Goal: Task Accomplishment & Management: Manage account settings

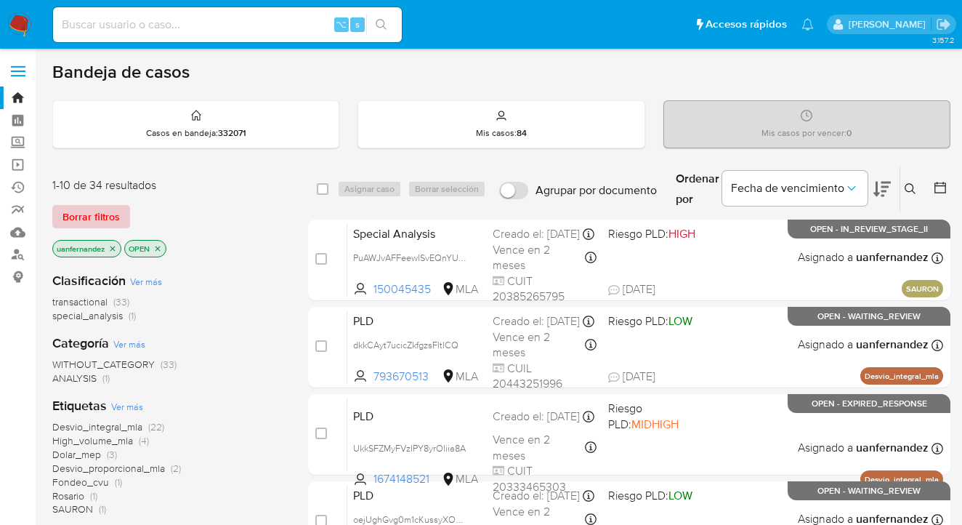
click at [100, 214] on span "Borrar filtros" at bounding box center [90, 216] width 57 height 20
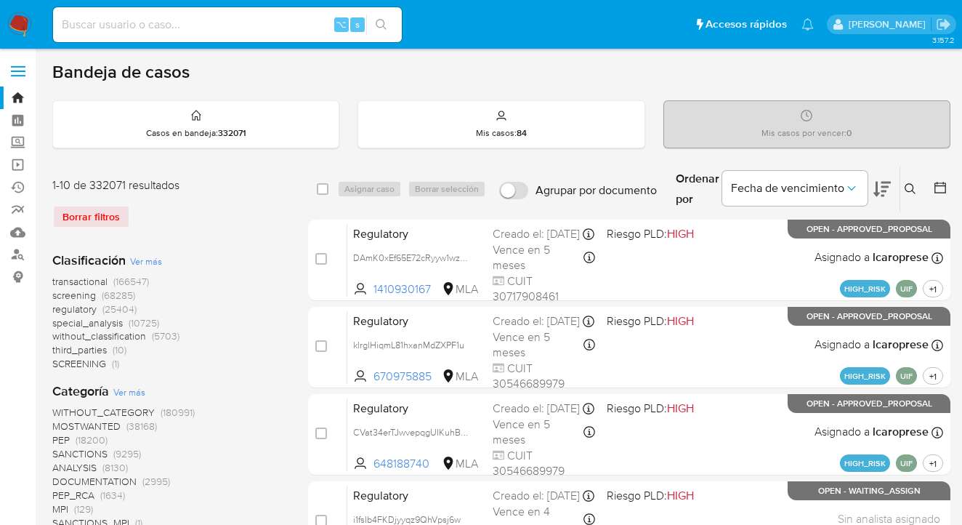
click at [914, 186] on icon at bounding box center [910, 188] width 11 height 11
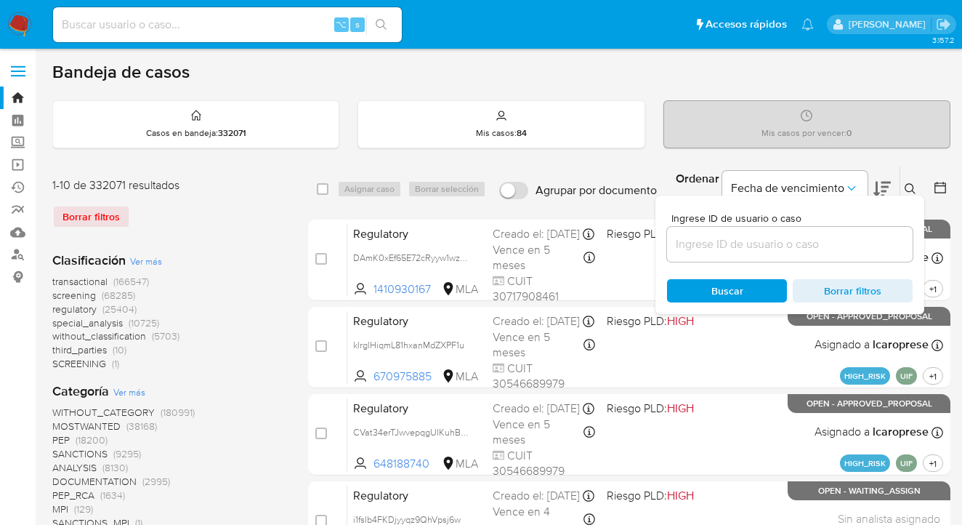
click at [759, 248] on input at bounding box center [790, 244] width 246 height 19
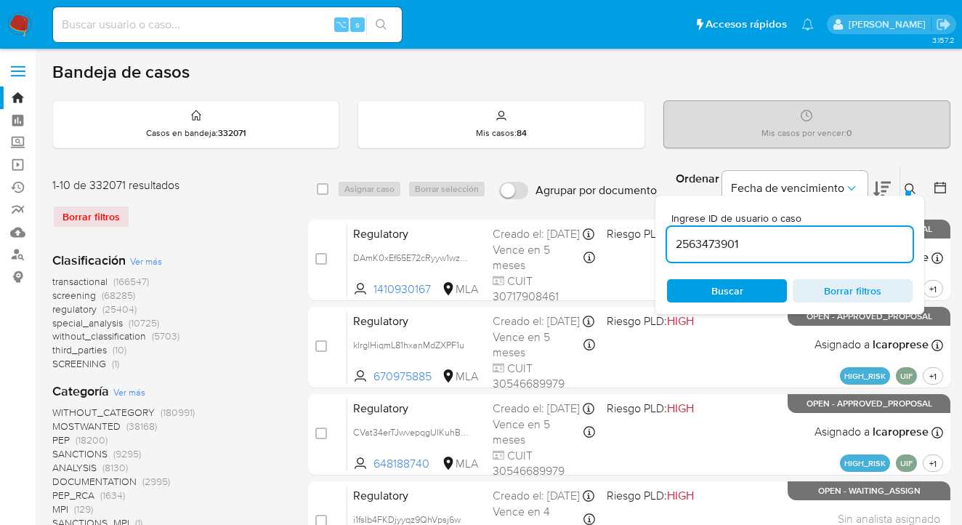
type input "2563473901"
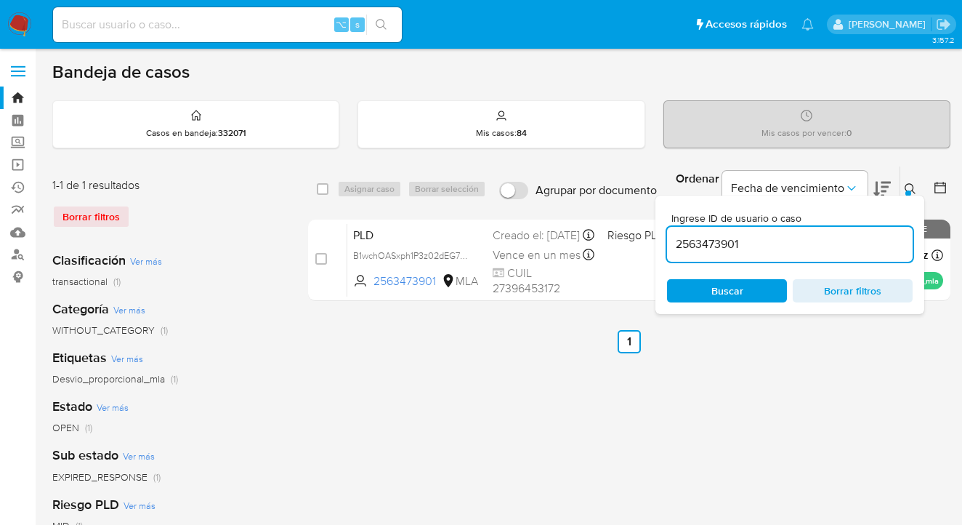
click at [915, 187] on icon at bounding box center [911, 189] width 12 height 12
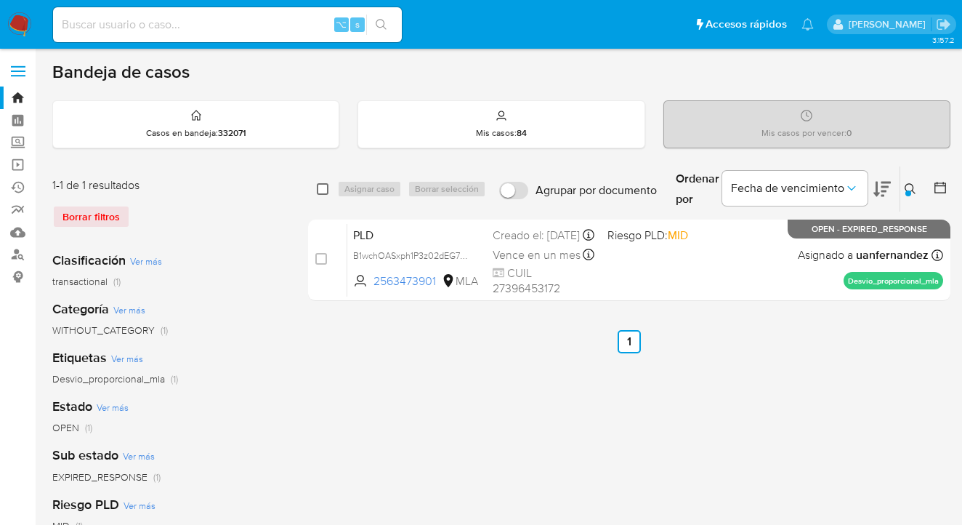
drag, startPoint x: 321, startPoint y: 190, endPoint x: 328, endPoint y: 187, distance: 7.5
click at [321, 190] on input "checkbox" at bounding box center [323, 189] width 12 height 12
checkbox input "true"
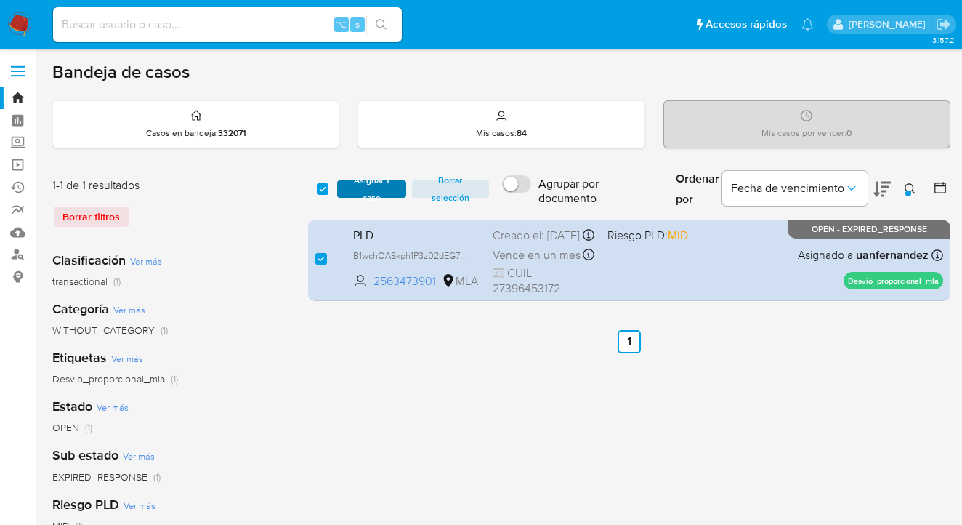
click at [346, 188] on span "Asignar 1 caso" at bounding box center [371, 189] width 55 height 15
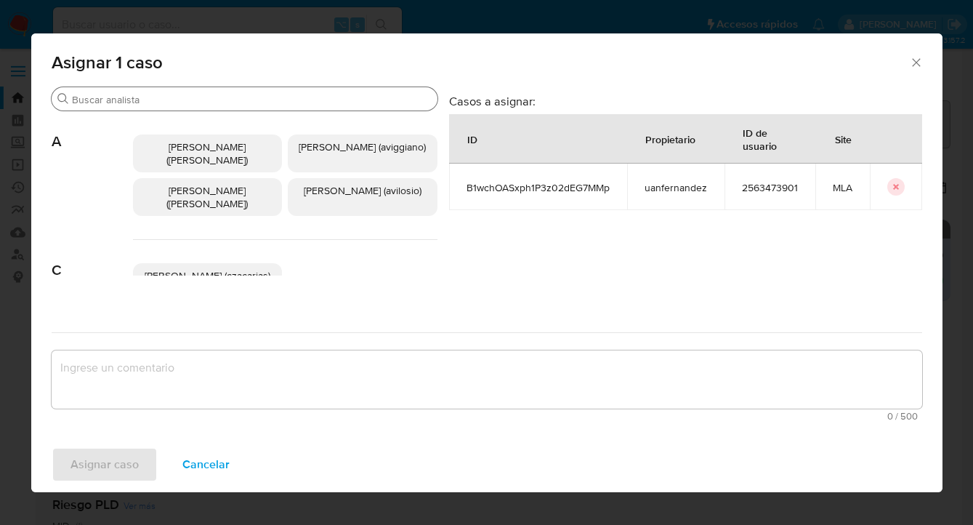
click at [326, 98] on input "Buscar" at bounding box center [252, 99] width 360 height 13
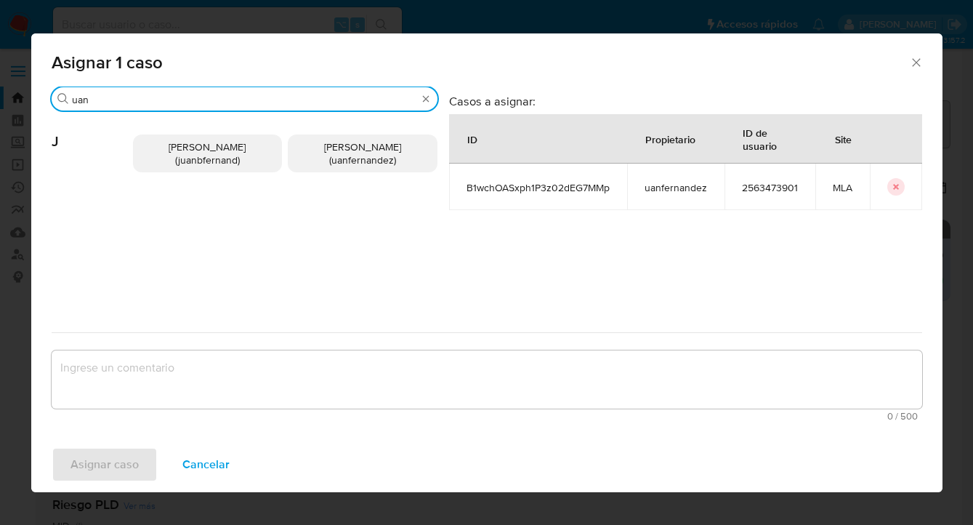
type input "uan"
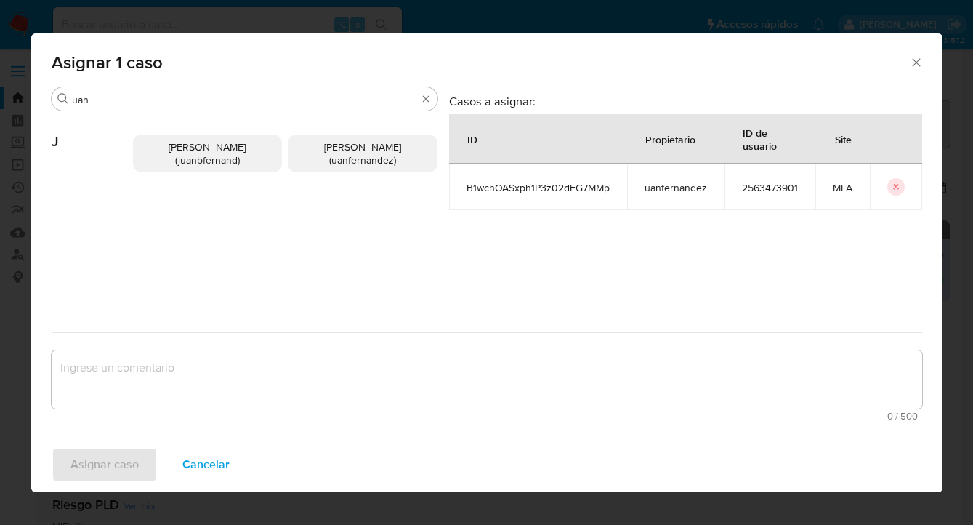
click at [357, 149] on span "Juan Pablo Fernandez (uanfernandez)" at bounding box center [362, 154] width 77 height 28
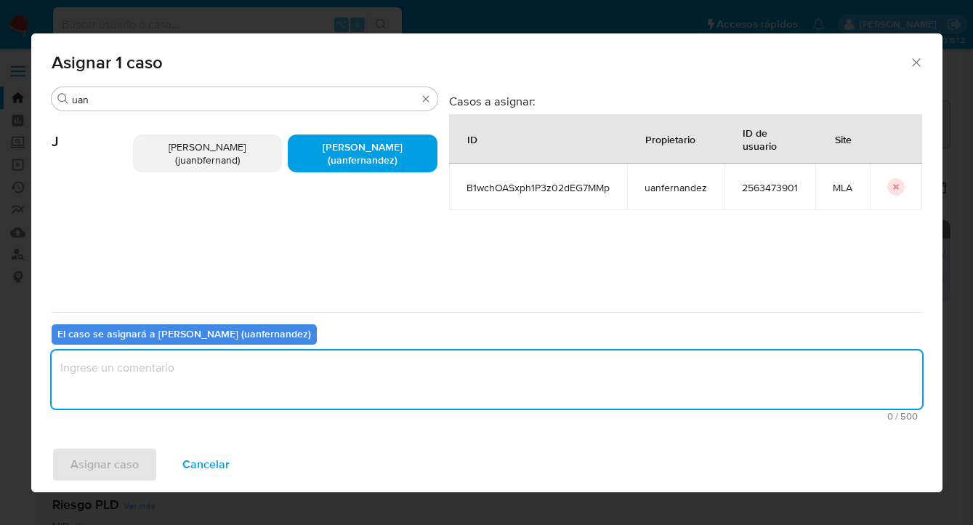
click at [267, 398] on textarea "assign-modal" at bounding box center [487, 379] width 871 height 58
type textarea "asig"
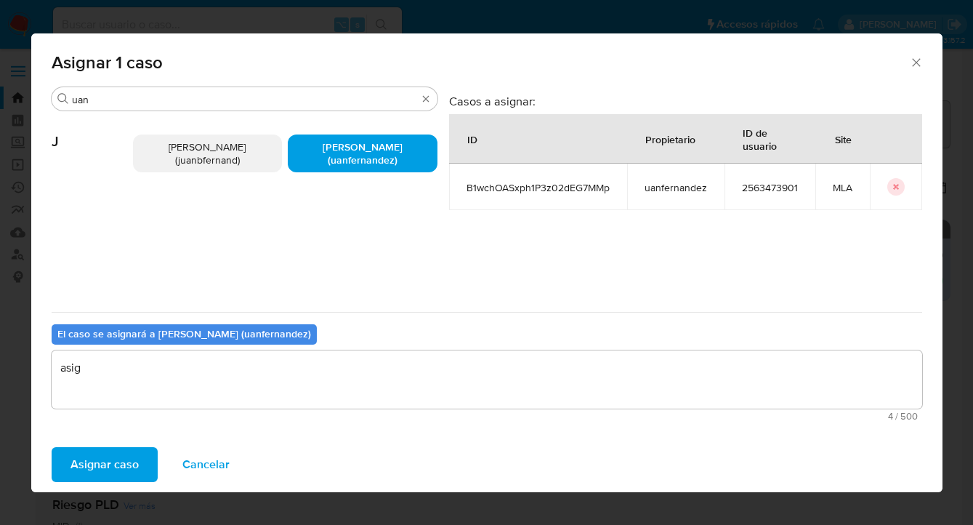
click at [94, 462] on span "Asignar caso" at bounding box center [104, 464] width 68 height 32
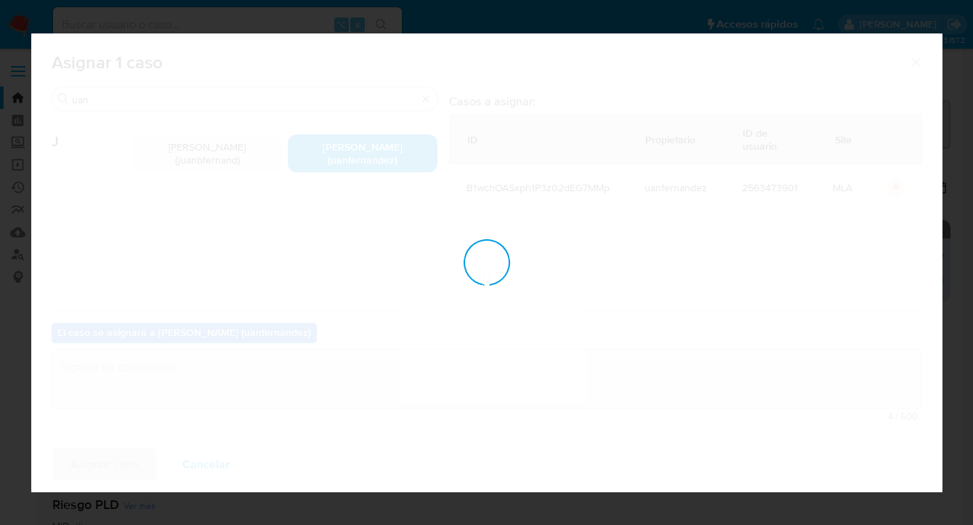
checkbox input "false"
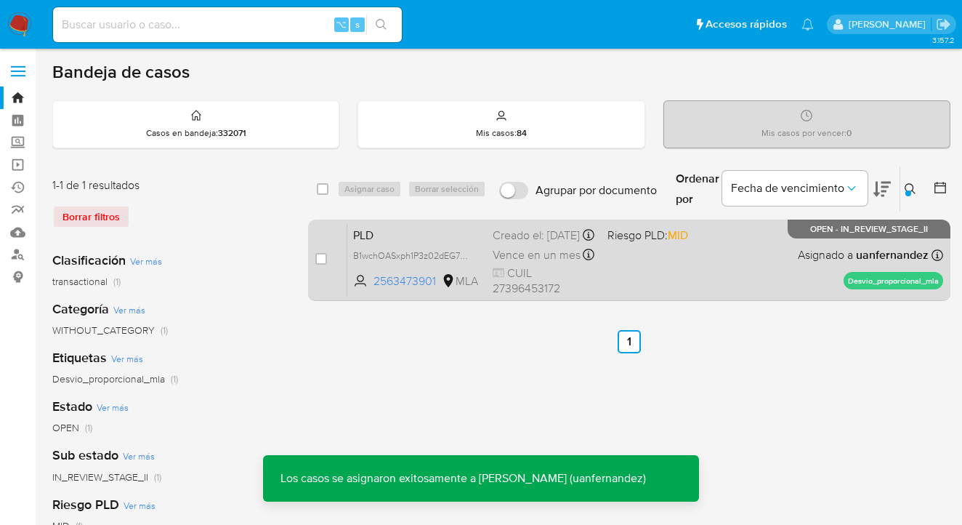
click at [693, 258] on div "PLD B1wchOASxph1P3z02dEG7MMp 2563473901 MLA Riesgo PLD: MID Creado el: 12/08/20…" at bounding box center [645, 259] width 596 height 73
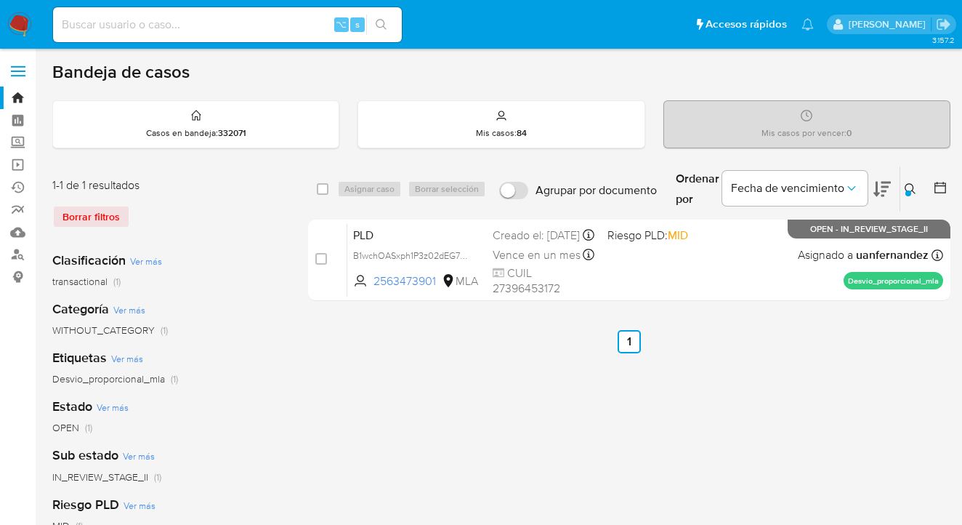
click at [906, 187] on icon at bounding box center [910, 188] width 11 height 11
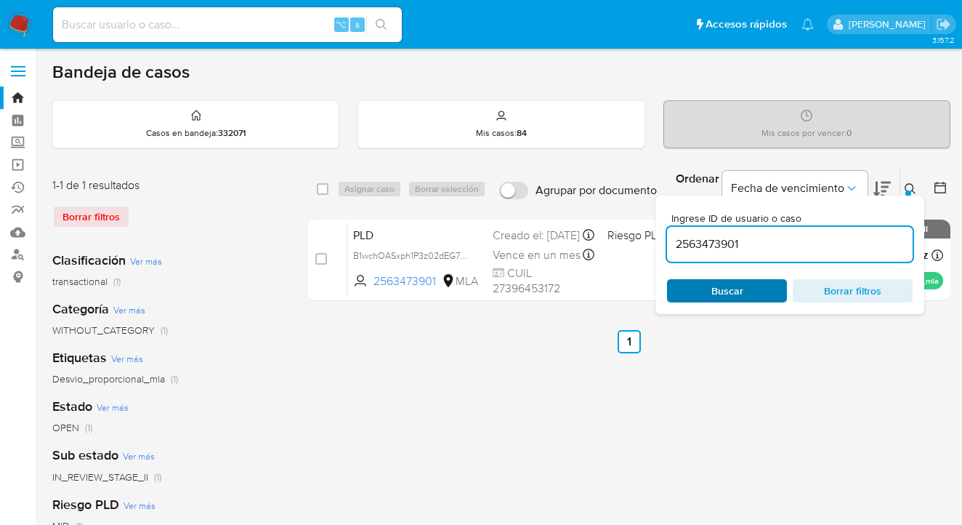
click at [709, 291] on span "Buscar" at bounding box center [727, 291] width 100 height 20
click at [911, 189] on icon at bounding box center [911, 189] width 12 height 12
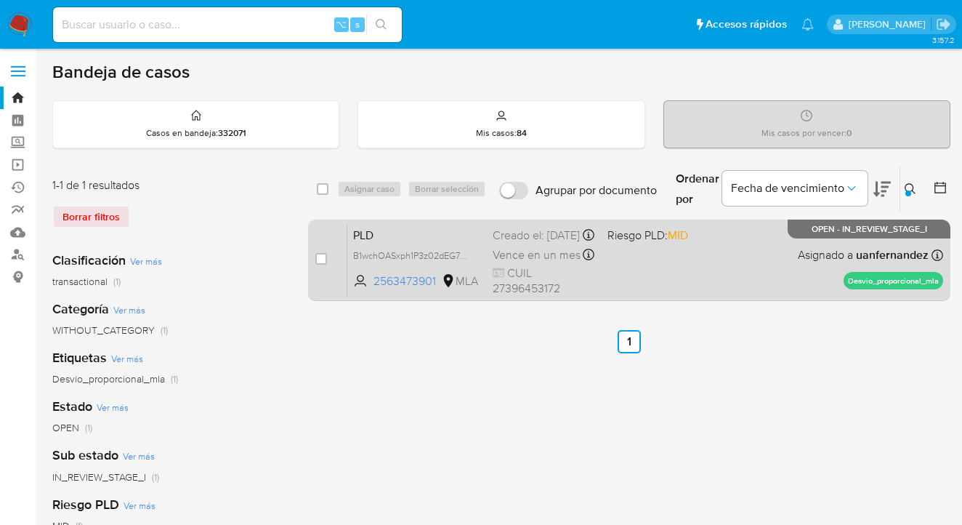
click at [722, 278] on div "PLD B1wchOASxph1P3z02dEG7MMp 2563473901 MLA Riesgo PLD: MID Creado el: 12/08/20…" at bounding box center [645, 259] width 596 height 73
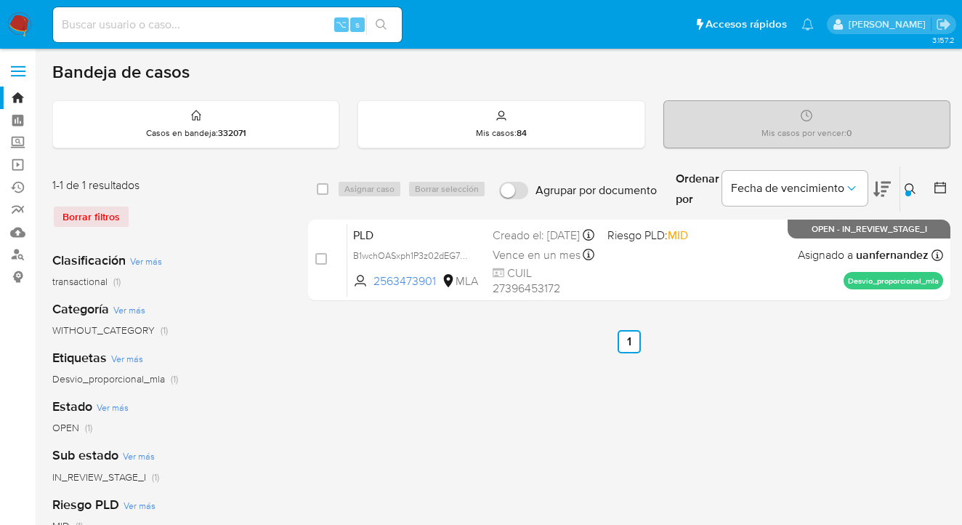
click at [914, 185] on icon at bounding box center [911, 189] width 12 height 12
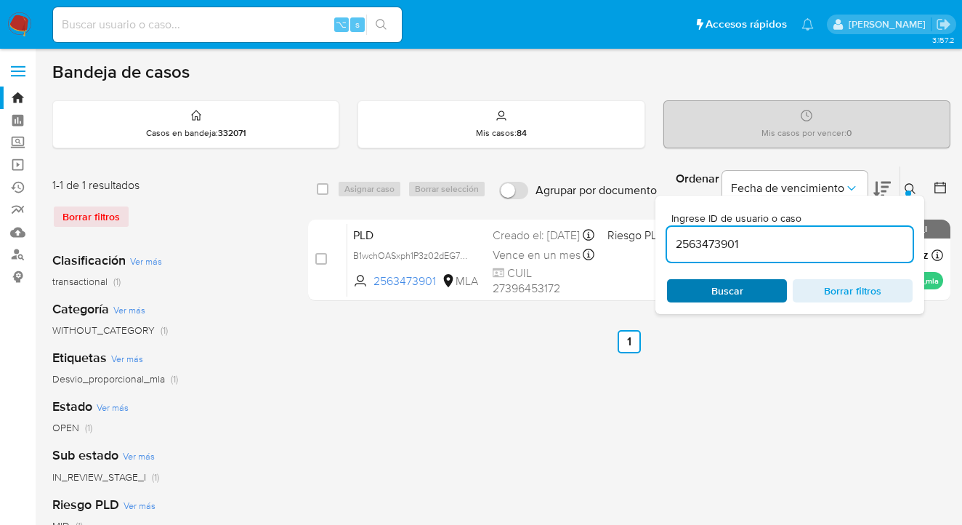
click at [695, 297] on span "Buscar" at bounding box center [727, 291] width 100 height 20
click at [908, 187] on icon at bounding box center [911, 189] width 12 height 12
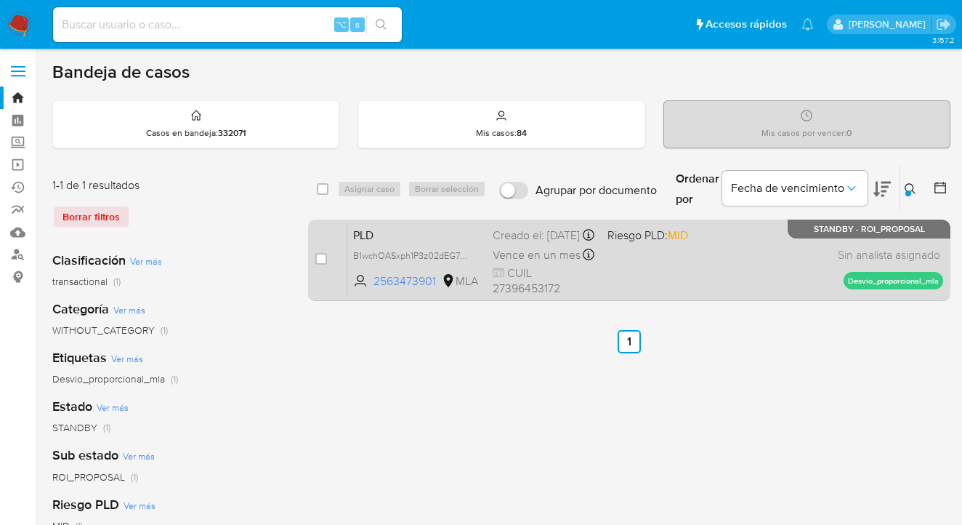
click at [774, 249] on div "PLD B1wchOASxph1P3z02dEG7MMp 2563473901 MLA Riesgo PLD: MID Creado el: 12/08/20…" at bounding box center [645, 259] width 596 height 73
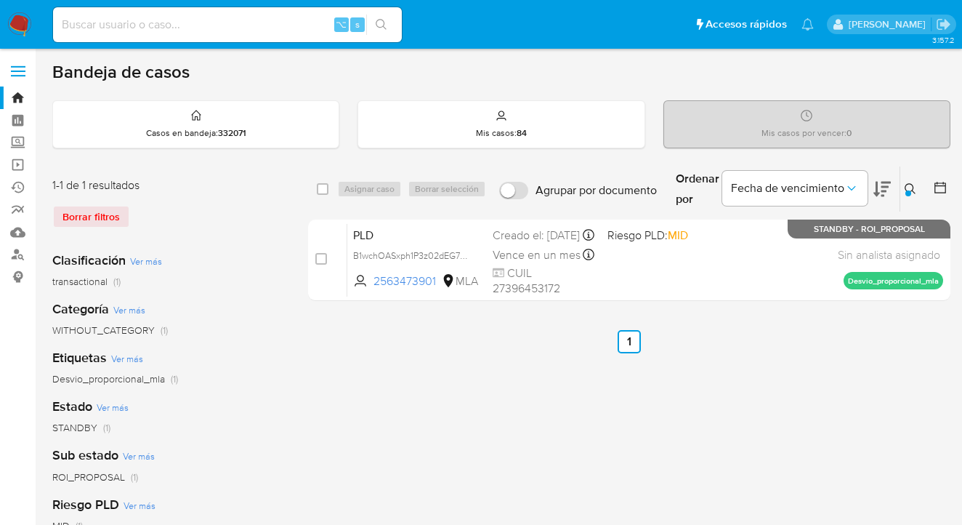
click at [911, 185] on icon at bounding box center [911, 189] width 12 height 12
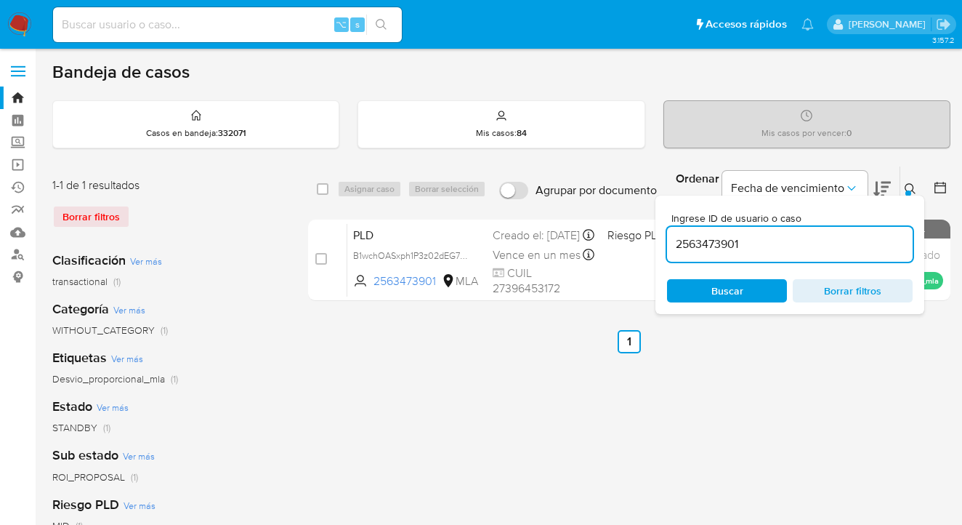
drag, startPoint x: 796, startPoint y: 246, endPoint x: 685, endPoint y: 241, distance: 110.6
click at [674, 239] on input "2563473901" at bounding box center [790, 244] width 246 height 19
click at [908, 189] on icon at bounding box center [911, 189] width 12 height 12
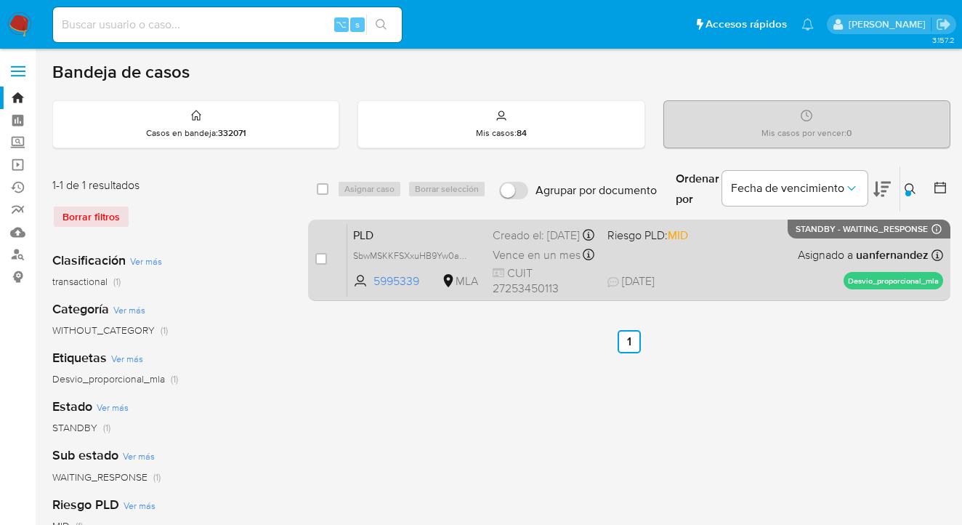
click at [772, 246] on div "PLD SbwMSKKFSXxuHB9Yw0ar1vrB 5995339 MLA Riesgo PLD: MID Creado el: 12/08/2025 …" at bounding box center [645, 259] width 596 height 73
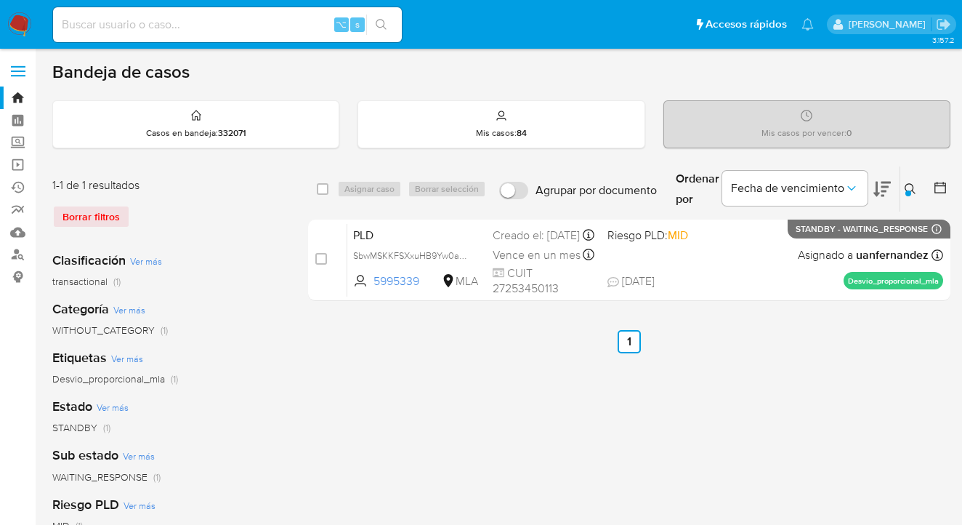
click at [911, 183] on icon at bounding box center [910, 188] width 11 height 11
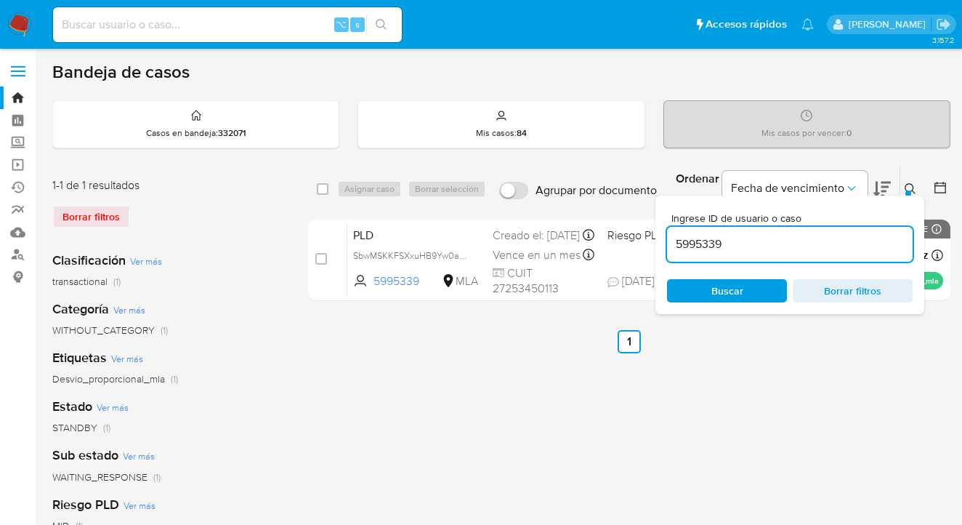
drag, startPoint x: 789, startPoint y: 239, endPoint x: 674, endPoint y: 240, distance: 114.8
click at [674, 240] on input "5995339" at bounding box center [790, 244] width 246 height 19
type input "502838994"
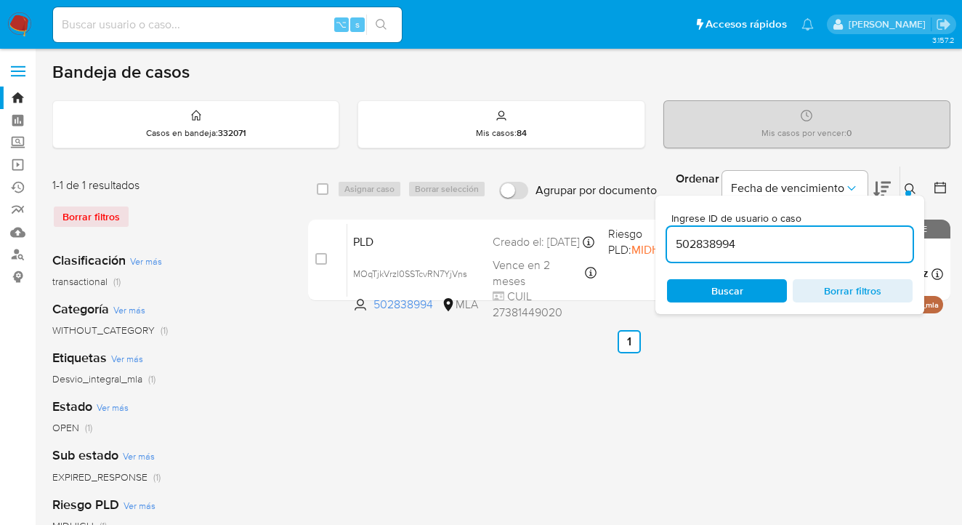
click at [913, 185] on icon at bounding box center [910, 188] width 11 height 11
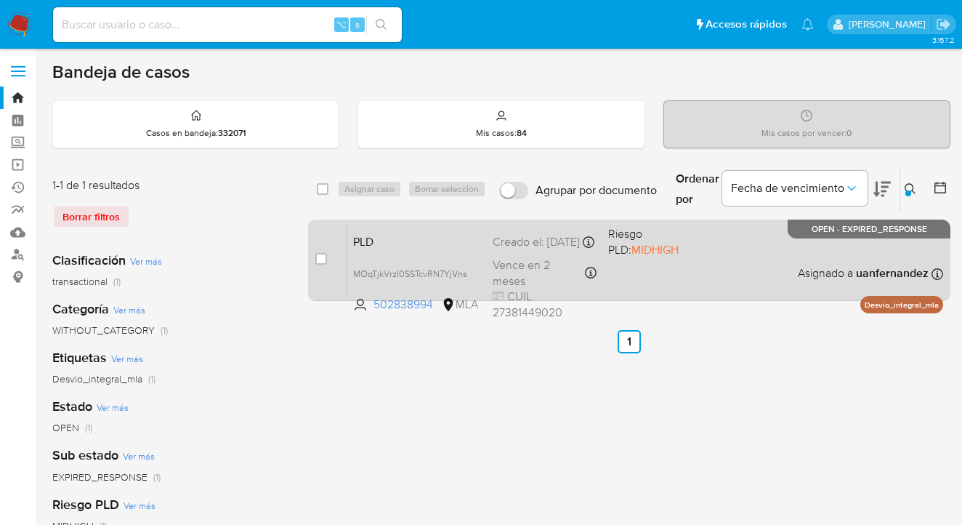
click at [727, 259] on div "PLD MOqTjkVrzI0SSTcvRN7YjVns 502838994 MLA Riesgo PLD: MIDHIGH Creado el: 12/08…" at bounding box center [645, 259] width 596 height 73
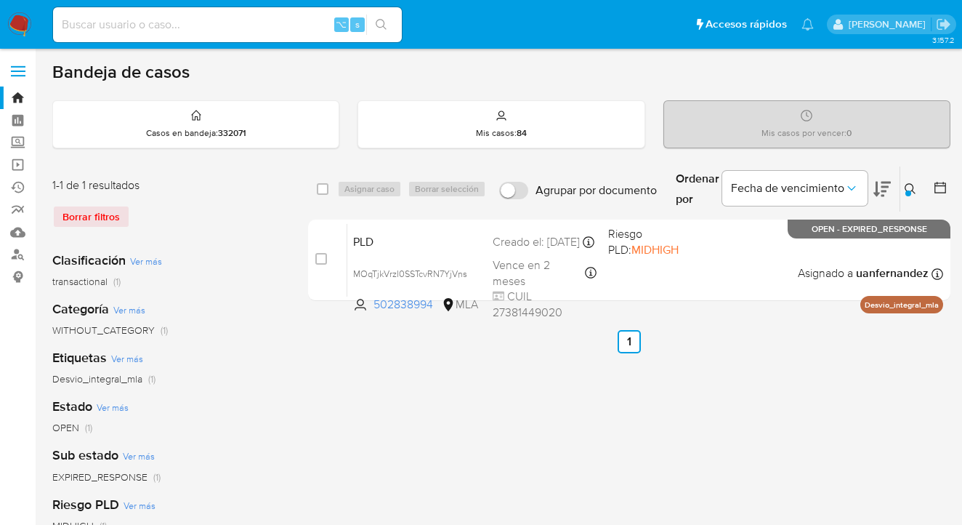
drag, startPoint x: 319, startPoint y: 188, endPoint x: 358, endPoint y: 188, distance: 39.2
click at [319, 188] on input "checkbox" at bounding box center [323, 189] width 12 height 12
checkbox input "true"
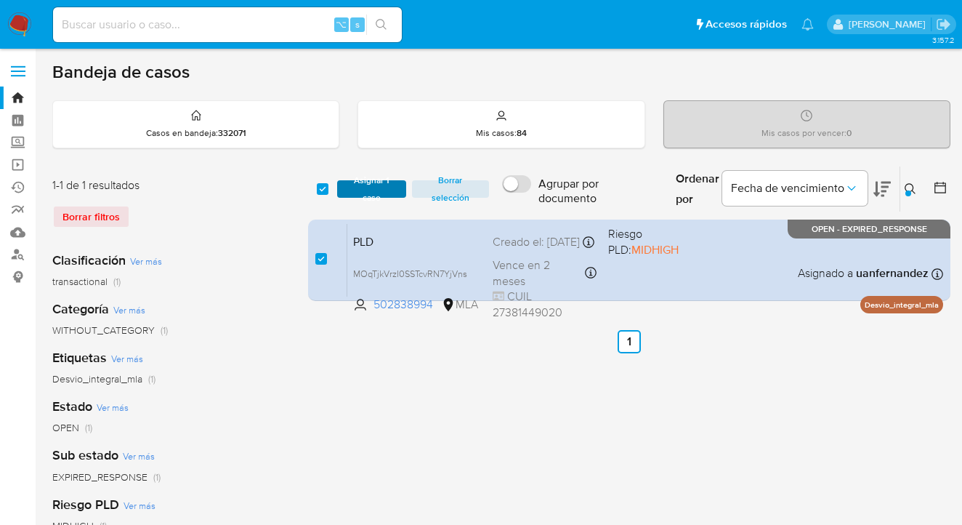
click at [360, 188] on span "Asignar 1 caso" at bounding box center [371, 189] width 55 height 15
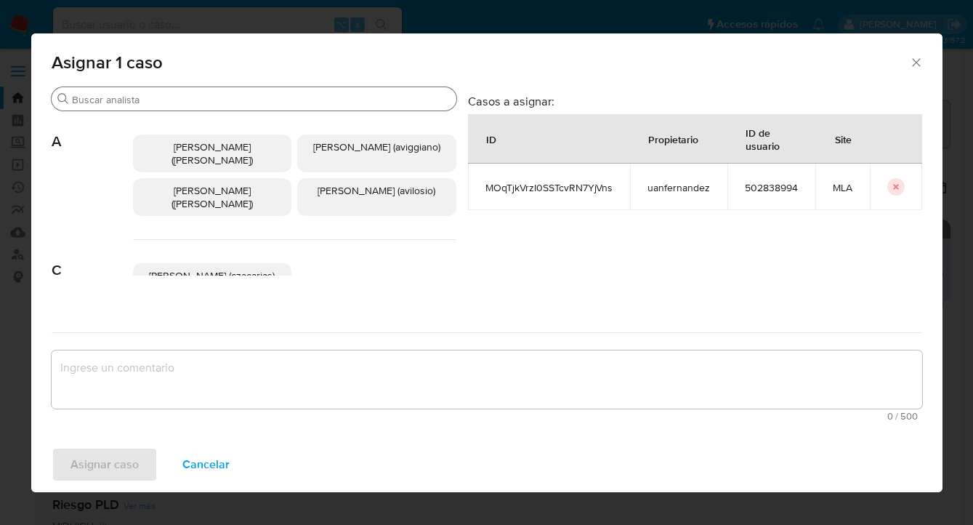
click at [273, 99] on input "Buscar" at bounding box center [261, 99] width 379 height 13
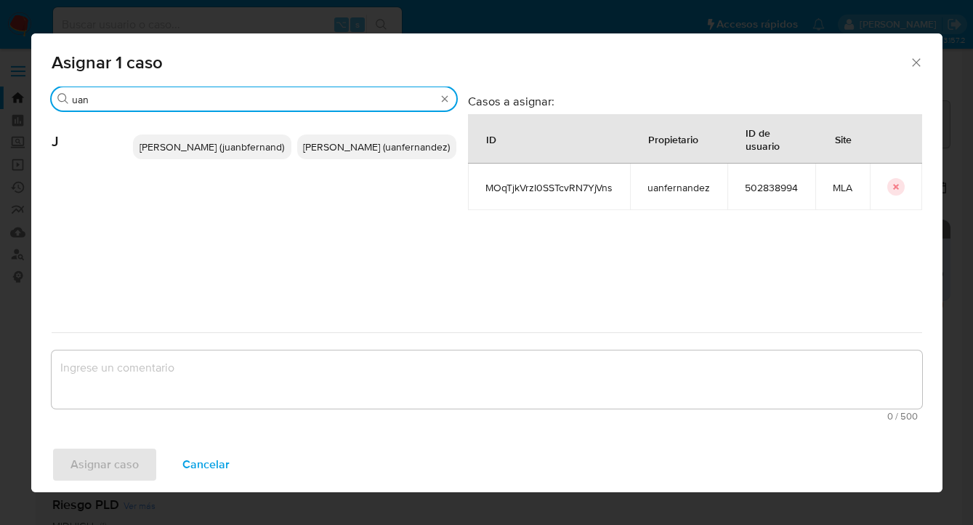
type input "uan"
click at [364, 141] on span "Juan Pablo Fernandez (uanfernandez)" at bounding box center [376, 147] width 147 height 15
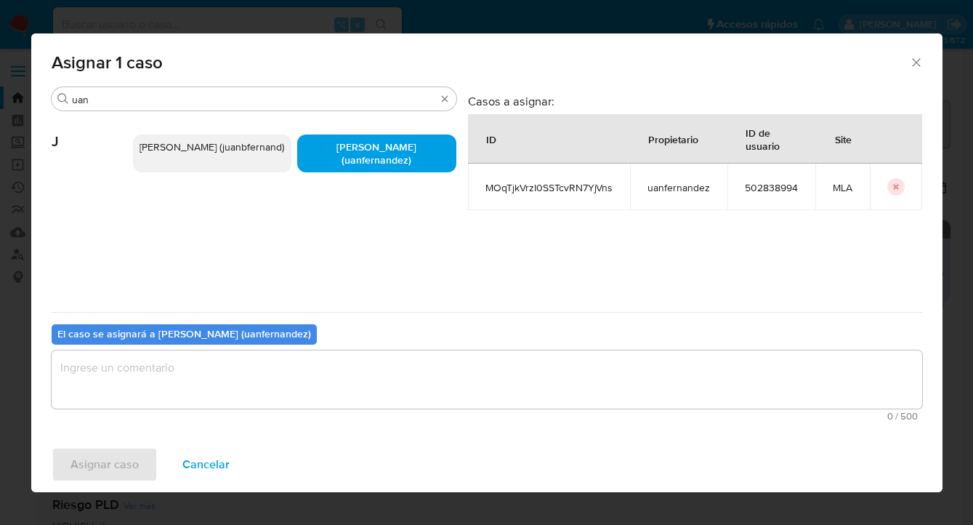
click at [281, 368] on textarea "assign-modal" at bounding box center [487, 379] width 871 height 58
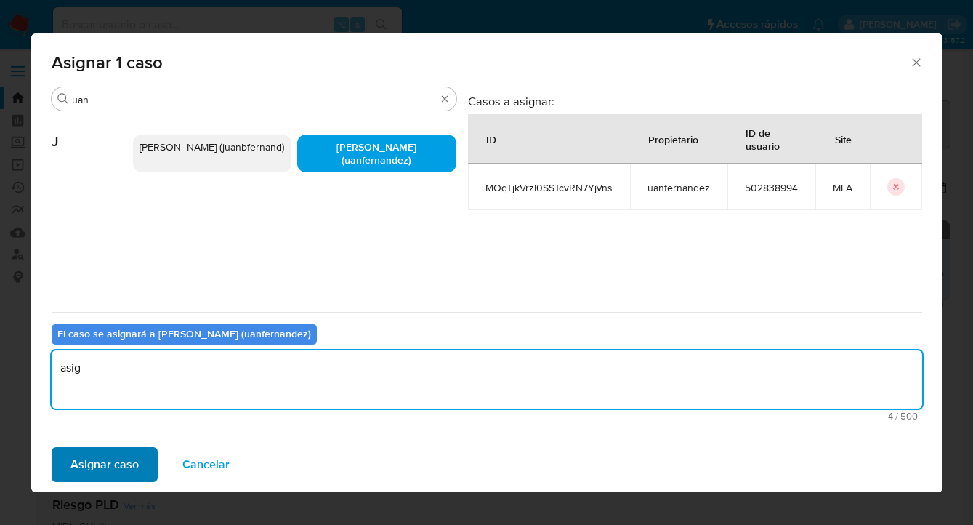
type textarea "asig"
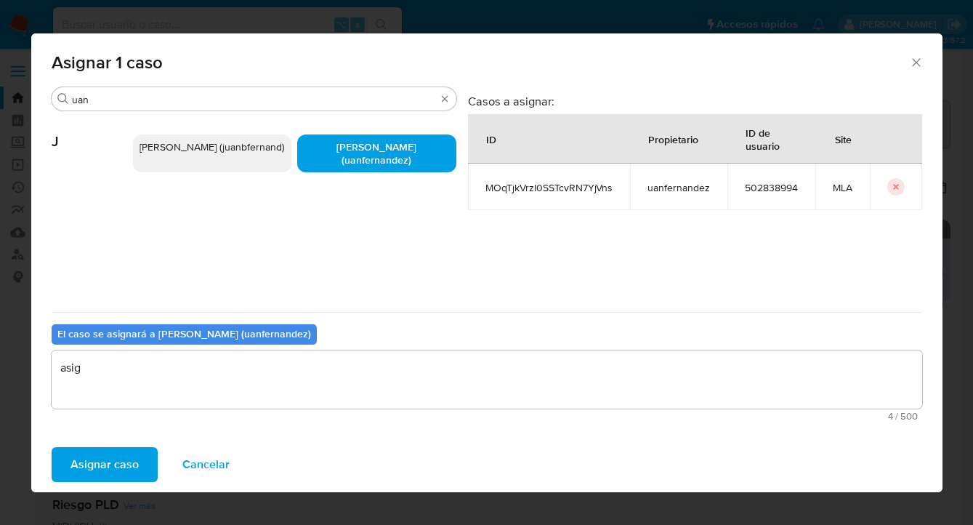
click at [134, 459] on span "Asignar caso" at bounding box center [104, 464] width 68 height 32
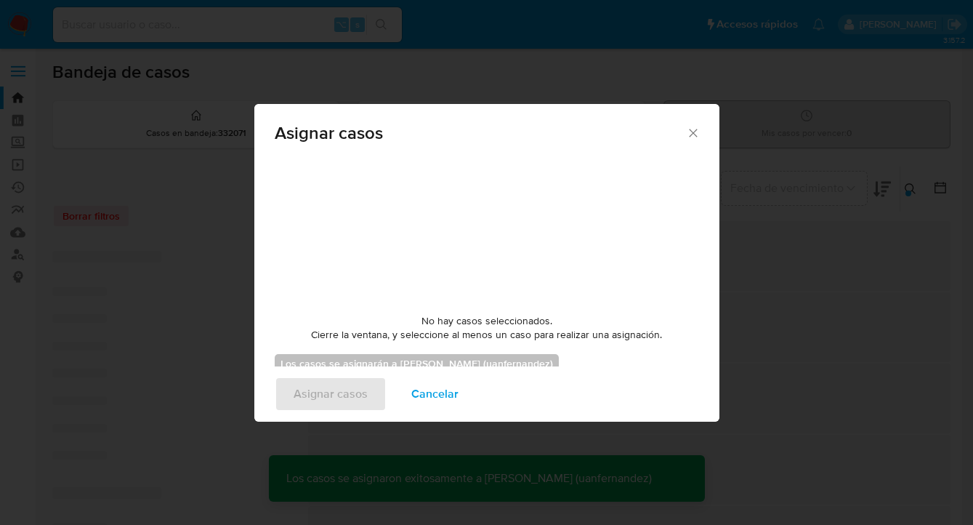
checkbox input "false"
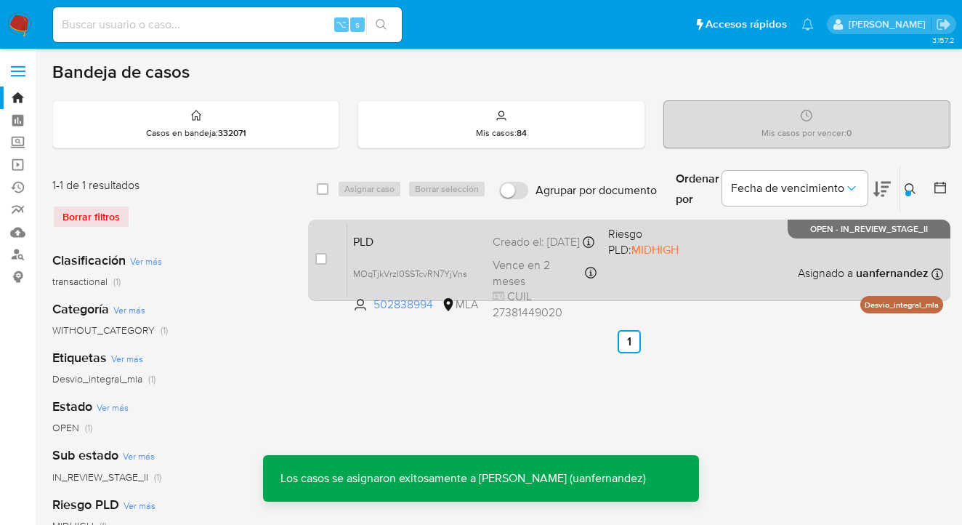
click at [767, 267] on div "PLD MOqTjkVrzI0SSTcvRN7YjVns 502838994 MLA Riesgo PLD: MIDHIGH Creado el: 12/08…" at bounding box center [645, 259] width 596 height 73
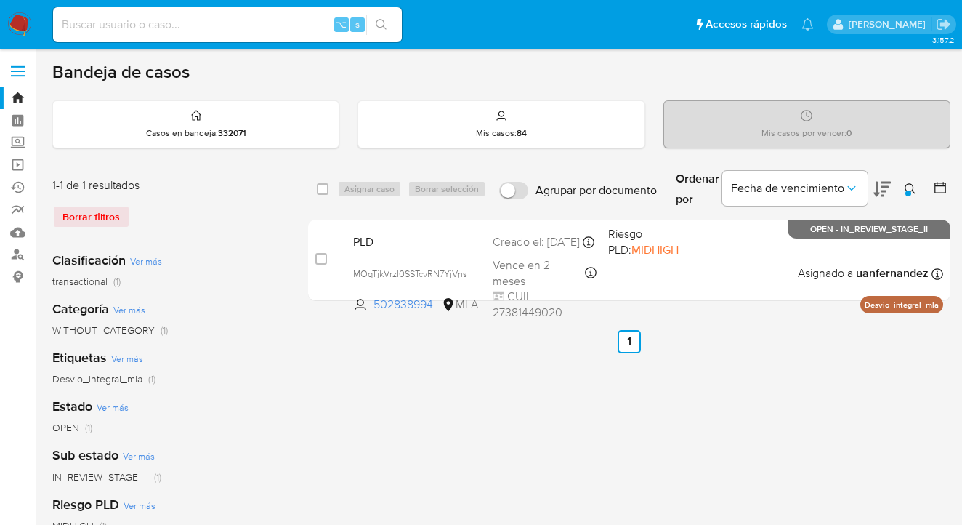
click at [906, 186] on icon at bounding box center [911, 189] width 12 height 12
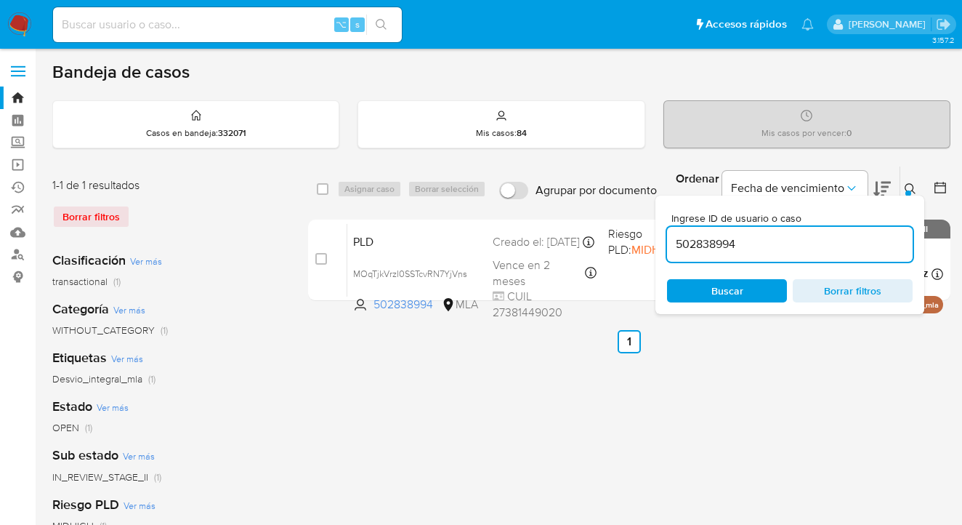
drag, startPoint x: 799, startPoint y: 242, endPoint x: 685, endPoint y: 233, distance: 114.4
click at [685, 235] on input "502838994" at bounding box center [790, 244] width 246 height 19
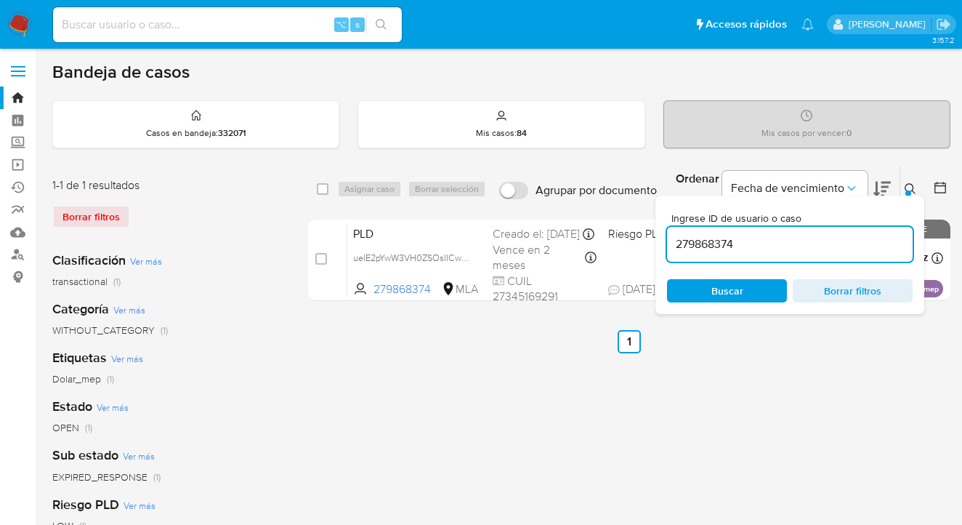
click at [913, 187] on icon at bounding box center [910, 188] width 11 height 11
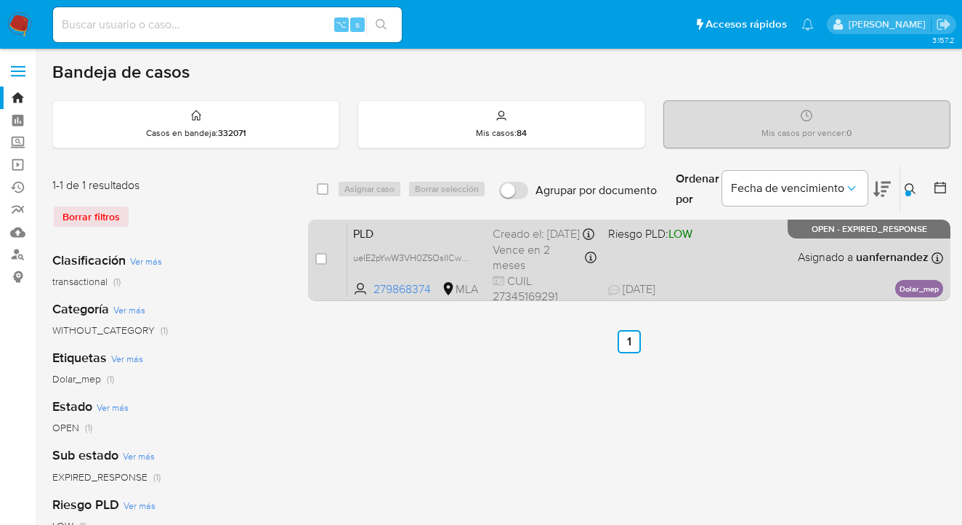
click at [782, 263] on div "PLD uelE2pYwW3VH0ZSOsIICwzLh 279868374 MLA Riesgo PLD: LOW Creado el: 12/08/202…" at bounding box center [645, 259] width 596 height 73
click at [774, 272] on div "PLD uelE2pYwW3VH0ZSOsIICwzLh 279868374 MLA Riesgo PLD: LOW Creado el: 12/08/202…" at bounding box center [645, 259] width 596 height 73
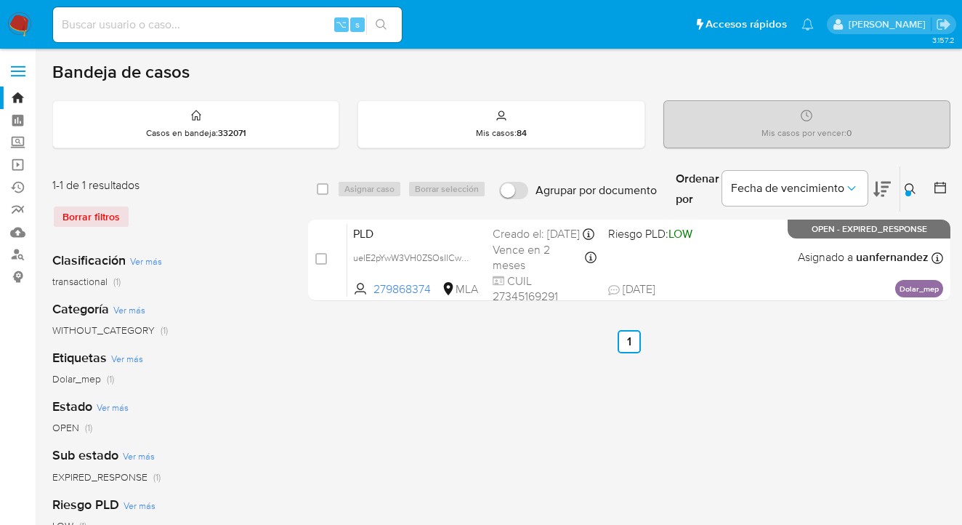
click at [911, 185] on icon at bounding box center [911, 189] width 12 height 12
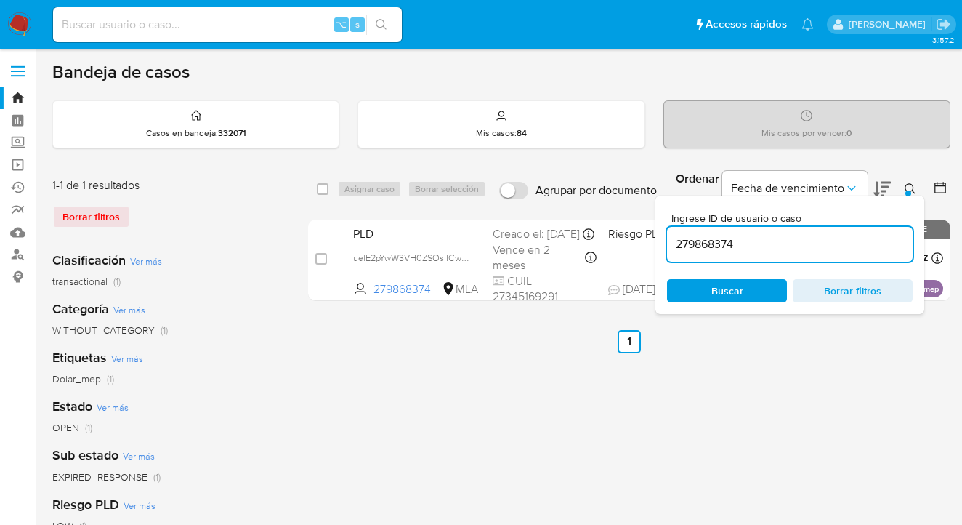
drag, startPoint x: 781, startPoint y: 237, endPoint x: 668, endPoint y: 224, distance: 114.1
click at [668, 224] on div "Ingrese ID de usuario o caso 279868374" at bounding box center [790, 237] width 246 height 49
type input "134518158"
click at [914, 188] on icon at bounding box center [911, 189] width 12 height 12
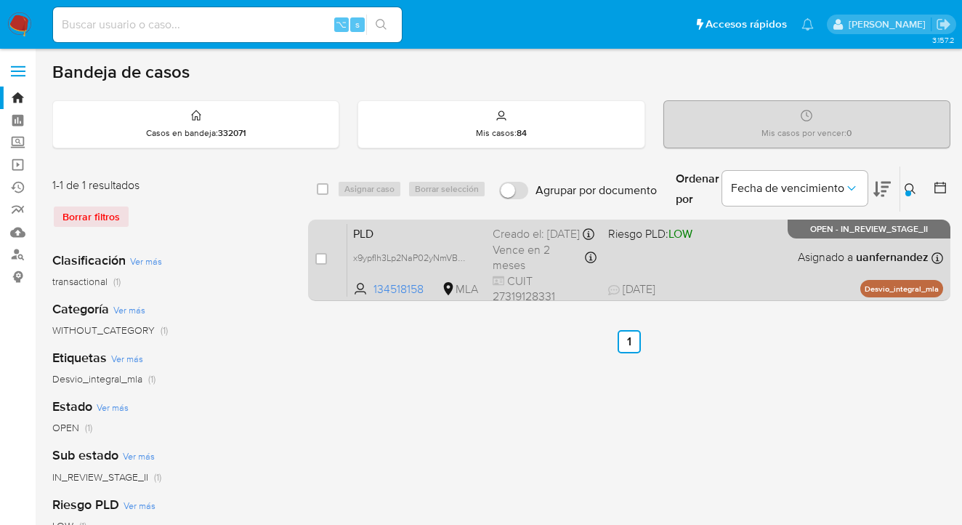
click at [748, 255] on div "PLD x9ypfIh3Lp2NaP02yNmVBbVm 134518158 MLA Riesgo PLD: LOW Creado el: 12/08/202…" at bounding box center [645, 259] width 596 height 73
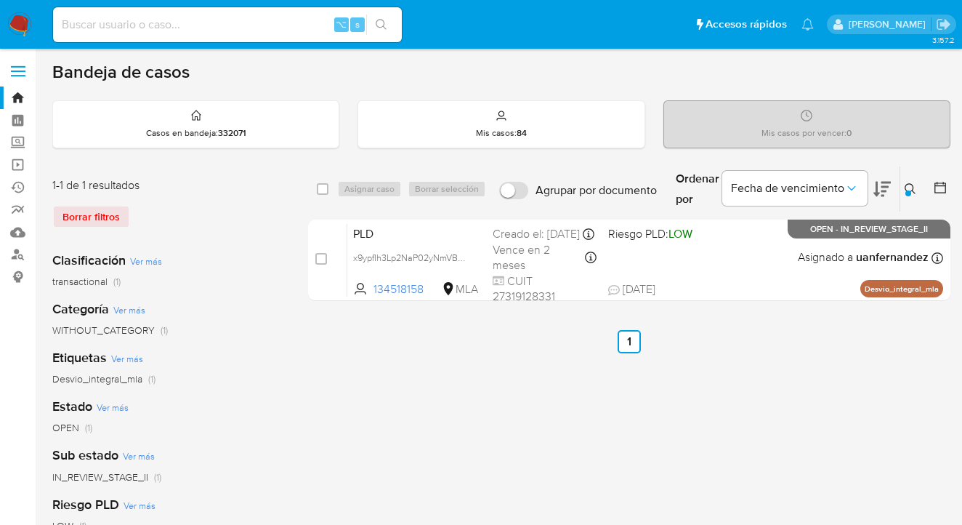
click at [908, 185] on icon at bounding box center [911, 189] width 12 height 12
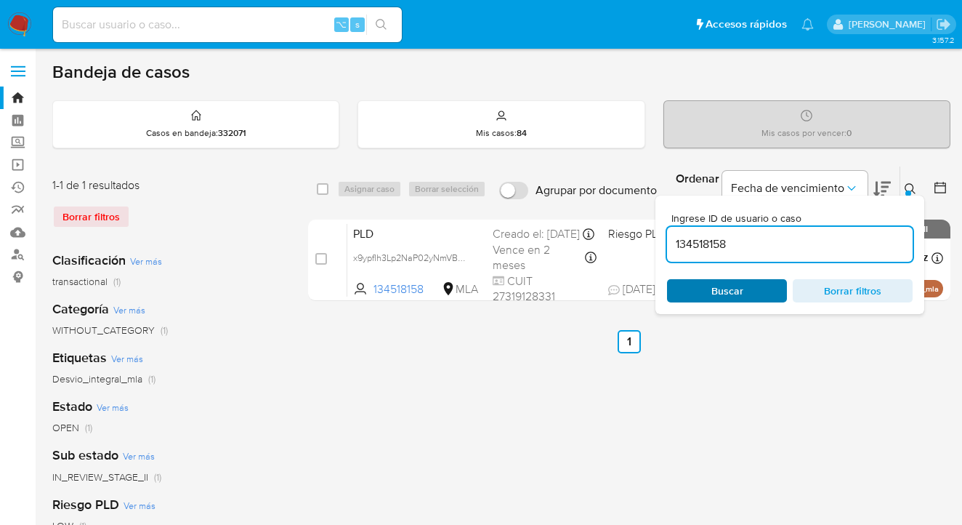
click at [728, 297] on span "Buscar" at bounding box center [727, 290] width 32 height 23
click at [911, 189] on icon at bounding box center [911, 189] width 12 height 12
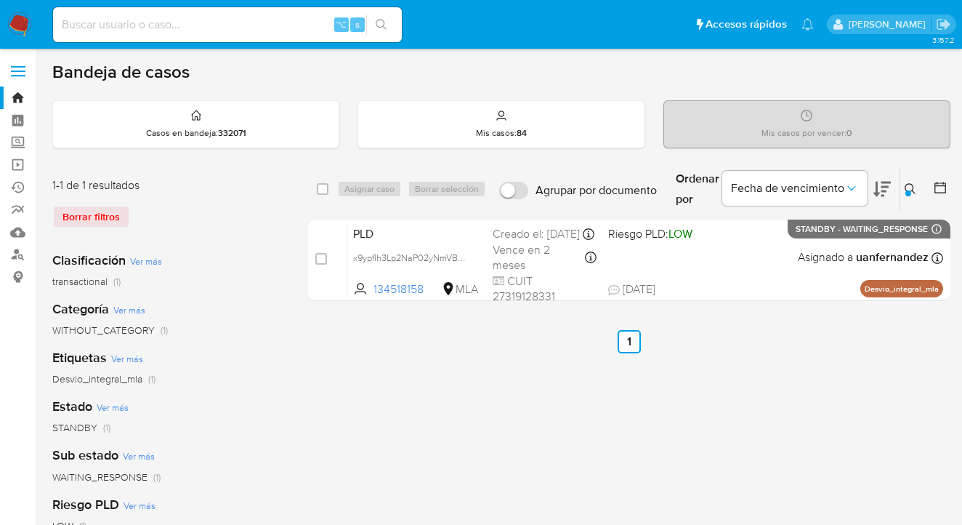
click at [320, 187] on input "checkbox" at bounding box center [323, 189] width 12 height 12
checkbox input "true"
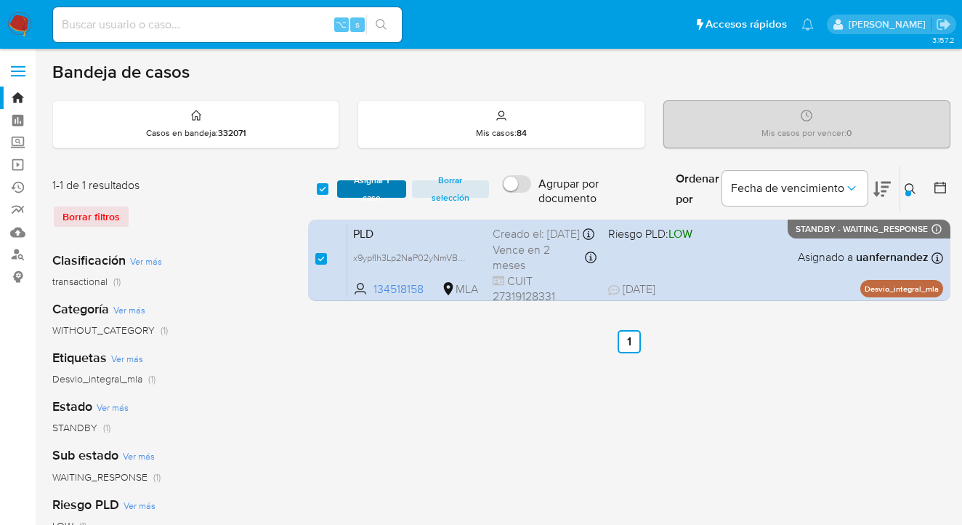
click at [389, 193] on span "Asignar 1 caso" at bounding box center [371, 189] width 55 height 15
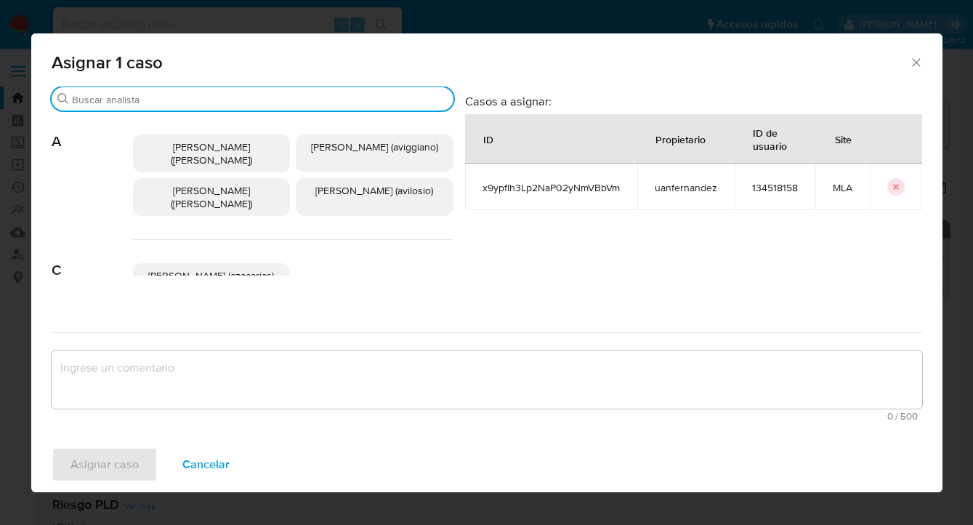
click at [312, 103] on input "Buscar" at bounding box center [260, 99] width 376 height 13
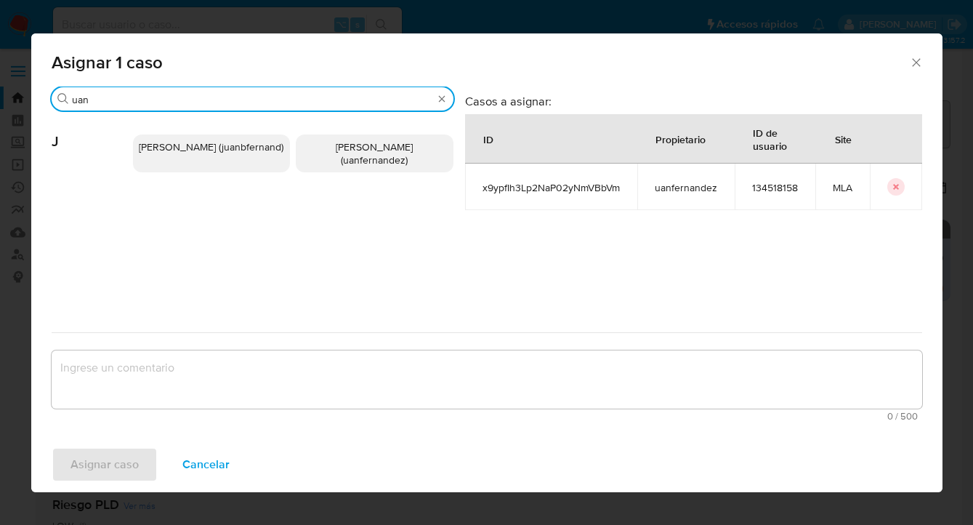
type input "uan"
click at [347, 154] on span "Juan Pablo Fernandez (uanfernandez)" at bounding box center [374, 154] width 77 height 28
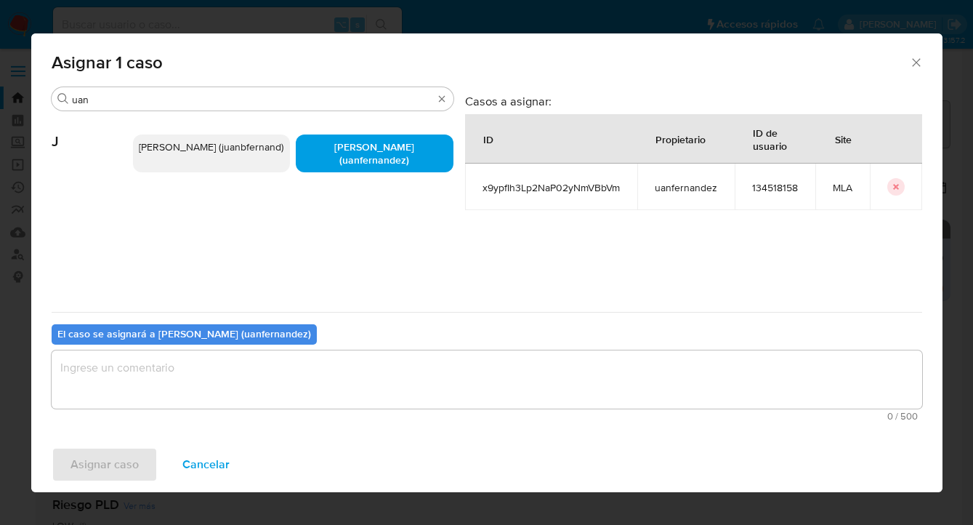
click at [278, 389] on textarea "assign-modal" at bounding box center [487, 379] width 871 height 58
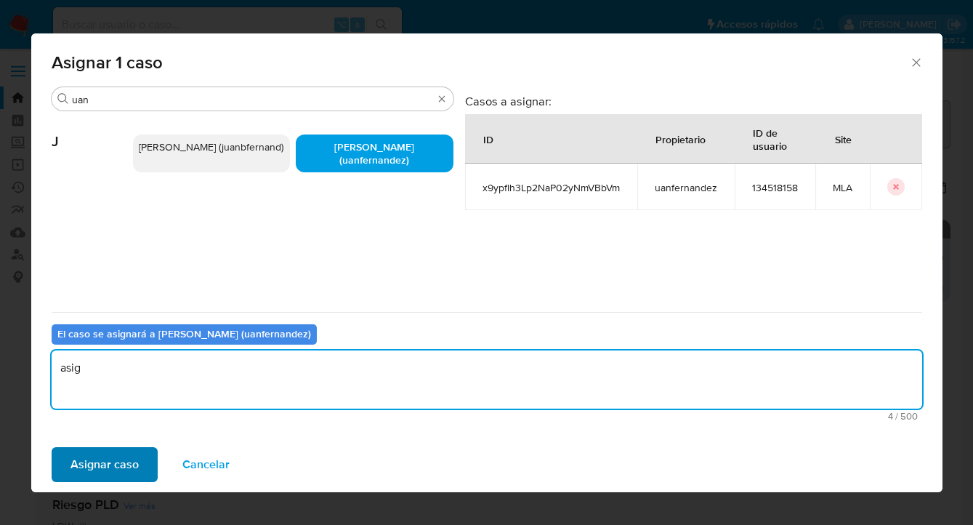
type textarea "asig"
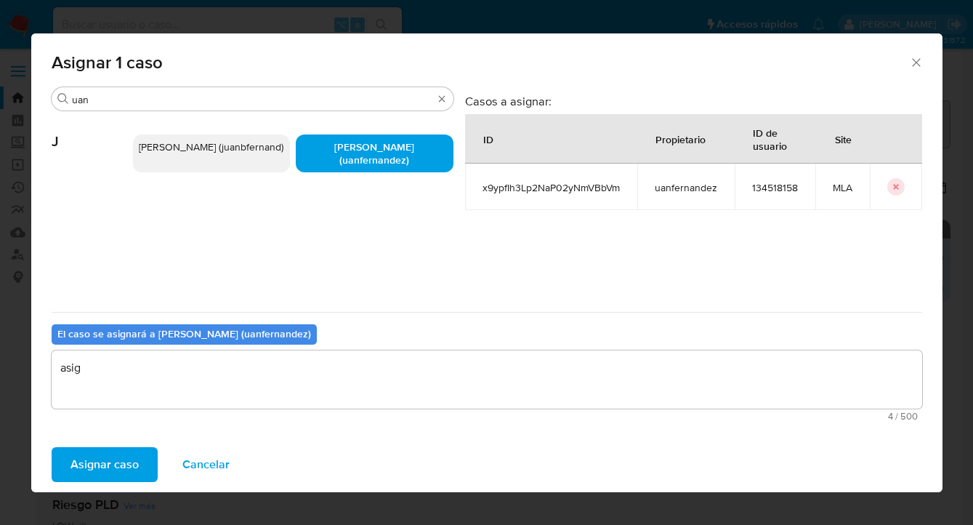
click at [92, 469] on span "Asignar caso" at bounding box center [104, 464] width 68 height 32
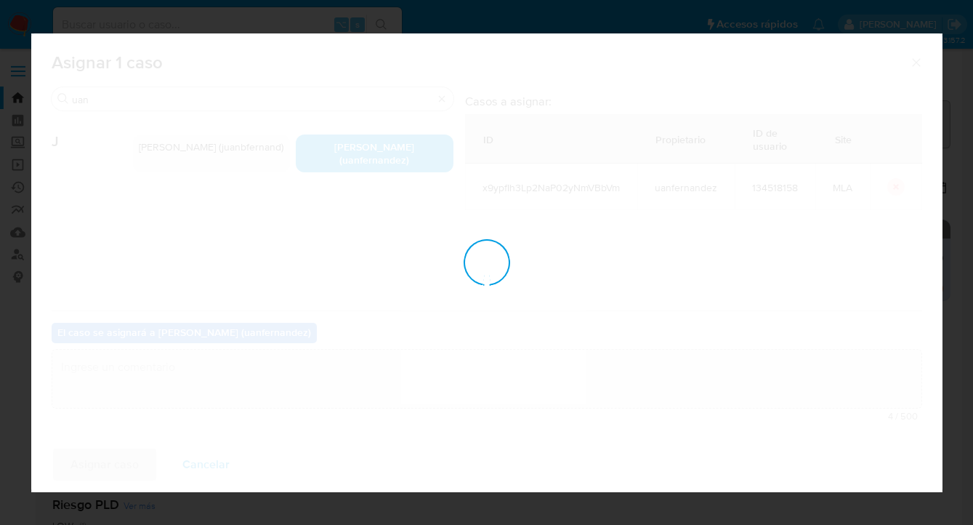
checkbox input "false"
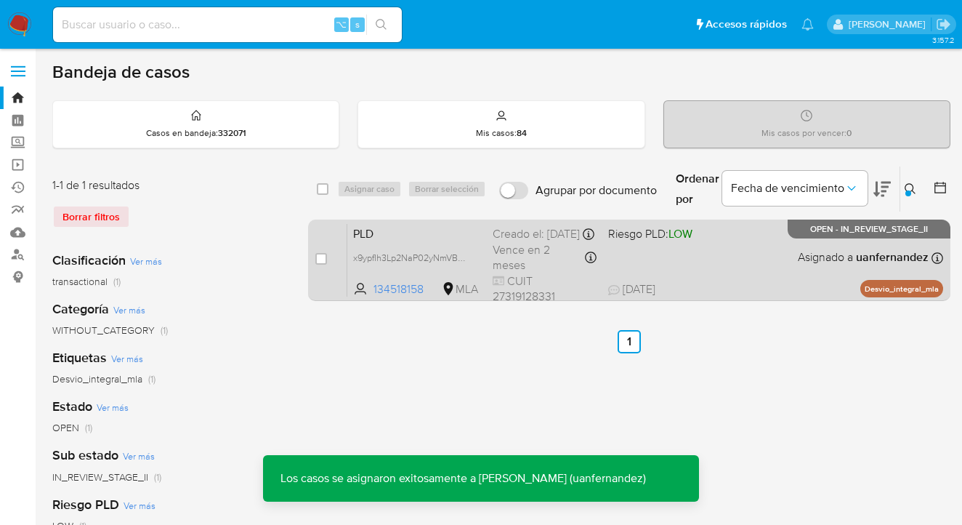
click at [751, 248] on div "PLD x9ypfIh3Lp2NaP02yNmVBbVm 134518158 MLA Riesgo PLD: LOW Creado el: 12/08/202…" at bounding box center [645, 259] width 596 height 73
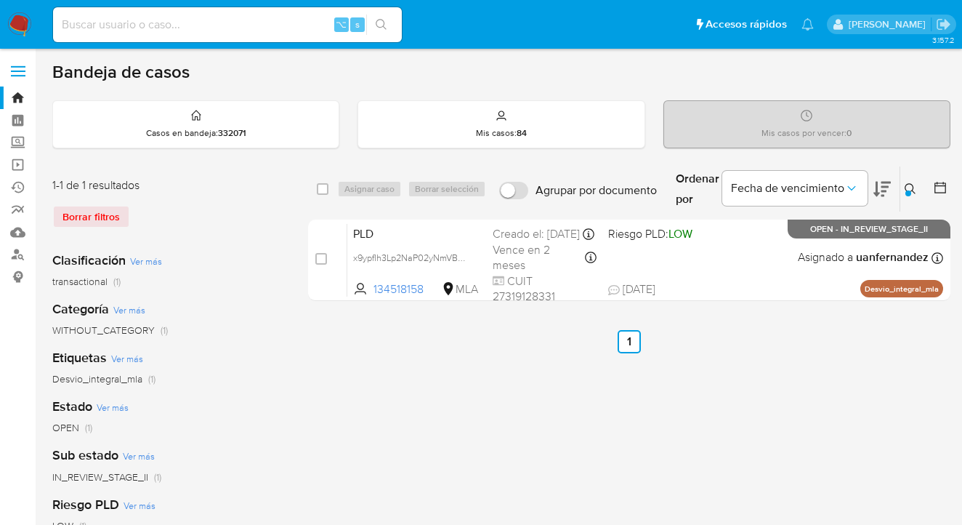
click at [906, 185] on icon at bounding box center [910, 188] width 11 height 11
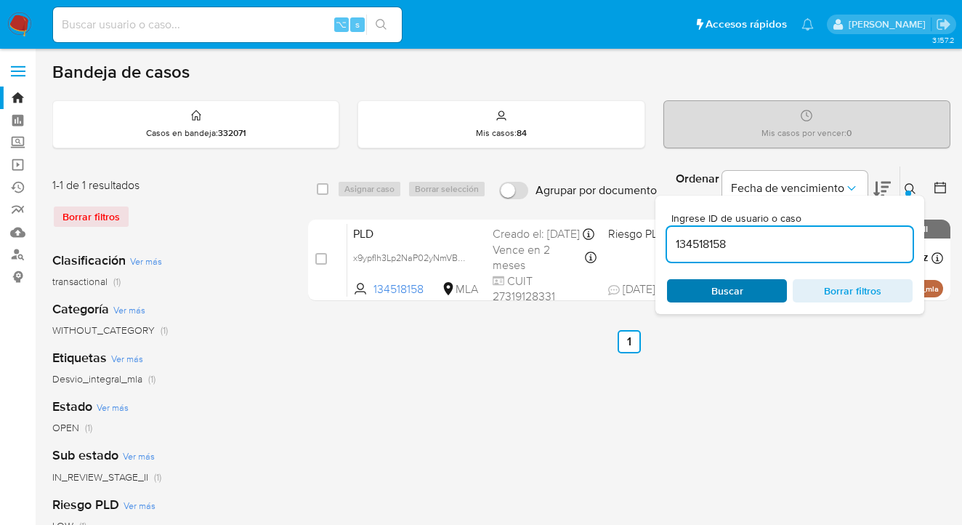
click at [747, 293] on span "Buscar" at bounding box center [727, 291] width 100 height 20
click at [911, 187] on icon at bounding box center [911, 189] width 12 height 12
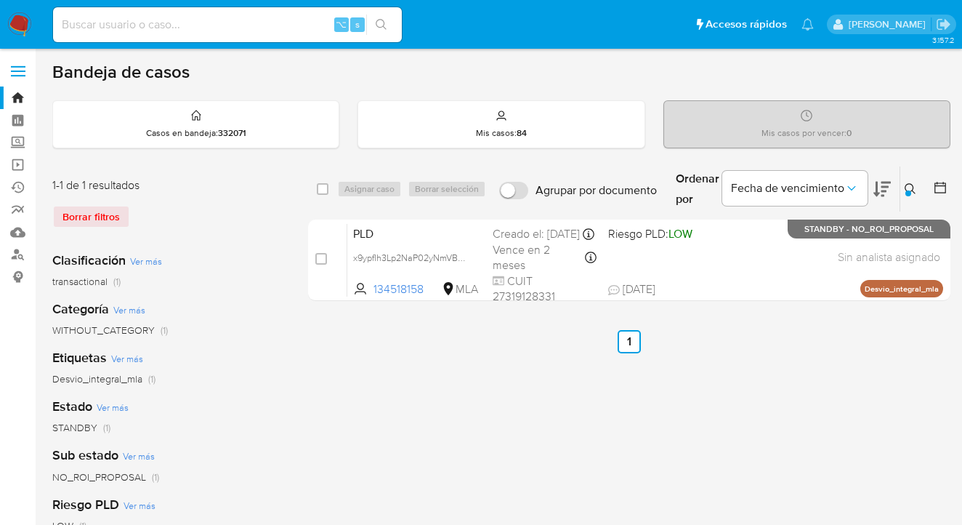
click at [908, 187] on icon at bounding box center [911, 189] width 12 height 12
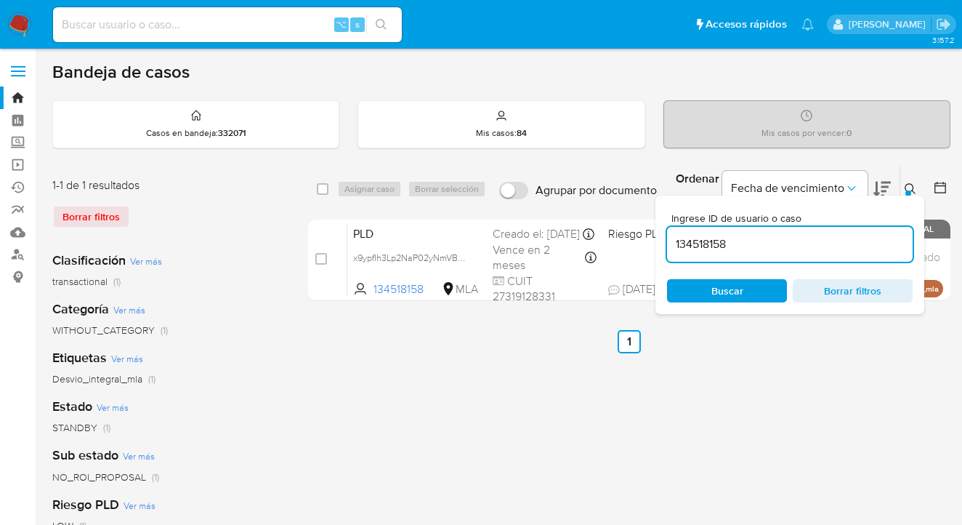
drag, startPoint x: 781, startPoint y: 244, endPoint x: 670, endPoint y: 243, distance: 111.2
click at [670, 243] on input "134518158" at bounding box center [790, 244] width 246 height 19
type input "171864888"
click at [911, 187] on icon at bounding box center [911, 189] width 12 height 12
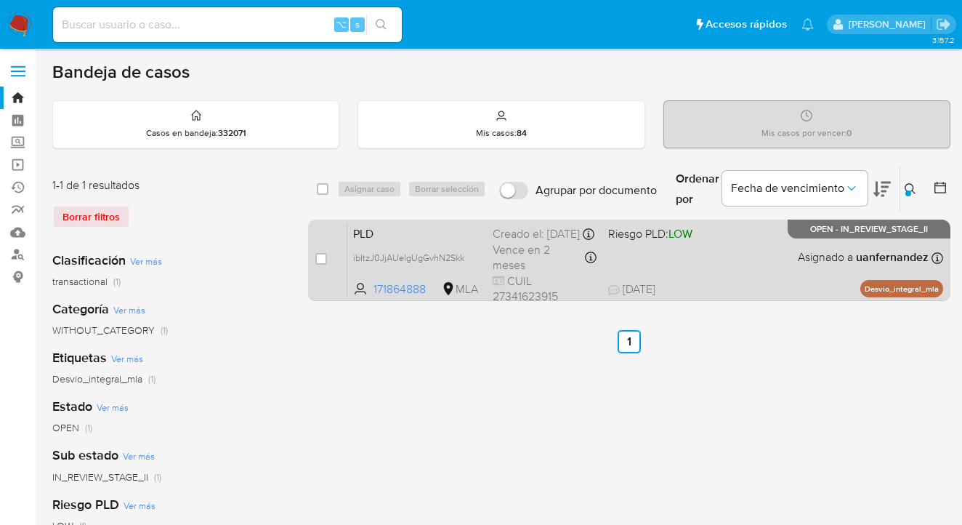
click at [765, 249] on div "PLD ibItzJ0JjAUelgUgGvhN2Skk 171864888 MLA Riesgo PLD: LOW Creado el: 12/08/202…" at bounding box center [645, 259] width 596 height 73
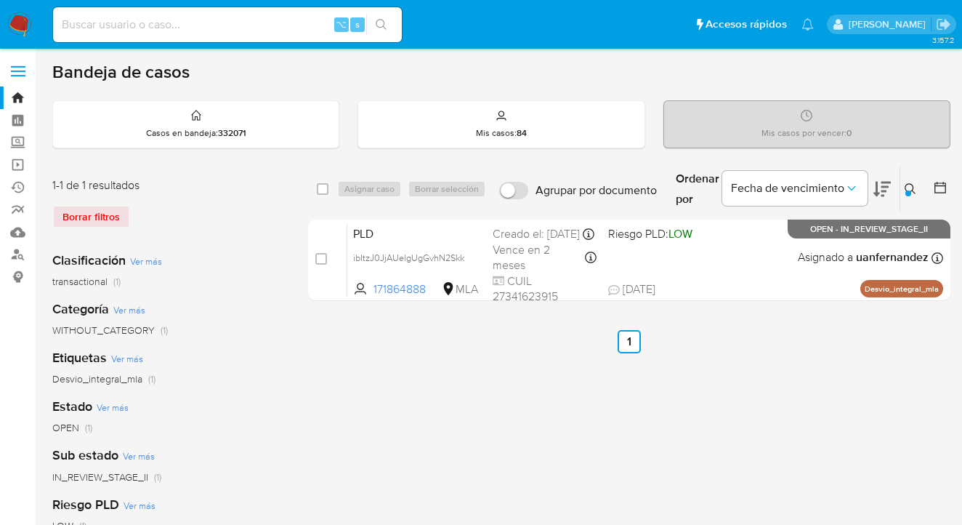
drag, startPoint x: 914, startPoint y: 184, endPoint x: 873, endPoint y: 223, distance: 57.1
click at [914, 184] on icon at bounding box center [911, 189] width 12 height 12
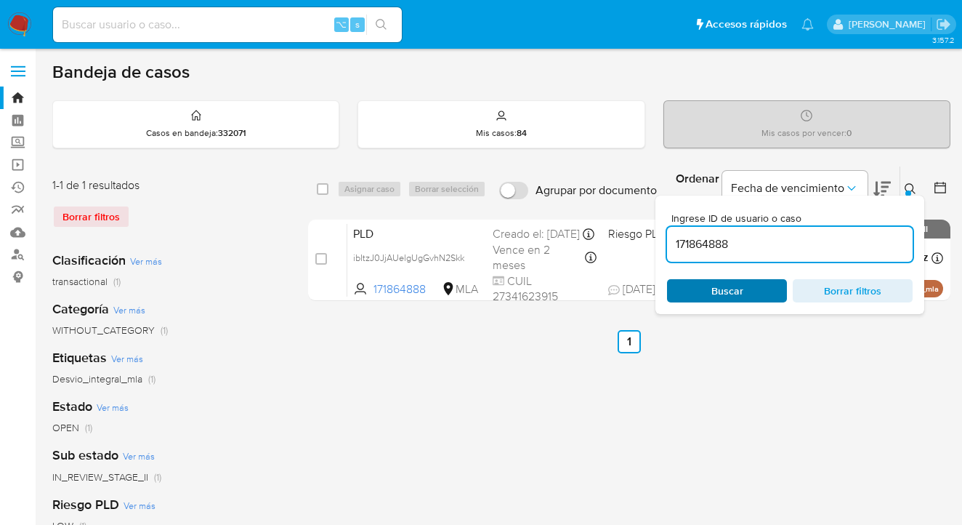
click at [751, 291] on span "Buscar" at bounding box center [727, 291] width 100 height 20
click at [908, 185] on icon at bounding box center [911, 189] width 12 height 12
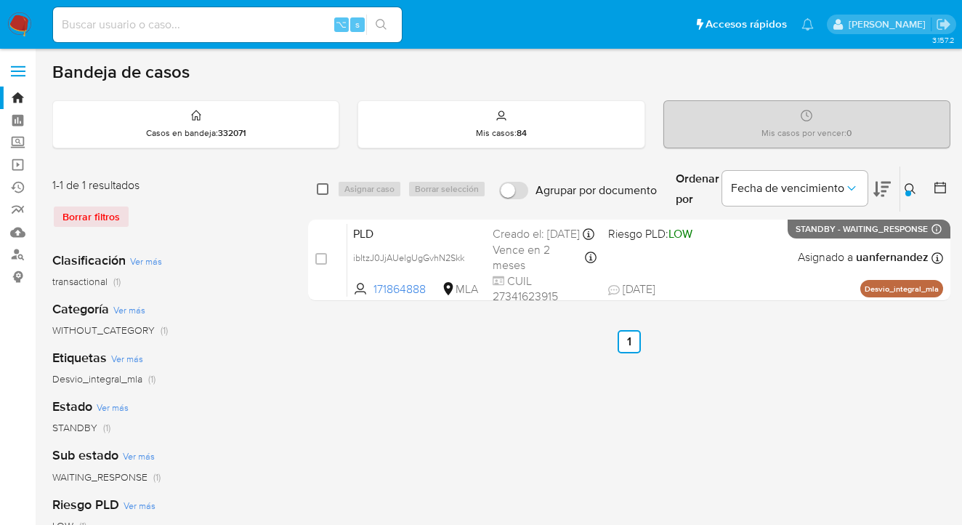
click at [325, 187] on input "checkbox" at bounding box center [323, 189] width 12 height 12
checkbox input "true"
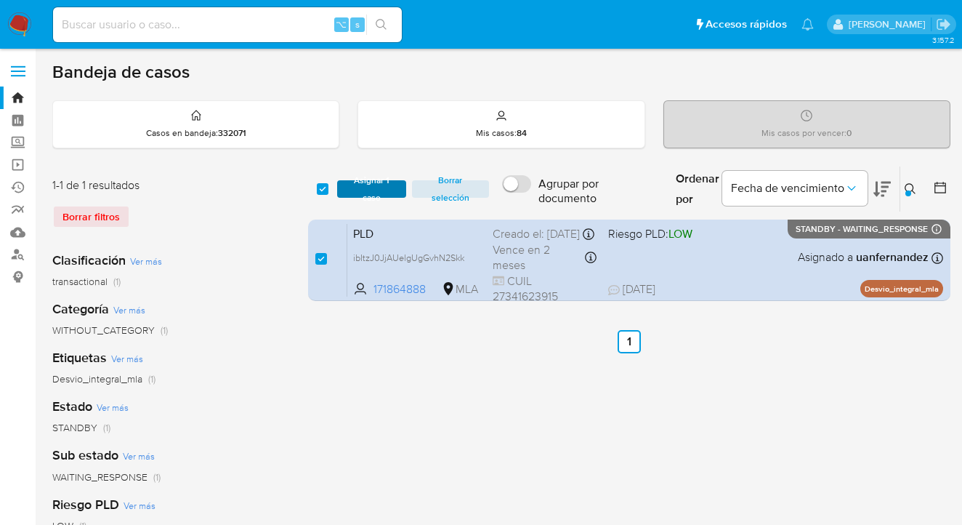
click at [348, 190] on span "Asignar 1 caso" at bounding box center [371, 189] width 55 height 15
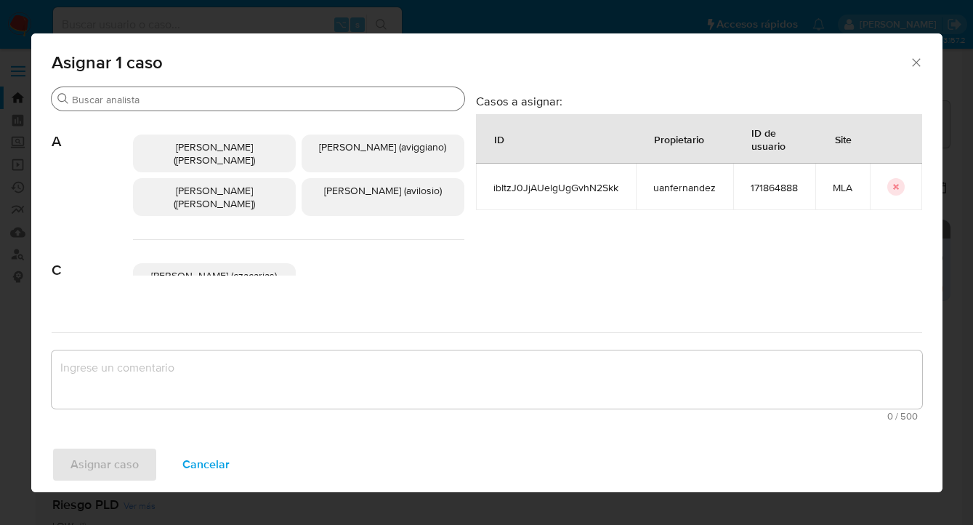
click at [291, 100] on input "Buscar" at bounding box center [265, 99] width 387 height 13
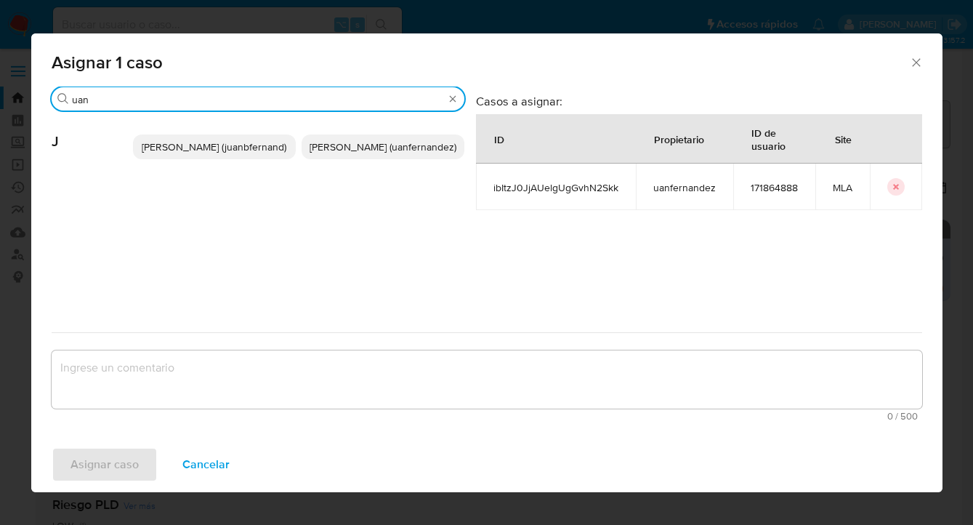
type input "uan"
click at [374, 150] on span "Juan Pablo Fernandez (uanfernandez)" at bounding box center [383, 147] width 147 height 15
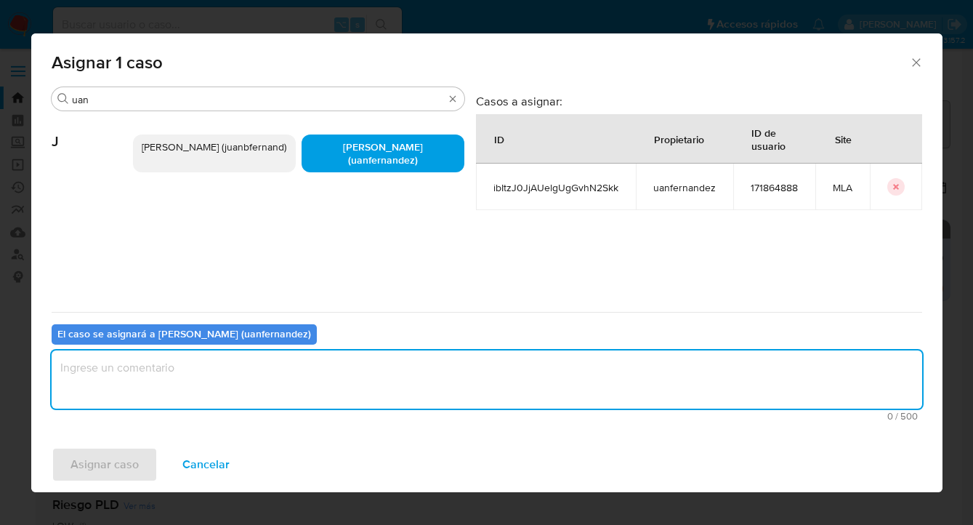
click at [330, 383] on textarea "assign-modal" at bounding box center [487, 379] width 871 height 58
type textarea "asig"
click at [130, 472] on span "Asignar caso" at bounding box center [104, 464] width 68 height 32
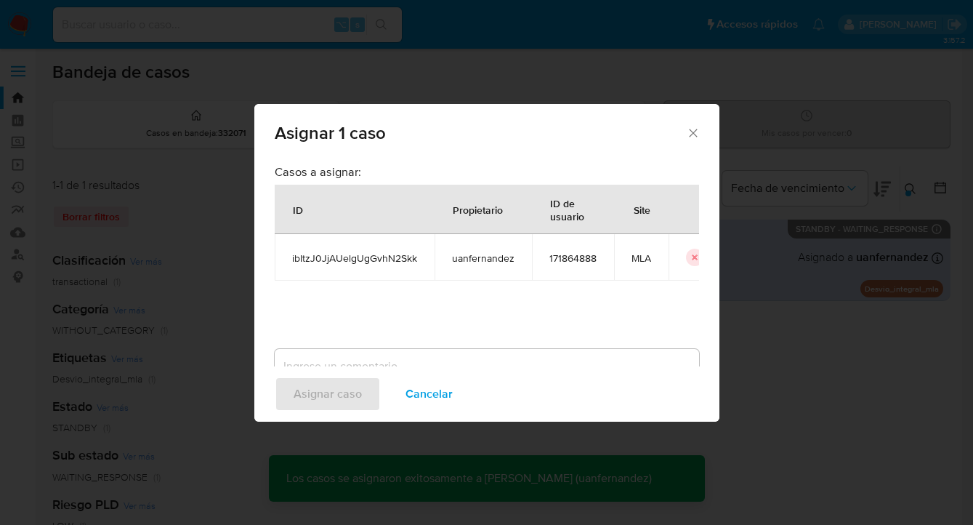
checkbox input "false"
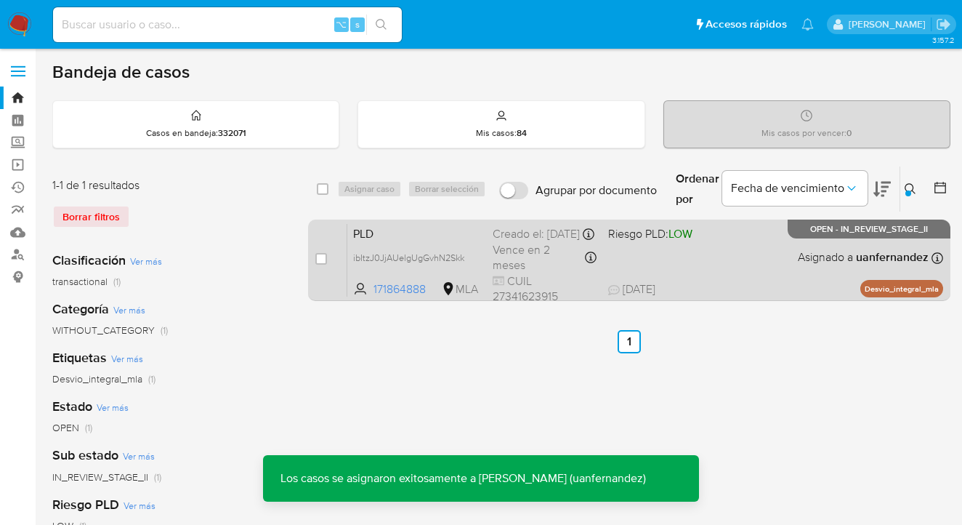
click at [701, 262] on div "PLD ibItzJ0JjAUelgUgGvhN2Skk 171864888 MLA Riesgo PLD: LOW Creado el: 12/08/202…" at bounding box center [645, 259] width 596 height 73
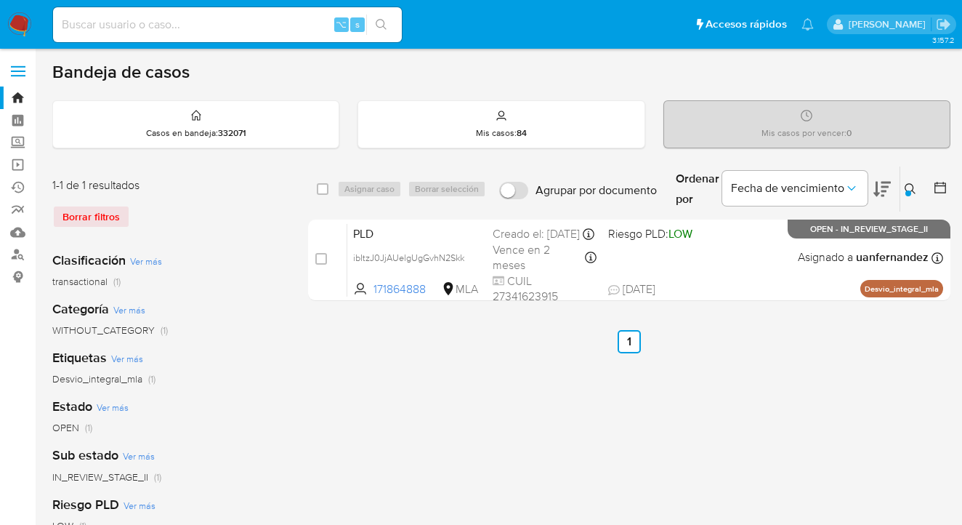
click at [914, 186] on icon at bounding box center [911, 189] width 12 height 12
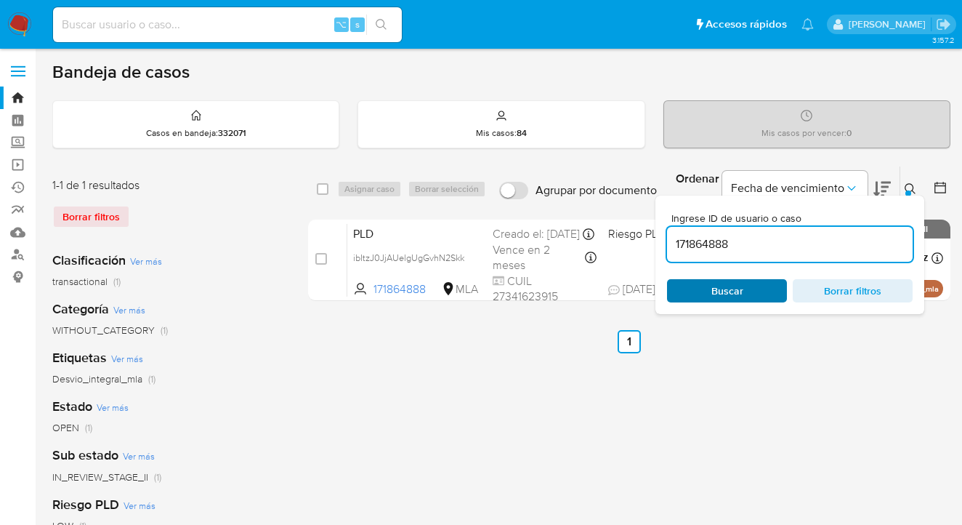
click at [748, 298] on span "Buscar" at bounding box center [727, 291] width 100 height 20
drag, startPoint x: 911, startPoint y: 186, endPoint x: 892, endPoint y: 194, distance: 19.8
click at [910, 186] on icon at bounding box center [911, 189] width 12 height 12
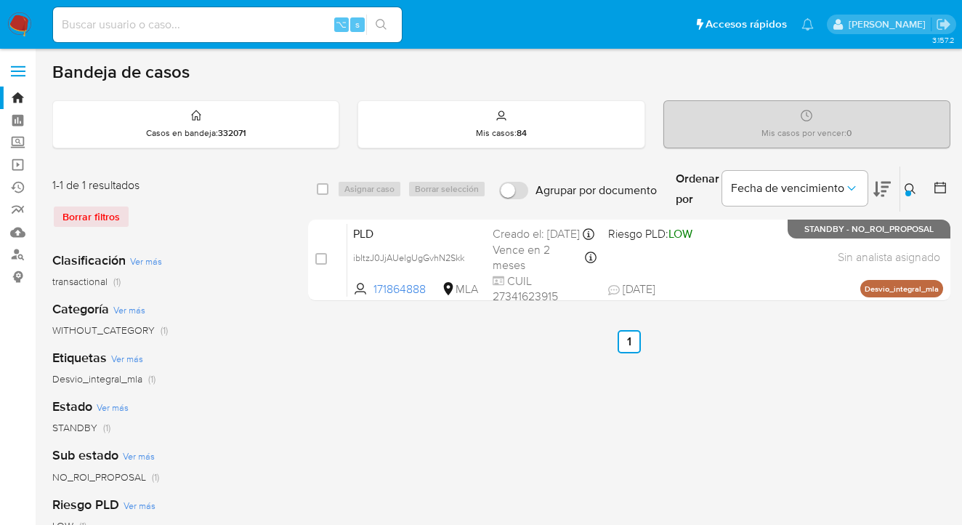
click at [909, 185] on icon at bounding box center [911, 189] width 12 height 12
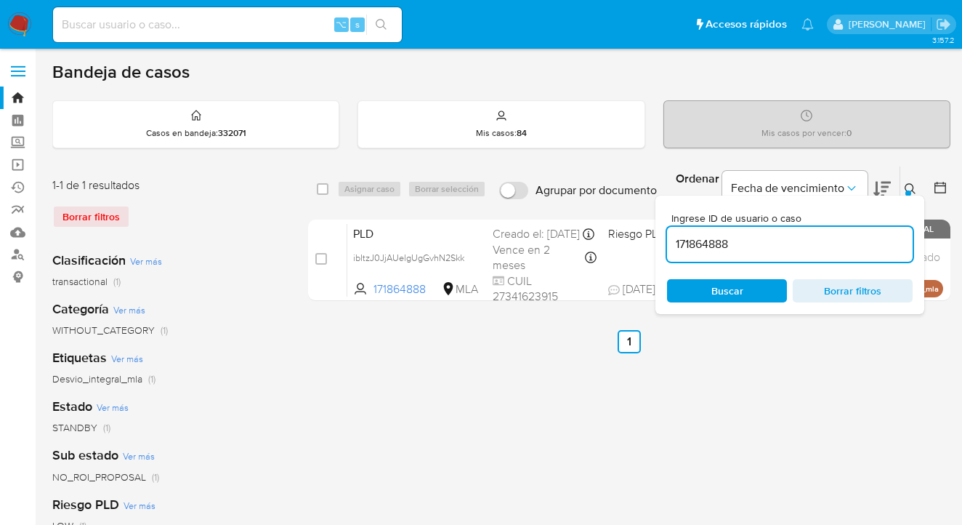
drag, startPoint x: 742, startPoint y: 243, endPoint x: 667, endPoint y: 241, distance: 74.9
click at [667, 241] on input "171864888" at bounding box center [790, 244] width 246 height 19
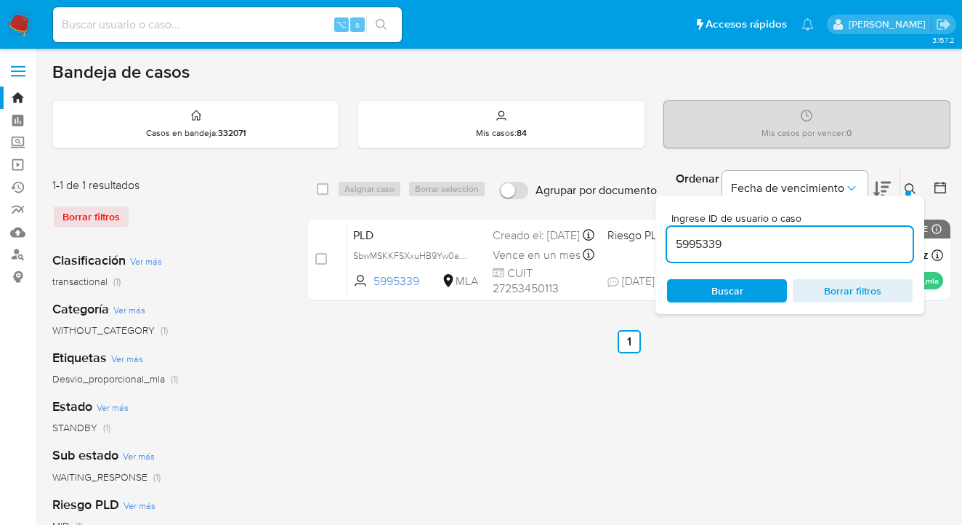
click at [910, 189] on icon at bounding box center [911, 189] width 12 height 12
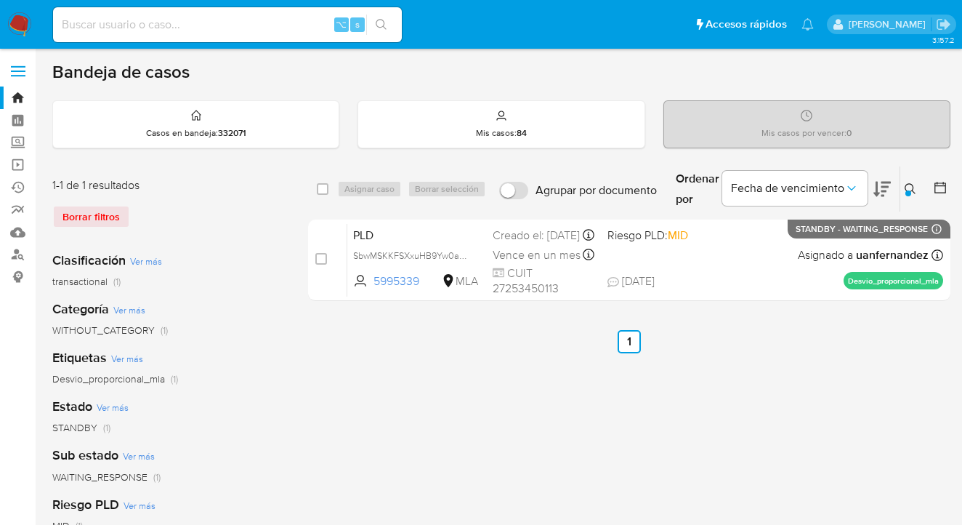
click at [911, 188] on icon at bounding box center [911, 189] width 12 height 12
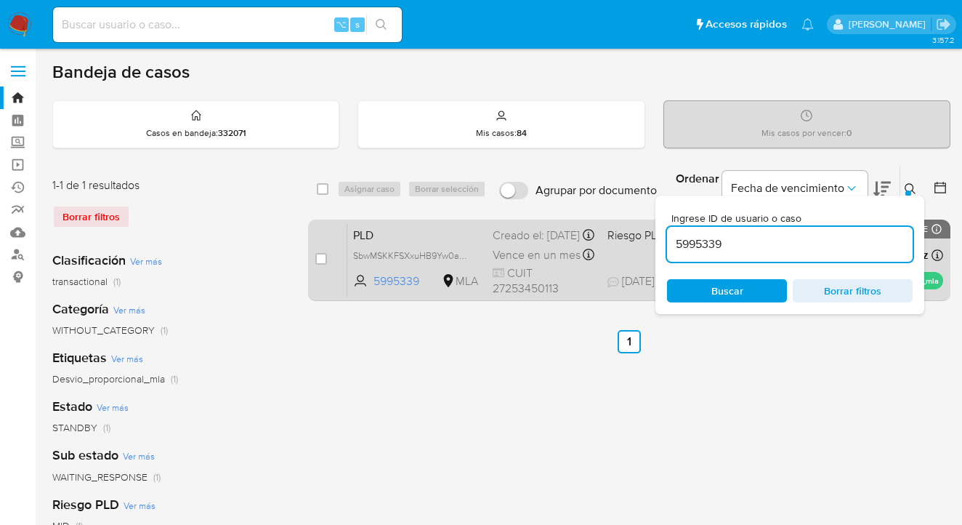
drag, startPoint x: 760, startPoint y: 241, endPoint x: 634, endPoint y: 225, distance: 126.6
click at [610, 230] on div "select-all-cases-checkbox Asignar caso Borrar selección Agrupar por documento O…" at bounding box center [629, 236] width 642 height 141
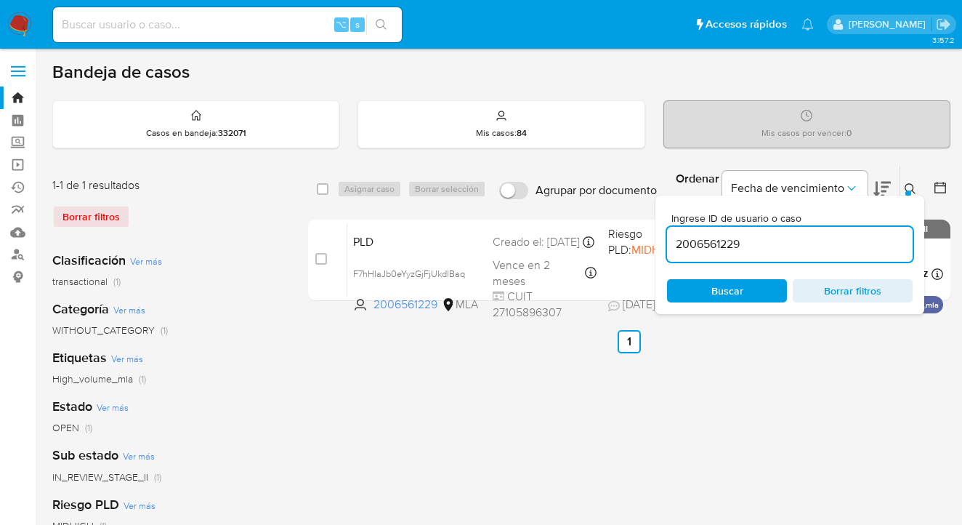
click at [909, 188] on icon at bounding box center [911, 189] width 12 height 12
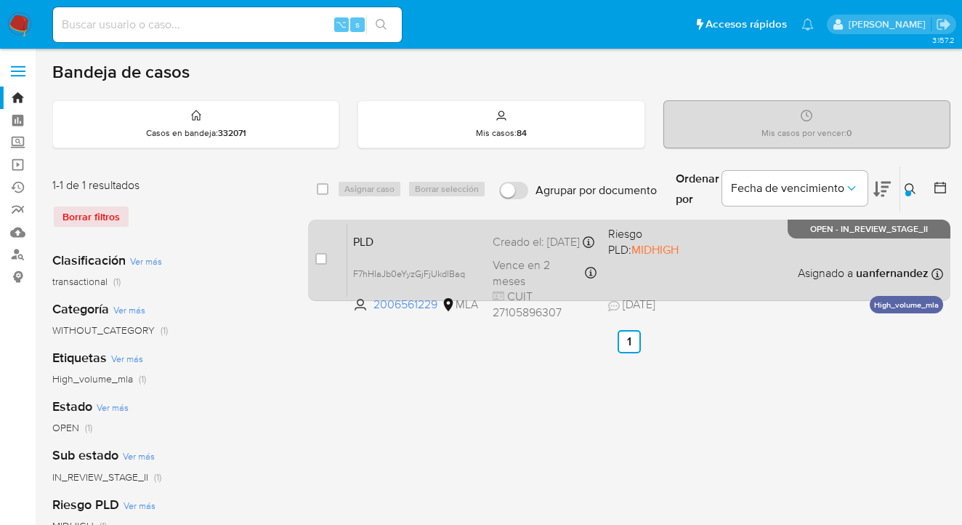
click at [791, 273] on div "PLD F7hHIaJb0eYyzGjFjUkdlBaq 2006561229 MLA Riesgo PLD: MIDHIGH Creado el: 12/0…" at bounding box center [645, 259] width 596 height 73
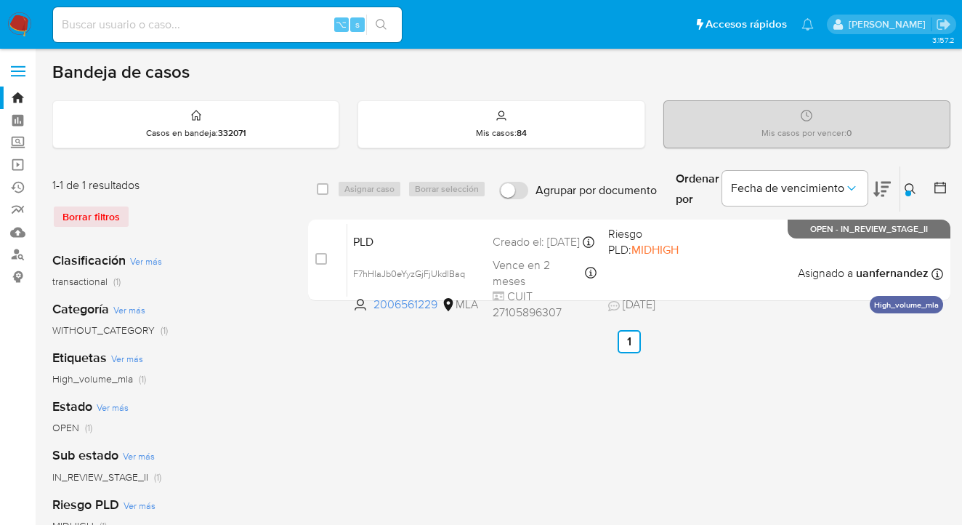
click at [913, 191] on icon at bounding box center [911, 189] width 12 height 12
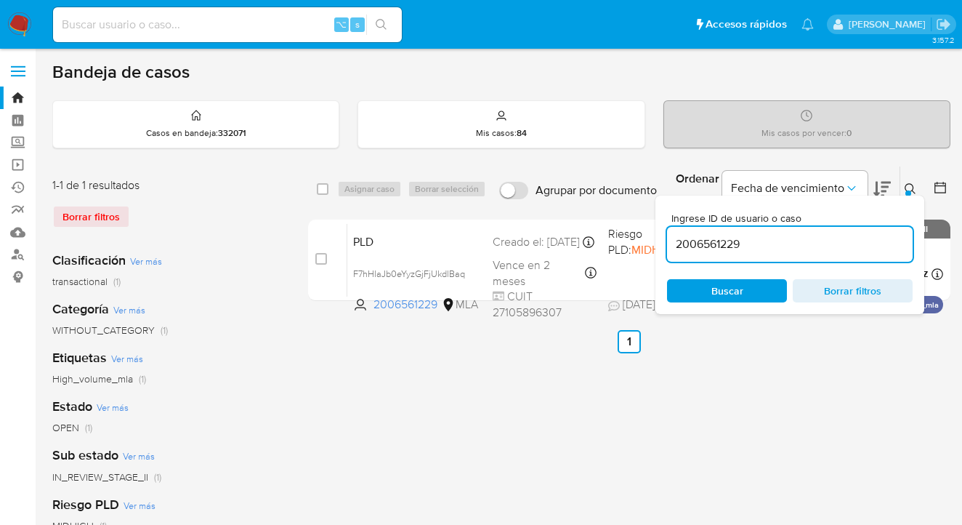
drag, startPoint x: 747, startPoint y: 250, endPoint x: 677, endPoint y: 239, distance: 71.3
click at [677, 239] on input "2006561229" at bounding box center [790, 244] width 246 height 19
type input "1815568319"
drag, startPoint x: 909, startPoint y: 185, endPoint x: 899, endPoint y: 189, distance: 10.8
click at [908, 185] on icon at bounding box center [911, 189] width 12 height 12
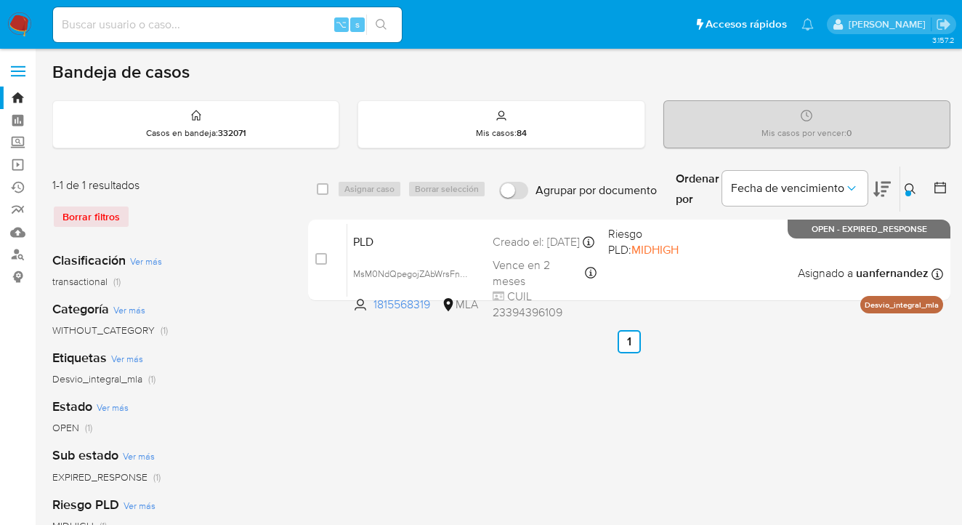
drag, startPoint x: 324, startPoint y: 186, endPoint x: 348, endPoint y: 185, distance: 24.0
click at [325, 186] on input "checkbox" at bounding box center [323, 189] width 12 height 12
checkbox input "true"
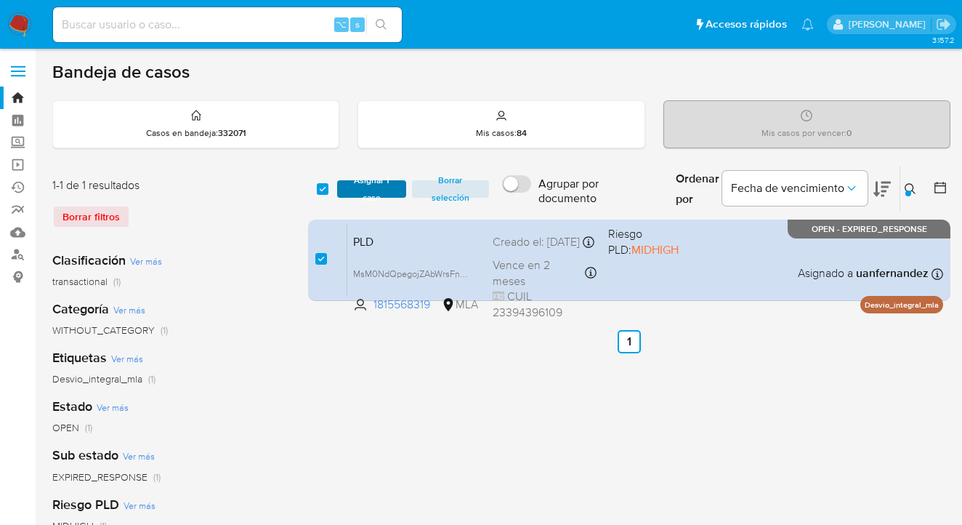
click at [349, 185] on span "Asignar 1 caso" at bounding box center [371, 189] width 55 height 15
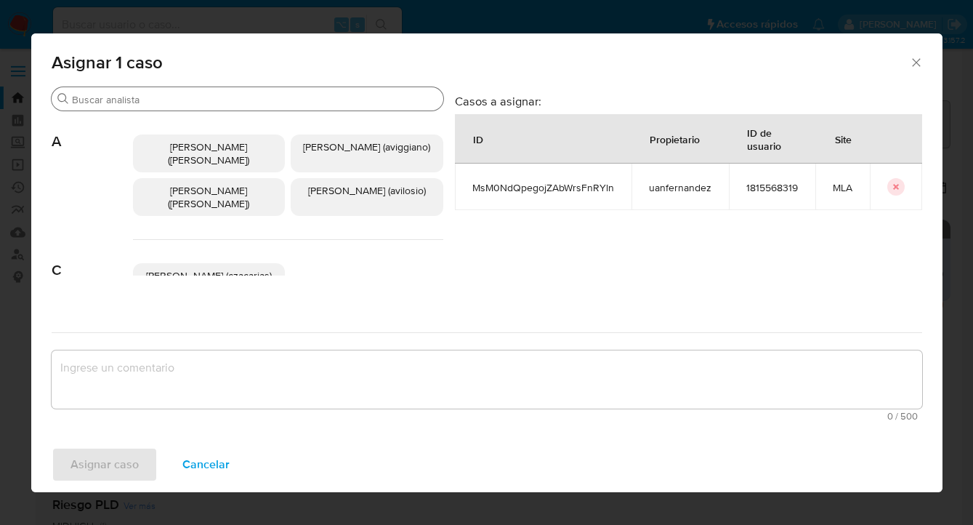
click at [246, 94] on input "Buscar" at bounding box center [255, 99] width 366 height 13
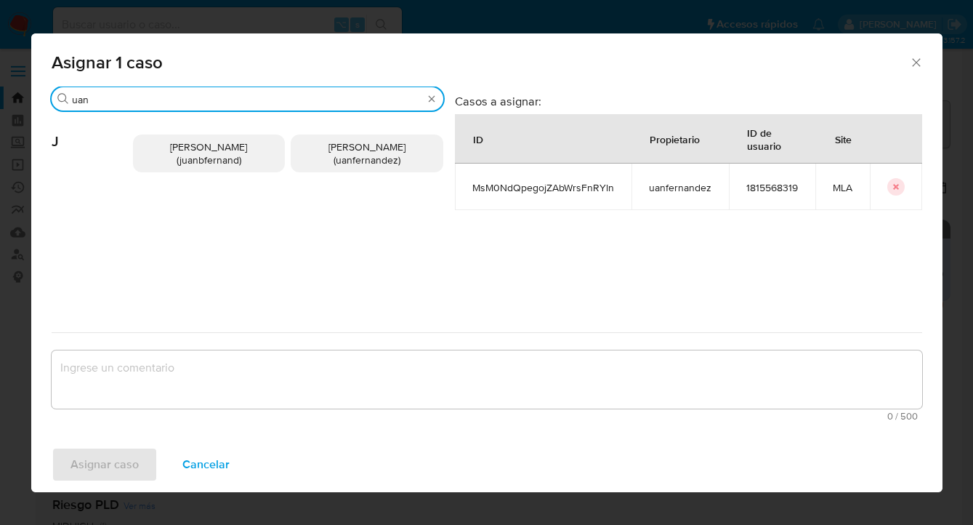
type input "uan"
click at [386, 151] on span "Juan Pablo Fernandez (uanfernandez)" at bounding box center [366, 154] width 77 height 28
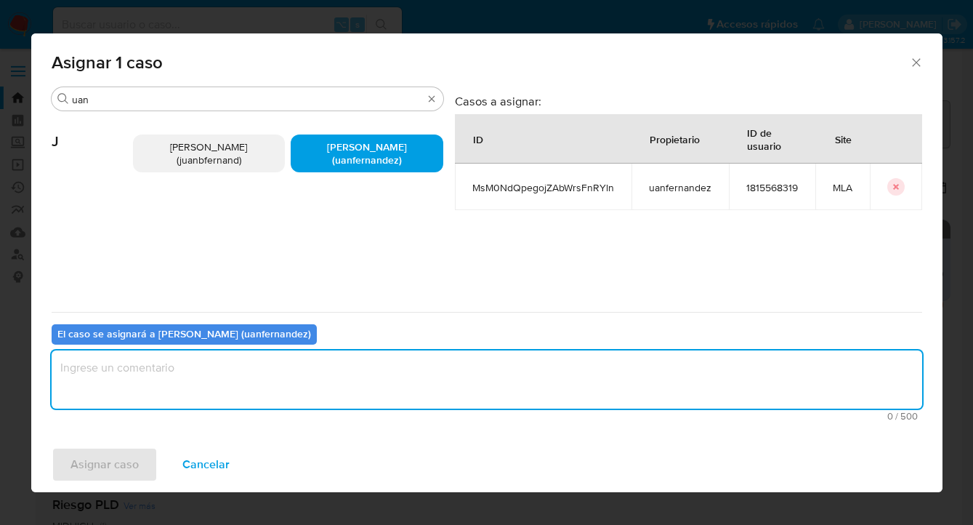
click at [236, 397] on textarea "assign-modal" at bounding box center [487, 379] width 871 height 58
type textarea "asig"
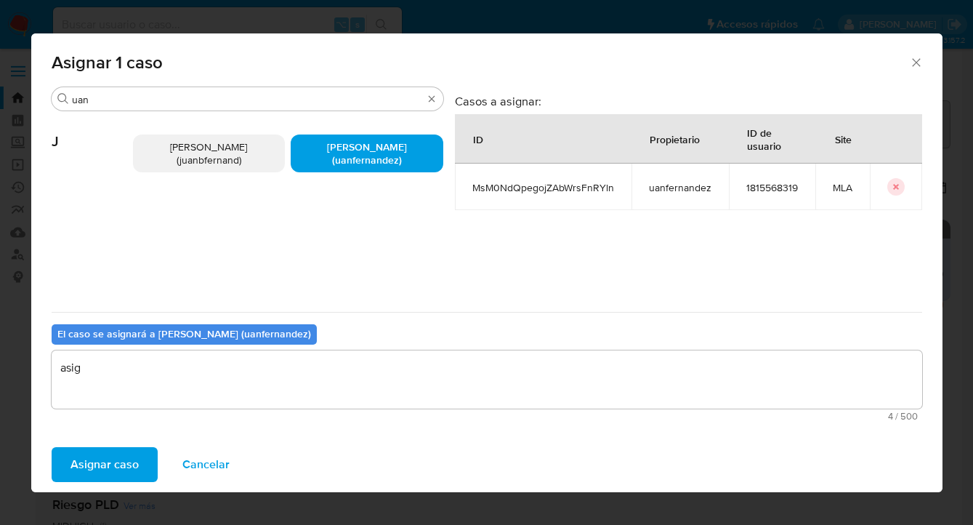
click at [87, 472] on span "Asignar caso" at bounding box center [104, 464] width 68 height 32
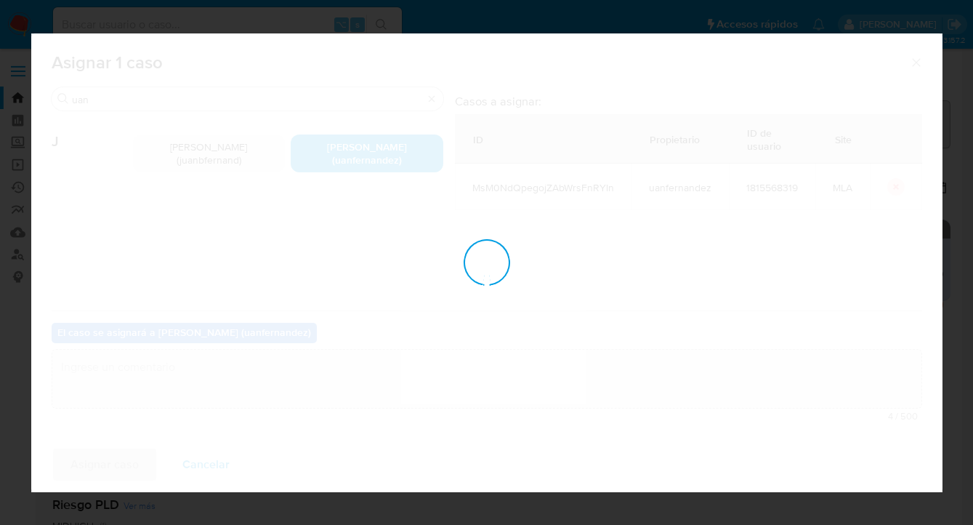
checkbox input "false"
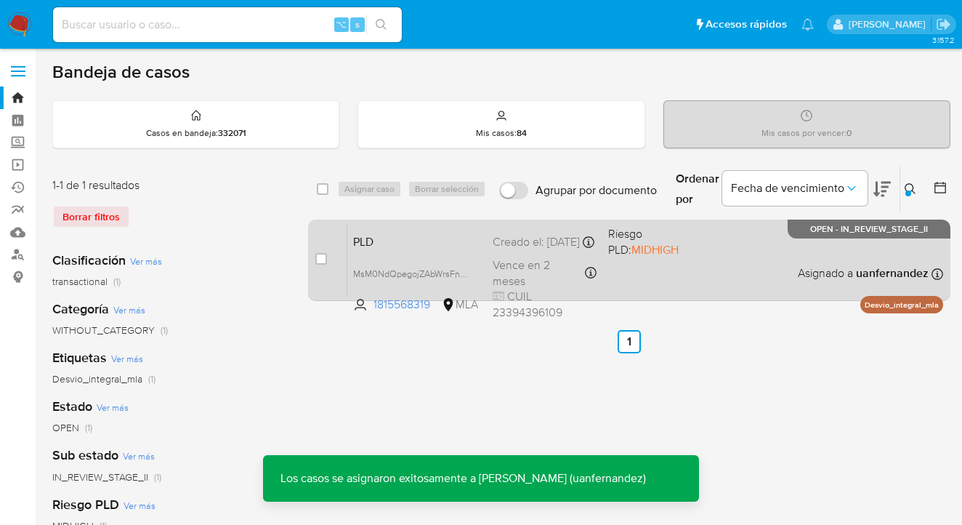
click at [701, 271] on div "PLD MsM0NdQpegojZAbWrsFnRYln 1815568319 MLA Riesgo PLD: MIDHIGH Creado el: 12/0…" at bounding box center [645, 259] width 596 height 73
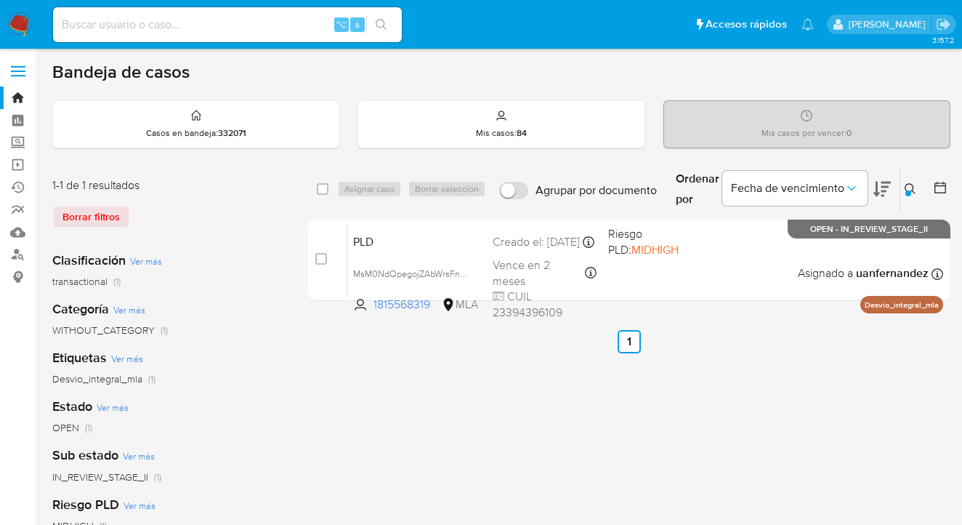
click at [911, 185] on icon at bounding box center [911, 189] width 12 height 12
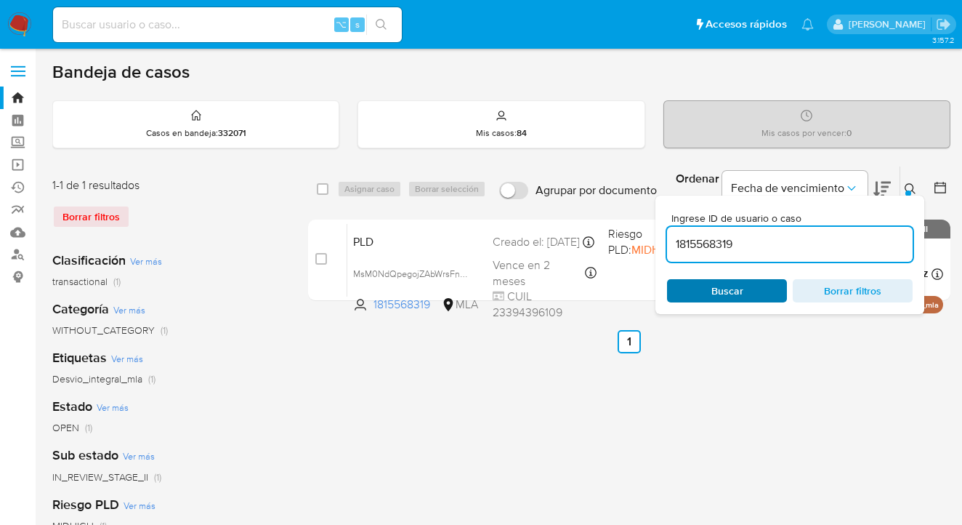
click at [770, 291] on span "Buscar" at bounding box center [727, 291] width 100 height 20
click at [906, 188] on icon at bounding box center [911, 189] width 12 height 12
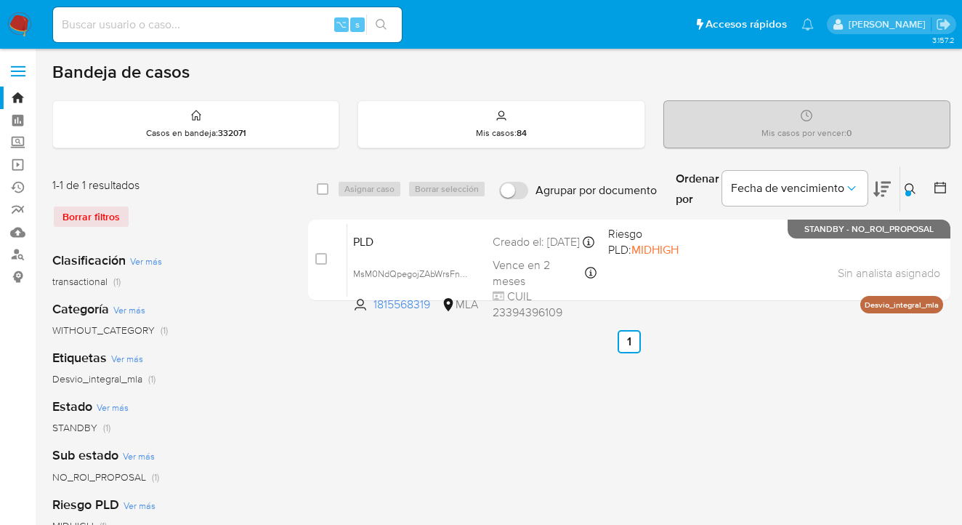
click at [911, 188] on icon at bounding box center [911, 189] width 12 height 12
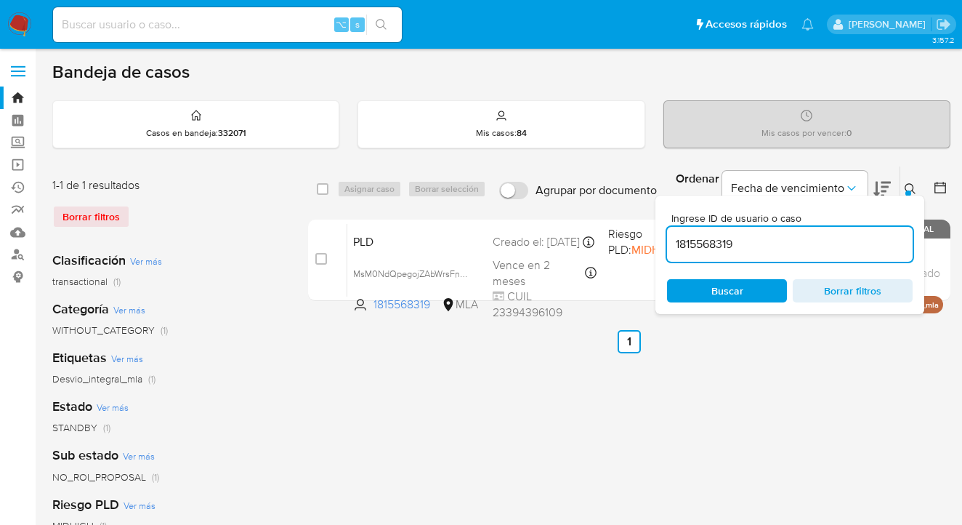
drag, startPoint x: 777, startPoint y: 246, endPoint x: 735, endPoint y: 235, distance: 43.4
click at [653, 240] on div "select-all-cases-checkbox Asignar caso Borrar selección Agrupar por documento O…" at bounding box center [629, 236] width 642 height 141
type input "205022826"
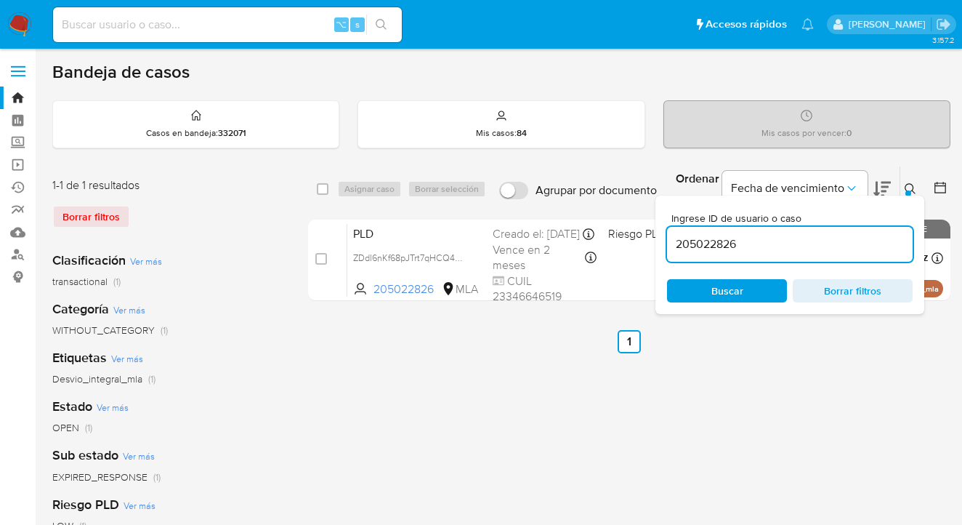
click at [912, 187] on icon at bounding box center [911, 189] width 12 height 12
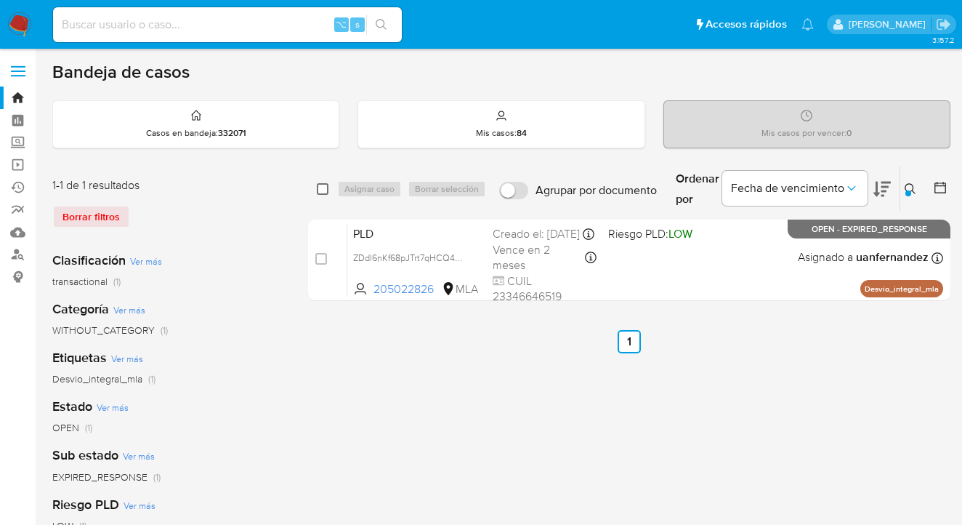
click at [319, 190] on input "checkbox" at bounding box center [323, 189] width 12 height 12
checkbox input "true"
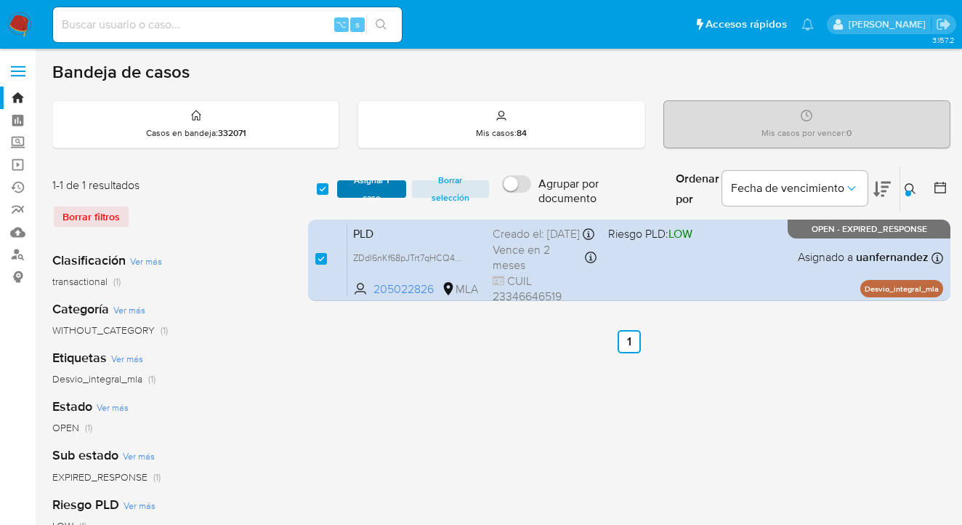
click at [344, 187] on span "Asignar 1 caso" at bounding box center [371, 189] width 55 height 15
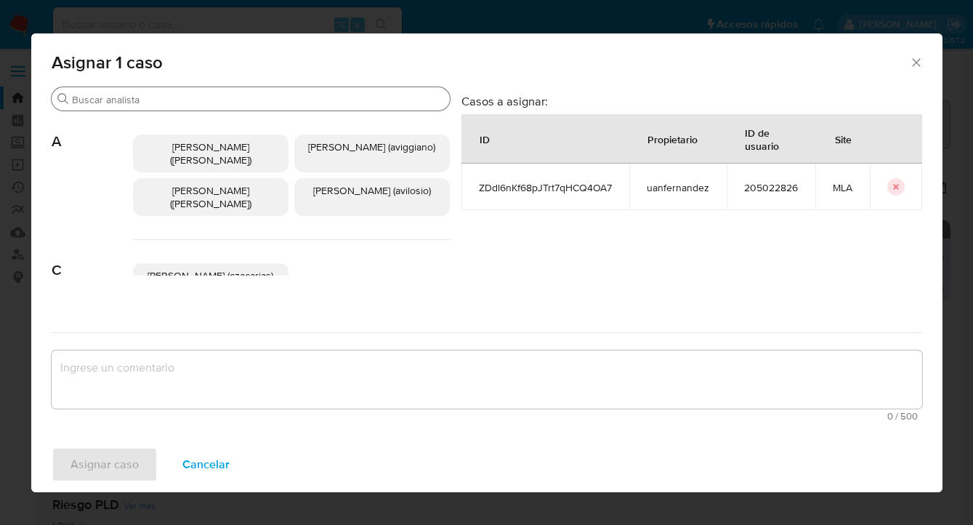
click at [294, 100] on input "Buscar" at bounding box center [258, 99] width 372 height 13
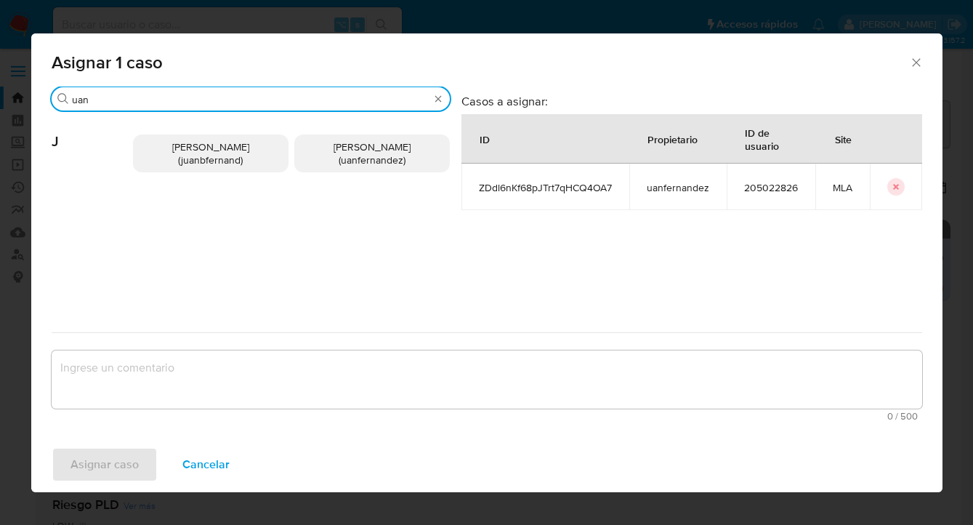
type input "uan"
click at [372, 152] on span "Juan Pablo Fernandez (uanfernandez)" at bounding box center [372, 154] width 77 height 28
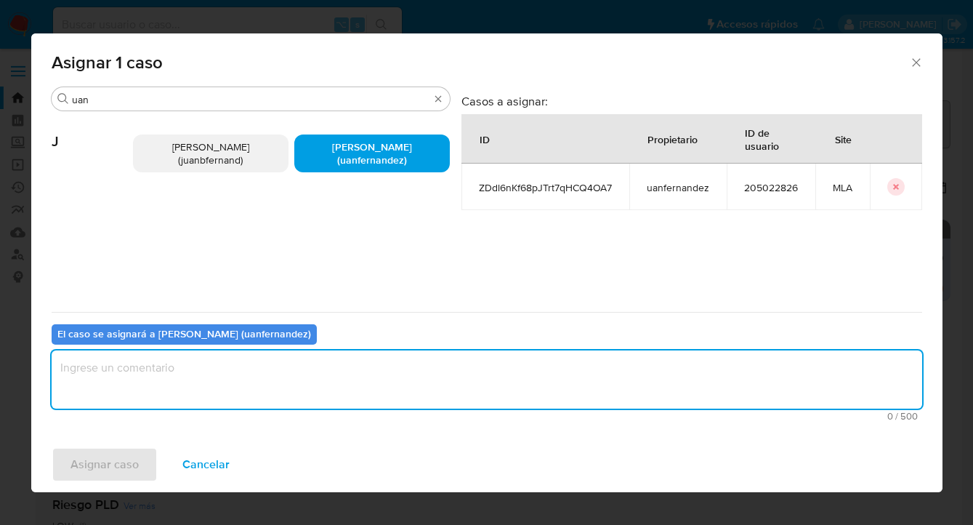
click at [299, 380] on textarea "assign-modal" at bounding box center [487, 379] width 871 height 58
type textarea "asig"
click at [138, 459] on button "Asignar caso" at bounding box center [105, 464] width 106 height 35
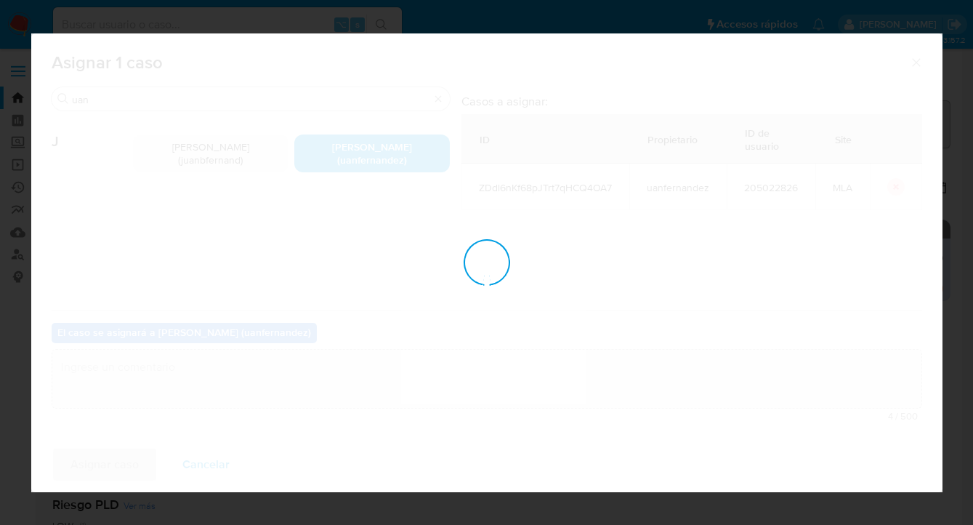
checkbox input "false"
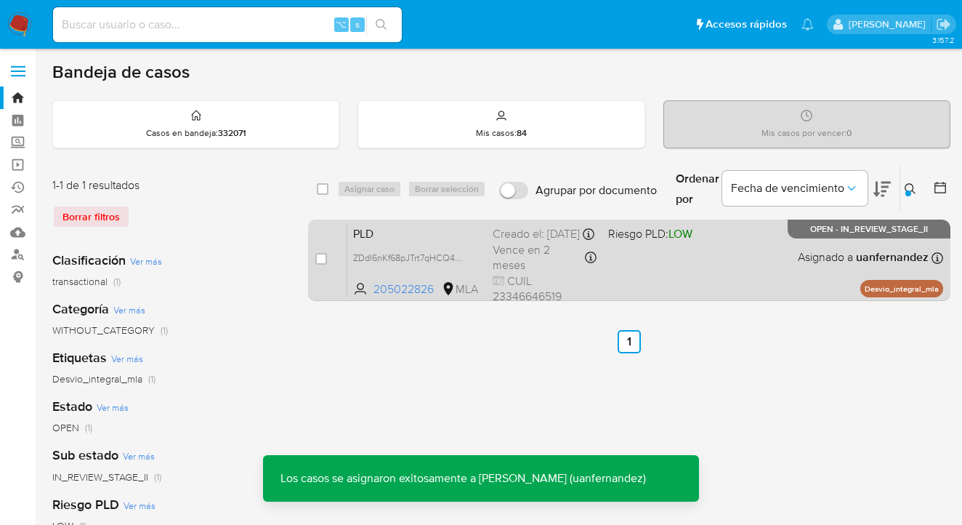
click at [761, 278] on div "PLD ZDdl6nKf68pJTrt7qHCQ4OA7 205022826 MLA Riesgo PLD: LOW Creado el: 12/08/202…" at bounding box center [645, 259] width 596 height 73
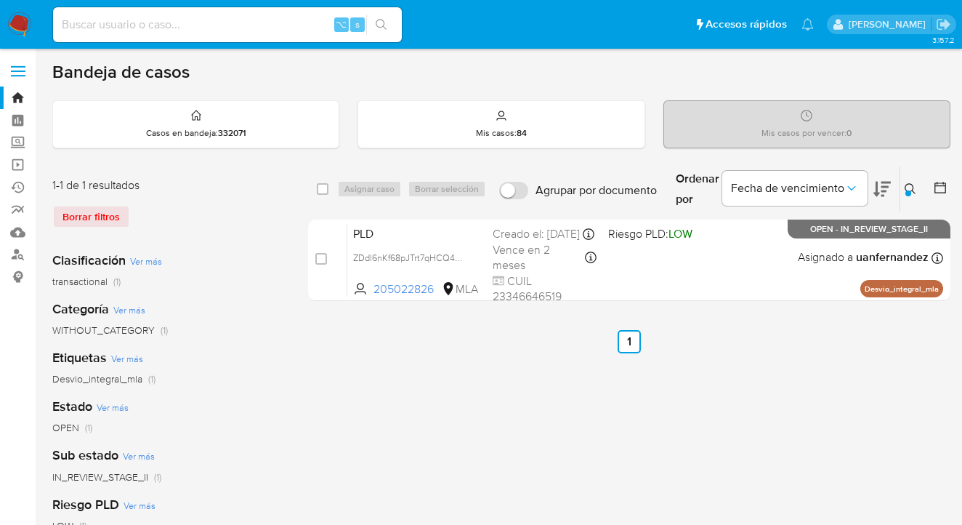
drag, startPoint x: 915, startPoint y: 189, endPoint x: 865, endPoint y: 233, distance: 66.5
click at [914, 189] on icon at bounding box center [911, 189] width 12 height 12
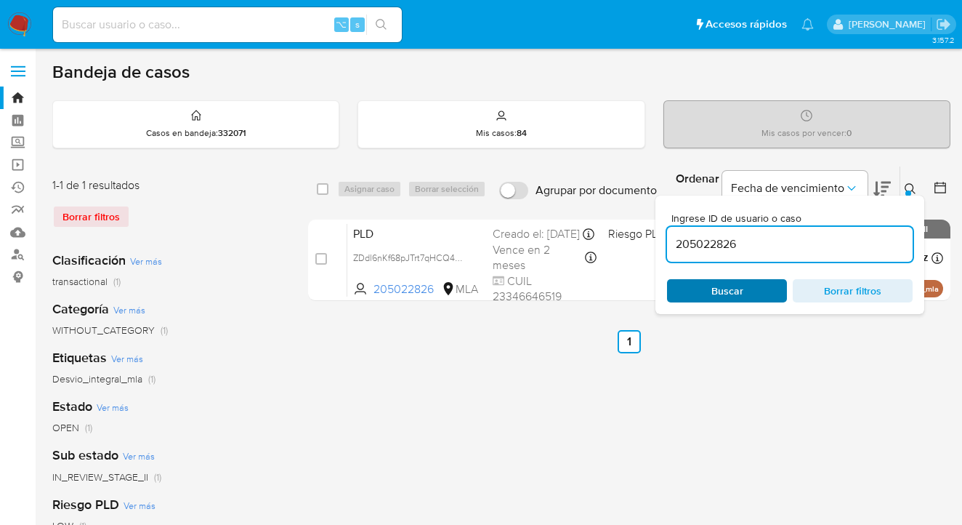
click at [749, 294] on span "Buscar" at bounding box center [727, 291] width 100 height 20
click at [911, 187] on icon at bounding box center [911, 189] width 12 height 12
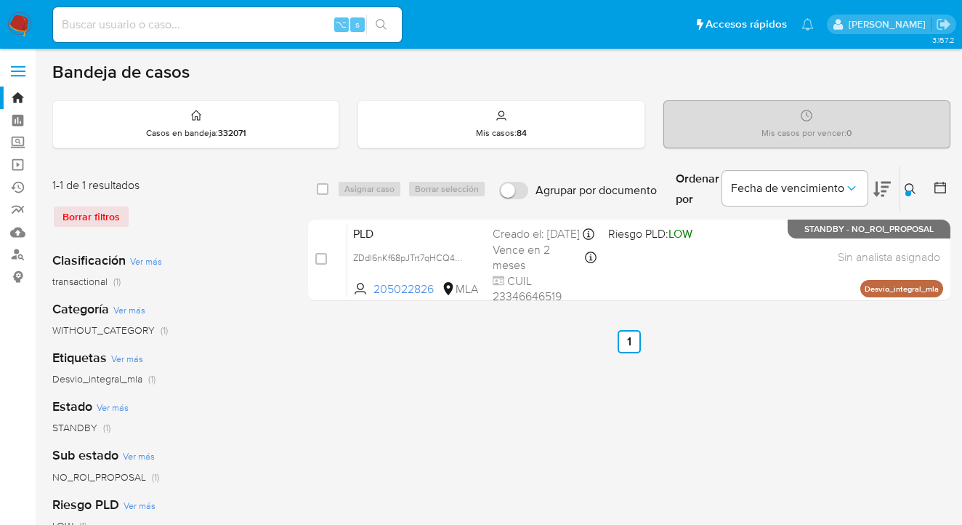
drag, startPoint x: 904, startPoint y: 185, endPoint x: 894, endPoint y: 203, distance: 20.8
click at [906, 185] on button at bounding box center [912, 188] width 24 height 17
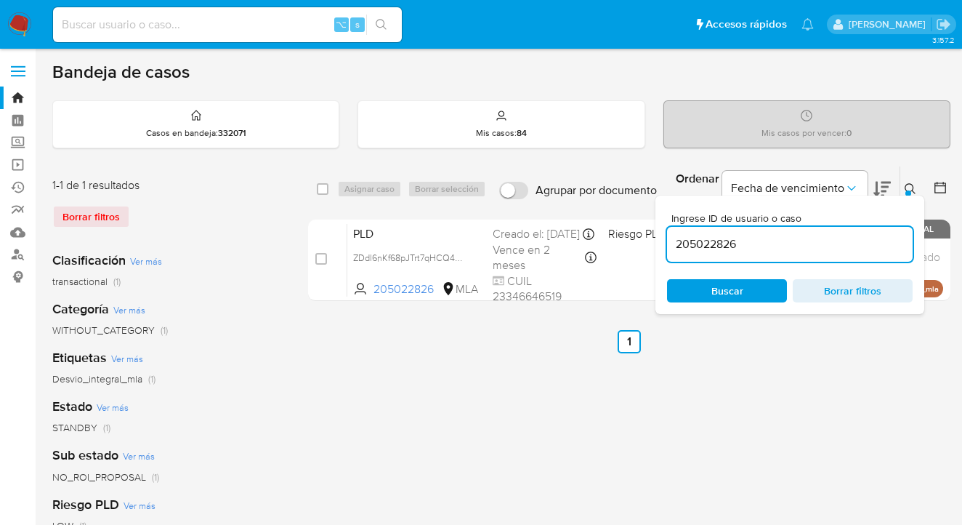
drag, startPoint x: 807, startPoint y: 256, endPoint x: 768, endPoint y: 243, distance: 40.7
click at [769, 243] on div "205022826" at bounding box center [790, 244] width 246 height 35
drag, startPoint x: 743, startPoint y: 244, endPoint x: 667, endPoint y: 233, distance: 76.4
click at [667, 234] on div "205022826" at bounding box center [790, 244] width 246 height 35
paste input "12679879"
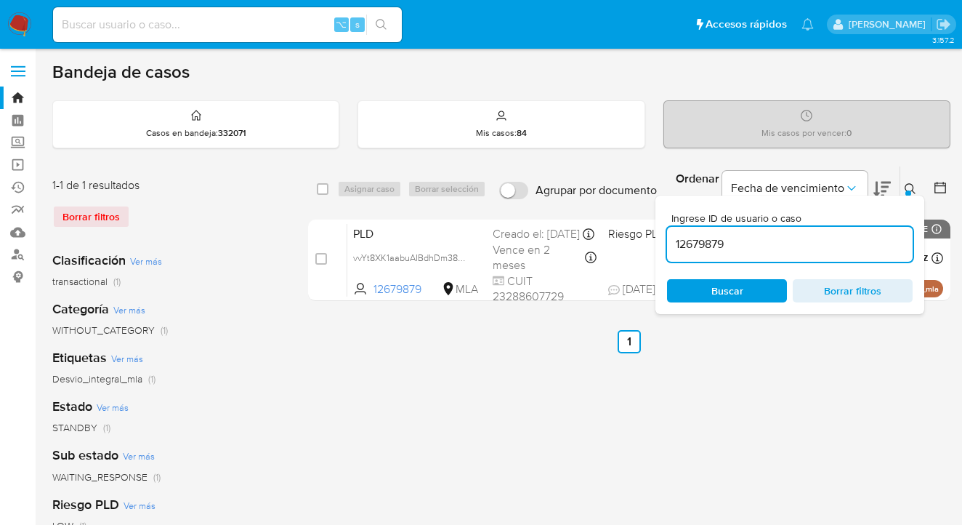
click at [909, 184] on icon at bounding box center [911, 189] width 12 height 12
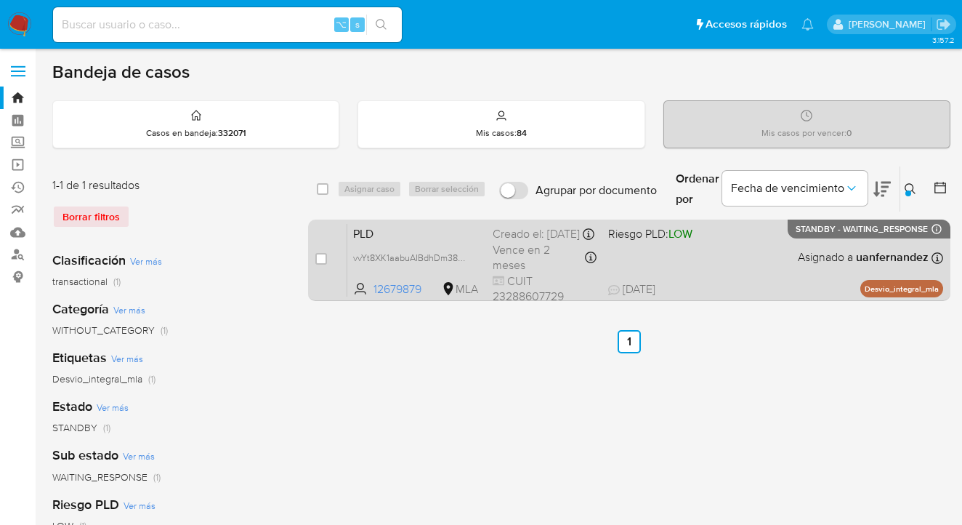
click at [791, 255] on div "PLD vvYt8XK1aabuAIBdhDm38sxL 12679879 MLA Riesgo PLD: LOW Creado el: 12/08/2025…" at bounding box center [645, 259] width 596 height 73
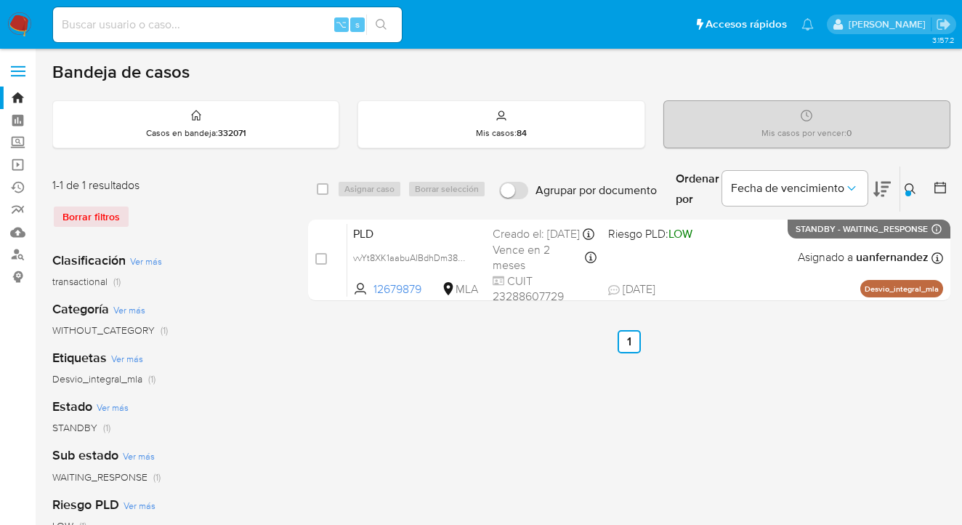
drag, startPoint x: 913, startPoint y: 185, endPoint x: 809, endPoint y: 226, distance: 111.9
click at [909, 186] on icon at bounding box center [911, 189] width 12 height 12
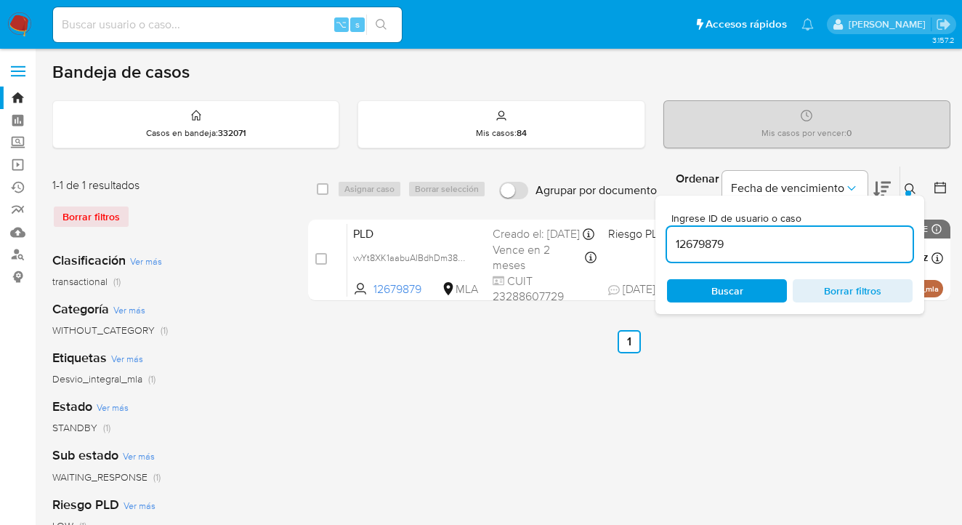
drag, startPoint x: 745, startPoint y: 246, endPoint x: 693, endPoint y: 238, distance: 52.9
click at [668, 241] on input "12679879" at bounding box center [790, 244] width 246 height 19
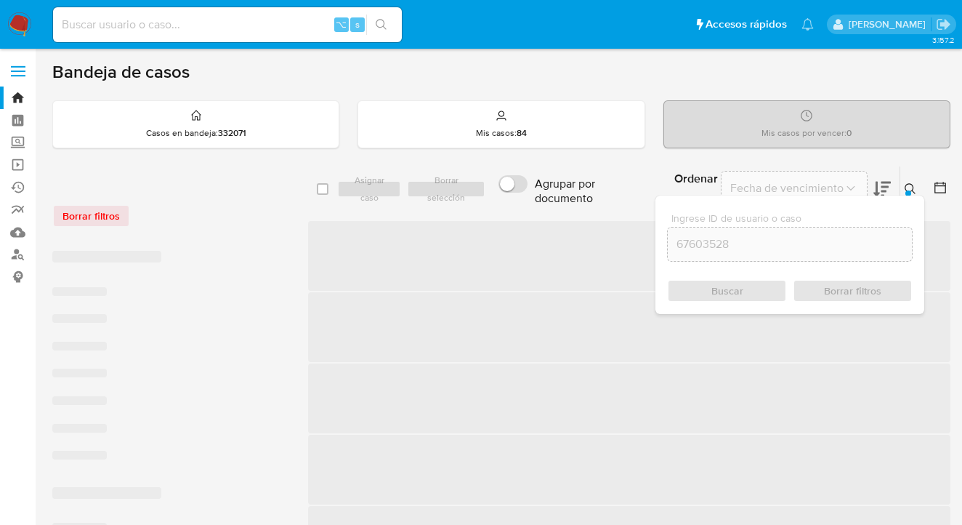
click at [912, 188] on icon at bounding box center [910, 188] width 11 height 11
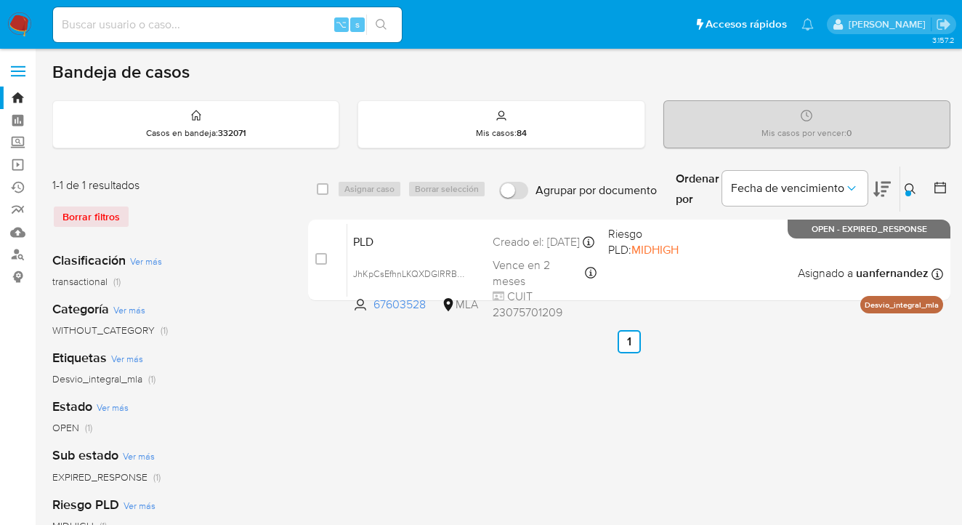
drag, startPoint x: 912, startPoint y: 187, endPoint x: 845, endPoint y: 217, distance: 72.9
click at [912, 187] on icon at bounding box center [911, 189] width 12 height 12
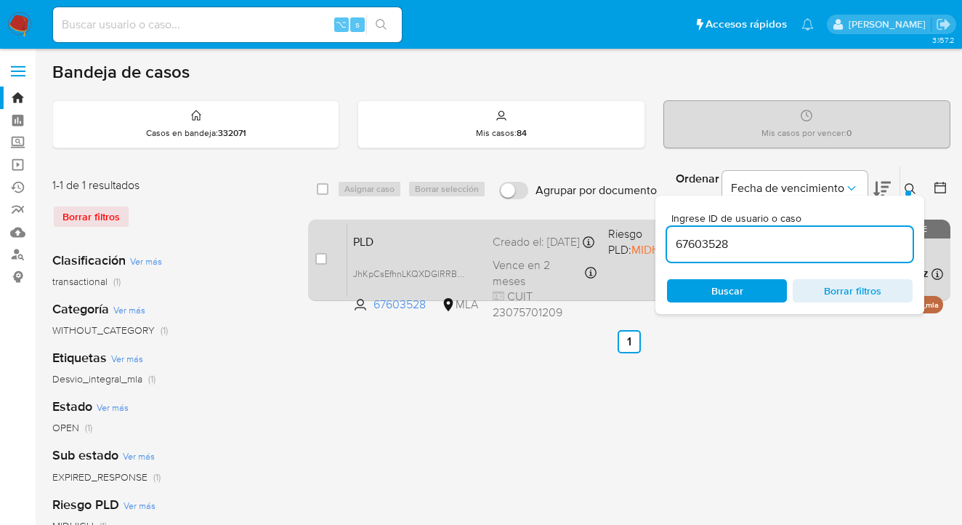
drag, startPoint x: 787, startPoint y: 241, endPoint x: 627, endPoint y: 243, distance: 159.9
click at [627, 243] on div "select-all-cases-checkbox Asignar caso Borrar selección Agrupar por documento O…" at bounding box center [629, 236] width 642 height 141
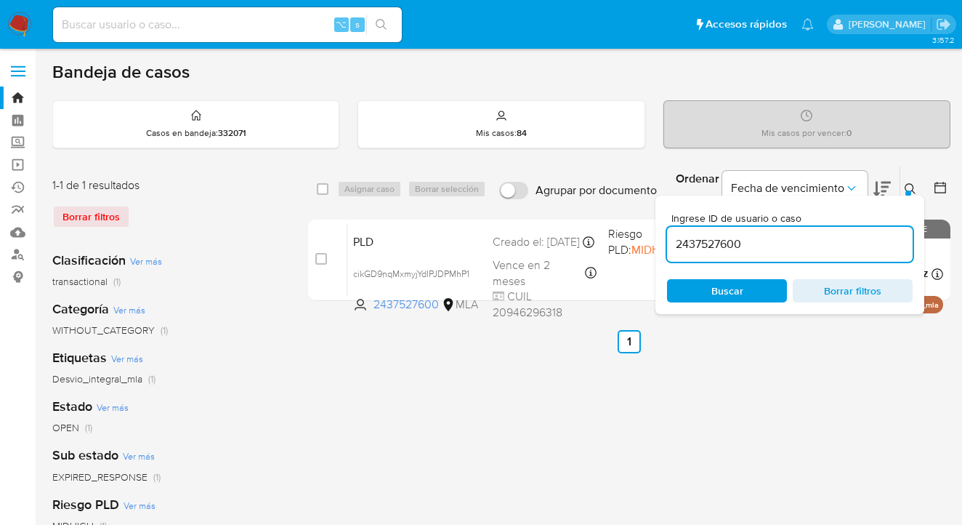
drag, startPoint x: 911, startPoint y: 186, endPoint x: 858, endPoint y: 210, distance: 58.9
click at [911, 187] on icon at bounding box center [911, 189] width 12 height 12
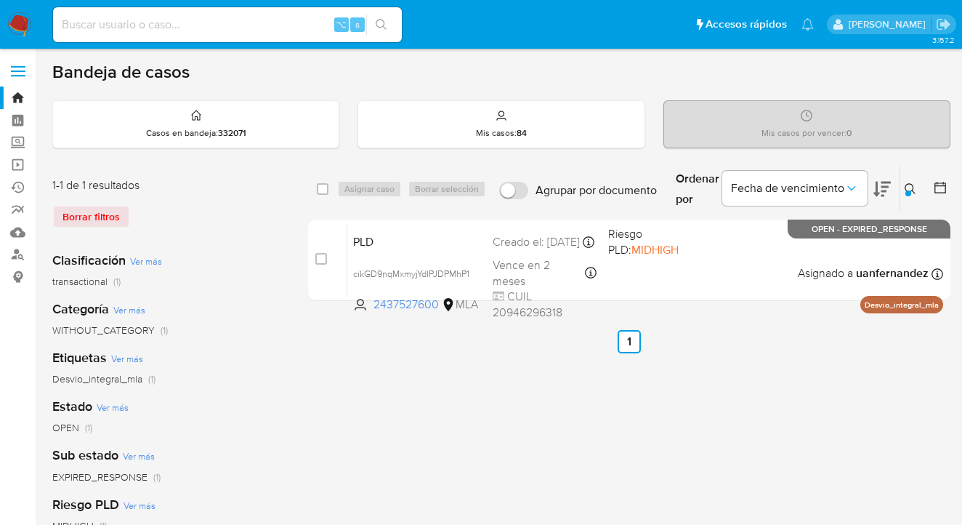
click at [913, 184] on icon at bounding box center [911, 189] width 12 height 12
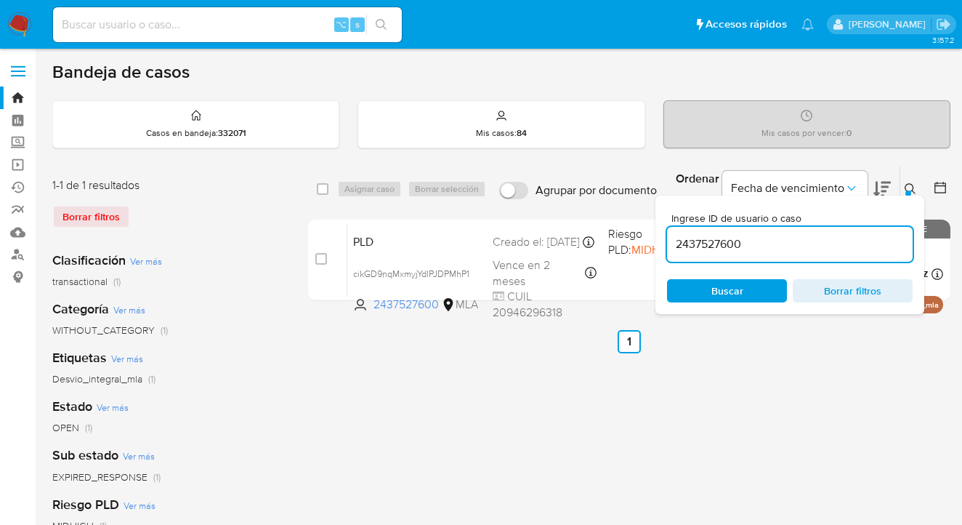
drag, startPoint x: 772, startPoint y: 239, endPoint x: 673, endPoint y: 238, distance: 98.8
click at [673, 238] on input "2437527600" at bounding box center [790, 244] width 246 height 19
click at [913, 187] on icon at bounding box center [910, 188] width 11 height 11
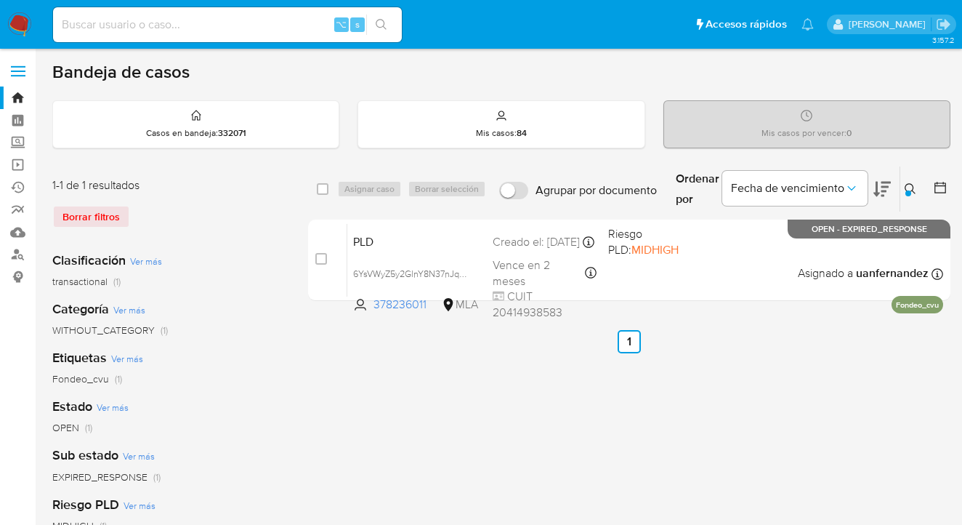
click at [910, 185] on icon at bounding box center [911, 189] width 12 height 12
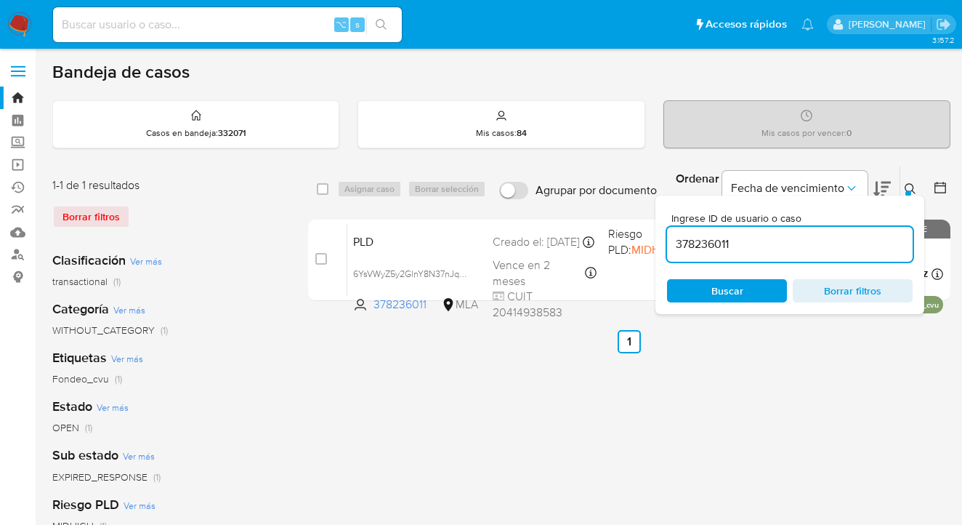
drag, startPoint x: 724, startPoint y: 240, endPoint x: 679, endPoint y: 237, distance: 45.2
click at [670, 240] on input "378236011" at bounding box center [790, 244] width 246 height 19
click at [907, 185] on icon at bounding box center [911, 189] width 12 height 12
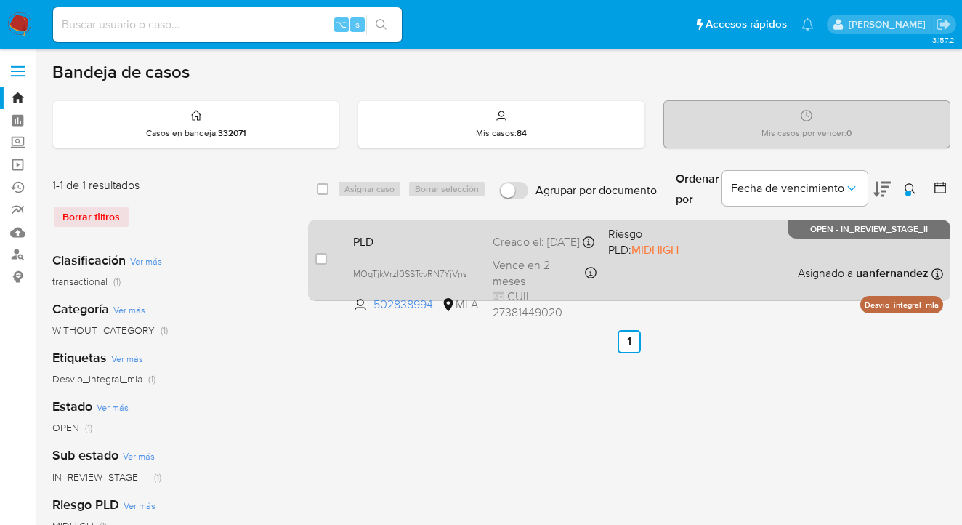
click at [727, 265] on div "PLD MOqTjkVrzI0SSTcvRN7YjVns 502838994 MLA Riesgo PLD: MIDHIGH Creado el: 12/08…" at bounding box center [645, 259] width 596 height 73
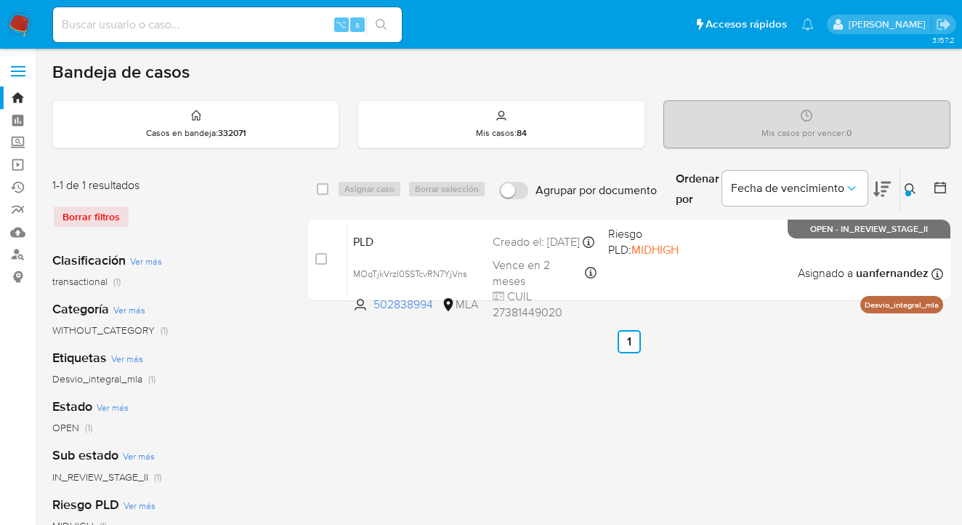
click at [908, 188] on icon at bounding box center [911, 189] width 12 height 12
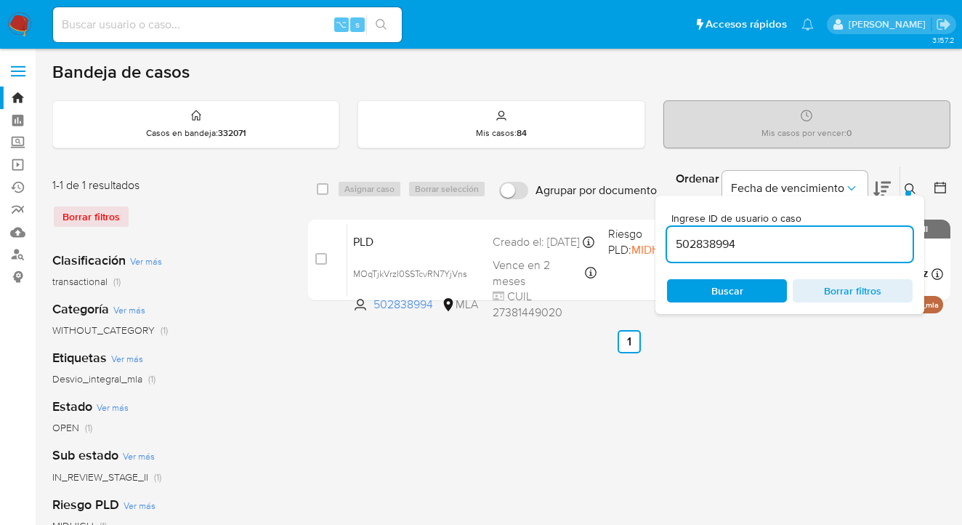
drag, startPoint x: 768, startPoint y: 252, endPoint x: 700, endPoint y: 219, distance: 75.7
click at [661, 228] on div "Ingrese ID de usuario o caso 502838994 Buscar Borrar filtros" at bounding box center [790, 254] width 269 height 118
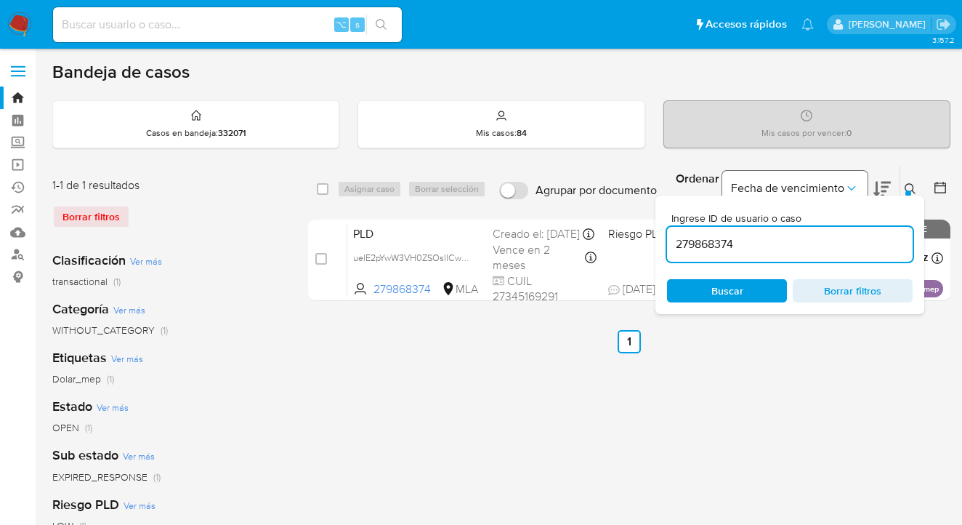
drag, startPoint x: 908, startPoint y: 186, endPoint x: 864, endPoint y: 193, distance: 44.8
click at [908, 186] on icon at bounding box center [911, 189] width 12 height 12
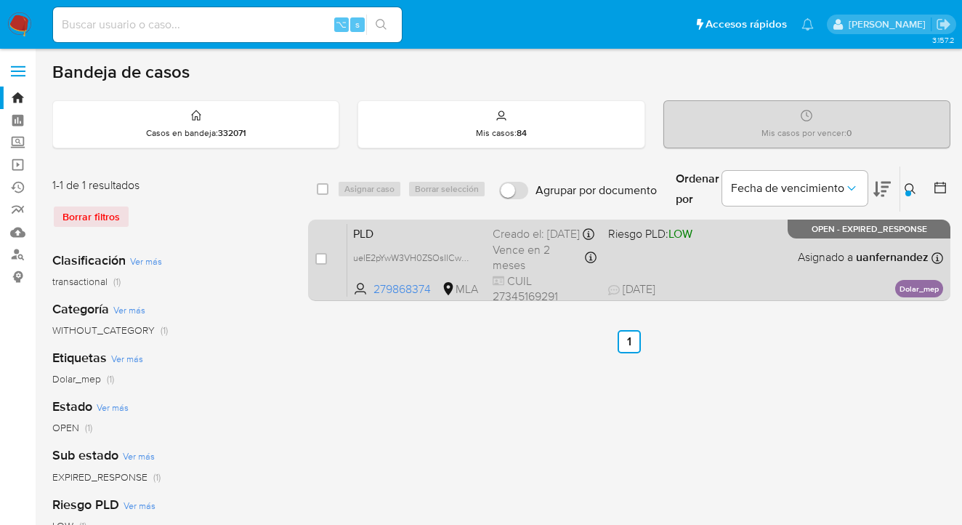
click at [762, 262] on div "PLD uelE2pYwW3VH0ZSOsIICwzLh 279868374 MLA Riesgo PLD: LOW Creado el: 12/08/202…" at bounding box center [645, 259] width 596 height 73
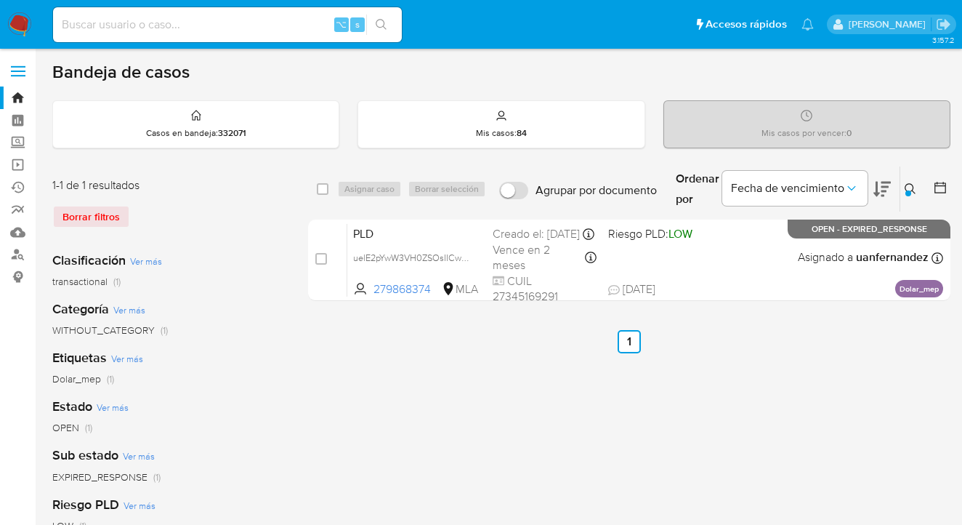
click at [907, 187] on icon at bounding box center [911, 189] width 12 height 12
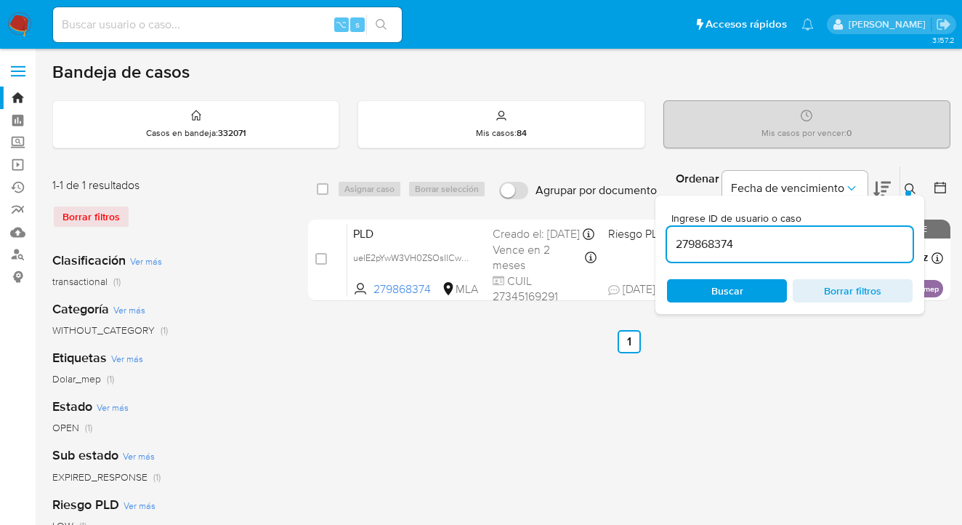
drag, startPoint x: 728, startPoint y: 247, endPoint x: 797, endPoint y: 211, distance: 77.7
click at [662, 248] on div "Ingrese ID de usuario o caso 279868374 Buscar Borrar filtros" at bounding box center [790, 254] width 269 height 118
click at [910, 189] on icon at bounding box center [911, 189] width 12 height 12
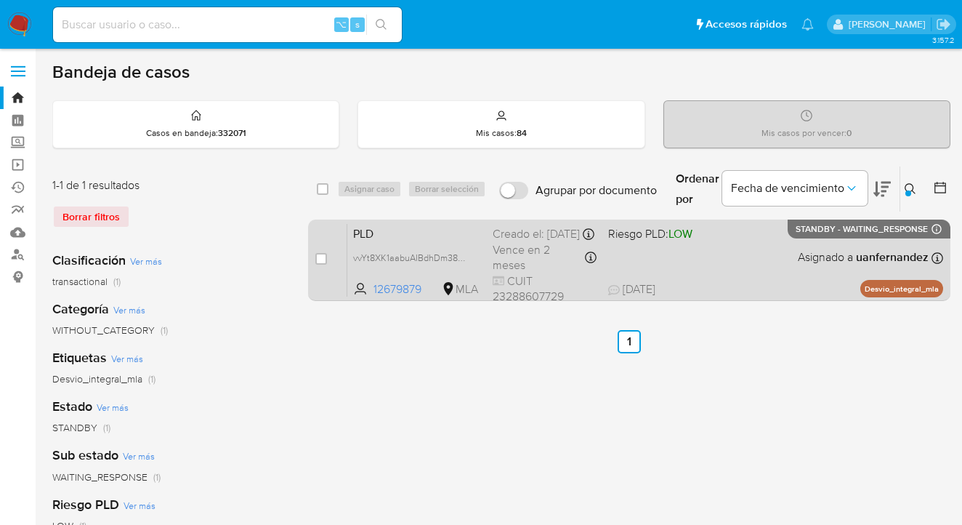
click at [733, 263] on div "PLD vvYt8XK1aabuAIBdhDm38sxL 12679879 MLA Riesgo PLD: LOW Creado el: 12/08/2025…" at bounding box center [645, 259] width 596 height 73
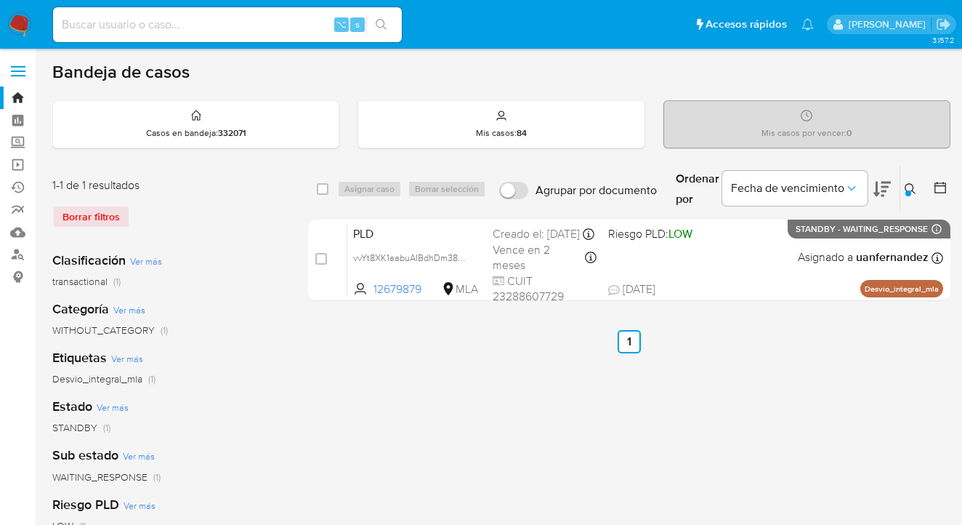
click at [911, 190] on icon at bounding box center [910, 188] width 11 height 11
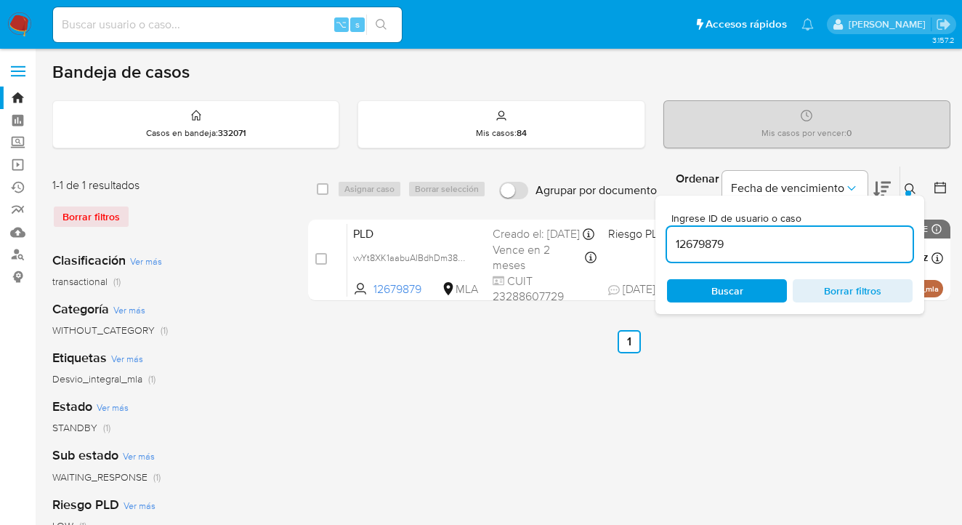
drag, startPoint x: 739, startPoint y: 246, endPoint x: 666, endPoint y: 246, distance: 73.4
click at [666, 246] on div "Ingrese ID de usuario o caso 12679879 Buscar Borrar filtros" at bounding box center [790, 254] width 269 height 118
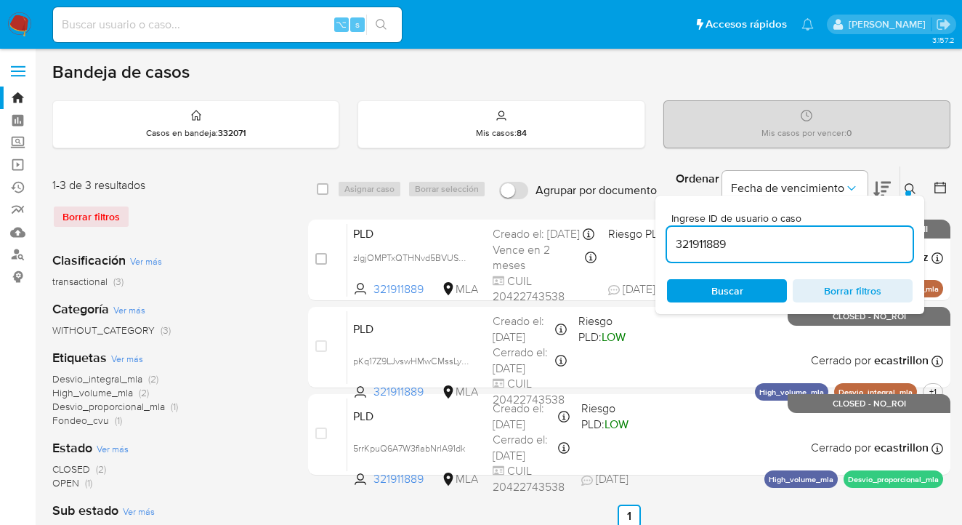
click at [907, 188] on icon at bounding box center [911, 189] width 12 height 12
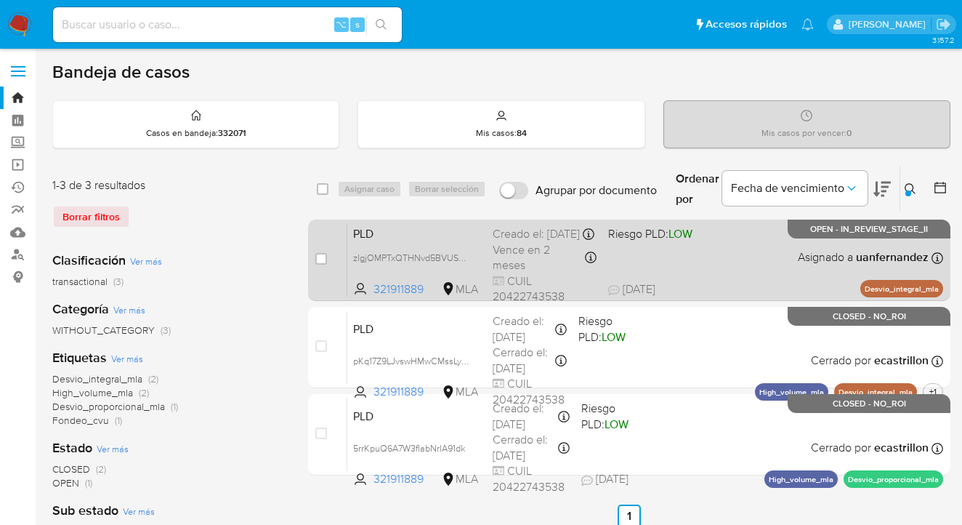
click at [740, 290] on div "PLD zlgjOMPTxQTHNvd5BVUS4TIt 321911889 MLA Riesgo PLD: LOW Creado el: 12/08/202…" at bounding box center [645, 259] width 596 height 73
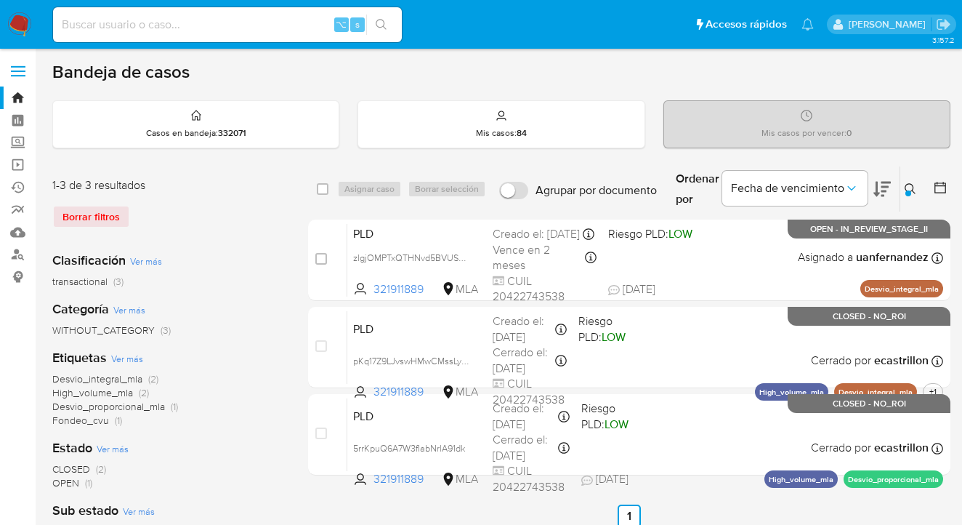
drag, startPoint x: 911, startPoint y: 188, endPoint x: 789, endPoint y: 241, distance: 132.8
click at [911, 189] on icon at bounding box center [911, 189] width 12 height 12
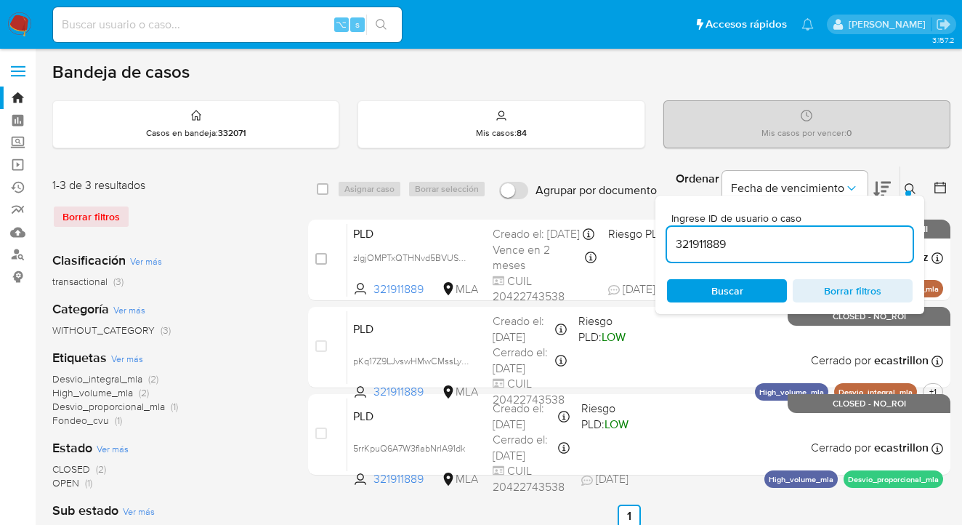
drag, startPoint x: 737, startPoint y: 244, endPoint x: 672, endPoint y: 238, distance: 65.0
click at [666, 239] on div "Ingrese ID de usuario o caso 321911889 Buscar Borrar filtros" at bounding box center [790, 254] width 269 height 118
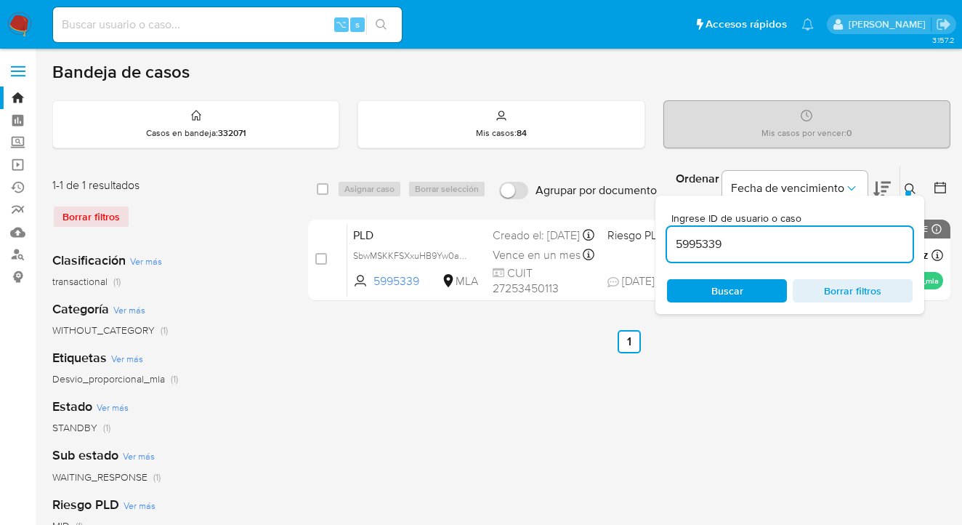
drag, startPoint x: 909, startPoint y: 186, endPoint x: 892, endPoint y: 188, distance: 17.6
click at [909, 186] on icon at bounding box center [911, 189] width 12 height 12
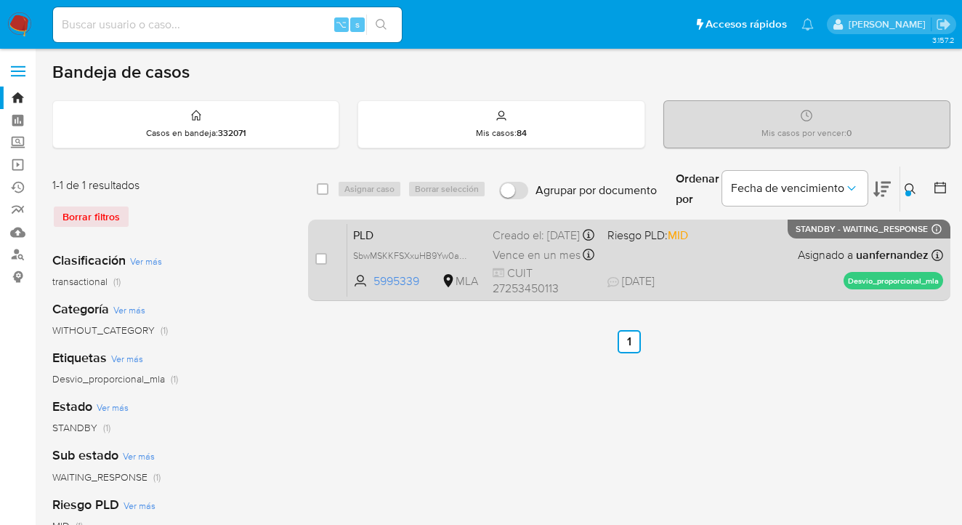
click at [776, 251] on div "PLD SbwMSKKFSXxuHB9Yw0ar1vrB 5995339 MLA Riesgo PLD: MID Creado el: 12/08/2025 …" at bounding box center [645, 259] width 596 height 73
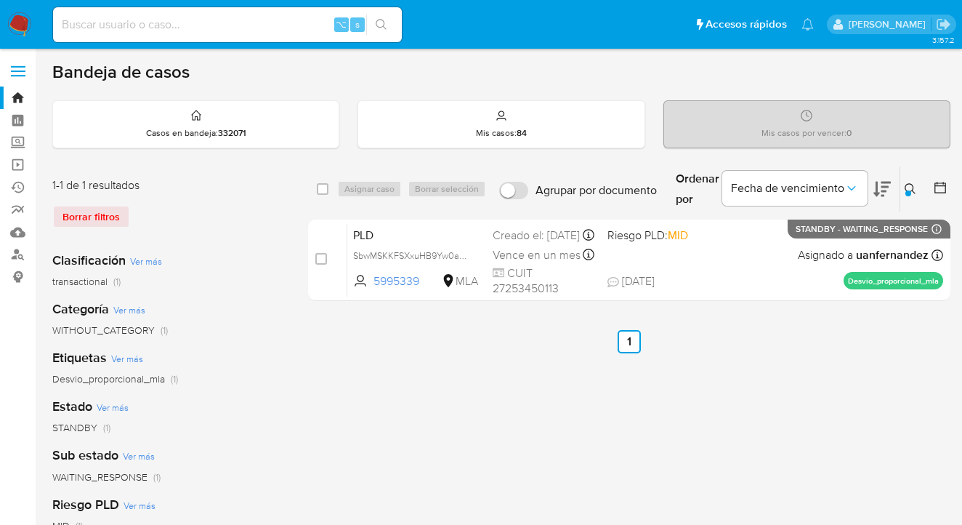
drag, startPoint x: 906, startPoint y: 186, endPoint x: 788, endPoint y: 244, distance: 131.3
click at [905, 187] on icon at bounding box center [911, 189] width 12 height 12
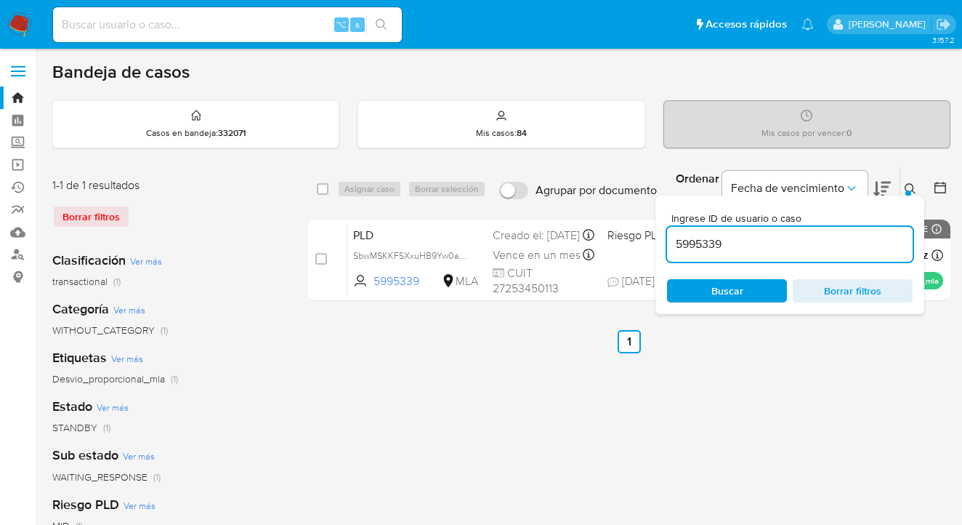
drag, startPoint x: 760, startPoint y: 251, endPoint x: 673, endPoint y: 243, distance: 87.5
click at [673, 243] on input "5995339" at bounding box center [790, 244] width 246 height 19
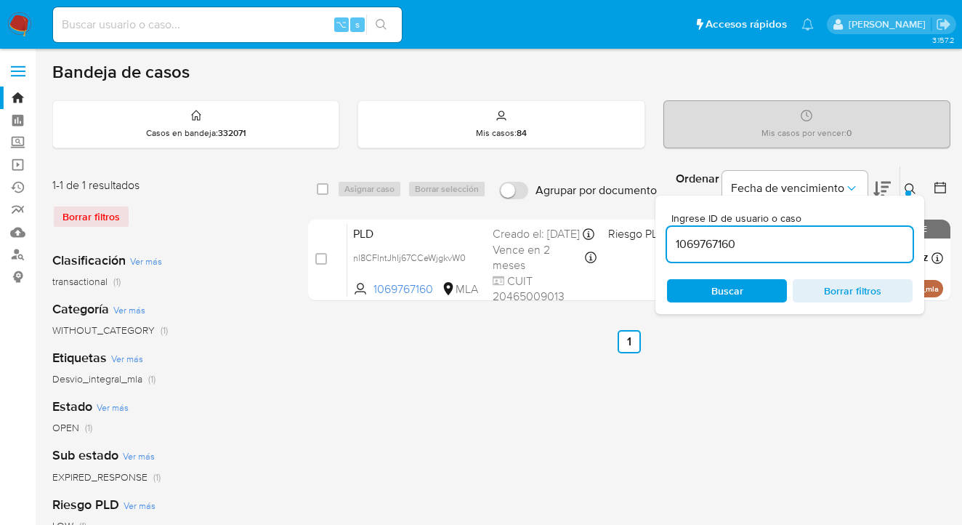
click at [910, 187] on icon at bounding box center [911, 189] width 12 height 12
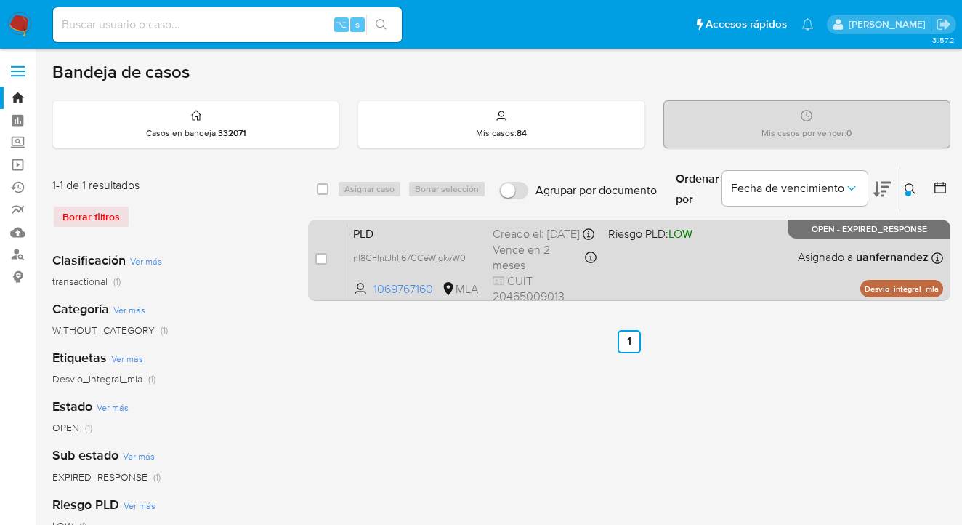
click at [748, 256] on div "PLD nl8CFlntJhIj67CCeWjgkvW0 1069767160 MLA Riesgo PLD: LOW Creado el: 12/08/20…" at bounding box center [645, 259] width 596 height 73
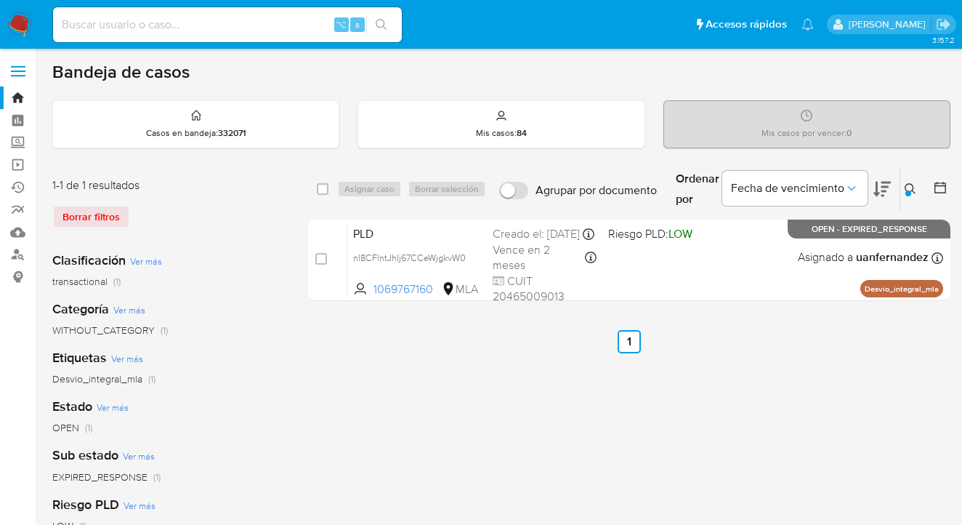
drag, startPoint x: 914, startPoint y: 185, endPoint x: 895, endPoint y: 201, distance: 23.7
click at [913, 186] on icon at bounding box center [911, 189] width 12 height 12
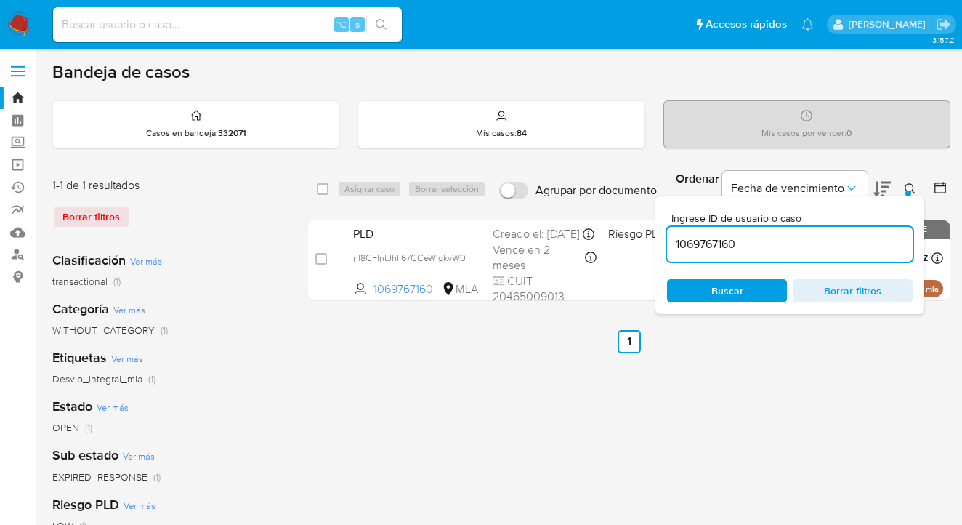
drag, startPoint x: 786, startPoint y: 238, endPoint x: 667, endPoint y: 238, distance: 118.5
click at [666, 241] on div "Ingrese ID de usuario o caso 1069767160 Buscar Borrar filtros" at bounding box center [790, 254] width 269 height 118
type input "793670513"
click at [910, 185] on icon at bounding box center [911, 189] width 12 height 12
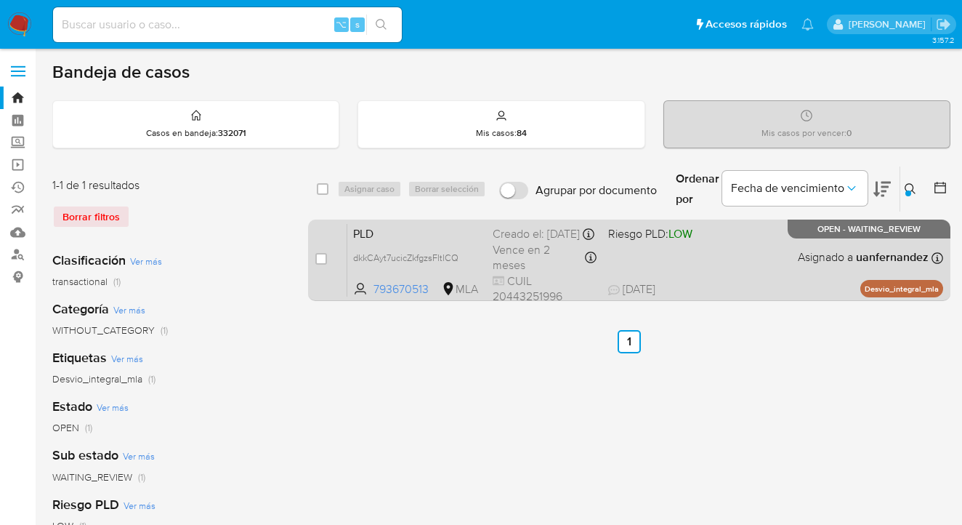
click at [767, 275] on div "PLD dkkCAyt7ucicZkfgzsFltlCQ 793670513 MLA Riesgo PLD: LOW Creado el: 12/08/202…" at bounding box center [645, 259] width 596 height 73
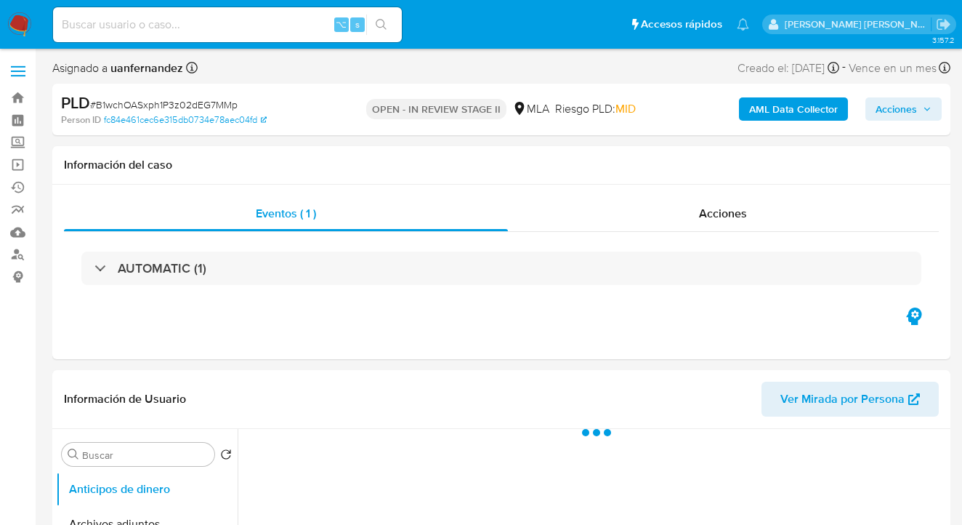
select select "10"
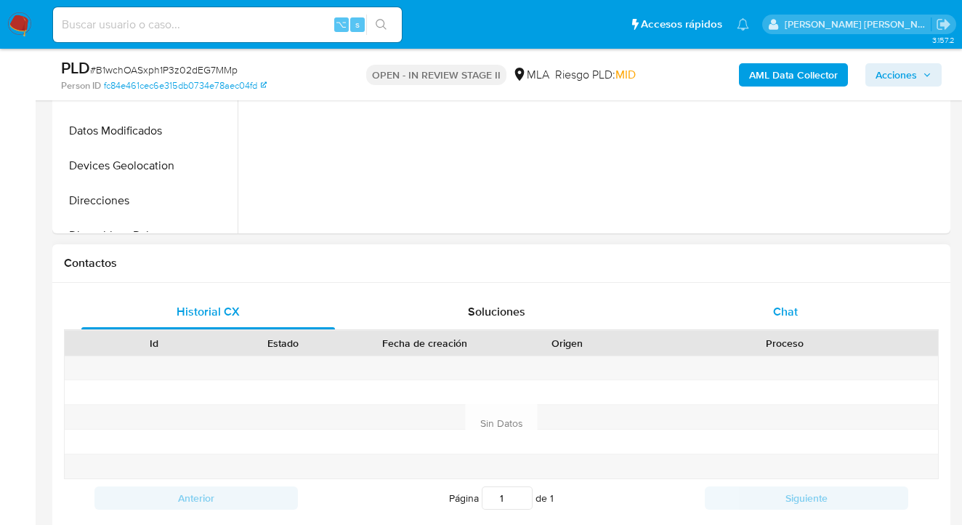
click at [794, 308] on span "Chat" at bounding box center [785, 311] width 25 height 17
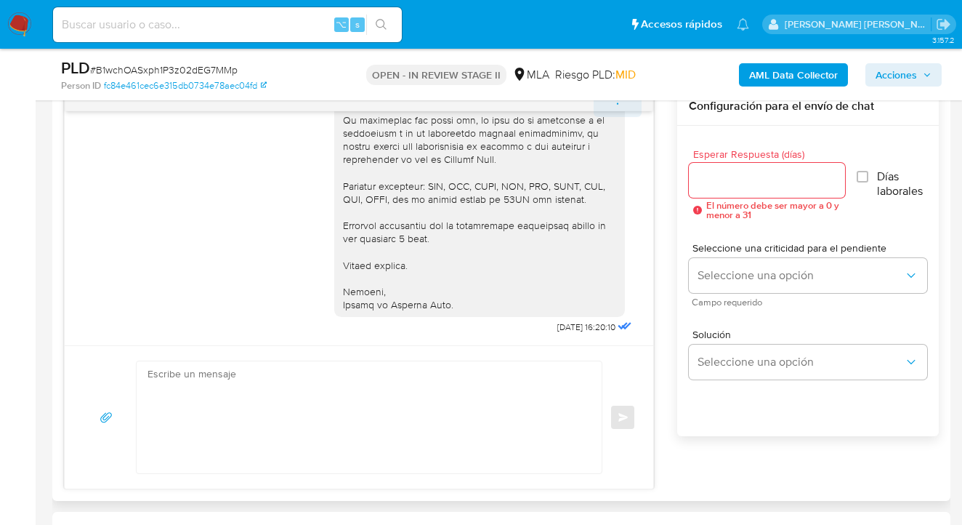
scroll to position [689, 0]
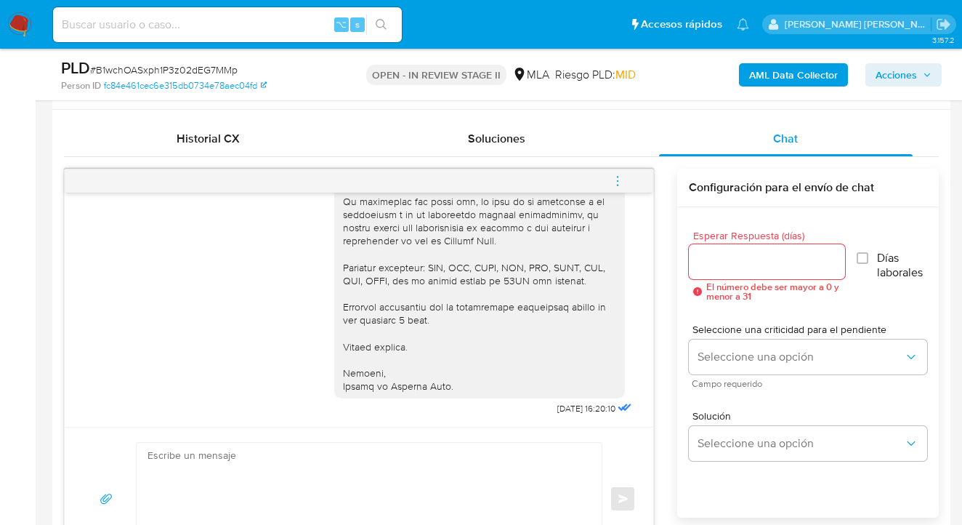
click at [613, 180] on icon "menu-action" at bounding box center [617, 180] width 13 height 13
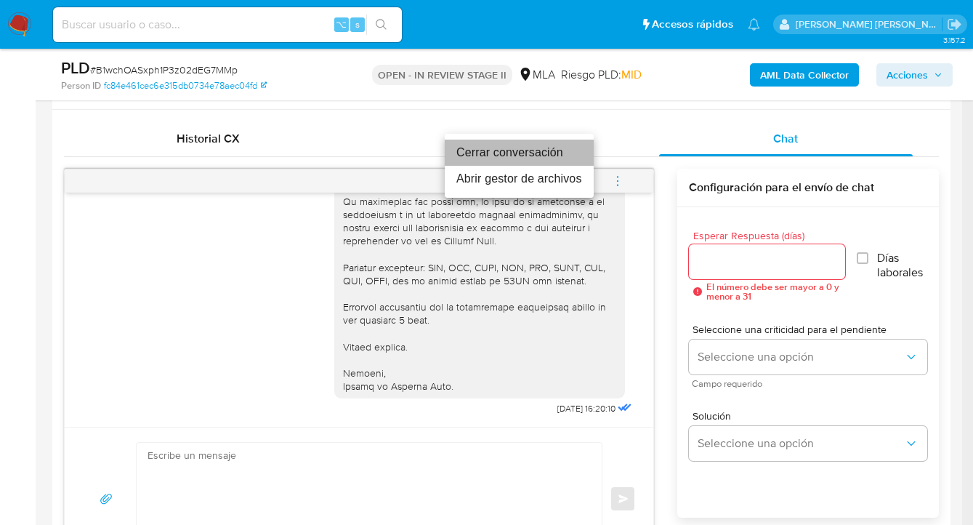
click at [552, 155] on li "Cerrar conversación" at bounding box center [519, 153] width 149 height 26
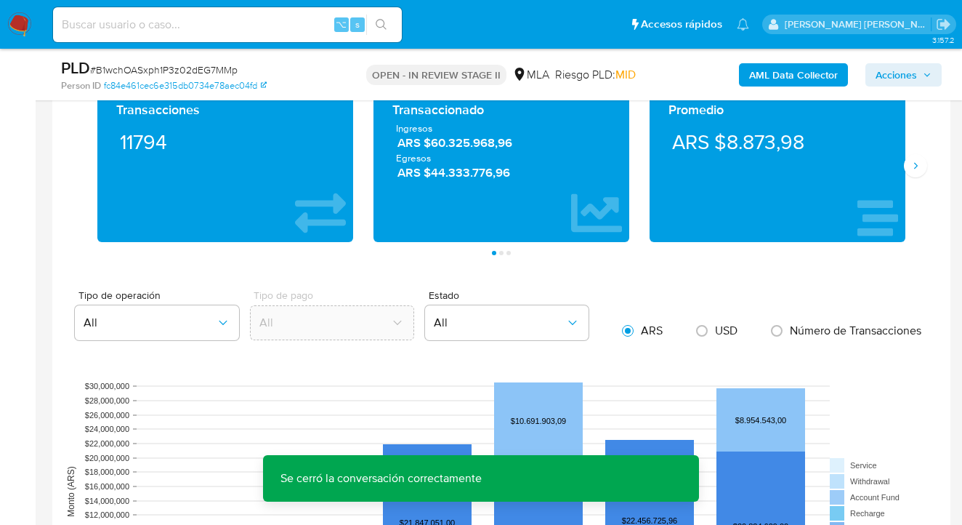
scroll to position [1259, 0]
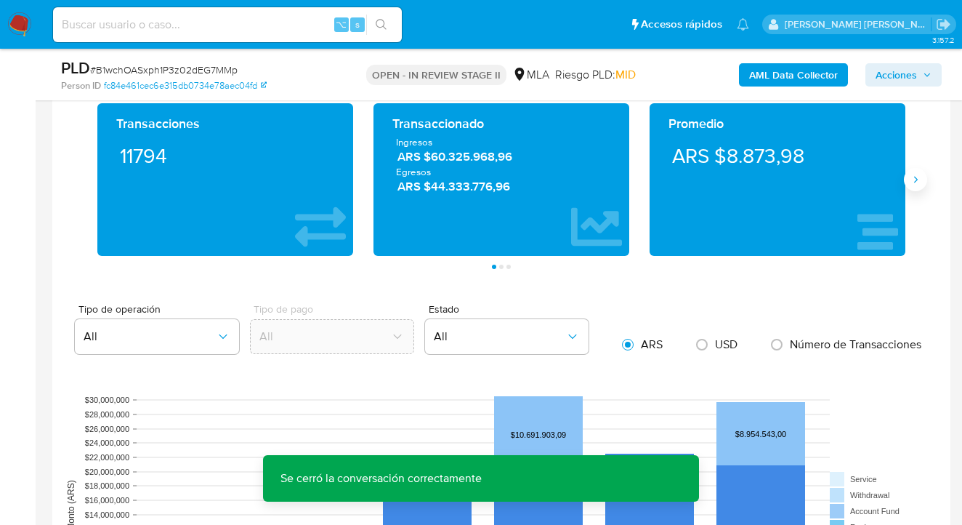
click at [911, 185] on icon "Siguiente" at bounding box center [916, 180] width 12 height 12
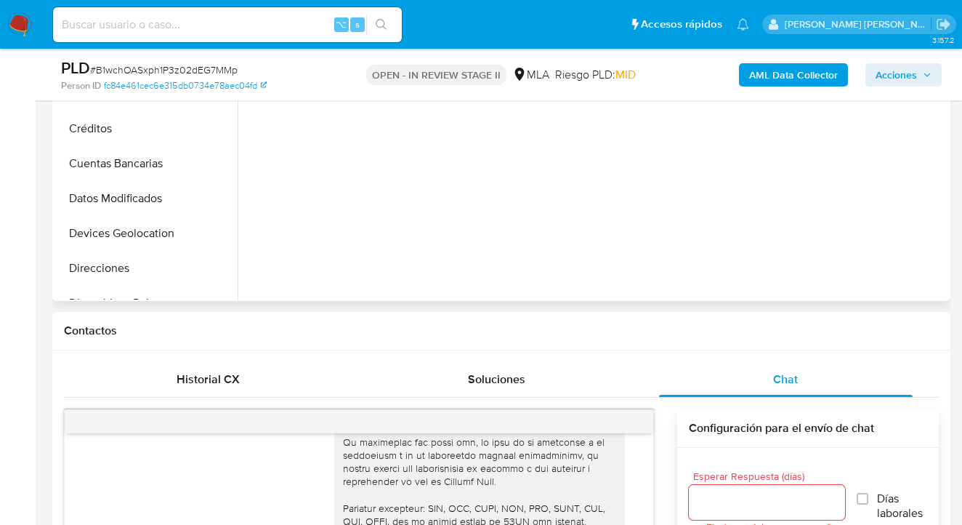
scroll to position [150, 0]
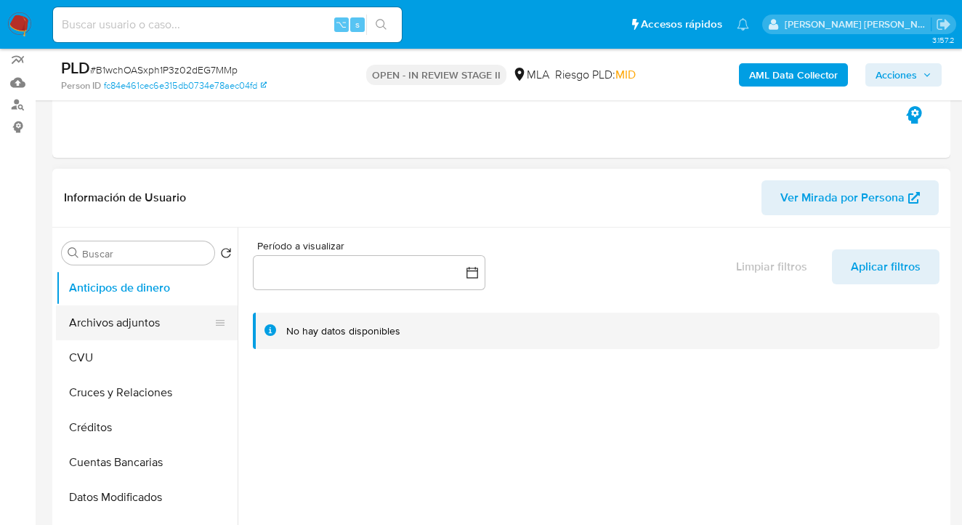
click at [174, 317] on button "Archivos adjuntos" at bounding box center [141, 322] width 170 height 35
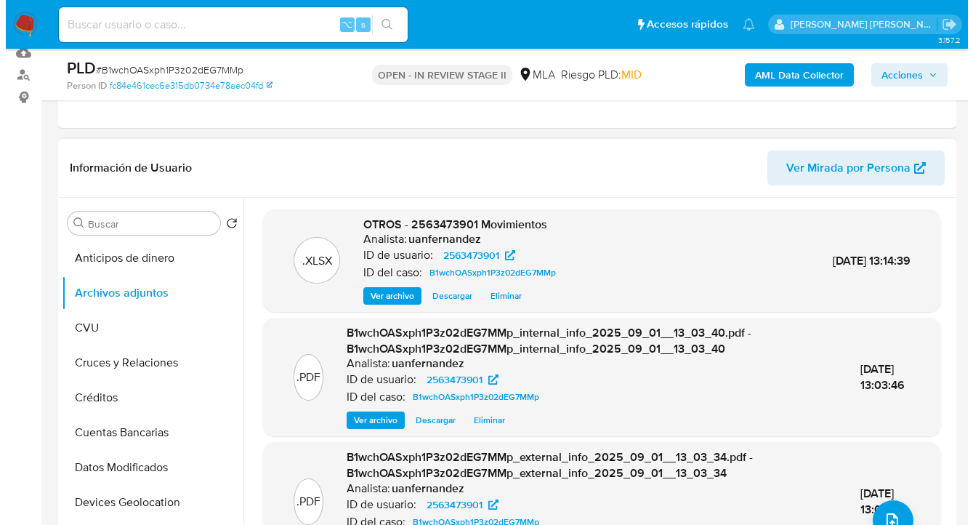
scroll to position [255, 0]
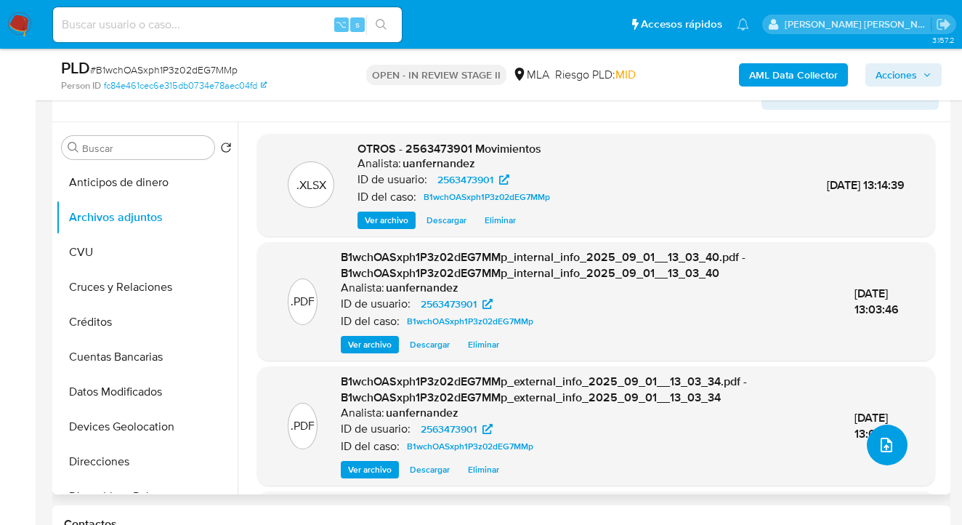
click at [878, 441] on icon "upload-file" at bounding box center [886, 444] width 17 height 17
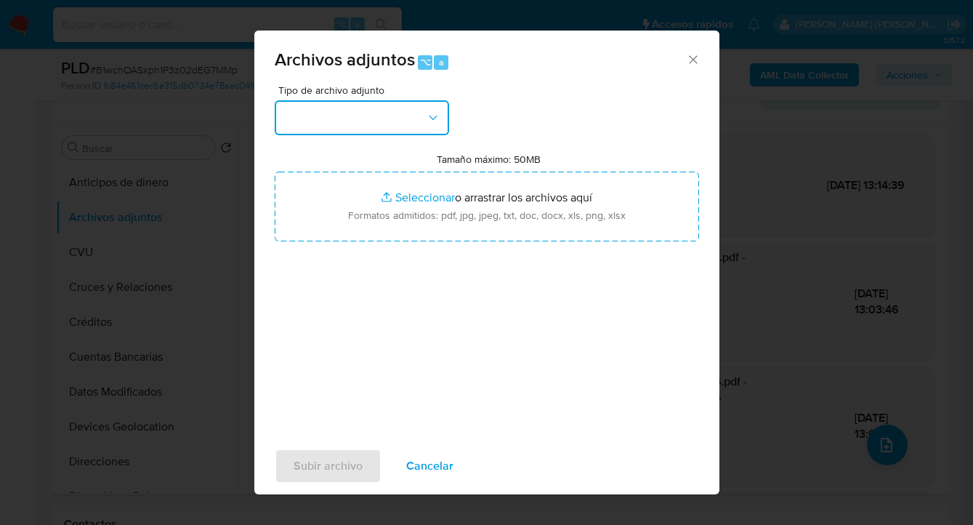
click at [434, 118] on icon "button" at bounding box center [433, 117] width 8 height 4
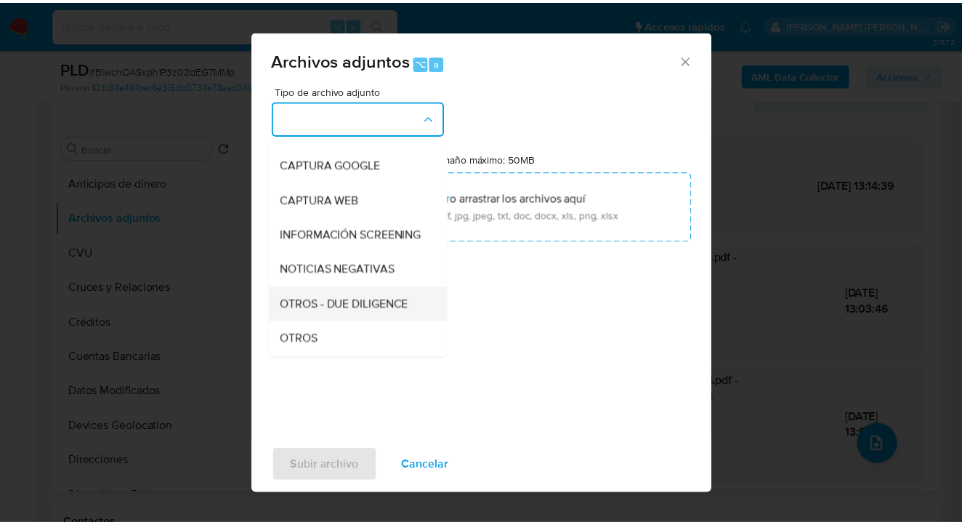
scroll to position [171, 0]
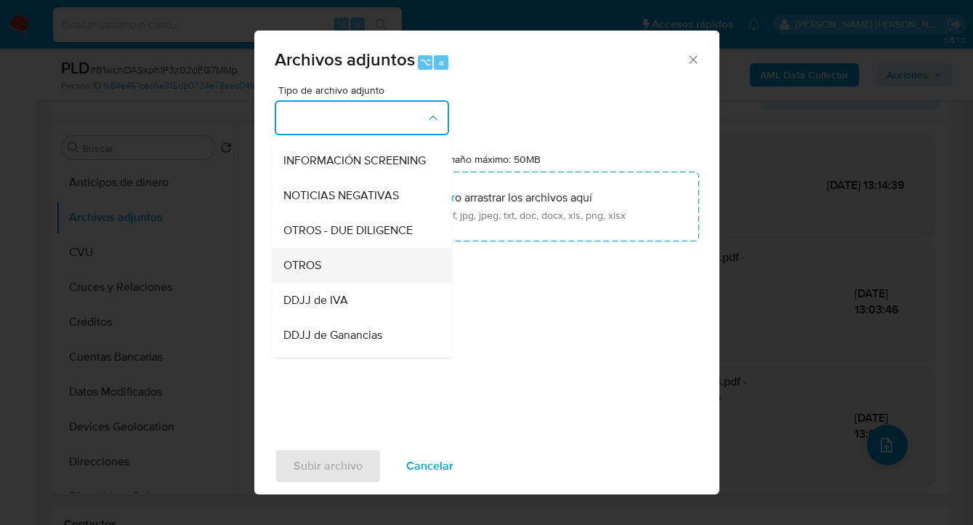
click at [388, 283] on div "OTROS" at bounding box center [357, 265] width 148 height 35
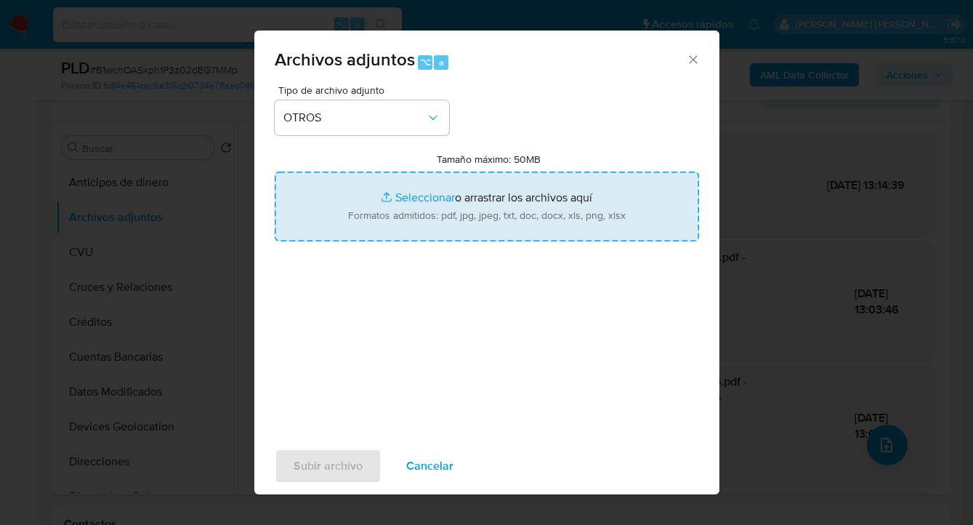
click at [494, 214] on input "Tamaño máximo: 50MB Seleccionar archivos" at bounding box center [487, 207] width 424 height 70
type input "C:\fakepath\Caselog B1wchOASxph1P3z02dEG7MMp_2025_08_19_10_20_21.docx"
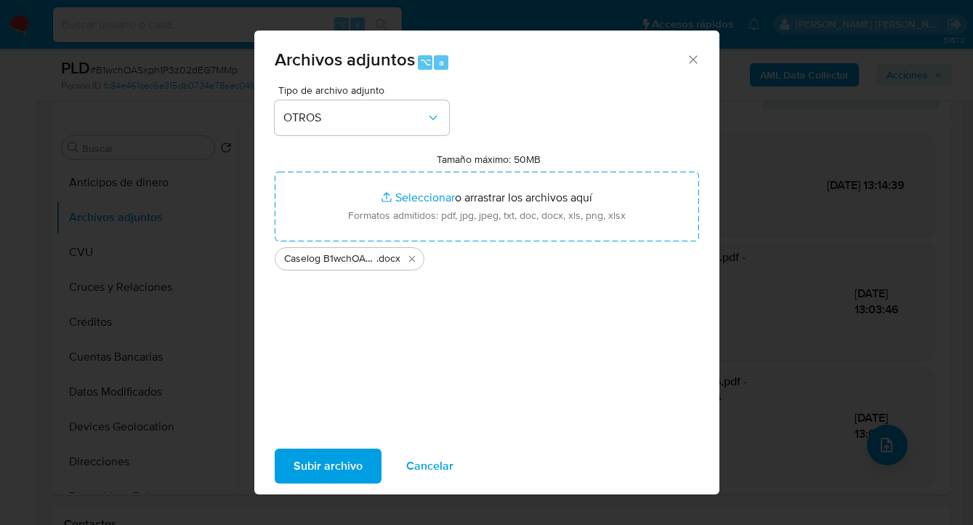
click at [320, 466] on span "Subir archivo" at bounding box center [328, 466] width 69 height 32
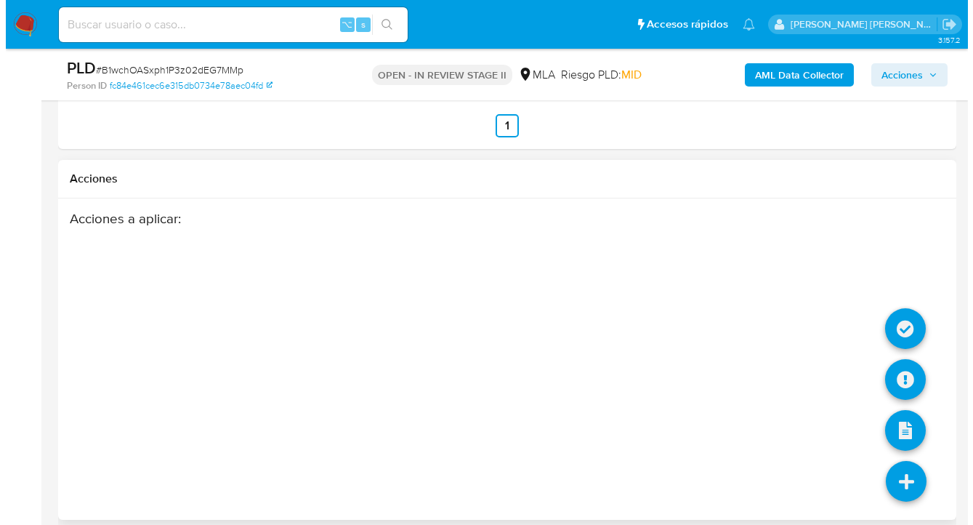
scroll to position [2689, 0]
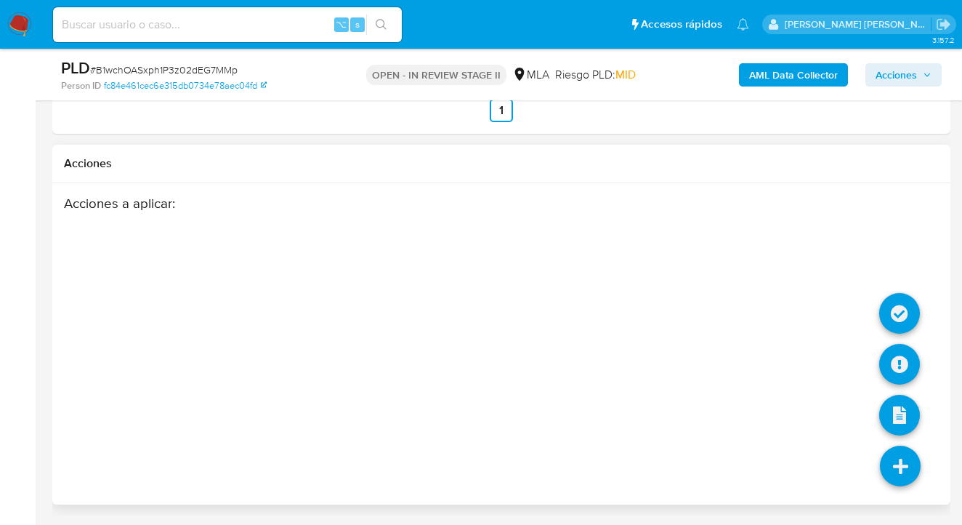
click at [903, 494] on li at bounding box center [900, 467] width 77 height 81
click at [890, 368] on icon at bounding box center [899, 364] width 41 height 41
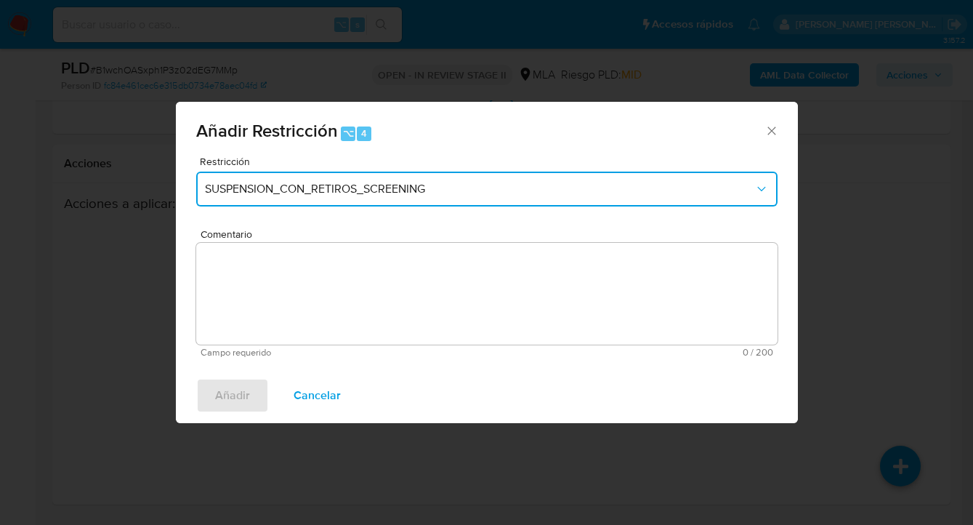
drag, startPoint x: 397, startPoint y: 198, endPoint x: 392, endPoint y: 205, distance: 8.5
click at [397, 198] on button "SUSPENSION_CON_RETIROS_SCREENING" at bounding box center [486, 189] width 581 height 35
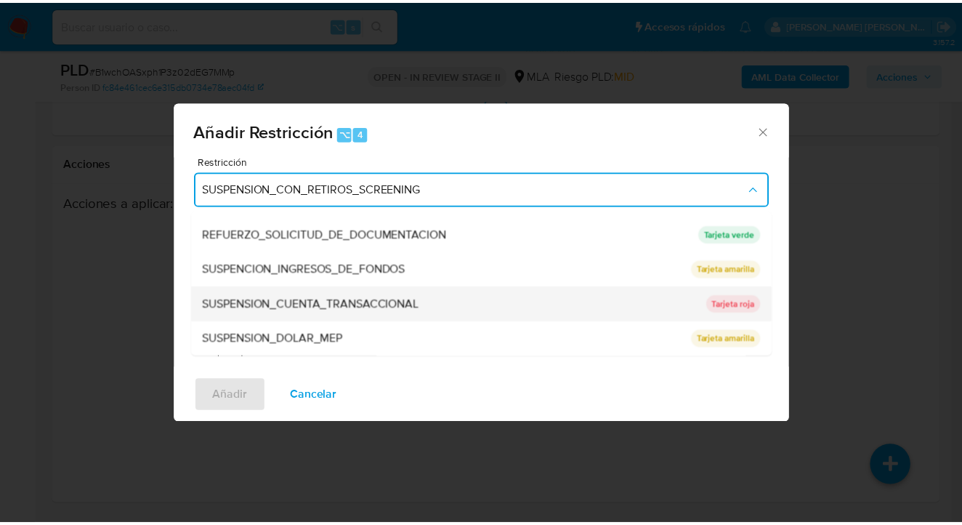
scroll to position [308, 0]
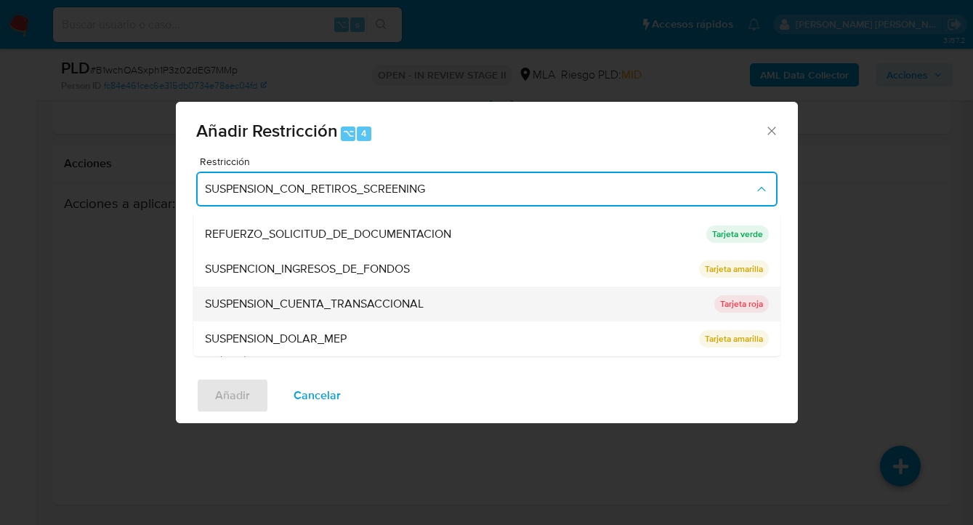
click at [344, 297] on span "SUSPENSION_CUENTA_TRANSACCIONAL" at bounding box center [314, 304] width 219 height 15
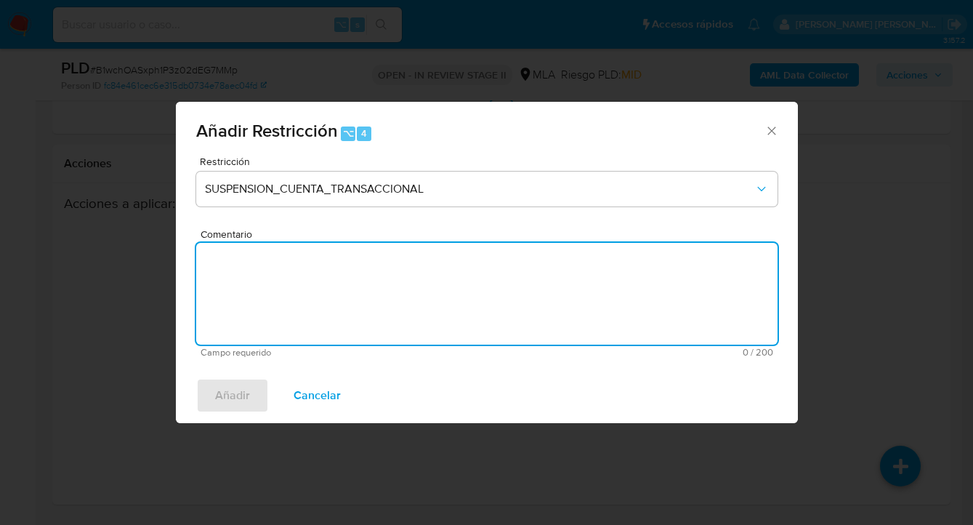
click at [343, 301] on textarea "Comentario" at bounding box center [486, 294] width 581 height 102
type textarea "AML"
click at [246, 380] on span "Añadir" at bounding box center [232, 395] width 35 height 32
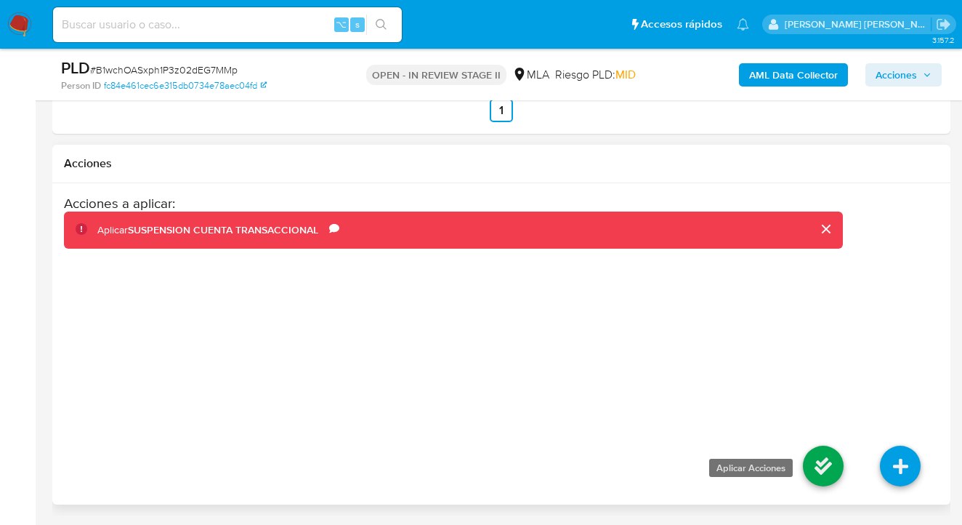
click at [828, 464] on icon at bounding box center [823, 465] width 41 height 41
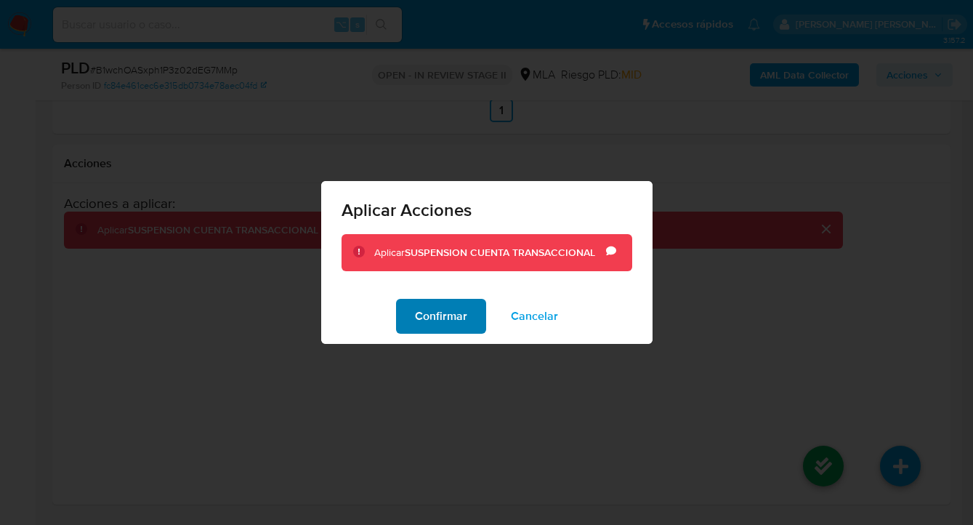
click at [440, 313] on span "Confirmar" at bounding box center [441, 316] width 52 height 32
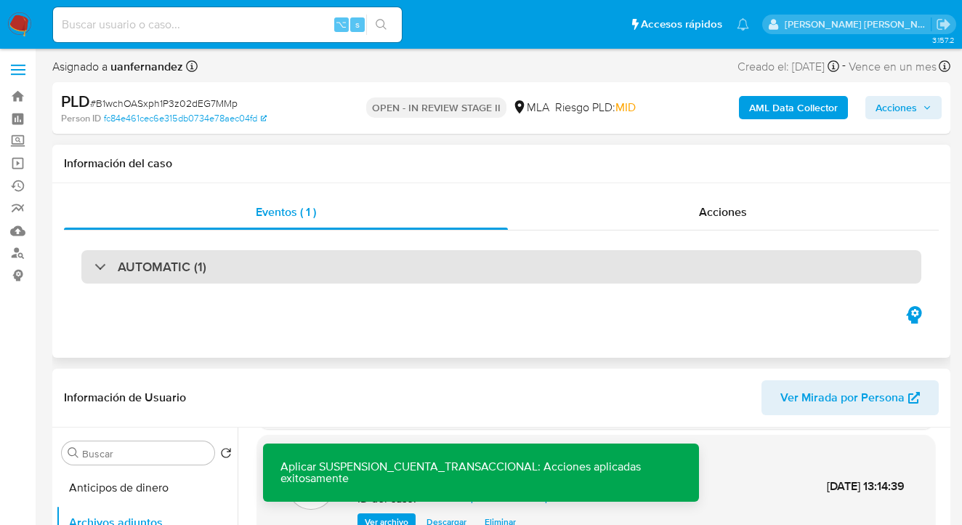
scroll to position [0, 0]
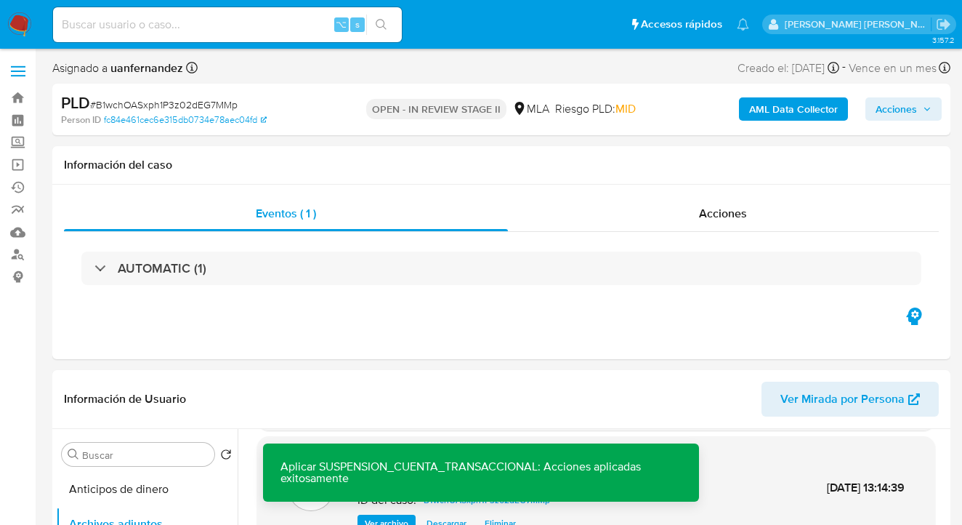
drag, startPoint x: 900, startPoint y: 110, endPoint x: 880, endPoint y: 119, distance: 21.5
click at [900, 110] on span "Acciones" at bounding box center [896, 108] width 41 height 23
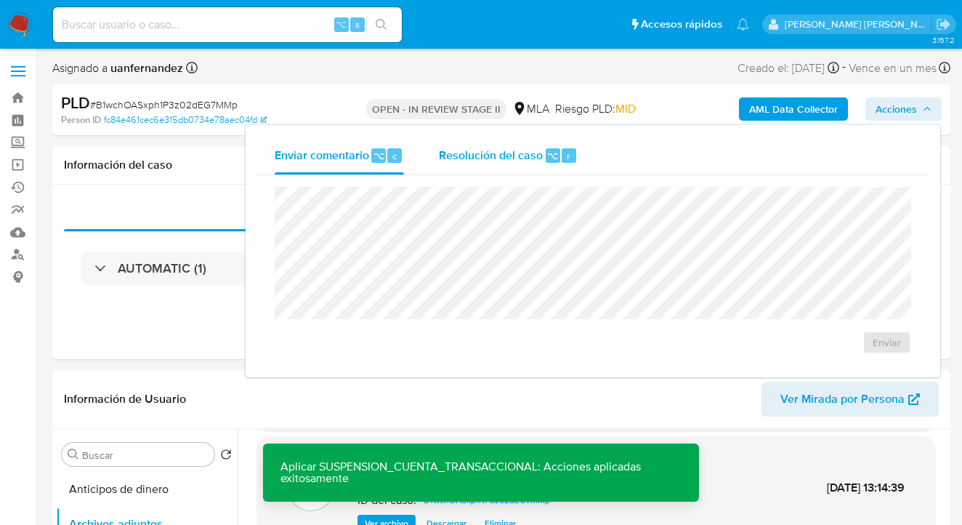
click at [504, 146] on div "Resolución del caso ⌥ r" at bounding box center [508, 156] width 139 height 38
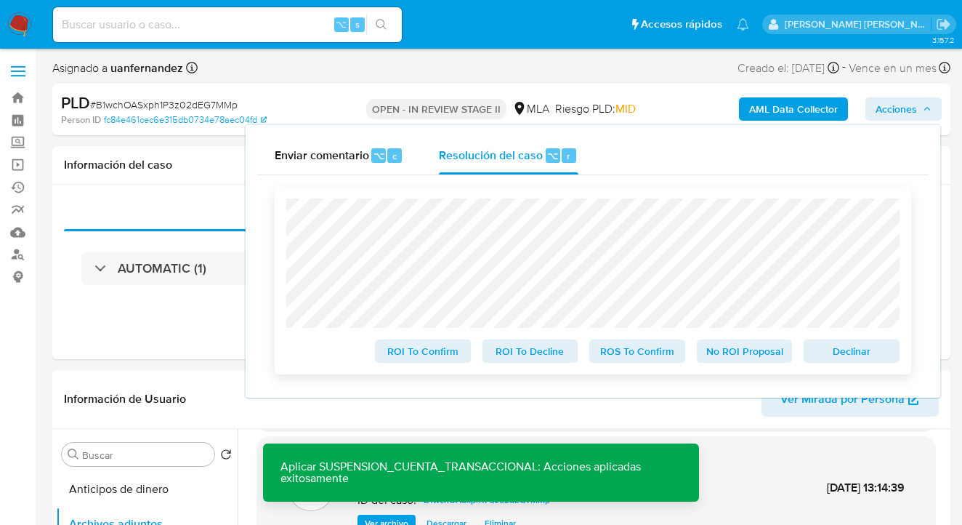
click at [841, 355] on span "Declinar" at bounding box center [852, 351] width 76 height 20
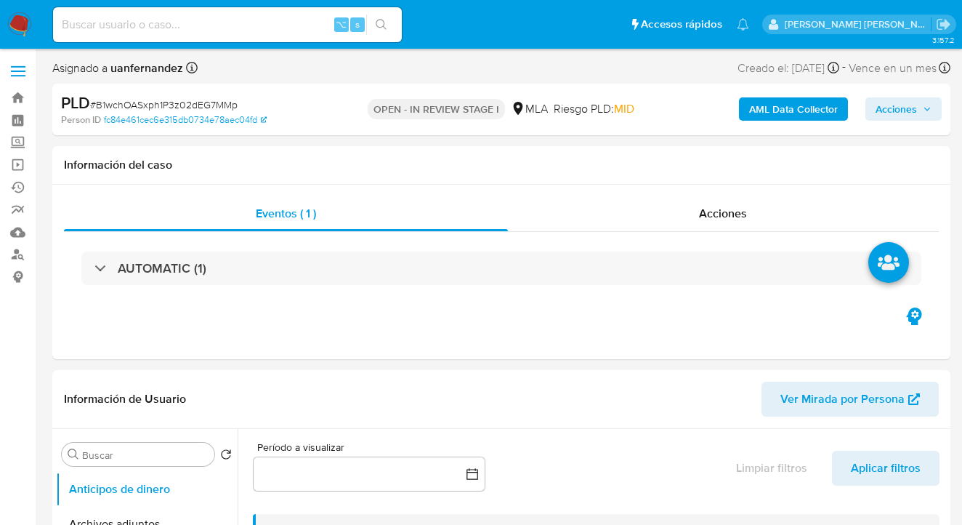
select select "10"
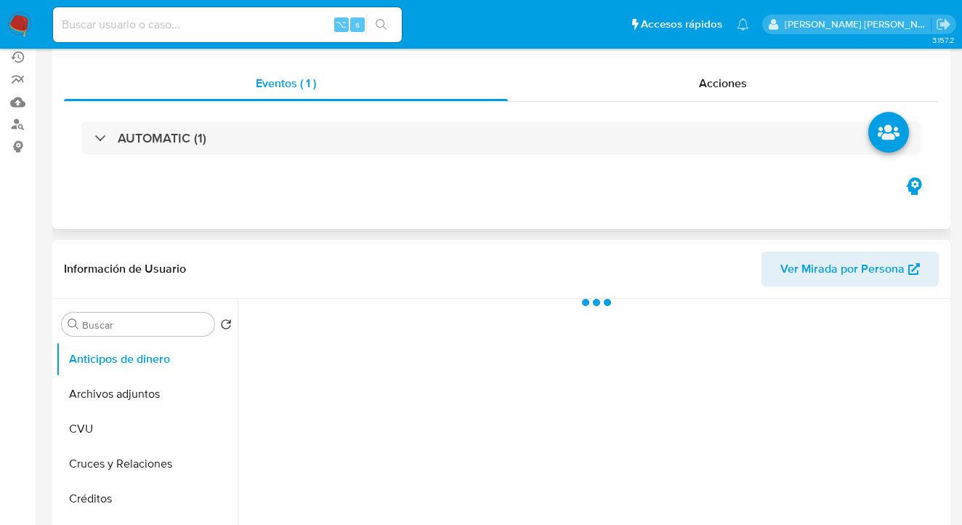
scroll to position [273, 0]
select select "10"
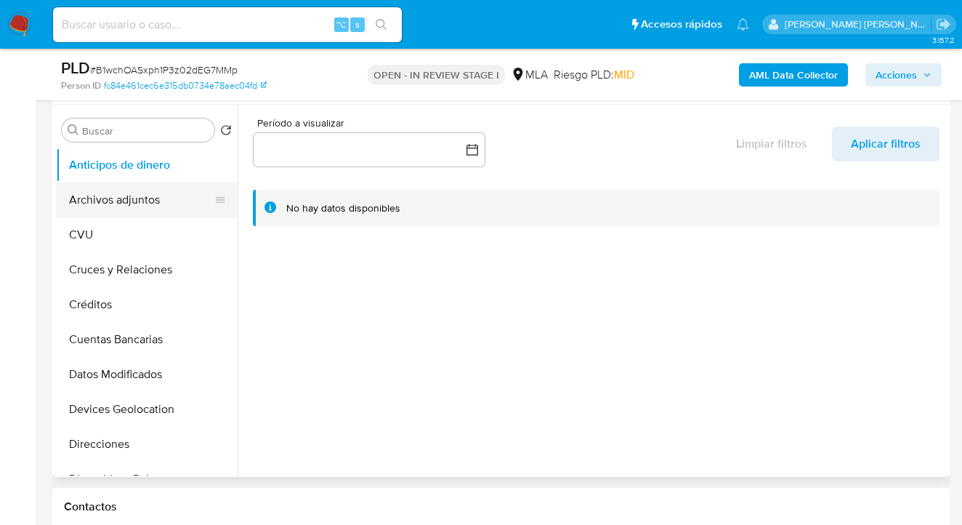
click at [193, 207] on button "Archivos adjuntos" at bounding box center [141, 199] width 170 height 35
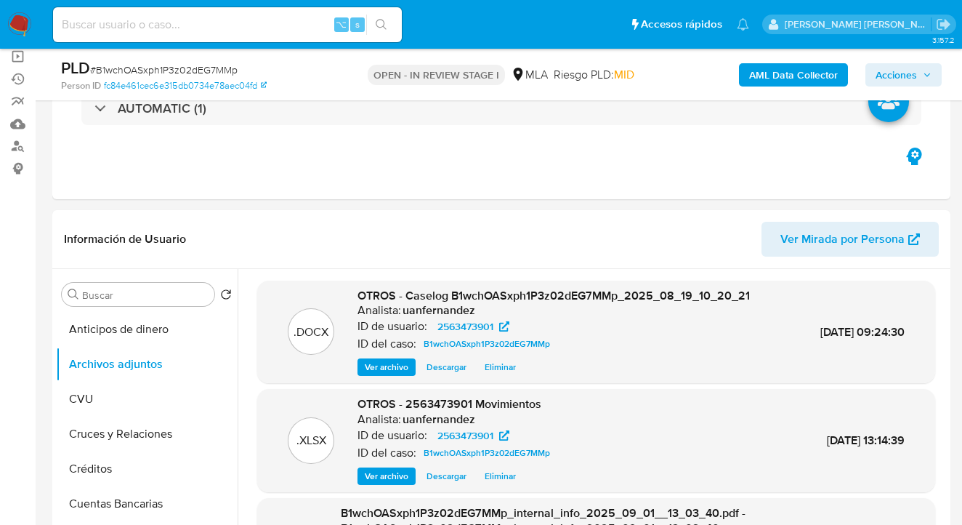
scroll to position [0, 0]
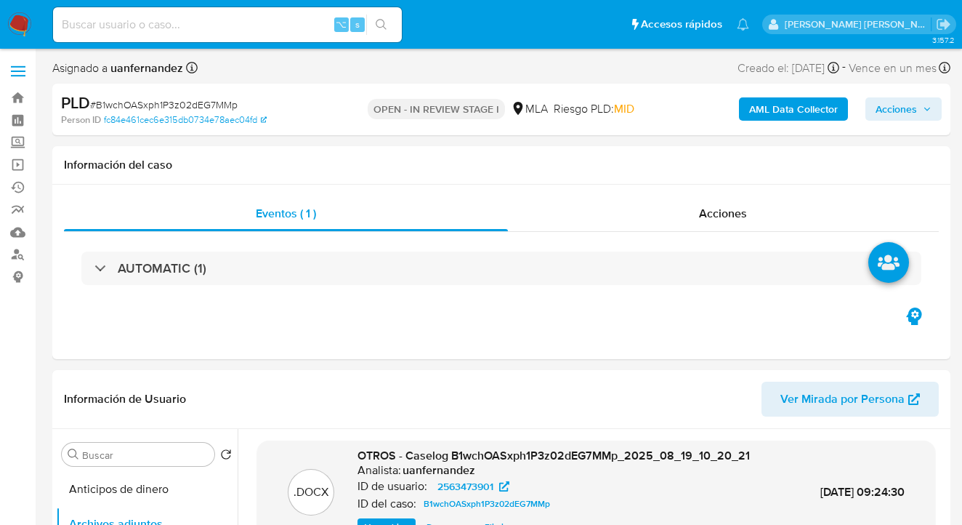
click at [895, 115] on span "Acciones" at bounding box center [896, 108] width 41 height 23
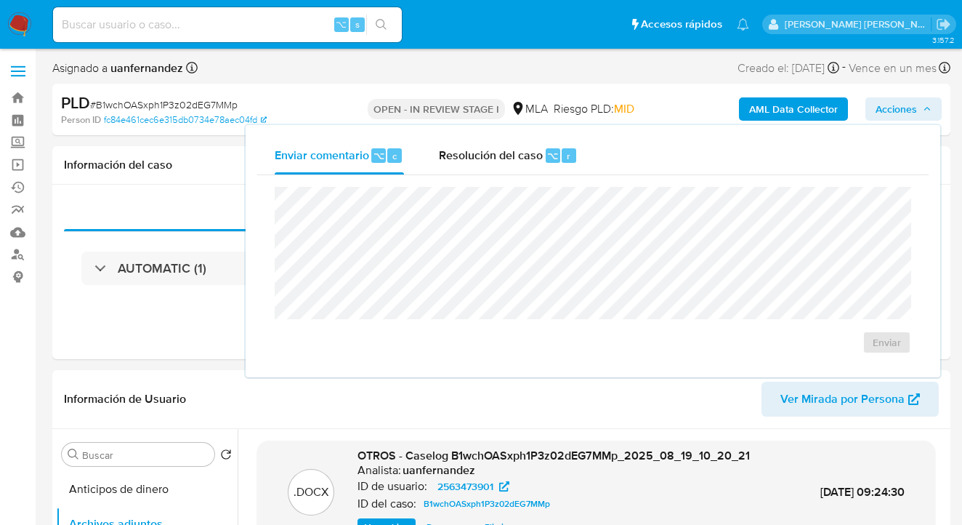
drag, startPoint x: 515, startPoint y: 152, endPoint x: 503, endPoint y: 176, distance: 26.7
click at [512, 153] on span "Resolución del caso" at bounding box center [491, 155] width 104 height 17
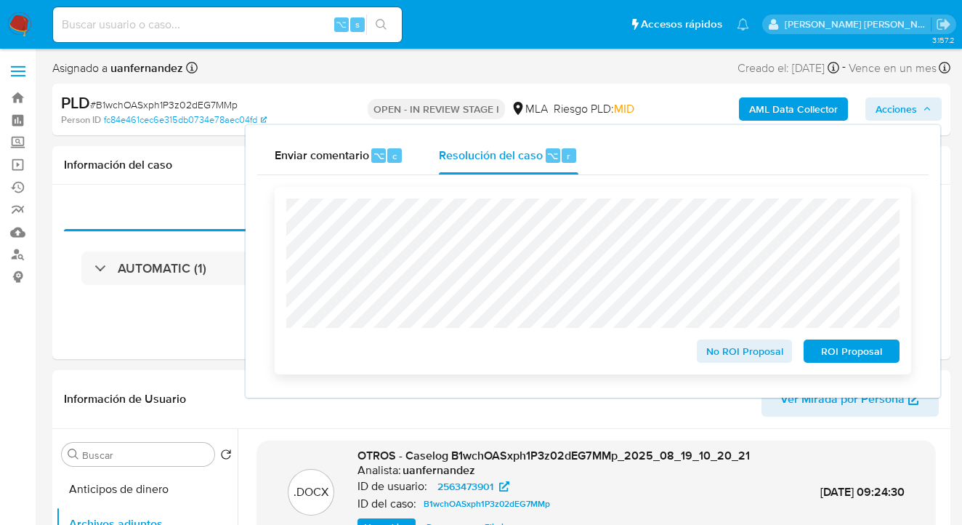
click at [855, 358] on span "ROI Proposal" at bounding box center [852, 351] width 76 height 20
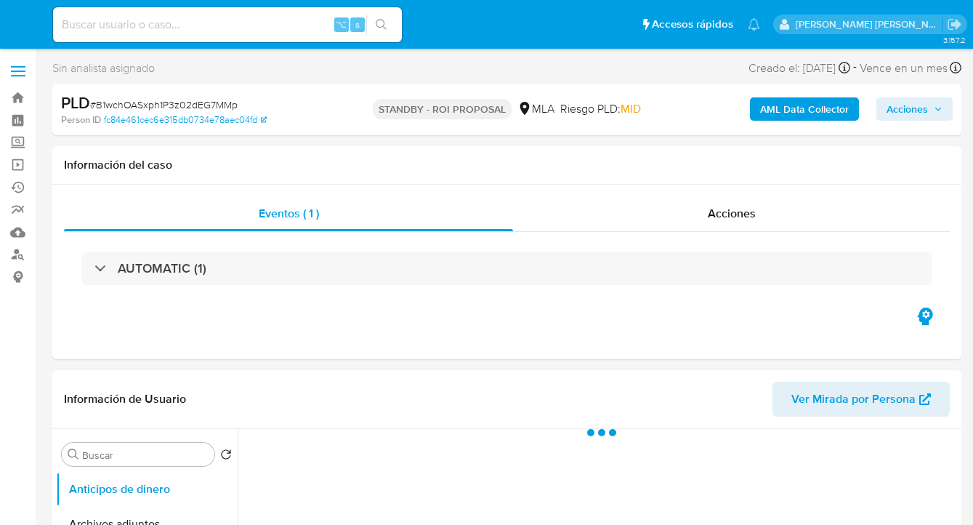
select select "10"
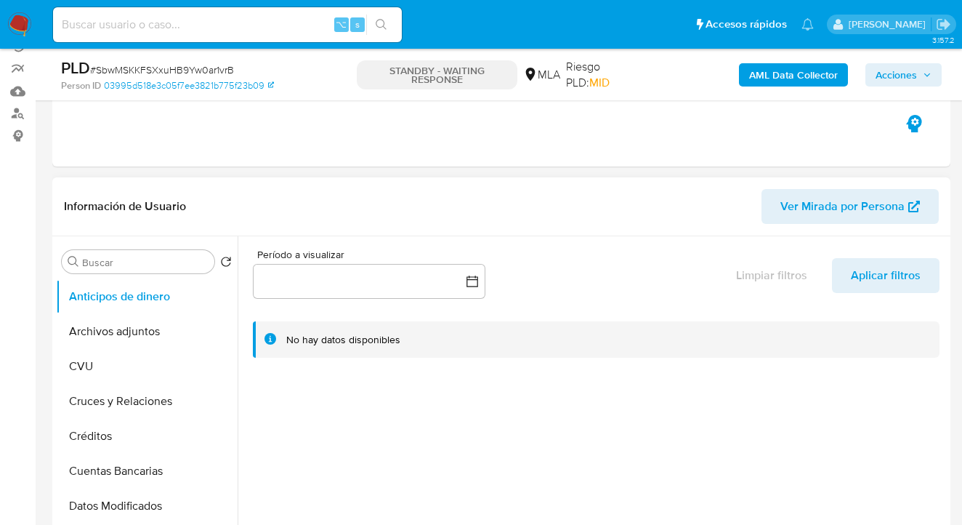
select select "10"
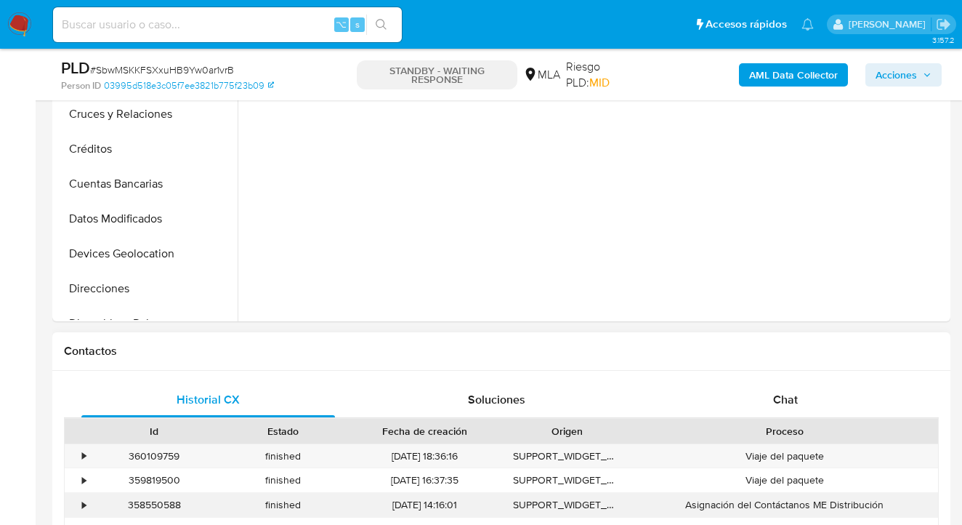
scroll to position [556, 0]
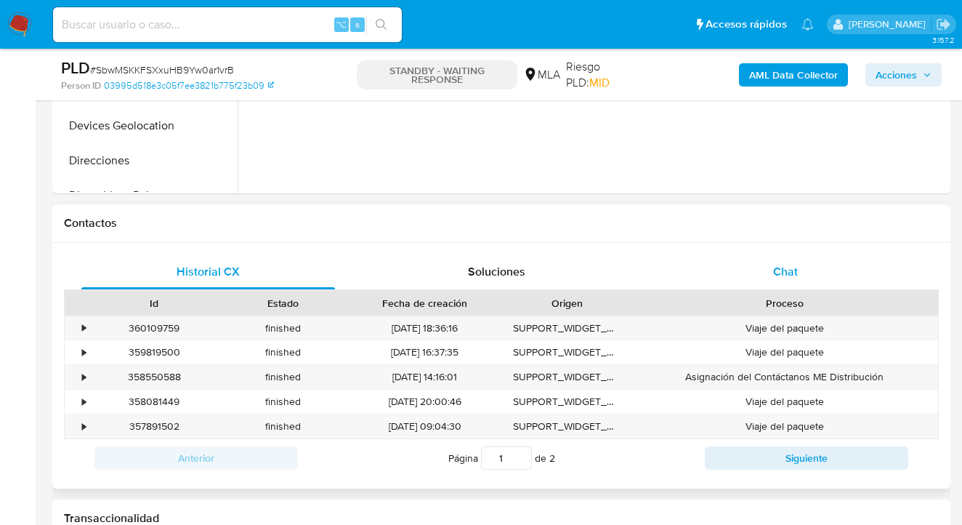
click at [802, 265] on div "Chat" at bounding box center [786, 271] width 254 height 35
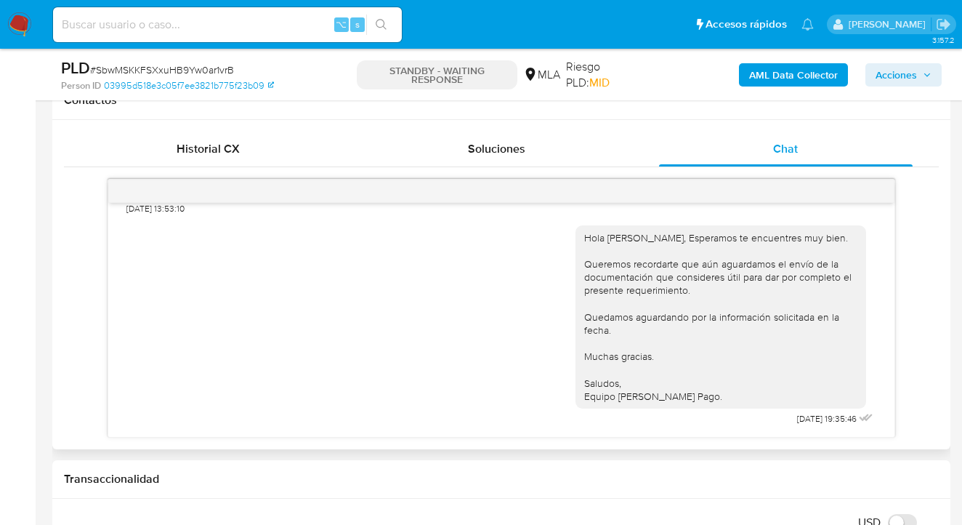
scroll to position [680, 0]
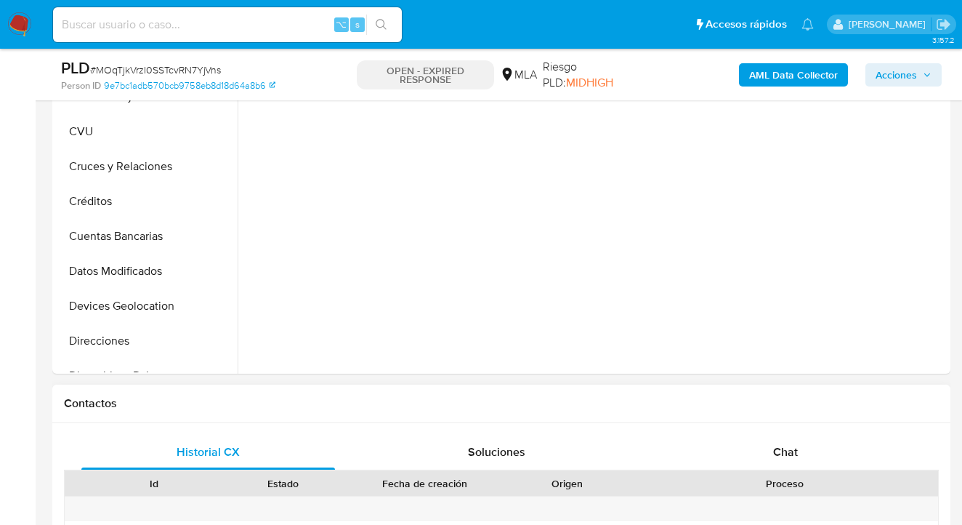
scroll to position [432, 0]
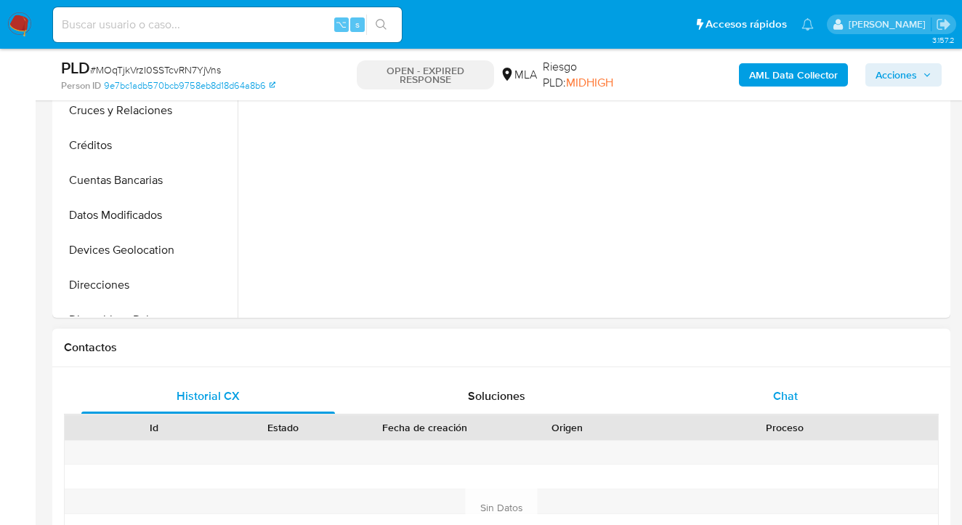
select select "10"
click at [791, 392] on span "Chat" at bounding box center [785, 395] width 25 height 17
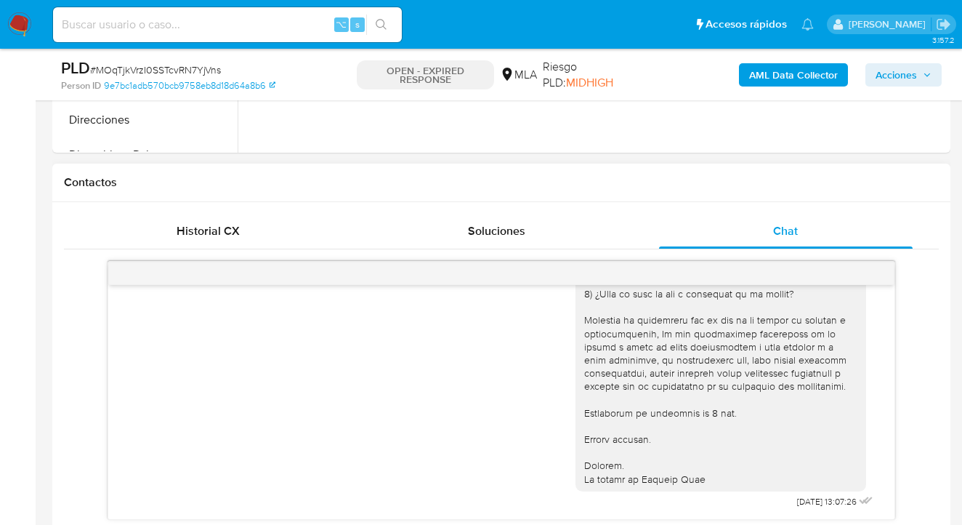
scroll to position [682, 0]
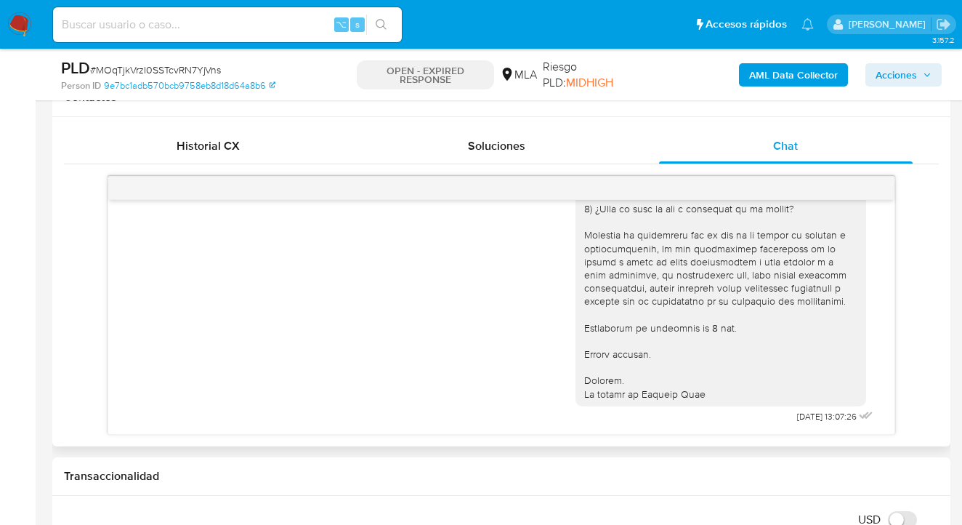
click at [895, 422] on div "18/08/2025 17:21:33 Hola, Esperamos que te encuentres muy bien. Te consultamos …" at bounding box center [501, 305] width 875 height 259
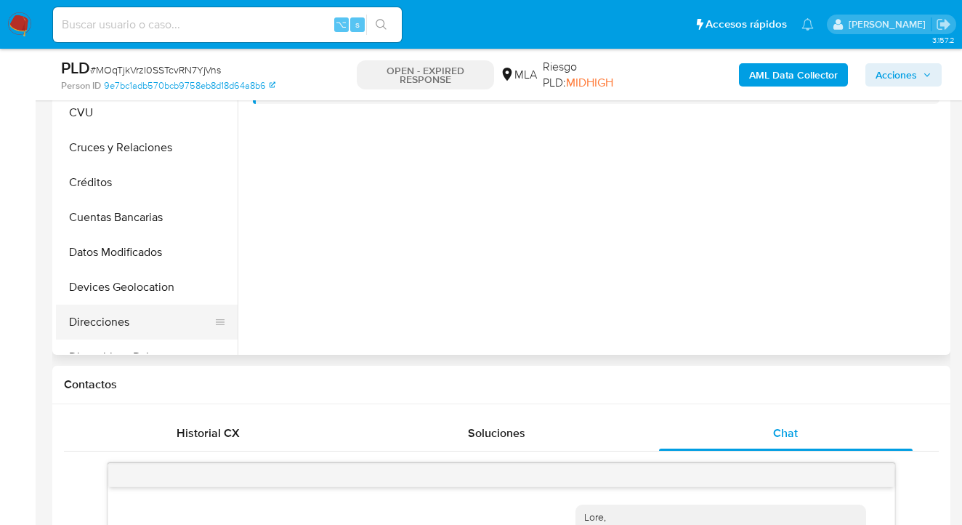
scroll to position [394, 0]
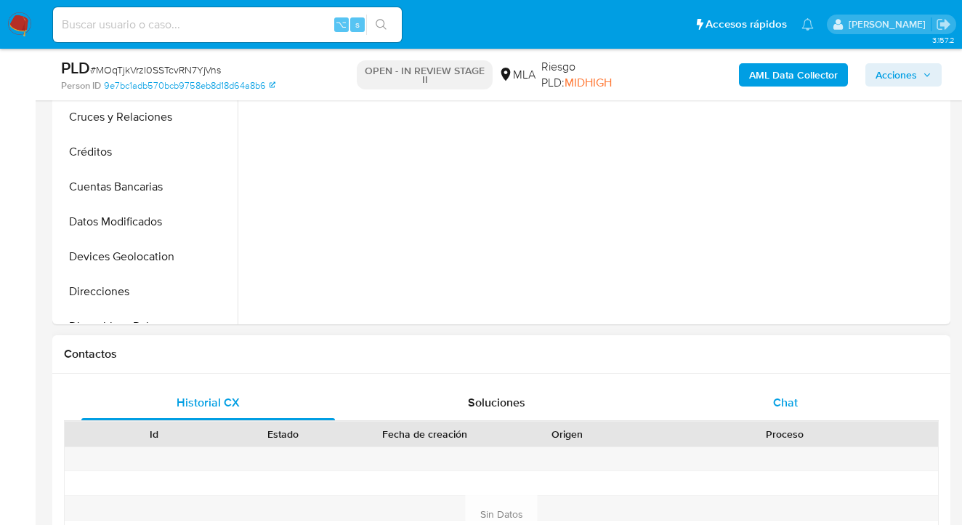
scroll to position [464, 0]
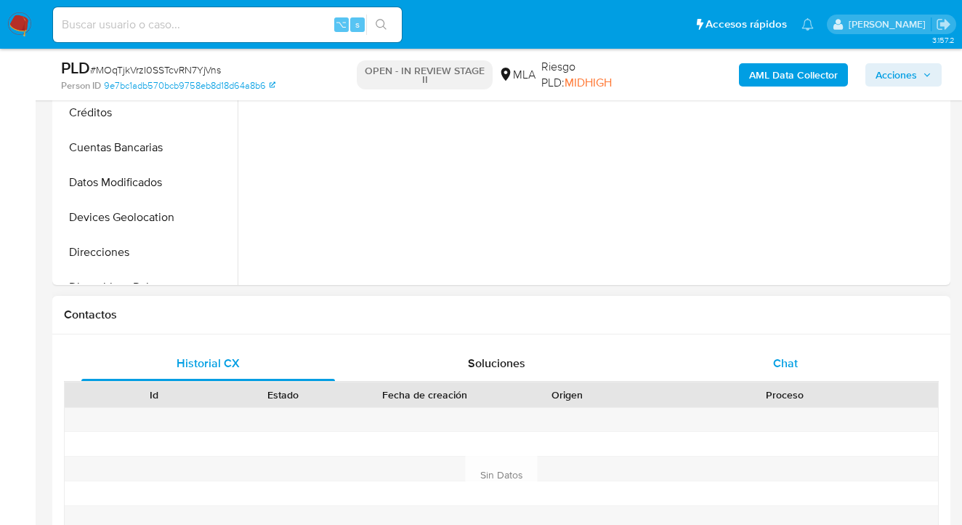
select select "10"
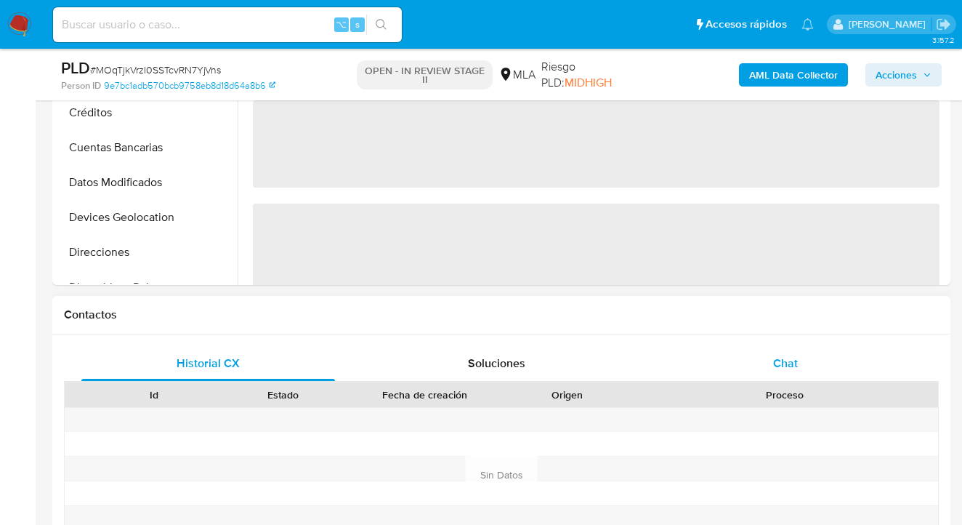
click at [829, 360] on div "Chat" at bounding box center [786, 363] width 254 height 35
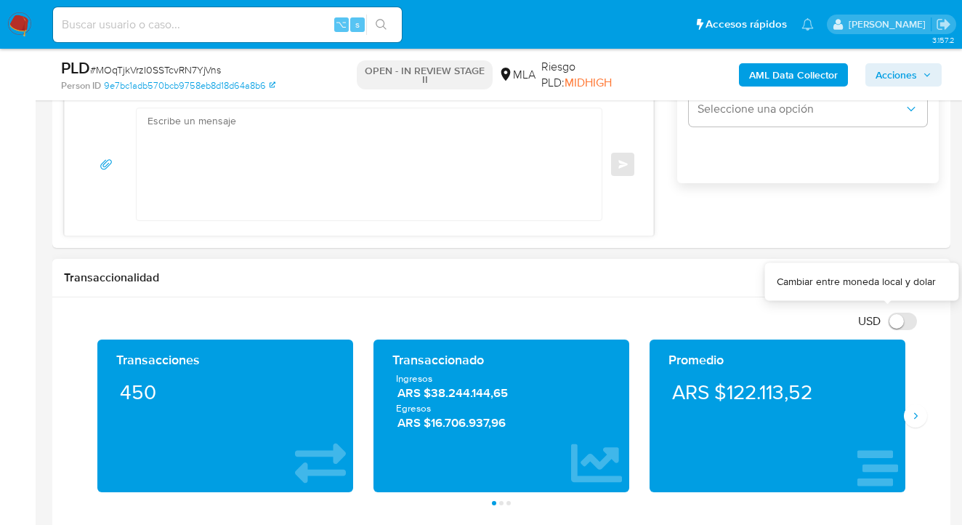
scroll to position [1057, 0]
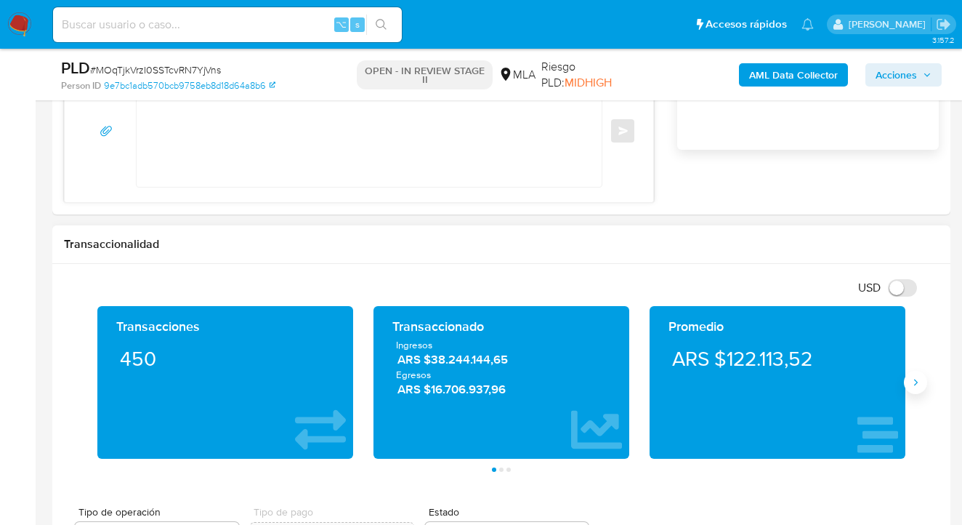
click at [915, 387] on icon "Siguiente" at bounding box center [916, 382] width 12 height 12
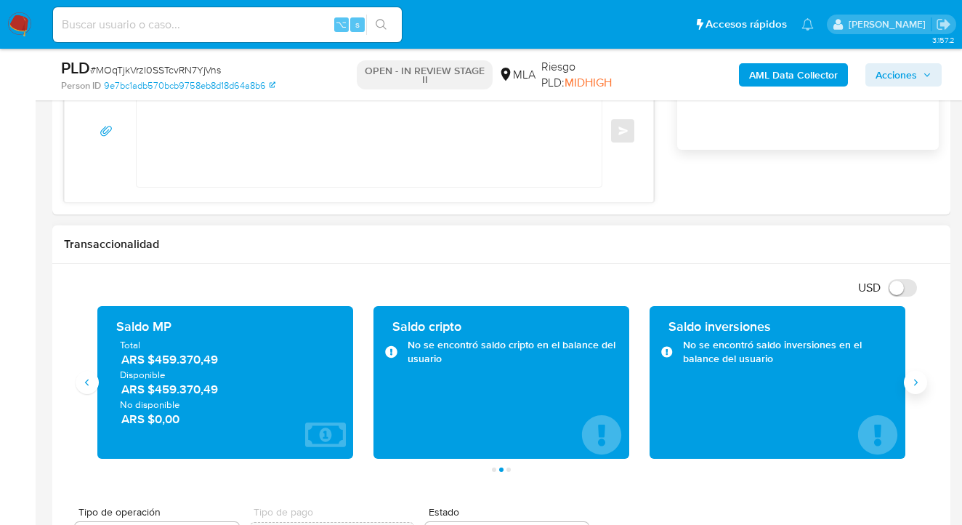
click at [915, 387] on icon "Siguiente" at bounding box center [916, 382] width 12 height 12
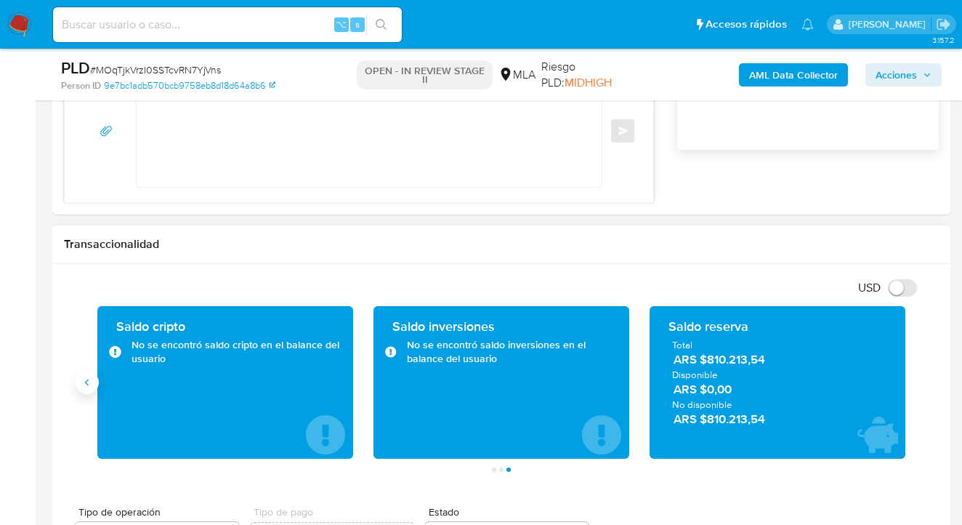
click at [90, 385] on icon "Anterior" at bounding box center [87, 382] width 12 height 12
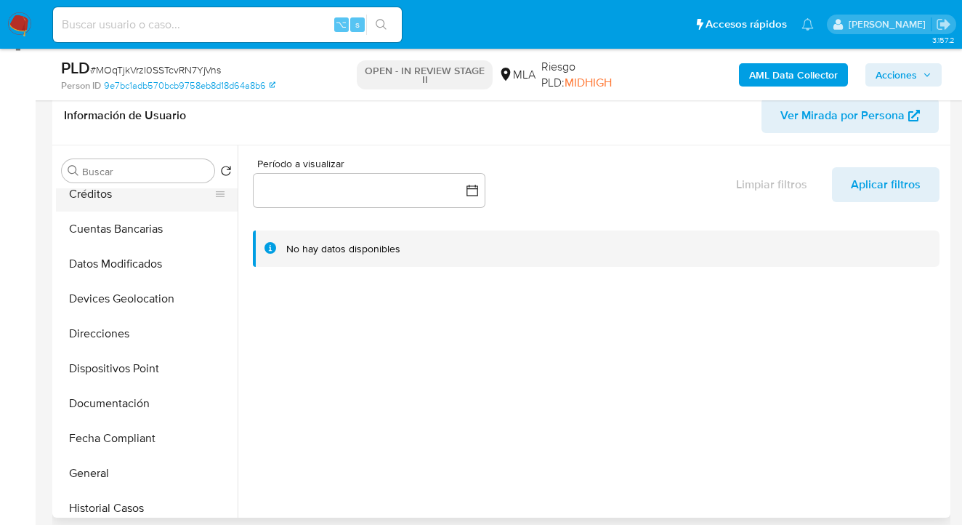
scroll to position [174, 0]
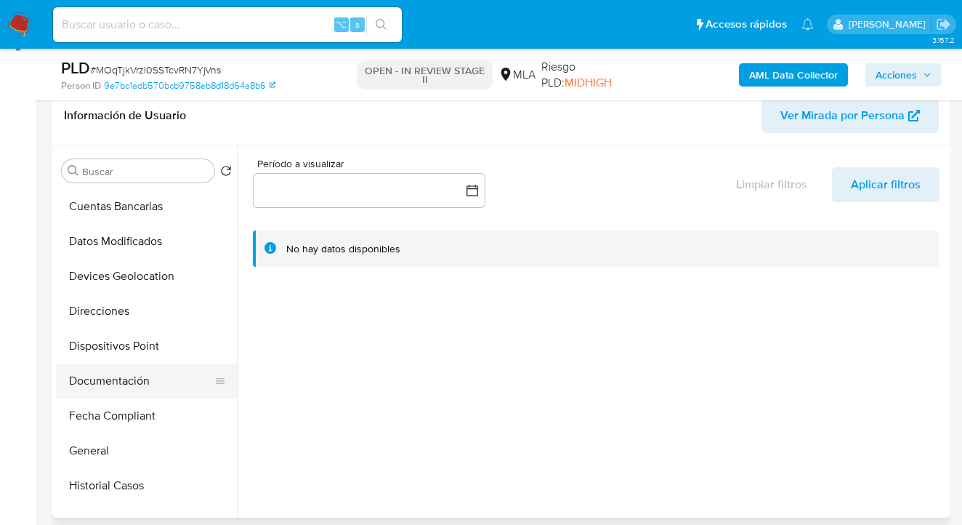
click at [145, 374] on button "Documentación" at bounding box center [141, 380] width 170 height 35
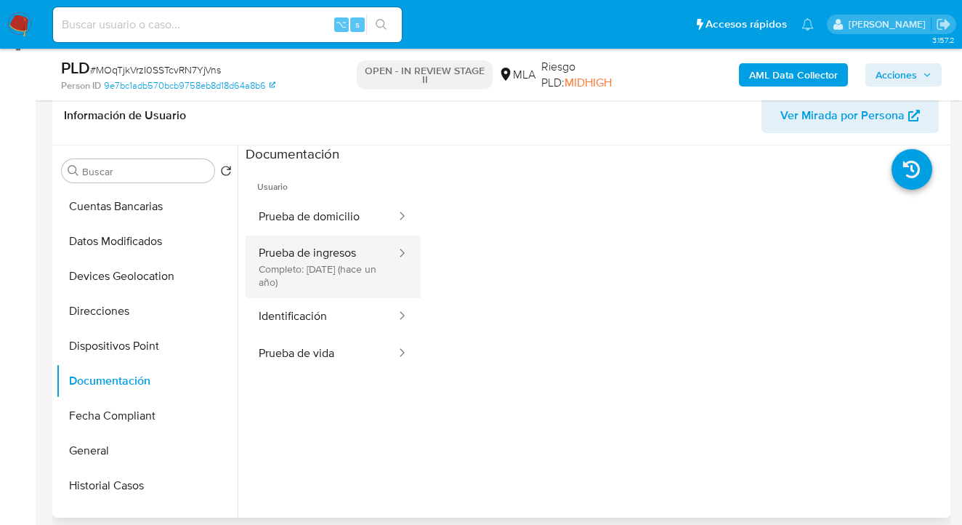
click at [322, 255] on button "Prueba de ingresos Completo: 23/09/2024 (hace un año)" at bounding box center [322, 266] width 152 height 62
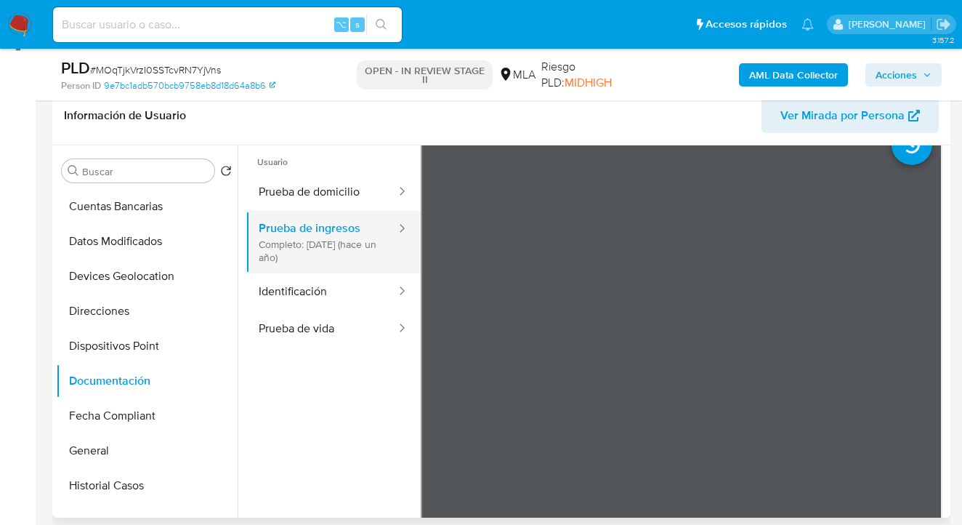
scroll to position [24, 0]
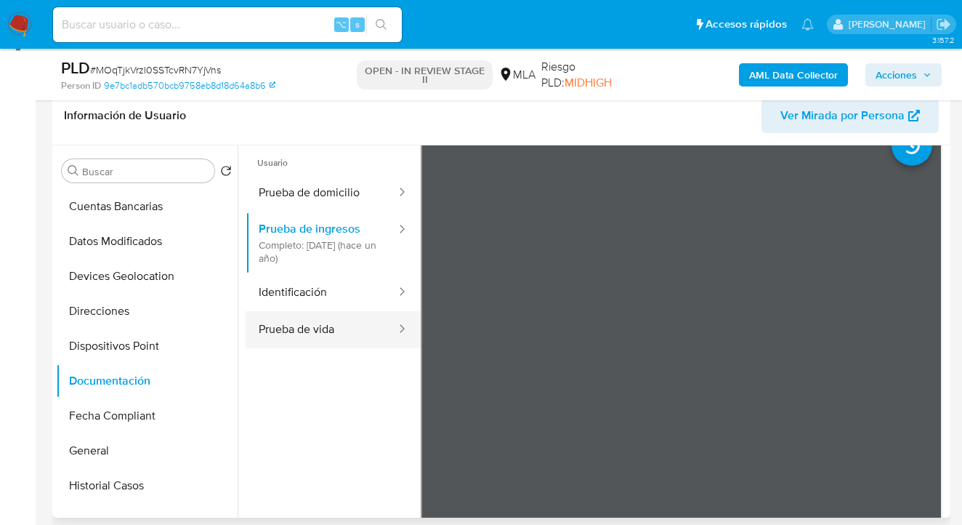
click at [292, 320] on button "Prueba de vida" at bounding box center [322, 329] width 152 height 37
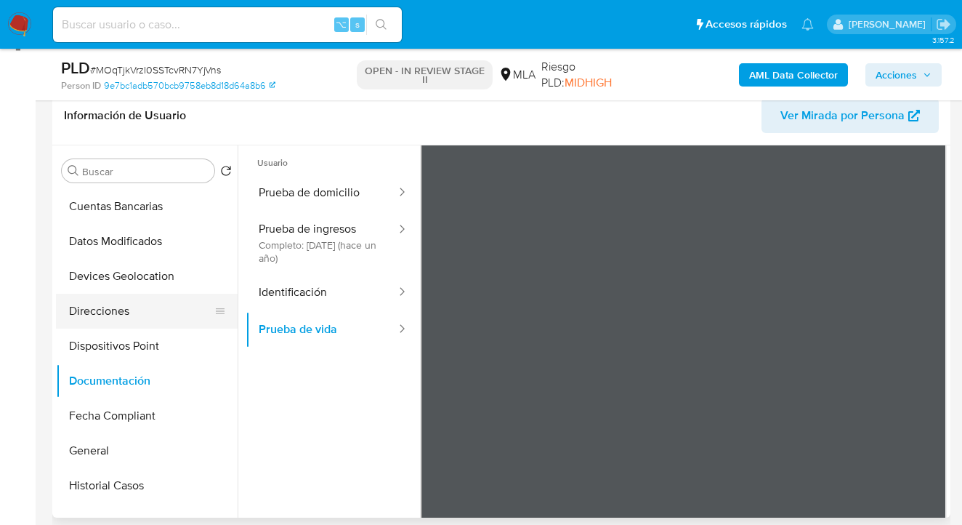
click at [132, 309] on button "Direcciones" at bounding box center [141, 311] width 170 height 35
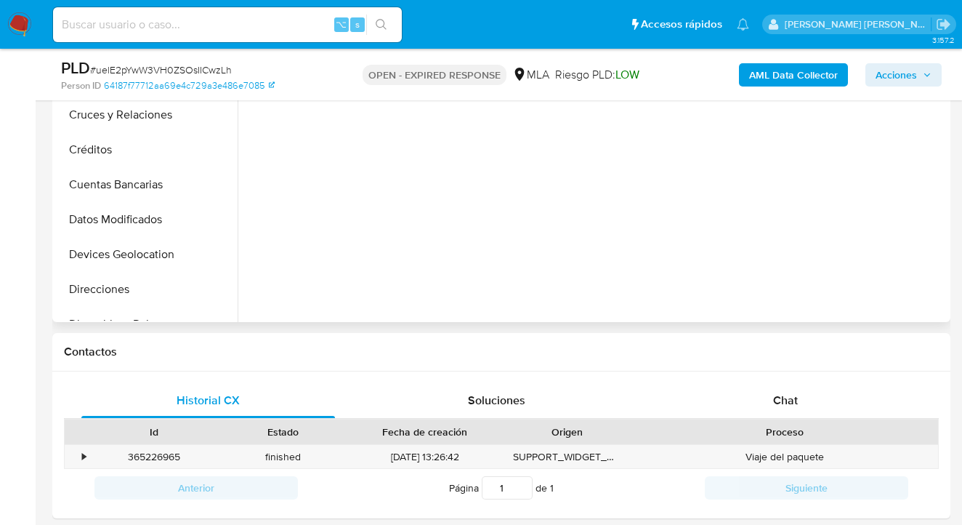
scroll to position [594, 0]
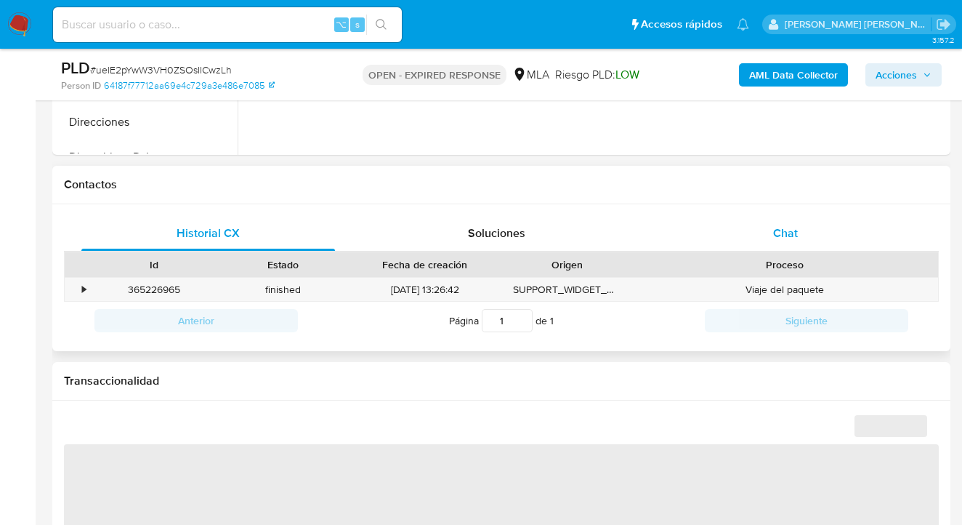
click at [799, 233] on div "Chat" at bounding box center [786, 233] width 254 height 35
select select "10"
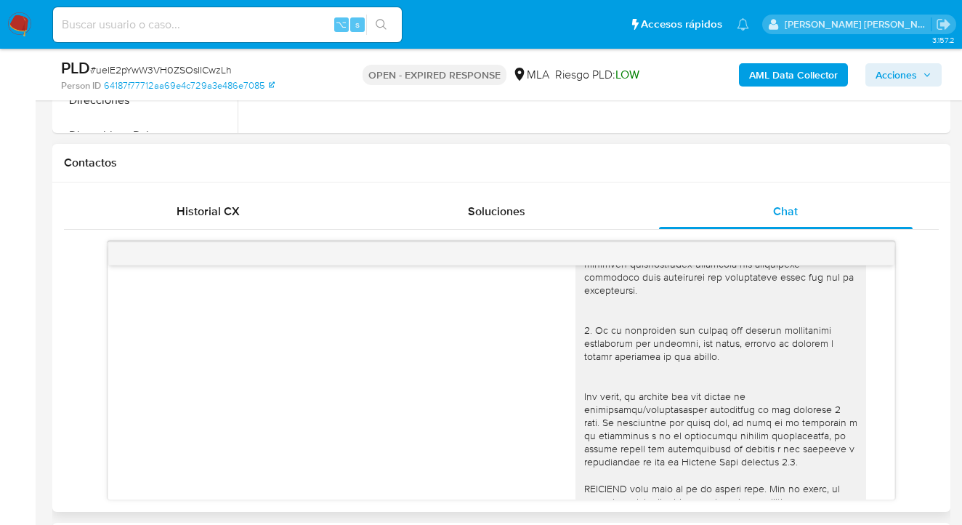
scroll to position [0, 0]
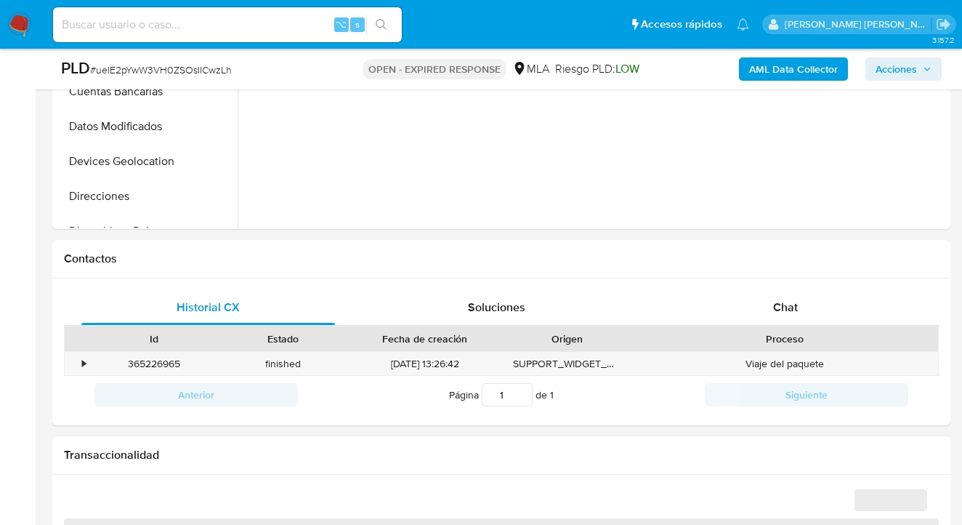
scroll to position [560, 0]
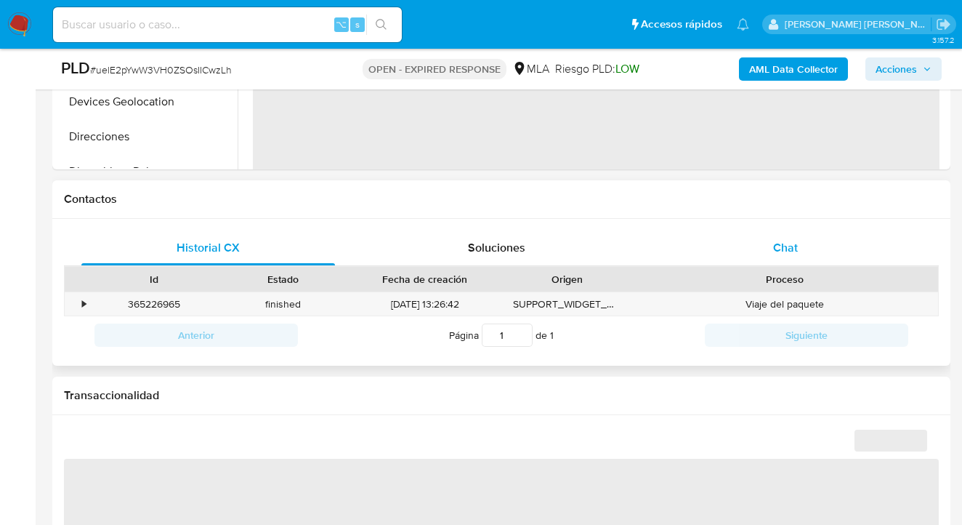
select select "10"
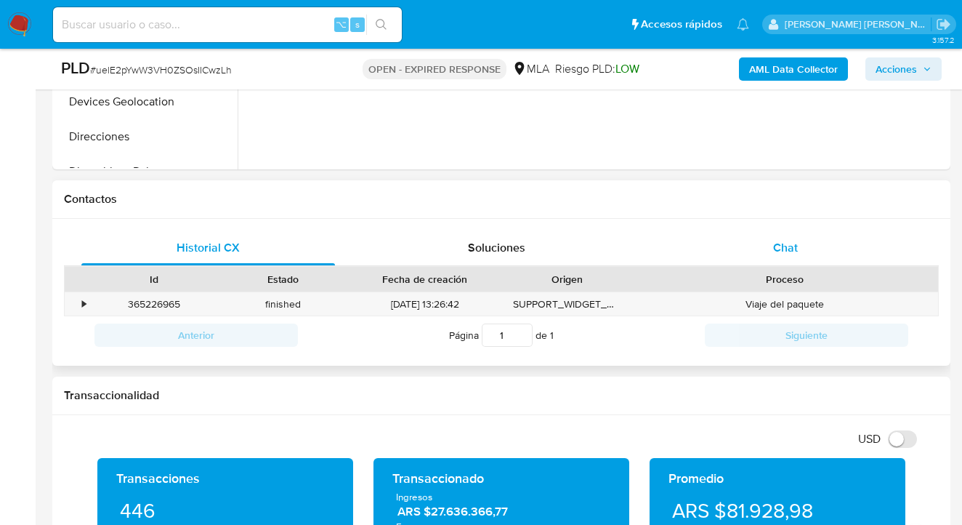
click at [786, 252] on span "Chat" at bounding box center [785, 247] width 25 height 17
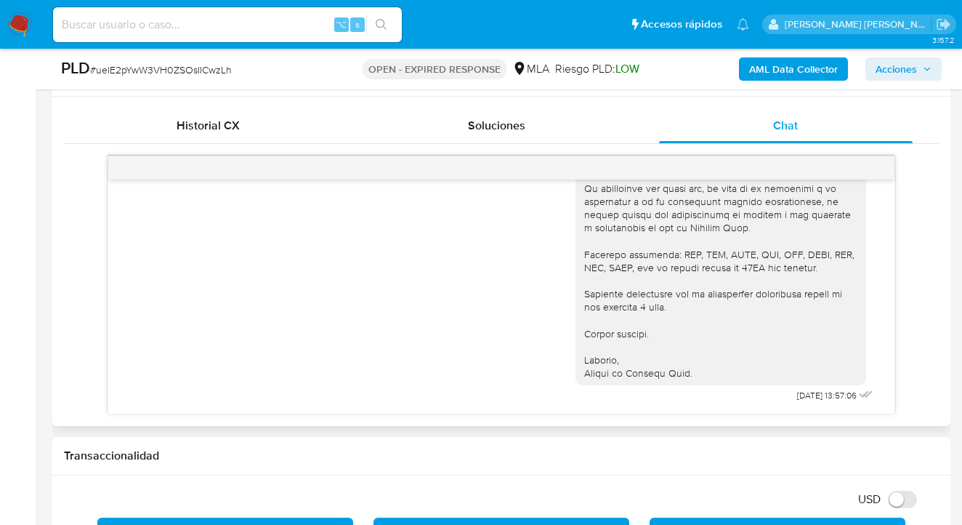
scroll to position [1356, 0]
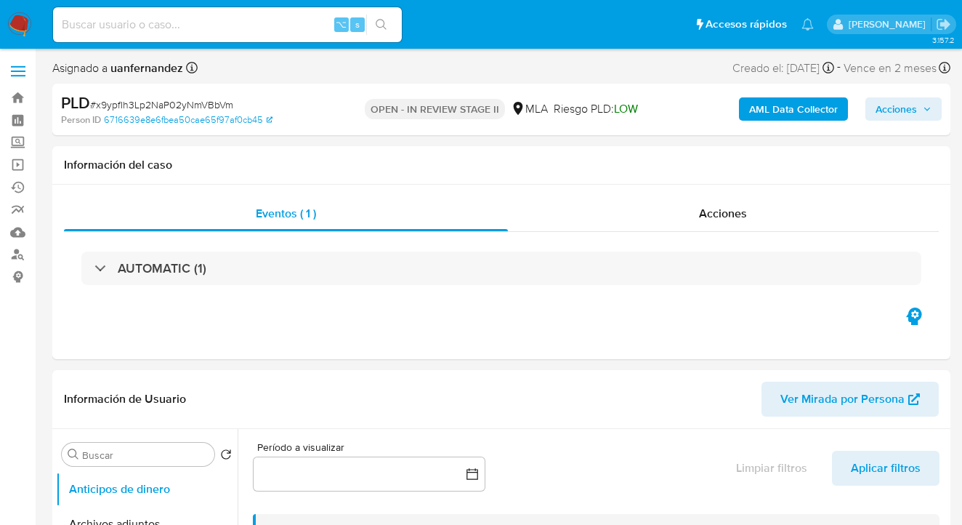
select select "10"
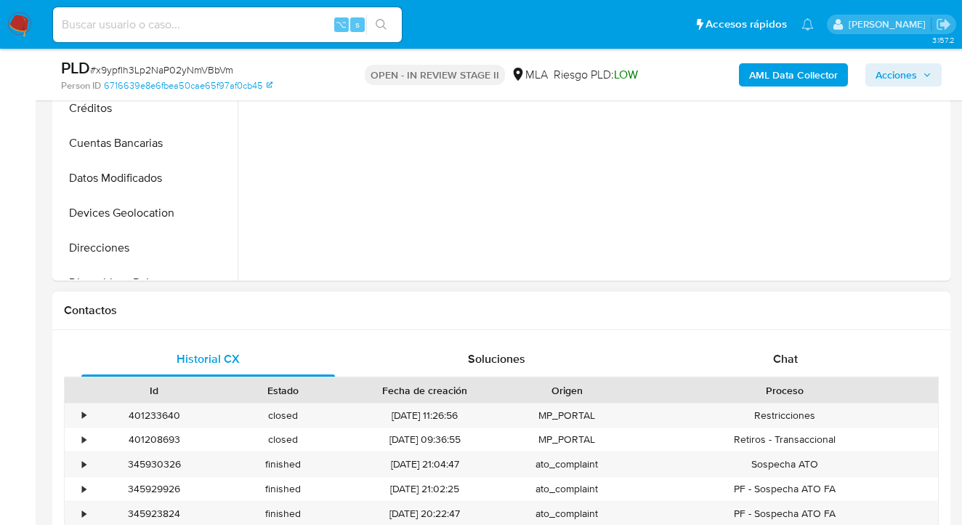
drag, startPoint x: 788, startPoint y: 359, endPoint x: 772, endPoint y: 303, distance: 58.2
click at [789, 359] on span "Chat" at bounding box center [785, 358] width 25 height 17
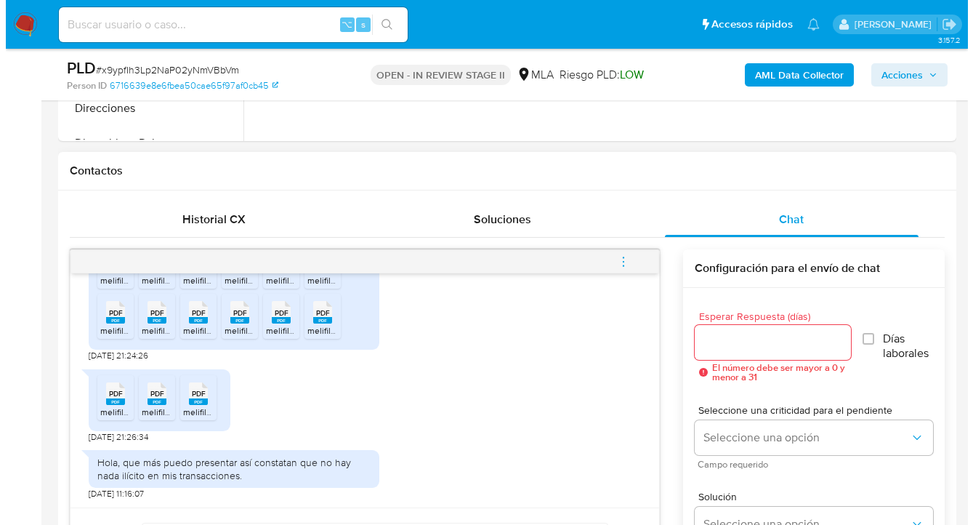
scroll to position [742, 0]
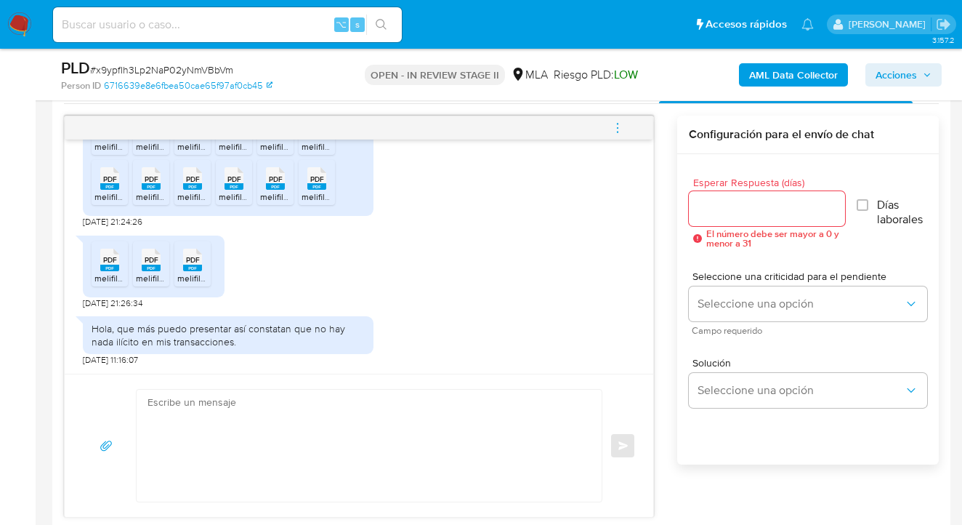
click at [697, 203] on input "Esperar Respuesta (días)" at bounding box center [767, 208] width 157 height 19
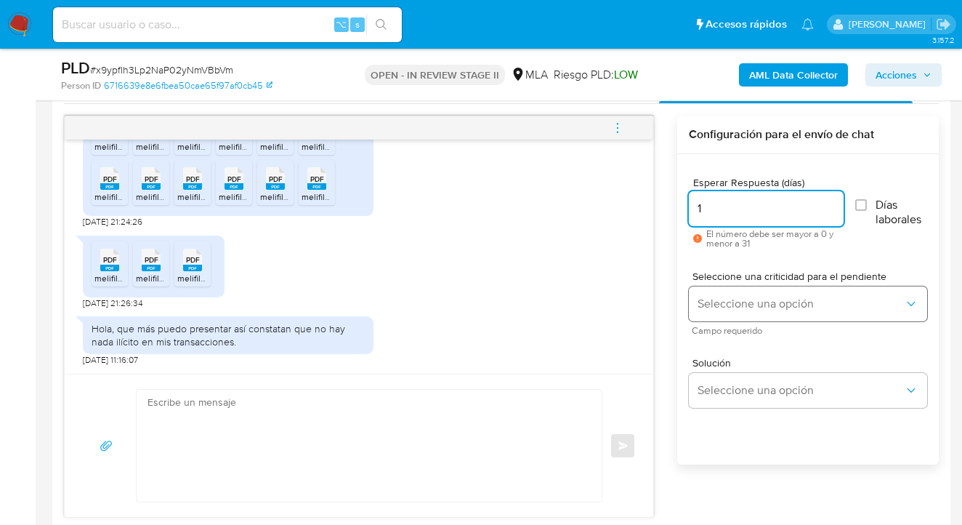
type input "1"
click at [757, 302] on span "Seleccione una opción" at bounding box center [801, 304] width 206 height 15
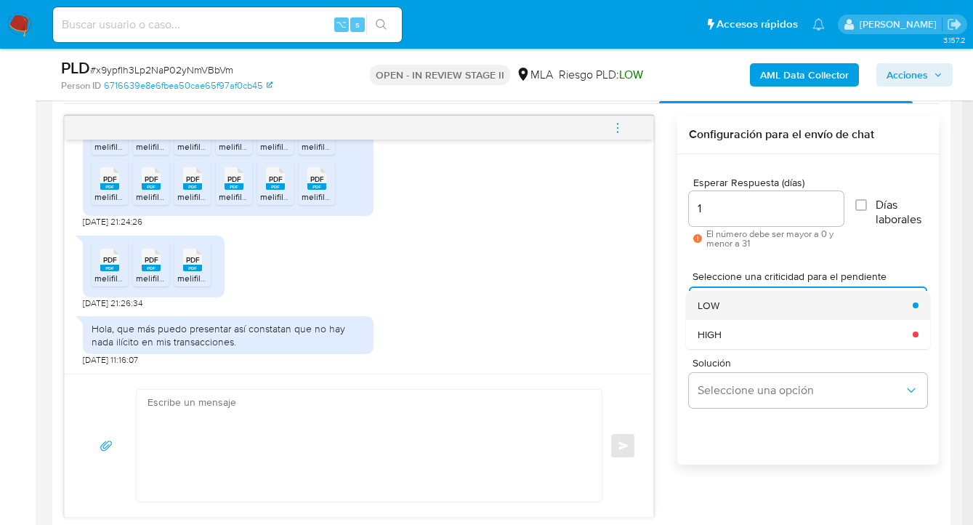
click at [759, 309] on div "LOW" at bounding box center [801, 305] width 206 height 29
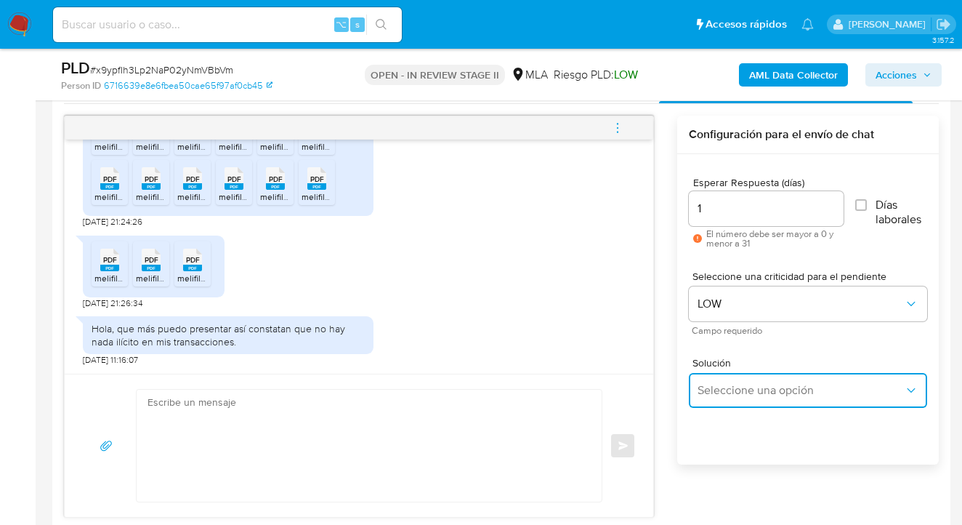
click at [756, 384] on span "Seleccione una opción" at bounding box center [801, 390] width 206 height 15
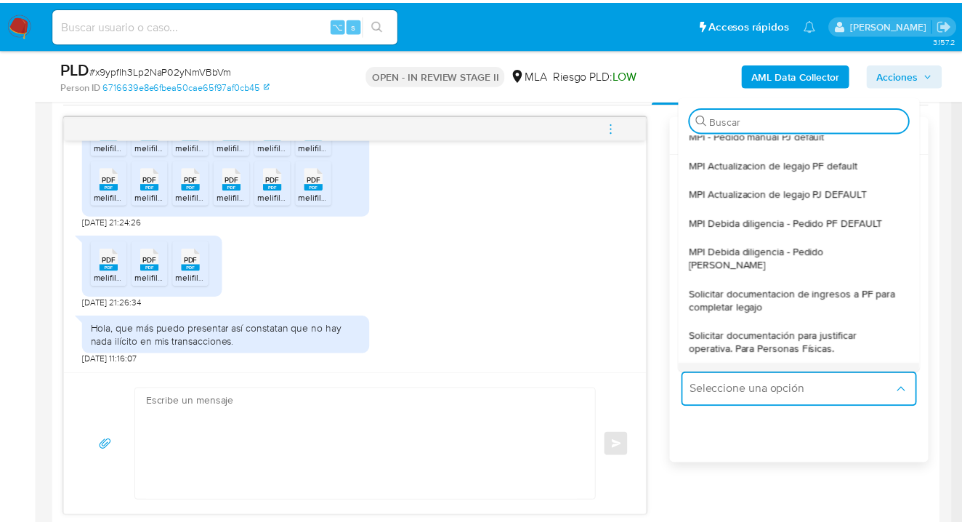
scroll to position [126, 0]
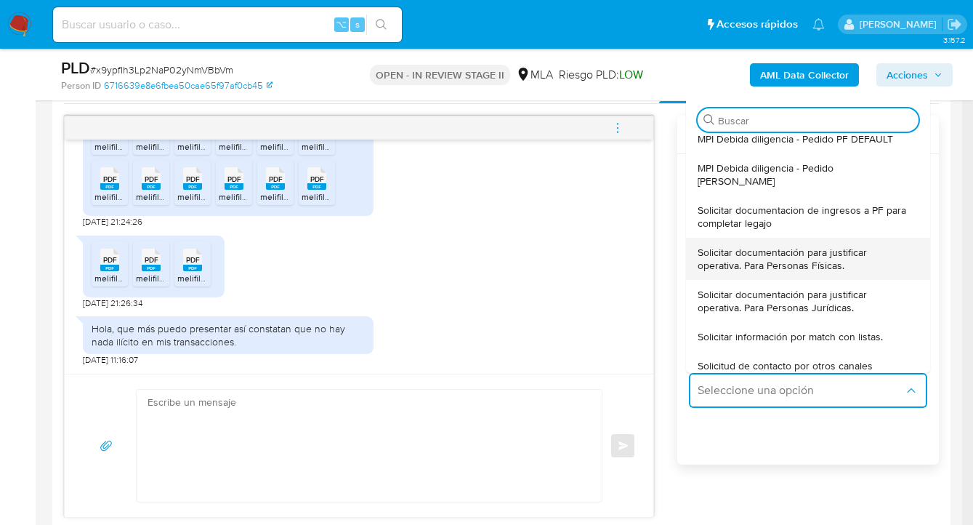
click at [798, 246] on span "Solicitar documentación para justificar operativa. Para Personas Físicas." at bounding box center [804, 259] width 212 height 26
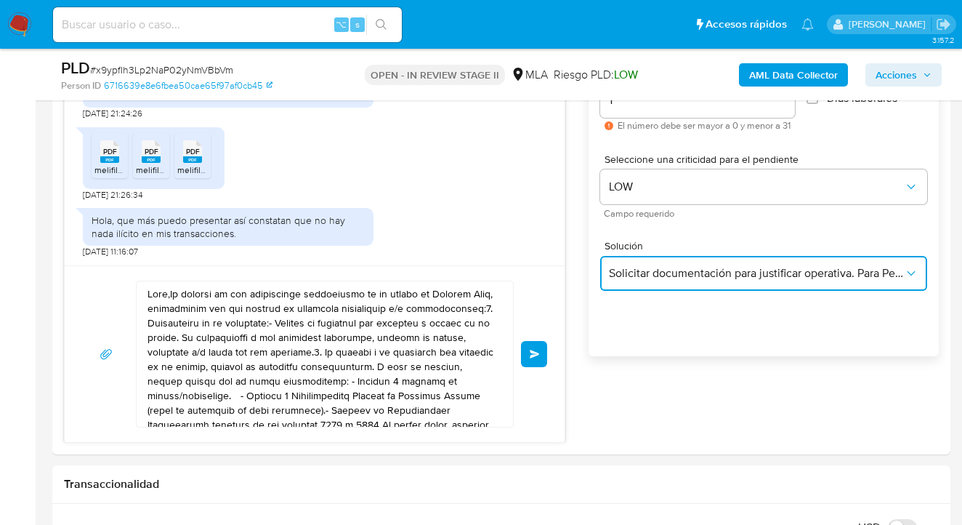
scroll to position [871, 0]
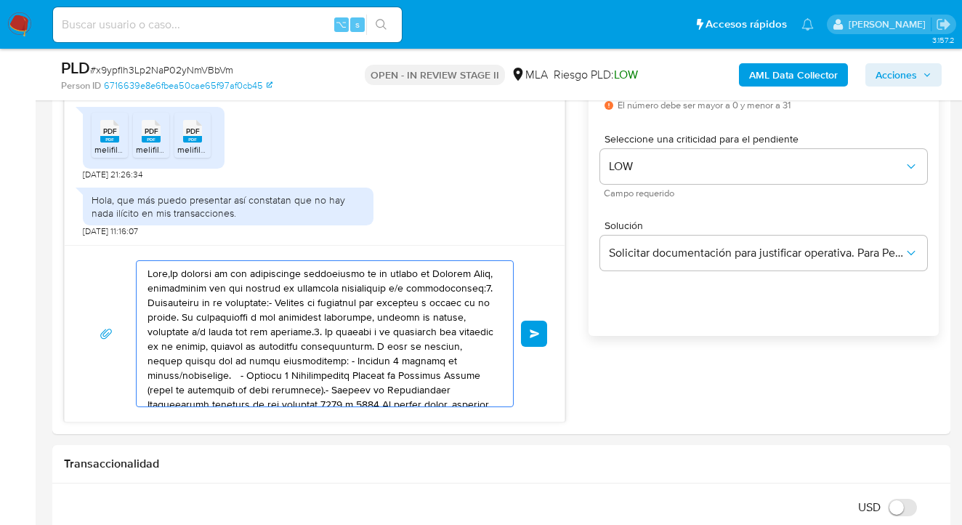
drag, startPoint x: 379, startPoint y: 374, endPoint x: 56, endPoint y: 231, distance: 352.7
click at [56, 231] on div "Historial CX Soluciones Chat Id Estado Fecha de creación Origen Proceso • 40123…" at bounding box center [501, 181] width 898 height 506
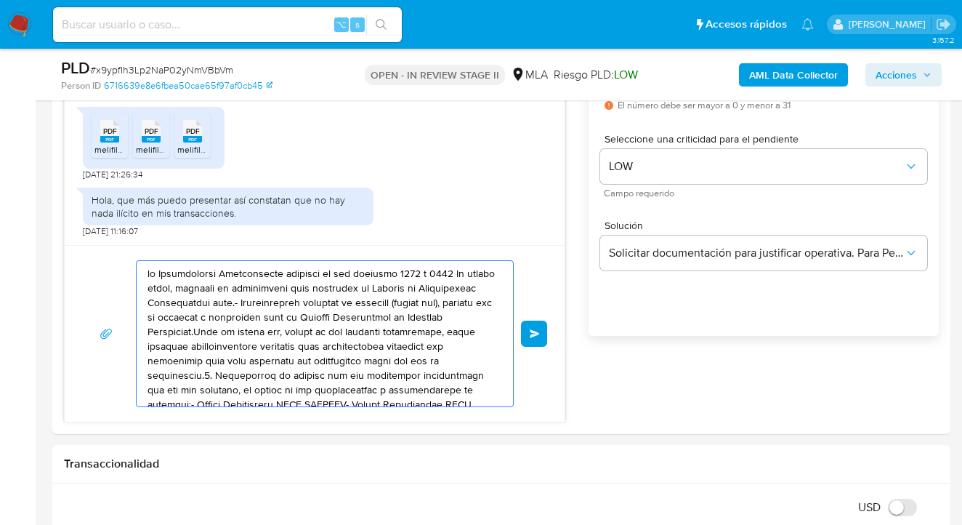
drag, startPoint x: 350, startPoint y: 387, endPoint x: 251, endPoint y: 317, distance: 121.0
click at [148, 279] on textarea at bounding box center [321, 333] width 347 height 145
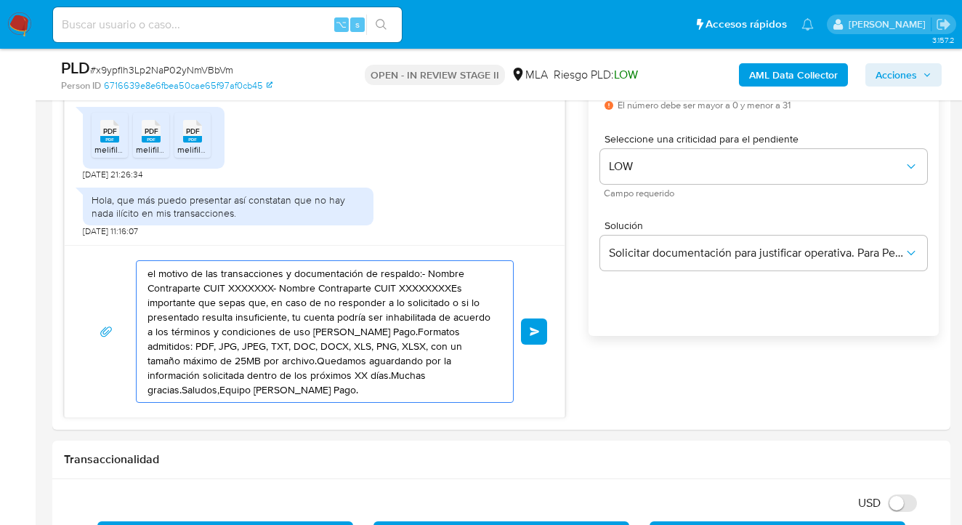
drag, startPoint x: 384, startPoint y: 344, endPoint x: 102, endPoint y: 267, distance: 292.5
click at [80, 260] on div "el motivo de las transacciones y documentación de respaldo:- Nombre Contraparte…" at bounding box center [315, 331] width 500 height 172
type textarea "on un tamaño máximo de 25MB por archivo.Quedamos aguardando por la información …"
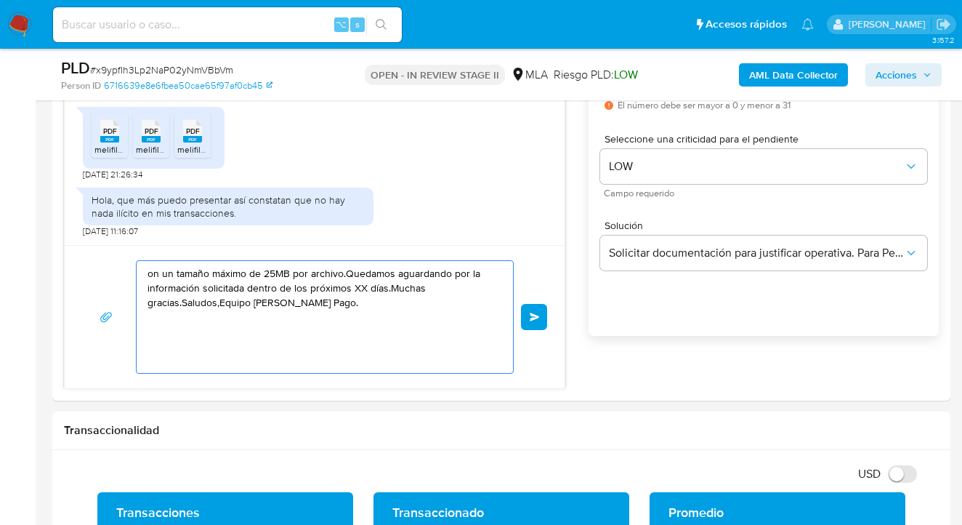
drag, startPoint x: 273, startPoint y: 330, endPoint x: 100, endPoint y: 260, distance: 185.8
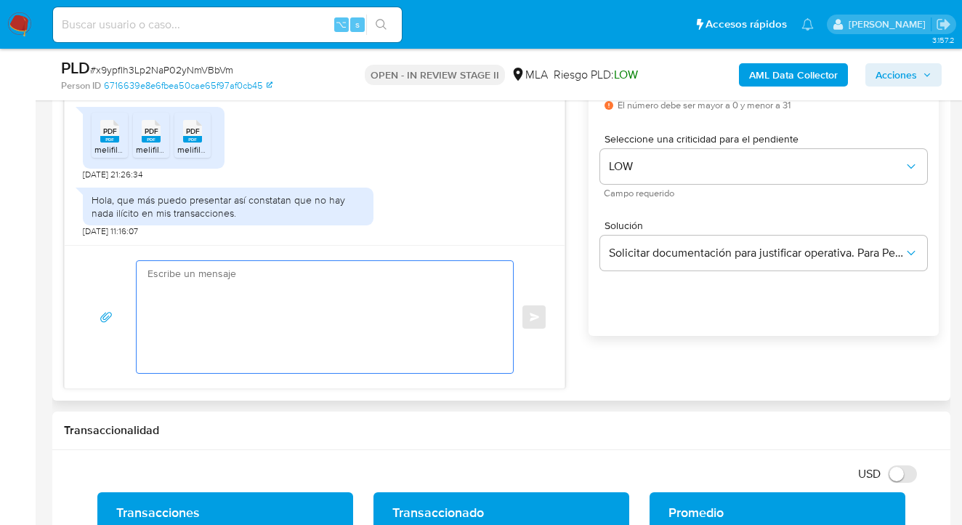
paste textarea "Hola, esperamos te encuentres muy bien. Confirmamos la recepción de la document…"
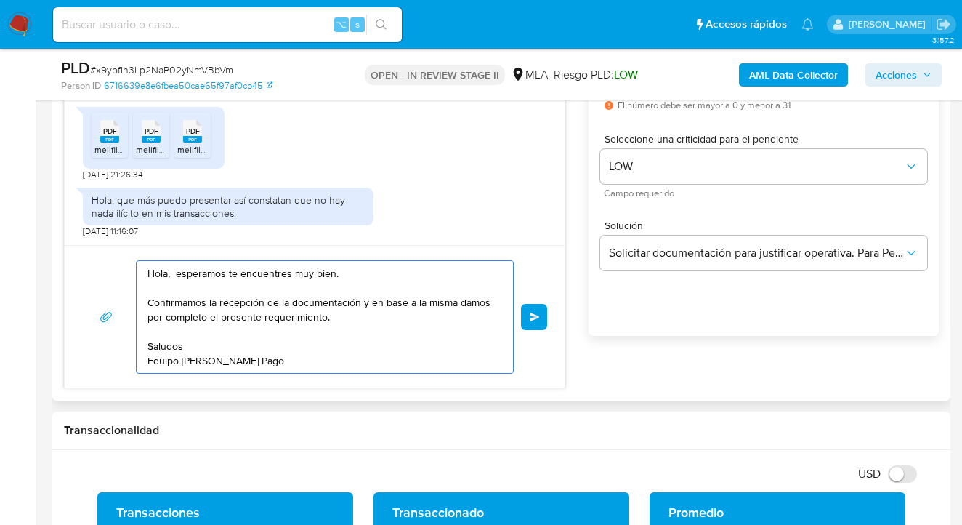
click at [291, 302] on textarea "Hola, esperamos te encuentres muy bien. Confirmamos la recepción de la document…" at bounding box center [321, 317] width 347 height 112
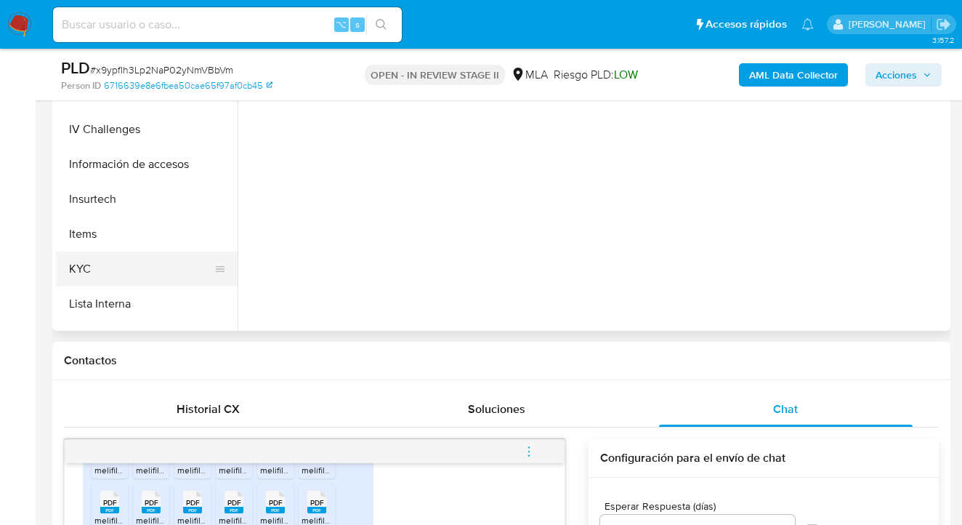
scroll to position [451, 0]
click at [195, 273] on button "KYC" at bounding box center [141, 266] width 170 height 35
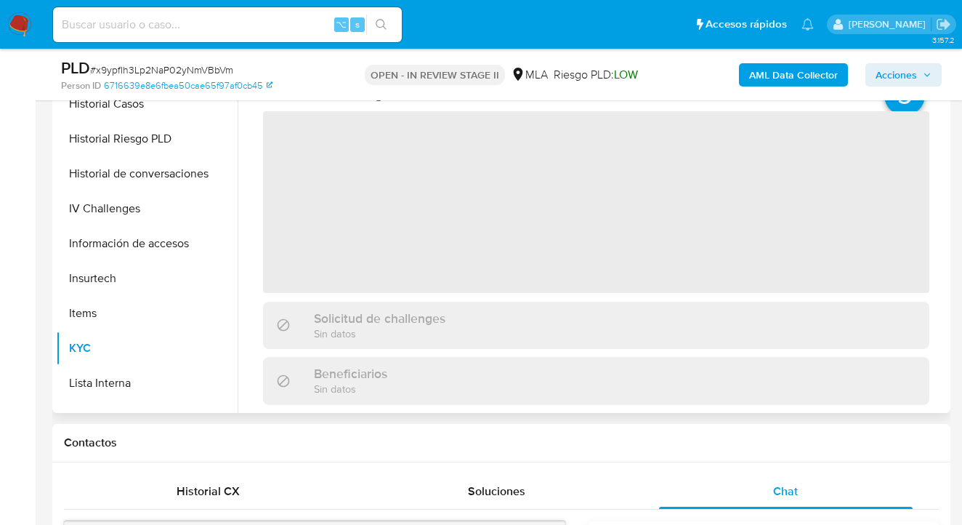
scroll to position [336, 0]
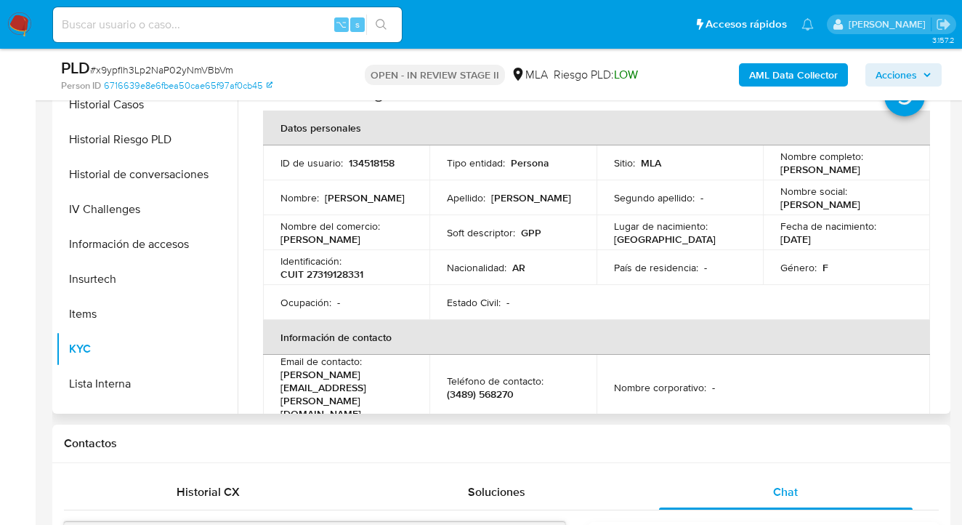
drag, startPoint x: 778, startPoint y: 172, endPoint x: 882, endPoint y: 169, distance: 103.9
click at [882, 169] on div "Nombre completo : Graciela Patricia Perez" at bounding box center [847, 163] width 132 height 26
copy p "Graciela Patricia Perez"
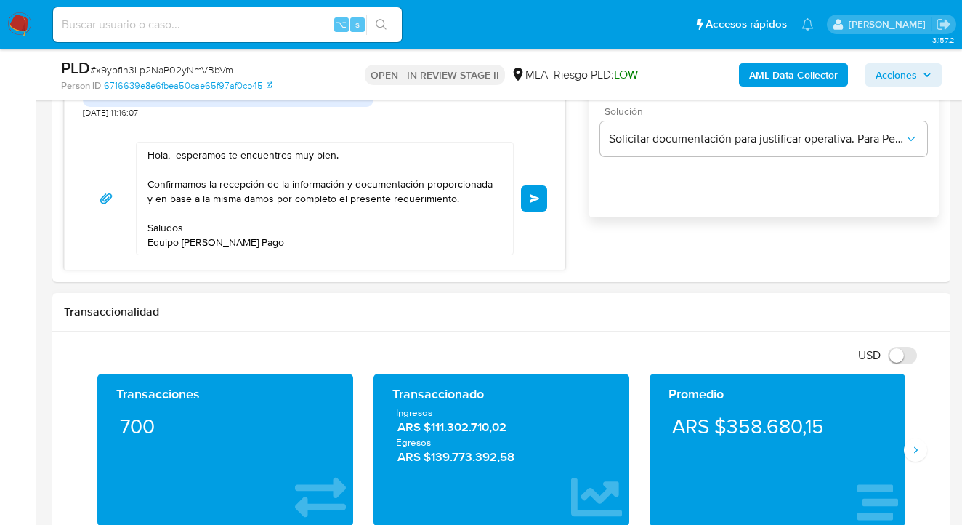
scroll to position [977, 0]
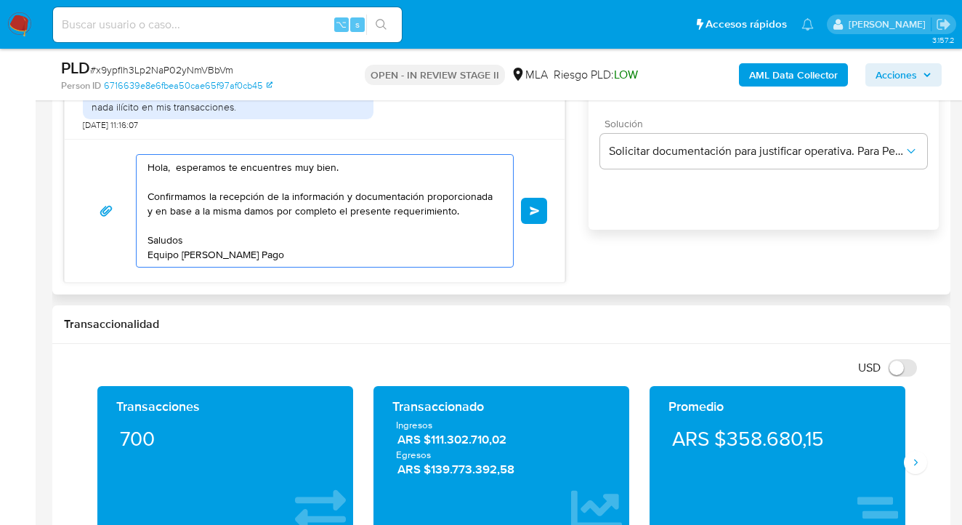
click at [168, 169] on textarea "Hola, esperamos te encuentres muy bien. Confirmamos la recepción de la informac…" at bounding box center [321, 211] width 347 height 112
paste textarea "Graciela Patricia Perez"
click at [278, 170] on textarea "Hola Graciela Patricia Perez, esperamos te encuentres muy bien. Confirmamos la …" at bounding box center [321, 211] width 347 height 112
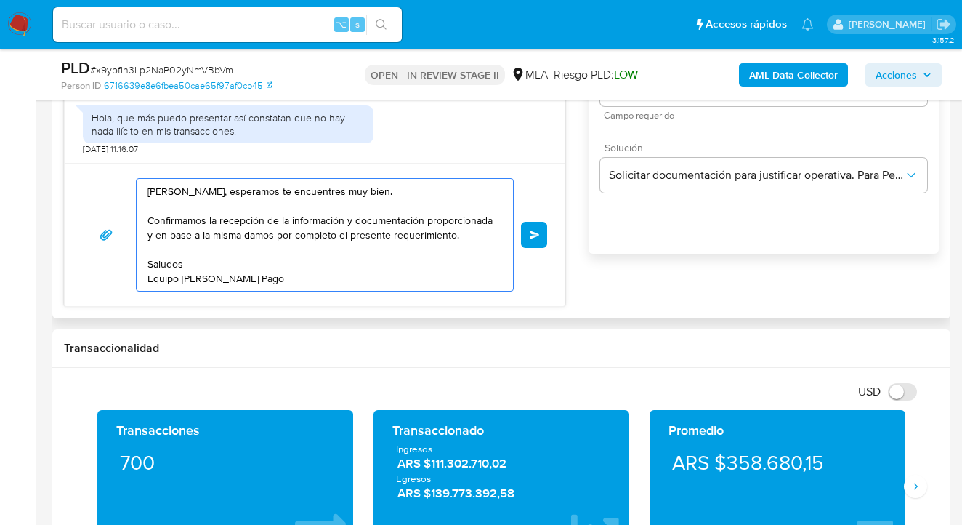
click at [158, 203] on textarea "Hola Graciela Patricia Perez, esperamos te encuentres muy bien. Confirmamos la …" at bounding box center [321, 235] width 347 height 112
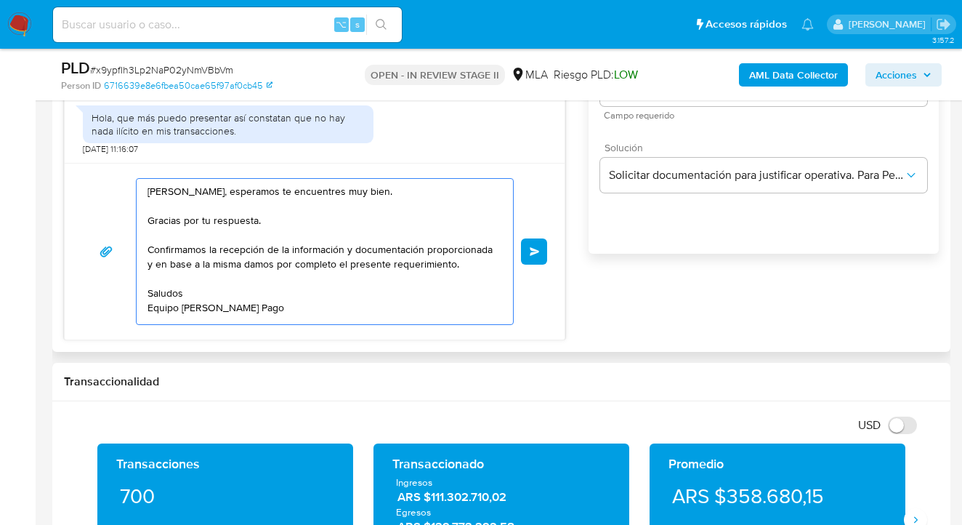
scroll to position [0, 0]
drag, startPoint x: 270, startPoint y: 311, endPoint x: 80, endPoint y: 108, distance: 278.1
click at [80, 108] on div "PDF PDF melifile1691380082731559365.pdf 20/08/2025 17:16:34 JPG JPG melifile452…" at bounding box center [314, 122] width 501 height 435
type textarea "Hola Graciela Patricia Perez, esperamos te encuentres muy bien. Gracias por tu …"
click at [534, 248] on span "Enviar" at bounding box center [535, 251] width 10 height 9
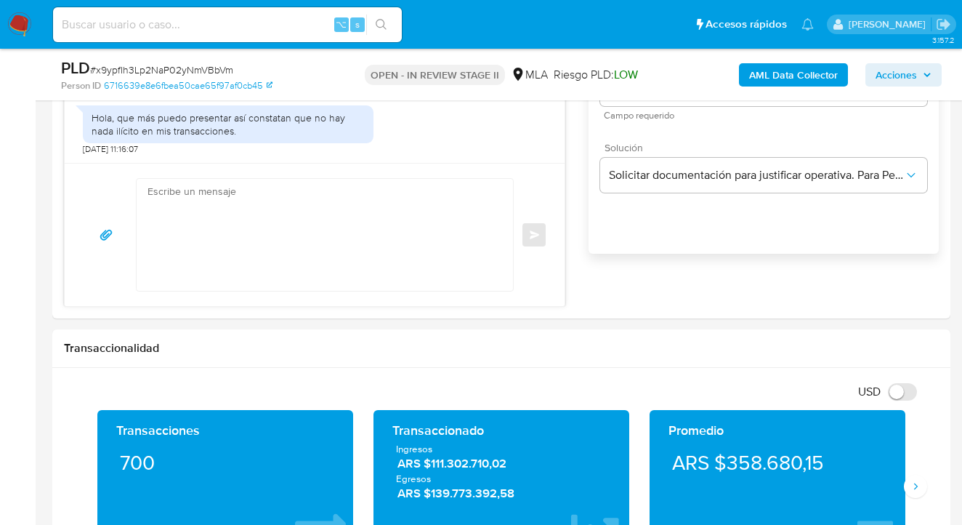
scroll to position [1043, 0]
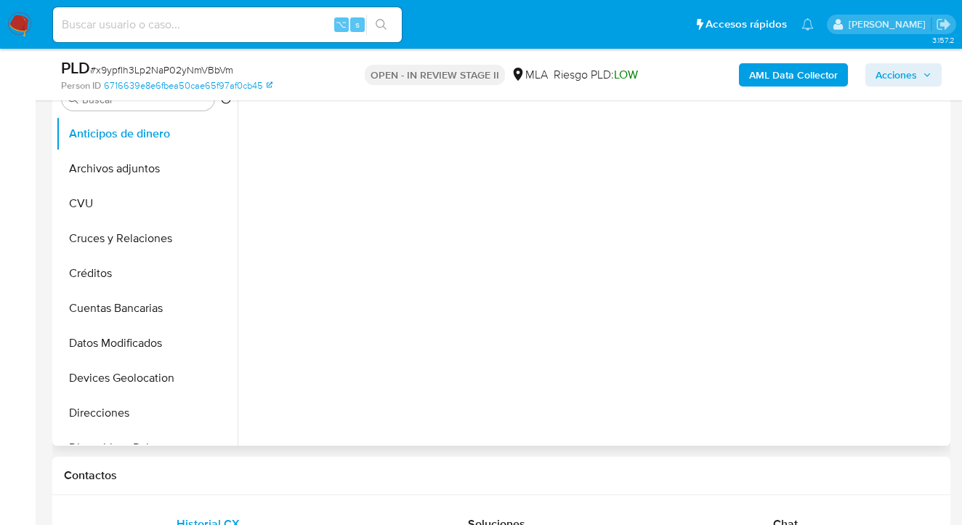
scroll to position [605, 0]
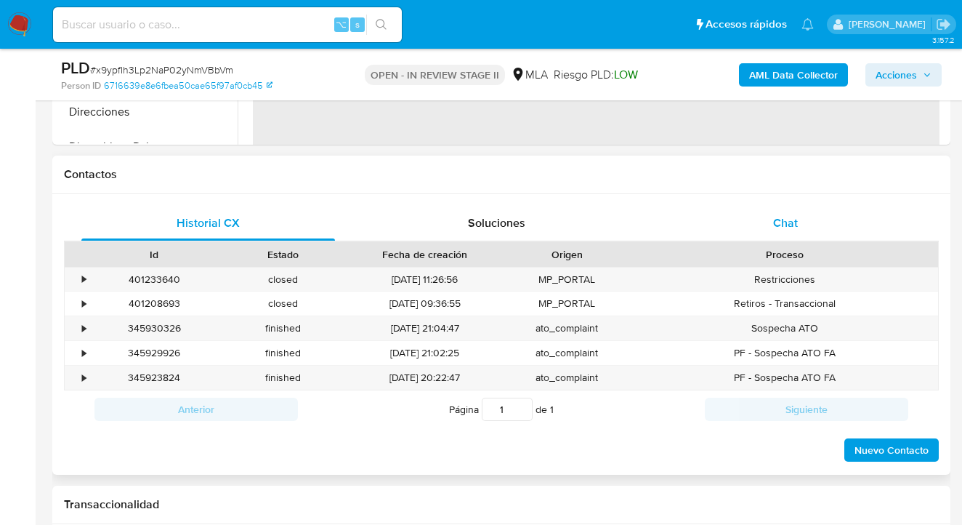
click at [803, 222] on div "Chat" at bounding box center [786, 223] width 254 height 35
select select "10"
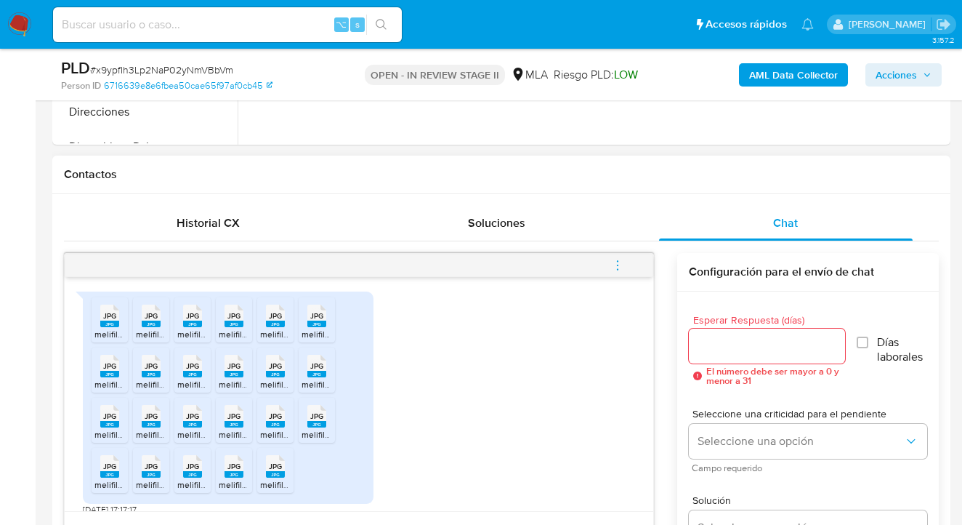
scroll to position [961, 0]
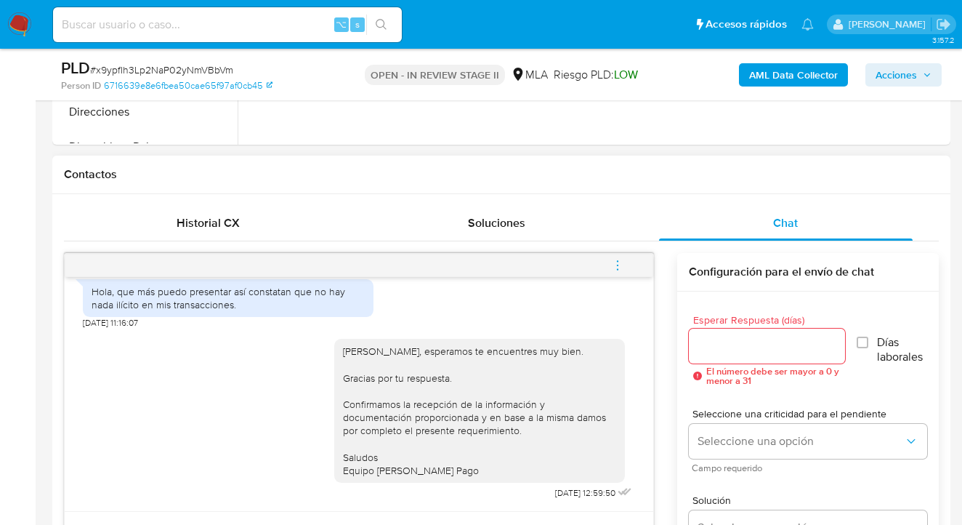
click at [618, 259] on icon "menu-action" at bounding box center [617, 265] width 13 height 13
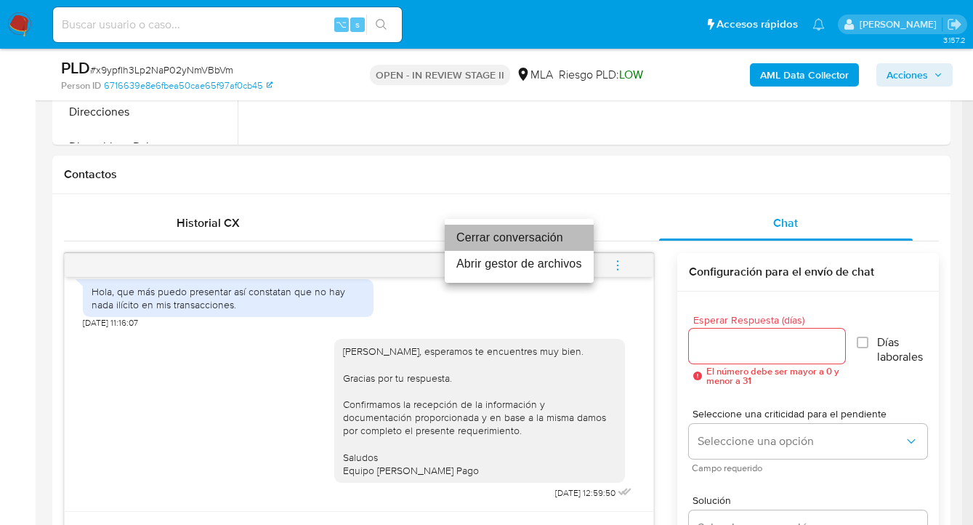
drag, startPoint x: 501, startPoint y: 241, endPoint x: 297, endPoint y: 81, distance: 259.4
click at [501, 241] on li "Cerrar conversación" at bounding box center [519, 238] width 149 height 26
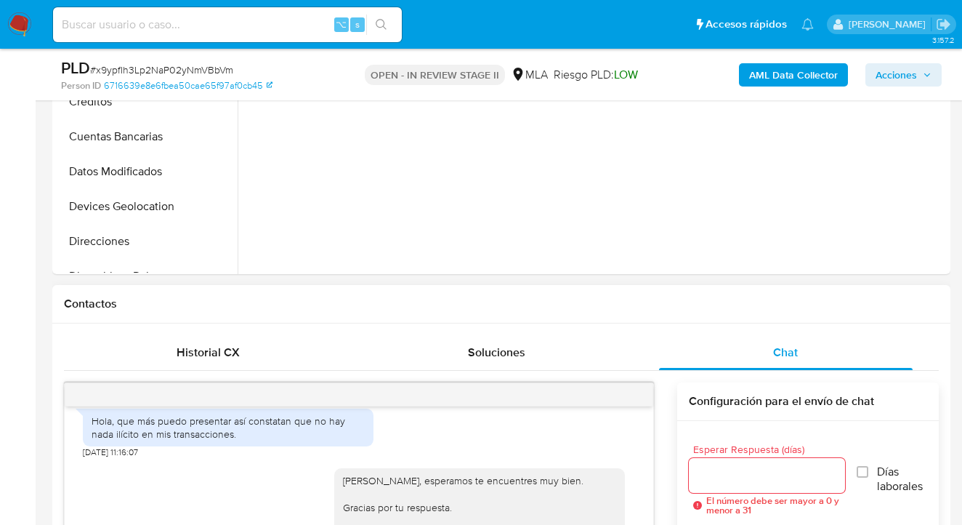
scroll to position [182, 0]
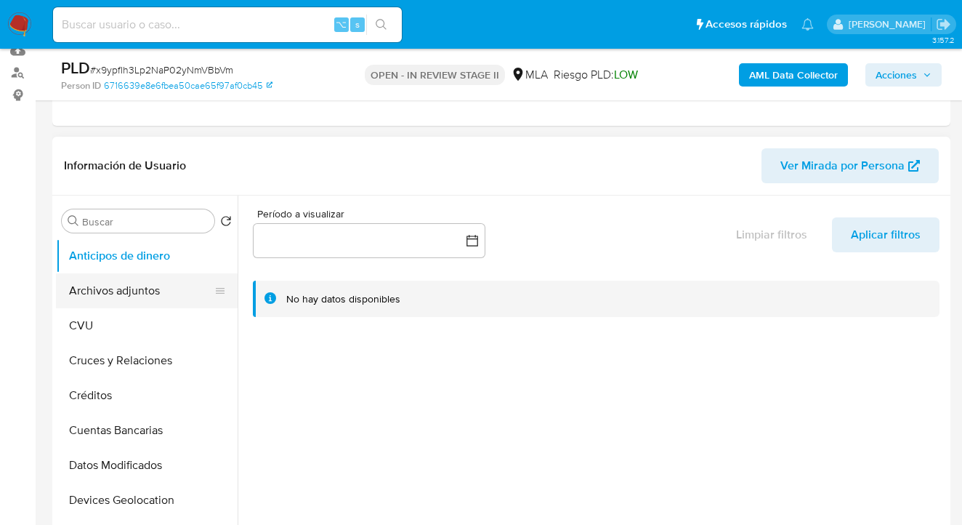
click at [156, 283] on button "Archivos adjuntos" at bounding box center [141, 290] width 170 height 35
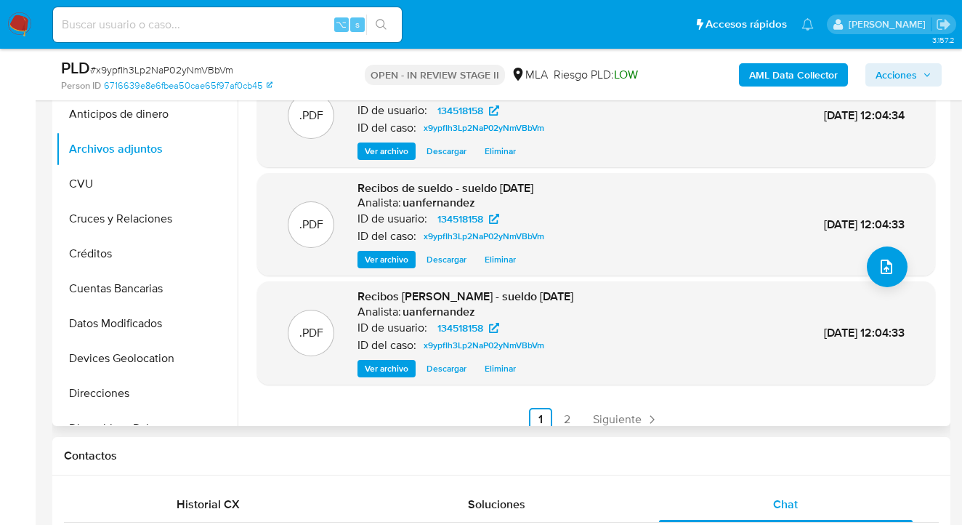
scroll to position [122, 0]
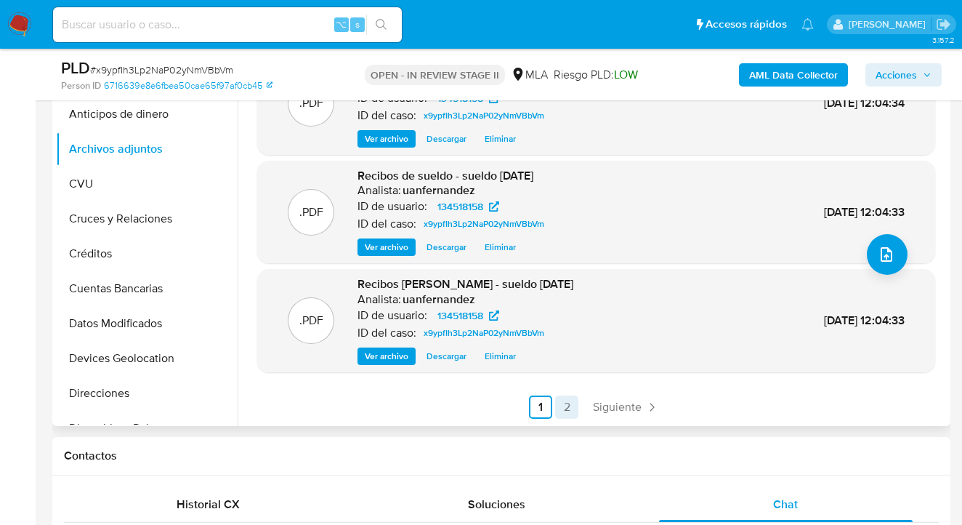
click at [567, 403] on link "2" at bounding box center [566, 406] width 23 height 23
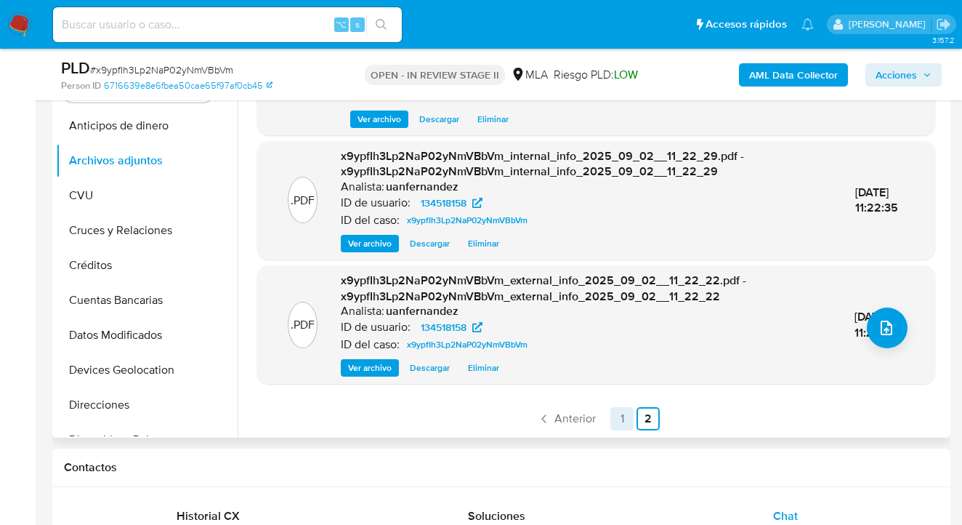
scroll to position [343, 0]
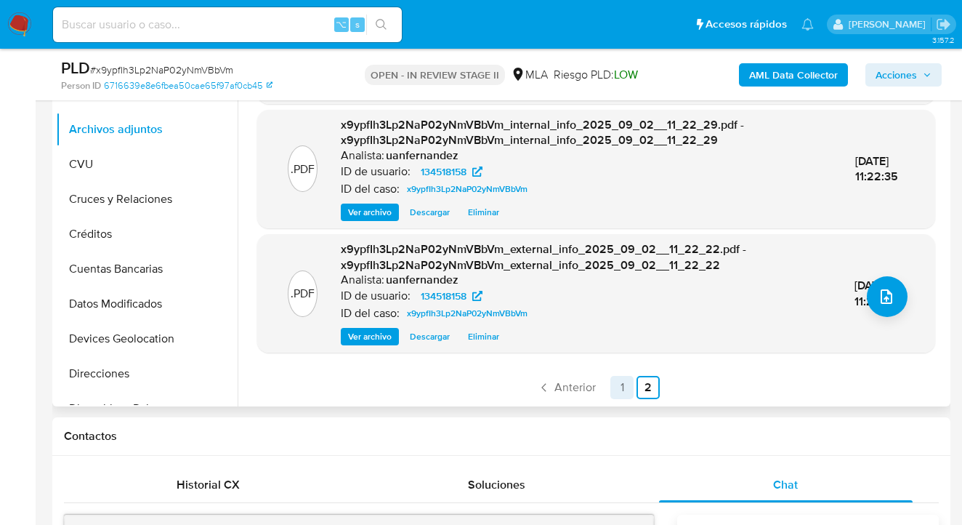
click at [622, 389] on link "1" at bounding box center [621, 387] width 23 height 23
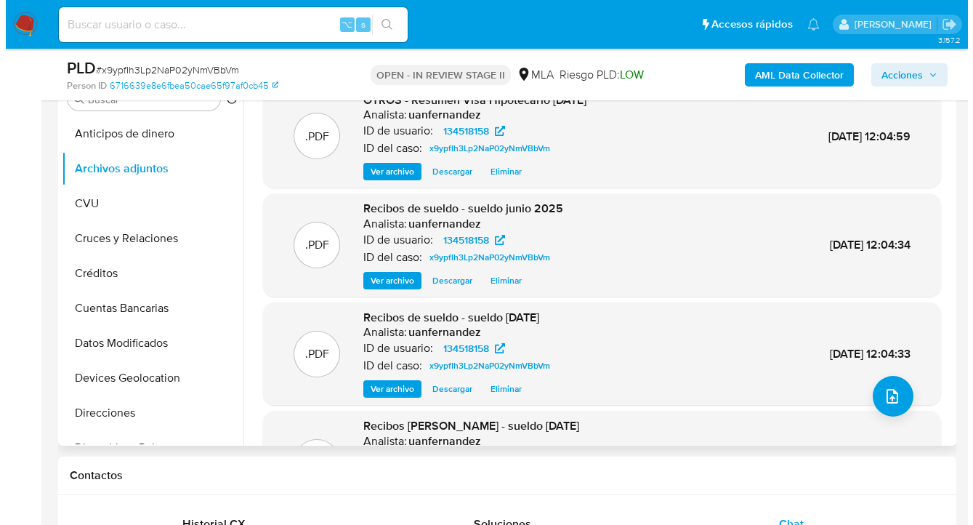
scroll to position [230, 0]
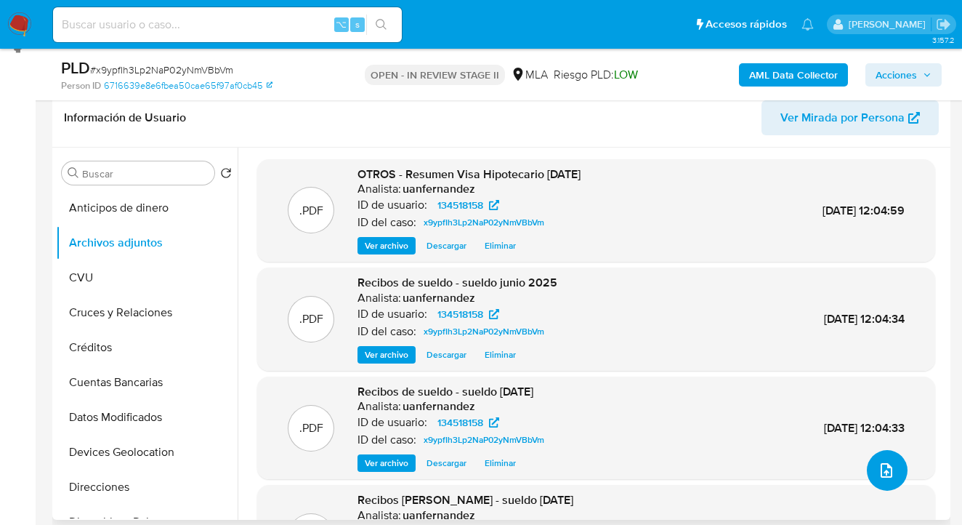
click at [887, 468] on icon "upload-file" at bounding box center [886, 469] width 17 height 17
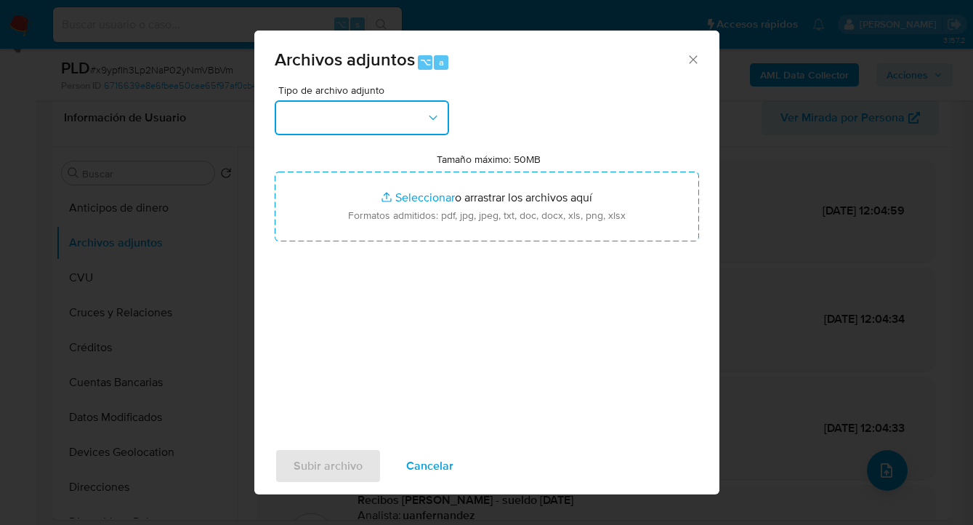
click at [380, 102] on button "button" at bounding box center [362, 117] width 174 height 35
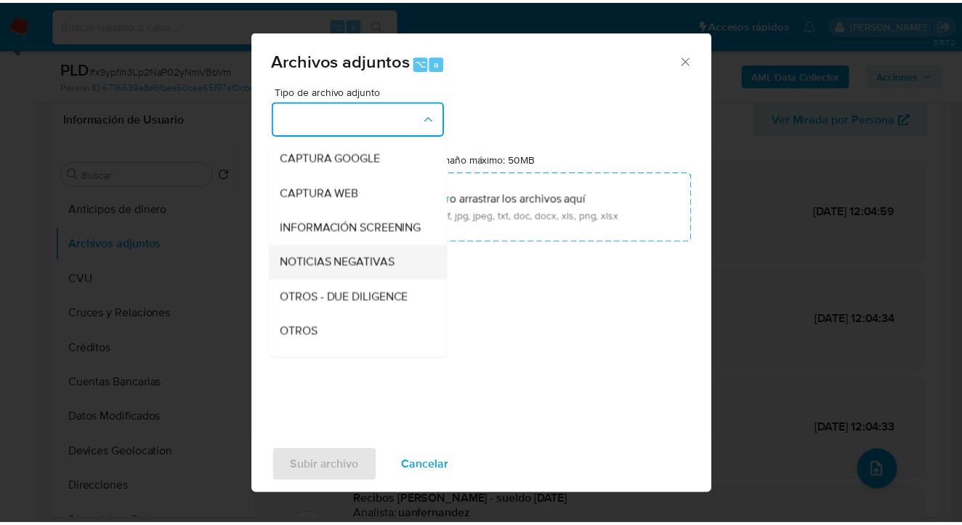
scroll to position [128, 0]
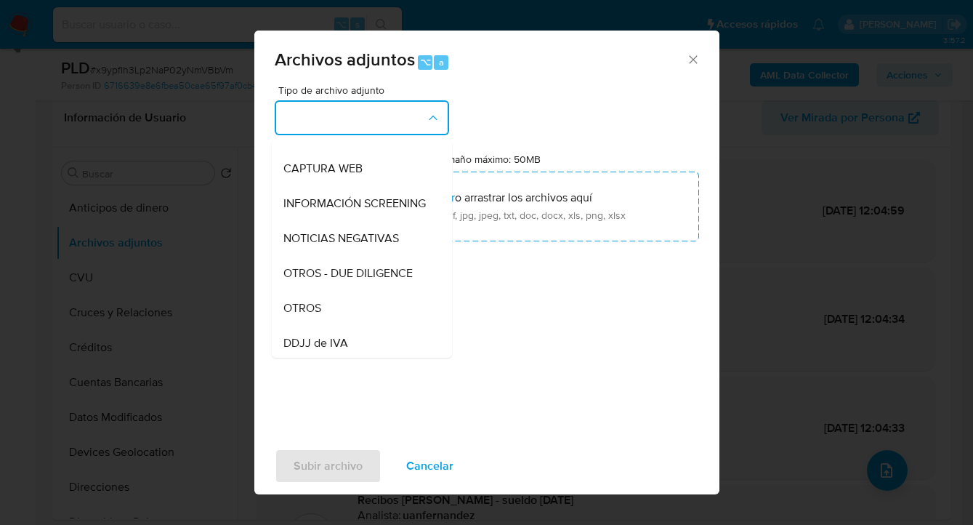
click at [339, 312] on div "OTROS" at bounding box center [357, 308] width 148 height 35
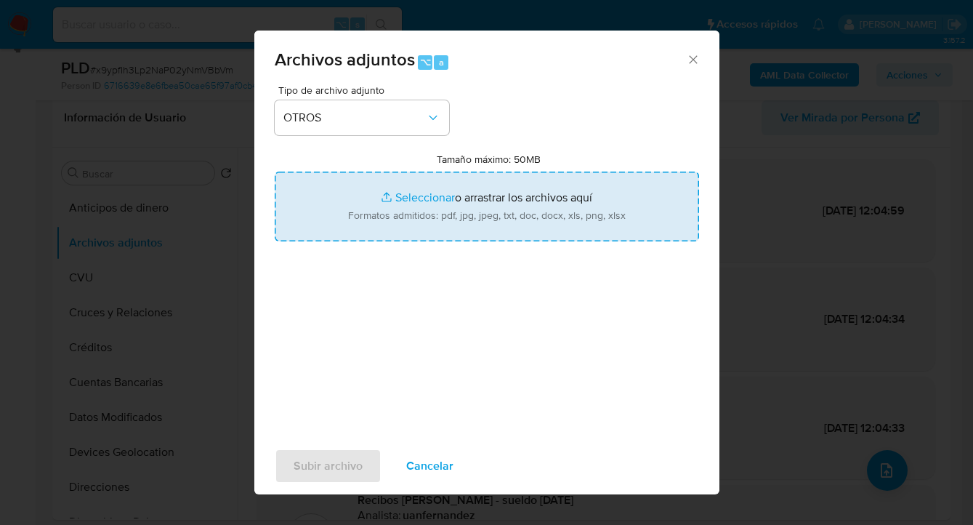
click at [449, 218] on input "Tamaño máximo: 50MB Seleccionar archivos" at bounding box center [487, 207] width 424 height 70
type input "C:\fakepath\134518158 analisis no roi Caselog x9ypfIh3Lp2NaP02yNmVBbVm_2025_08_…"
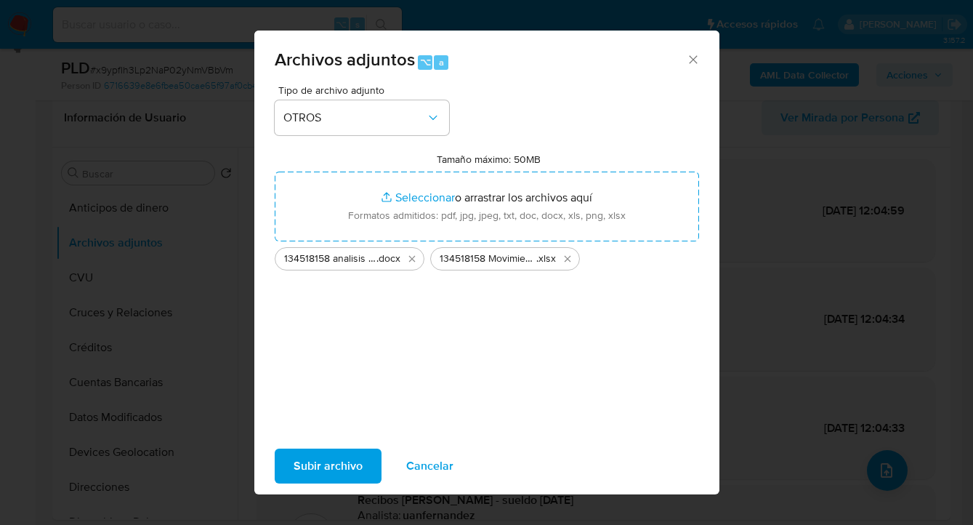
click at [325, 472] on span "Subir archivo" at bounding box center [328, 466] width 69 height 32
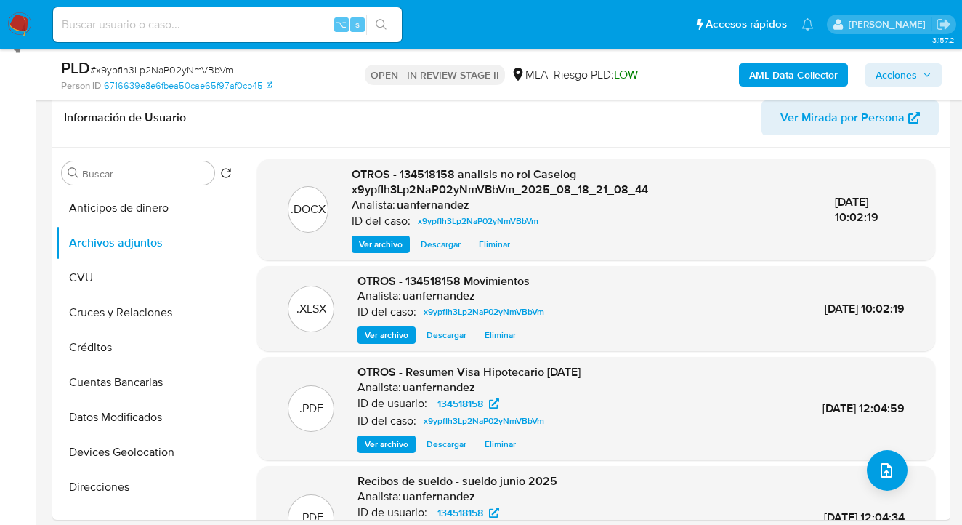
click at [901, 78] on span "Acciones" at bounding box center [896, 74] width 41 height 23
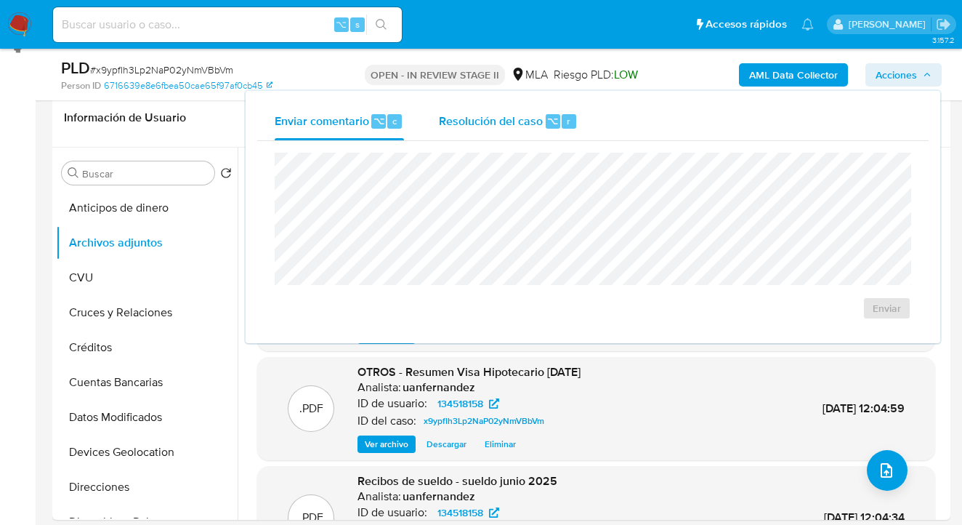
drag, startPoint x: 520, startPoint y: 124, endPoint x: 512, endPoint y: 145, distance: 22.8
click at [520, 124] on span "Resolución del caso" at bounding box center [491, 120] width 104 height 17
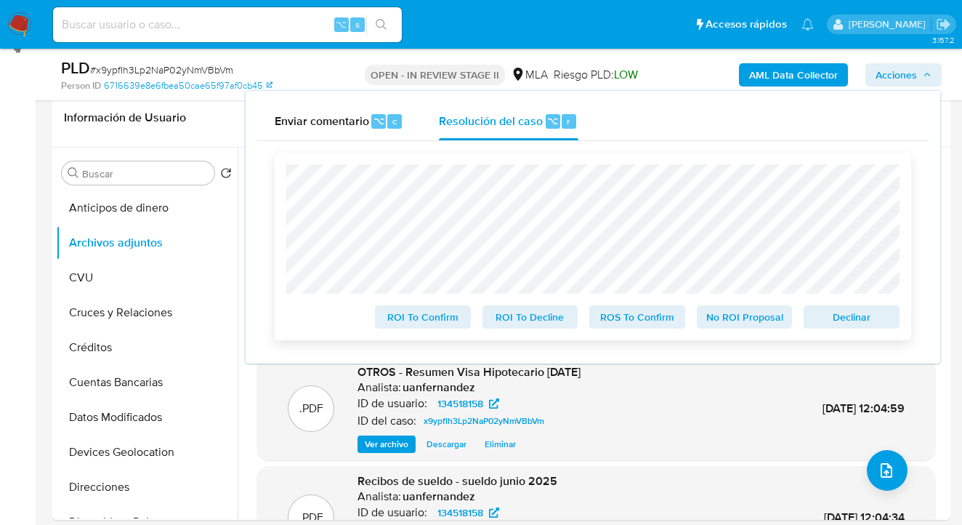
click at [757, 321] on span "No ROI Proposal" at bounding box center [745, 317] width 76 height 20
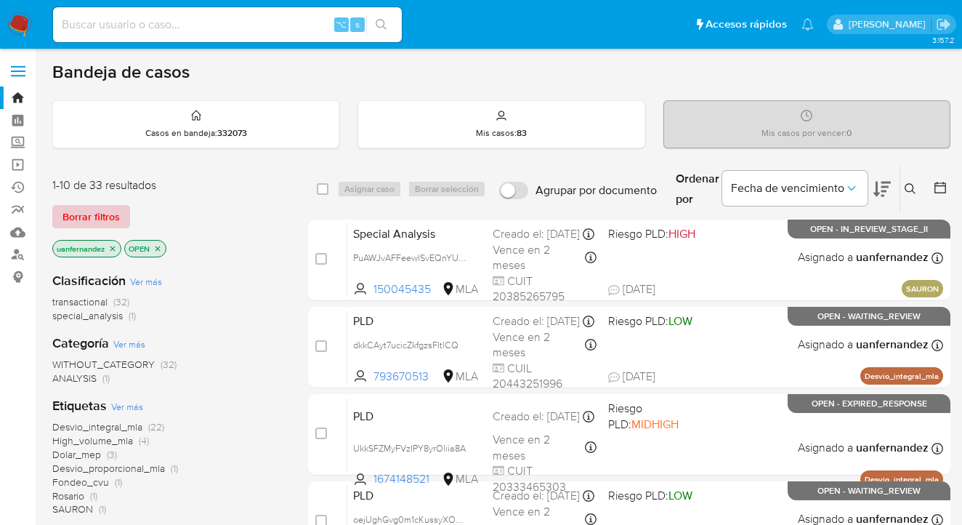
click at [113, 213] on span "Borrar filtros" at bounding box center [90, 216] width 57 height 20
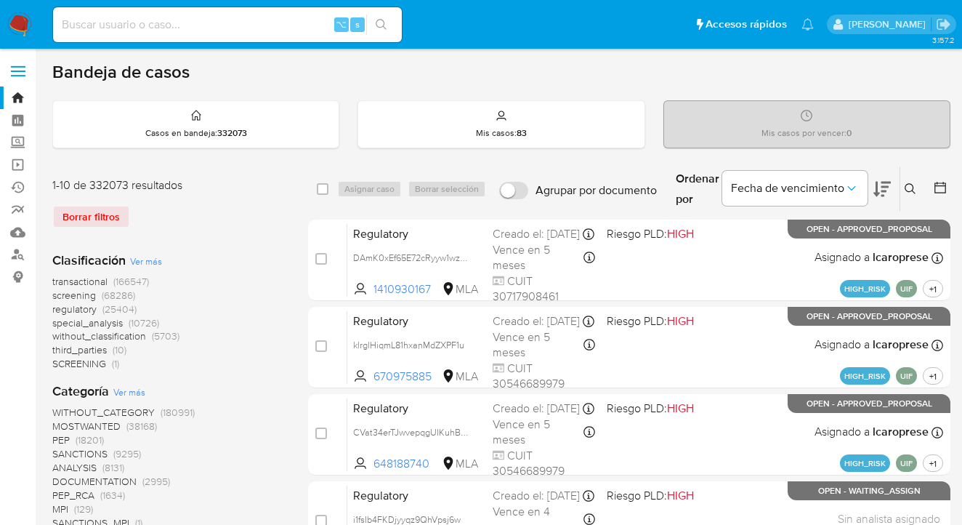
click at [113, 214] on div "Borrar filtros" at bounding box center [168, 216] width 233 height 23
drag, startPoint x: 94, startPoint y: 217, endPoint x: 227, endPoint y: 206, distance: 132.7
click at [94, 217] on div "Borrar filtros" at bounding box center [168, 216] width 233 height 23
drag, startPoint x: 911, startPoint y: 189, endPoint x: 869, endPoint y: 206, distance: 44.7
click at [910, 189] on icon at bounding box center [911, 189] width 12 height 12
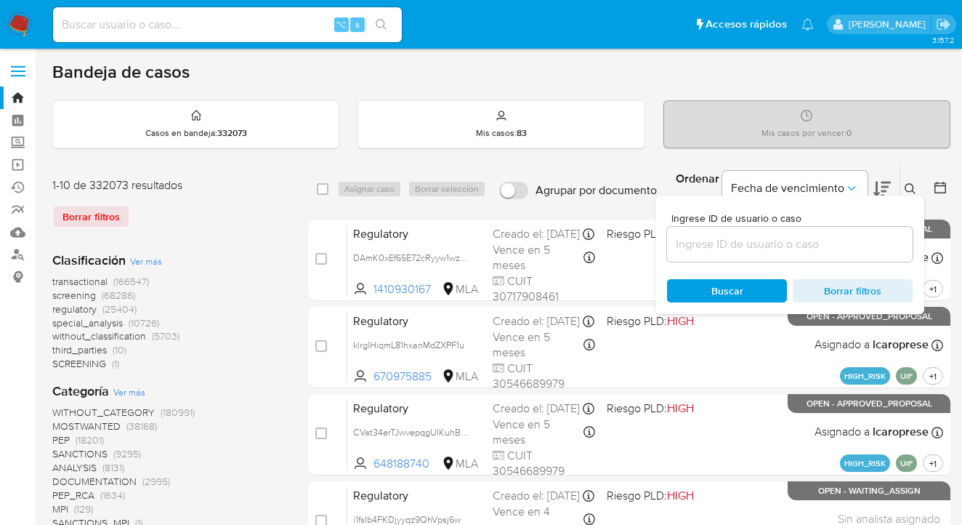
click at [775, 247] on input at bounding box center [790, 244] width 246 height 19
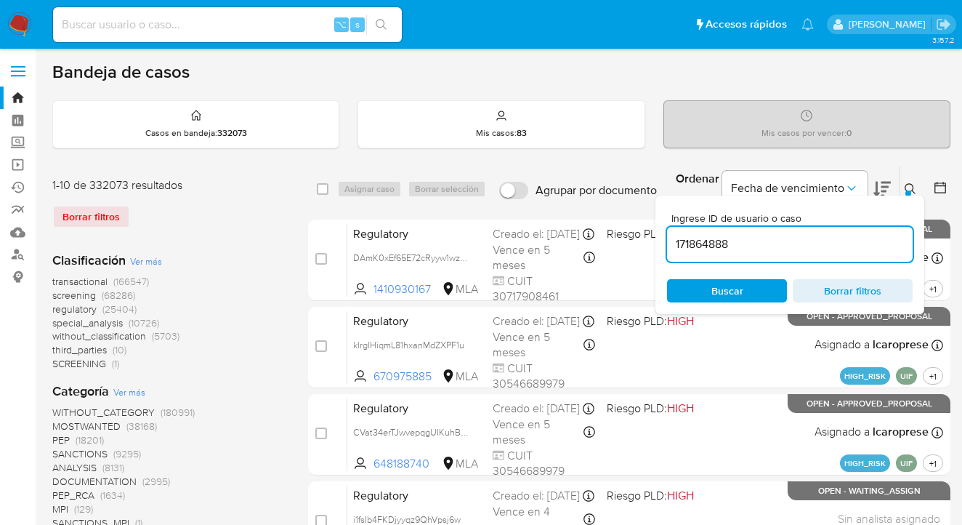
type input "171864888"
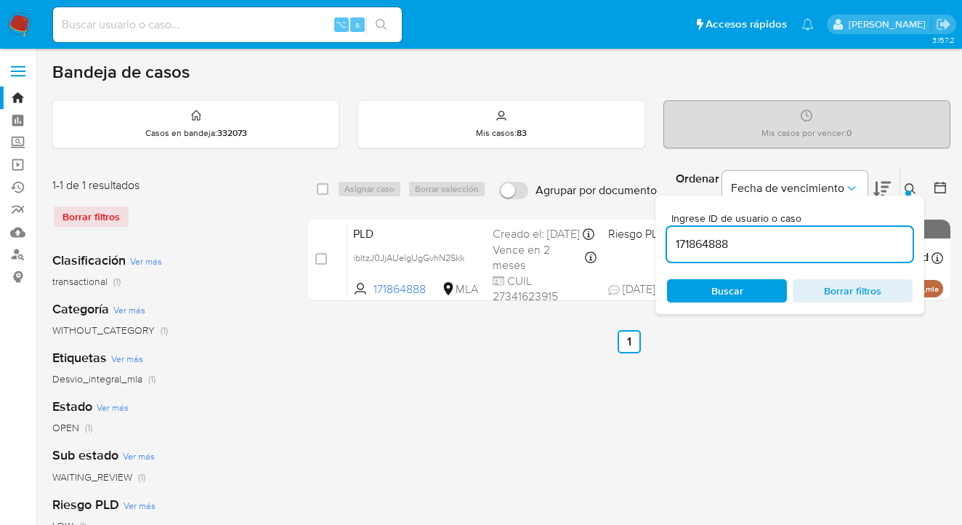
click at [911, 186] on icon at bounding box center [911, 189] width 12 height 12
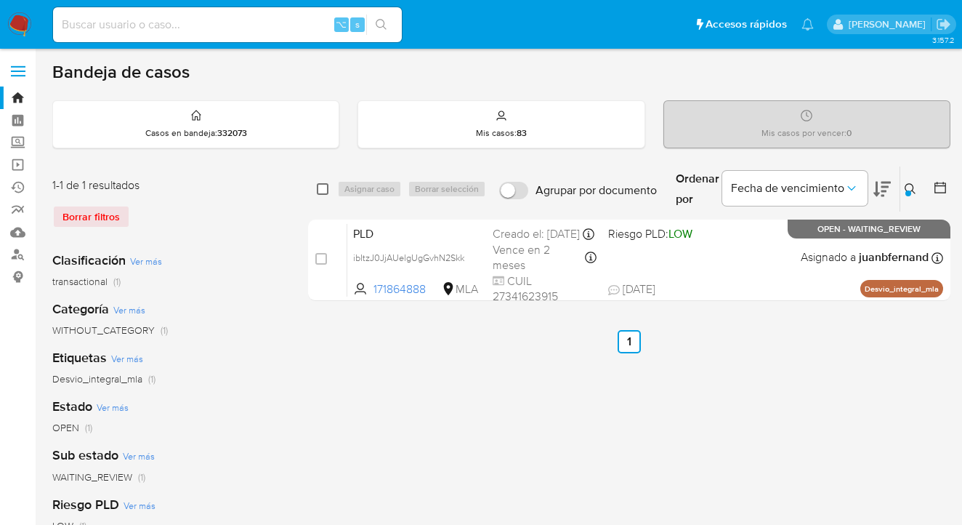
click at [325, 189] on input "checkbox" at bounding box center [323, 189] width 12 height 12
checkbox input "true"
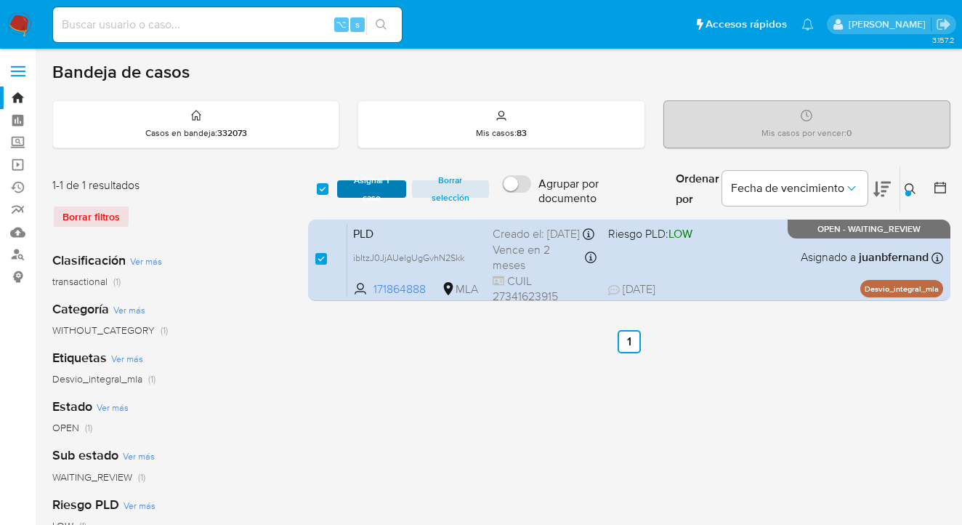
click at [343, 187] on button "Asignar 1 caso" at bounding box center [371, 188] width 69 height 17
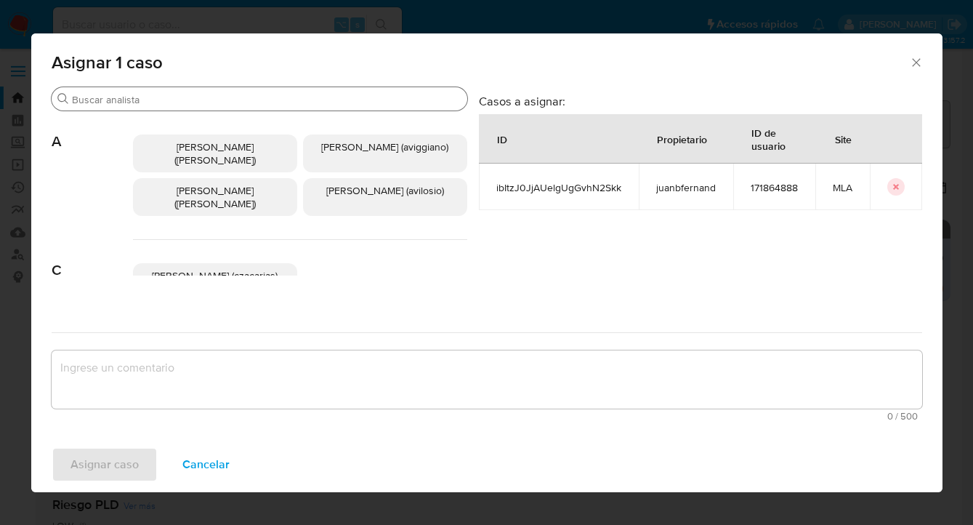
click at [286, 103] on input "Buscar" at bounding box center [267, 99] width 390 height 13
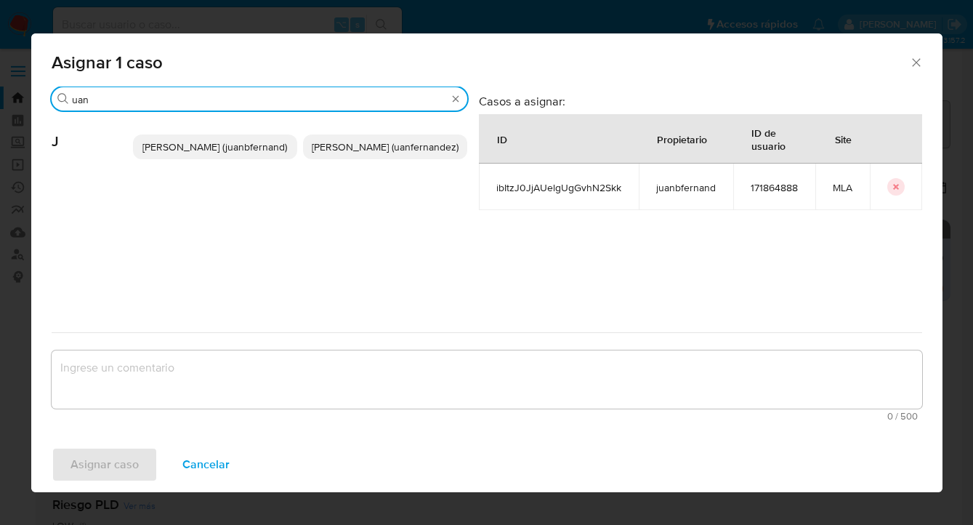
type input "uan"
click at [400, 154] on span "Juan Pablo Fernandez (uanfernandez)" at bounding box center [385, 147] width 147 height 15
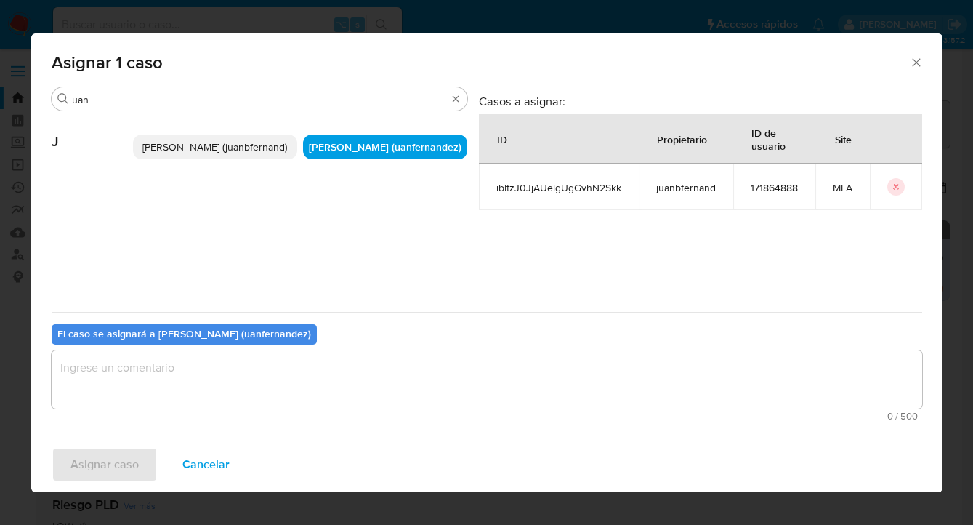
click at [319, 381] on textarea "assign-modal" at bounding box center [487, 379] width 871 height 58
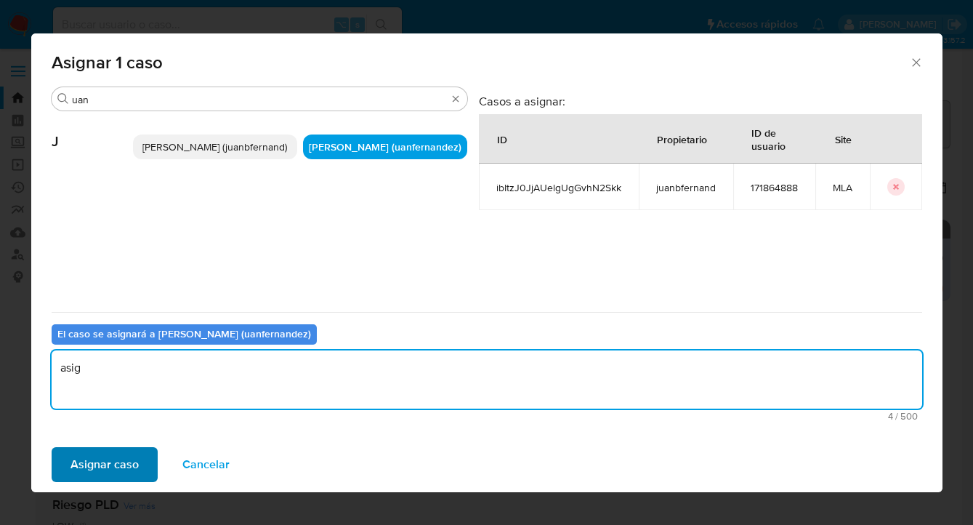
type textarea "asig"
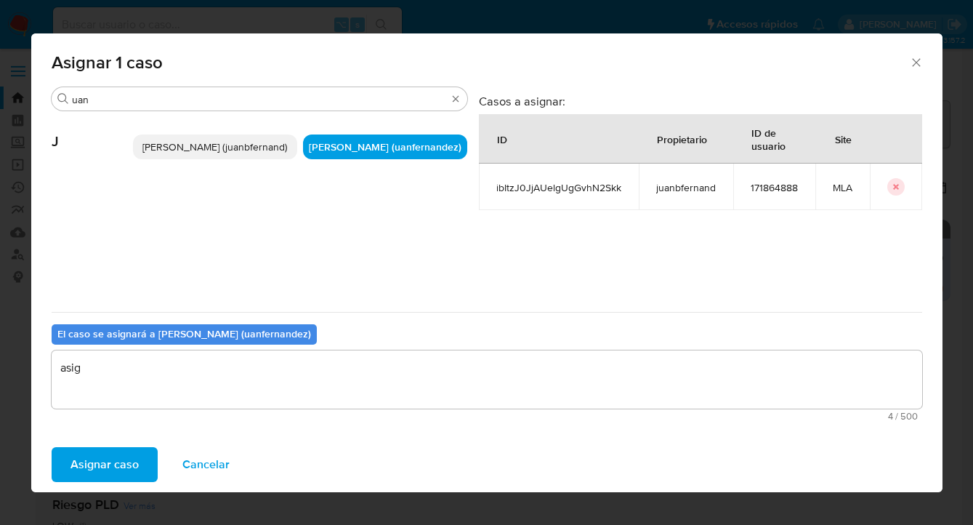
click at [122, 464] on span "Asignar caso" at bounding box center [104, 464] width 68 height 32
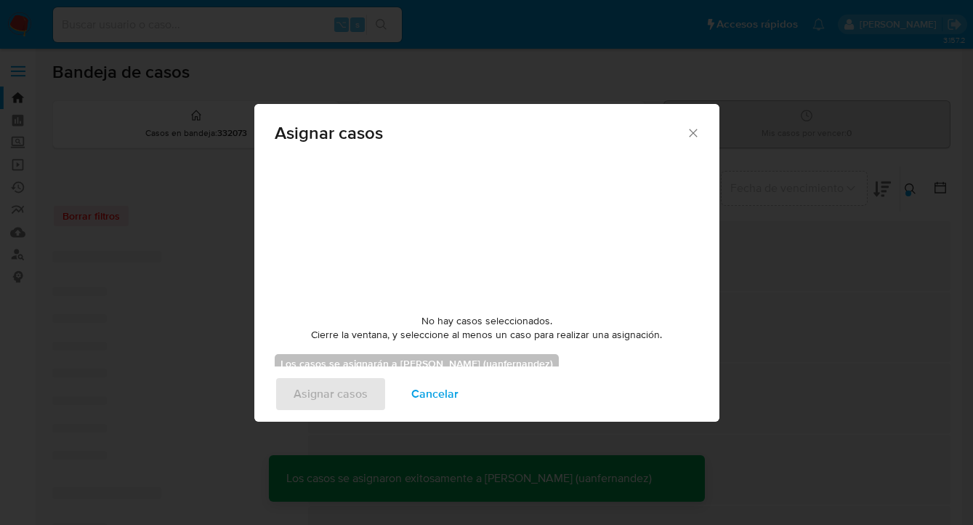
checkbox input "false"
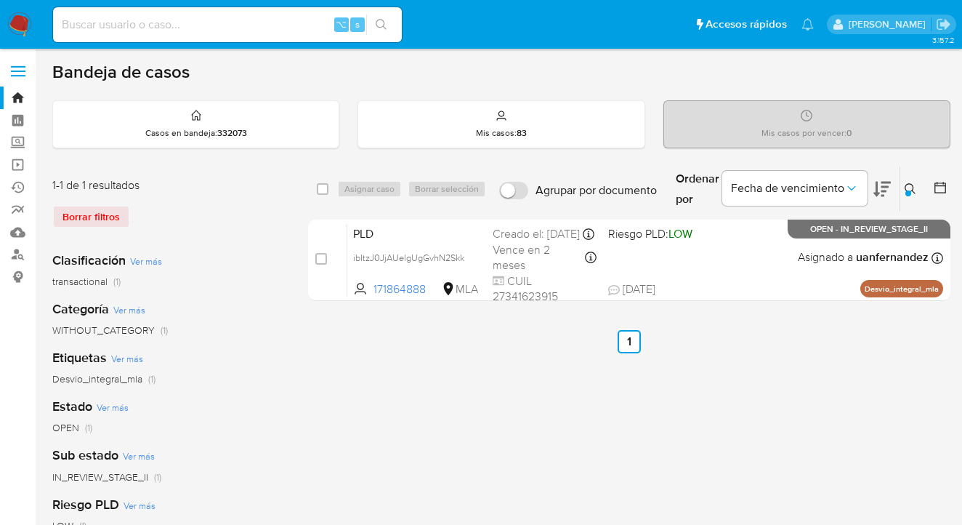
click at [909, 183] on icon at bounding box center [910, 188] width 11 height 11
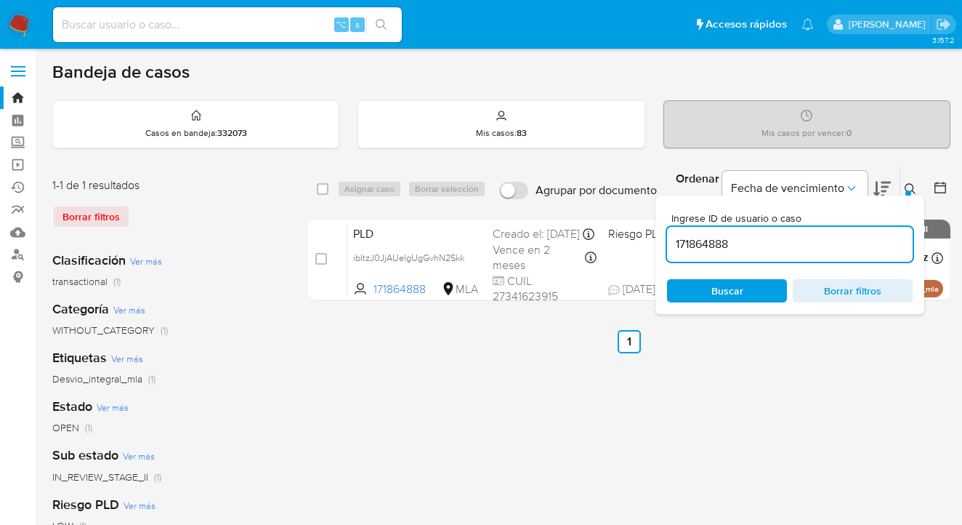
drag, startPoint x: 737, startPoint y: 246, endPoint x: 669, endPoint y: 241, distance: 68.6
click at [669, 241] on input "171864888" at bounding box center [790, 244] width 246 height 19
type input "44272101"
click at [907, 187] on icon at bounding box center [911, 189] width 12 height 12
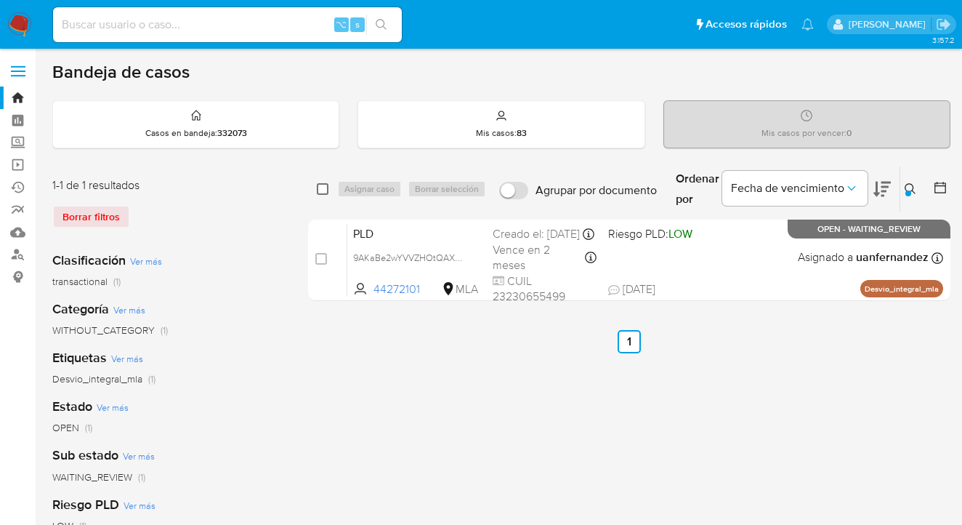
click at [323, 188] on input "checkbox" at bounding box center [323, 189] width 12 height 12
checkbox input "true"
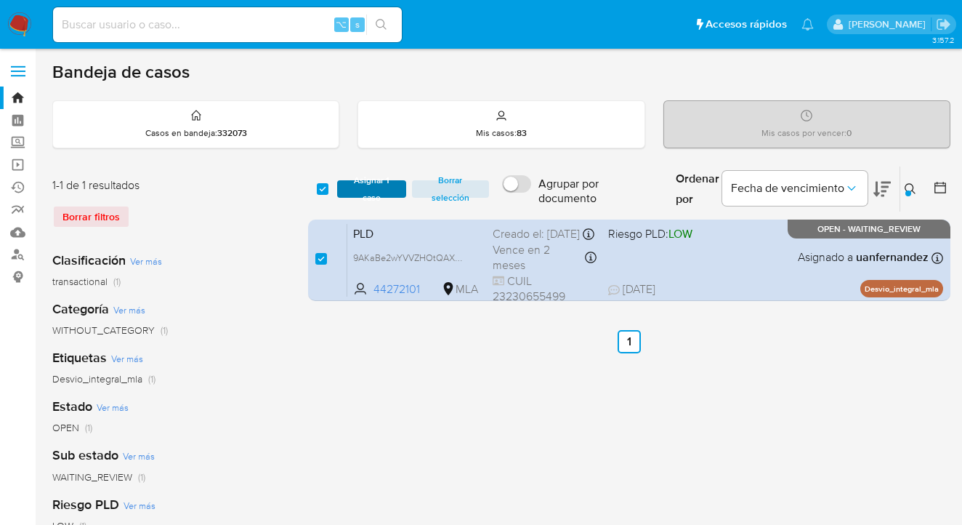
click at [346, 187] on span "Asignar 1 caso" at bounding box center [371, 189] width 55 height 15
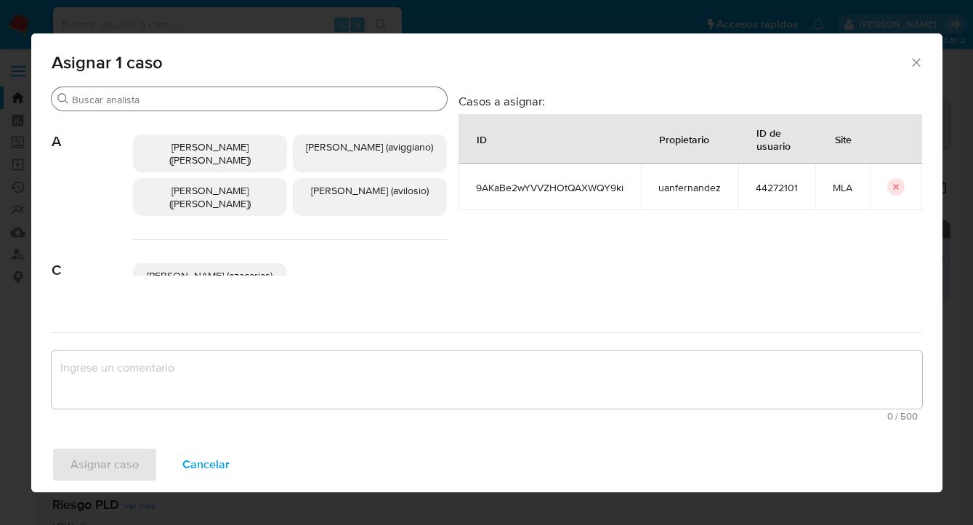
click at [265, 103] on input "Buscar" at bounding box center [256, 99] width 369 height 13
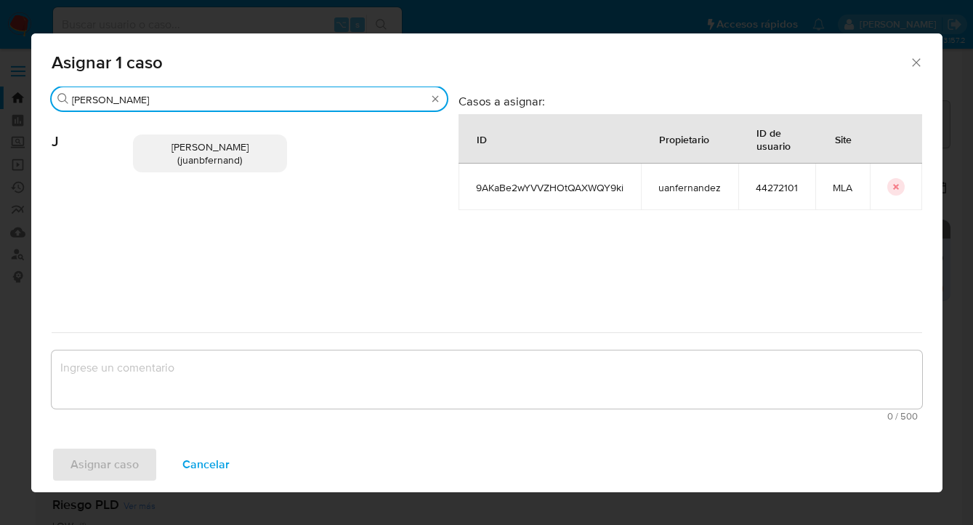
type input "juan B"
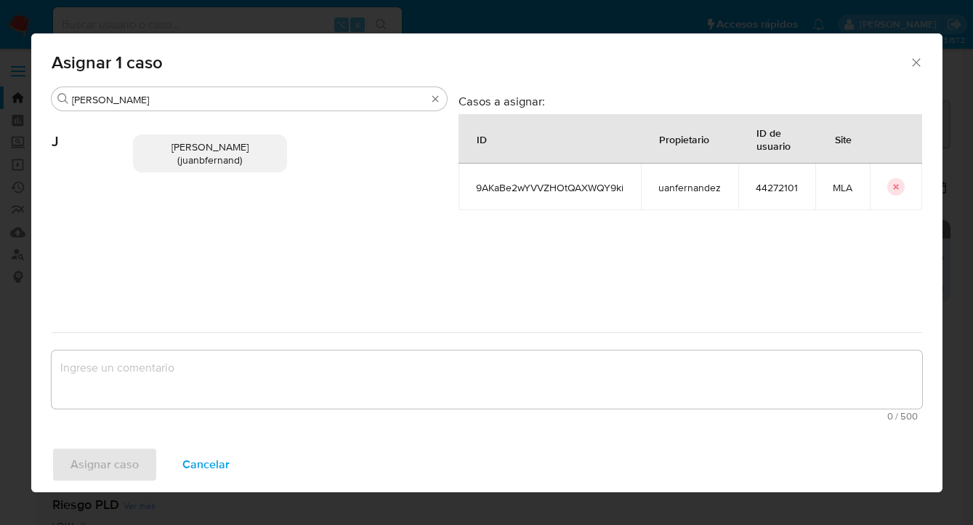
click at [214, 148] on span "Juan Bautista Fernandez (juanbfernand)" at bounding box center [210, 154] width 77 height 28
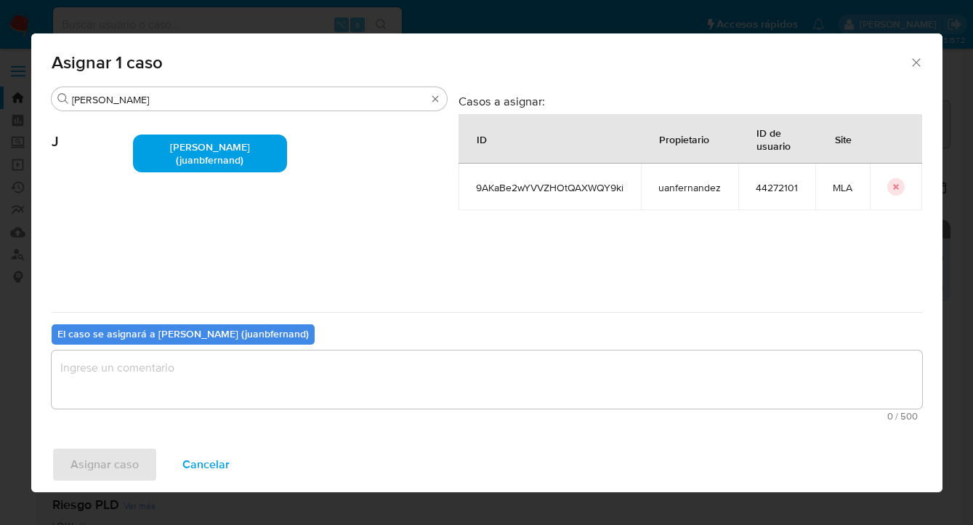
click at [200, 395] on textarea "assign-modal" at bounding box center [487, 379] width 871 height 58
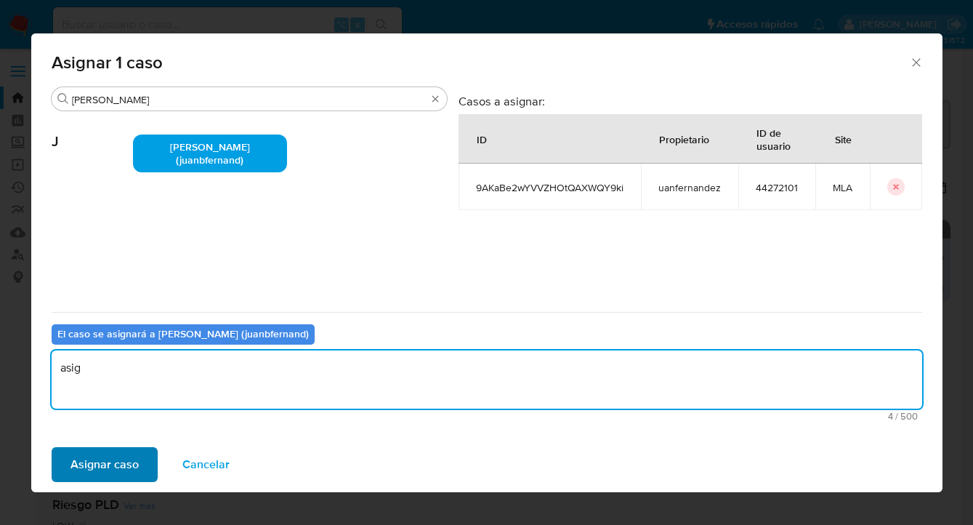
type textarea "asig"
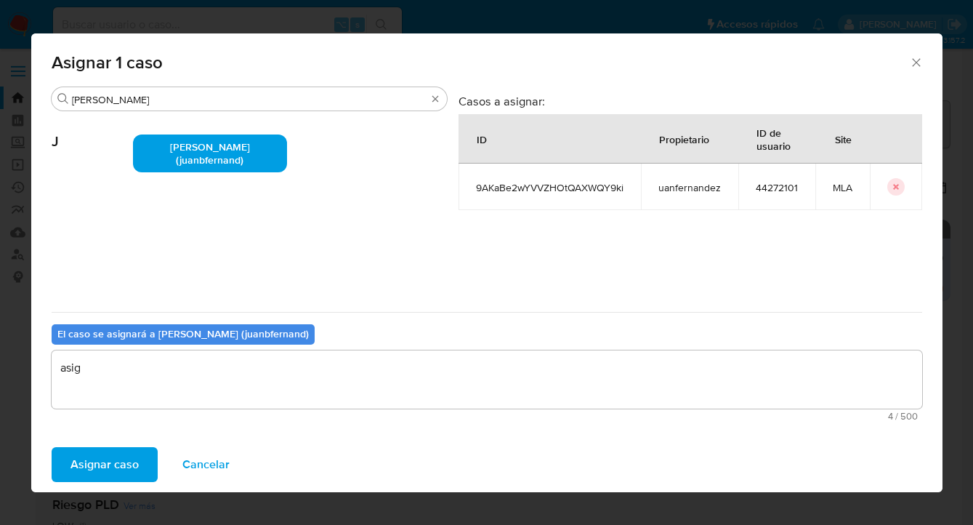
click at [95, 465] on span "Asignar caso" at bounding box center [104, 464] width 68 height 32
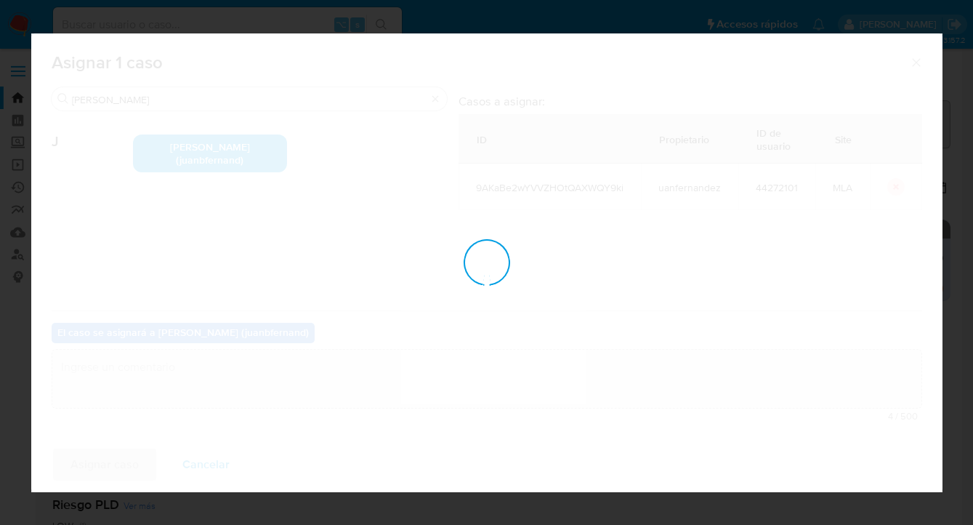
checkbox input "false"
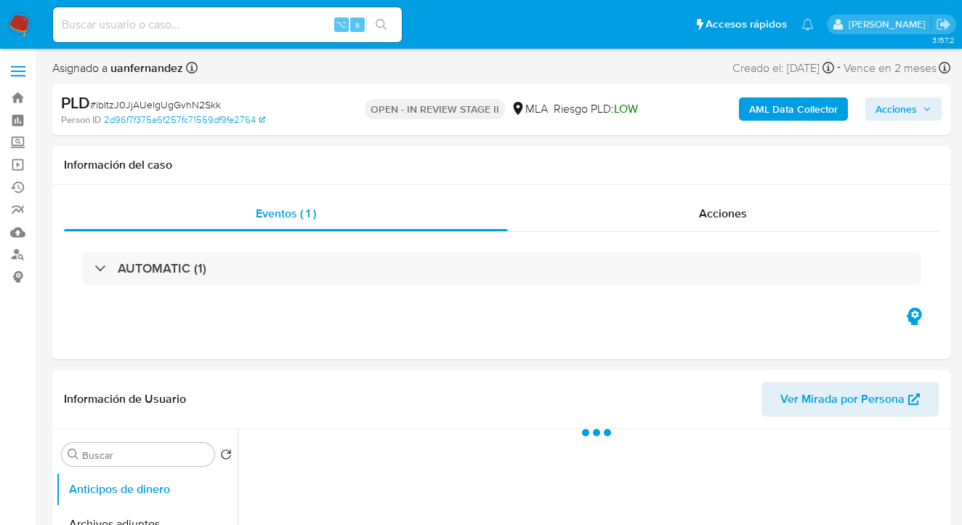
select select "10"
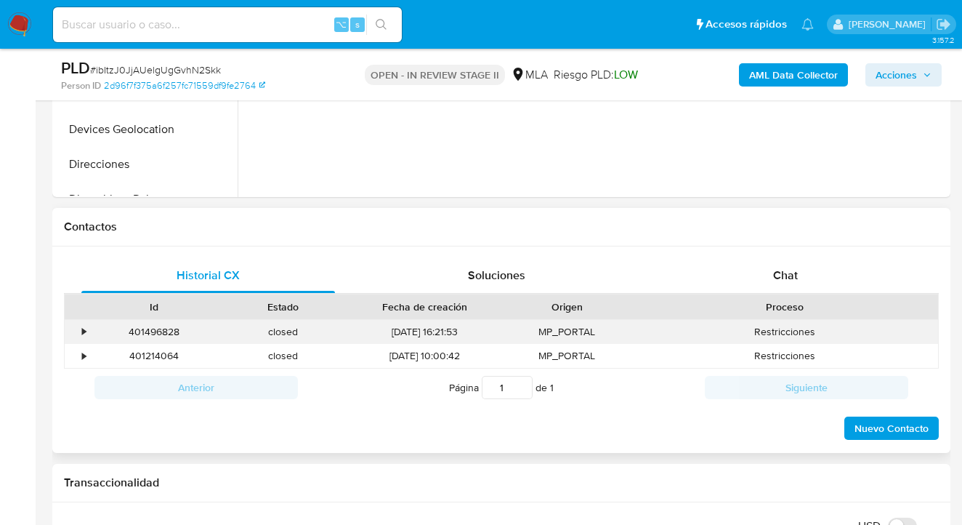
scroll to position [579, 0]
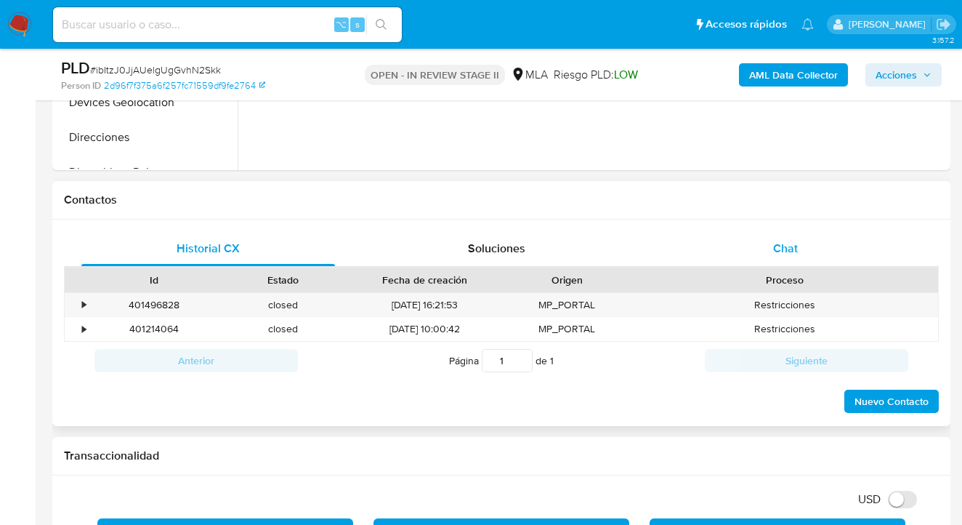
click at [785, 251] on span "Chat" at bounding box center [785, 248] width 25 height 17
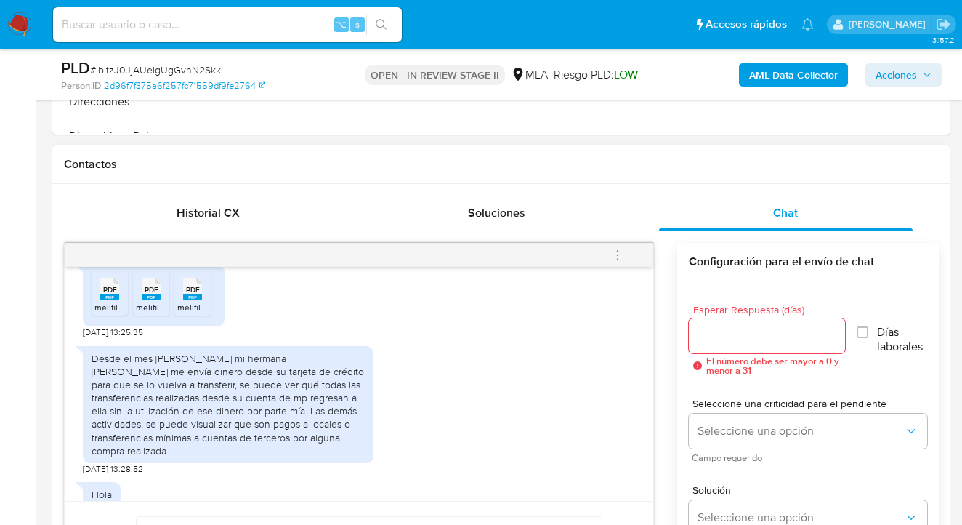
scroll to position [122, 0]
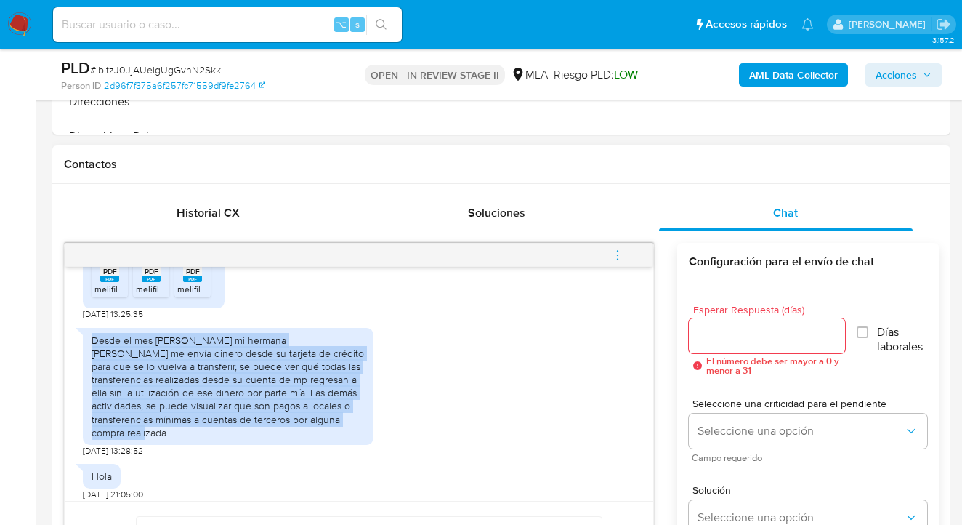
drag, startPoint x: 94, startPoint y: 338, endPoint x: 280, endPoint y: 435, distance: 209.3
click at [280, 435] on div "Desde el mes de abril mi hermana Pérez Graciela me envía dinero desde su tarjet…" at bounding box center [228, 387] width 273 height 106
copy div "Desde el mes de abril mi hermana Pérez Graciela me envía dinero desde su tarjet…"
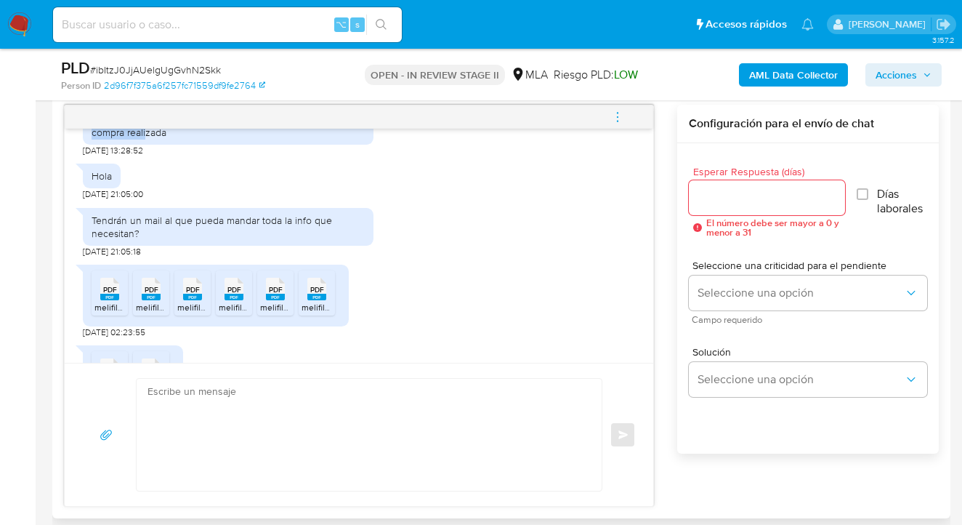
scroll to position [285, 0]
click at [113, 297] on rect at bounding box center [109, 296] width 19 height 7
click at [150, 294] on rect at bounding box center [151, 296] width 19 height 7
click at [193, 294] on rect at bounding box center [192, 296] width 19 height 7
click at [235, 291] on span "PDF" at bounding box center [234, 288] width 14 height 9
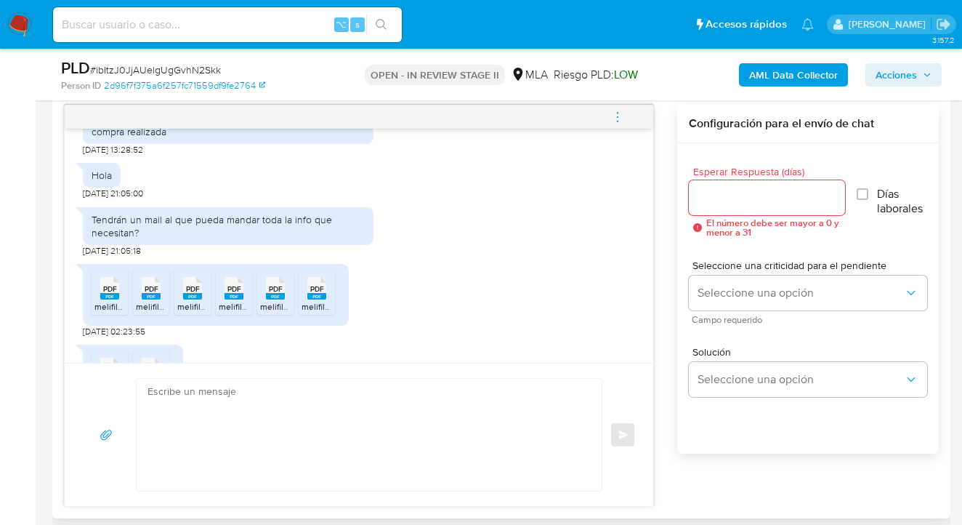
click at [274, 291] on span "PDF" at bounding box center [276, 288] width 14 height 9
click at [321, 296] on rect at bounding box center [316, 296] width 19 height 7
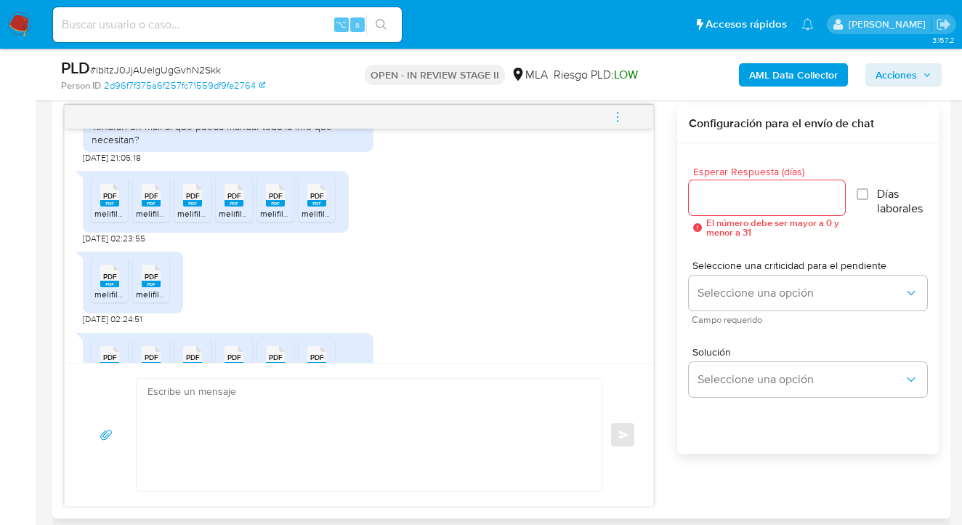
scroll to position [414, 0]
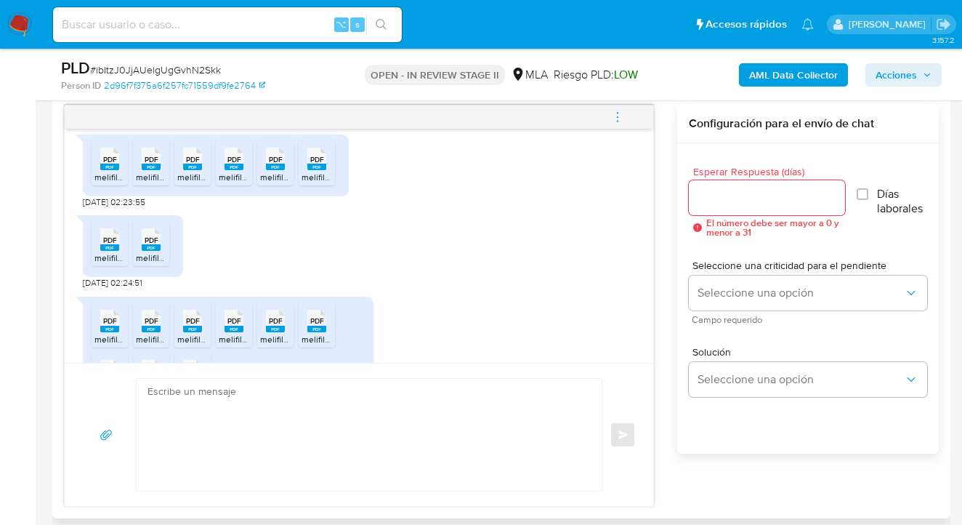
click at [111, 243] on span "PDF" at bounding box center [110, 239] width 14 height 9
click at [150, 239] on span "PDF" at bounding box center [152, 239] width 14 height 9
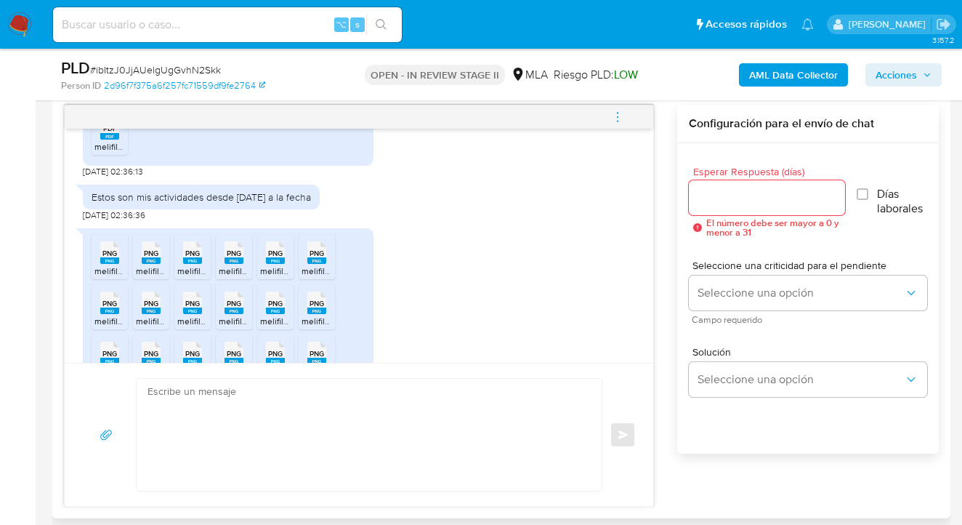
scroll to position [1123, 0]
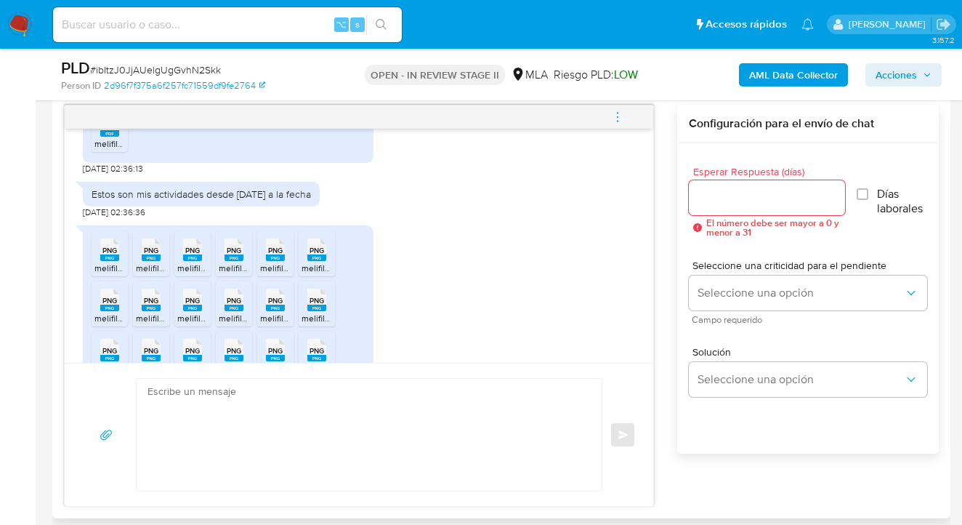
click at [109, 246] on span "PNG" at bounding box center [109, 250] width 15 height 9
click at [150, 254] on span "PNG" at bounding box center [151, 250] width 15 height 9
click at [192, 254] on span "PNG" at bounding box center [192, 250] width 15 height 9
click at [233, 253] on span "PNG" at bounding box center [234, 250] width 15 height 9
click at [270, 251] on span "PNG" at bounding box center [275, 250] width 15 height 9
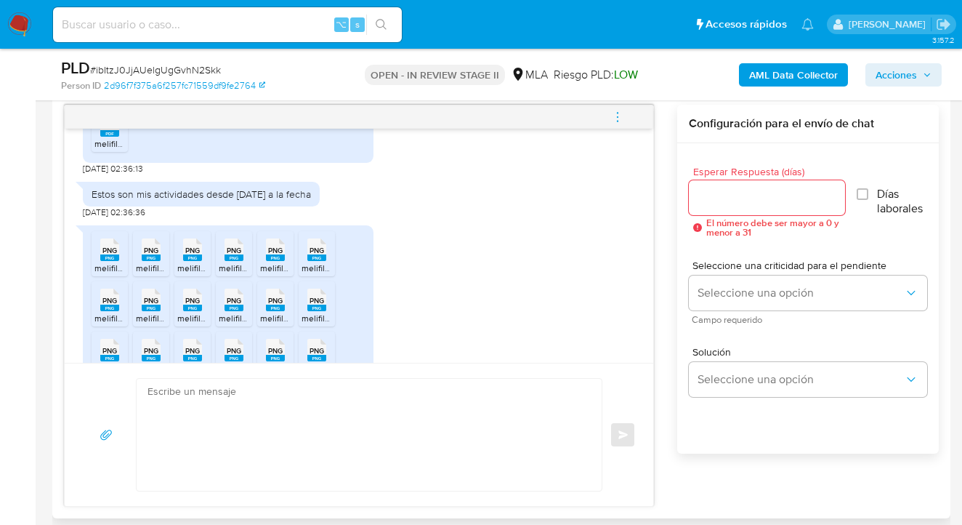
click at [313, 251] on span "PNG" at bounding box center [317, 250] width 15 height 9
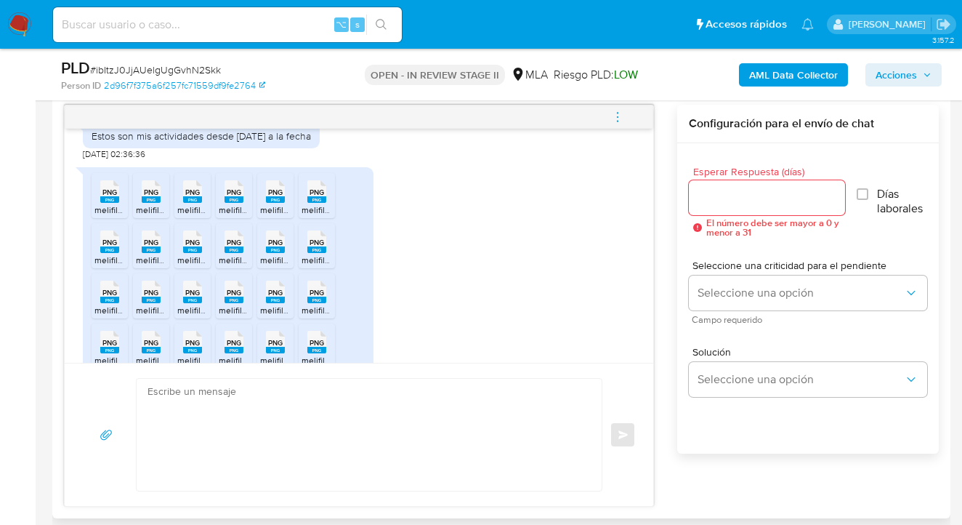
scroll to position [1244, 0]
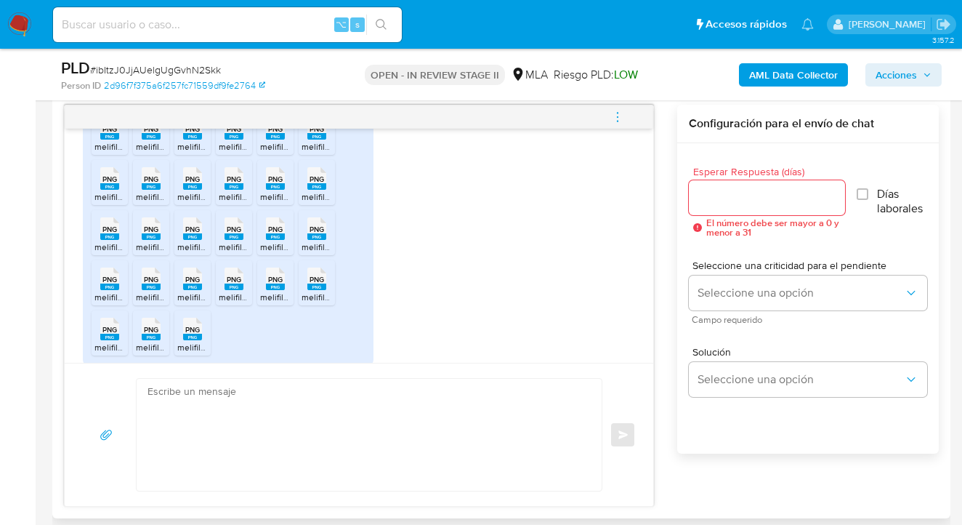
click at [105, 176] on span "PNG" at bounding box center [109, 178] width 15 height 9
drag, startPoint x: 151, startPoint y: 181, endPoint x: 190, endPoint y: 181, distance: 38.5
click at [151, 181] on span "PNG" at bounding box center [151, 178] width 15 height 9
click at [192, 182] on span "PNG" at bounding box center [192, 178] width 15 height 9
click at [235, 185] on rect at bounding box center [234, 186] width 19 height 7
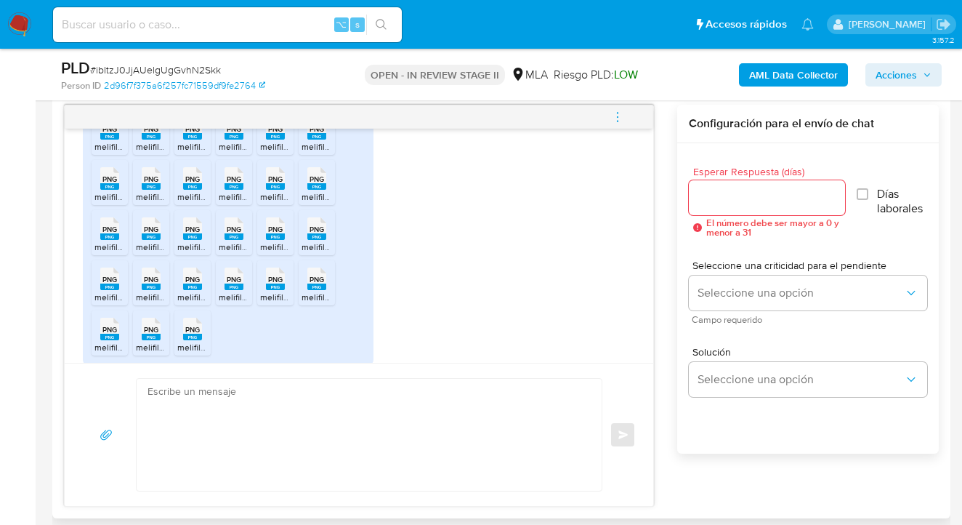
click at [273, 177] on span "PNG" at bounding box center [275, 178] width 15 height 9
click at [316, 180] on span "PNG" at bounding box center [317, 178] width 15 height 9
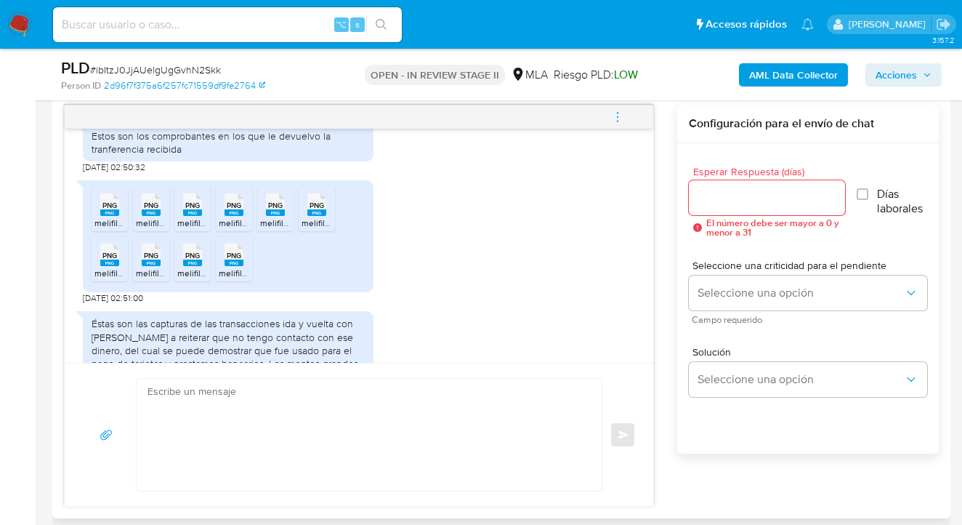
click at [112, 203] on span "PNG" at bounding box center [109, 205] width 15 height 9
click at [145, 207] on span "PNG" at bounding box center [151, 205] width 15 height 9
click at [189, 205] on span "PNG" at bounding box center [192, 205] width 15 height 9
click at [234, 206] on span "PNG" at bounding box center [234, 205] width 15 height 9
click at [275, 209] on span "PNG" at bounding box center [275, 205] width 15 height 9
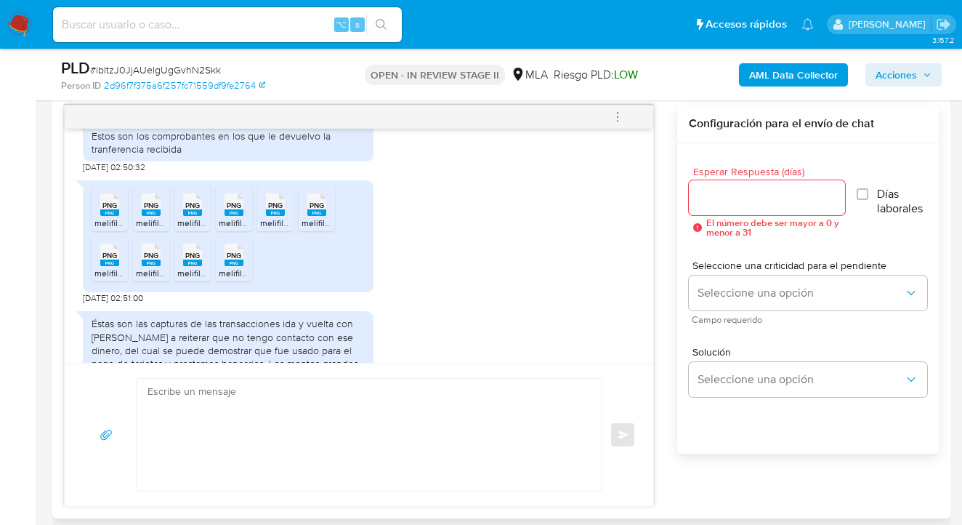
click at [316, 213] on rect at bounding box center [316, 212] width 19 height 7
click at [108, 256] on span "PNG" at bounding box center [109, 255] width 15 height 9
click at [150, 255] on span "PNG" at bounding box center [151, 255] width 15 height 9
click at [192, 265] on rect at bounding box center [192, 262] width 19 height 7
click at [230, 257] on span "PNG" at bounding box center [234, 255] width 15 height 9
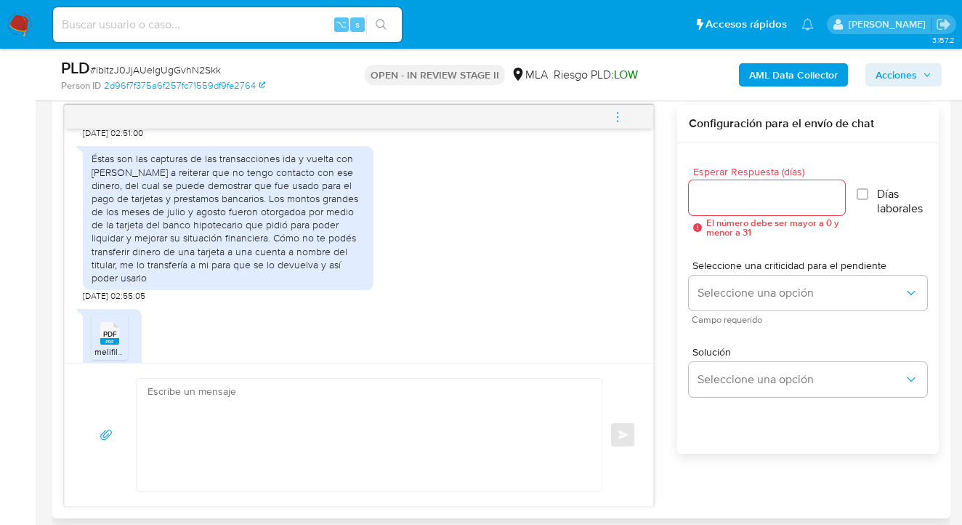
scroll to position [1670, 0]
drag, startPoint x: 187, startPoint y: 187, endPoint x: 354, endPoint y: 282, distance: 192.4
click at [354, 282] on div "Éstas son las capturas de las transacciones ida y vuelta con Graciela Pérez Vue…" at bounding box center [228, 219] width 273 height 132
copy div "no tengo contacto con ese dinero, del cual se puede demostrar que fue usado par…"
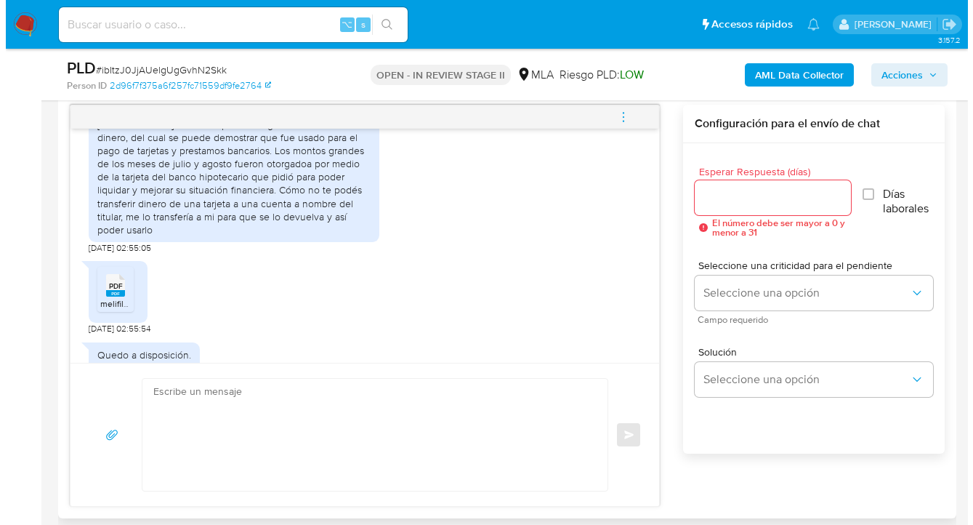
scroll to position [1757, 0]
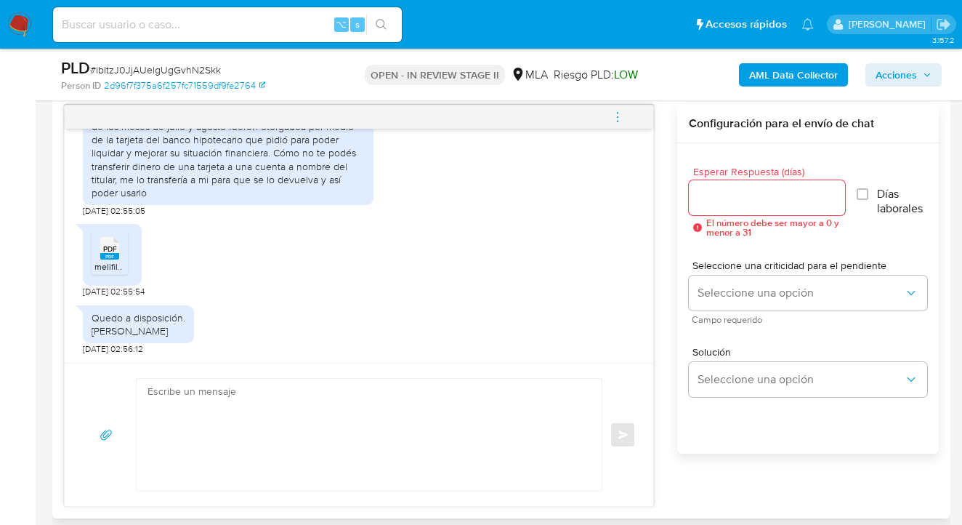
click at [115, 244] on span "PDF" at bounding box center [110, 248] width 14 height 9
click at [724, 194] on input "Esperar Respuesta (días)" at bounding box center [767, 197] width 157 height 19
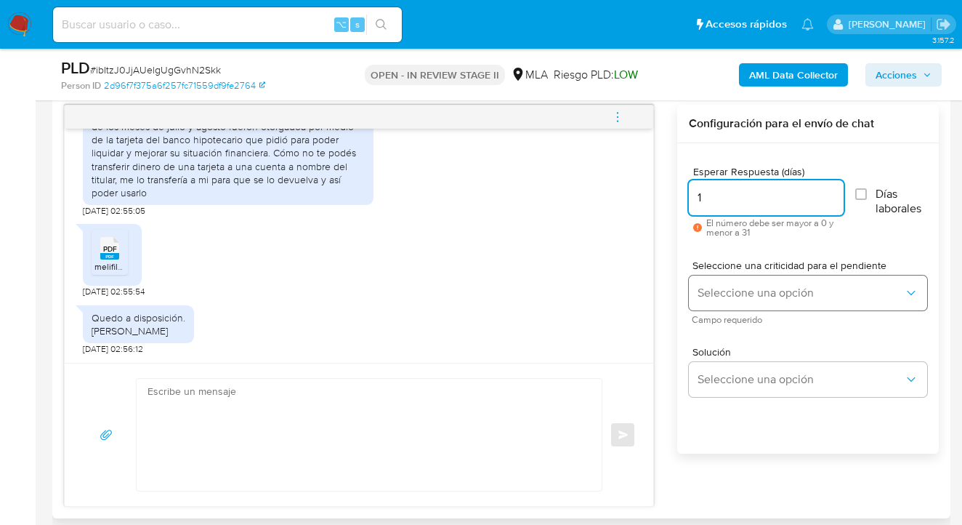
type input "1"
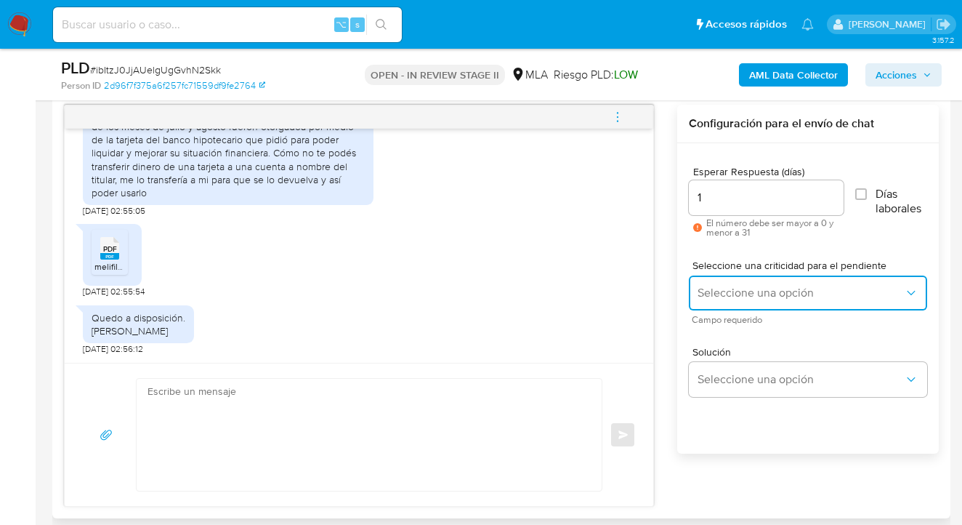
click at [759, 291] on span "Seleccione una opción" at bounding box center [801, 293] width 206 height 15
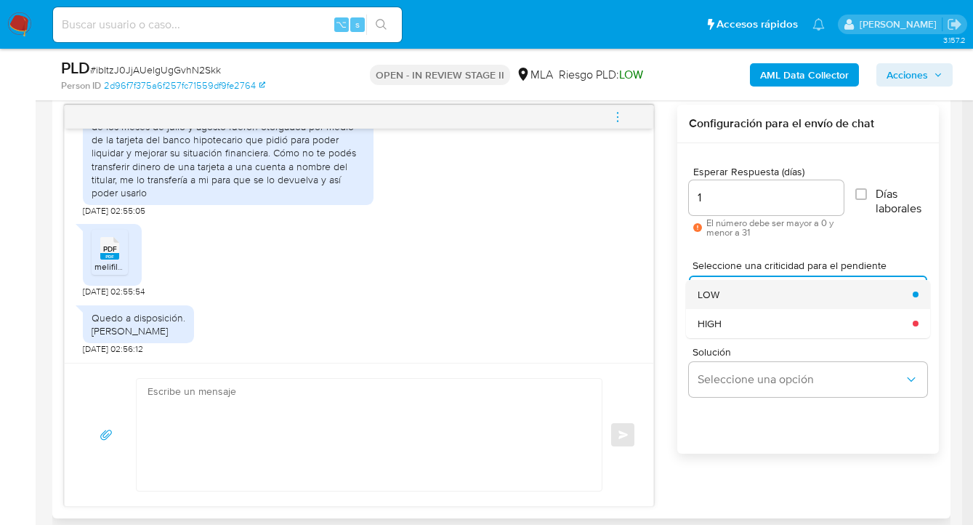
click at [739, 291] on div "LOW" at bounding box center [801, 294] width 206 height 29
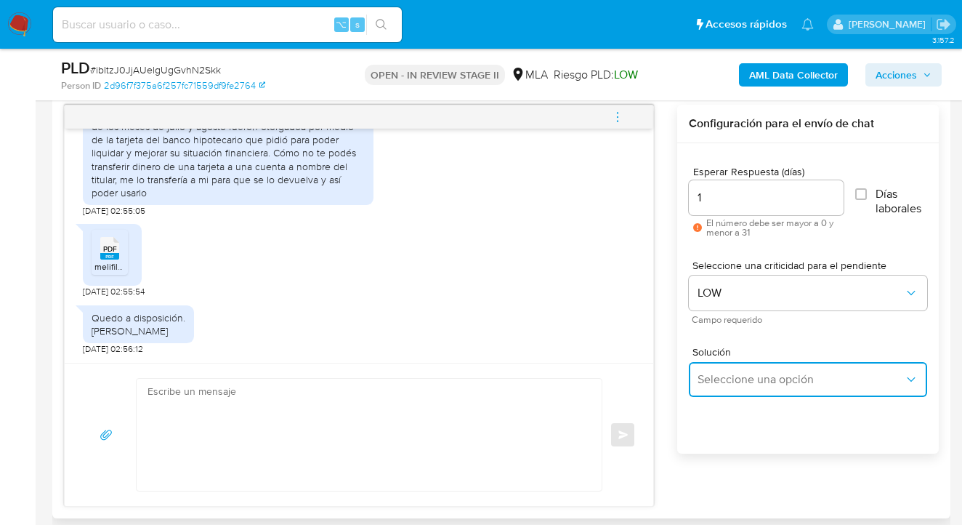
click at [740, 377] on span "Seleccione una opción" at bounding box center [801, 379] width 206 height 15
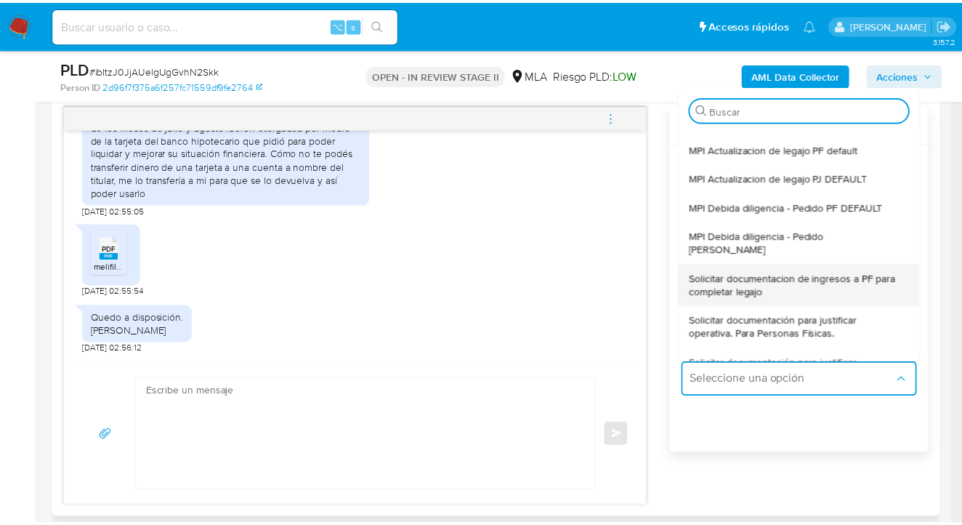
scroll to position [62, 0]
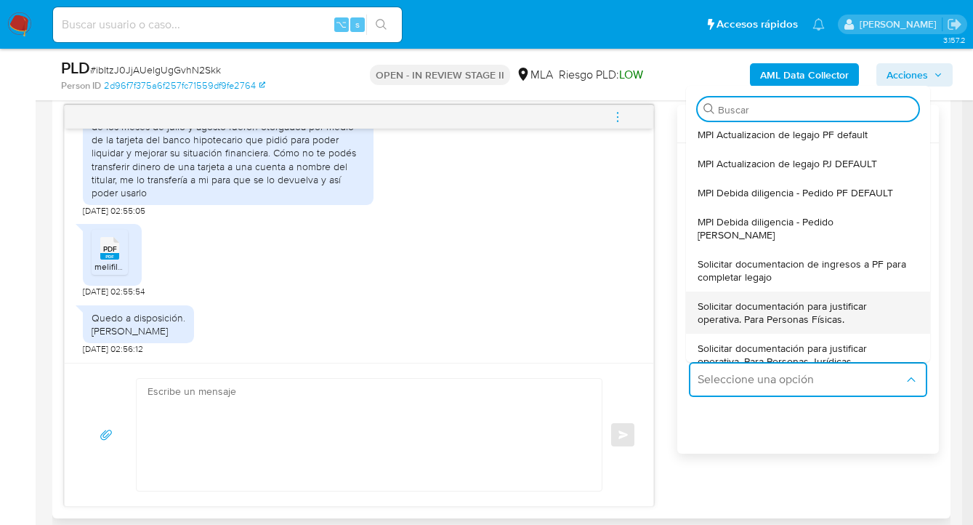
click at [797, 301] on span "Solicitar documentación para justificar operativa. Para Personas Físicas." at bounding box center [804, 312] width 212 height 26
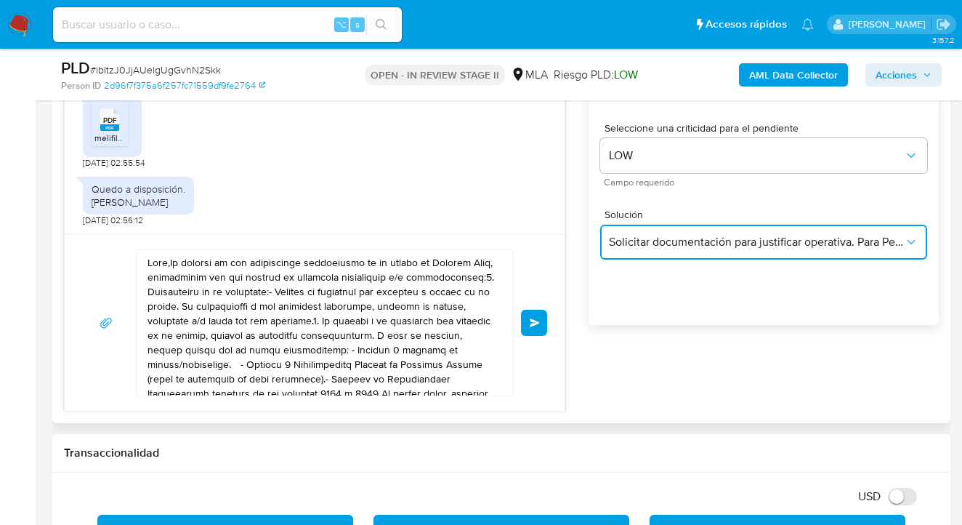
scroll to position [907, 0]
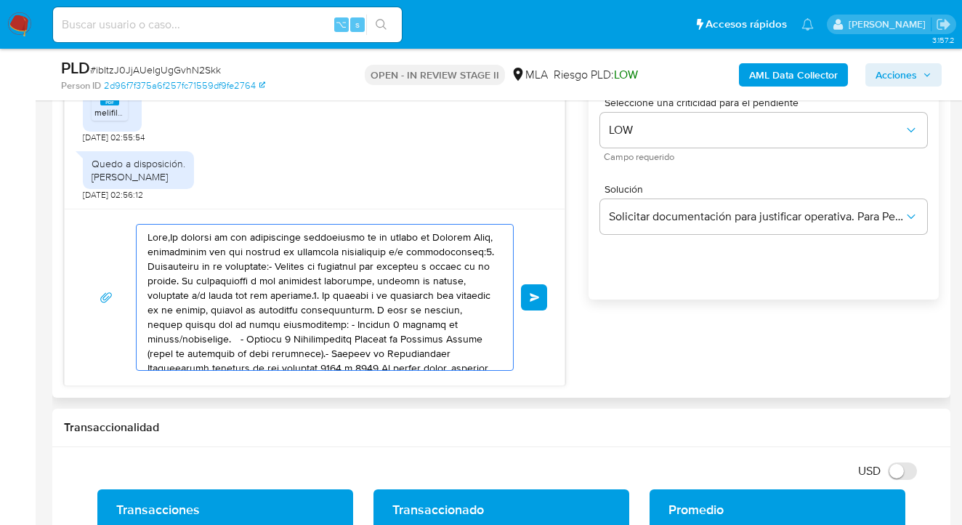
drag, startPoint x: 417, startPoint y: 358, endPoint x: 59, endPoint y: 208, distance: 388.6
click at [56, 207] on div "Historial CX Soluciones Chat Id Estado Fecha de creación Origen Proceso • 40149…" at bounding box center [501, 145] width 898 height 506
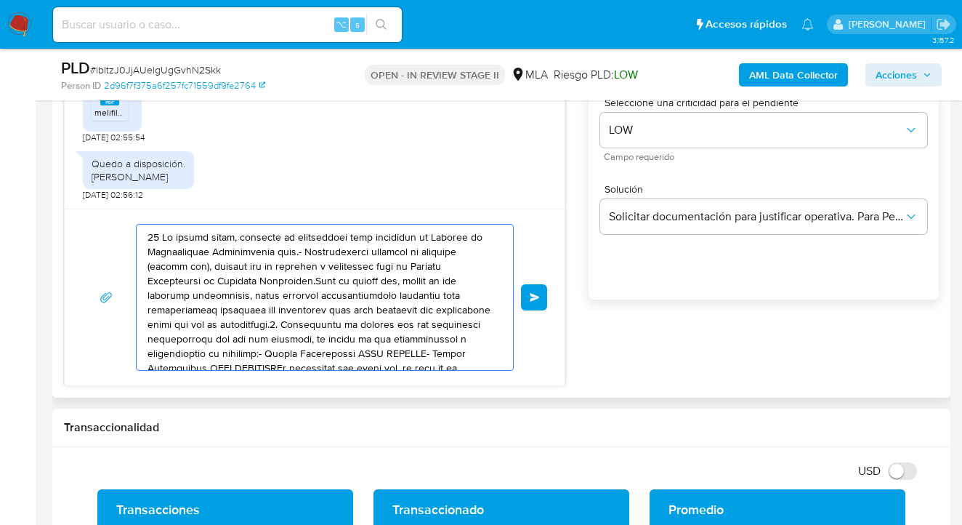
drag, startPoint x: 63, startPoint y: 222, endPoint x: 104, endPoint y: 244, distance: 46.5
click at [62, 221] on div "Historial CX Soluciones Chat Id Estado Fecha de creación Origen Proceso • 40149…" at bounding box center [501, 145] width 898 height 506
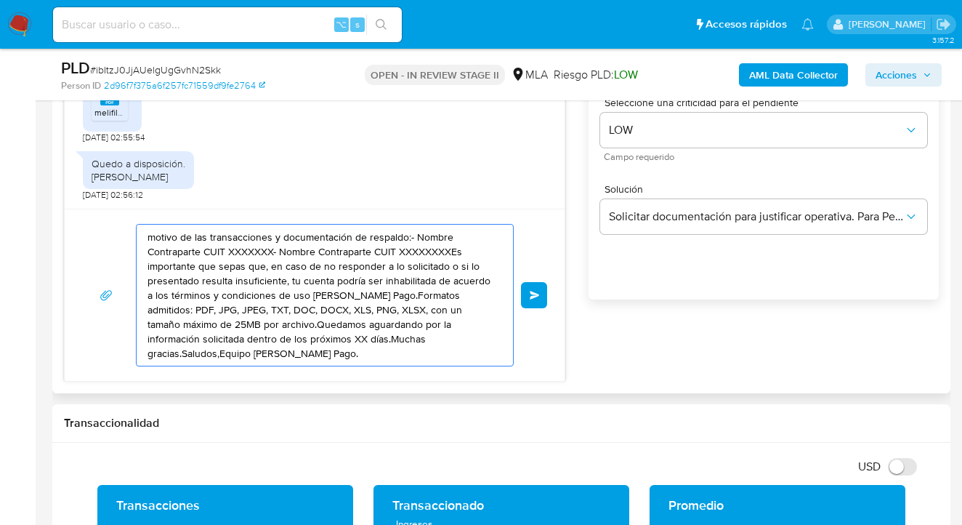
drag, startPoint x: 355, startPoint y: 323, endPoint x: 155, endPoint y: 259, distance: 210.5
type textarea "or la información solicitada dentro de los próximos XX días.Muchas gracias.Salu…"
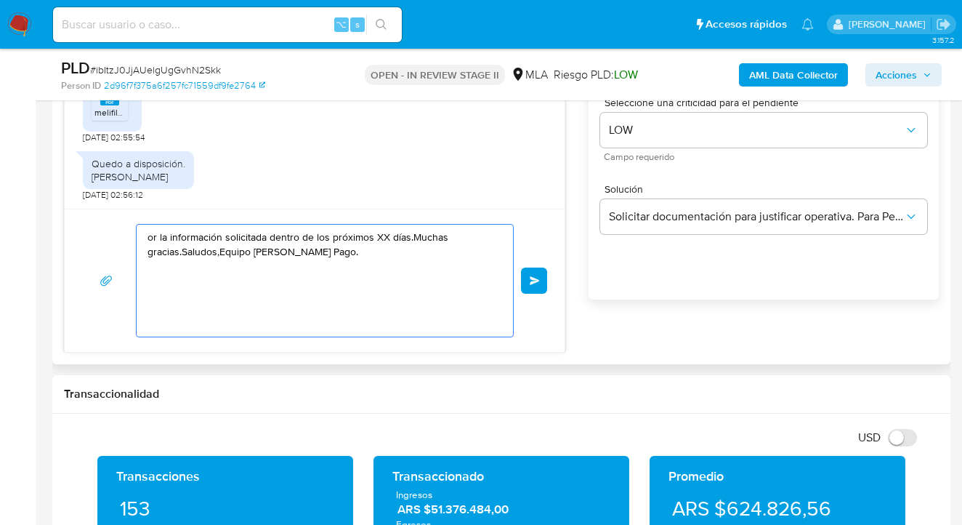
drag, startPoint x: 304, startPoint y: 298, endPoint x: 68, endPoint y: 223, distance: 247.8
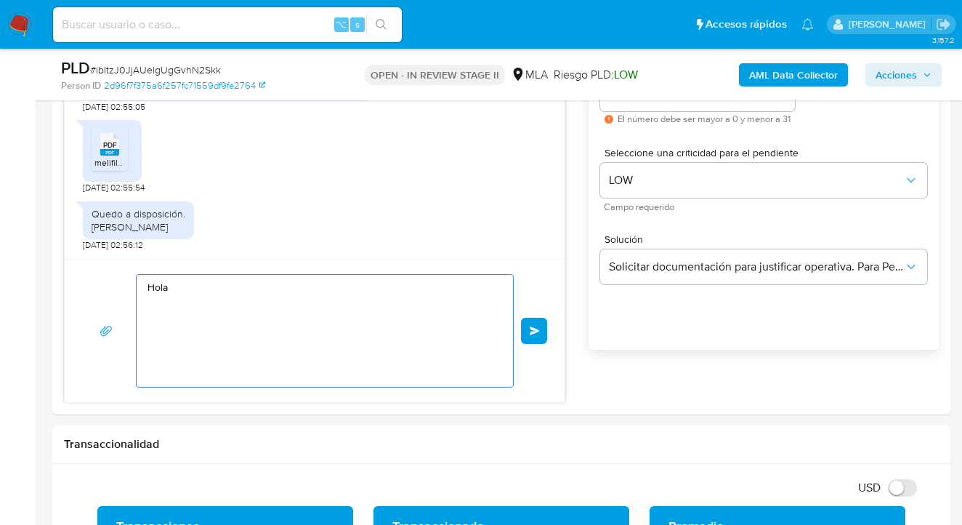
scroll to position [396, 0]
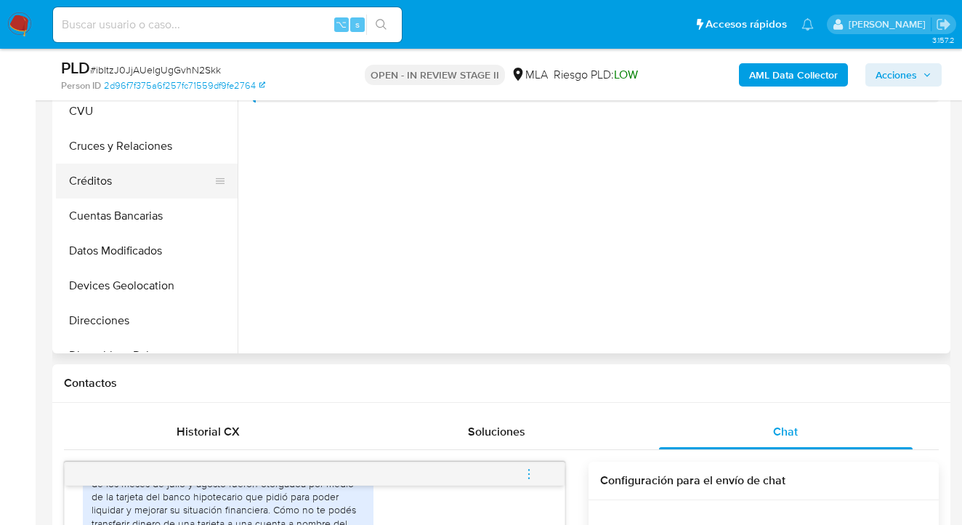
drag, startPoint x: 236, startPoint y: 142, endPoint x: 228, endPoint y: 187, distance: 45.0
click at [229, 190] on div "Buscar Volver al orden por defecto Anticipos de dinero Archivos adjuntos CVU Cr…" at bounding box center [501, 167] width 891 height 372
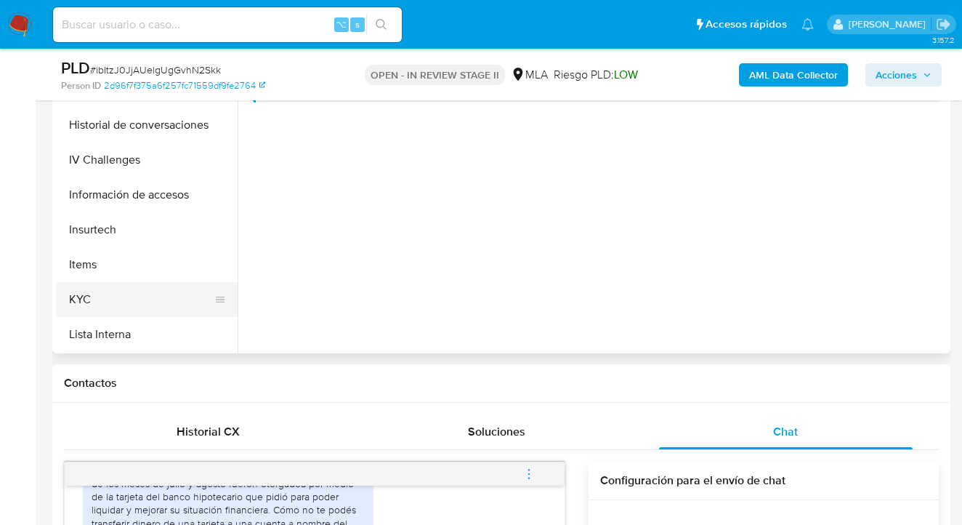
scroll to position [447, 0]
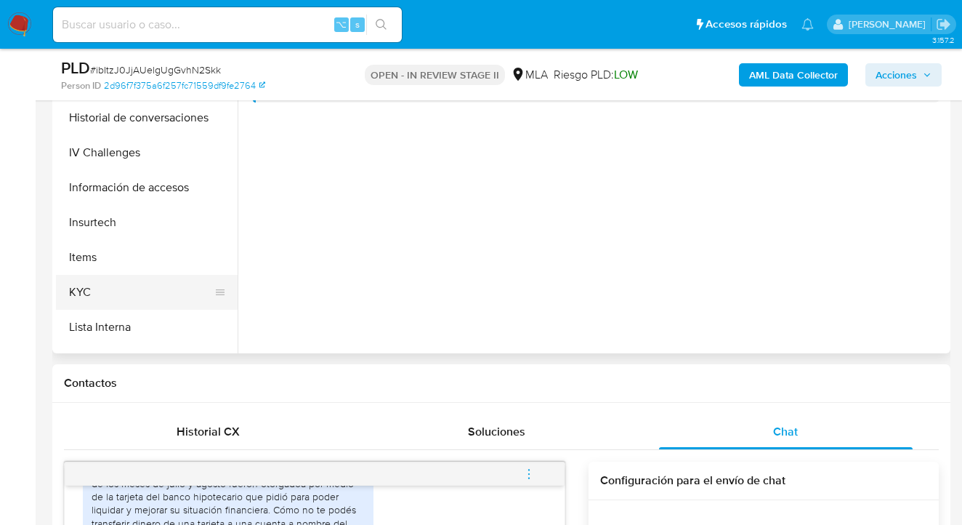
click at [153, 278] on button "KYC" at bounding box center [141, 292] width 170 height 35
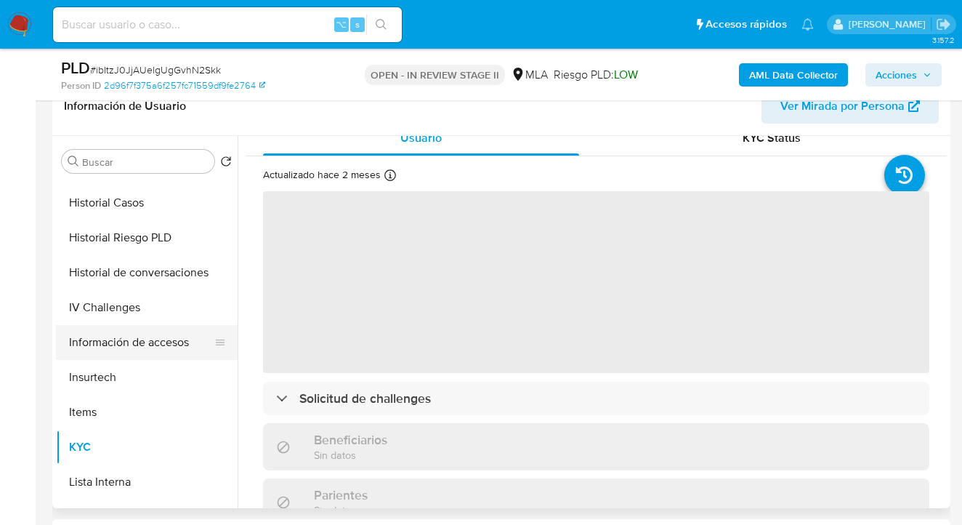
scroll to position [142, 0]
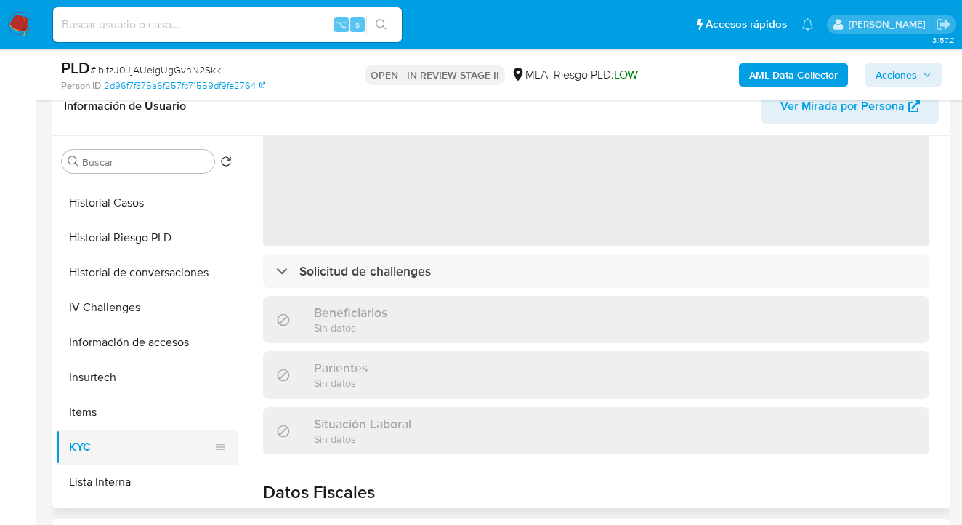
click at [83, 442] on button "KYC" at bounding box center [141, 447] width 170 height 35
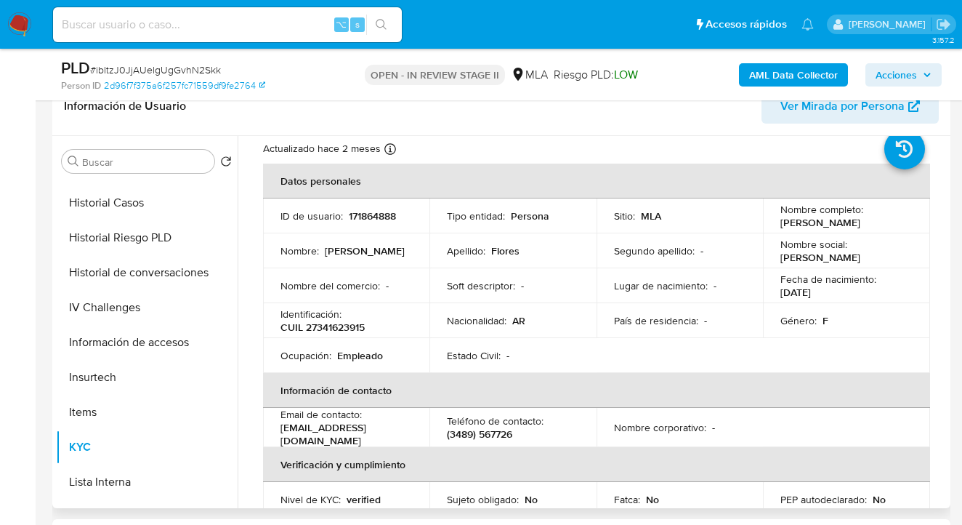
scroll to position [0, 0]
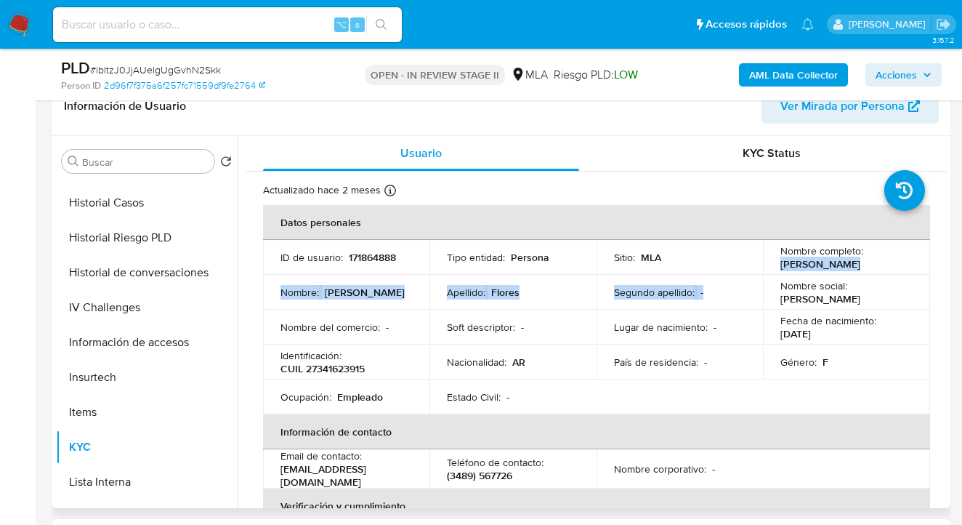
drag, startPoint x: 778, startPoint y: 264, endPoint x: 866, endPoint y: 274, distance: 87.8
click at [866, 274] on tbody "ID de usuario : 171864888 Tipo entidad : Persona Sitio : MLA Nombre completo : …" at bounding box center [596, 327] width 667 height 174
copy tbody "Julia Marianela Flores Nombre : Julia Marianela Apellido : Flores Segundo apell…"
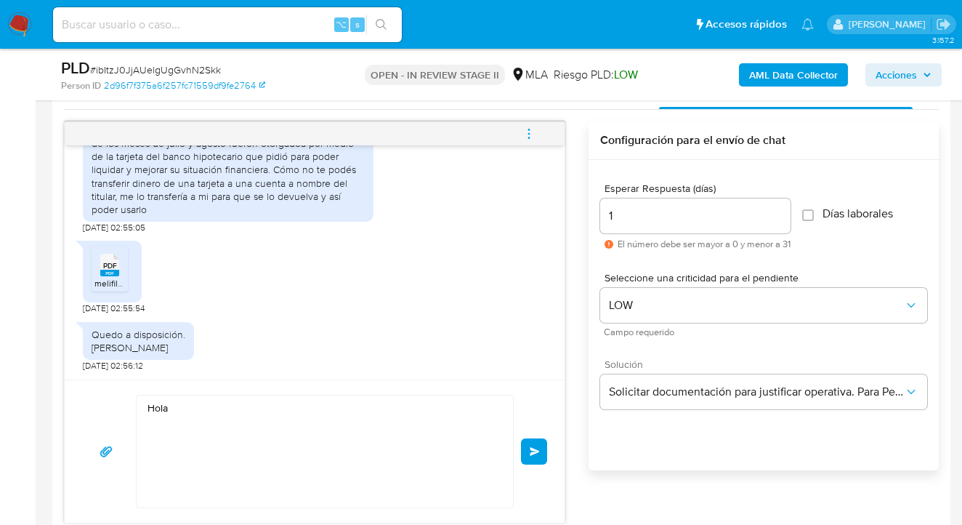
scroll to position [831, 0]
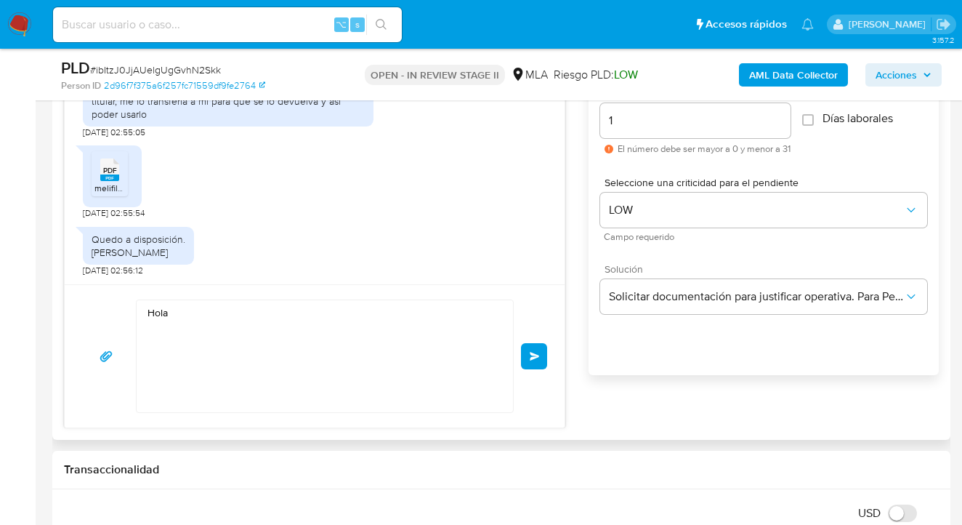
click at [201, 315] on textarea "Hola" at bounding box center [321, 356] width 347 height 112
paste textarea "Julia Marianela Flores Nombre: Julia Marianela Apellido: Flores Segundo apellid…"
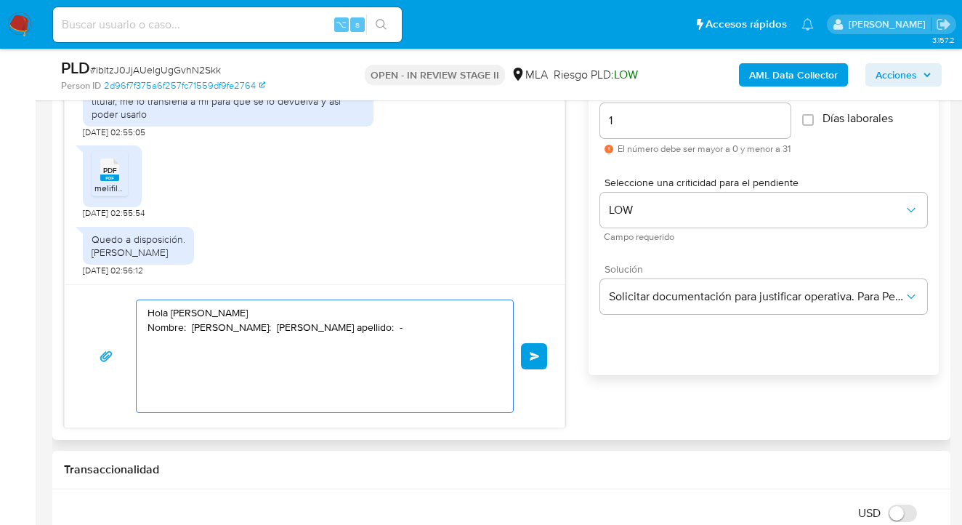
click at [274, 312] on textarea "Hola Julia Marianela Flores Nombre: Julia Marianela Apellido: Flores Segundo ap…" at bounding box center [321, 356] width 347 height 112
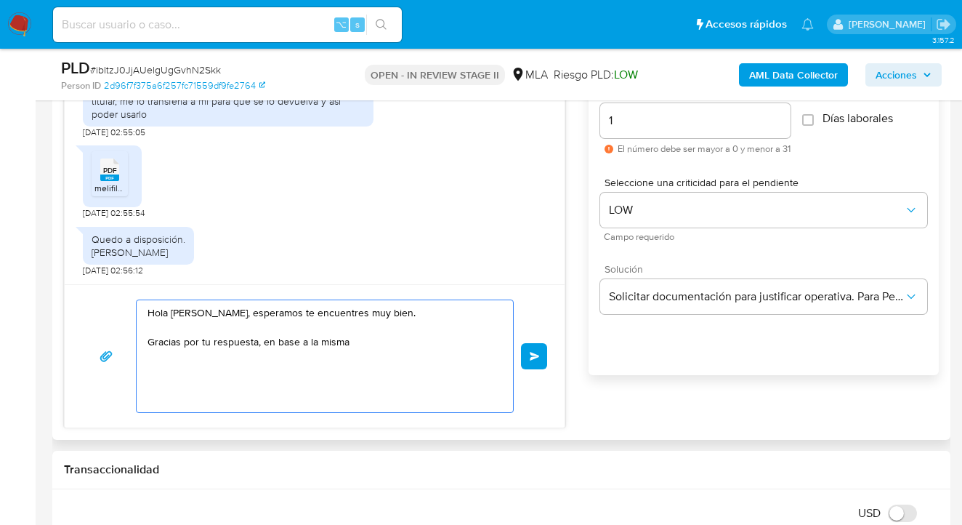
paste textarea "damos por completo el presente requerimiento."
paste textarea "Queremos informarte que el uso de la cuenta es personal y no se deben canalizar…"
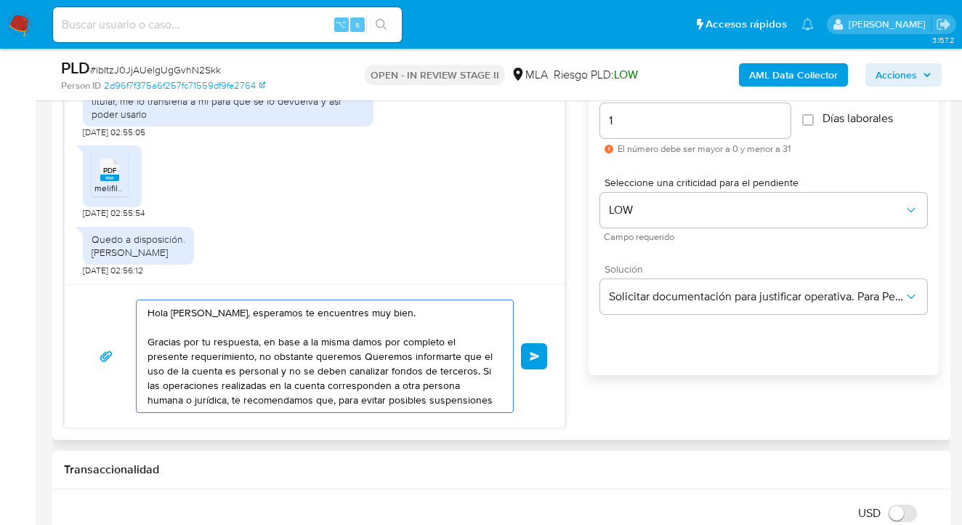
drag, startPoint x: 365, startPoint y: 358, endPoint x: 320, endPoint y: 358, distance: 44.3
click at [320, 358] on textarea "Hola Julia Marianela Flores, esperamos te encuentres muy bien. Gracias por tu r…" at bounding box center [321, 356] width 347 height 112
drag, startPoint x: 437, startPoint y: 358, endPoint x: 441, endPoint y: 382, distance: 24.4
click at [439, 363] on textarea "Hola Julia Marianela Flores, esperamos te encuentres muy bien. Gracias por tu r…" at bounding box center [321, 356] width 347 height 112
click at [190, 366] on textarea "Hola Julia Marianela Flores, esperamos te encuentres muy bien. Gracias por tu r…" at bounding box center [321, 356] width 347 height 112
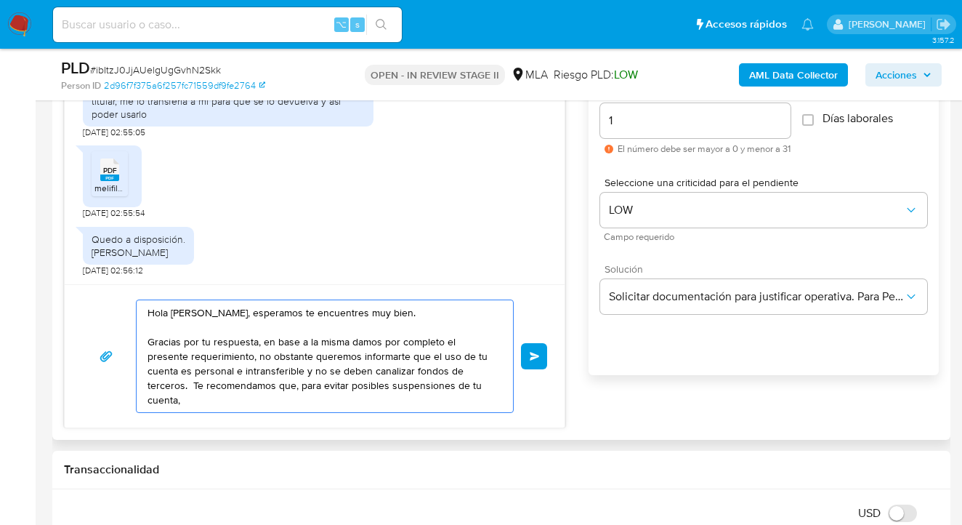
paste textarea "evites realizar dicha operatoria."
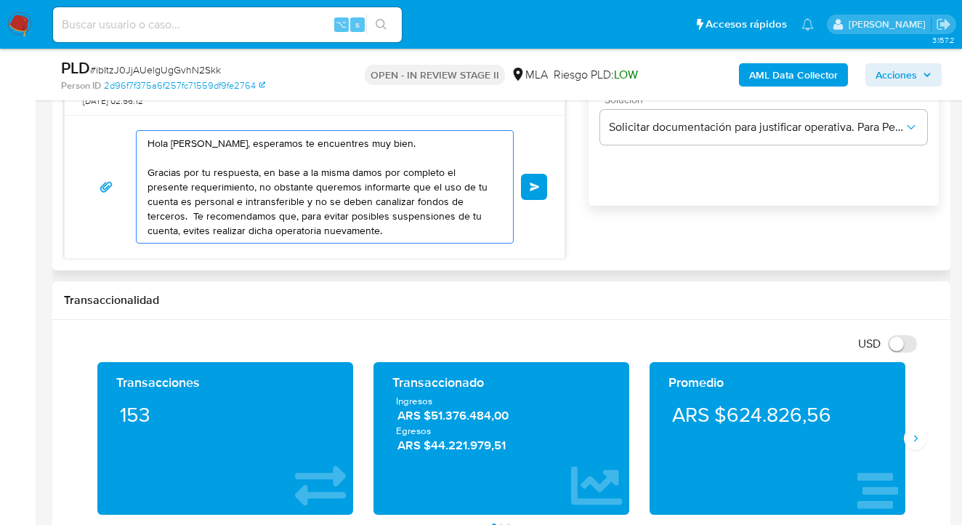
scroll to position [928, 0]
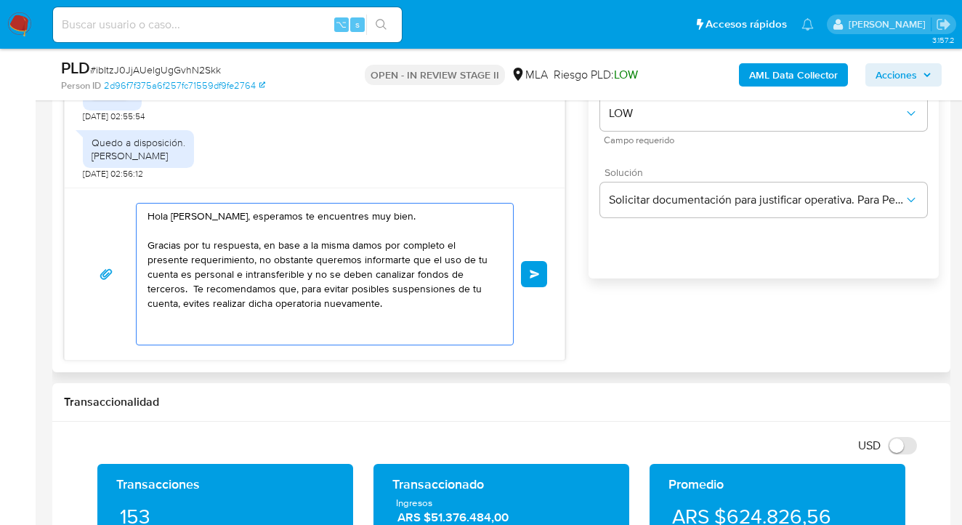
paste textarea "Saludos Equipo de Mercado Pago"
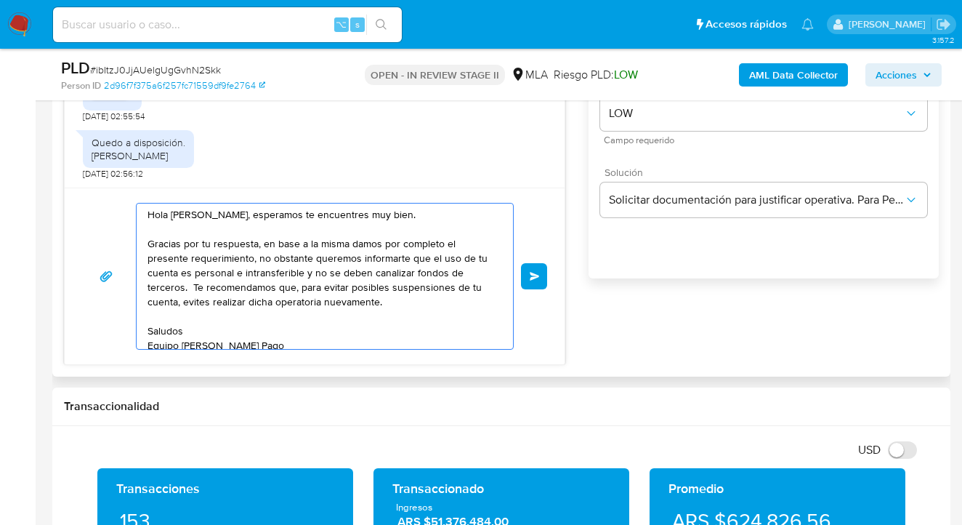
scroll to position [0, 0]
drag, startPoint x: 310, startPoint y: 258, endPoint x: 326, endPoint y: 336, distance: 79.4
click at [310, 259] on textarea "Hola Julia Marianela Flores, esperamos te encuentres muy bien. Gracias por tu r…" at bounding box center [321, 275] width 347 height 145
type textarea "Hola Julia Marianela Flores, esperamos te encuentres muy bien. Gracias por tu r…"
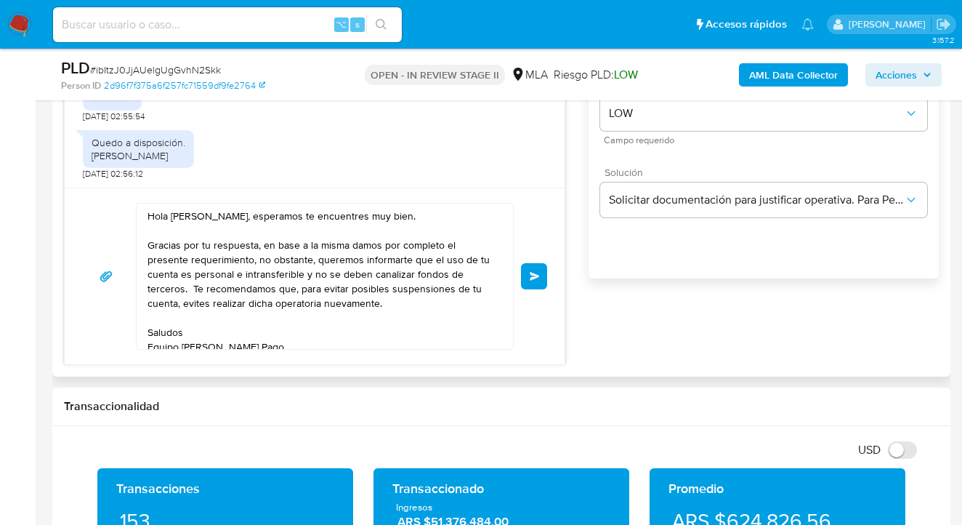
click at [533, 274] on span "Enviar" at bounding box center [535, 276] width 10 height 9
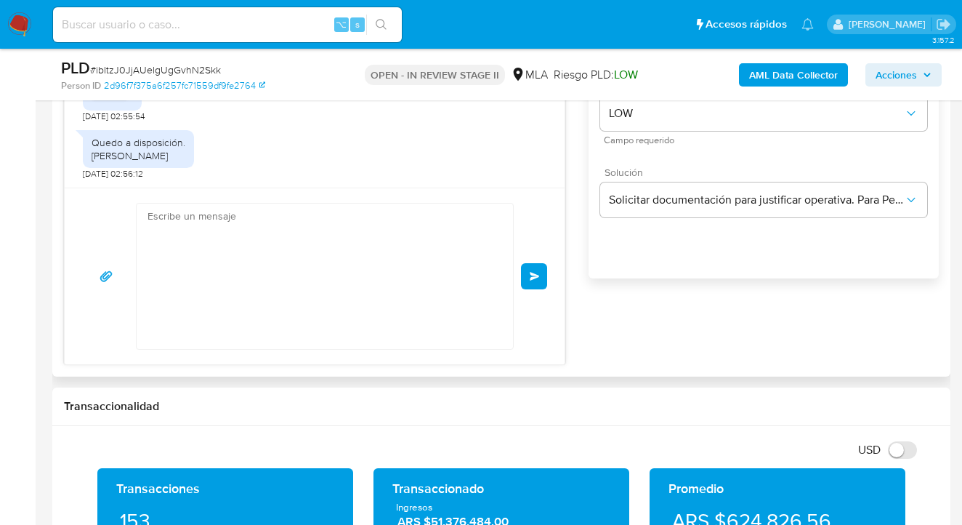
scroll to position [1957, 0]
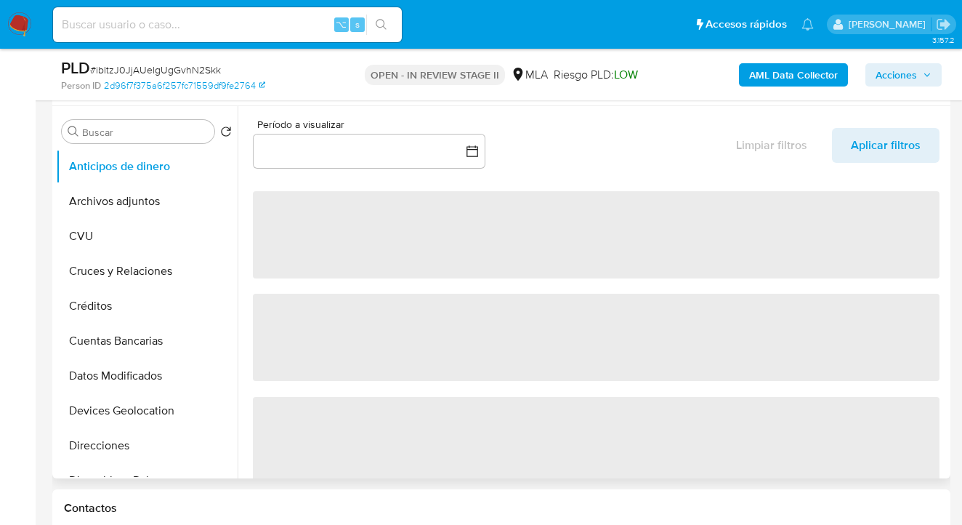
select select "10"
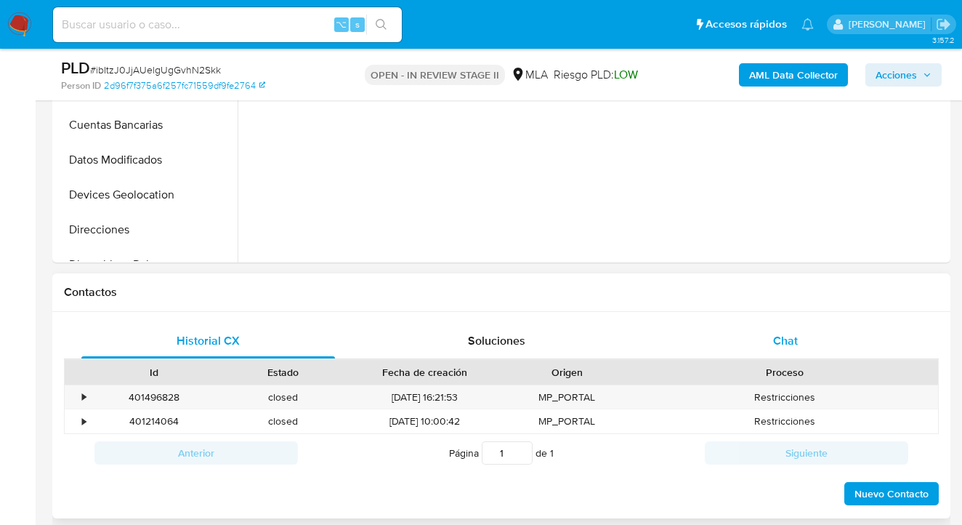
drag, startPoint x: 786, startPoint y: 336, endPoint x: 774, endPoint y: 323, distance: 17.0
click at [785, 336] on span "Chat" at bounding box center [785, 340] width 25 height 17
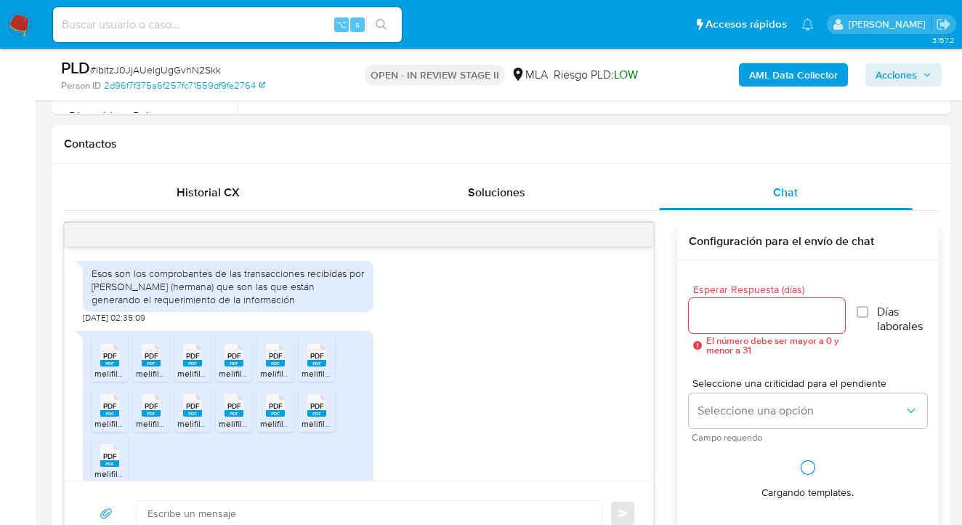
scroll to position [1047, 0]
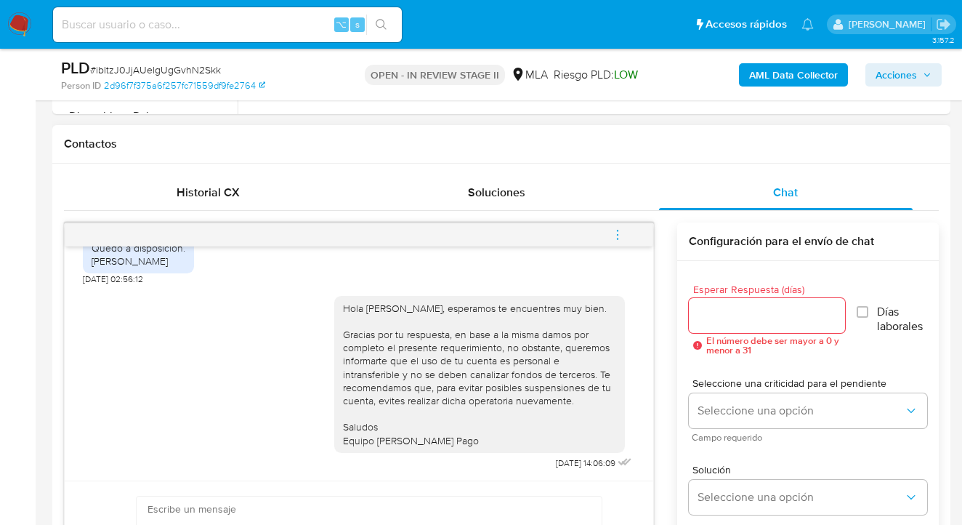
click at [622, 230] on icon "menu-action" at bounding box center [617, 234] width 13 height 13
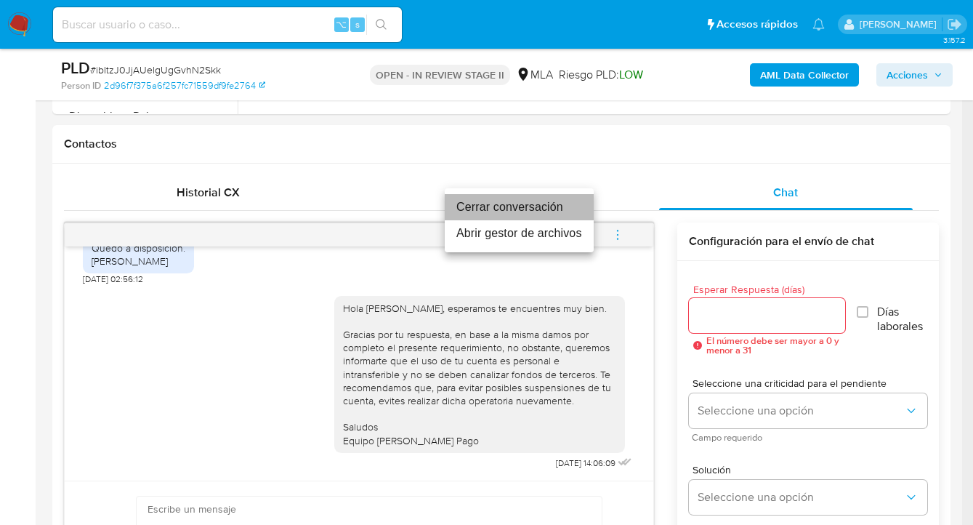
click at [556, 206] on li "Cerrar conversación" at bounding box center [519, 207] width 149 height 26
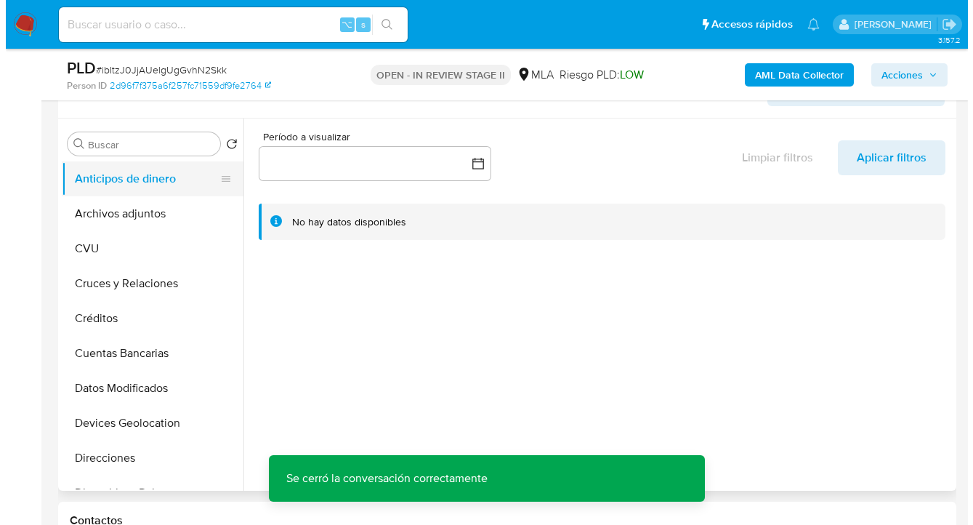
scroll to position [252, 0]
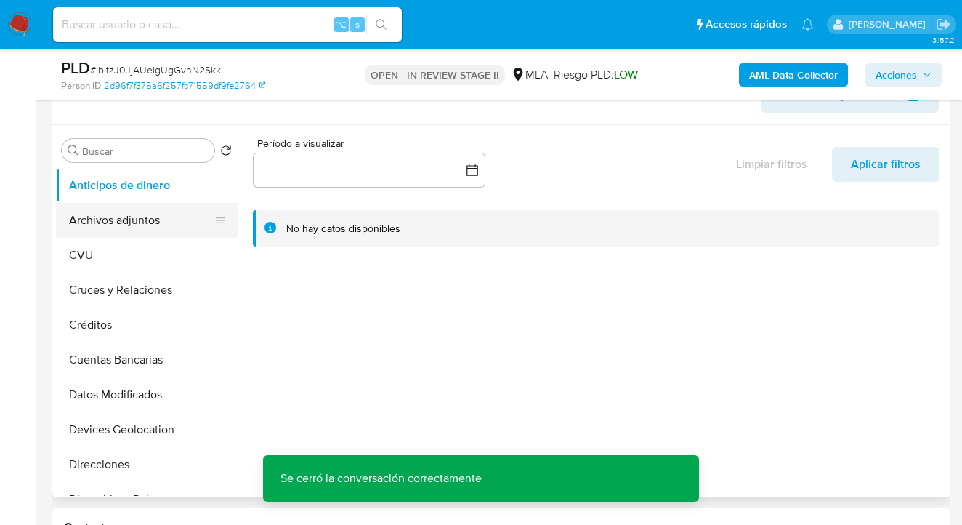
click at [158, 231] on button "Archivos adjuntos" at bounding box center [141, 220] width 170 height 35
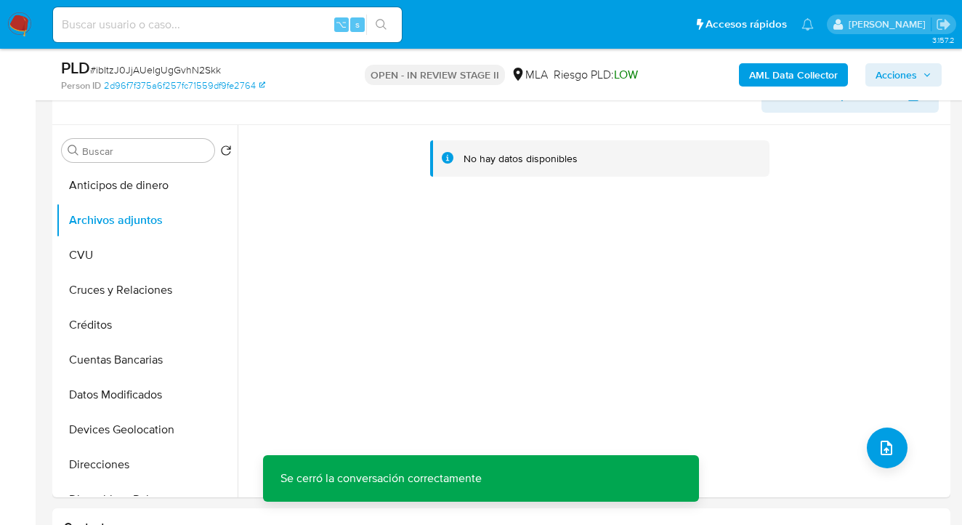
click at [797, 75] on b "AML Data Collector" at bounding box center [793, 74] width 89 height 23
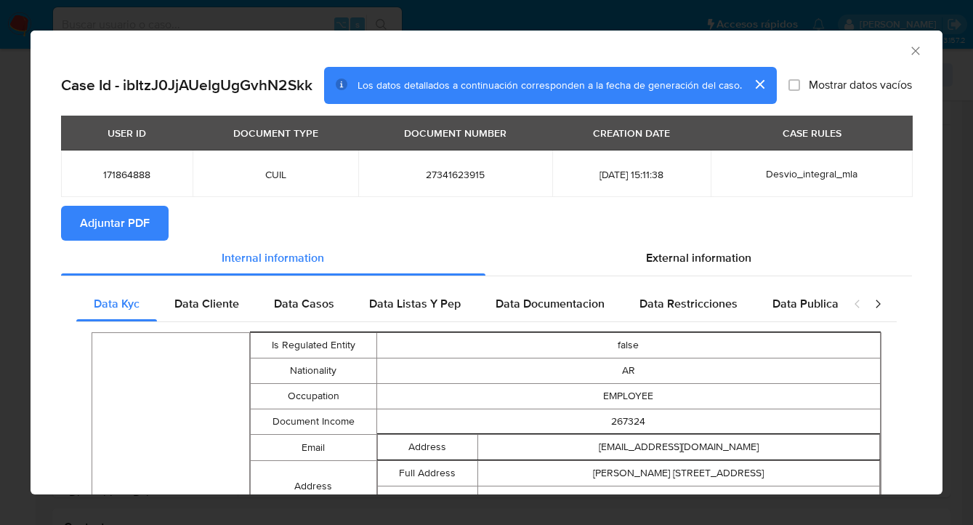
click at [130, 214] on span "Adjuntar PDF" at bounding box center [115, 223] width 70 height 32
click at [908, 51] on icon "Cerrar ventana" at bounding box center [915, 51] width 15 height 15
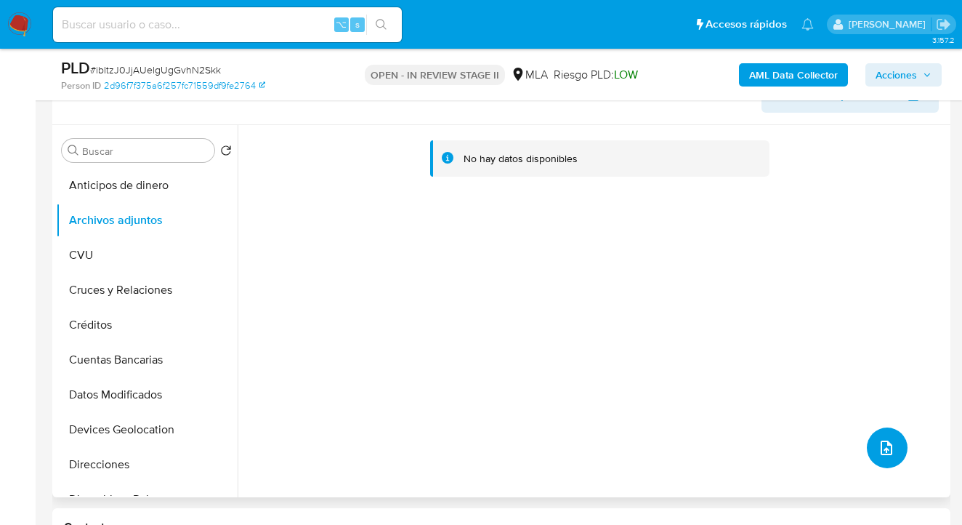
click at [881, 452] on icon "upload-file" at bounding box center [887, 447] width 12 height 15
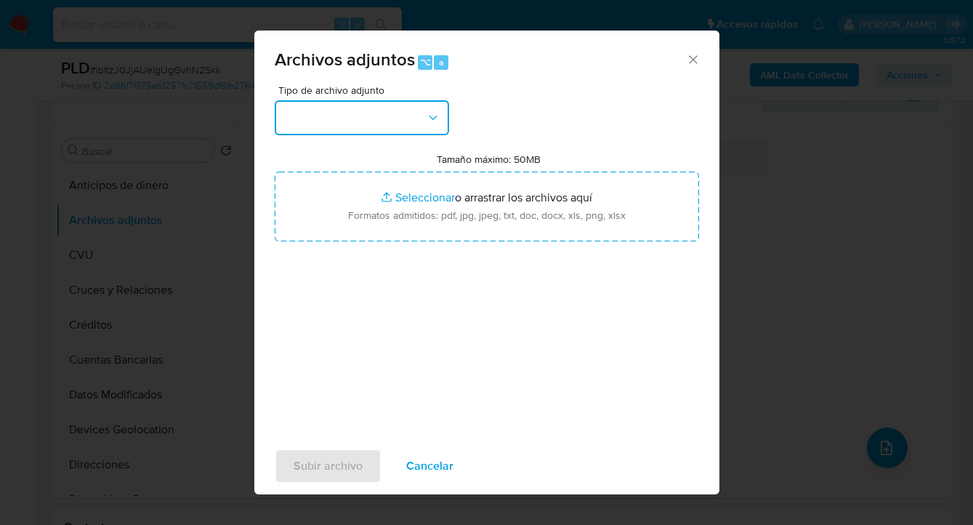
click at [432, 126] on button "button" at bounding box center [362, 117] width 174 height 35
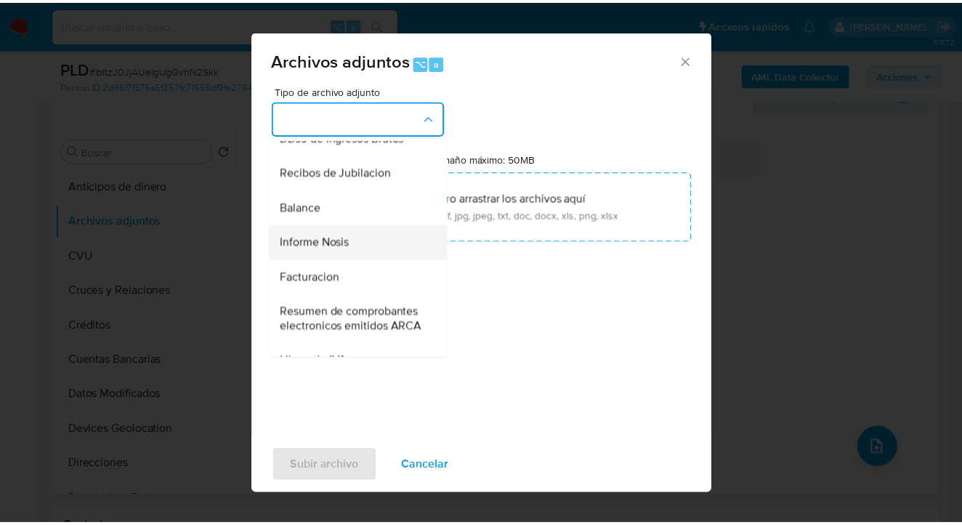
scroll to position [489, 0]
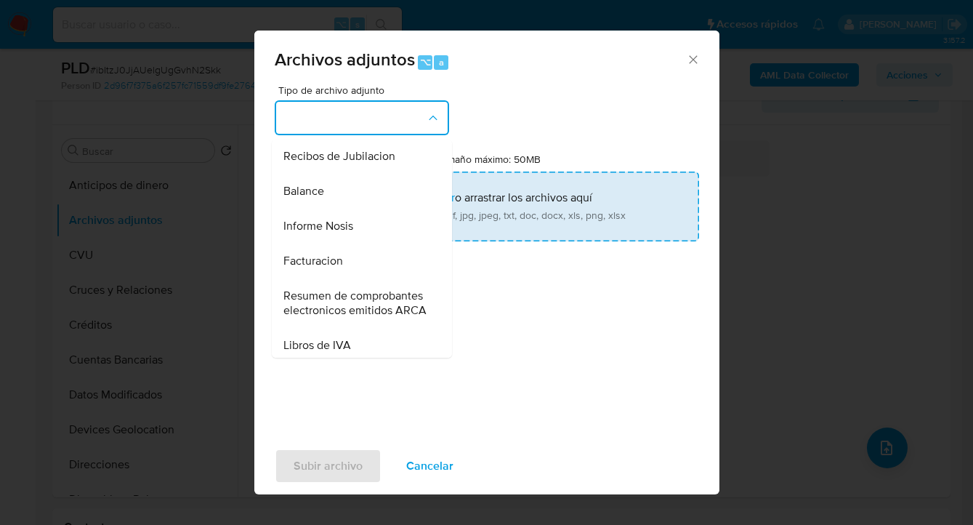
drag, startPoint x: 373, startPoint y: 262, endPoint x: 503, endPoint y: 206, distance: 141.6
click at [373, 243] on div "Informe Nosis" at bounding box center [357, 226] width 148 height 35
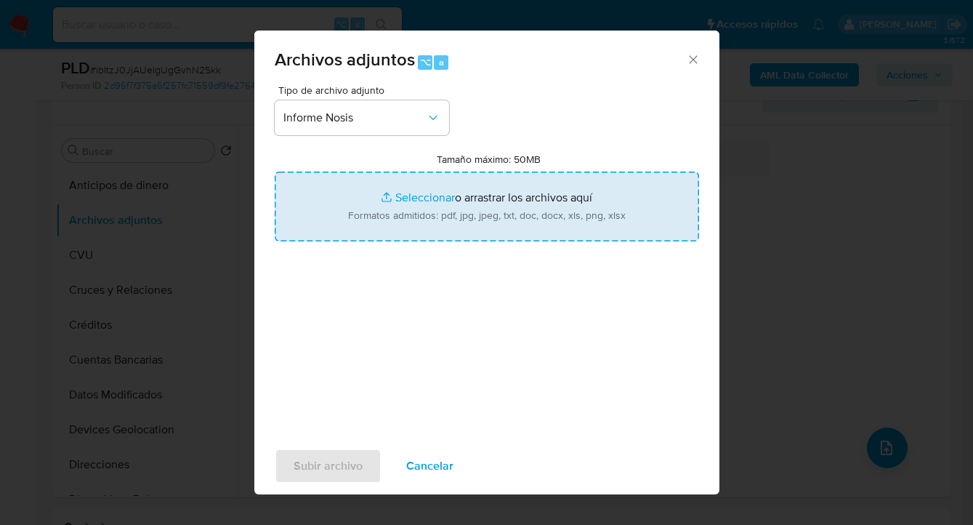
click at [504, 206] on input "Tamaño máximo: 50MB Seleccionar archivos" at bounding box center [487, 207] width 424 height 70
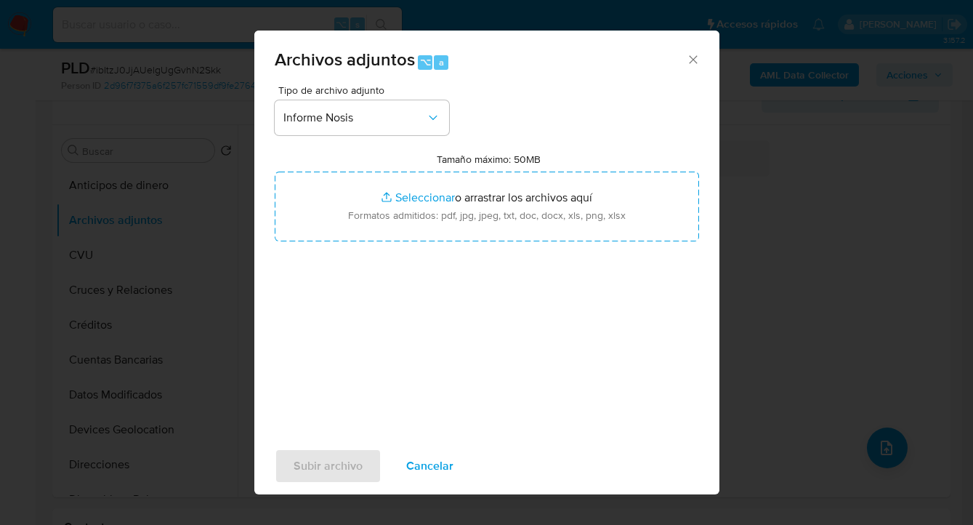
type input "C:\fakepath\171864888 -NOSIS_Manager_InformeIndividual_27341623915_620658_20250…"
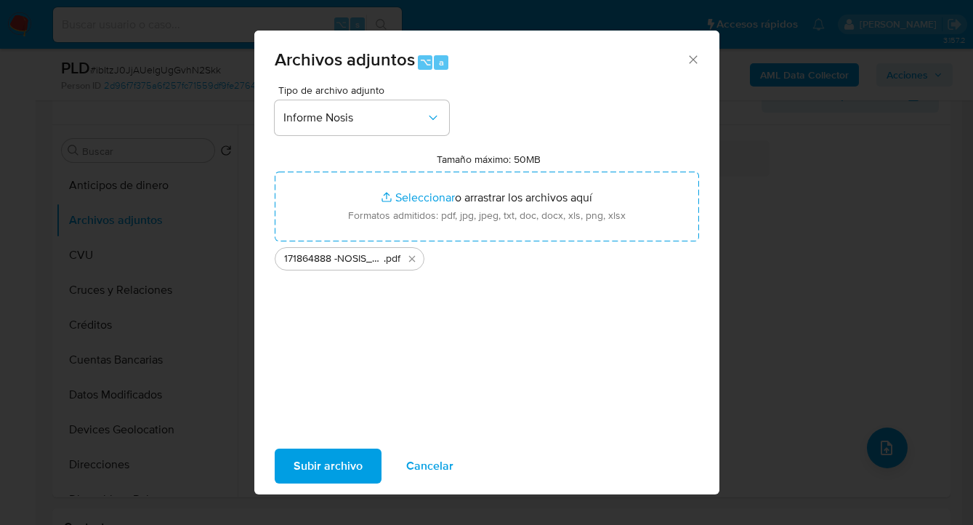
click at [339, 464] on span "Subir archivo" at bounding box center [328, 466] width 69 height 32
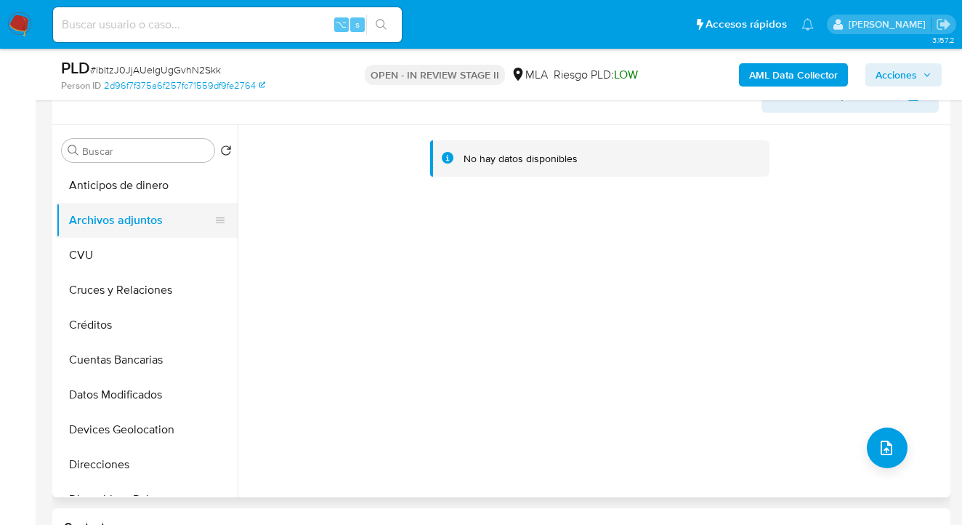
drag, startPoint x: 152, startPoint y: 252, endPoint x: 166, endPoint y: 222, distance: 32.8
click at [152, 252] on button "CVU" at bounding box center [147, 255] width 182 height 35
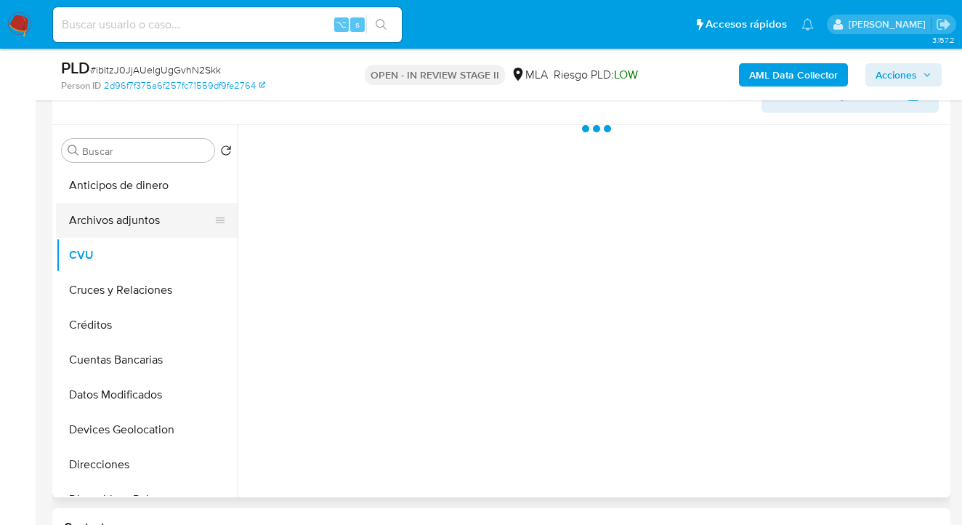
click at [170, 217] on button "Archivos adjuntos" at bounding box center [141, 220] width 170 height 35
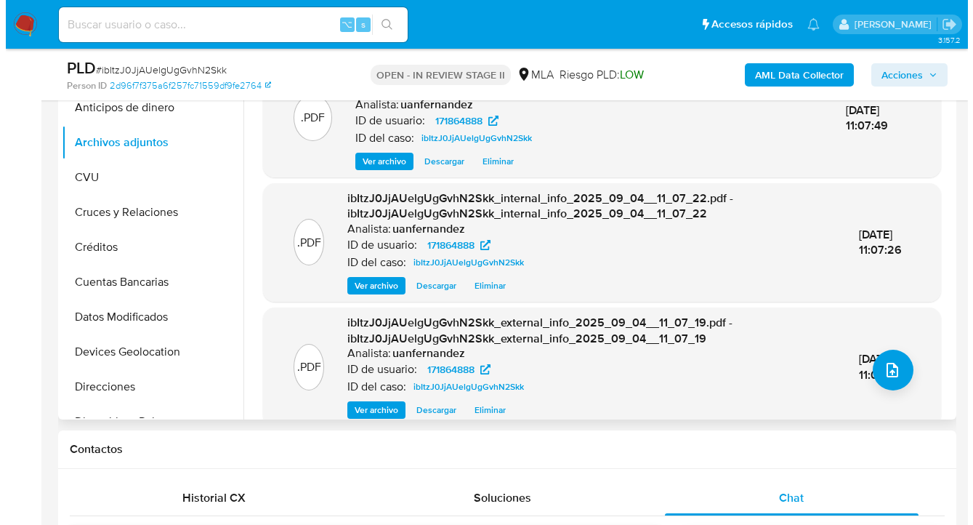
scroll to position [180, 0]
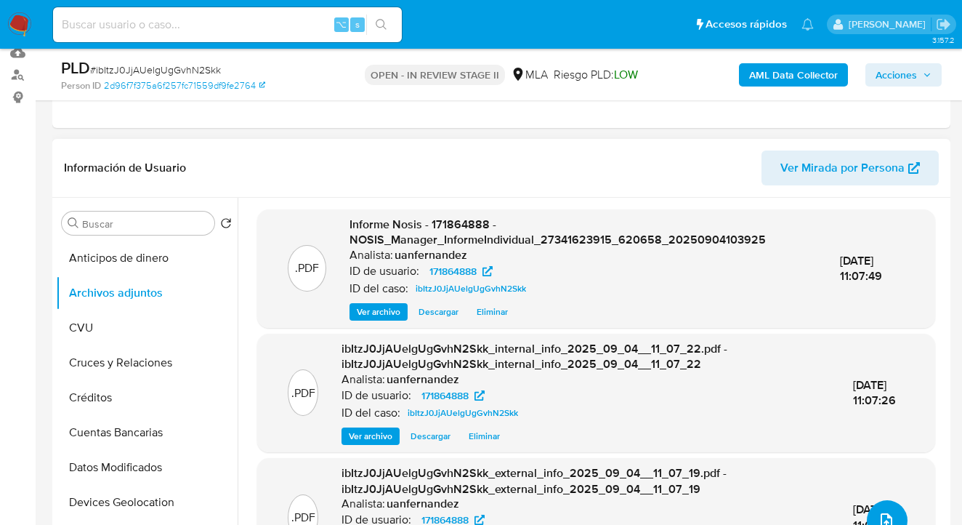
click at [882, 513] on icon "upload-file" at bounding box center [887, 520] width 12 height 15
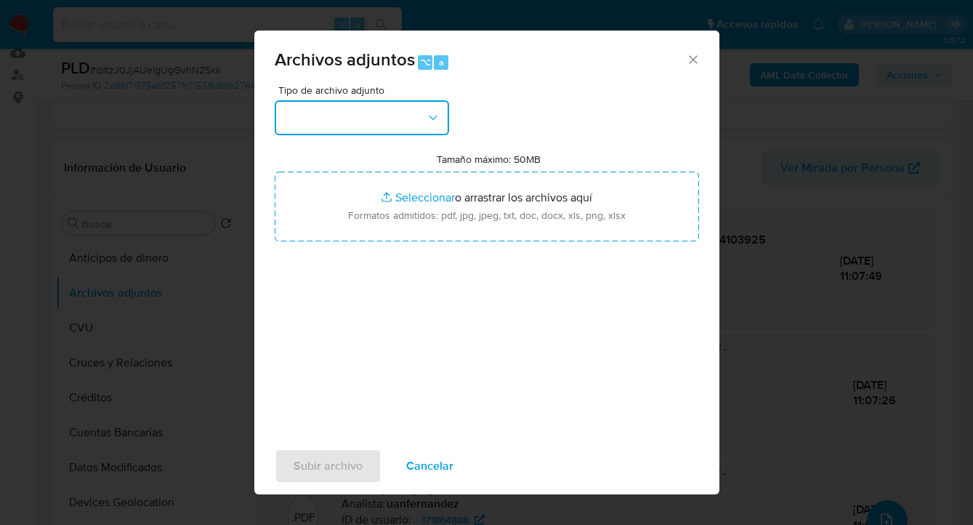
click at [419, 105] on button "button" at bounding box center [362, 117] width 174 height 35
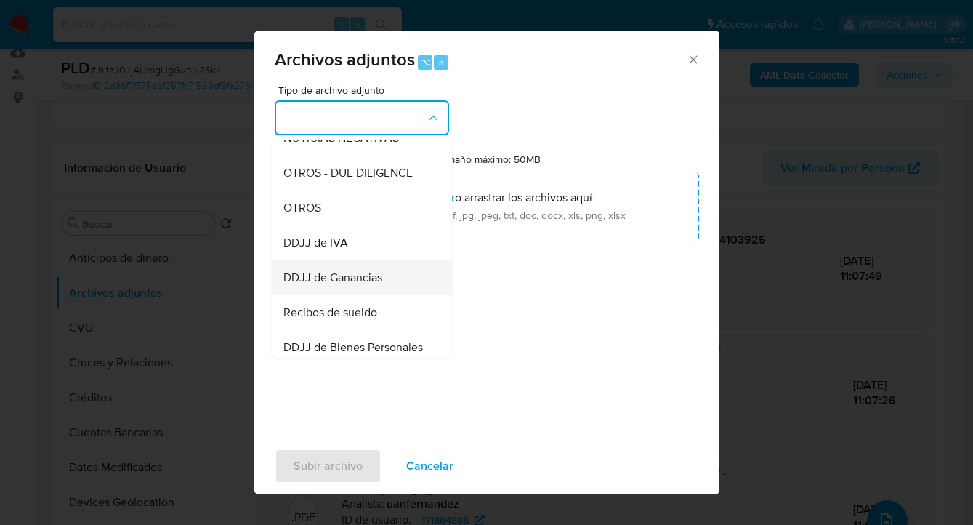
scroll to position [300, 0]
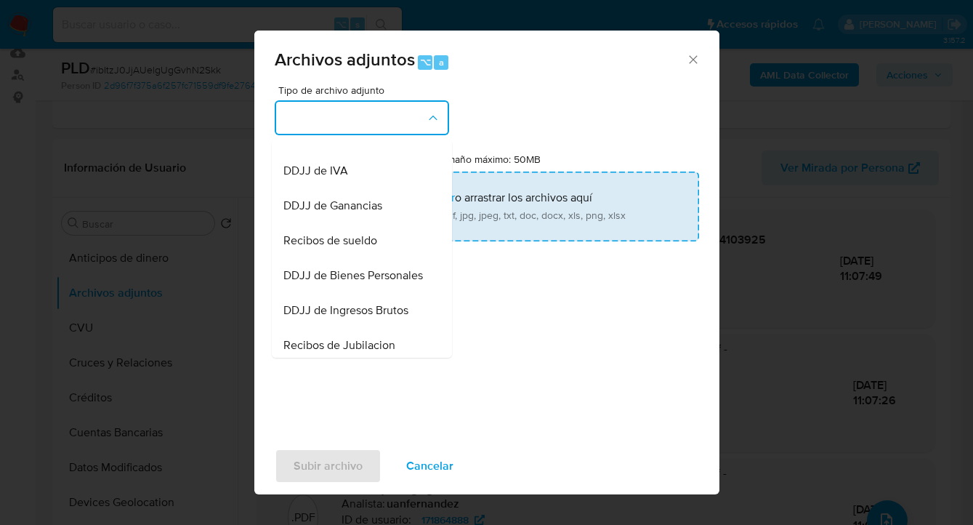
drag, startPoint x: 340, startPoint y: 154, endPoint x: 418, endPoint y: 185, distance: 83.8
click at [340, 153] on div "OTROS" at bounding box center [357, 135] width 148 height 35
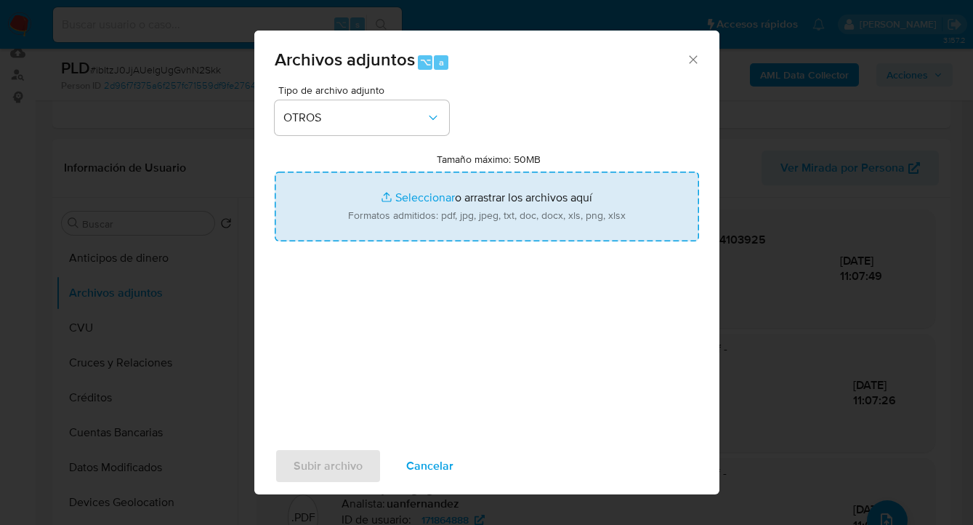
click at [468, 211] on input "Tamaño máximo: 50MB Seleccionar archivos" at bounding box center [487, 207] width 424 height 70
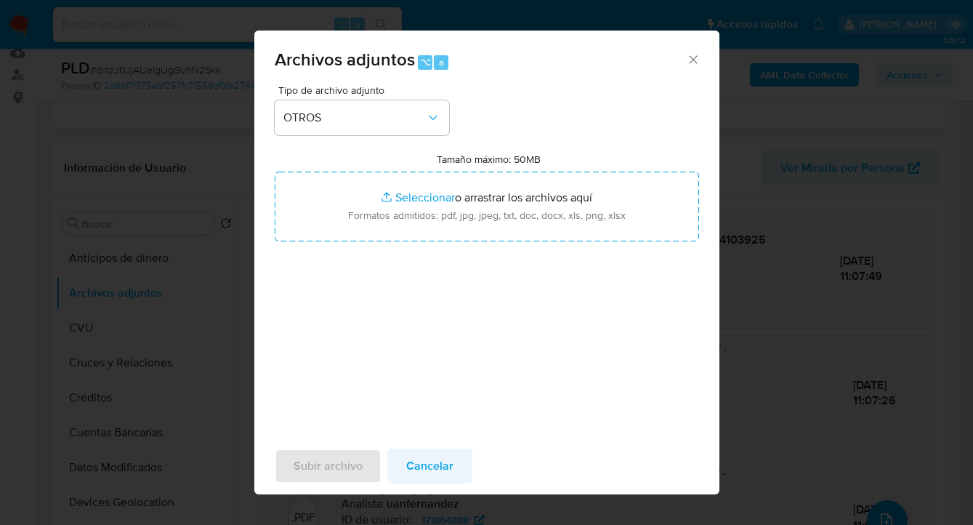
drag, startPoint x: 445, startPoint y: 445, endPoint x: 439, endPoint y: 454, distance: 10.5
click at [444, 447] on div "Subir archivo Cancelar" at bounding box center [486, 465] width 465 height 55
click at [436, 459] on span "Cancelar" at bounding box center [429, 466] width 47 height 32
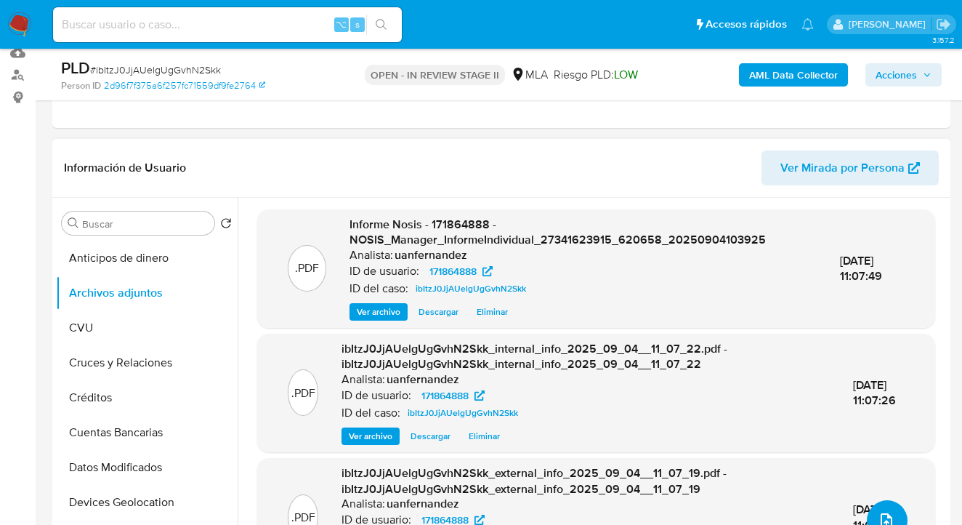
click at [876, 503] on button "upload-file" at bounding box center [887, 520] width 41 height 41
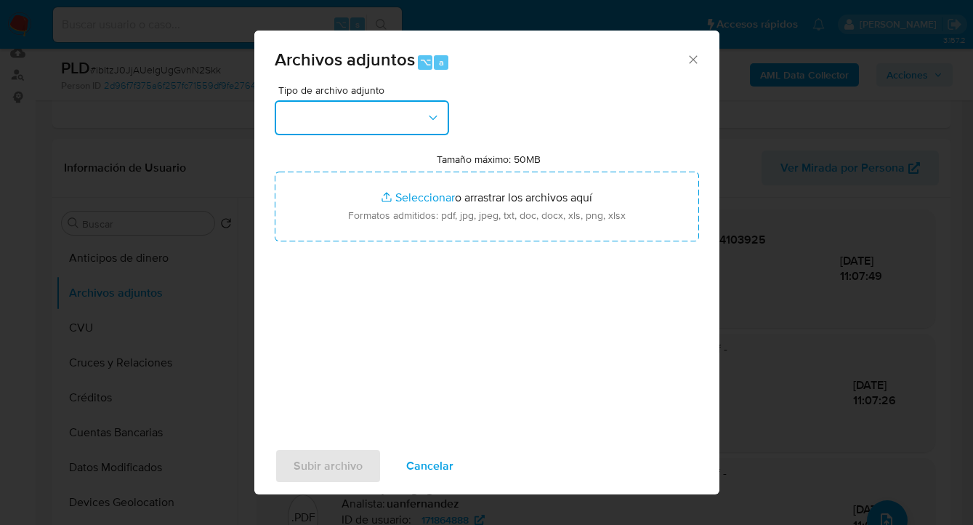
click at [419, 125] on button "button" at bounding box center [362, 117] width 174 height 35
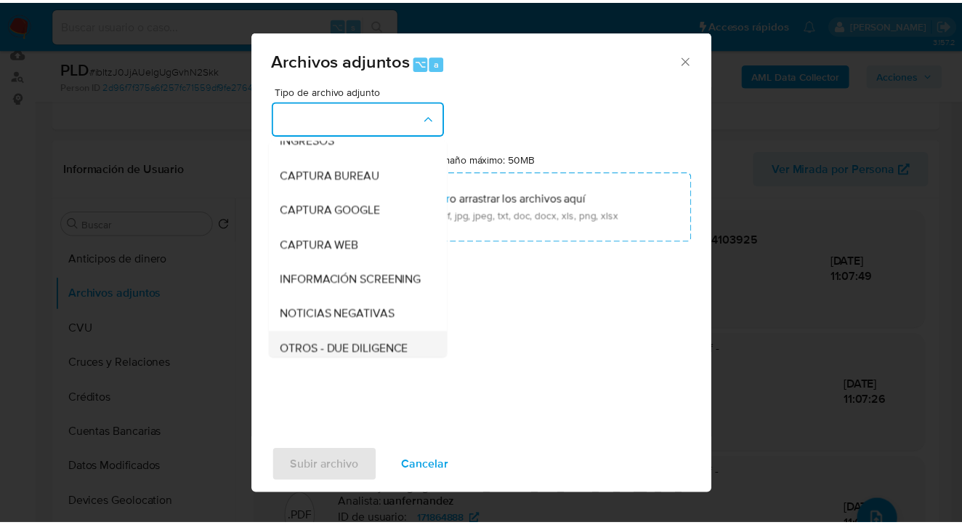
scroll to position [194, 0]
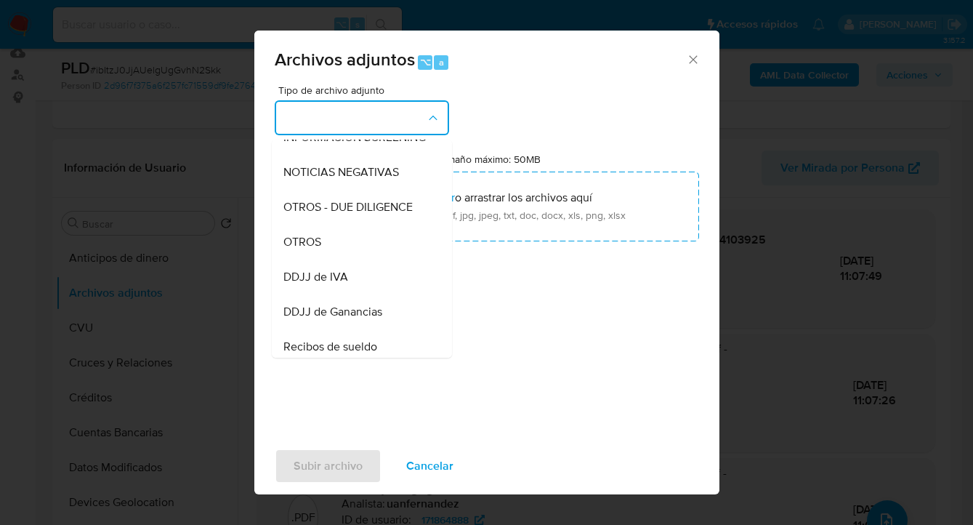
drag, startPoint x: 347, startPoint y: 250, endPoint x: 374, endPoint y: 249, distance: 27.7
click at [347, 249] on div "OTROS" at bounding box center [357, 242] width 148 height 35
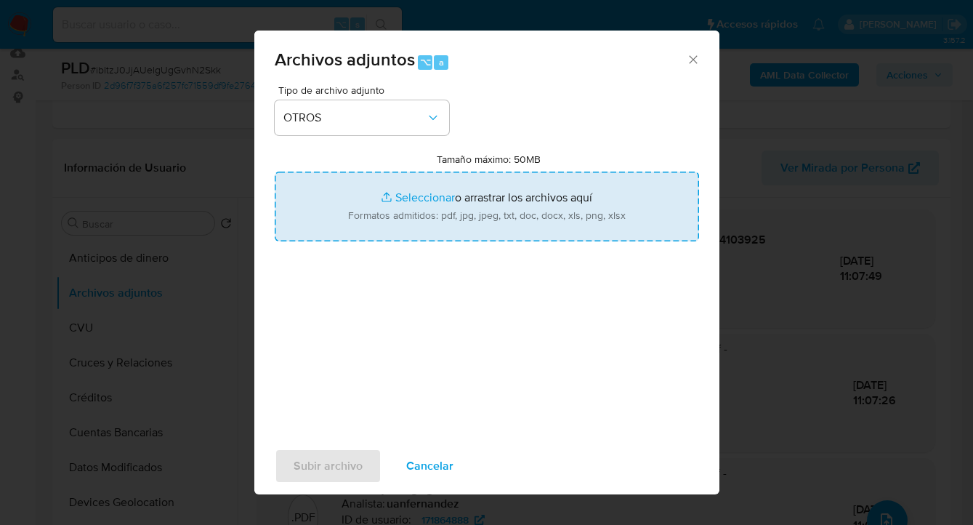
click at [510, 208] on input "Tamaño máximo: 50MB Seleccionar archivos" at bounding box center [487, 207] width 424 height 70
type input "C:\fakepath\171864888 analisis no roi Caselog ibItzJ0JjAUelgUgGvhN2Skk_2025_08_…"
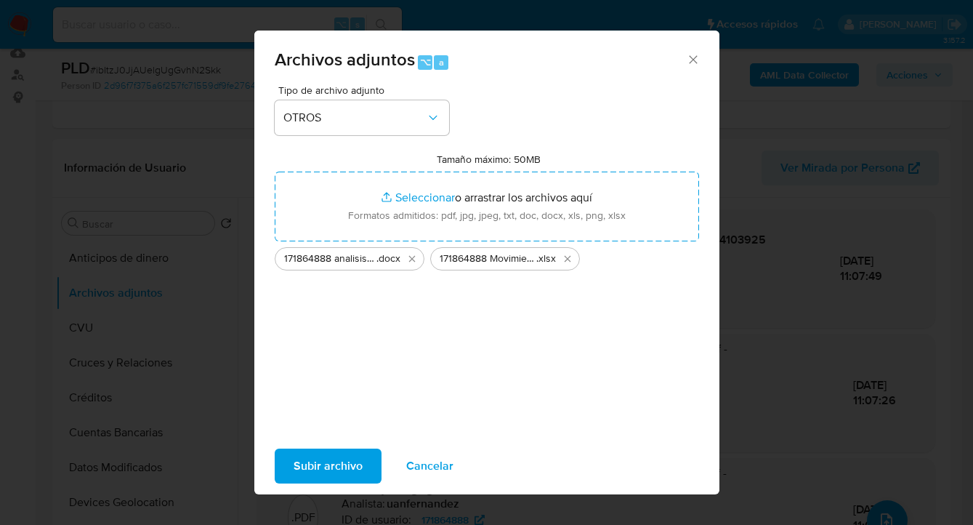
click at [320, 470] on span "Subir archivo" at bounding box center [328, 466] width 69 height 32
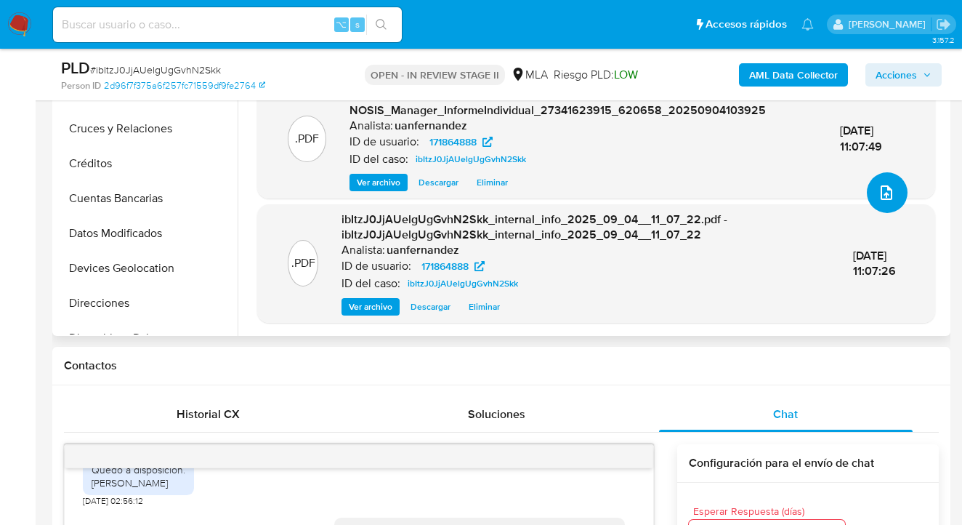
scroll to position [0, 0]
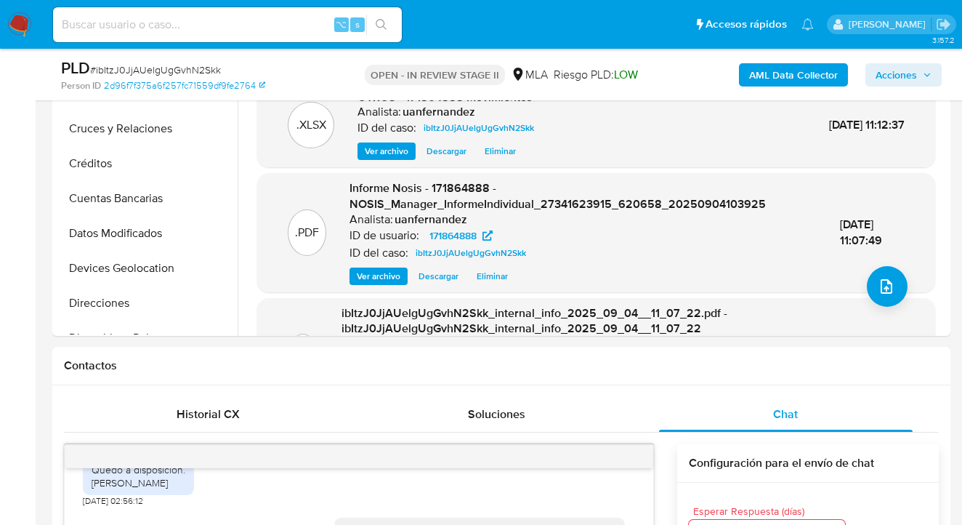
drag, startPoint x: 898, startPoint y: 76, endPoint x: 870, endPoint y: 84, distance: 29.0
click at [898, 76] on span "Acciones" at bounding box center [896, 74] width 41 height 23
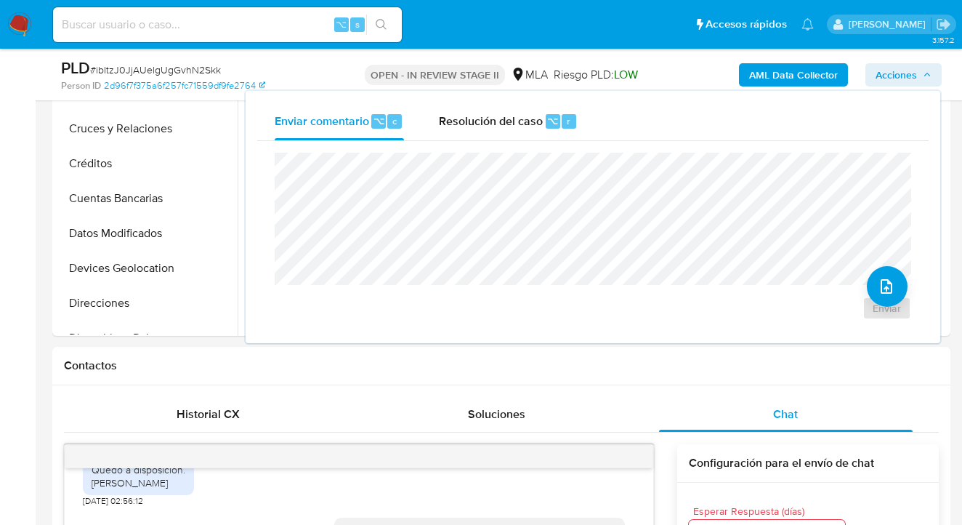
drag, startPoint x: 496, startPoint y: 124, endPoint x: 490, endPoint y: 149, distance: 25.4
click at [496, 124] on span "Resolución del caso" at bounding box center [491, 120] width 104 height 17
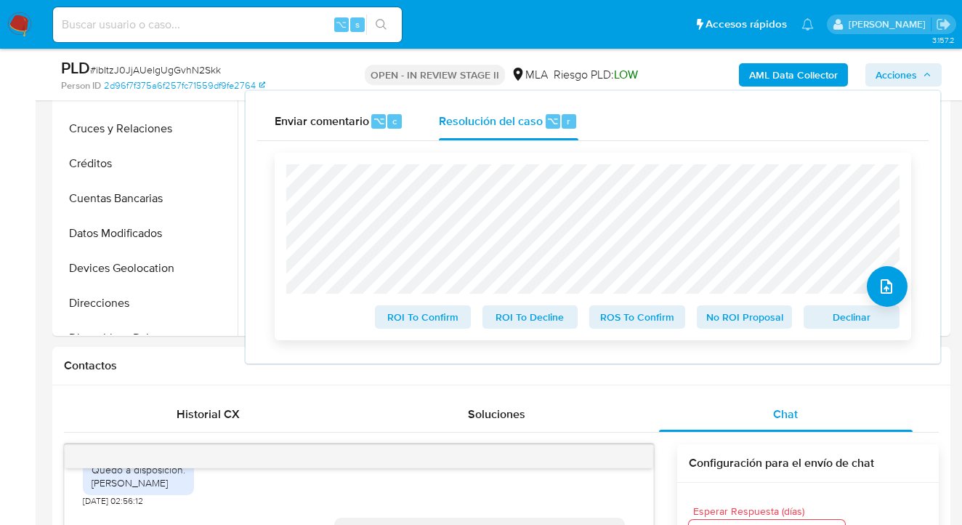
click at [743, 320] on span "No ROI Proposal" at bounding box center [745, 317] width 76 height 20
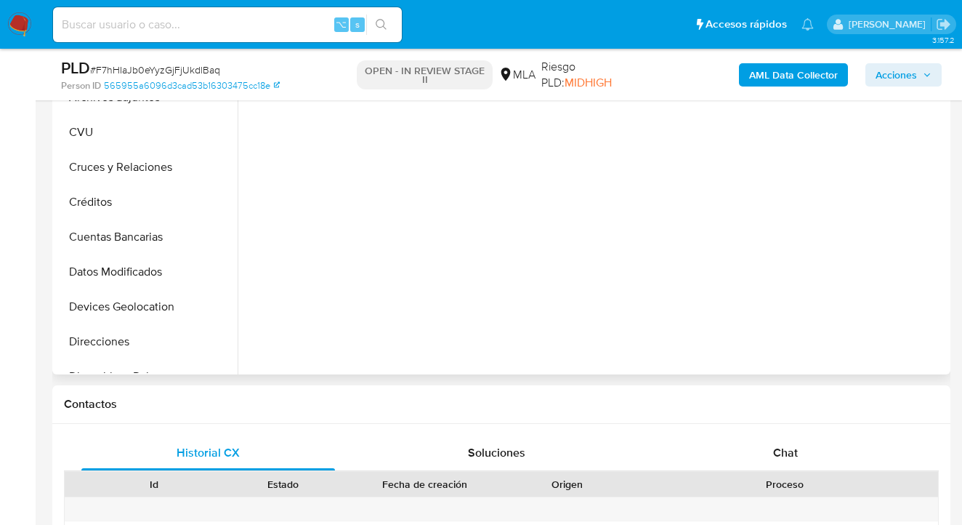
scroll to position [410, 0]
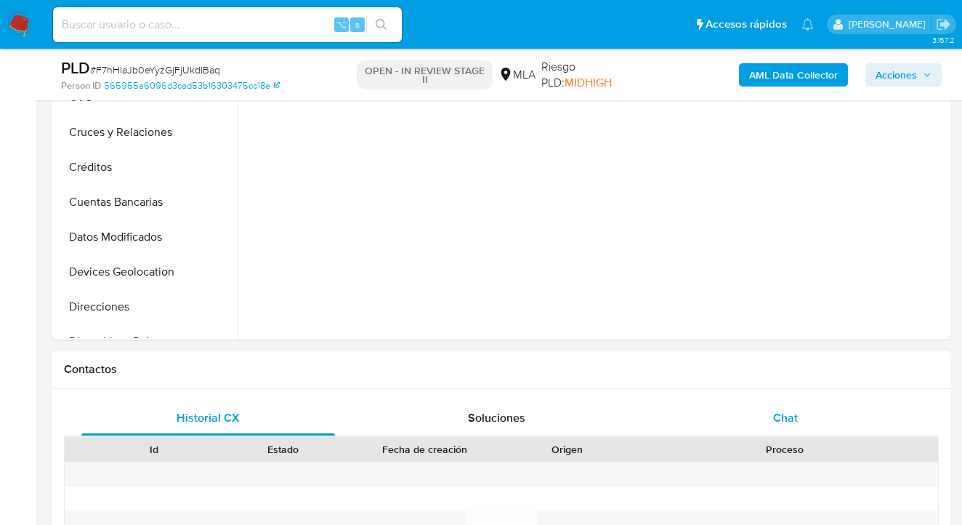
drag, startPoint x: 770, startPoint y: 418, endPoint x: 765, endPoint y: 409, distance: 10.1
click at [770, 417] on div "Chat" at bounding box center [786, 417] width 254 height 35
select select "10"
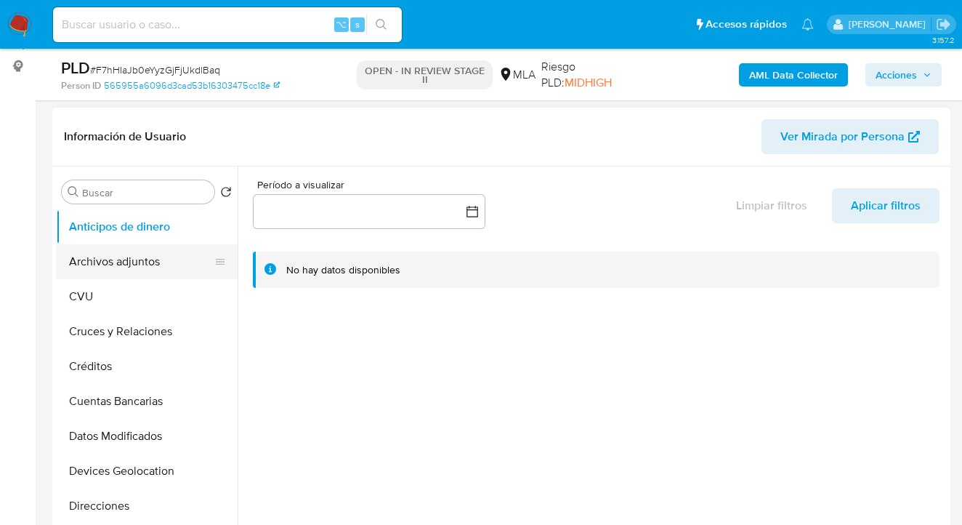
scroll to position [279, 0]
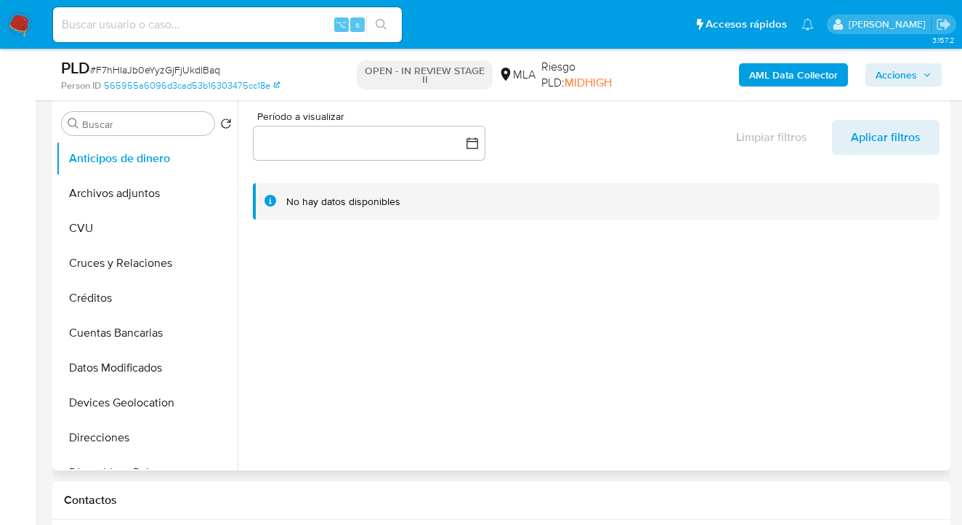
click at [233, 204] on ul "Anticipos de dinero Archivos adjuntos CVU Cruces y Relaciones Créditos Cuentas …" at bounding box center [147, 305] width 182 height 328
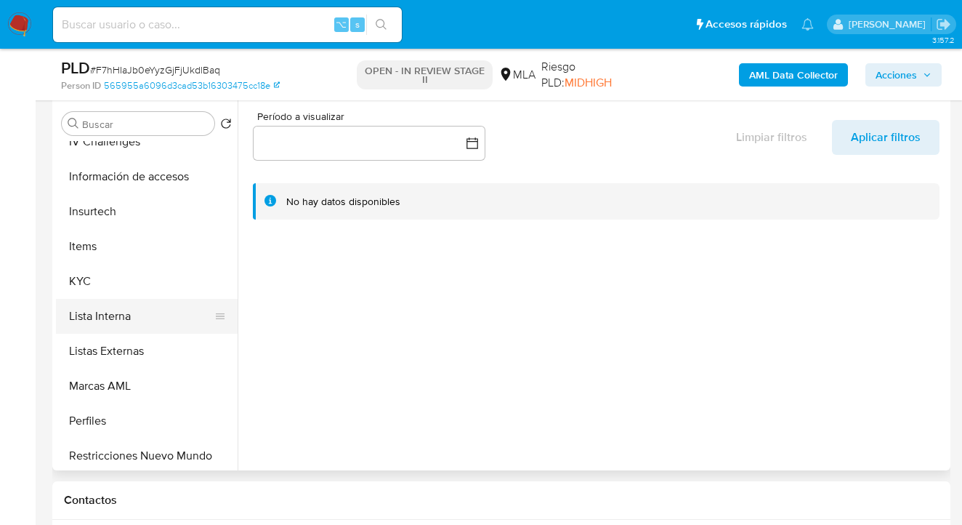
scroll to position [573, 0]
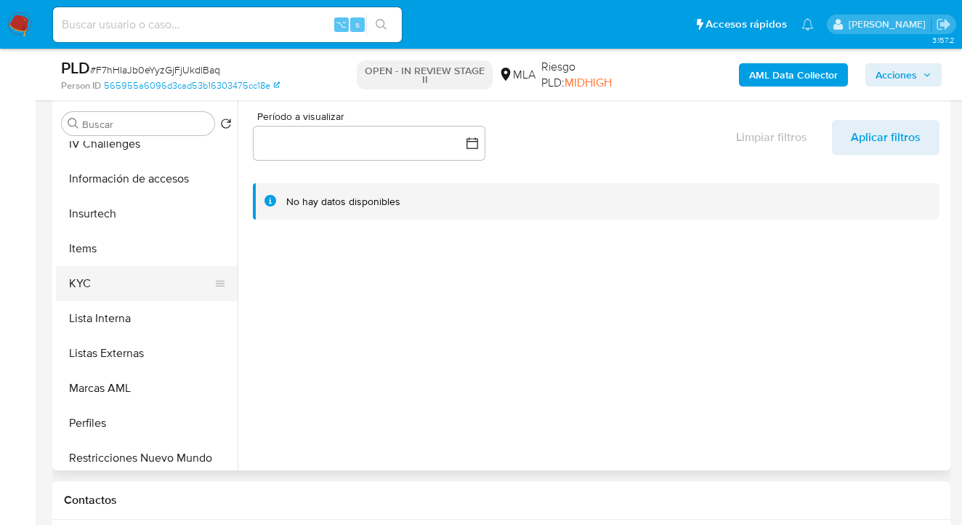
click at [154, 282] on button "KYC" at bounding box center [141, 283] width 170 height 35
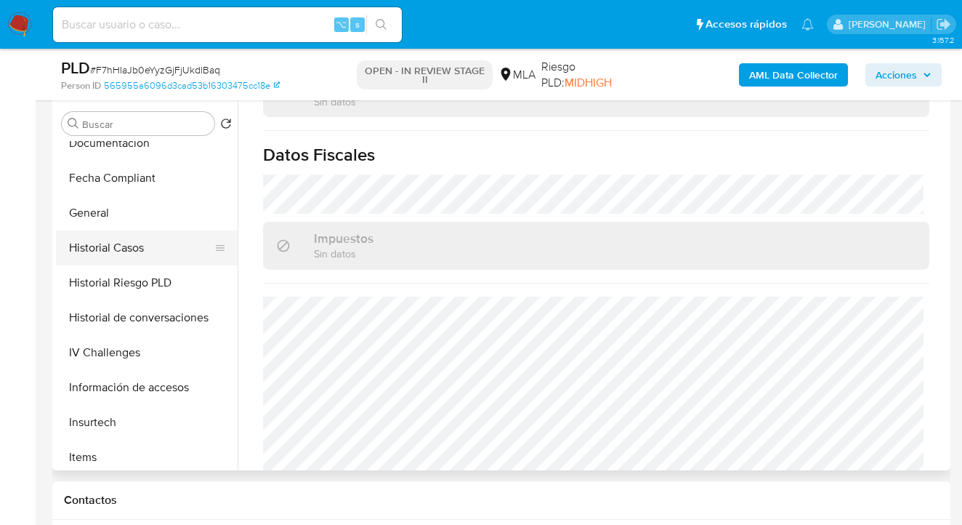
scroll to position [330, 0]
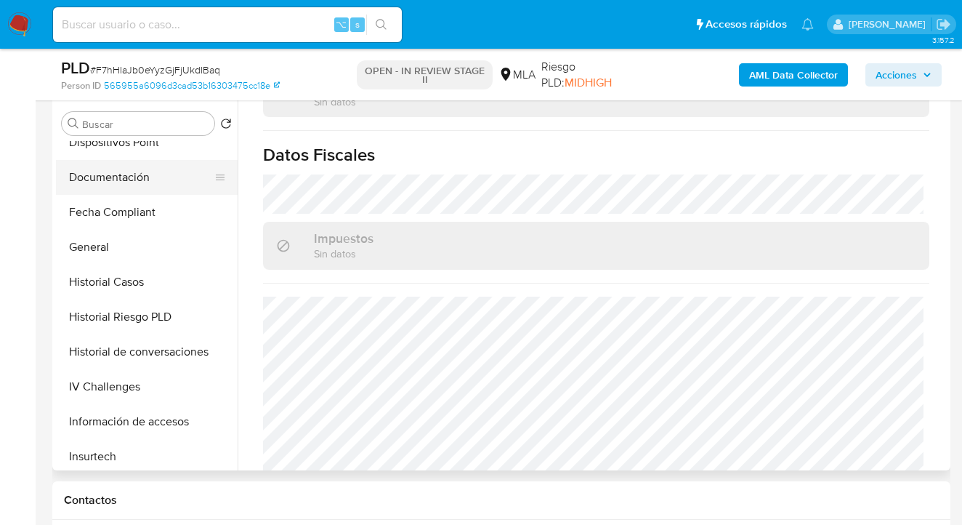
click at [156, 180] on button "Documentación" at bounding box center [141, 177] width 170 height 35
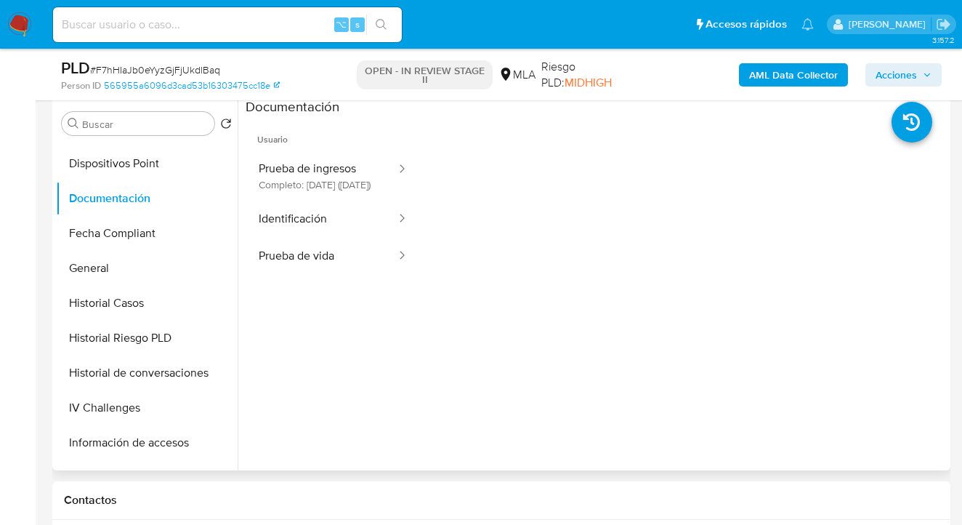
scroll to position [297, 0]
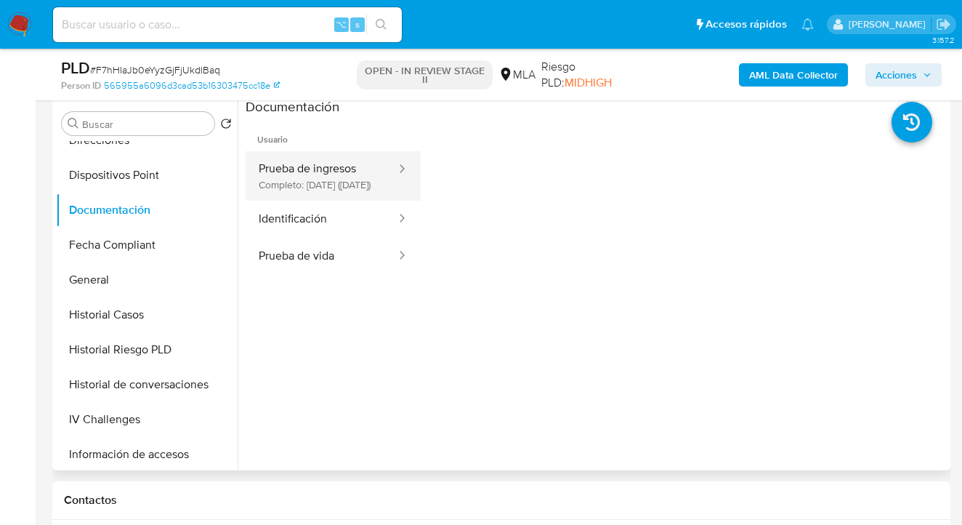
click at [309, 180] on button "Prueba de ingresos Completo: [DATE] ([DATE])" at bounding box center [322, 175] width 152 height 49
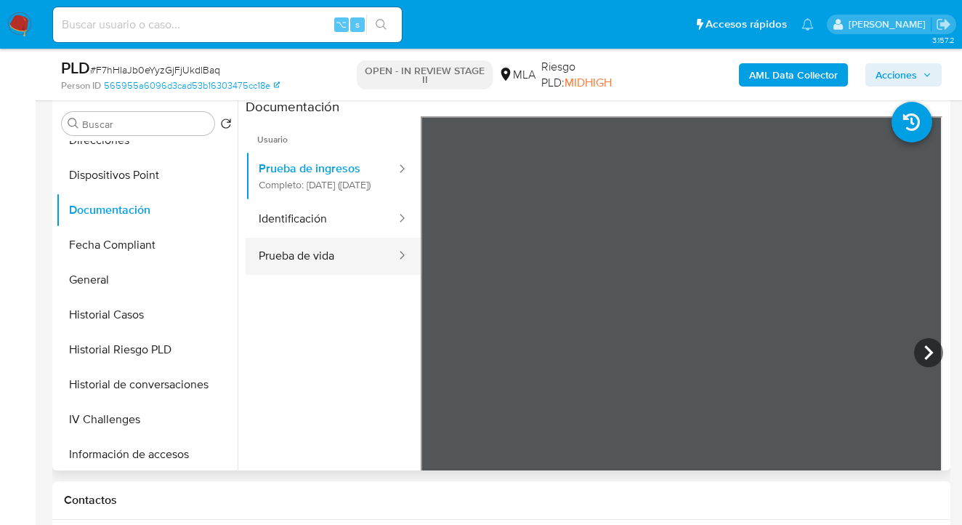
click at [352, 262] on button "Prueba de vida" at bounding box center [322, 256] width 152 height 37
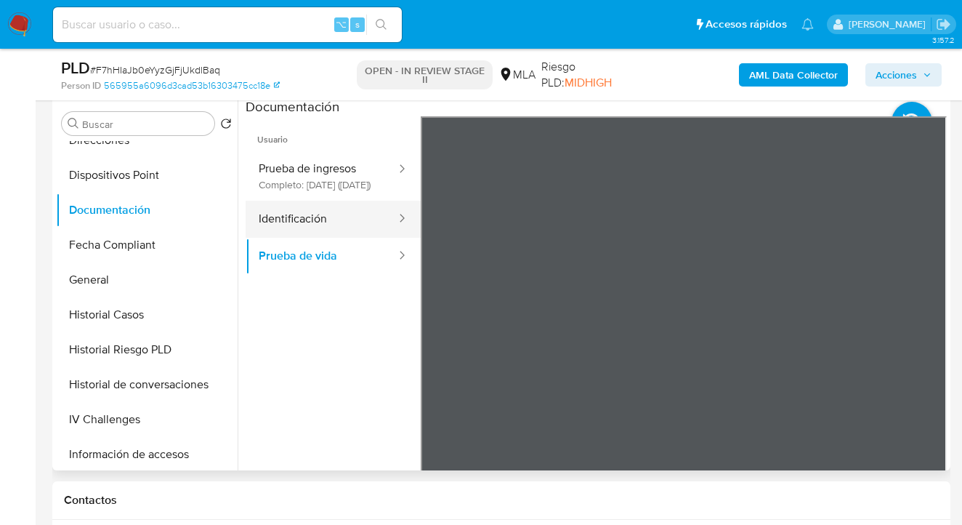
click at [349, 225] on button "Identificación" at bounding box center [322, 219] width 152 height 37
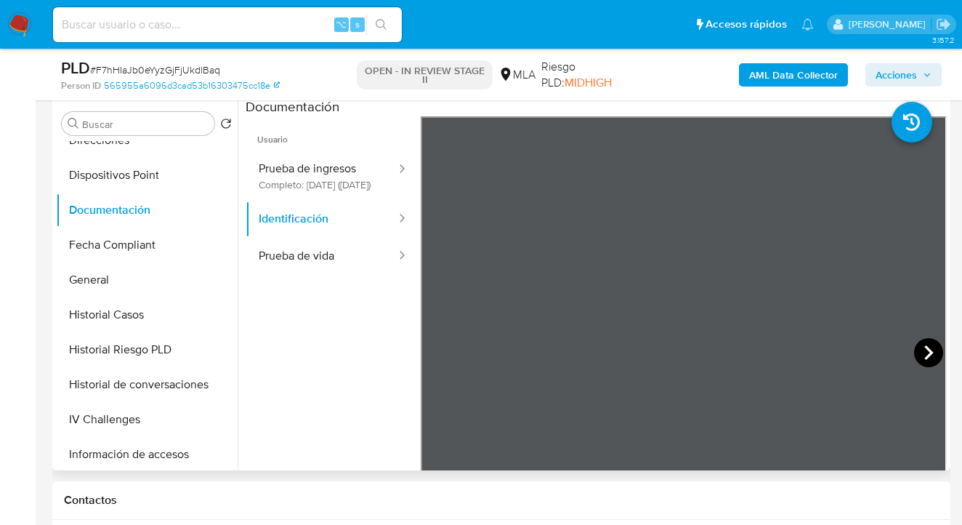
click at [915, 349] on icon at bounding box center [928, 352] width 29 height 29
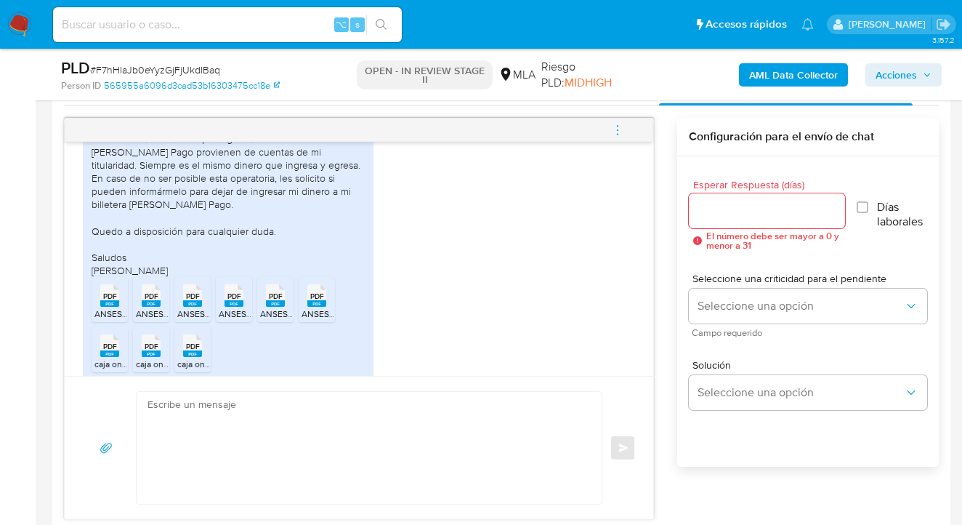
scroll to position [998, 0]
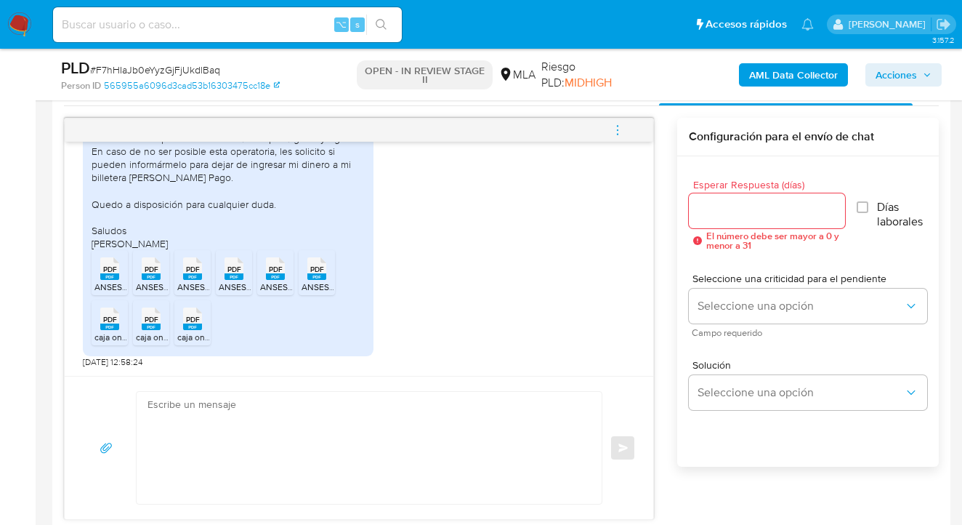
click at [316, 406] on textarea at bounding box center [366, 448] width 436 height 112
paste textarea "Hola, esperamos te encuentres muy bien. Confirmamos la recepción de la document…"
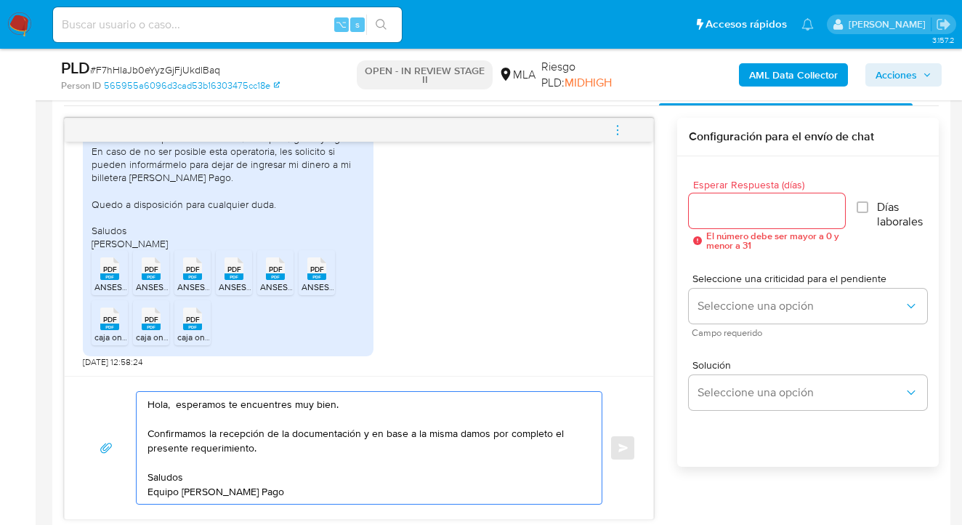
type textarea "Hola, esperamos te encuentres muy bien. Confirmamos la recepción de la document…"
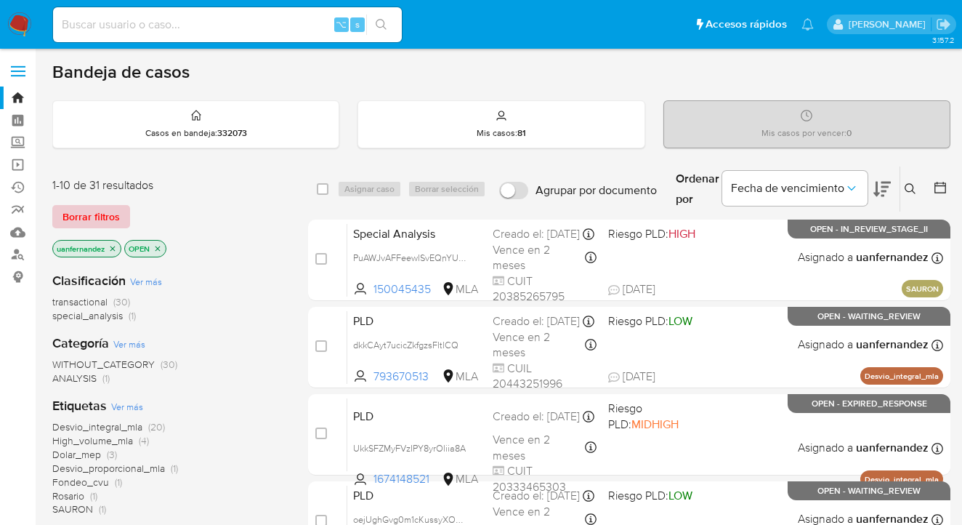
click at [104, 218] on span "Borrar filtros" at bounding box center [90, 216] width 57 height 20
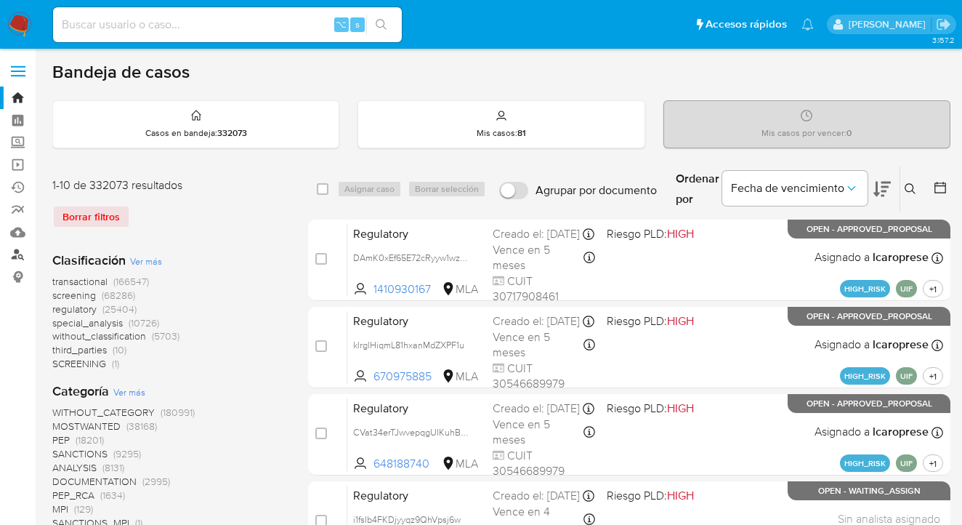
click at [11, 255] on link "Buscador de personas" at bounding box center [86, 254] width 173 height 23
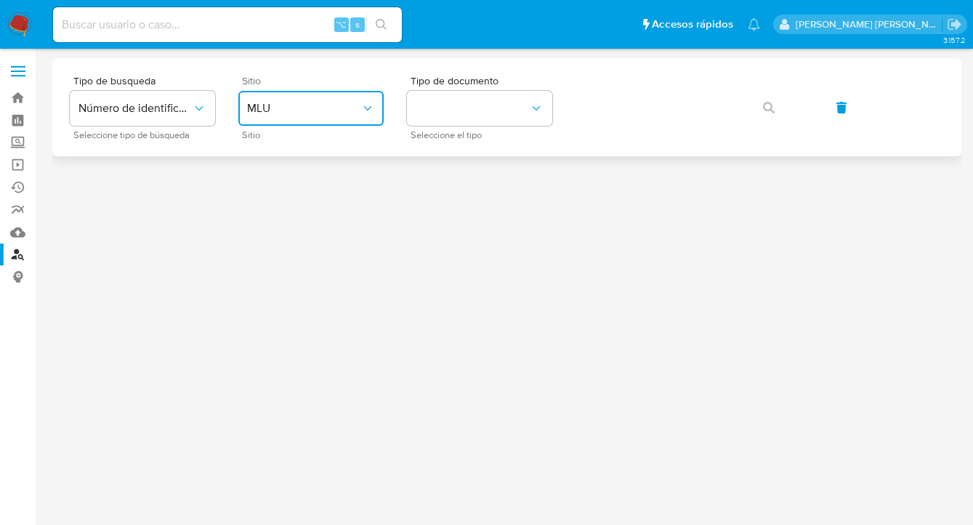
drag, startPoint x: 365, startPoint y: 105, endPoint x: 355, endPoint y: 118, distance: 16.7
click at [365, 105] on icon "site_id" at bounding box center [367, 108] width 15 height 15
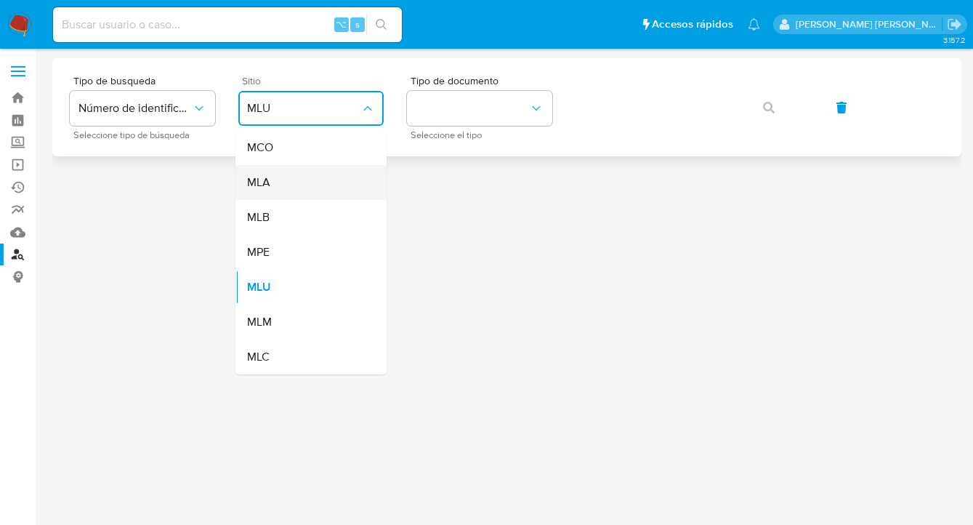
click at [313, 187] on div "MLA" at bounding box center [306, 182] width 119 height 35
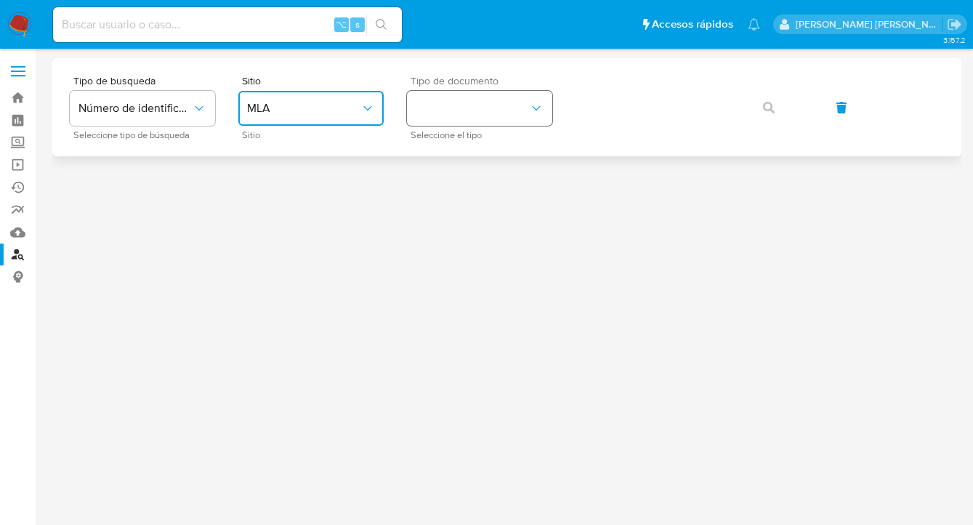
click at [491, 117] on button "identificationType" at bounding box center [479, 108] width 145 height 35
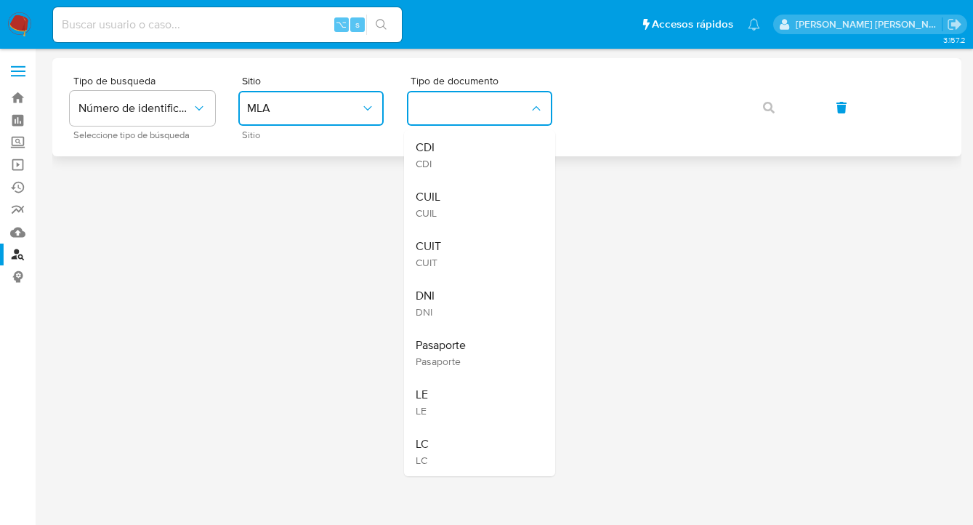
drag, startPoint x: 475, startPoint y: 198, endPoint x: 585, endPoint y: 131, distance: 129.1
click at [477, 195] on div "CUIL CUIL" at bounding box center [475, 204] width 119 height 49
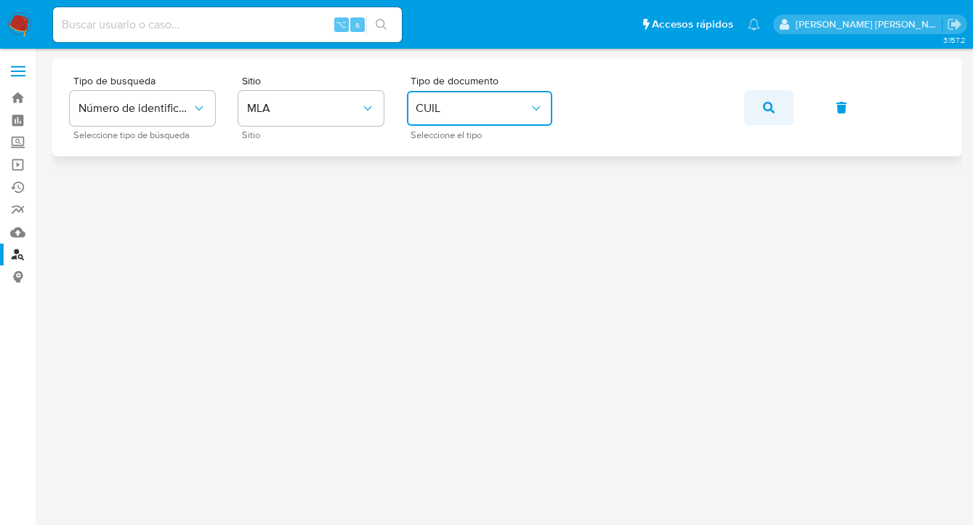
click at [774, 106] on icon "button" at bounding box center [769, 108] width 12 height 12
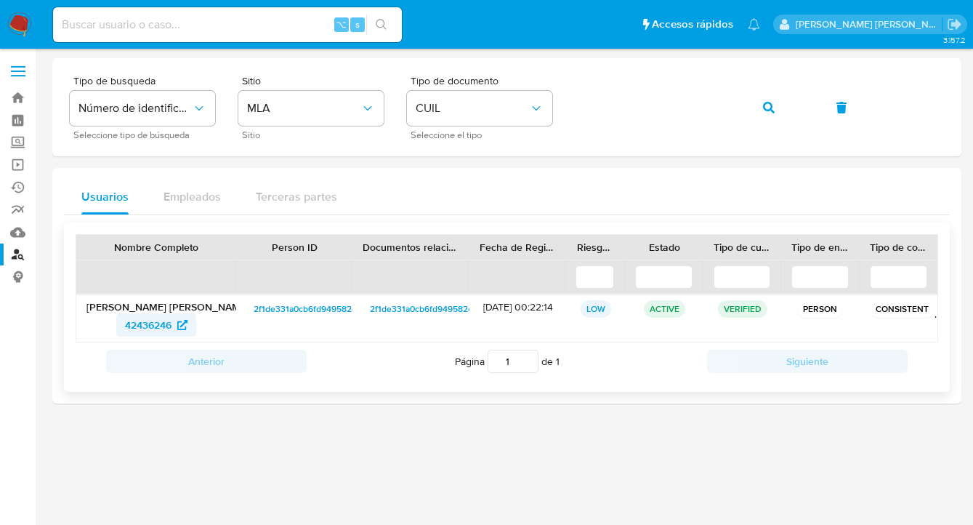
click at [156, 326] on span "42436246" at bounding box center [148, 324] width 47 height 23
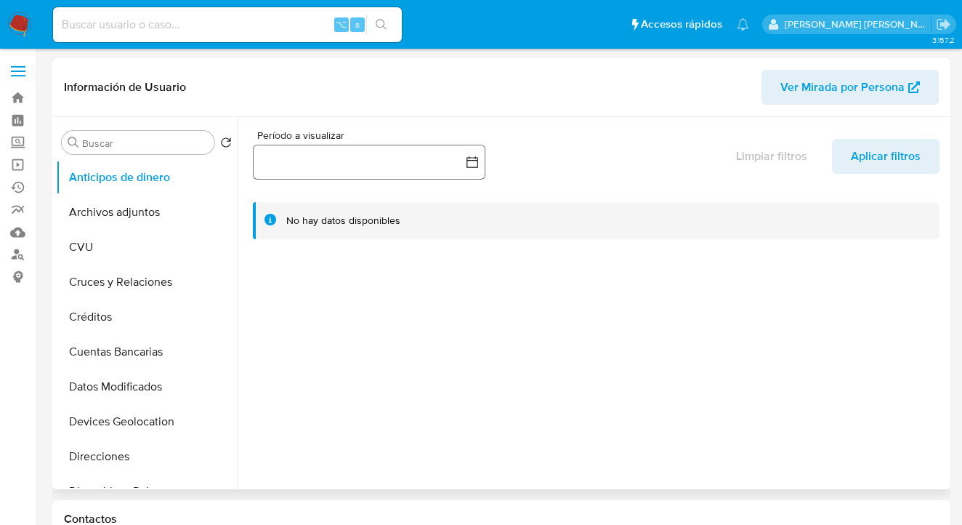
select select "10"
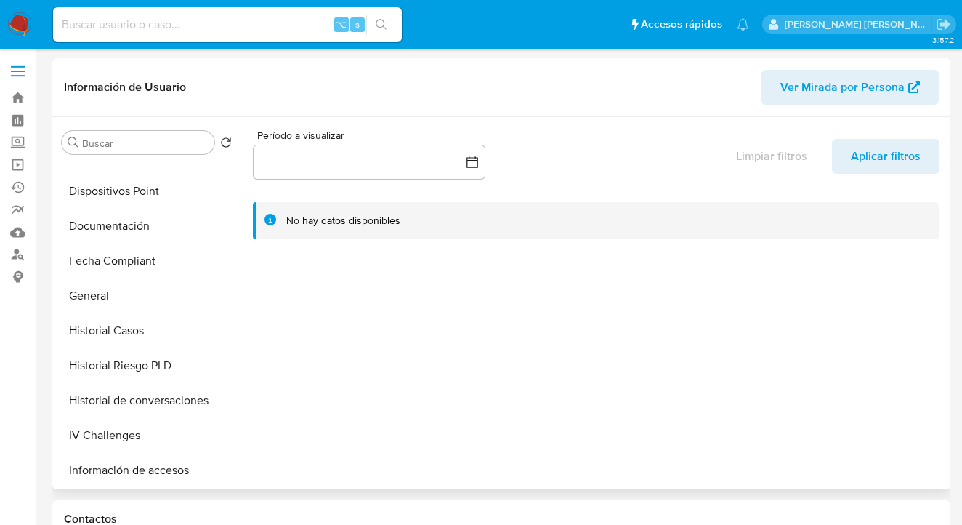
scroll to position [318, 0]
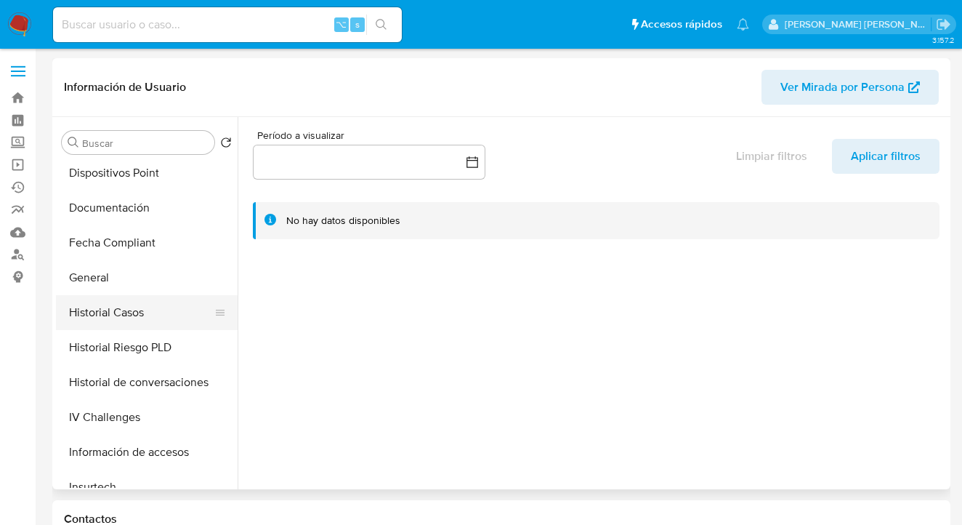
click at [142, 311] on button "Historial Casos" at bounding box center [141, 312] width 170 height 35
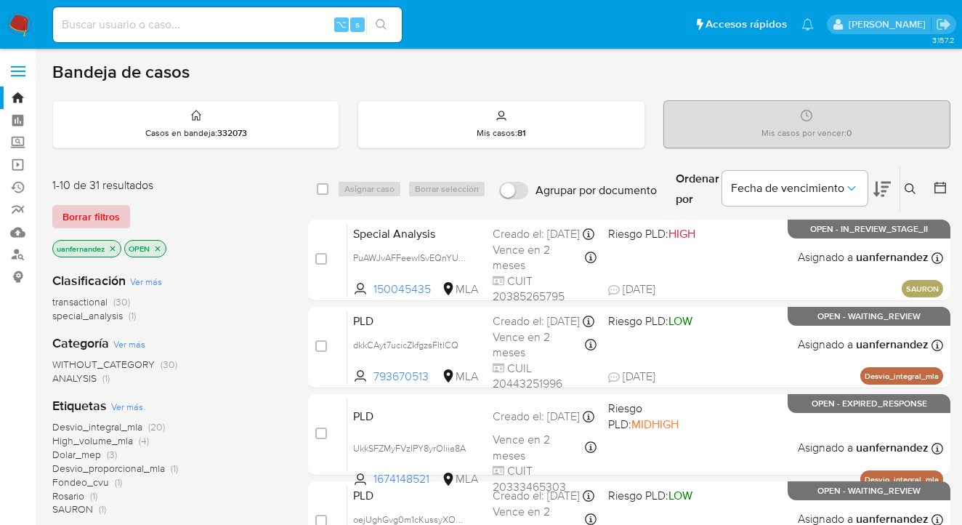
click at [94, 217] on span "Borrar filtros" at bounding box center [90, 216] width 57 height 20
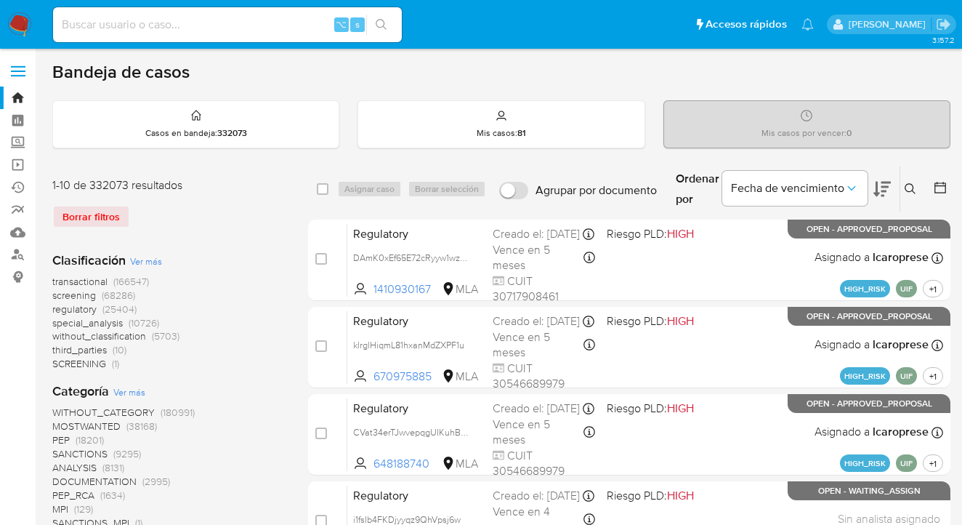
drag, startPoint x: 908, startPoint y: 186, endPoint x: 839, endPoint y: 236, distance: 85.9
click at [908, 186] on icon at bounding box center [911, 189] width 12 height 12
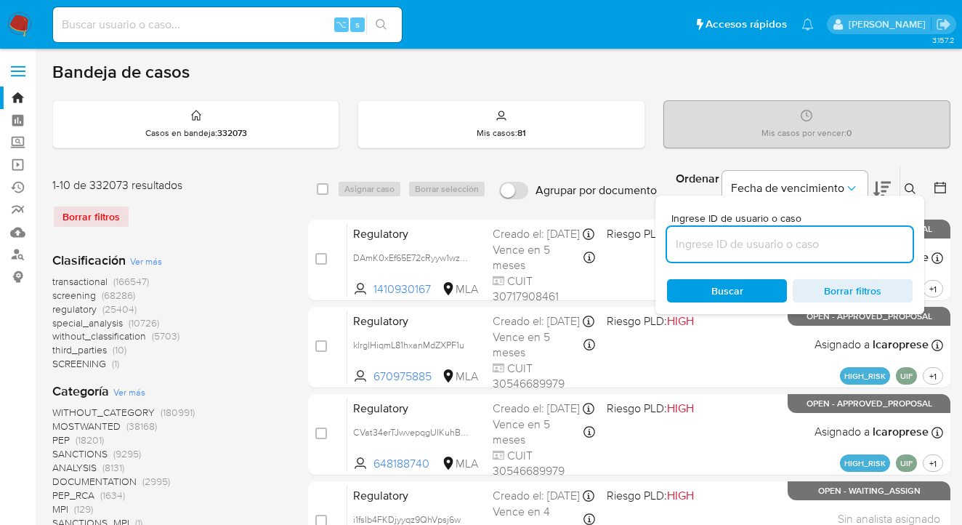
click at [754, 248] on input at bounding box center [790, 244] width 246 height 19
type input "wOAg9RCoIsaWou53e1WTvXDr"
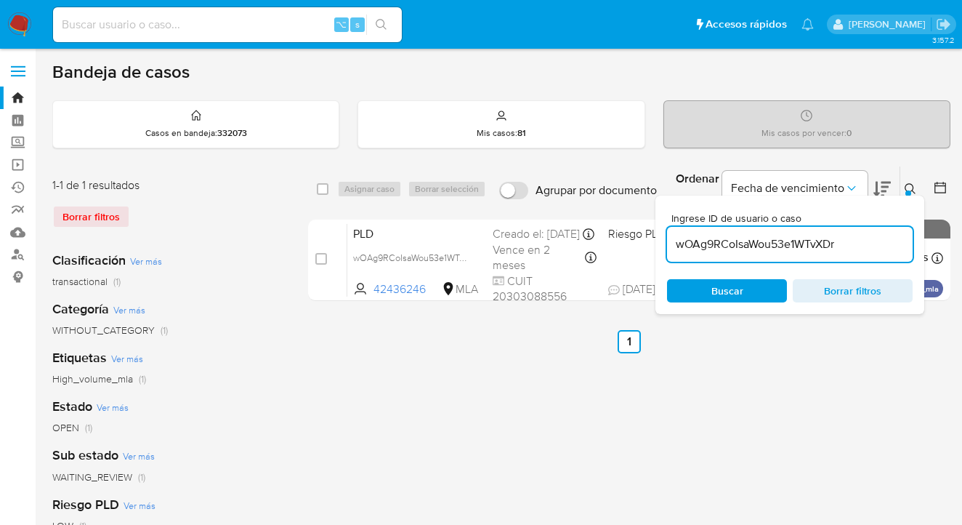
click at [908, 187] on icon at bounding box center [911, 189] width 12 height 12
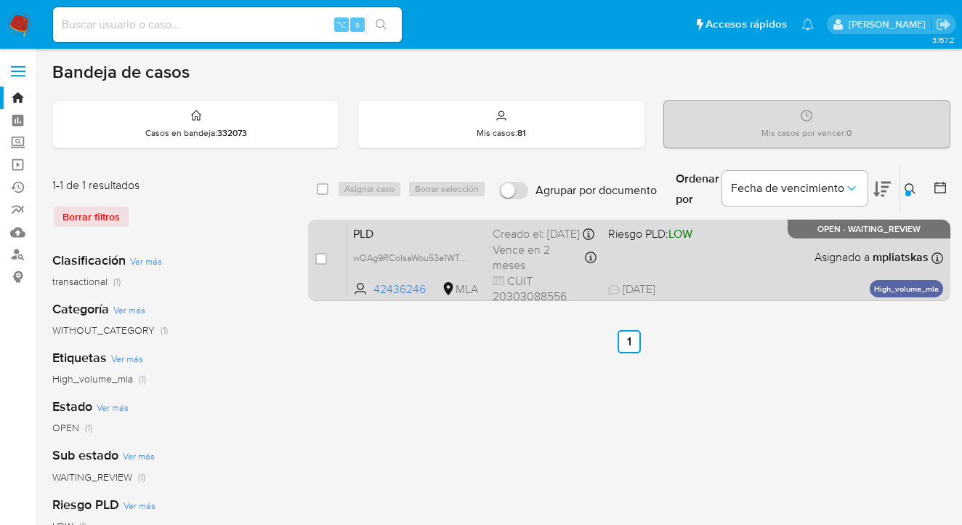
click at [775, 264] on div "PLD wOAg9RCoIsaWou53e1WTvXDr 42436246 MLA Riesgo PLD: LOW Creado el: 12/08/2025…" at bounding box center [645, 259] width 596 height 73
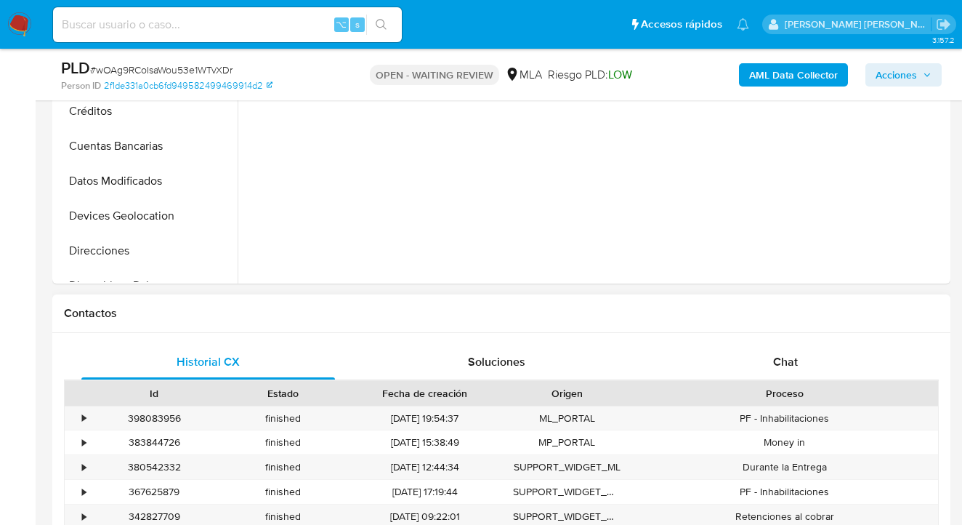
scroll to position [547, 0]
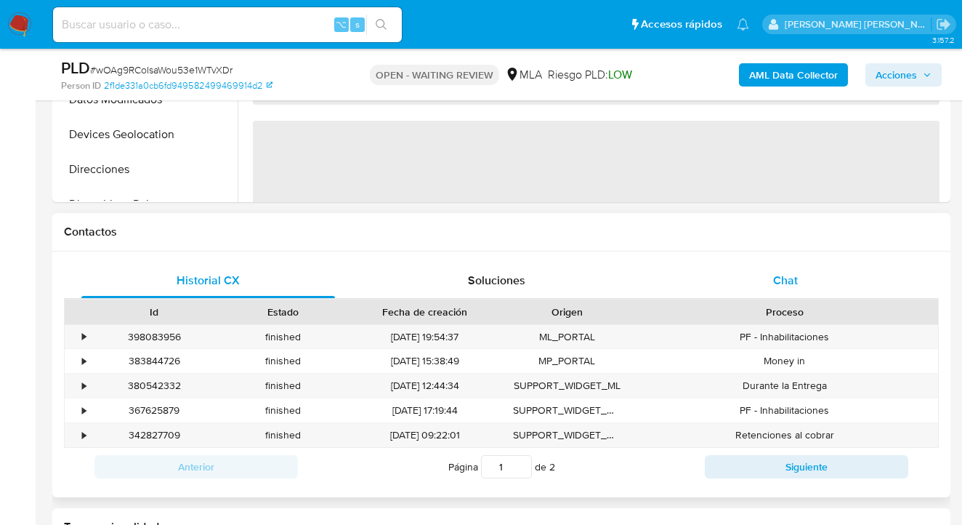
select select "10"
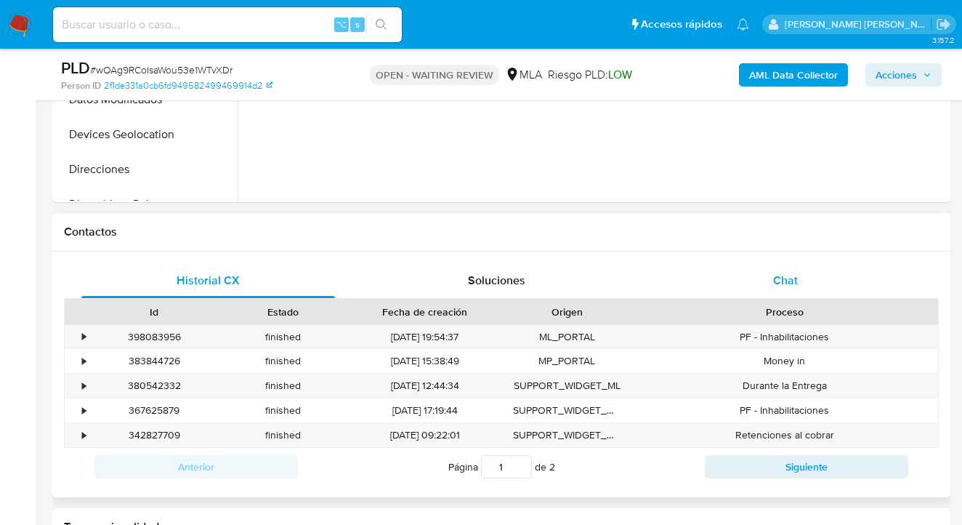
click at [807, 292] on div "Chat" at bounding box center [786, 280] width 254 height 35
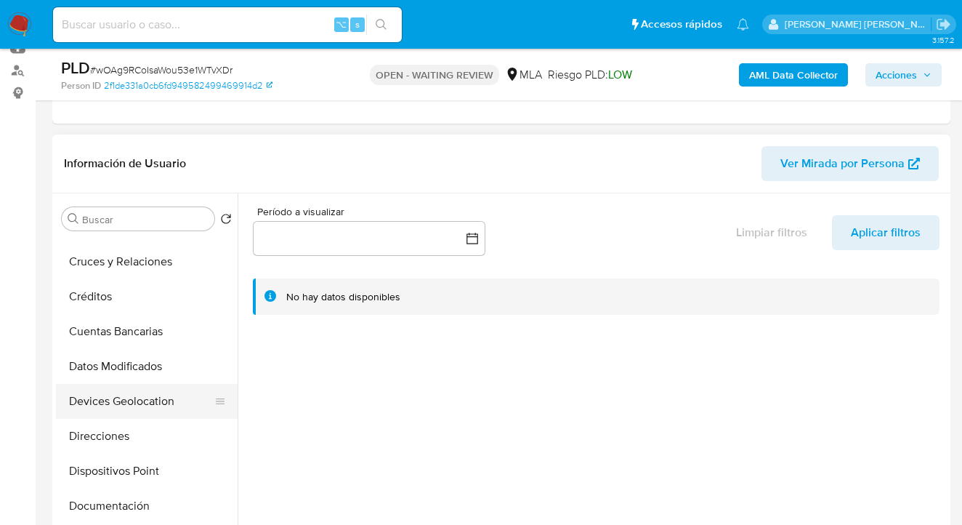
scroll to position [160, 0]
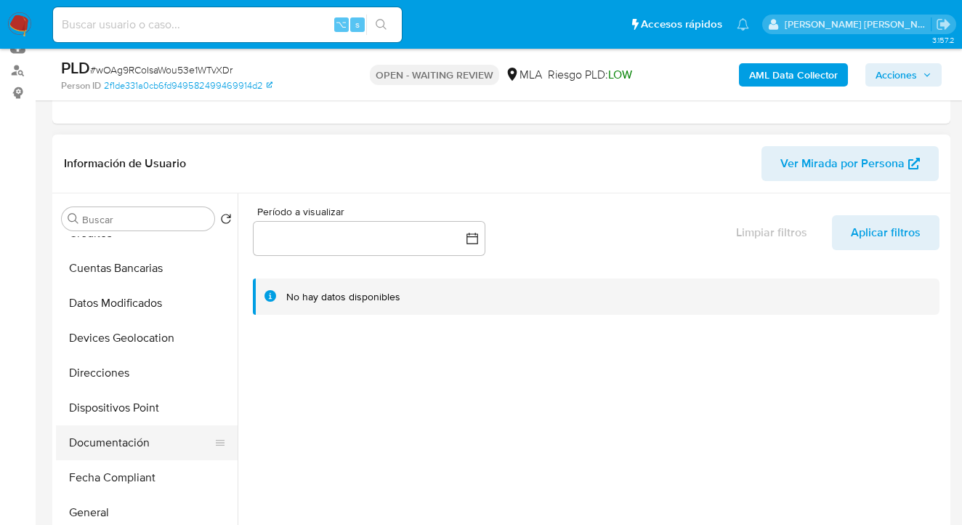
click at [142, 435] on button "Documentación" at bounding box center [141, 442] width 170 height 35
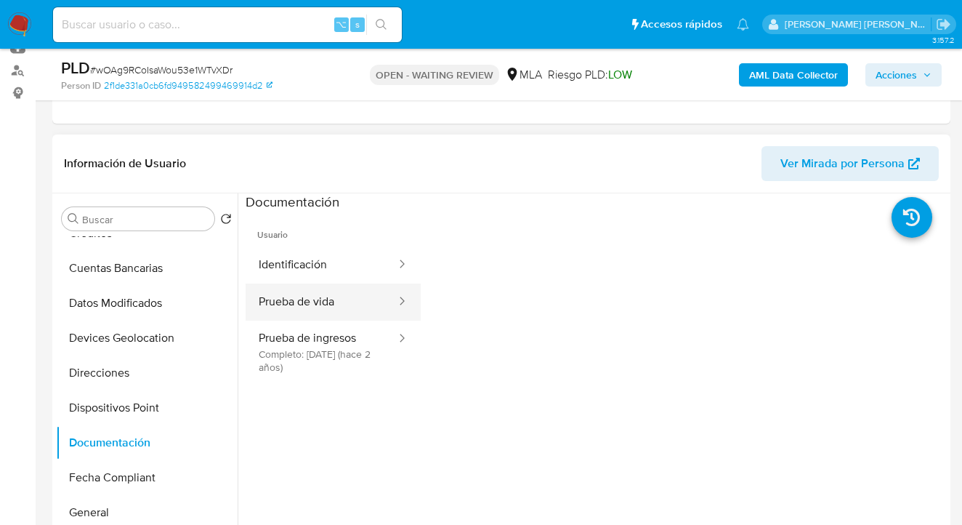
click at [304, 299] on button "Prueba de vida" at bounding box center [322, 301] width 152 height 37
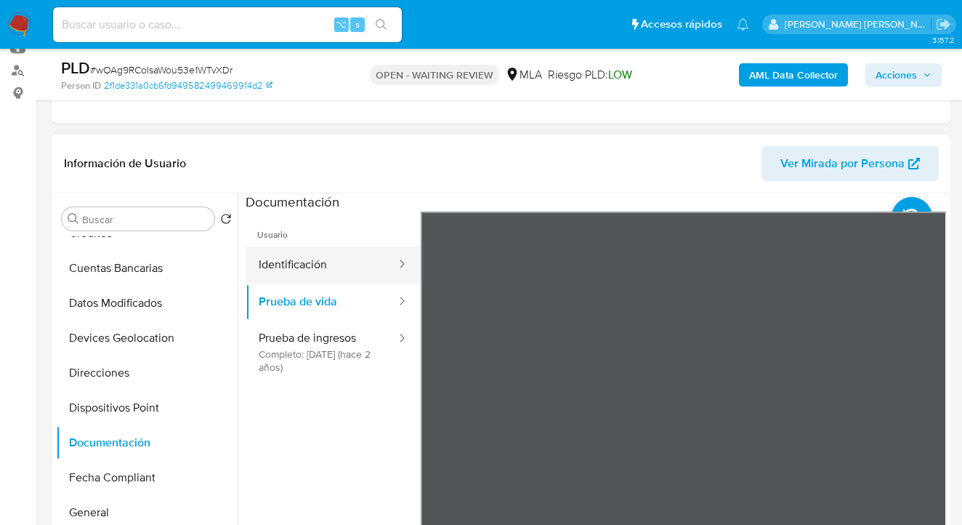
click at [335, 261] on button "Identificación" at bounding box center [322, 264] width 152 height 37
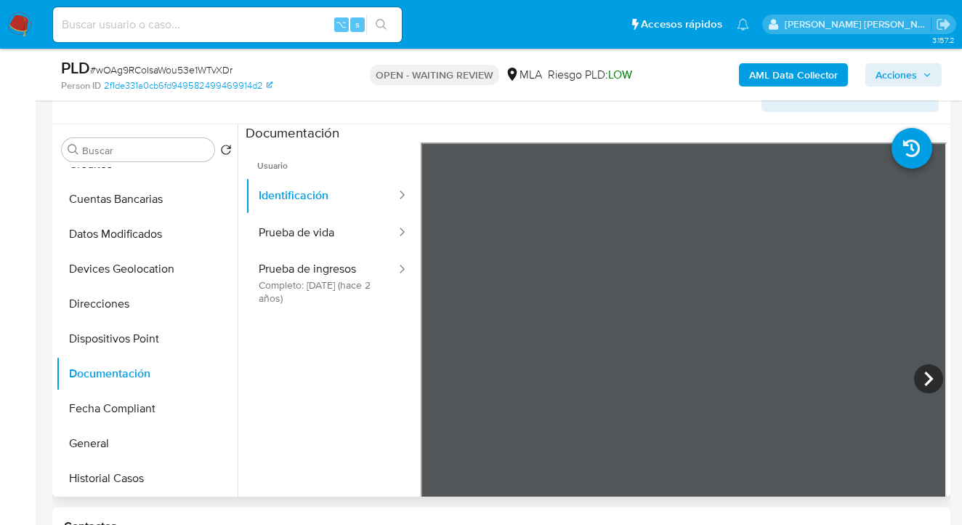
scroll to position [301, 0]
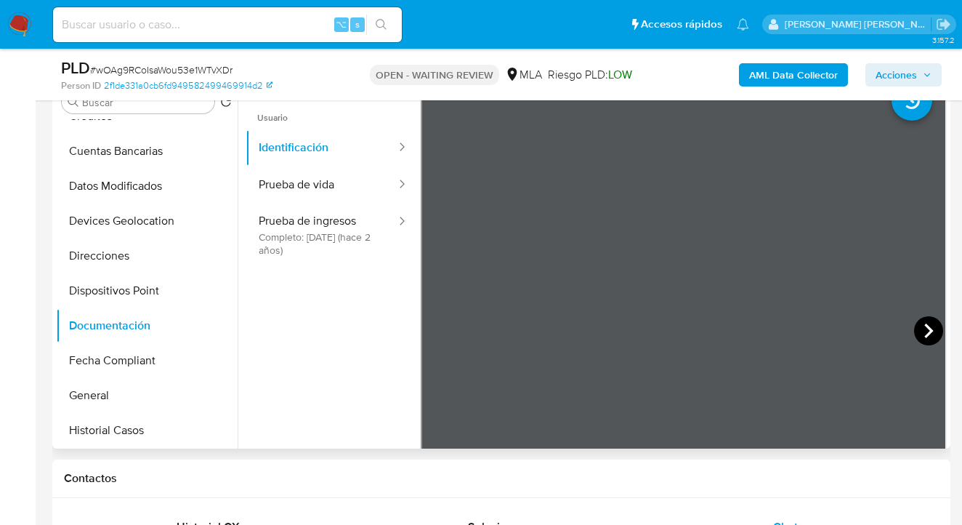
click at [924, 328] on icon at bounding box center [928, 330] width 9 height 15
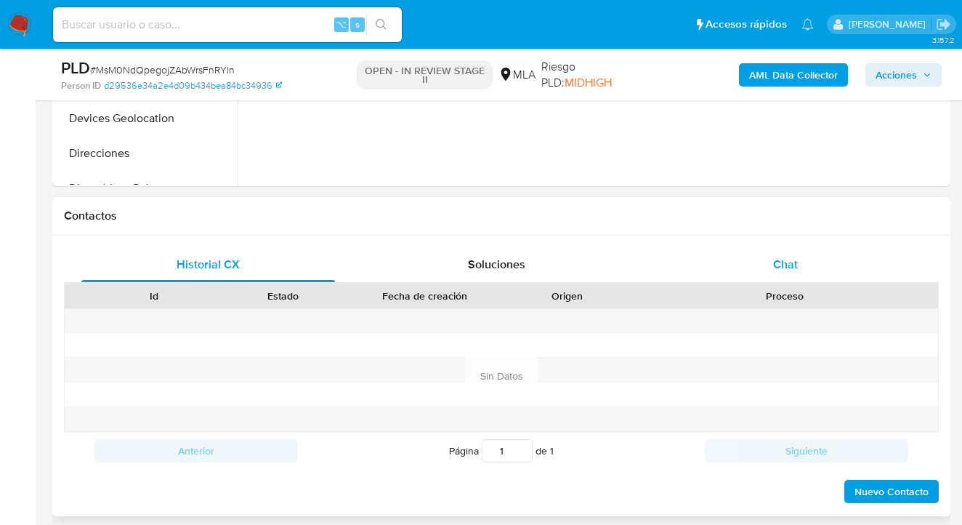
click at [799, 272] on div "Chat" at bounding box center [786, 264] width 254 height 35
select select "10"
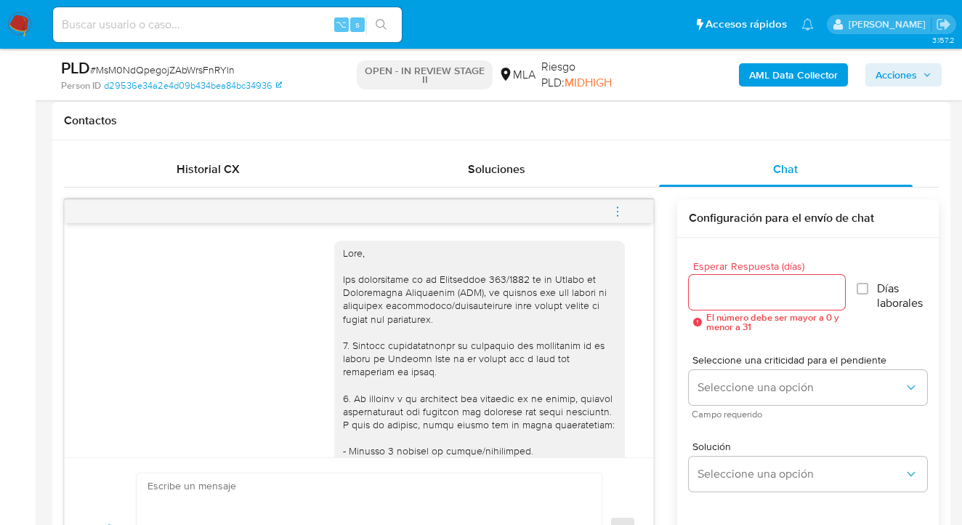
click at [621, 211] on icon "menu-action" at bounding box center [617, 211] width 13 height 13
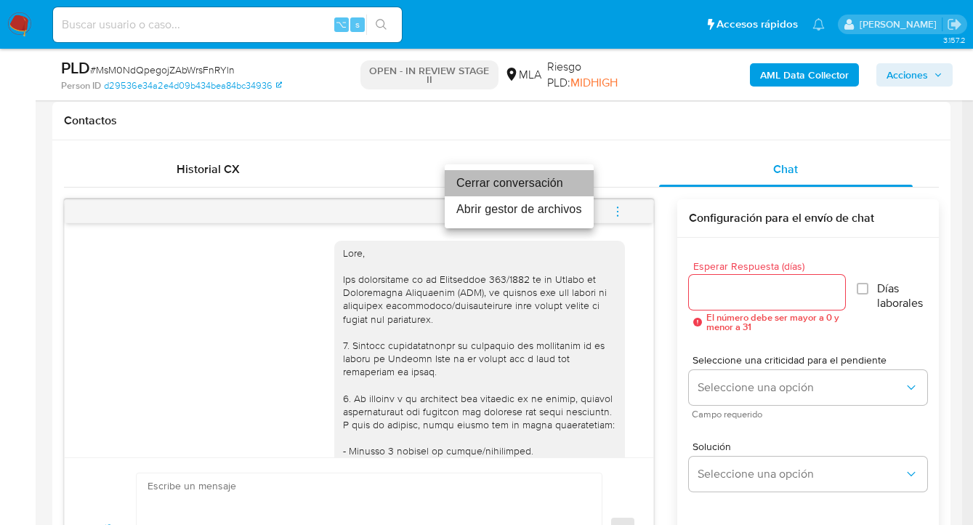
click at [566, 185] on li "Cerrar conversación" at bounding box center [519, 183] width 149 height 26
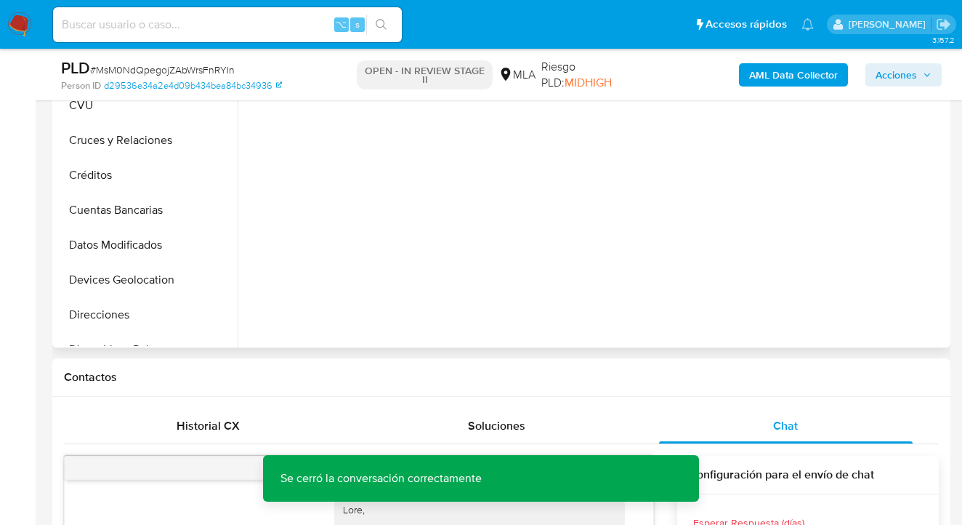
scroll to position [347, 0]
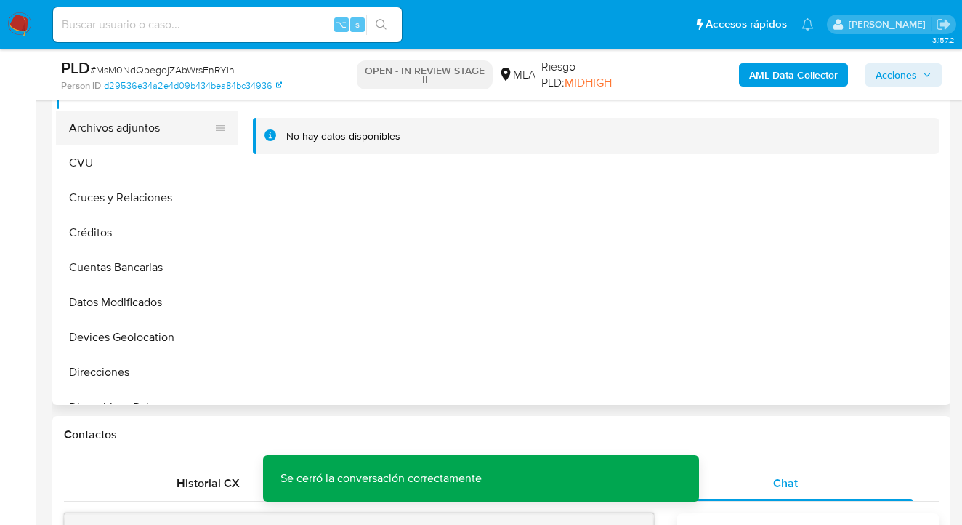
click at [167, 134] on button "Archivos adjuntos" at bounding box center [141, 127] width 170 height 35
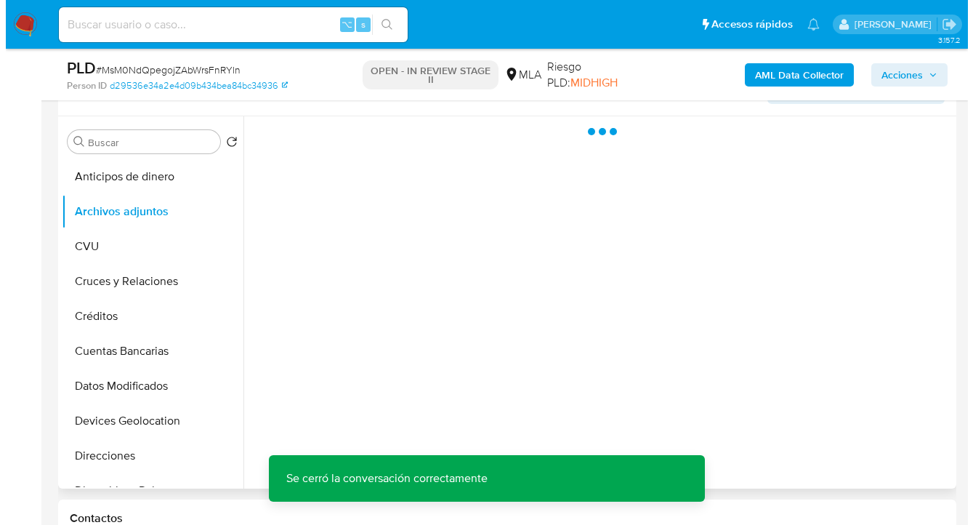
scroll to position [206, 0]
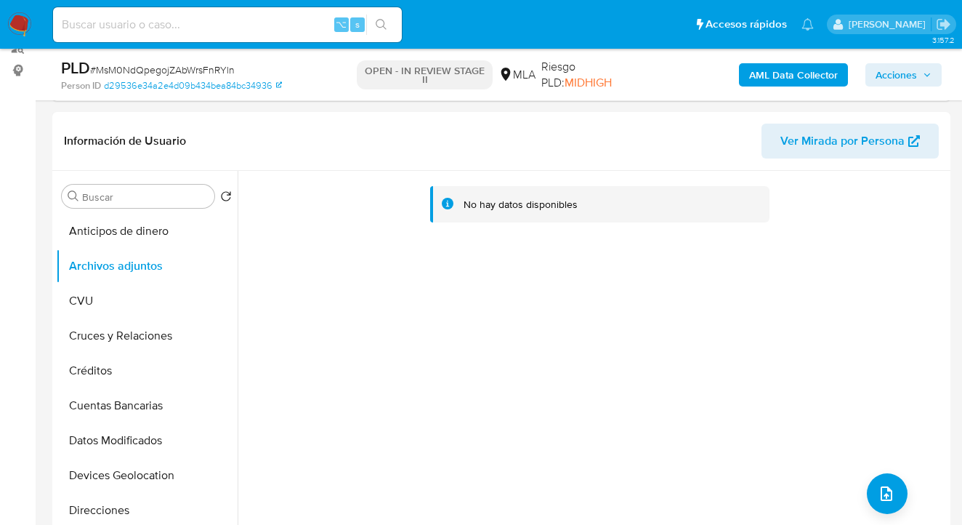
click at [797, 74] on b "AML Data Collector" at bounding box center [793, 74] width 89 height 23
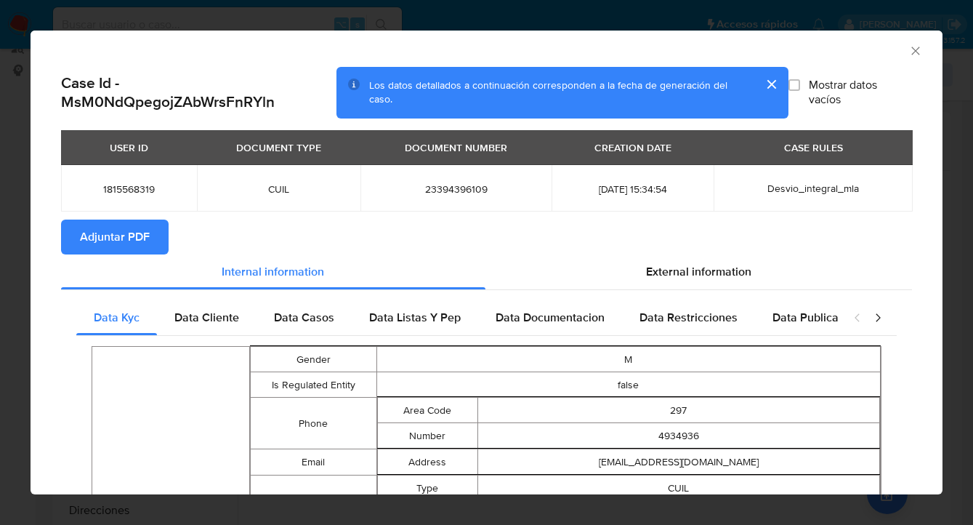
click at [153, 243] on button "Adjuntar PDF" at bounding box center [115, 236] width 108 height 35
click at [908, 49] on icon "Cerrar ventana" at bounding box center [915, 51] width 15 height 15
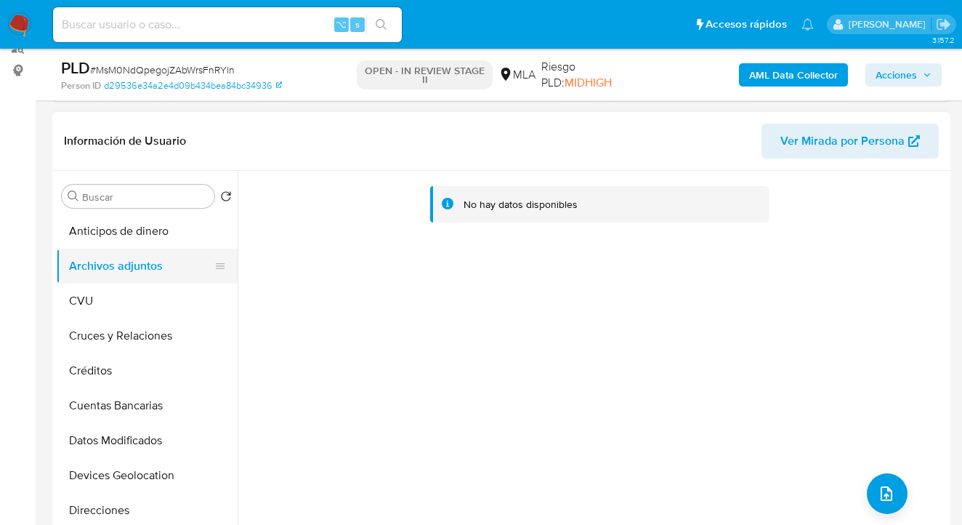
drag, startPoint x: 145, startPoint y: 300, endPoint x: 147, endPoint y: 270, distance: 29.8
click at [145, 300] on button "CVU" at bounding box center [147, 300] width 182 height 35
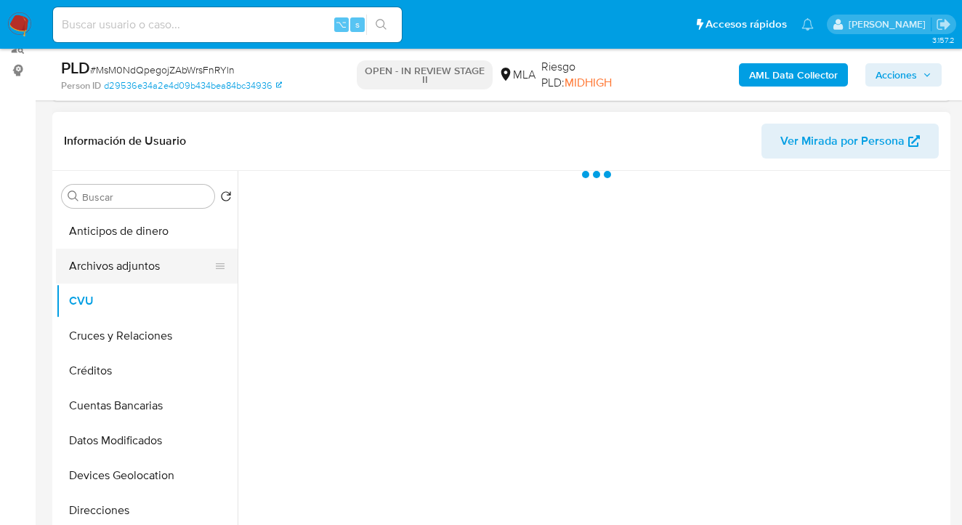
click at [150, 264] on button "Archivos adjuntos" at bounding box center [141, 266] width 170 height 35
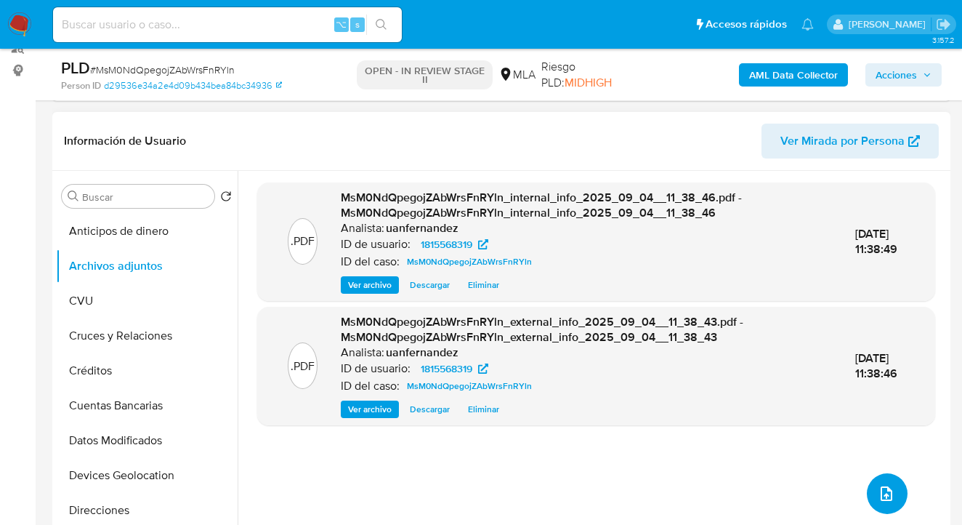
click at [878, 499] on icon "upload-file" at bounding box center [886, 493] width 17 height 17
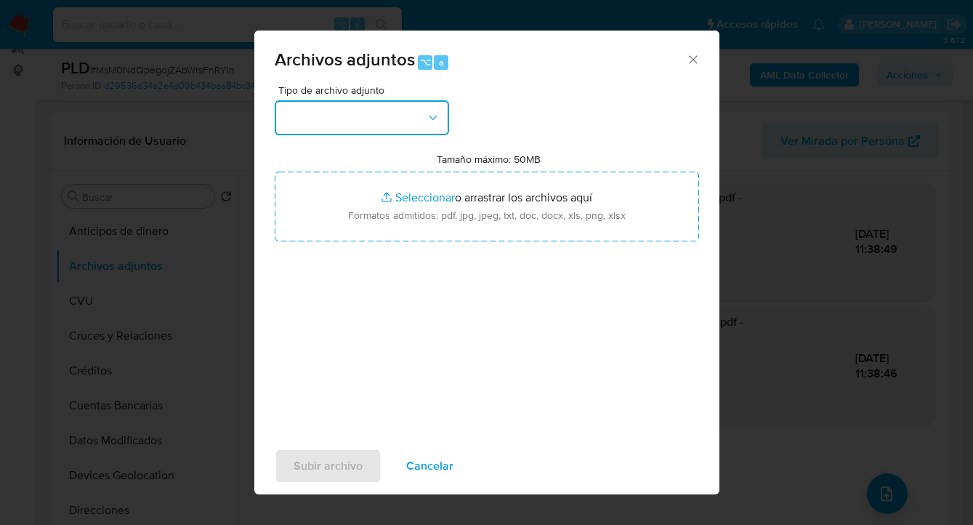
click at [430, 117] on icon "button" at bounding box center [433, 117] width 15 height 15
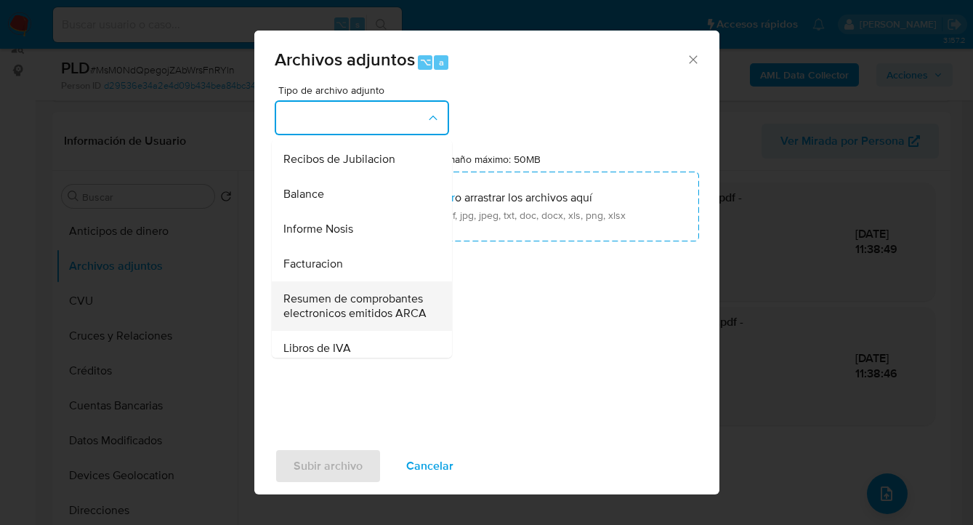
scroll to position [546, 0]
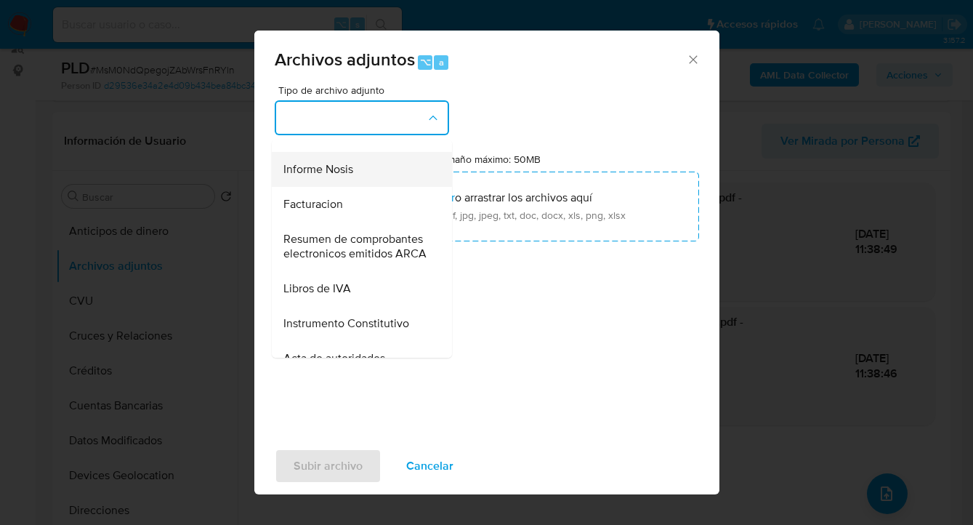
click at [360, 187] on div "Informe Nosis" at bounding box center [357, 169] width 148 height 35
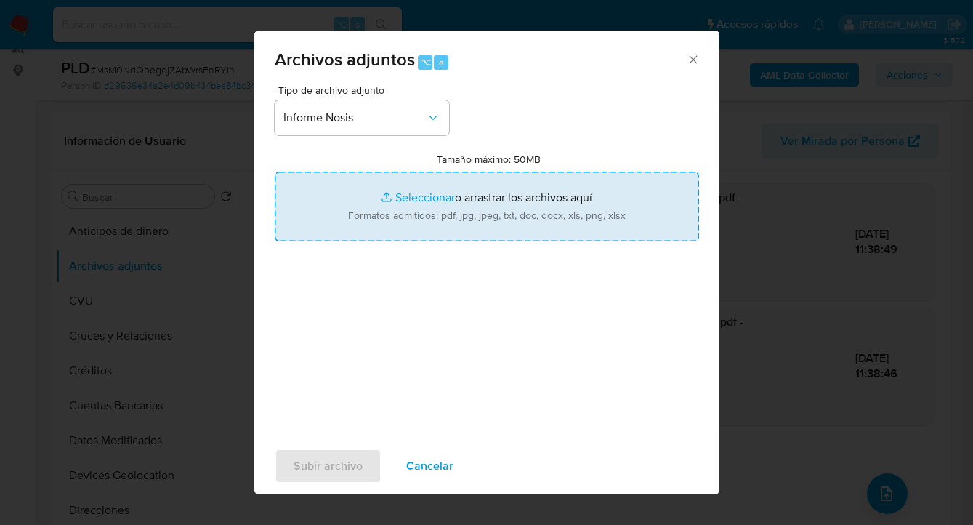
click at [496, 210] on input "Tamaño máximo: 50MB Seleccionar archivos" at bounding box center [487, 207] width 424 height 70
type input "C:\fakepath\1815568319-NOSIS_Manager_InformeIndividual_23394396109_620658_20250…"
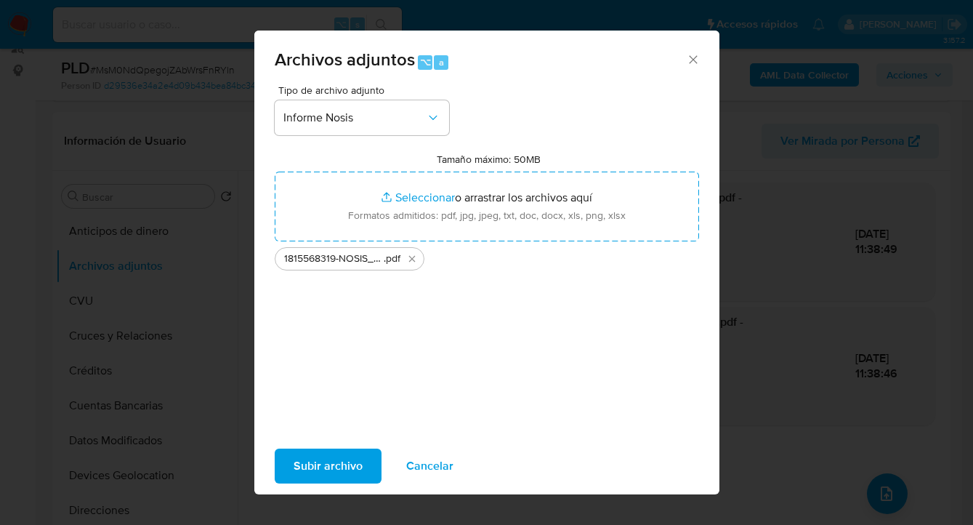
click at [319, 469] on span "Subir archivo" at bounding box center [328, 466] width 69 height 32
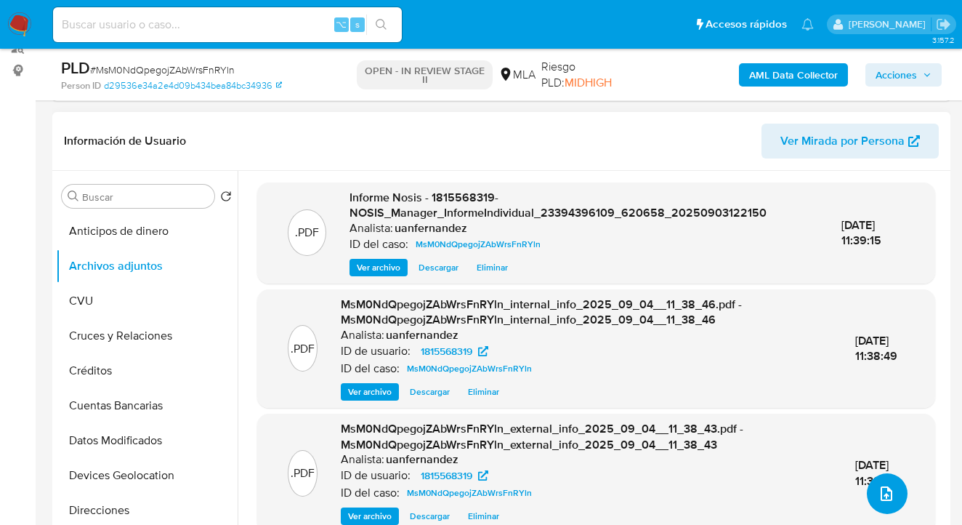
click at [881, 493] on icon "upload-file" at bounding box center [887, 493] width 12 height 15
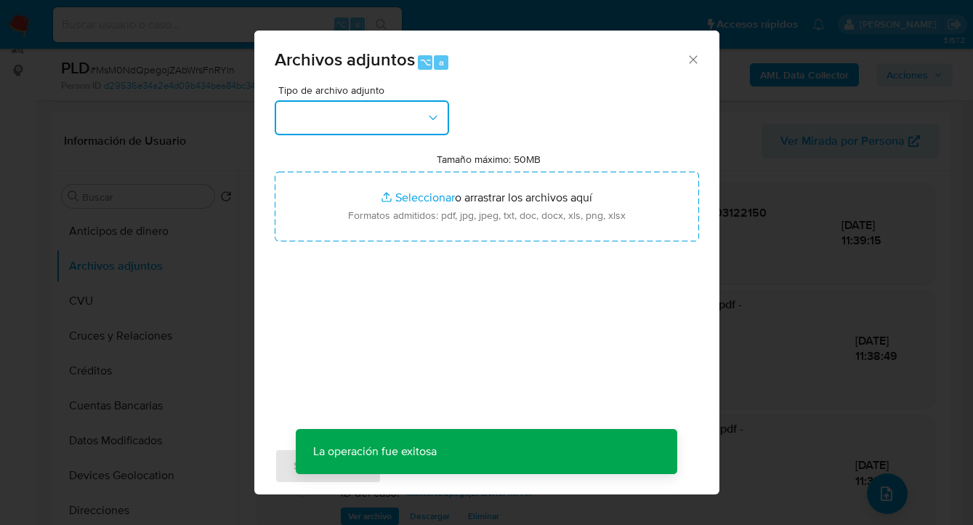
drag, startPoint x: 440, startPoint y: 130, endPoint x: 431, endPoint y: 134, distance: 9.4
click at [440, 130] on button "button" at bounding box center [362, 117] width 174 height 35
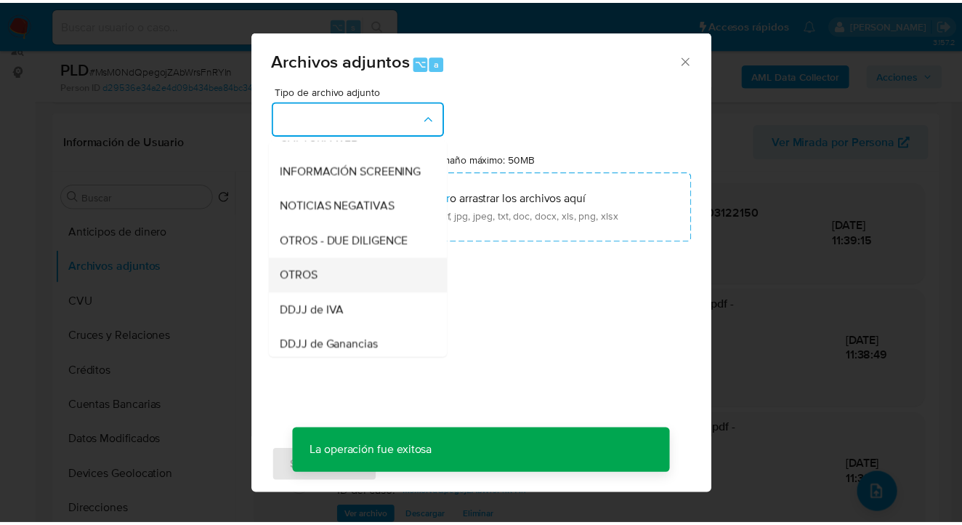
scroll to position [162, 0]
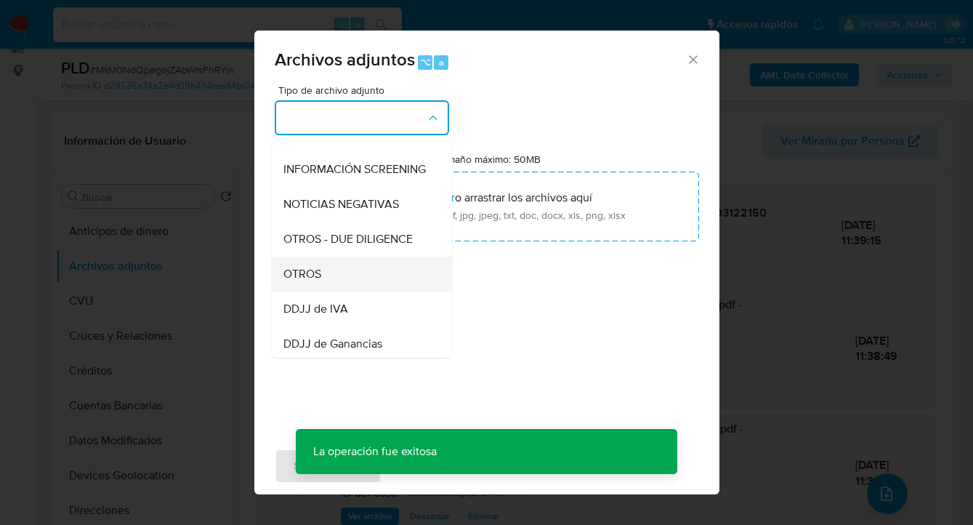
click at [345, 282] on div "OTROS" at bounding box center [357, 274] width 148 height 35
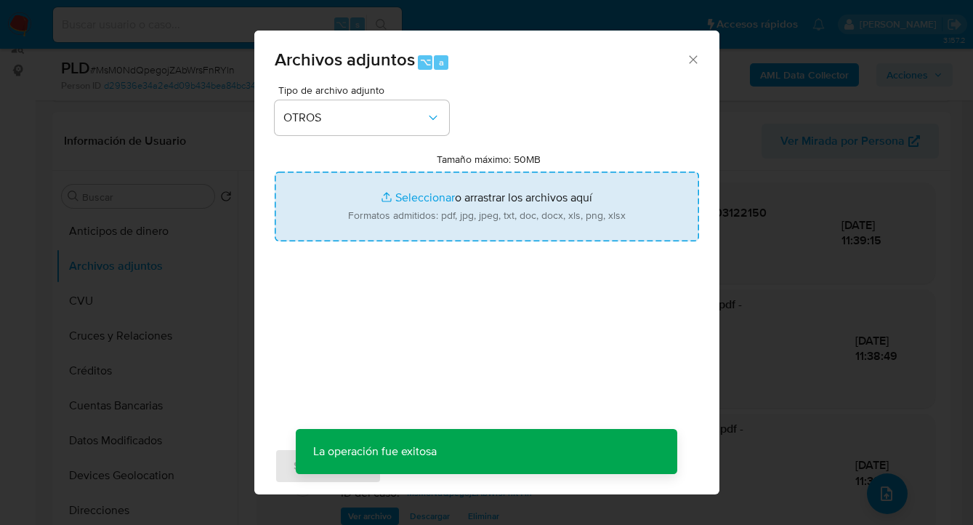
click at [469, 233] on input "Tamaño máximo: 50MB Seleccionar archivos" at bounding box center [487, 207] width 424 height 70
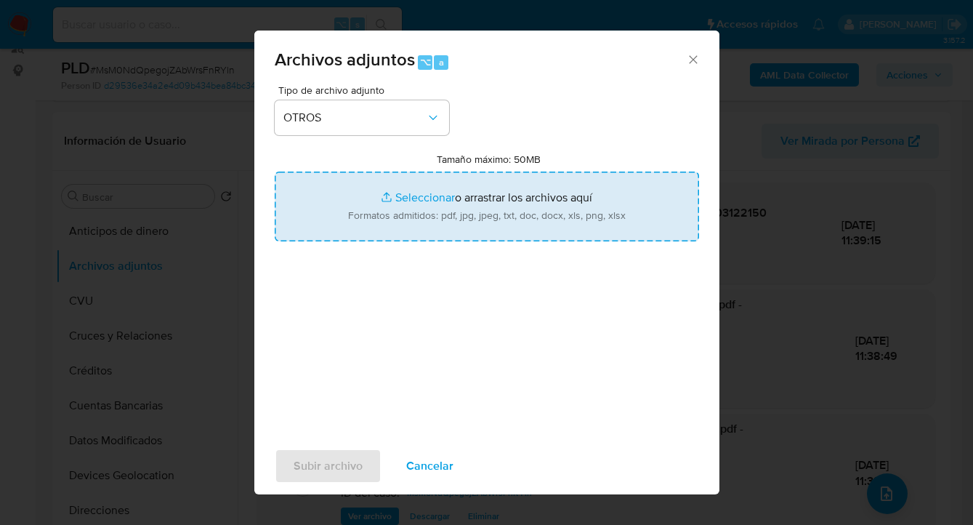
type input "C:\fakepath\1815568319 Movimientos.xlsx"
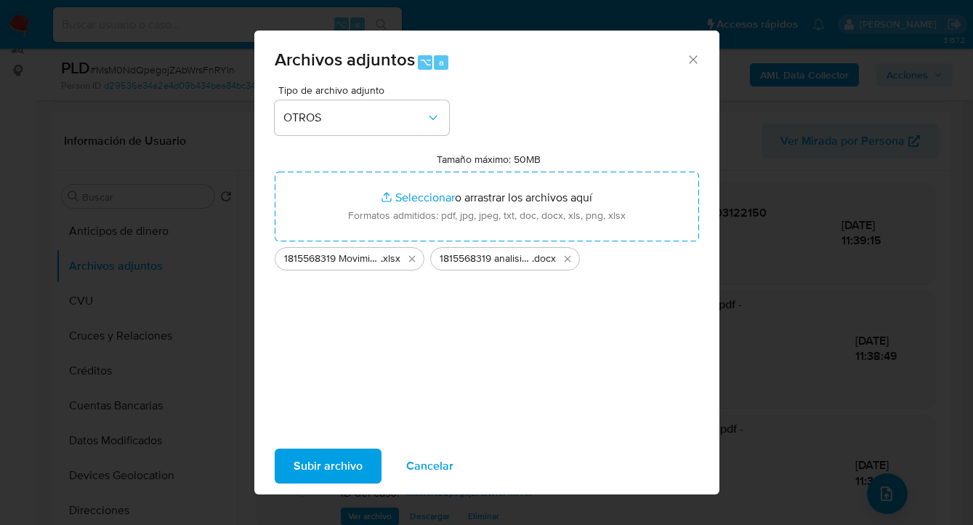
click at [339, 472] on span "Subir archivo" at bounding box center [328, 466] width 69 height 32
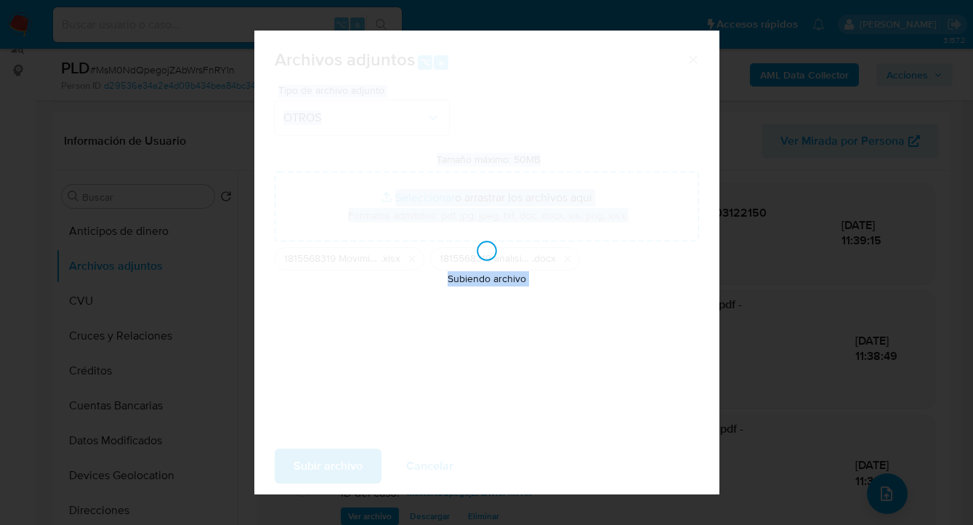
click at [339, 472] on div "Subiendo archivo" at bounding box center [486, 263] width 465 height 464
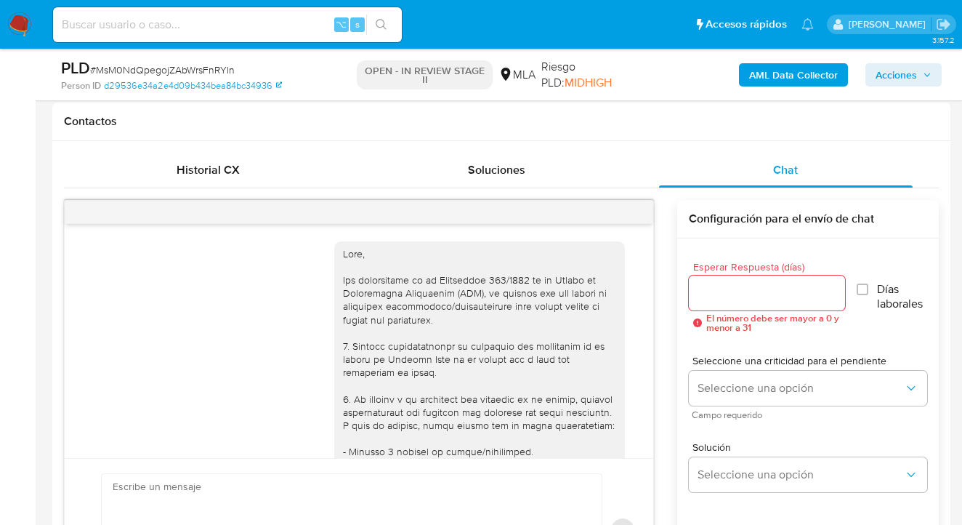
scroll to position [1147, 0]
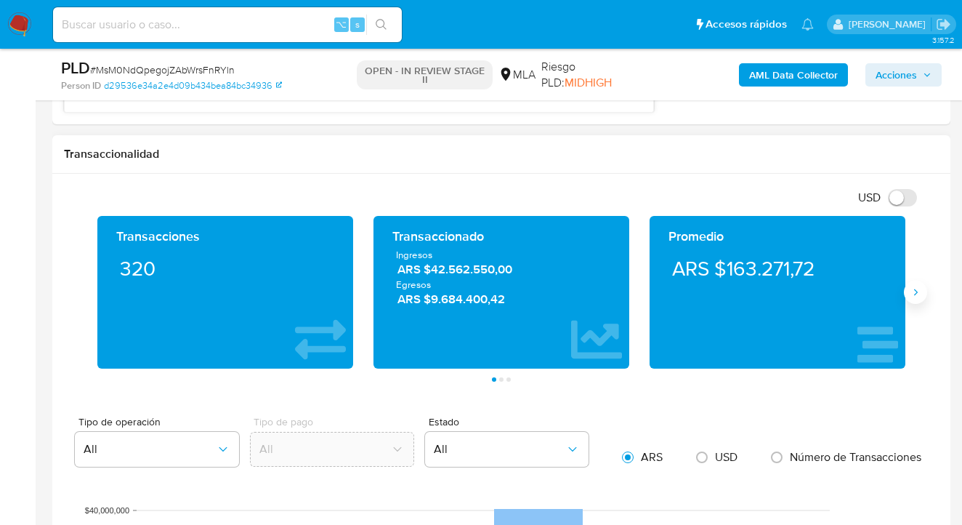
click at [913, 296] on icon "Siguiente" at bounding box center [916, 292] width 12 height 12
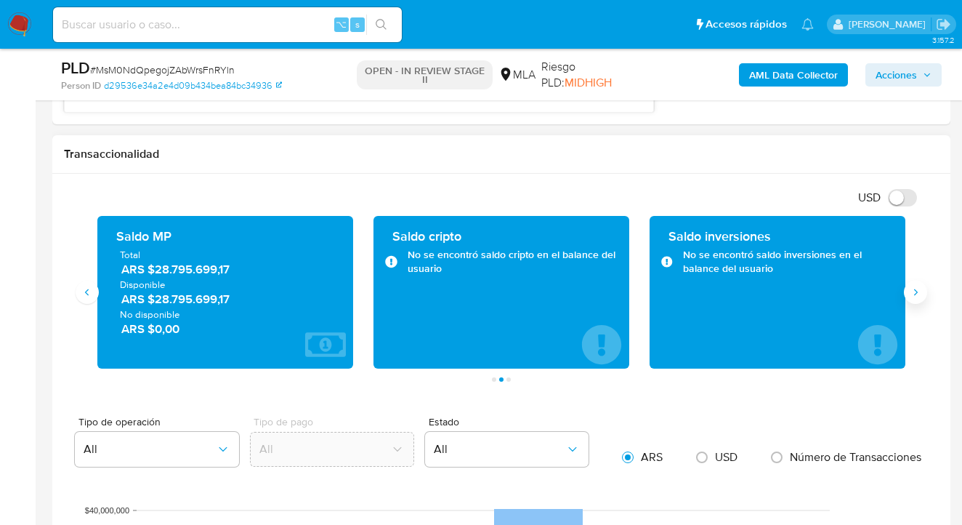
click at [913, 296] on icon "Siguiente" at bounding box center [916, 292] width 12 height 12
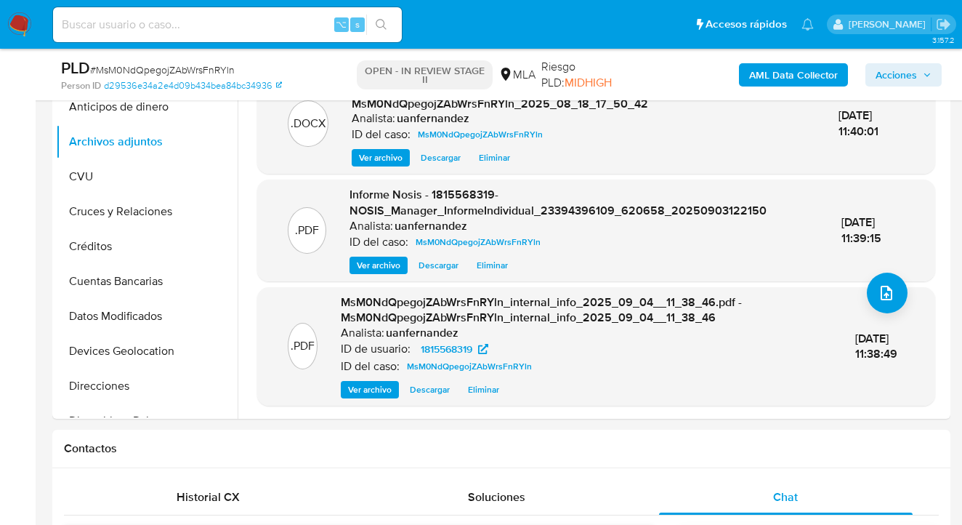
scroll to position [0, 0]
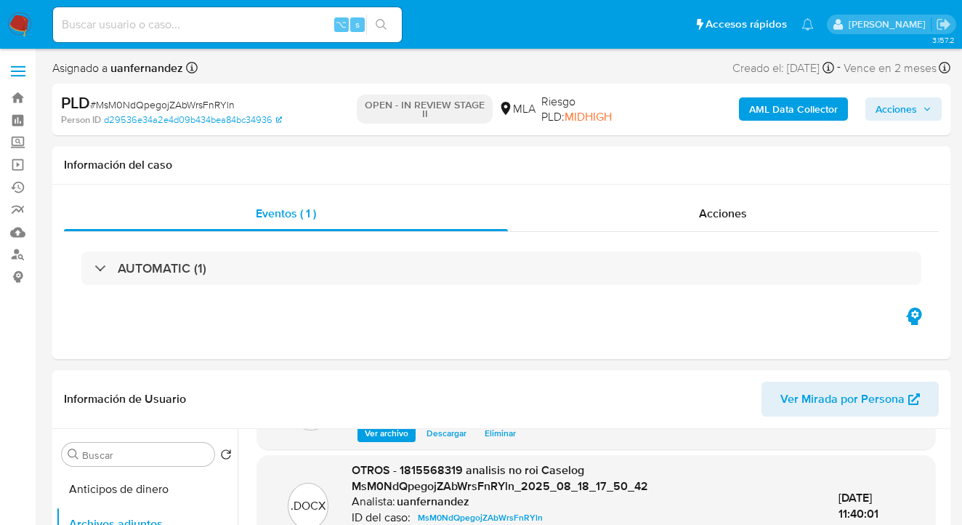
click at [891, 116] on span "Acciones" at bounding box center [896, 108] width 41 height 23
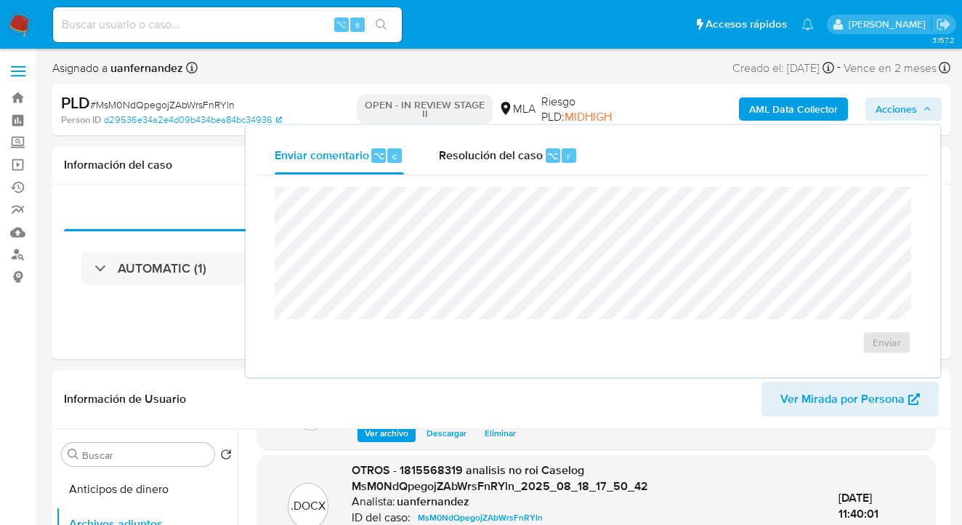
click at [494, 165] on div "Resolución del caso ⌥ r" at bounding box center [508, 156] width 139 height 38
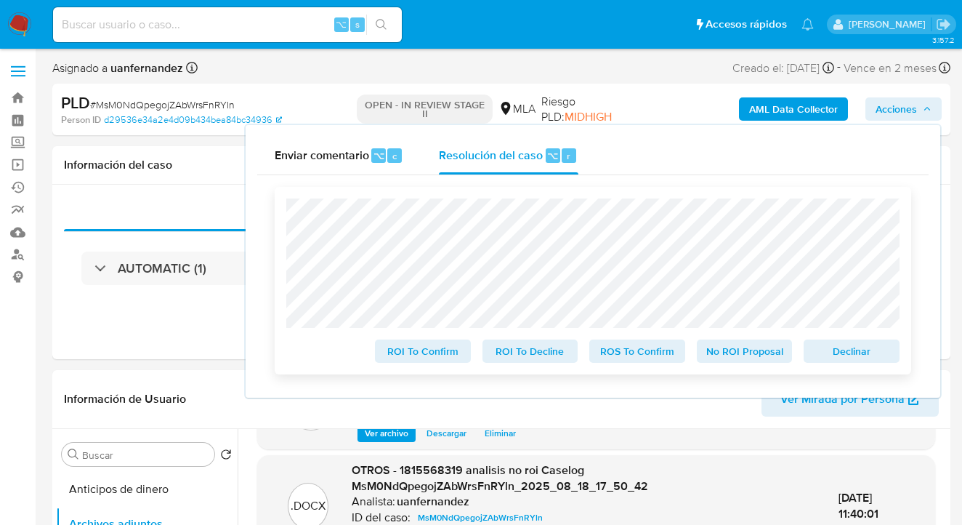
click at [745, 356] on span "No ROI Proposal" at bounding box center [745, 351] width 76 height 20
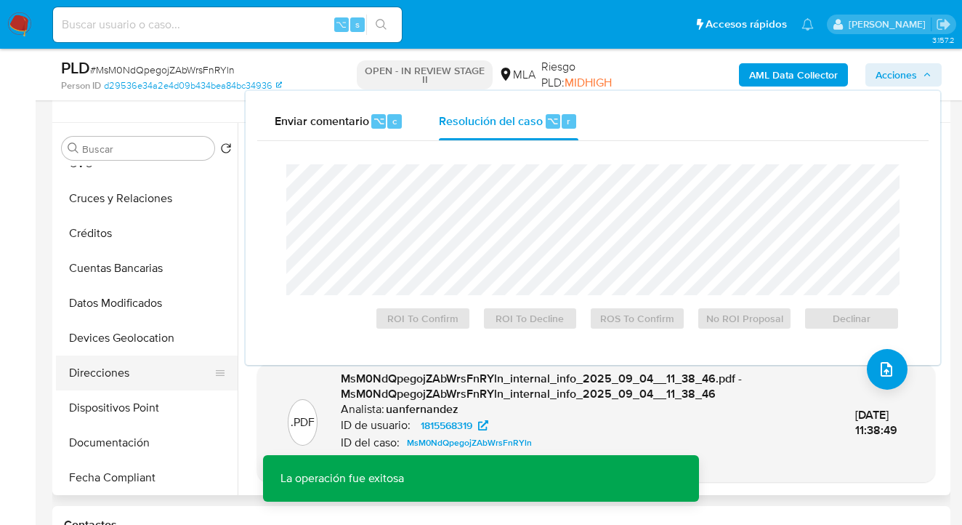
scroll to position [134, 0]
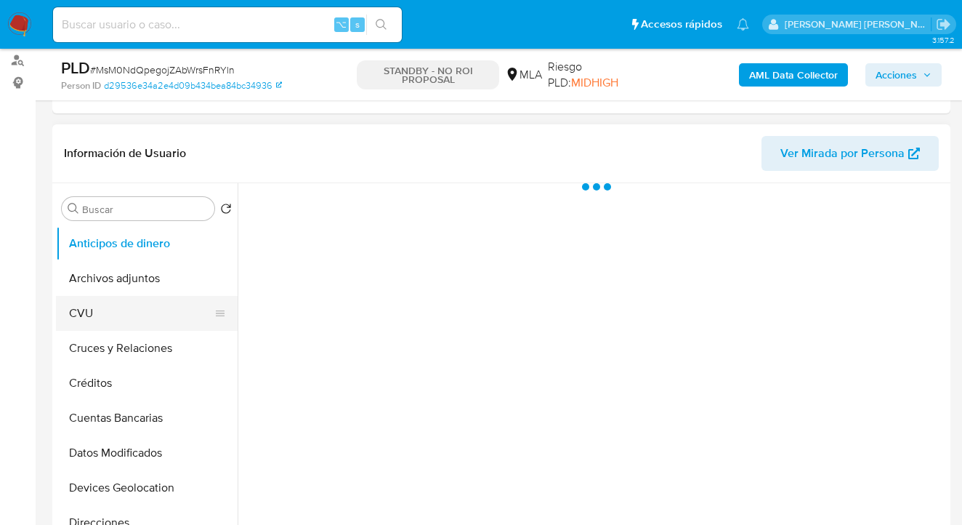
scroll to position [300, 0]
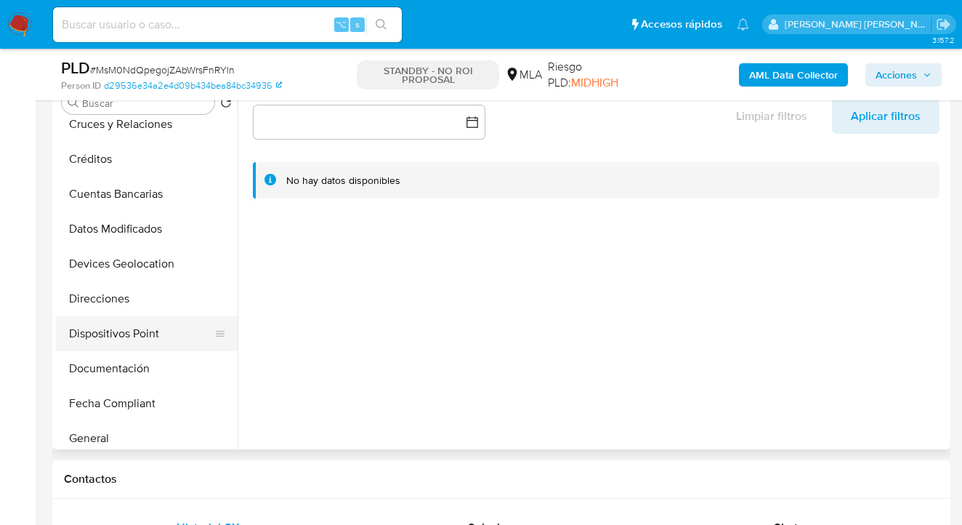
select select "10"
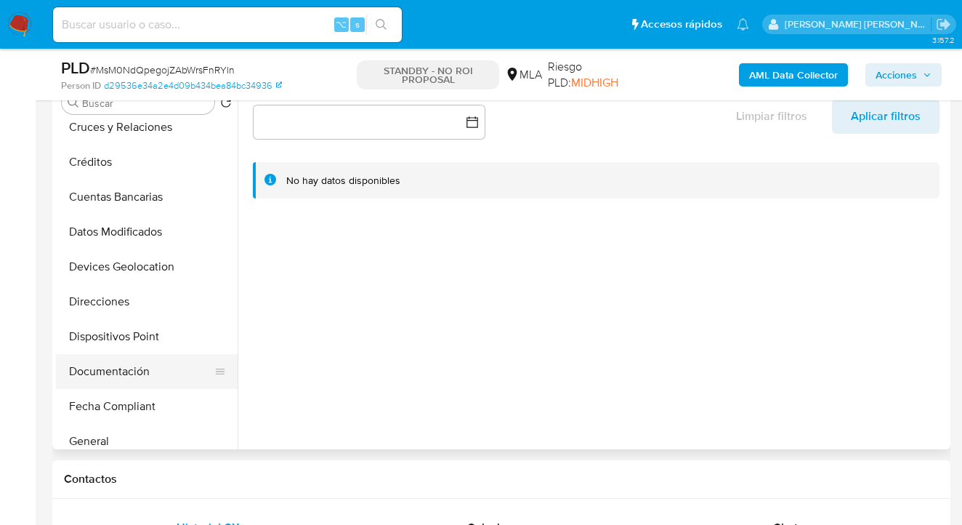
click at [126, 360] on button "Documentación" at bounding box center [141, 371] width 170 height 35
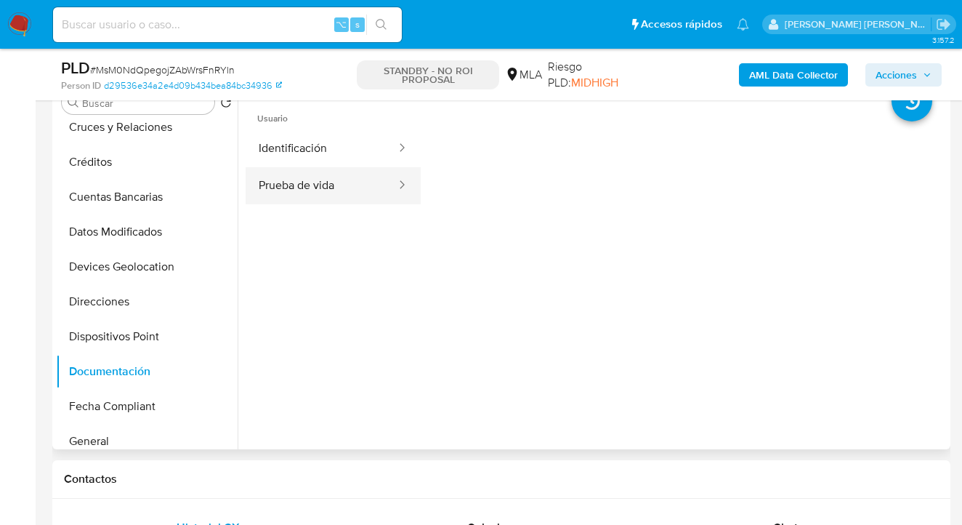
click at [310, 177] on button "Prueba de vida" at bounding box center [322, 185] width 152 height 37
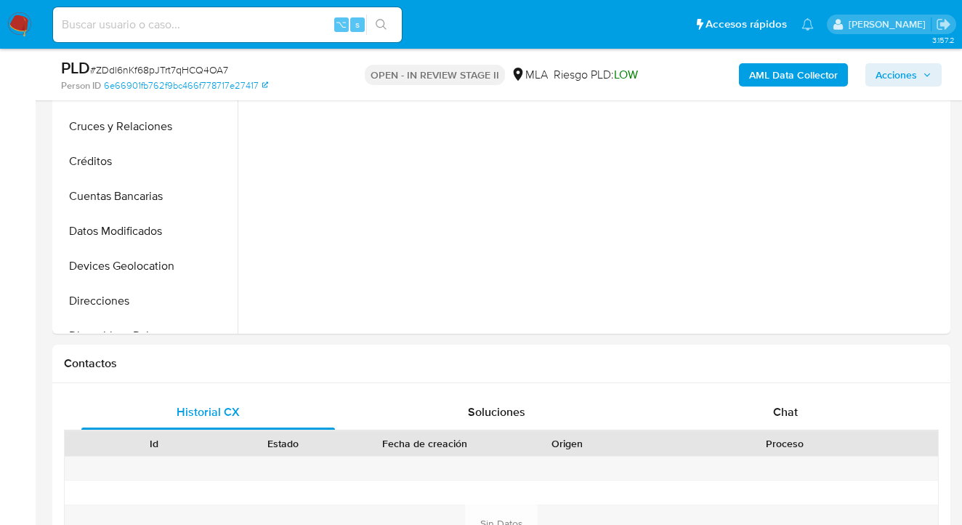
select select "10"
drag, startPoint x: 794, startPoint y: 405, endPoint x: 793, endPoint y: 338, distance: 66.9
click at [794, 404] on span "Chat" at bounding box center [785, 411] width 25 height 17
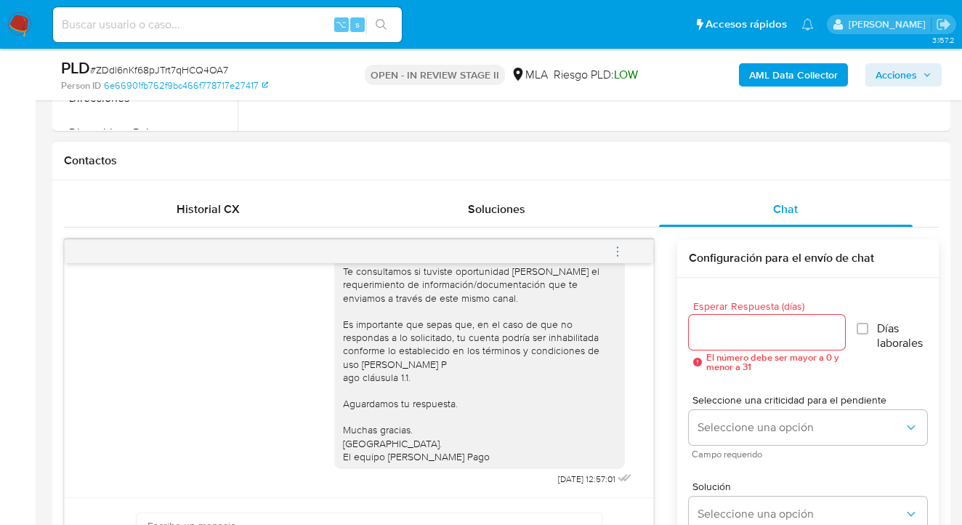
scroll to position [631, 0]
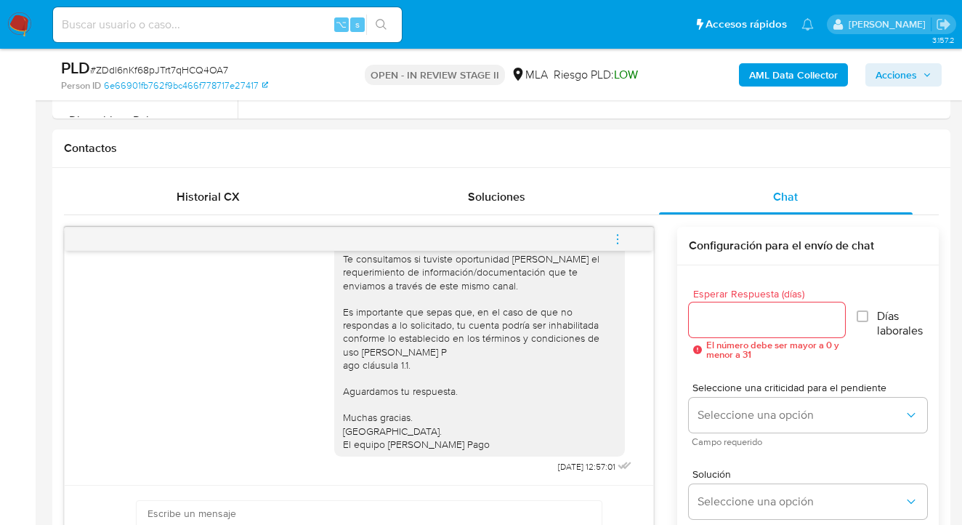
click at [618, 240] on icon "menu-action" at bounding box center [617, 239] width 13 height 13
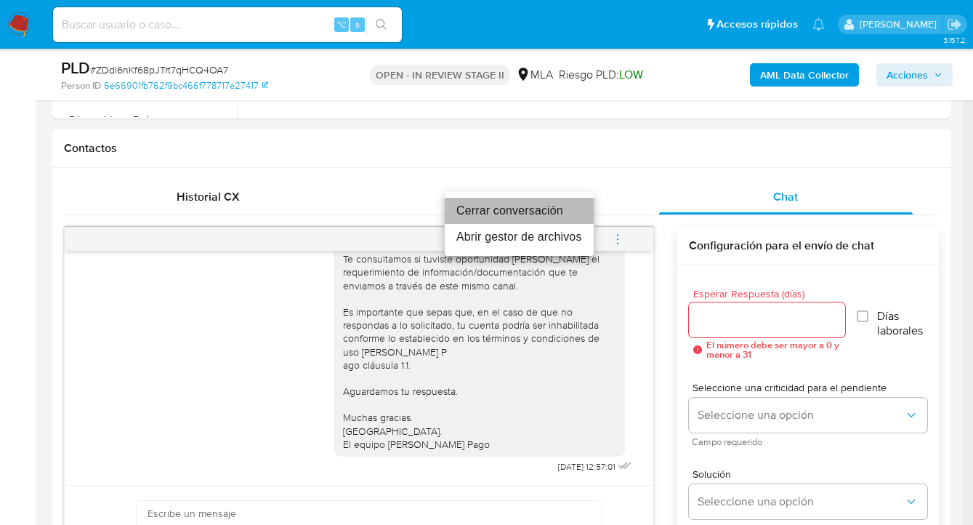
click at [547, 212] on li "Cerrar conversación" at bounding box center [519, 211] width 149 height 26
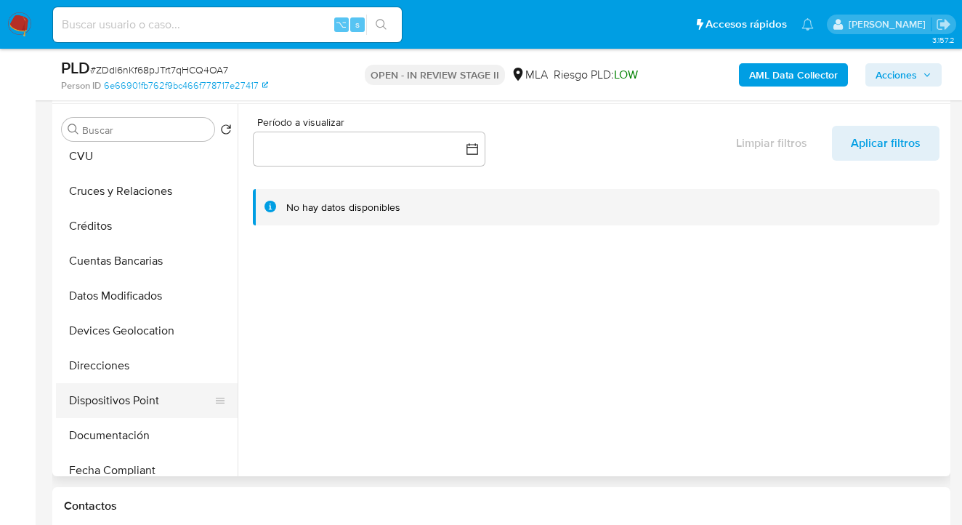
scroll to position [78, 0]
click at [120, 423] on button "Documentación" at bounding box center [141, 434] width 170 height 35
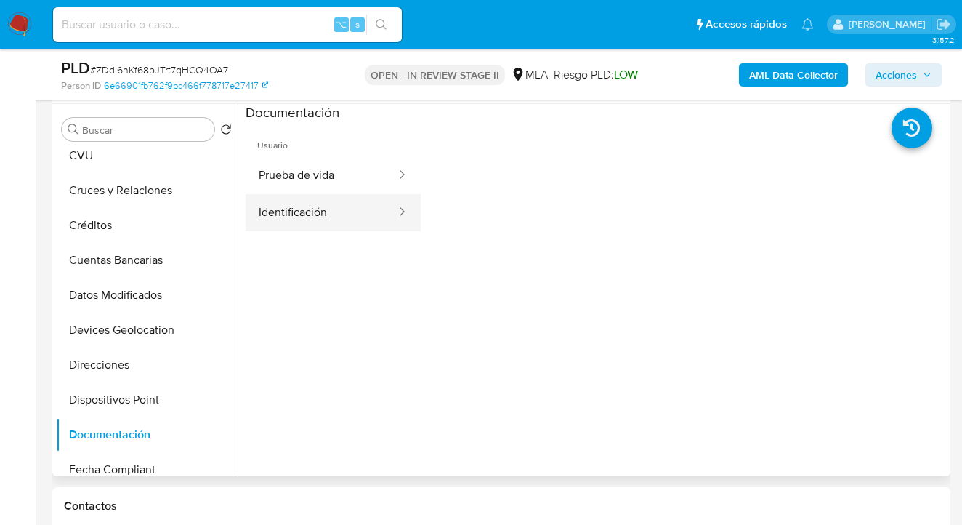
drag, startPoint x: 335, startPoint y: 180, endPoint x: 396, endPoint y: 201, distance: 64.3
click at [335, 180] on button "Prueba de vida" at bounding box center [322, 175] width 152 height 37
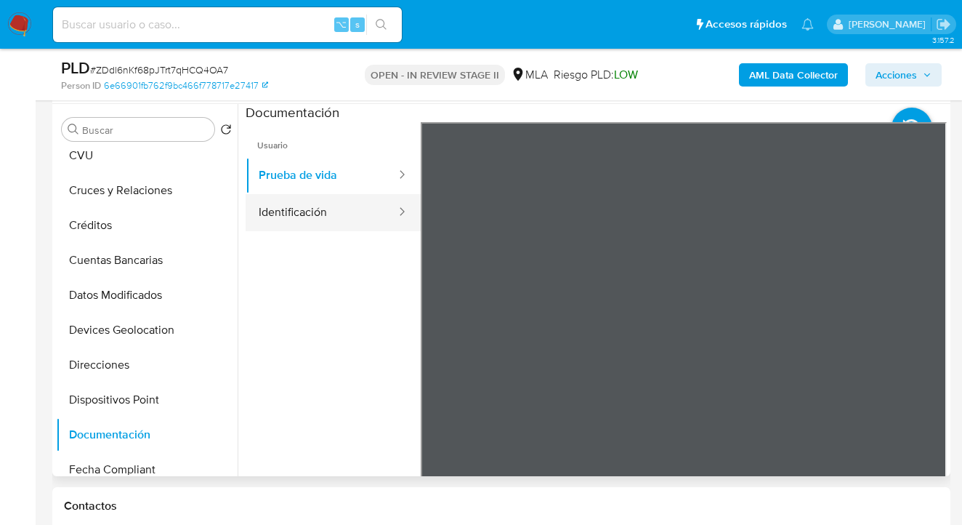
click at [298, 214] on button "Identificación" at bounding box center [322, 212] width 152 height 37
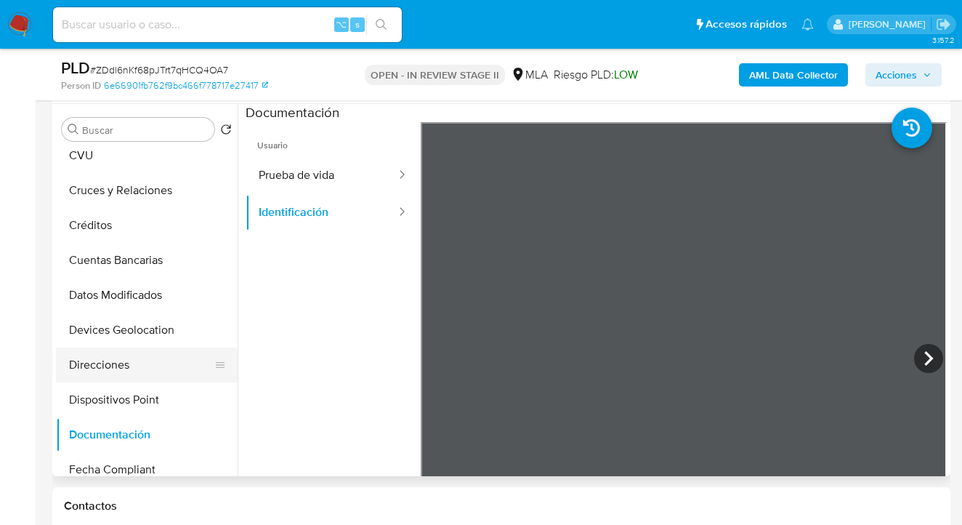
click at [123, 366] on button "Direcciones" at bounding box center [141, 364] width 170 height 35
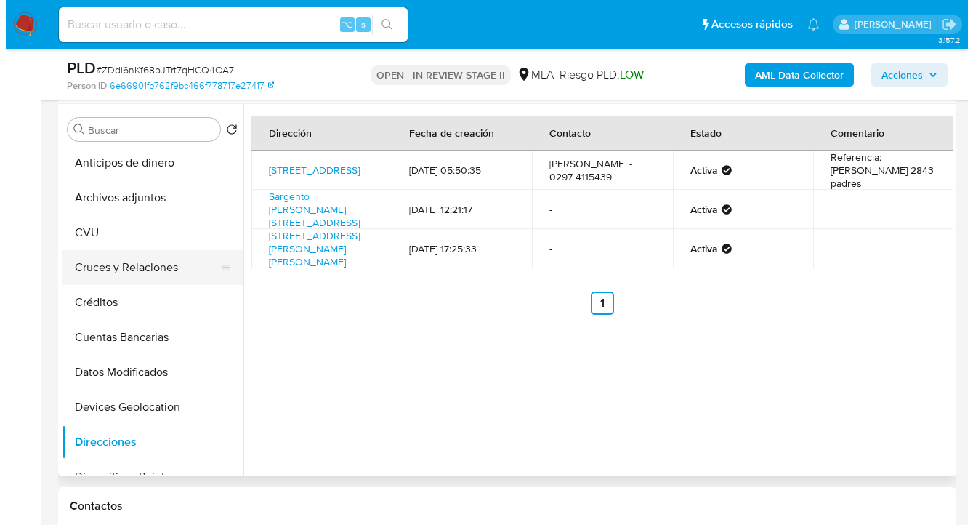
scroll to position [0, 0]
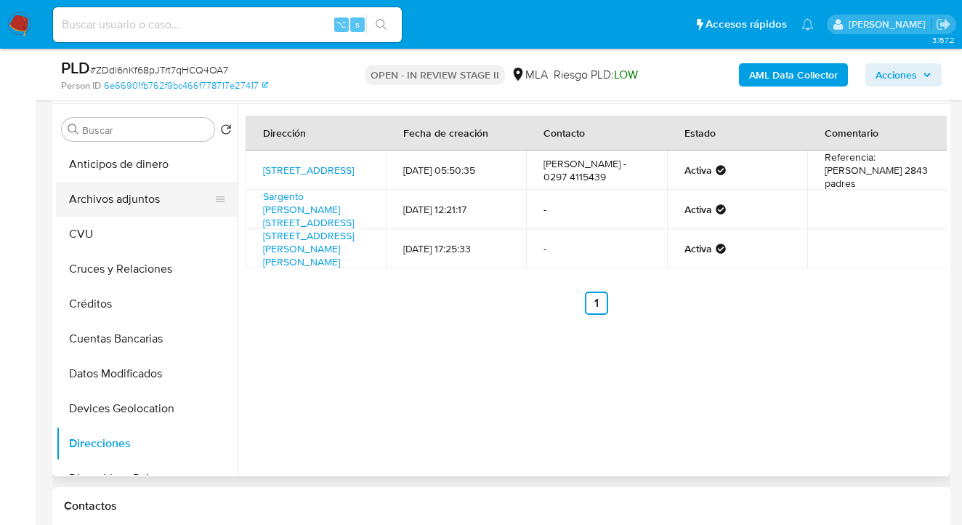
click at [145, 203] on button "Archivos adjuntos" at bounding box center [141, 199] width 170 height 35
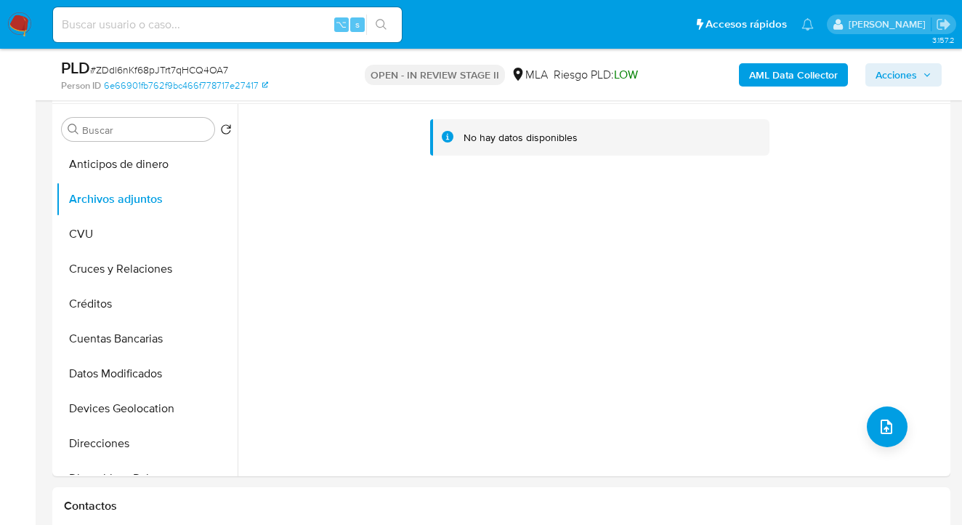
click at [795, 78] on b "AML Data Collector" at bounding box center [793, 74] width 89 height 23
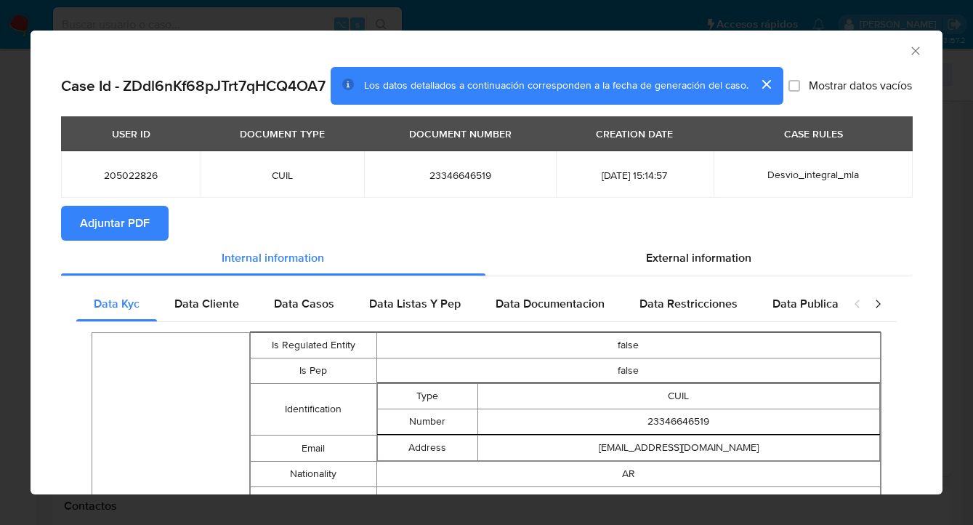
click at [677, 266] on span "External information" at bounding box center [698, 257] width 105 height 17
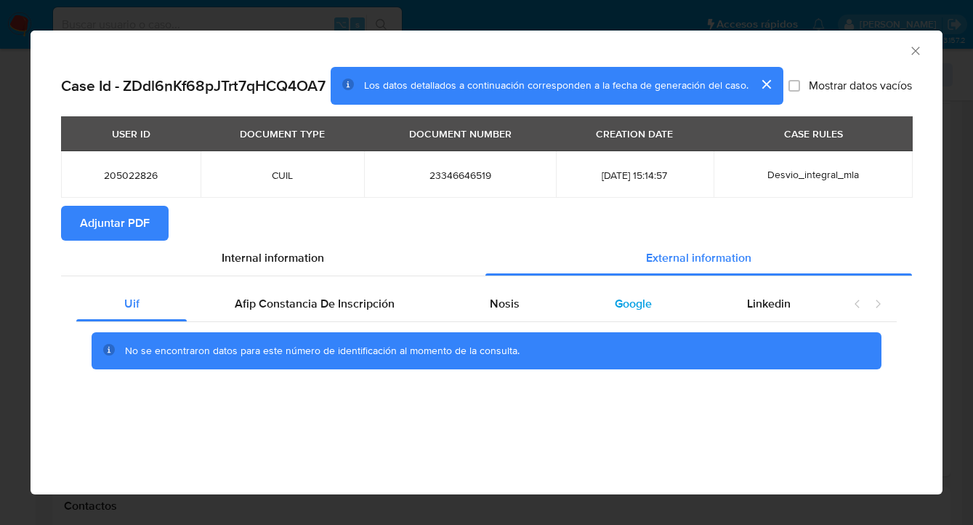
click at [626, 305] on span "Google" at bounding box center [633, 303] width 37 height 17
click at [137, 221] on span "Adjuntar PDF" at bounding box center [115, 223] width 70 height 32
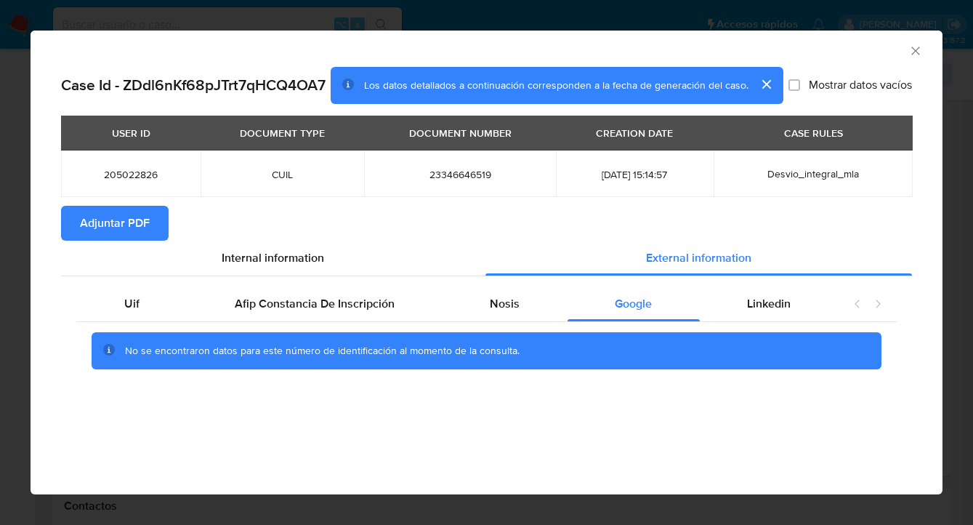
click at [915, 52] on icon "Cerrar ventana" at bounding box center [915, 51] width 8 height 8
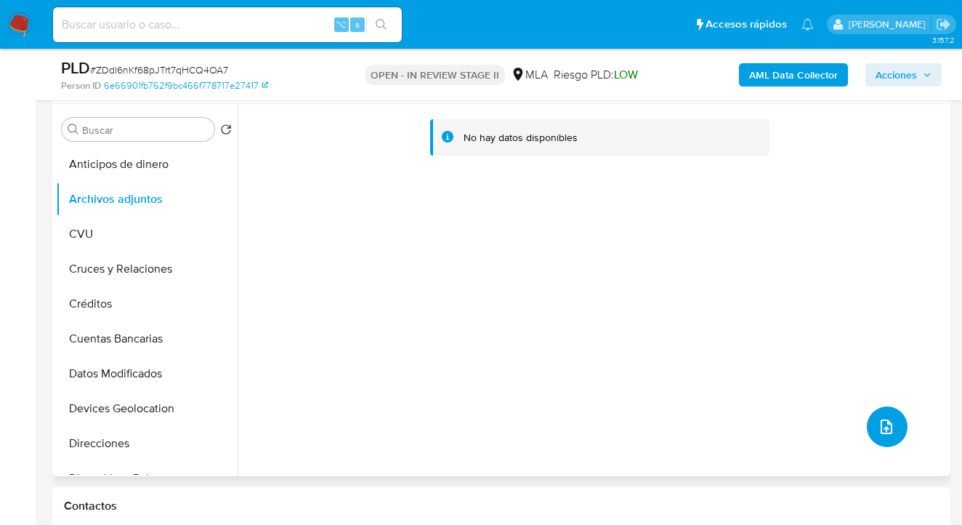
click at [889, 432] on span "upload-file" at bounding box center [886, 426] width 17 height 17
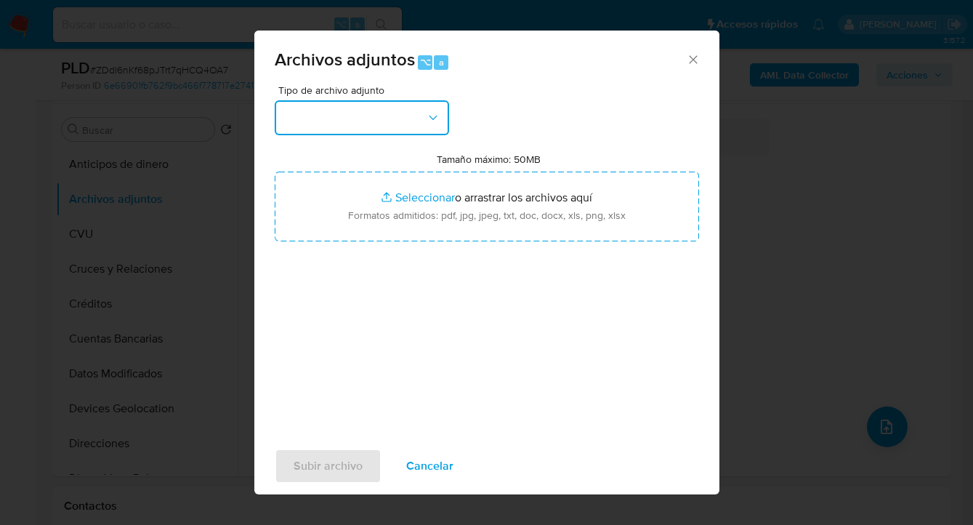
click at [429, 112] on icon "button" at bounding box center [433, 117] width 15 height 15
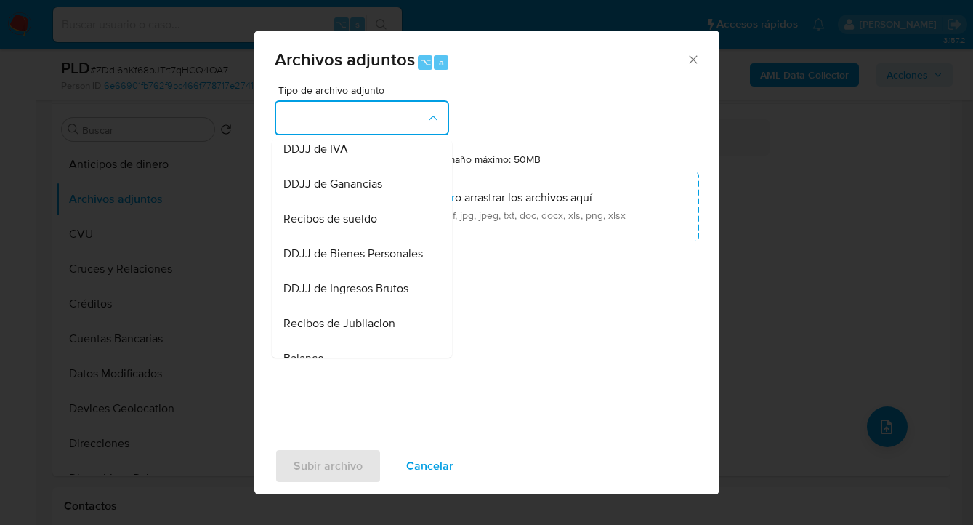
scroll to position [453, 0]
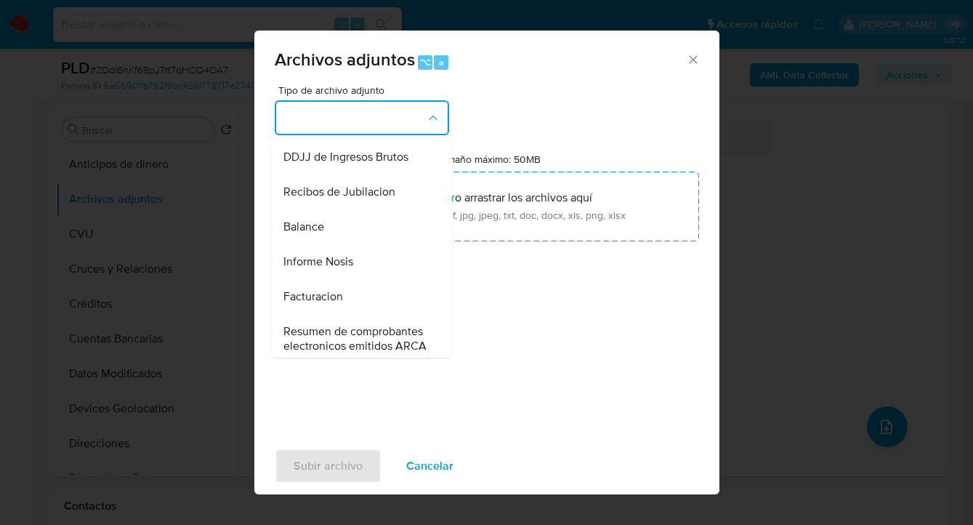
click at [366, 279] on div "Informe Nosis" at bounding box center [357, 261] width 148 height 35
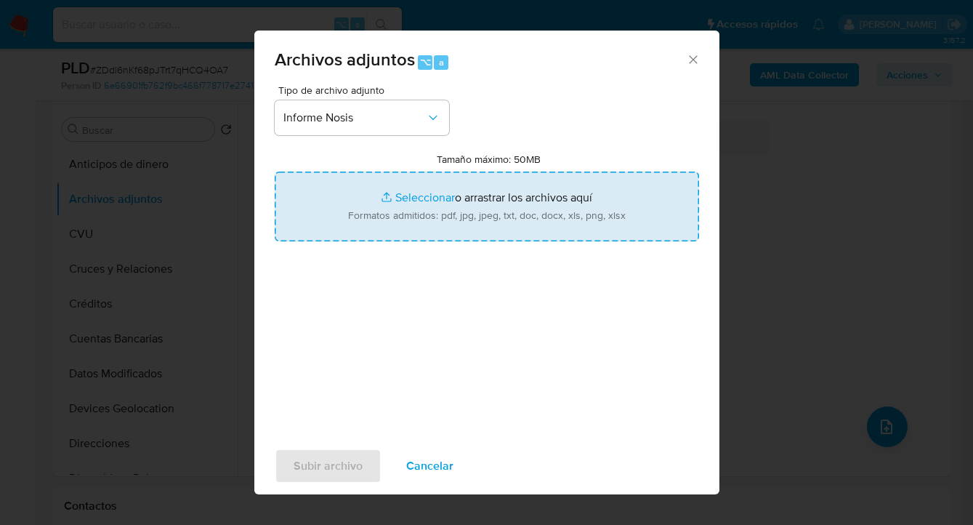
click at [448, 229] on input "Tamaño máximo: 50MB Seleccionar archivos" at bounding box center [487, 207] width 424 height 70
type input "C:\fakepath\205022826-NOSIS_Manager_InformeIndividual_23346646519_620658_202509…"
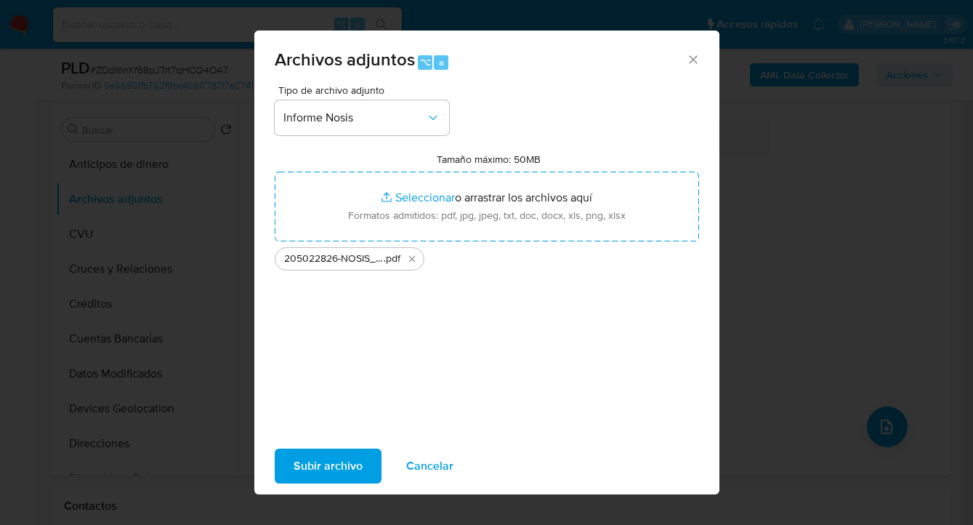
drag, startPoint x: 448, startPoint y: 229, endPoint x: 346, endPoint y: 469, distance: 261.5
click at [346, 469] on span "Subir archivo" at bounding box center [328, 466] width 69 height 32
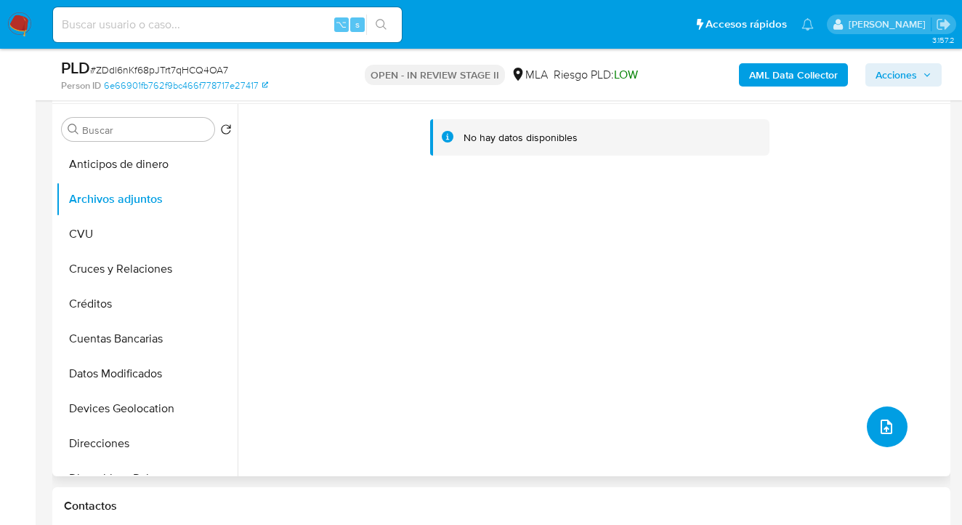
click at [883, 428] on icon "upload-file" at bounding box center [886, 426] width 17 height 17
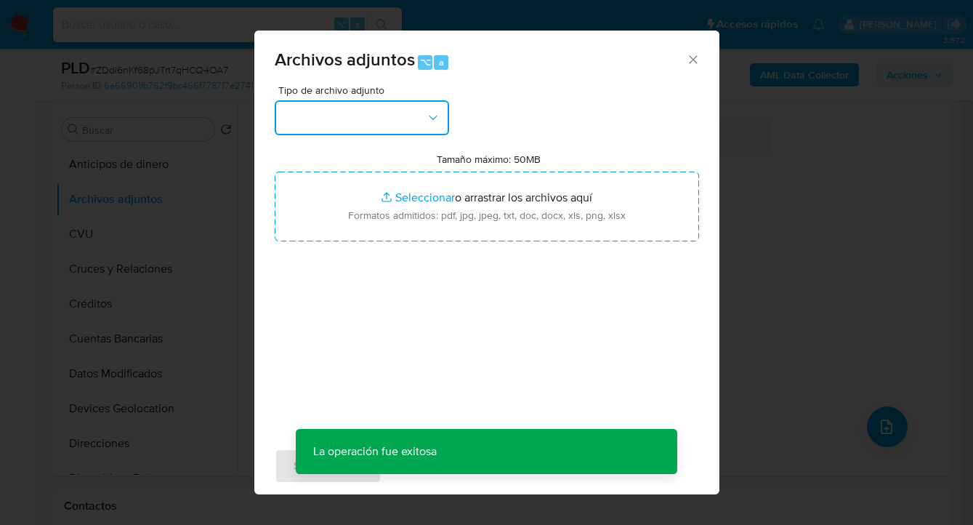
click at [387, 131] on button "button" at bounding box center [362, 117] width 174 height 35
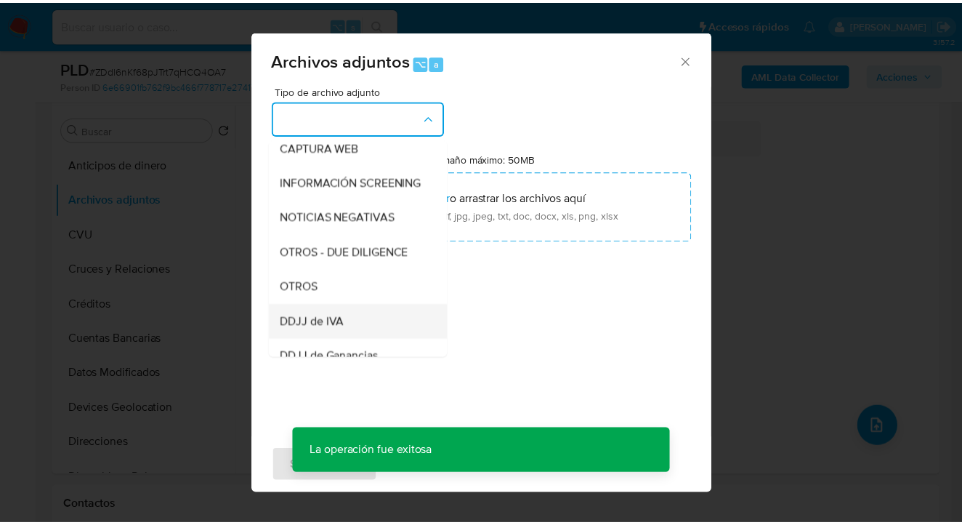
scroll to position [225, 0]
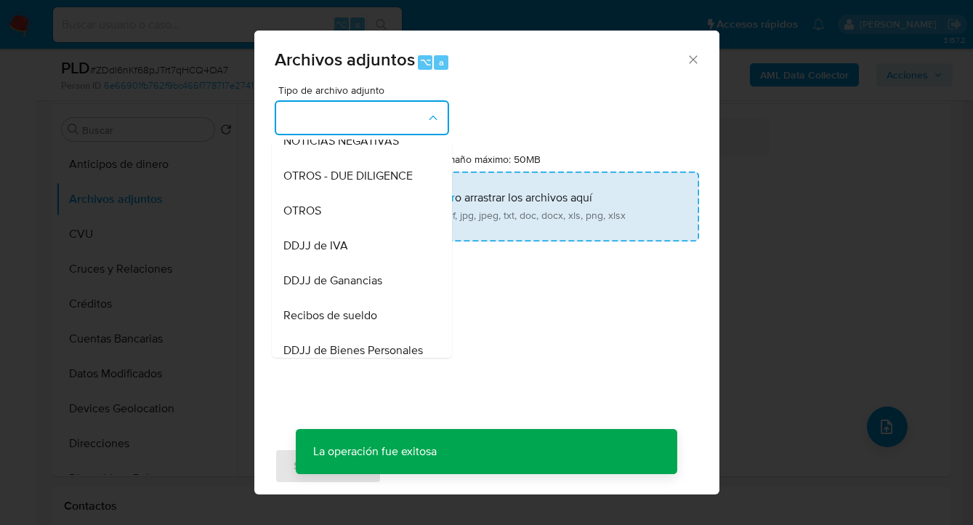
click at [348, 225] on div "OTROS" at bounding box center [357, 210] width 148 height 35
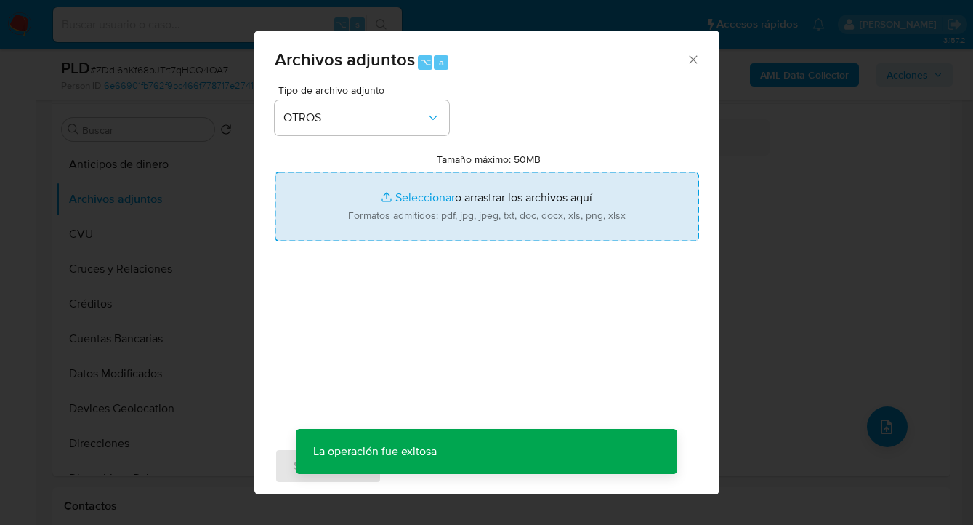
click at [468, 219] on input "Tamaño máximo: 50MB Seleccionar archivos" at bounding box center [487, 207] width 424 height 70
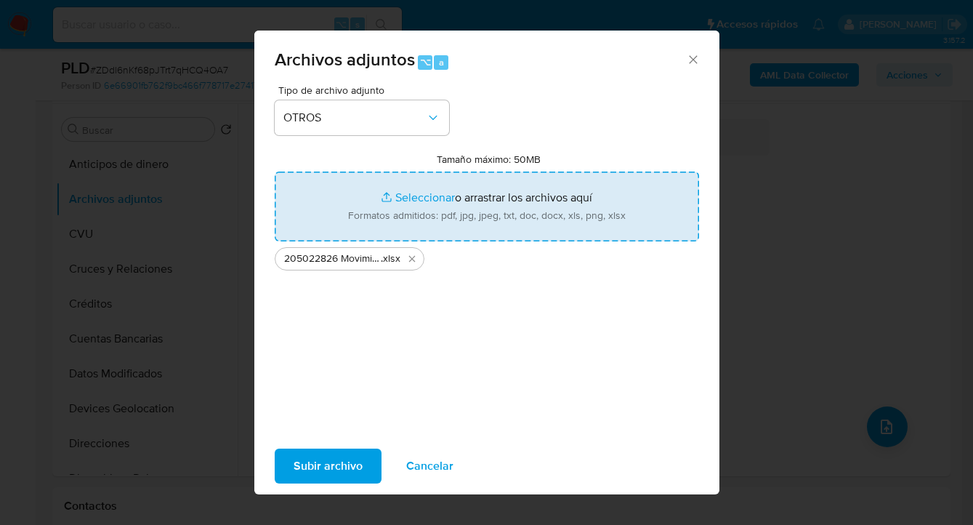
click at [481, 217] on input "Tamaño máximo: 50MB Seleccionar archivos" at bounding box center [487, 207] width 424 height 70
type input "C:\fakepath\205022826 analisis no roi Caselog ZDdl6nKf68pJTrt7qHCQ4OA7_2025_08_…"
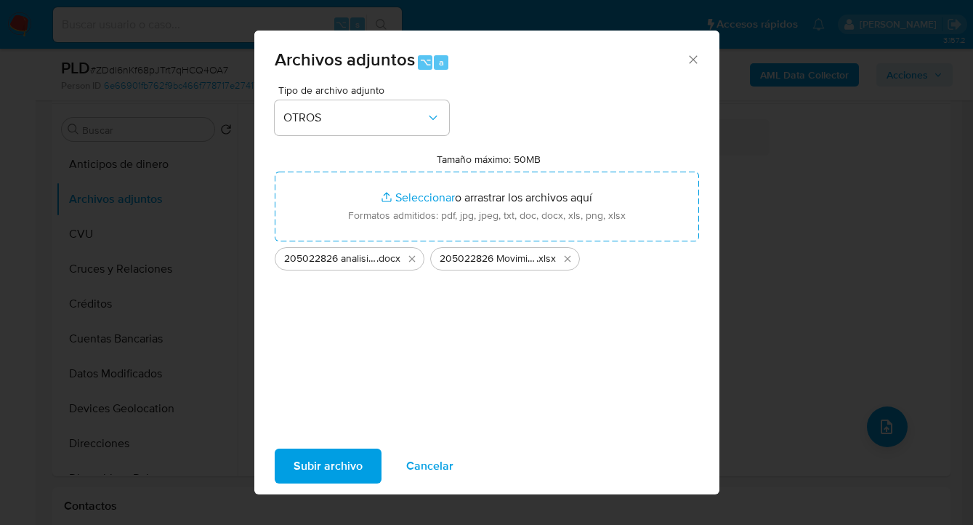
click at [327, 470] on span "Subir archivo" at bounding box center [328, 466] width 69 height 32
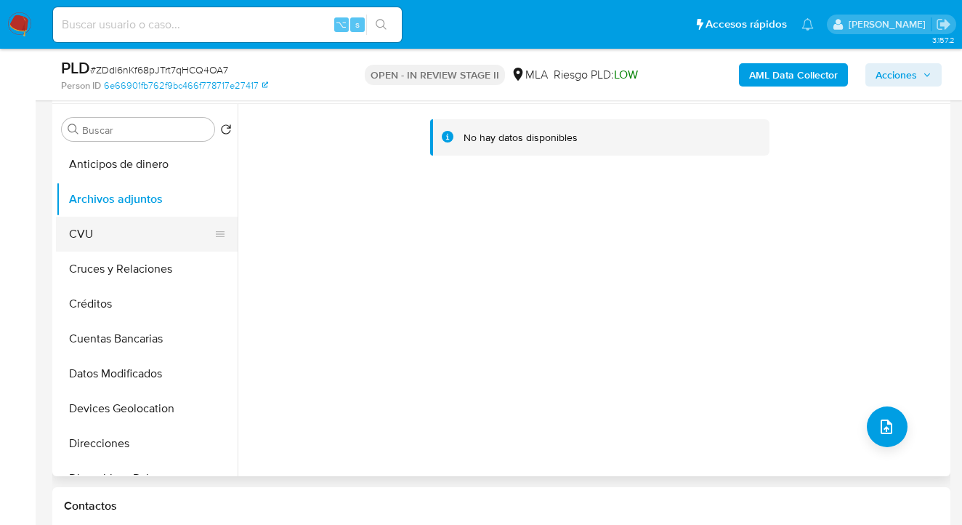
click at [126, 230] on button "CVU" at bounding box center [141, 234] width 170 height 35
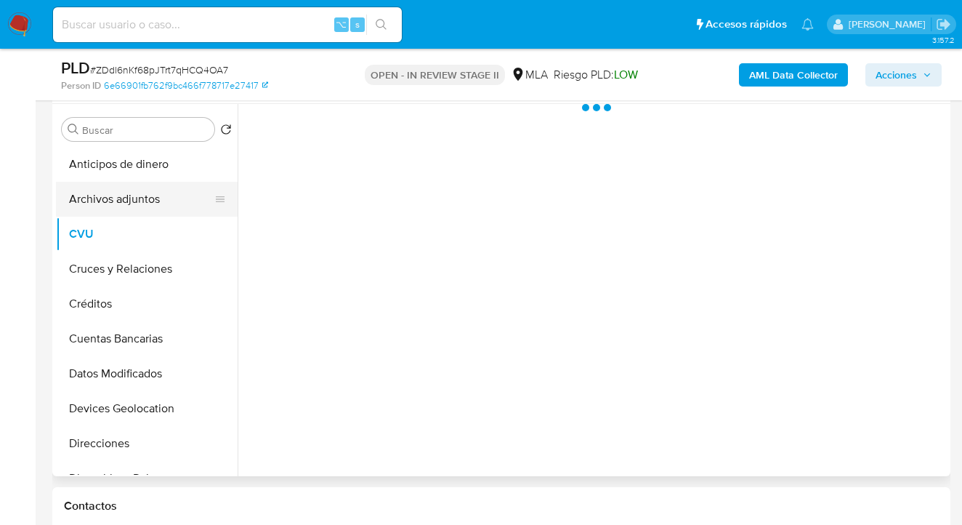
click at [142, 202] on button "Archivos adjuntos" at bounding box center [141, 199] width 170 height 35
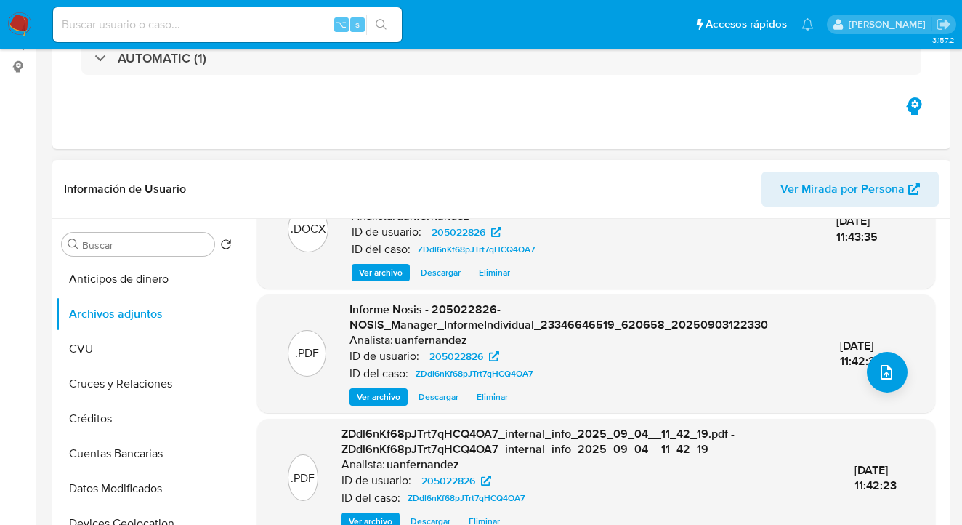
scroll to position [0, 0]
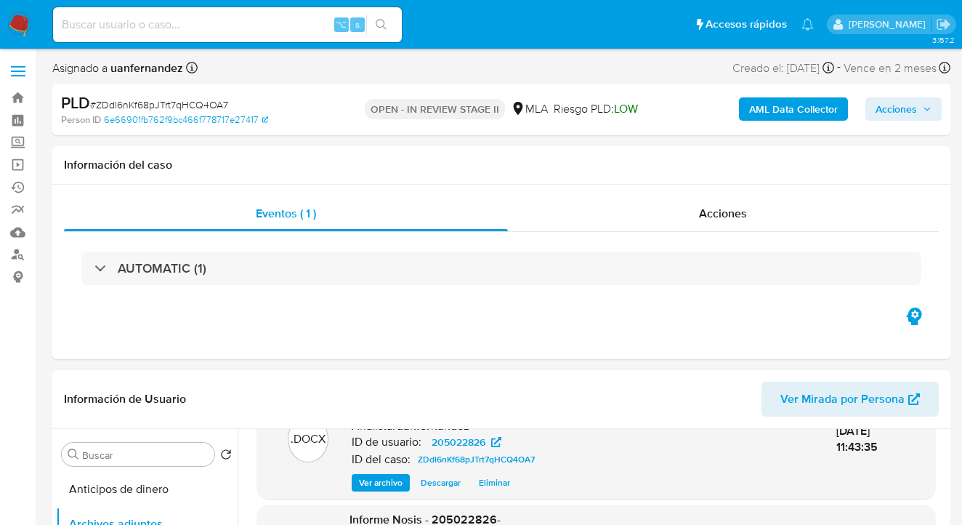
click at [894, 108] on span "Acciones" at bounding box center [896, 108] width 41 height 23
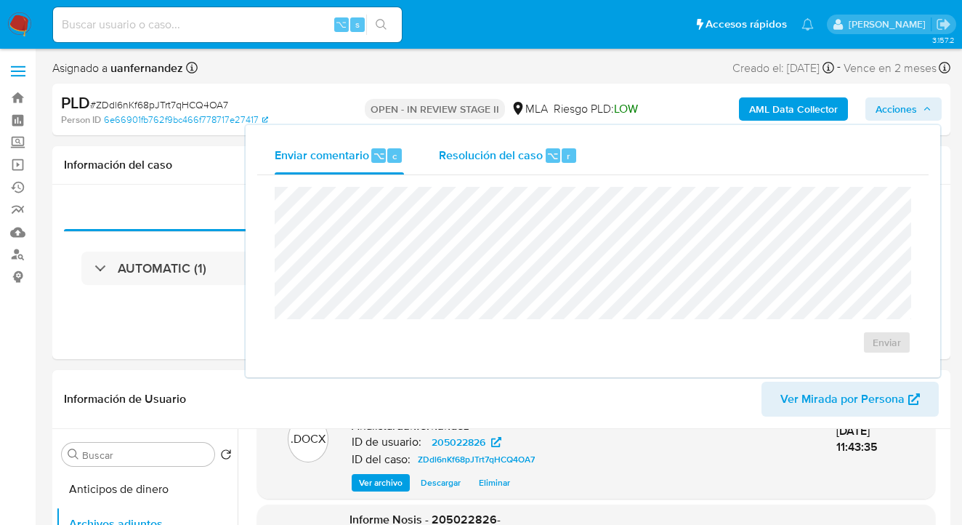
click at [463, 168] on div "Resolución del caso ⌥ r" at bounding box center [508, 156] width 139 height 38
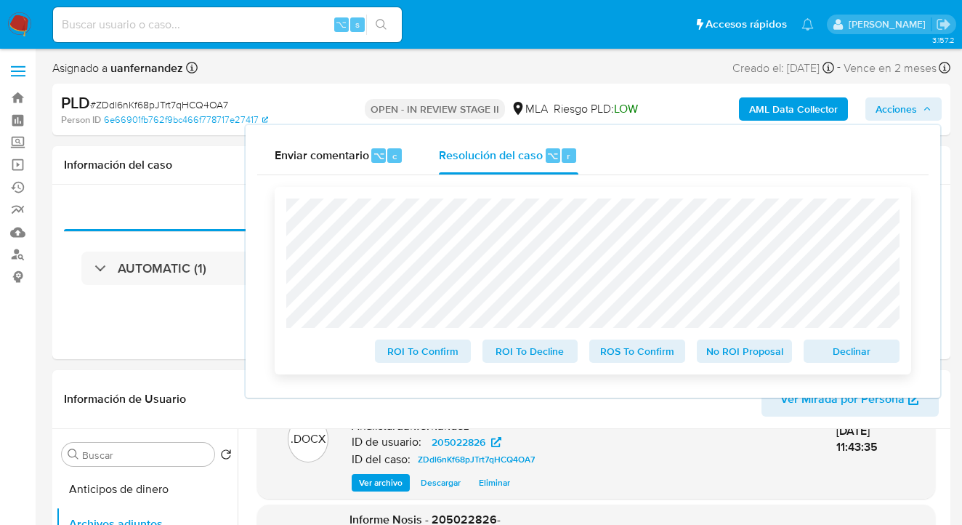
click at [738, 359] on span "No ROI Proposal" at bounding box center [745, 351] width 76 height 20
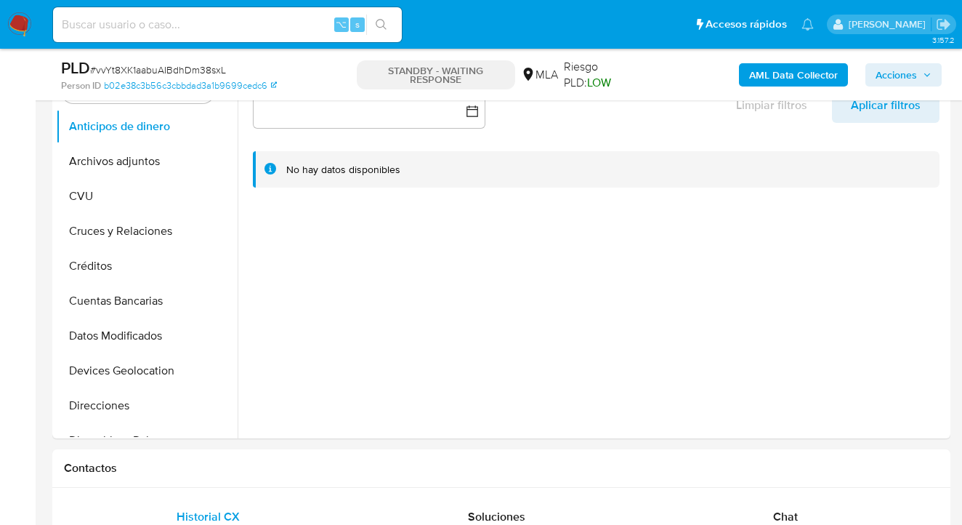
select select "10"
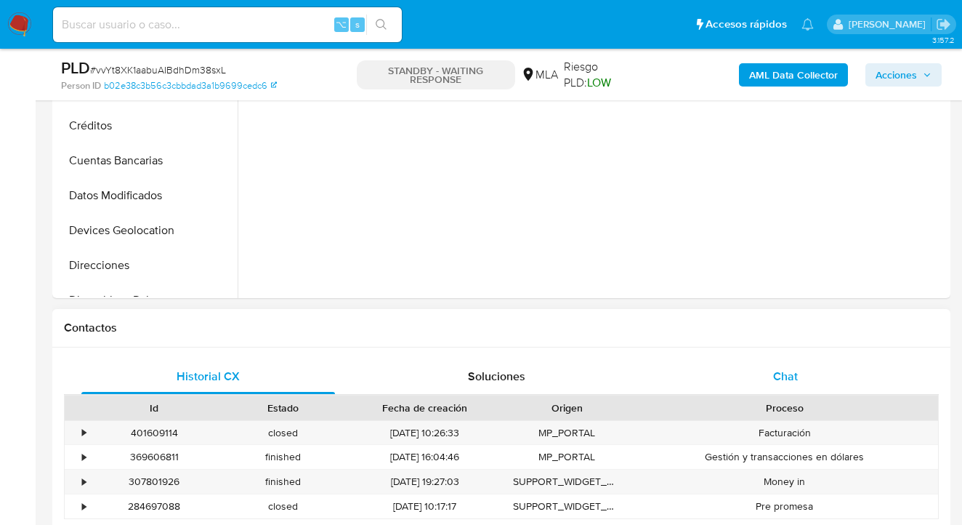
click at [804, 369] on div "Chat" at bounding box center [786, 376] width 254 height 35
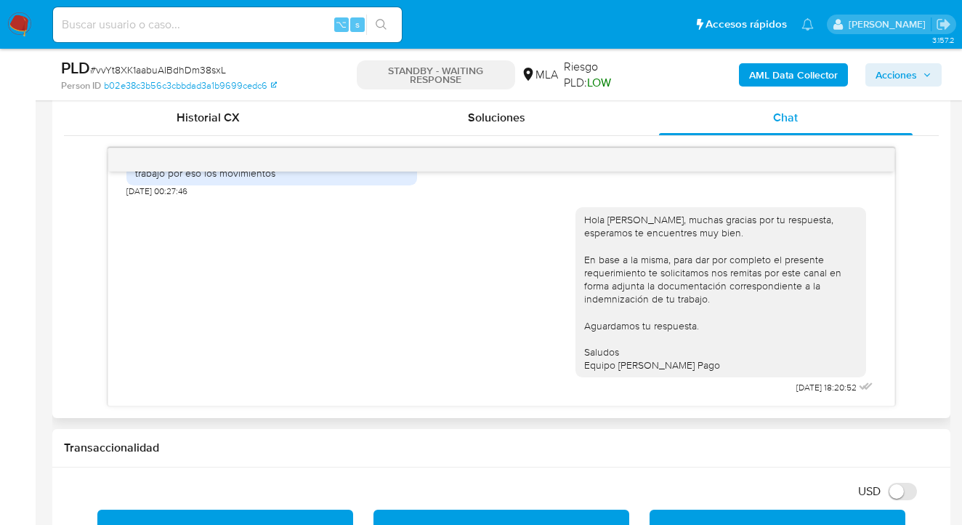
scroll to position [709, 0]
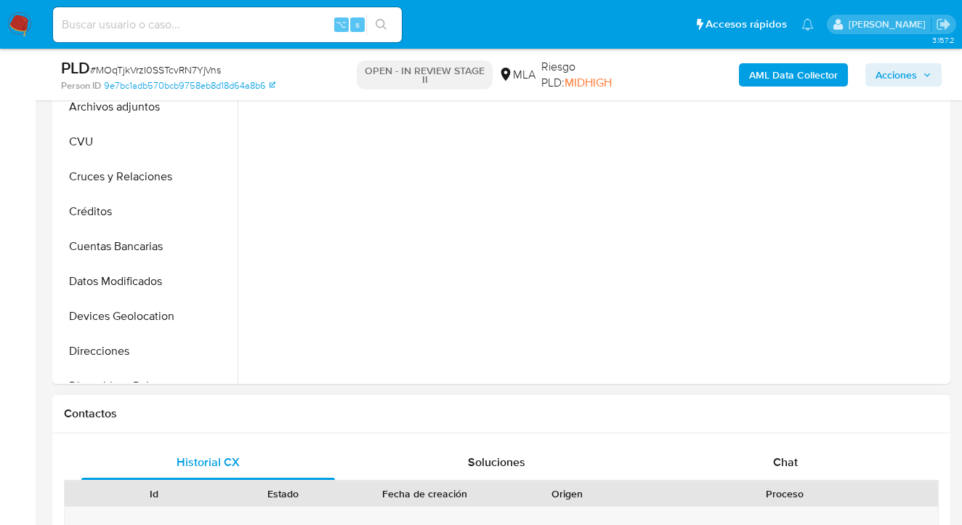
scroll to position [558, 0]
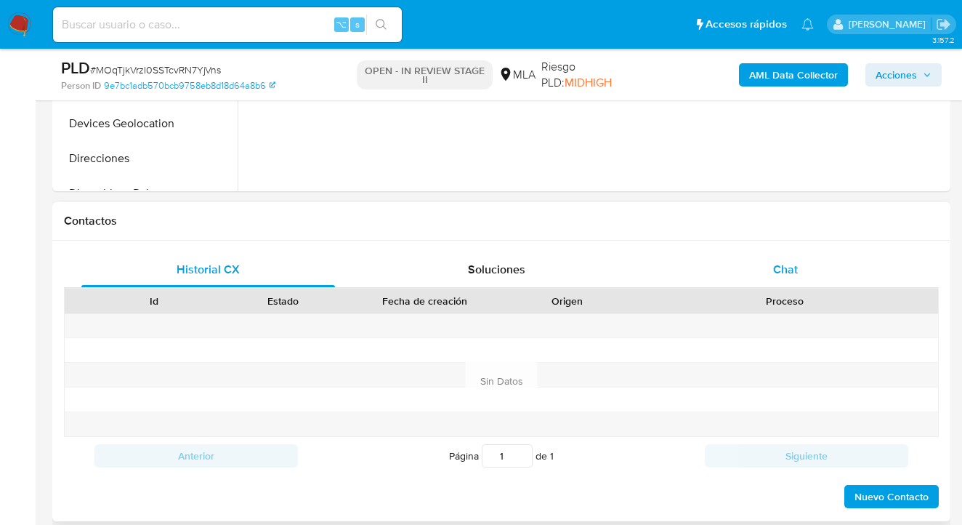
select select "10"
click at [791, 273] on span "Chat" at bounding box center [785, 269] width 25 height 17
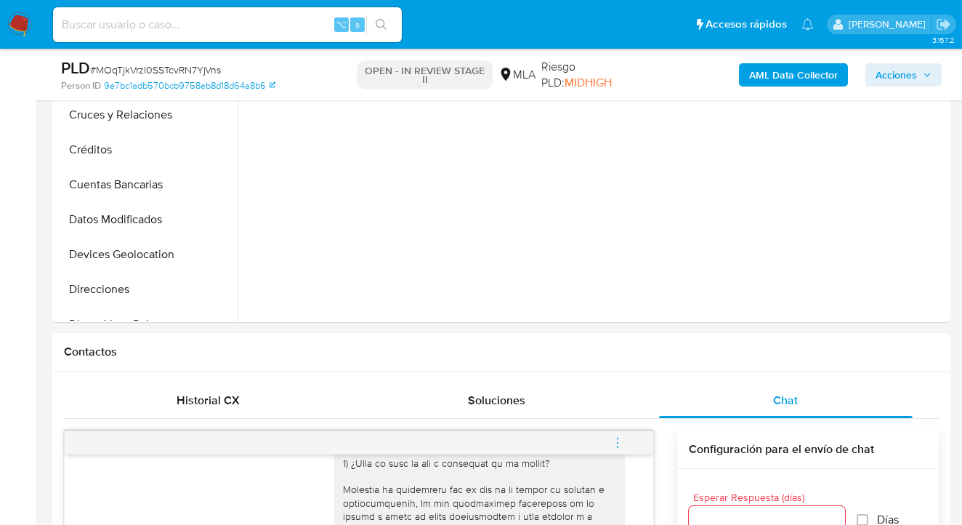
scroll to position [379, 0]
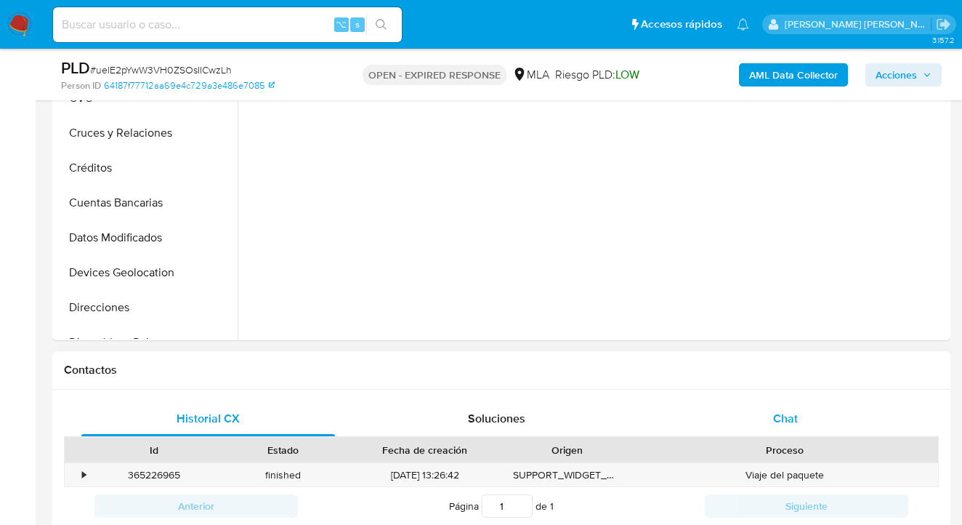
click at [790, 406] on div "Chat" at bounding box center [786, 418] width 254 height 35
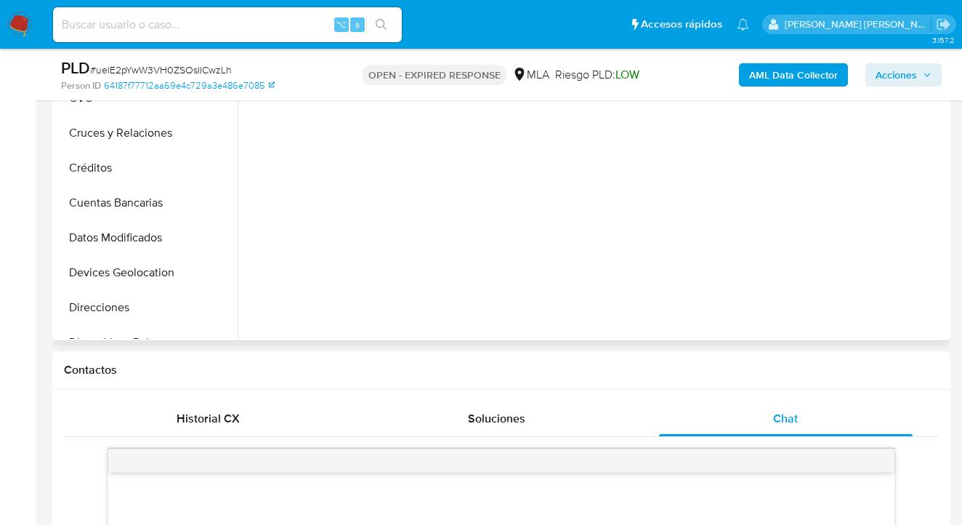
scroll to position [658, 0]
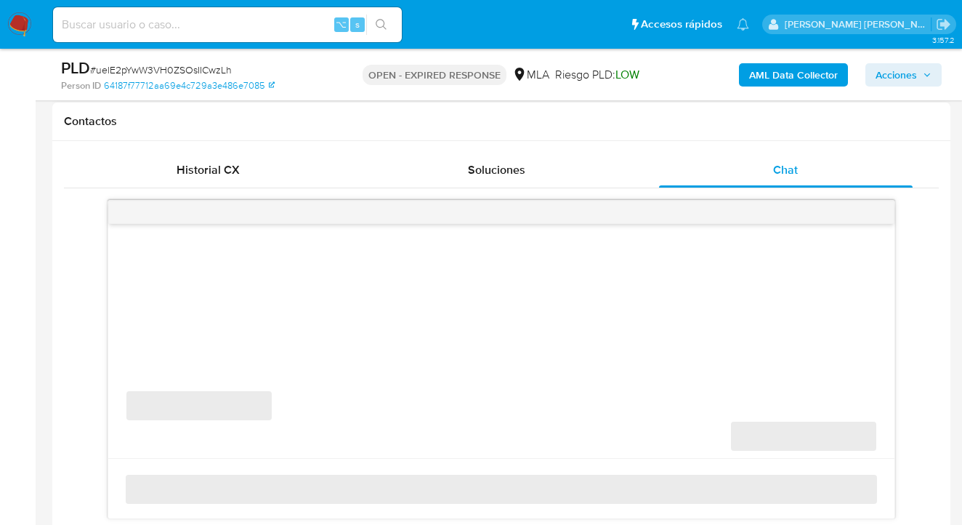
select select "10"
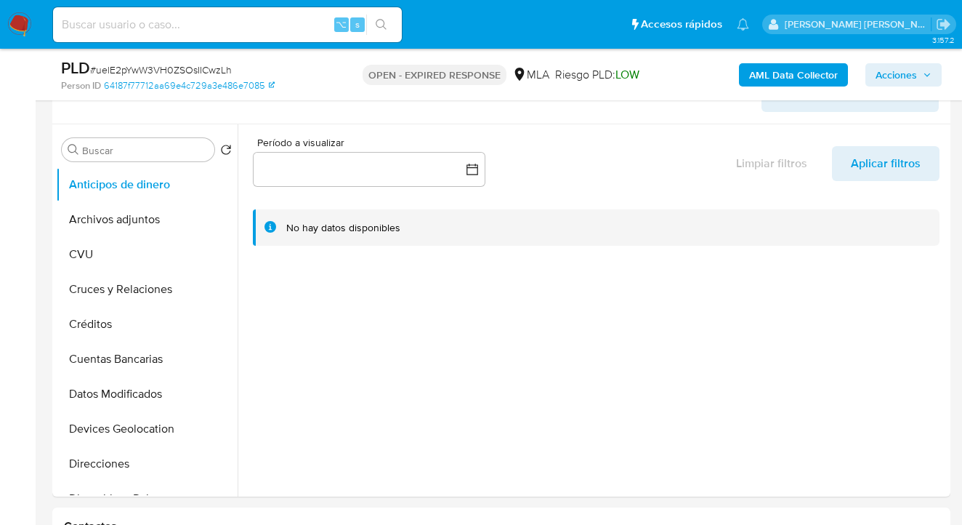
scroll to position [174, 0]
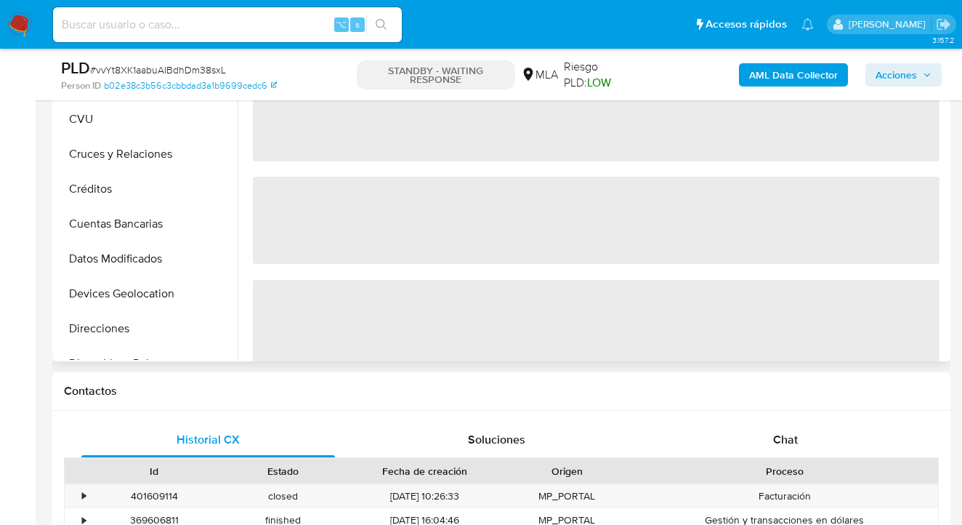
select select "10"
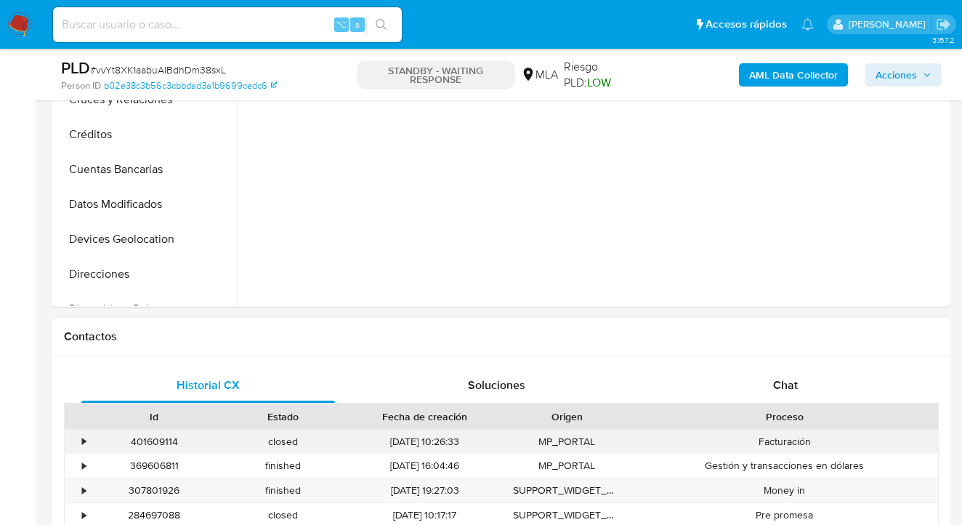
scroll to position [503, 0]
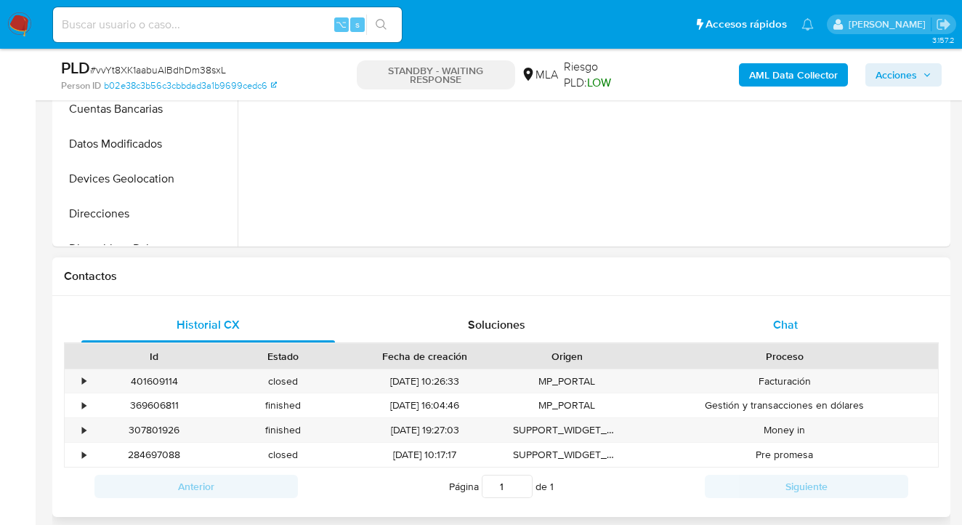
click at [795, 331] on span "Chat" at bounding box center [785, 324] width 25 height 17
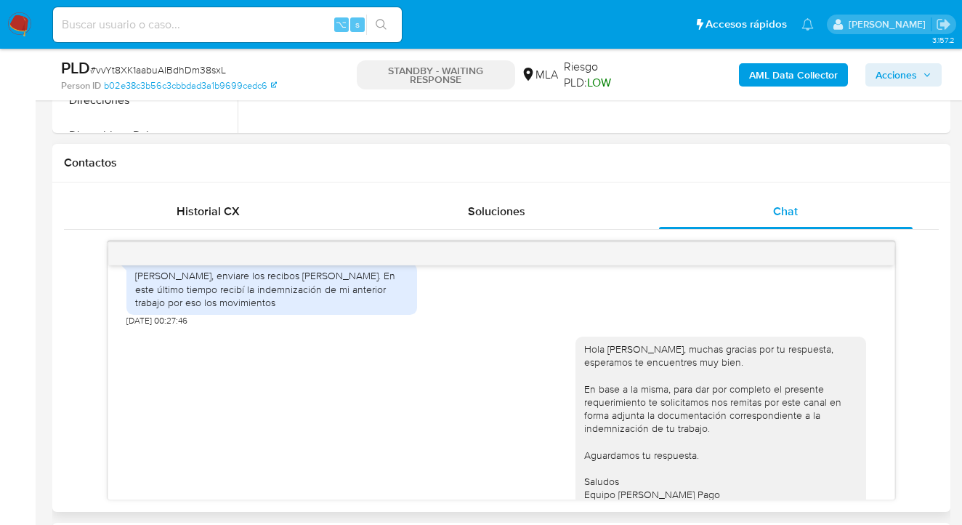
scroll to position [874, 0]
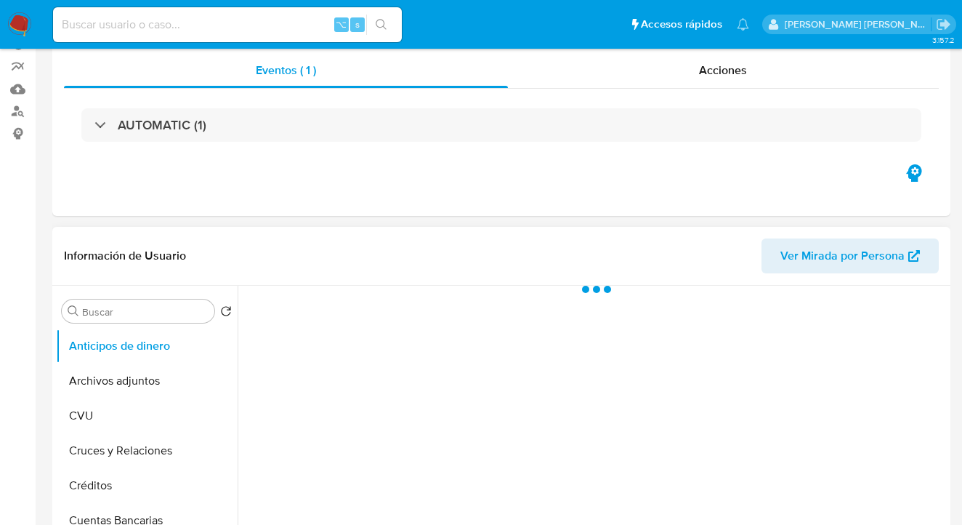
scroll to position [162, 0]
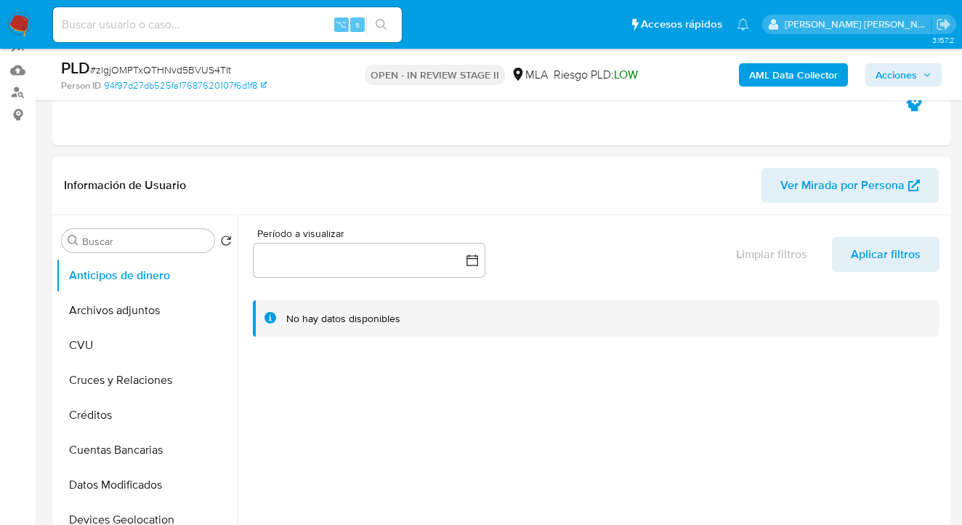
select select "10"
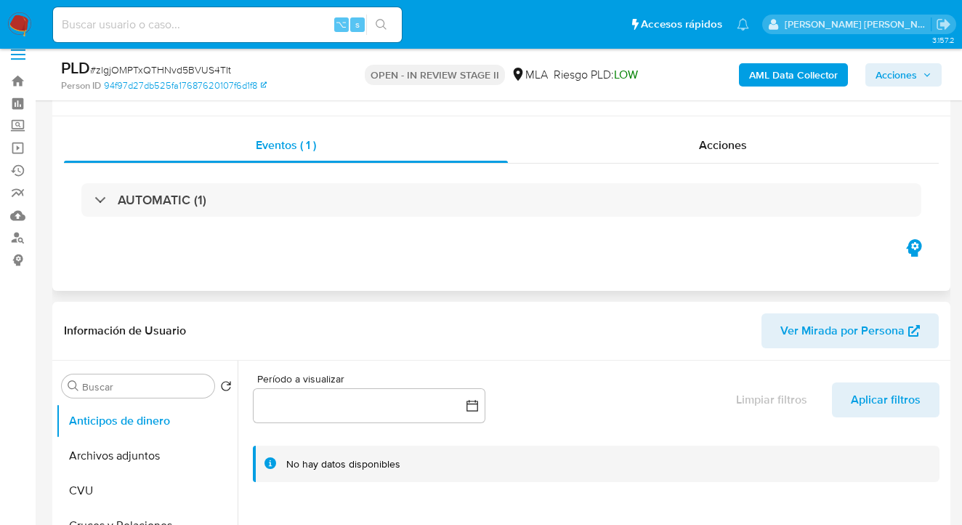
scroll to position [0, 0]
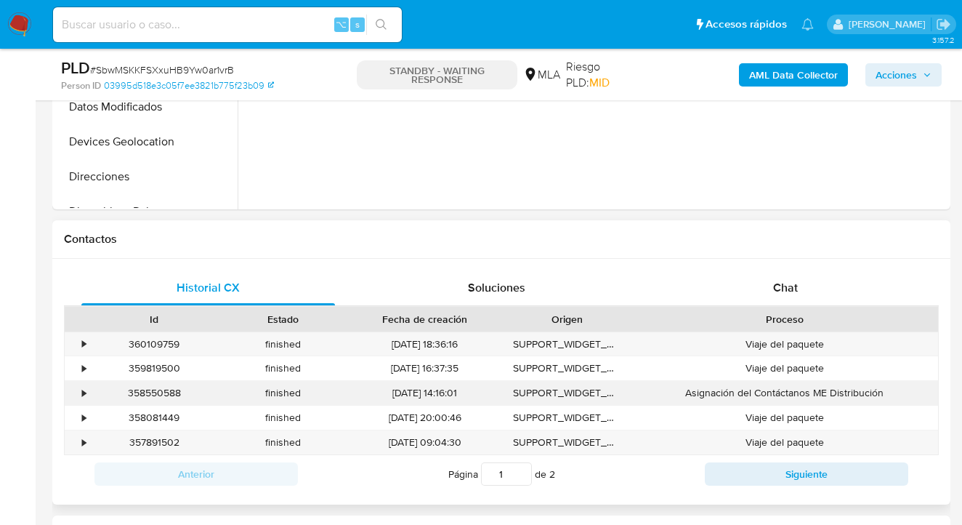
scroll to position [624, 0]
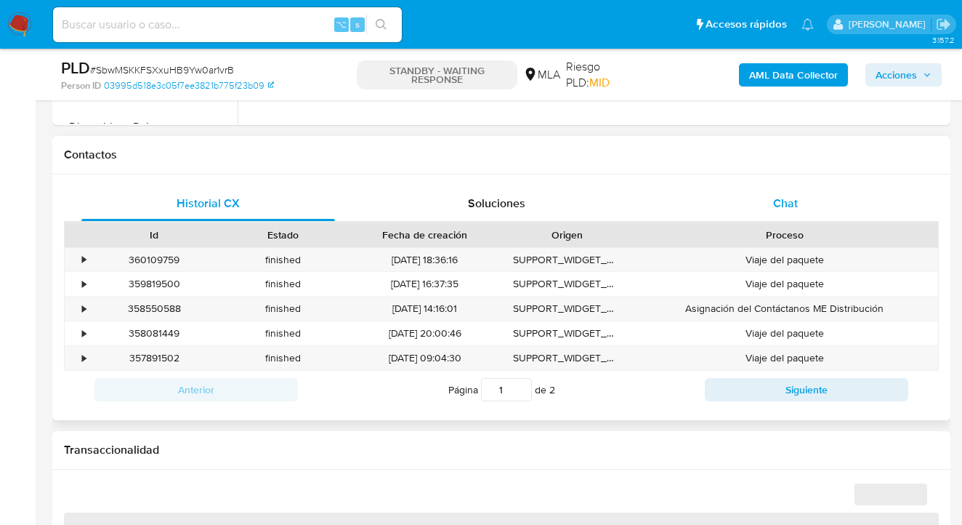
click at [791, 204] on span "Chat" at bounding box center [785, 203] width 25 height 17
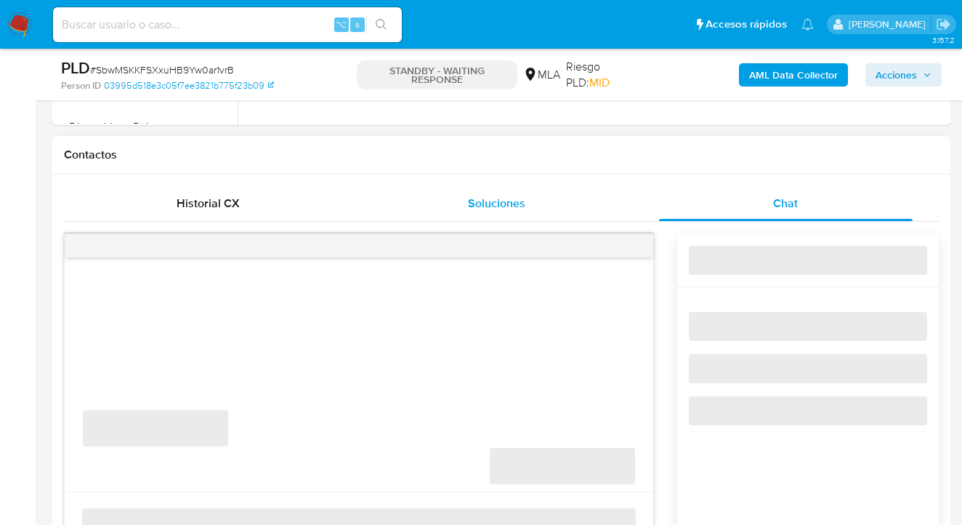
select select "10"
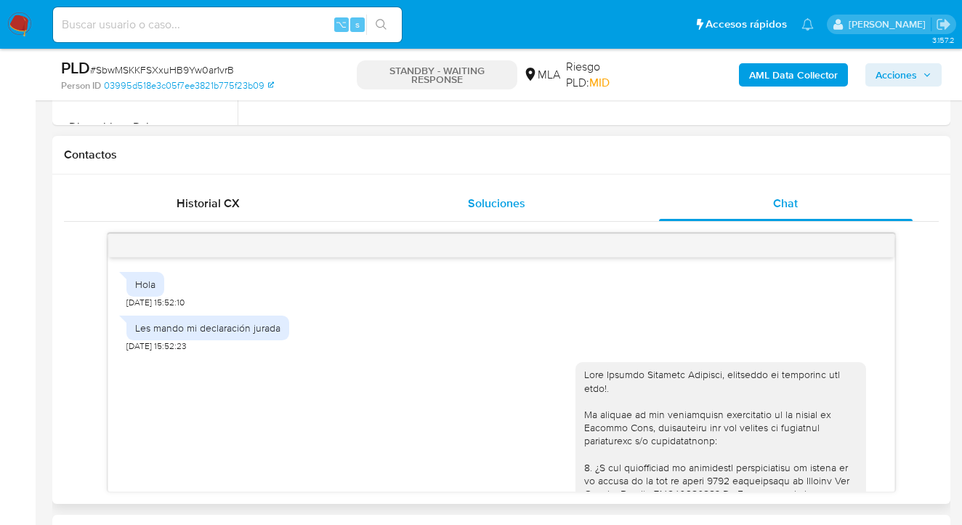
scroll to position [1904, 0]
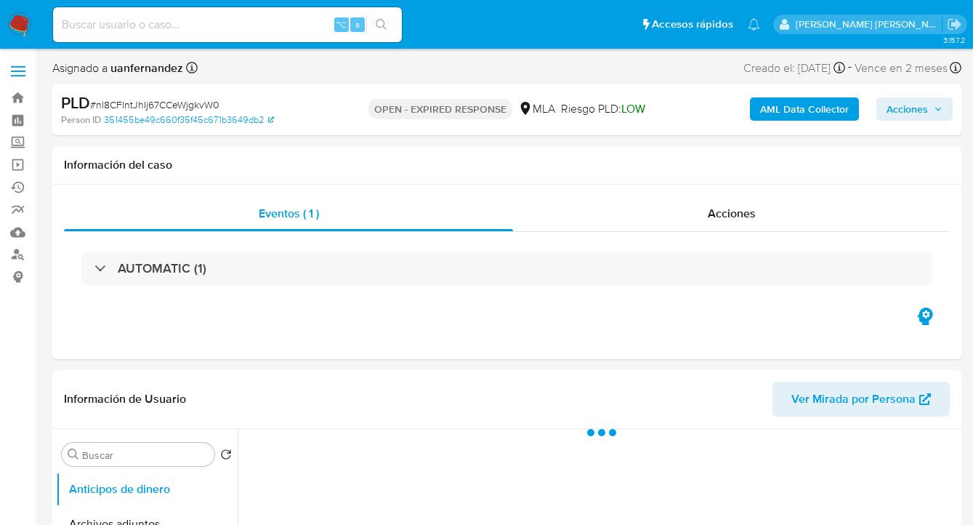
select select "10"
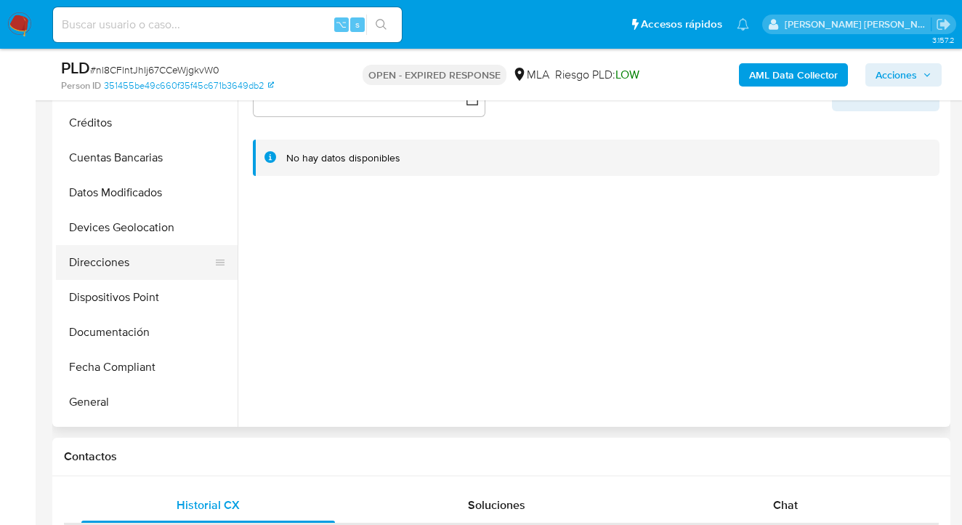
scroll to position [444, 0]
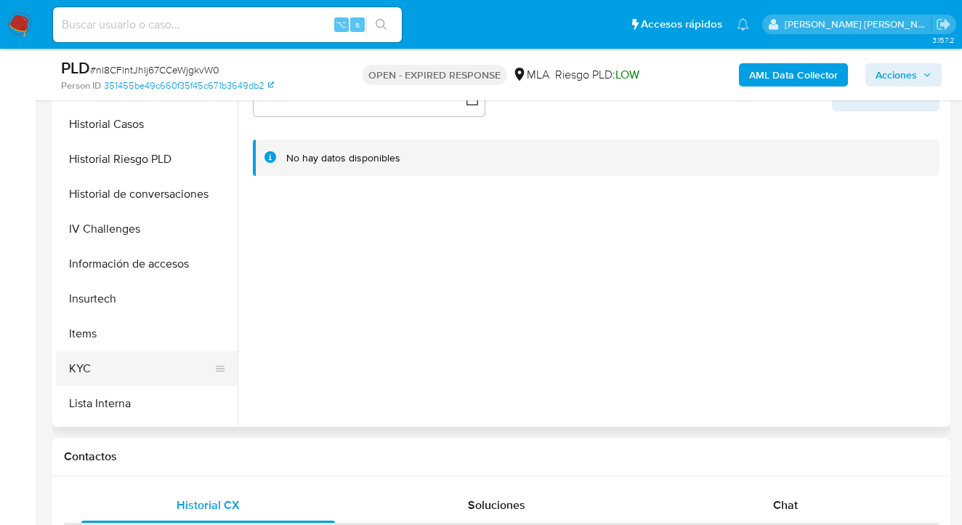
click at [137, 352] on button "KYC" at bounding box center [141, 368] width 170 height 35
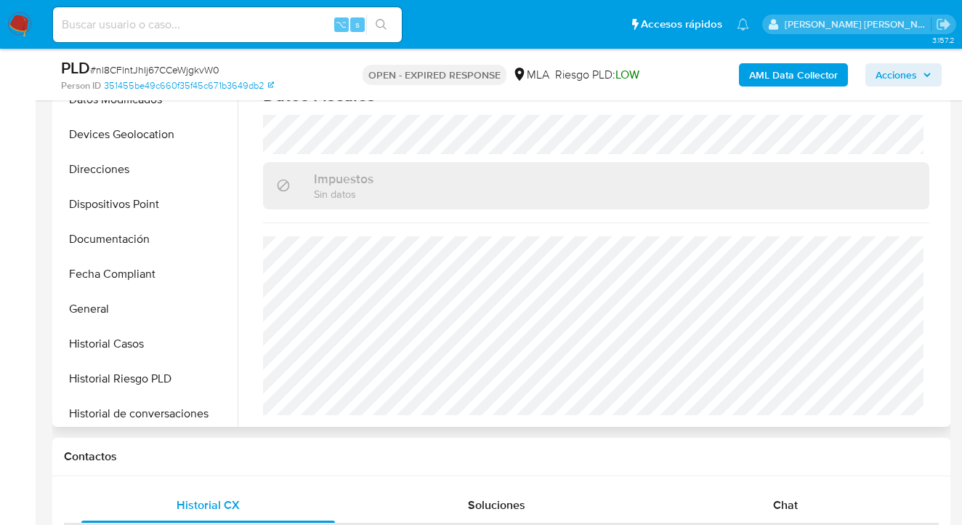
scroll to position [211, 0]
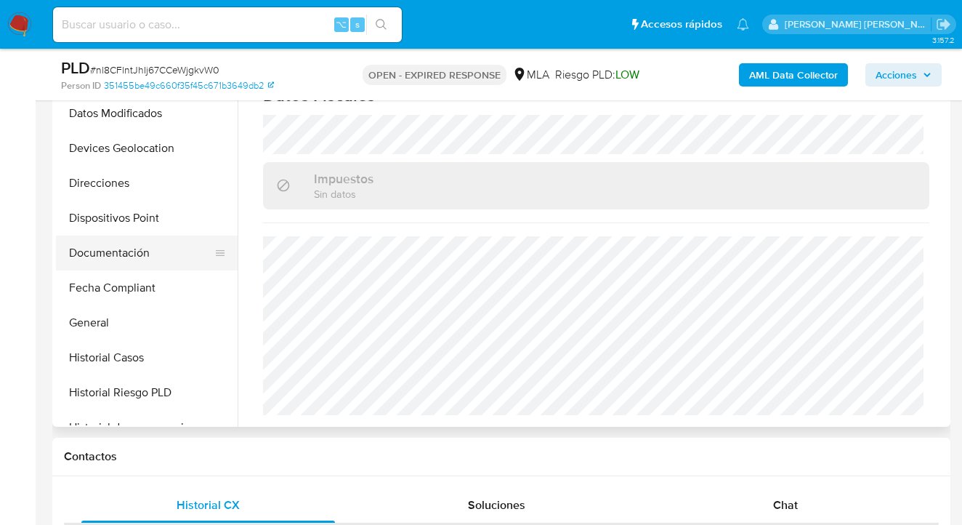
click at [161, 247] on button "Documentación" at bounding box center [141, 252] width 170 height 35
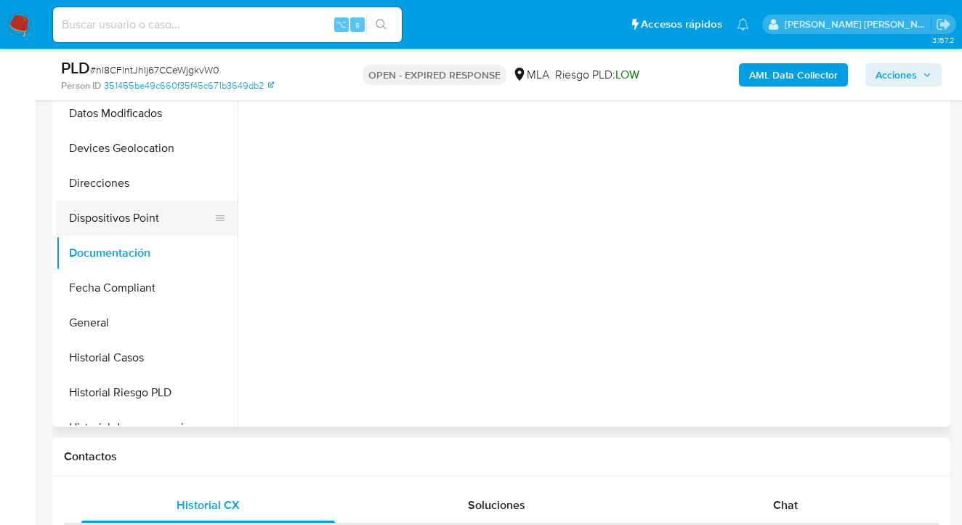
scroll to position [0, 0]
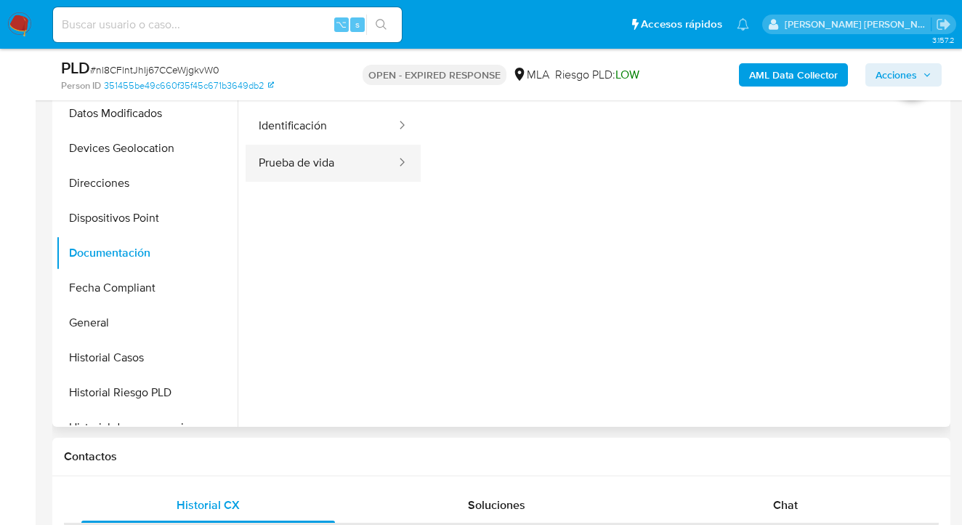
click at [287, 153] on button "Prueba de vida" at bounding box center [322, 163] width 152 height 37
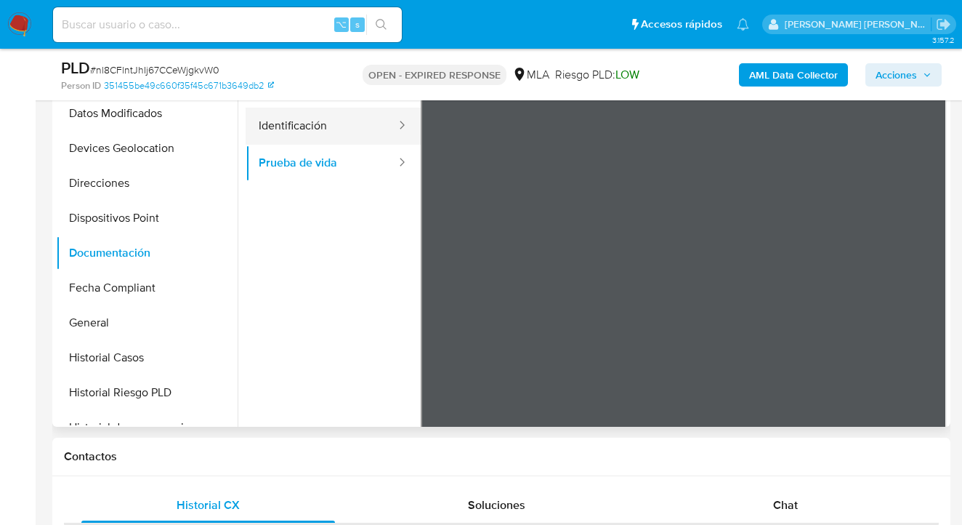
click at [323, 131] on button "Identificación" at bounding box center [322, 126] width 152 height 37
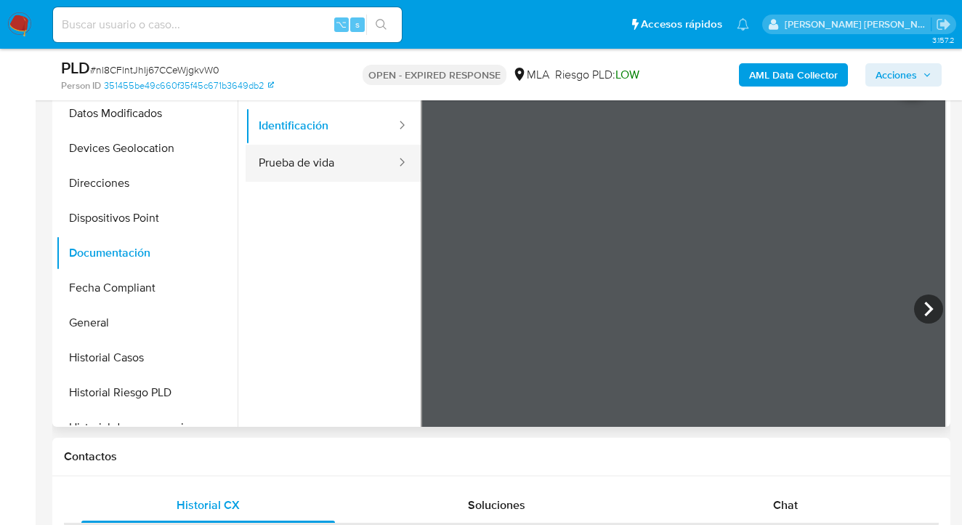
click at [312, 166] on button "Prueba de vida" at bounding box center [322, 163] width 152 height 37
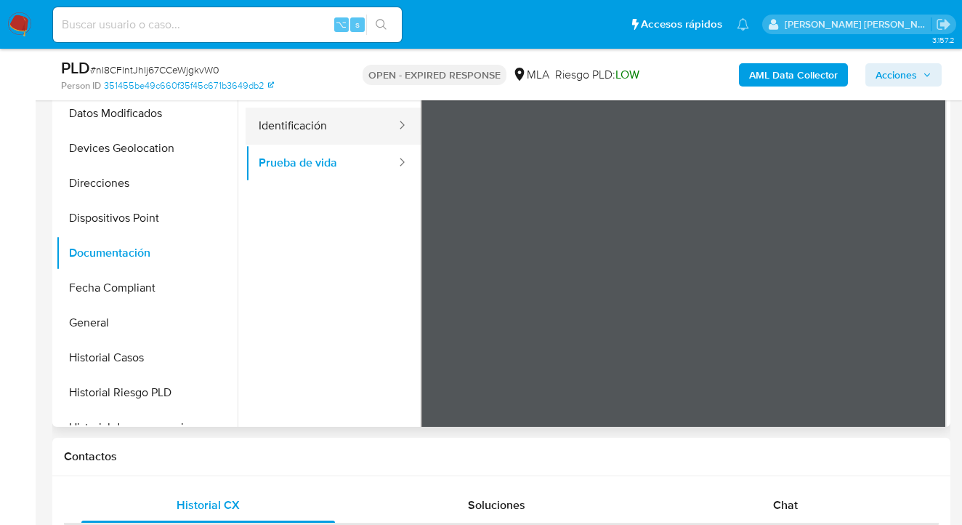
click at [325, 129] on button "Identificación" at bounding box center [322, 126] width 152 height 37
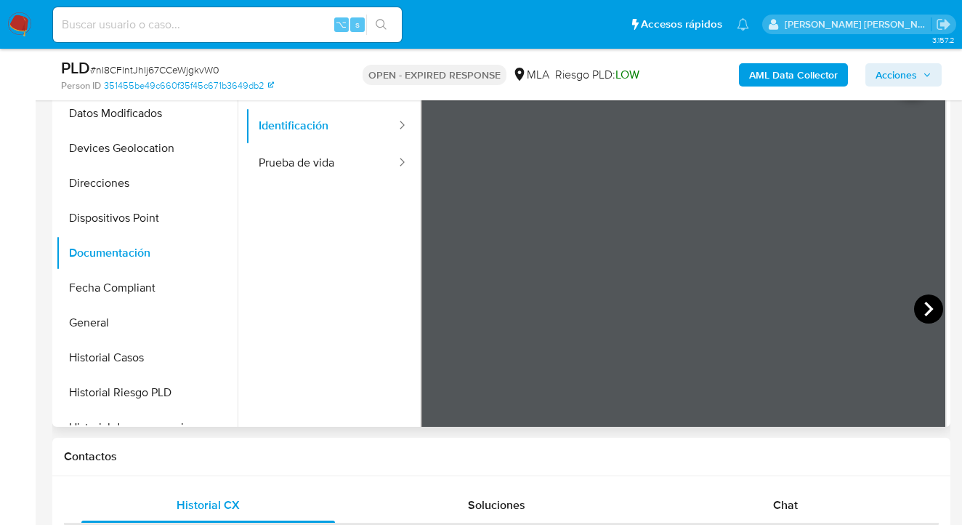
click at [926, 304] on icon at bounding box center [928, 308] width 29 height 29
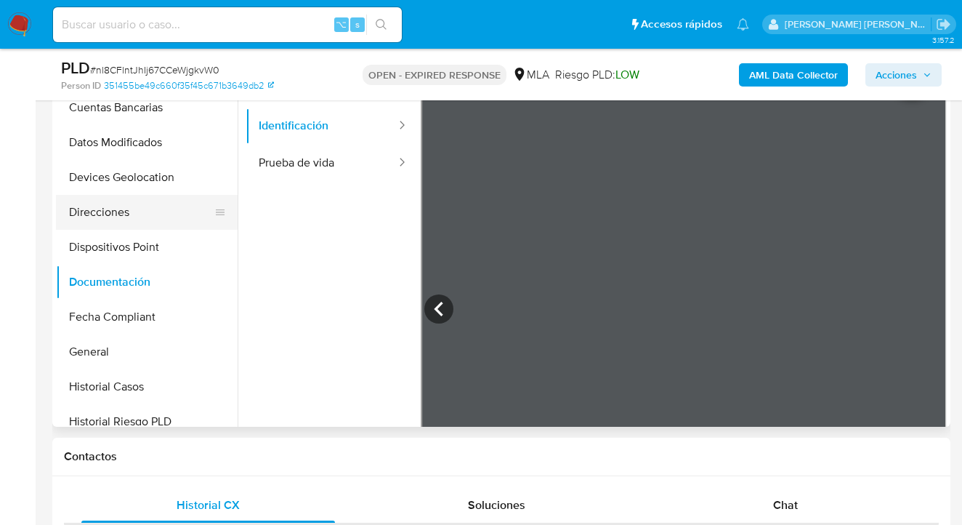
scroll to position [182, 0]
drag, startPoint x: 174, startPoint y: 217, endPoint x: 188, endPoint y: 213, distance: 14.5
click at [174, 217] on button "Direcciones" at bounding box center [141, 211] width 170 height 35
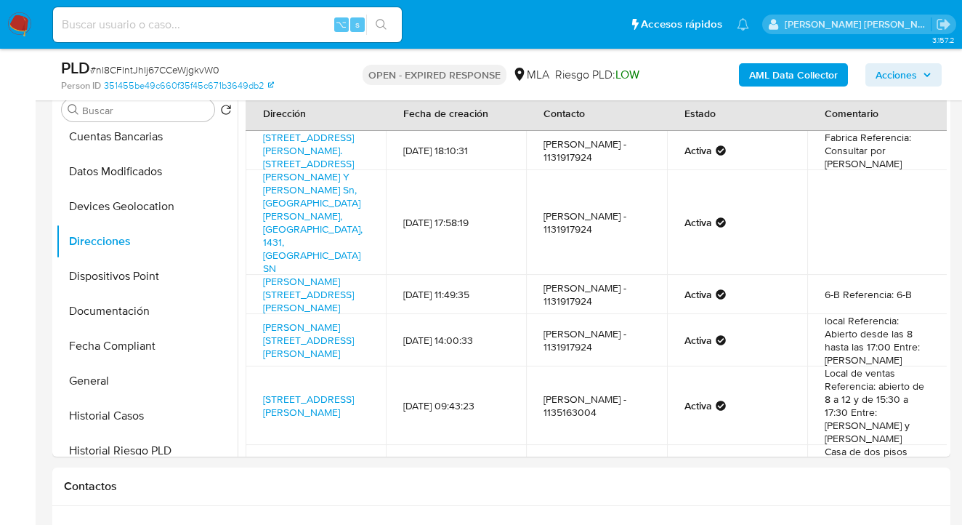
scroll to position [294, 0]
click at [310, 137] on link "Calle Tres Arroyos 2640, Villa Gral. Mitre, Capital Federal, 1416, Argentina 26…" at bounding box center [308, 149] width 91 height 41
click at [299, 318] on link "Calle Helguera 822, Flores, Capital Federal, 1406, Argentina 822" at bounding box center [308, 338] width 91 height 41
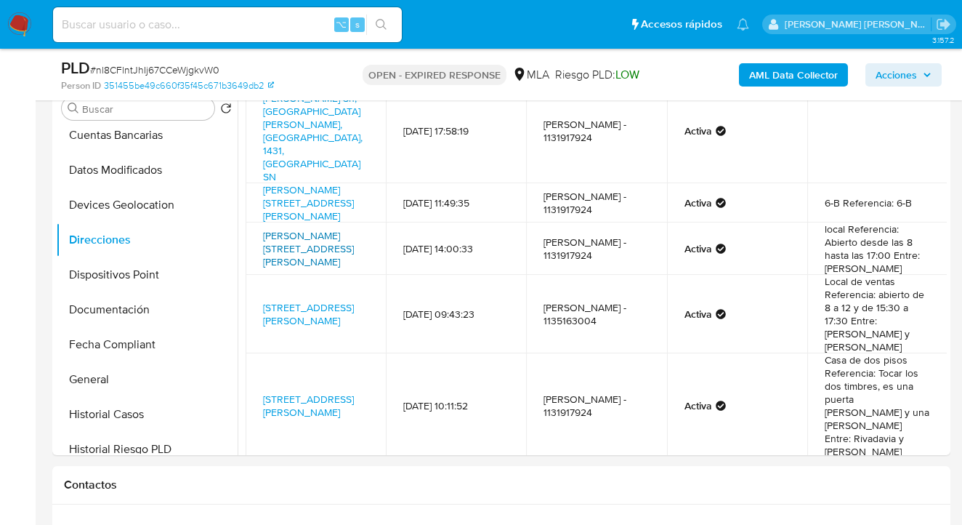
scroll to position [145, 0]
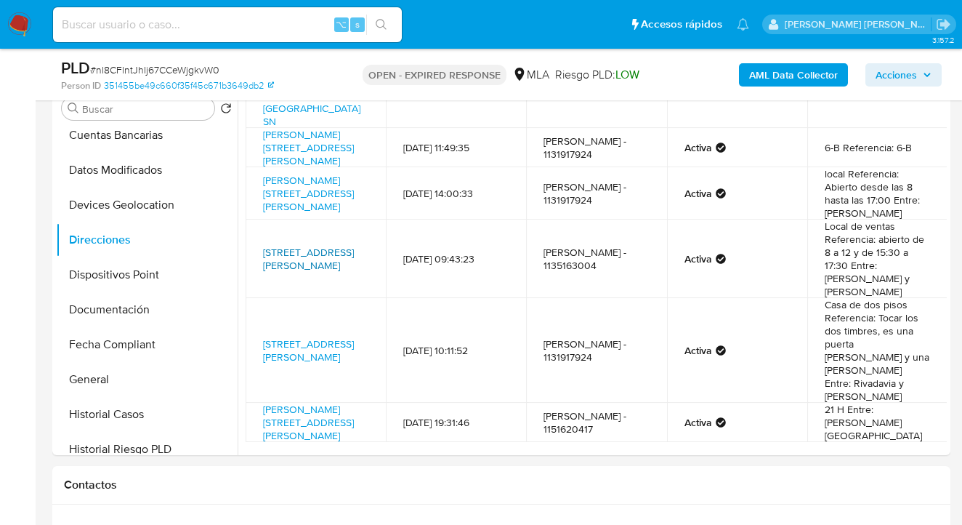
click at [299, 245] on link "Calle Primera Junta 452, Gualeguaychú, Entre Ríos, 2820, Argentina 452" at bounding box center [308, 259] width 91 height 28
click at [151, 300] on button "Documentación" at bounding box center [141, 309] width 170 height 35
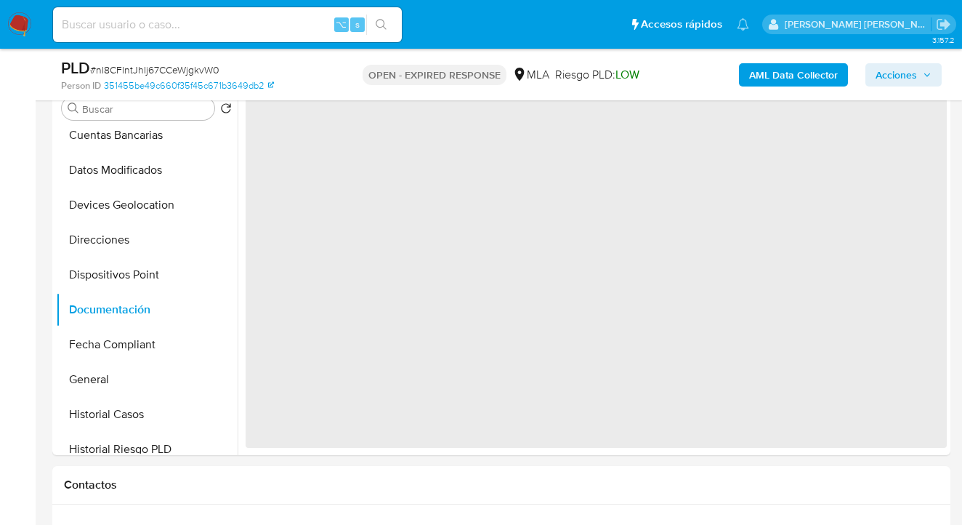
scroll to position [0, 0]
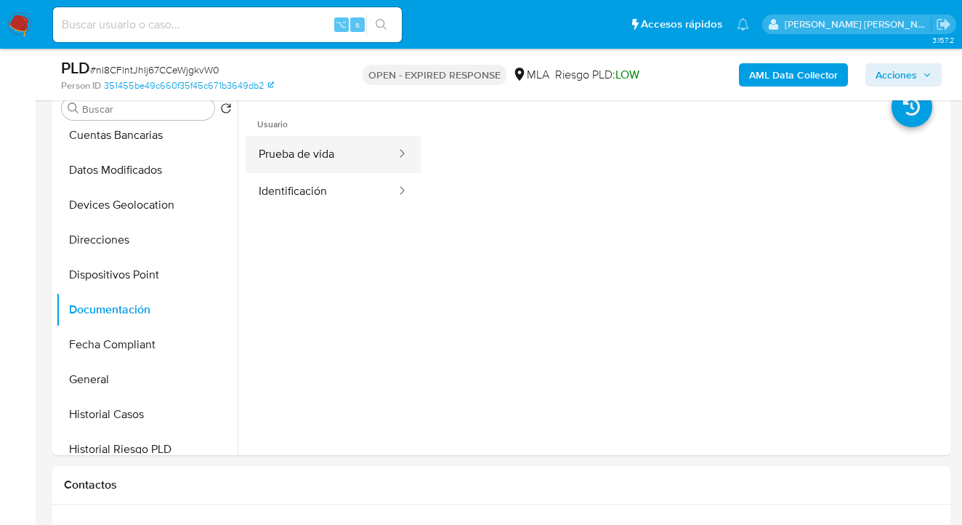
click at [315, 159] on button "Prueba de vida" at bounding box center [322, 154] width 152 height 37
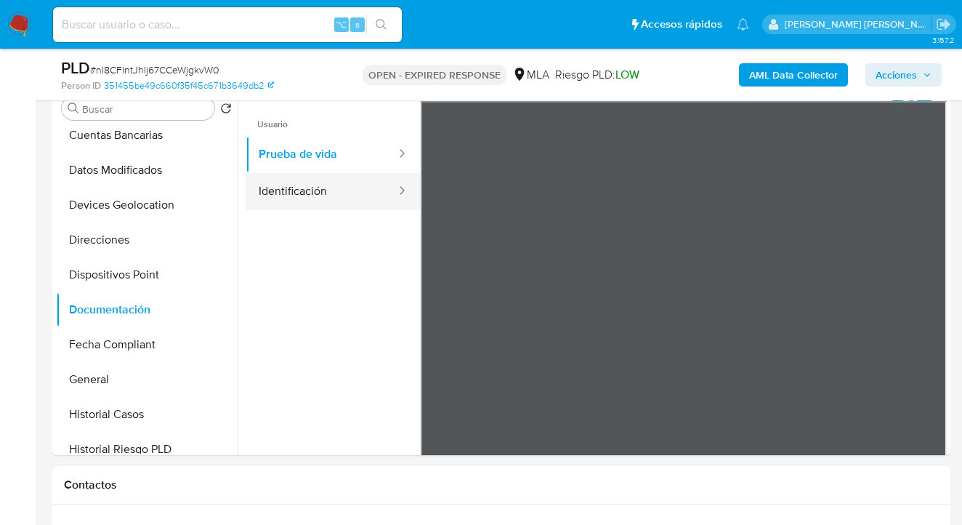
drag, startPoint x: 311, startPoint y: 193, endPoint x: 372, endPoint y: 190, distance: 61.1
click at [311, 193] on button "Identificación" at bounding box center [322, 191] width 152 height 37
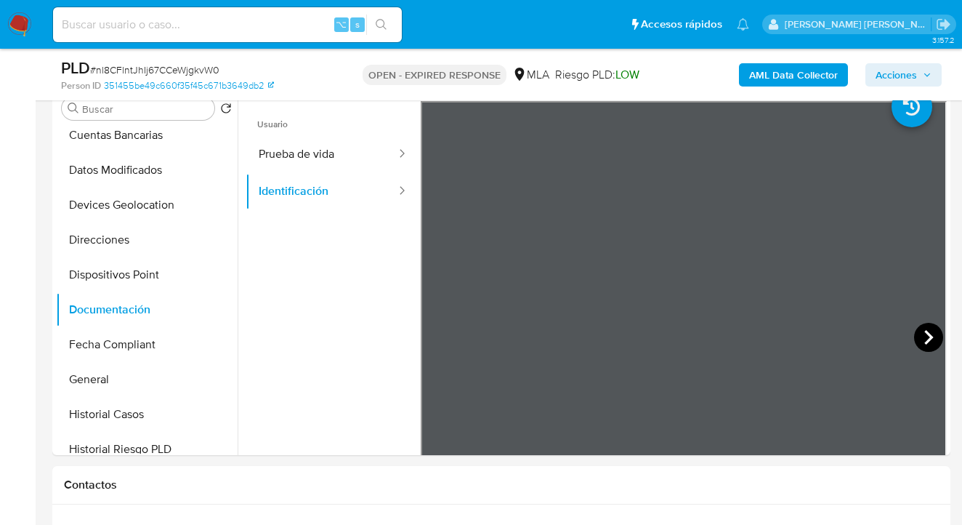
click at [916, 329] on icon at bounding box center [928, 337] width 29 height 29
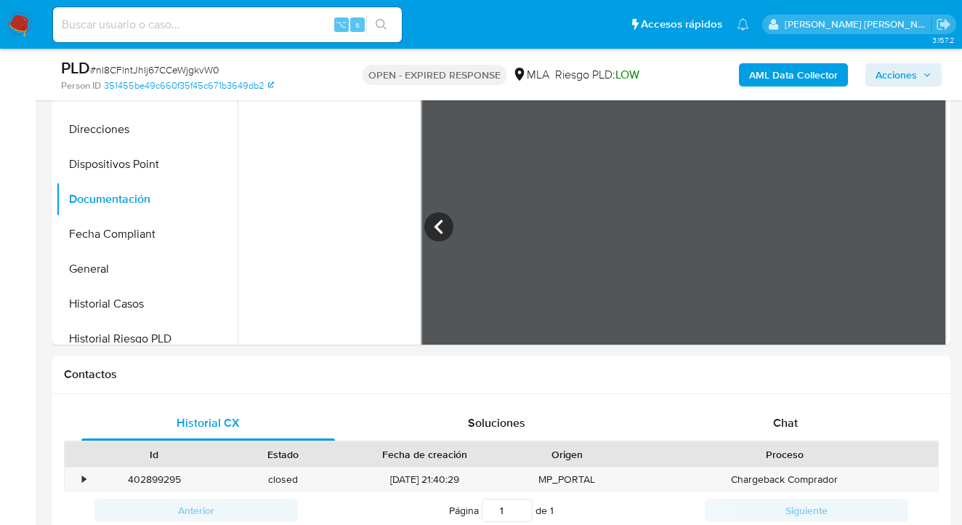
scroll to position [581, 0]
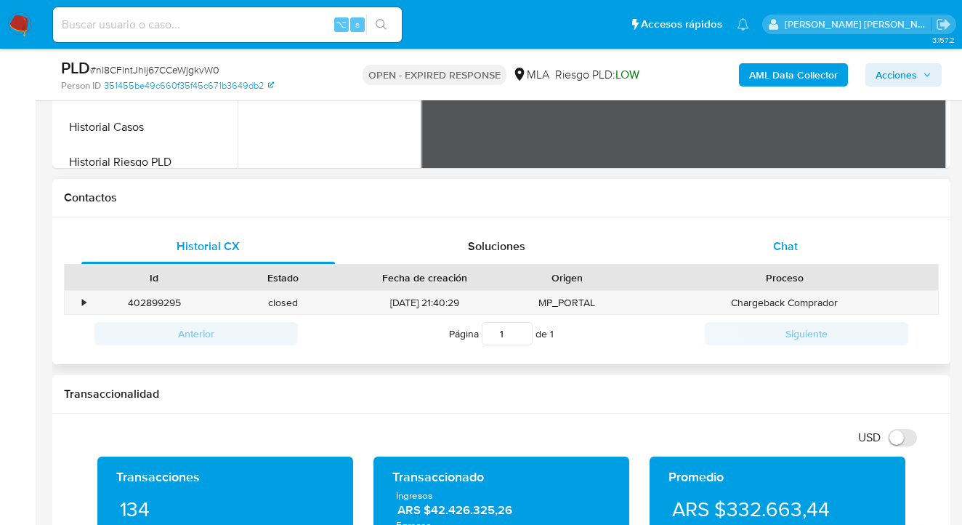
click at [795, 245] on span "Chat" at bounding box center [785, 246] width 25 height 17
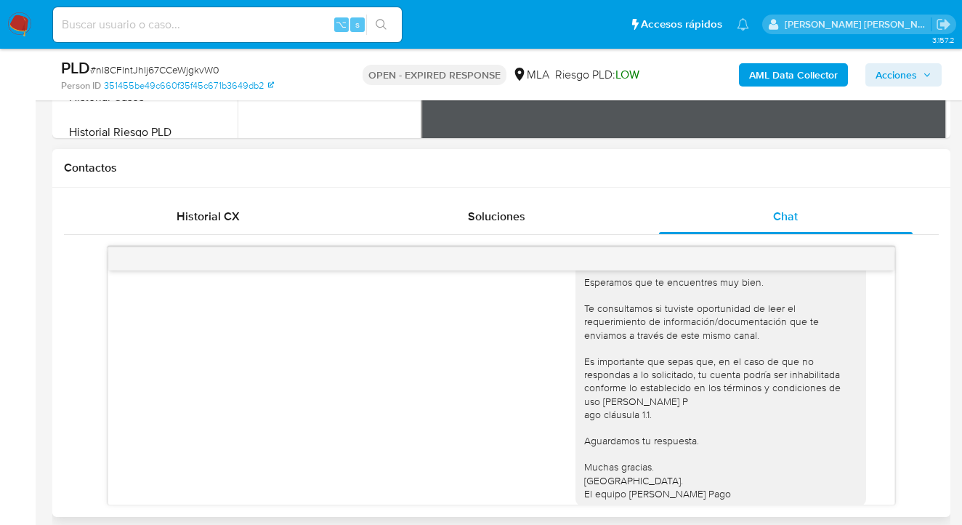
scroll to position [909, 0]
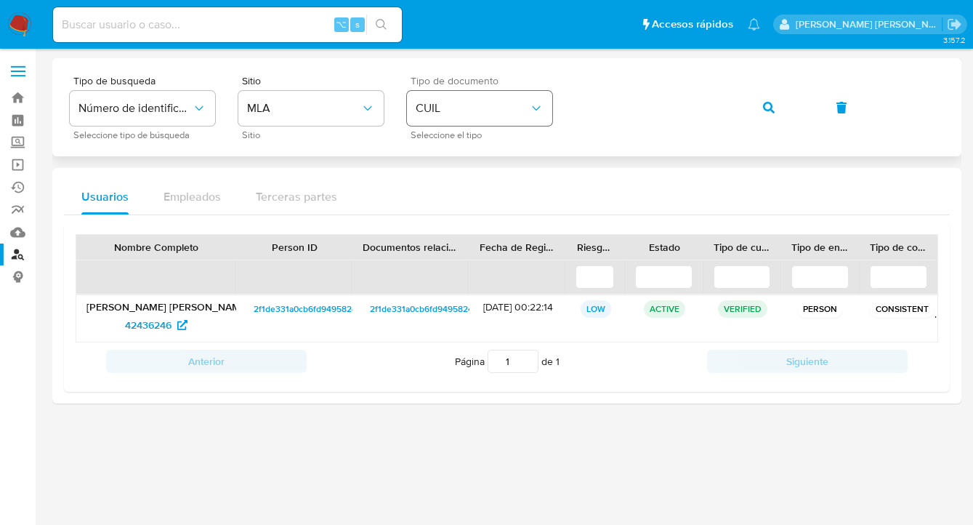
click at [466, 105] on span "CUIL" at bounding box center [472, 108] width 113 height 15
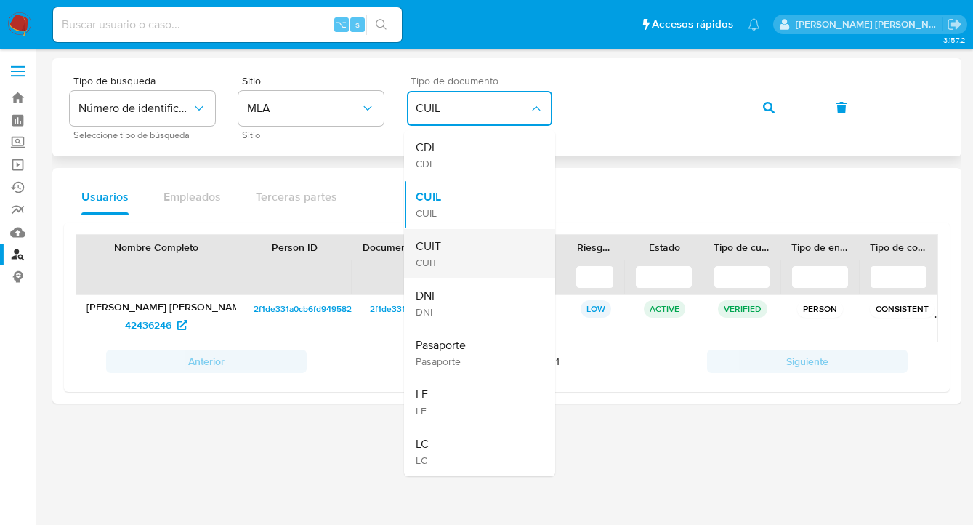
click at [456, 235] on div "CUIT CUIT" at bounding box center [475, 253] width 119 height 49
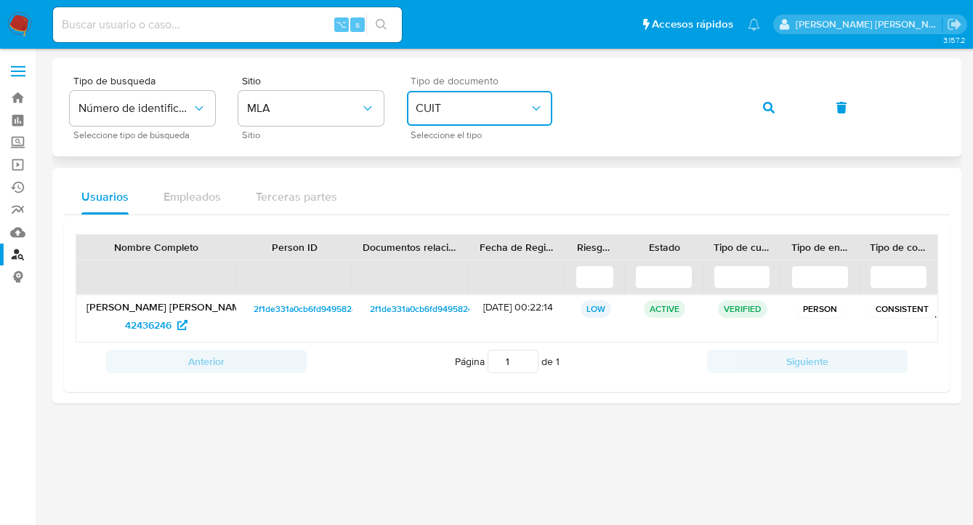
click at [573, 100] on div "Tipo de busqueda Número de identificación Seleccione tipo de búsqueda Sitio MLA…" at bounding box center [507, 107] width 874 height 63
click at [767, 109] on icon "button" at bounding box center [769, 108] width 12 height 12
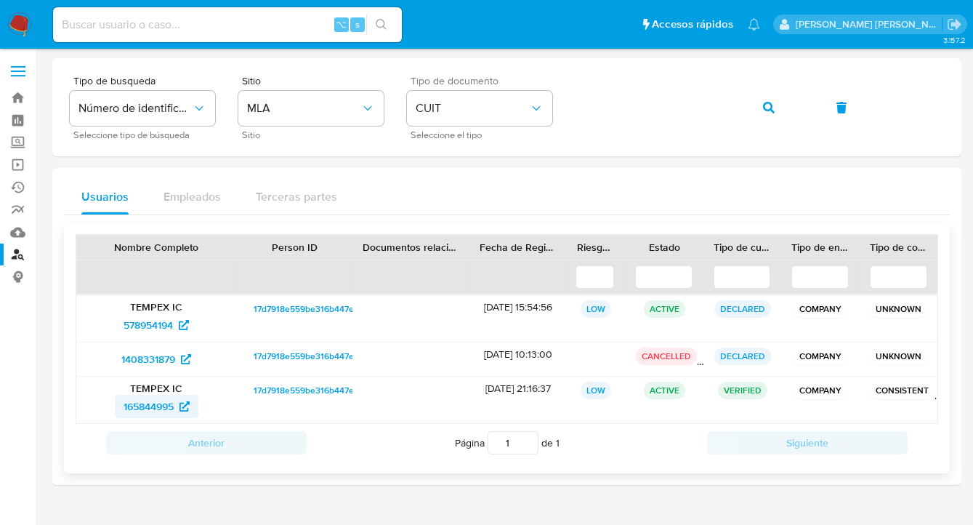
click at [138, 410] on span "165844995" at bounding box center [149, 406] width 50 height 23
click at [164, 409] on span "165844995" at bounding box center [149, 406] width 50 height 23
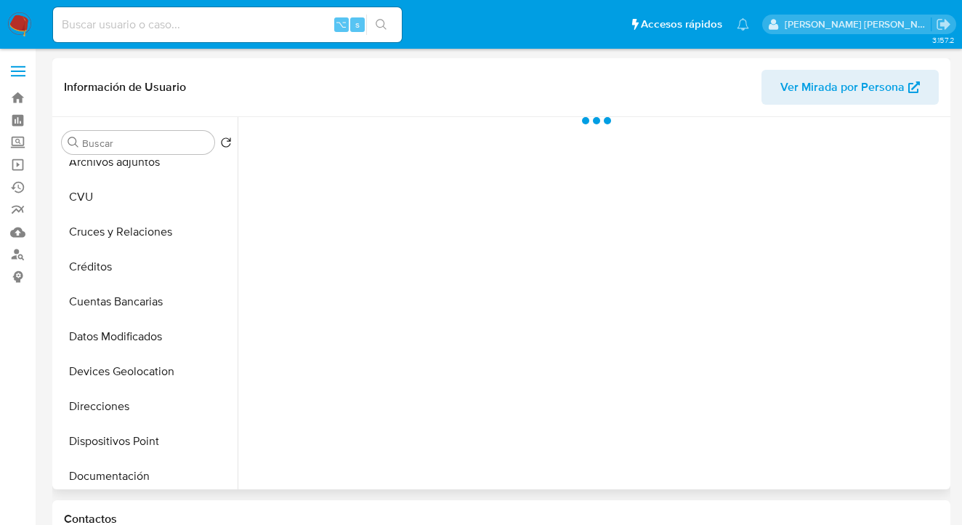
scroll to position [64, 0]
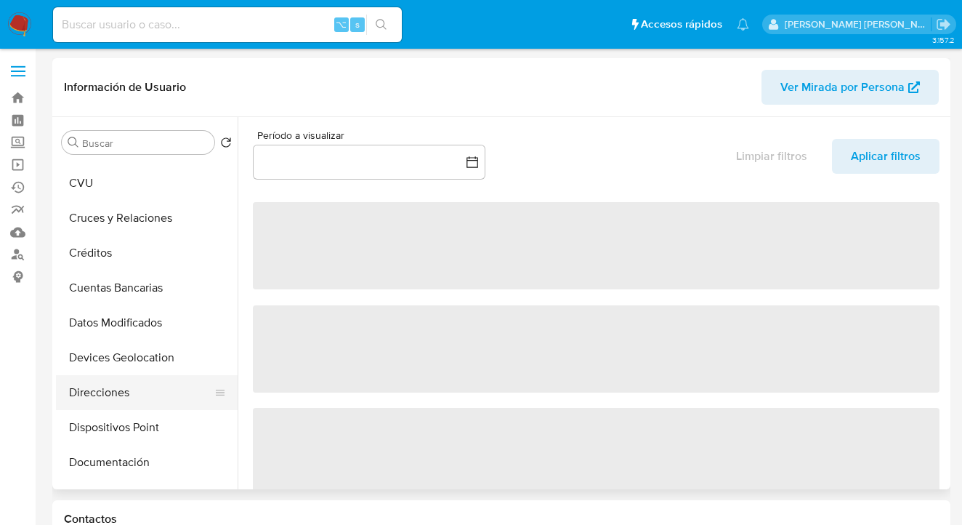
select select "10"
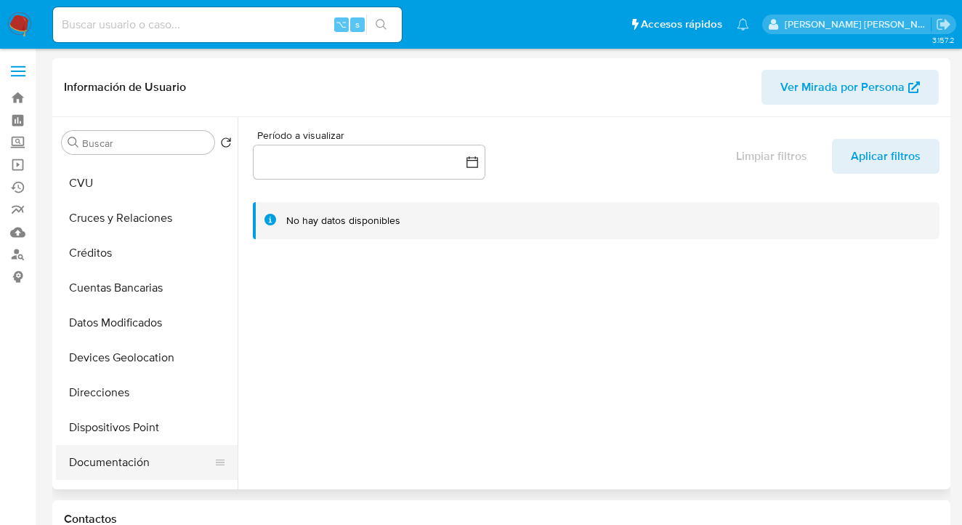
click at [142, 464] on button "Documentación" at bounding box center [141, 462] width 170 height 35
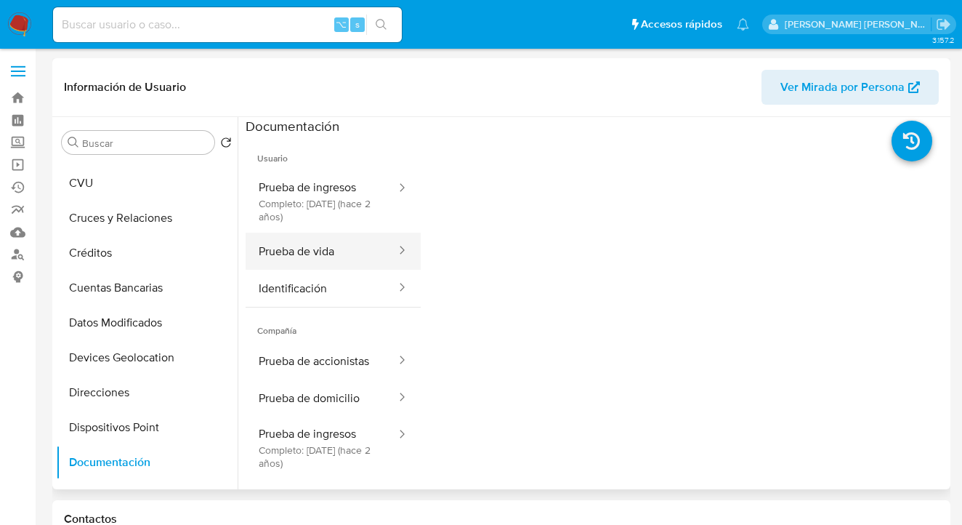
click at [348, 251] on button "Prueba de vida" at bounding box center [322, 251] width 152 height 37
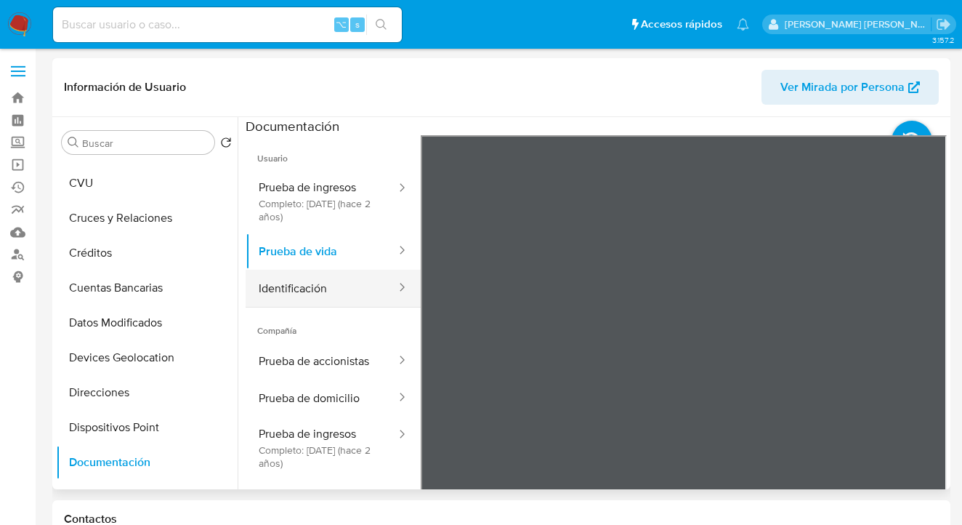
click at [337, 286] on button "Identificación" at bounding box center [322, 288] width 152 height 37
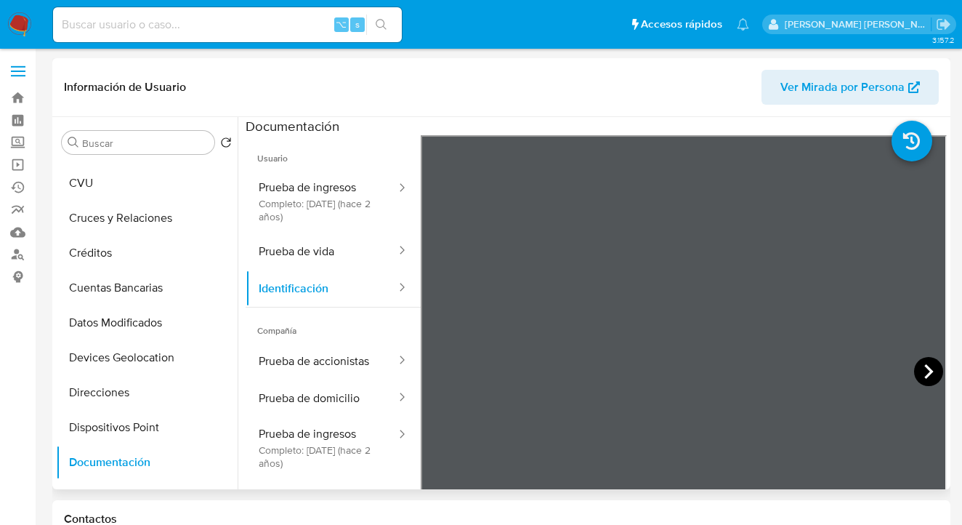
click at [921, 368] on icon at bounding box center [928, 371] width 29 height 29
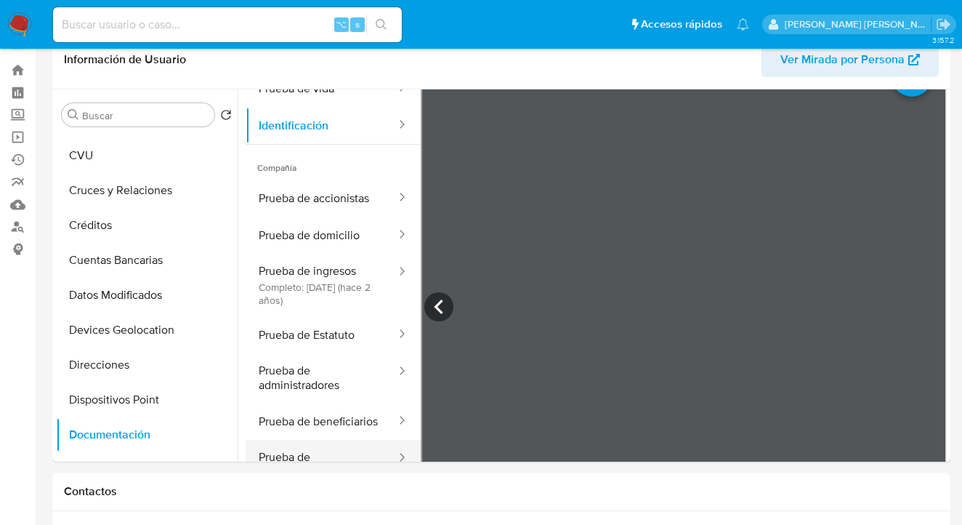
scroll to position [123, 0]
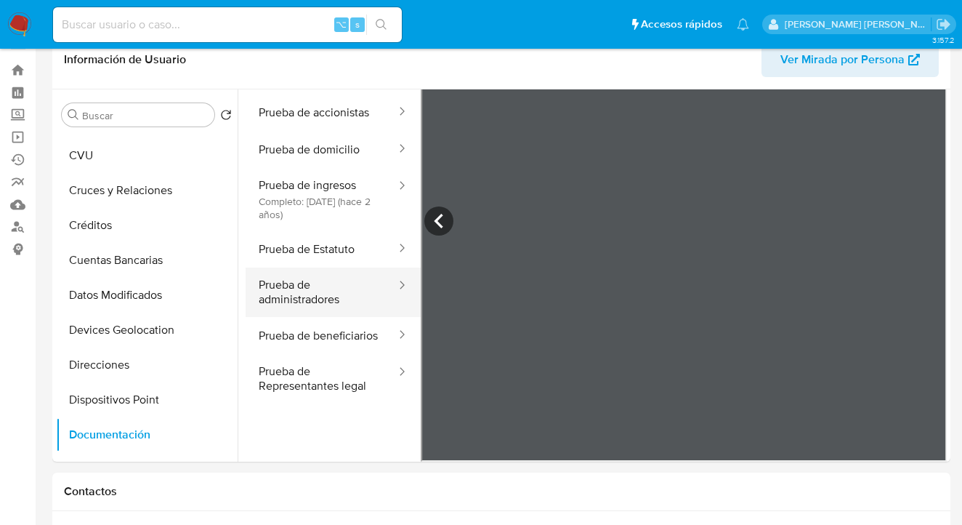
click at [342, 270] on button "Prueba de administradores" at bounding box center [322, 291] width 152 height 49
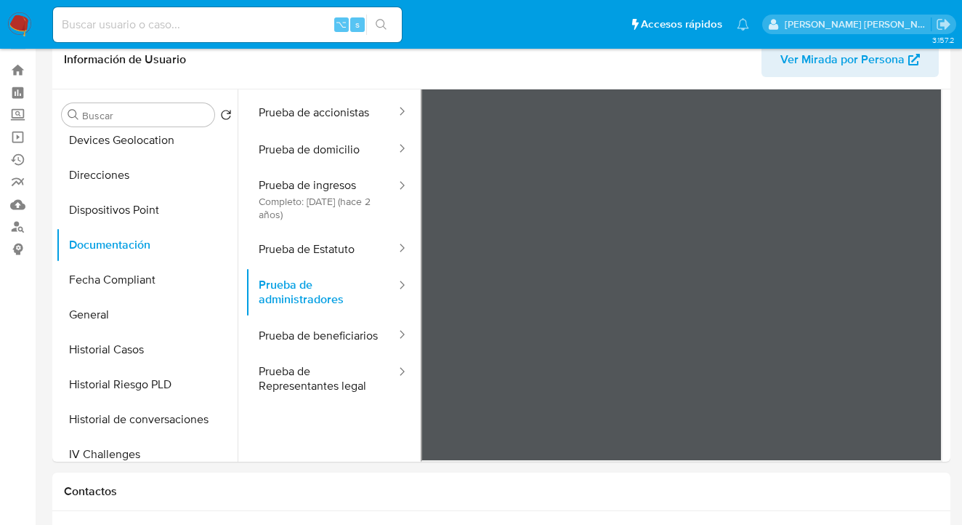
scroll to position [254, 0]
click at [169, 299] on button "General" at bounding box center [141, 314] width 170 height 35
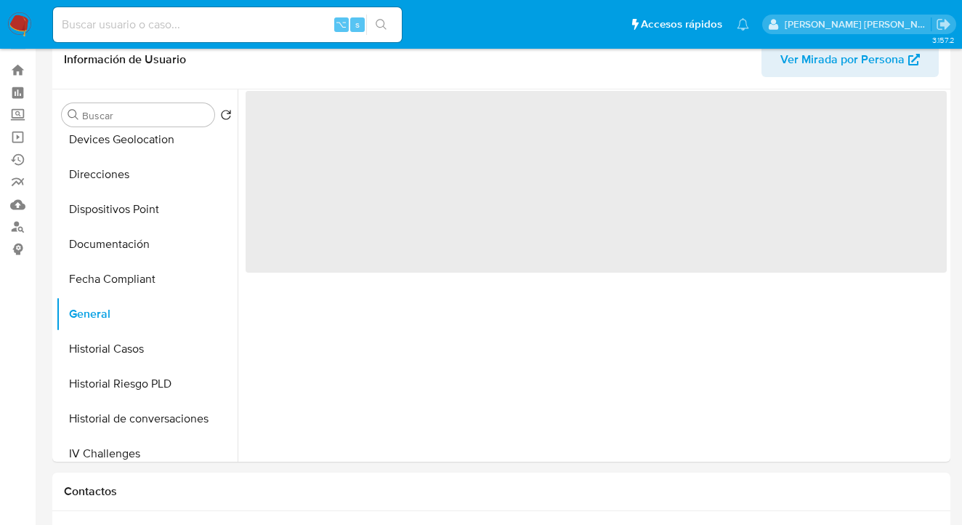
scroll to position [0, 0]
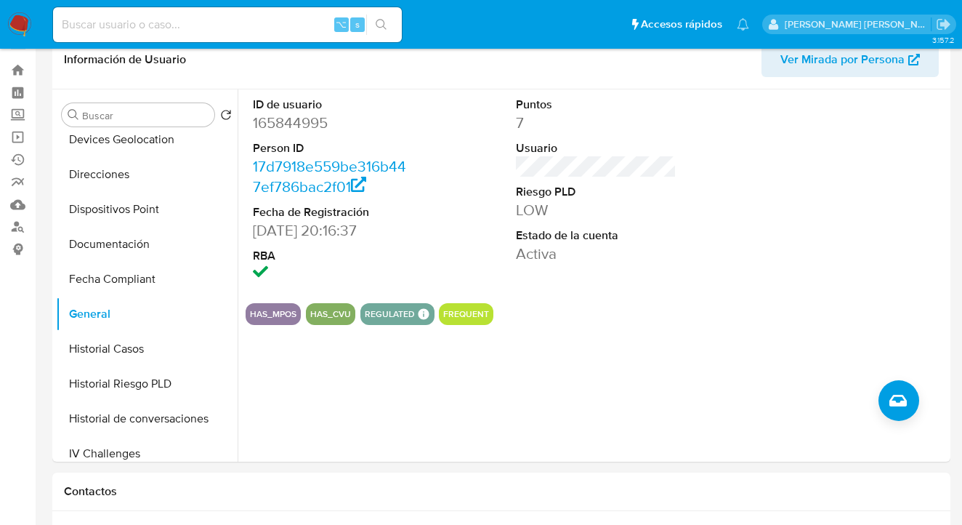
drag, startPoint x: 154, startPoint y: 342, endPoint x: 262, endPoint y: 279, distance: 124.8
click at [154, 342] on button "Historial Casos" at bounding box center [147, 348] width 182 height 35
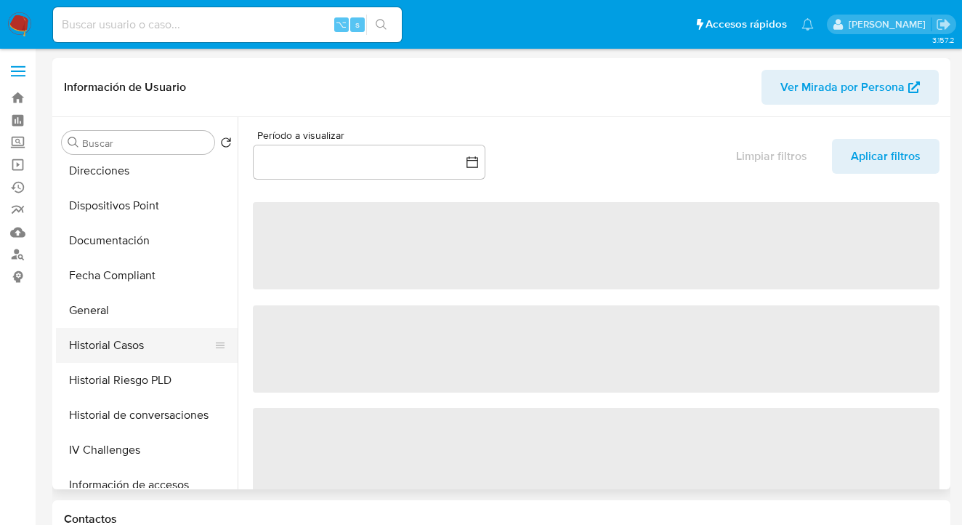
select select "10"
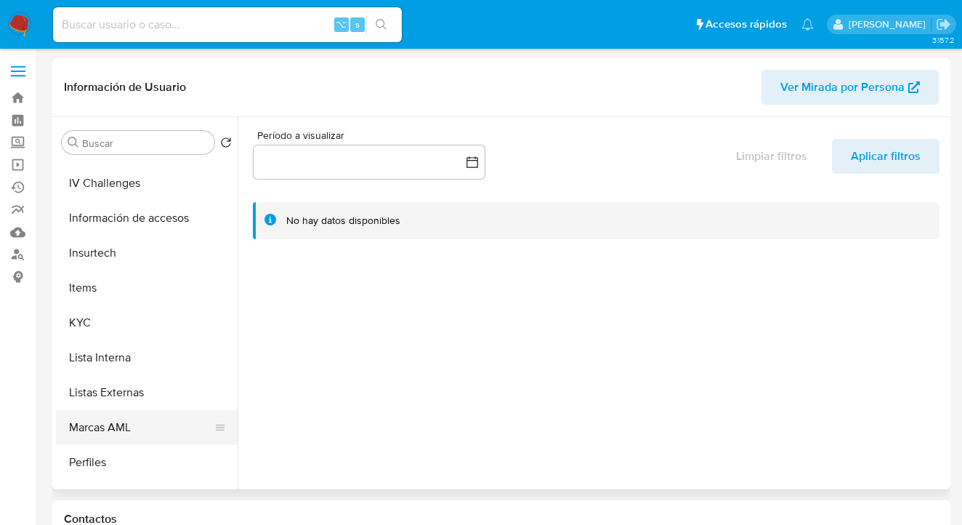
scroll to position [598, 0]
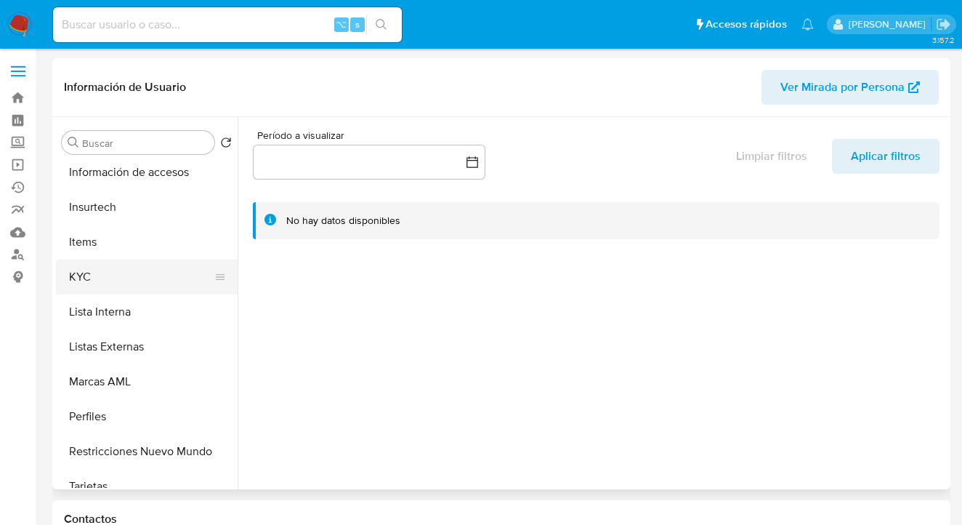
click at [116, 284] on button "KYC" at bounding box center [141, 276] width 170 height 35
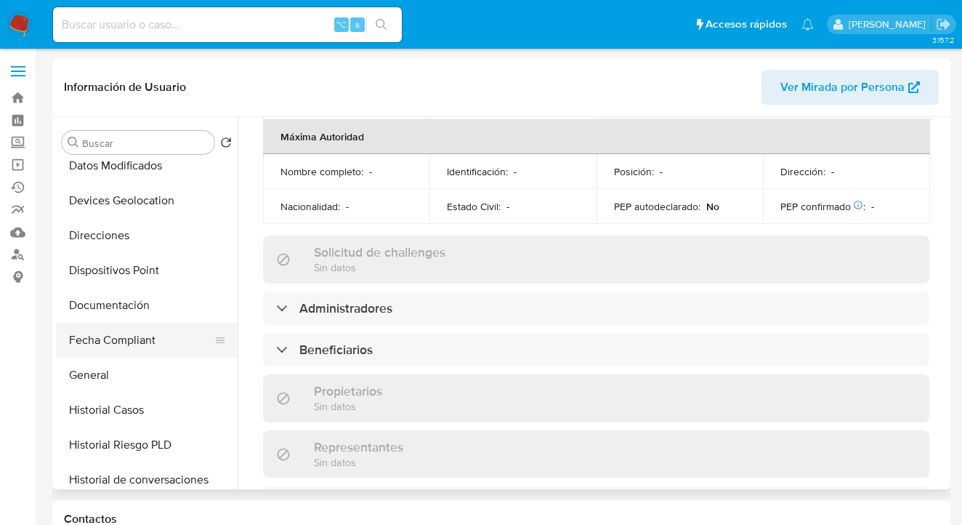
scroll to position [187, 0]
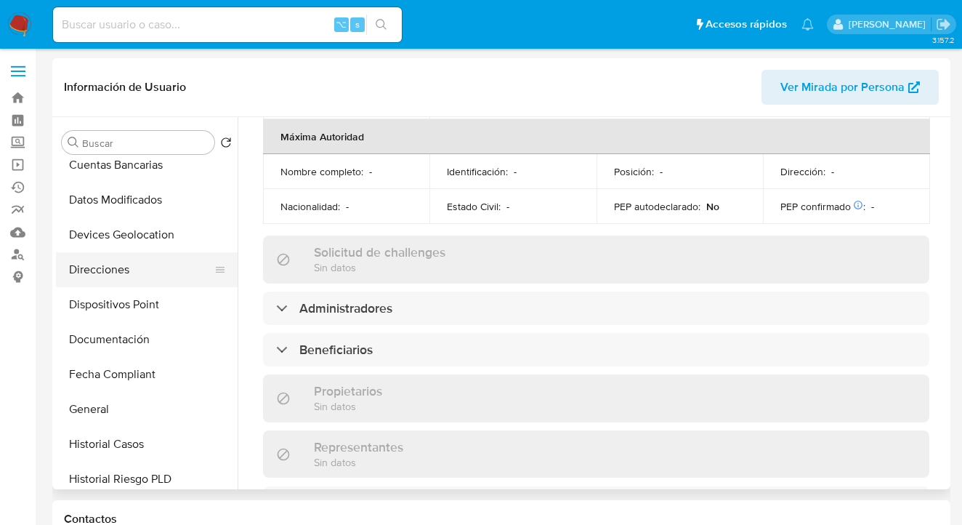
click at [138, 267] on button "Direcciones" at bounding box center [141, 269] width 170 height 35
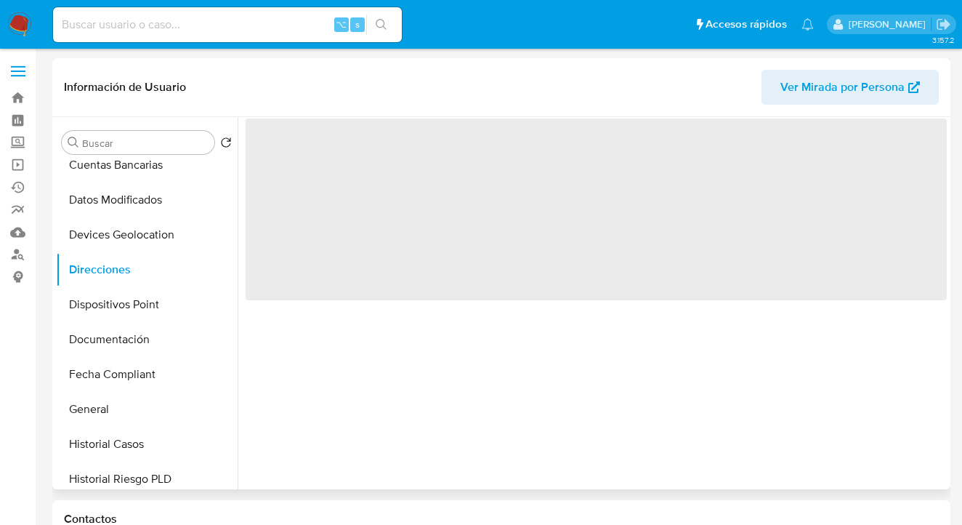
scroll to position [0, 0]
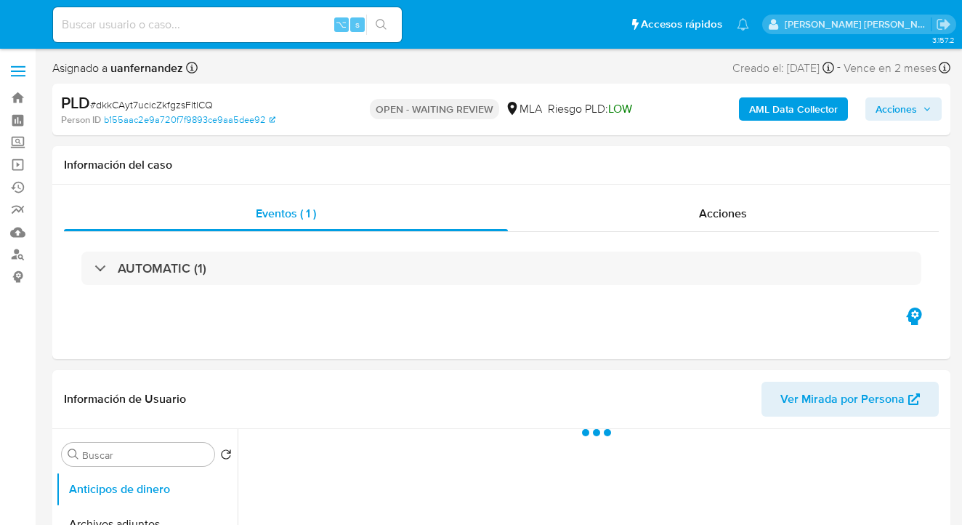
select select "10"
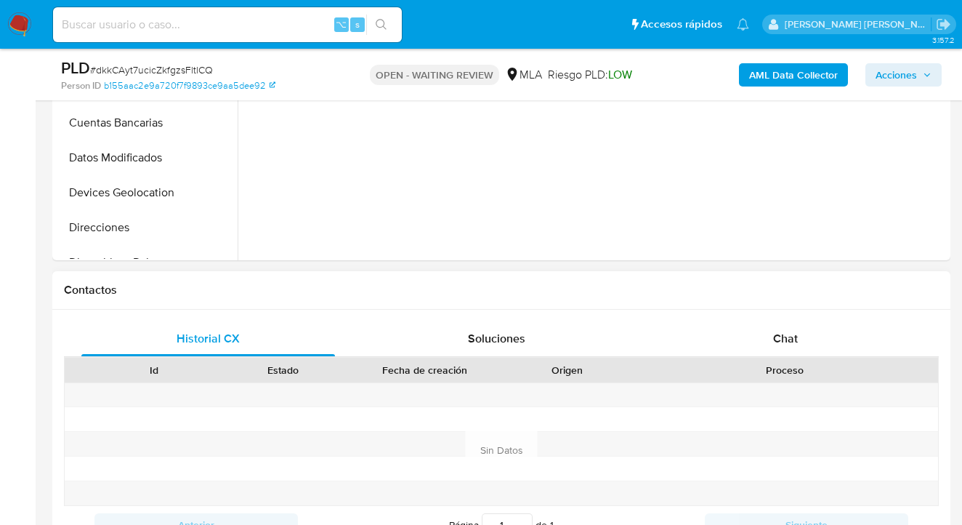
drag, startPoint x: 802, startPoint y: 334, endPoint x: 743, endPoint y: 271, distance: 85.9
click at [801, 334] on div "Chat" at bounding box center [786, 338] width 254 height 35
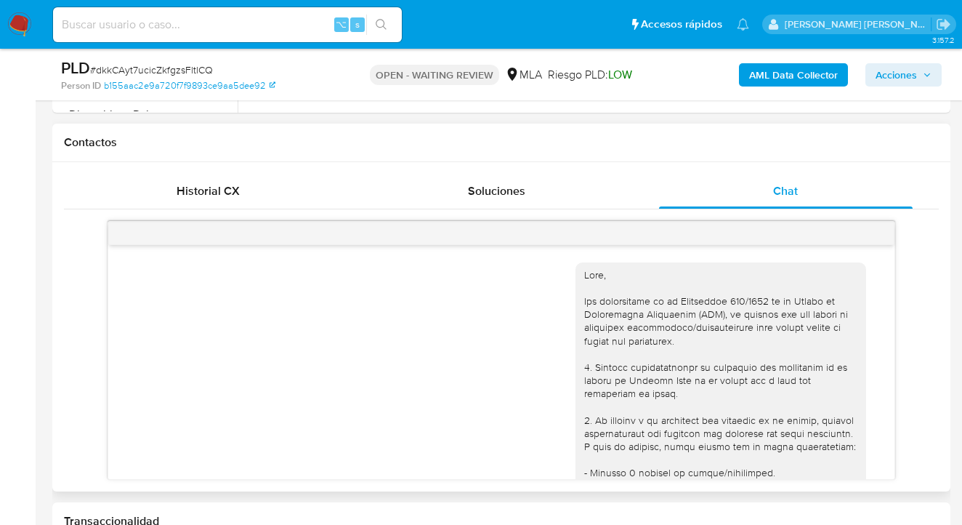
scroll to position [683, 0]
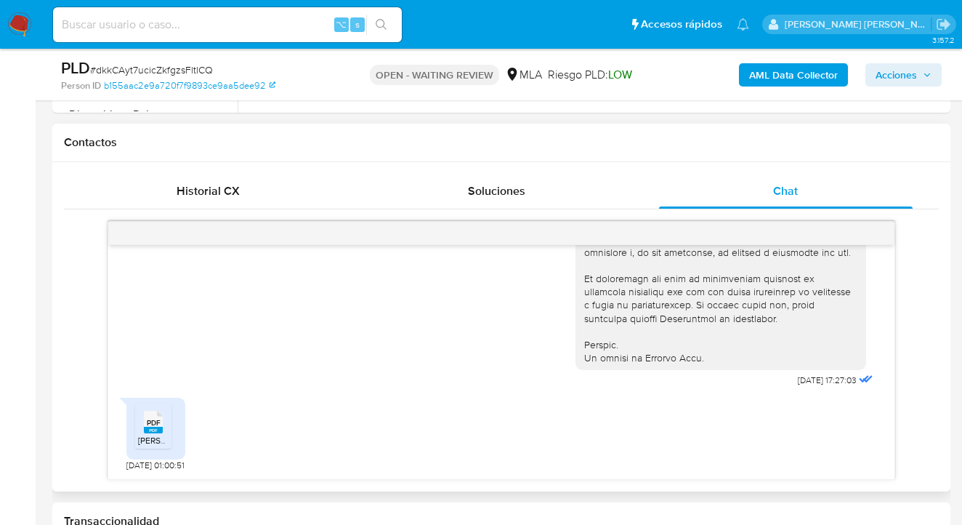
click at [145, 426] on icon at bounding box center [153, 422] width 19 height 23
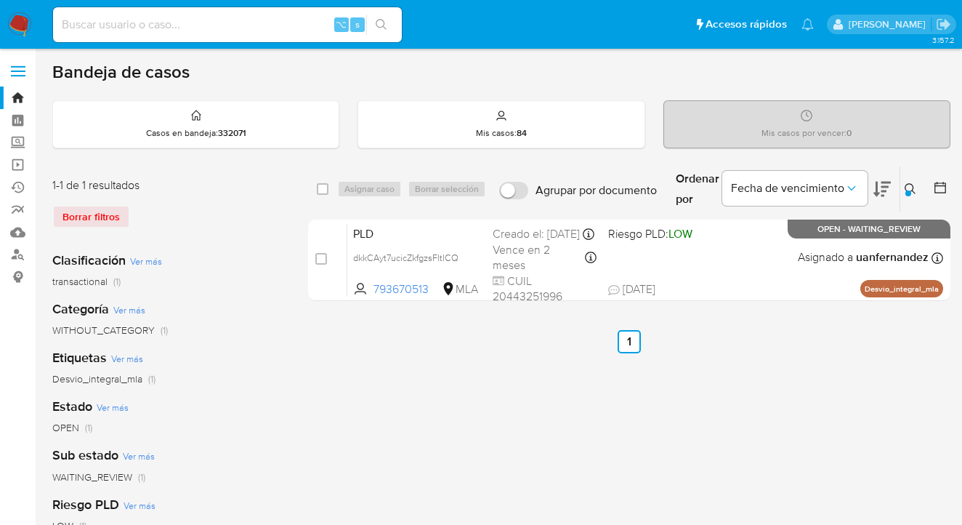
drag, startPoint x: 915, startPoint y: 187, endPoint x: 908, endPoint y: 192, distance: 8.3
click at [914, 187] on icon at bounding box center [911, 189] width 12 height 12
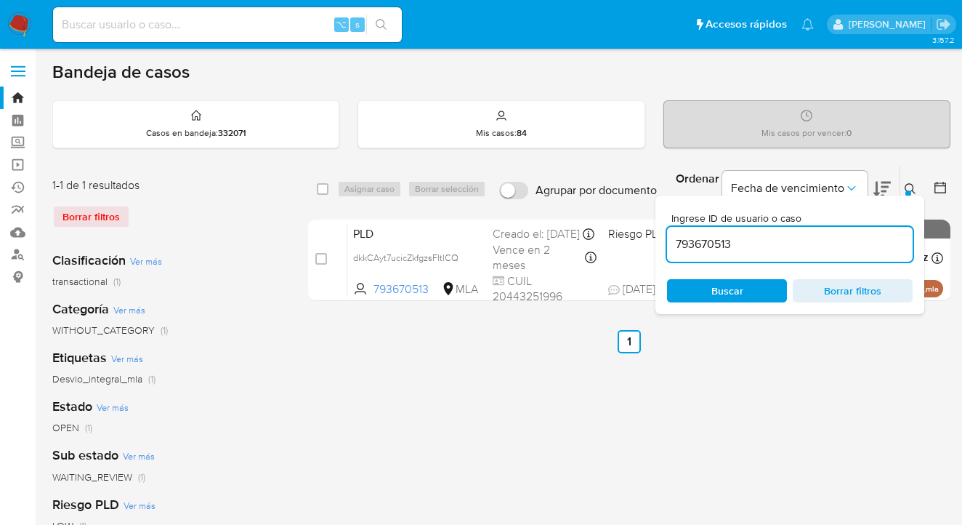
drag, startPoint x: 789, startPoint y: 243, endPoint x: 664, endPoint y: 237, distance: 124.4
click at [664, 237] on div "Ingrese ID de usuario o caso 793670513 Buscar Borrar filtros" at bounding box center [790, 254] width 269 height 118
type input "530912401"
click at [911, 185] on icon at bounding box center [911, 189] width 12 height 12
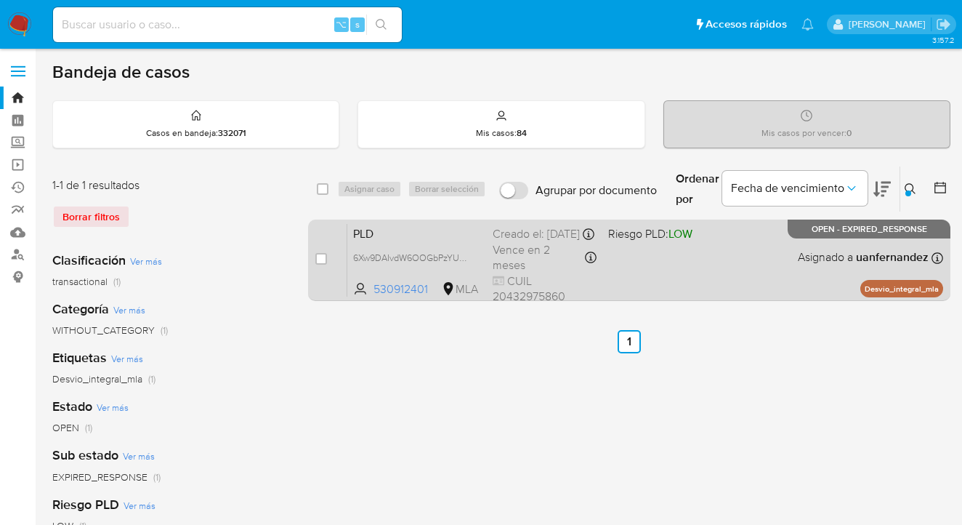
click at [772, 251] on div "PLD 6Xw9DAIvdW6OOGbPzYUBiZZn 530912401 MLA Riesgo PLD: LOW Creado el: 12/08/202…" at bounding box center [645, 259] width 596 height 73
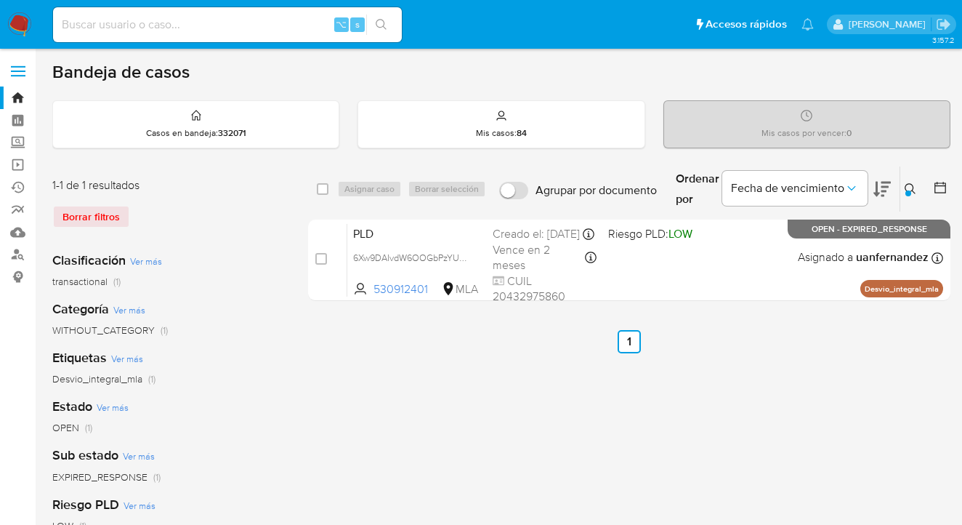
drag, startPoint x: 321, startPoint y: 189, endPoint x: 344, endPoint y: 185, distance: 23.5
click at [322, 189] on input "checkbox" at bounding box center [323, 189] width 12 height 12
checkbox input "true"
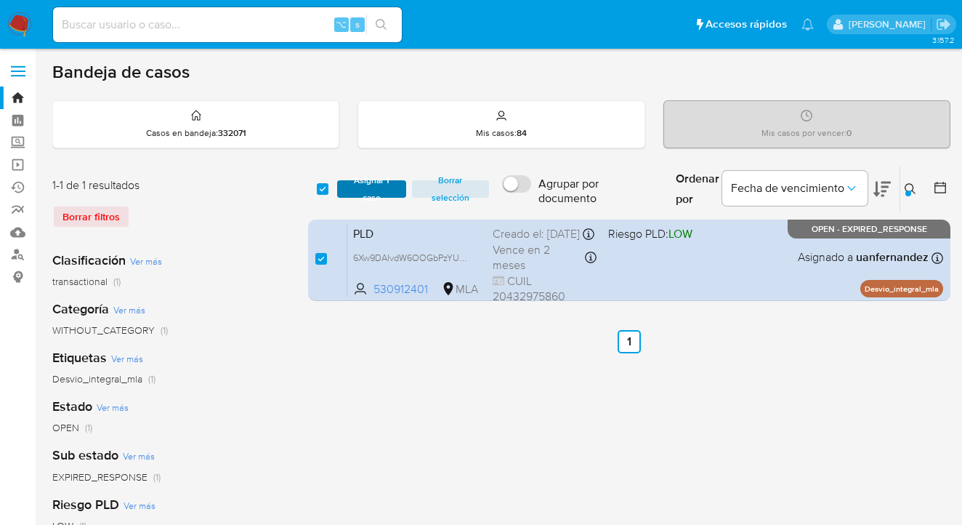
click at [345, 185] on span "Asignar 1 caso" at bounding box center [371, 189] width 55 height 15
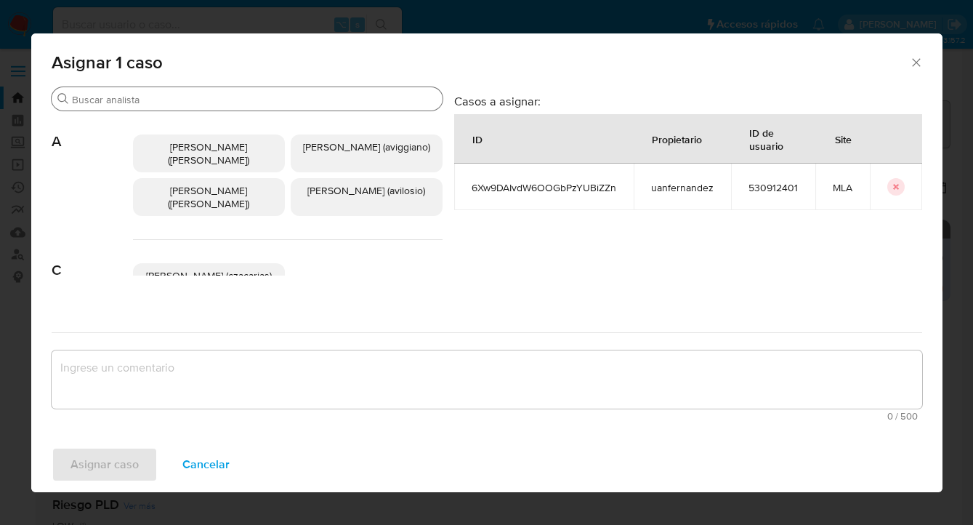
click at [261, 102] on input "Buscar" at bounding box center [254, 99] width 365 height 13
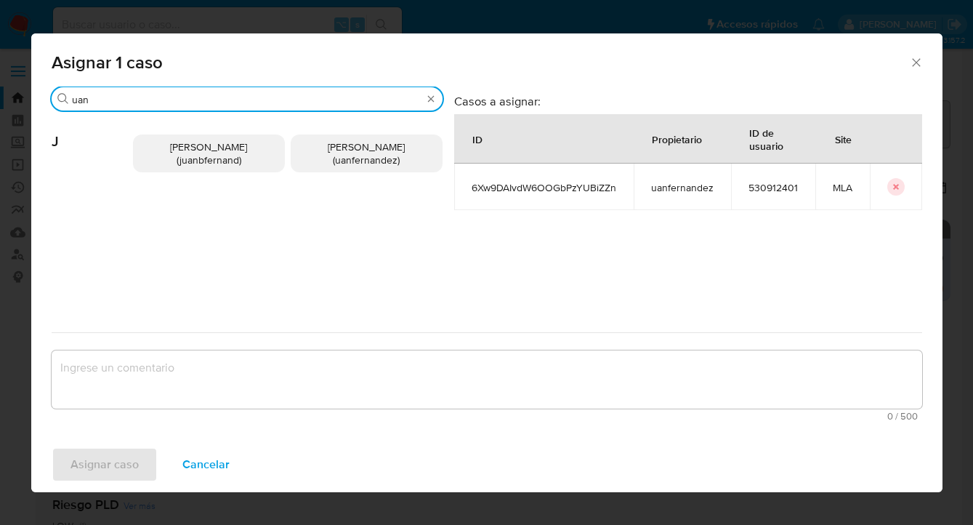
type input "uan"
click at [347, 157] on span "Juan Pablo Fernandez (uanfernandez)" at bounding box center [366, 154] width 77 height 28
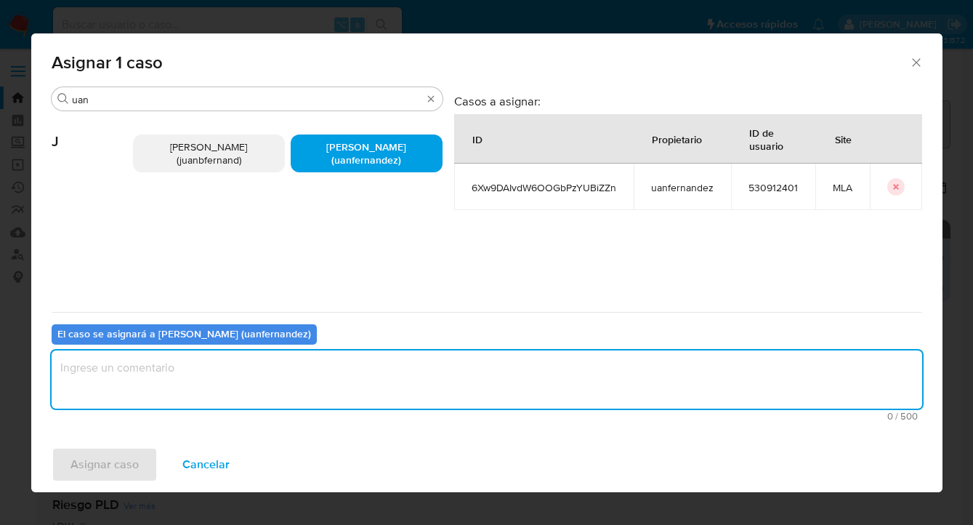
click at [282, 382] on textarea "assign-modal" at bounding box center [487, 379] width 871 height 58
type textarea "asig"
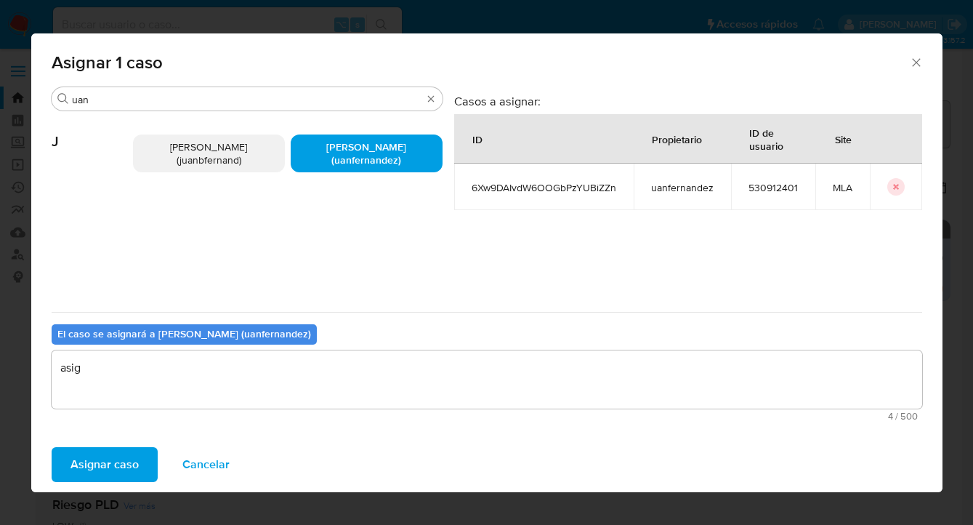
click at [111, 469] on span "Asignar caso" at bounding box center [104, 464] width 68 height 32
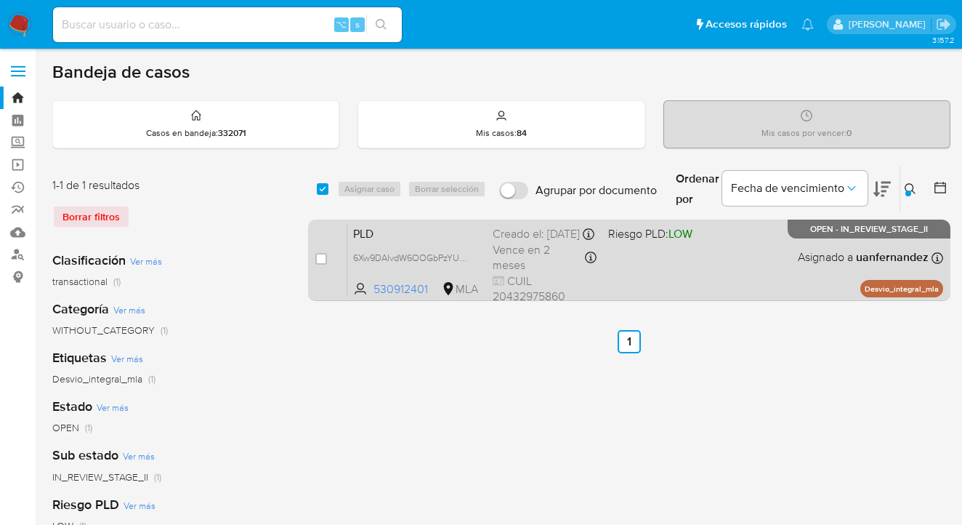
click at [723, 281] on div "PLD 6Xw9DAIvdW6OOGbPzYUBiZZn 530912401 MLA Riesgo PLD: LOW Creado el: 12/08/202…" at bounding box center [645, 259] width 596 height 73
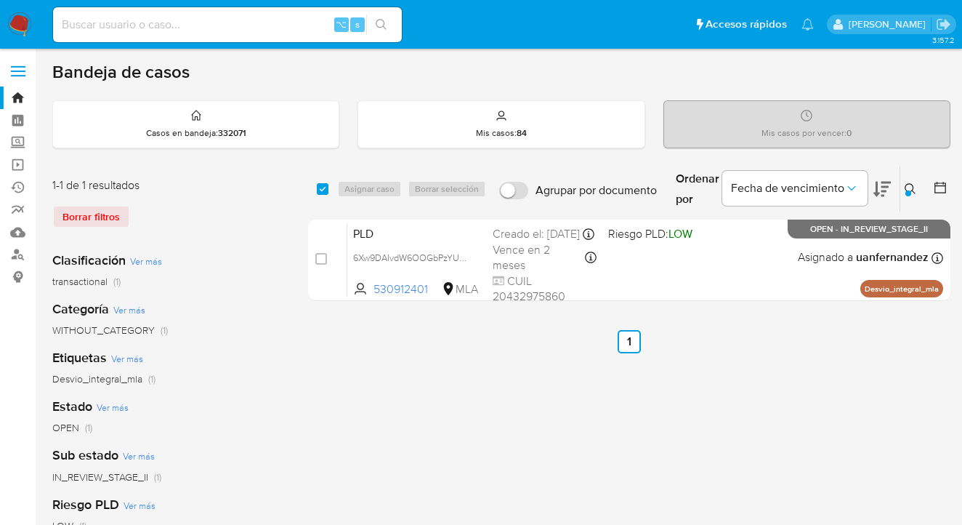
click at [914, 182] on button at bounding box center [912, 188] width 24 height 17
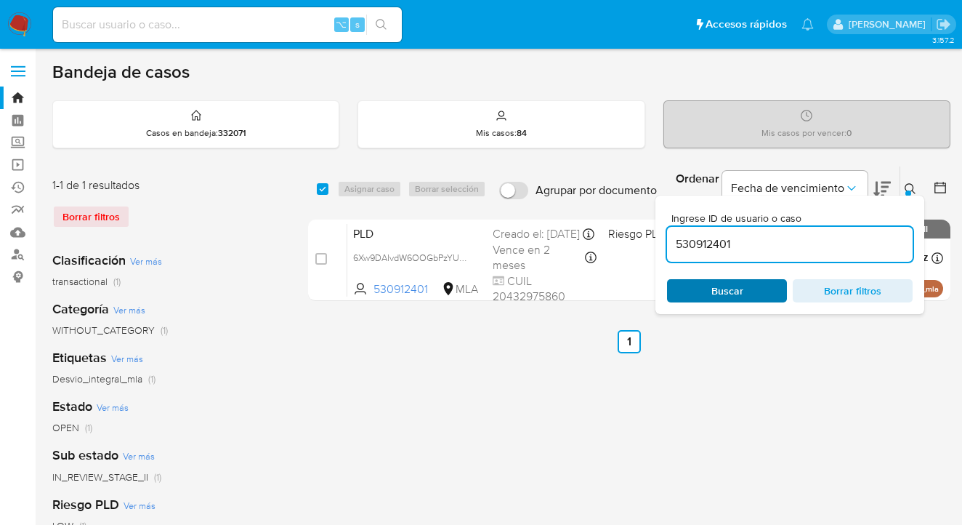
click at [751, 286] on span "Buscar" at bounding box center [727, 291] width 100 height 20
click at [911, 189] on icon at bounding box center [910, 188] width 11 height 11
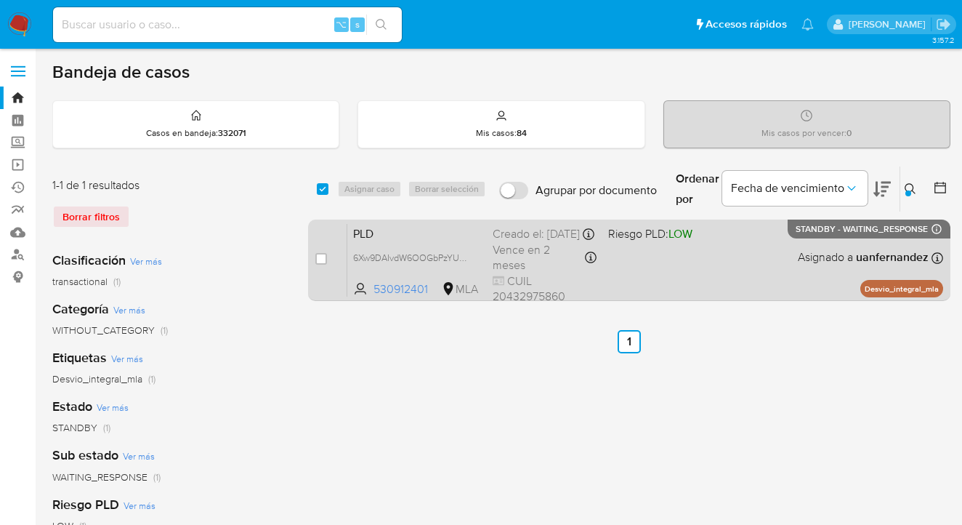
click at [746, 270] on div "PLD 6Xw9DAIvdW6OOGbPzYUBiZZn 530912401 MLA Riesgo PLD: LOW Creado el: 12/08/202…" at bounding box center [645, 259] width 596 height 73
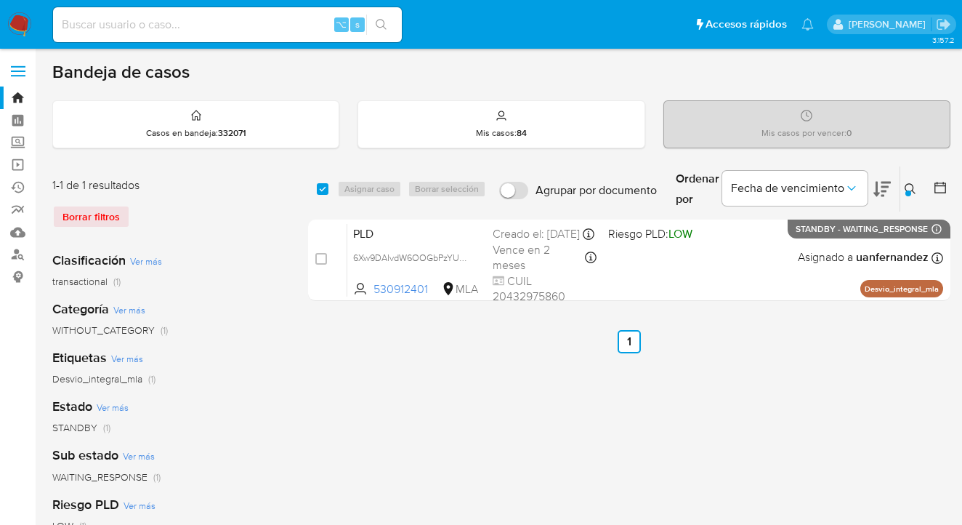
drag, startPoint x: 909, startPoint y: 187, endPoint x: 848, endPoint y: 211, distance: 65.9
click at [908, 187] on icon at bounding box center [911, 189] width 12 height 12
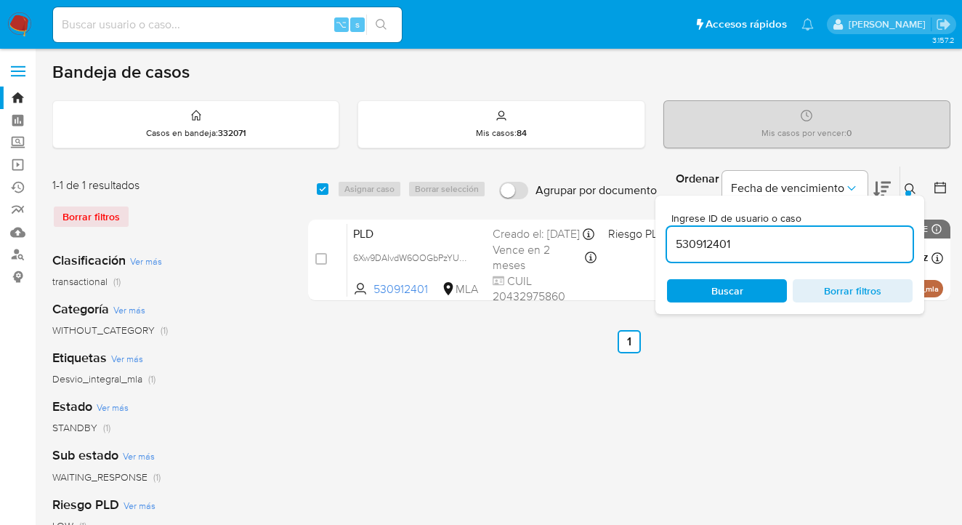
drag, startPoint x: 775, startPoint y: 241, endPoint x: 677, endPoint y: 222, distance: 100.1
click at [671, 228] on div "530912401" at bounding box center [790, 244] width 246 height 35
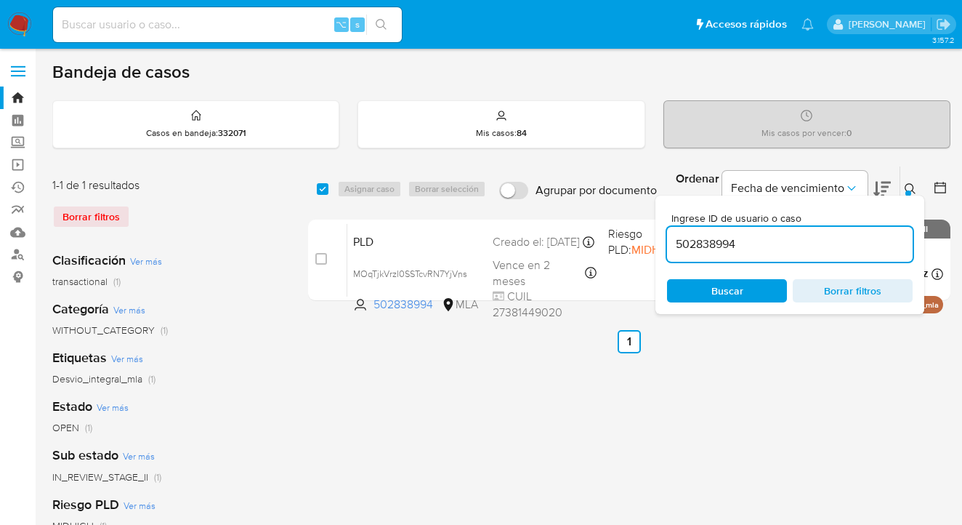
click at [909, 187] on icon at bounding box center [911, 189] width 12 height 12
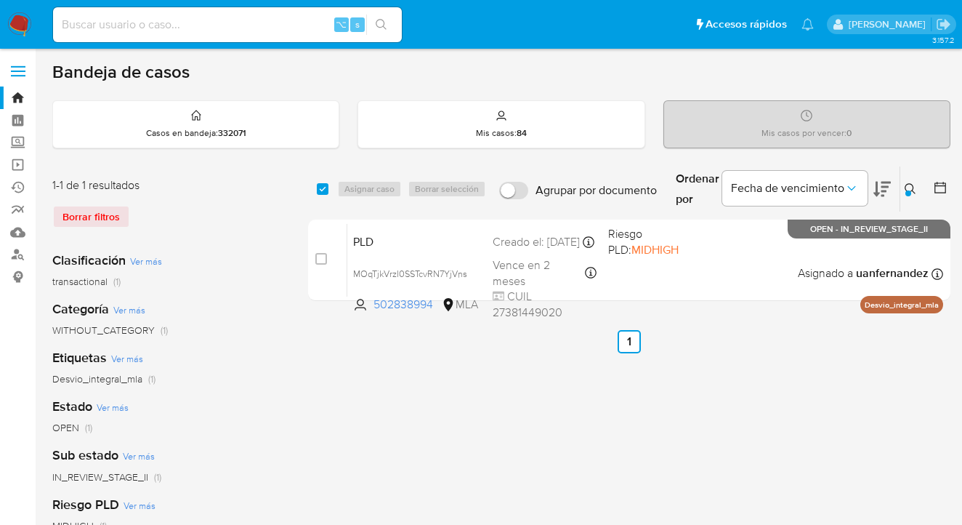
click at [911, 187] on icon at bounding box center [911, 189] width 12 height 12
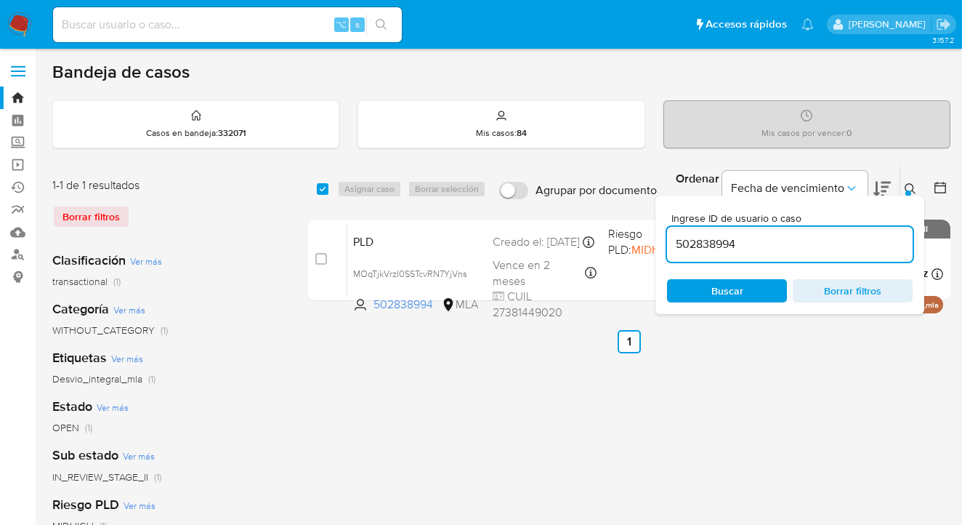
drag, startPoint x: 710, startPoint y: 241, endPoint x: 725, endPoint y: 227, distance: 20.0
click at [658, 235] on div "Ingrese ID de usuario o caso 502838994 Buscar Borrar filtros" at bounding box center [790, 254] width 269 height 118
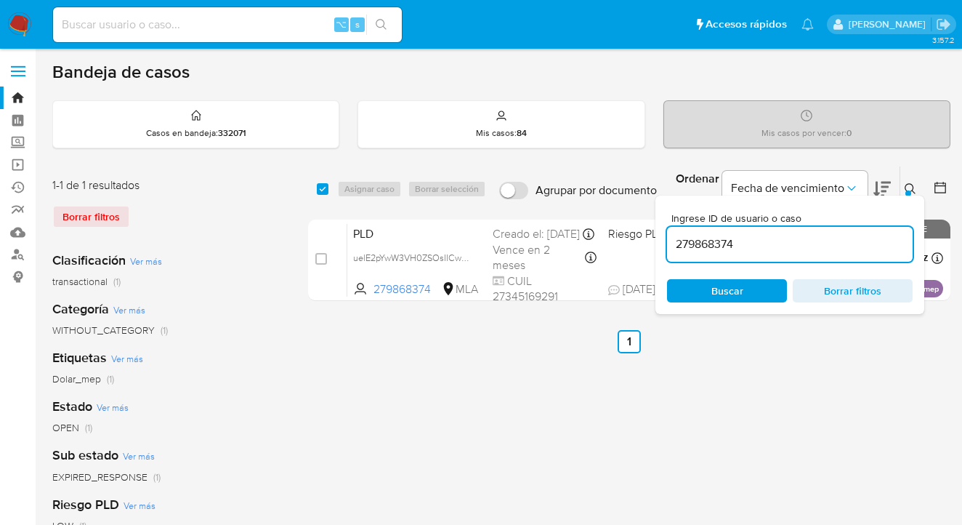
click at [912, 187] on icon at bounding box center [911, 189] width 12 height 12
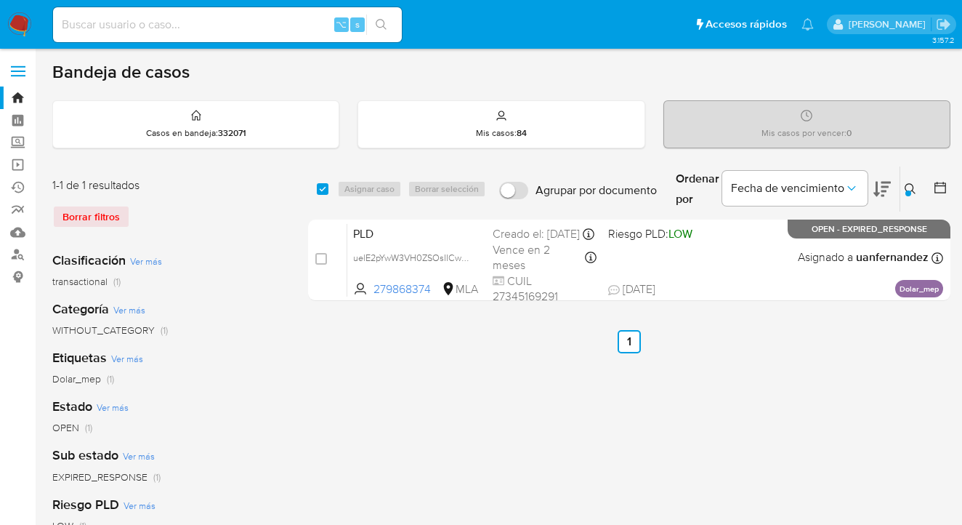
drag, startPoint x: 911, startPoint y: 185, endPoint x: 899, endPoint y: 195, distance: 15.5
click at [911, 185] on icon at bounding box center [911, 189] width 12 height 12
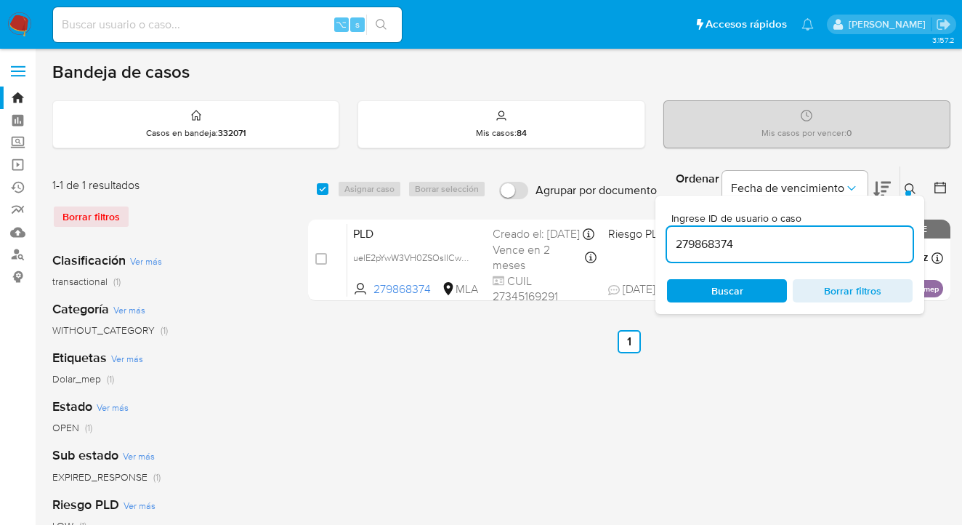
drag, startPoint x: 789, startPoint y: 238, endPoint x: 672, endPoint y: 233, distance: 117.8
click at [672, 233] on div "279868374" at bounding box center [790, 244] width 246 height 35
type input "12679879"
drag, startPoint x: 911, startPoint y: 187, endPoint x: 880, endPoint y: 186, distance: 30.6
click at [910, 187] on icon at bounding box center [911, 189] width 12 height 12
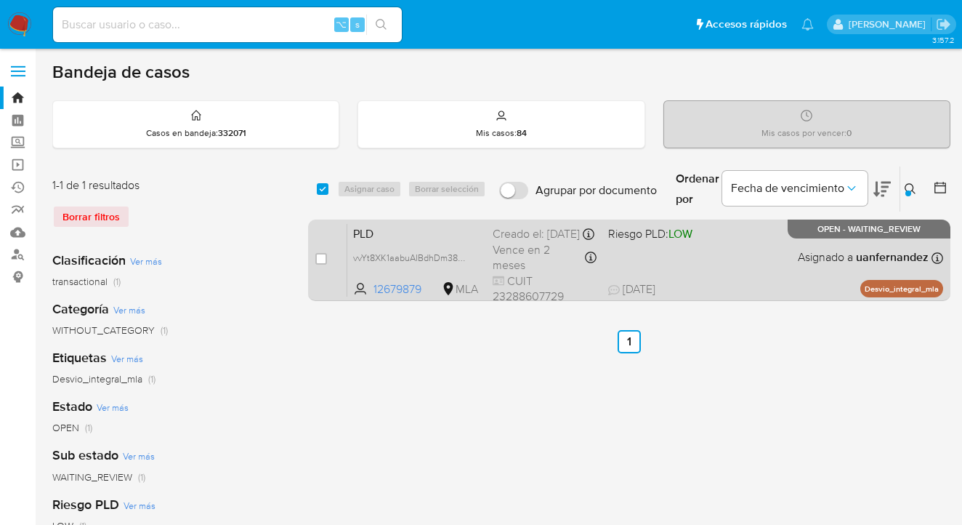
click at [761, 264] on div "PLD vvYt8XK1aabuAIBdhDm38sxL 12679879 MLA Riesgo PLD: LOW Creado el: 12/08/2025…" at bounding box center [645, 259] width 596 height 73
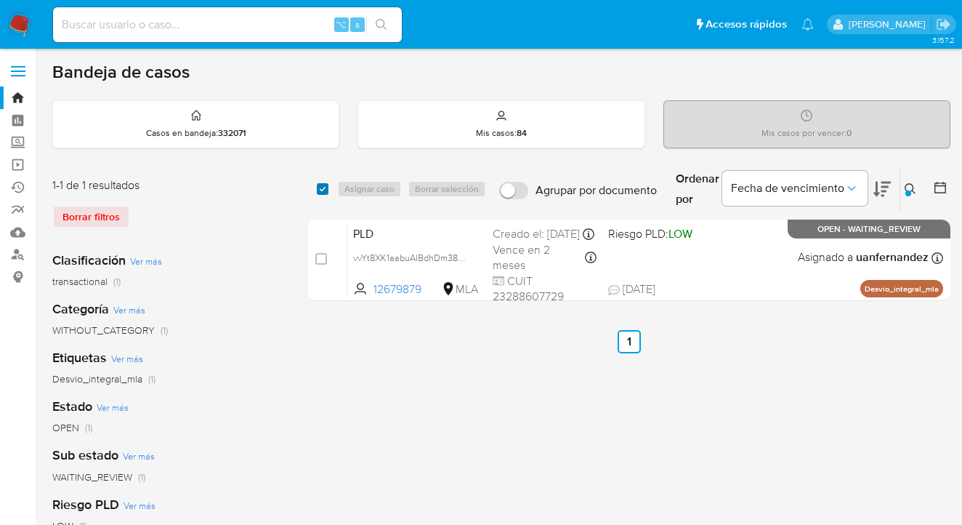
click at [323, 190] on input "checkbox" at bounding box center [323, 189] width 12 height 12
checkbox input "true"
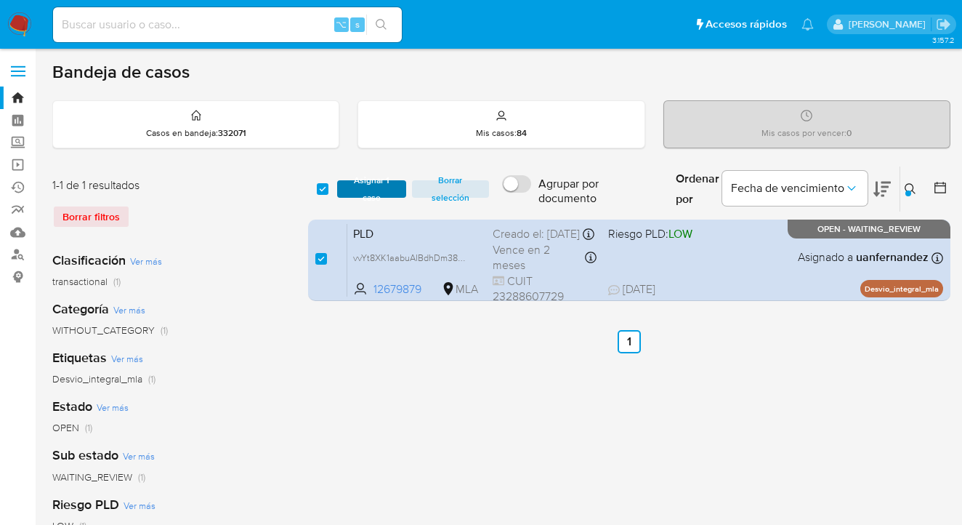
click at [350, 187] on span "Asignar 1 caso" at bounding box center [371, 189] width 55 height 15
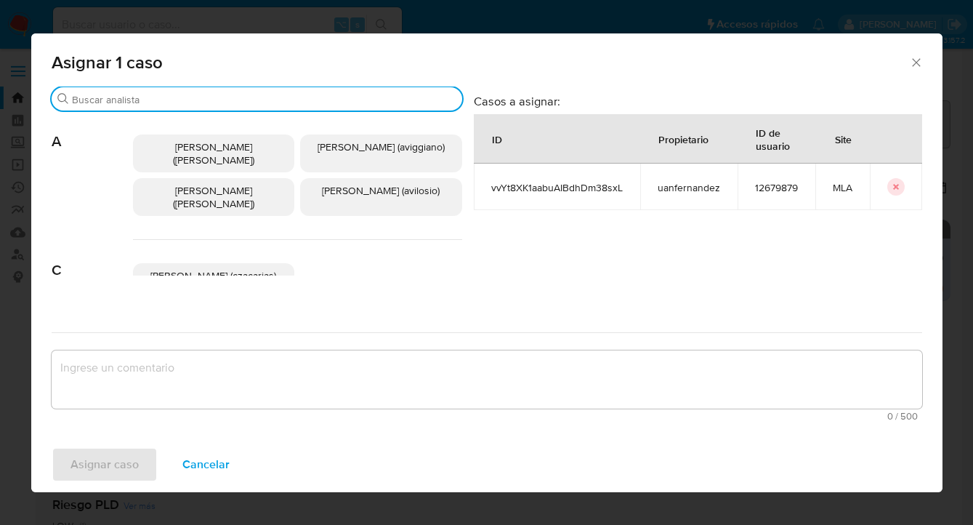
click at [257, 100] on input "Buscar" at bounding box center [264, 99] width 384 height 13
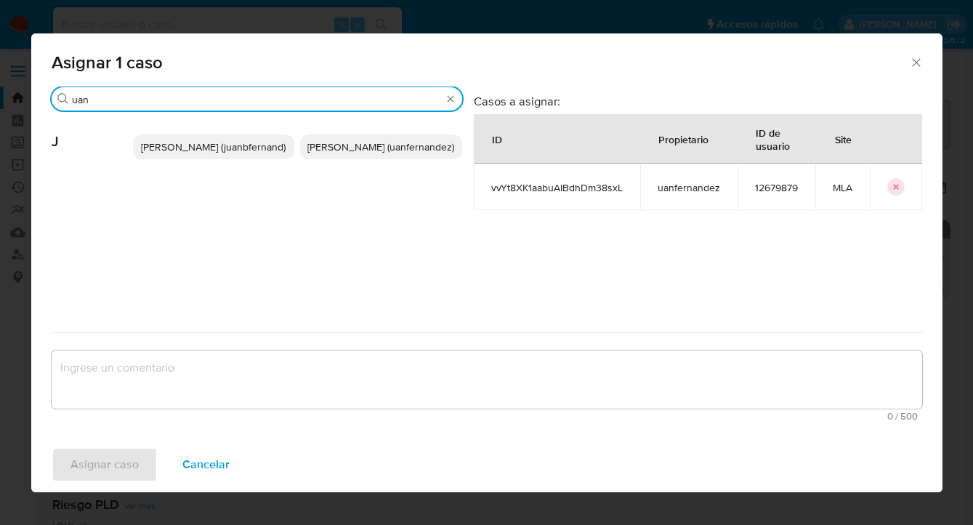
type input "uan"
click at [368, 152] on span "Juan Pablo Fernandez (uanfernandez)" at bounding box center [380, 147] width 147 height 15
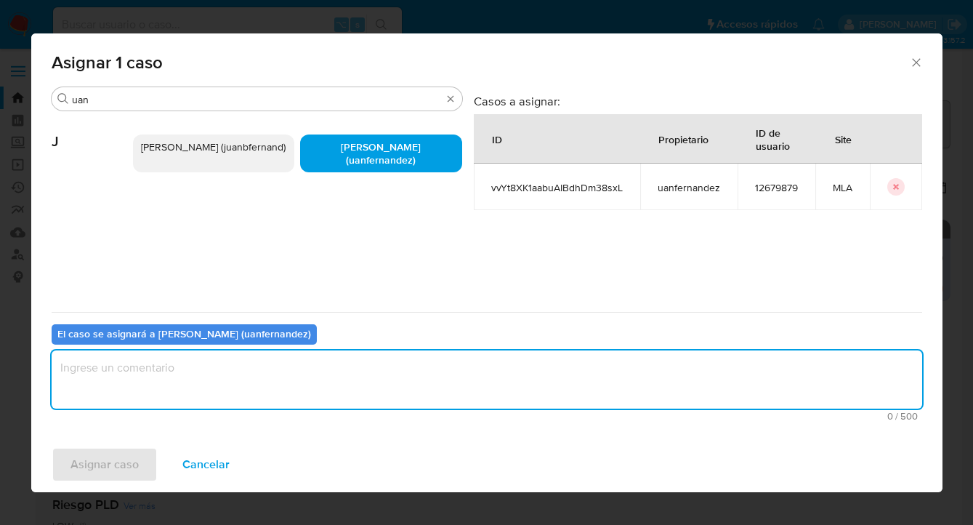
click at [322, 389] on textarea "assign-modal" at bounding box center [487, 379] width 871 height 58
type textarea "asig"
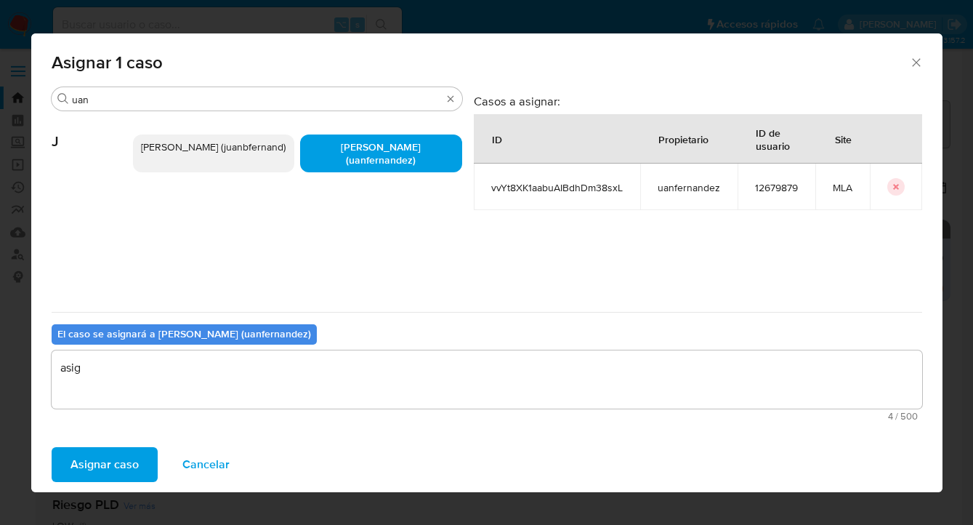
click at [137, 466] on button "Asignar caso" at bounding box center [105, 464] width 106 height 35
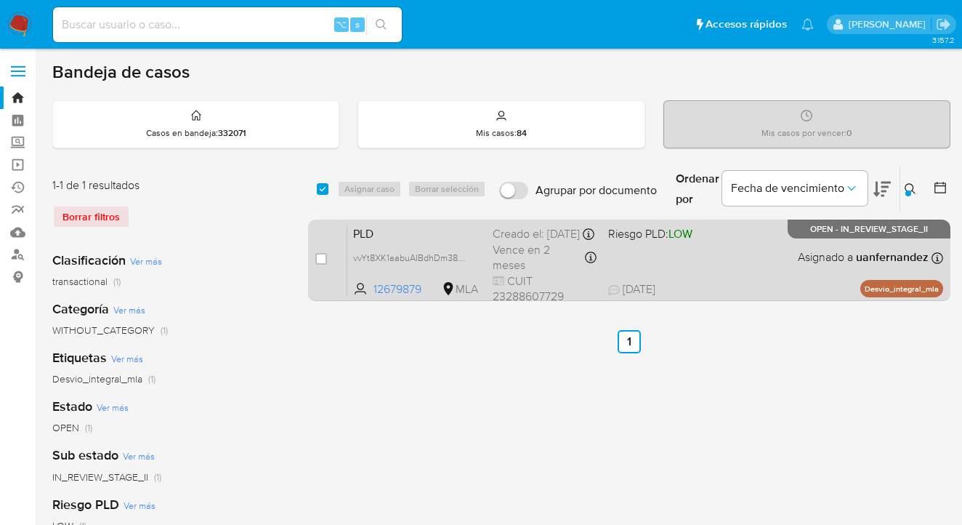
click at [748, 276] on div "PLD vvYt8XK1aabuAIBdhDm38sxL 12679879 MLA Riesgo PLD: LOW Creado el: 12/08/2025…" at bounding box center [645, 259] width 596 height 73
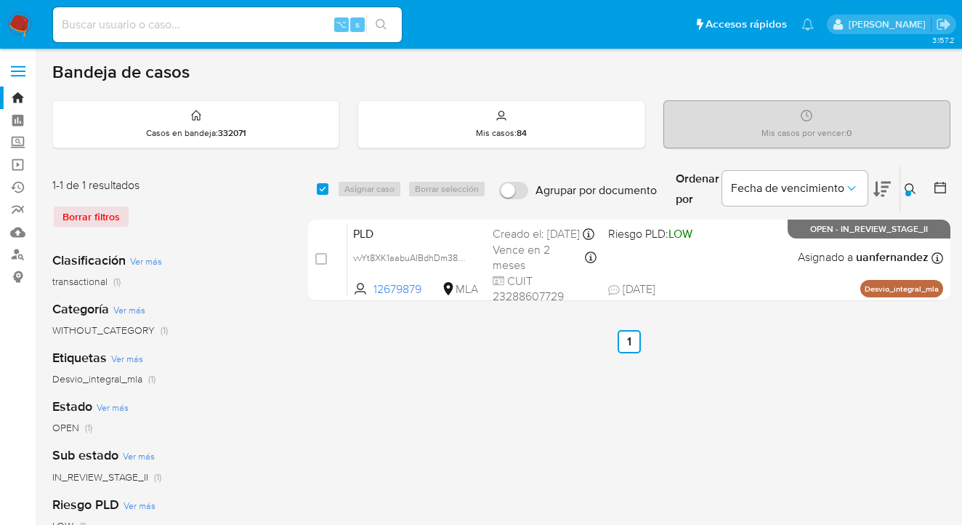
click at [910, 187] on icon at bounding box center [911, 189] width 12 height 12
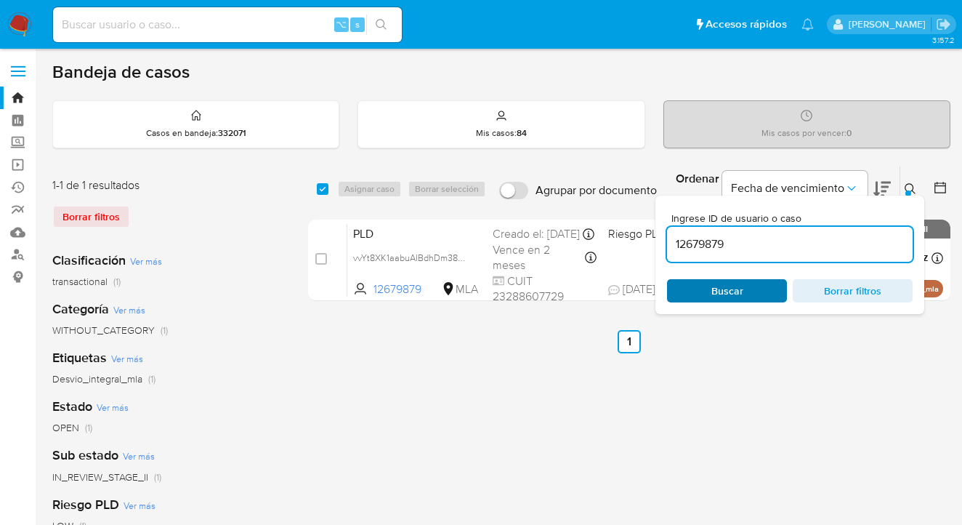
click at [730, 300] on span "Buscar" at bounding box center [727, 290] width 32 height 23
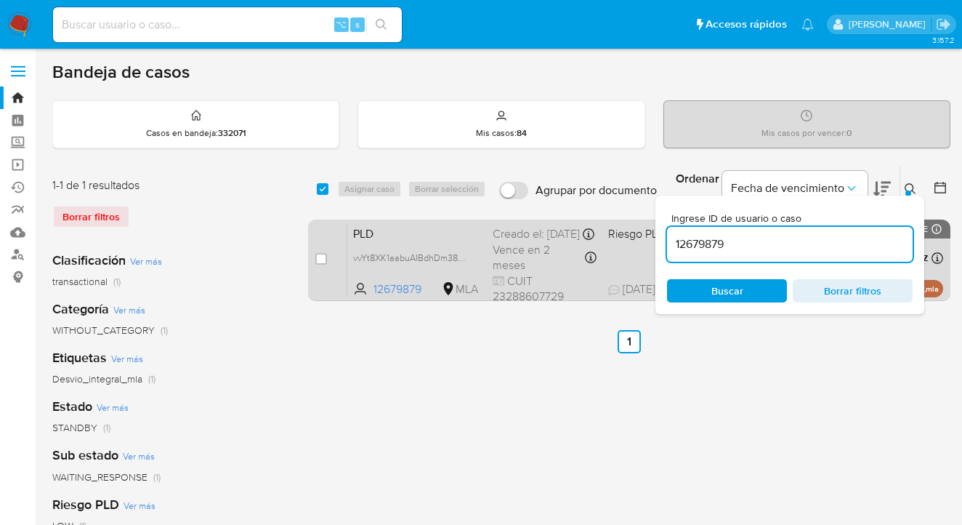
drag, startPoint x: 911, startPoint y: 185, endPoint x: 809, endPoint y: 231, distance: 111.9
click at [910, 185] on icon at bounding box center [911, 189] width 12 height 12
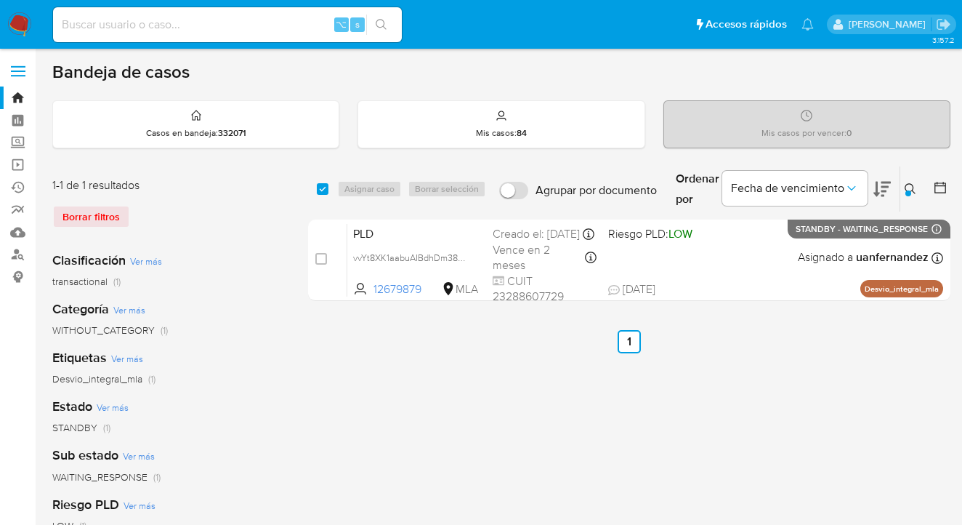
drag, startPoint x: 324, startPoint y: 187, endPoint x: 333, endPoint y: 188, distance: 8.8
click at [324, 187] on input "checkbox" at bounding box center [323, 189] width 12 height 12
checkbox input "true"
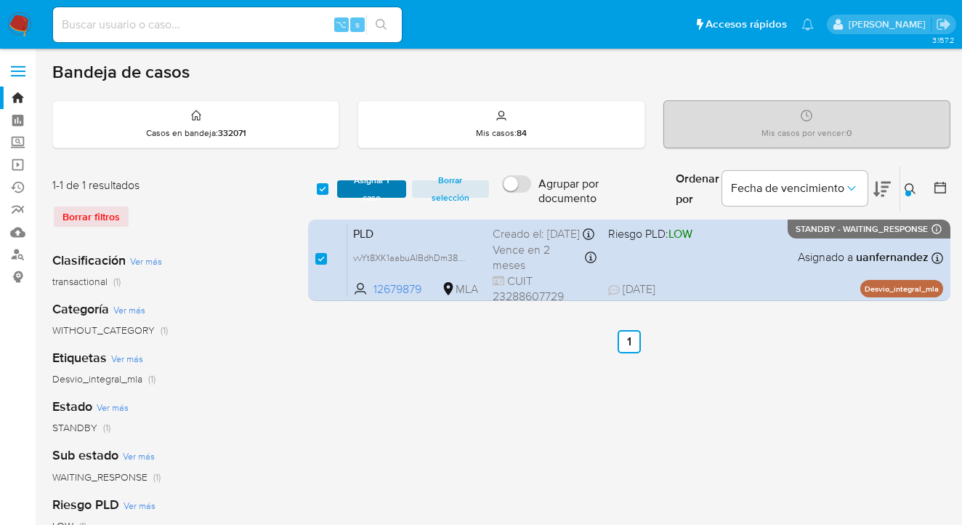
click at [356, 190] on span "Asignar 1 caso" at bounding box center [371, 189] width 55 height 15
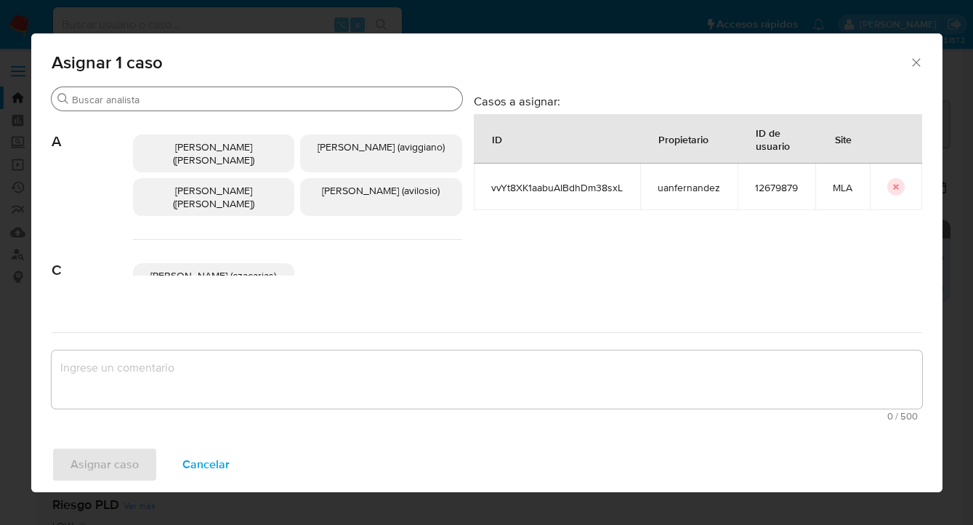
click at [294, 94] on input "Buscar" at bounding box center [264, 99] width 384 height 13
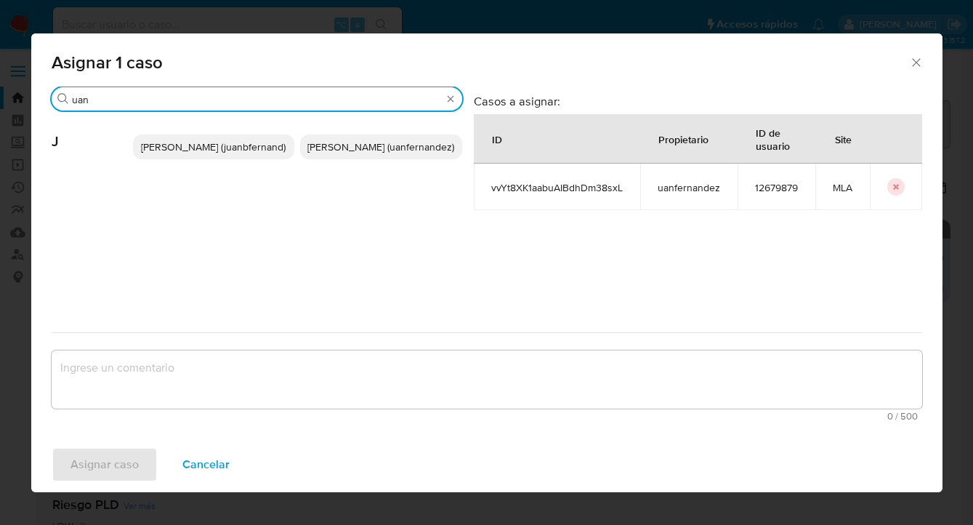
type input "uan"
click at [390, 154] on span "Juan Pablo Fernandez (uanfernandez)" at bounding box center [380, 147] width 147 height 15
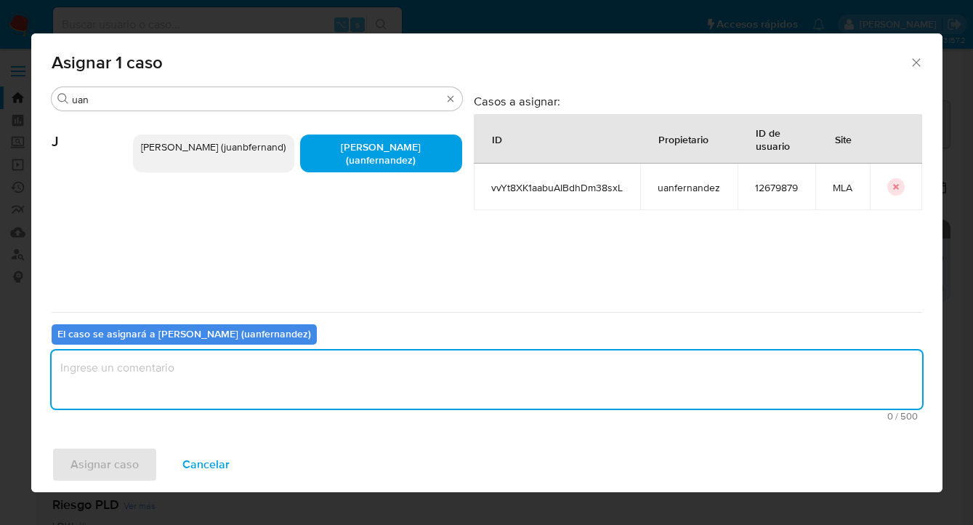
click at [295, 370] on textarea "assign-modal" at bounding box center [487, 379] width 871 height 58
type textarea "asig"
click at [117, 472] on span "Asignar caso" at bounding box center [104, 464] width 68 height 32
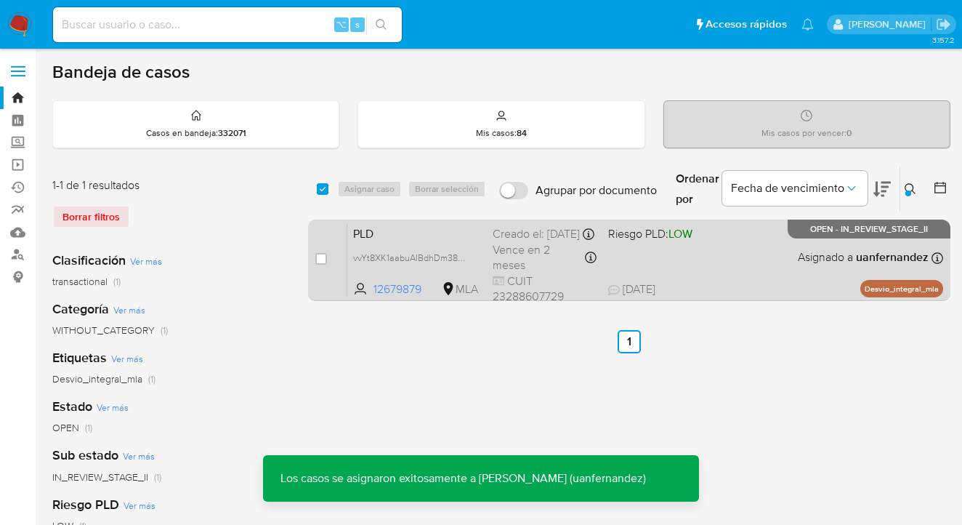
click at [735, 261] on div "PLD vvYt8XK1aabuAIBdhDm38sxL 12679879 MLA Riesgo PLD: LOW Creado el: 12/08/2025…" at bounding box center [645, 259] width 596 height 73
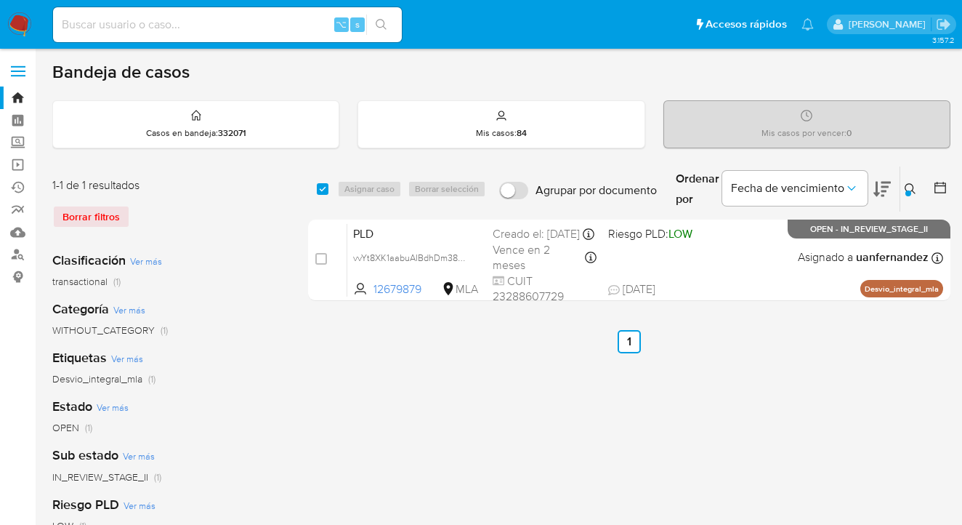
drag, startPoint x: 904, startPoint y: 182, endPoint x: 893, endPoint y: 194, distance: 16.5
click at [905, 183] on button at bounding box center [912, 188] width 24 height 17
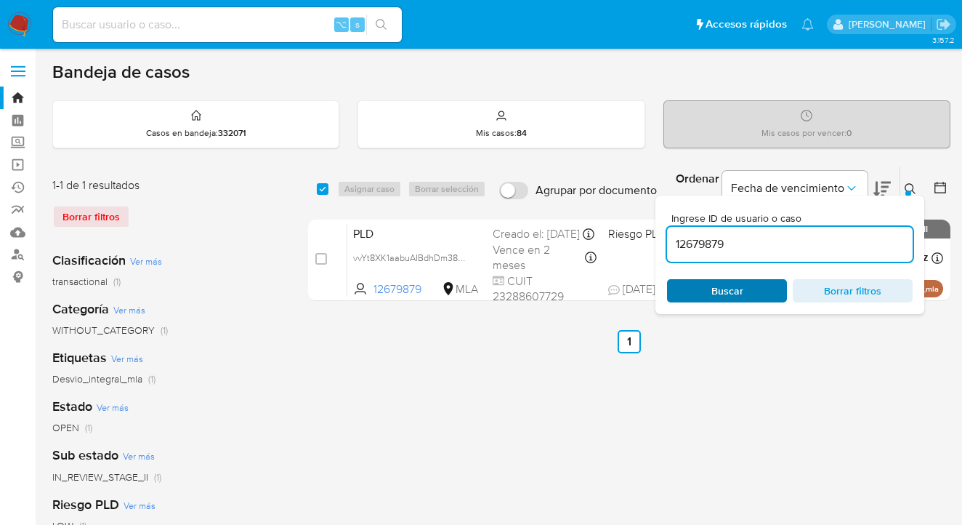
click at [748, 293] on span "Buscar" at bounding box center [727, 291] width 100 height 20
click at [910, 185] on icon at bounding box center [911, 189] width 12 height 12
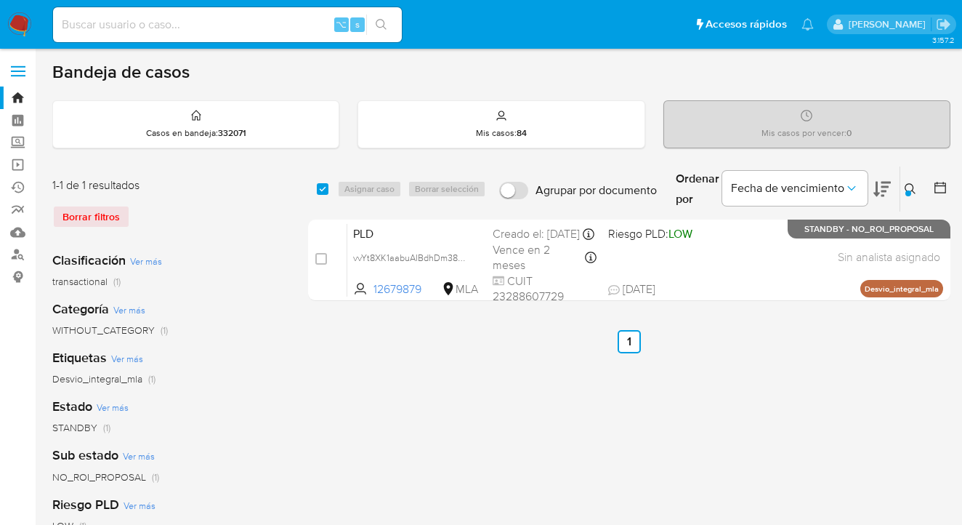
click at [907, 182] on button at bounding box center [912, 188] width 24 height 17
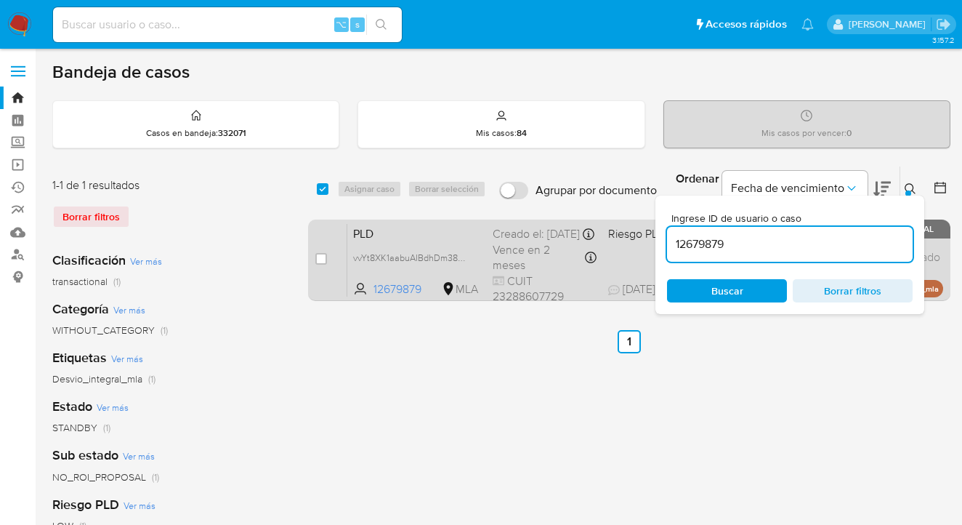
drag, startPoint x: 781, startPoint y: 244, endPoint x: 652, endPoint y: 227, distance: 129.8
click at [652, 227] on div "select-all-cases-checkbox Asignar caso Borrar selección Agrupar por documento O…" at bounding box center [629, 236] width 642 height 141
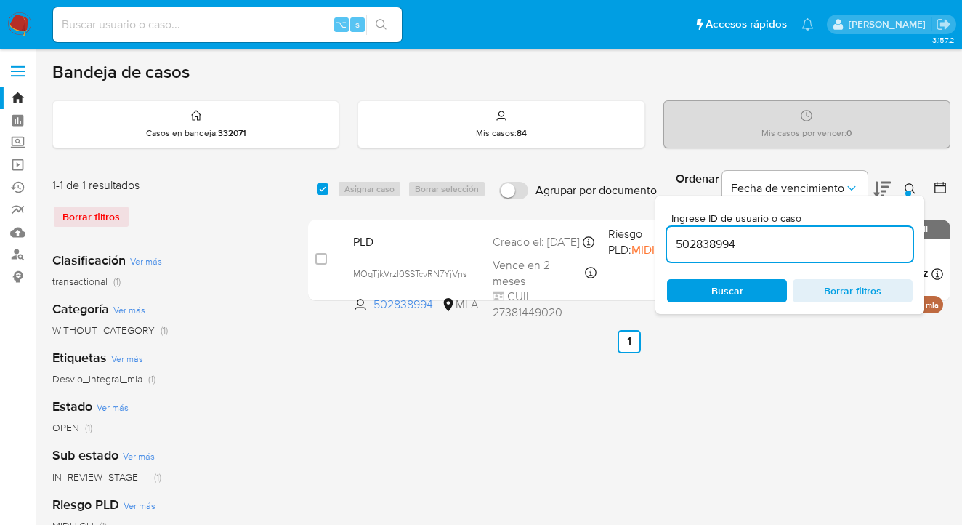
click at [910, 185] on icon at bounding box center [911, 189] width 12 height 12
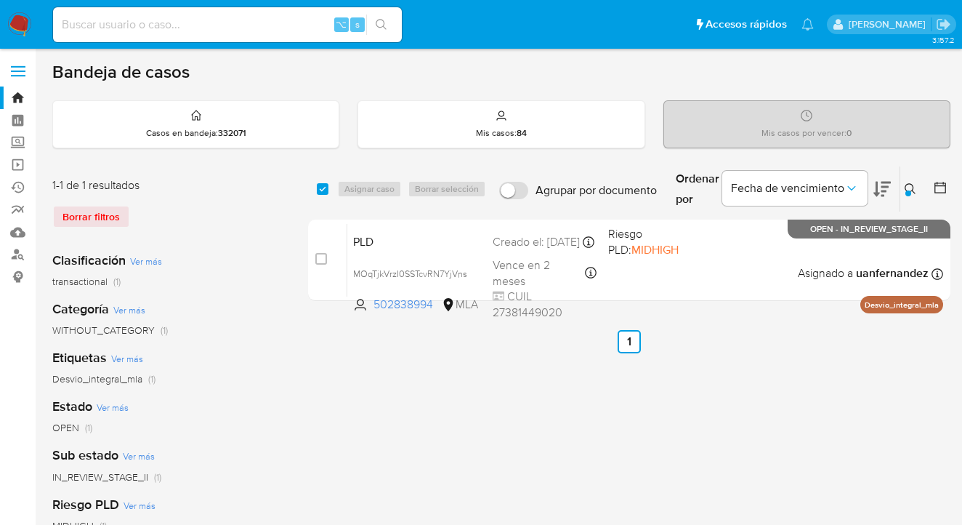
click at [911, 189] on icon at bounding box center [911, 189] width 12 height 12
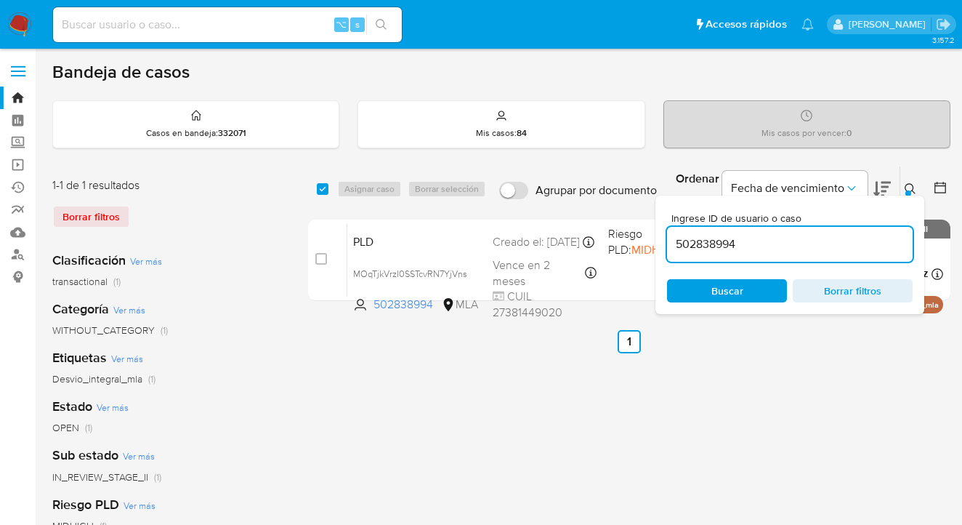
drag, startPoint x: 754, startPoint y: 247, endPoint x: 660, endPoint y: 230, distance: 96.1
click at [652, 230] on div "select-all-cases-checkbox Asignar caso Borrar selección Agrupar por documento O…" at bounding box center [629, 236] width 642 height 141
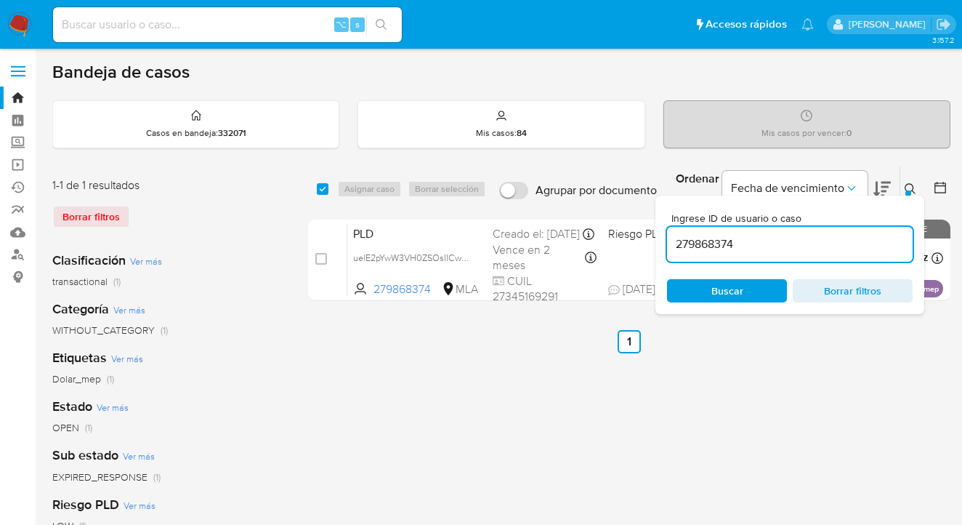
click at [908, 187] on icon at bounding box center [911, 189] width 12 height 12
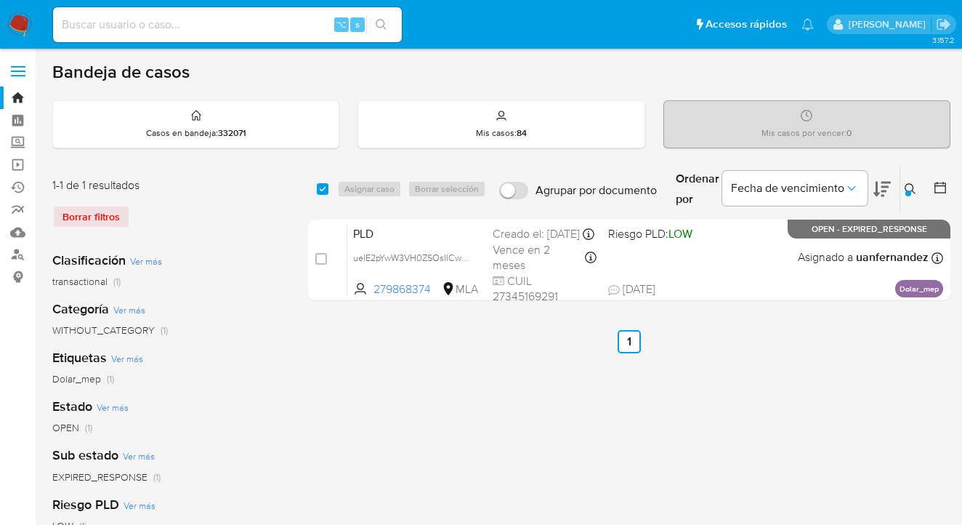
click at [907, 186] on icon at bounding box center [911, 189] width 12 height 12
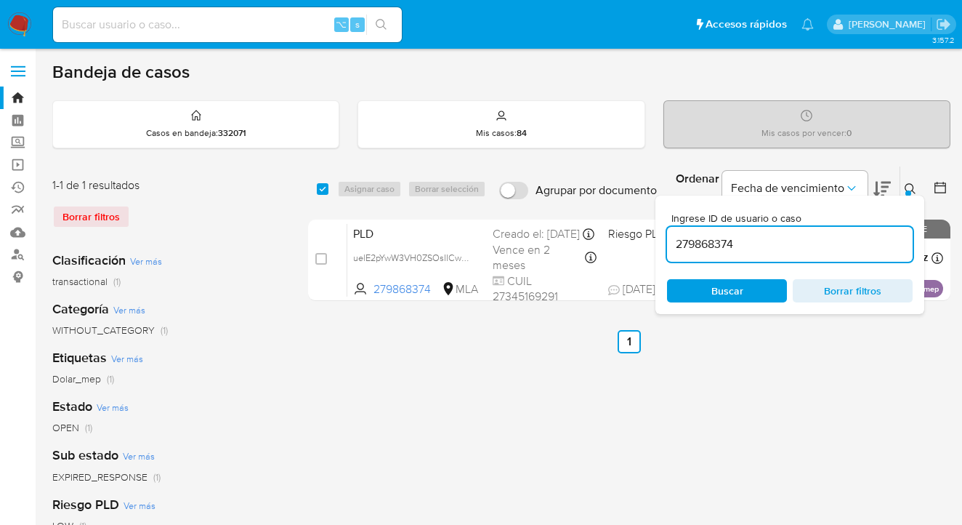
drag, startPoint x: 783, startPoint y: 235, endPoint x: 666, endPoint y: 246, distance: 117.5
click at [666, 246] on div "Ingrese ID de usuario o caso 279868374 Buscar Borrar filtros" at bounding box center [790, 254] width 269 height 118
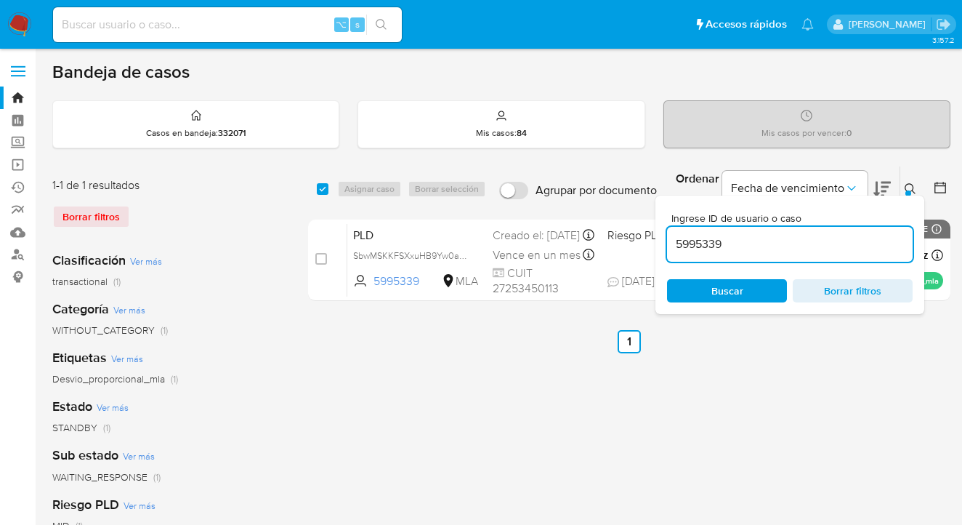
click at [910, 187] on icon at bounding box center [911, 189] width 12 height 12
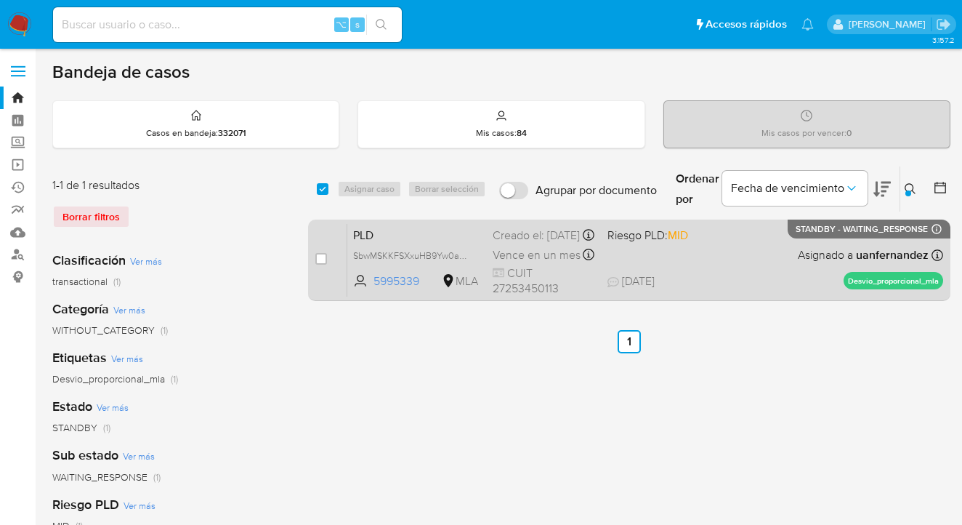
click at [803, 256] on div "PLD SbwMSKKFSXxuHB9Yw0ar1vrB 5995339 MLA Riesgo PLD: MID Creado el: 12/08/2025 …" at bounding box center [645, 259] width 596 height 73
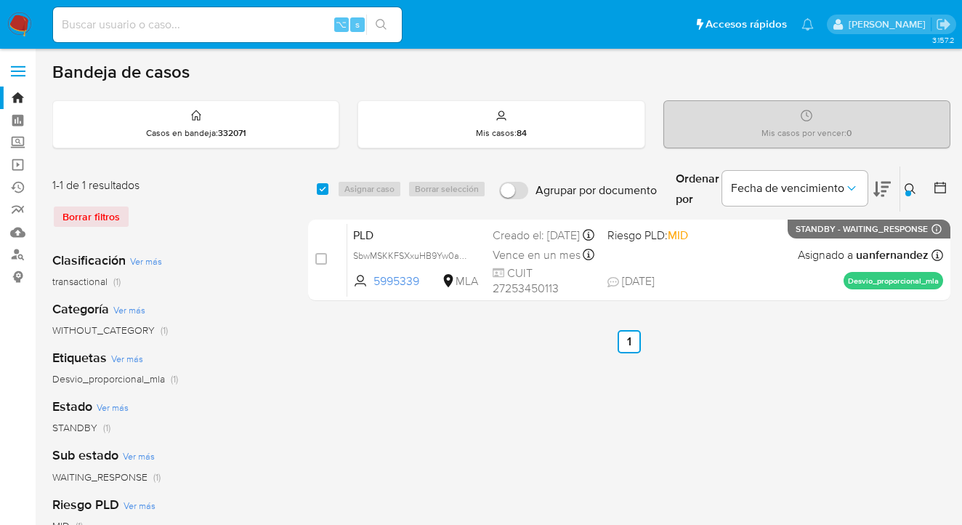
click at [908, 190] on div at bounding box center [909, 193] width 6 height 6
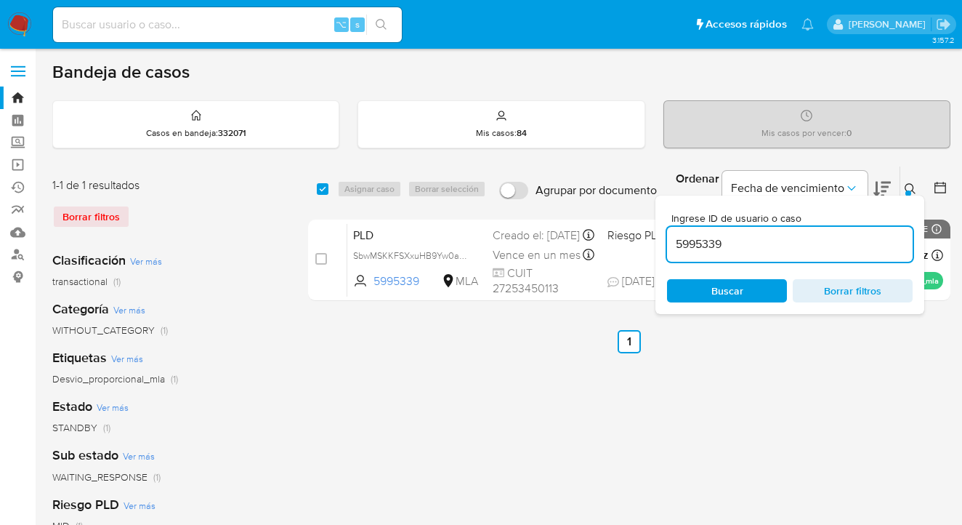
drag, startPoint x: 786, startPoint y: 242, endPoint x: 667, endPoint y: 241, distance: 119.2
click at [669, 241] on input "5995339" at bounding box center [790, 244] width 246 height 19
type input "67603528"
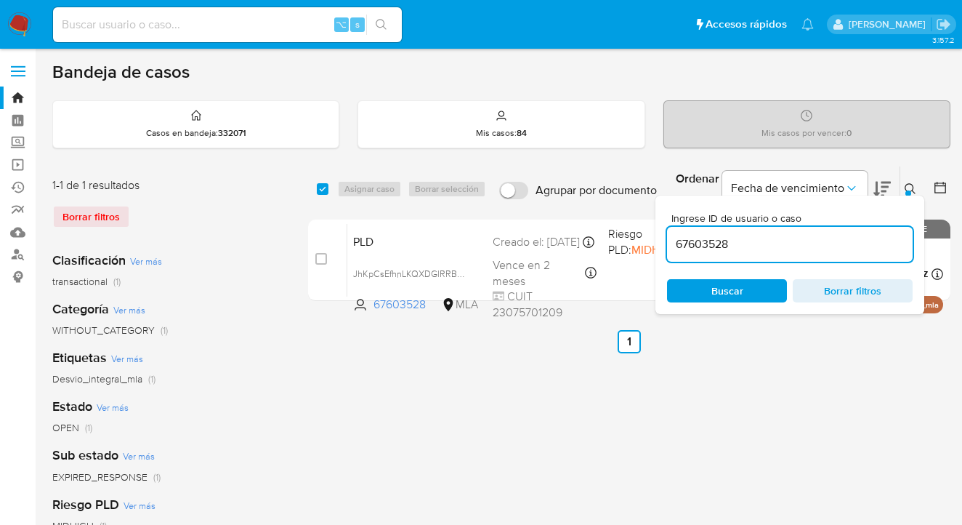
click at [908, 188] on icon at bounding box center [911, 189] width 12 height 12
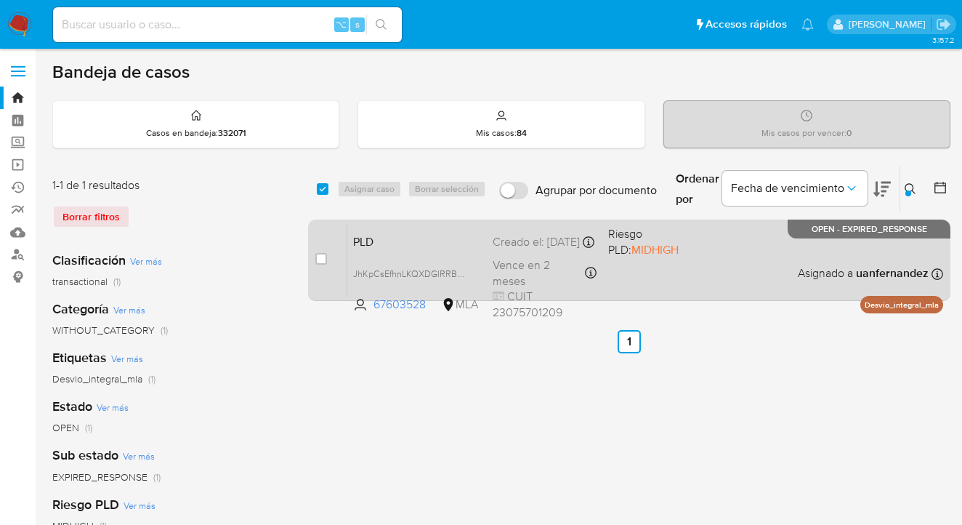
click at [772, 246] on div "PLD JhKpCsEfhnLKQXDGlRRBRas8 67603528 MLA Riesgo PLD: MIDHIGH Creado el: 12/08/…" at bounding box center [645, 259] width 596 height 73
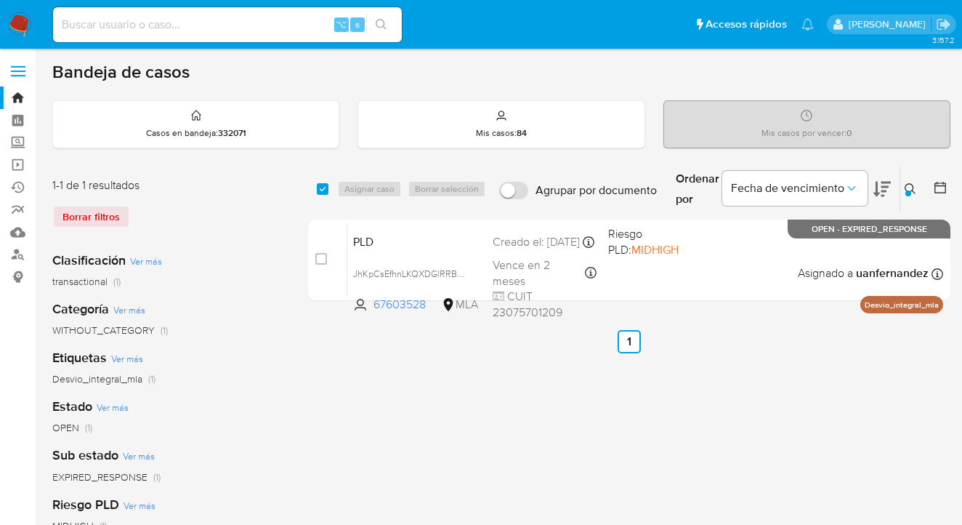
click at [323, 189] on input "checkbox" at bounding box center [323, 189] width 12 height 12
checkbox input "true"
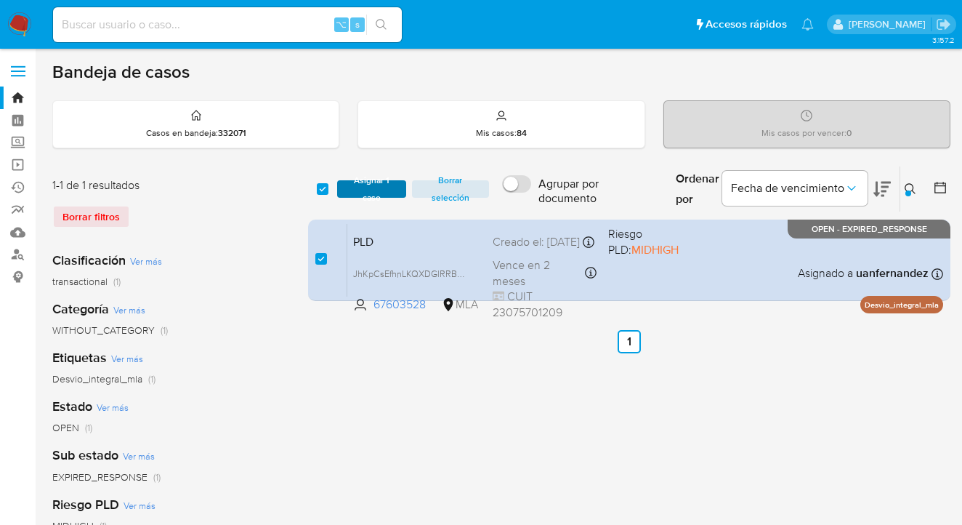
click at [352, 195] on span "Asignar 1 caso" at bounding box center [371, 189] width 55 height 15
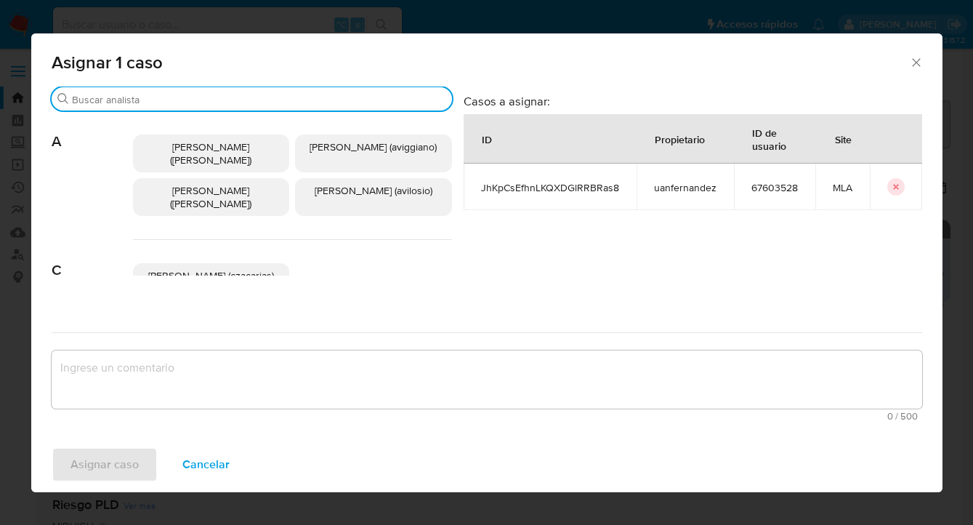
click at [280, 99] on input "Buscar" at bounding box center [259, 99] width 374 height 13
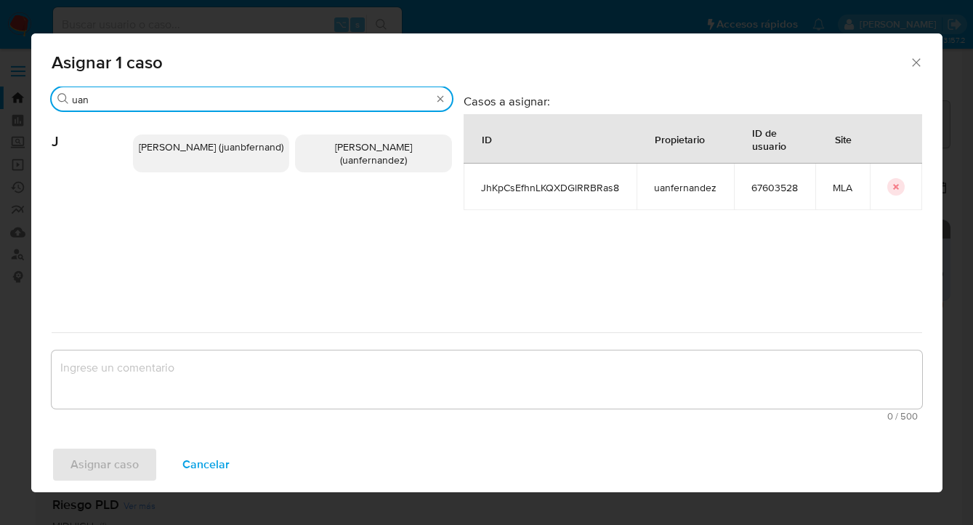
type input "uan"
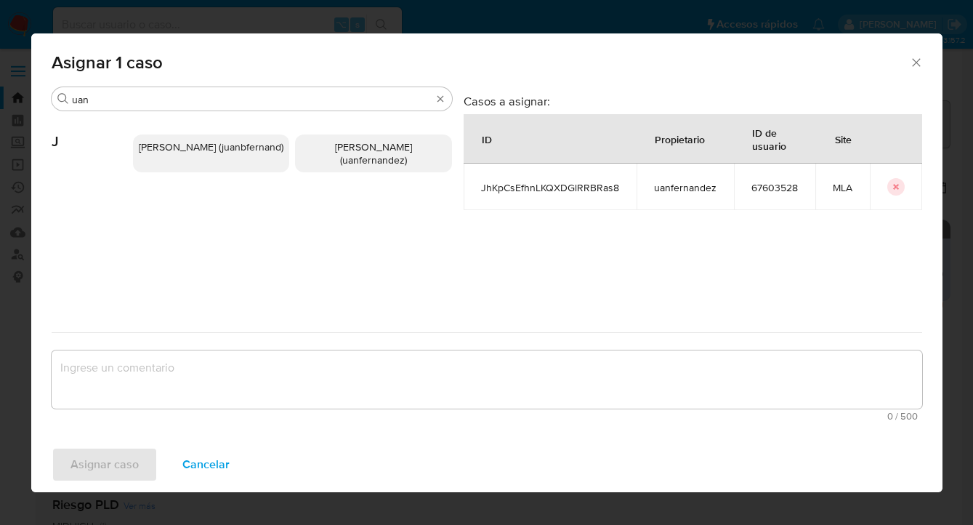
click at [336, 146] on span "Juan Pablo Fernandez (uanfernandez)" at bounding box center [373, 154] width 77 height 28
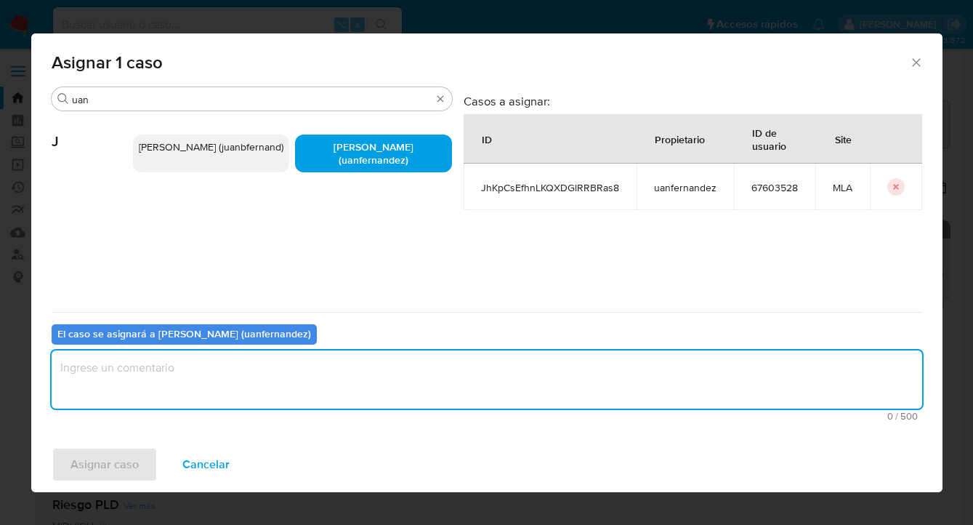
click at [298, 365] on textarea "assign-modal" at bounding box center [487, 379] width 871 height 58
type textarea "asig"
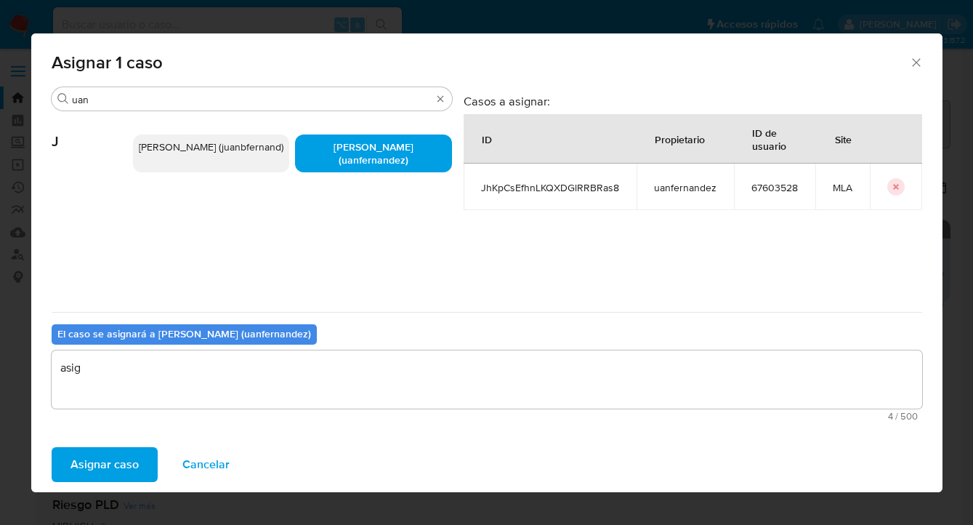
click at [124, 459] on span "Asignar caso" at bounding box center [104, 464] width 68 height 32
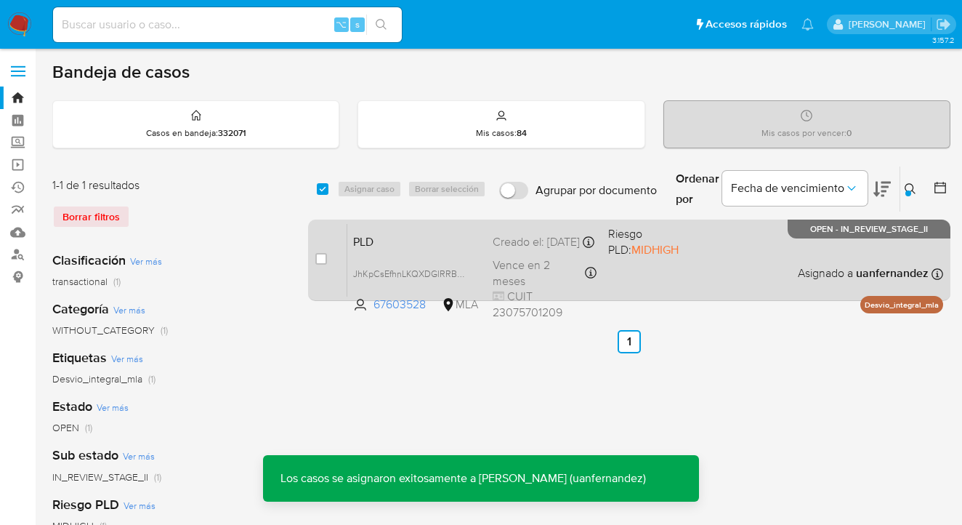
click at [680, 273] on div "PLD JhKpCsEfhnLKQXDGlRRBRas8 67603528 MLA Riesgo PLD: MIDHIGH Creado el: 12/08/…" at bounding box center [645, 259] width 596 height 73
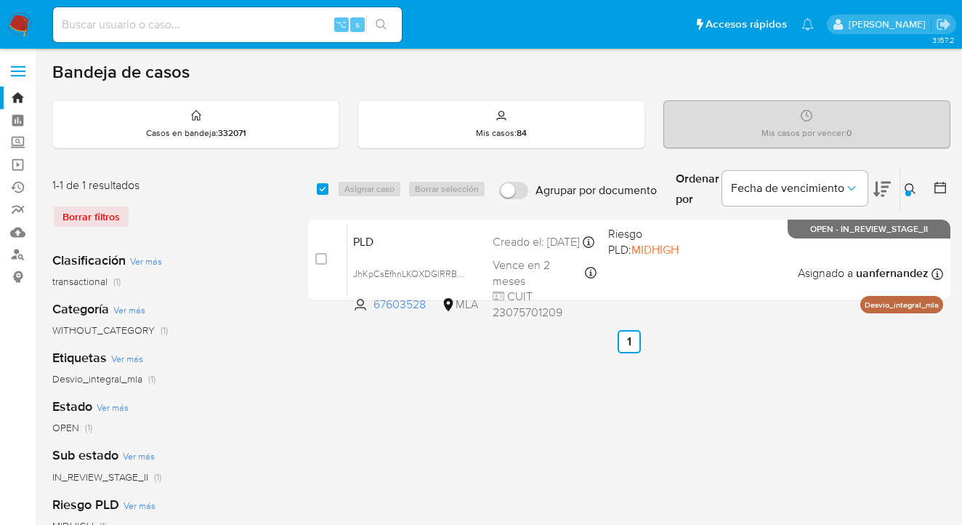
click at [907, 187] on icon at bounding box center [911, 189] width 12 height 12
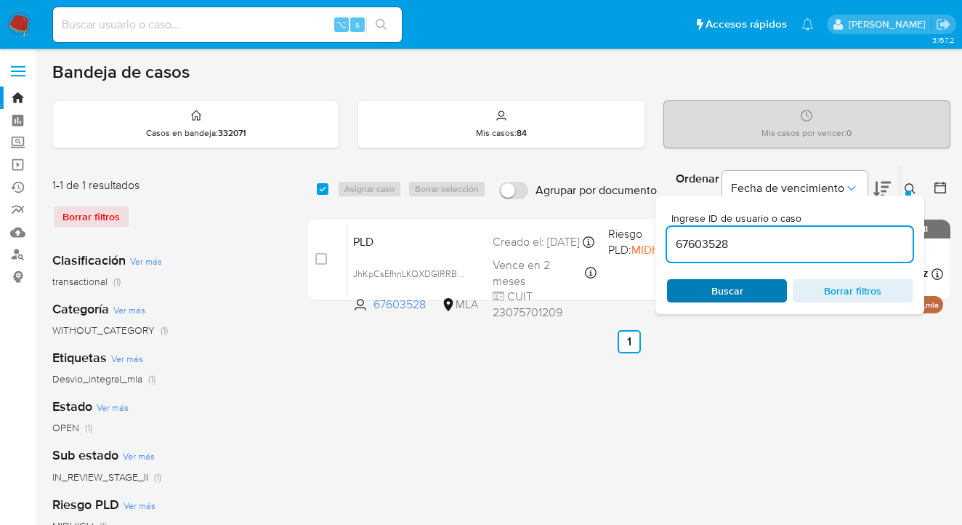
click at [749, 290] on span "Buscar" at bounding box center [727, 291] width 100 height 20
click at [911, 187] on icon at bounding box center [911, 189] width 12 height 12
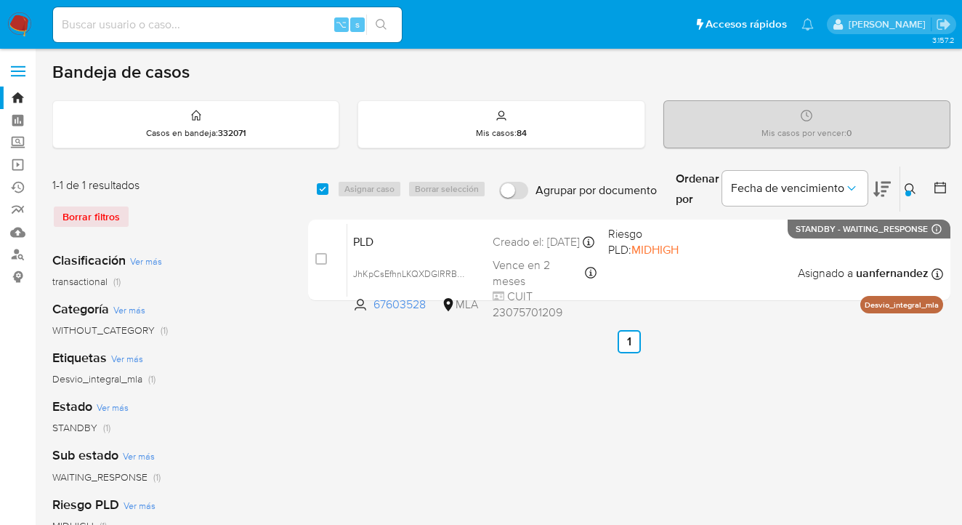
drag, startPoint x: 908, startPoint y: 186, endPoint x: 896, endPoint y: 193, distance: 14.3
click at [908, 186] on icon at bounding box center [911, 189] width 12 height 12
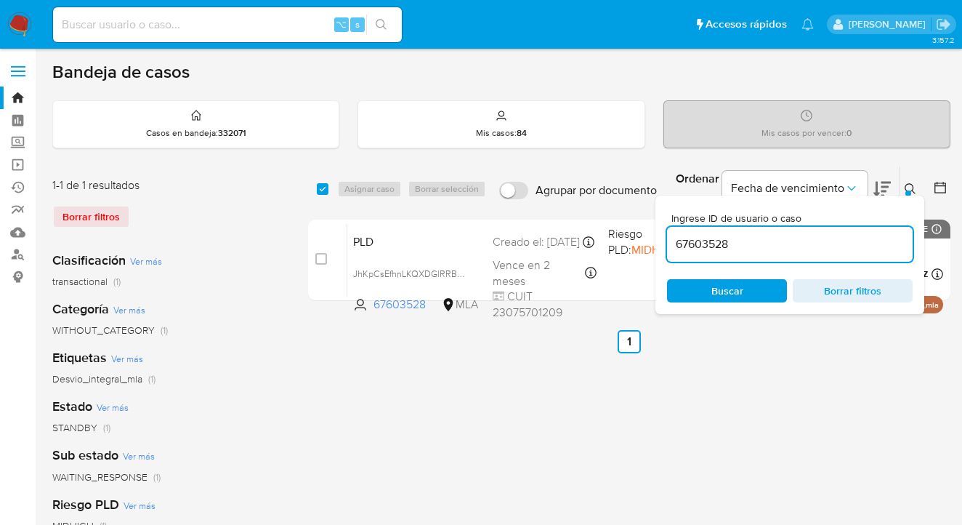
drag, startPoint x: 736, startPoint y: 241, endPoint x: 678, endPoint y: 235, distance: 58.4
click at [673, 243] on input "67603528" at bounding box center [790, 244] width 246 height 19
type input "2437527600"
click at [910, 188] on icon at bounding box center [911, 189] width 12 height 12
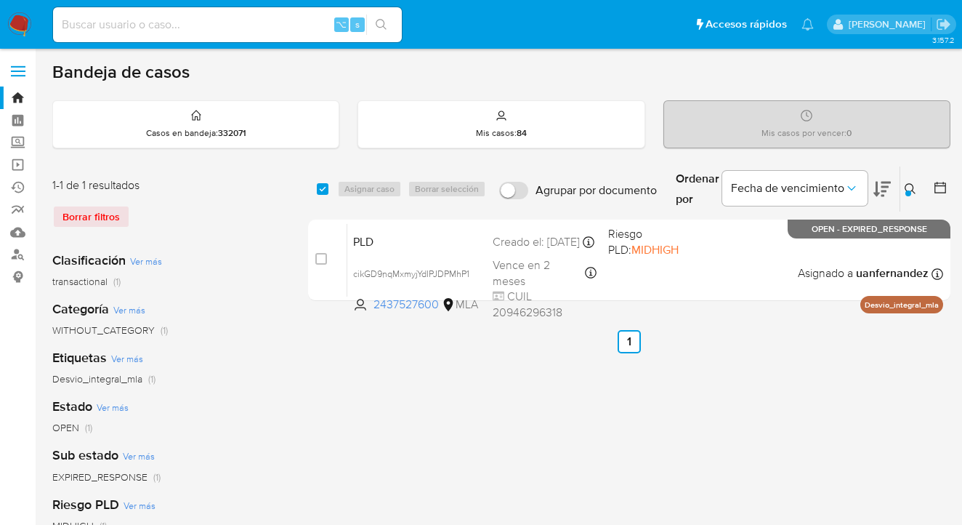
drag, startPoint x: 323, startPoint y: 186, endPoint x: 361, endPoint y: 191, distance: 38.9
click at [323, 187] on input "checkbox" at bounding box center [323, 189] width 12 height 12
checkbox input "true"
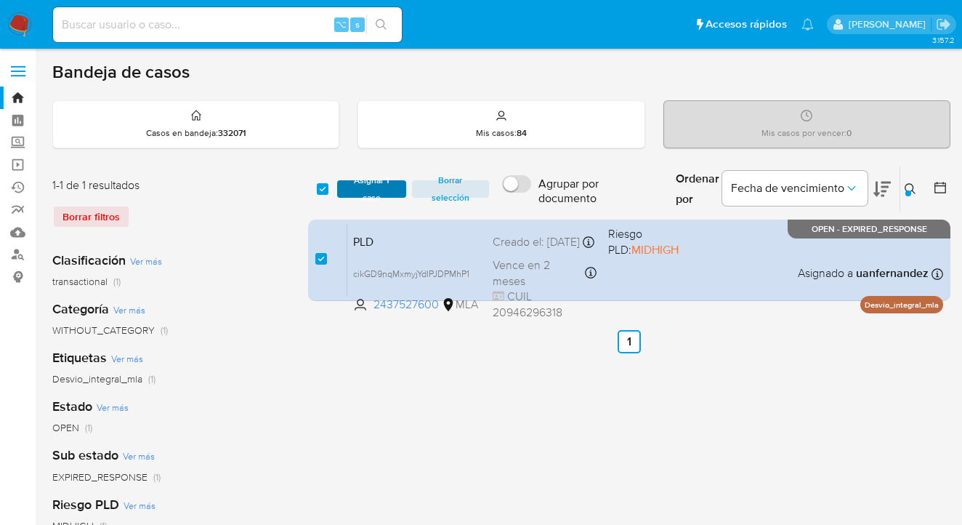
click at [361, 190] on span "Asignar 1 caso" at bounding box center [371, 189] width 55 height 15
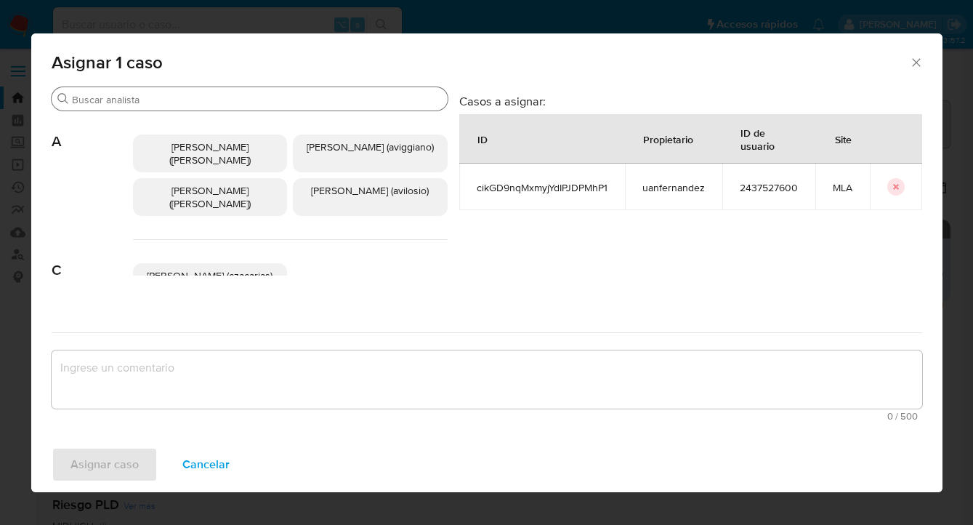
click at [322, 102] on input "Buscar" at bounding box center [257, 99] width 370 height 13
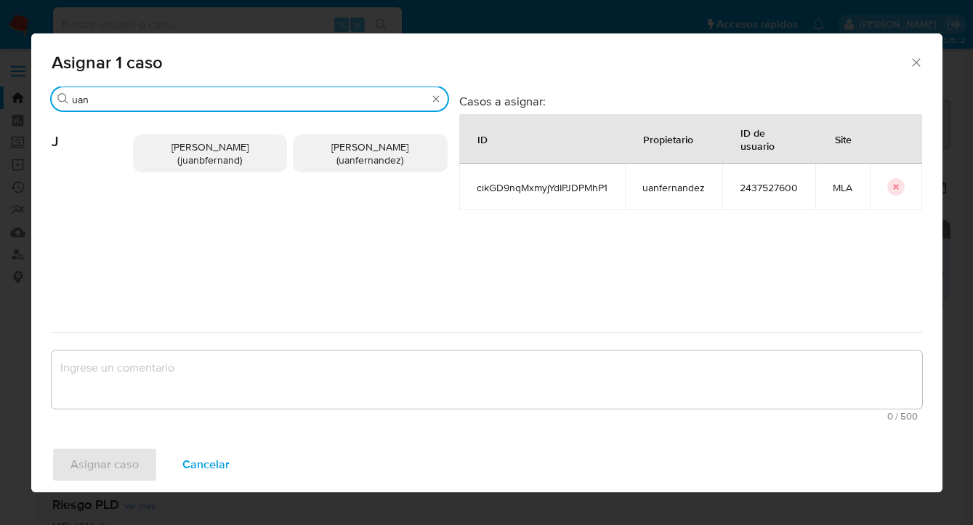
type input "uan"
click at [382, 153] on span "Juan Pablo Fernandez (uanfernandez)" at bounding box center [369, 154] width 77 height 28
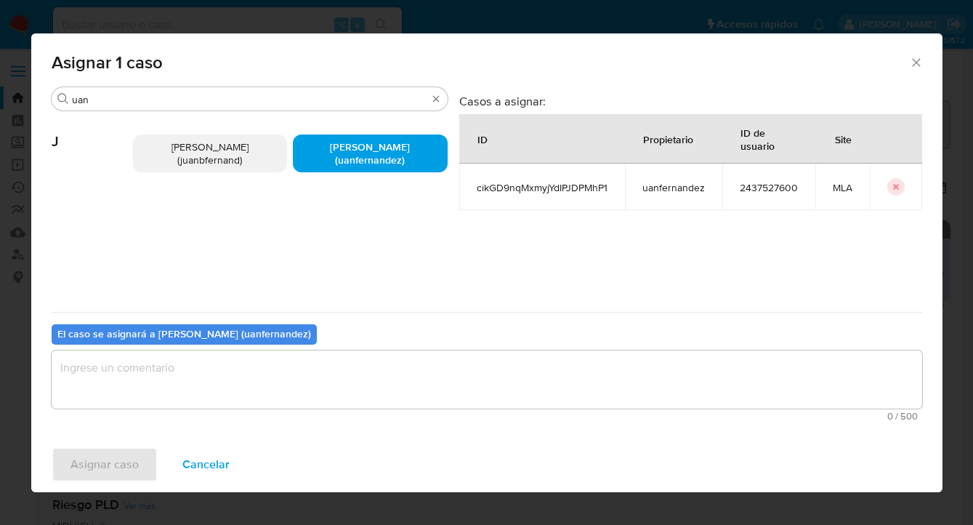
drag, startPoint x: 306, startPoint y: 345, endPoint x: 305, endPoint y: 358, distance: 12.4
click at [305, 347] on div "El caso se asignará a Juan Pablo Fernandez (uanfernandez) 0 / 500 500 caractere…" at bounding box center [487, 369] width 871 height 115
click at [304, 360] on textarea "assign-modal" at bounding box center [487, 379] width 871 height 58
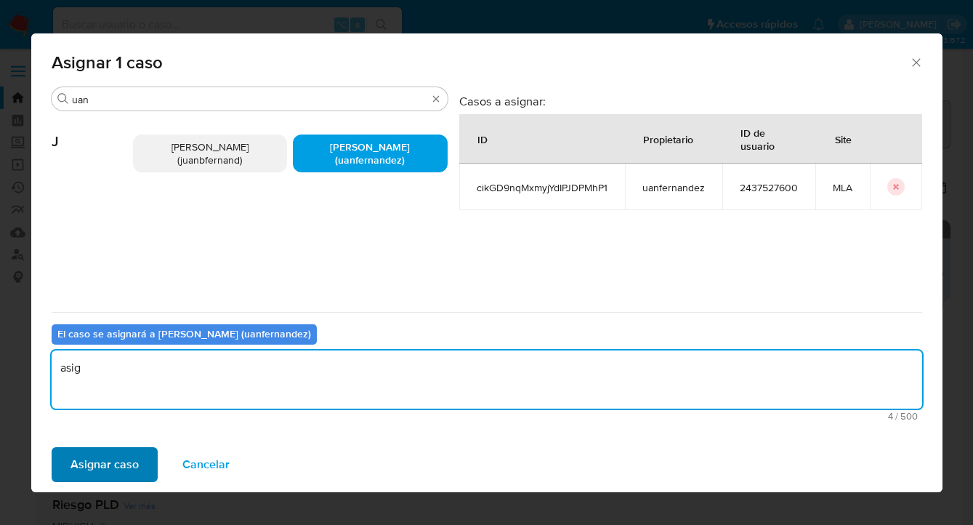
type textarea "asig"
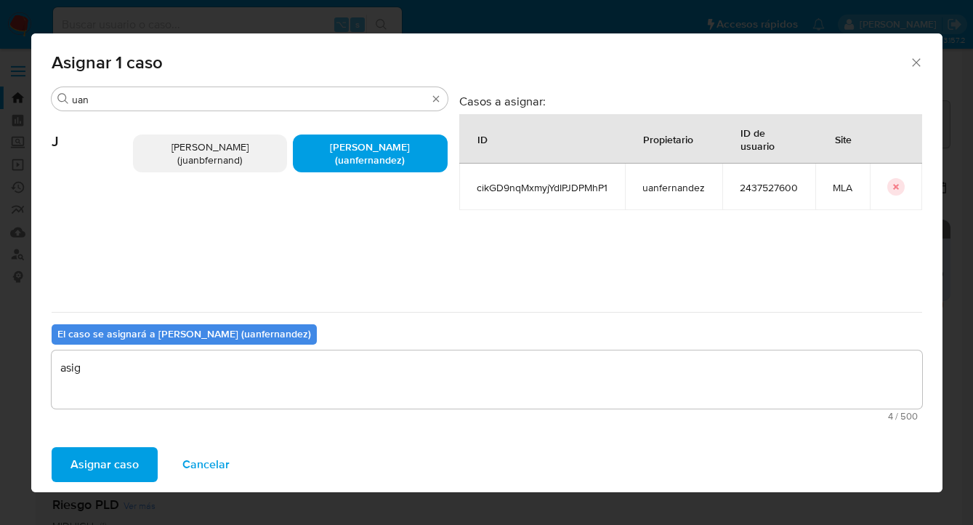
click at [140, 454] on button "Asignar caso" at bounding box center [105, 464] width 106 height 35
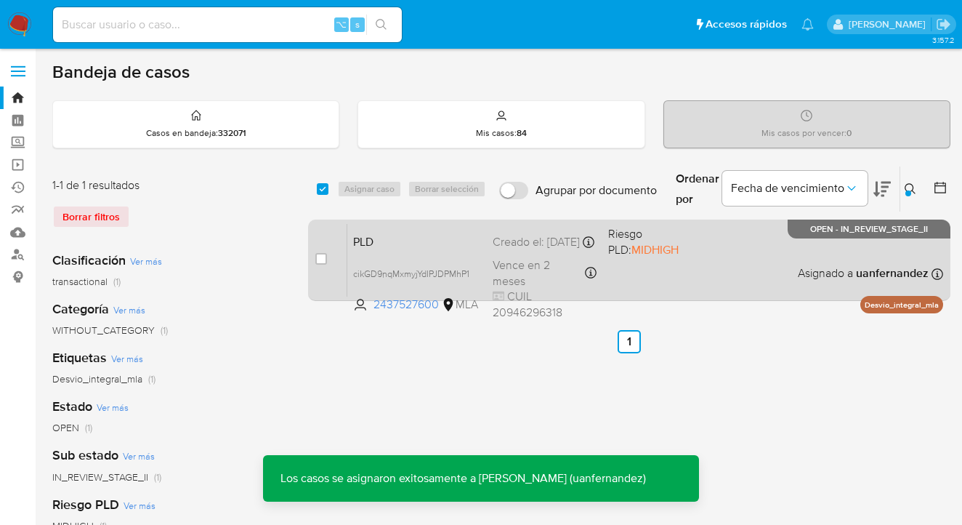
click at [791, 258] on div "PLD cikGD9nqMxmyjYdIPJDPMhP1 2437527600 MLA Riesgo PLD: MIDHIGH Creado el: 12/0…" at bounding box center [645, 259] width 596 height 73
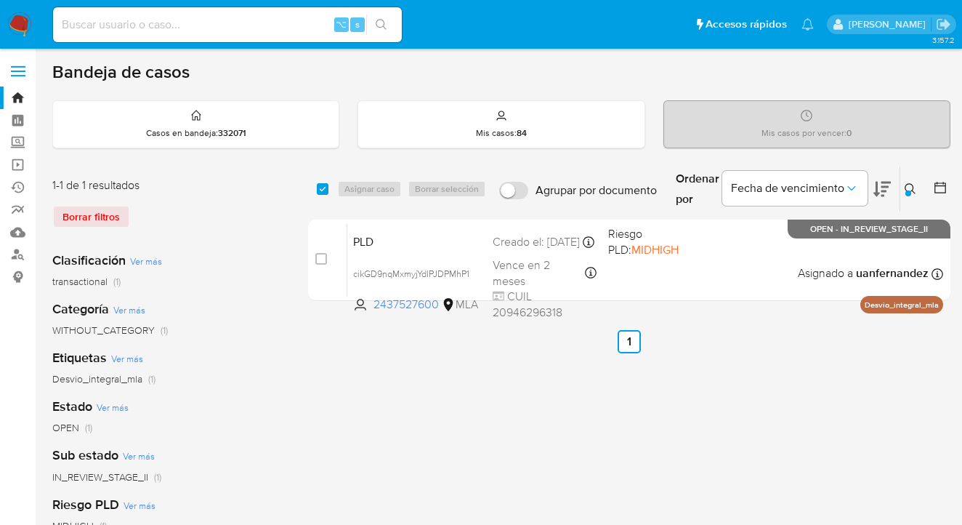
drag, startPoint x: 907, startPoint y: 186, endPoint x: 812, endPoint y: 249, distance: 113.9
click at [907, 186] on icon at bounding box center [911, 189] width 12 height 12
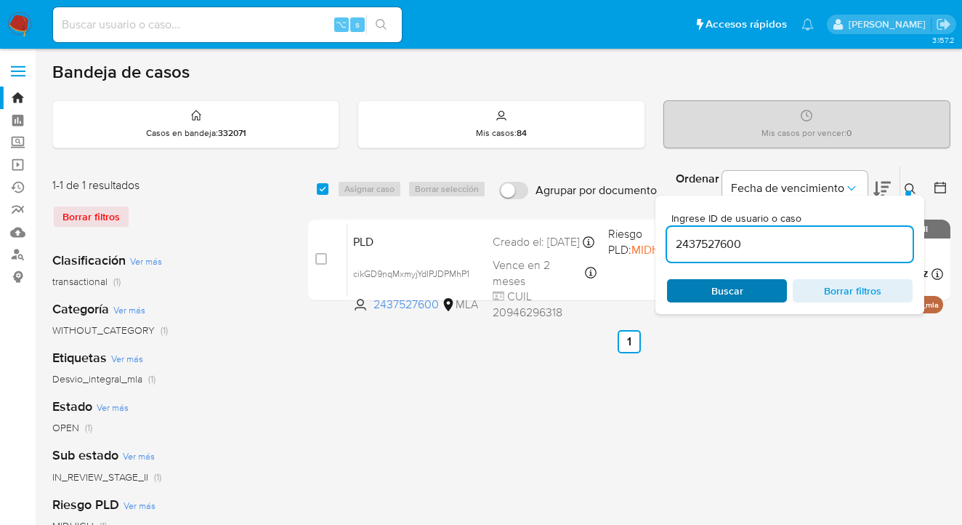
click at [767, 291] on span "Buscar" at bounding box center [727, 291] width 100 height 20
drag, startPoint x: 911, startPoint y: 185, endPoint x: 904, endPoint y: 190, distance: 8.9
click at [911, 185] on icon at bounding box center [911, 189] width 12 height 12
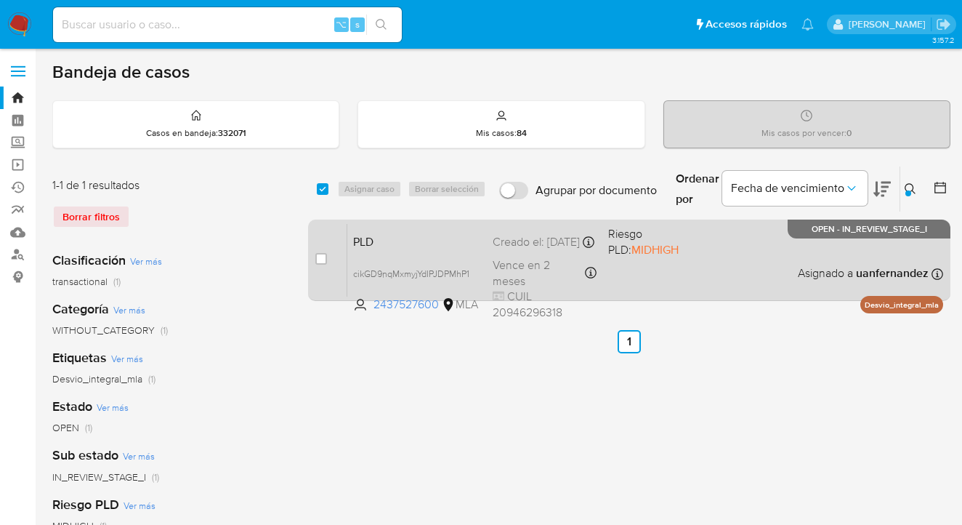
click at [725, 272] on div "PLD cikGD9nqMxmyjYdIPJDPMhP1 2437527600 MLA Riesgo PLD: MIDHIGH Creado el: 12/0…" at bounding box center [645, 259] width 596 height 73
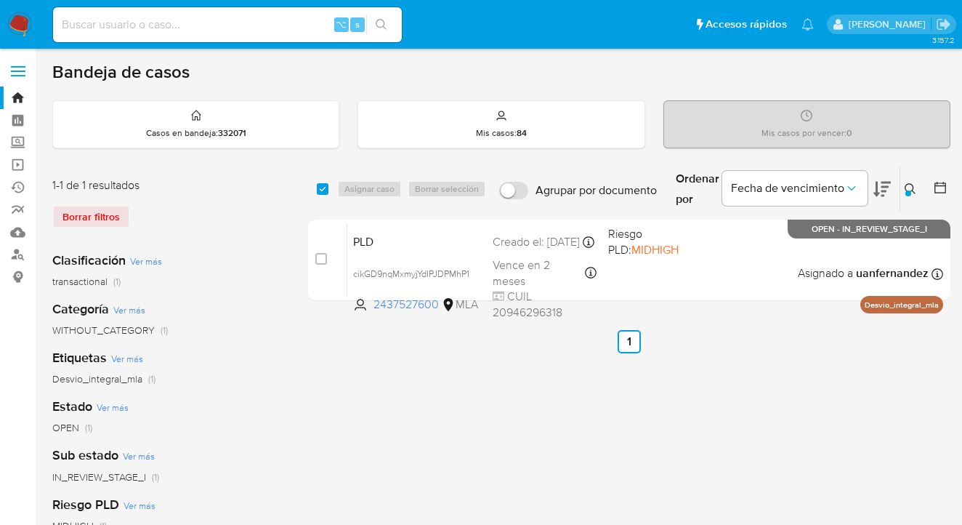
click at [915, 192] on icon at bounding box center [911, 189] width 12 height 12
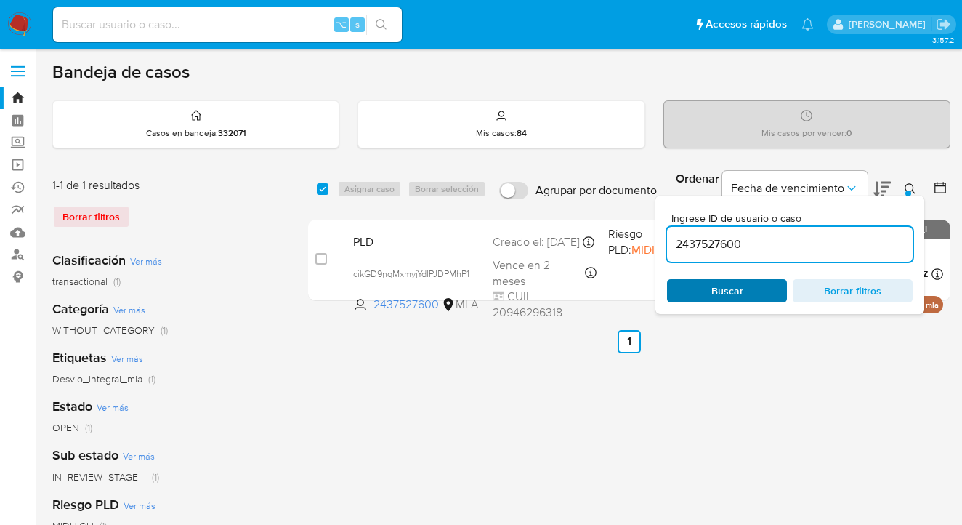
click at [748, 284] on span "Buscar" at bounding box center [727, 291] width 100 height 20
click at [910, 187] on icon at bounding box center [911, 189] width 12 height 12
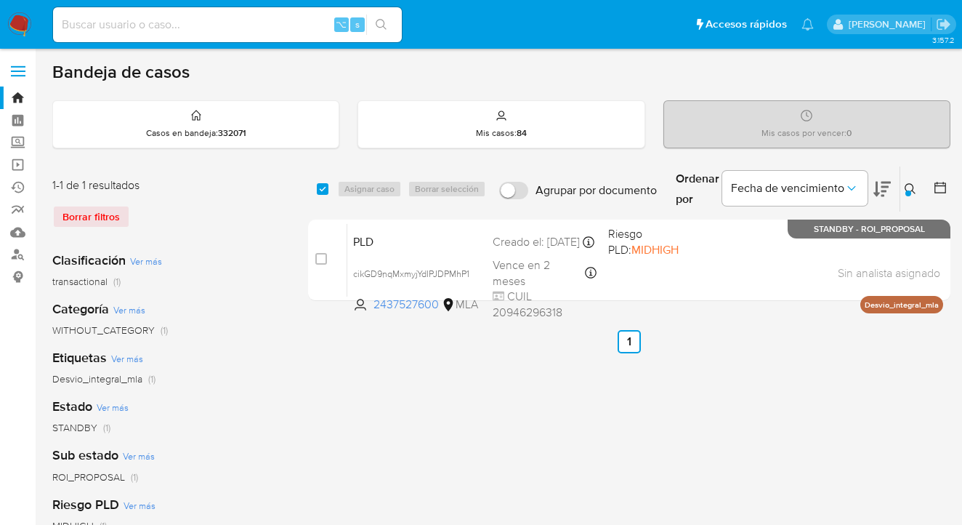
drag, startPoint x: 908, startPoint y: 185, endPoint x: 854, endPoint y: 217, distance: 63.2
click at [908, 185] on icon at bounding box center [911, 189] width 12 height 12
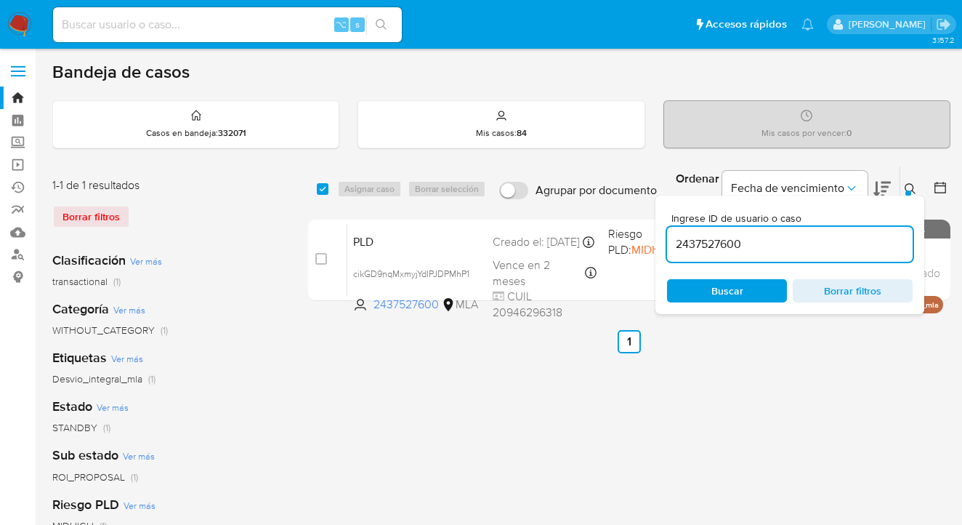
drag, startPoint x: 761, startPoint y: 251, endPoint x: 703, endPoint y: 225, distance: 63.5
click at [667, 240] on input "2437527600" at bounding box center [790, 244] width 246 height 19
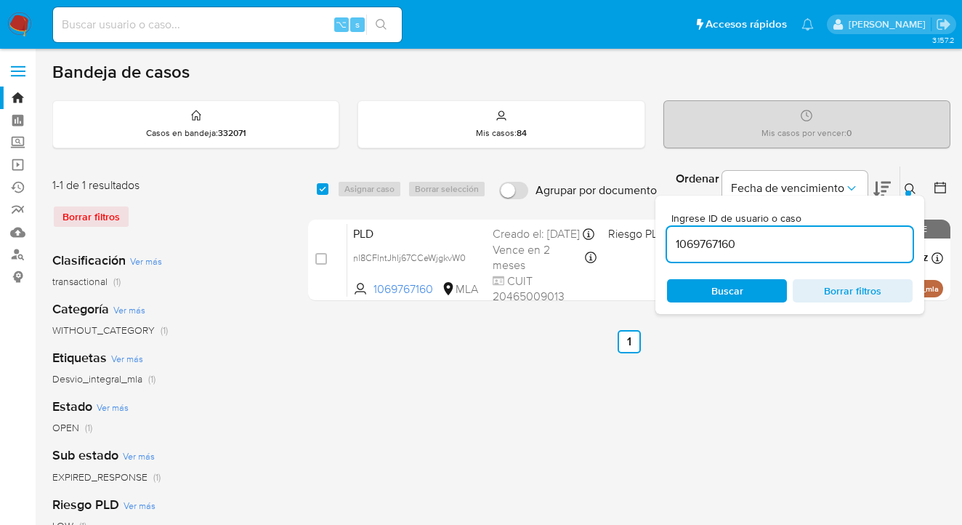
click at [910, 188] on icon at bounding box center [911, 189] width 12 height 12
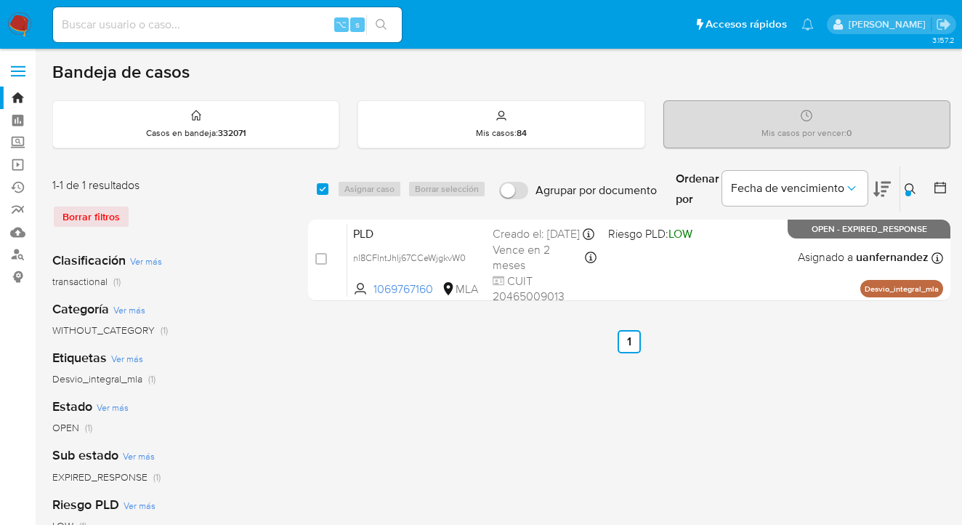
click at [905, 187] on icon at bounding box center [910, 188] width 11 height 11
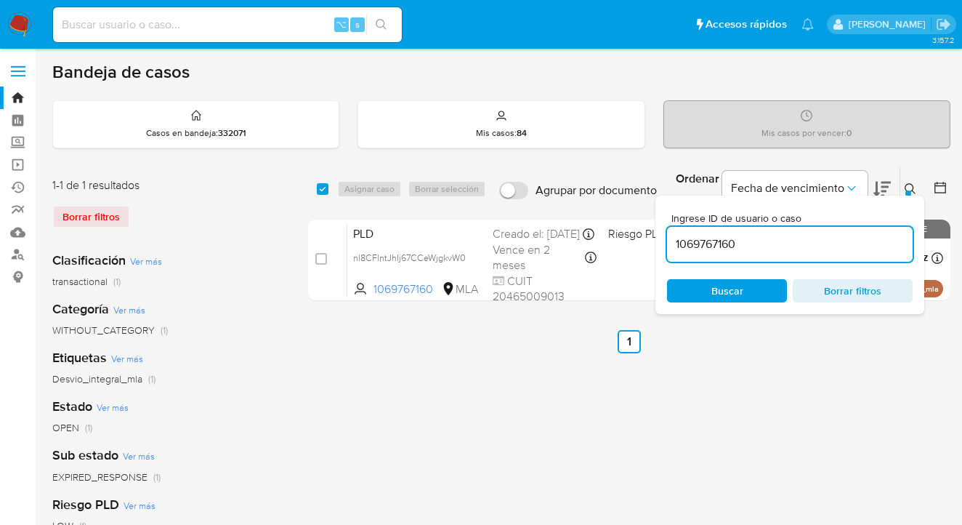
drag, startPoint x: 741, startPoint y: 242, endPoint x: 687, endPoint y: 239, distance: 53.9
click at [674, 242] on input "1069767160" at bounding box center [790, 244] width 246 height 19
click at [910, 186] on icon at bounding box center [911, 189] width 12 height 12
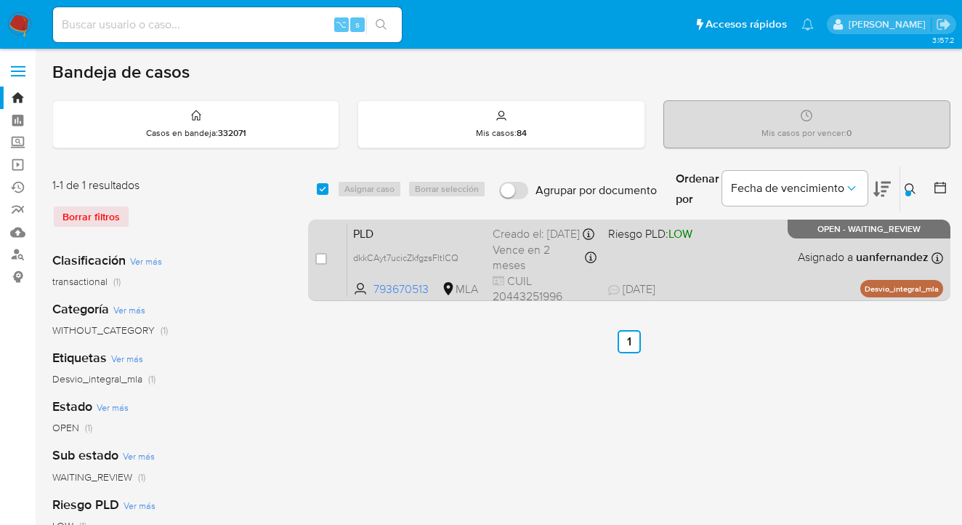
click at [759, 257] on div "PLD dkkCAyt7ucicZkfgzsFltlCQ 793670513 MLA Riesgo PLD: LOW Creado el: 12/08/202…" at bounding box center [645, 259] width 596 height 73
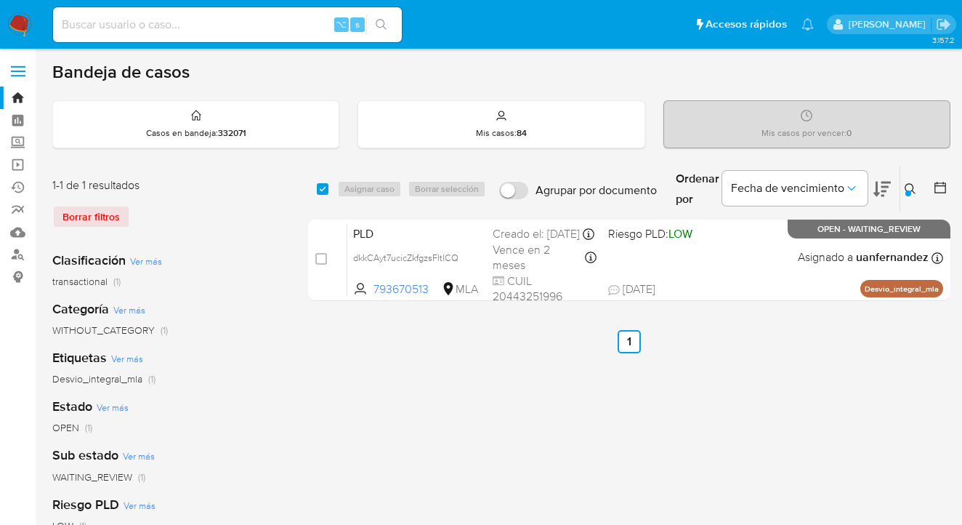
click at [914, 190] on icon at bounding box center [911, 189] width 12 height 12
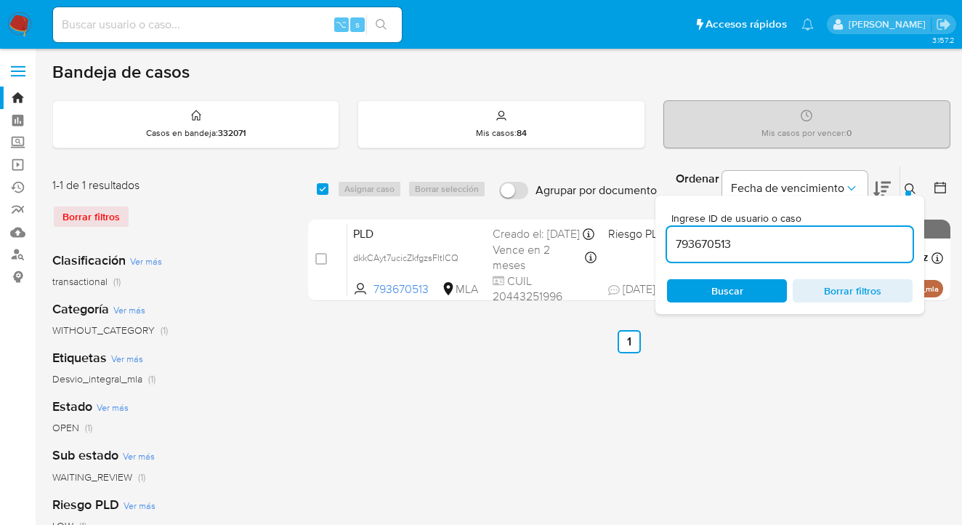
drag, startPoint x: 810, startPoint y: 235, endPoint x: 740, endPoint y: 247, distance: 70.9
click at [740, 247] on input "793670513" at bounding box center [790, 244] width 246 height 19
click at [908, 183] on icon at bounding box center [911, 189] width 12 height 12
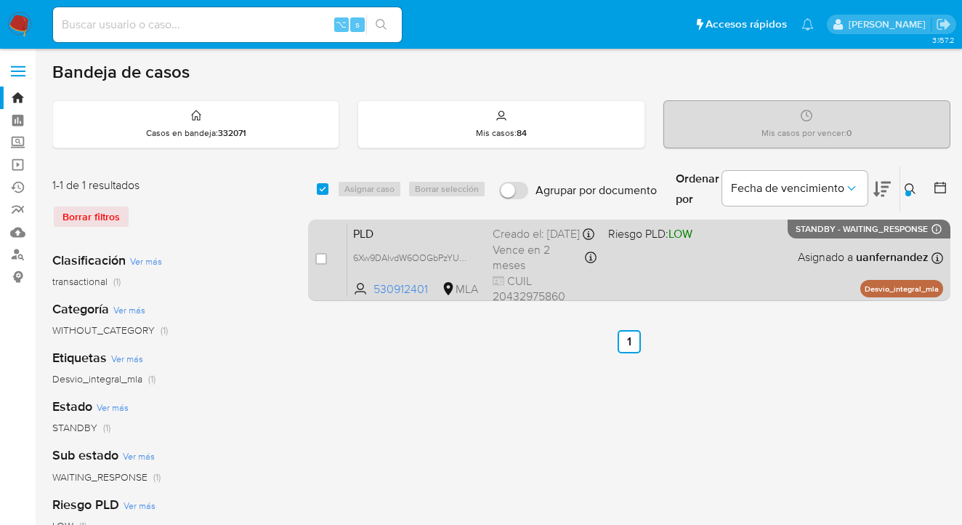
click at [738, 260] on div "PLD 6Xw9DAIvdW6OOGbPzYUBiZZn 530912401 MLA Riesgo PLD: LOW Creado el: 12/08/202…" at bounding box center [645, 259] width 596 height 73
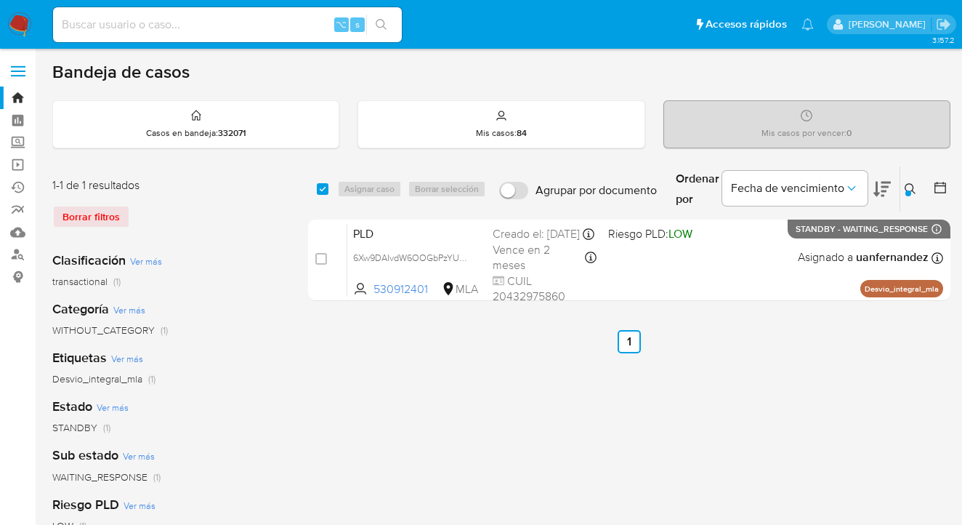
drag, startPoint x: 905, startPoint y: 183, endPoint x: 895, endPoint y: 190, distance: 12.1
click at [906, 184] on icon at bounding box center [911, 189] width 12 height 12
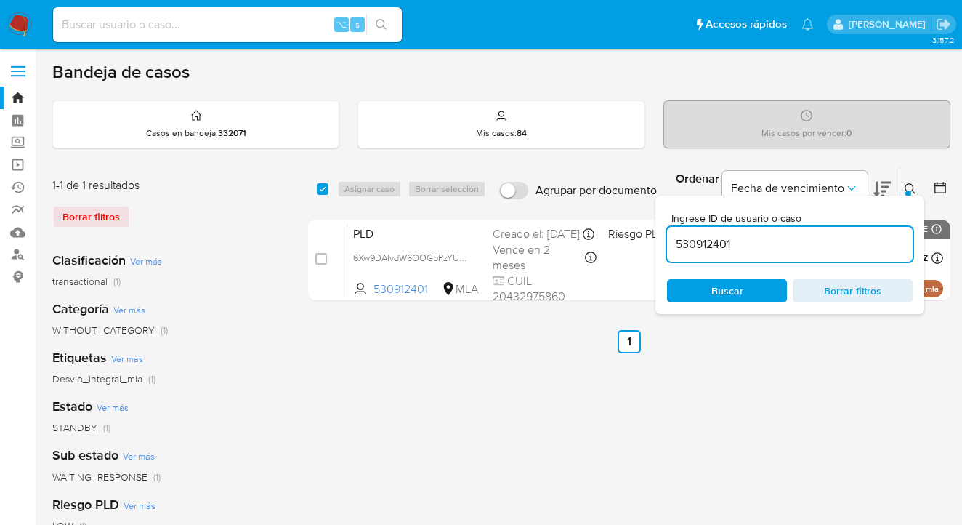
drag, startPoint x: 758, startPoint y: 247, endPoint x: 667, endPoint y: 242, distance: 91.0
click at [667, 242] on input "530912401" at bounding box center [790, 244] width 246 height 19
type input "378236011"
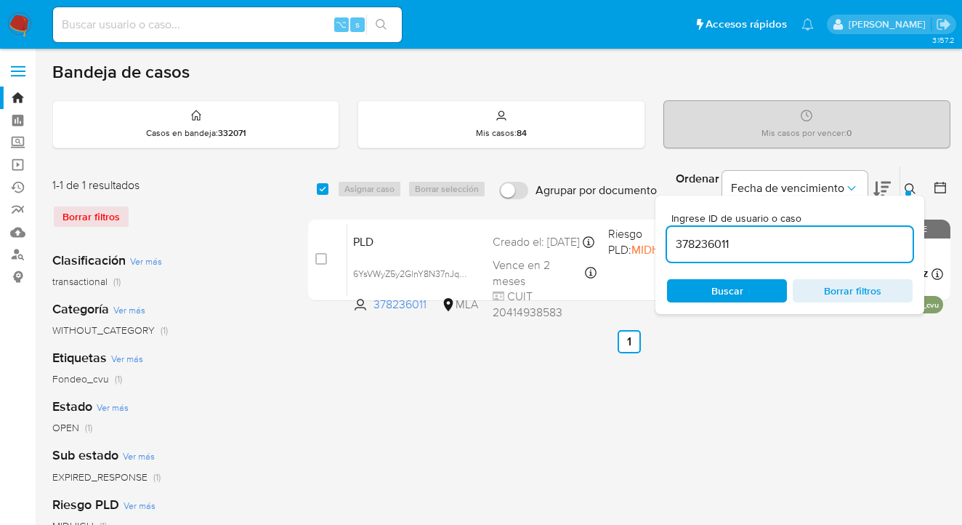
drag, startPoint x: 908, startPoint y: 187, endPoint x: 894, endPoint y: 195, distance: 16.0
click at [907, 187] on icon at bounding box center [911, 189] width 12 height 12
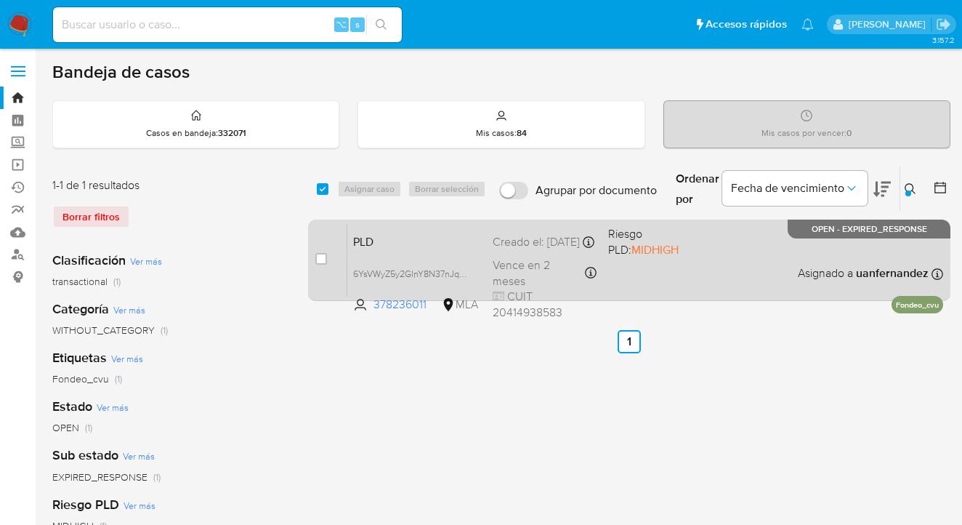
click at [691, 270] on div "PLD 6YsVWyZ5y2GlnY8N37nJqznn 378236011 MLA Riesgo PLD: MIDHIGH Creado el: 12/08…" at bounding box center [645, 259] width 596 height 73
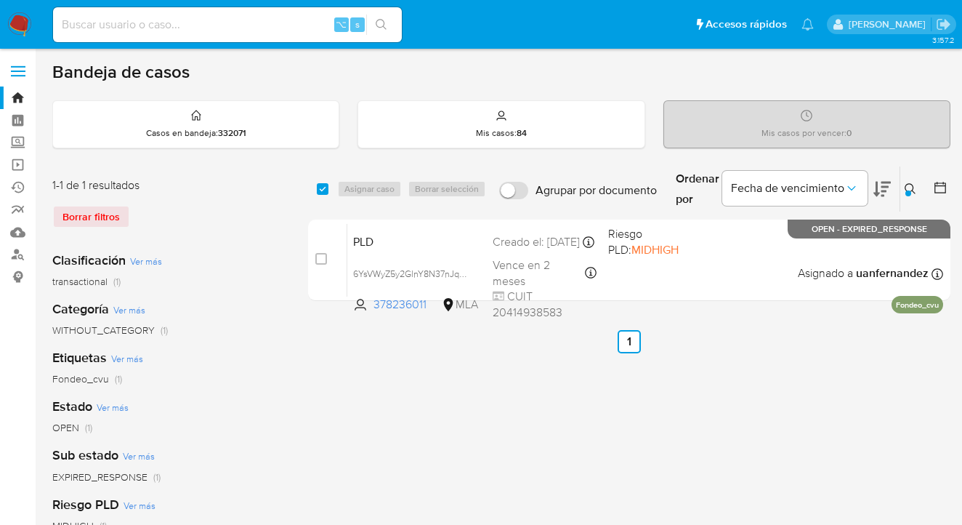
drag, startPoint x: 324, startPoint y: 186, endPoint x: 396, endPoint y: 178, distance: 72.4
click at [324, 187] on input "checkbox" at bounding box center [323, 189] width 12 height 12
checkbox input "true"
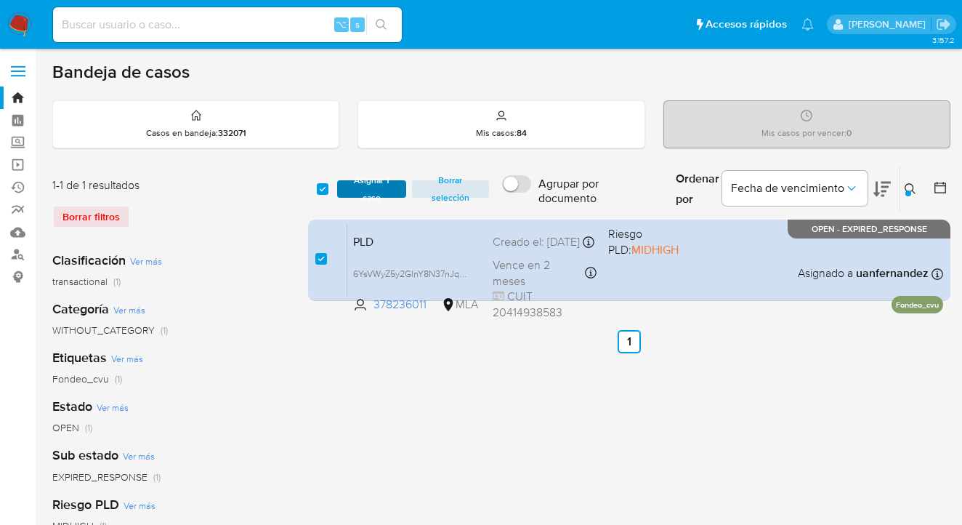
click at [374, 185] on span "Asignar 1 caso" at bounding box center [371, 189] width 55 height 15
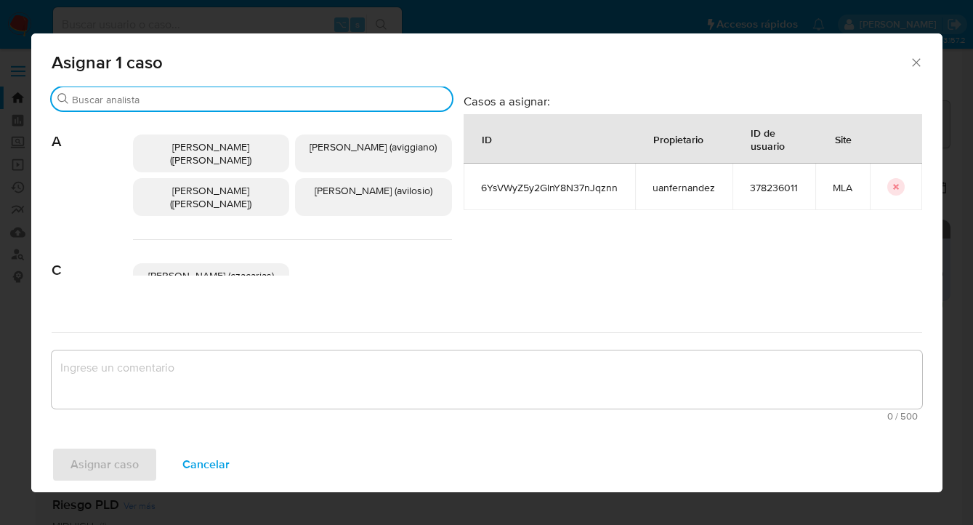
click at [307, 102] on input "Buscar" at bounding box center [259, 99] width 374 height 13
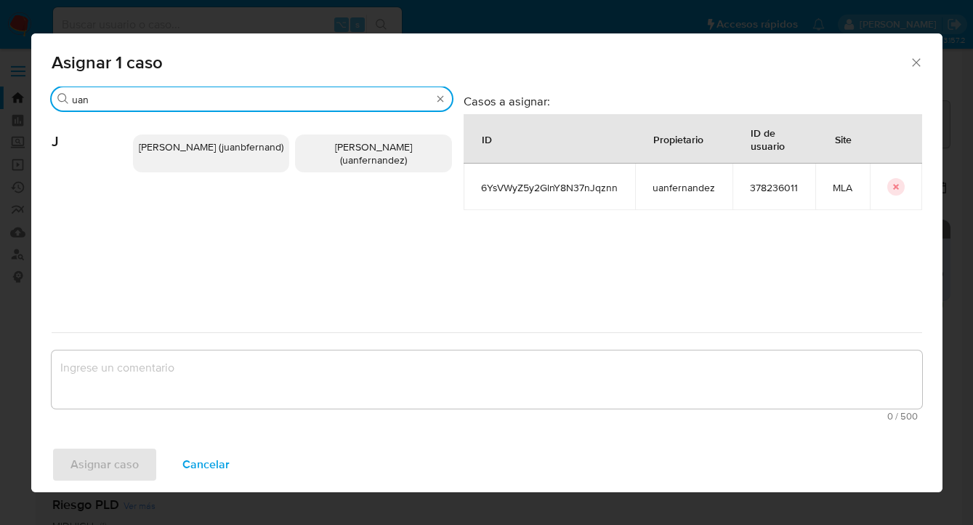
type input "uan"
click at [360, 162] on span "Juan Pablo Fernandez (uanfernandez)" at bounding box center [373, 154] width 77 height 28
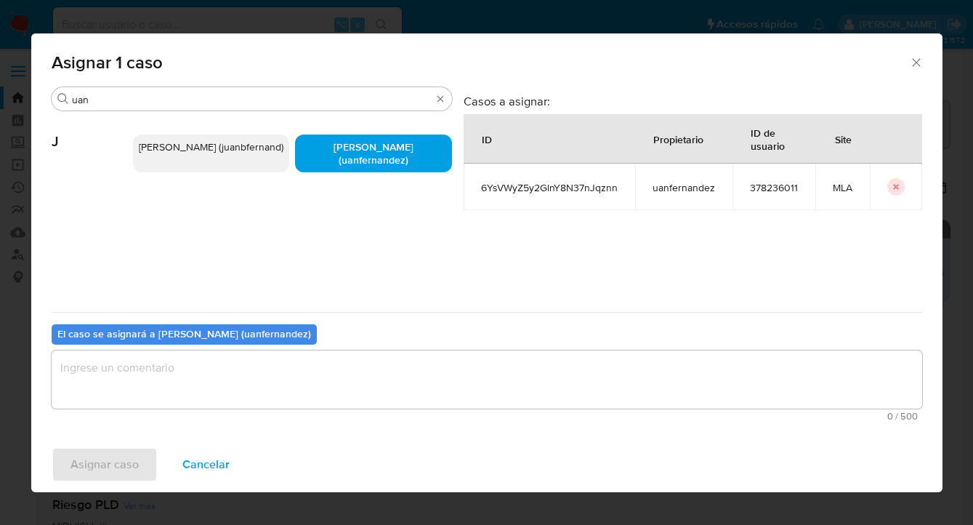
click at [294, 359] on textarea "assign-modal" at bounding box center [487, 379] width 871 height 58
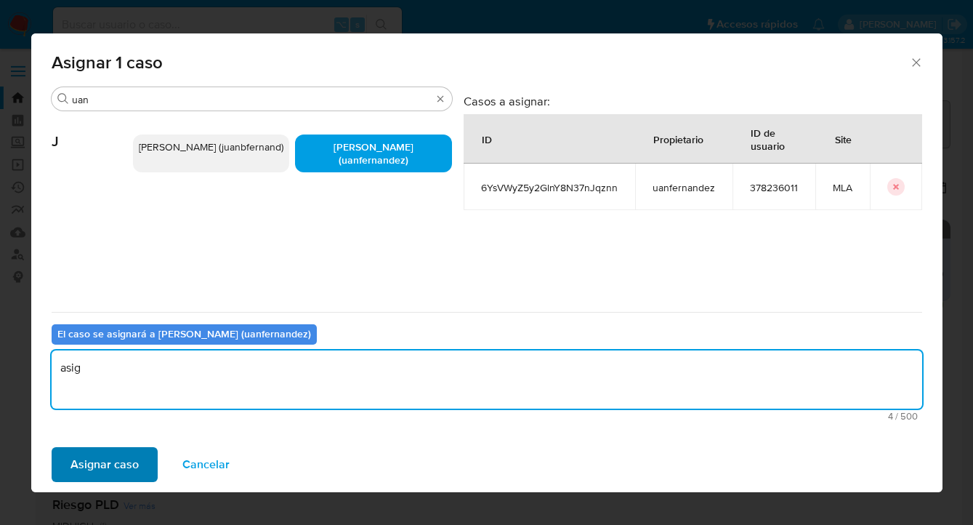
type textarea "asig"
click at [113, 470] on span "Asignar caso" at bounding box center [104, 464] width 68 height 32
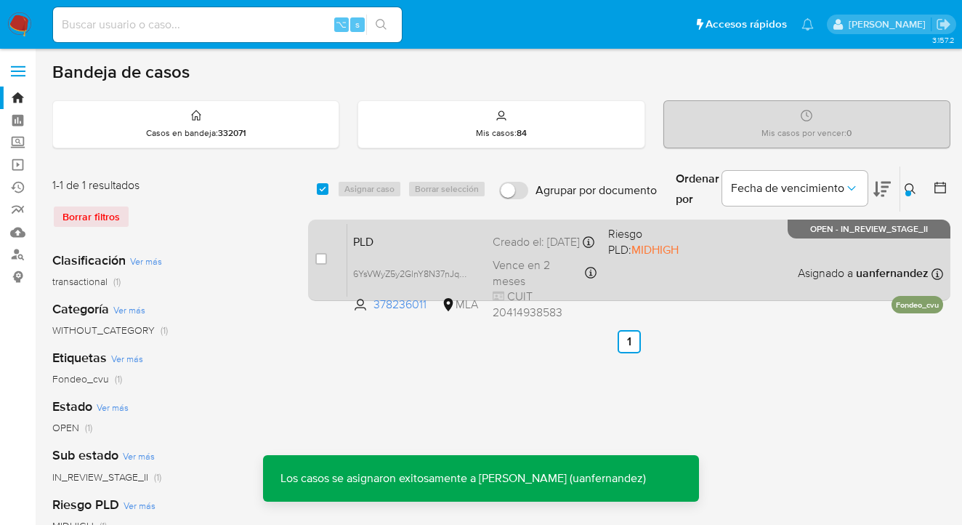
click at [710, 268] on div "PLD 6YsVWyZ5y2GlnY8N37nJqznn 378236011 MLA Riesgo PLD: MIDHIGH Creado el: 12/08…" at bounding box center [645, 259] width 596 height 73
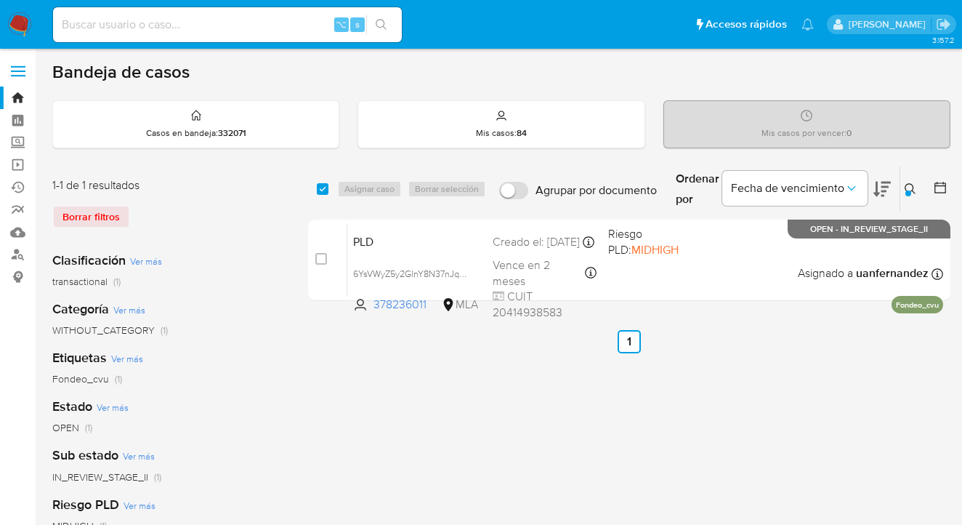
drag, startPoint x: 911, startPoint y: 185, endPoint x: 850, endPoint y: 217, distance: 69.6
click at [910, 185] on icon at bounding box center [911, 189] width 12 height 12
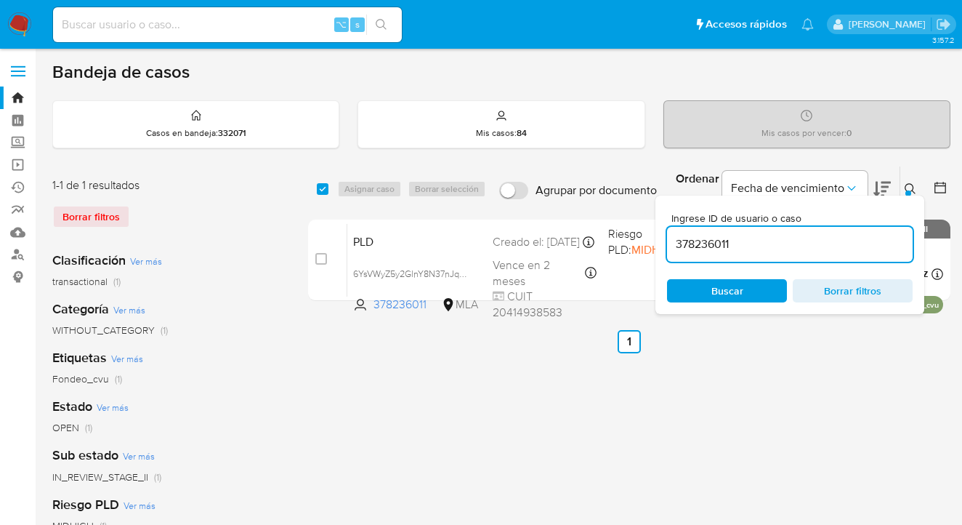
drag, startPoint x: 779, startPoint y: 243, endPoint x: 668, endPoint y: 244, distance: 111.2
click at [668, 244] on input "378236011" at bounding box center [790, 244] width 246 height 19
click at [906, 186] on icon at bounding box center [911, 189] width 12 height 12
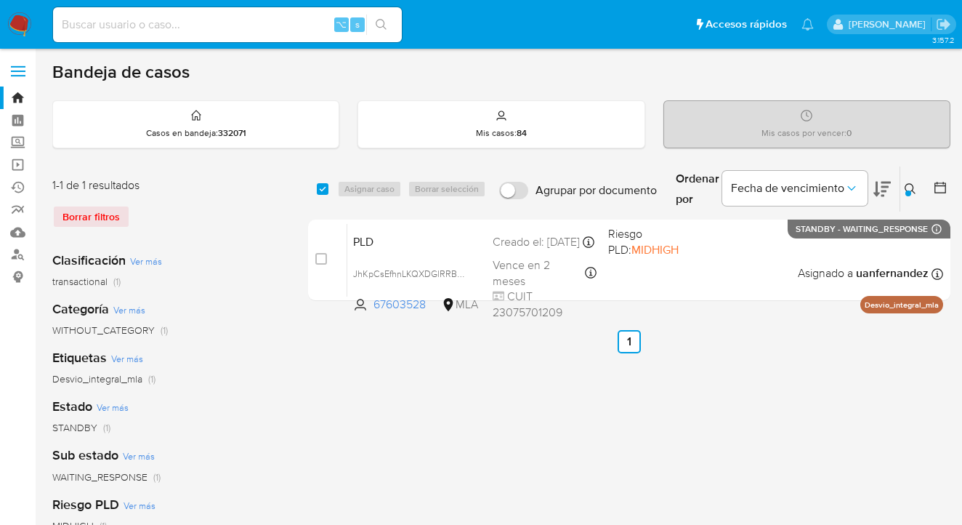
click at [909, 188] on icon at bounding box center [911, 189] width 12 height 12
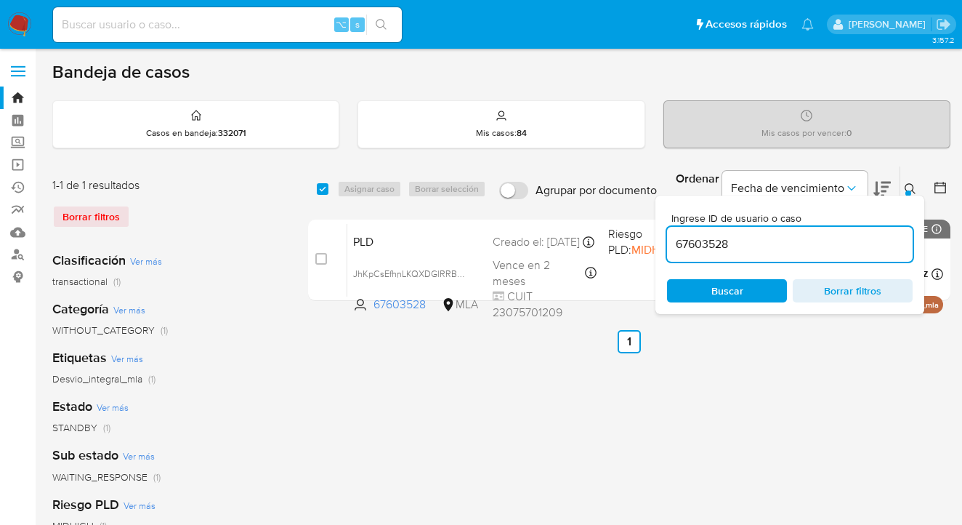
drag, startPoint x: 773, startPoint y: 239, endPoint x: 673, endPoint y: 232, distance: 100.6
click at [673, 237] on input "67603528" at bounding box center [790, 244] width 246 height 19
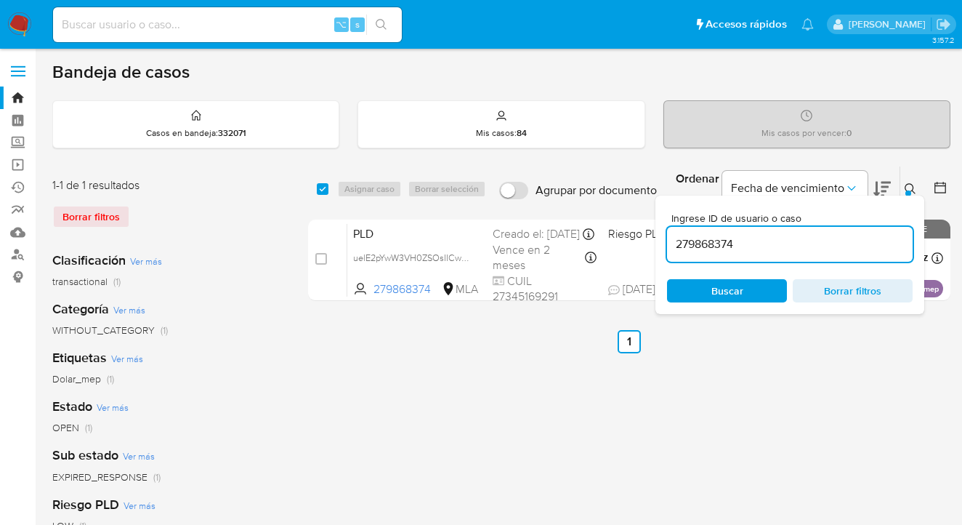
click at [908, 187] on icon at bounding box center [911, 189] width 12 height 12
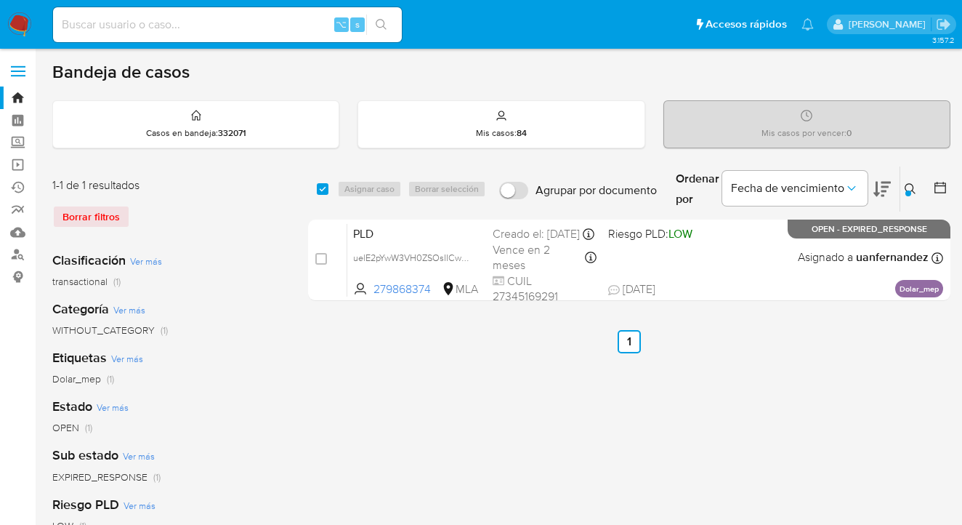
click at [908, 185] on icon at bounding box center [911, 189] width 12 height 12
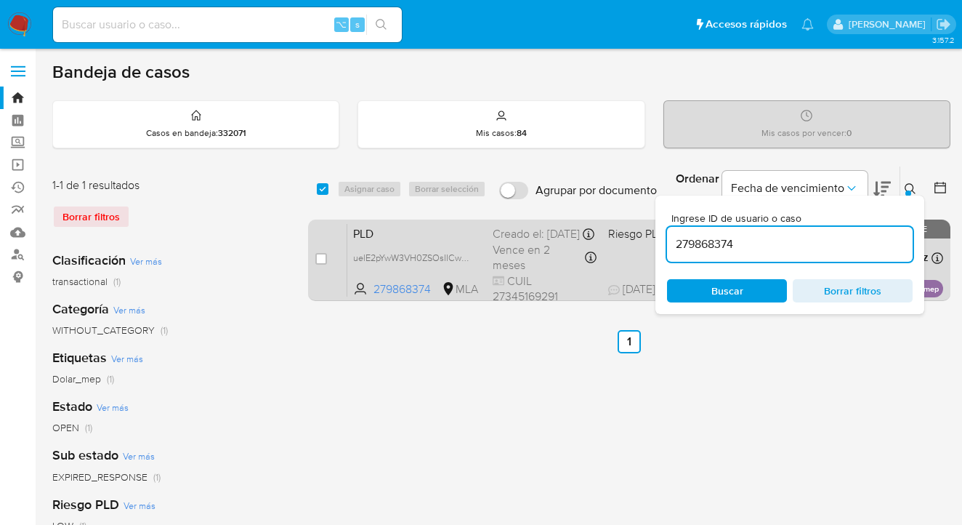
drag, startPoint x: 740, startPoint y: 243, endPoint x: 654, endPoint y: 246, distance: 85.8
click at [656, 248] on div "Ingrese ID de usuario o caso 279868374 Buscar Borrar filtros" at bounding box center [790, 254] width 269 height 118
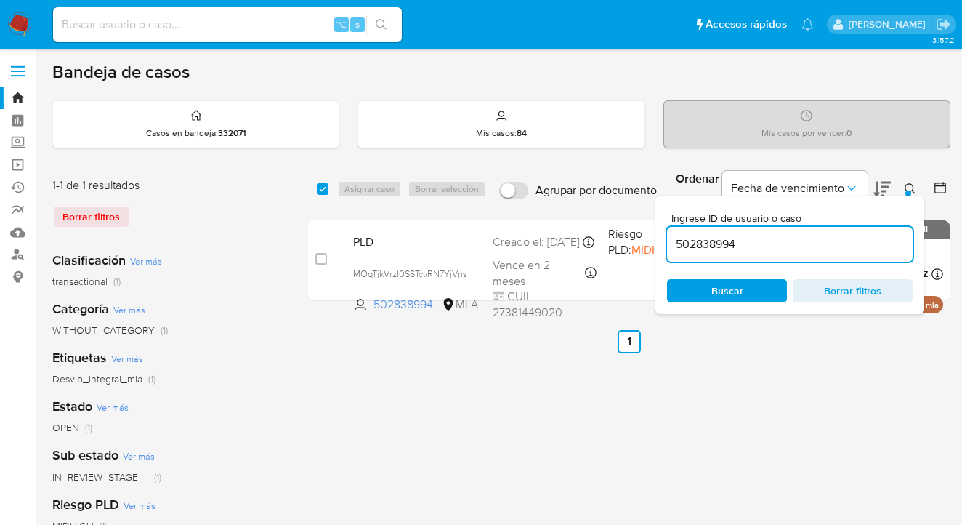
click at [911, 185] on icon at bounding box center [911, 189] width 12 height 12
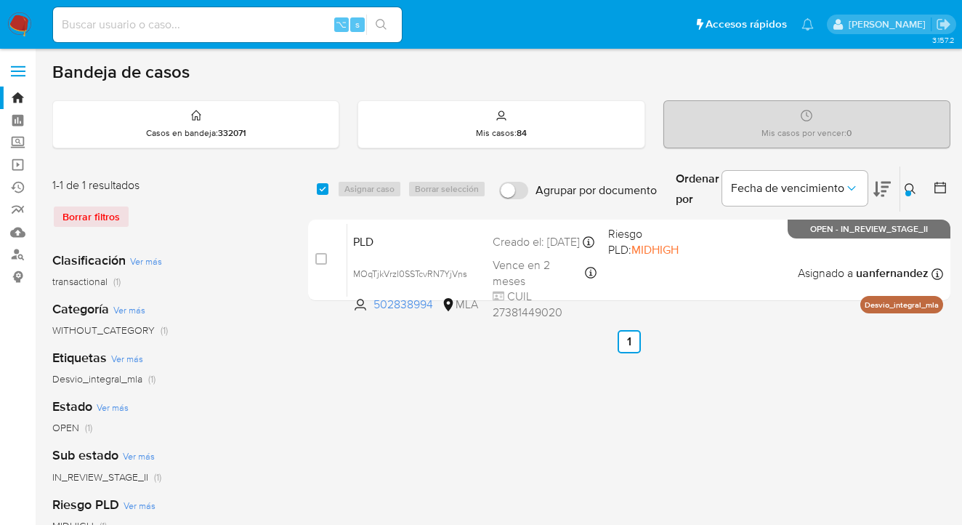
click at [911, 184] on icon at bounding box center [911, 189] width 12 height 12
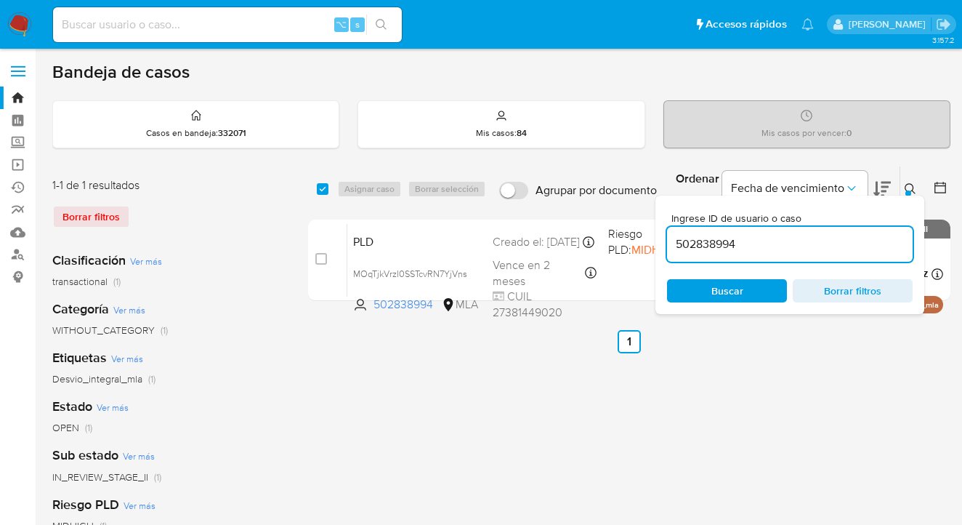
drag, startPoint x: 775, startPoint y: 248, endPoint x: 673, endPoint y: 234, distance: 103.4
click at [677, 235] on input "502838994" at bounding box center [790, 244] width 246 height 19
type input "5995339"
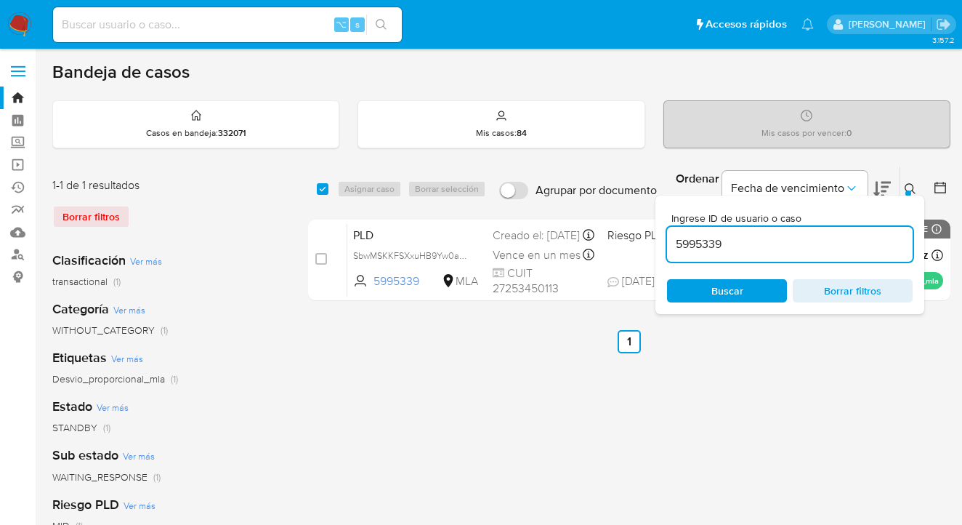
click at [911, 185] on icon at bounding box center [911, 189] width 12 height 12
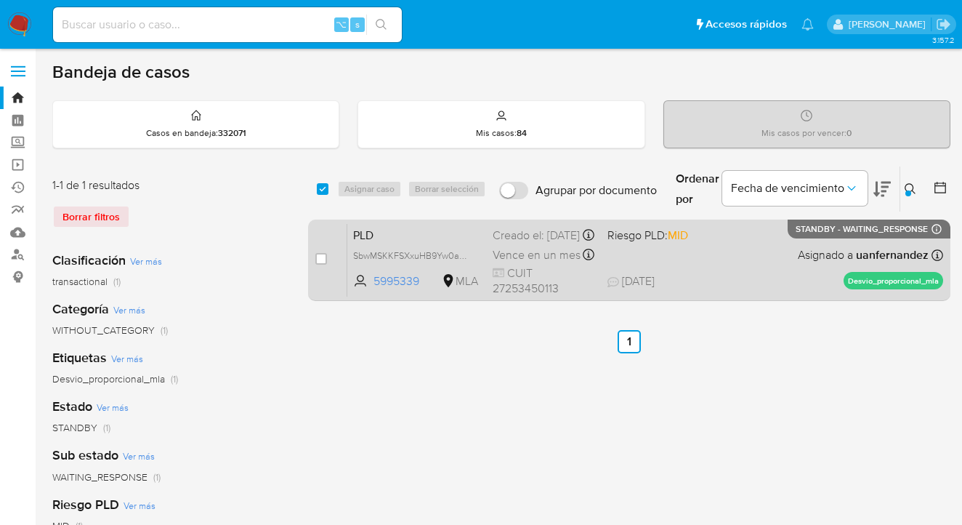
click at [775, 249] on div "PLD SbwMSKKFSXxuHB9Yw0ar1vrB 5995339 MLA Riesgo PLD: MID Creado el: 12/08/2025 …" at bounding box center [645, 259] width 596 height 73
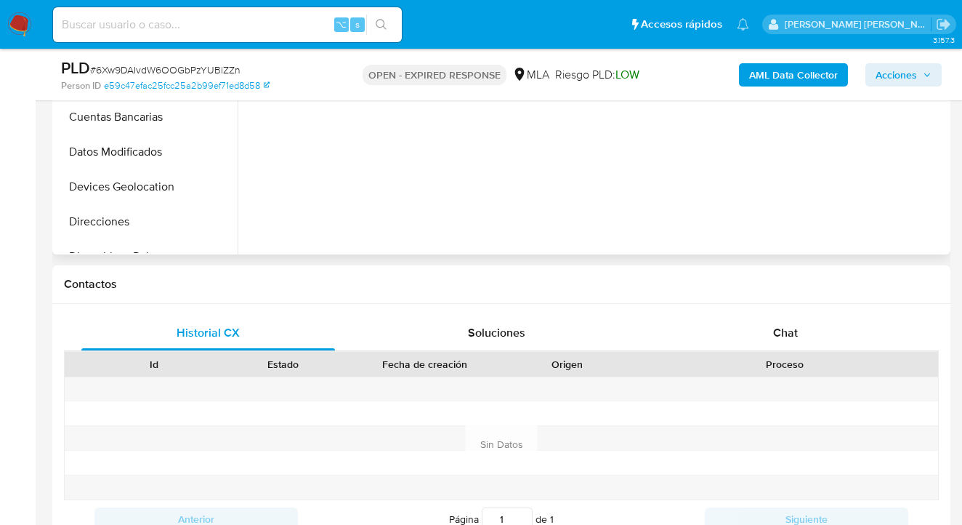
scroll to position [570, 0]
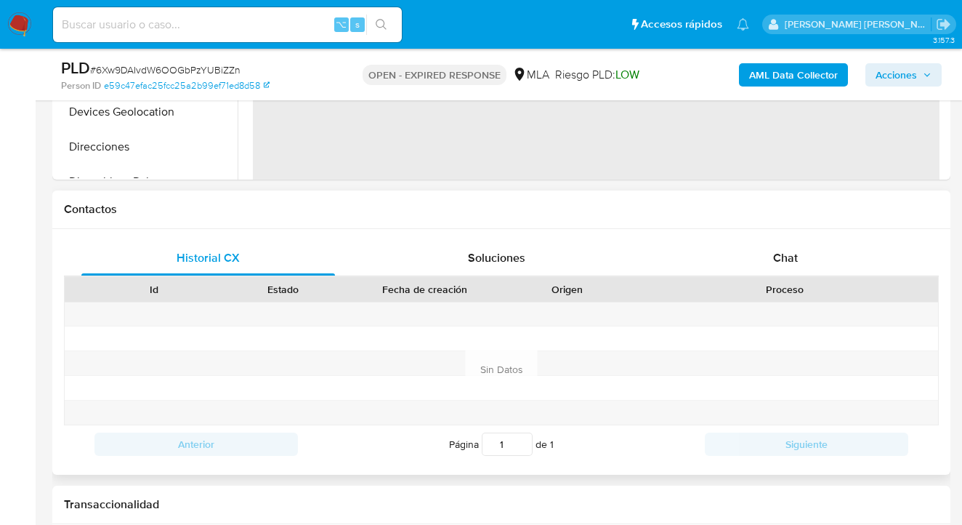
select select "10"
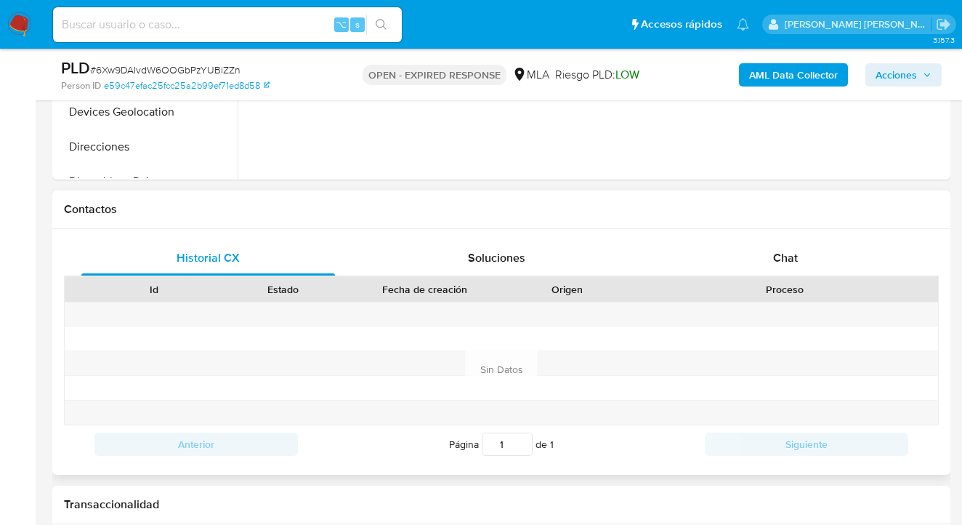
drag, startPoint x: 812, startPoint y: 258, endPoint x: 751, endPoint y: 225, distance: 69.3
click at [812, 258] on div "Chat" at bounding box center [786, 258] width 254 height 35
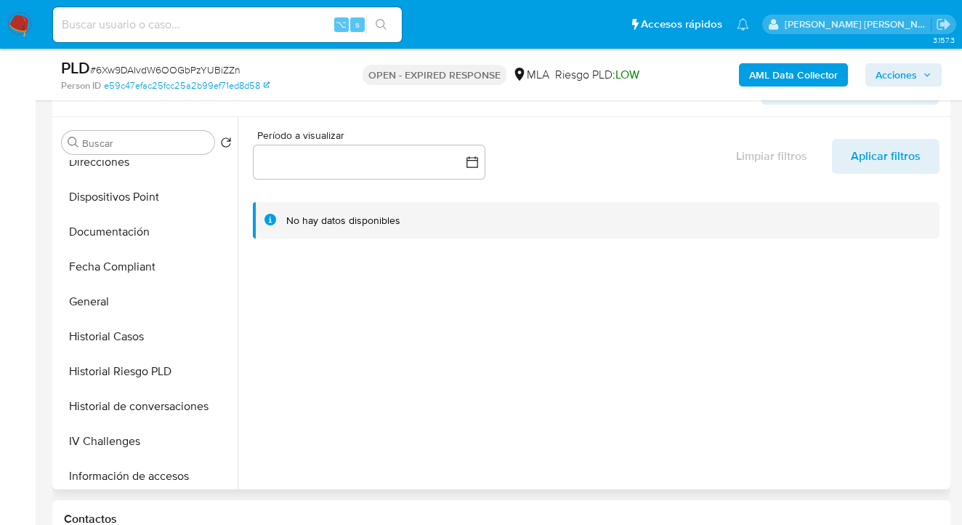
scroll to position [297, 0]
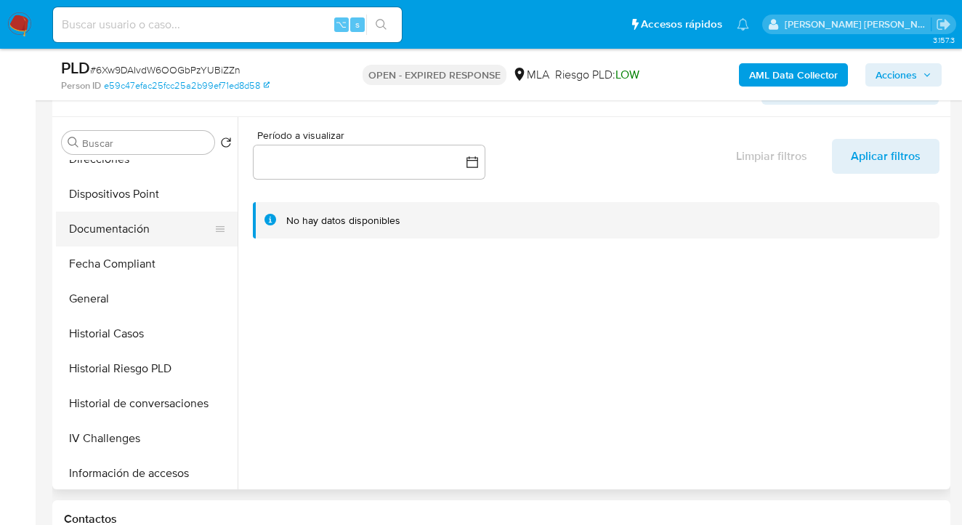
click at [158, 227] on button "Documentación" at bounding box center [141, 228] width 170 height 35
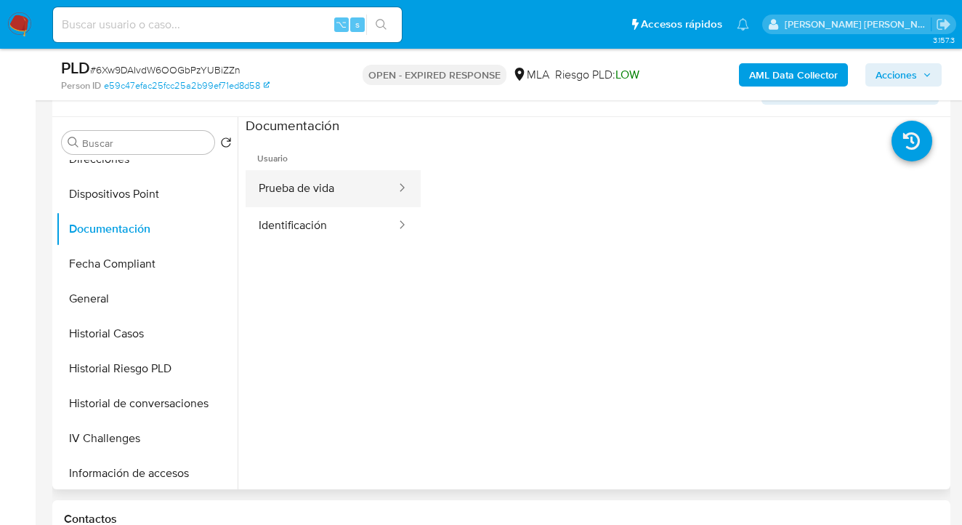
click at [333, 196] on button "Prueba de vida" at bounding box center [322, 188] width 152 height 37
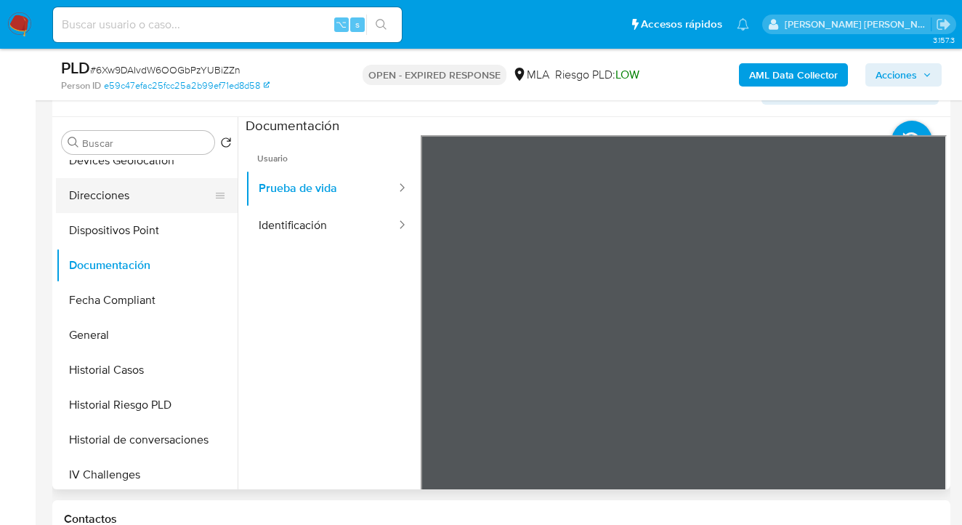
scroll to position [180, 0]
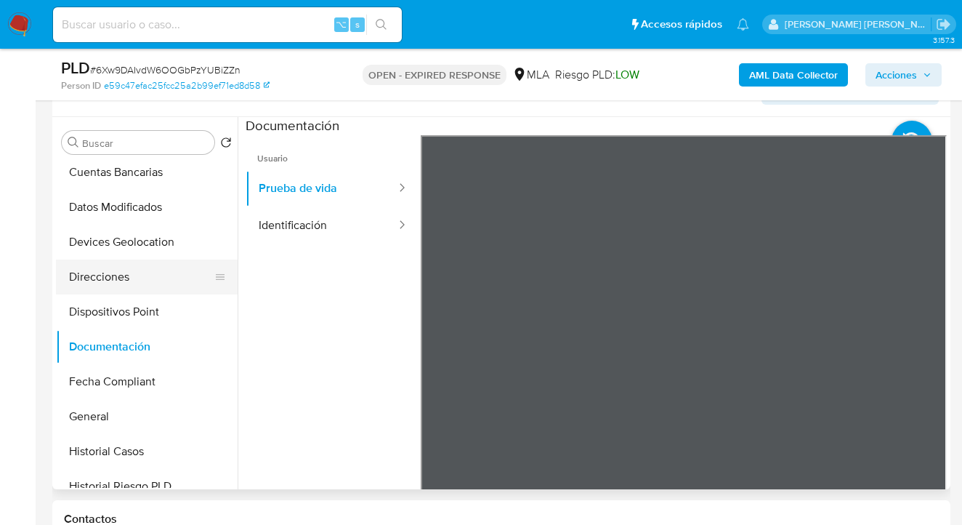
click at [154, 281] on button "Direcciones" at bounding box center [141, 276] width 170 height 35
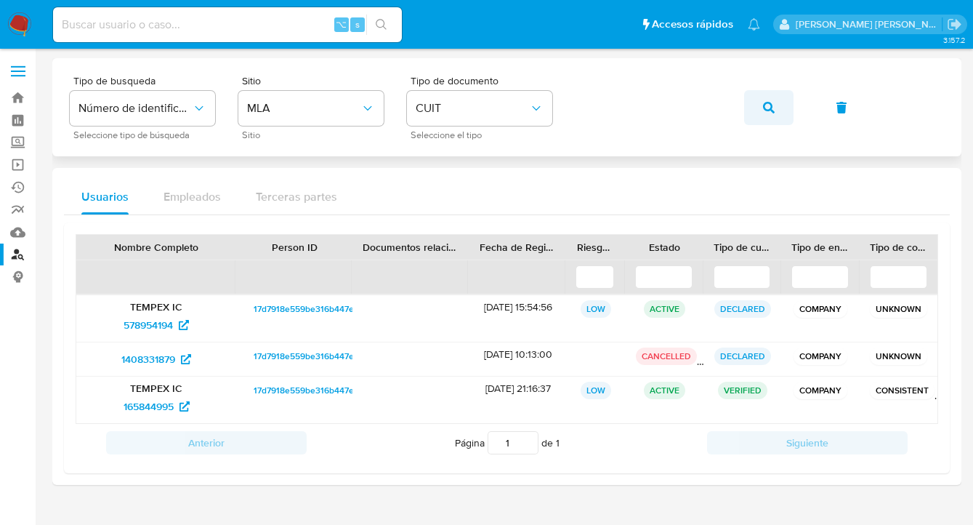
click at [766, 106] on icon "button" at bounding box center [769, 108] width 12 height 12
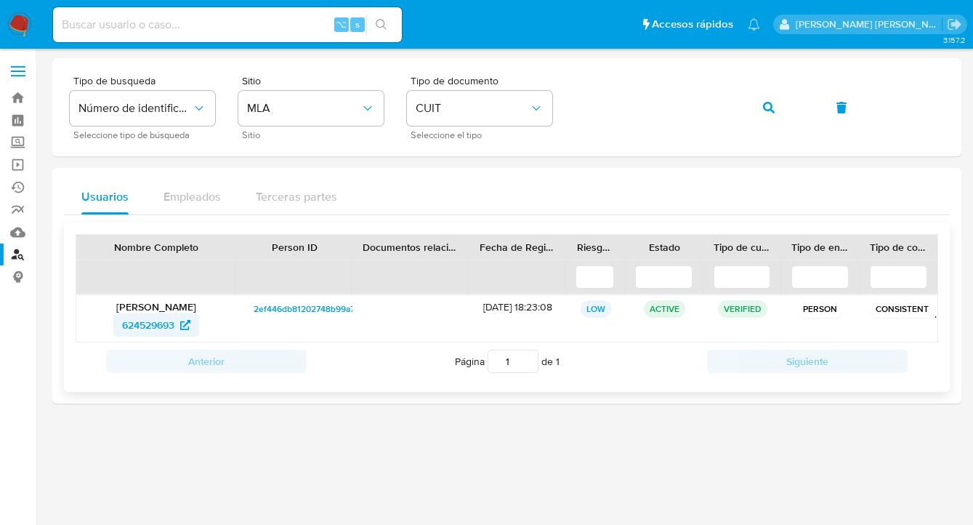
click at [139, 324] on span "624529693" at bounding box center [148, 324] width 52 height 23
click at [571, 100] on div "Tipo de busqueda Número de identificación Seleccione tipo de búsqueda Sitio MLA…" at bounding box center [507, 107] width 874 height 63
drag, startPoint x: 533, startPoint y: 110, endPoint x: 536, endPoint y: 124, distance: 13.6
click at [533, 110] on icon "identificationType" at bounding box center [536, 108] width 15 height 15
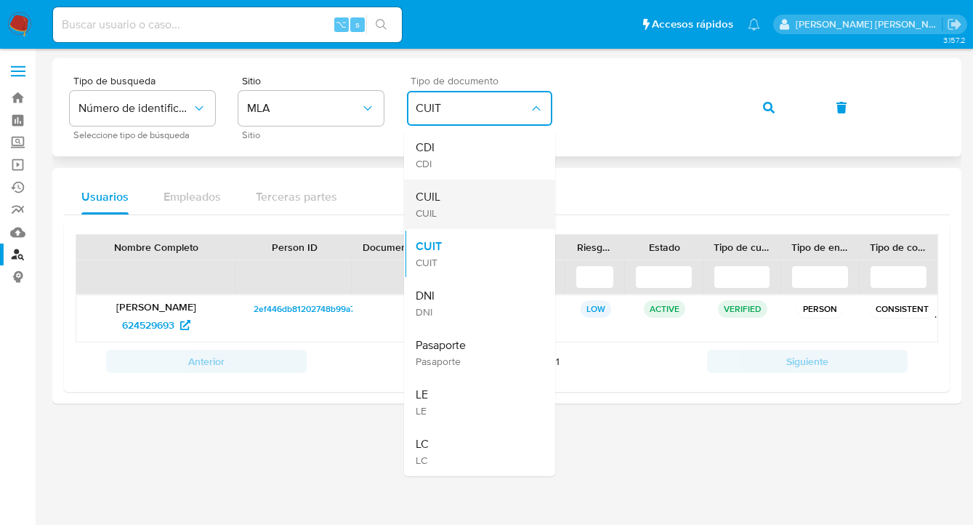
click at [499, 187] on div "CUIL CUIL" at bounding box center [475, 204] width 119 height 49
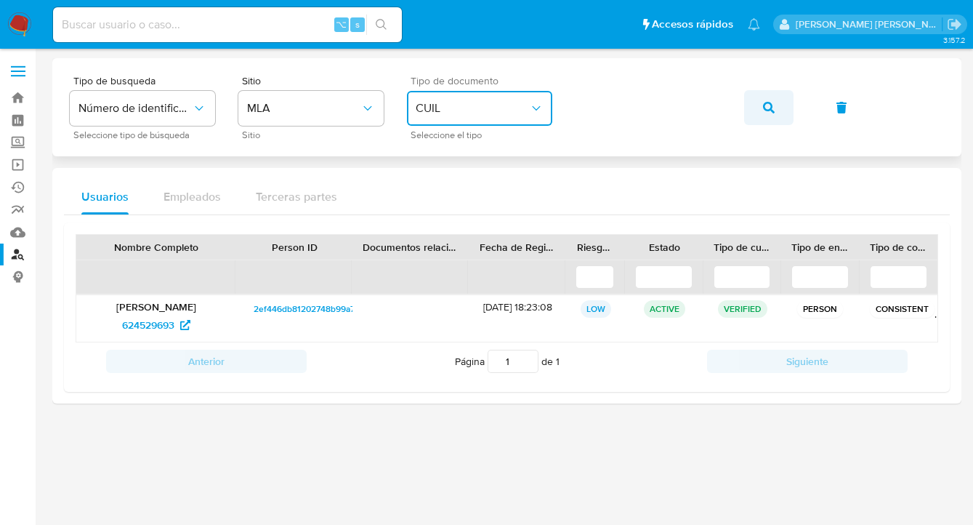
click at [759, 107] on button "button" at bounding box center [768, 107] width 49 height 35
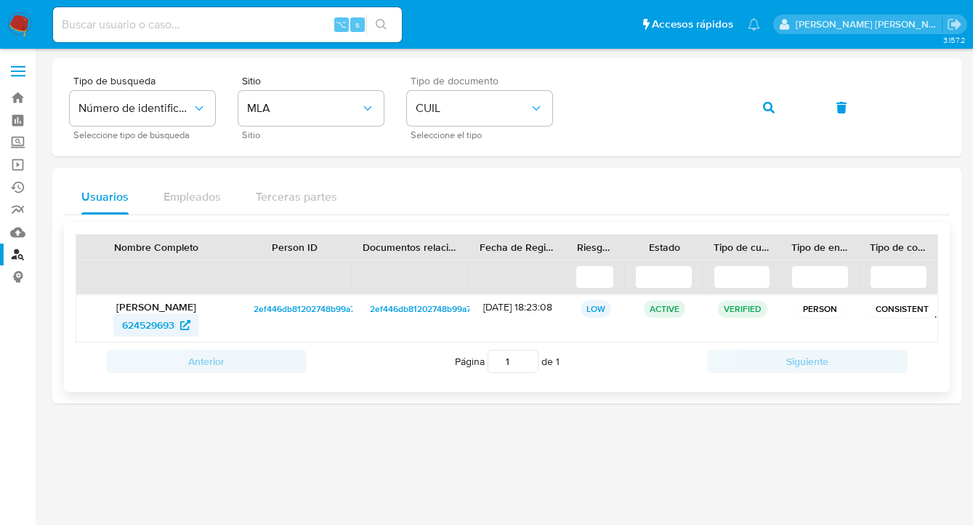
click at [143, 330] on span "624529693" at bounding box center [148, 324] width 52 height 23
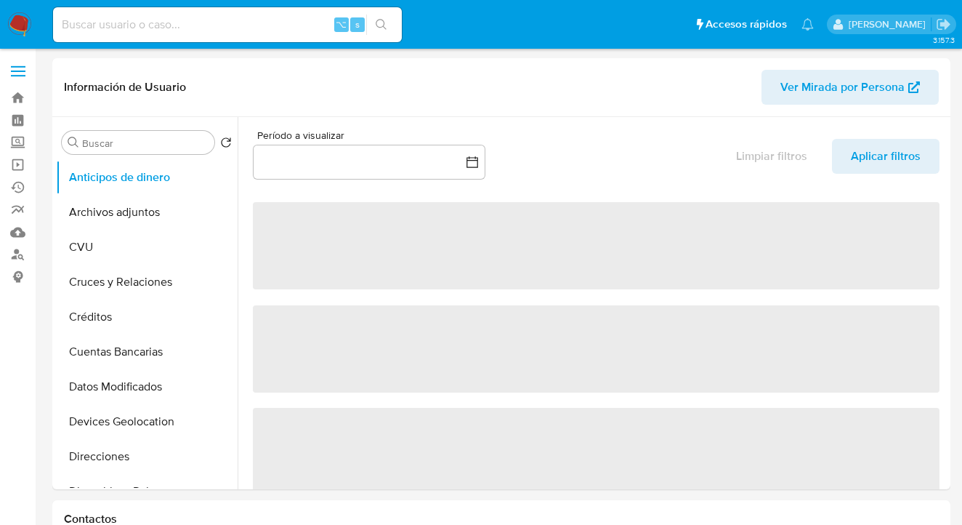
select select "10"
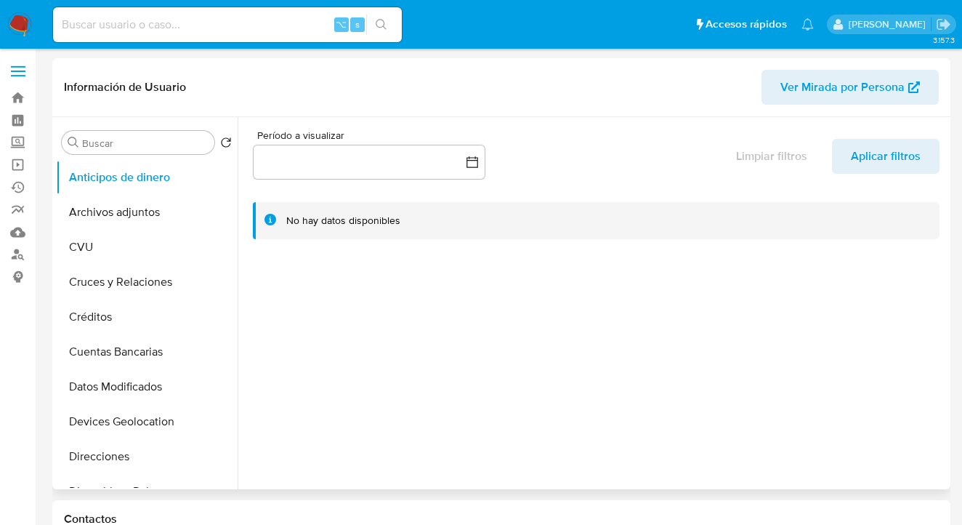
scroll to position [196, 0]
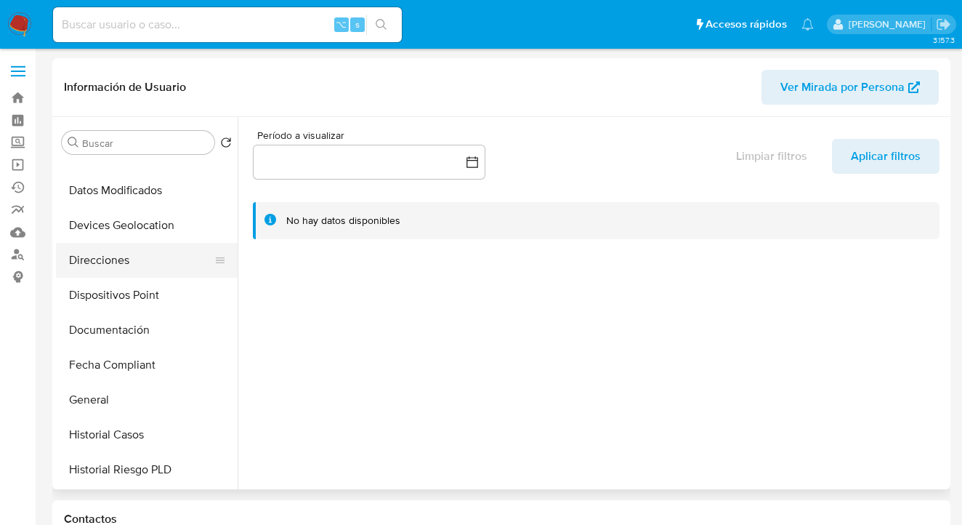
click at [166, 259] on button "Direcciones" at bounding box center [141, 260] width 170 height 35
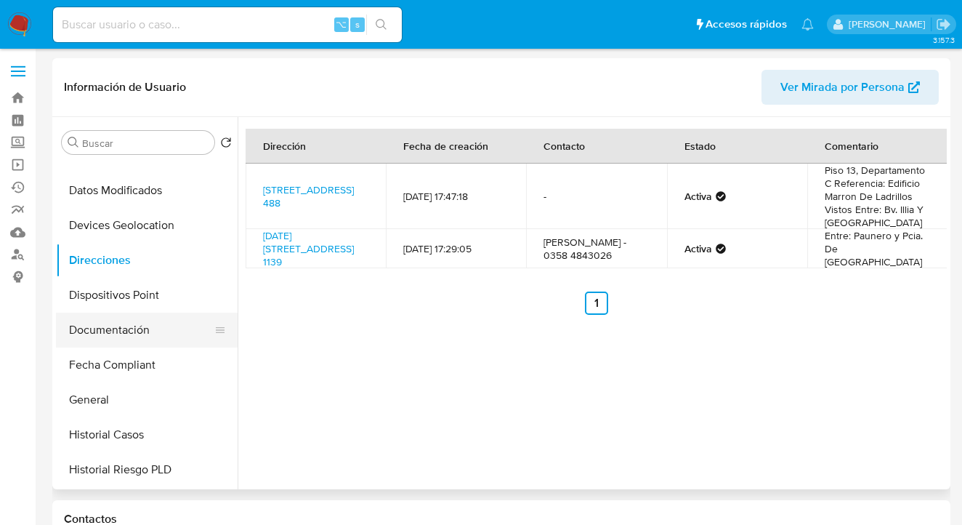
click at [158, 335] on button "Documentación" at bounding box center [141, 329] width 170 height 35
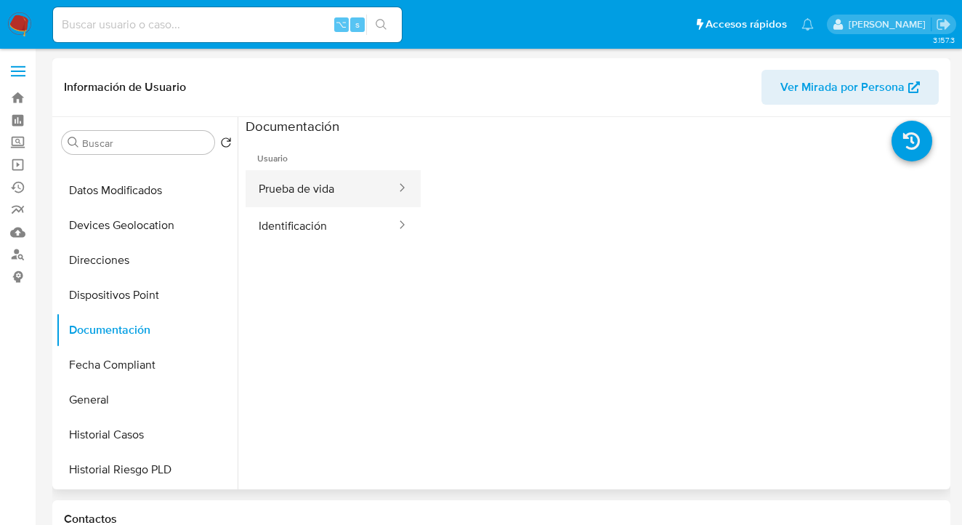
click at [324, 193] on button "Prueba de vida" at bounding box center [322, 188] width 152 height 37
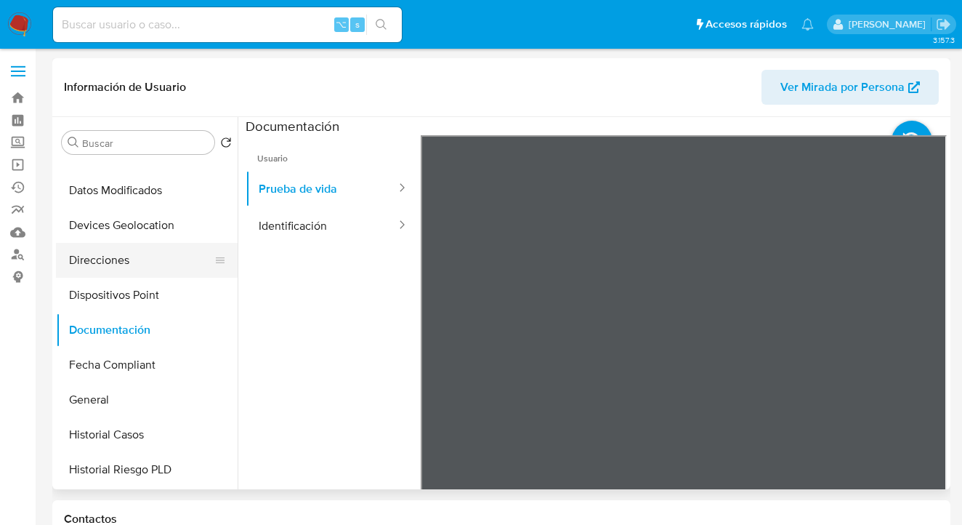
click at [157, 257] on button "Direcciones" at bounding box center [141, 260] width 170 height 35
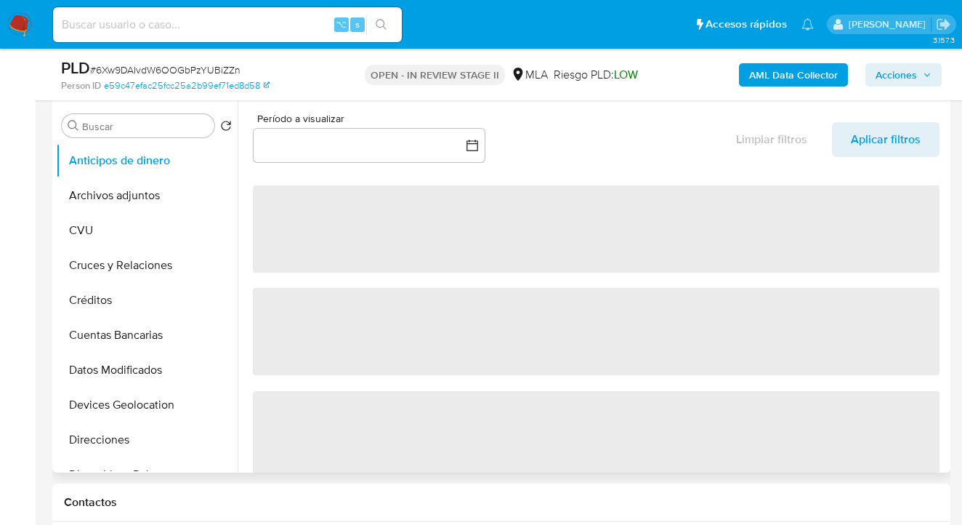
select select "10"
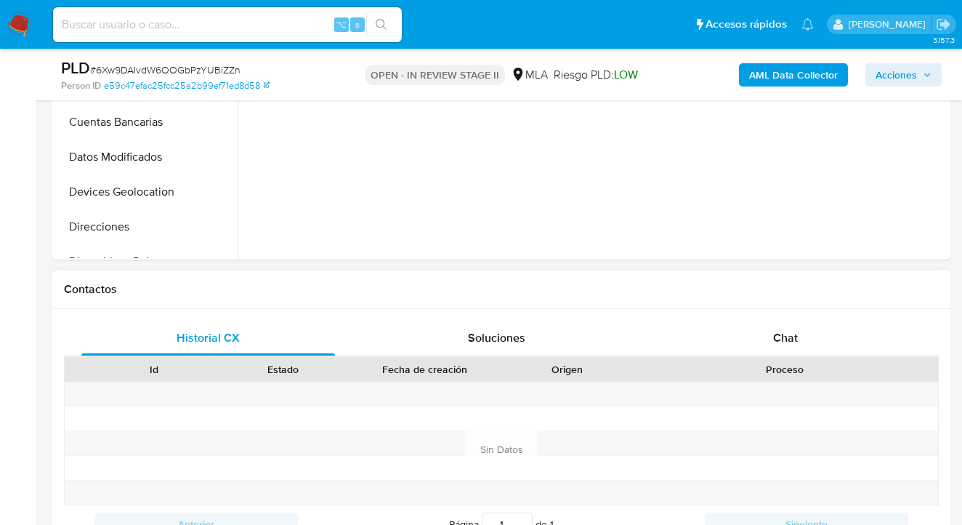
scroll to position [586, 0]
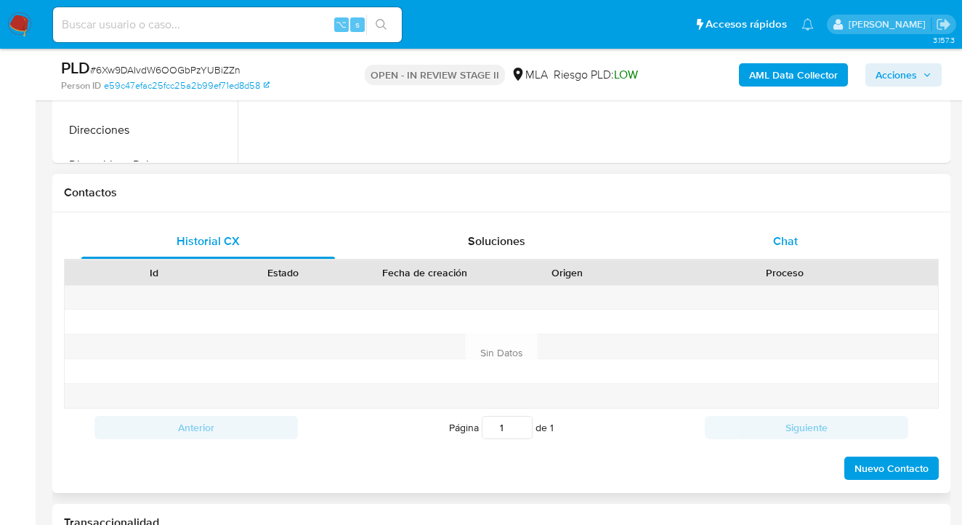
click at [783, 229] on div "Chat" at bounding box center [786, 241] width 254 height 35
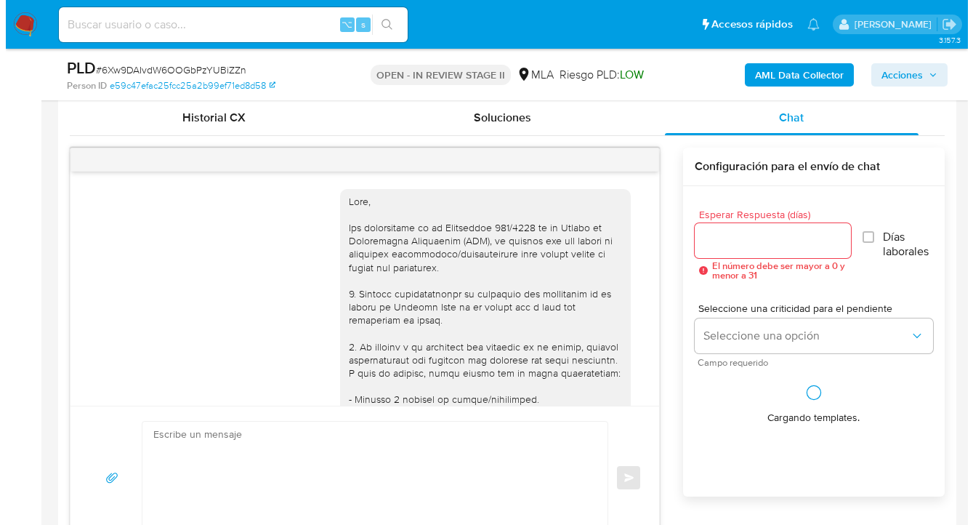
scroll to position [909, 0]
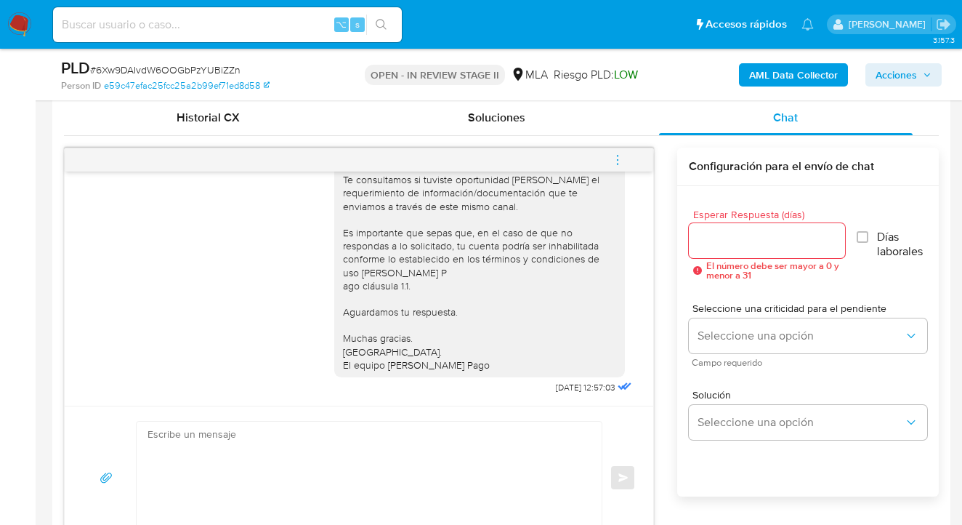
click at [722, 244] on input "Esperar Respuesta (días)" at bounding box center [767, 240] width 157 height 19
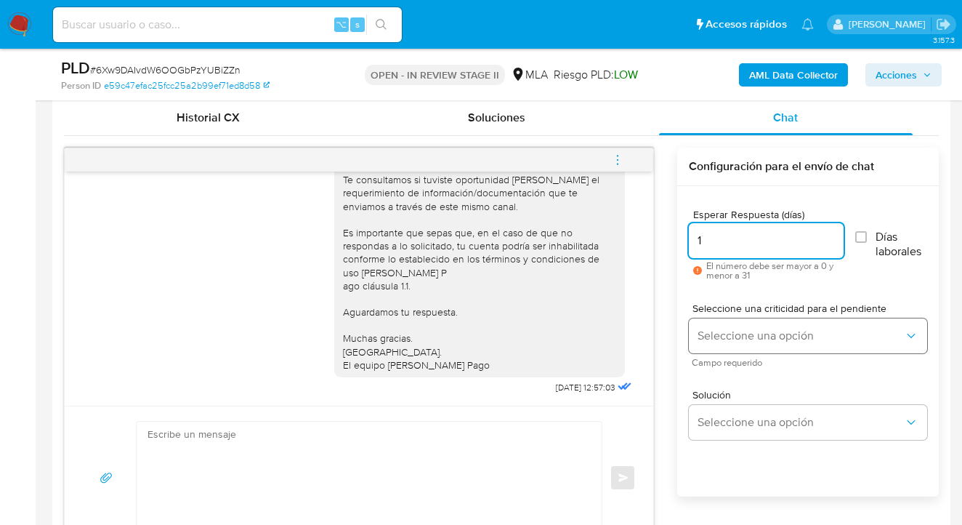
type input "1"
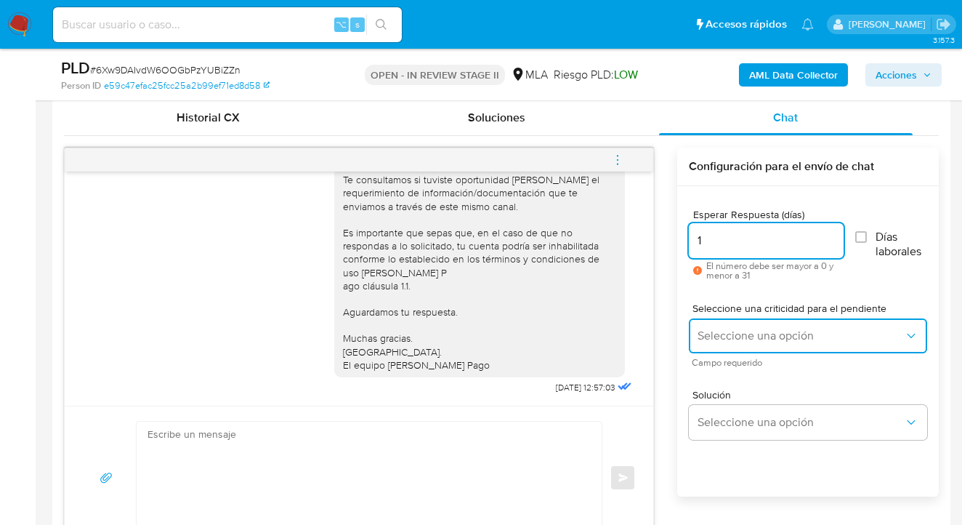
click at [749, 334] on span "Seleccione una opción" at bounding box center [801, 335] width 206 height 15
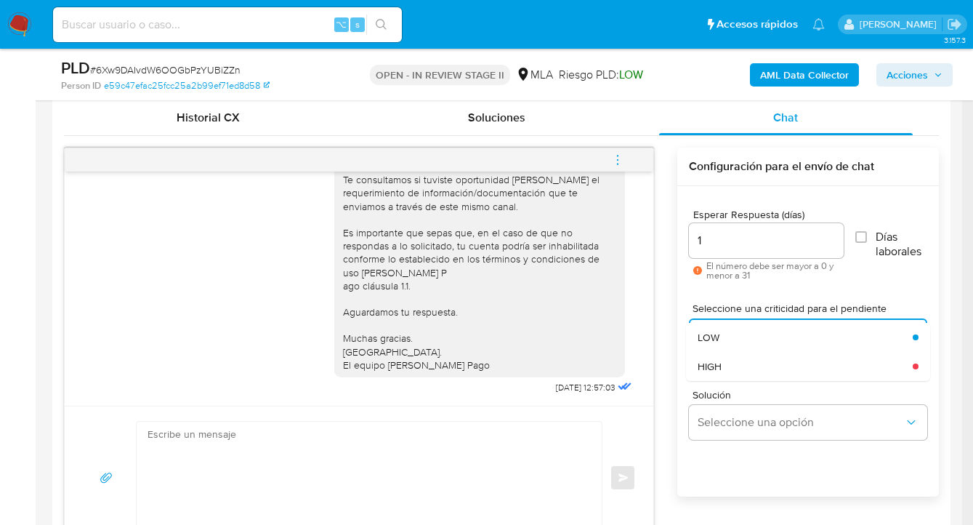
click at [737, 356] on div "HIGH" at bounding box center [801, 366] width 206 height 29
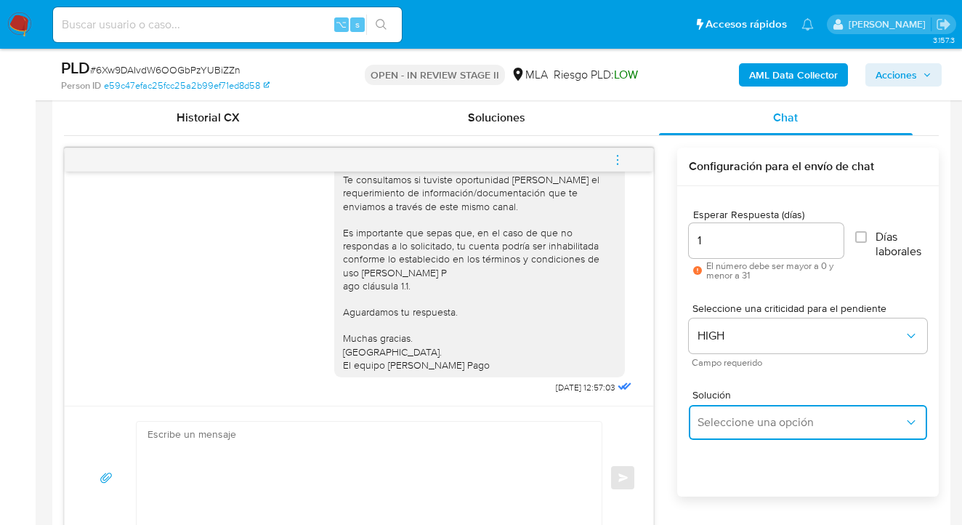
click at [741, 414] on button "Seleccione una opción" at bounding box center [808, 422] width 238 height 35
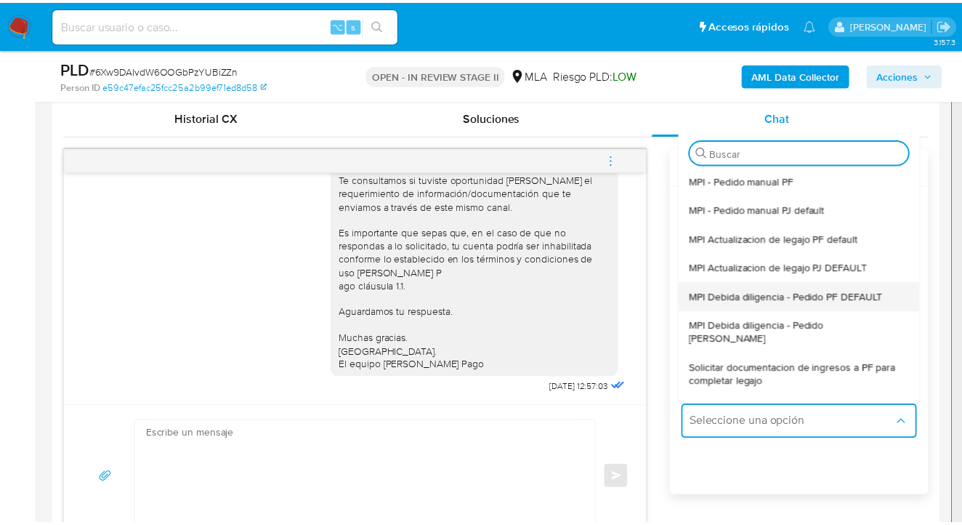
scroll to position [120, 0]
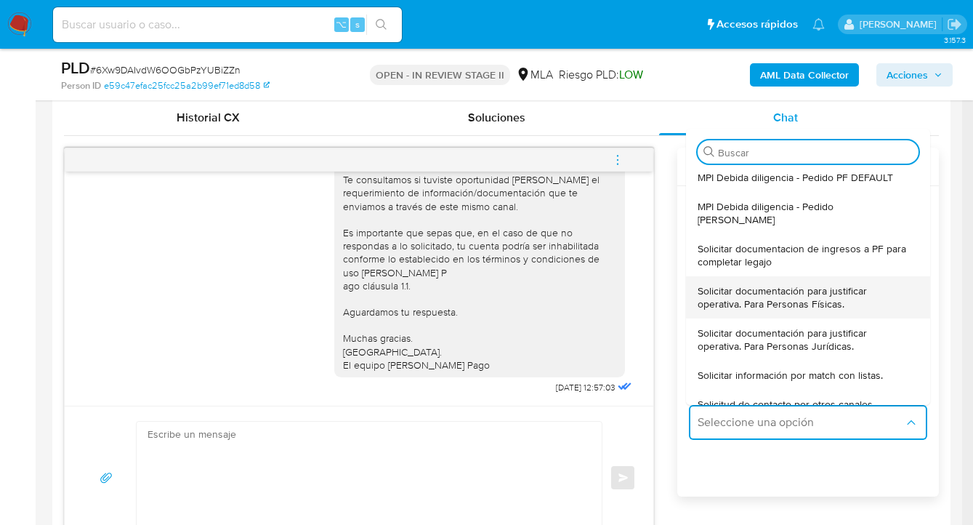
click at [775, 284] on span "Solicitar documentación para justificar operativa. Para Personas Físicas." at bounding box center [804, 297] width 212 height 26
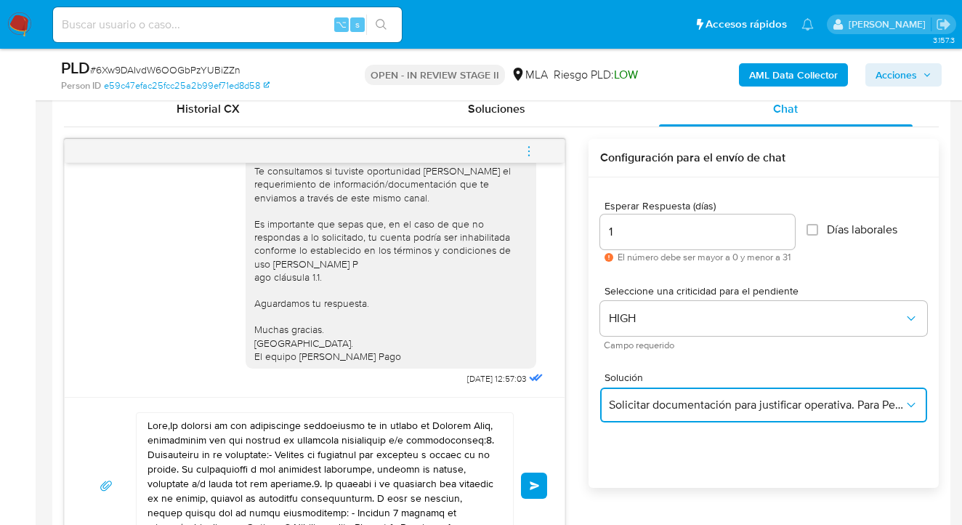
scroll to position [852, 0]
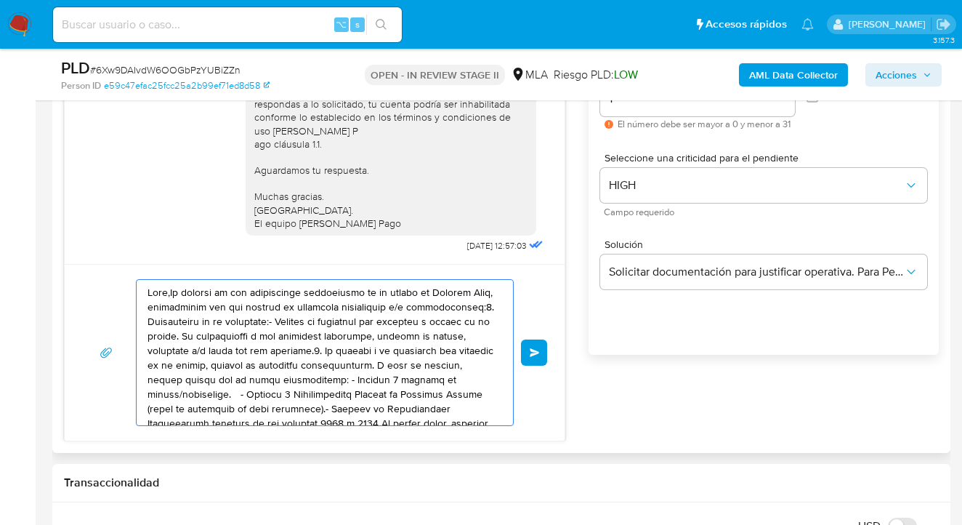
drag, startPoint x: 290, startPoint y: 392, endPoint x: 52, endPoint y: 251, distance: 276.6
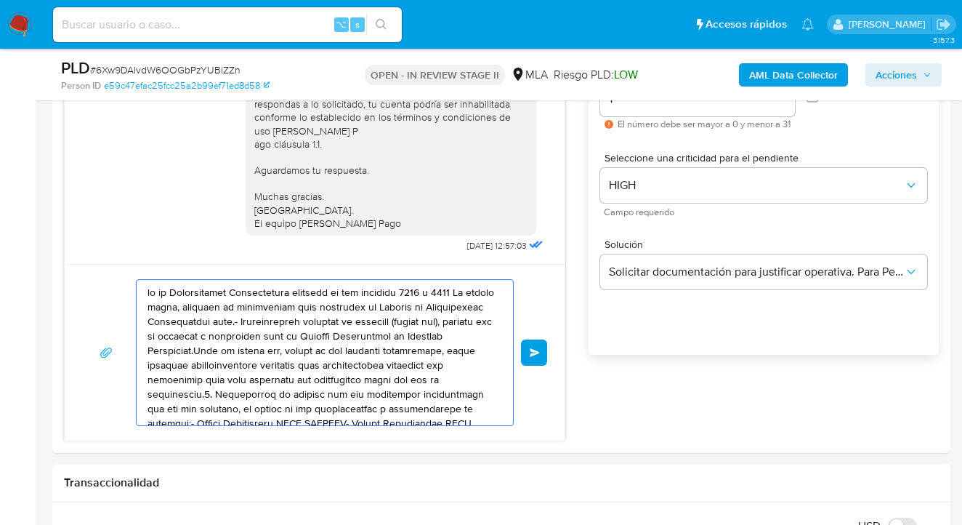
drag, startPoint x: 282, startPoint y: 366, endPoint x: 33, endPoint y: 257, distance: 272.4
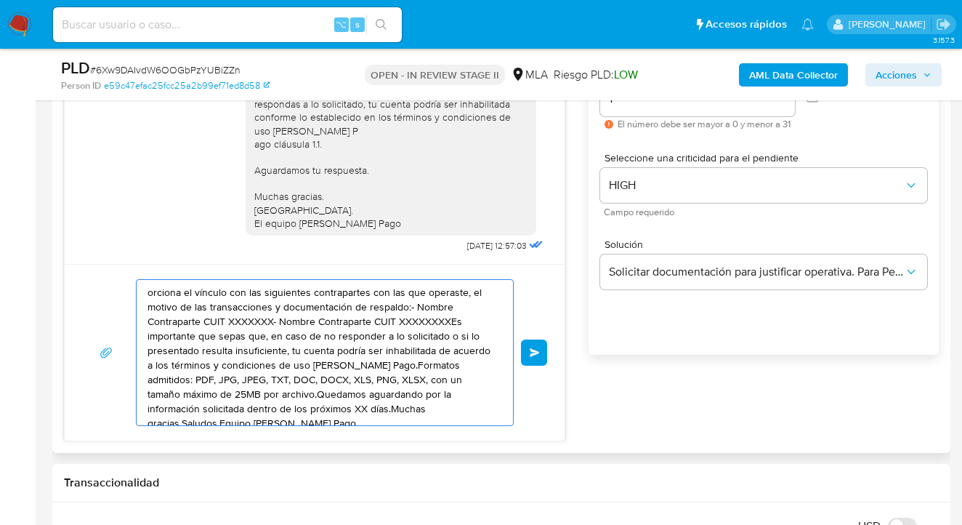
drag, startPoint x: 391, startPoint y: 380, endPoint x: 115, endPoint y: 295, distance: 289.0
click at [75, 285] on div "orciona el vínculo con las siguientes contrapartes con las que operaste, el mot…" at bounding box center [315, 352] width 500 height 177
type textarea ", XLSX, con un tamaño máximo de 25MB por archivo.Quedamos aguardando por la inf…"
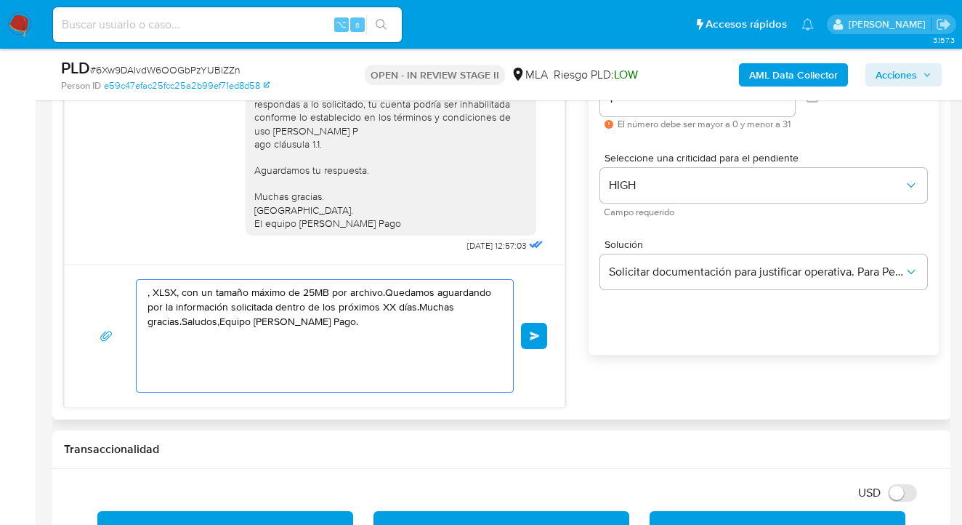
drag, startPoint x: 328, startPoint y: 365, endPoint x: 78, endPoint y: 274, distance: 266.0
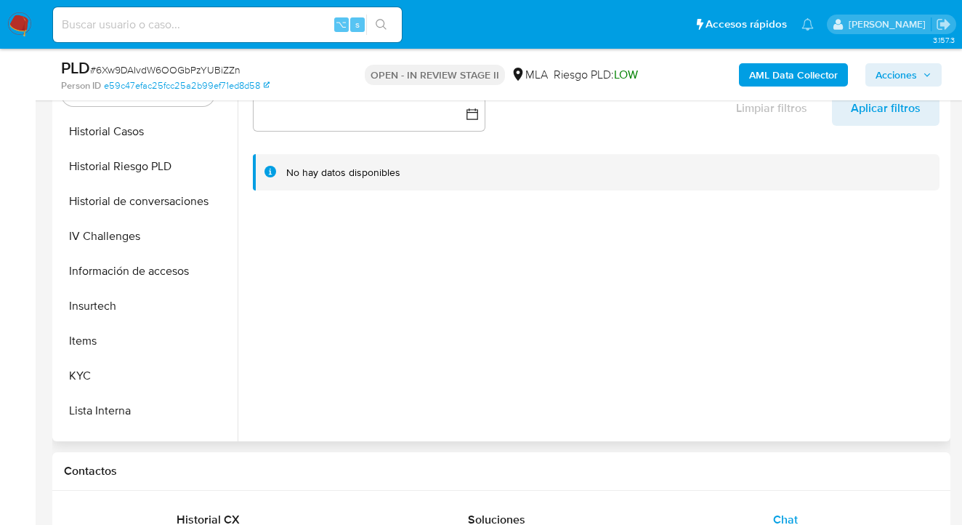
scroll to position [455, 0]
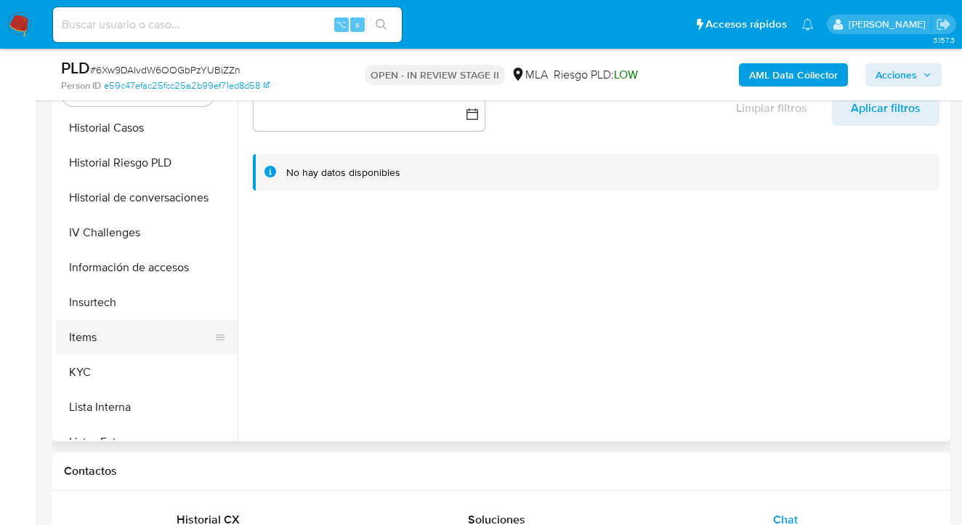
click at [201, 350] on button "Items" at bounding box center [141, 337] width 170 height 35
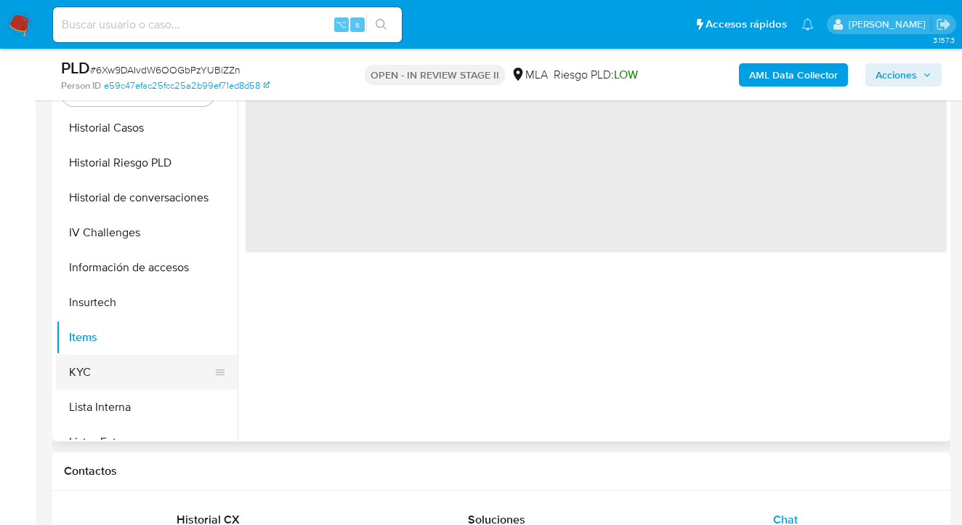
click at [158, 372] on button "KYC" at bounding box center [141, 372] width 170 height 35
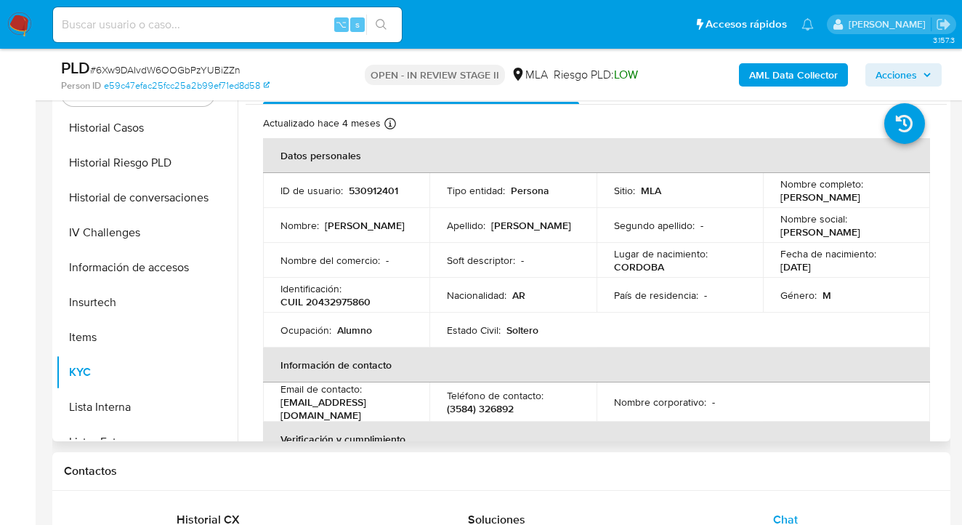
drag, startPoint x: 778, startPoint y: 194, endPoint x: 816, endPoint y: 206, distance: 40.2
click at [818, 203] on p "David Nahuel Oliveda Bernaola" at bounding box center [821, 196] width 80 height 13
copy p "David Nahuel Oliveda Bernaola"
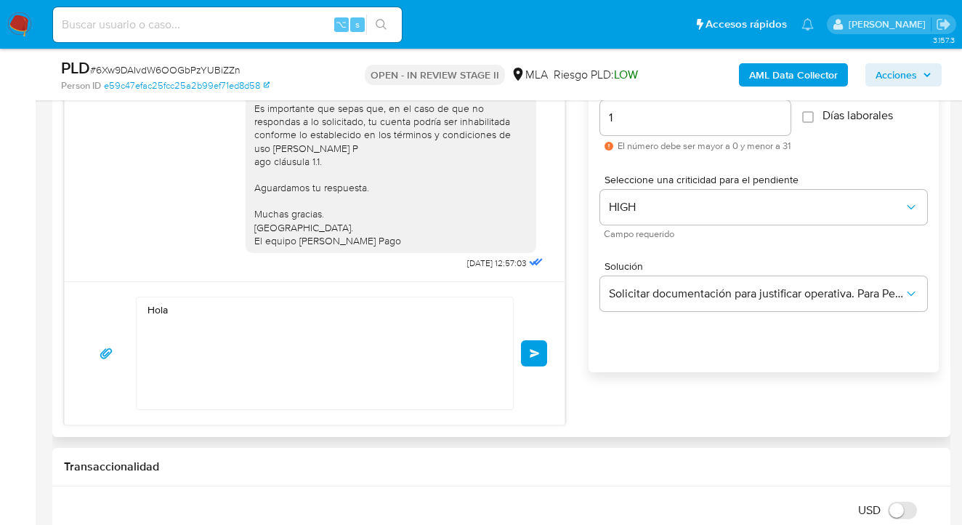
scroll to position [903, 0]
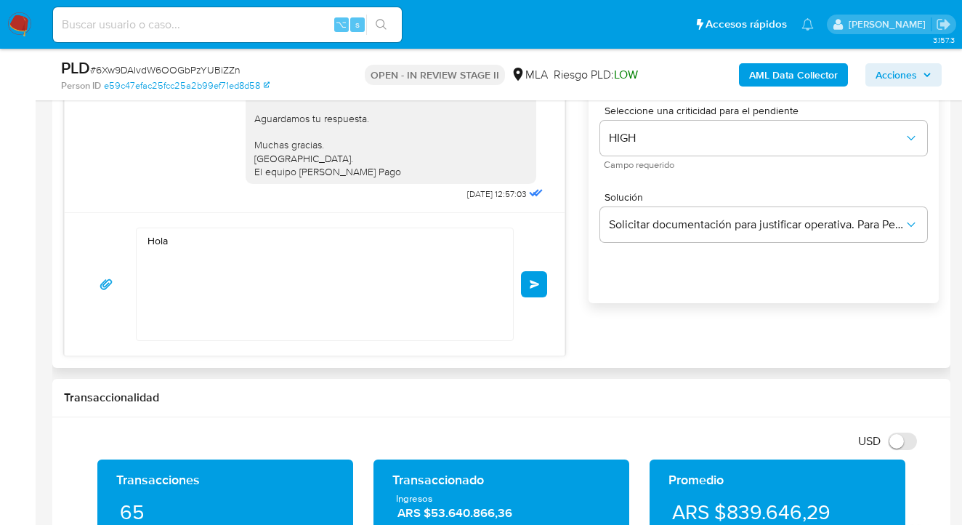
click at [187, 241] on textarea "Hola" at bounding box center [321, 284] width 347 height 112
paste textarea "[PERSON_NAME]"
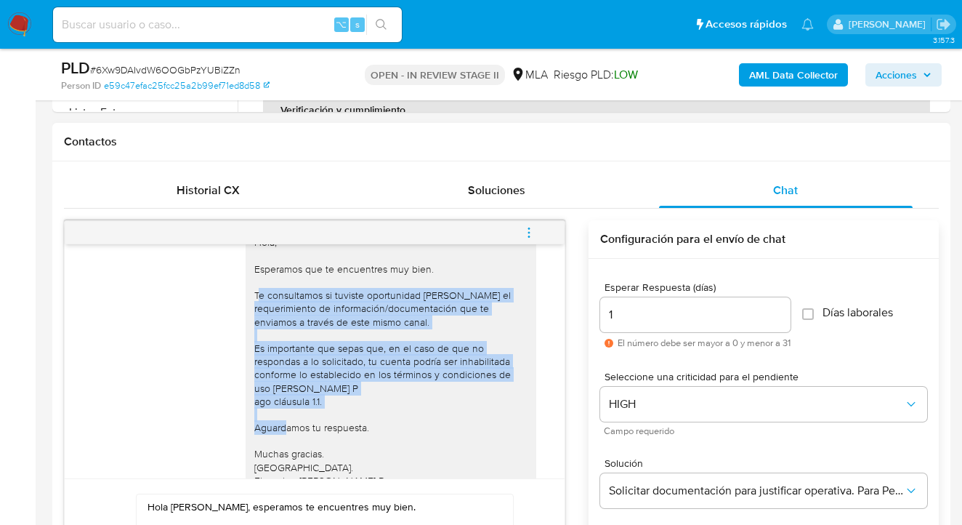
scroll to position [909, 0]
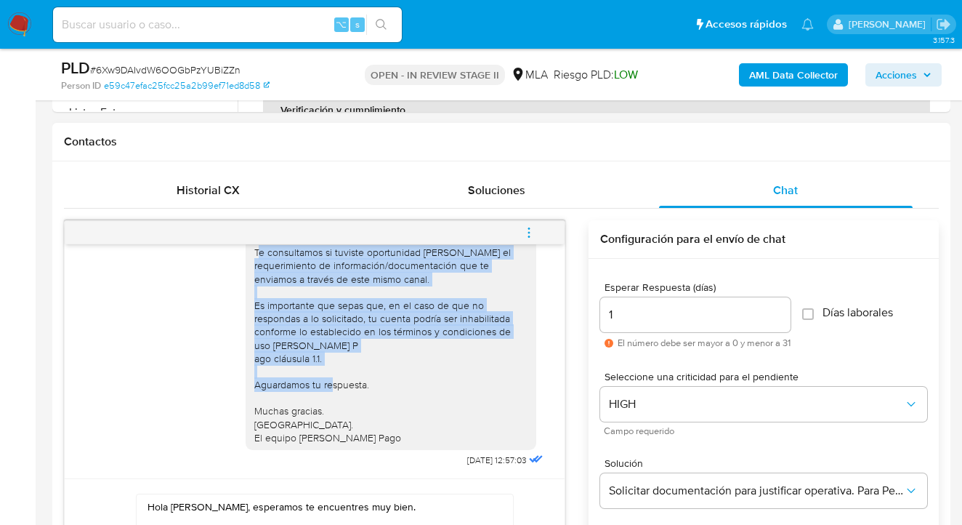
drag, startPoint x: 246, startPoint y: 368, endPoint x: 312, endPoint y: 379, distance: 67.7
click at [313, 379] on div "Hola, Esperamos que te encuentres muy bien. Te consultamos si tuviste oportunid…" at bounding box center [390, 318] width 273 height 251
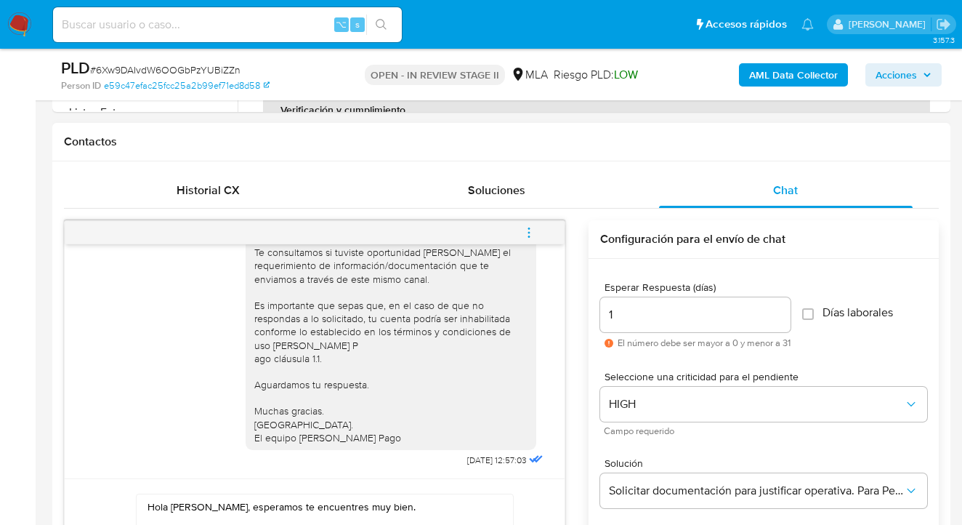
click at [375, 393] on div "Hola, Esperamos que te encuentres muy bien. Te consultamos si tuviste oportunid…" at bounding box center [390, 318] width 273 height 251
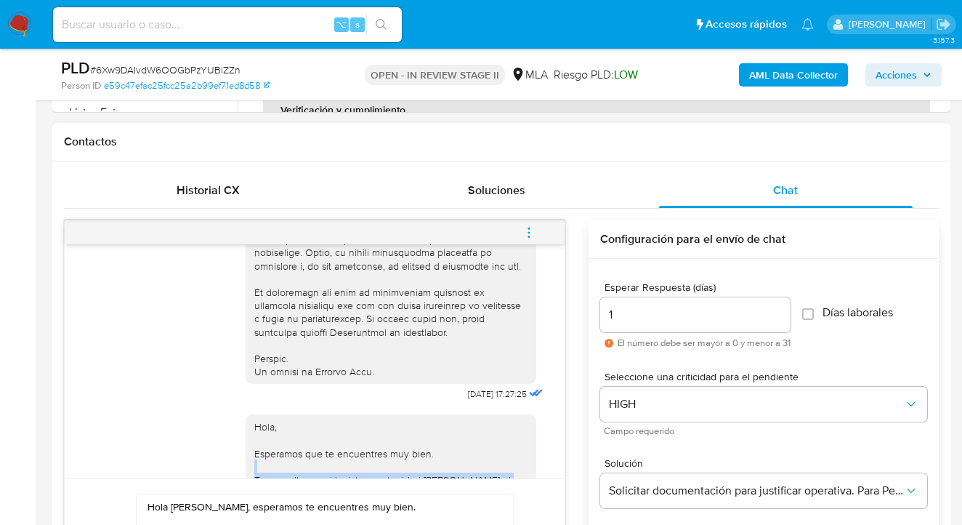
scroll to position [830, 0]
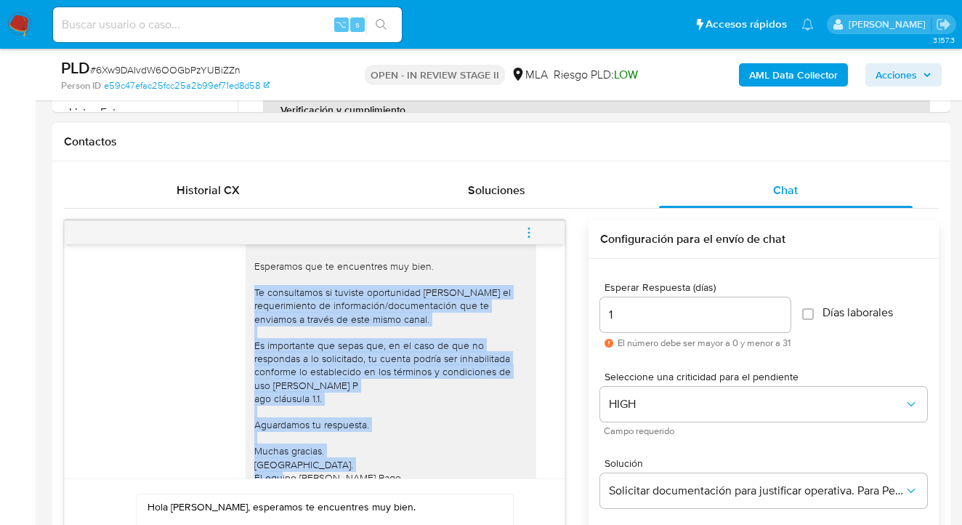
drag, startPoint x: 370, startPoint y: 427, endPoint x: 241, endPoint y: 314, distance: 171.5
click at [246, 314] on div "Hola, Esperamos que te encuentres muy bien. Te consultamos si tuviste oportunid…" at bounding box center [391, 358] width 291 height 263
copy div "Te consultamos si tuviste oportunidad de leer el requerimiento de información/d…"
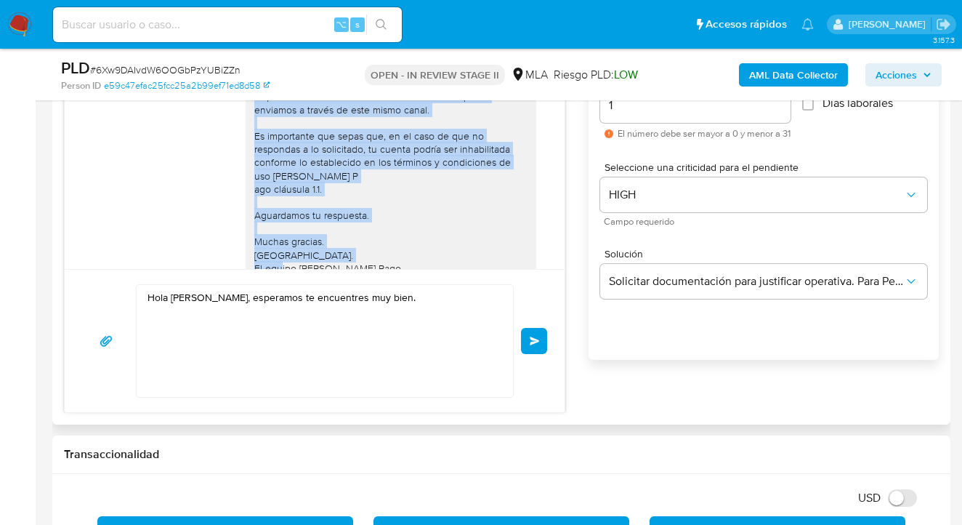
scroll to position [850, 0]
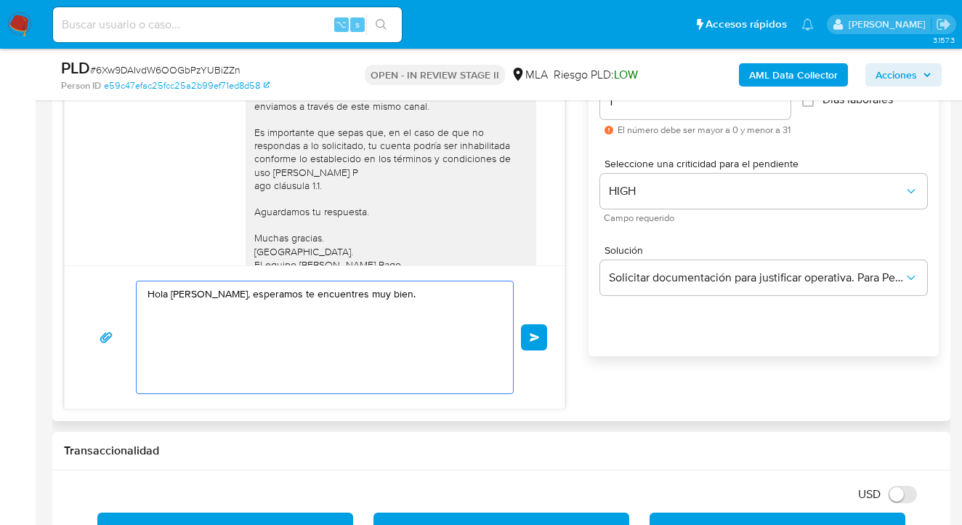
click at [220, 337] on textarea "Hola David Nahuel Oliveda Bernaola, esperamos te encuentres muy bien." at bounding box center [321, 337] width 347 height 112
paste textarea "Te consultamos si tuviste oportunidad de leer el requerimiento de información/d…"
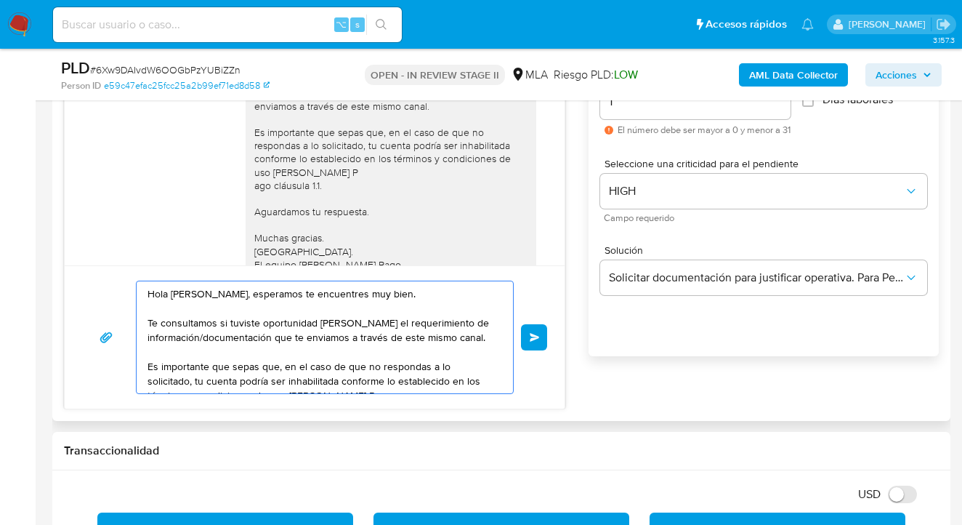
scroll to position [78, 0]
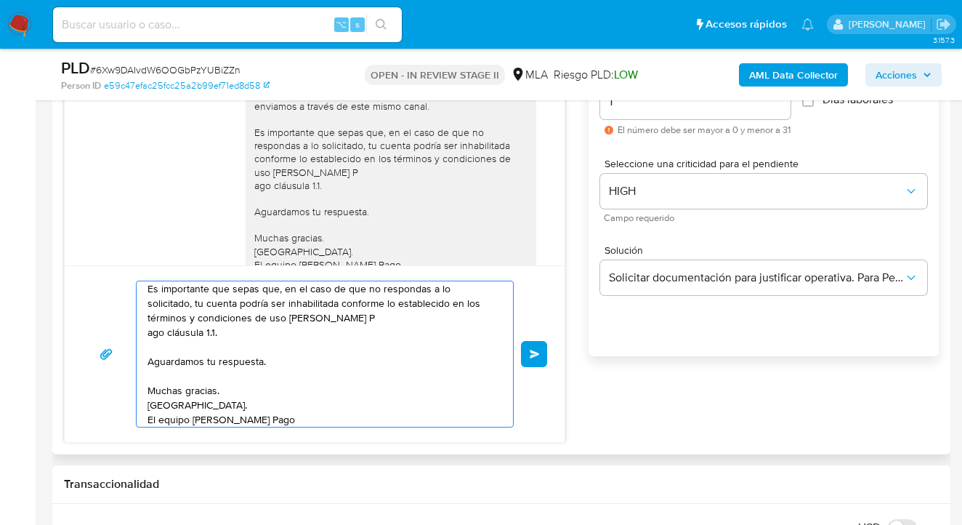
click at [363, 310] on textarea "Hola David Nahuel Oliveda Bernaola, esperamos te encuentres muy bien. Te consul…" at bounding box center [321, 353] width 347 height 145
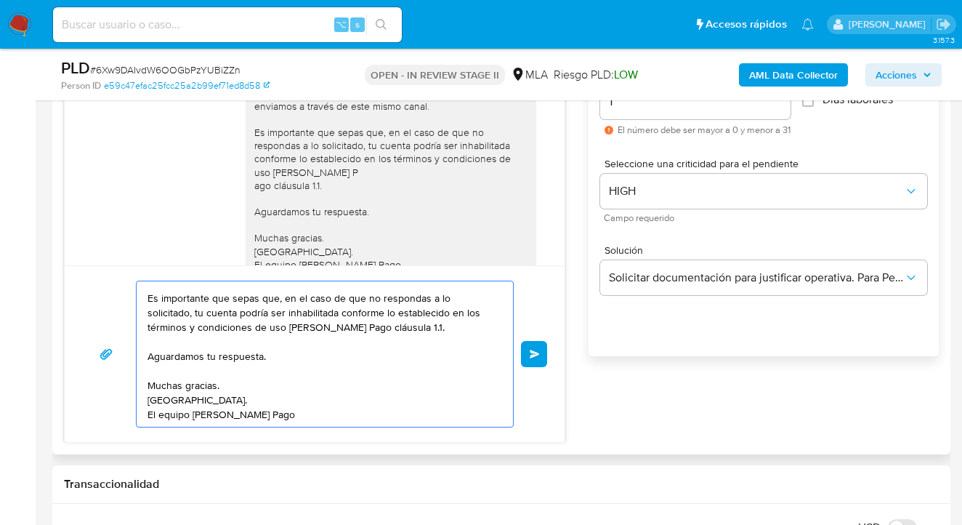
scroll to position [63, 0]
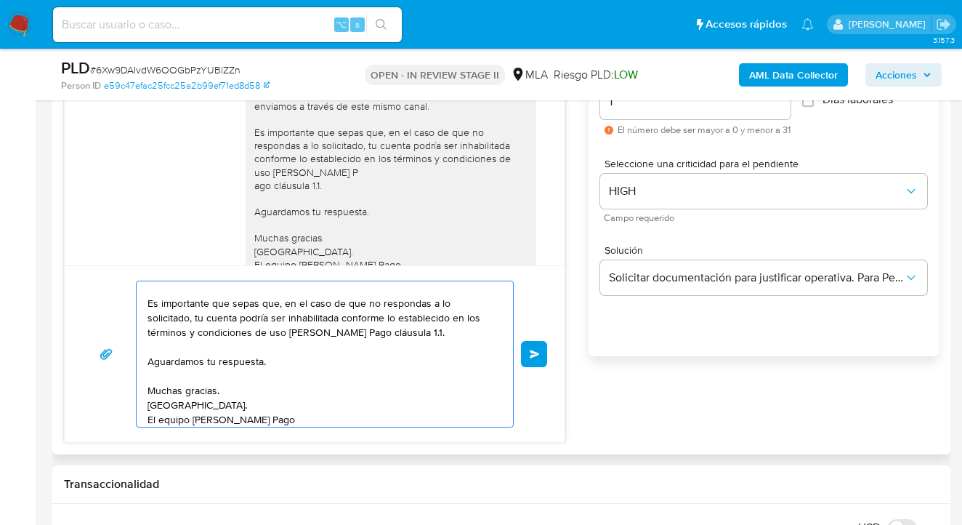
click at [222, 400] on textarea "Hola David Nahuel Oliveda Bernaola, esperamos te encuentres muy bien. Te consul…" at bounding box center [321, 353] width 347 height 145
click at [283, 363] on textarea "Hola David Nahuel Oliveda Bernaola, esperamos te encuentres muy bien. Te consul…" at bounding box center [321, 353] width 347 height 145
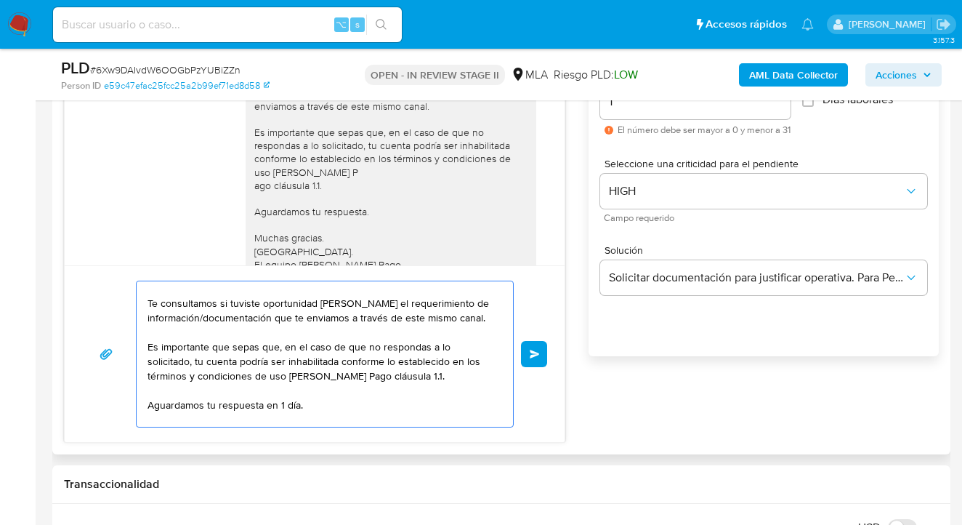
scroll to position [5, 0]
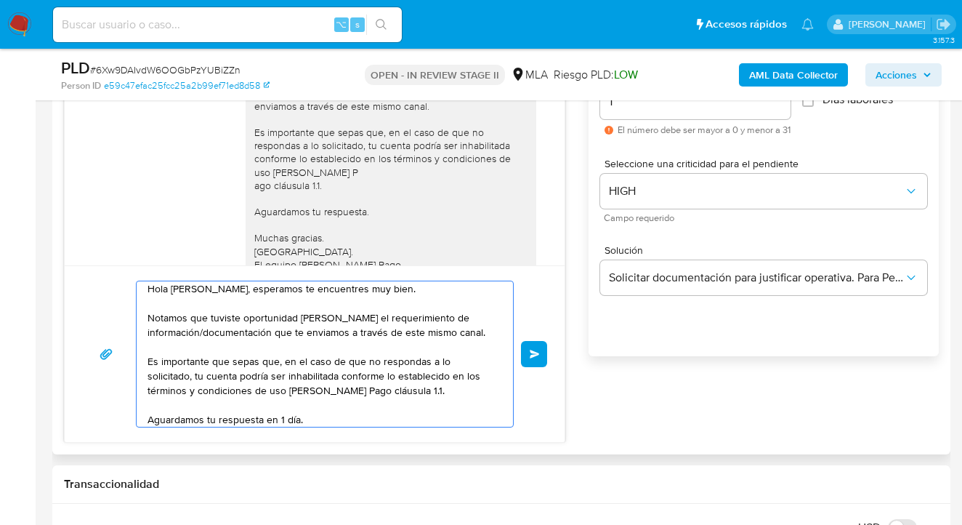
click at [340, 312] on textarea "Hola David Nahuel Oliveda Bernaola, esperamos te encuentres muy bien. Notamos q…" at bounding box center [321, 353] width 347 height 145
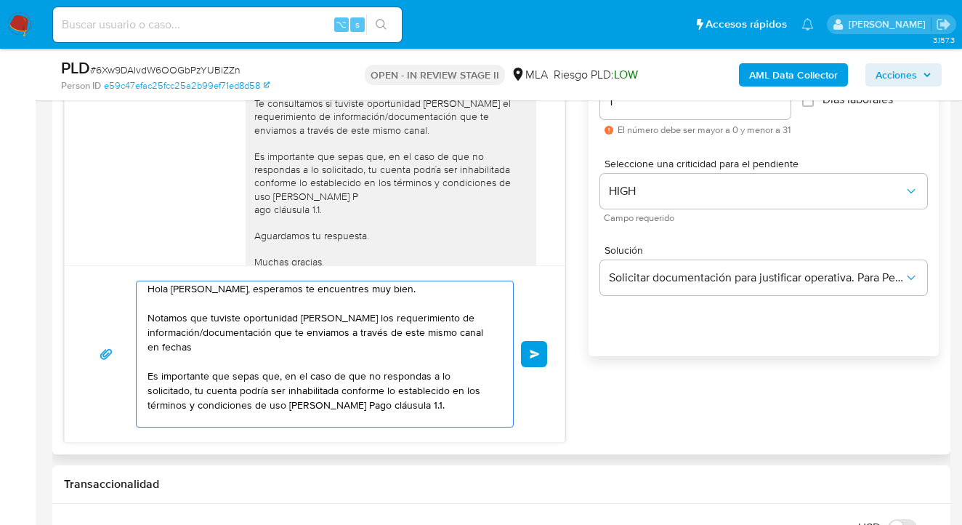
scroll to position [909, 0]
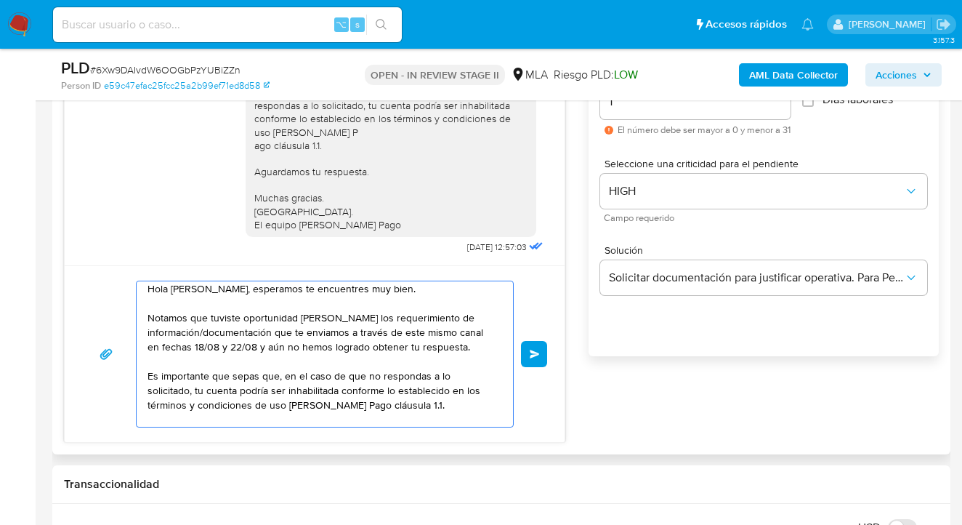
click at [268, 390] on textarea "Hola David Nahuel Oliveda Bernaola, esperamos te encuentres muy bien. Notamos q…" at bounding box center [321, 353] width 347 height 145
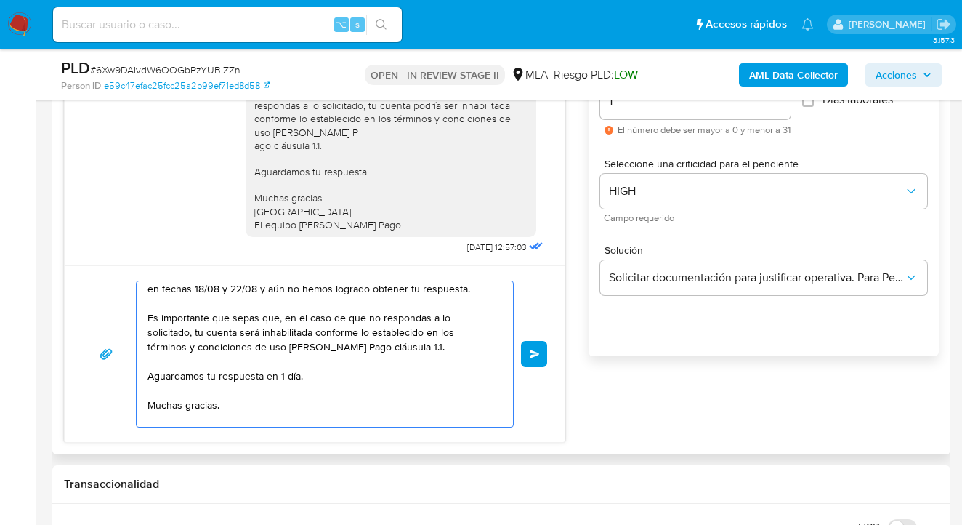
scroll to position [92, 0]
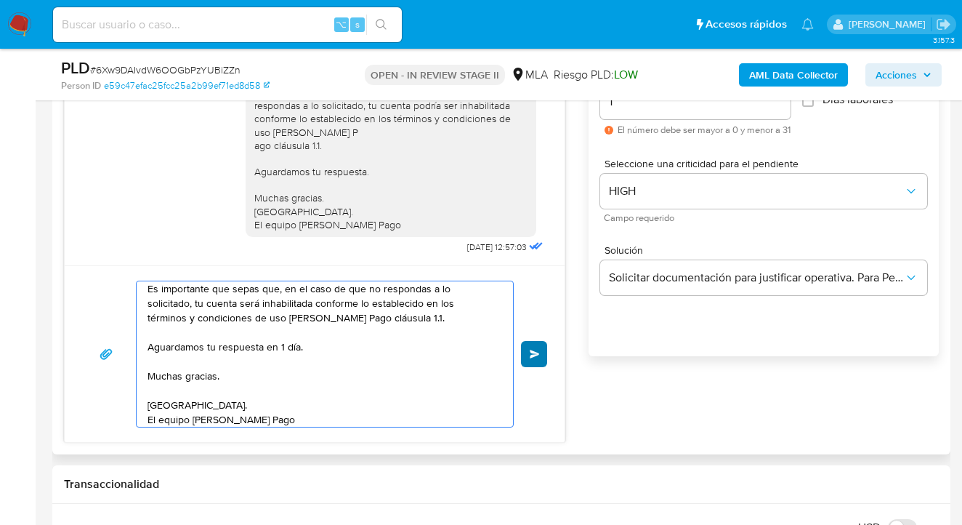
type textarea "Hola David Nahuel Oliveda Bernaola, esperamos te encuentres muy bien. Notamos q…"
click at [536, 352] on span "Enviar" at bounding box center [535, 354] width 10 height 9
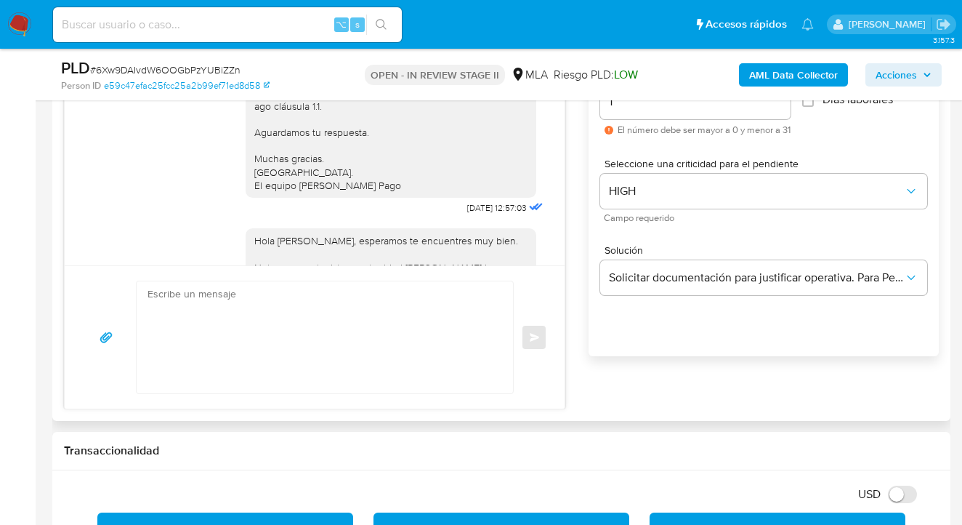
scroll to position [1202, 0]
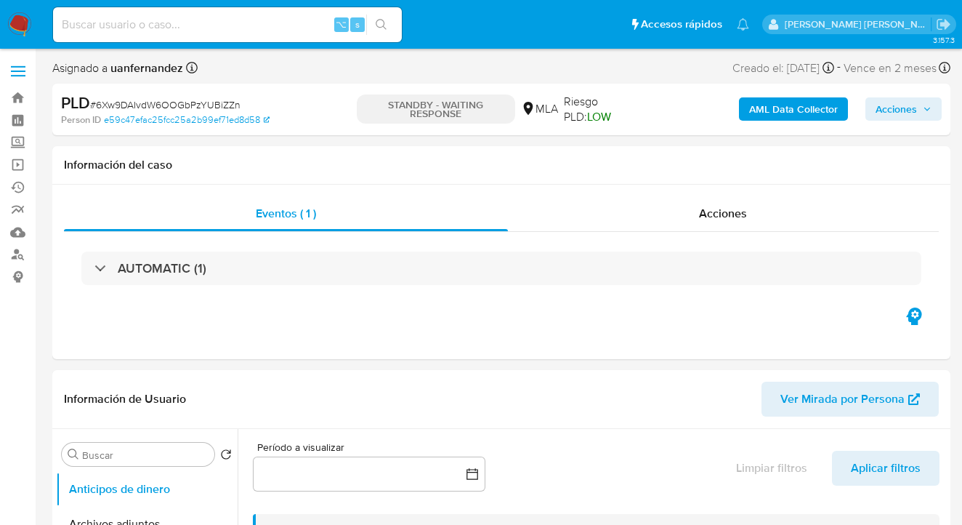
select select "10"
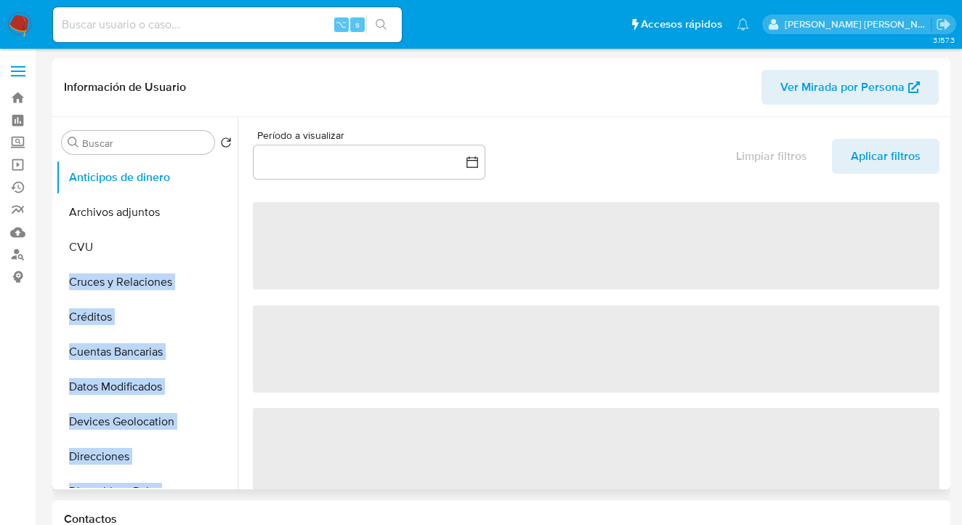
scroll to position [184, 0]
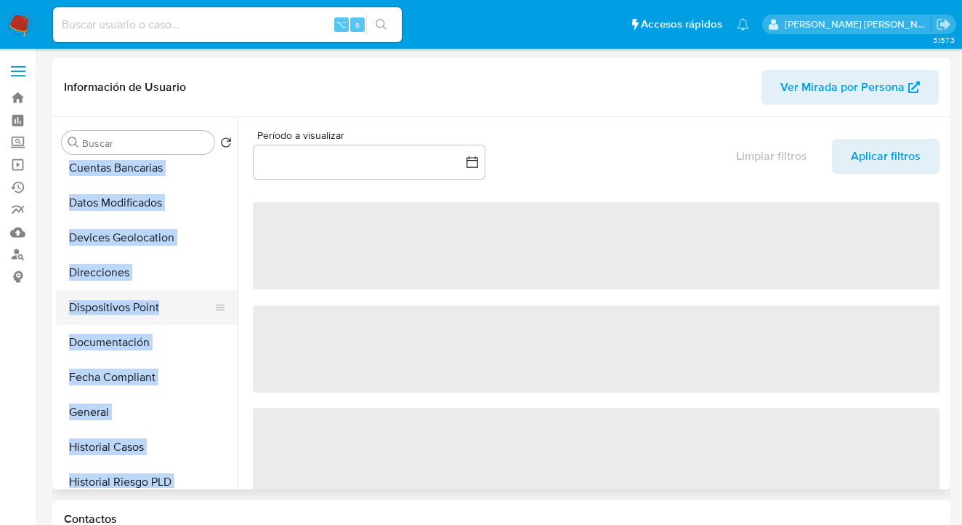
select select "10"
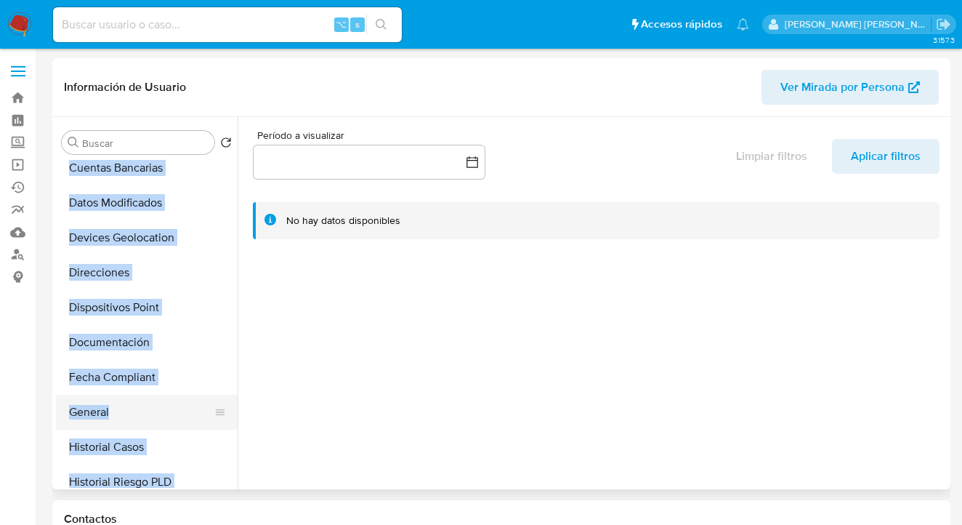
click at [137, 403] on button "General" at bounding box center [141, 412] width 170 height 35
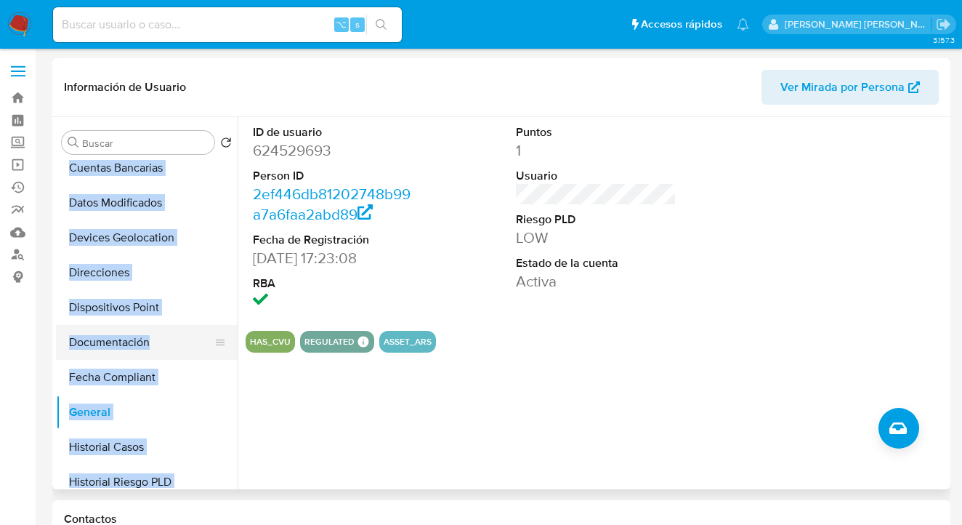
click at [141, 339] on button "Documentación" at bounding box center [141, 342] width 170 height 35
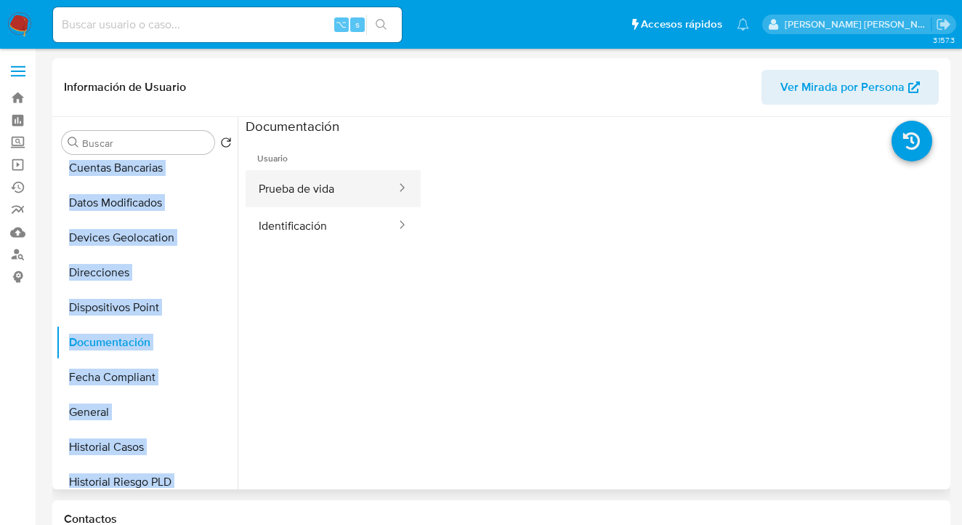
drag, startPoint x: 306, startPoint y: 187, endPoint x: 350, endPoint y: 195, distance: 45.0
click at [306, 188] on button "Prueba de vida" at bounding box center [322, 188] width 152 height 37
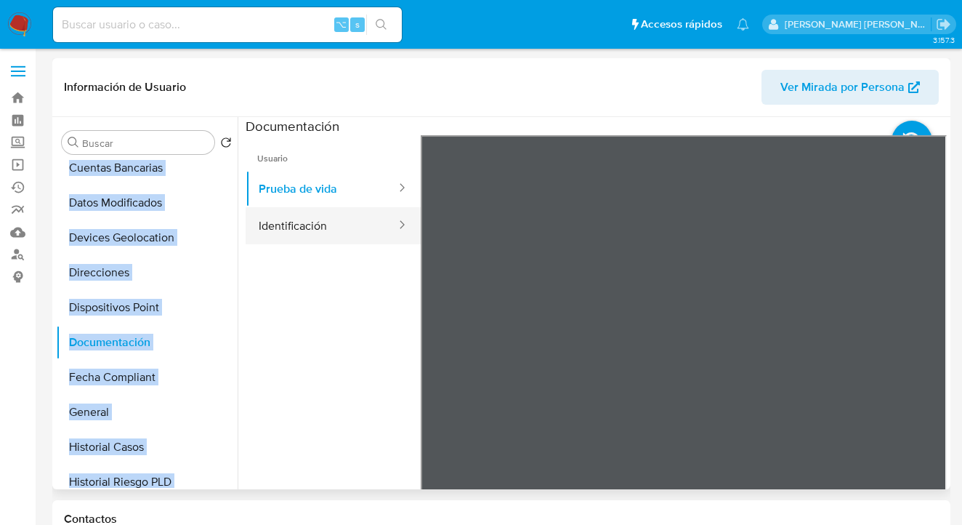
click at [352, 225] on button "Identificación" at bounding box center [322, 225] width 152 height 37
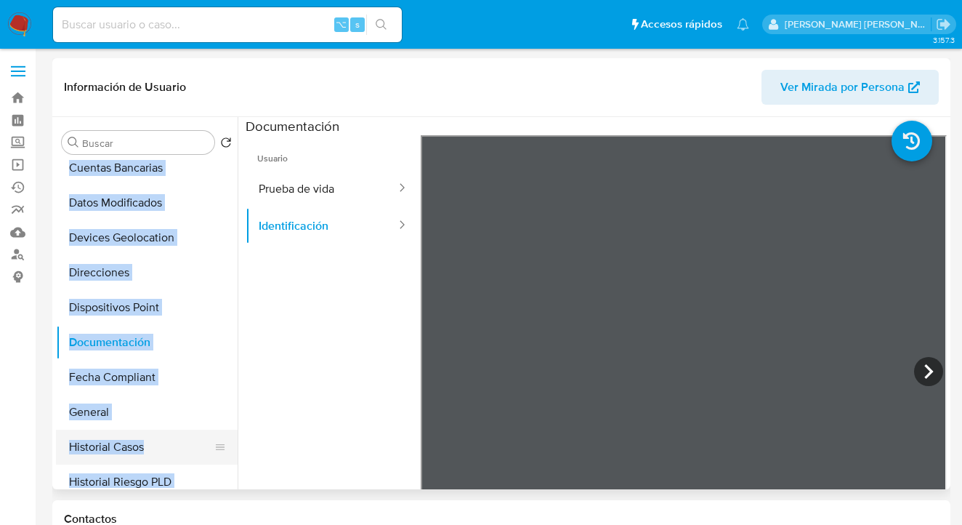
click at [153, 448] on button "Historial Casos" at bounding box center [141, 447] width 170 height 35
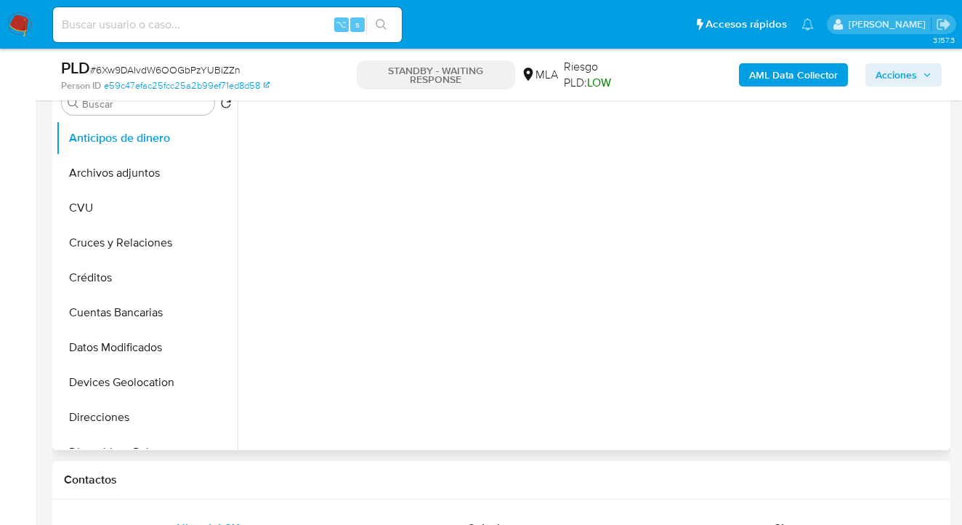
scroll to position [578, 0]
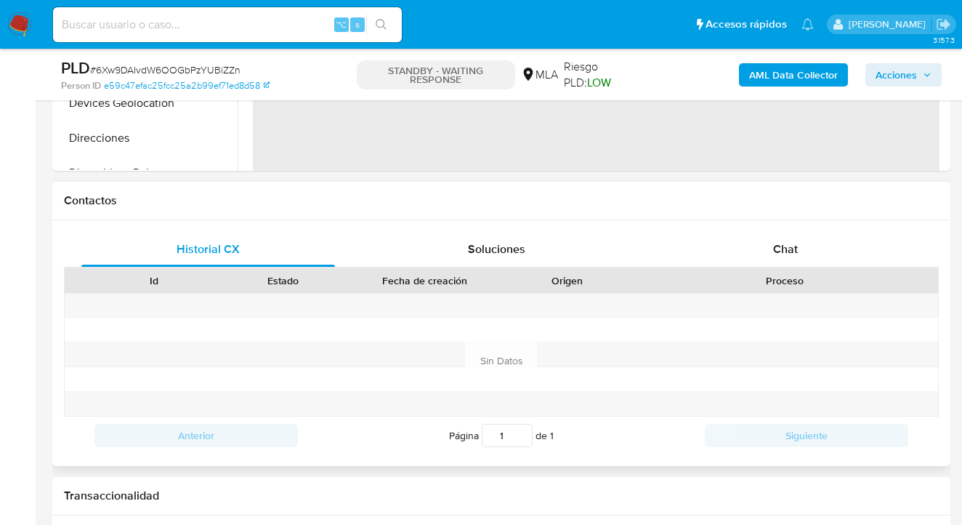
select select "10"
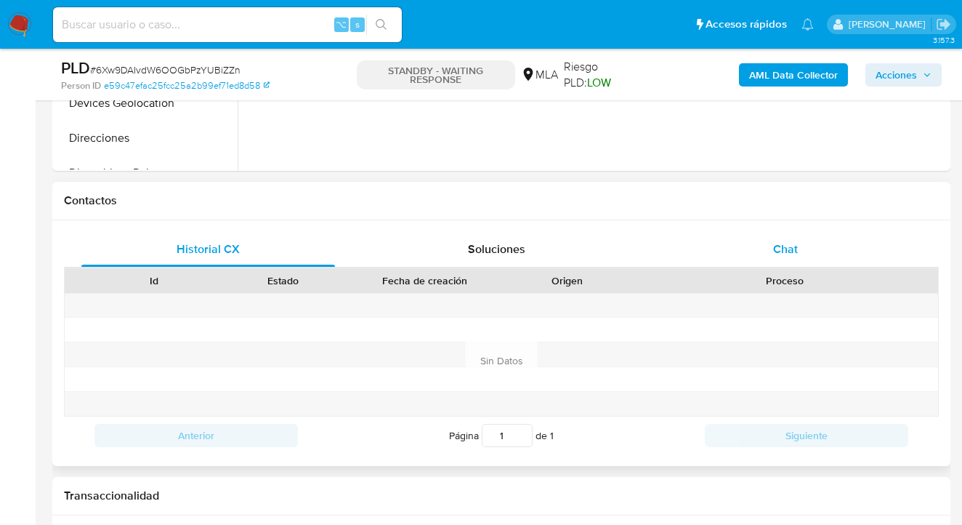
click at [840, 252] on div "Chat" at bounding box center [786, 249] width 254 height 35
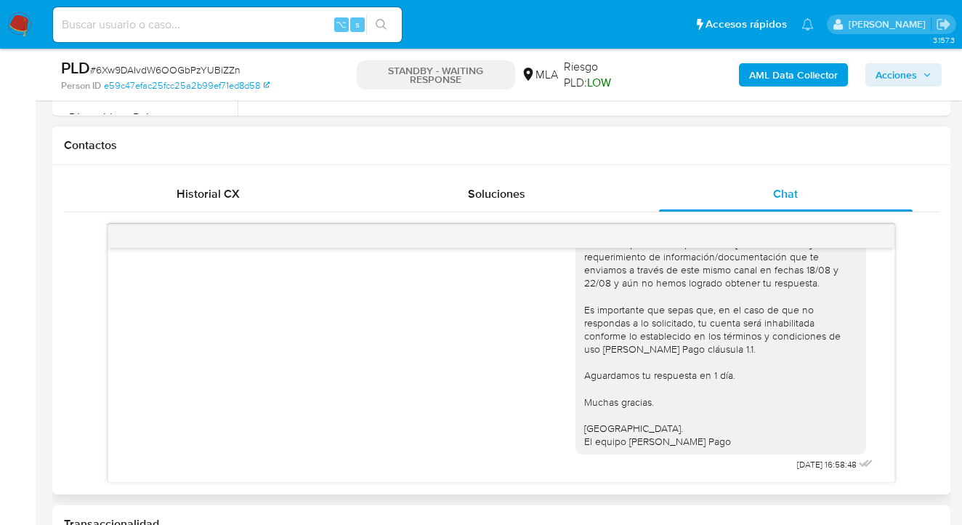
scroll to position [1202, 0]
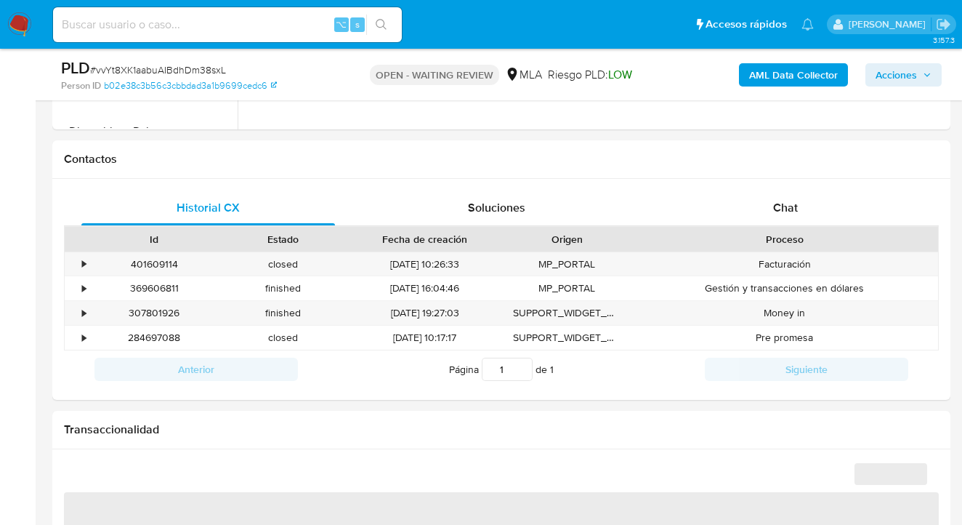
scroll to position [687, 0]
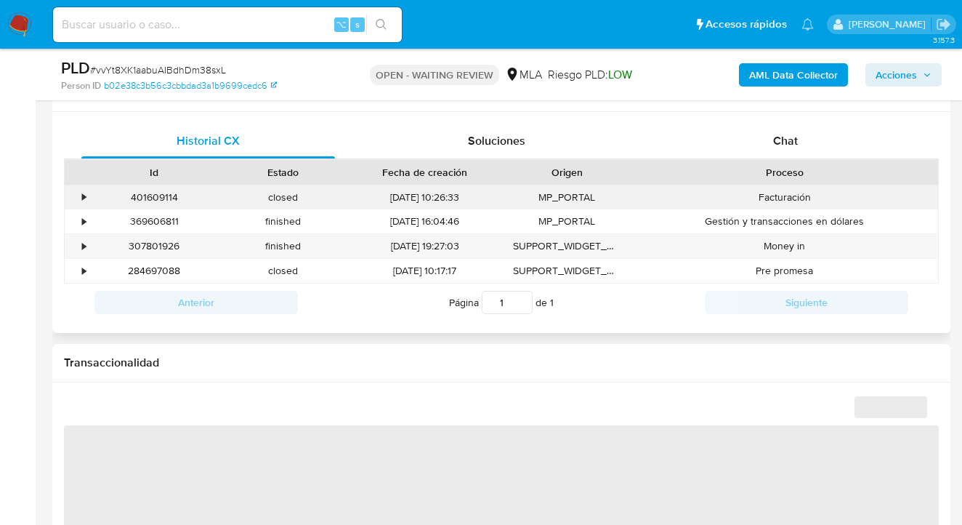
select select "10"
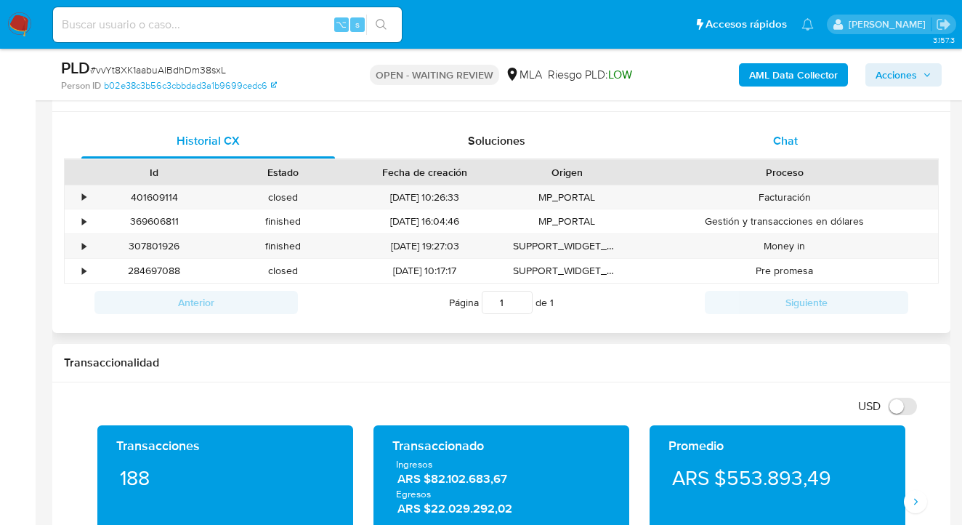
click at [787, 142] on span "Chat" at bounding box center [785, 140] width 25 height 17
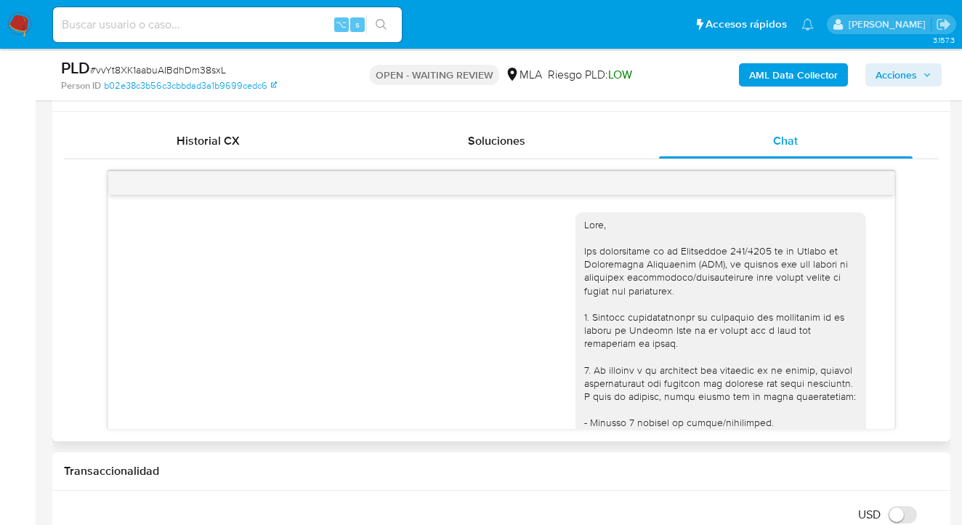
scroll to position [994, 0]
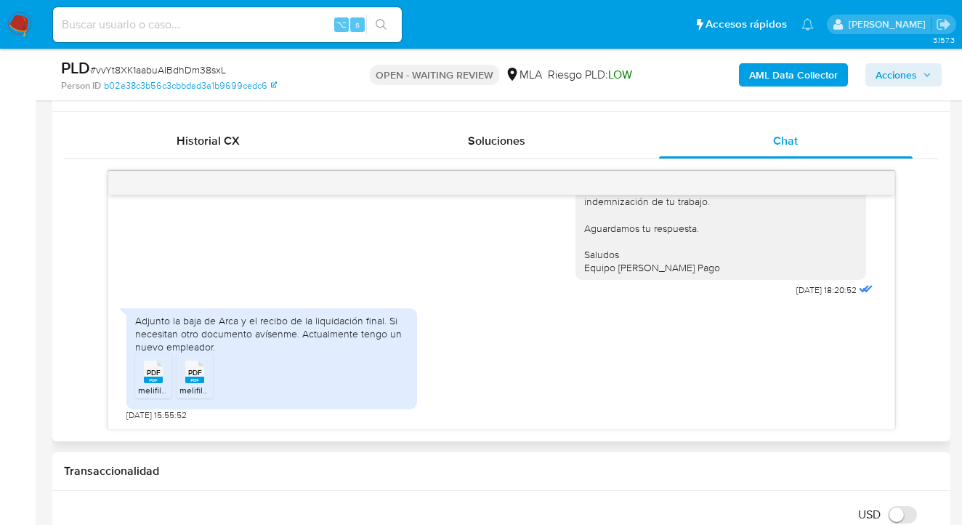
click at [148, 374] on span "PDF" at bounding box center [154, 372] width 14 height 9
click at [194, 377] on span "PDF" at bounding box center [195, 372] width 14 height 9
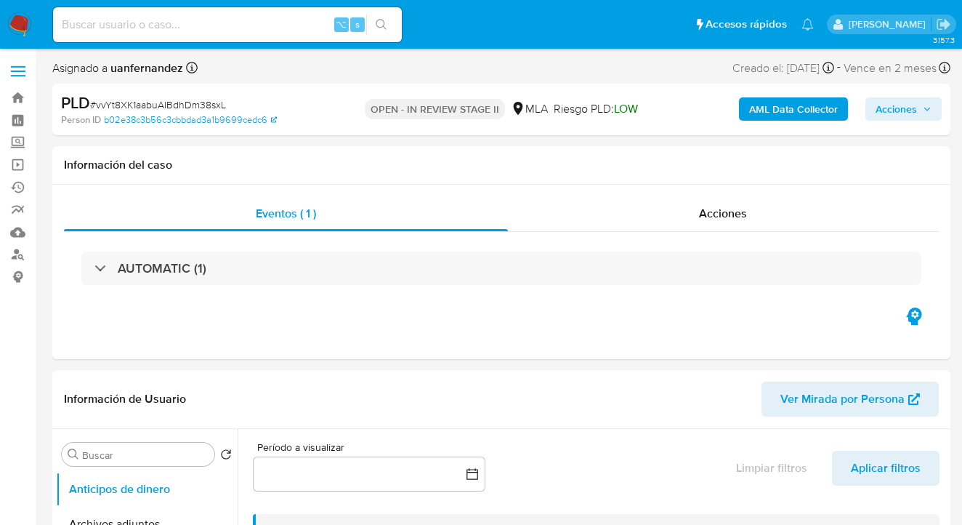
select select "10"
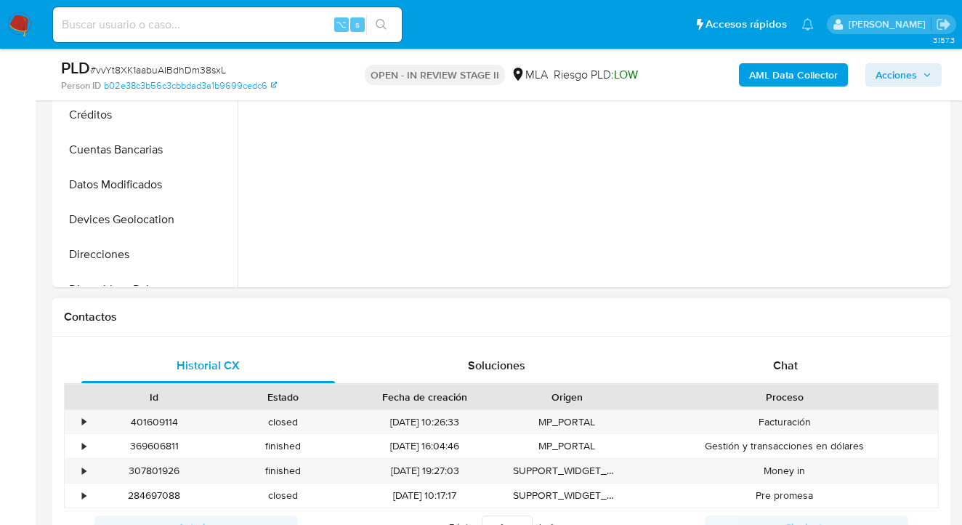
drag, startPoint x: 794, startPoint y: 360, endPoint x: 759, endPoint y: 330, distance: 46.9
click at [794, 360] on span "Chat" at bounding box center [785, 365] width 25 height 17
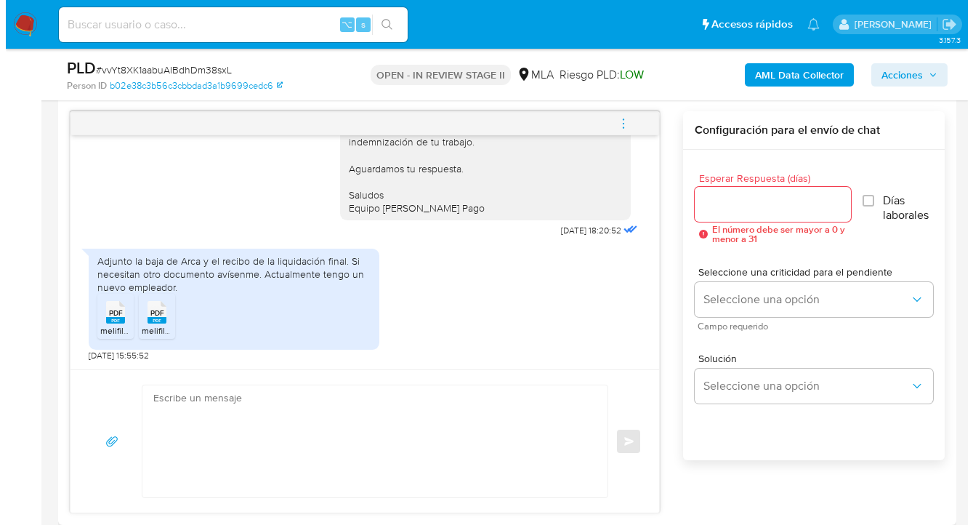
scroll to position [747, 0]
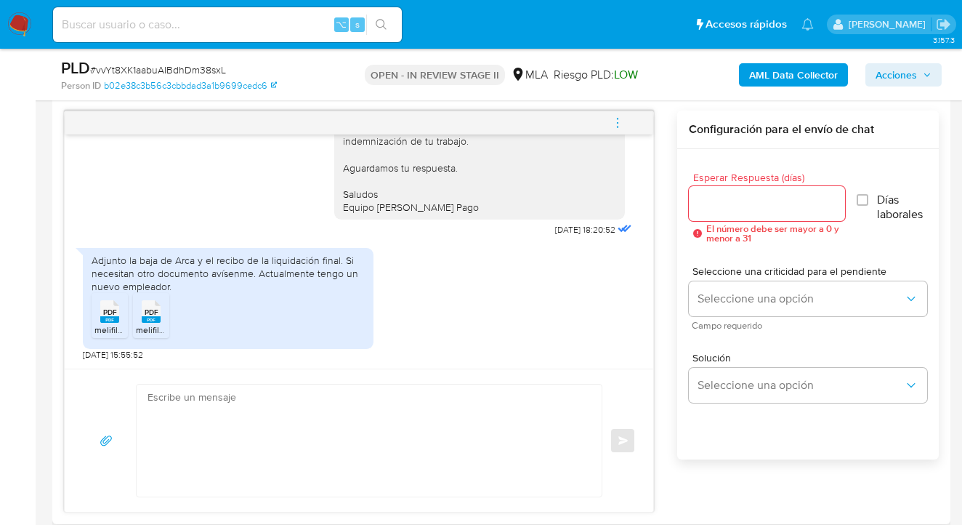
click at [719, 205] on input "Esperar Respuesta (días)" at bounding box center [767, 203] width 157 height 19
type input "1"
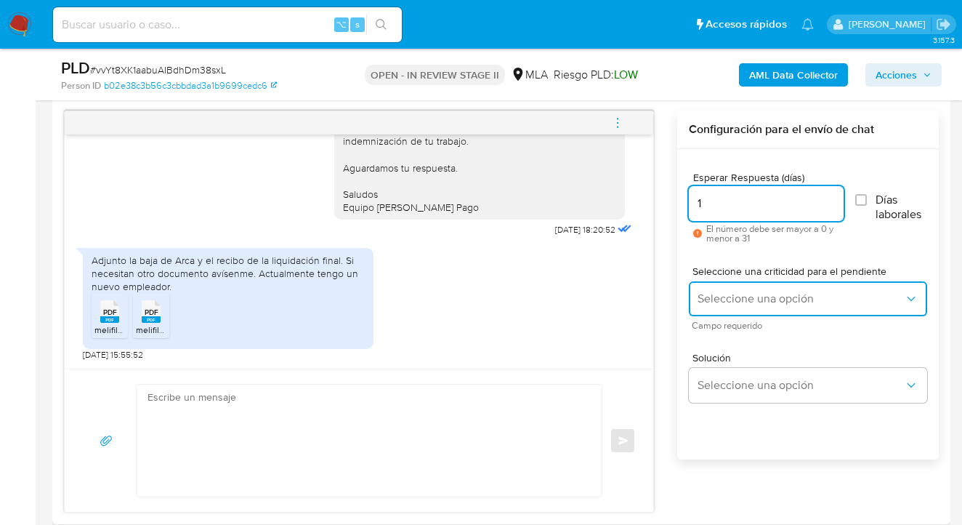
click at [728, 307] on button "Seleccione una opción" at bounding box center [808, 298] width 238 height 35
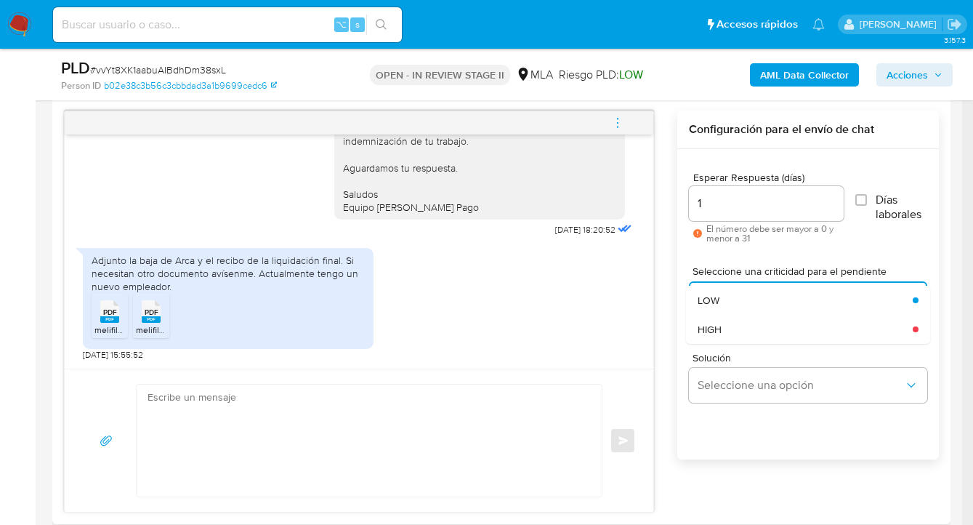
drag, startPoint x: 727, startPoint y: 303, endPoint x: 730, endPoint y: 327, distance: 24.2
click at [727, 303] on div "LOW" at bounding box center [801, 300] width 206 height 29
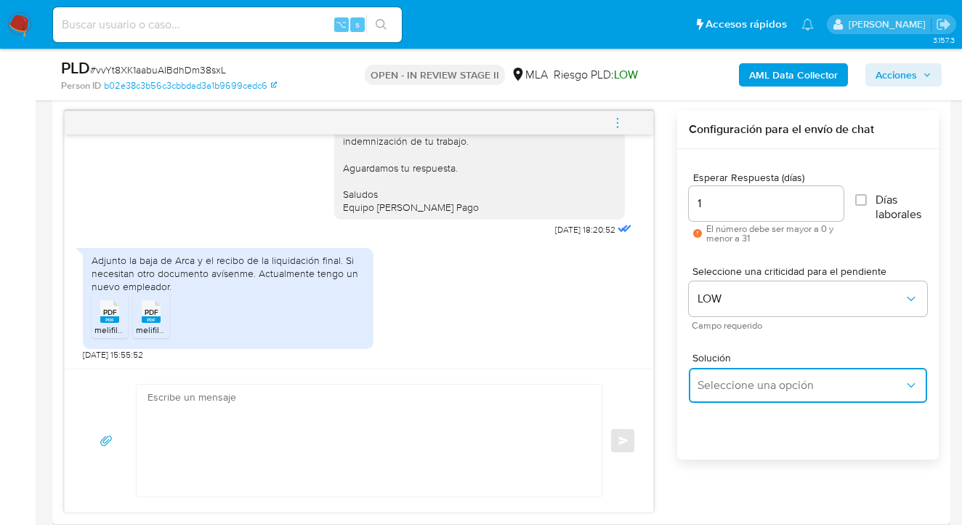
click at [736, 373] on button "Seleccione una opción" at bounding box center [808, 385] width 238 height 35
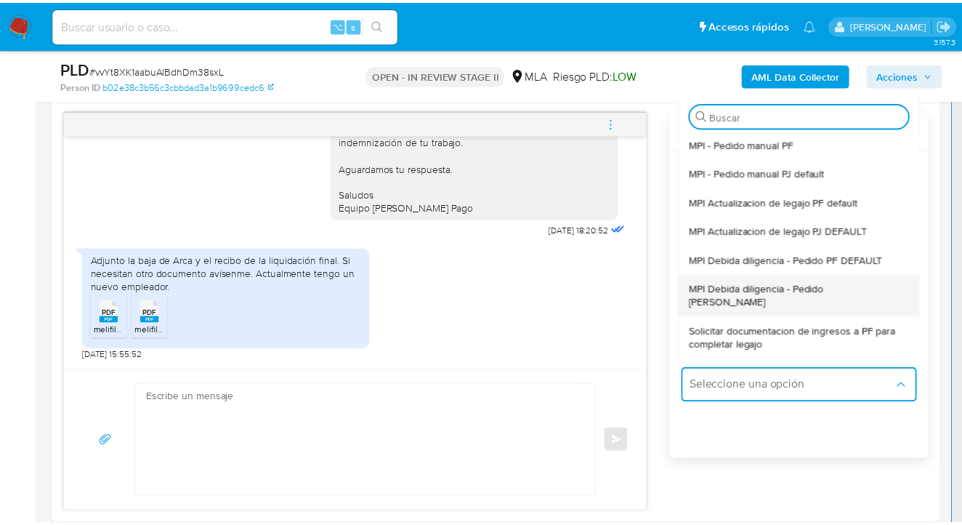
scroll to position [23, 0]
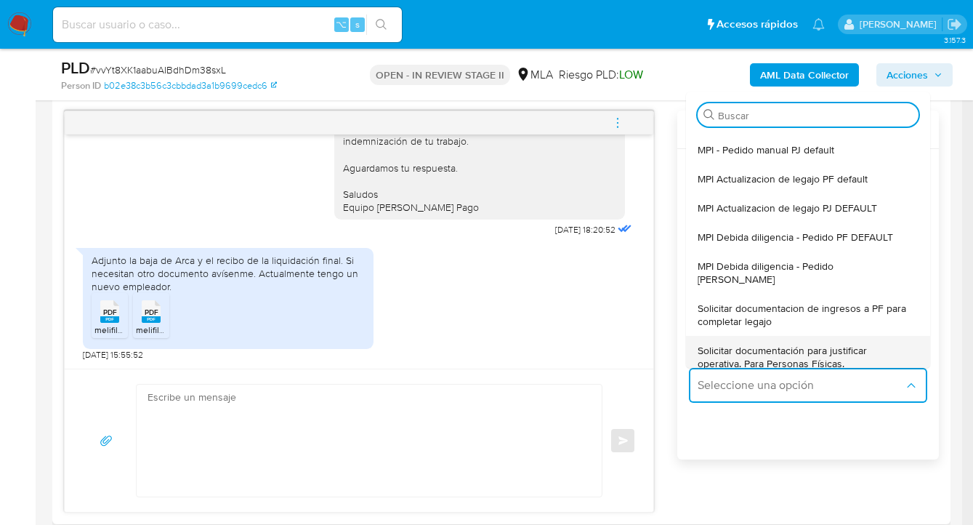
click at [760, 344] on span "Solicitar documentación para justificar operativa. Para Personas Físicas." at bounding box center [804, 357] width 212 height 26
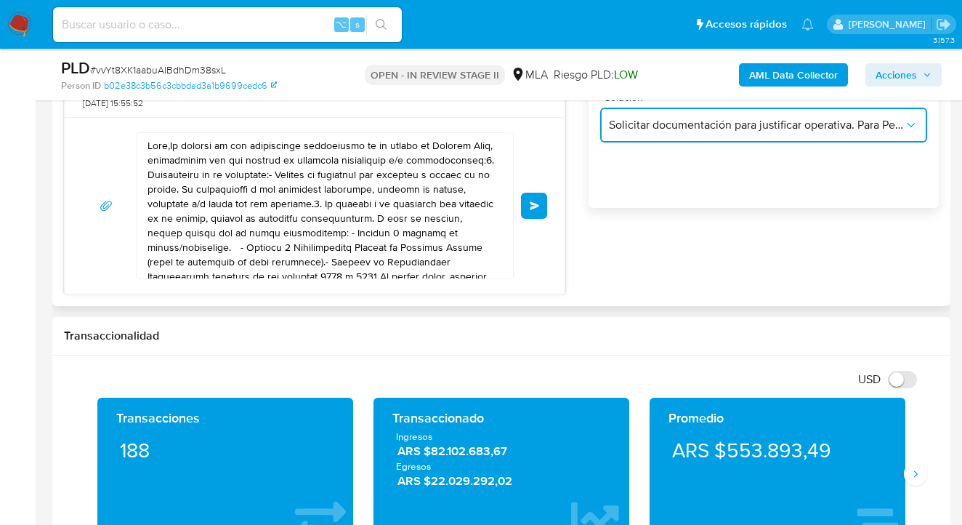
scroll to position [986, 0]
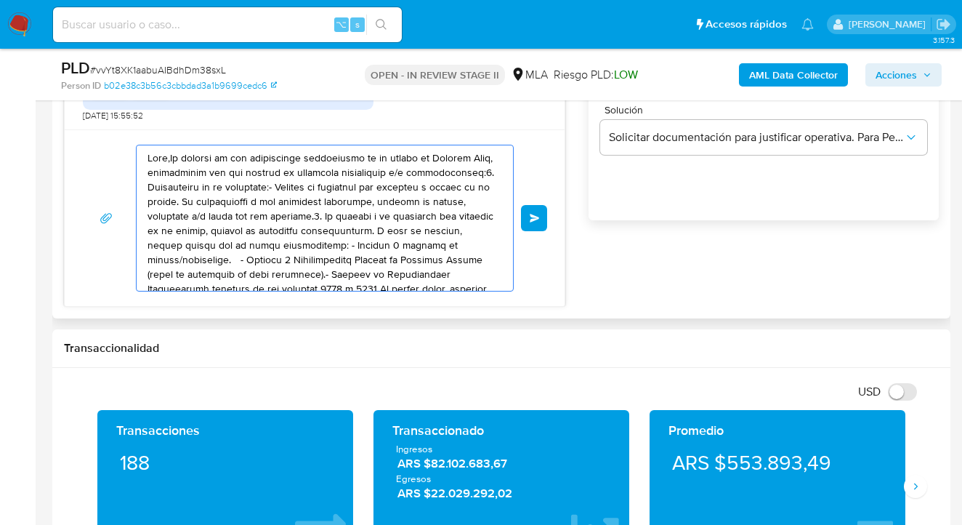
drag, startPoint x: 304, startPoint y: 240, endPoint x: 132, endPoint y: 154, distance: 191.8
click at [116, 132] on div "Enviar" at bounding box center [315, 217] width 500 height 177
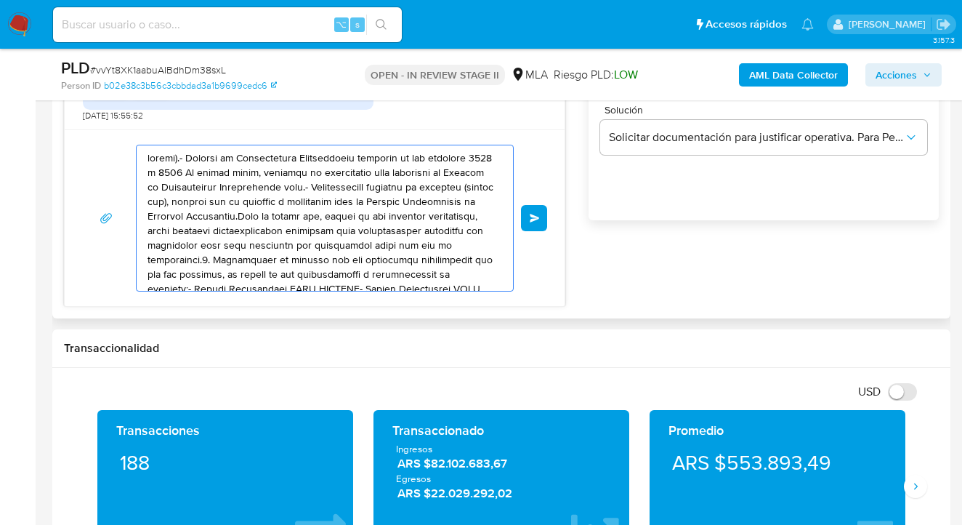
drag, startPoint x: 150, startPoint y: 155, endPoint x: 190, endPoint y: 185, distance: 50.3
click at [151, 153] on textarea at bounding box center [321, 217] width 347 height 145
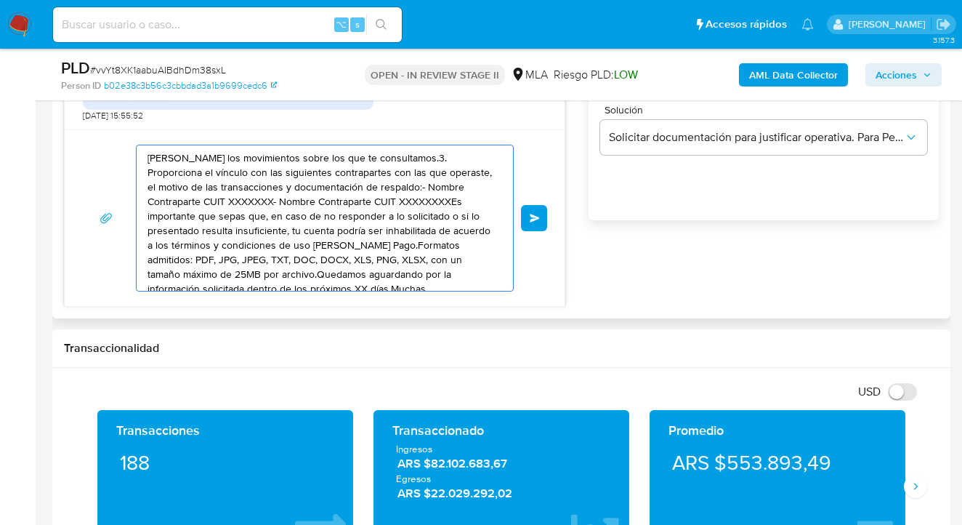
drag, startPoint x: 312, startPoint y: 241, endPoint x: 98, endPoint y: 160, distance: 229.3
click at [97, 160] on div "odar los movimientos sobre los que te consultamos.3. Proporciona el vínculo con…" at bounding box center [314, 218] width 465 height 147
type textarea "rmatos admitidos: PDF, JPG, JPEG, TXT, DOC, DOCX, XLS, PNG, XLSX, con un tamaño…"
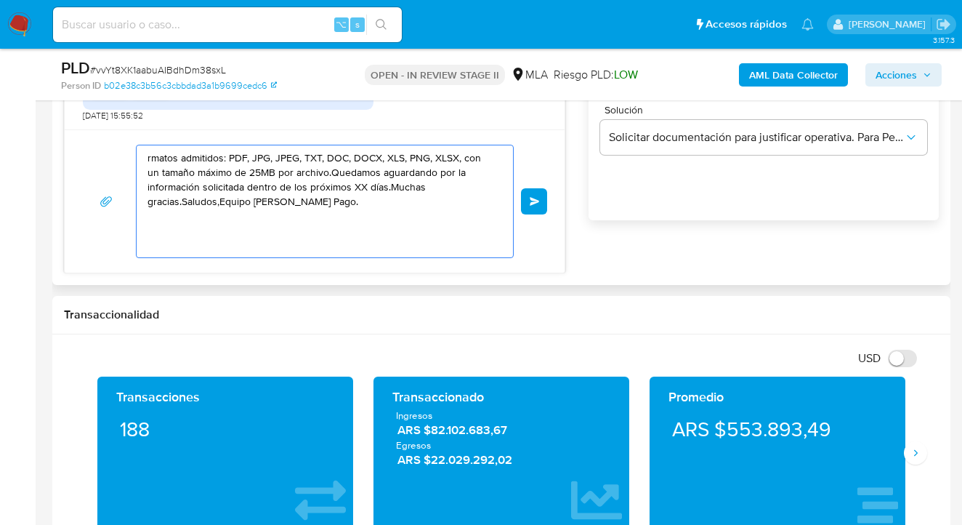
drag, startPoint x: 353, startPoint y: 240, endPoint x: 73, endPoint y: 137, distance: 298.7
click at [73, 137] on div "rmatos admitidos: PDF, JPG, JPEG, TXT, DOC, DOCX, XLS, PNG, XLSX, con un tamaño…" at bounding box center [315, 200] width 500 height 143
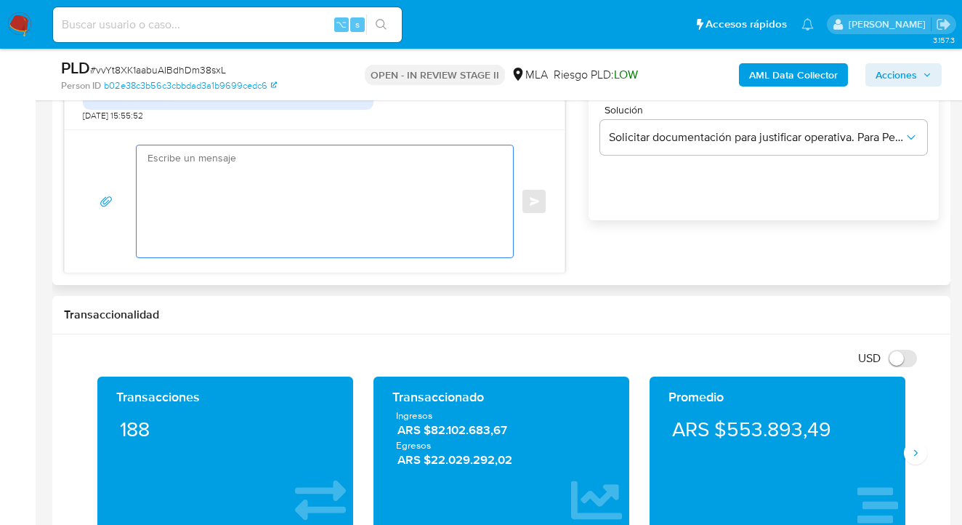
paste textarea "Hola, esperamos te encuentres muy bien. Confirmamos la recepción de la document…"
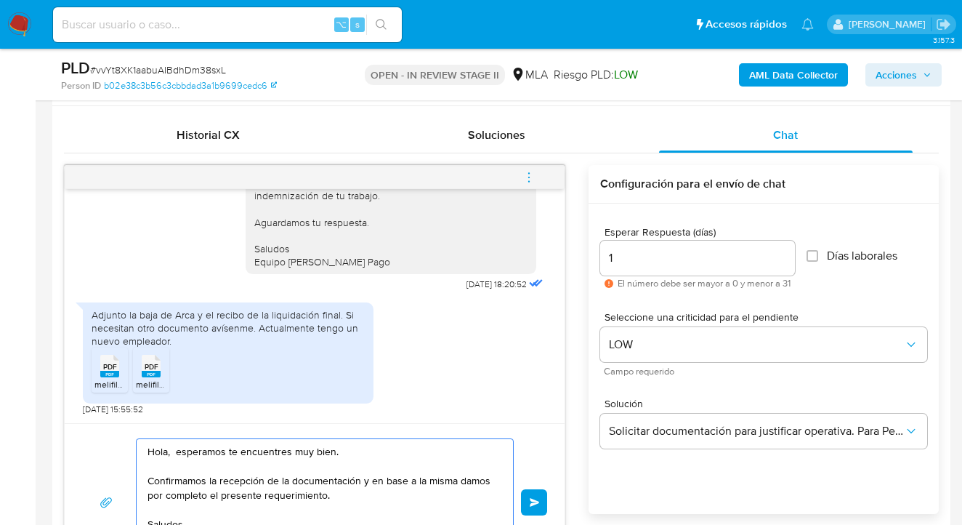
scroll to position [844, 0]
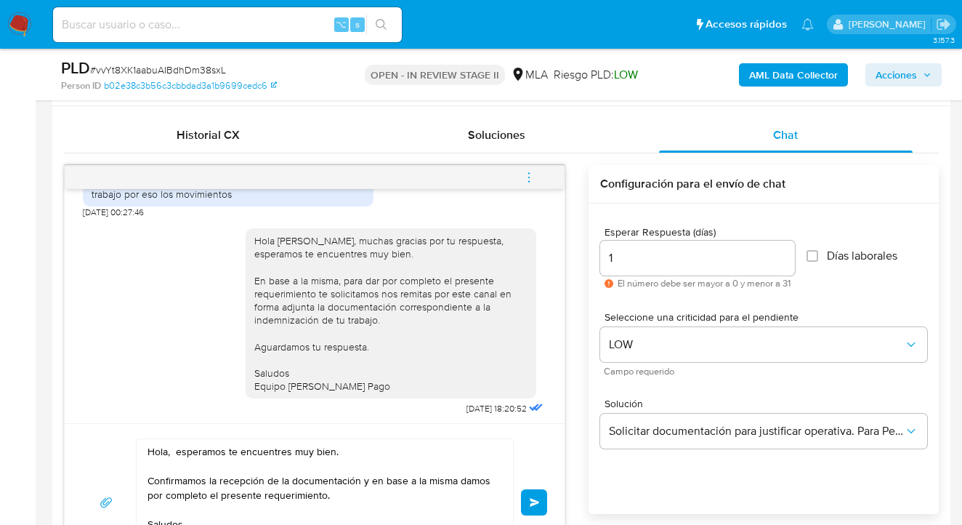
drag, startPoint x: 270, startPoint y: 266, endPoint x: 391, endPoint y: 263, distance: 120.7
click at [395, 262] on div "Hola Diego Martin Perez Grandamarina, muchas gracias por tu respuesta, esperamo…" at bounding box center [390, 313] width 273 height 158
drag, startPoint x: 380, startPoint y: 272, endPoint x: 301, endPoint y: 267, distance: 79.3
click at [380, 272] on div "Hola Diego Martin Perez Grandamarina, muchas gracias por tu respuesta, esperamo…" at bounding box center [390, 313] width 273 height 158
drag, startPoint x: 267, startPoint y: 266, endPoint x: 289, endPoint y: 280, distance: 26.4
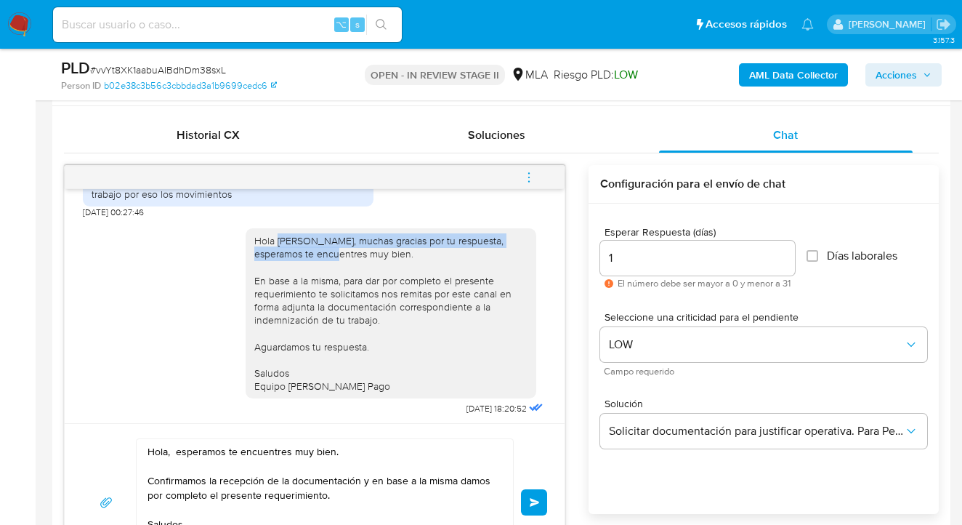
click at [289, 280] on div "Hola Diego Martin Perez Grandamarina, muchas gracias por tu respuesta, esperamo…" at bounding box center [390, 313] width 273 height 158
copy div "Diego Martin Perez Grandamarina, muchas gracias por tu respuesta,"
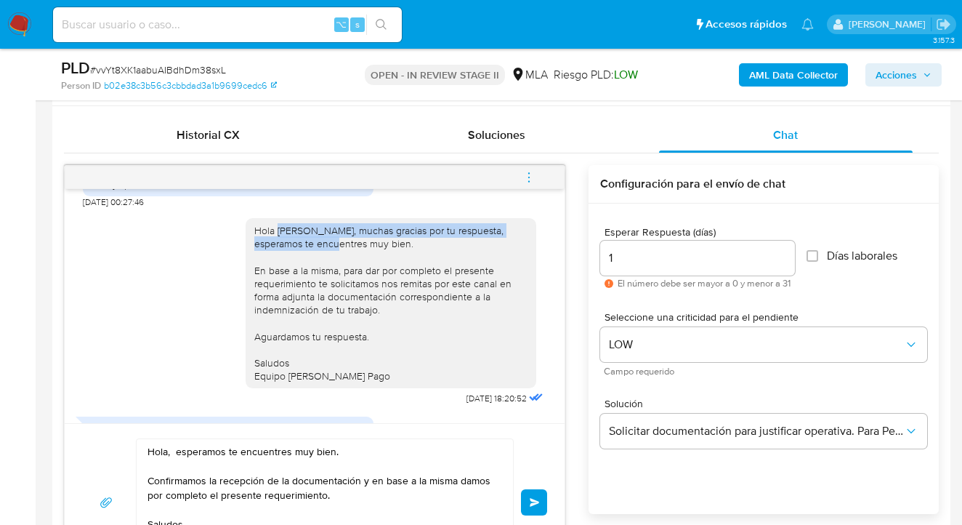
scroll to position [976, 0]
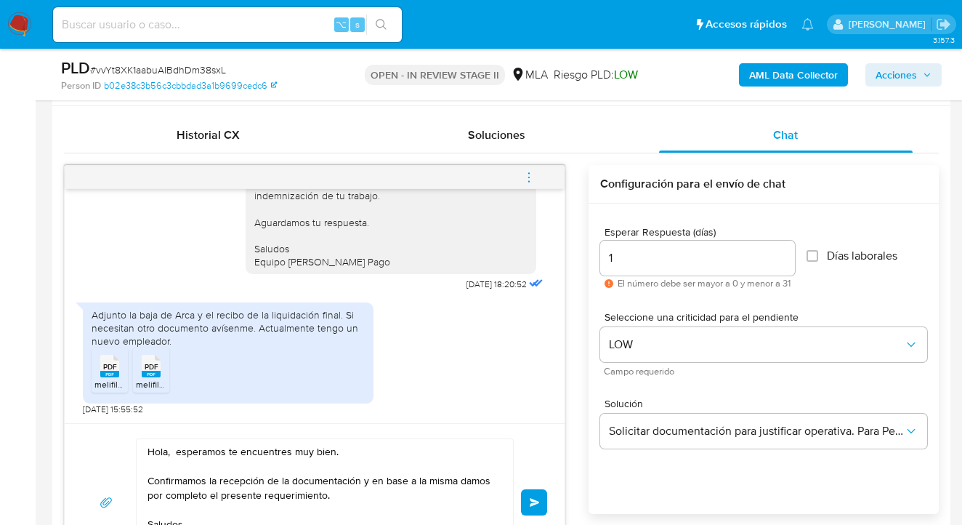
drag, startPoint x: 299, startPoint y: 471, endPoint x: 306, endPoint y: 464, distance: 9.8
click at [298, 470] on textarea "Hola, esperamos te encuentres muy bien. Confirmamos la recepción de la document…" at bounding box center [321, 502] width 347 height 126
drag, startPoint x: 352, startPoint y: 455, endPoint x: 174, endPoint y: 446, distance: 177.5
click at [174, 446] on textarea "Hola, esperamos te encuentres muy bien. Confirmamos la recepción de la document…" at bounding box center [321, 502] width 347 height 126
paste textarea "Diego Martin Perez Grandamarina, muchas gracias por tu respuesta,"
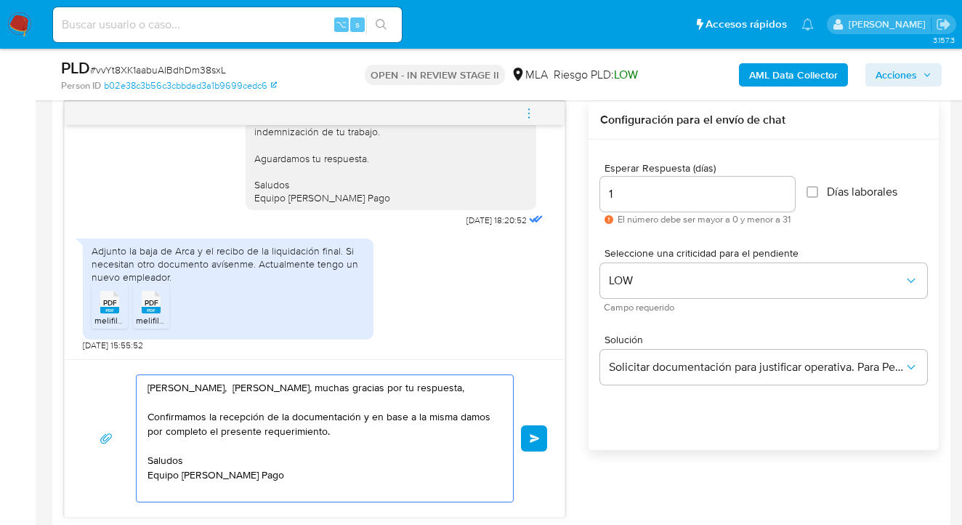
scroll to position [994, 0]
click at [334, 430] on textarea "Hola, Diego Martin Perez Grandamarina, muchas gracias por tu respuesta, Confirm…" at bounding box center [321, 438] width 347 height 126
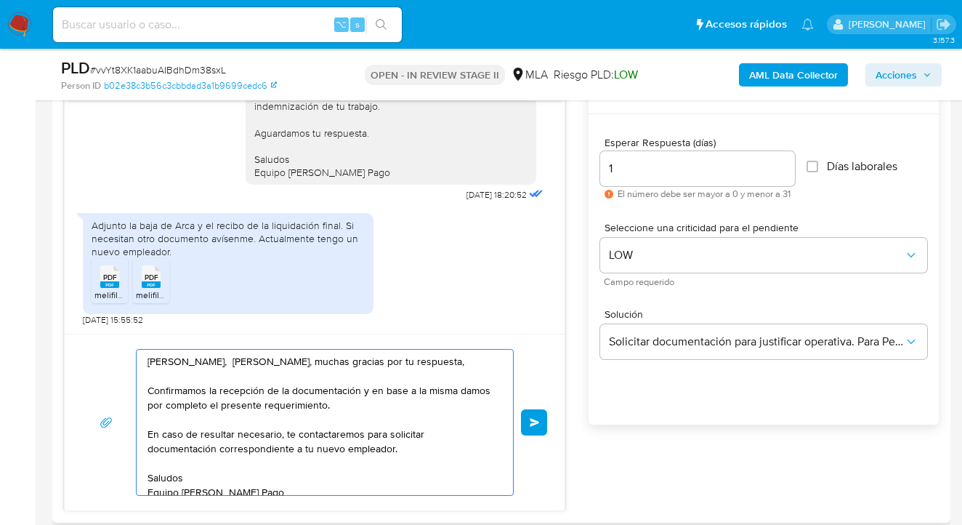
scroll to position [0, 0]
type textarea "Hola, Diego Martin Perez Grandamarina, muchas gracias por tu respuesta, Confirm…"
click at [530, 418] on span "Enviar" at bounding box center [535, 422] width 10 height 9
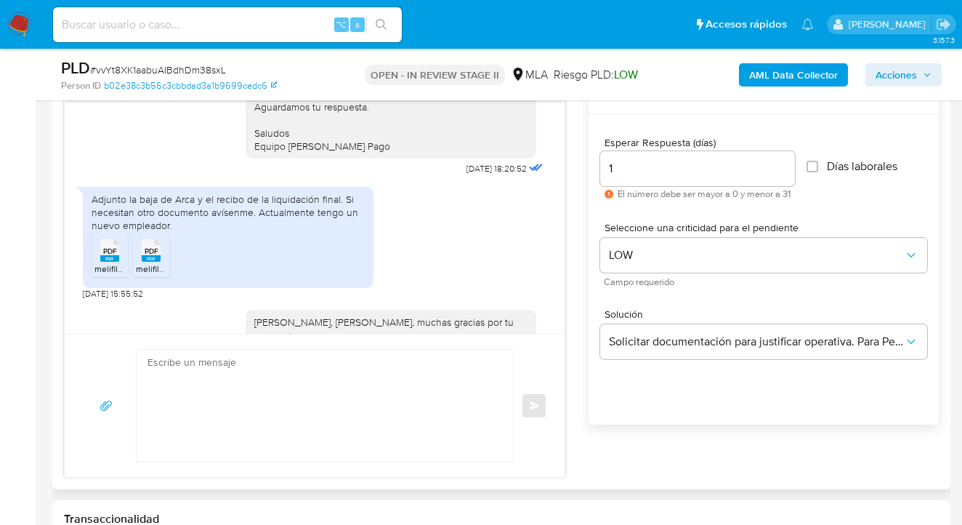
scroll to position [1181, 0]
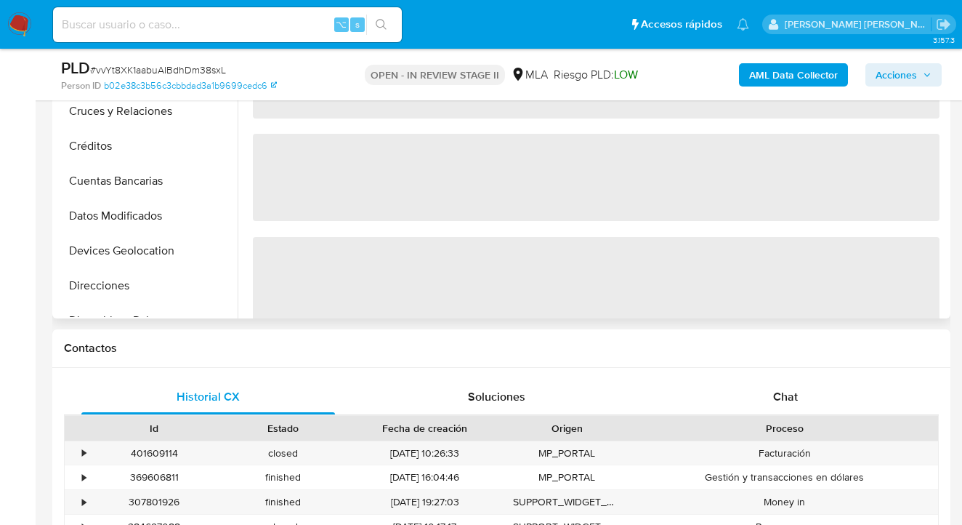
select select "10"
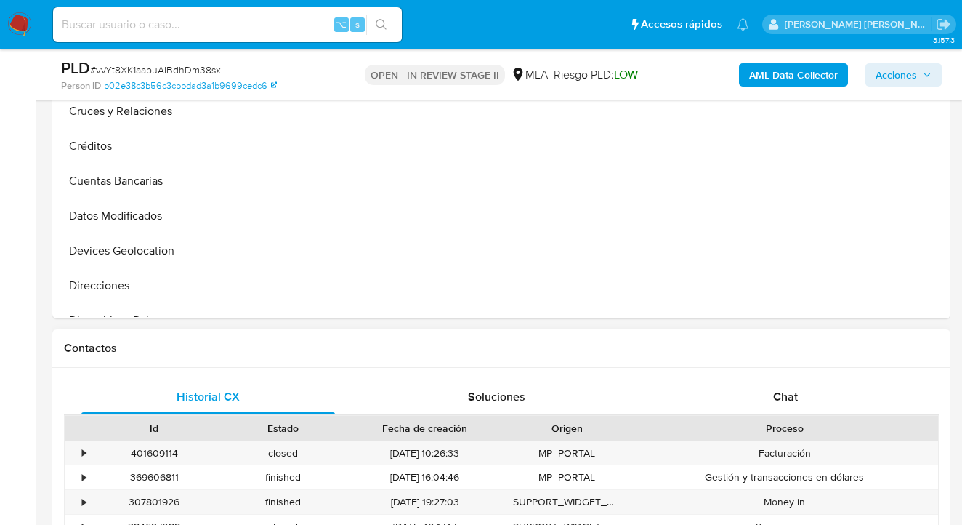
drag, startPoint x: 783, startPoint y: 390, endPoint x: 767, endPoint y: 363, distance: 32.3
click at [783, 391] on span "Chat" at bounding box center [785, 396] width 25 height 17
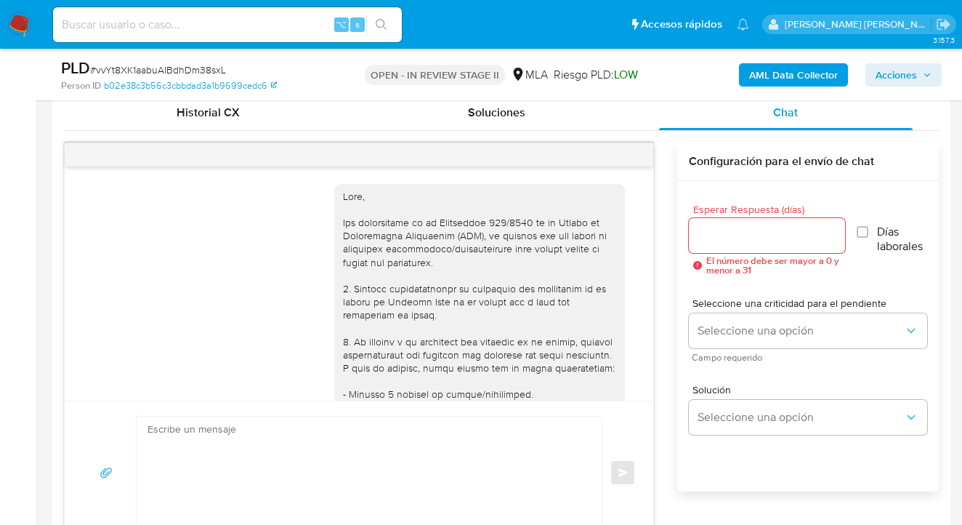
scroll to position [1181, 0]
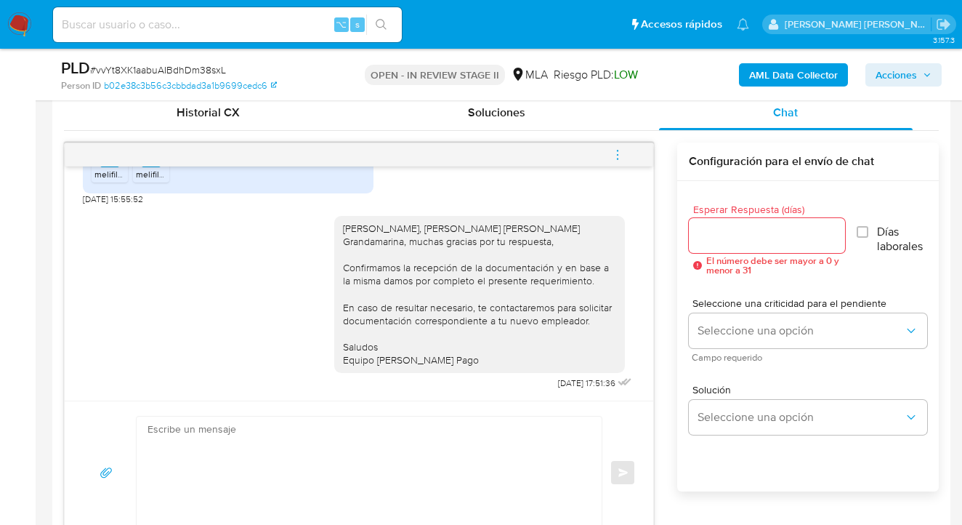
click at [618, 154] on icon "menu-action" at bounding box center [617, 154] width 13 height 13
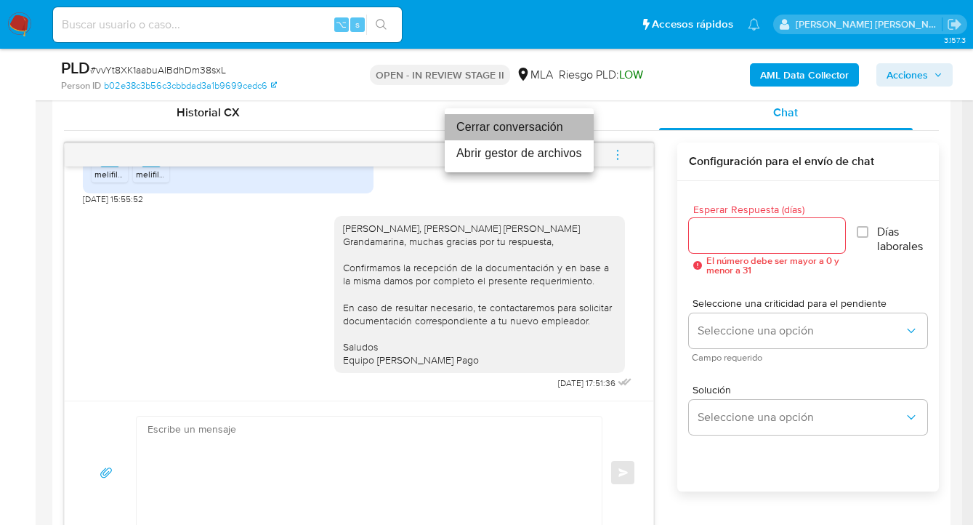
click at [512, 126] on li "Cerrar conversación" at bounding box center [519, 127] width 149 height 26
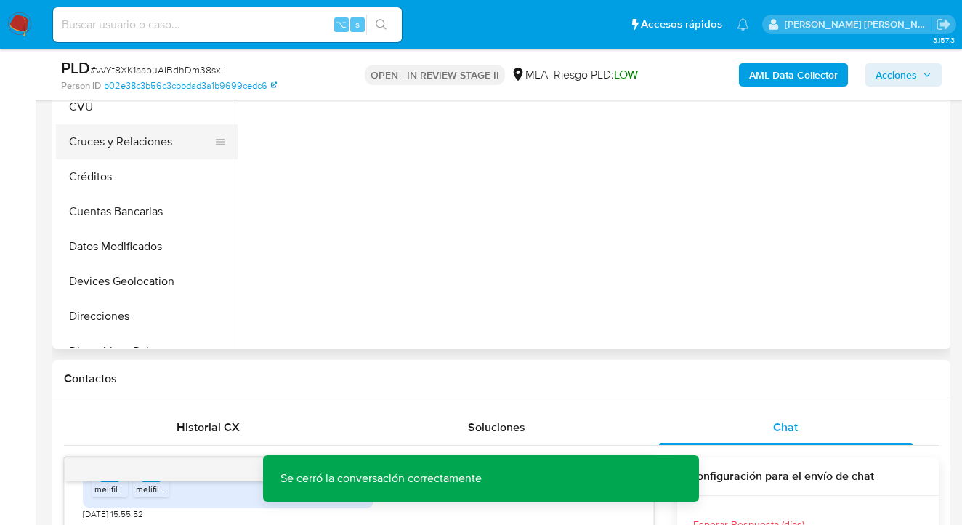
scroll to position [257, 0]
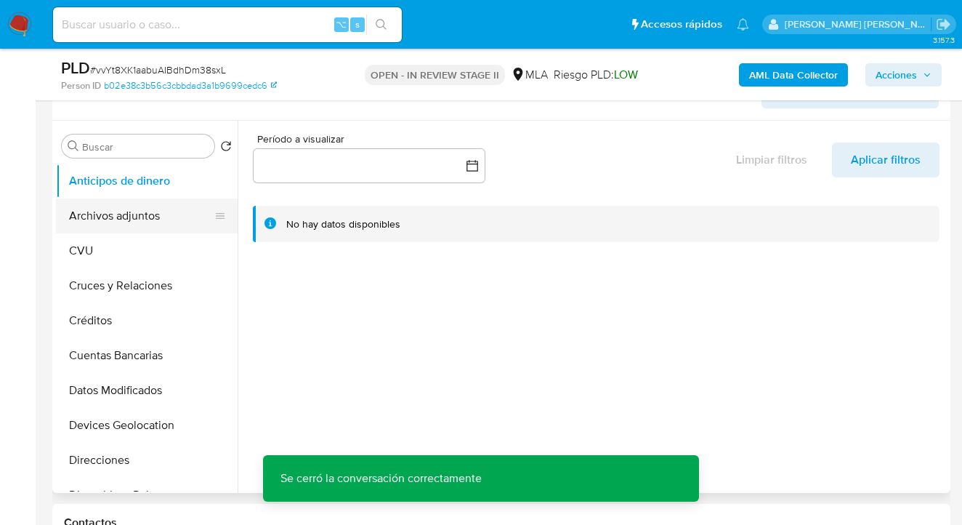
click at [166, 206] on button "Archivos adjuntos" at bounding box center [141, 215] width 170 height 35
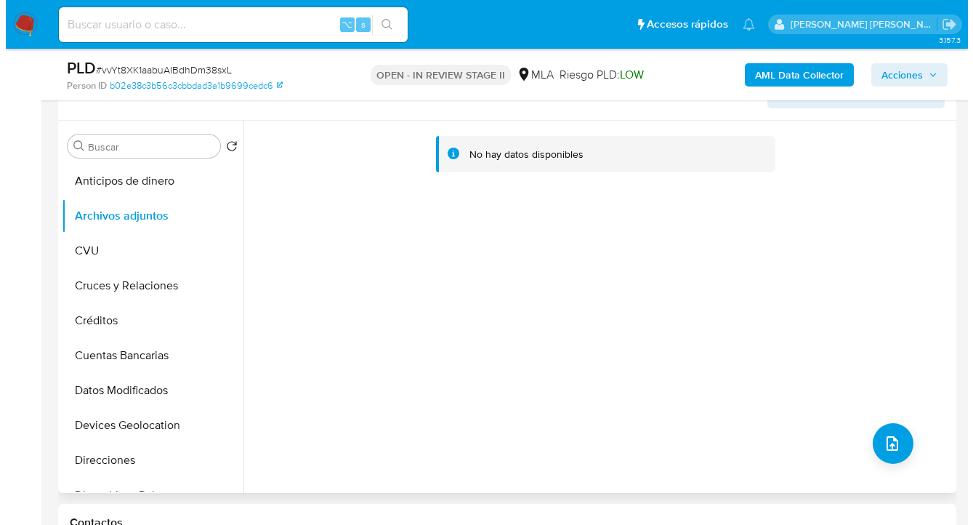
scroll to position [227, 0]
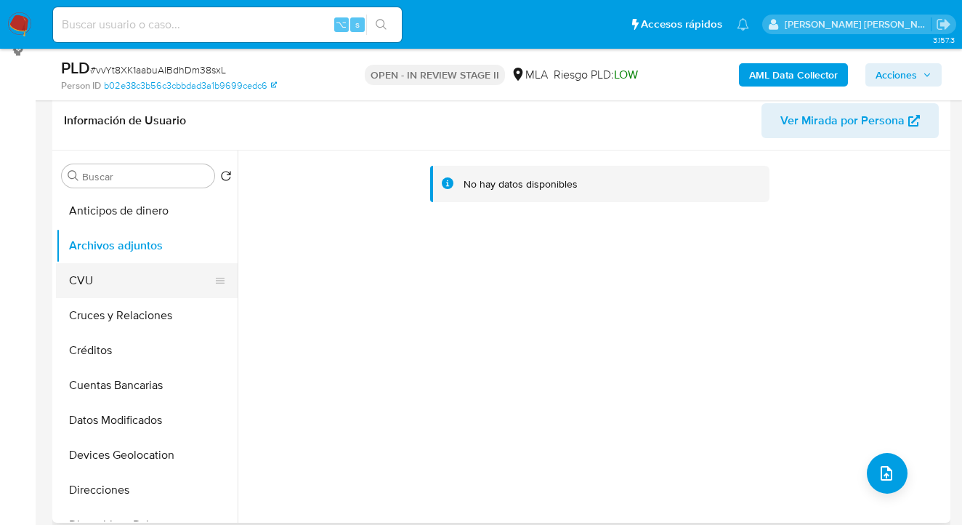
drag, startPoint x: 147, startPoint y: 296, endPoint x: 149, endPoint y: 286, distance: 9.7
click at [147, 295] on button "CVU" at bounding box center [141, 280] width 170 height 35
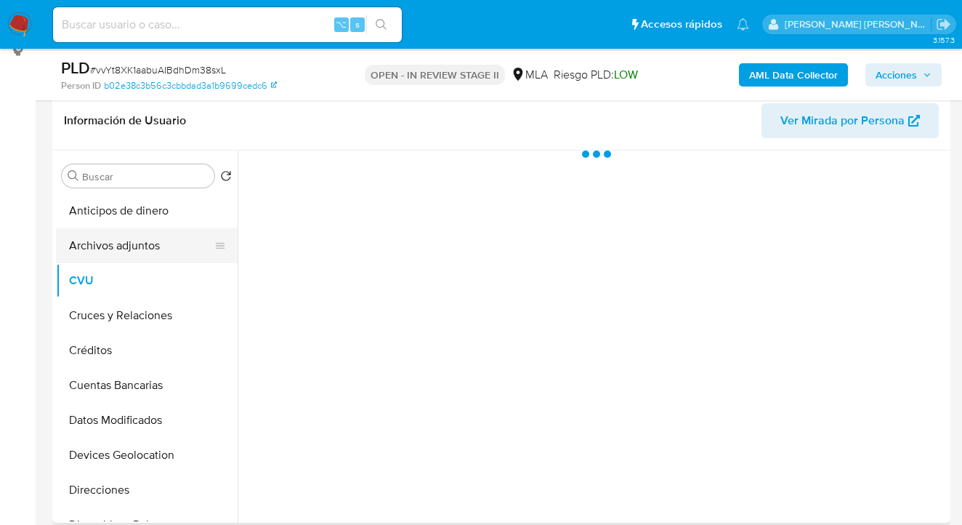
click at [153, 254] on button "Archivos adjuntos" at bounding box center [141, 245] width 170 height 35
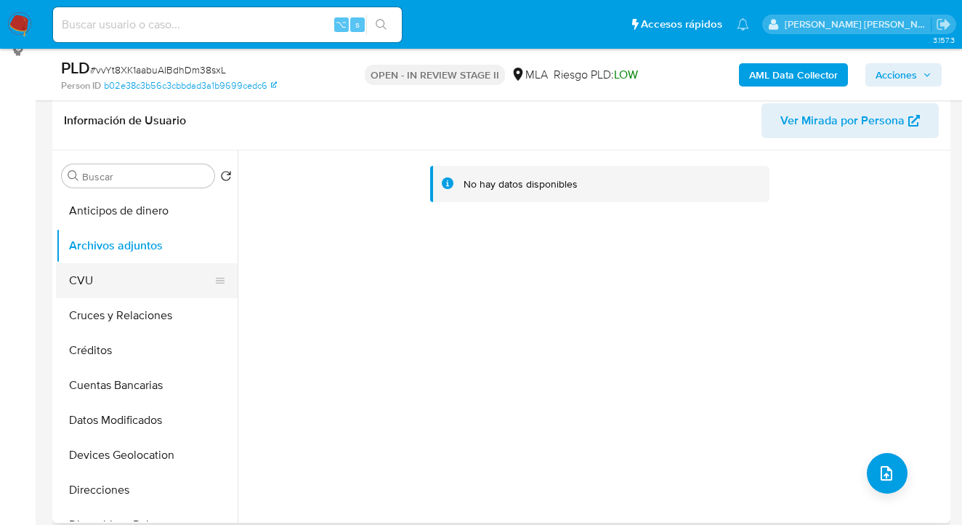
click at [155, 274] on button "CVU" at bounding box center [141, 280] width 170 height 35
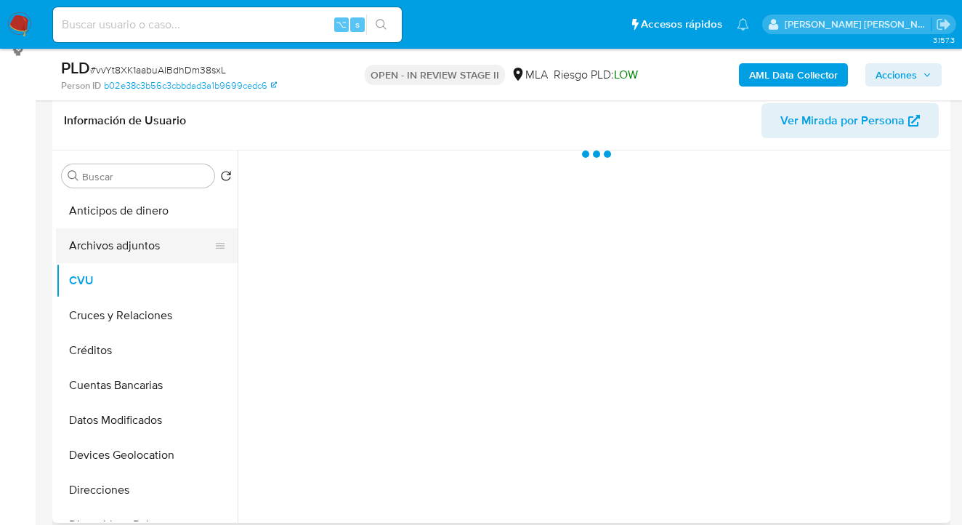
click at [156, 239] on button "Archivos adjuntos" at bounding box center [141, 245] width 170 height 35
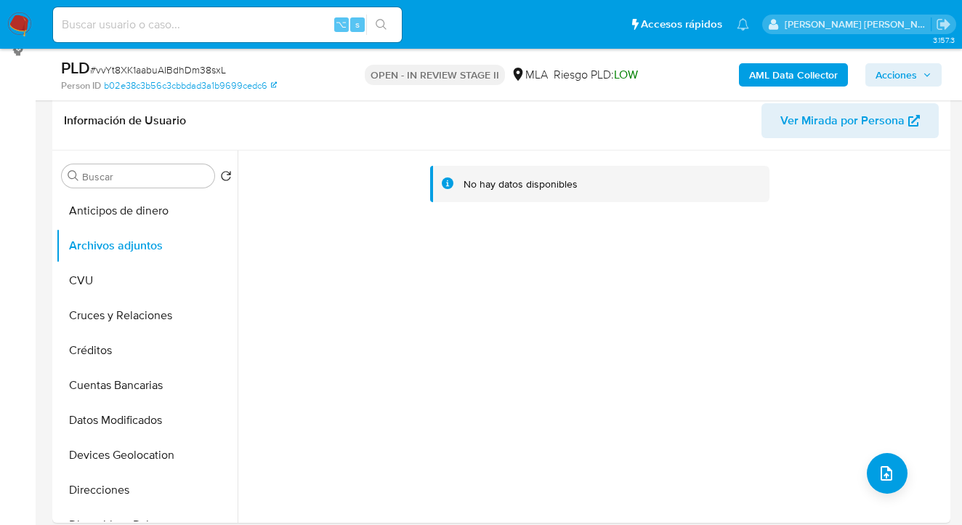
click at [802, 75] on b "AML Data Collector" at bounding box center [793, 74] width 89 height 23
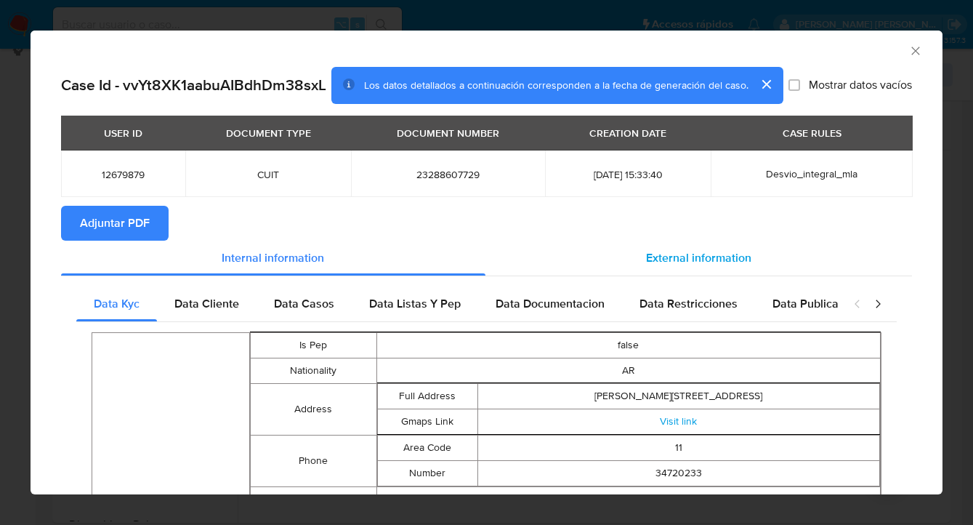
click at [690, 265] on span "External information" at bounding box center [698, 257] width 105 height 17
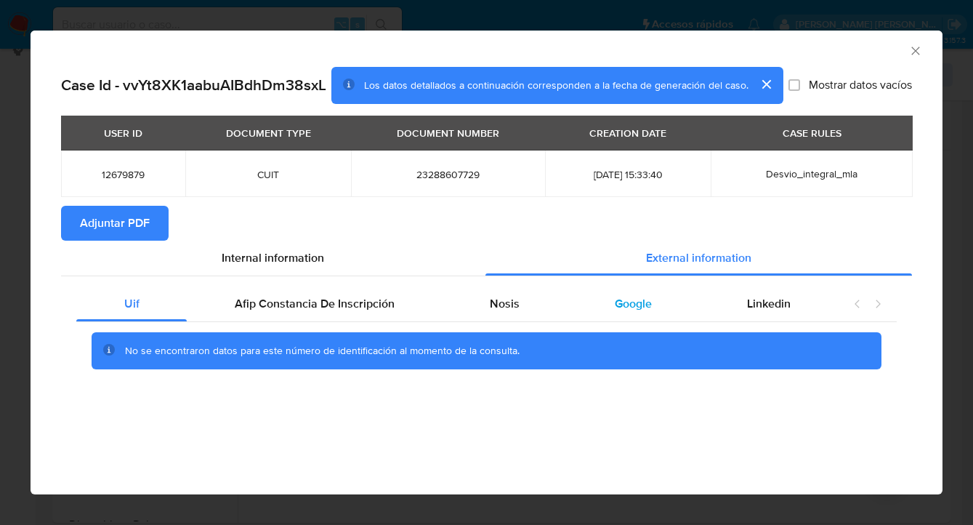
click at [616, 296] on span "Google" at bounding box center [633, 303] width 37 height 17
click at [148, 225] on span "Adjuntar PDF" at bounding box center [115, 223] width 70 height 32
click at [914, 54] on icon "Cerrar ventana" at bounding box center [915, 51] width 15 height 15
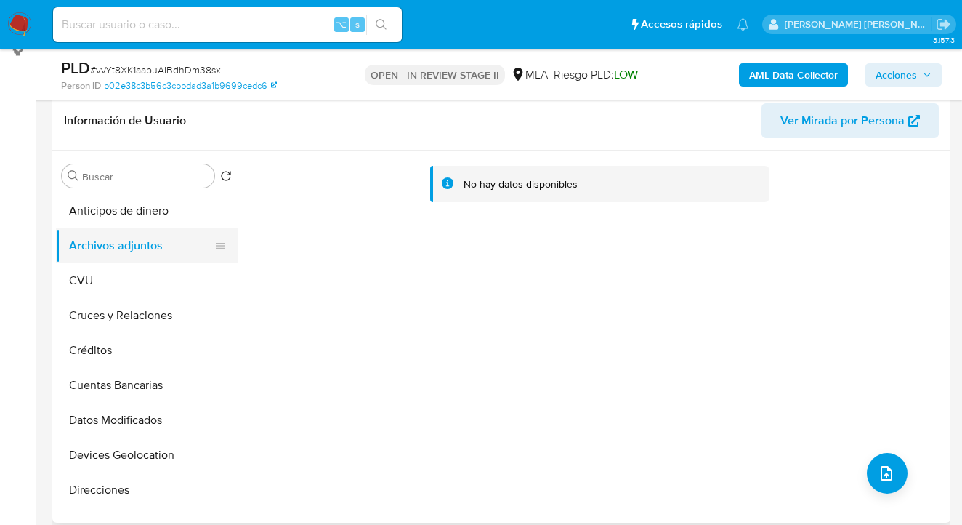
drag, startPoint x: 135, startPoint y: 274, endPoint x: 130, endPoint y: 243, distance: 30.9
click at [134, 273] on button "CVU" at bounding box center [147, 280] width 182 height 35
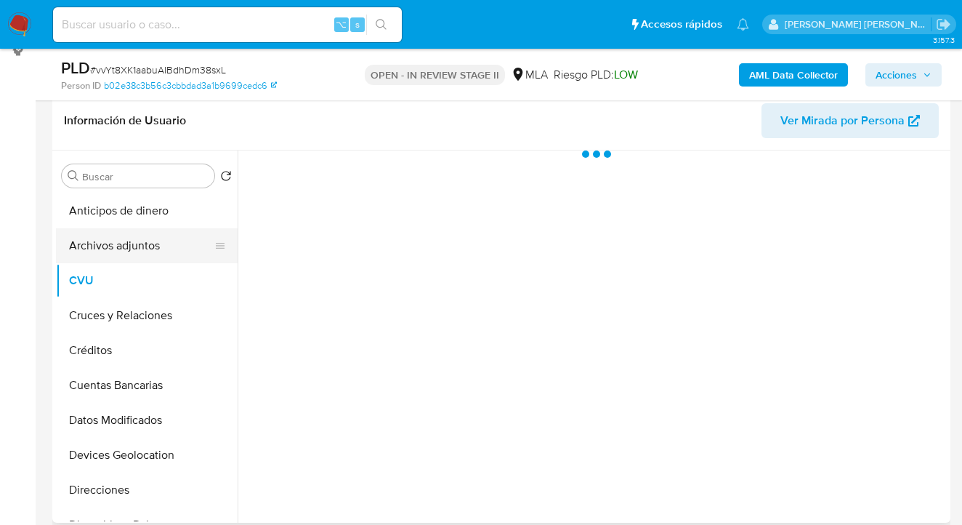
click at [131, 242] on button "Archivos adjuntos" at bounding box center [141, 245] width 170 height 35
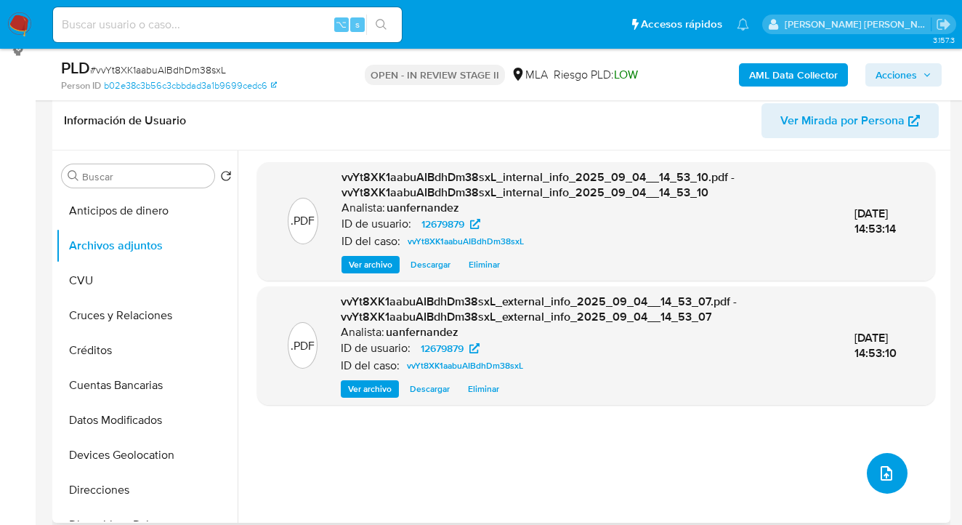
click at [884, 477] on icon "upload-file" at bounding box center [886, 472] width 17 height 17
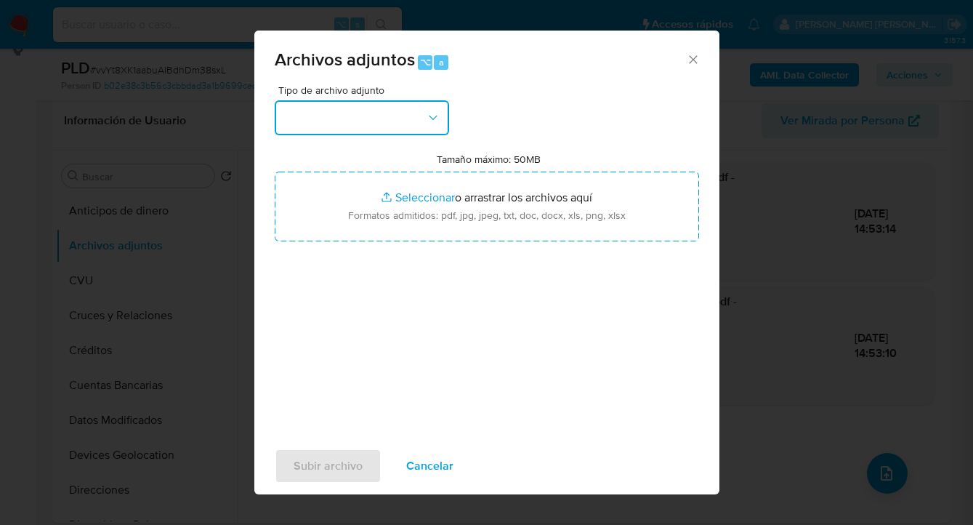
click at [430, 119] on icon "button" at bounding box center [433, 117] width 15 height 15
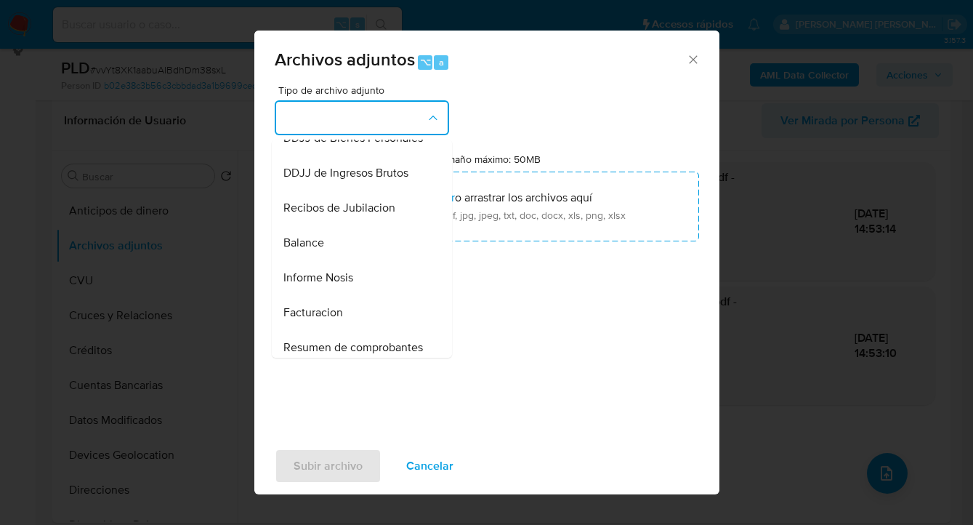
scroll to position [566, 0]
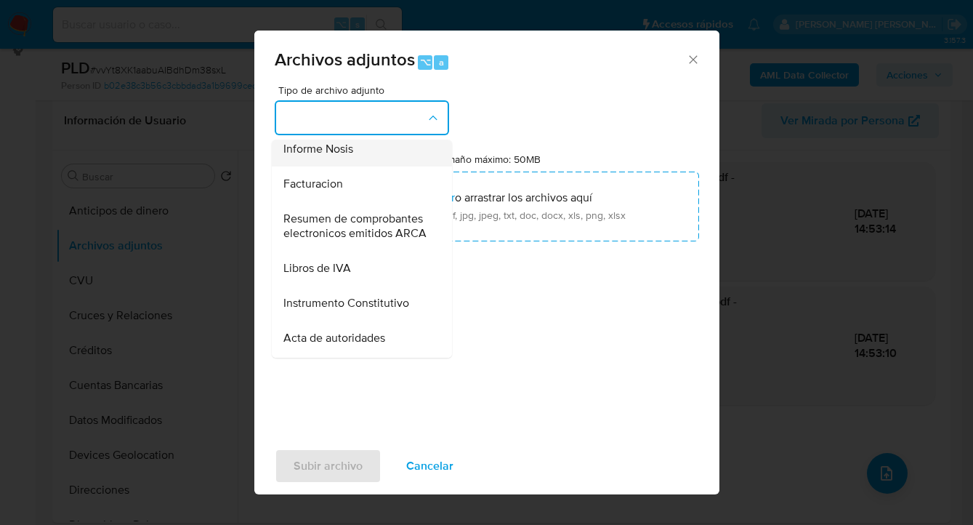
click at [363, 166] on div "Informe Nosis" at bounding box center [357, 149] width 148 height 35
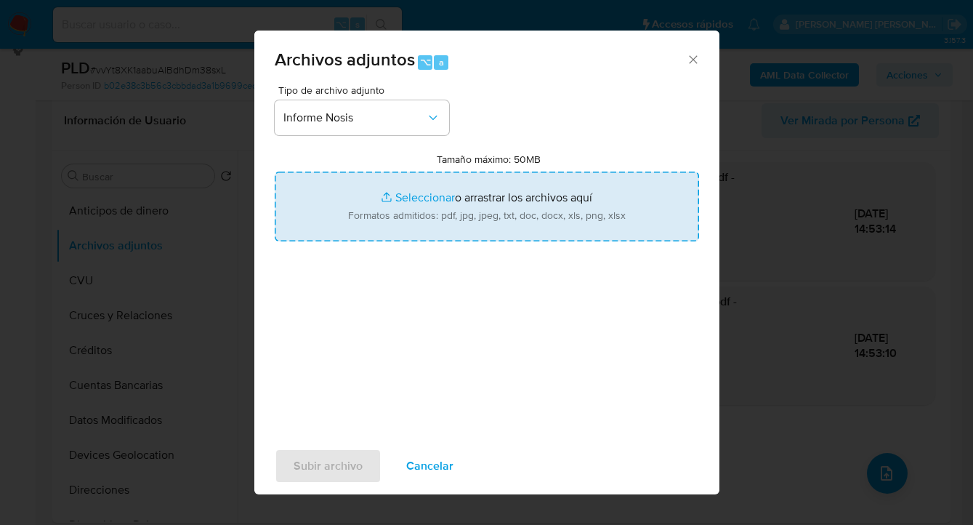
click at [531, 229] on input "Tamaño máximo: 50MB Seleccionar archivos" at bounding box center [487, 207] width 424 height 70
type input "C:\fakepath\12679879-NOSIS_Manager_InformeIndividual_23288607729_620658_2025090…"
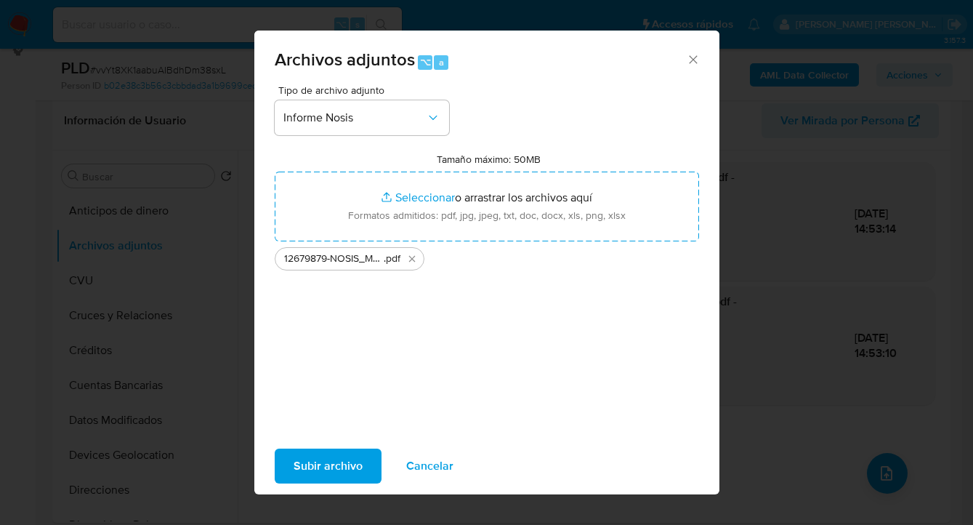
click at [333, 470] on span "Subir archivo" at bounding box center [328, 466] width 69 height 32
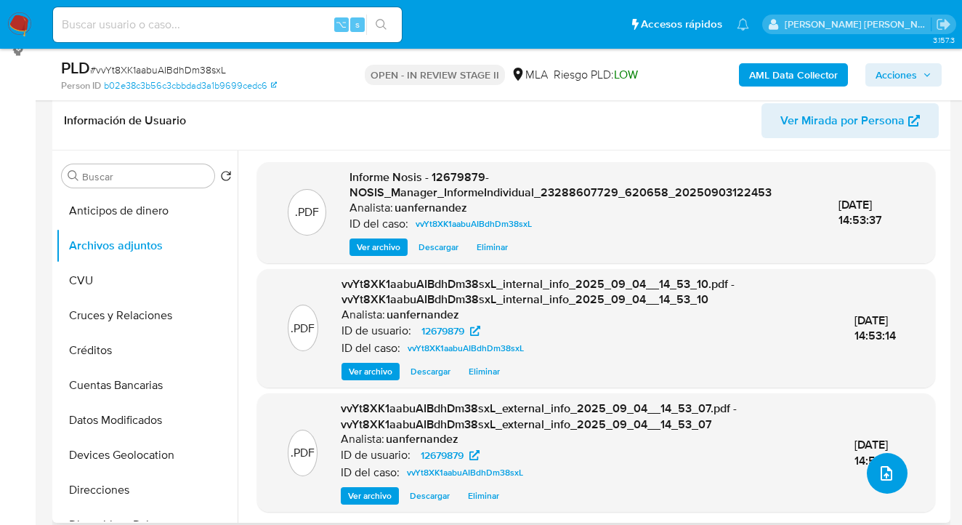
click at [882, 474] on icon "upload-file" at bounding box center [886, 472] width 17 height 17
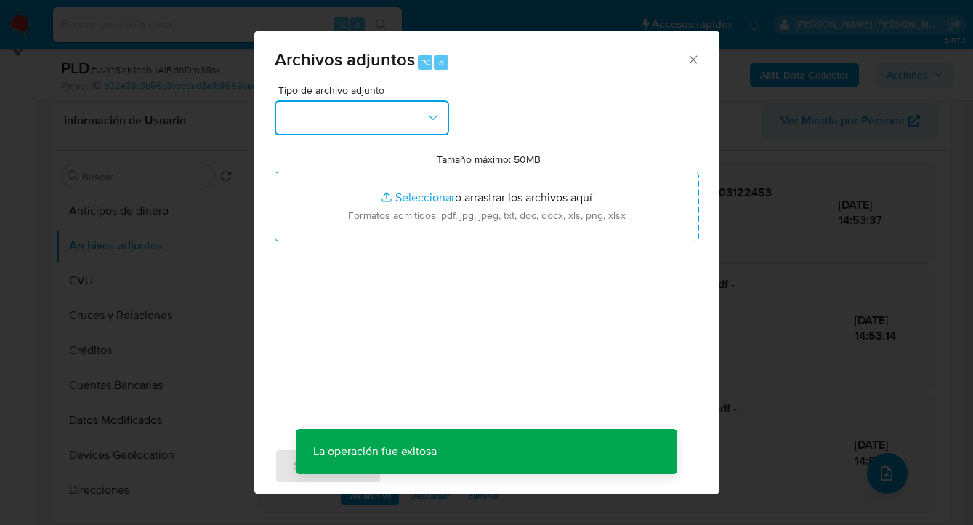
click at [427, 118] on icon "button" at bounding box center [433, 117] width 15 height 15
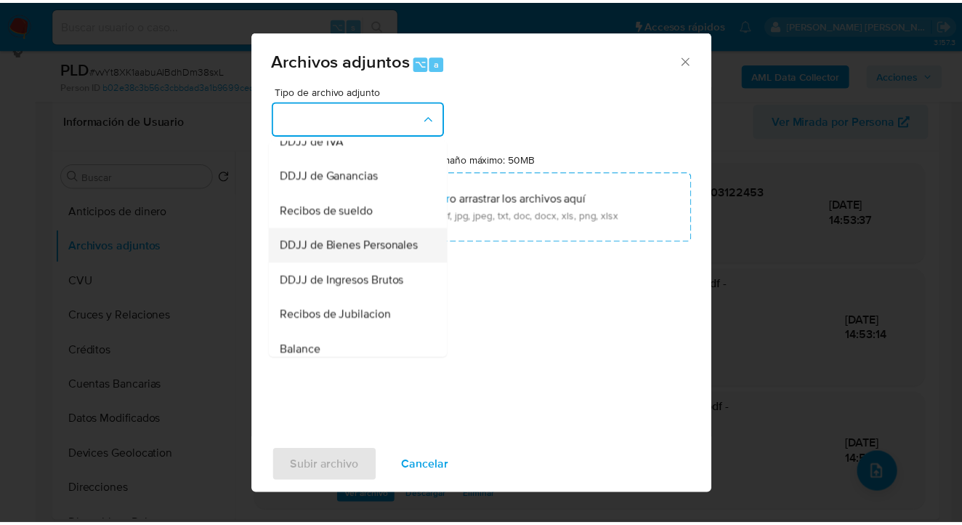
scroll to position [333, 0]
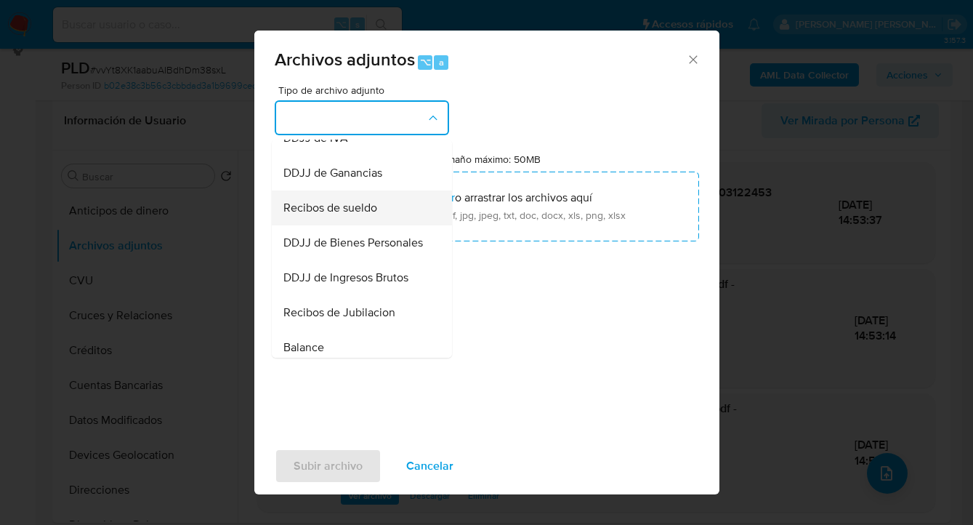
click at [345, 215] on span "Recibos de sueldo" at bounding box center [330, 208] width 94 height 15
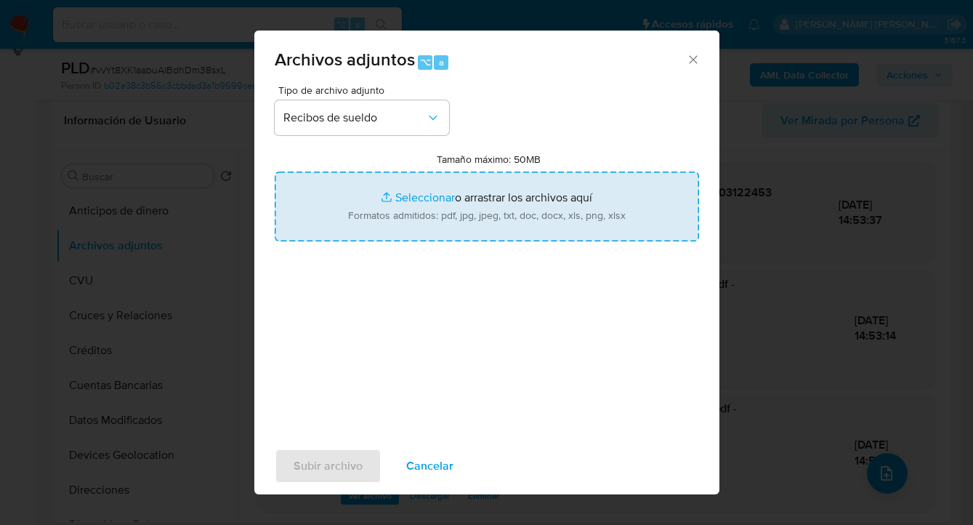
click at [493, 209] on input "Tamaño máximo: 50MB Seleccionar archivos" at bounding box center [487, 207] width 424 height 70
type input "C:\fakepath\Sueldo y liquidación final Junio 2025.pdf"
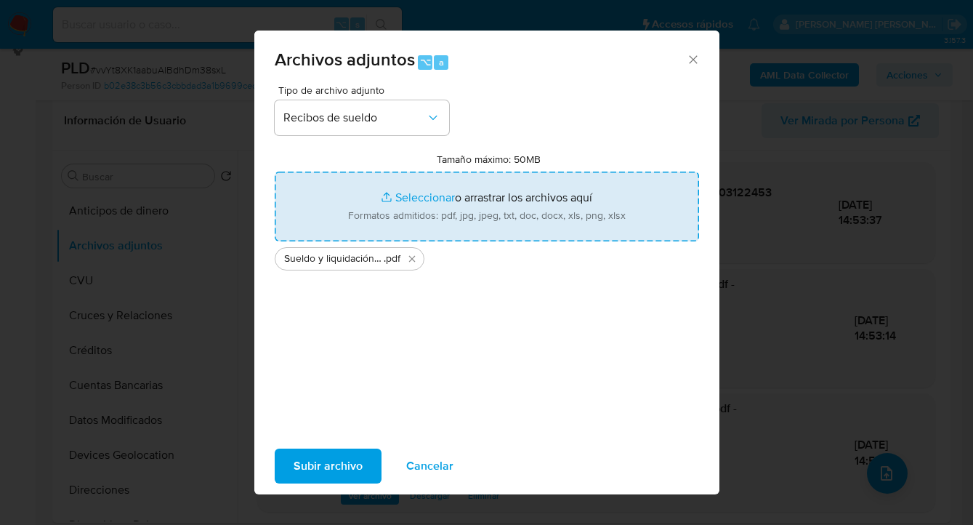
click at [339, 469] on span "Subir archivo" at bounding box center [328, 466] width 69 height 32
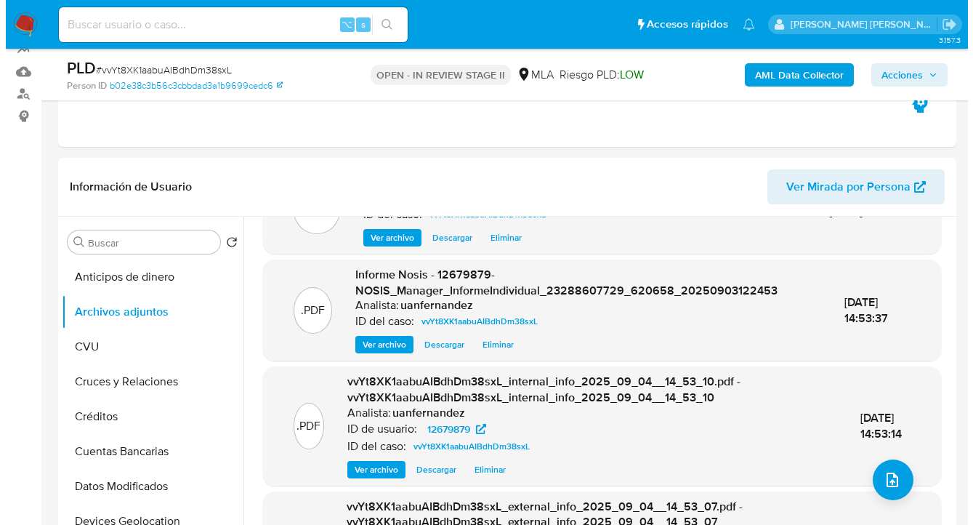
scroll to position [94, 0]
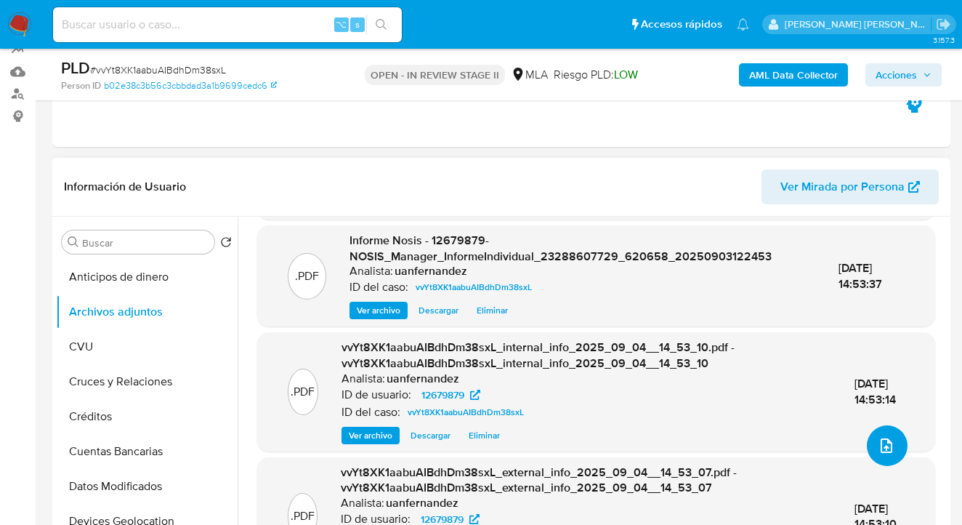
click at [885, 437] on span "upload-file" at bounding box center [886, 445] width 17 height 17
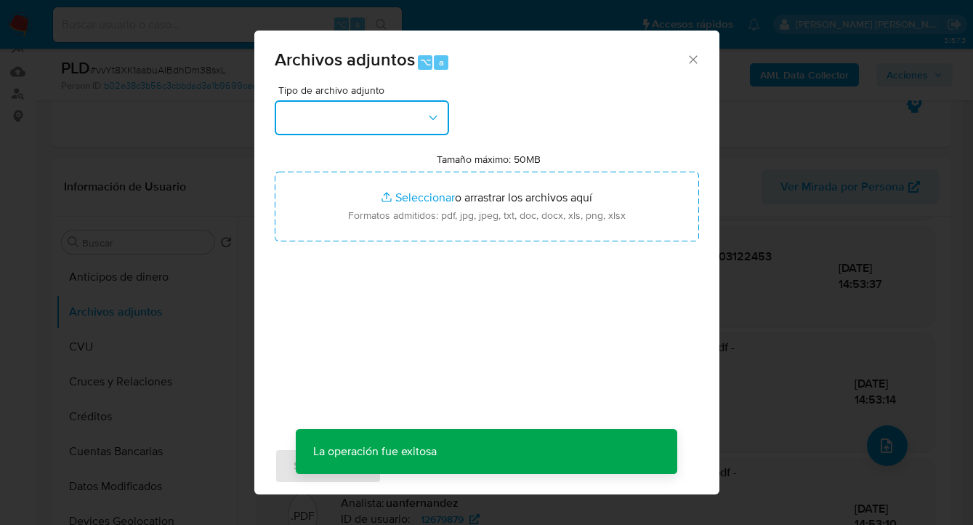
click at [432, 118] on icon "button" at bounding box center [433, 117] width 15 height 15
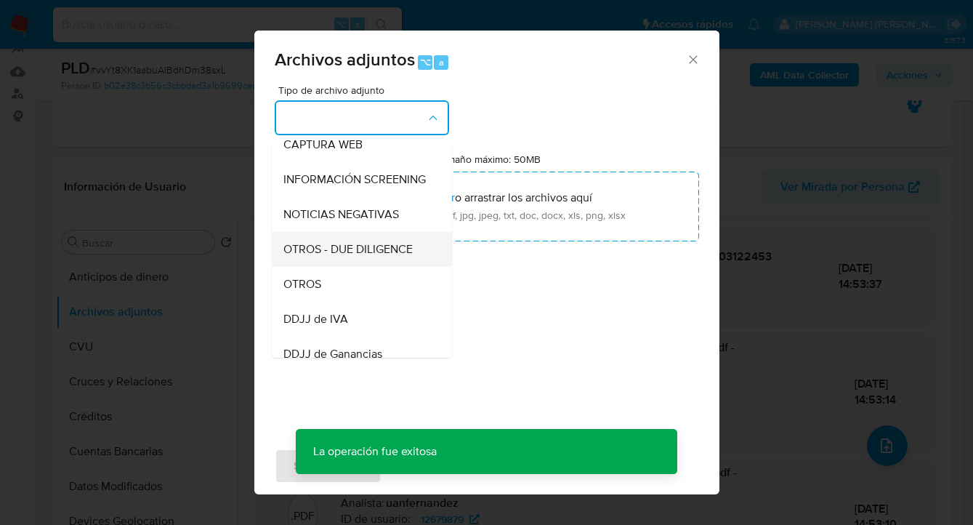
scroll to position [167, 0]
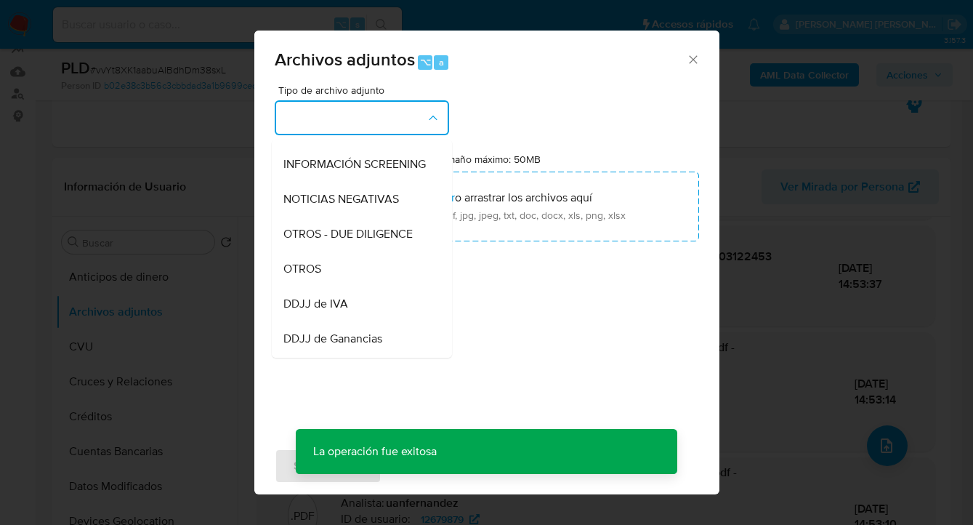
click at [355, 277] on div "OTROS" at bounding box center [357, 268] width 148 height 35
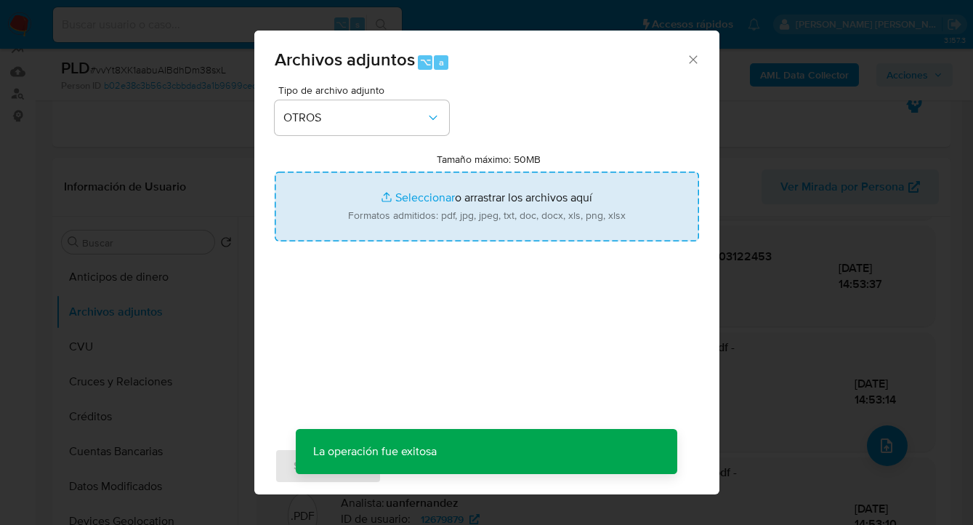
click at [453, 221] on input "Tamaño máximo: 50MB Seleccionar archivos" at bounding box center [487, 207] width 424 height 70
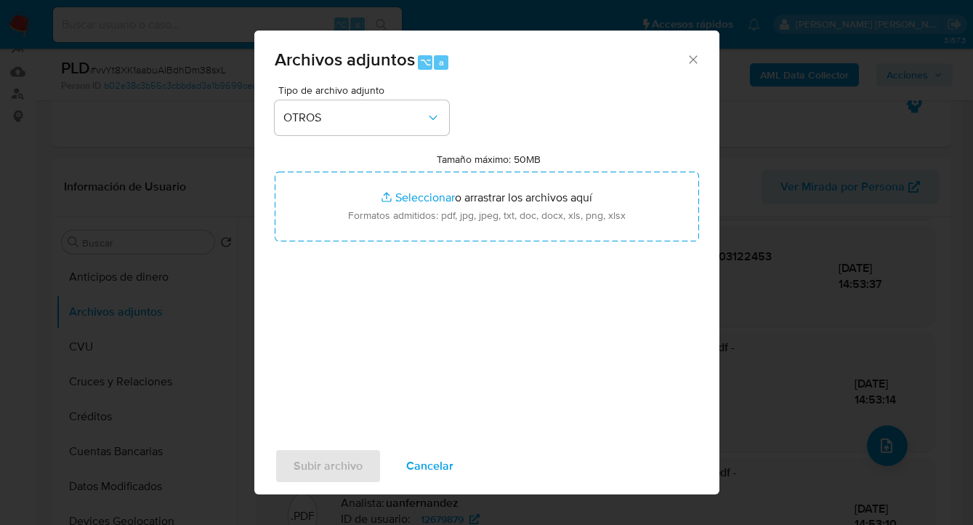
click at [427, 480] on span "Cancelar" at bounding box center [429, 466] width 47 height 32
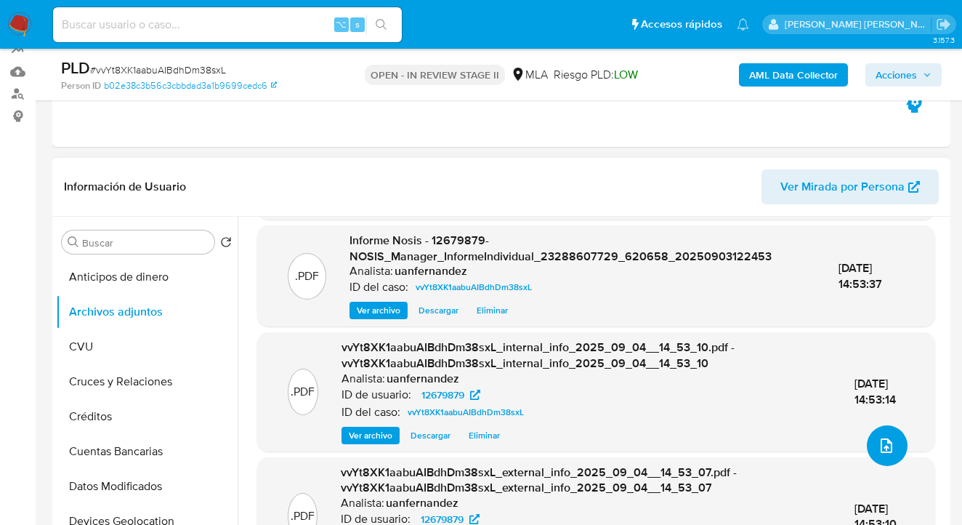
click at [878, 440] on icon "upload-file" at bounding box center [886, 445] width 17 height 17
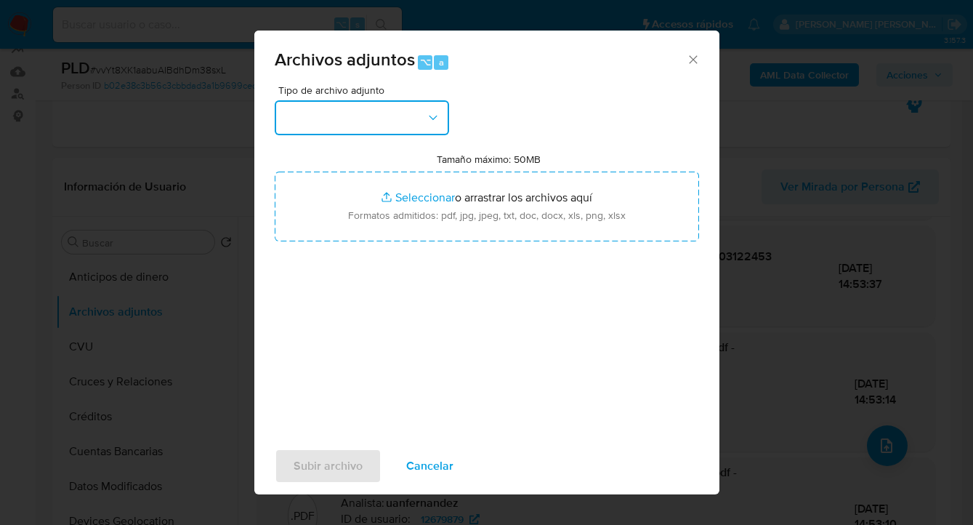
drag, startPoint x: 369, startPoint y: 116, endPoint x: 383, endPoint y: 125, distance: 16.7
click at [369, 116] on button "button" at bounding box center [362, 117] width 174 height 35
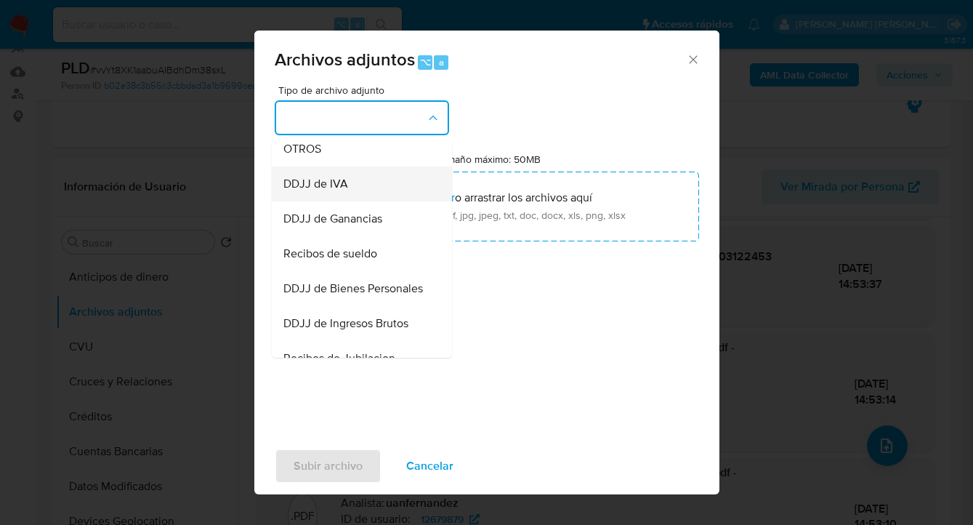
scroll to position [277, 0]
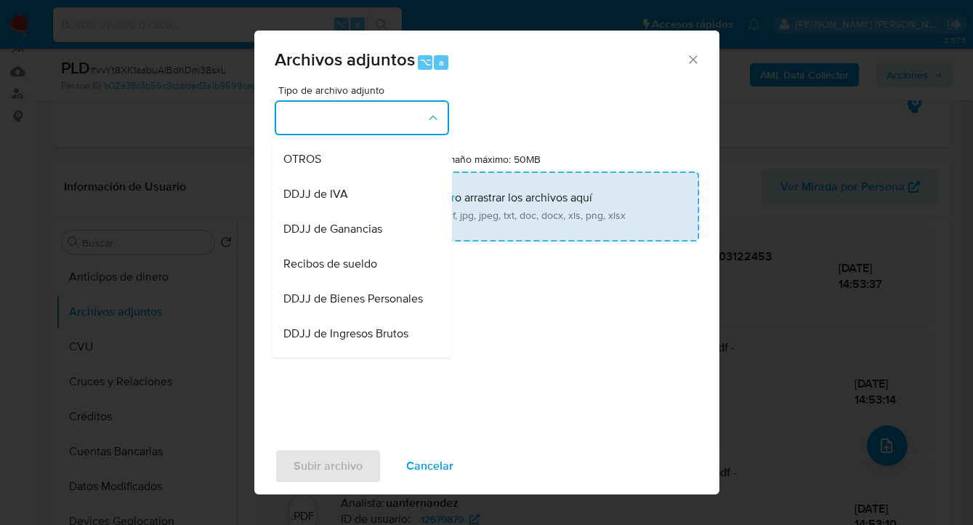
drag, startPoint x: 350, startPoint y: 172, endPoint x: 462, endPoint y: 191, distance: 114.2
click at [350, 172] on div "OTROS" at bounding box center [357, 159] width 148 height 35
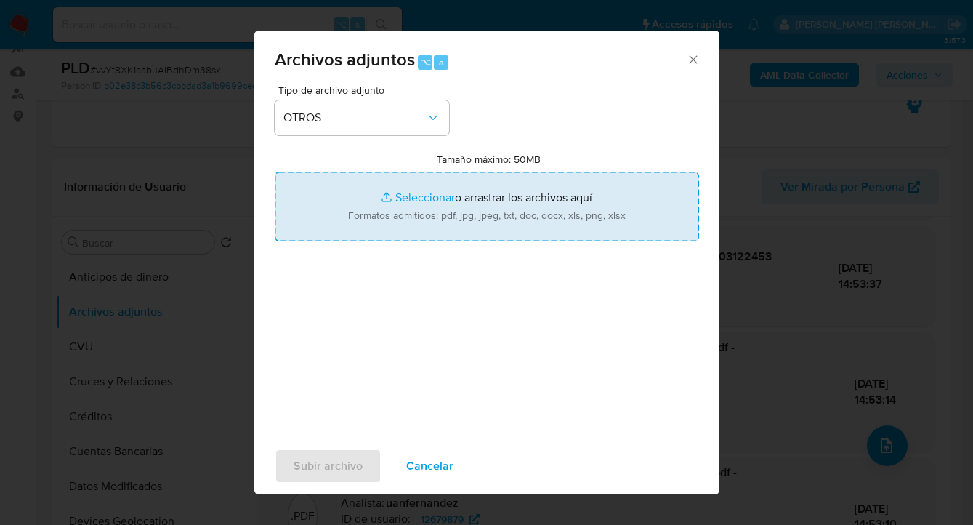
click at [464, 193] on input "Tamaño máximo: 50MB Seleccionar archivos" at bounding box center [487, 207] width 424 height 70
type input "C:\fakepath\12679879 analisis no roi Caselog vvYt8XK1aabuAIBdhDm38sxL_2025_08_1…"
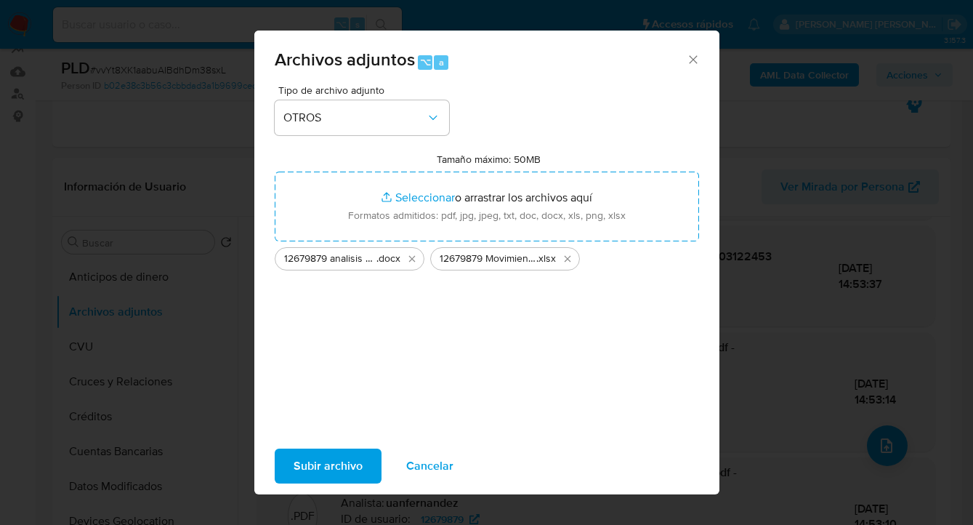
click at [328, 469] on span "Subir archivo" at bounding box center [328, 466] width 69 height 32
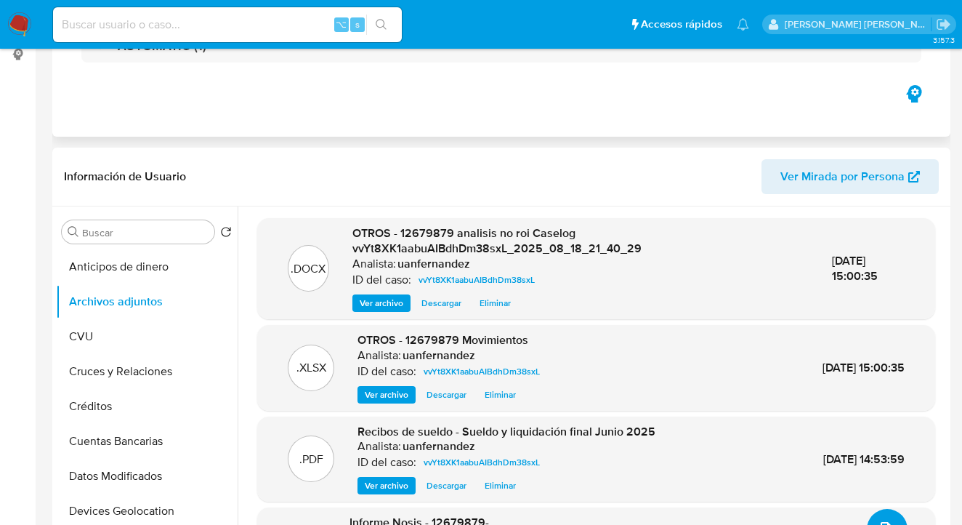
scroll to position [0, 0]
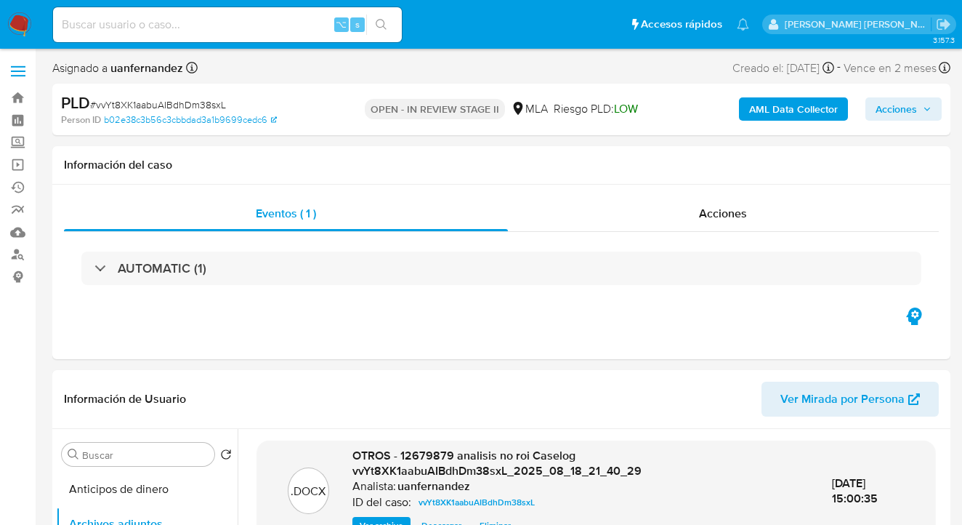
click at [892, 110] on span "Acciones" at bounding box center [896, 108] width 41 height 23
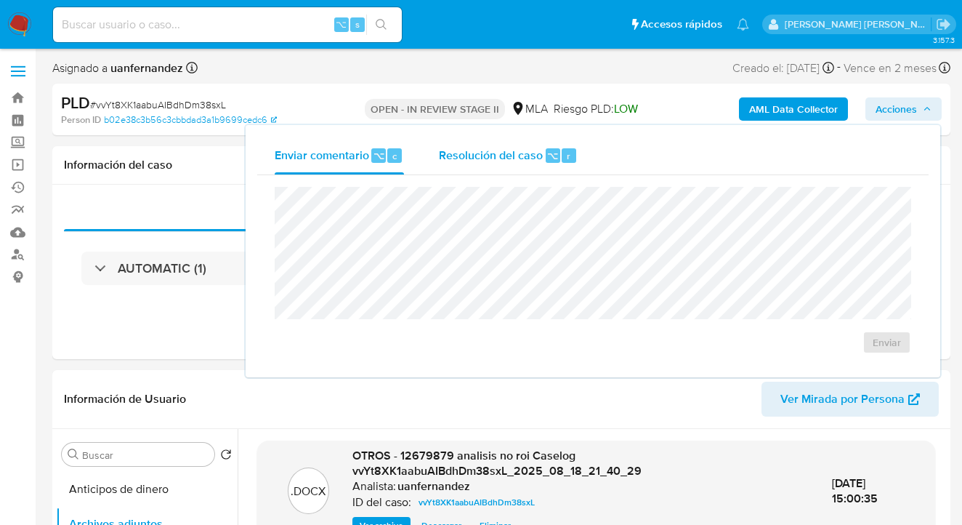
drag, startPoint x: 496, startPoint y: 163, endPoint x: 484, endPoint y: 176, distance: 18.0
click at [496, 163] on span "Resolución del caso" at bounding box center [491, 155] width 104 height 17
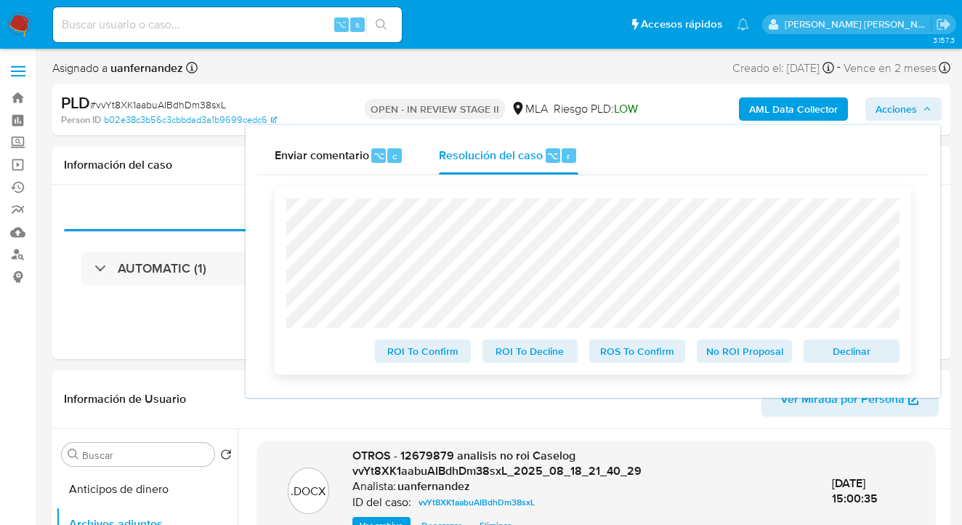
click at [716, 348] on span "No ROI Proposal" at bounding box center [745, 351] width 76 height 20
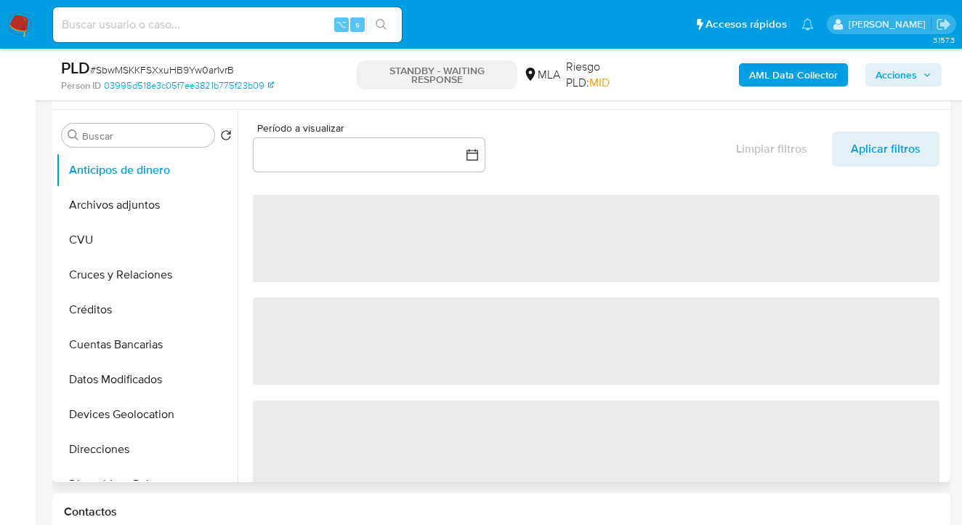
select select "10"
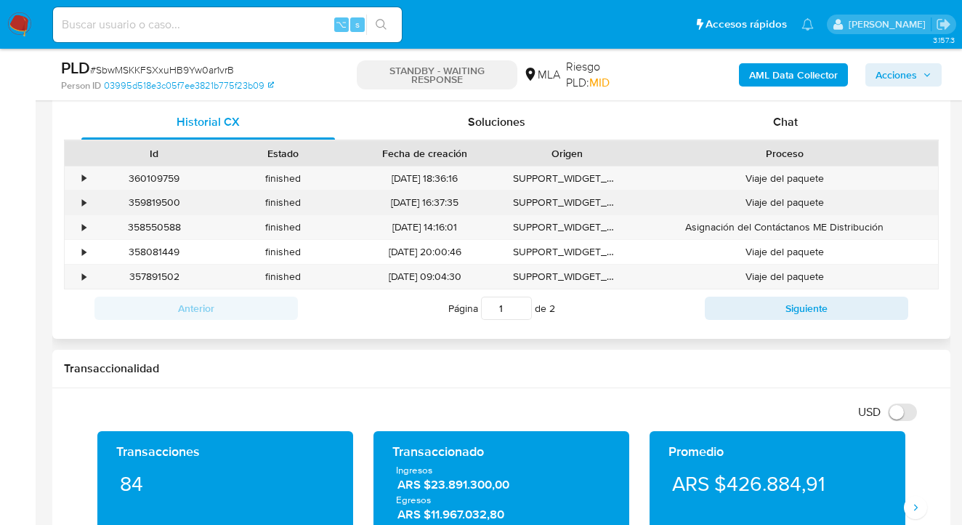
scroll to position [695, 0]
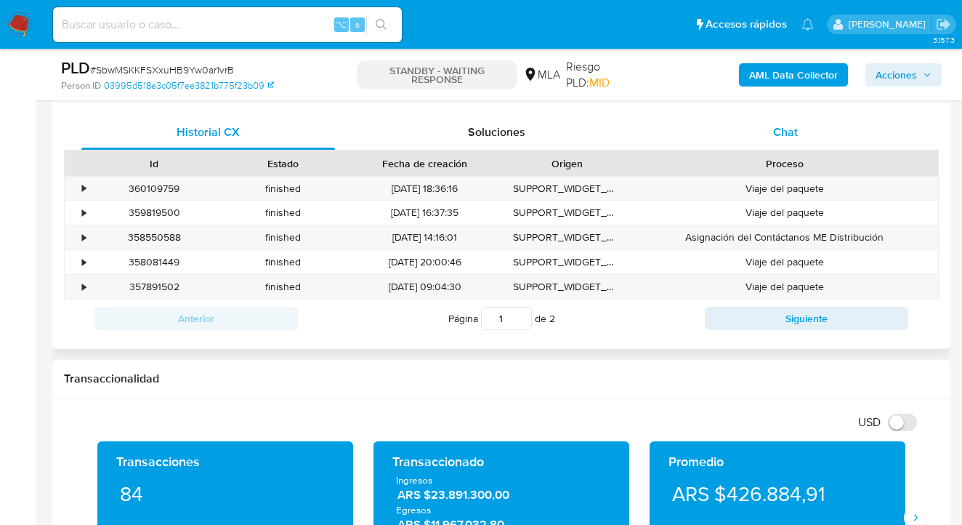
click at [780, 133] on span "Chat" at bounding box center [785, 132] width 25 height 17
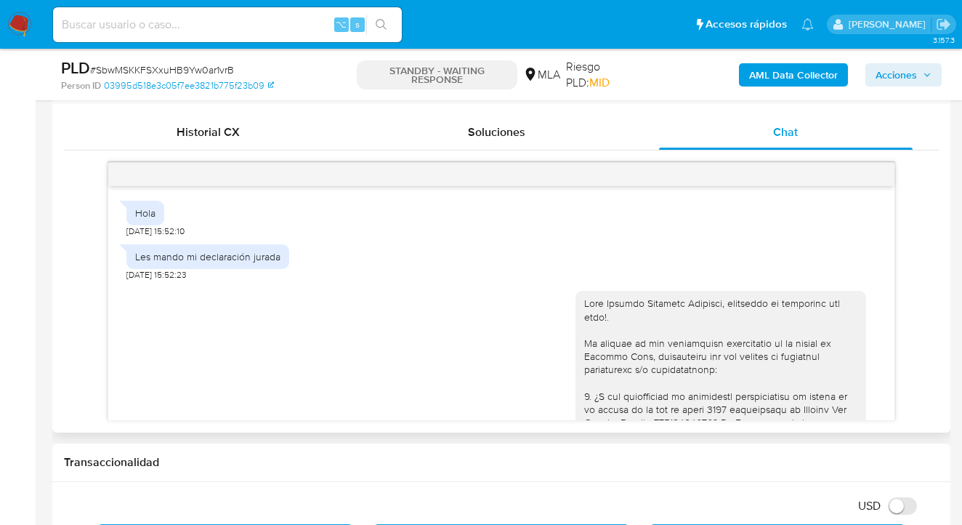
scroll to position [1904, 0]
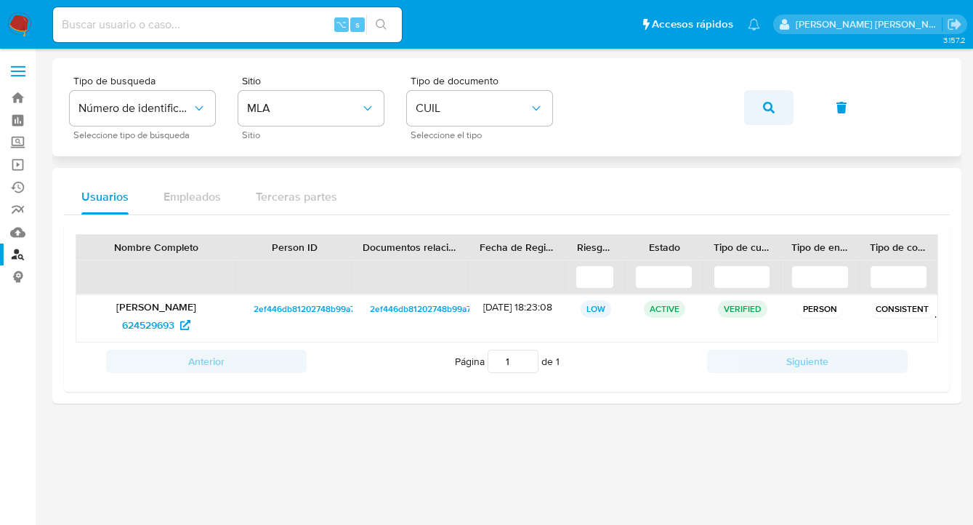
click at [769, 111] on icon "button" at bounding box center [769, 108] width 12 height 12
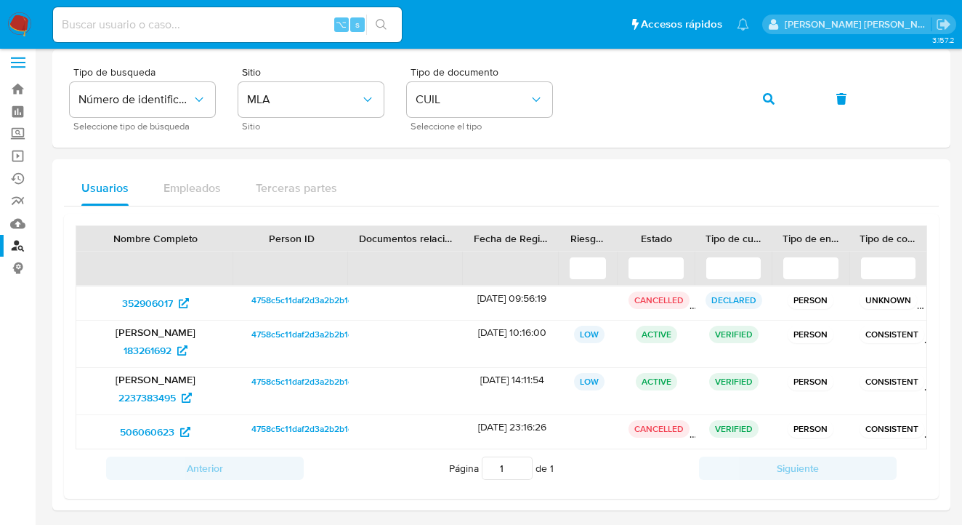
scroll to position [15, 0]
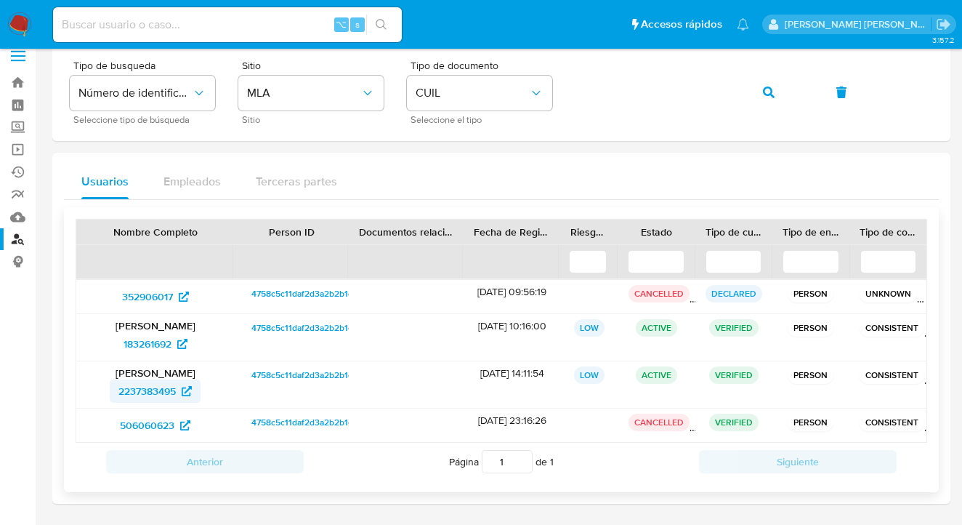
click at [150, 394] on span "2237383495" at bounding box center [146, 390] width 57 height 23
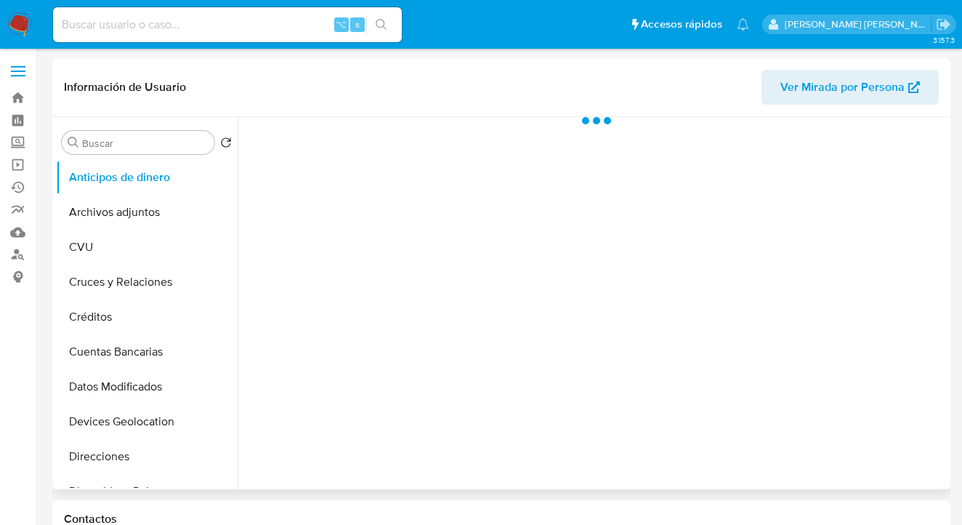
scroll to position [171, 0]
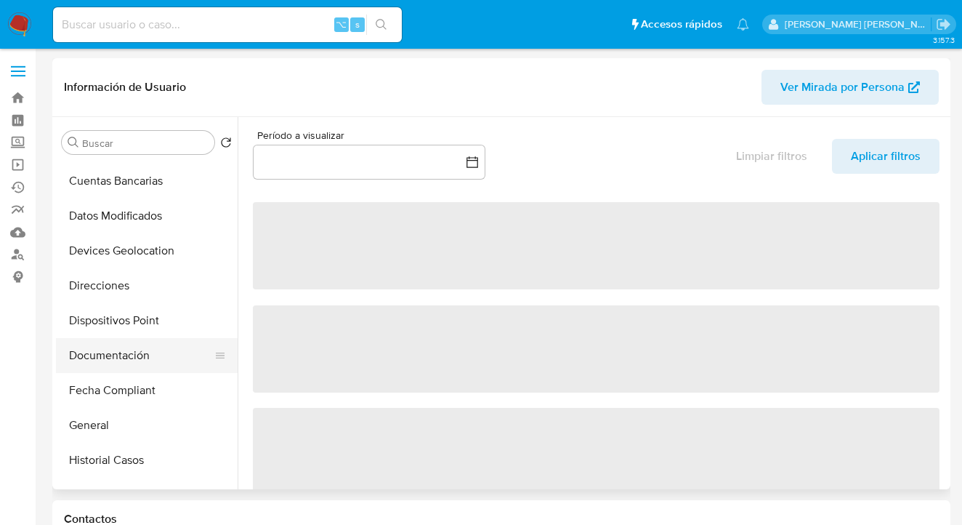
click at [169, 342] on button "Documentación" at bounding box center [141, 355] width 170 height 35
select select "10"
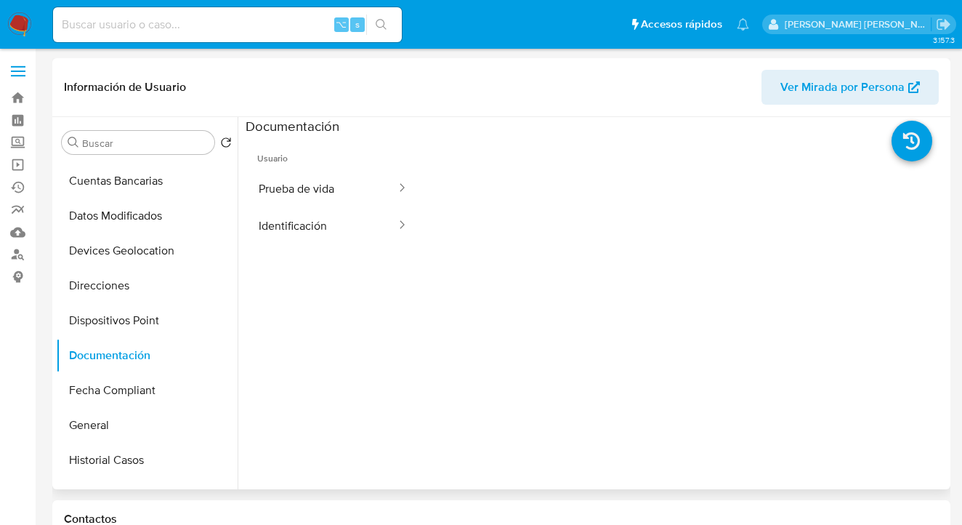
click at [342, 154] on span "Usuario" at bounding box center [333, 152] width 175 height 35
drag, startPoint x: 331, startPoint y: 183, endPoint x: 354, endPoint y: 200, distance: 28.1
click at [331, 183] on button "Prueba de vida" at bounding box center [322, 188] width 152 height 37
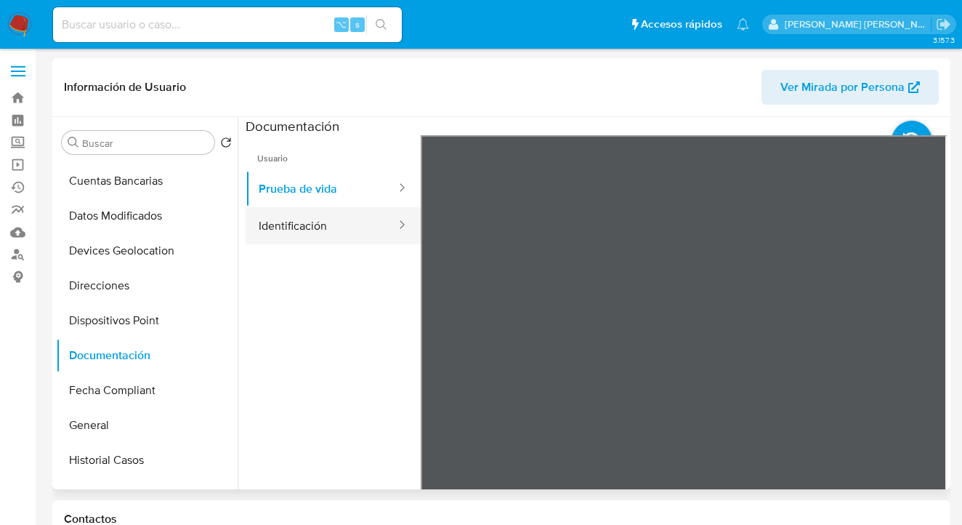
click at [336, 230] on button "Identificación" at bounding box center [322, 225] width 152 height 37
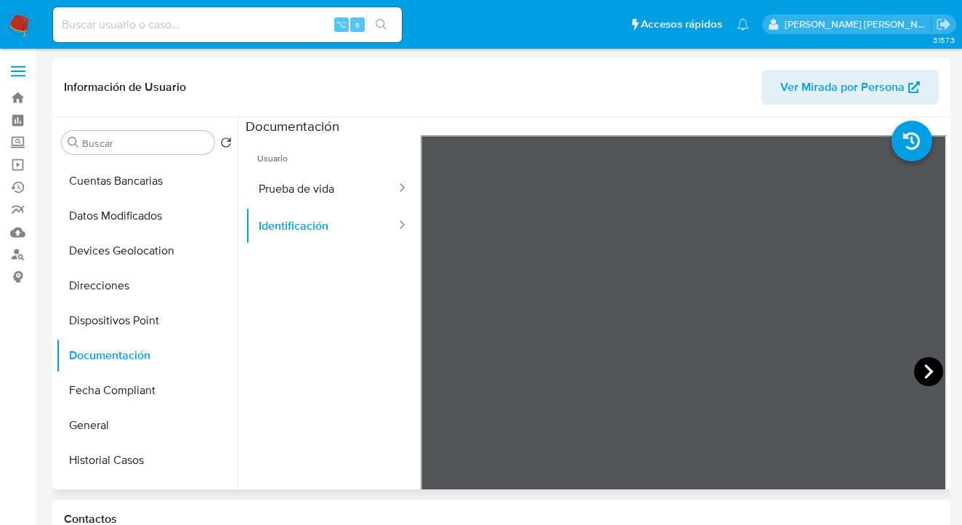
click at [916, 366] on icon at bounding box center [928, 371] width 29 height 29
click at [437, 371] on icon at bounding box center [438, 371] width 29 height 29
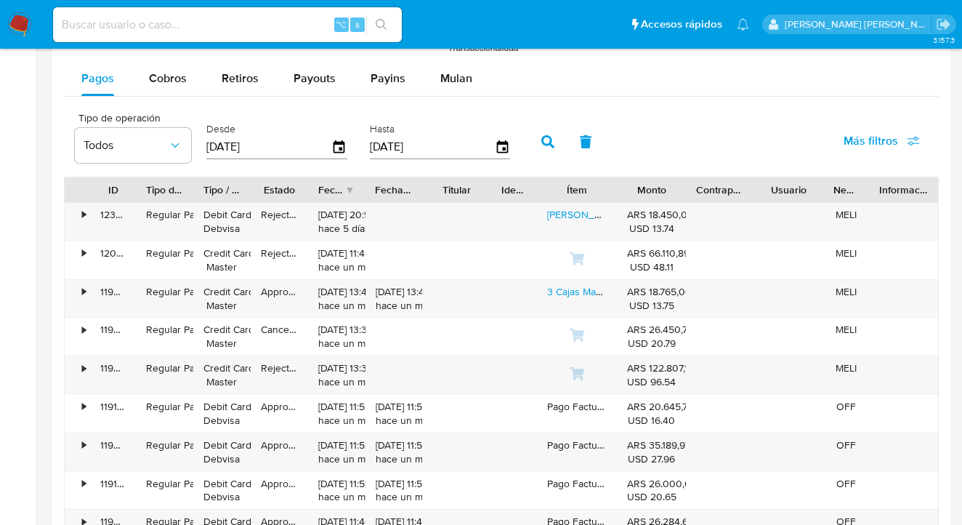
scroll to position [1363, 0]
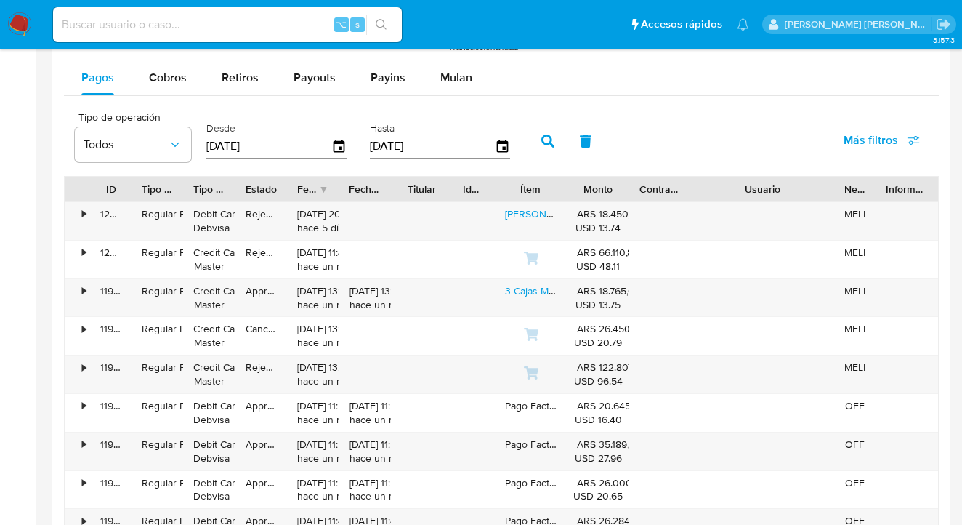
drag, startPoint x: 814, startPoint y: 189, endPoint x: 888, endPoint y: 196, distance: 74.5
click at [888, 196] on div "ID Tipo de operación Tipo / Método Estado Fecha de creación Fecha de aprobación…" at bounding box center [502, 189] width 874 height 25
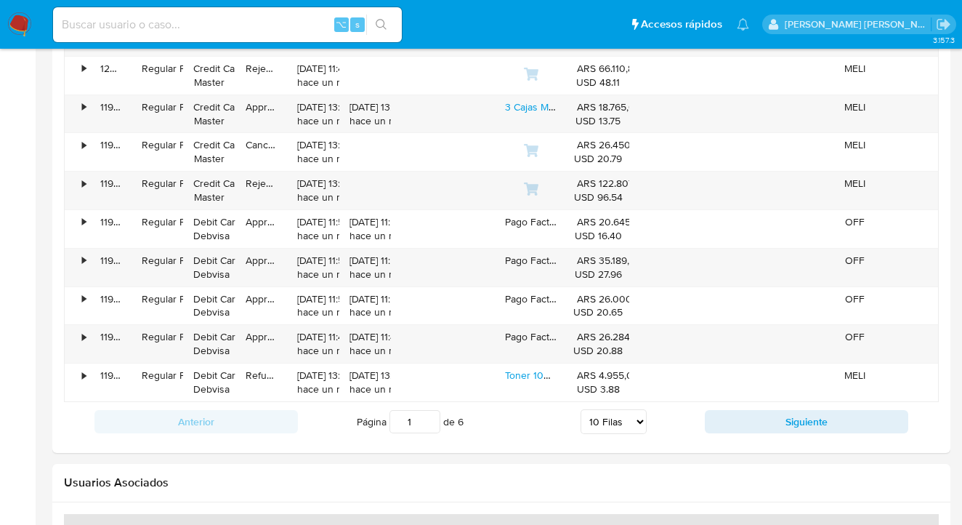
scroll to position [1489, 0]
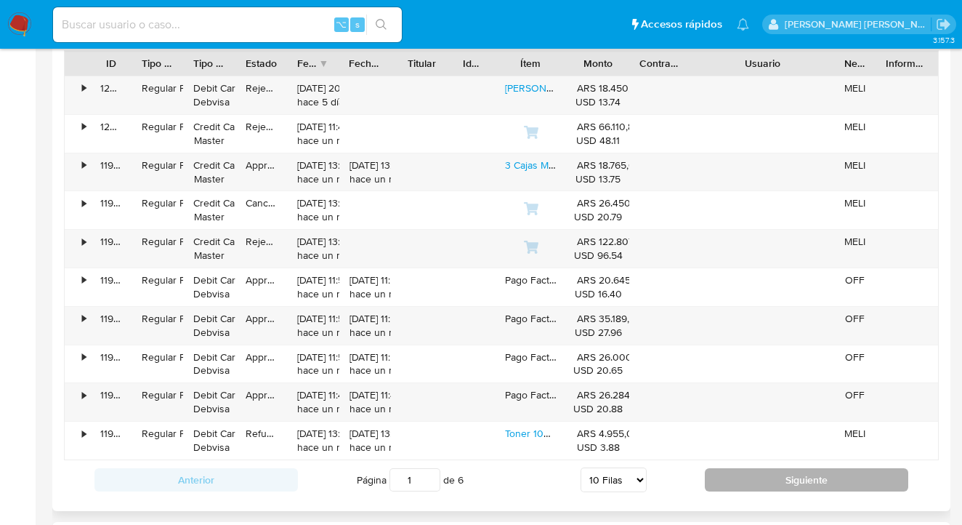
click at [761, 475] on button "Siguiente" at bounding box center [806, 479] width 203 height 23
type input "2"
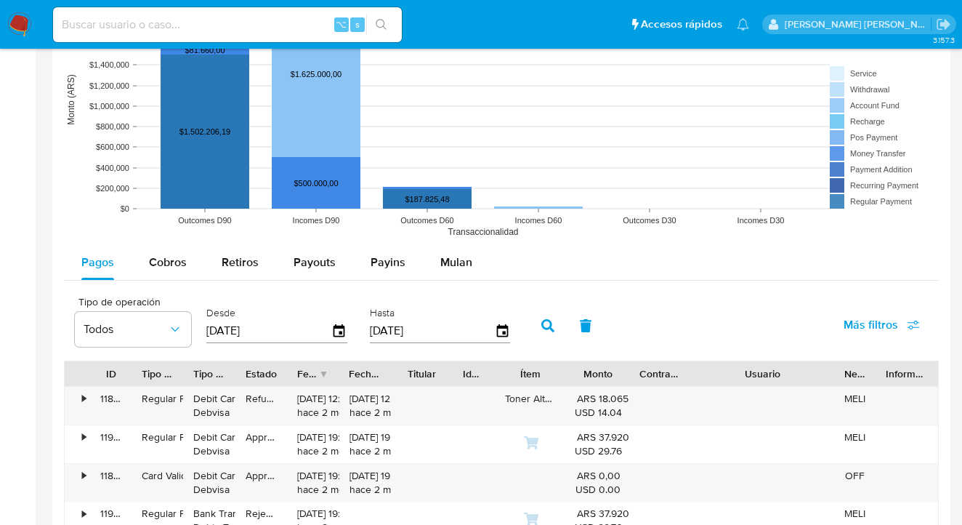
scroll to position [1281, 0]
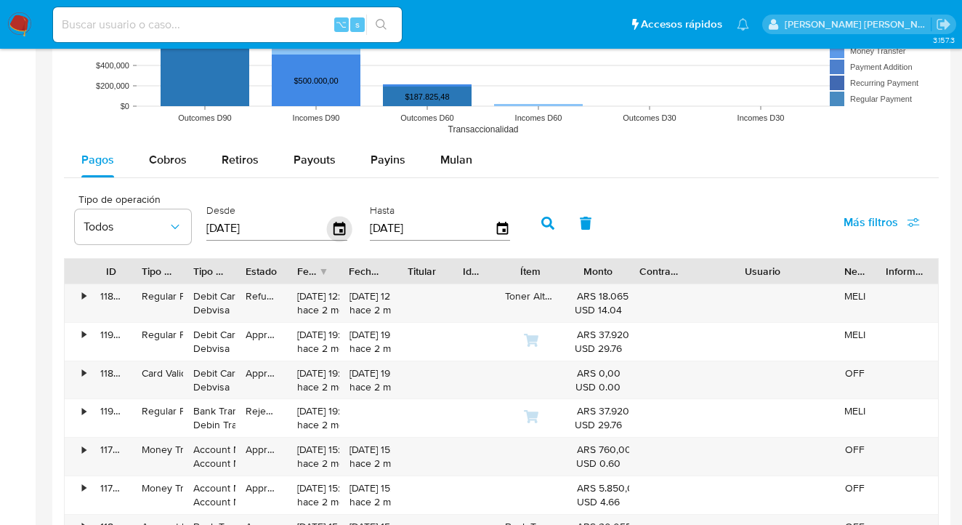
click at [337, 235] on icon "button" at bounding box center [340, 228] width 12 height 13
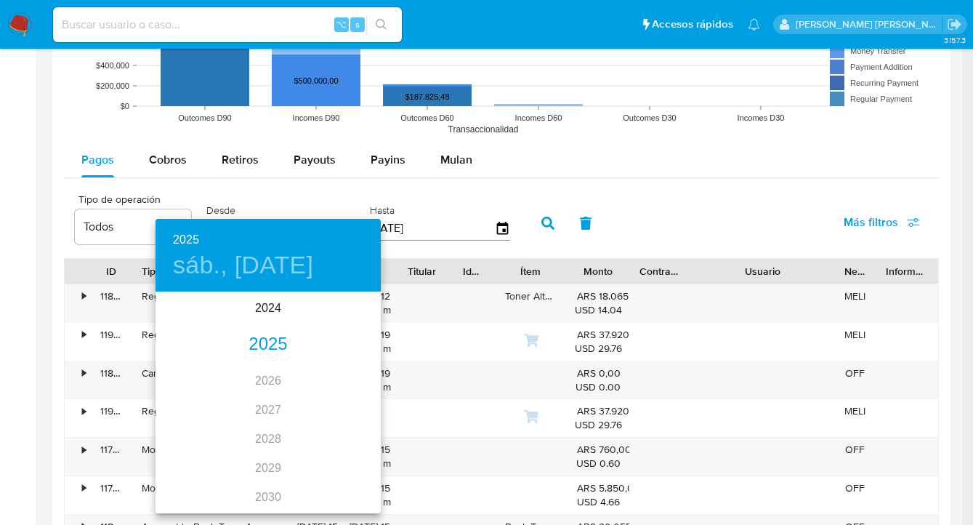
click at [247, 272] on h4 "sáb., jun. 7" at bounding box center [243, 265] width 140 height 31
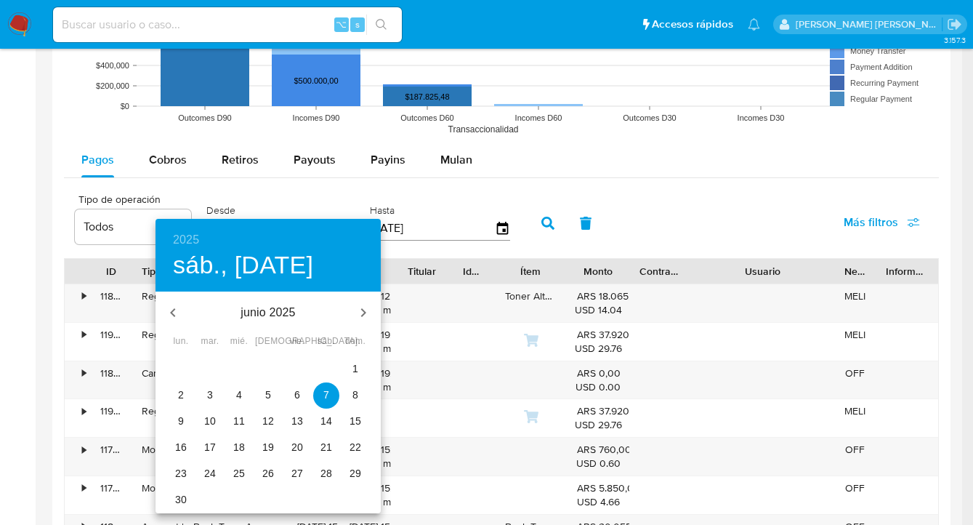
click at [368, 312] on icon "button" at bounding box center [363, 312] width 17 height 17
click at [367, 311] on icon "button" at bounding box center [363, 312] width 17 height 17
click at [366, 311] on icon "button" at bounding box center [363, 312] width 17 height 17
click at [173, 372] on span "1" at bounding box center [181, 368] width 26 height 15
type input "01/09/2025"
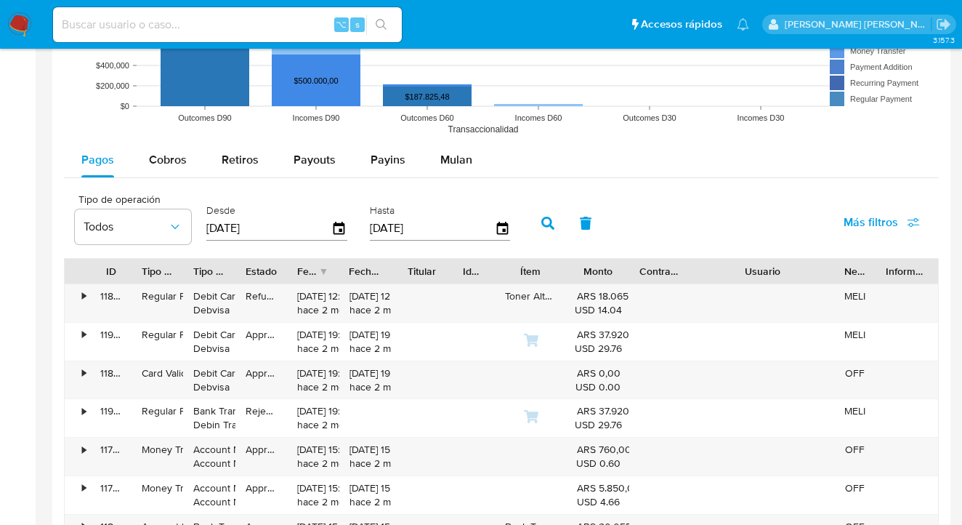
click at [547, 229] on icon "button" at bounding box center [547, 223] width 13 height 13
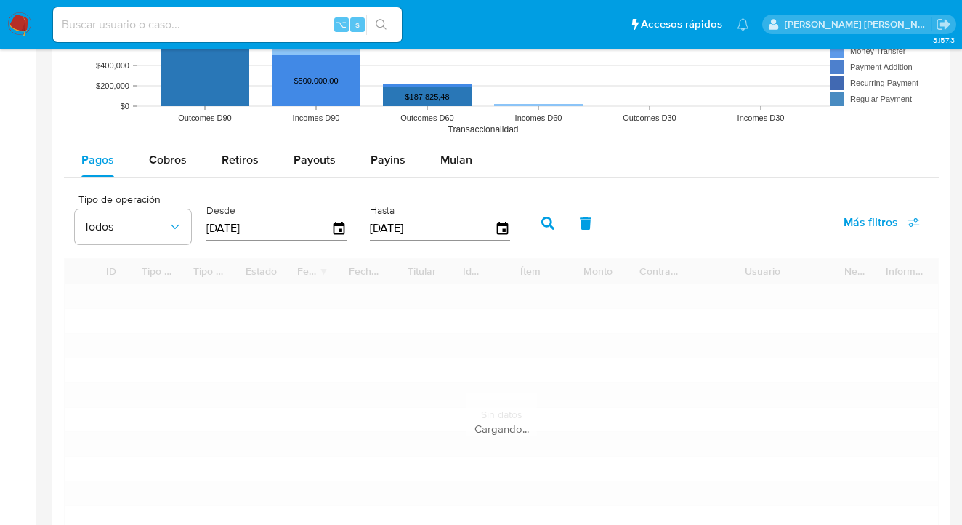
type input "1"
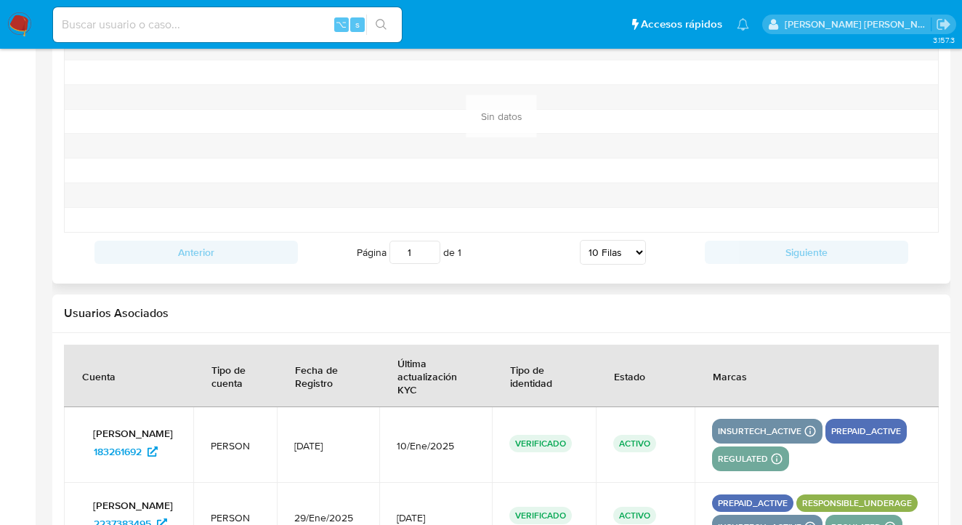
scroll to position [1285, 0]
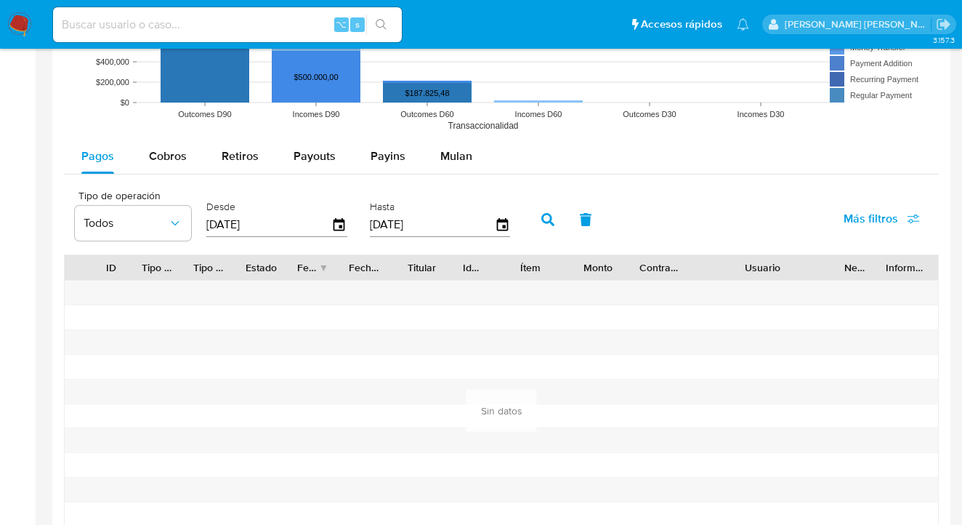
click at [545, 223] on icon "button" at bounding box center [547, 219] width 13 height 13
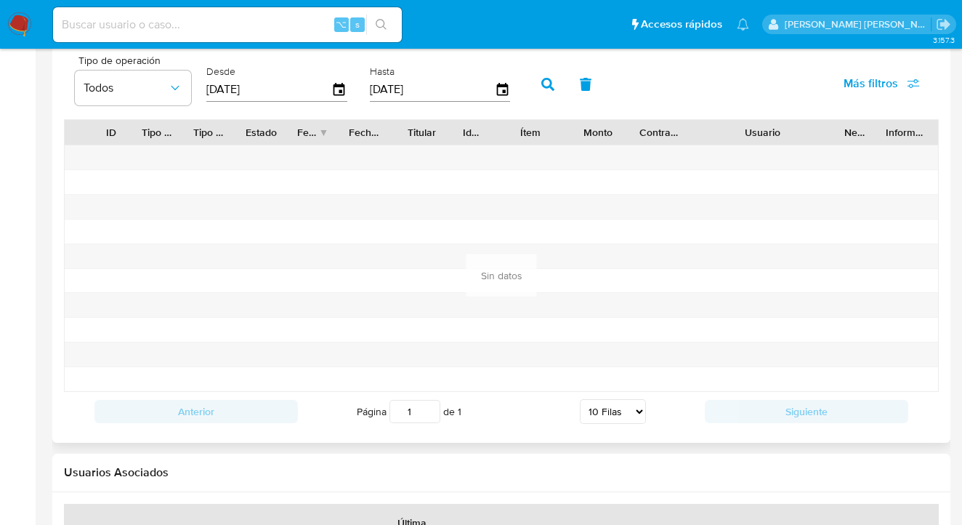
scroll to position [1420, 0]
click at [183, 94] on button "Todos" at bounding box center [133, 87] width 116 height 35
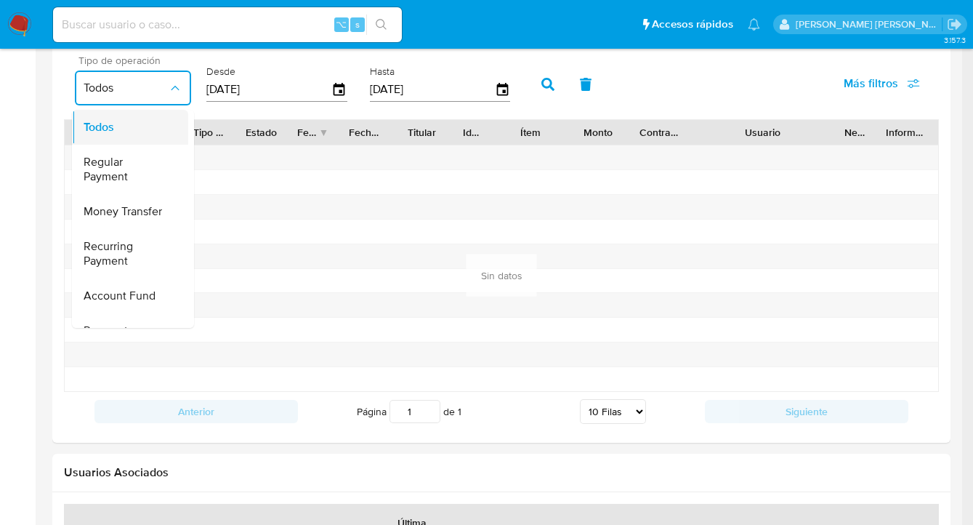
click at [140, 135] on div "Todos" at bounding box center [126, 127] width 84 height 35
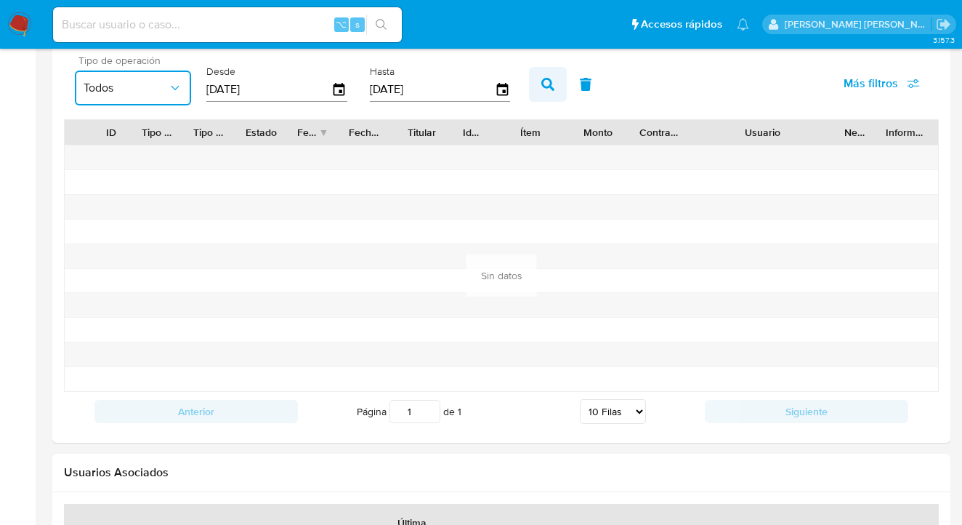
click at [548, 92] on button "button" at bounding box center [548, 84] width 38 height 35
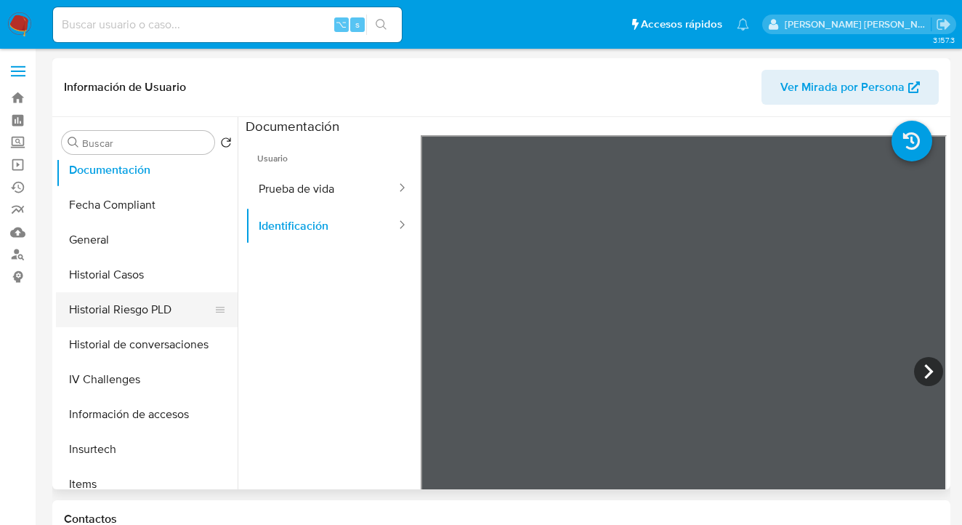
scroll to position [352, 0]
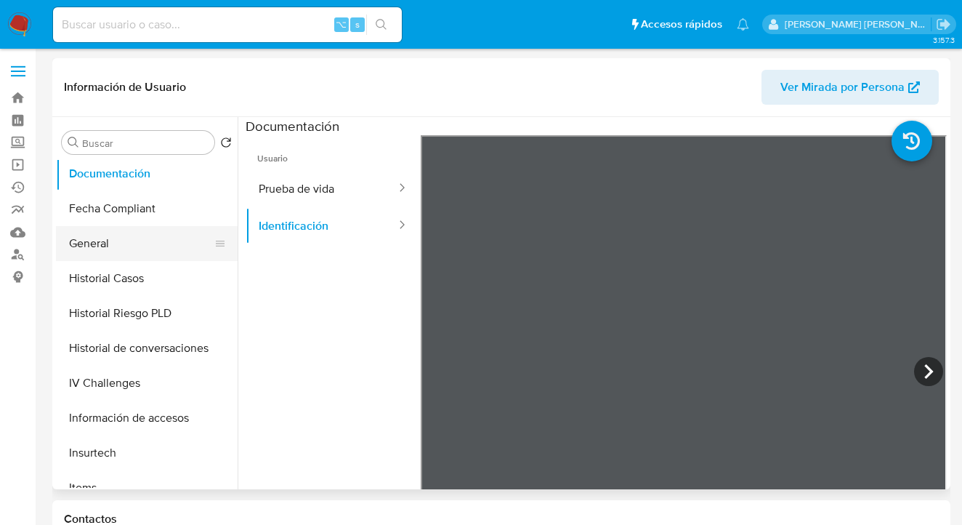
click at [149, 257] on button "General" at bounding box center [141, 243] width 170 height 35
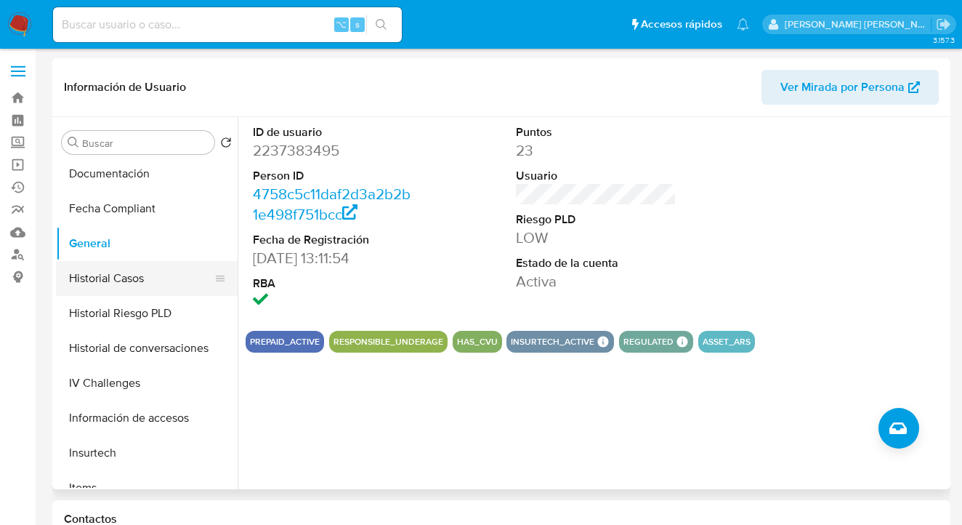
click at [145, 287] on button "Historial Casos" at bounding box center [141, 278] width 170 height 35
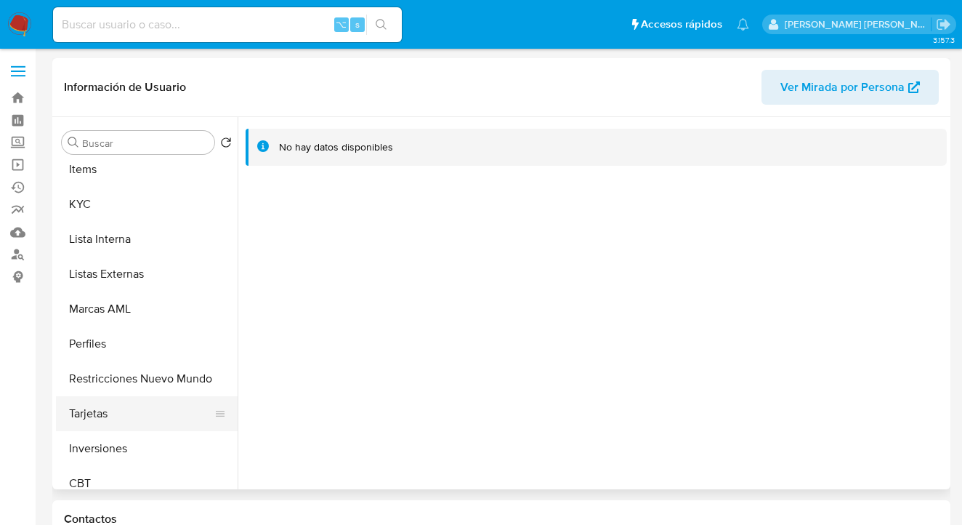
scroll to position [719, 0]
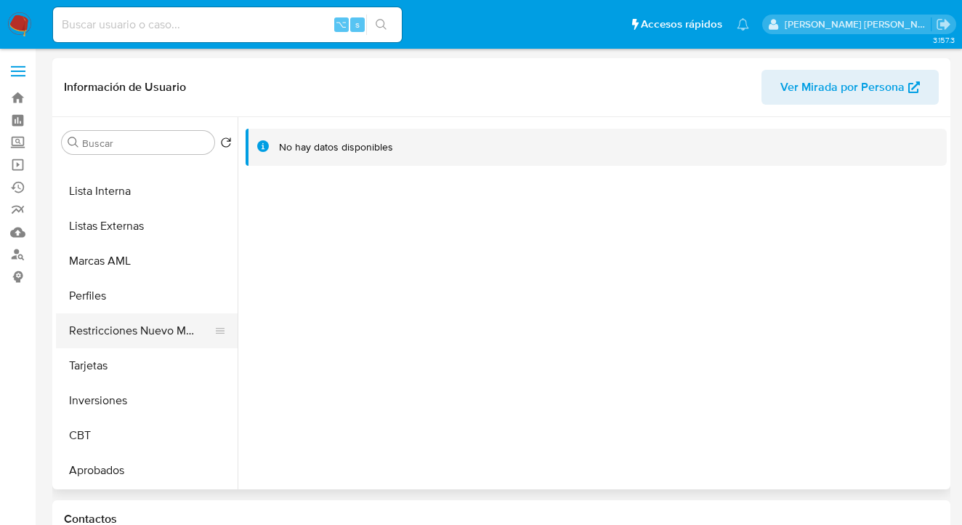
click at [155, 333] on button "Restricciones Nuevo Mundo" at bounding box center [141, 330] width 170 height 35
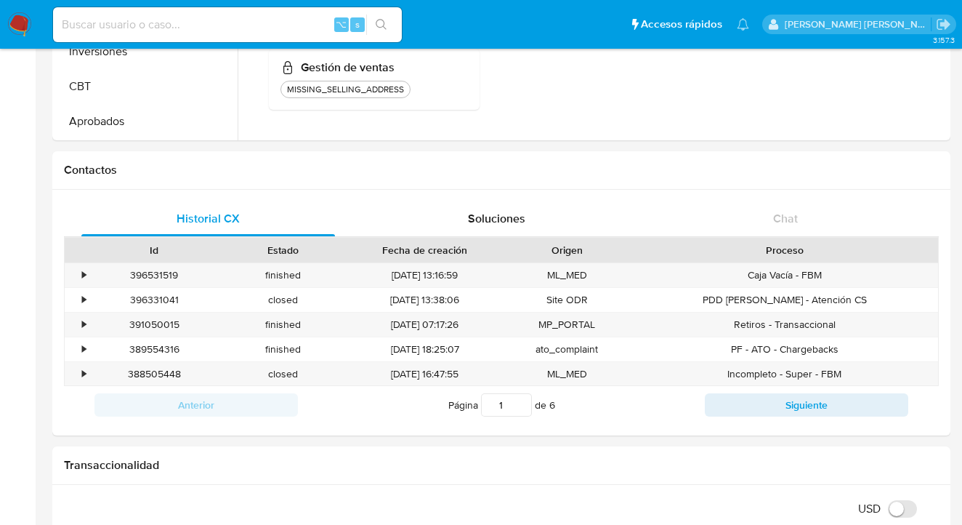
scroll to position [12, 0]
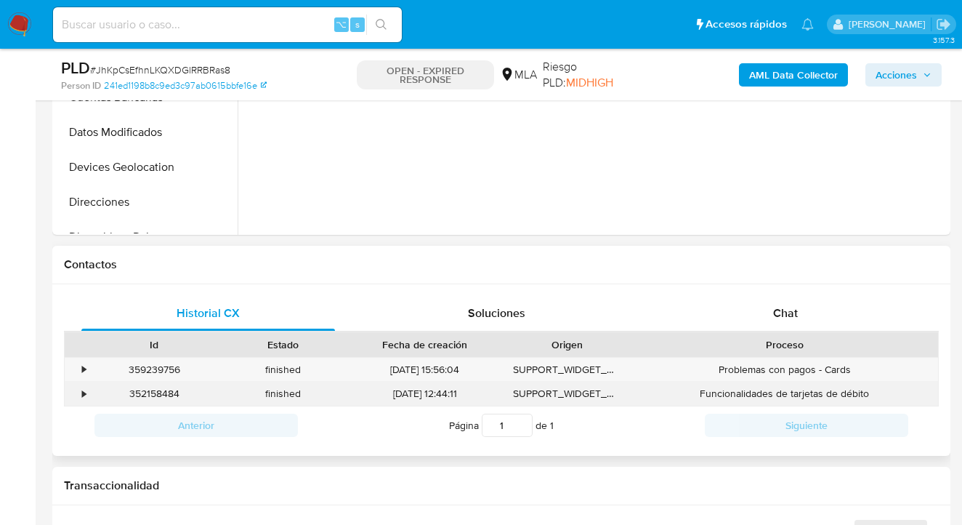
scroll to position [515, 0]
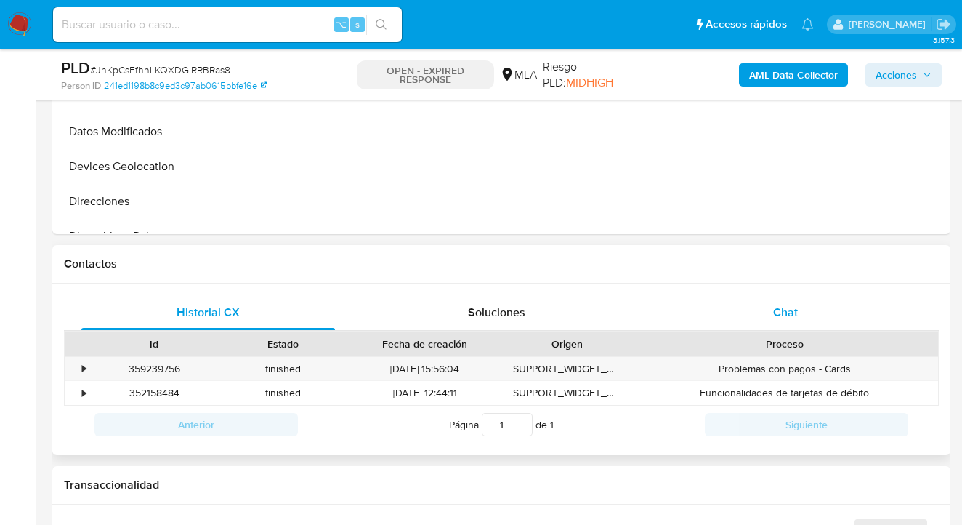
click at [810, 309] on div "Chat" at bounding box center [786, 312] width 254 height 35
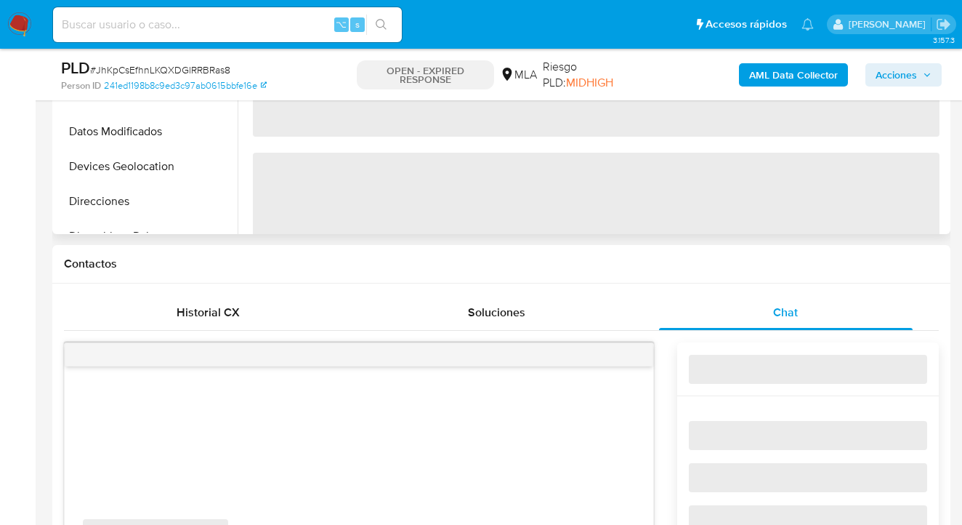
select select "10"
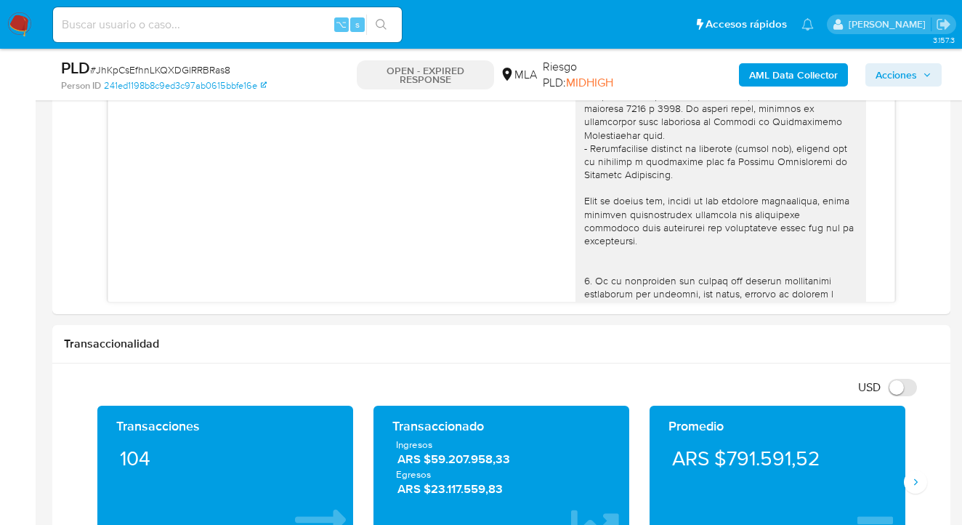
scroll to position [44, 0]
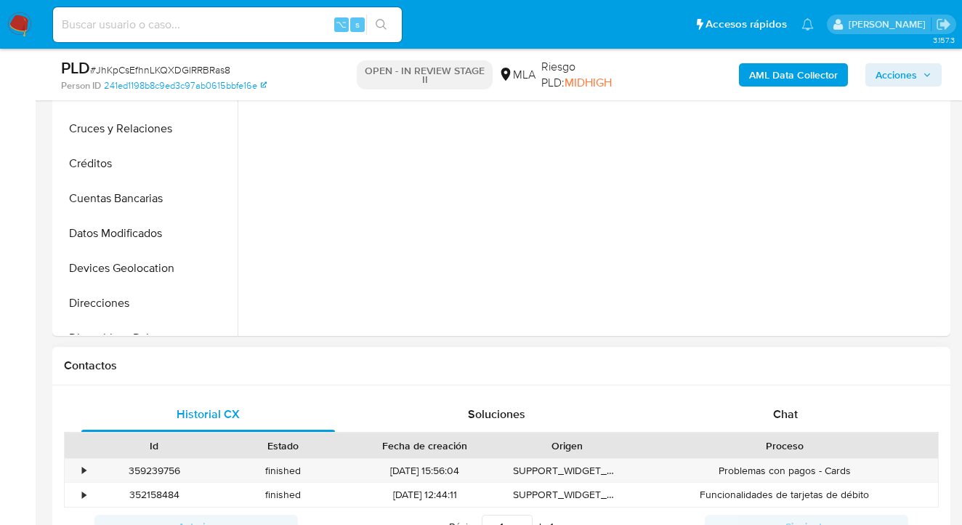
scroll to position [628, 0]
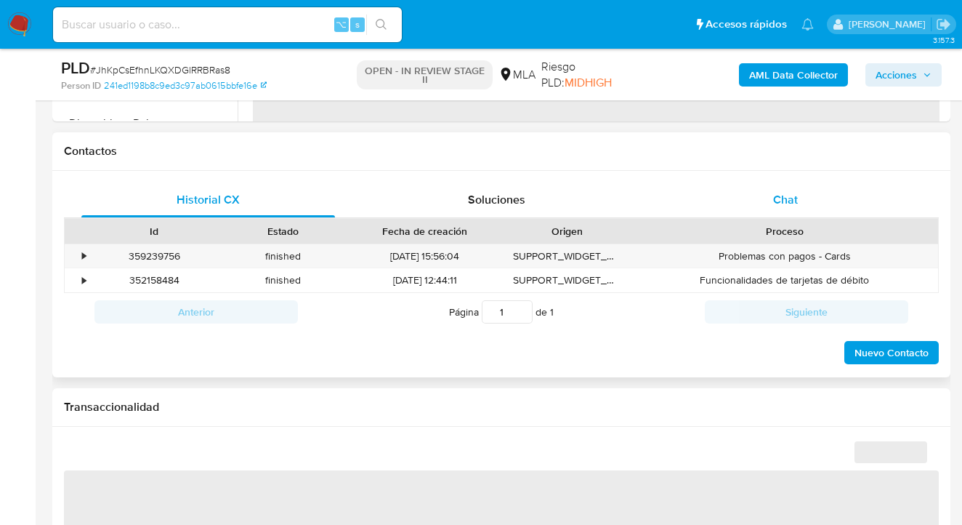
click at [781, 198] on span "Chat" at bounding box center [785, 199] width 25 height 17
select select "10"
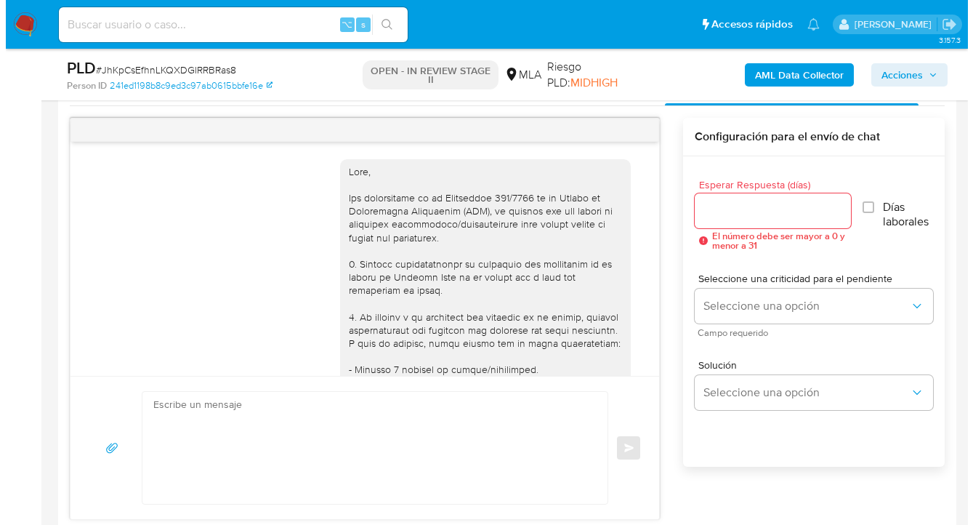
scroll to position [909, 0]
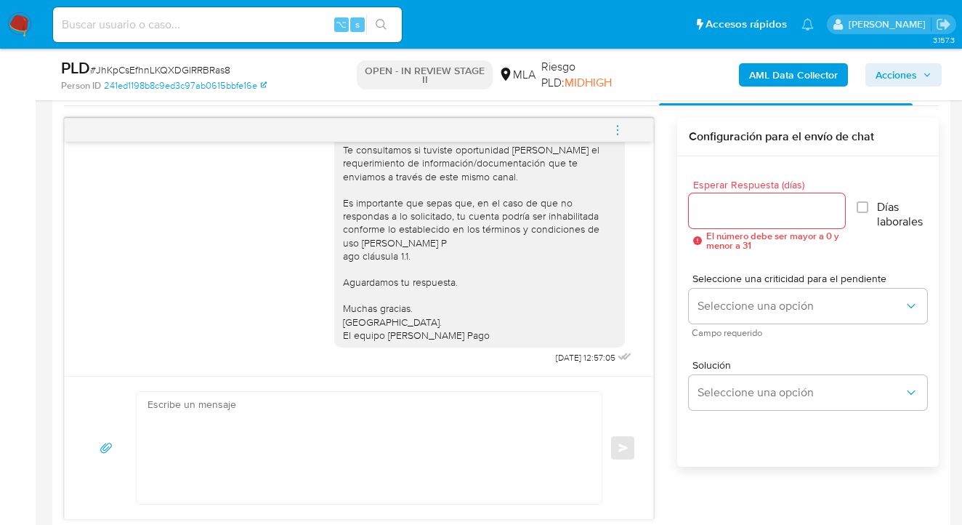
click at [707, 212] on input "Esperar Respuesta (días)" at bounding box center [767, 210] width 157 height 19
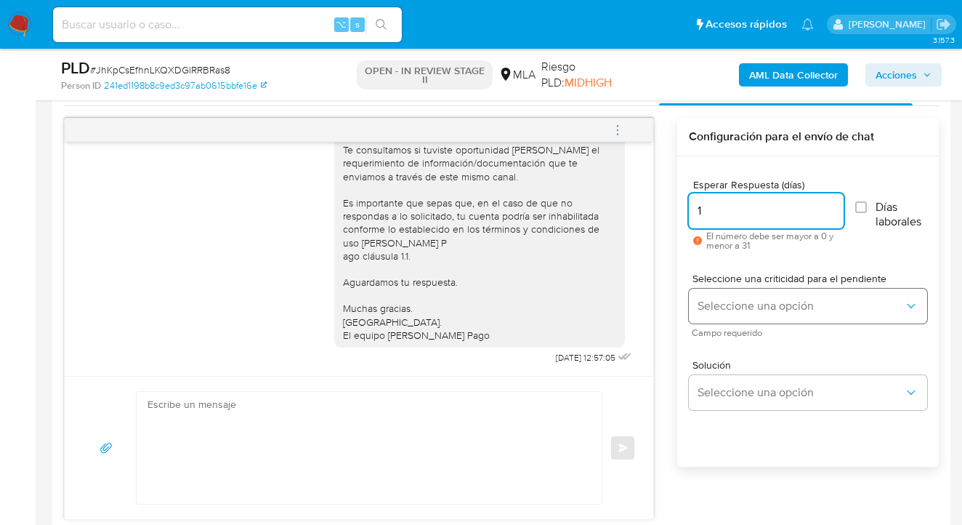
type input "1"
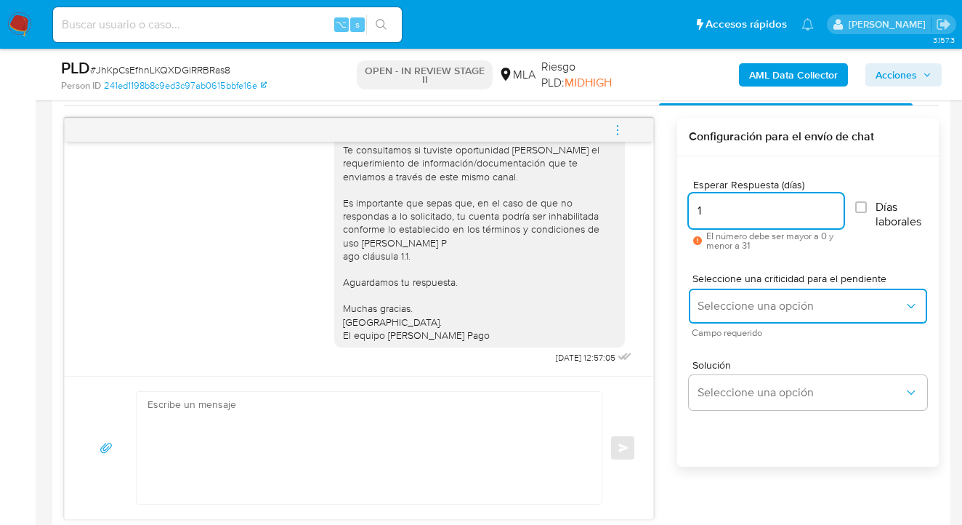
click at [762, 294] on button "Seleccione una opción" at bounding box center [808, 306] width 238 height 35
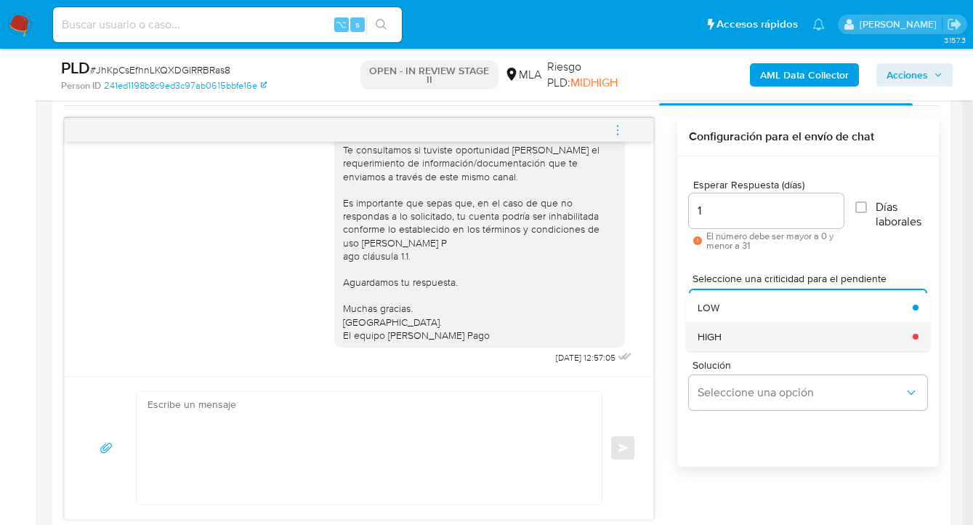
click at [744, 334] on div "HIGH" at bounding box center [801, 336] width 206 height 29
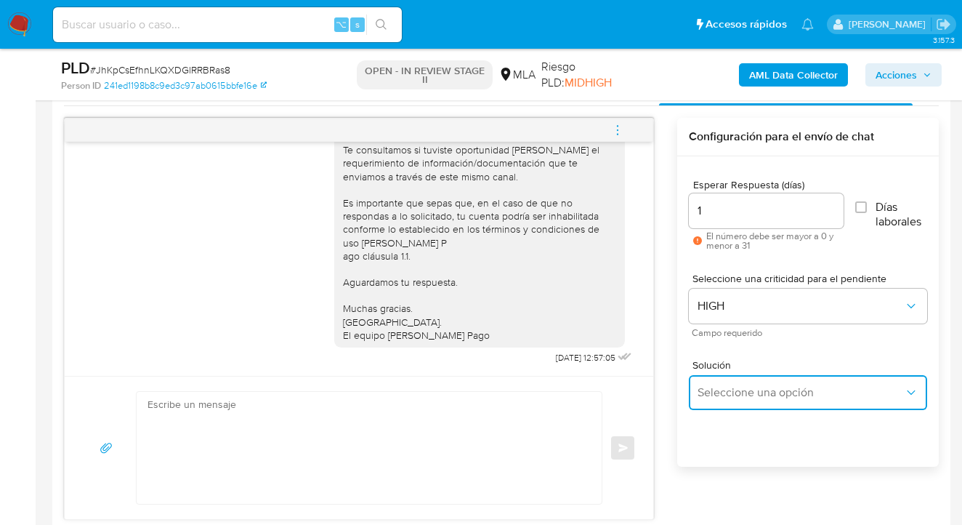
click at [728, 400] on button "Seleccione una opción" at bounding box center [808, 392] width 238 height 35
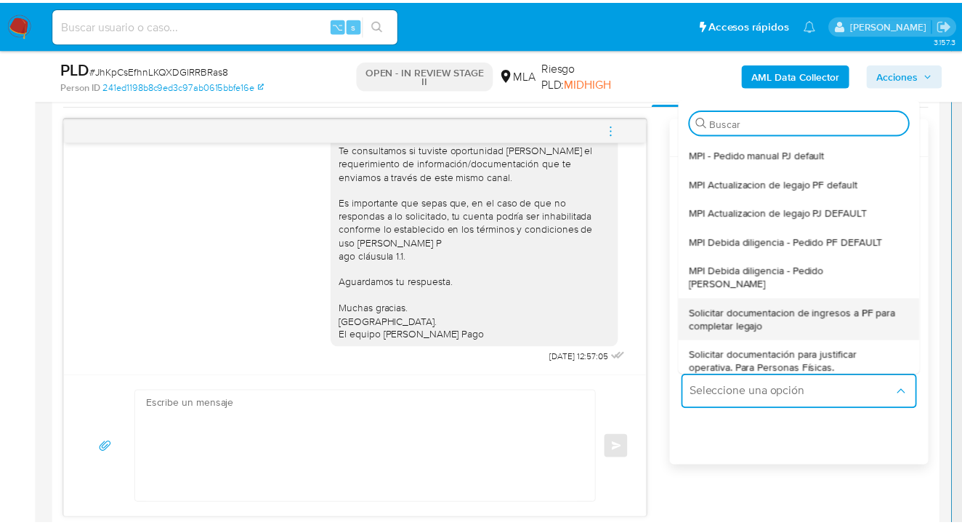
scroll to position [142, 0]
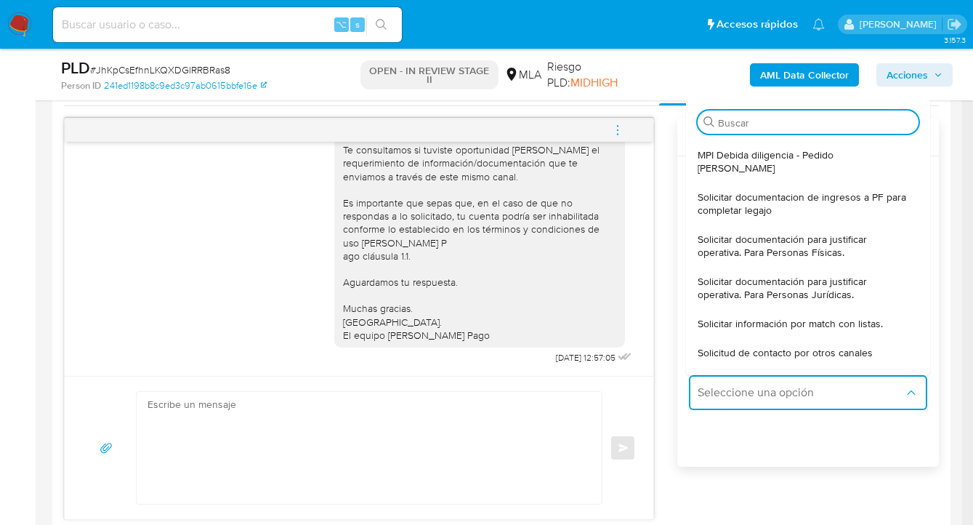
click at [797, 234] on span "Solicitar documentación para justificar operativa. Para Personas Físicas." at bounding box center [804, 246] width 212 height 26
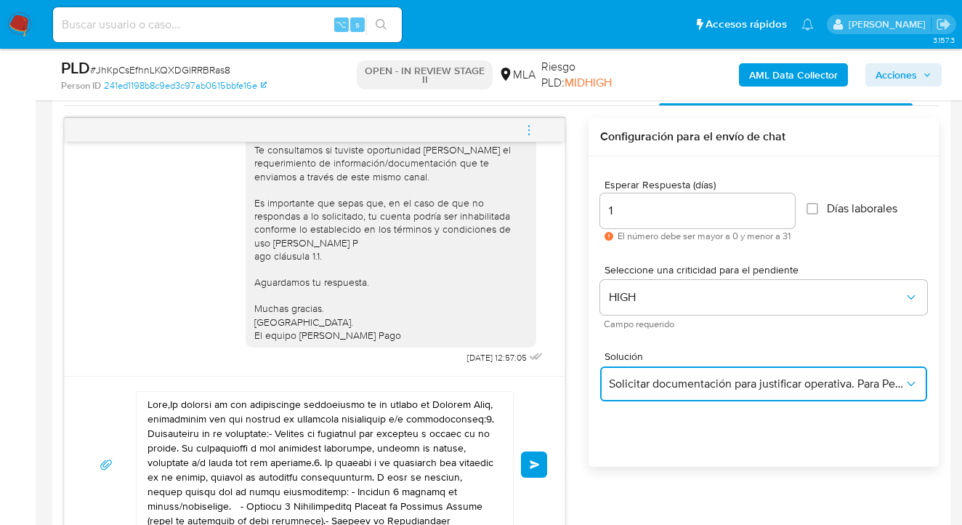
scroll to position [879, 0]
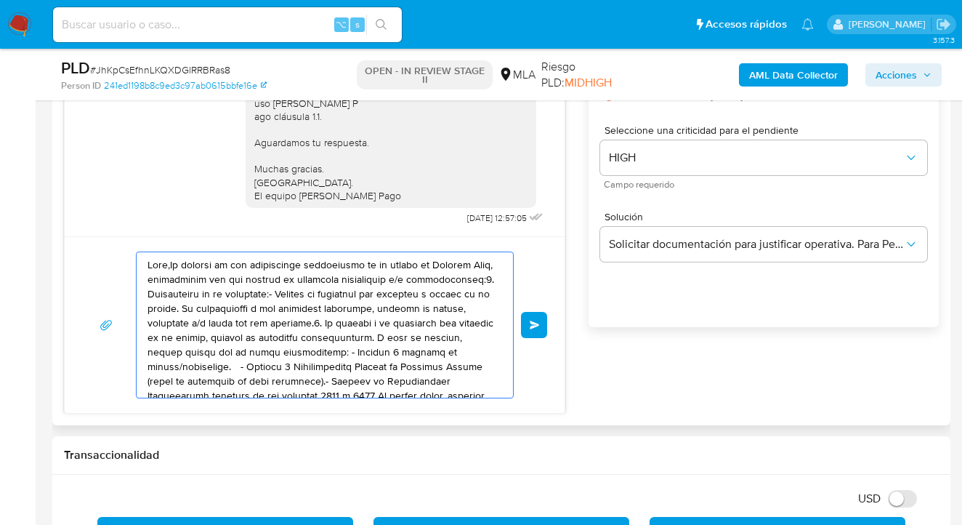
drag, startPoint x: 193, startPoint y: 263, endPoint x: 153, endPoint y: 248, distance: 42.8
click at [156, 242] on div "Enviar" at bounding box center [315, 324] width 500 height 177
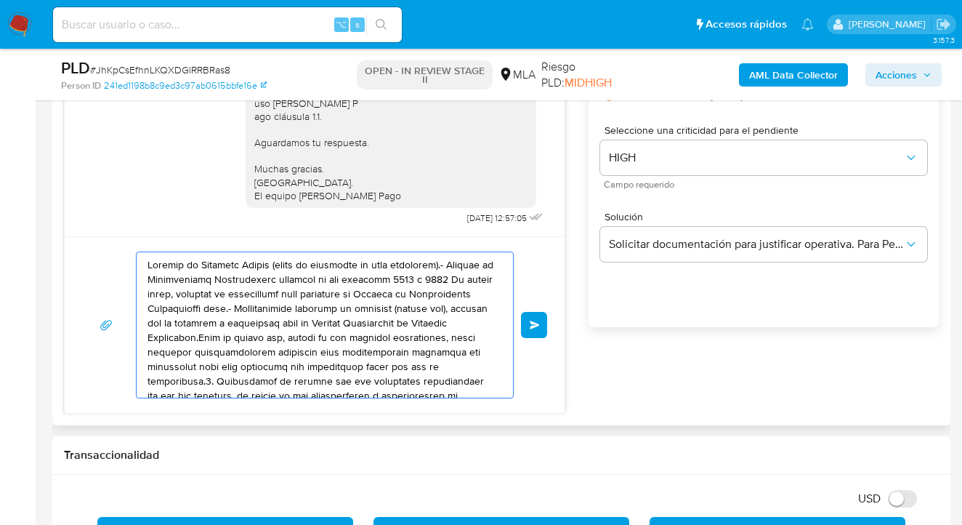
drag, startPoint x: 382, startPoint y: 361, endPoint x: 177, endPoint y: 273, distance: 223.3
click at [177, 273] on textarea at bounding box center [321, 324] width 347 height 145
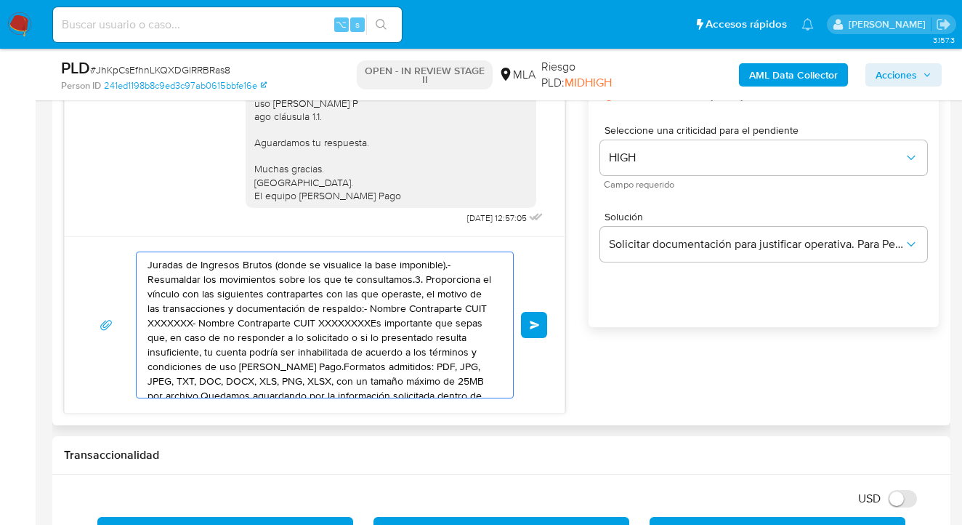
drag, startPoint x: 363, startPoint y: 342, endPoint x: 70, endPoint y: 243, distance: 309.1
click at [60, 241] on div "Historial CX Soluciones Chat Id Estado Fecha de creación Origen Proceso • 35923…" at bounding box center [501, 172] width 898 height 506
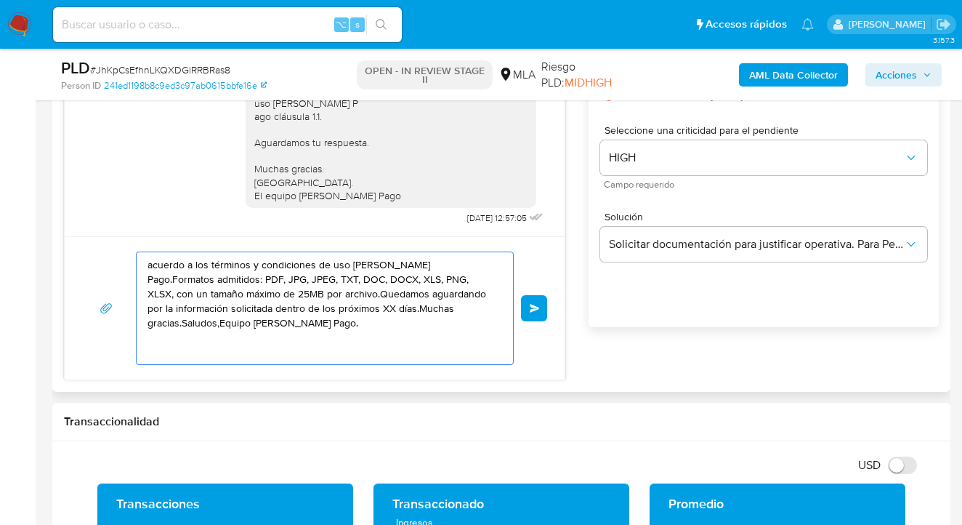
drag, startPoint x: 212, startPoint y: 298, endPoint x: 117, endPoint y: 273, distance: 98.4
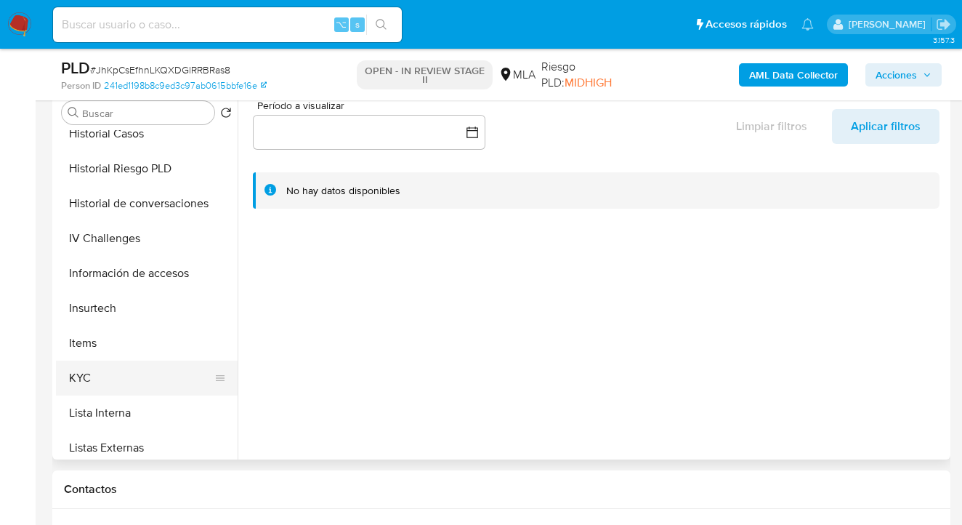
scroll to position [472, 0]
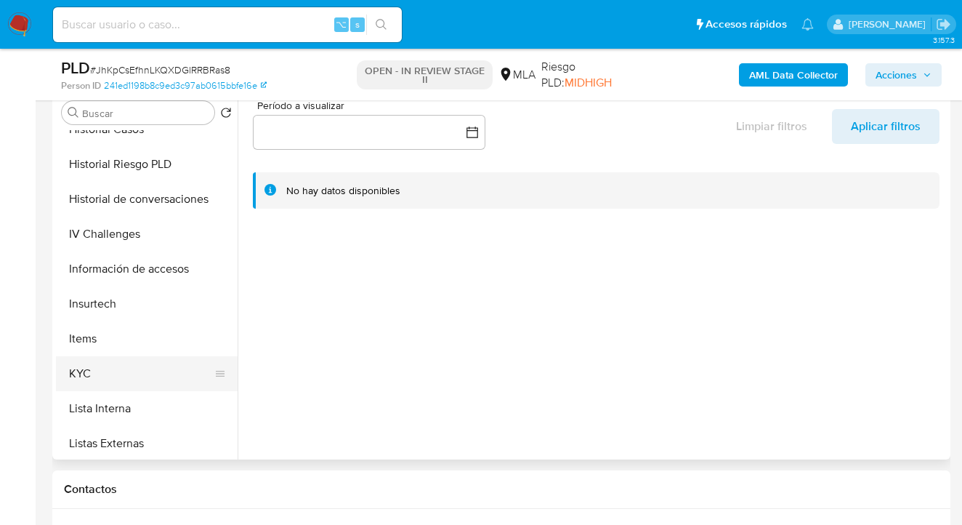
click at [100, 380] on button "KYC" at bounding box center [141, 373] width 170 height 35
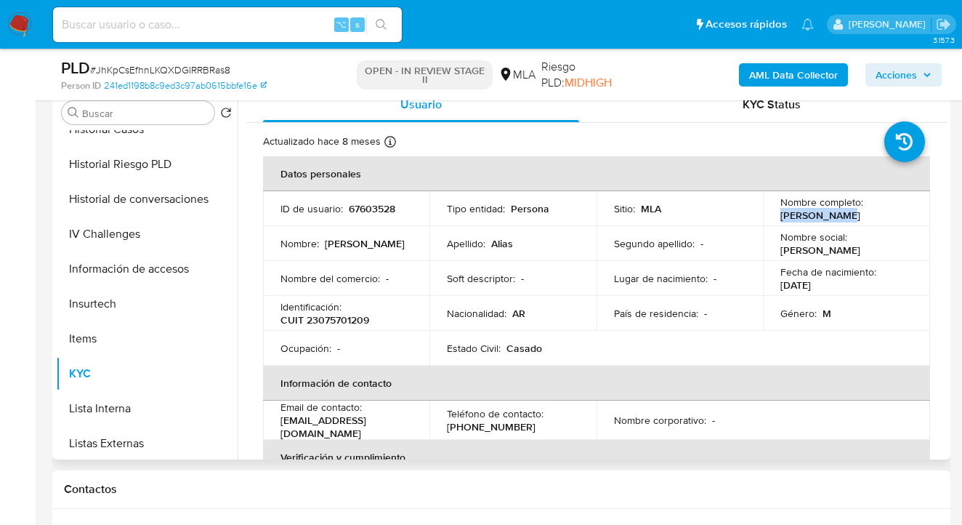
drag, startPoint x: 778, startPoint y: 217, endPoint x: 848, endPoint y: 218, distance: 70.5
click at [848, 218] on div "Nombre completo : Hector Alias" at bounding box center [847, 208] width 132 height 26
copy p "Hector Alias"
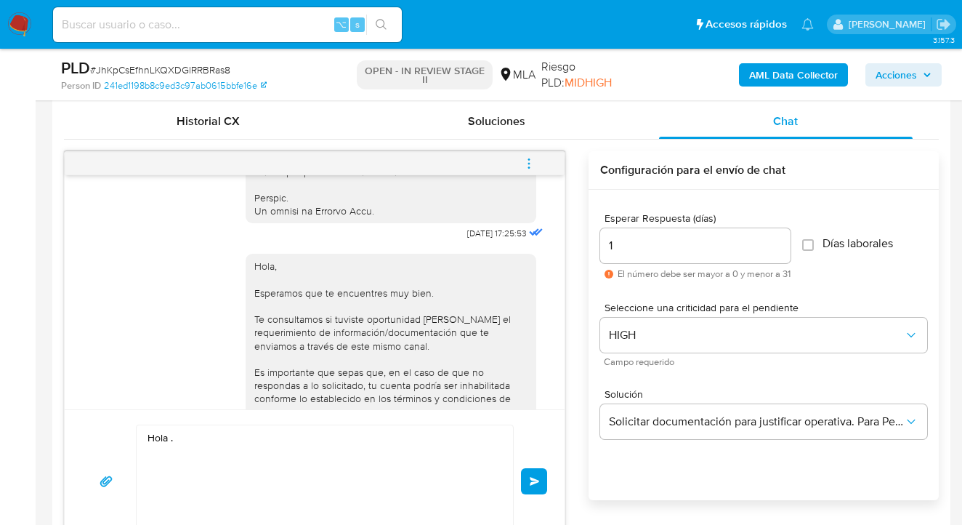
scroll to position [785, 0]
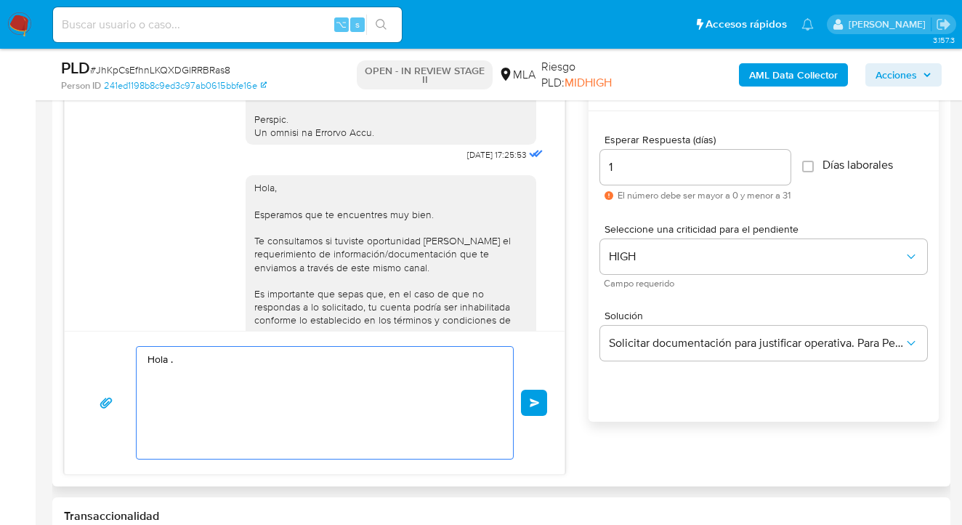
click at [181, 361] on textarea "Hola ." at bounding box center [321, 403] width 347 height 112
paste textarea "Hector Alias"
click at [254, 258] on div "Hola, Esperamos que te encuentres muy bien. Te consultamos si tuviste oportunid…" at bounding box center [390, 306] width 273 height 251
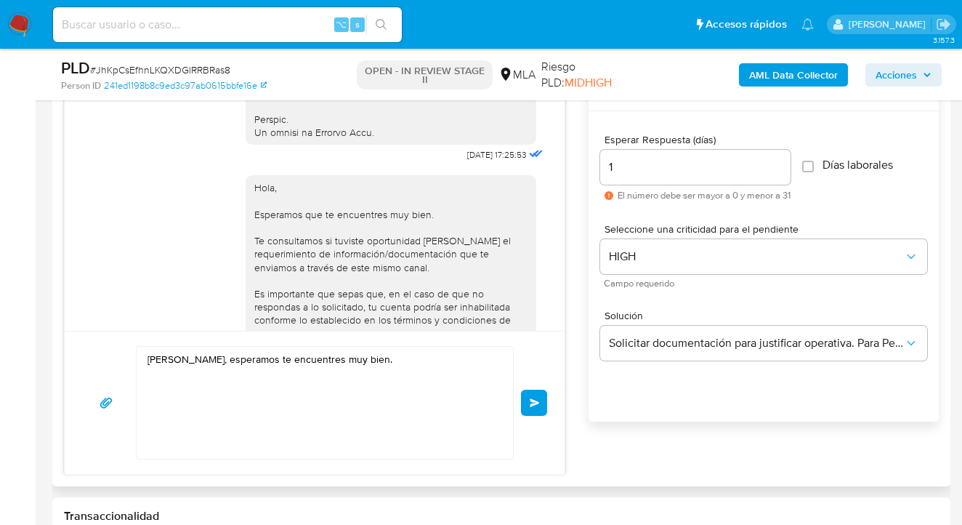
scroll to position [868, 0]
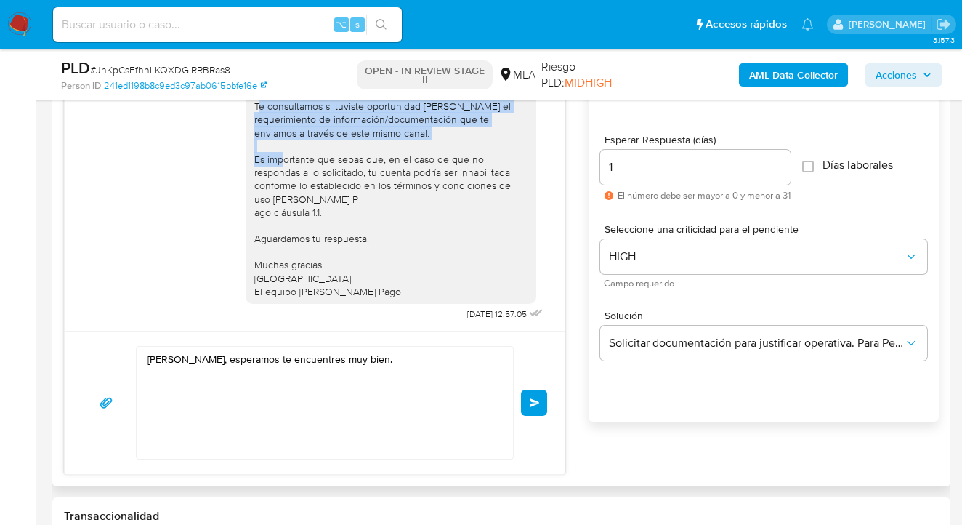
drag, startPoint x: 247, startPoint y: 134, endPoint x: 297, endPoint y: 191, distance: 75.7
click at [297, 191] on div "Hola, Esperamos que te encuentres muy bien. Te consultamos si tuviste oportunid…" at bounding box center [390, 172] width 273 height 251
click at [297, 190] on div "Hola, Esperamos que te encuentres muy bien. Te consultamos si tuviste oportunid…" at bounding box center [390, 172] width 273 height 251
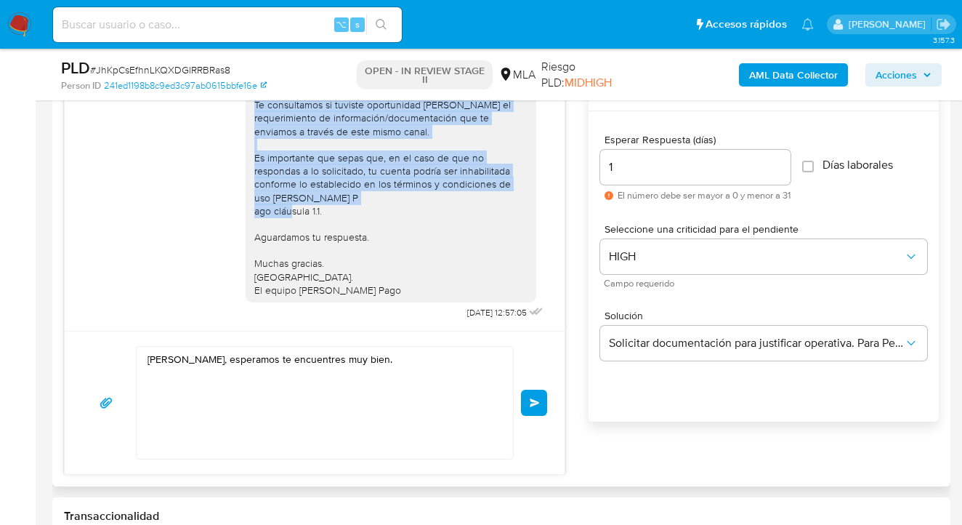
scroll to position [909, 0]
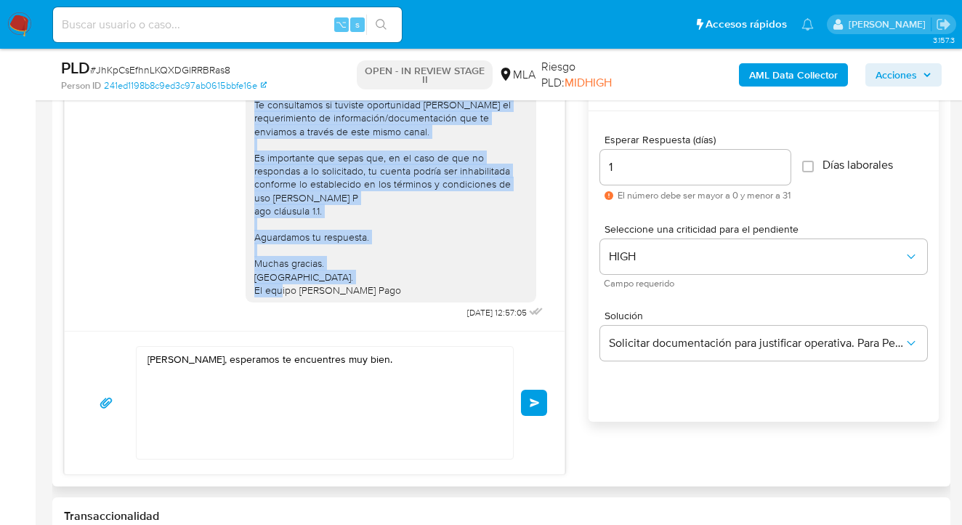
drag, startPoint x: 246, startPoint y: 134, endPoint x: 387, endPoint y: 280, distance: 203.5
click at [388, 280] on div "Hola, Esperamos que te encuentres muy bien. Te consultamos si tuviste oportunid…" at bounding box center [390, 170] width 273 height 251
copy div "Te consultamos si tuviste oportunidad de leer el requerimiento de información/d…"
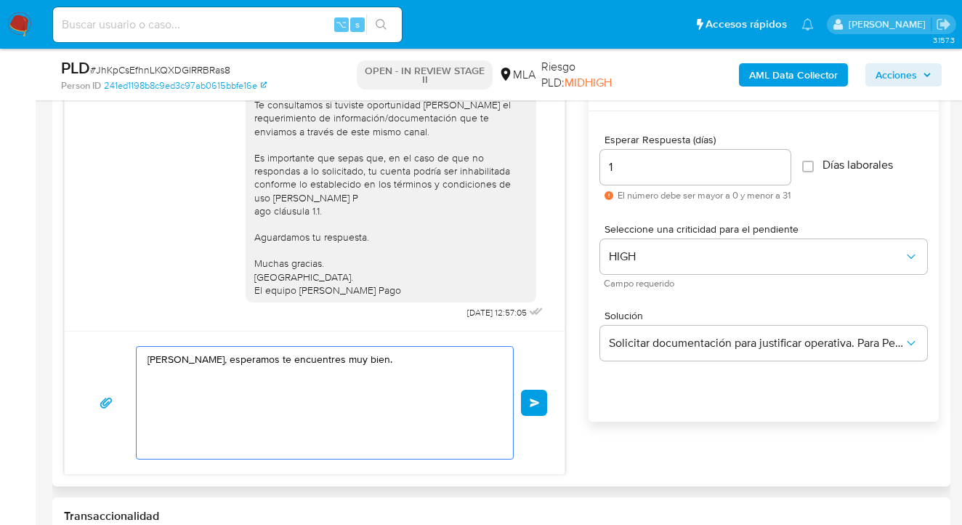
click at [216, 380] on textarea "Hola Hector Alias, esperamos te encuentres muy bien." at bounding box center [321, 403] width 347 height 112
paste textarea "Te consultamos si tuviste oportunidad de leer el requerimiento de información/d…"
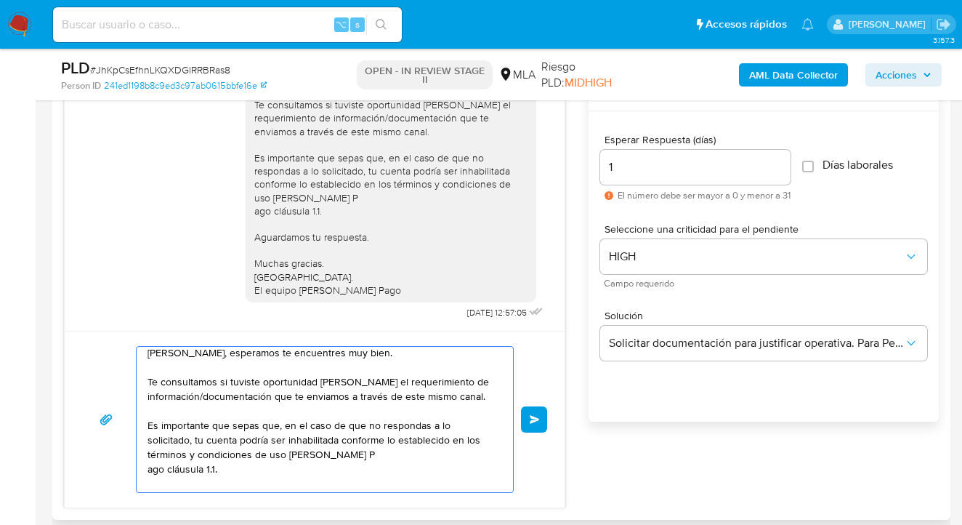
scroll to position [0, 0]
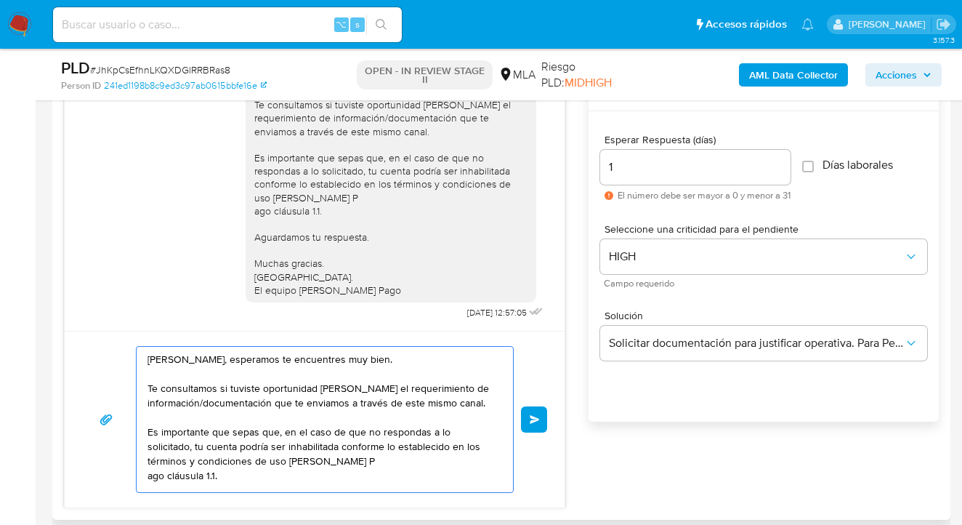
click at [184, 400] on textarea "Hola Hector Alias, esperamos te encuentres muy bien. Te consultamos si tuviste …" at bounding box center [321, 419] width 347 height 145
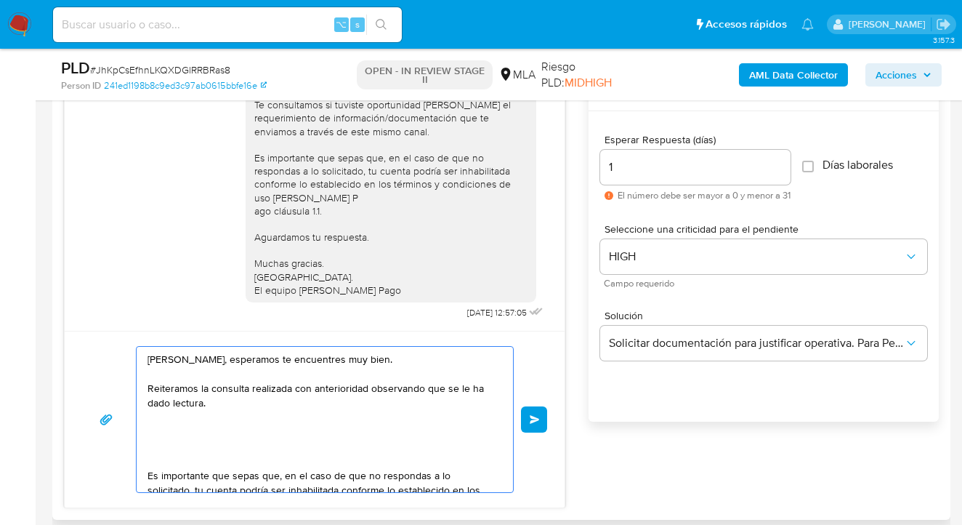
paste textarea "En función de las operaciones registradas en tu cuenta de Mercado Pago, necesit…"
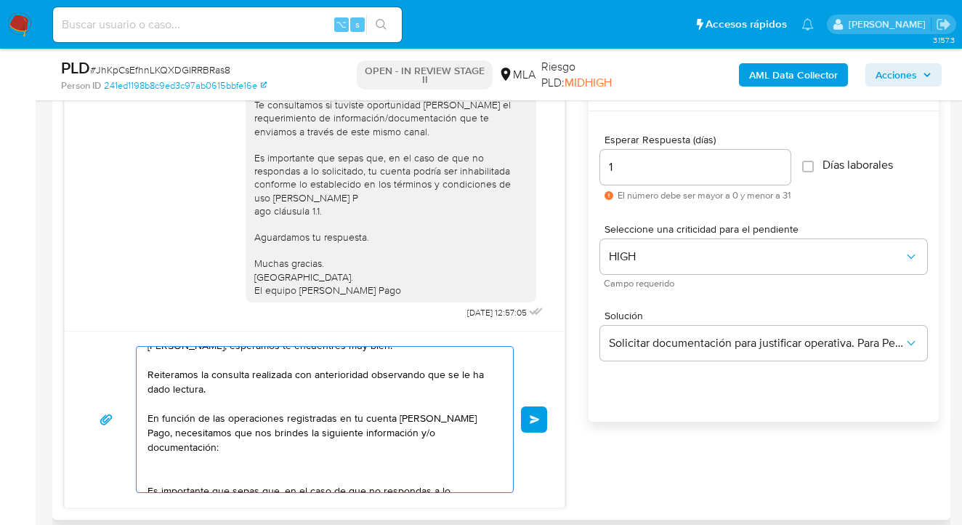
scroll to position [27, 0]
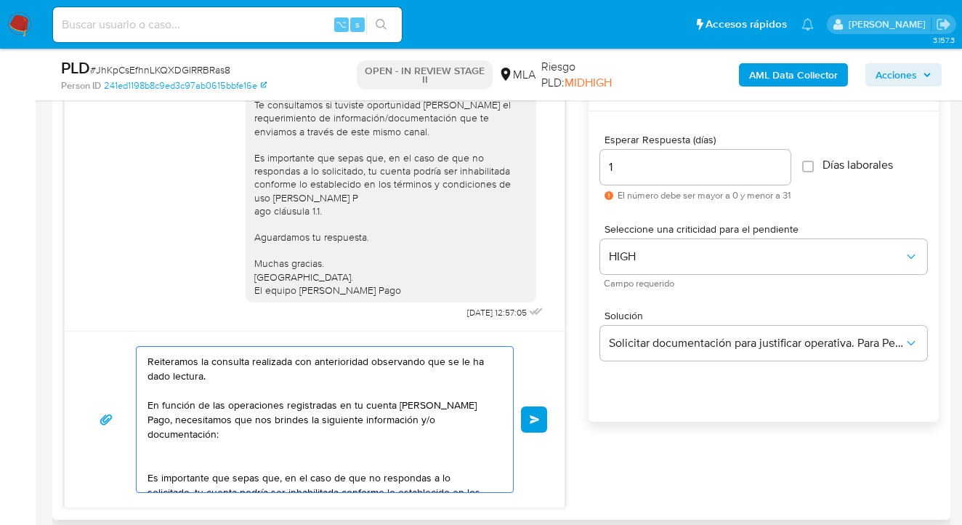
click at [199, 442] on textarea "Hola Hector Alias, esperamos te encuentres muy bien. Reiteramos la consulta rea…" at bounding box center [321, 419] width 347 height 145
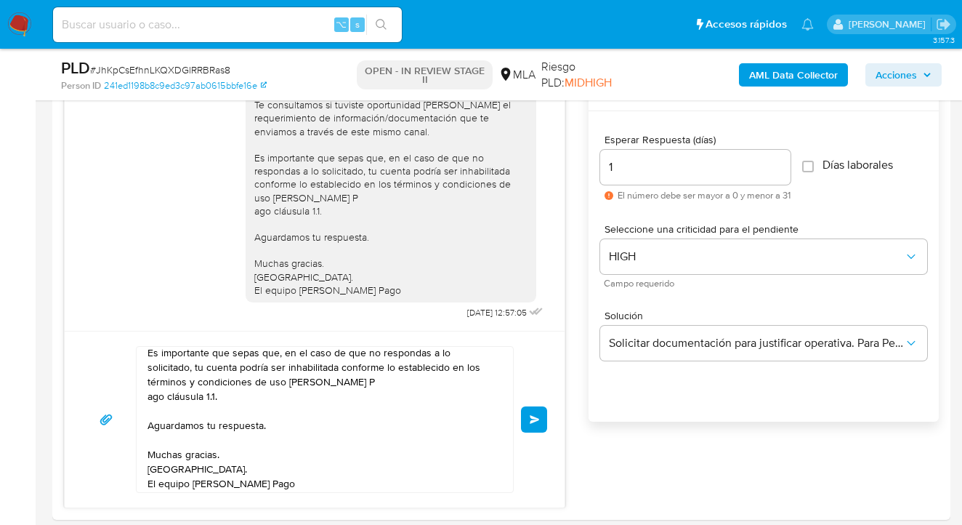
scroll to position [1, 0]
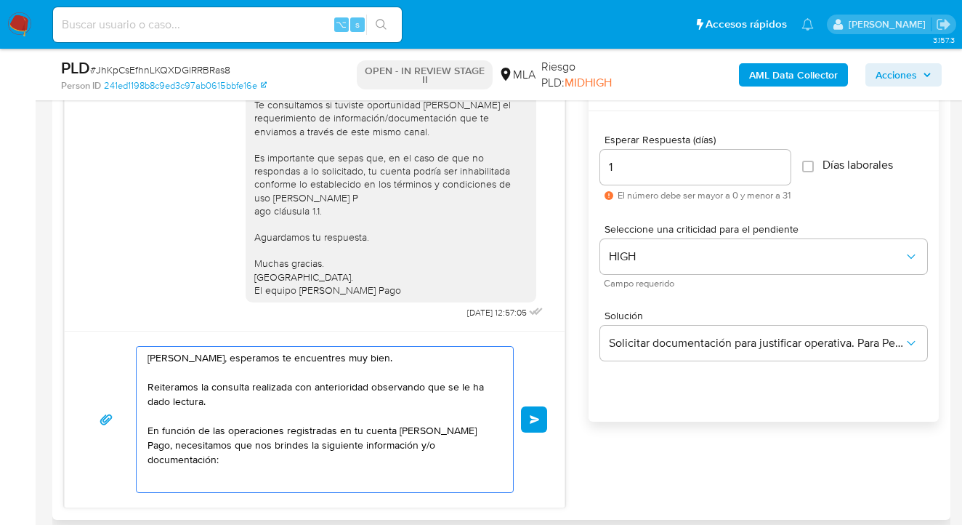
click at [218, 456] on textarea "Hola Hector Alias, esperamos te encuentres muy bien. Reiteramos la consulta rea…" at bounding box center [321, 419] width 347 height 145
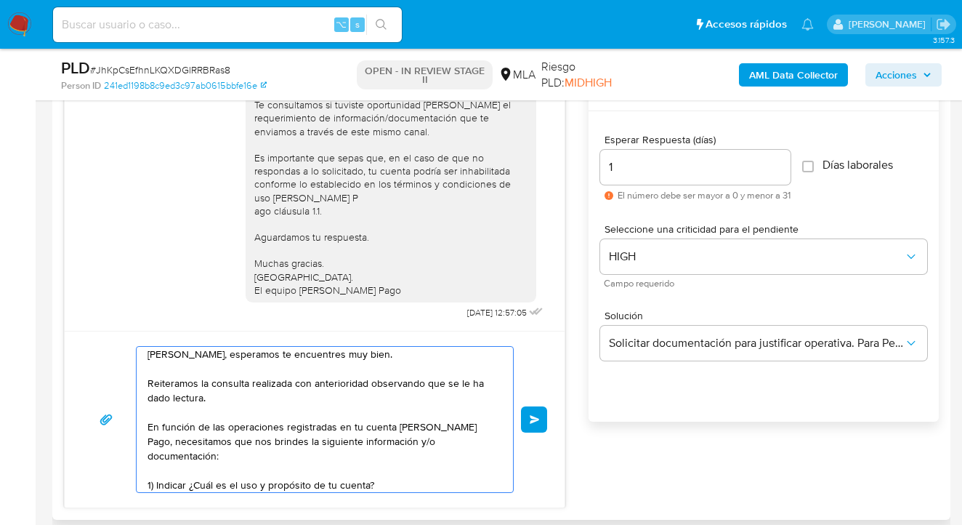
scroll to position [20, 0]
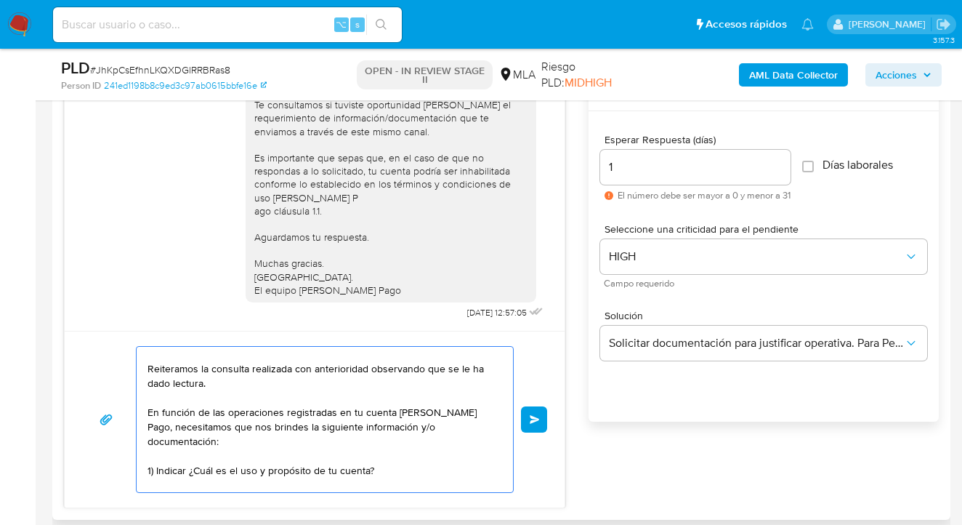
paste textarea "¿A qué corresponde el incremento significativo de fondos en tu cuenta en el mes…"
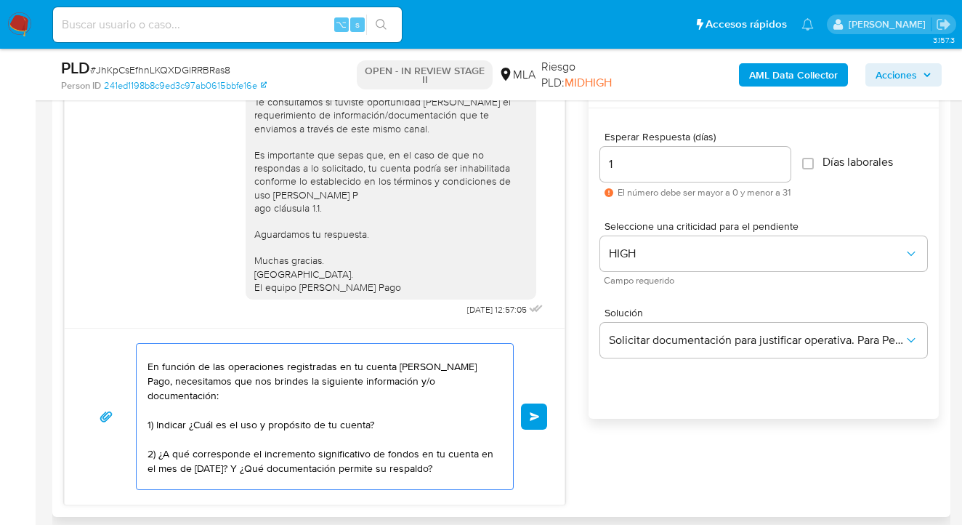
scroll to position [88, 0]
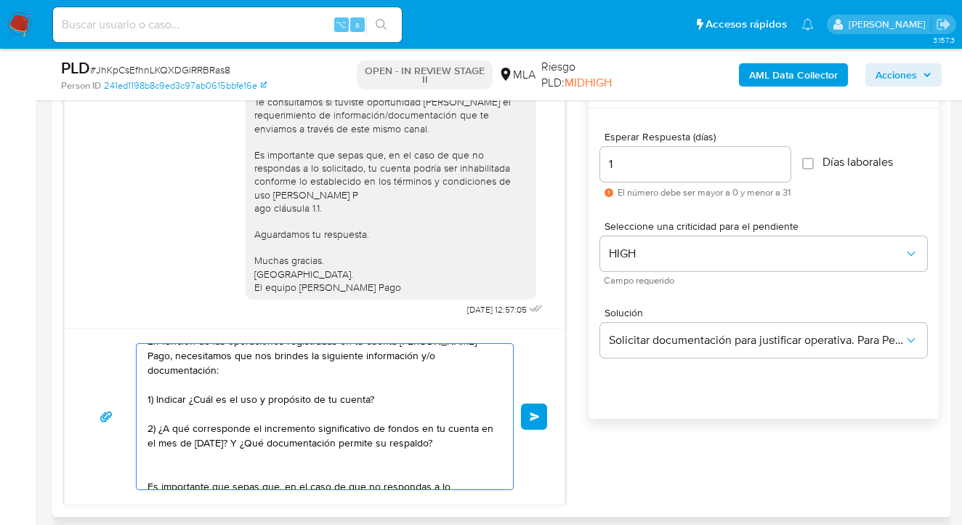
click at [311, 450] on textarea "Hola Hector Alias, esperamos te encuentres muy bien. Reiteramos la consulta rea…" at bounding box center [321, 416] width 347 height 145
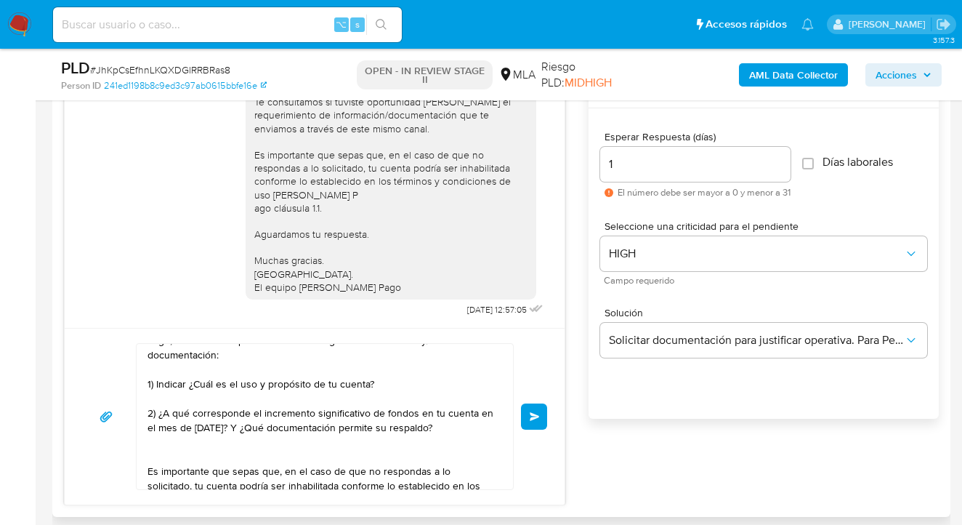
scroll to position [120, 0]
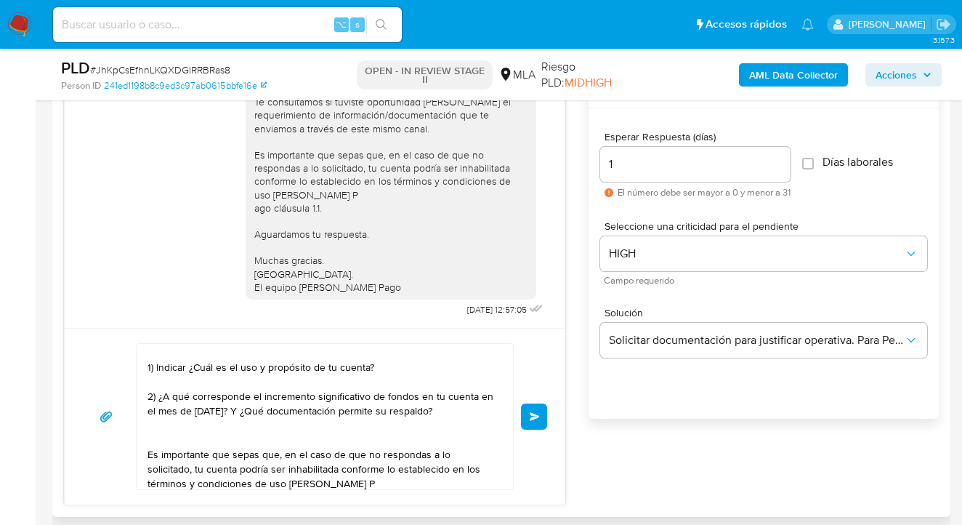
click at [235, 424] on textarea "Hola Hector Alias, esperamos te encuentres muy bien. Reiteramos la consulta rea…" at bounding box center [321, 416] width 347 height 145
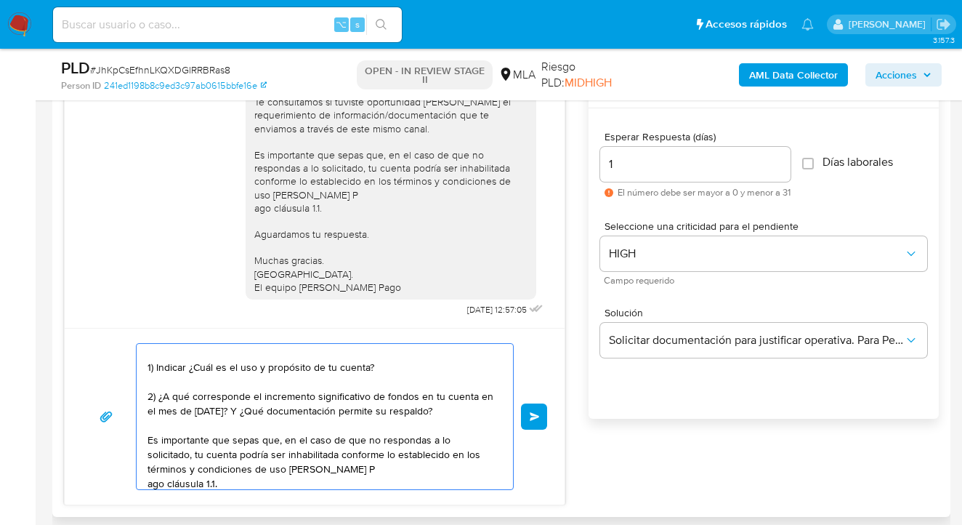
click at [360, 456] on textarea "Hola Hector Alias, esperamos te encuentres muy bien. Reiteramos la consulta rea…" at bounding box center [321, 416] width 347 height 145
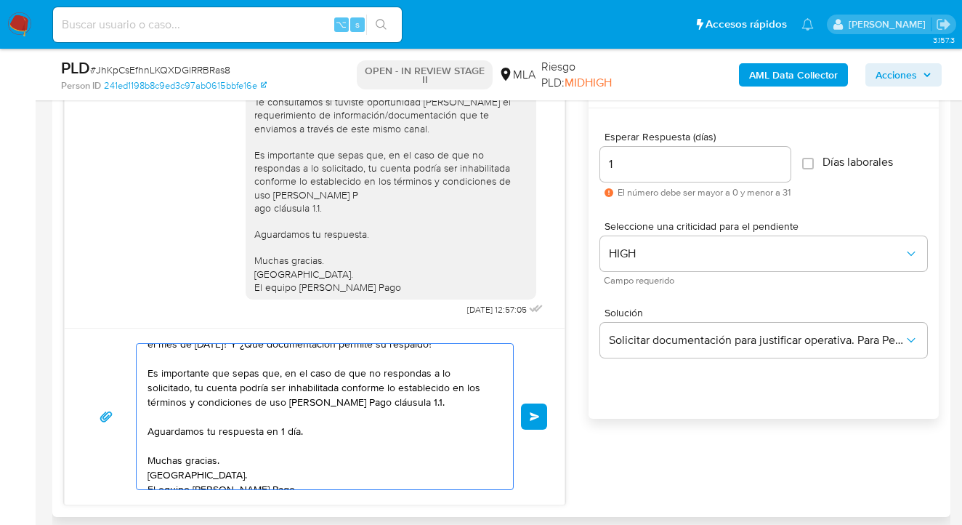
scroll to position [198, 0]
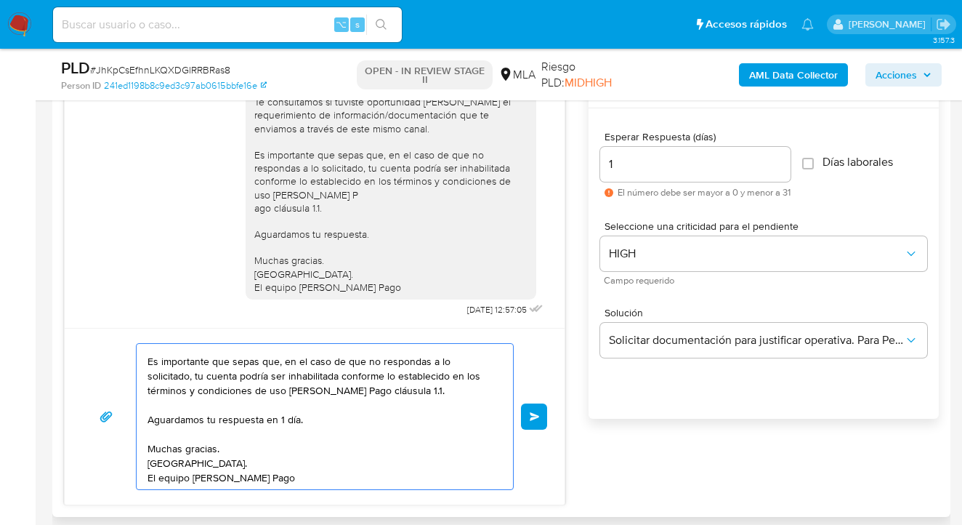
click at [237, 446] on textarea "Hola Hector Alias, esperamos te encuentres muy bien. Reiteramos la consulta rea…" at bounding box center [321, 416] width 347 height 145
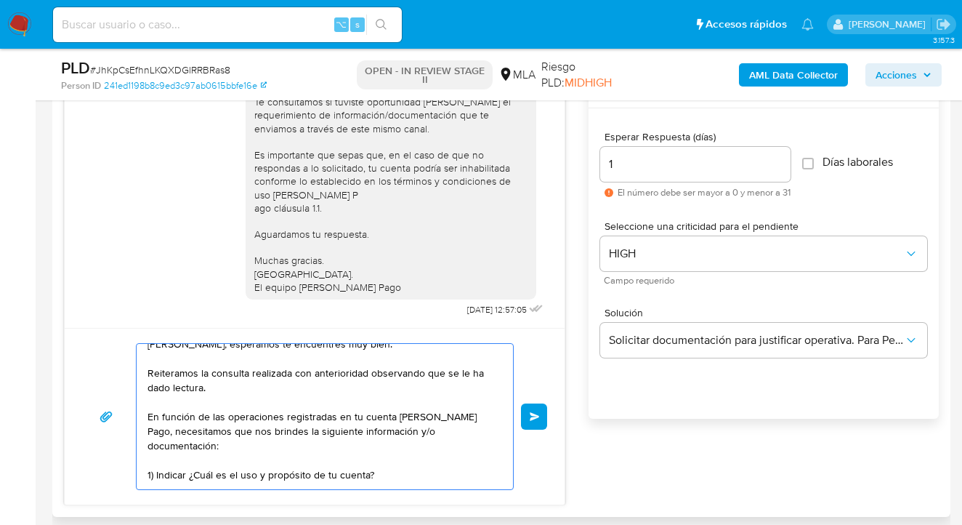
scroll to position [30, 0]
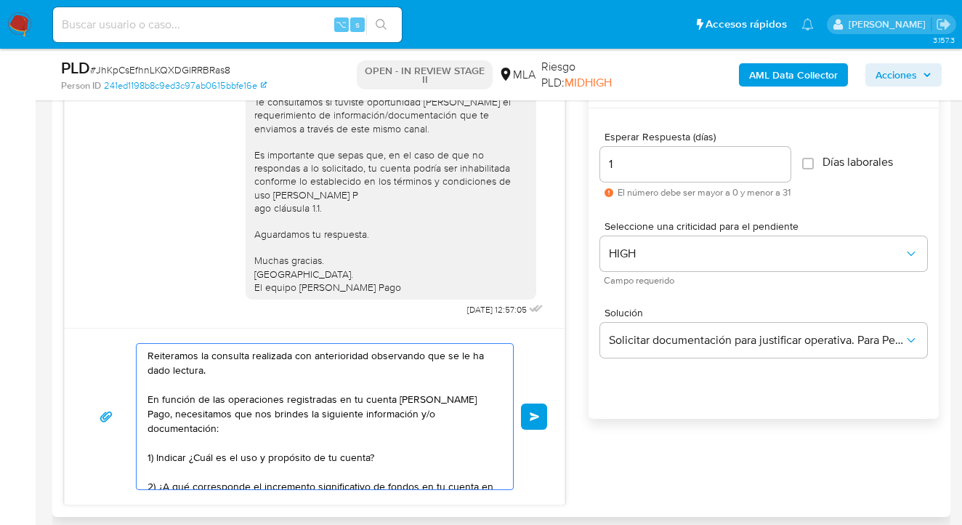
click at [384, 443] on textarea "Hola Hector Alias, esperamos te encuentres muy bien. Reiteramos la consulta rea…" at bounding box center [321, 416] width 347 height 145
paste textarea "- Últimos 3 recibos de sueldo/jubilación."
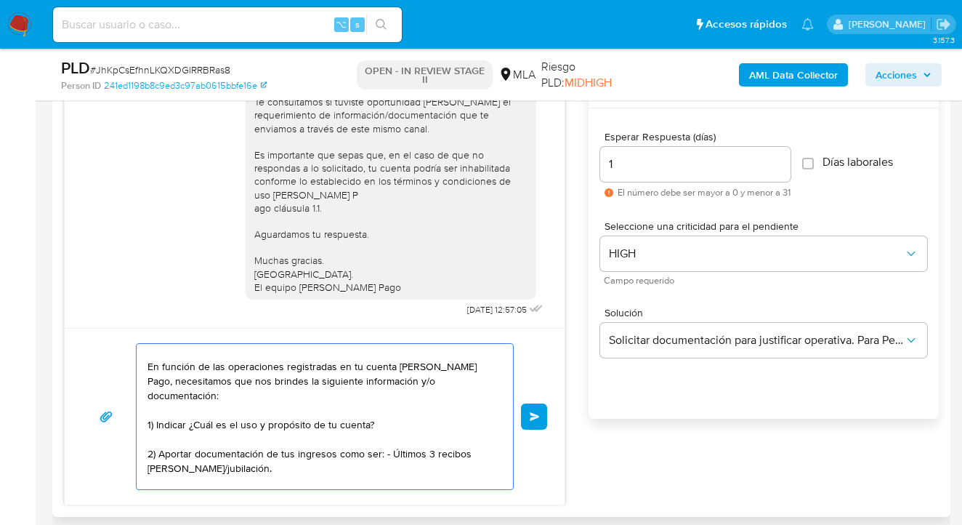
scroll to position [63, 0]
paste textarea "Tené en cuenta que, además de los ejemplos mencionados, podés adjuntar voluntar…"
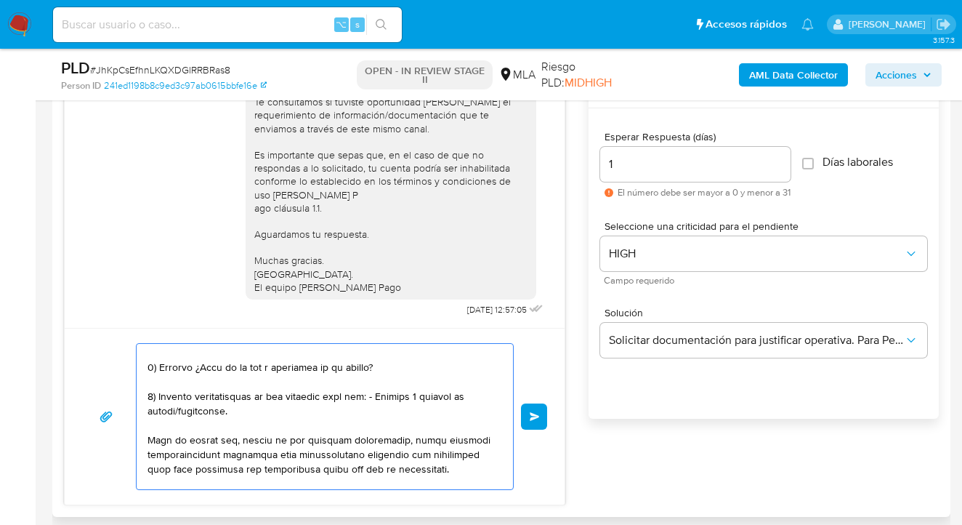
scroll to position [194, 0]
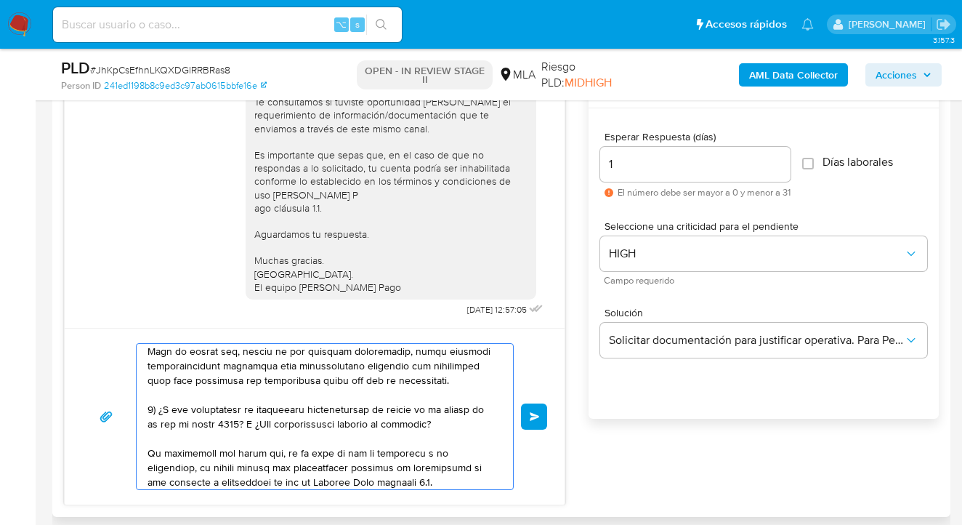
drag, startPoint x: 152, startPoint y: 409, endPoint x: 155, endPoint y: 422, distance: 12.7
click at [152, 410] on textarea at bounding box center [321, 416] width 347 height 145
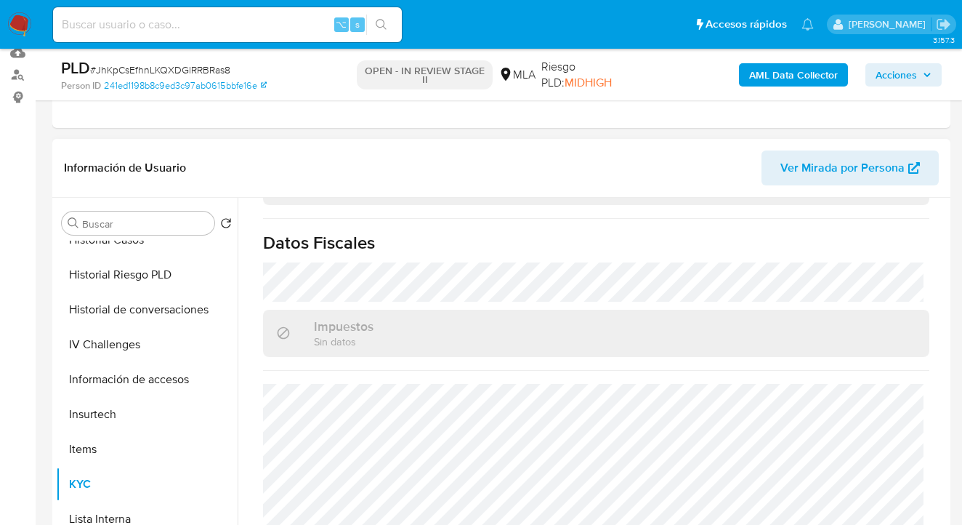
scroll to position [0, 0]
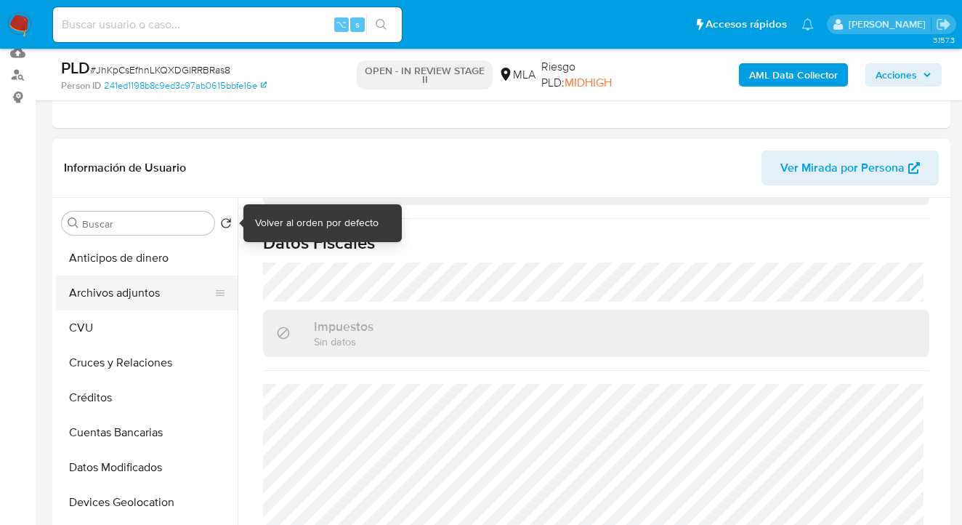
type textarea "Hola Hector Alias, esperamos te encuentres muy bien. Reiteramos la consulta rea…"
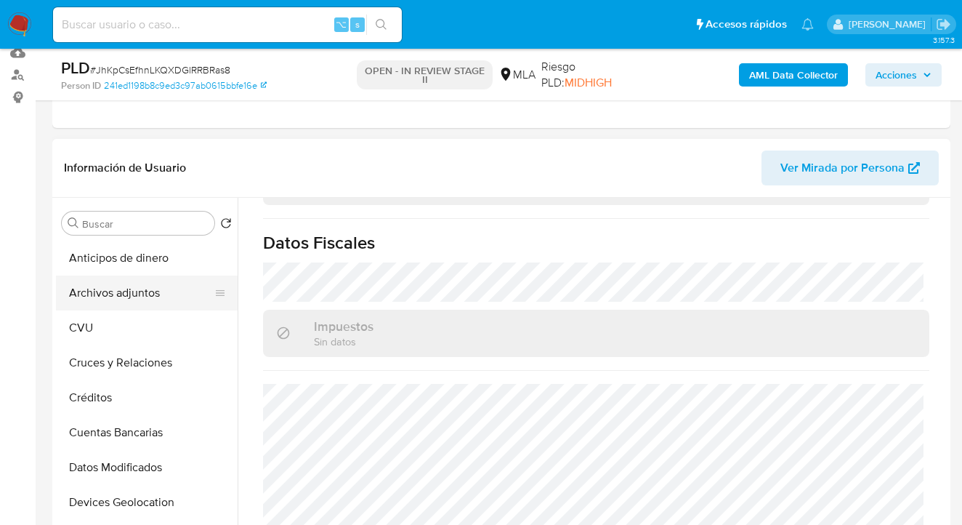
click at [176, 294] on button "Archivos adjuntos" at bounding box center [141, 292] width 170 height 35
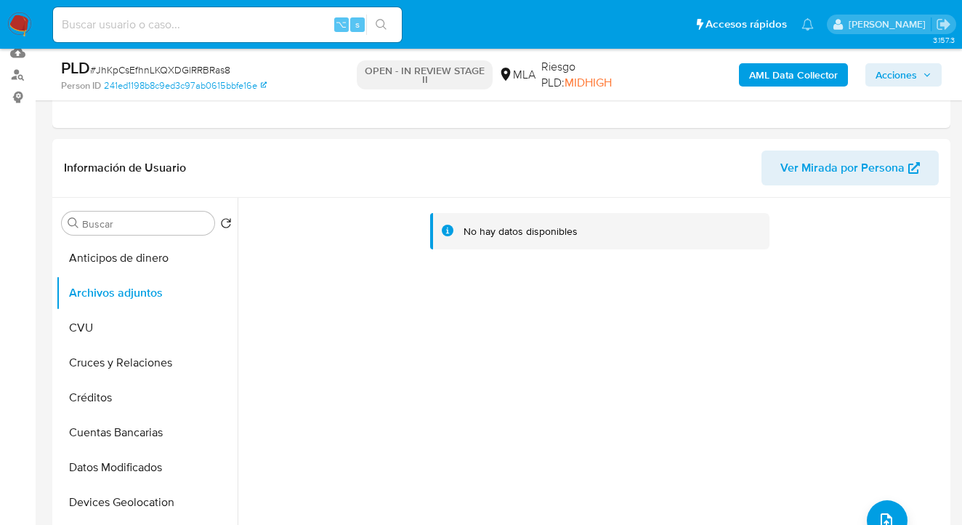
click at [773, 81] on b "AML Data Collector" at bounding box center [793, 74] width 89 height 23
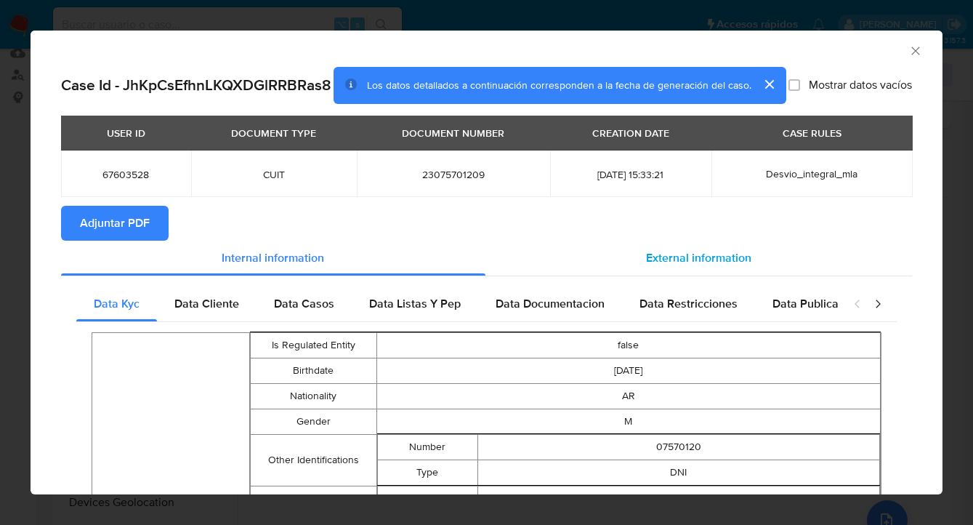
click at [662, 266] on span "External information" at bounding box center [698, 257] width 105 height 17
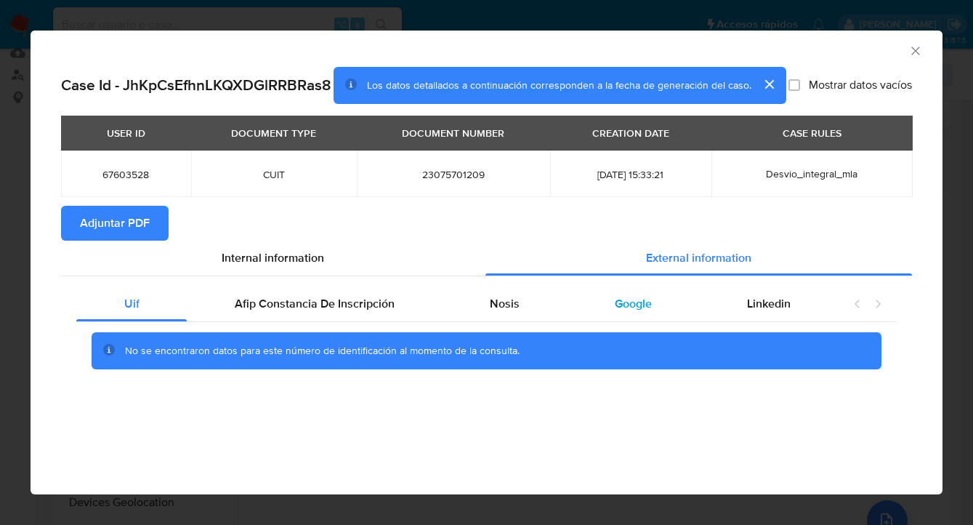
click at [625, 315] on div "Google" at bounding box center [634, 303] width 132 height 35
drag, startPoint x: 96, startPoint y: 219, endPoint x: 165, endPoint y: 211, distance: 69.6
click at [97, 220] on span "Adjuntar PDF" at bounding box center [115, 223] width 70 height 32
click at [916, 52] on icon "Cerrar ventana" at bounding box center [915, 51] width 15 height 15
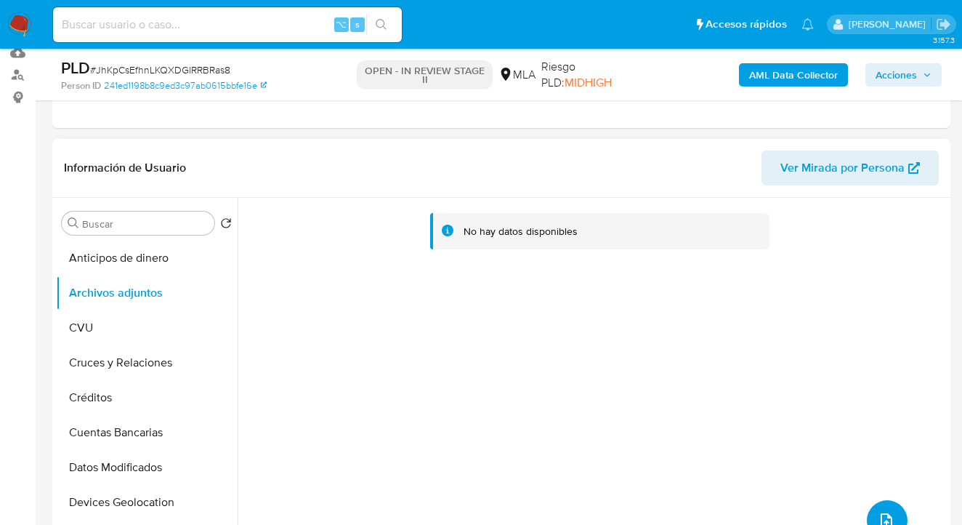
click at [871, 509] on button "upload-file" at bounding box center [887, 520] width 41 height 41
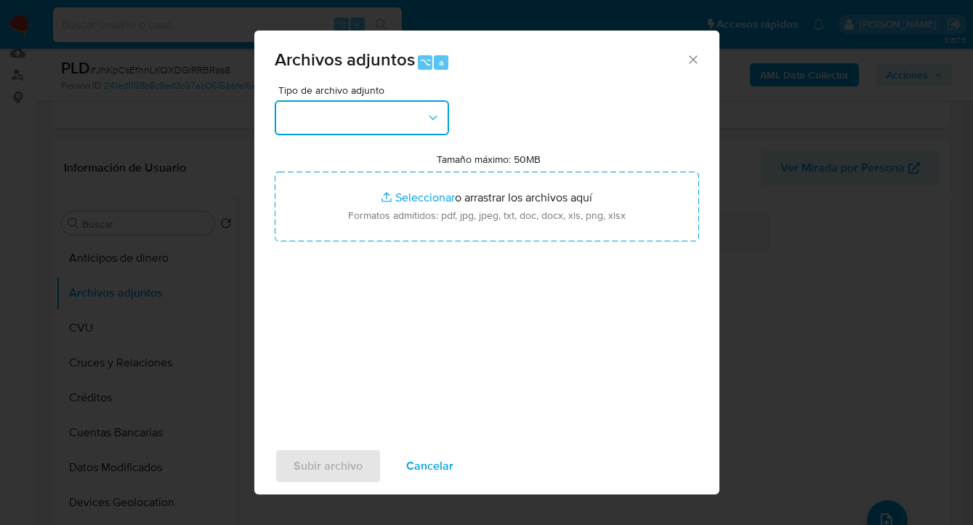
drag, startPoint x: 422, startPoint y: 122, endPoint x: 424, endPoint y: 129, distance: 7.6
click at [423, 123] on button "button" at bounding box center [362, 117] width 174 height 35
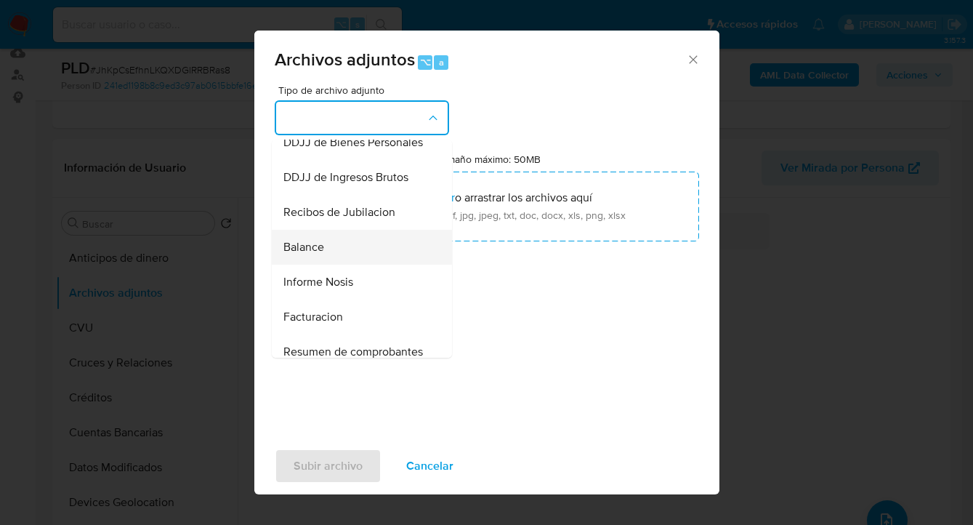
scroll to position [449, 0]
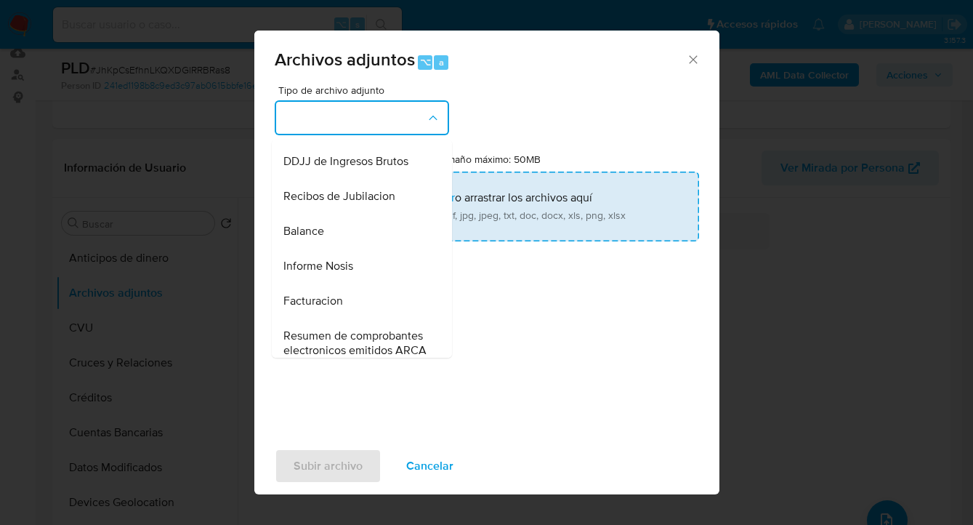
drag, startPoint x: 367, startPoint y: 294, endPoint x: 442, endPoint y: 233, distance: 96.6
click at [368, 283] on div "Informe Nosis" at bounding box center [357, 266] width 148 height 35
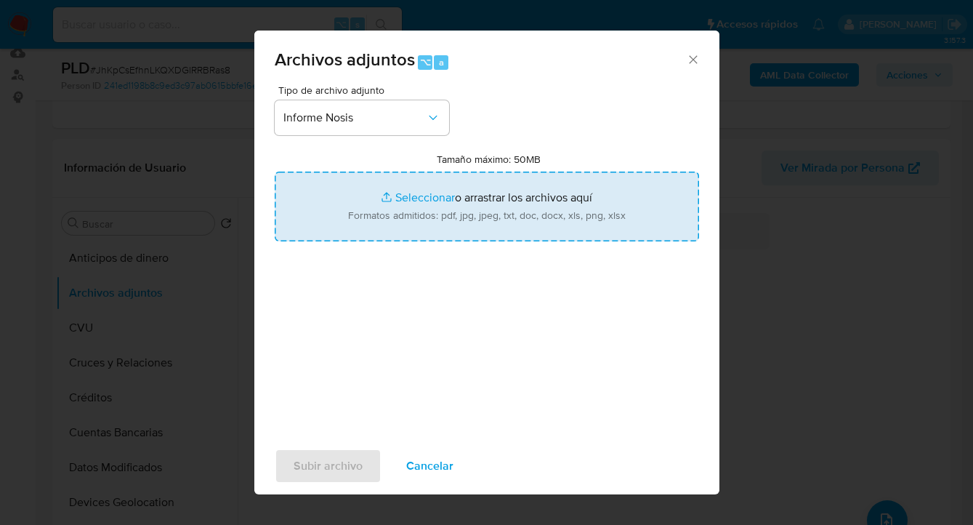
click at [499, 213] on input "Tamaño máximo: 50MB Seleccionar archivos" at bounding box center [487, 207] width 424 height 70
type input "C:\fakepath\67603528-NOSIS_Manager_InformeIndividual_23075701209_620658_2025090…"
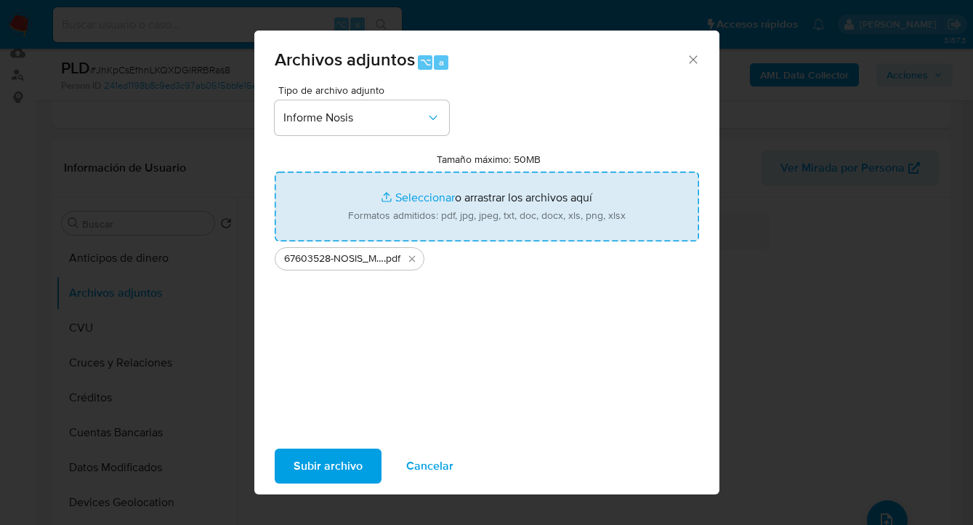
click at [341, 467] on span "Subir archivo" at bounding box center [328, 466] width 69 height 32
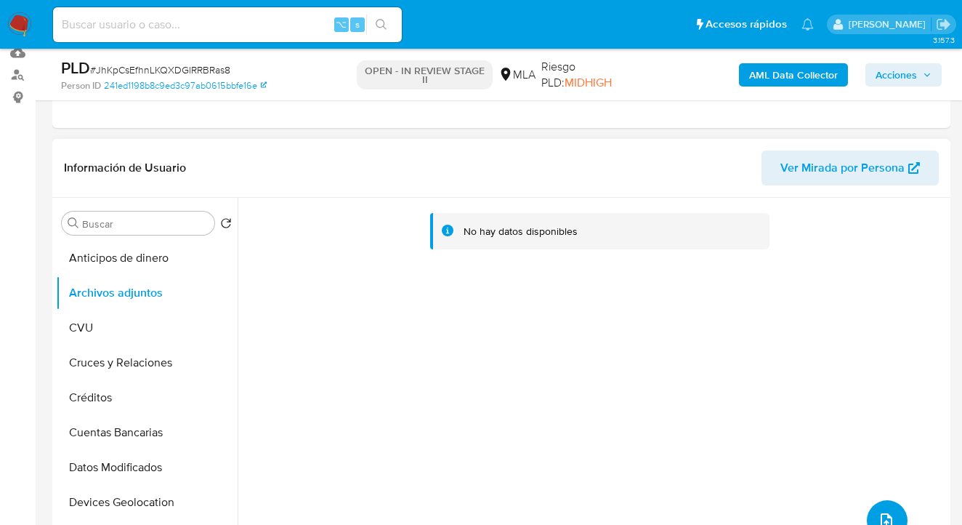
click at [886, 515] on icon "upload-file" at bounding box center [886, 520] width 17 height 17
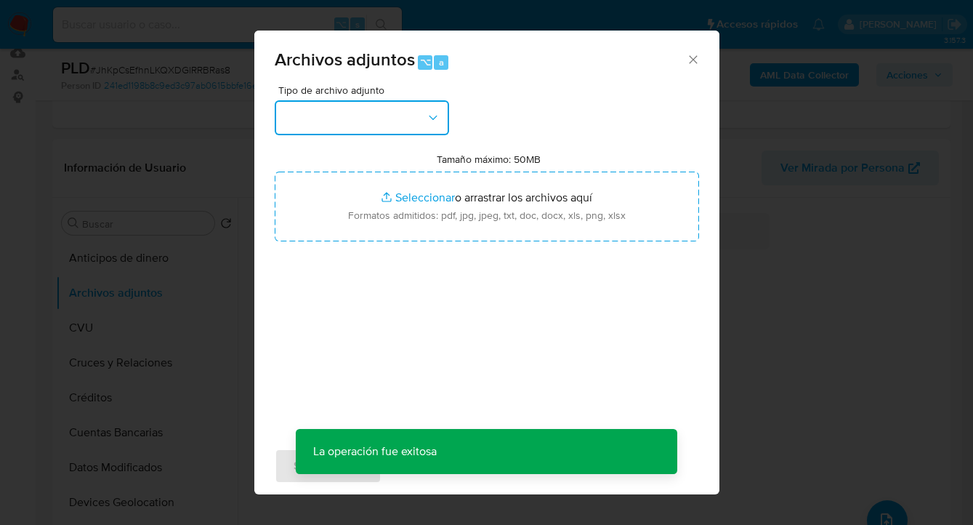
drag, startPoint x: 430, startPoint y: 123, endPoint x: 423, endPoint y: 132, distance: 11.4
click at [430, 123] on icon "button" at bounding box center [433, 117] width 15 height 15
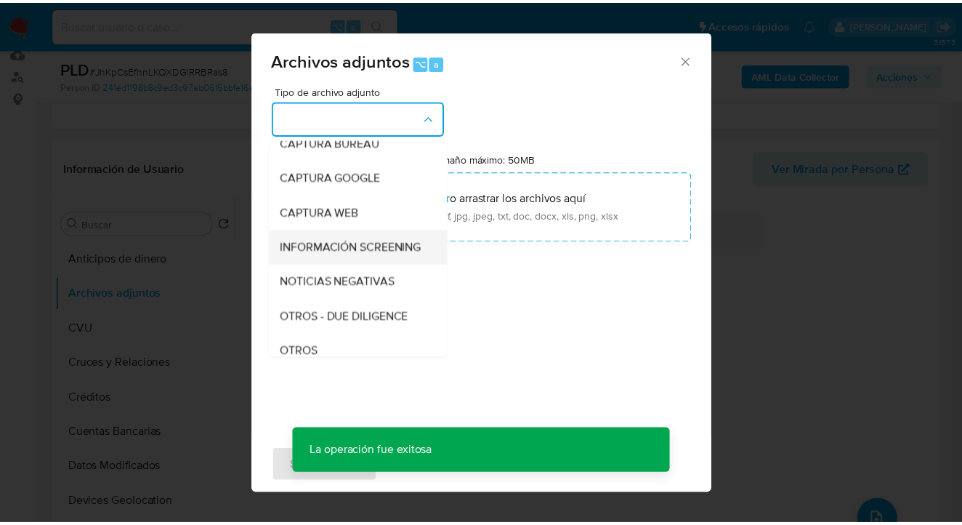
scroll to position [144, 0]
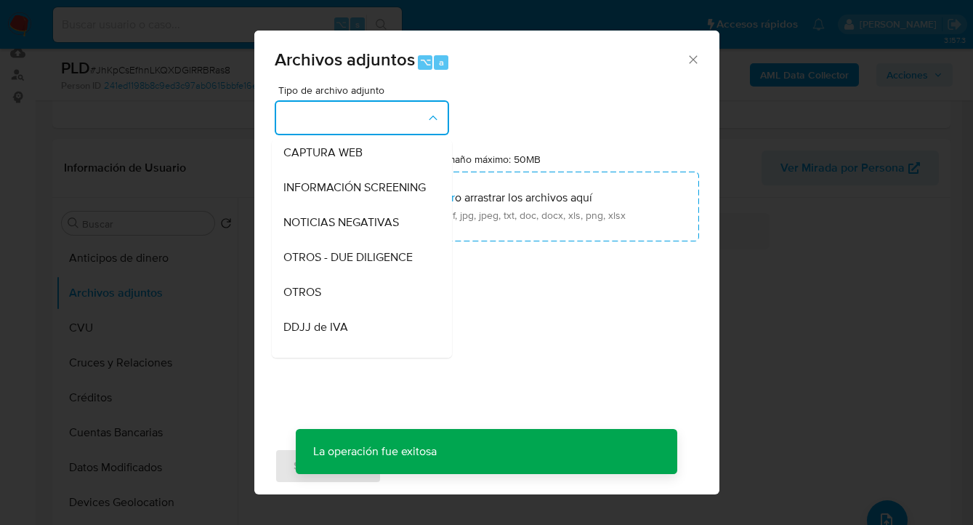
drag, startPoint x: 347, startPoint y: 296, endPoint x: 393, endPoint y: 273, distance: 52.0
click at [347, 298] on div "OTROS" at bounding box center [357, 292] width 148 height 35
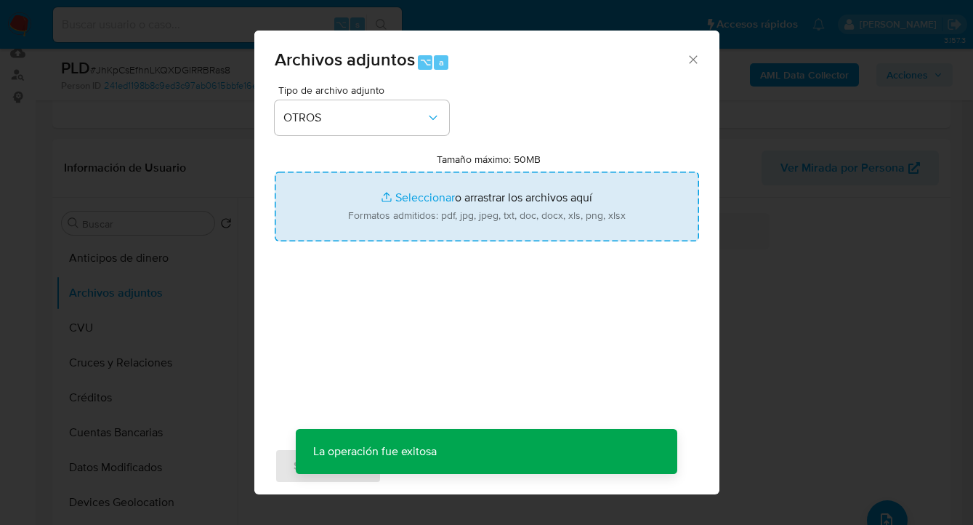
click at [446, 233] on input "Tamaño máximo: 50MB Seleccionar archivos" at bounding box center [487, 207] width 424 height 70
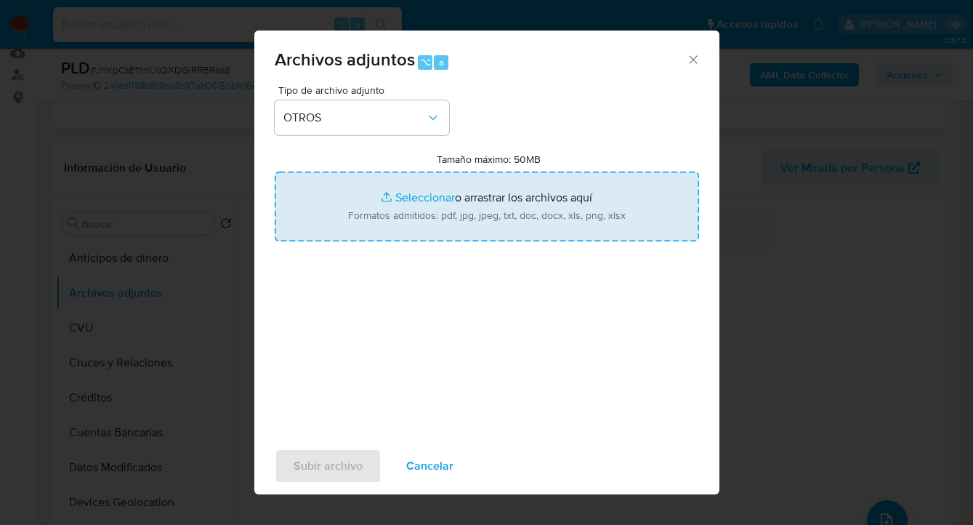
type input "C:\fakepath\67603528 Movimientos.xlsx"
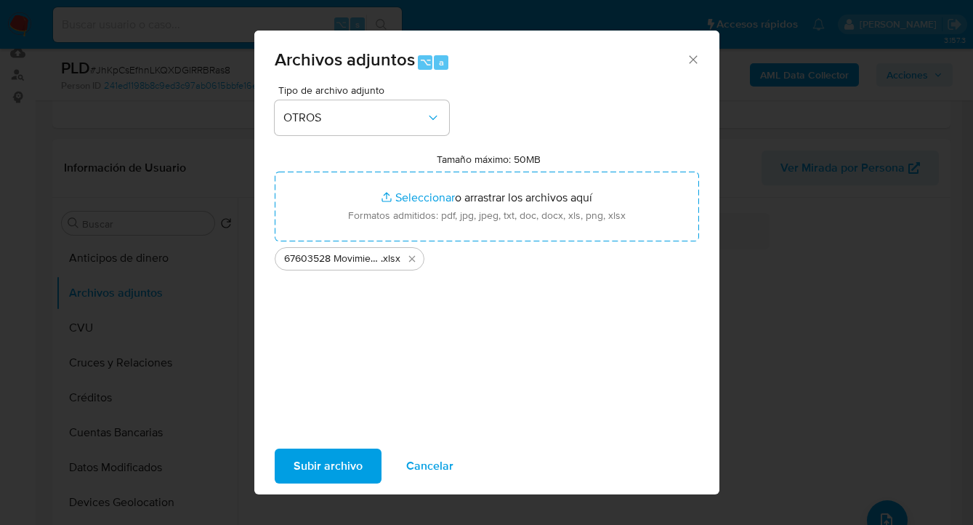
click at [318, 467] on span "Subir archivo" at bounding box center [328, 466] width 69 height 32
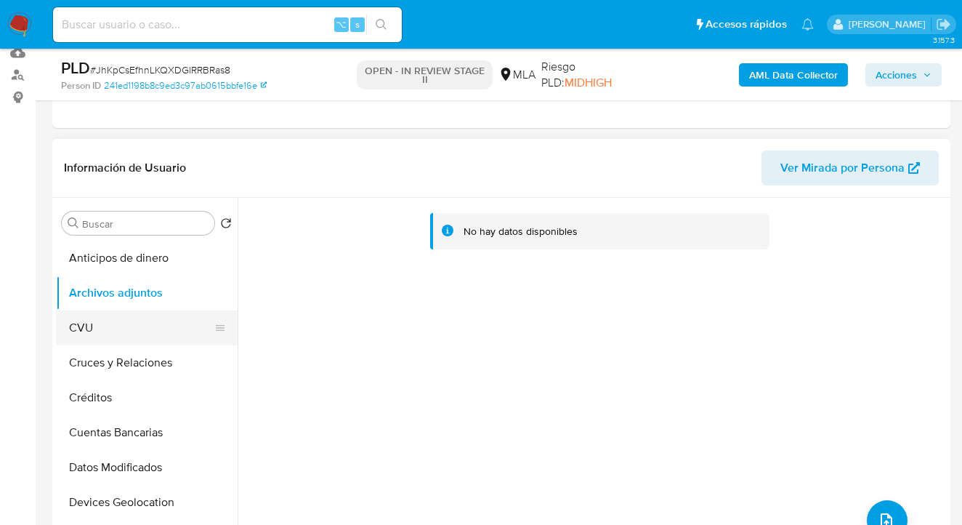
drag, startPoint x: 153, startPoint y: 328, endPoint x: 156, endPoint y: 321, distance: 7.5
click at [152, 328] on button "CVU" at bounding box center [141, 327] width 170 height 35
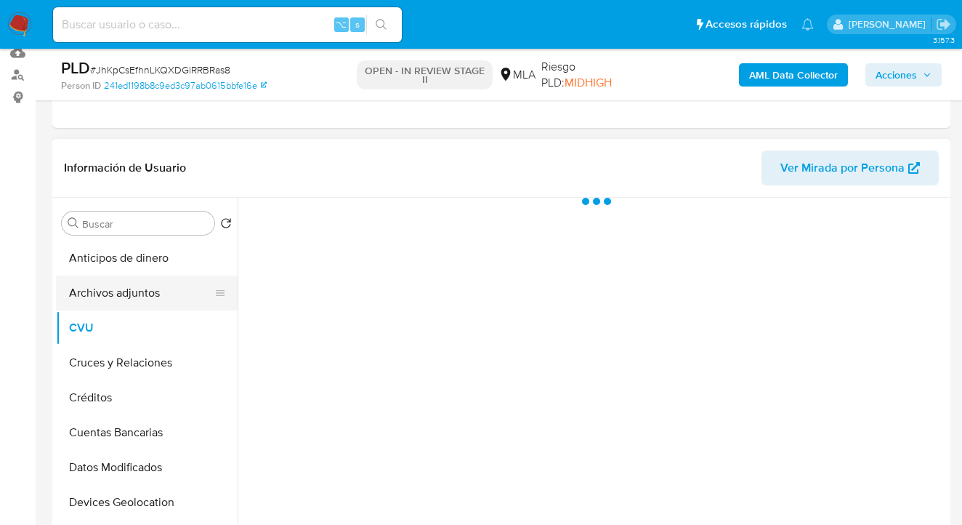
click at [166, 303] on button "Archivos adjuntos" at bounding box center [141, 292] width 170 height 35
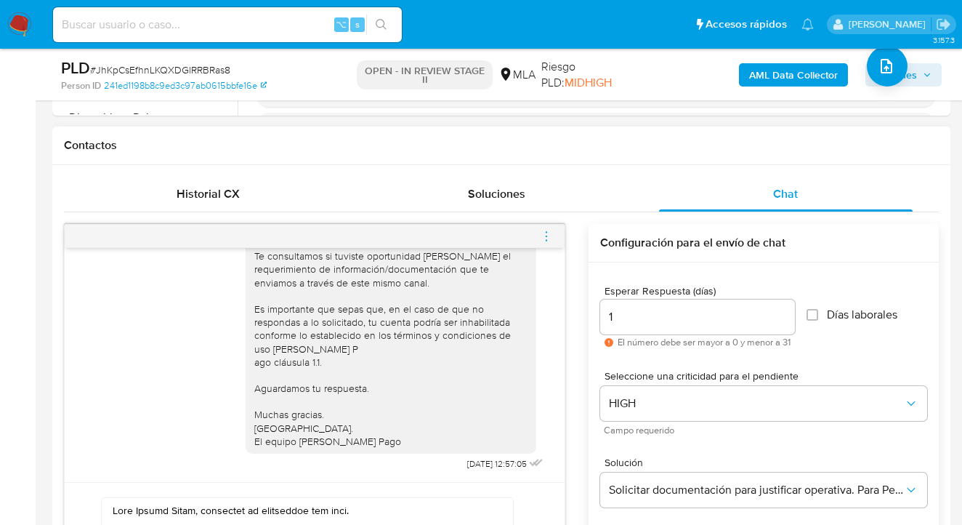
scroll to position [773, 0]
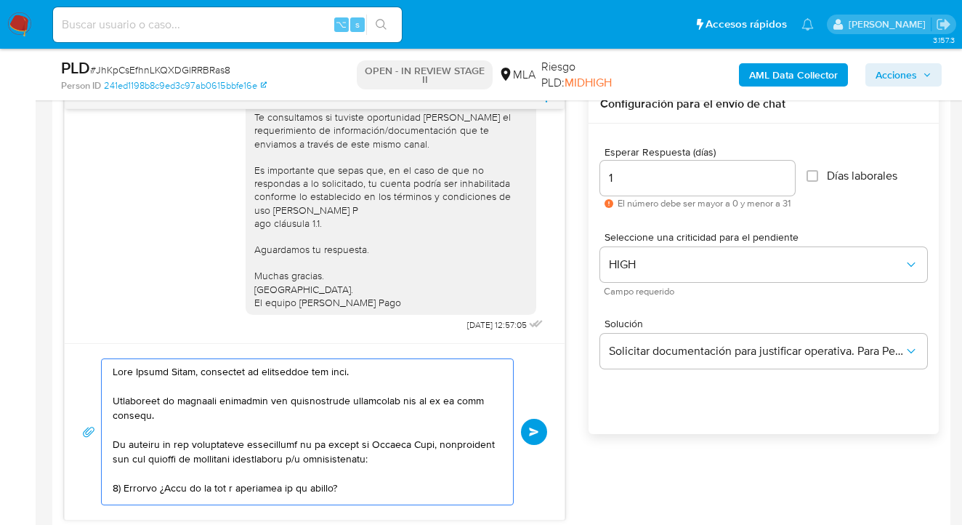
click at [184, 422] on textarea at bounding box center [304, 431] width 382 height 145
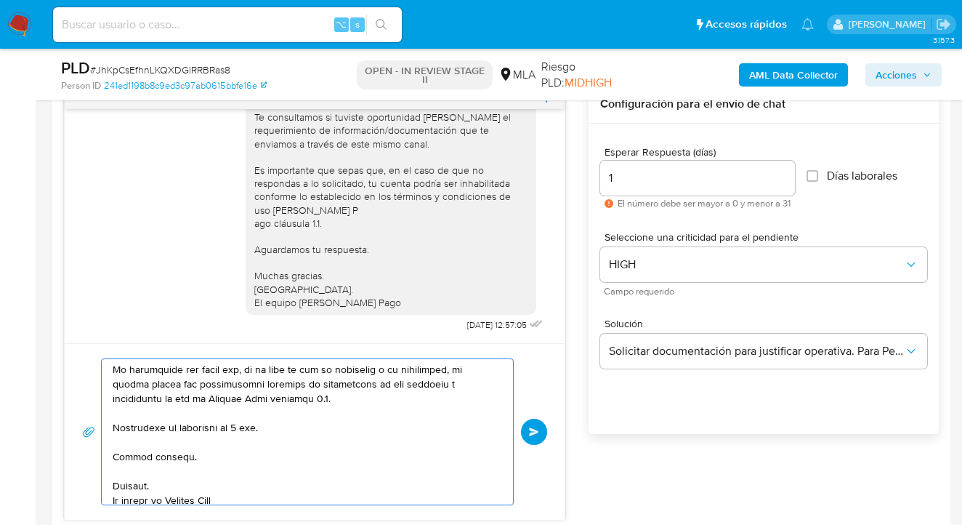
scroll to position [280, 0]
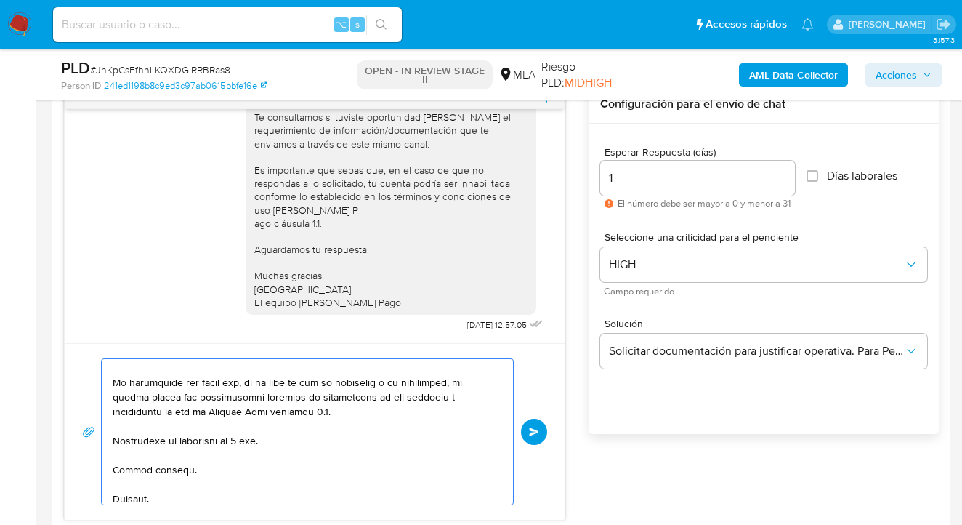
type textarea "Hola Hector Alias, esperamos te encuentres muy bien. Reiteramos la consulta rea…"
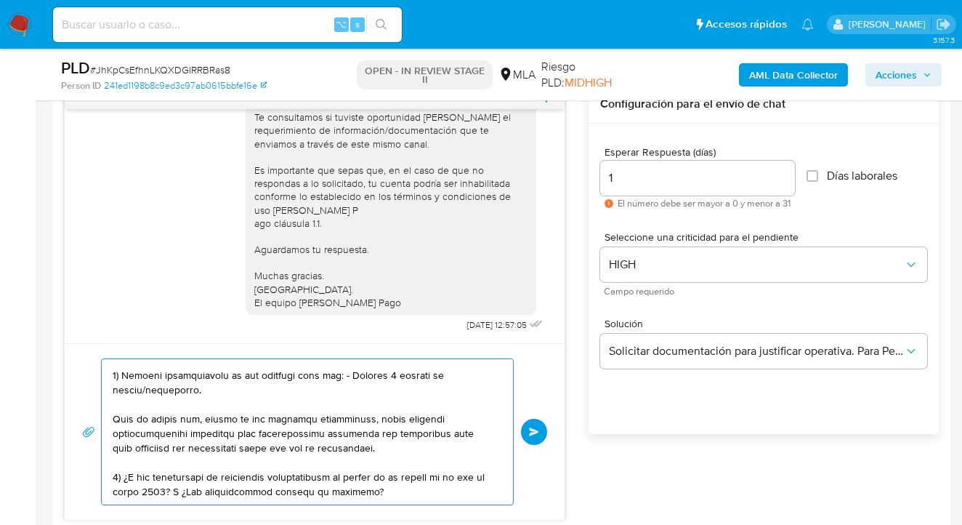
scroll to position [141, 0]
click at [539, 433] on span "Enviar" at bounding box center [534, 431] width 10 height 9
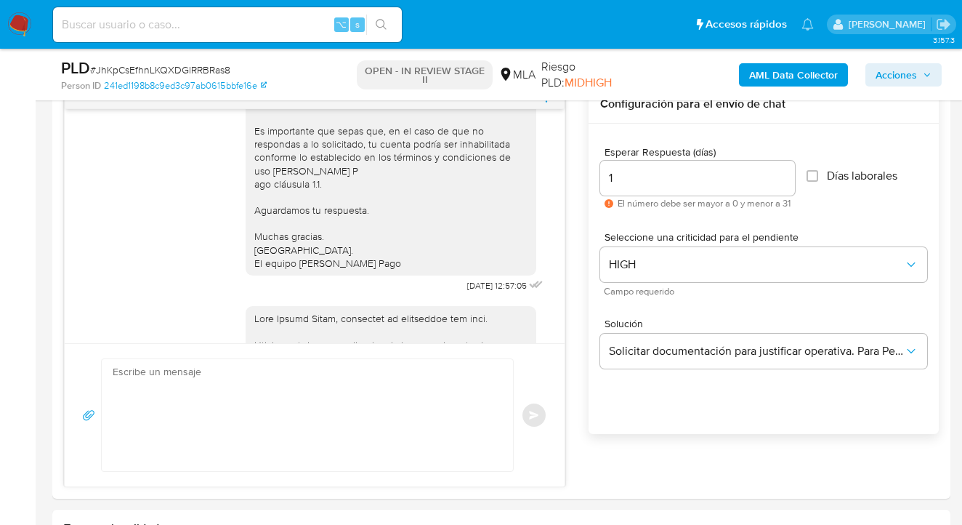
scroll to position [1414, 0]
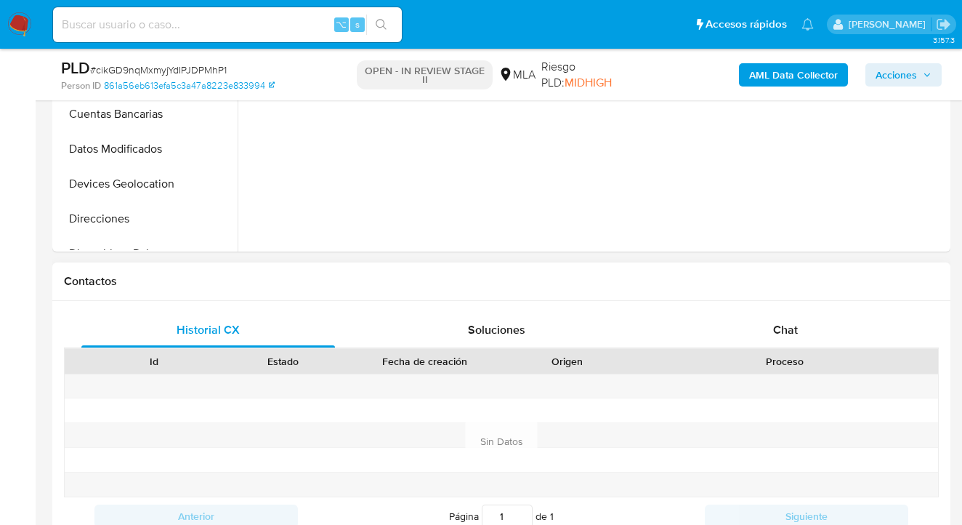
scroll to position [627, 0]
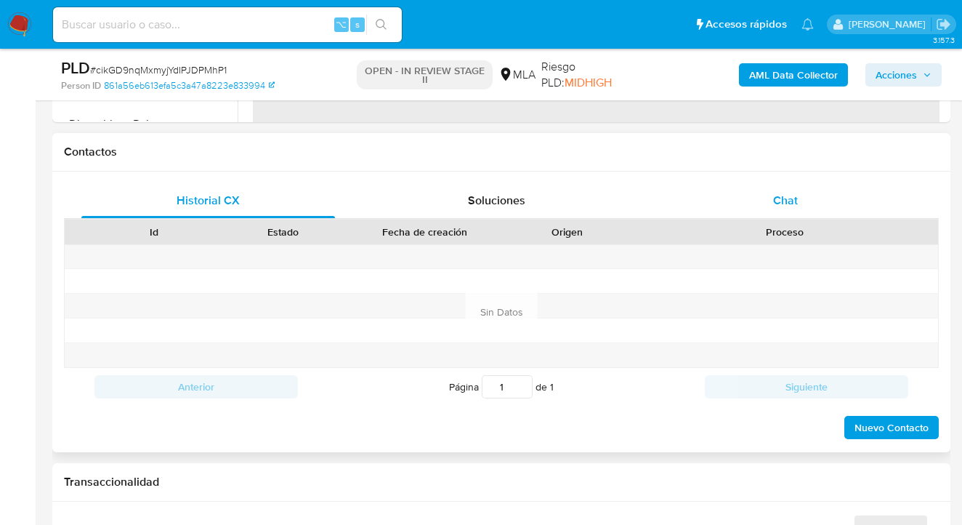
drag, startPoint x: 806, startPoint y: 203, endPoint x: 799, endPoint y: 199, distance: 7.9
click at [806, 203] on div "Chat" at bounding box center [786, 200] width 254 height 35
select select "10"
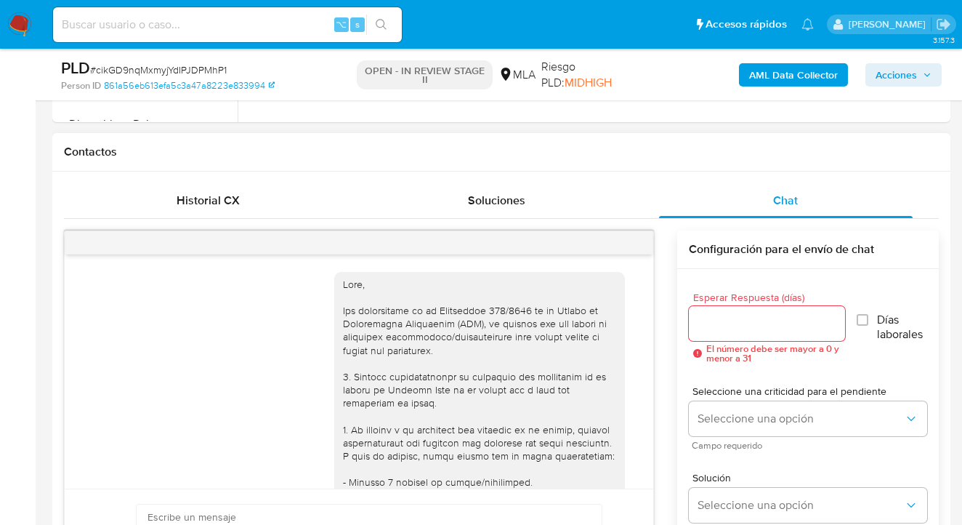
scroll to position [909, 0]
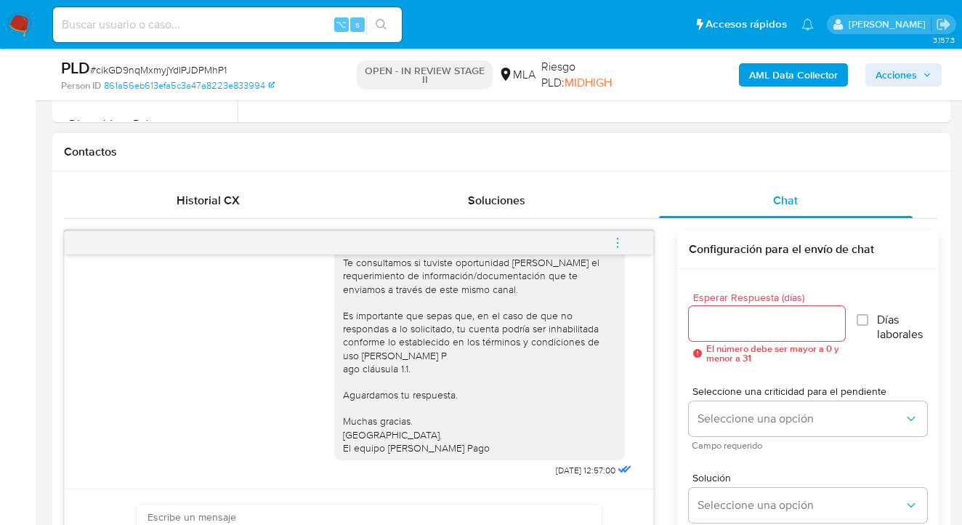
click at [621, 241] on icon "menu-action" at bounding box center [617, 242] width 13 height 13
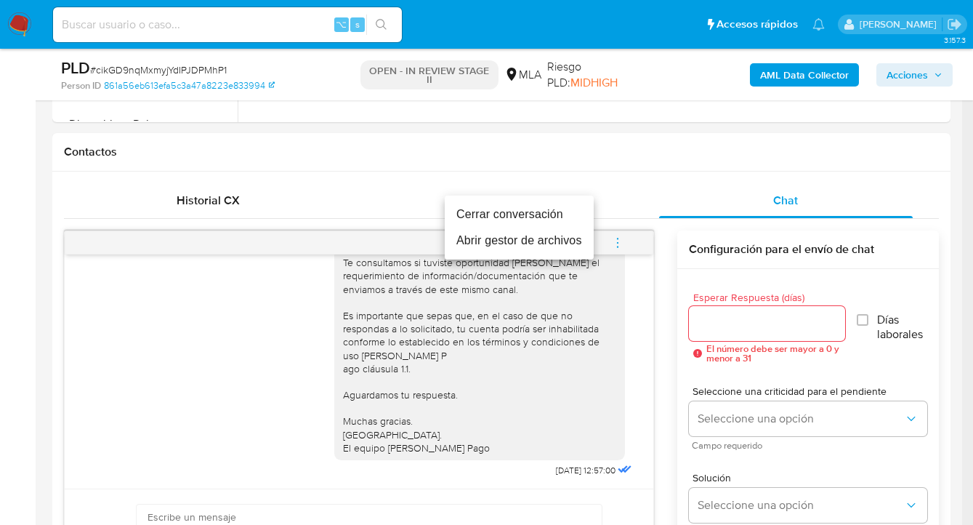
click at [534, 211] on li "Cerrar conversación" at bounding box center [519, 214] width 149 height 26
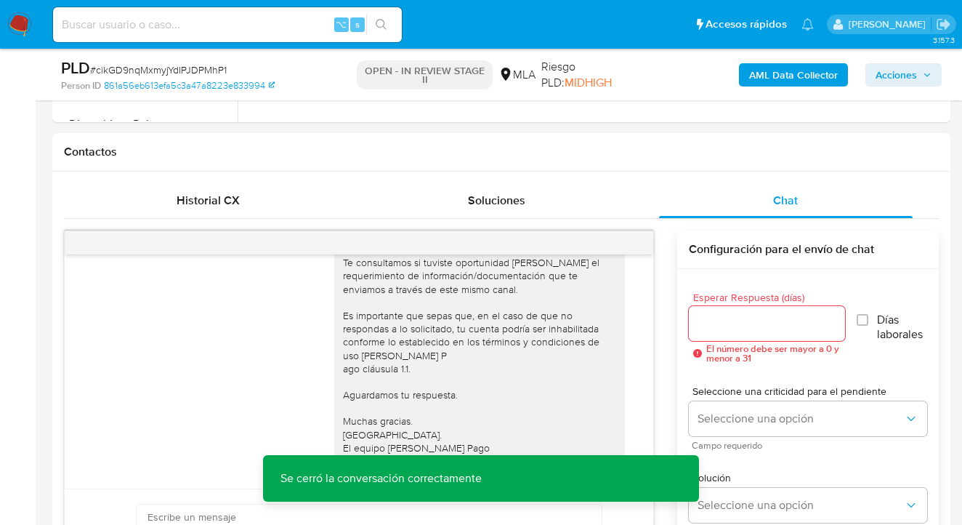
scroll to position [0, 0]
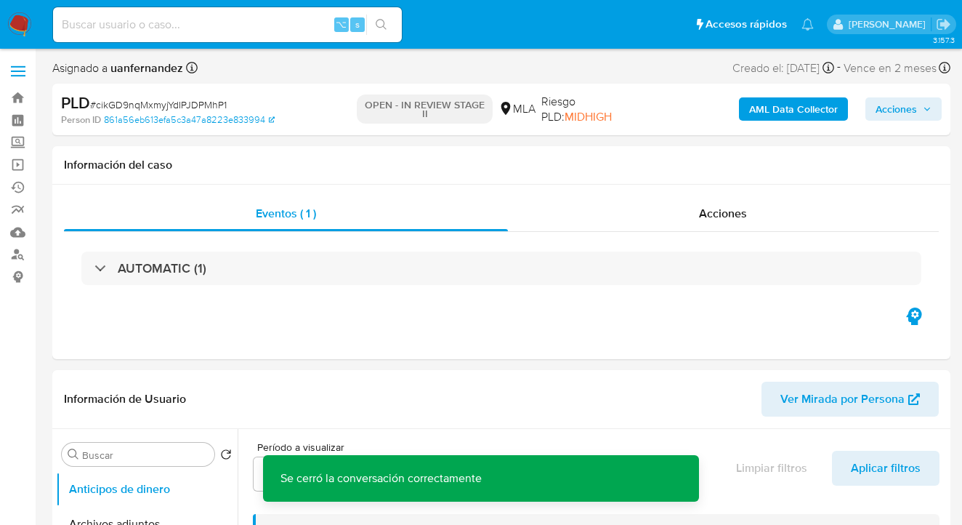
click at [879, 116] on span "Acciones" at bounding box center [896, 108] width 41 height 23
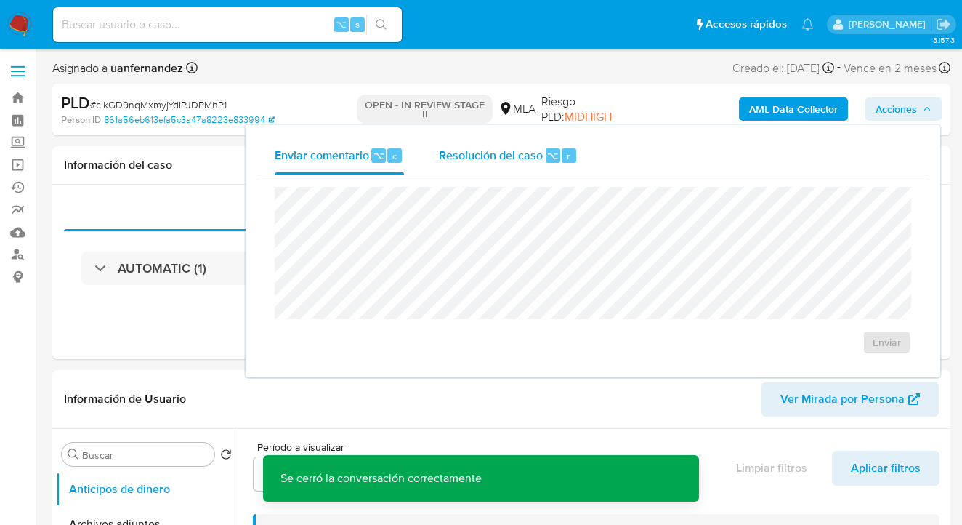
click at [477, 158] on span "Resolución del caso" at bounding box center [491, 155] width 104 height 17
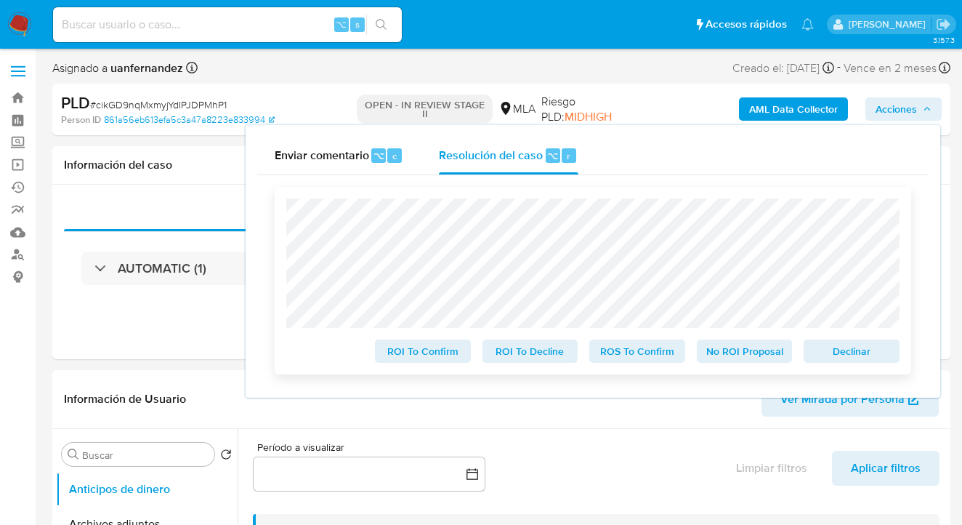
click at [852, 358] on span "Declinar" at bounding box center [852, 351] width 76 height 20
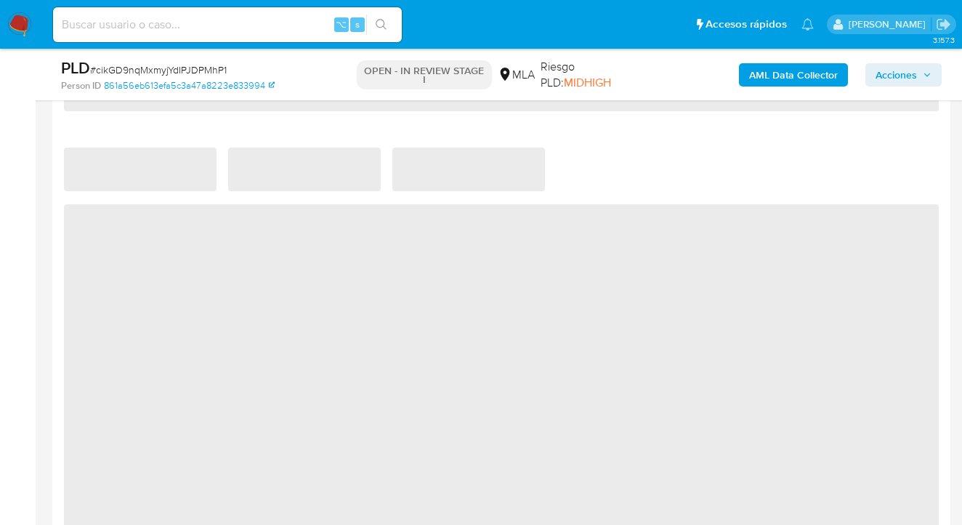
scroll to position [1828, 0]
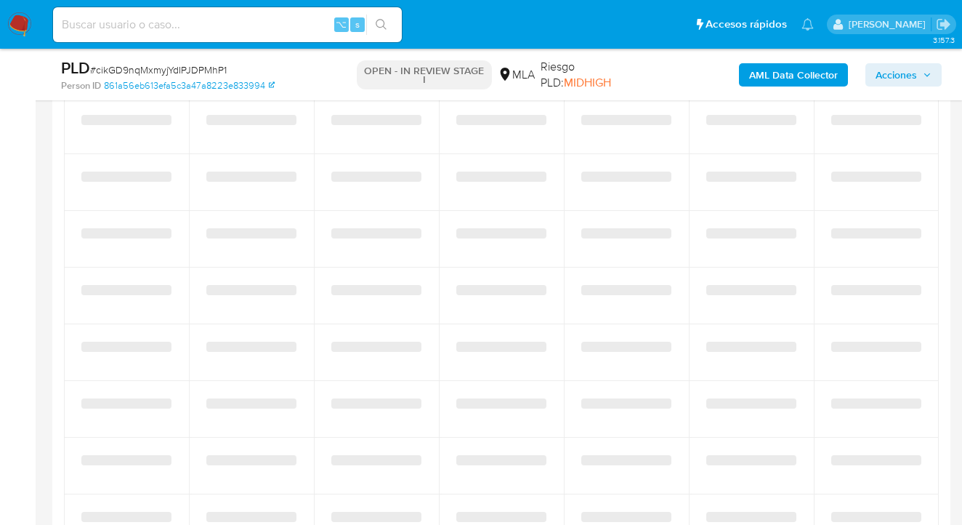
select select "10"
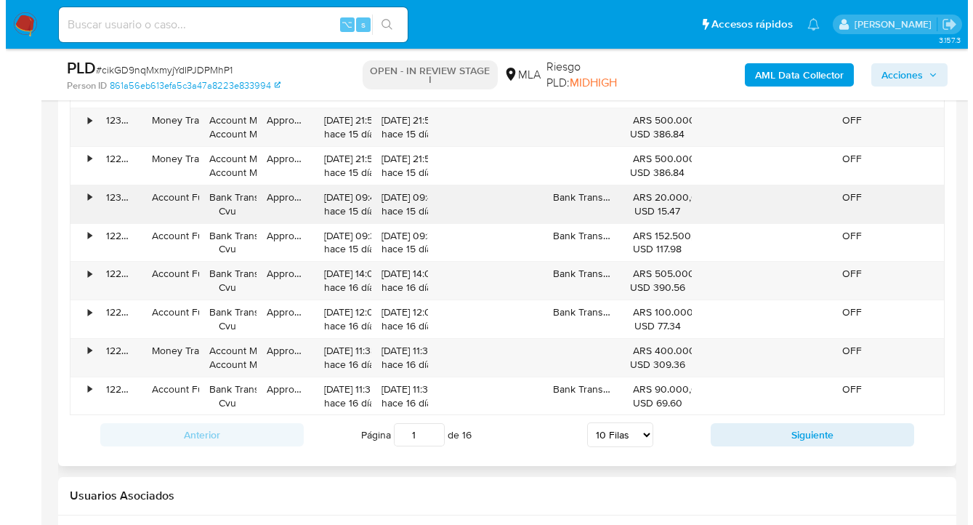
scroll to position [2414, 0]
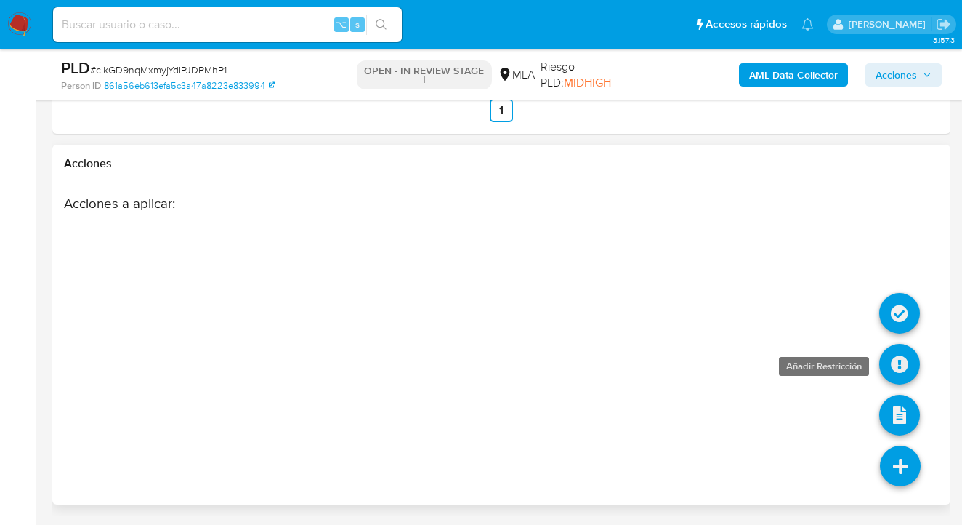
click at [896, 364] on icon at bounding box center [899, 364] width 41 height 41
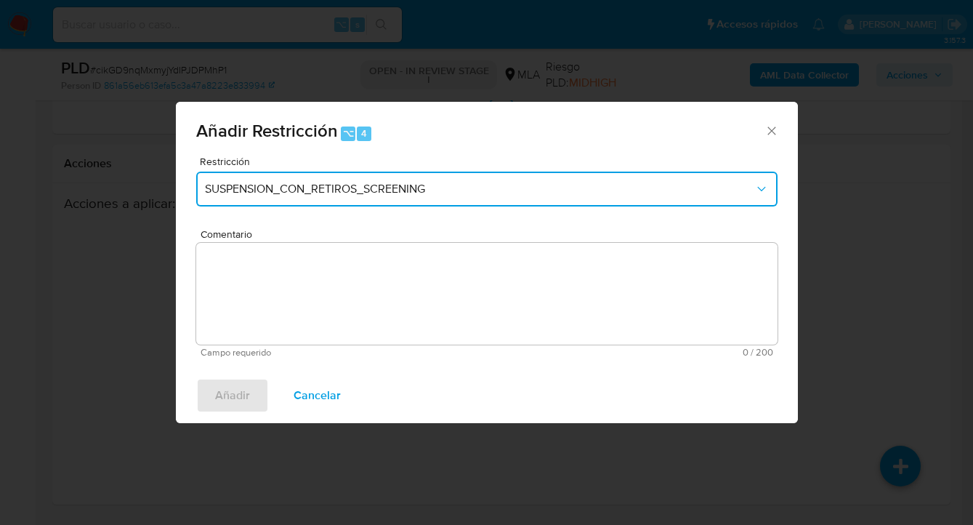
click at [494, 195] on span "SUSPENSION_CON_RETIROS_SCREENING" at bounding box center [479, 189] width 549 height 15
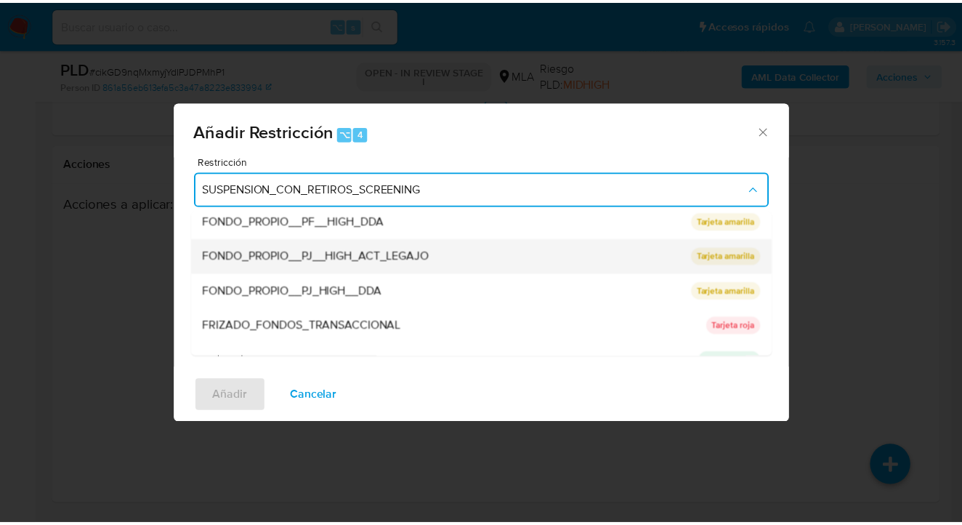
scroll to position [308, 0]
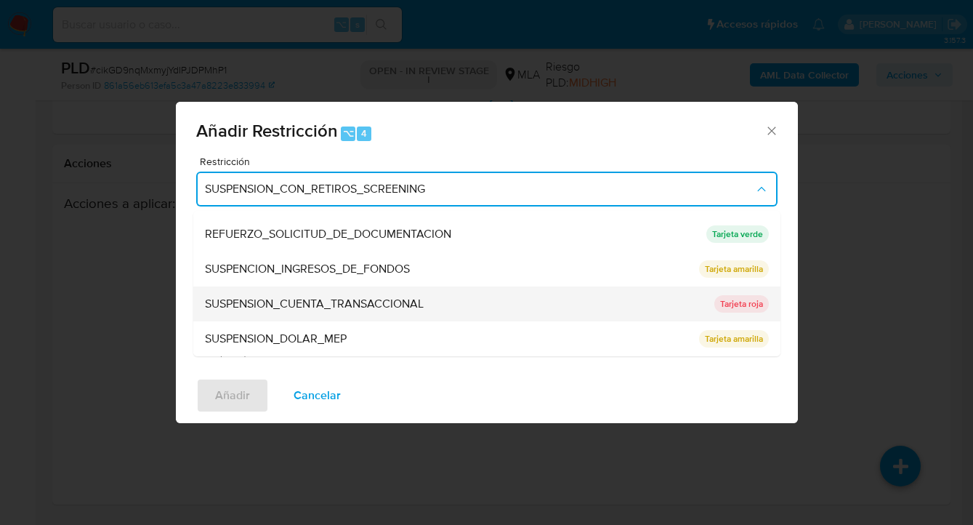
click at [383, 300] on span "SUSPENSION_CUENTA_TRANSACCIONAL" at bounding box center [314, 304] width 219 height 15
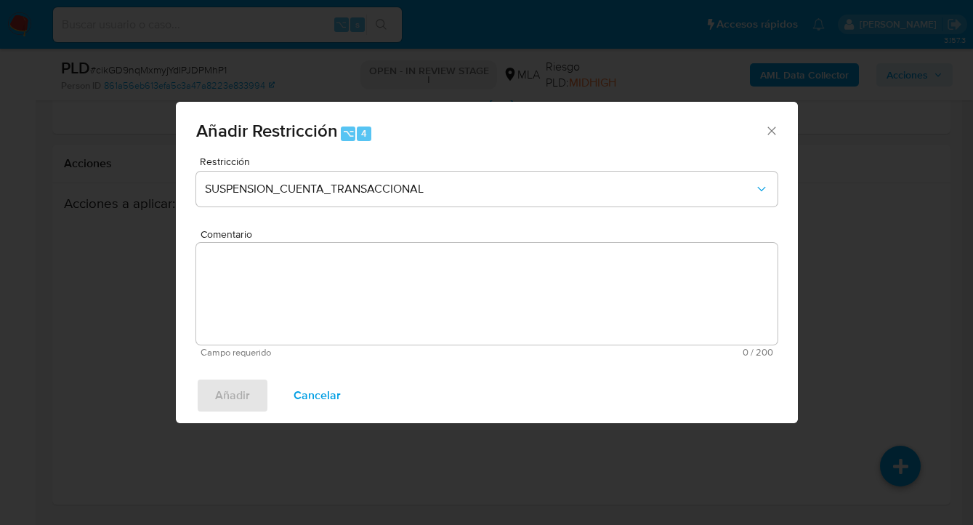
click at [371, 315] on textarea "Comentario" at bounding box center [486, 294] width 581 height 102
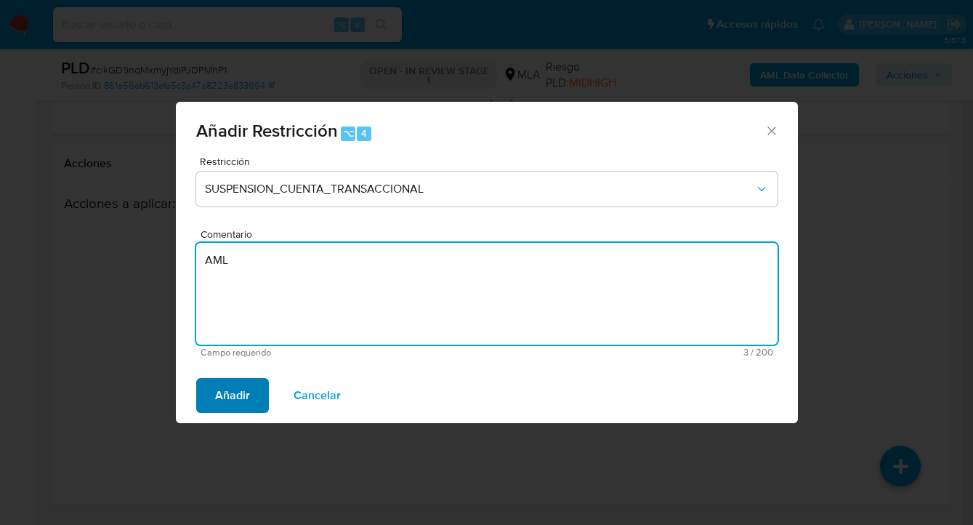
type textarea "AML"
click at [239, 401] on span "Añadir" at bounding box center [232, 395] width 35 height 32
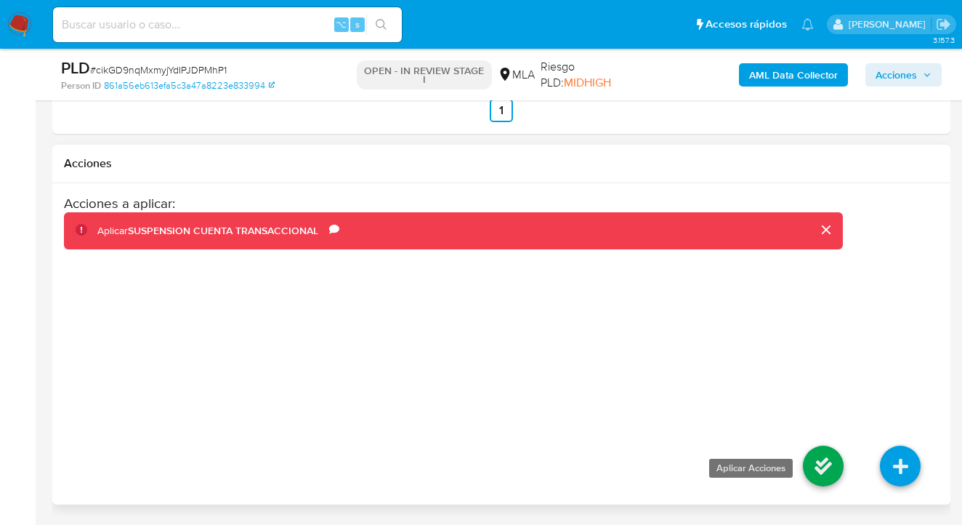
click at [826, 461] on icon at bounding box center [823, 465] width 41 height 41
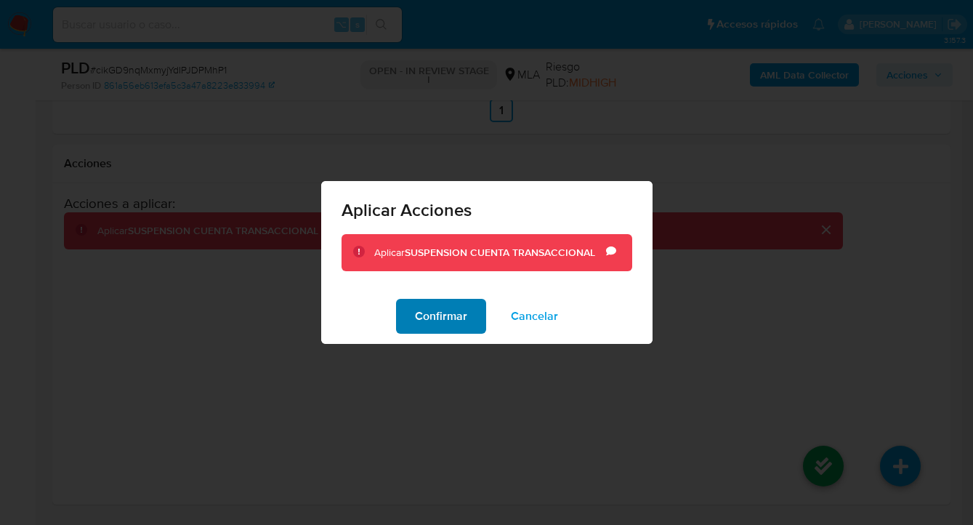
click at [451, 323] on span "Confirmar" at bounding box center [441, 316] width 52 height 32
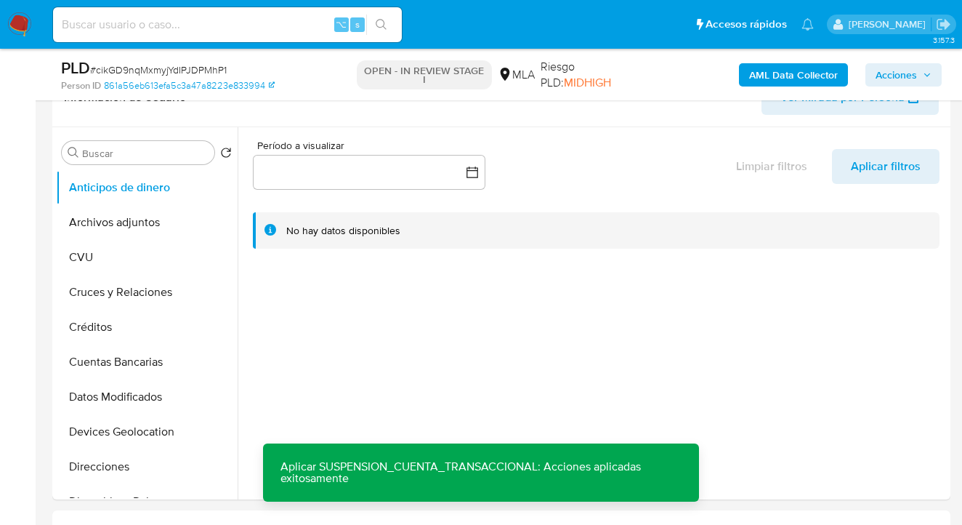
scroll to position [0, 0]
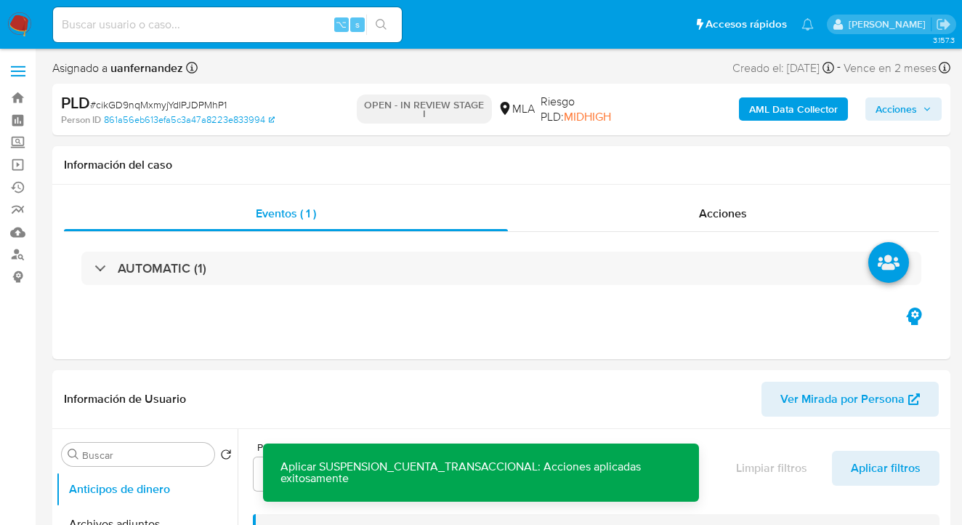
drag, startPoint x: 907, startPoint y: 109, endPoint x: 879, endPoint y: 121, distance: 30.0
click at [907, 109] on span "Acciones" at bounding box center [896, 108] width 41 height 23
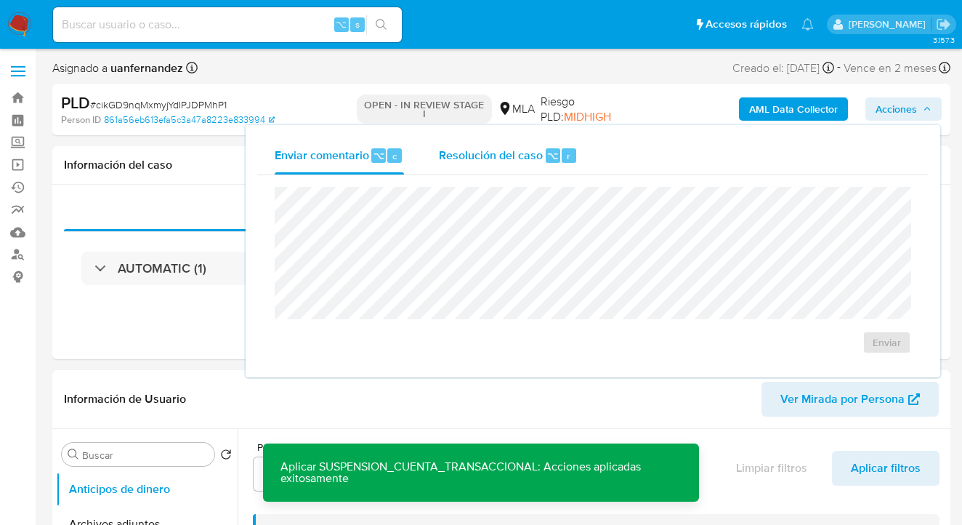
click at [440, 169] on div "Resolución del caso ⌥ r" at bounding box center [508, 156] width 139 height 38
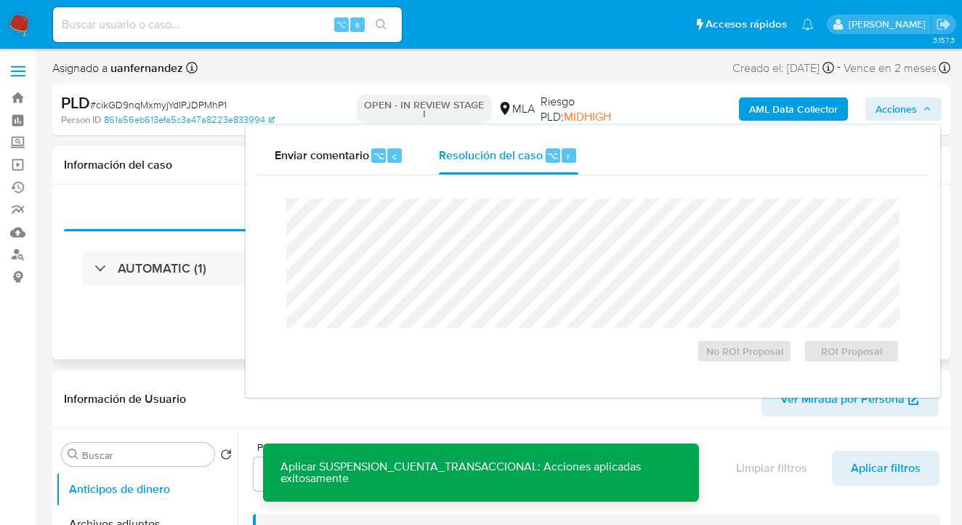
click at [93, 339] on div "Eventos ( 1 ) Acciones AUTOMATIC (1)" at bounding box center [501, 272] width 898 height 174
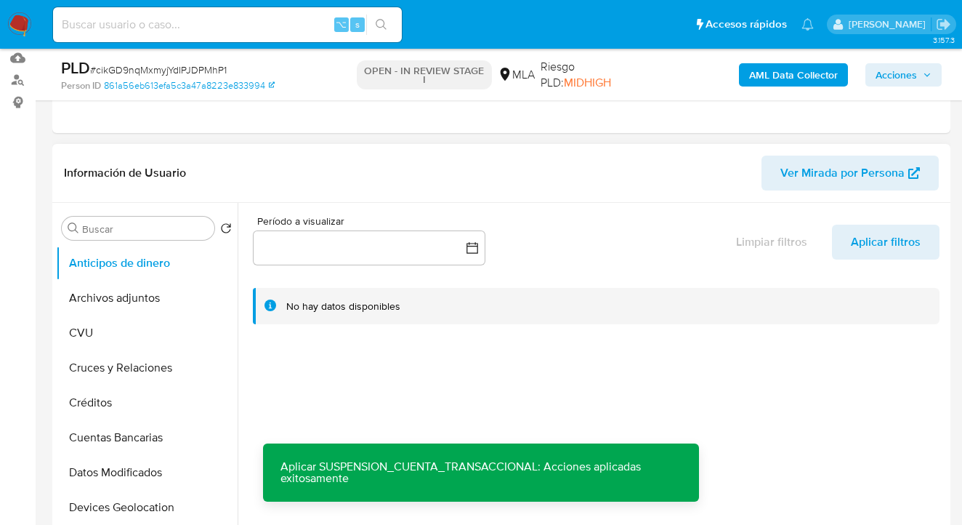
scroll to position [162, 0]
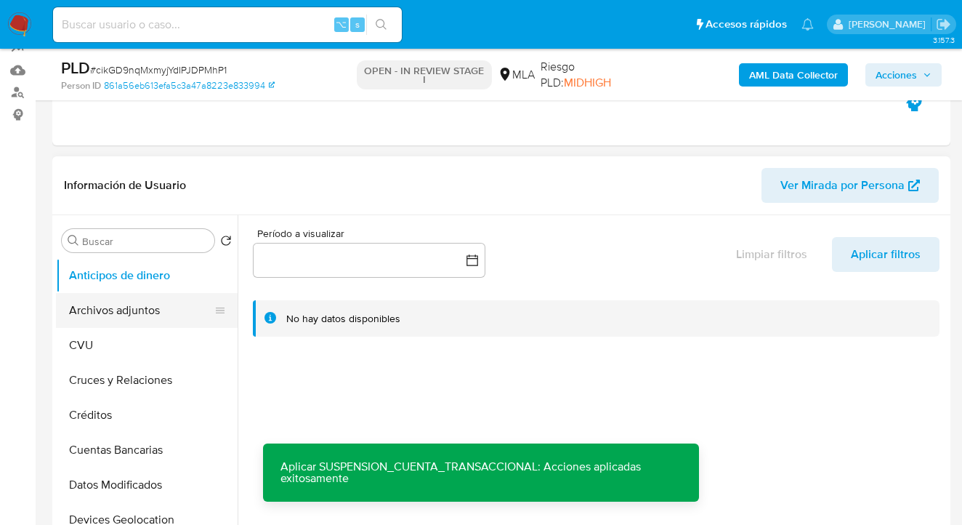
click at [159, 323] on button "Archivos adjuntos" at bounding box center [141, 310] width 170 height 35
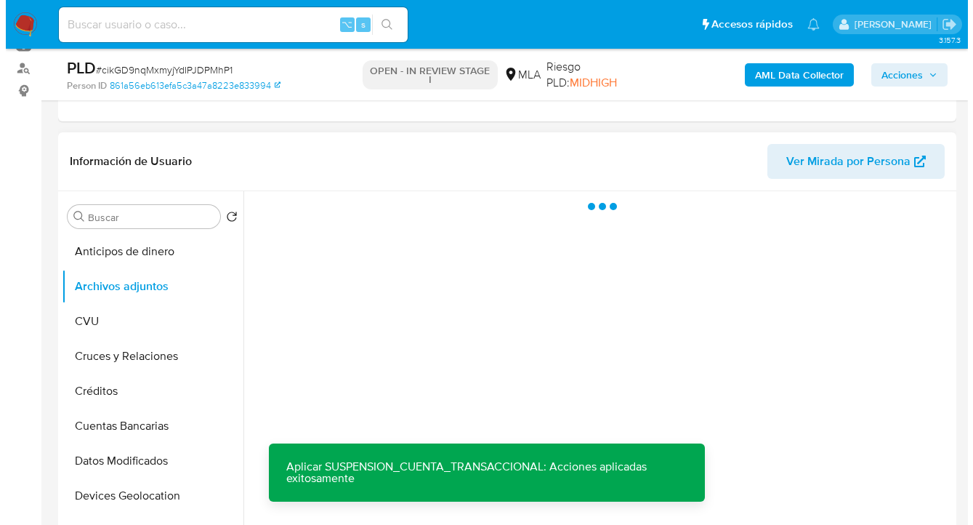
scroll to position [187, 0]
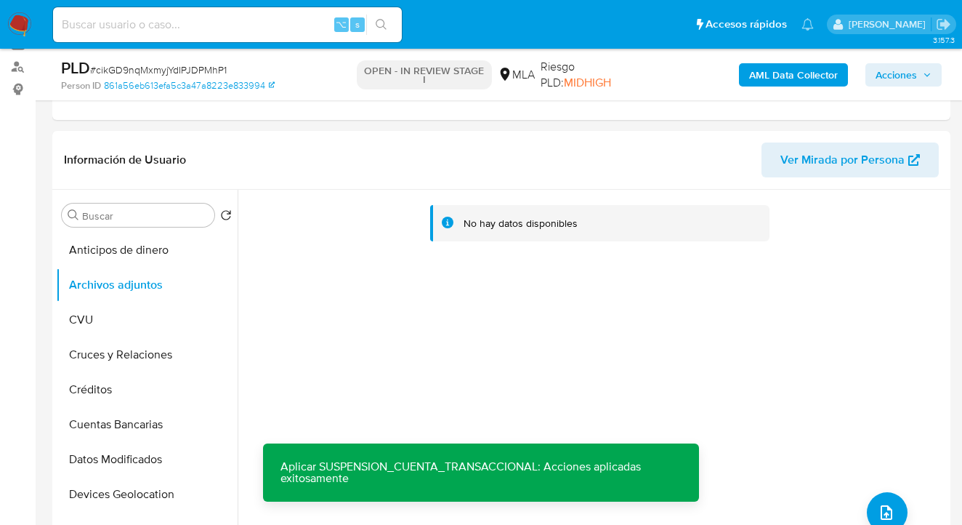
click at [812, 76] on b "AML Data Collector" at bounding box center [793, 74] width 89 height 23
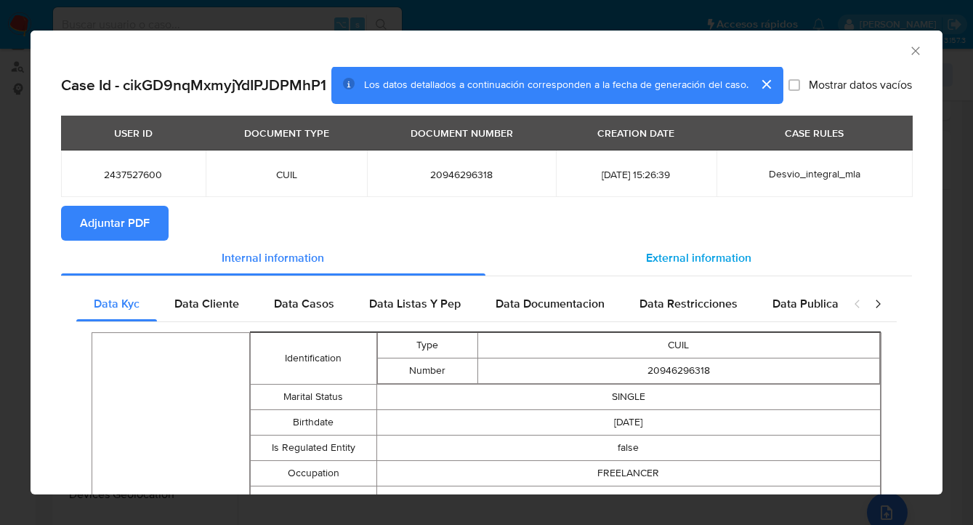
click at [647, 256] on span "External information" at bounding box center [698, 257] width 105 height 17
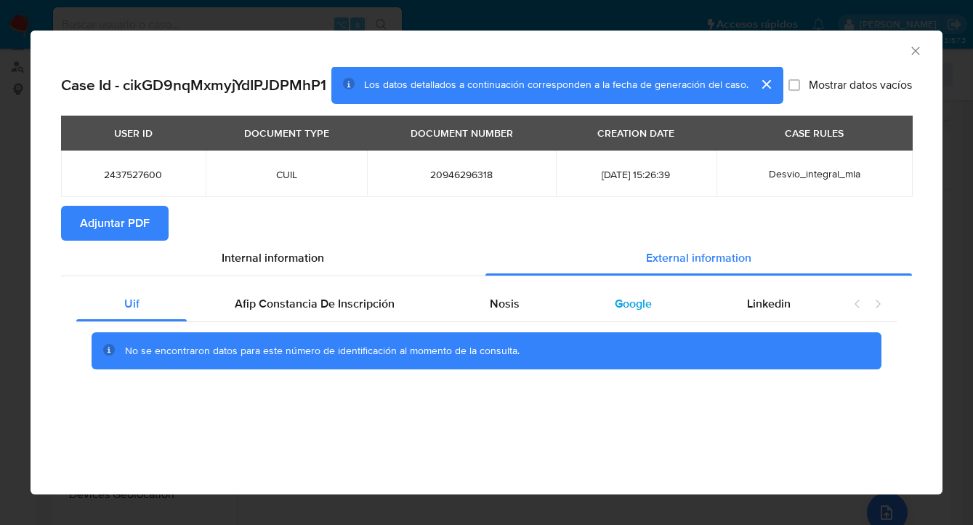
click at [628, 312] on div "Google" at bounding box center [634, 303] width 132 height 35
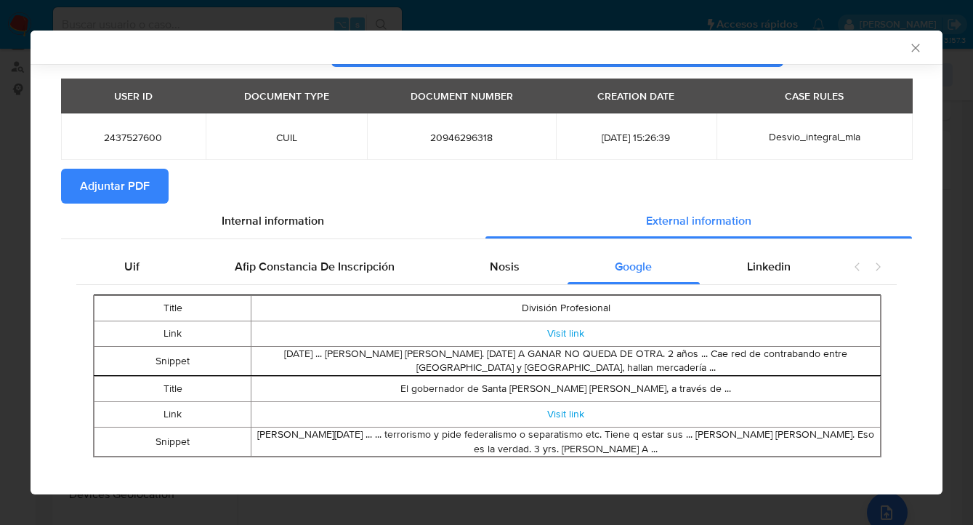
scroll to position [47, 0]
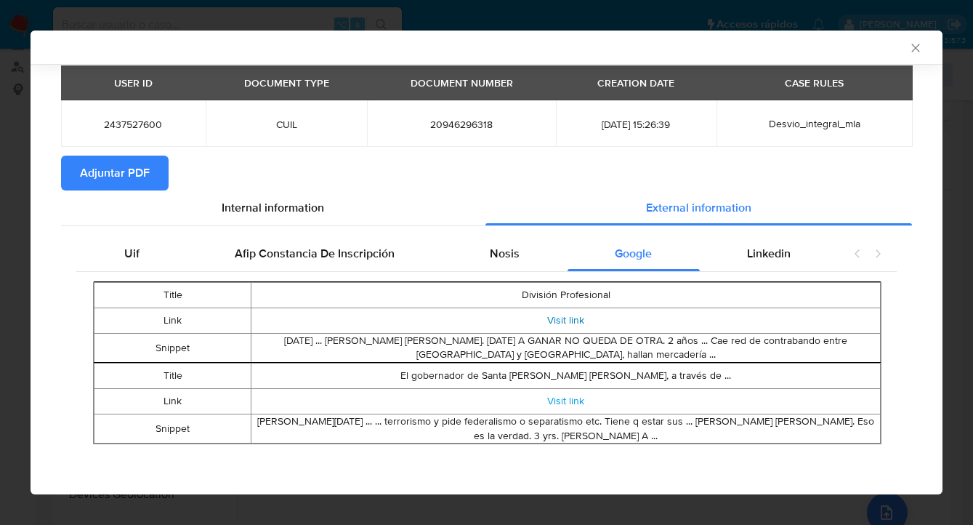
click at [561, 323] on link "Visit link" at bounding box center [565, 319] width 37 height 15
click at [559, 402] on link "Visit link" at bounding box center [565, 400] width 37 height 15
click at [129, 174] on span "Adjuntar PDF" at bounding box center [115, 173] width 70 height 32
click at [908, 45] on icon "Cerrar ventana" at bounding box center [915, 48] width 15 height 15
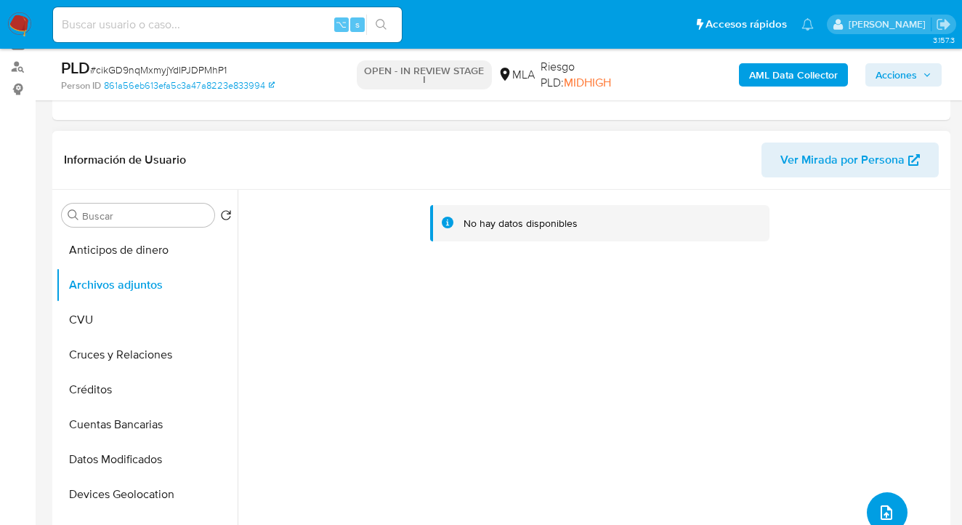
click at [875, 500] on button "upload-file" at bounding box center [887, 512] width 41 height 41
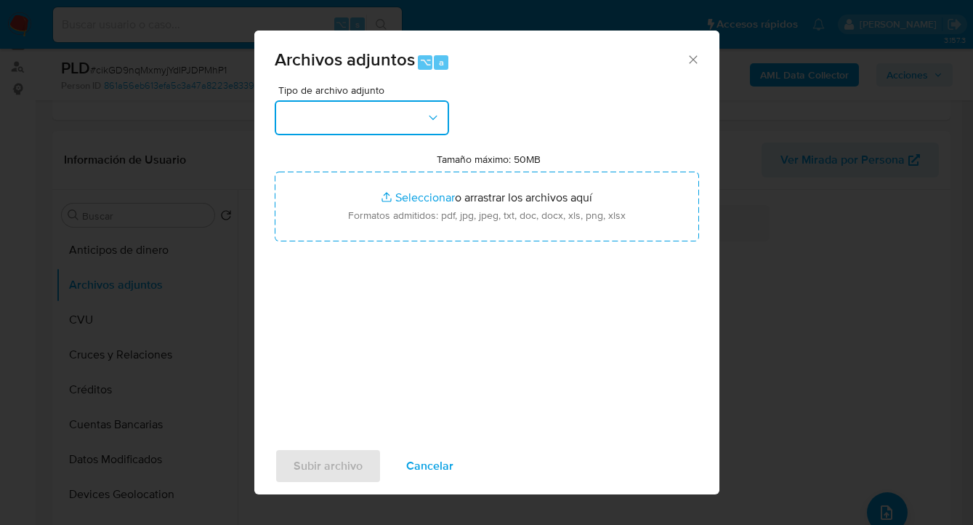
click at [433, 123] on icon "button" at bounding box center [433, 117] width 15 height 15
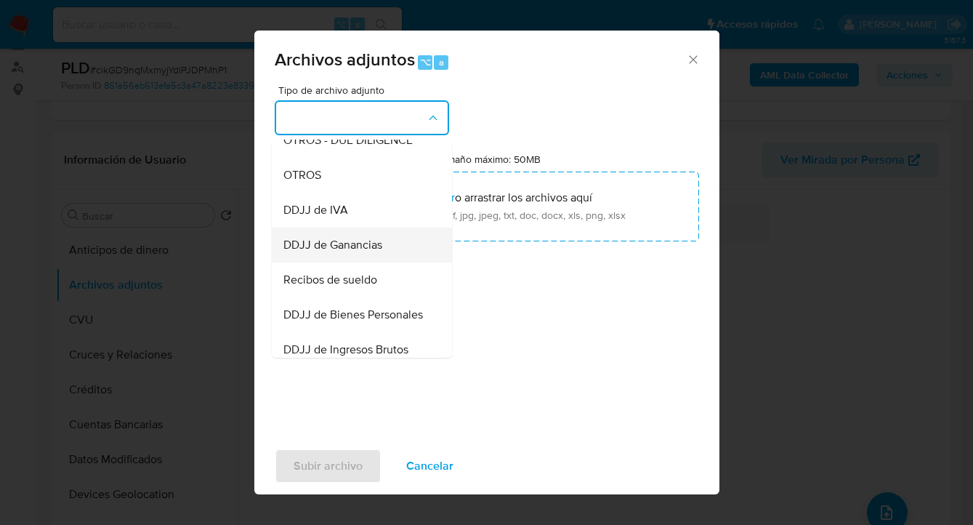
scroll to position [529, 0]
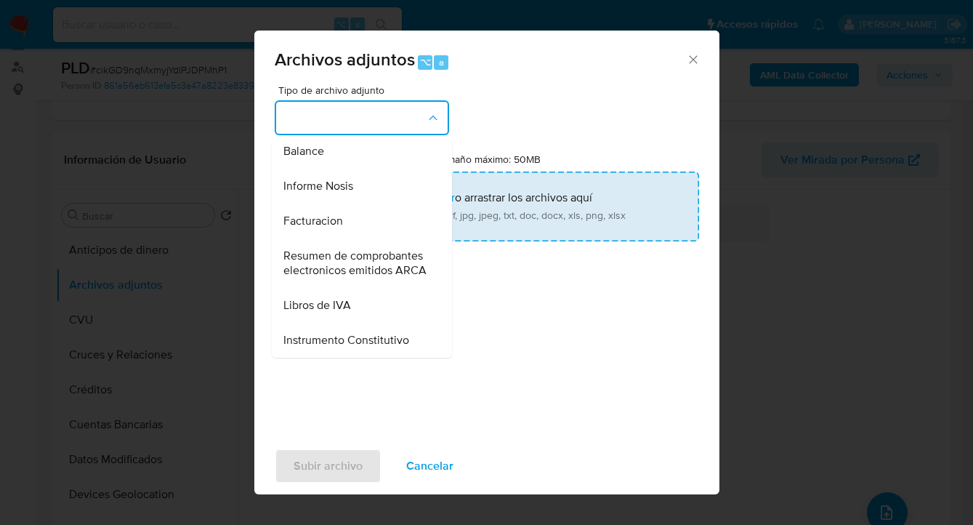
drag, startPoint x: 363, startPoint y: 214, endPoint x: 376, endPoint y: 214, distance: 12.4
click at [364, 203] on div "Informe Nosis" at bounding box center [357, 186] width 148 height 35
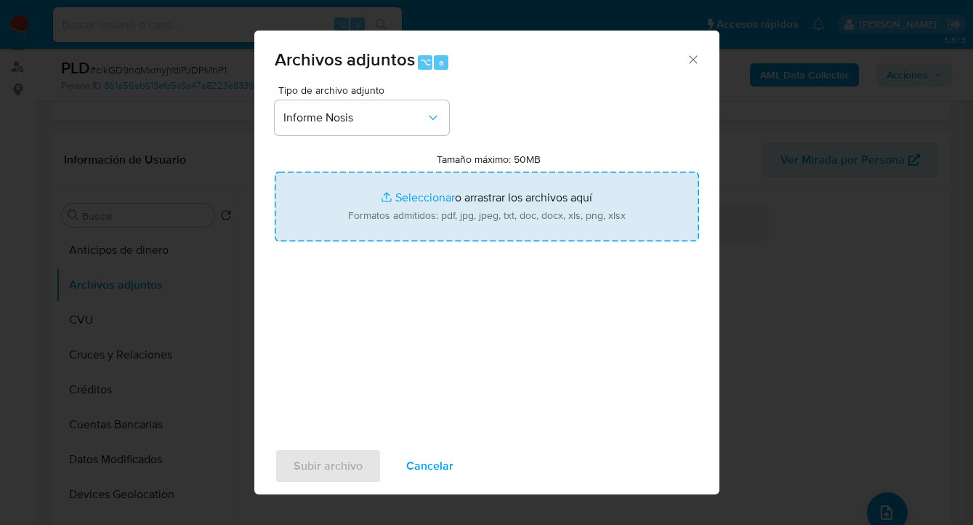
click at [445, 209] on input "Tamaño máximo: 50MB Seleccionar archivos" at bounding box center [487, 207] width 424 height 70
type input "C:\fakepath\2437527600-NOSIS_Manager_InformeIndividual_20946296318_620658_20250…"
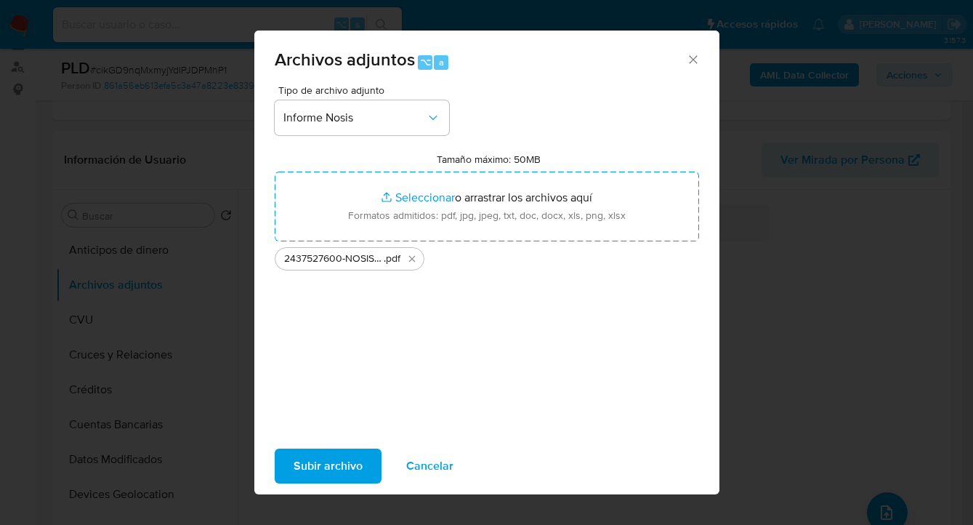
click at [330, 461] on span "Subir archivo" at bounding box center [328, 466] width 69 height 32
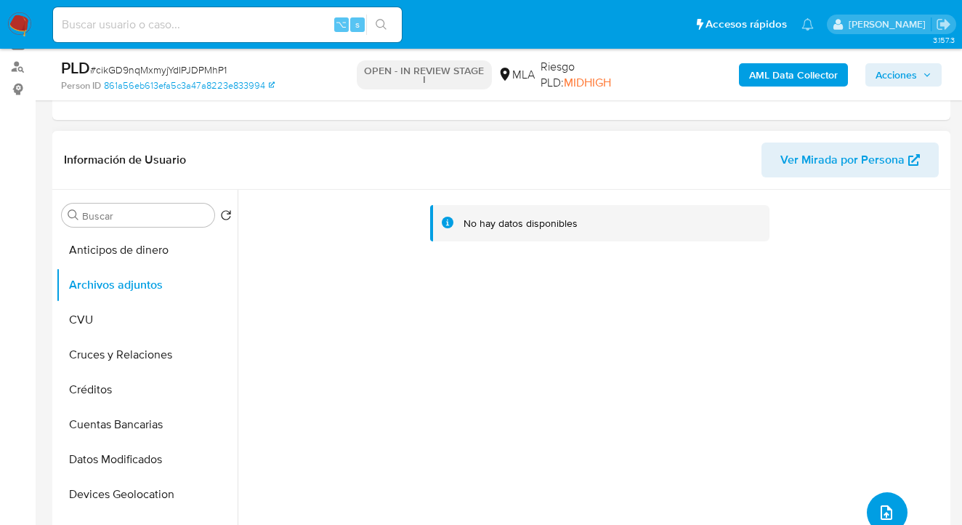
click at [878, 507] on icon "upload-file" at bounding box center [886, 512] width 17 height 17
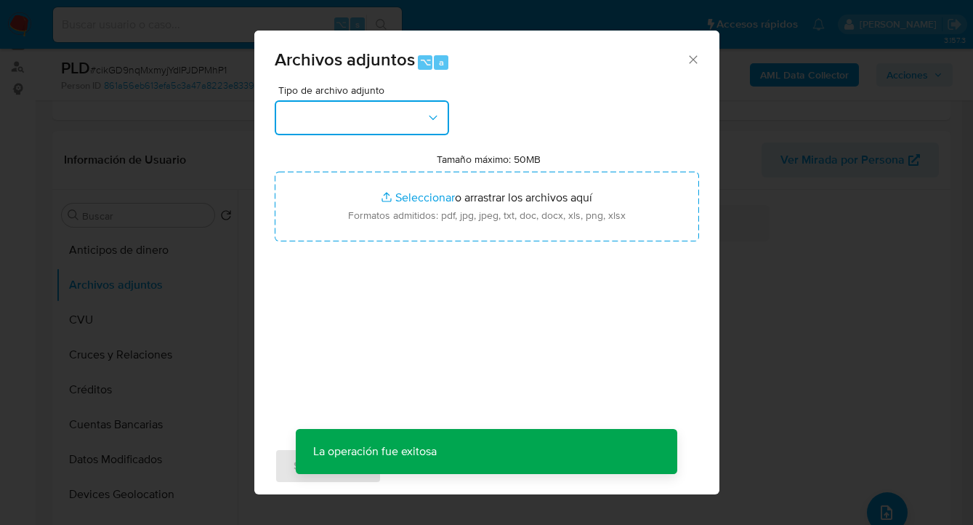
click at [437, 126] on button "button" at bounding box center [362, 117] width 174 height 35
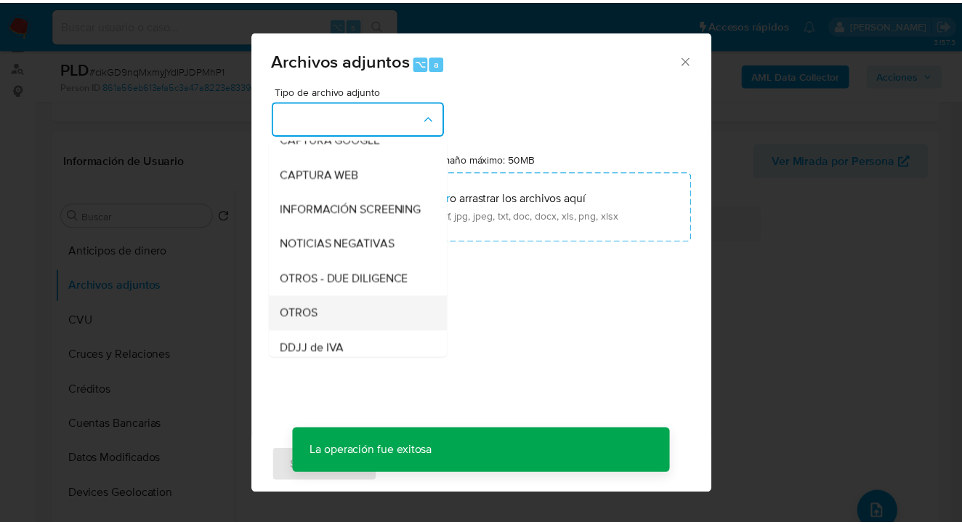
scroll to position [145, 0]
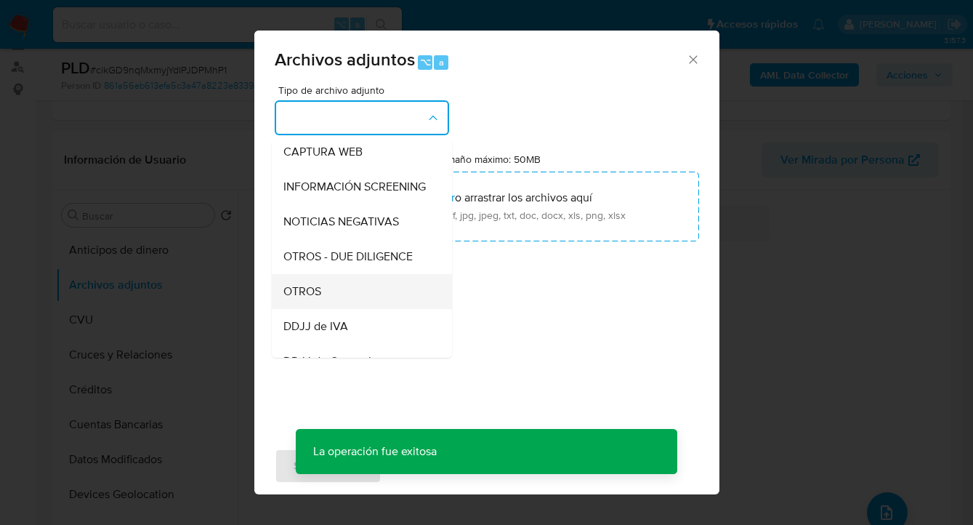
drag, startPoint x: 350, startPoint y: 297, endPoint x: 360, endPoint y: 286, distance: 14.9
click at [350, 297] on div "OTROS" at bounding box center [357, 291] width 148 height 35
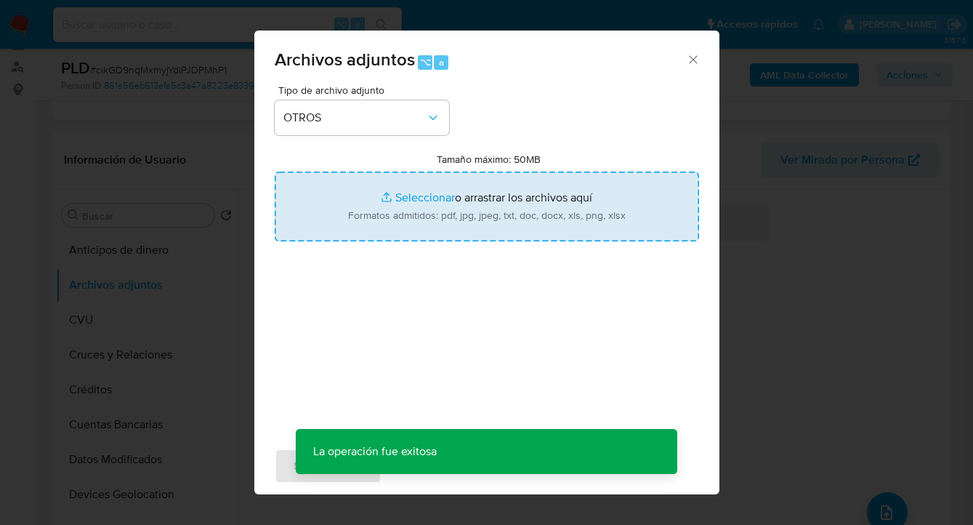
click at [459, 220] on input "Tamaño máximo: 50MB Seleccionar archivos" at bounding box center [487, 207] width 424 height 70
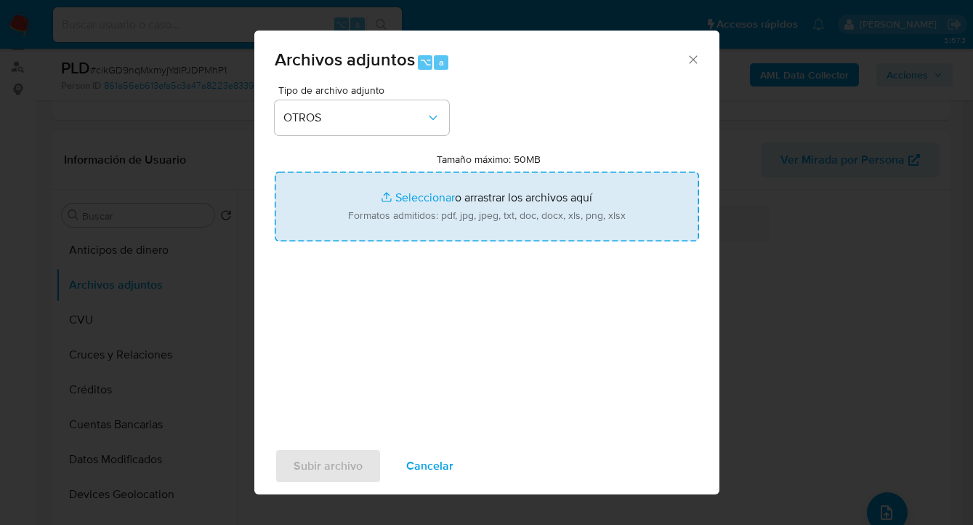
type input "C:\fakepath\2437527600 Movimientos.xlsx"
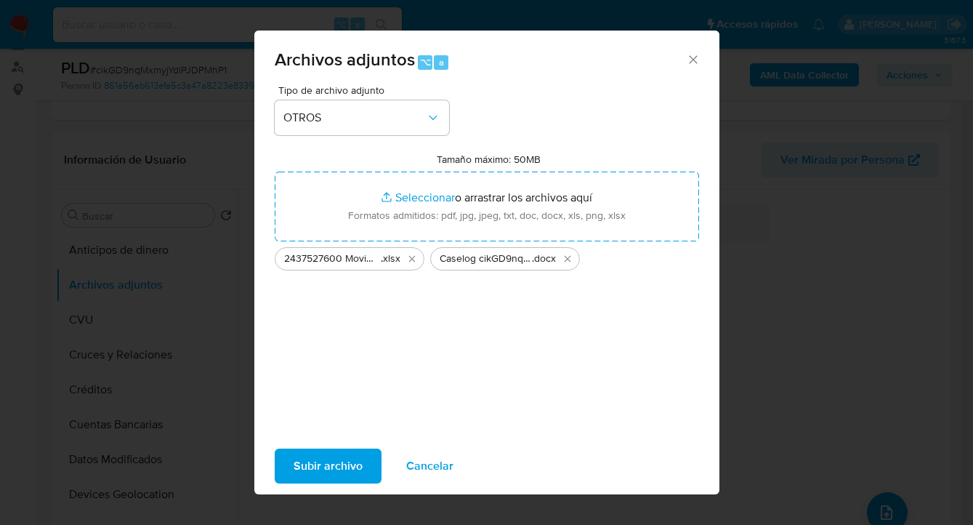
drag, startPoint x: 459, startPoint y: 220, endPoint x: 327, endPoint y: 471, distance: 283.5
click at [327, 471] on span "Subir archivo" at bounding box center [328, 466] width 69 height 32
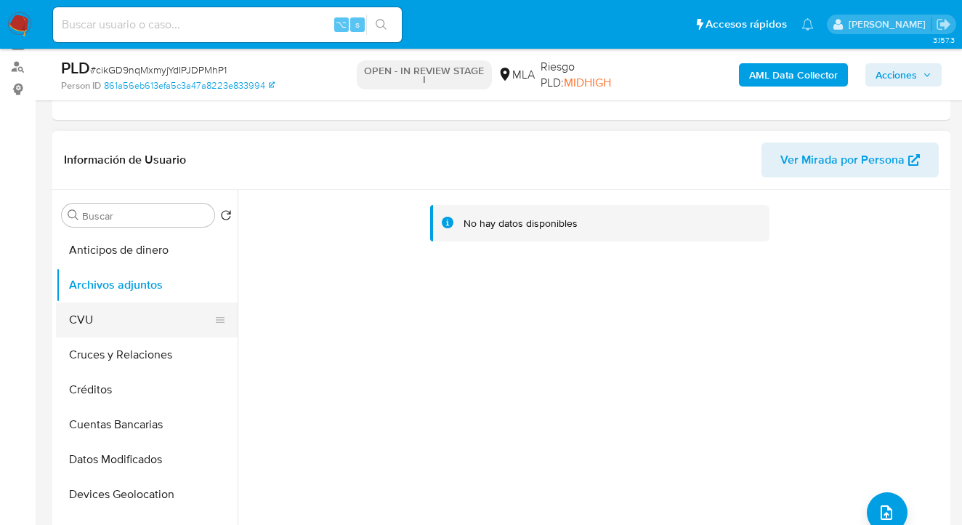
click at [139, 334] on button "CVU" at bounding box center [141, 319] width 170 height 35
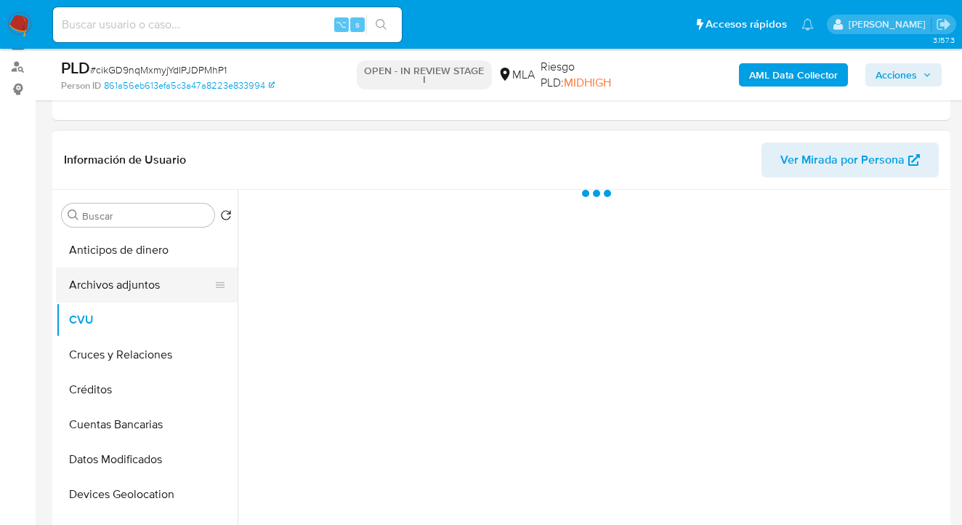
click at [147, 284] on button "Archivos adjuntos" at bounding box center [141, 284] width 170 height 35
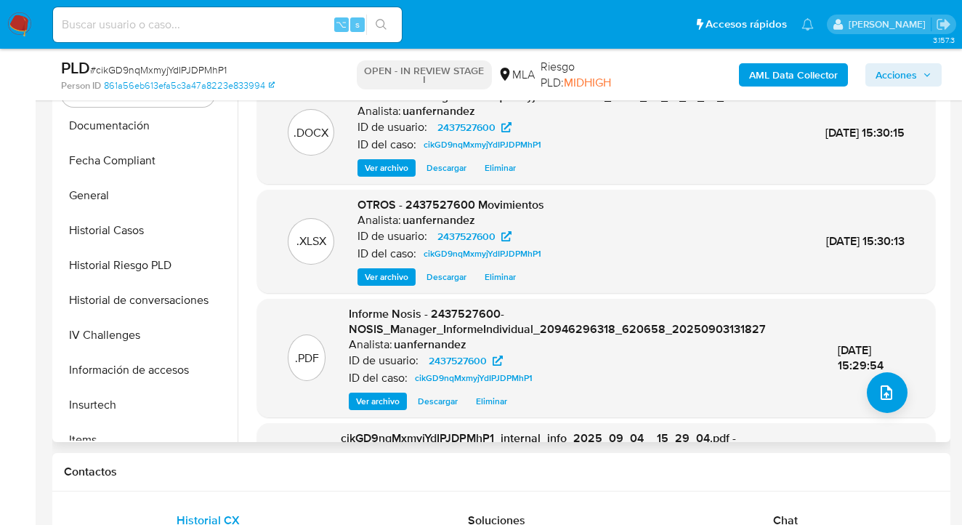
scroll to position [373, 0]
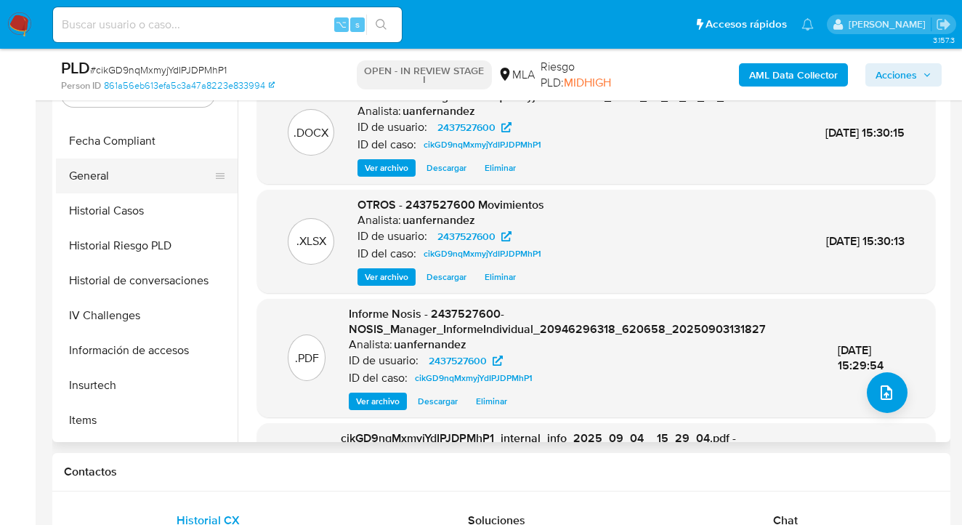
click at [148, 181] on button "General" at bounding box center [141, 175] width 170 height 35
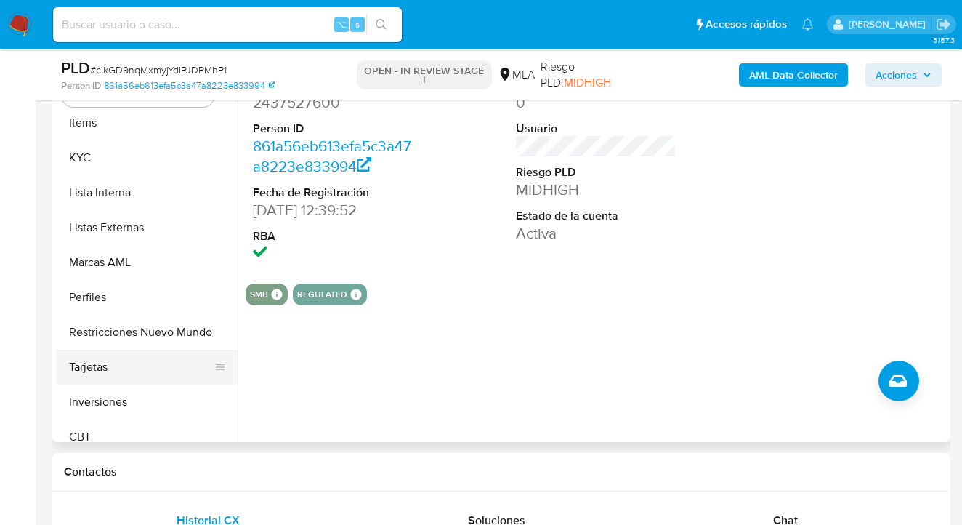
scroll to position [684, 0]
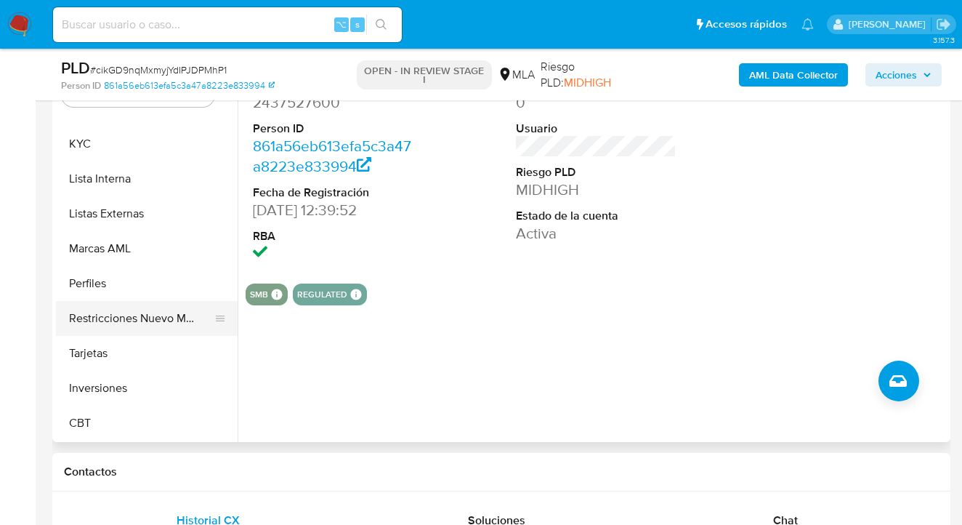
click at [152, 318] on button "Restricciones Nuevo Mundo" at bounding box center [141, 318] width 170 height 35
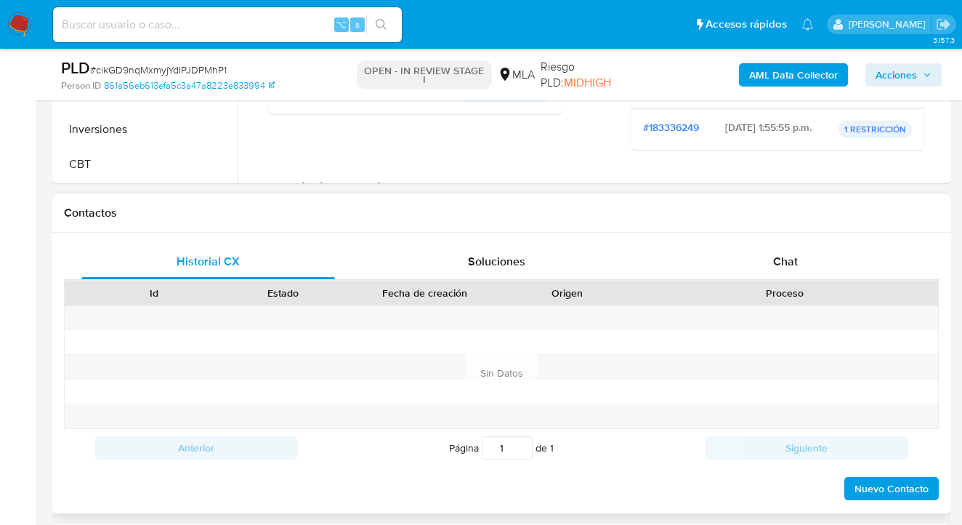
scroll to position [630, 0]
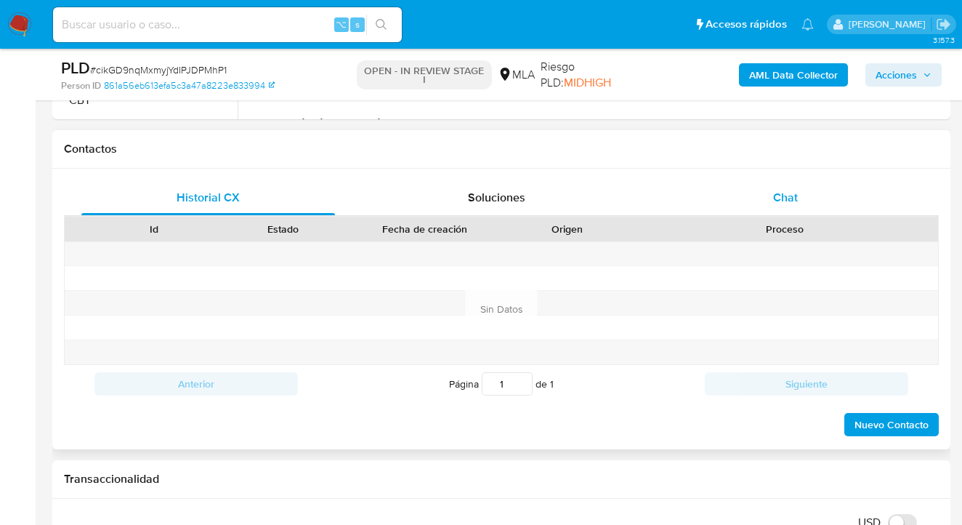
click at [801, 201] on div "Chat" at bounding box center [786, 197] width 254 height 35
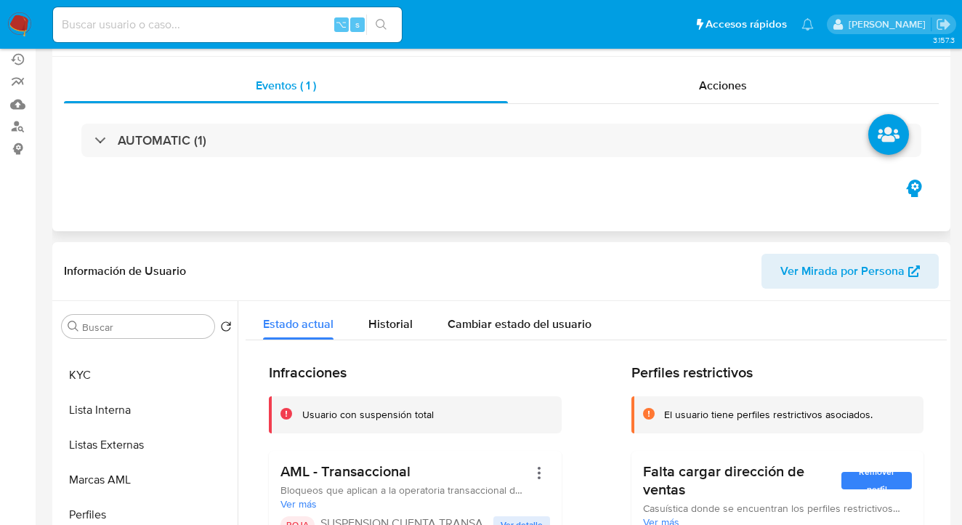
scroll to position [0, 0]
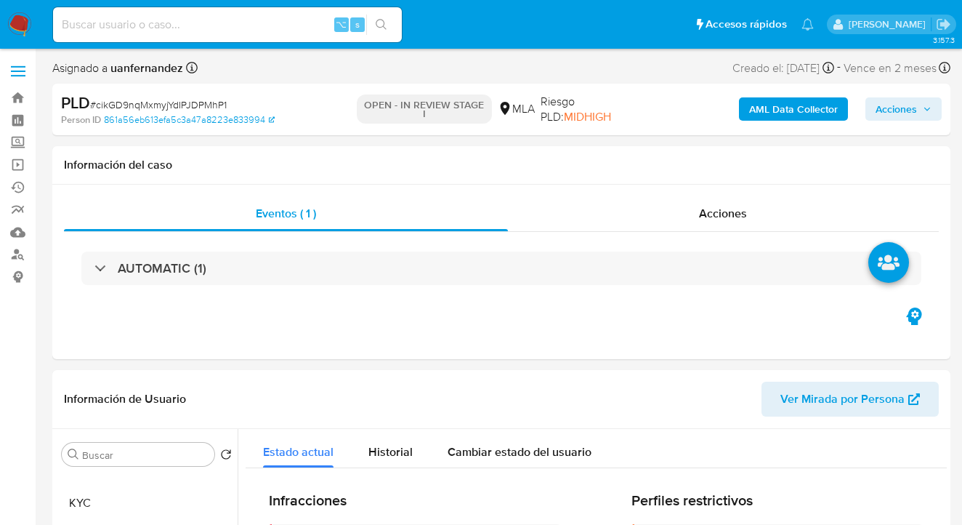
click at [896, 101] on span "Acciones" at bounding box center [896, 108] width 41 height 23
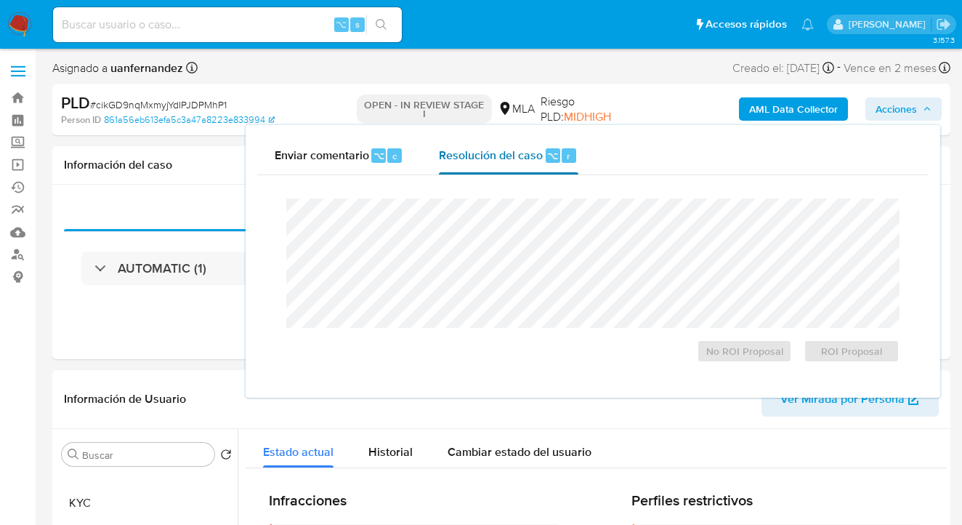
click at [509, 164] on div "Resolución del caso ⌥ r" at bounding box center [508, 156] width 139 height 38
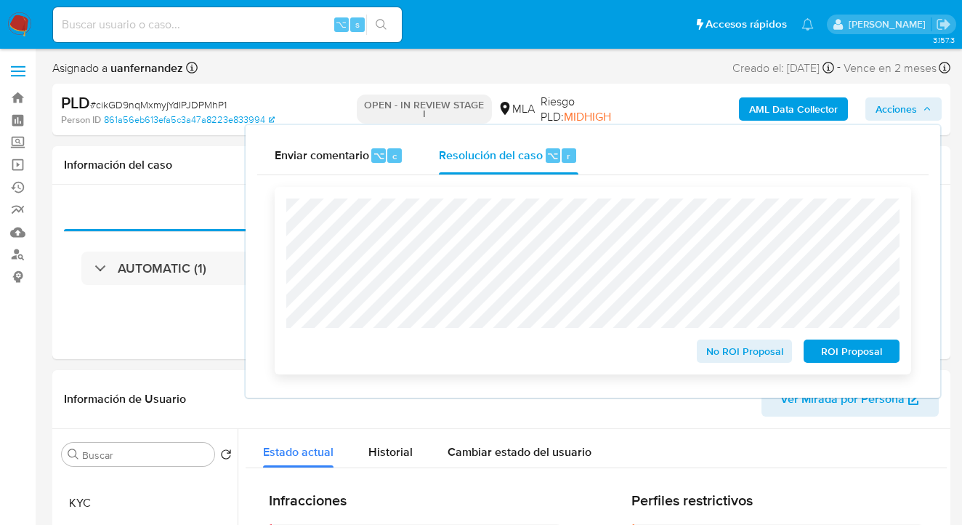
click at [833, 353] on span "ROI Proposal" at bounding box center [852, 351] width 76 height 20
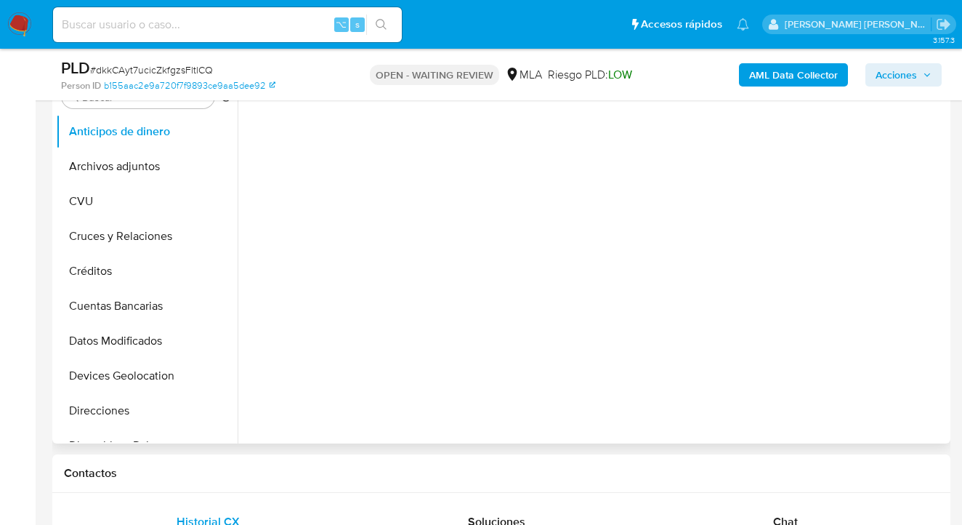
scroll to position [607, 0]
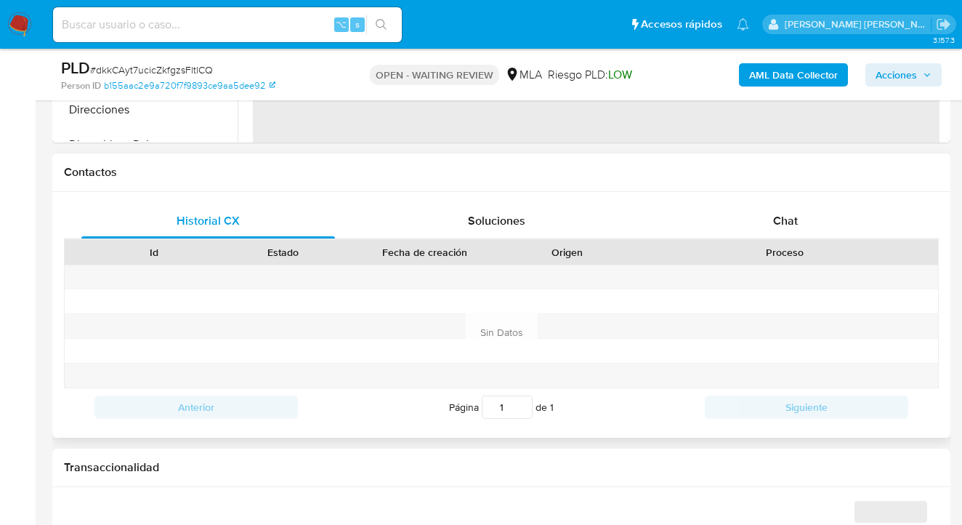
select select "10"
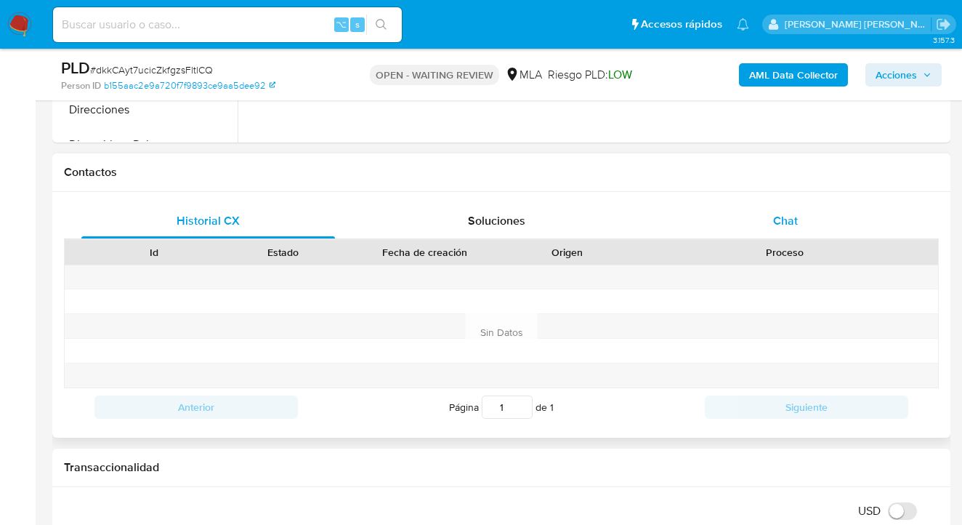
click at [799, 217] on div "Chat" at bounding box center [786, 220] width 254 height 35
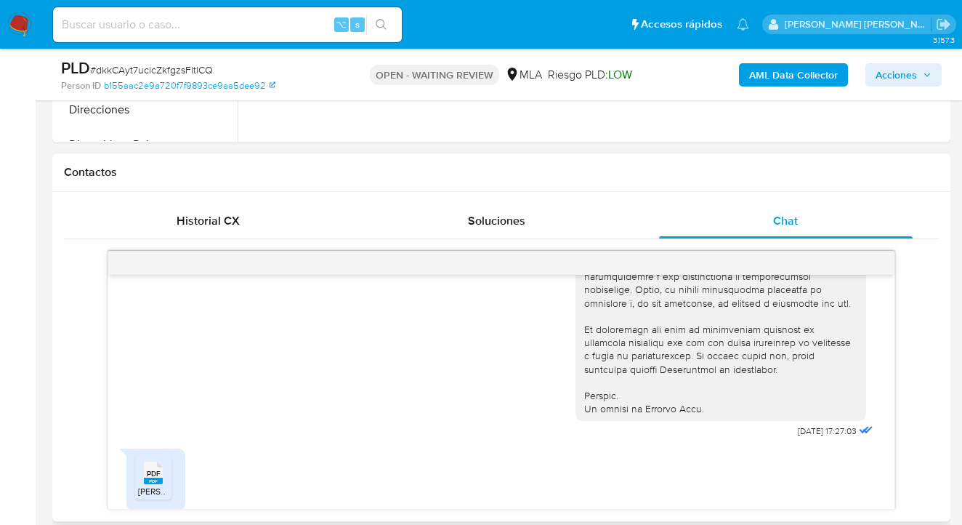
scroll to position [683, 0]
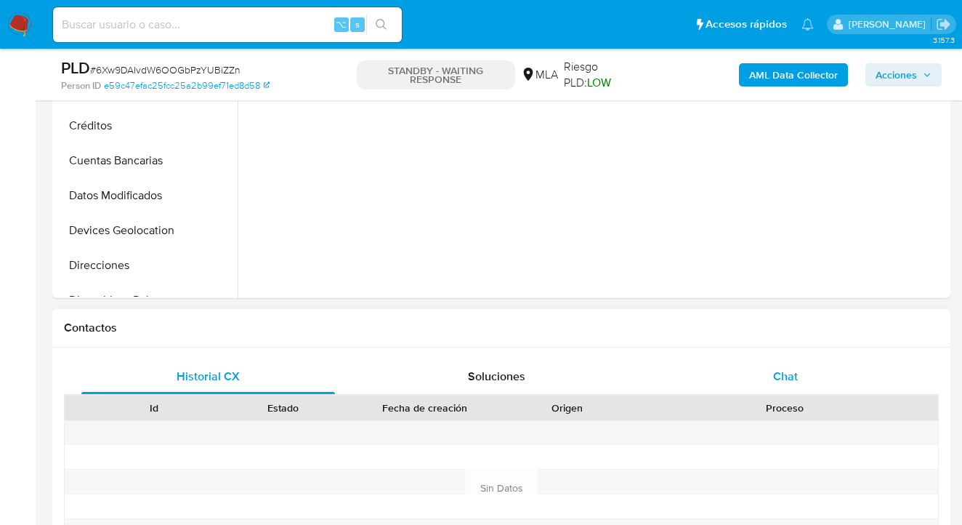
scroll to position [452, 0]
click at [813, 367] on div "Chat" at bounding box center [786, 375] width 254 height 35
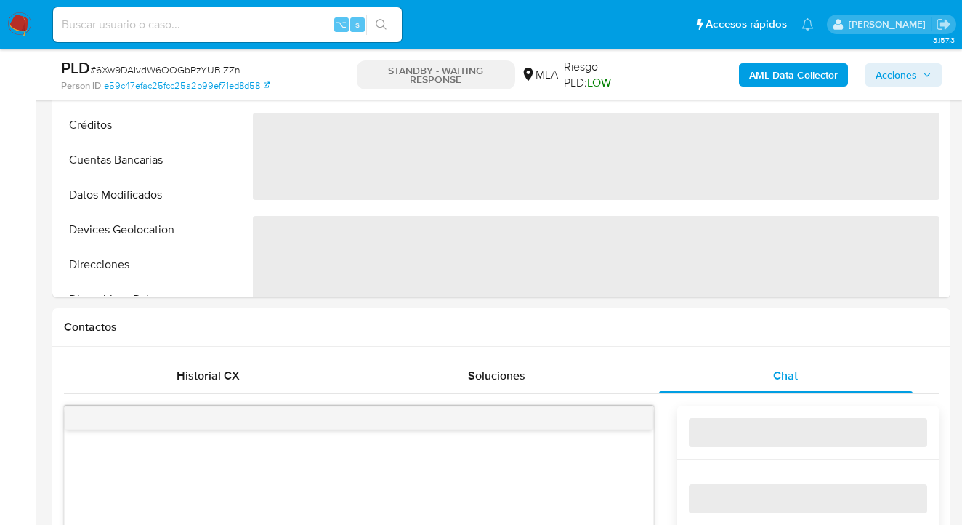
scroll to position [0, 0]
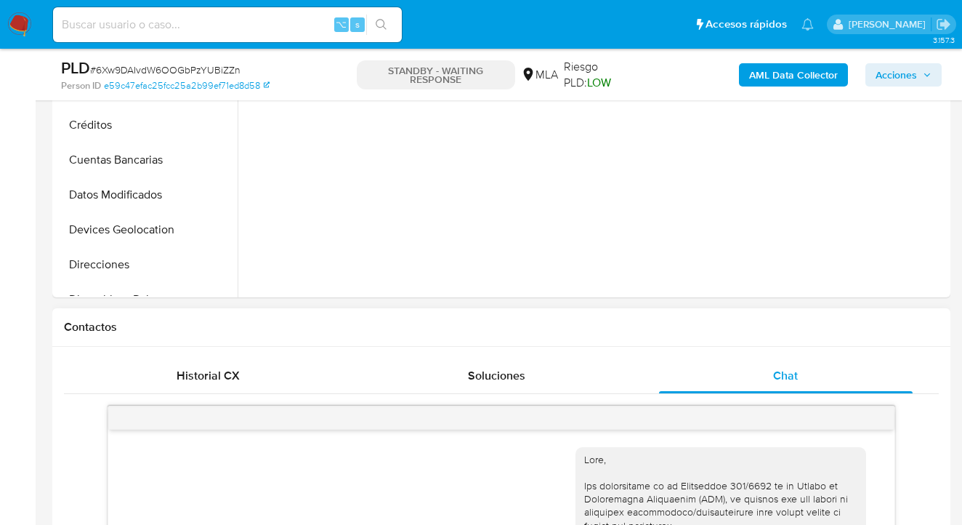
select select "10"
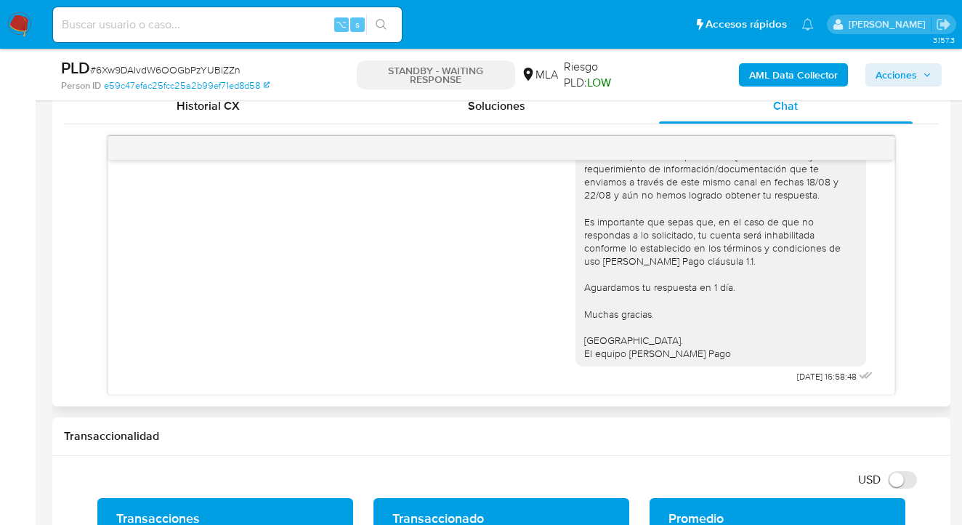
scroll to position [1202, 0]
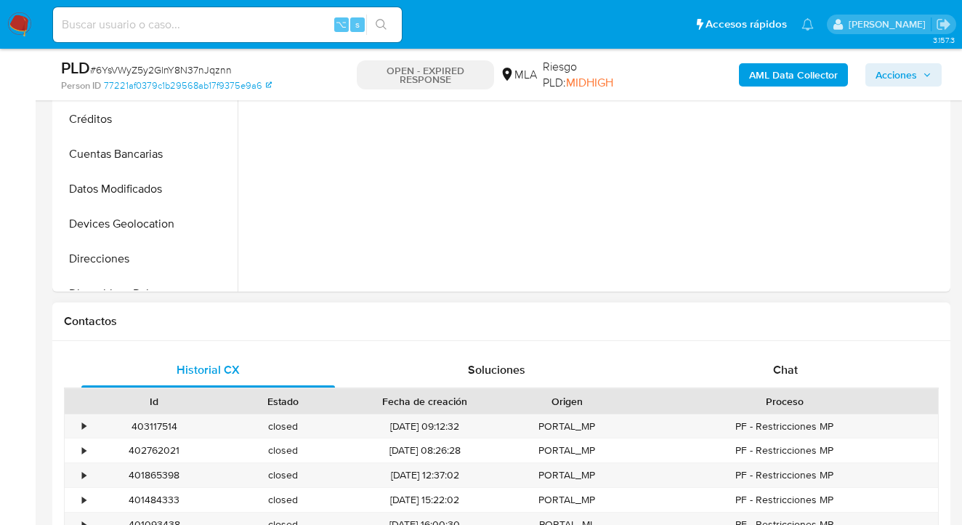
scroll to position [459, 0]
click at [783, 364] on span "Chat" at bounding box center [785, 368] width 25 height 17
select select "10"
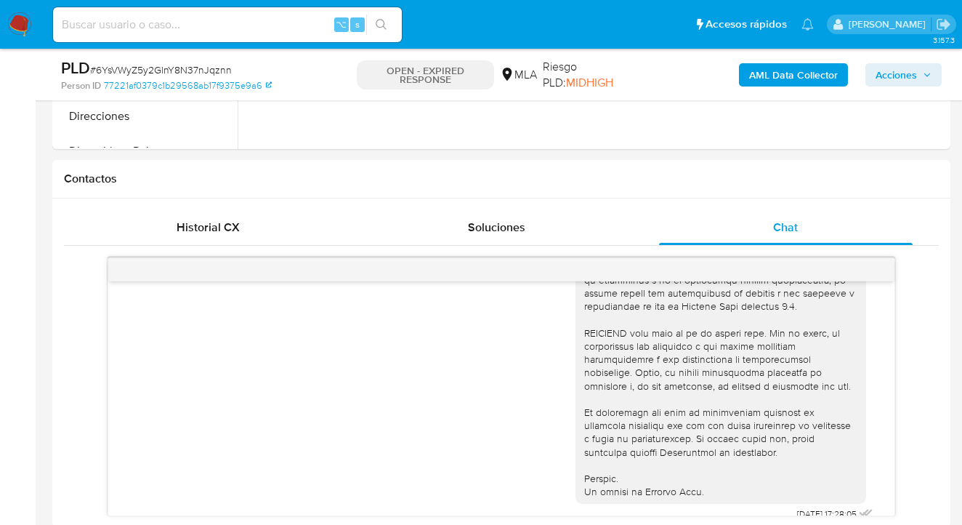
scroll to position [909, 0]
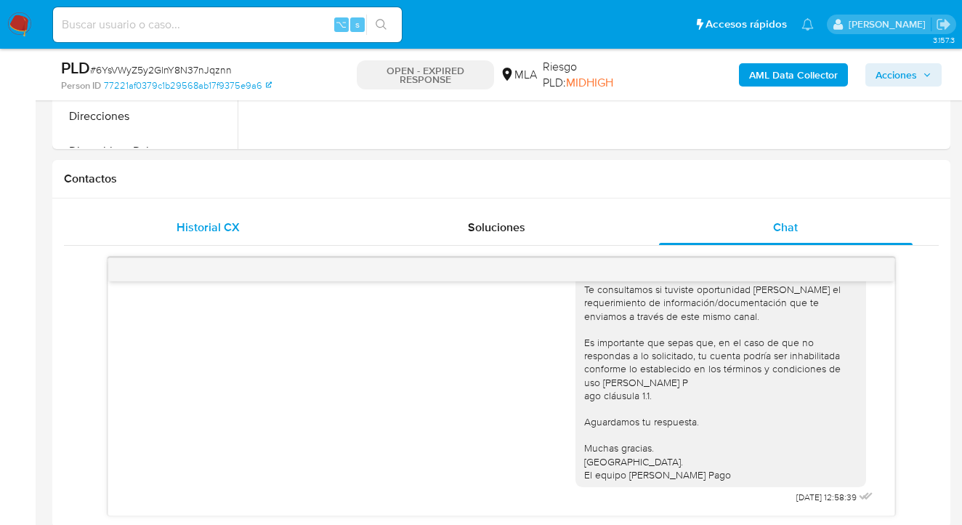
click at [226, 232] on span "Historial CX" at bounding box center [208, 227] width 63 height 17
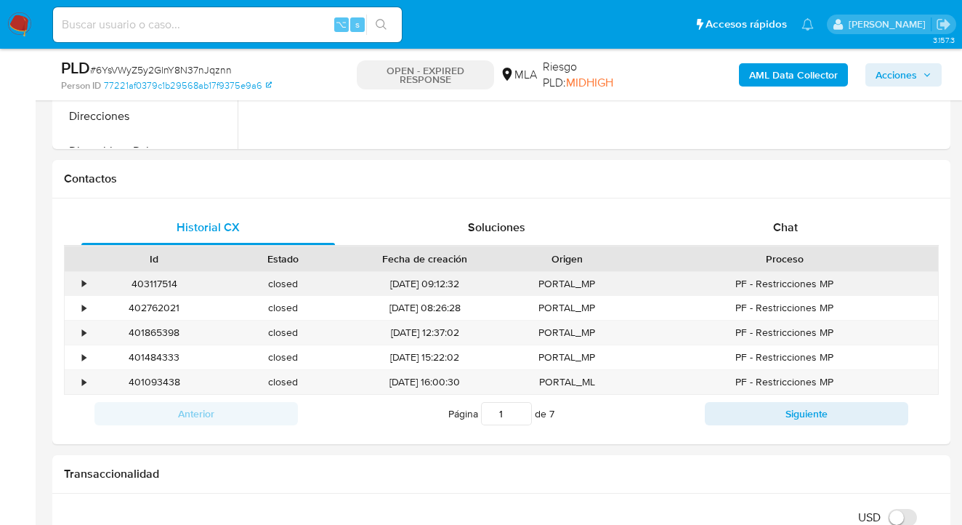
click at [83, 281] on div "•" at bounding box center [84, 284] width 4 height 14
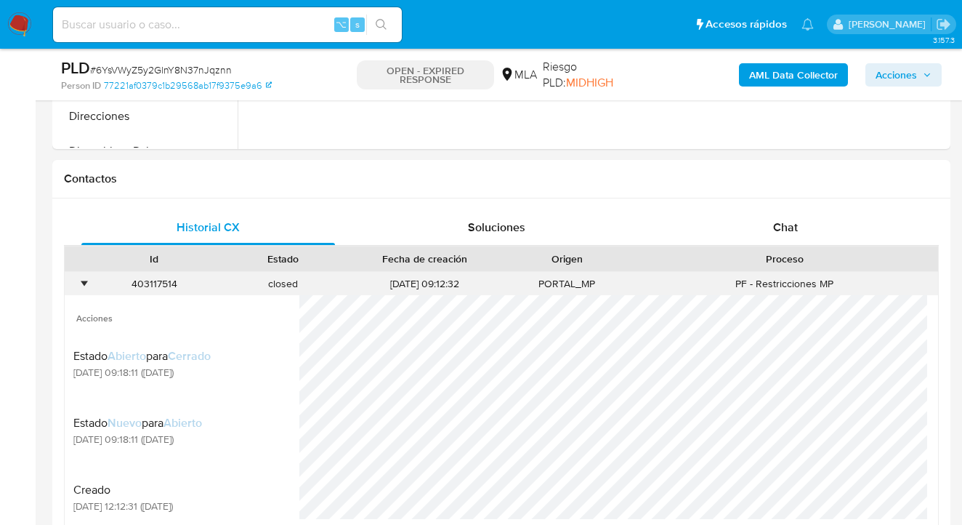
click at [83, 281] on div "•" at bounding box center [84, 284] width 4 height 14
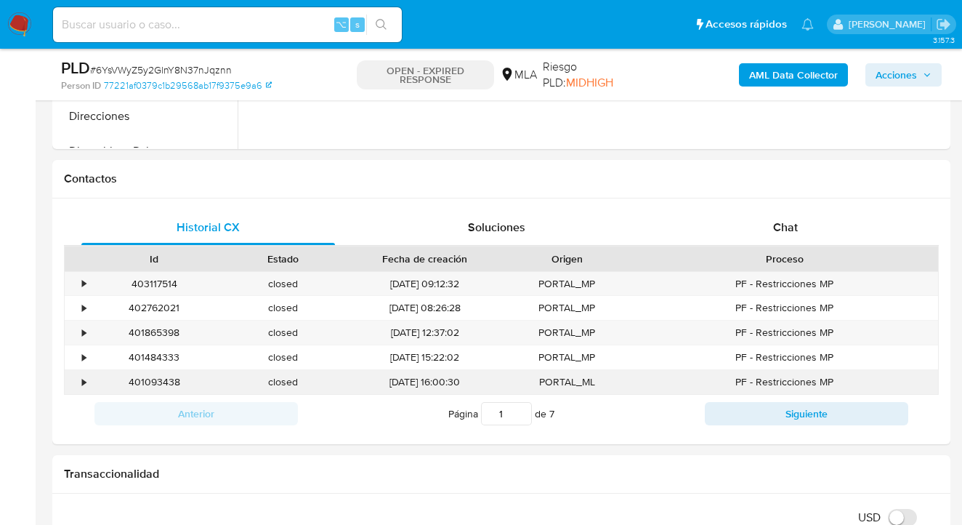
click at [84, 379] on div "•" at bounding box center [84, 382] width 4 height 14
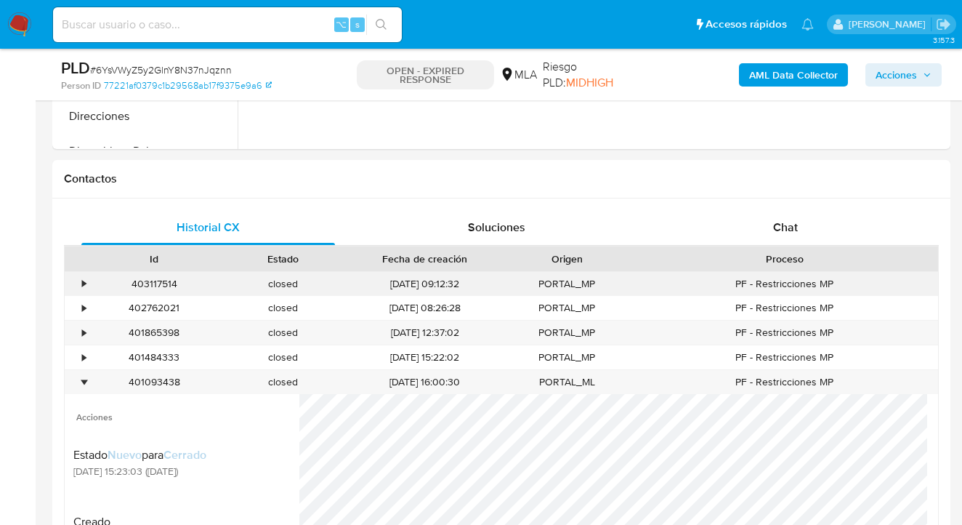
scroll to position [741, 0]
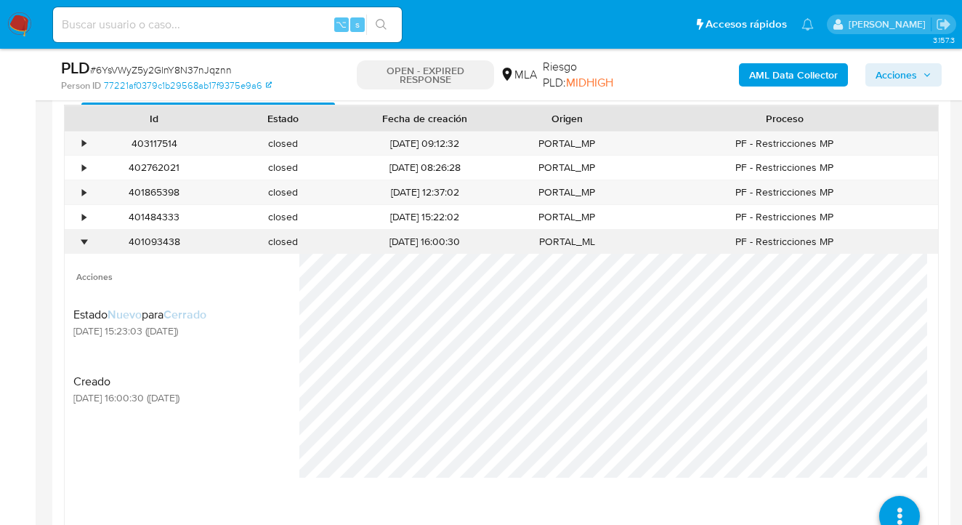
click at [81, 238] on div "•" at bounding box center [77, 242] width 25 height 24
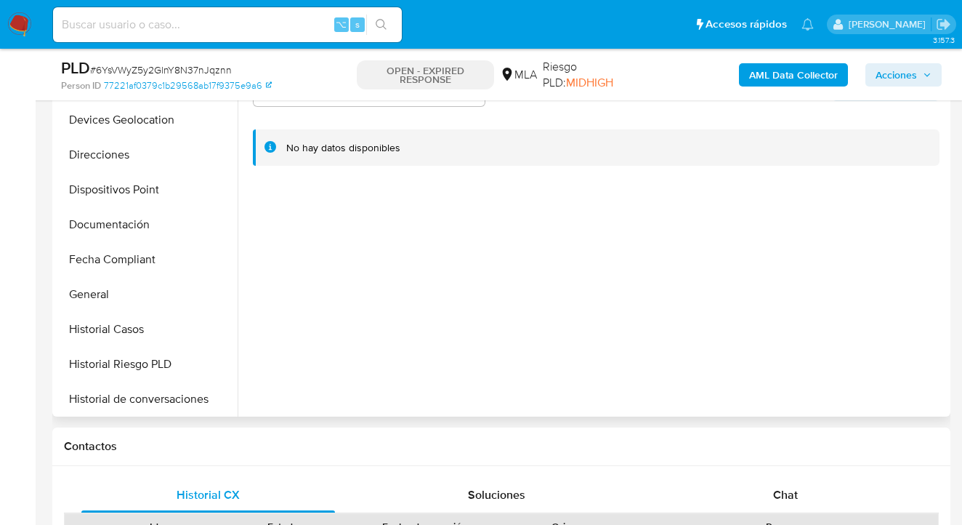
scroll to position [235, 0]
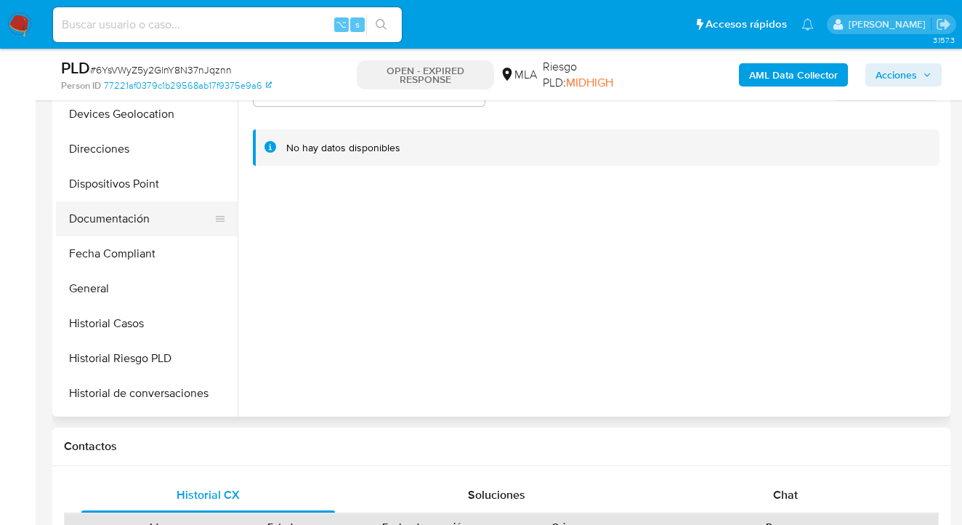
click at [154, 227] on button "Documentación" at bounding box center [141, 218] width 170 height 35
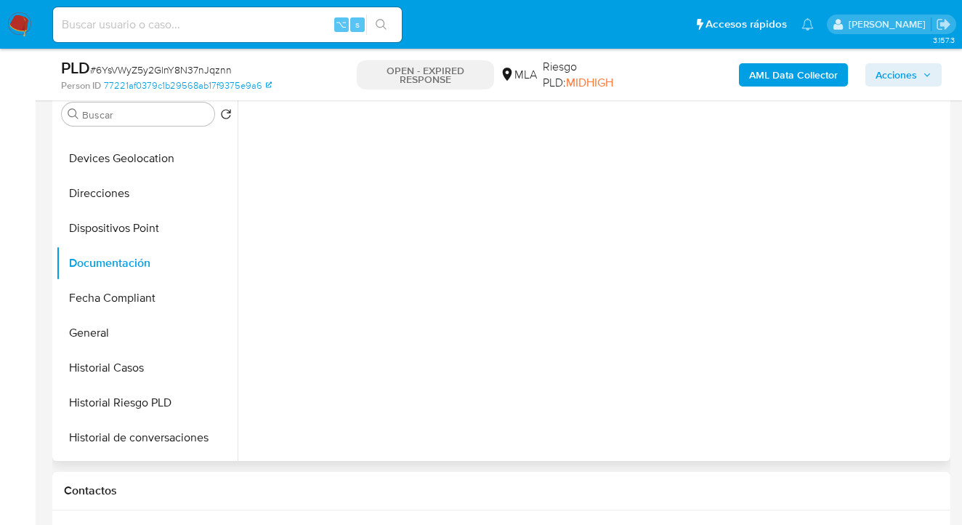
scroll to position [286, 0]
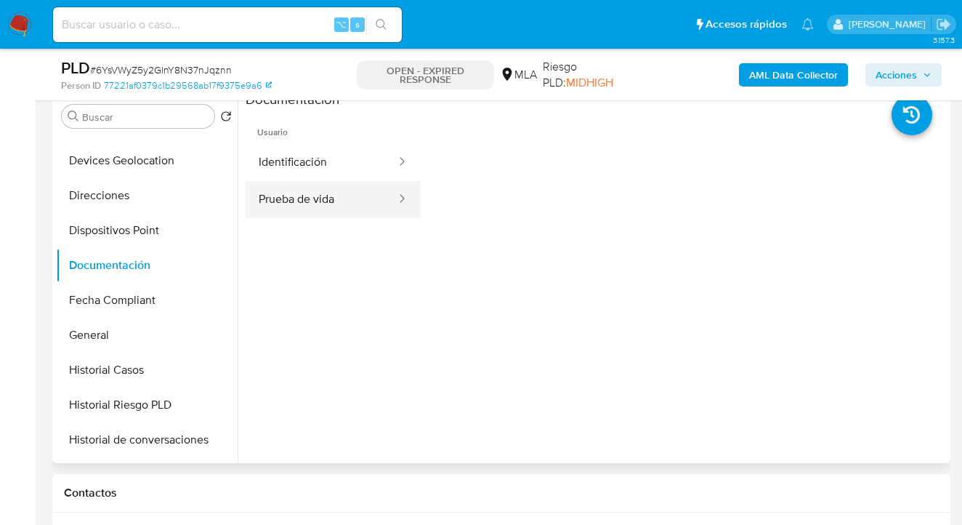
click at [322, 195] on button "Prueba de vida" at bounding box center [322, 199] width 152 height 37
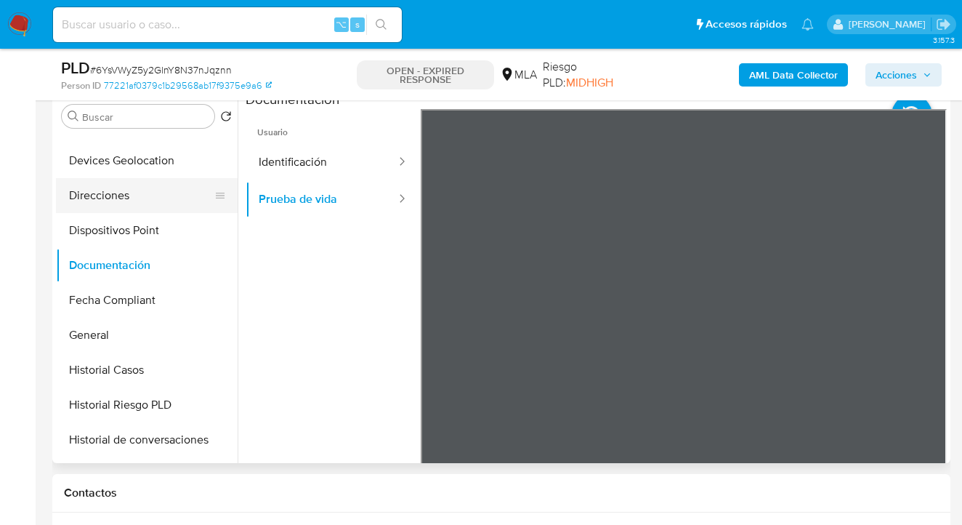
click at [137, 202] on button "Direcciones" at bounding box center [141, 195] width 170 height 35
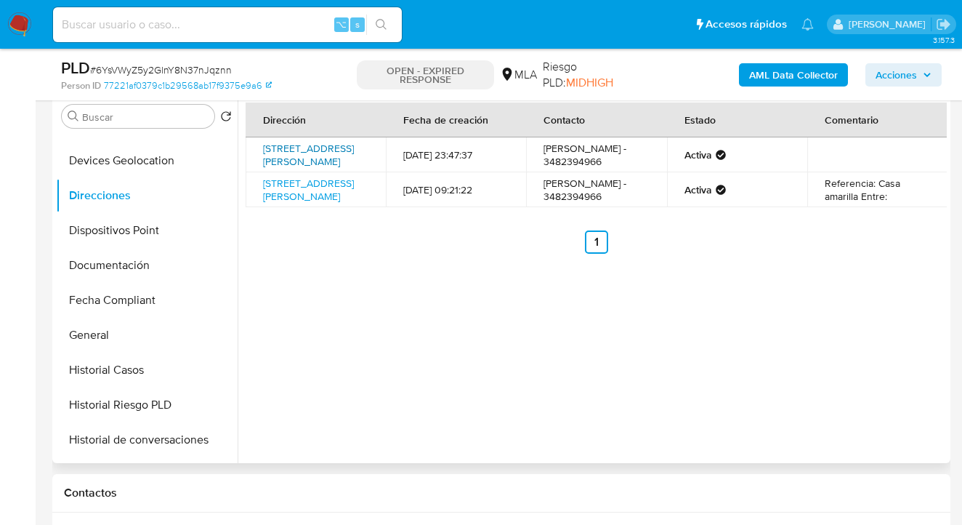
click at [289, 146] on link "Calle 117 825, Avellaneda, Santa Fe, 3561, Argentina 825" at bounding box center [308, 155] width 91 height 28
click at [289, 185] on link "Calle 312 61, Avellaneda, Santa Fe, 3561, Argentina 61" at bounding box center [308, 190] width 91 height 28
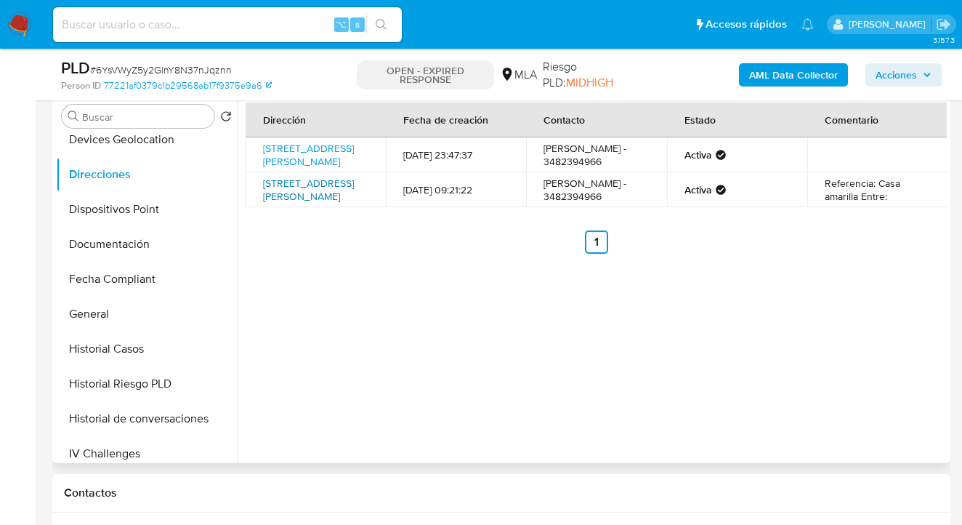
scroll to position [320, 0]
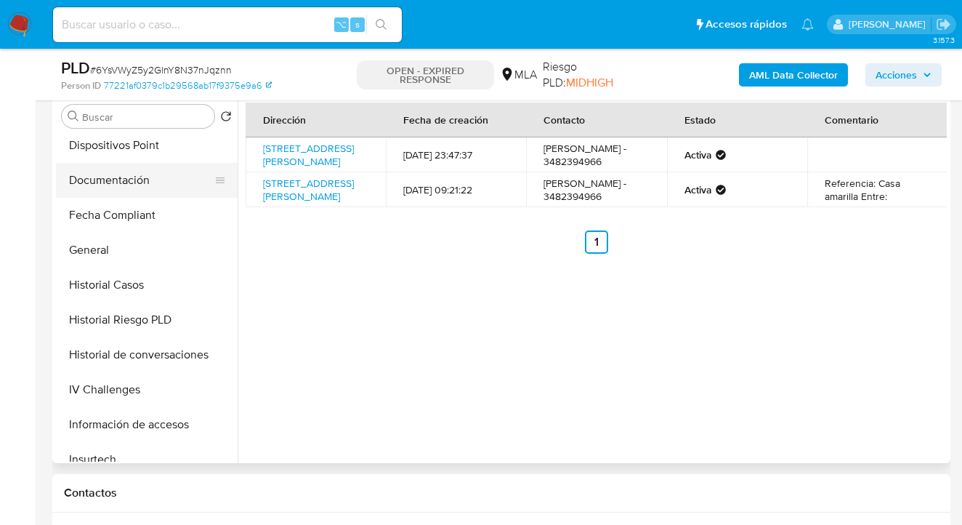
click at [165, 188] on button "Documentación" at bounding box center [141, 180] width 170 height 35
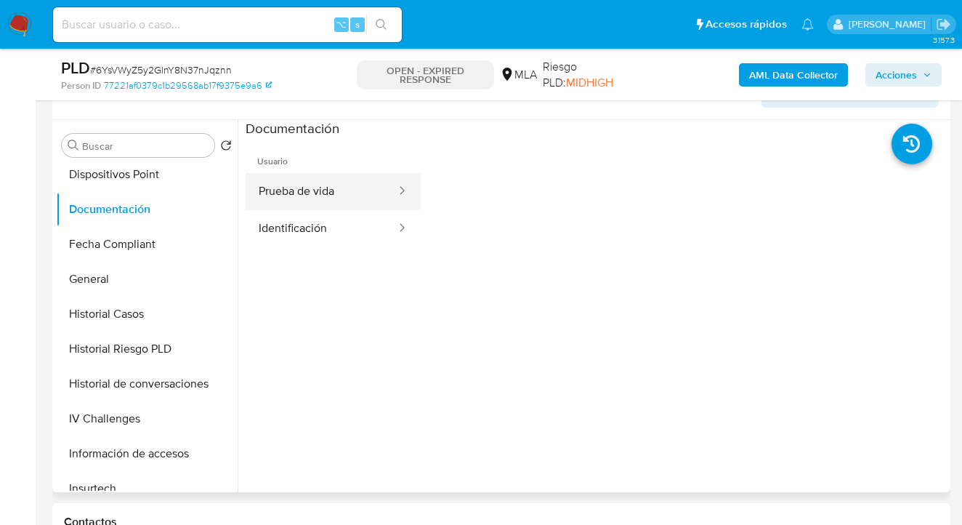
scroll to position [256, 0]
click at [327, 180] on button "Prueba de vida" at bounding box center [322, 192] width 152 height 37
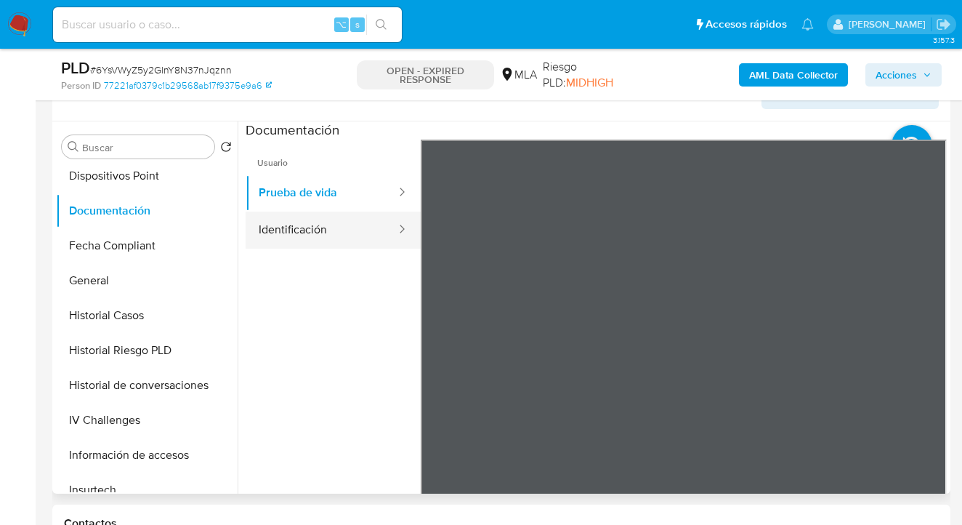
click at [356, 227] on button "Identificación" at bounding box center [322, 229] width 152 height 37
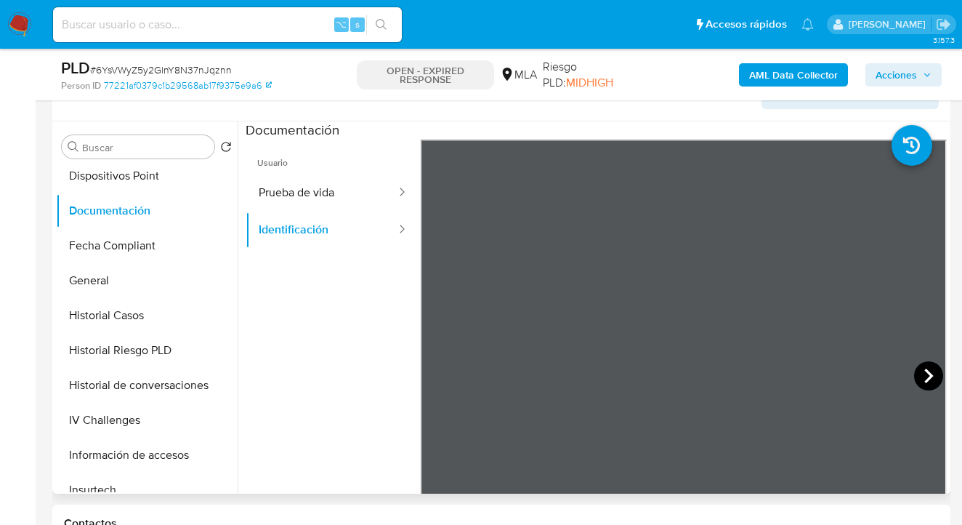
click at [916, 379] on icon at bounding box center [928, 375] width 29 height 29
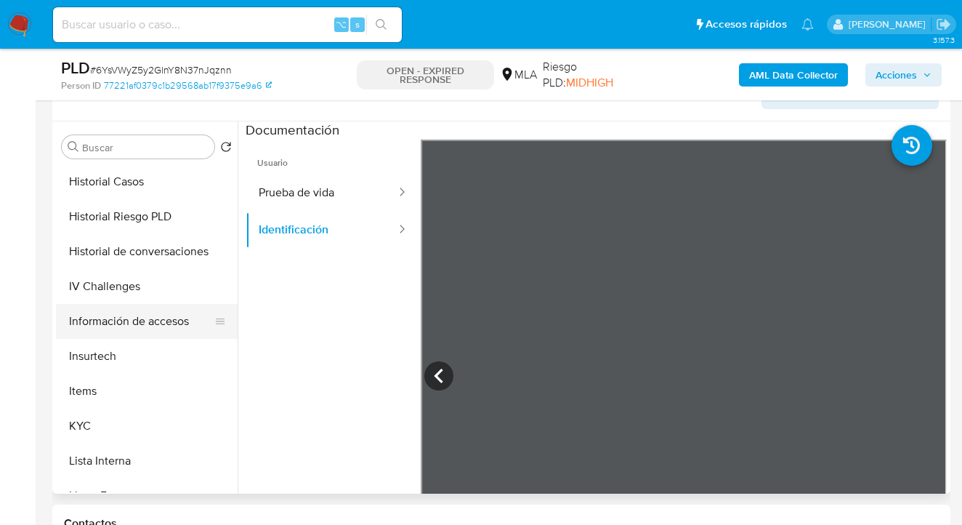
scroll to position [590, 0]
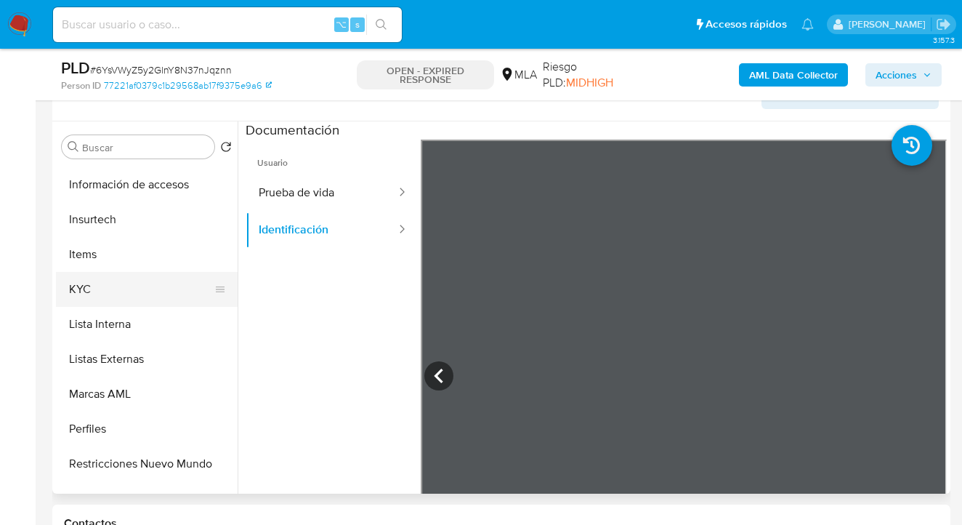
click at [128, 302] on button "KYC" at bounding box center [141, 289] width 170 height 35
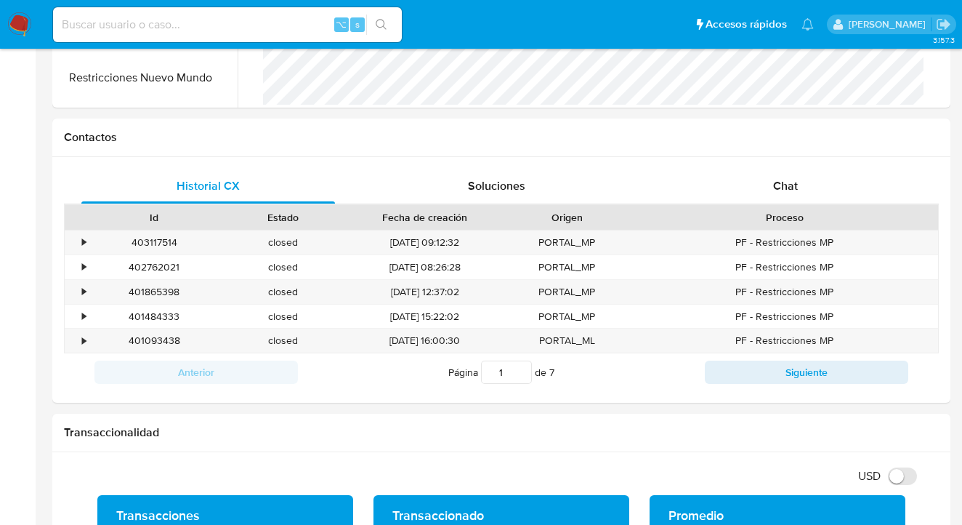
scroll to position [0, 0]
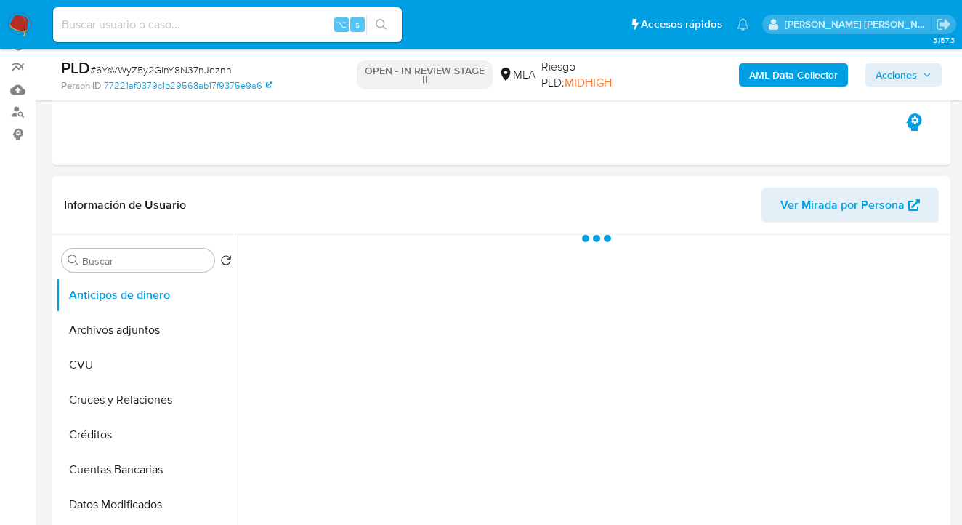
scroll to position [145, 0]
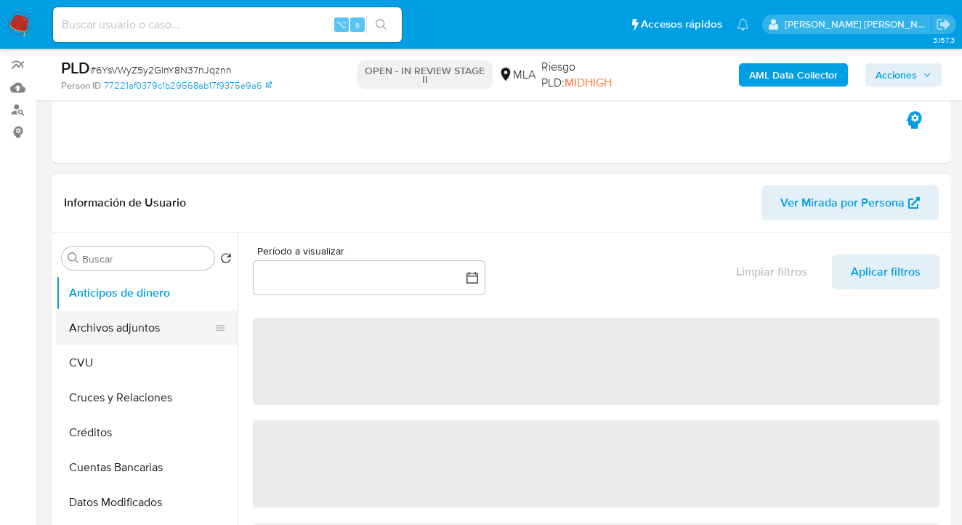
click at [153, 331] on button "Archivos adjuntos" at bounding box center [141, 327] width 170 height 35
select select "10"
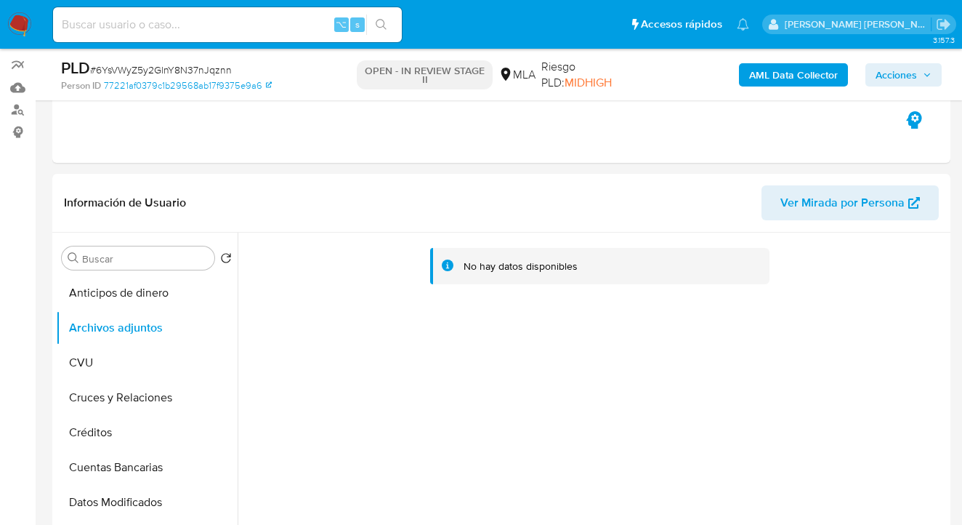
click at [776, 75] on b "AML Data Collector" at bounding box center [793, 74] width 89 height 23
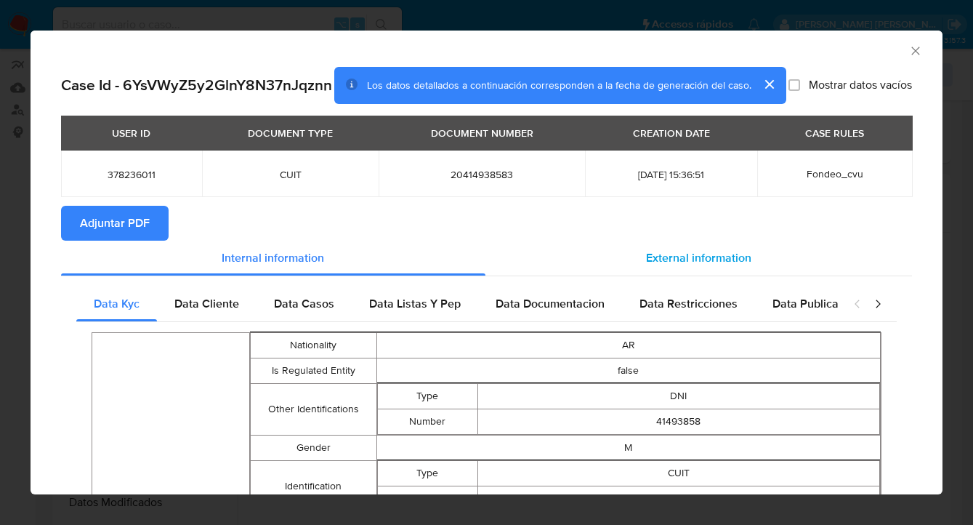
click at [655, 266] on span "External information" at bounding box center [698, 257] width 105 height 17
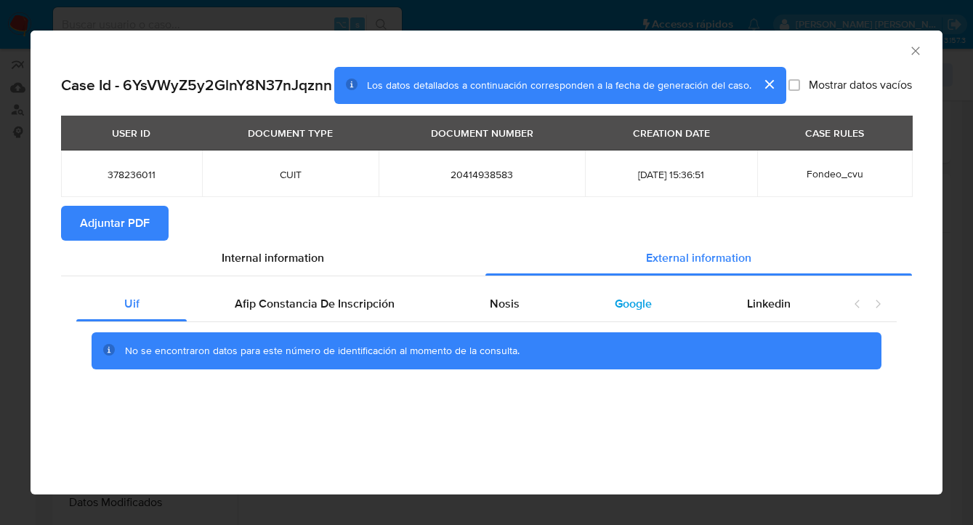
click at [631, 305] on span "Google" at bounding box center [633, 303] width 37 height 17
click at [138, 222] on span "Adjuntar PDF" at bounding box center [115, 223] width 70 height 32
click at [913, 49] on icon "Cerrar ventana" at bounding box center [915, 51] width 8 height 8
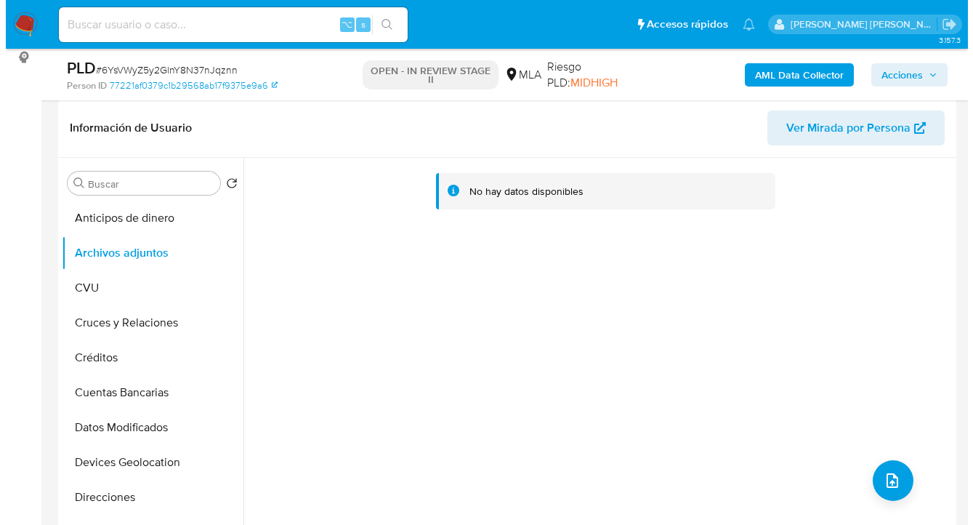
scroll to position [281, 0]
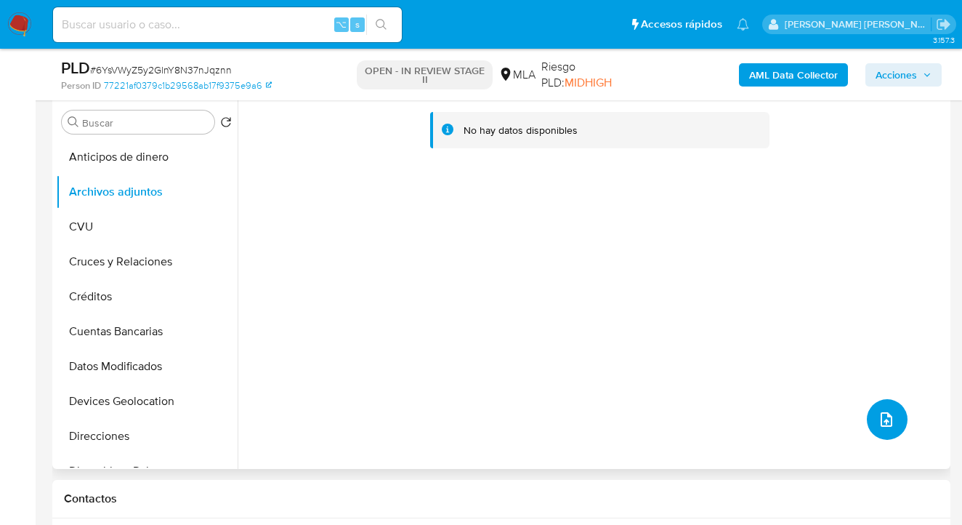
click at [881, 414] on icon "upload-file" at bounding box center [887, 419] width 12 height 15
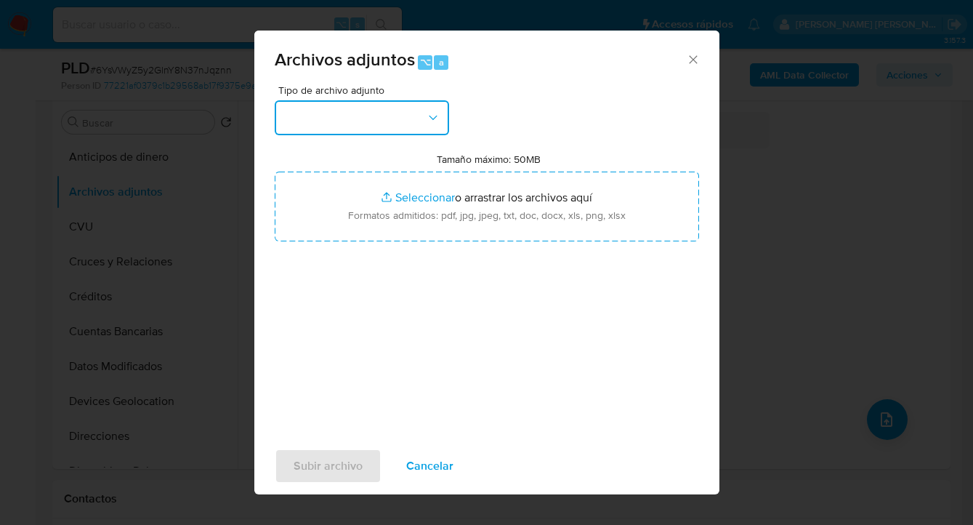
drag, startPoint x: 442, startPoint y: 122, endPoint x: 438, endPoint y: 129, distance: 8.1
click at [442, 122] on button "button" at bounding box center [362, 117] width 174 height 35
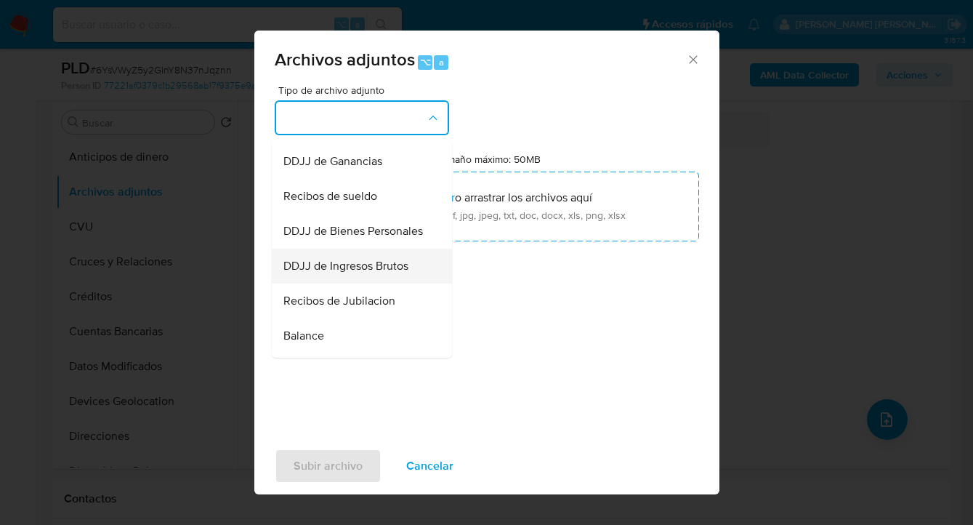
scroll to position [448, 0]
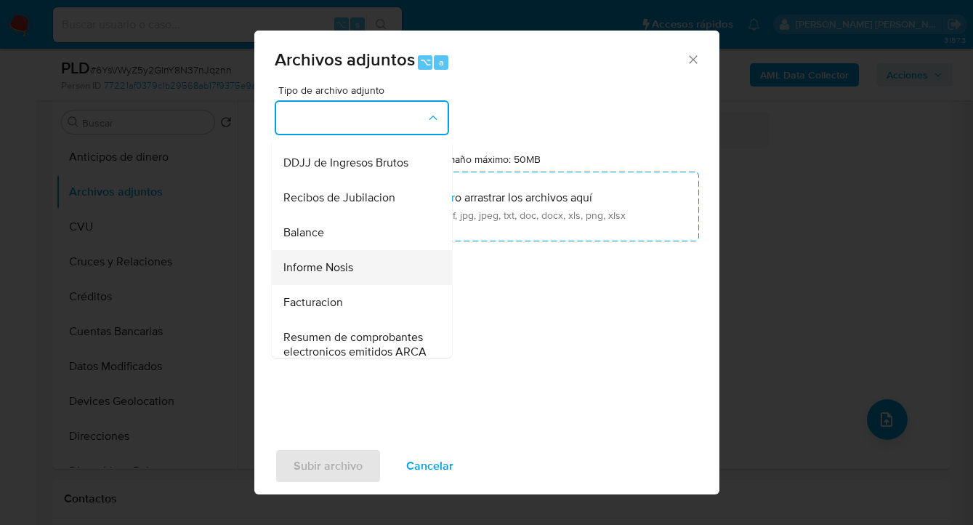
click at [356, 285] on div "Informe Nosis" at bounding box center [357, 267] width 148 height 35
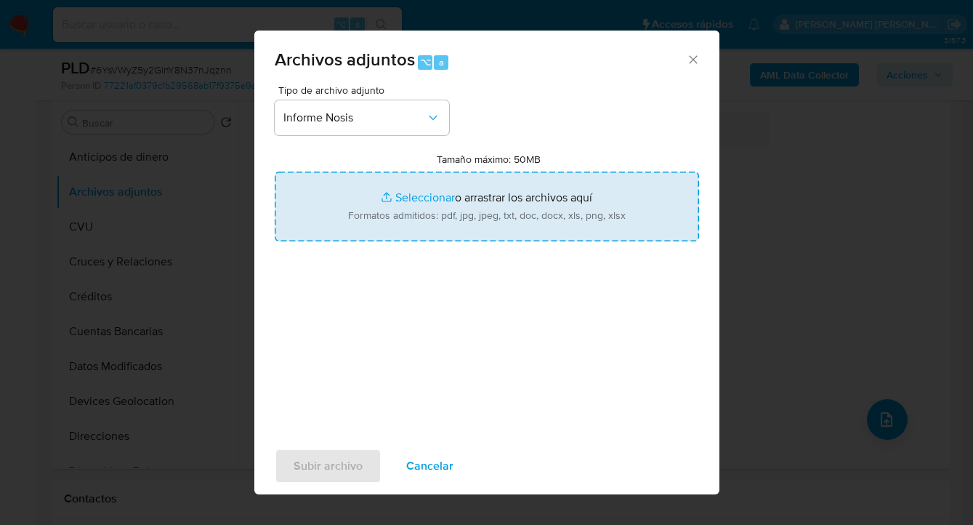
click at [485, 208] on input "Tamaño máximo: 50MB Seleccionar archivos" at bounding box center [487, 207] width 424 height 70
type input "C:\fakepath\378236011-NOSIS_Manager_InformeIndividual_20414938583_620658_202509…"
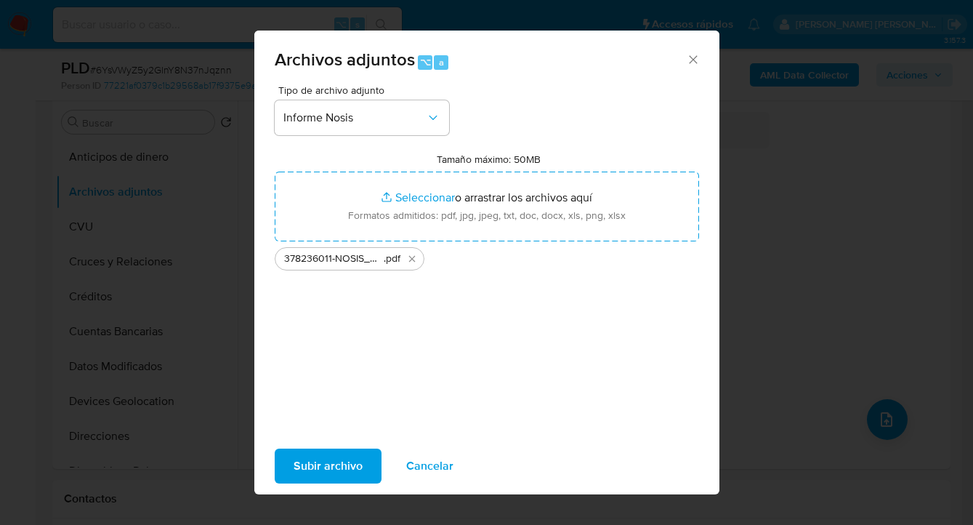
click at [337, 470] on span "Subir archivo" at bounding box center [328, 466] width 69 height 32
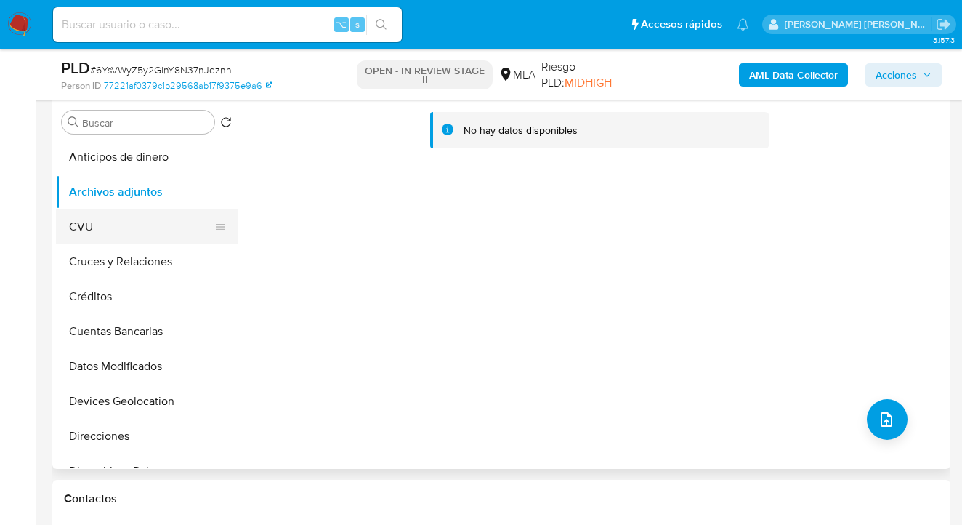
click at [156, 223] on button "CVU" at bounding box center [141, 226] width 170 height 35
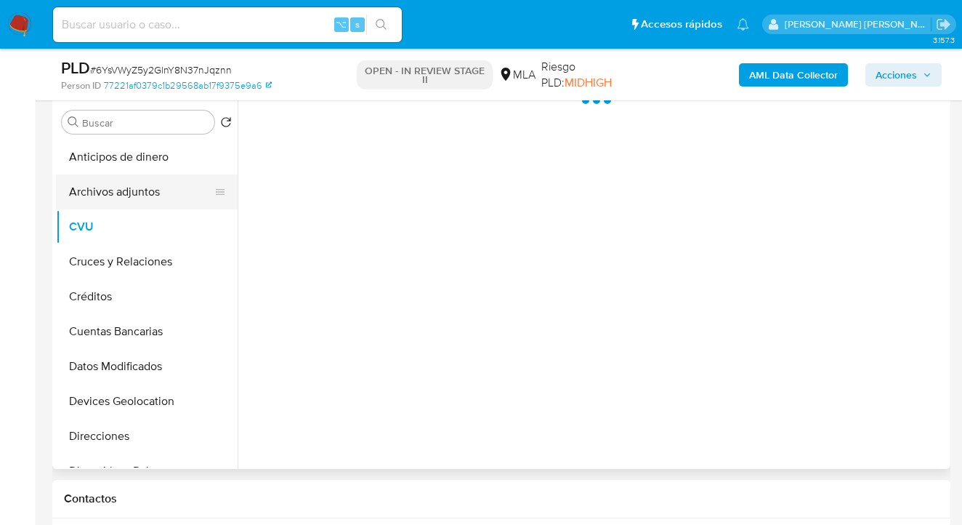
click at [165, 192] on button "Archivos adjuntos" at bounding box center [141, 191] width 170 height 35
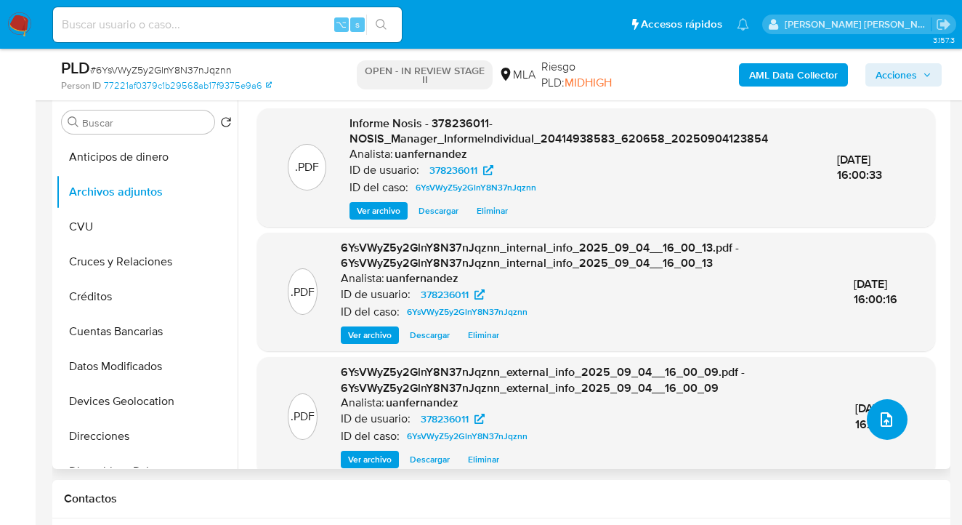
click at [883, 420] on icon "upload-file" at bounding box center [886, 419] width 17 height 17
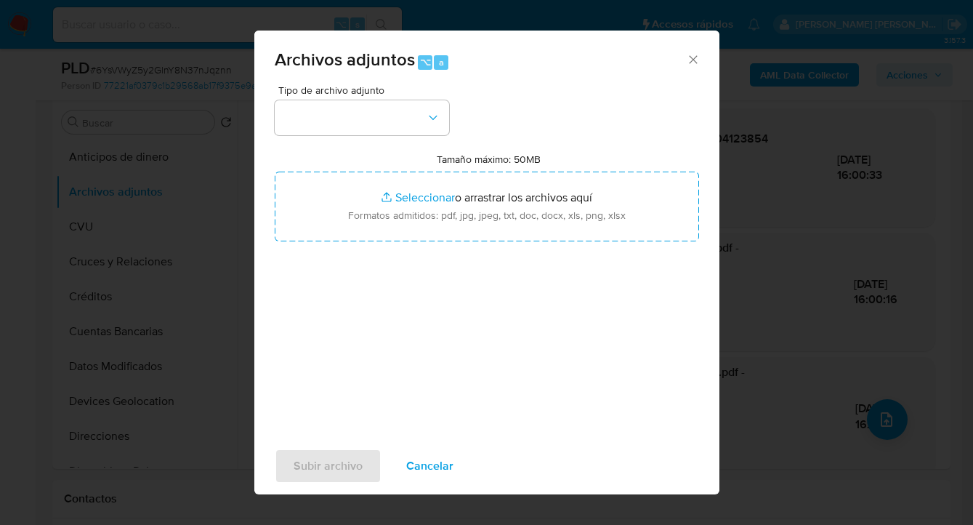
click at [425, 462] on span "Cancelar" at bounding box center [429, 466] width 47 height 32
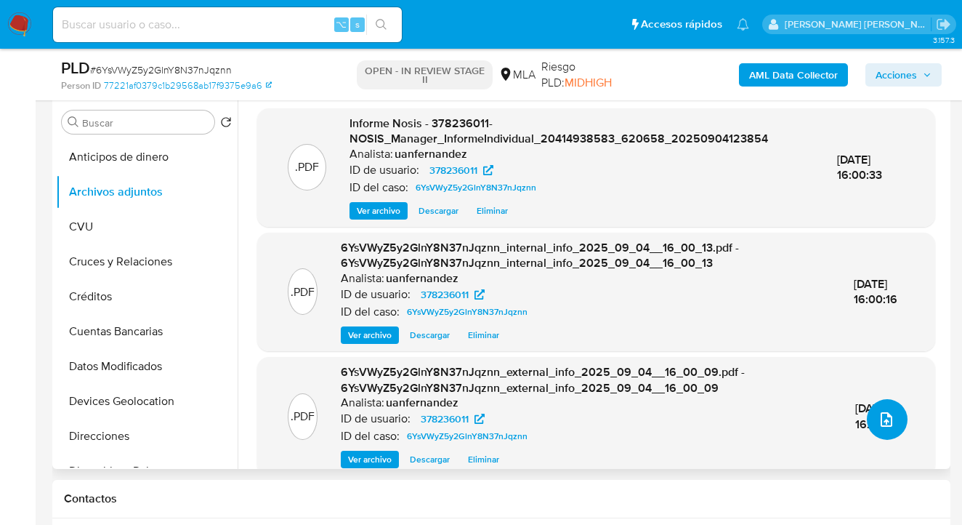
click at [878, 411] on span "upload-file" at bounding box center [886, 419] width 17 height 17
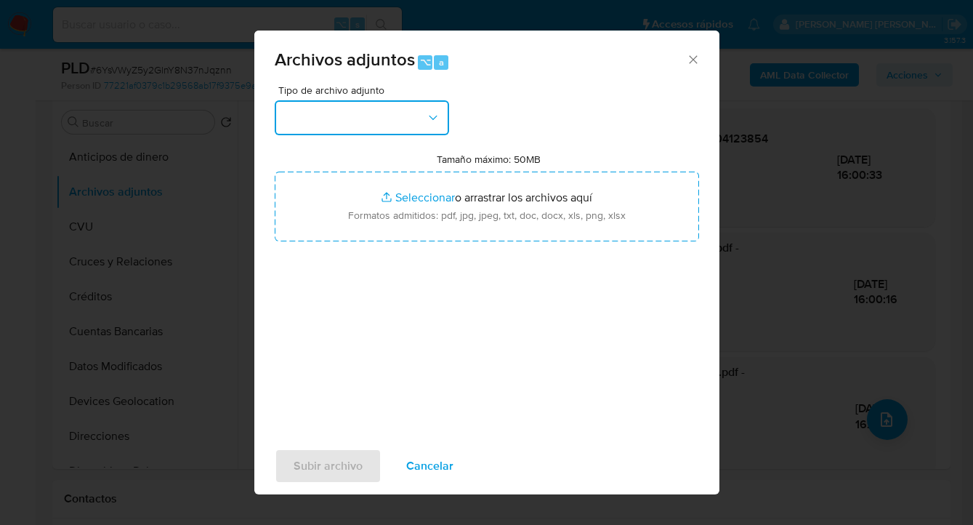
click at [412, 121] on button "button" at bounding box center [362, 117] width 174 height 35
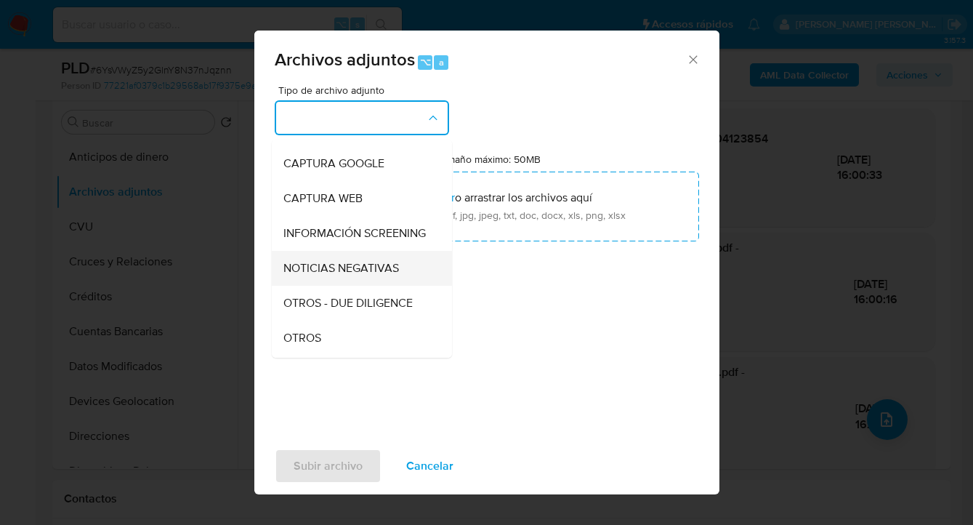
scroll to position [102, 0]
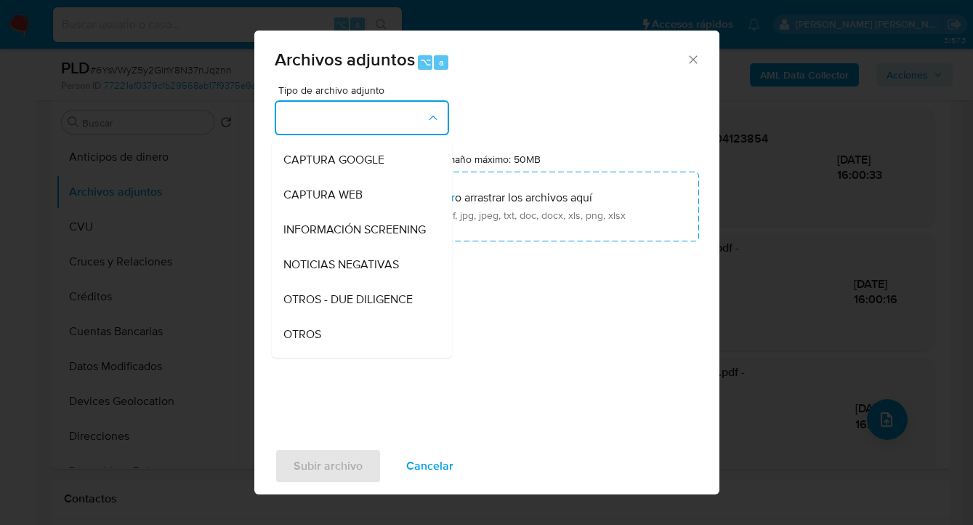
click at [347, 339] on div "OTROS" at bounding box center [357, 334] width 148 height 35
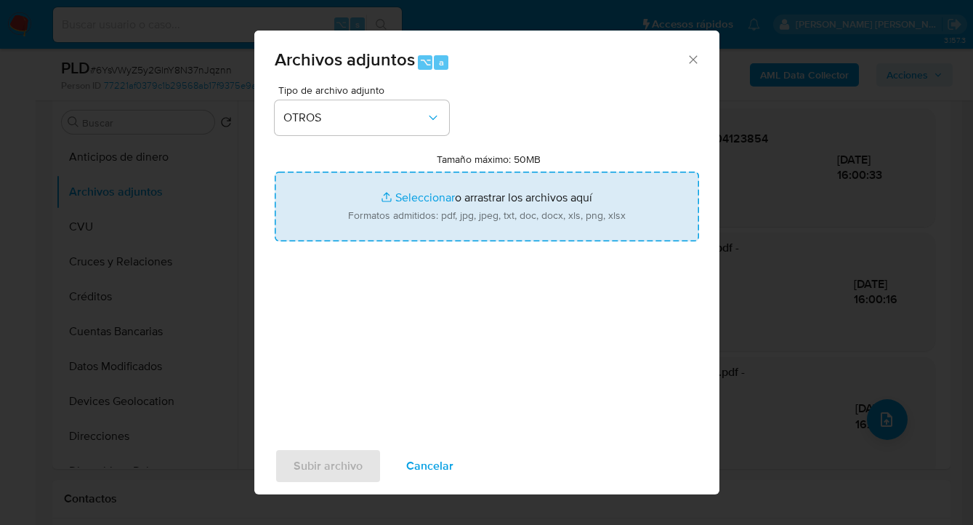
click at [500, 222] on input "Tamaño máximo: 50MB Seleccionar archivos" at bounding box center [487, 207] width 424 height 70
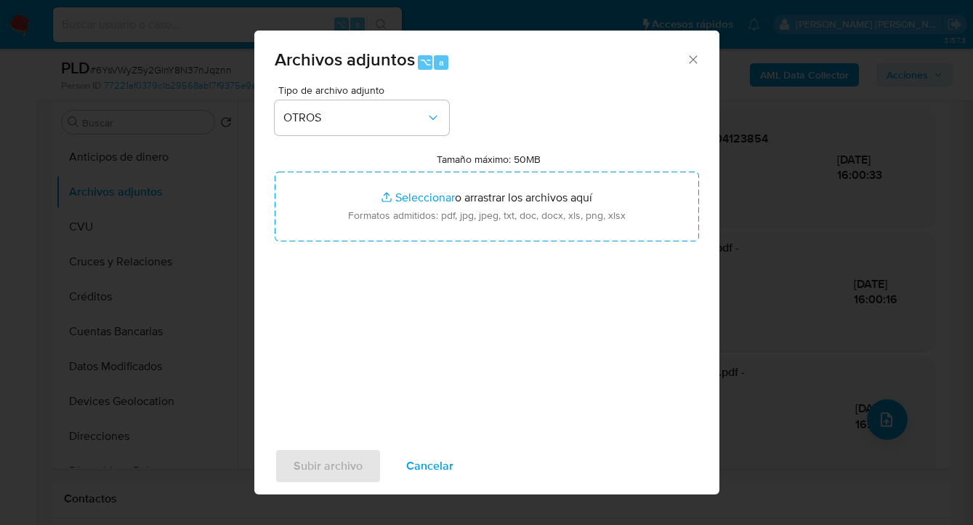
drag, startPoint x: 437, startPoint y: 469, endPoint x: 450, endPoint y: 463, distance: 14.0
click at [437, 469] on span "Cancelar" at bounding box center [429, 466] width 47 height 32
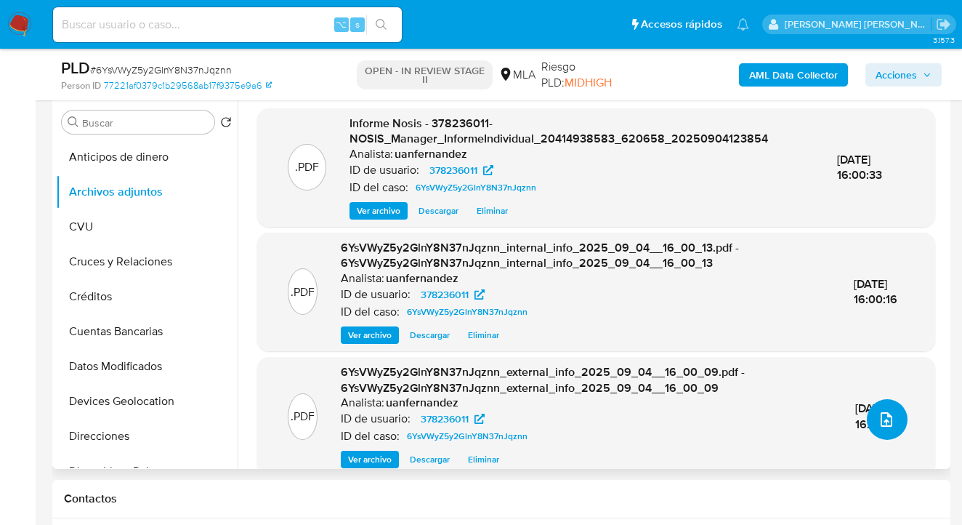
click at [880, 420] on icon "upload-file" at bounding box center [886, 419] width 17 height 17
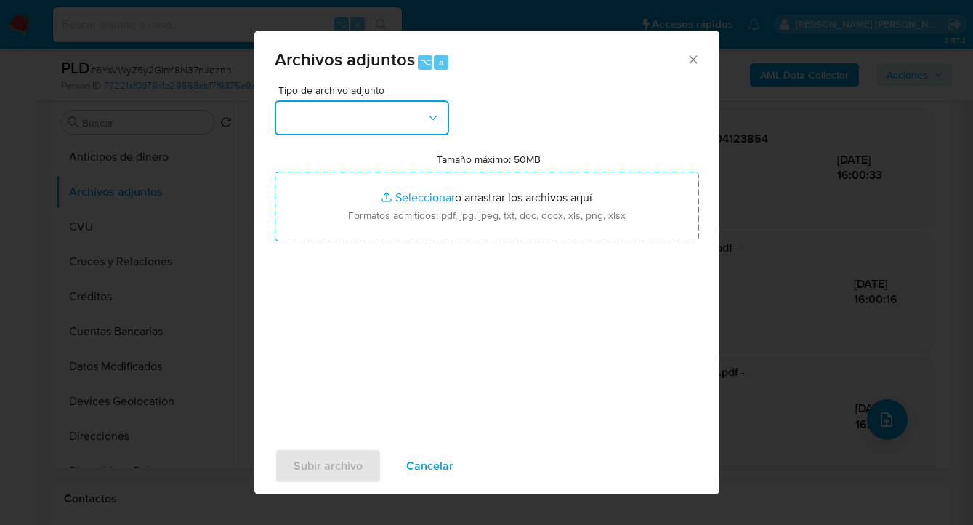
click at [431, 116] on icon "button" at bounding box center [433, 117] width 15 height 15
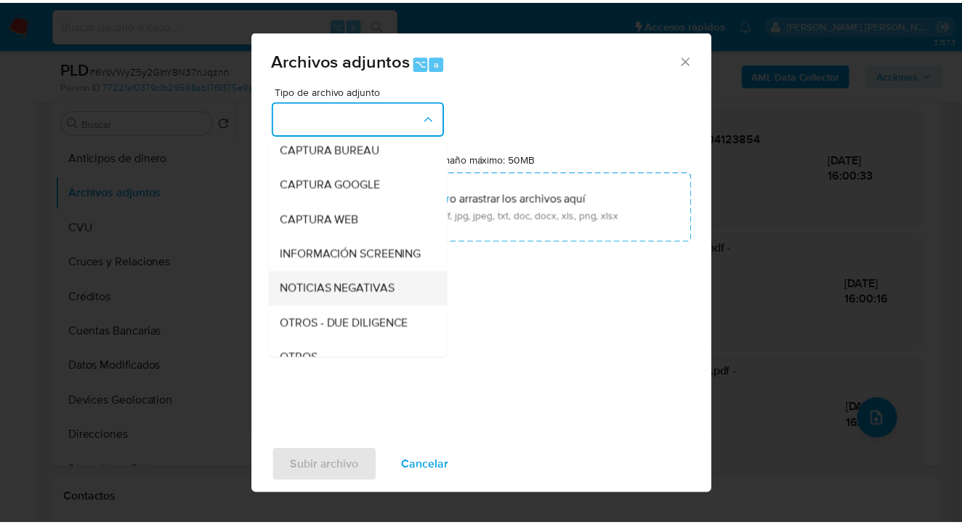
scroll to position [137, 0]
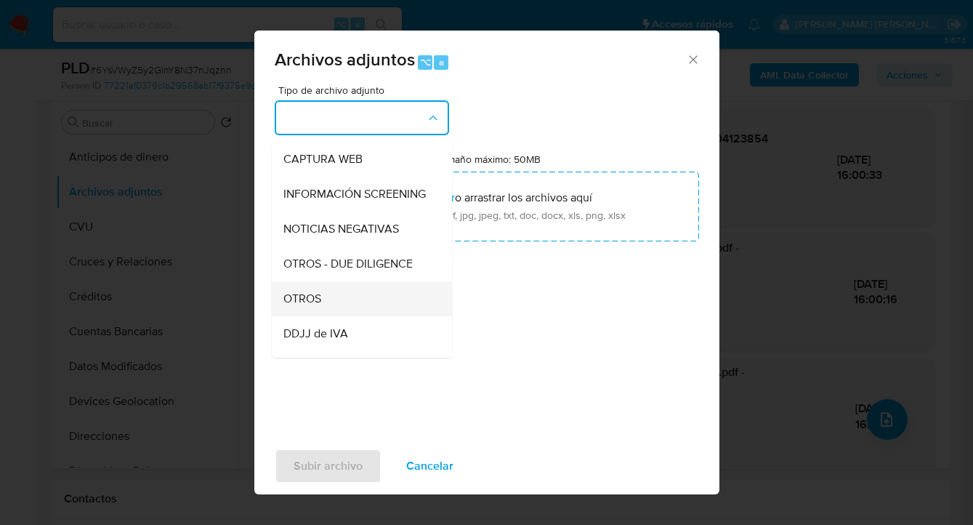
click at [359, 299] on div "OTROS" at bounding box center [357, 298] width 148 height 35
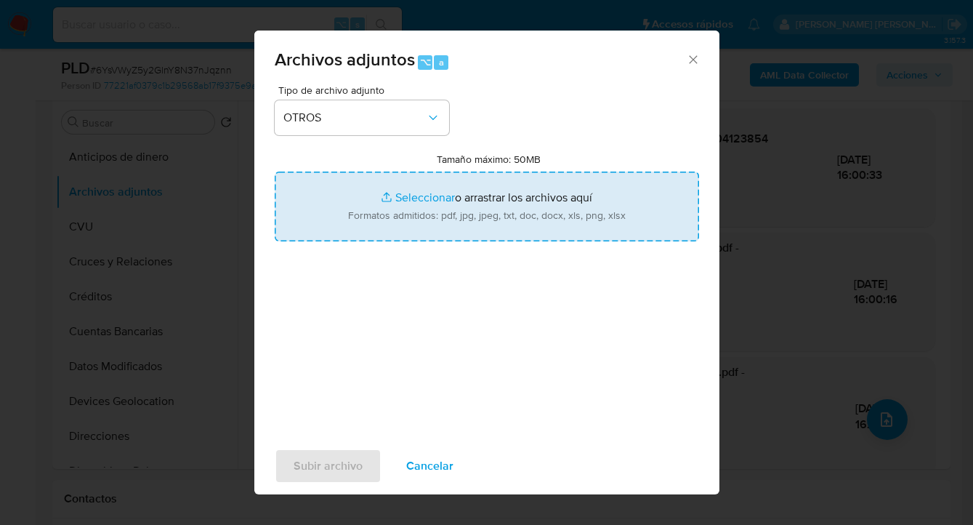
click at [491, 211] on input "Tamaño máximo: 50MB Seleccionar archivos" at bounding box center [487, 207] width 424 height 70
type input "C:\fakepath\378236011 Movimientos.xlsx"
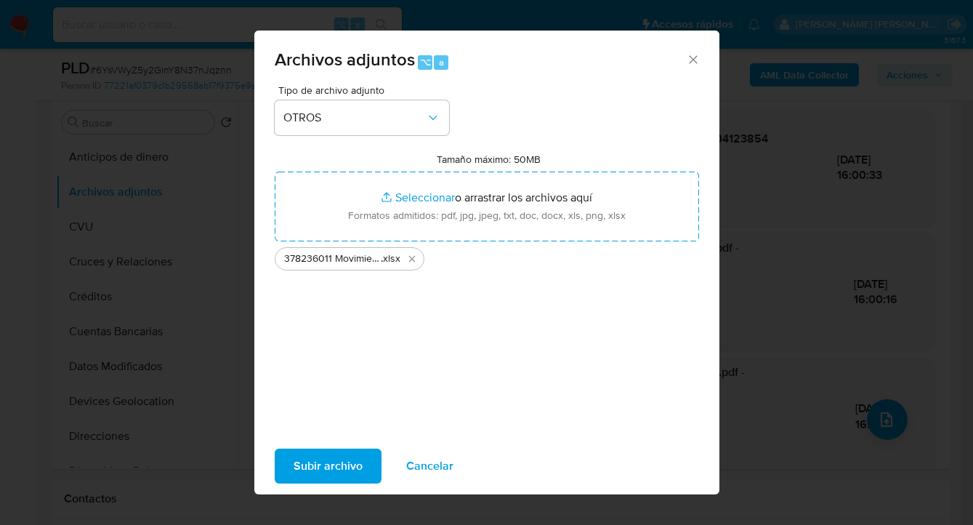
click at [332, 470] on span "Subir archivo" at bounding box center [328, 466] width 69 height 32
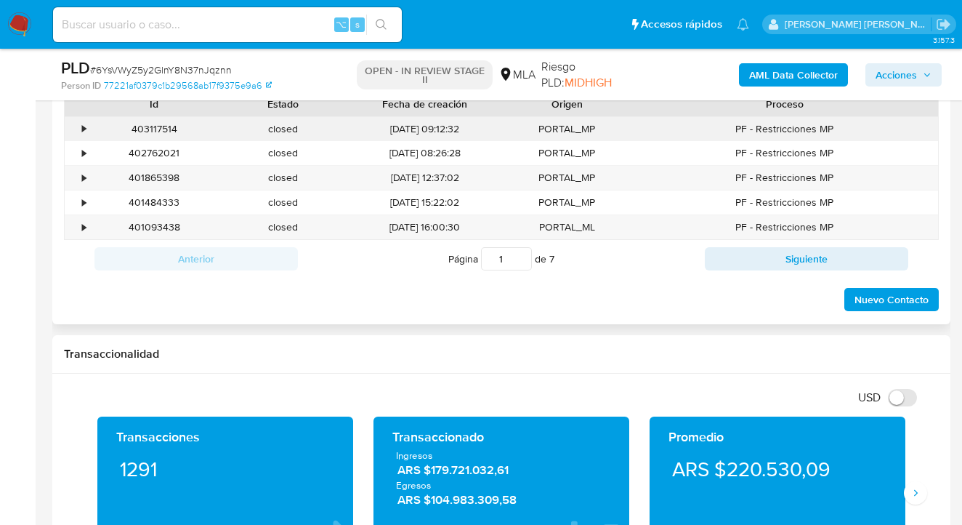
scroll to position [669, 0]
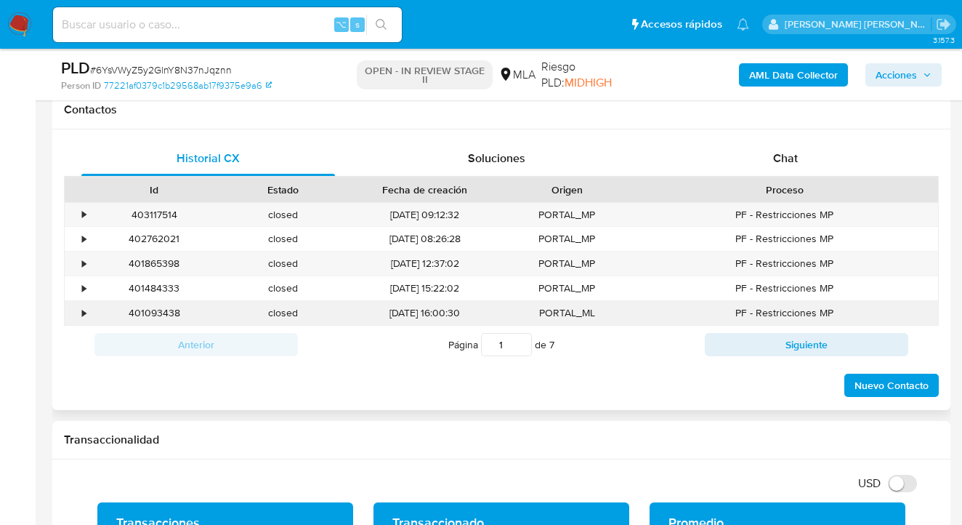
click at [84, 313] on div "•" at bounding box center [84, 313] width 4 height 14
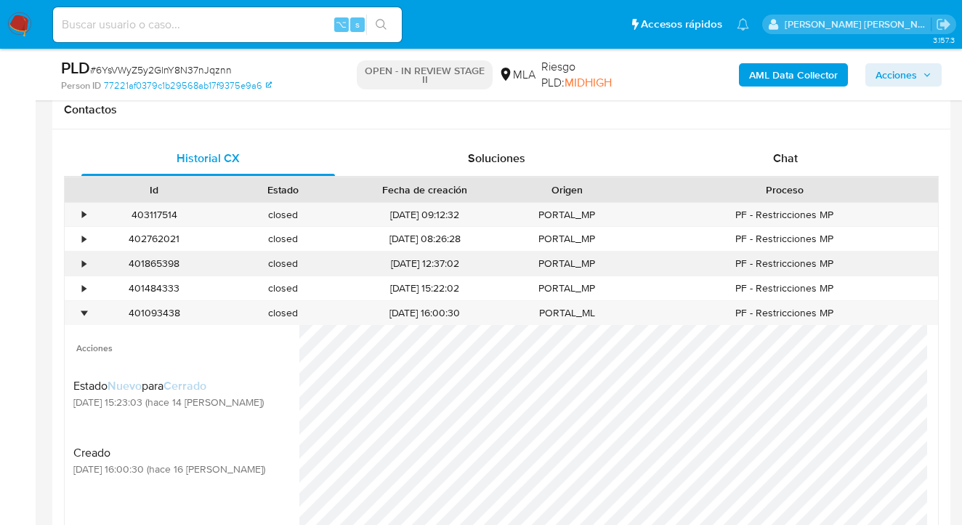
scroll to position [775, 0]
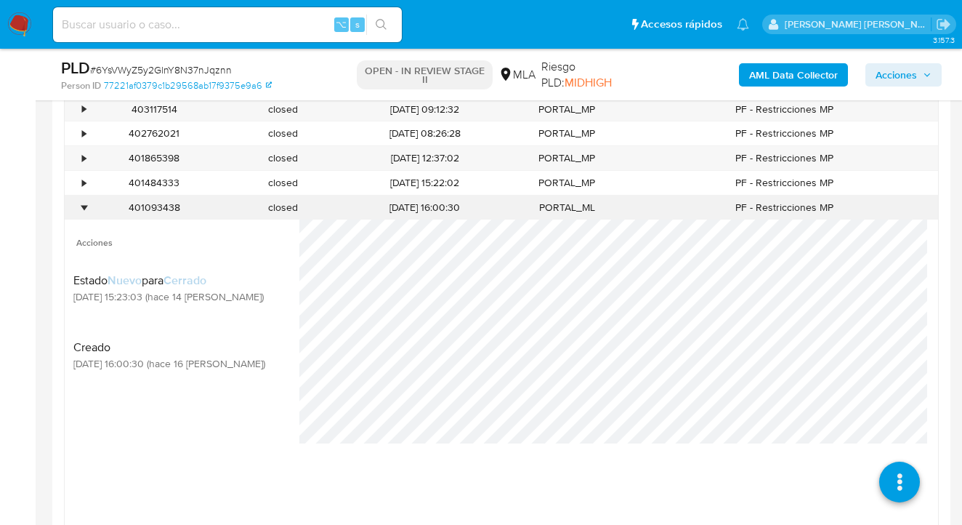
click at [83, 207] on div "•" at bounding box center [84, 208] width 4 height 14
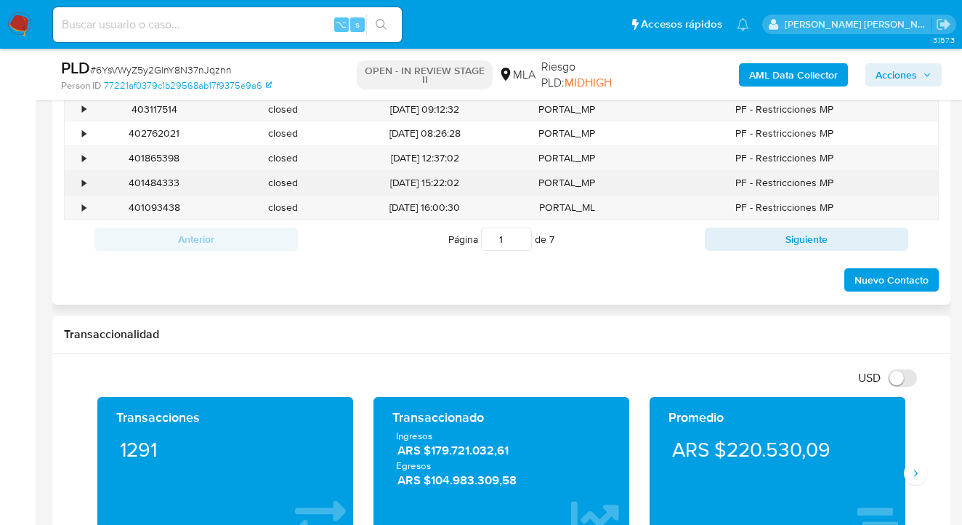
click at [84, 183] on div "•" at bounding box center [84, 183] width 4 height 14
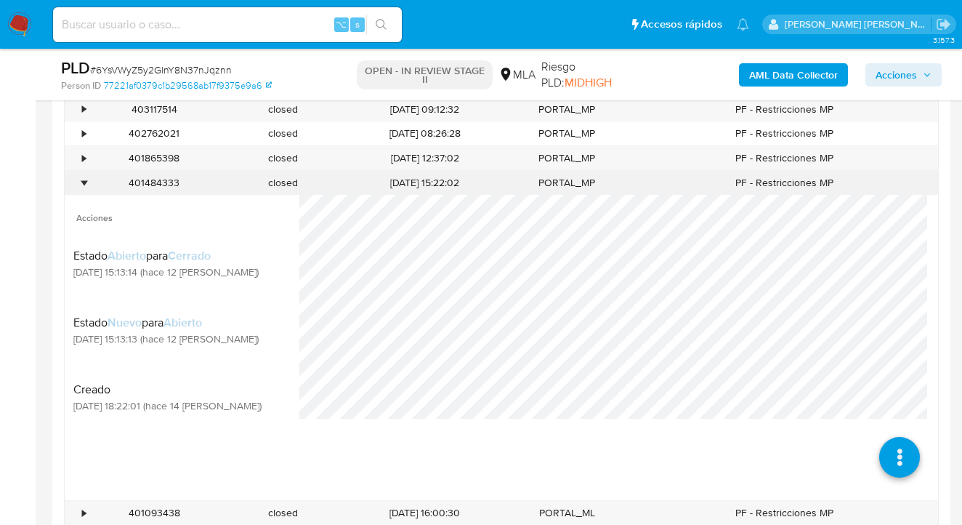
click at [84, 183] on div "•" at bounding box center [84, 183] width 4 height 14
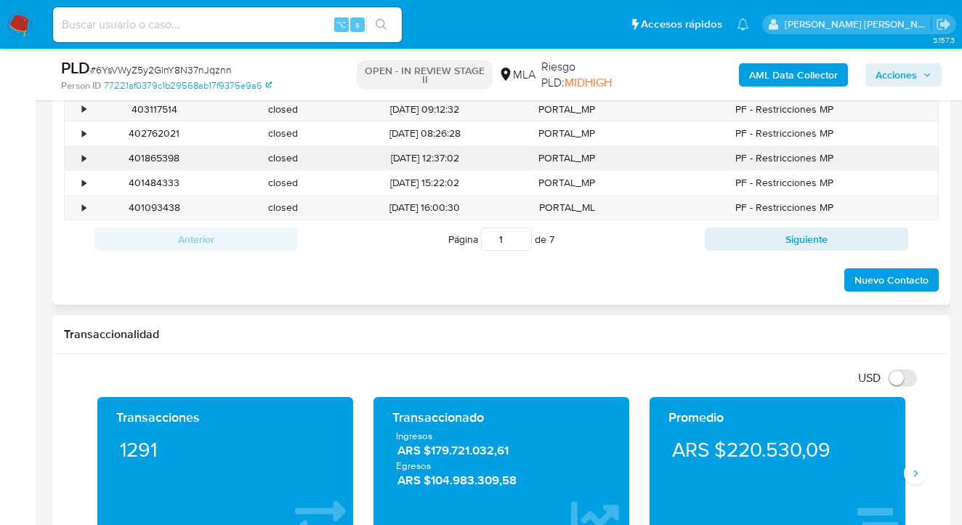
click at [86, 159] on div "•" at bounding box center [77, 158] width 25 height 24
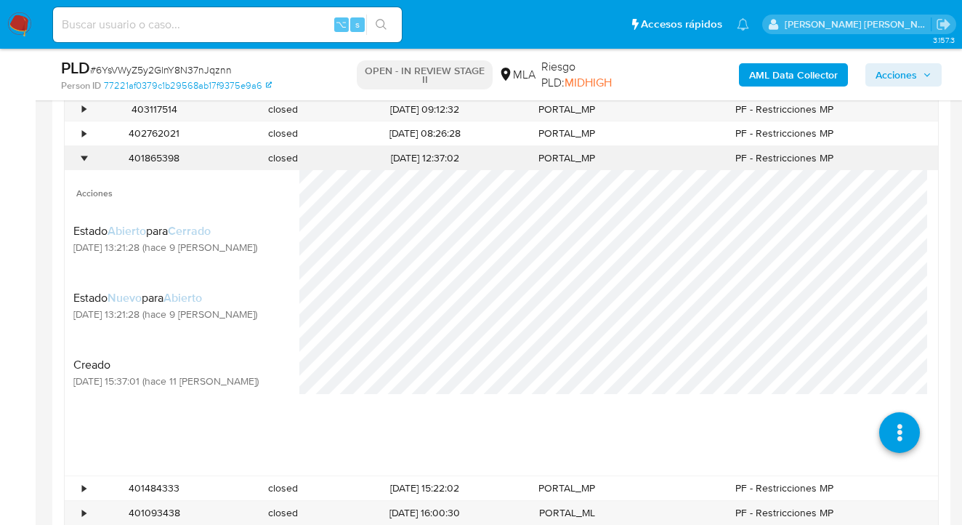
click at [86, 160] on div "•" at bounding box center [84, 158] width 4 height 14
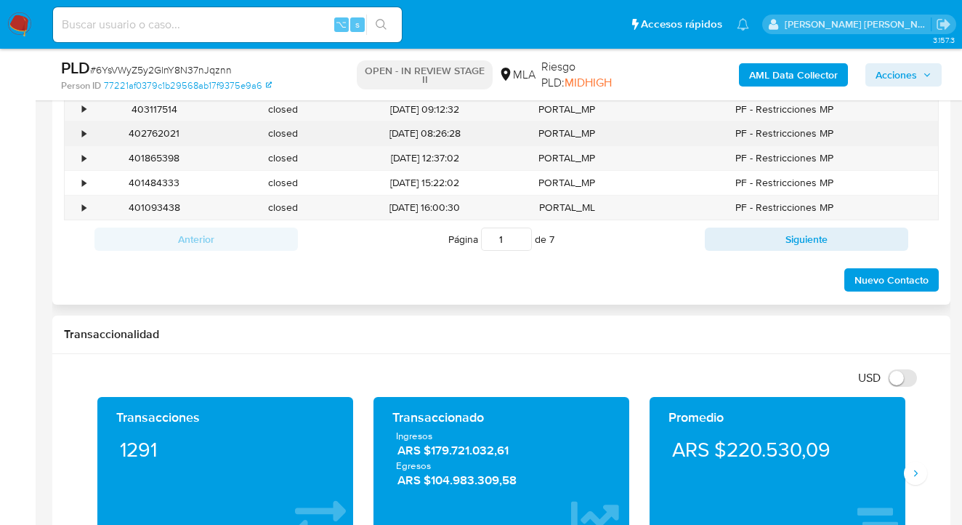
click at [86, 133] on div "•" at bounding box center [84, 133] width 4 height 14
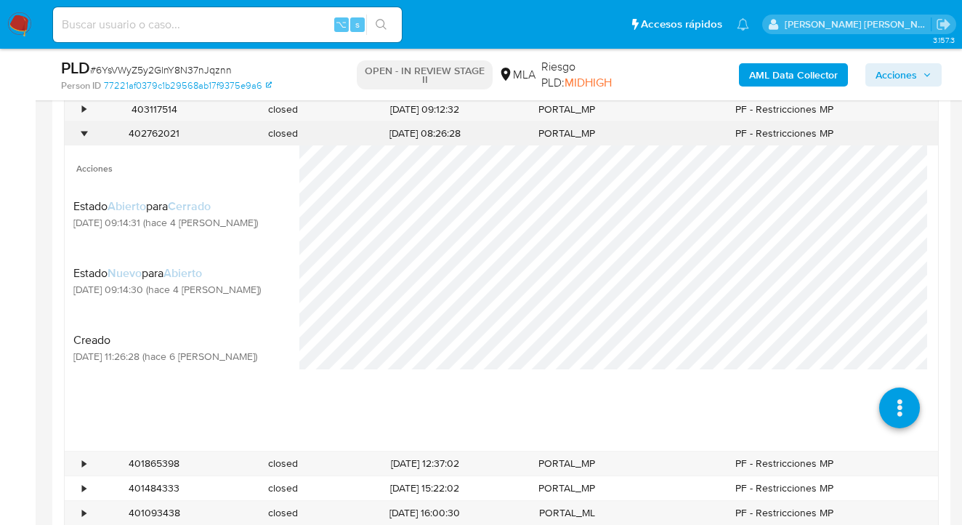
click at [86, 134] on div "•" at bounding box center [84, 133] width 4 height 14
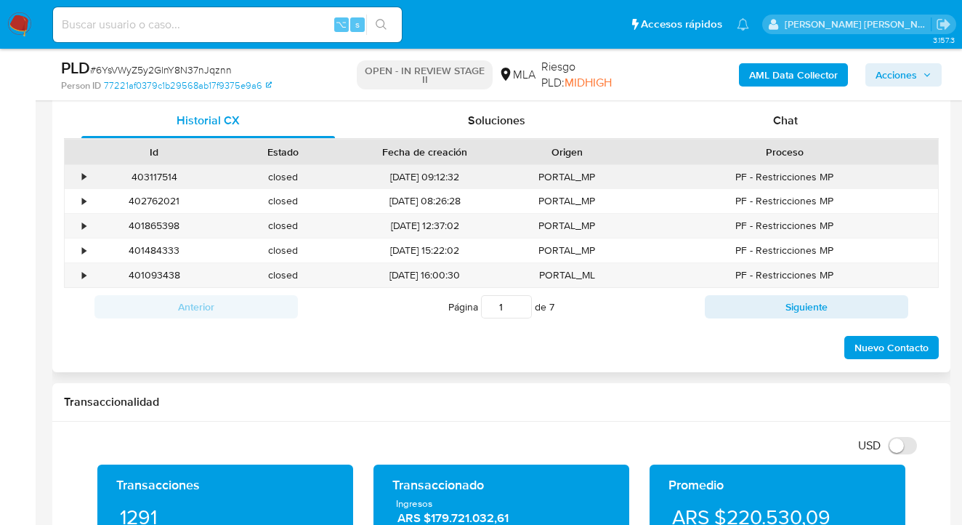
scroll to position [645, 0]
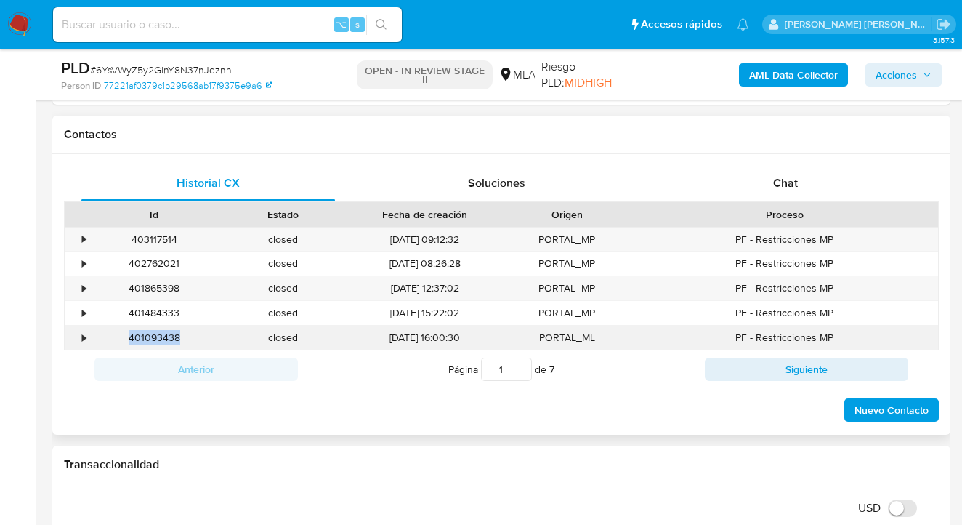
drag, startPoint x: 187, startPoint y: 340, endPoint x: 132, endPoint y: 332, distance: 55.8
click at [130, 332] on div "401093438" at bounding box center [154, 338] width 129 height 24
copy div "401093438"
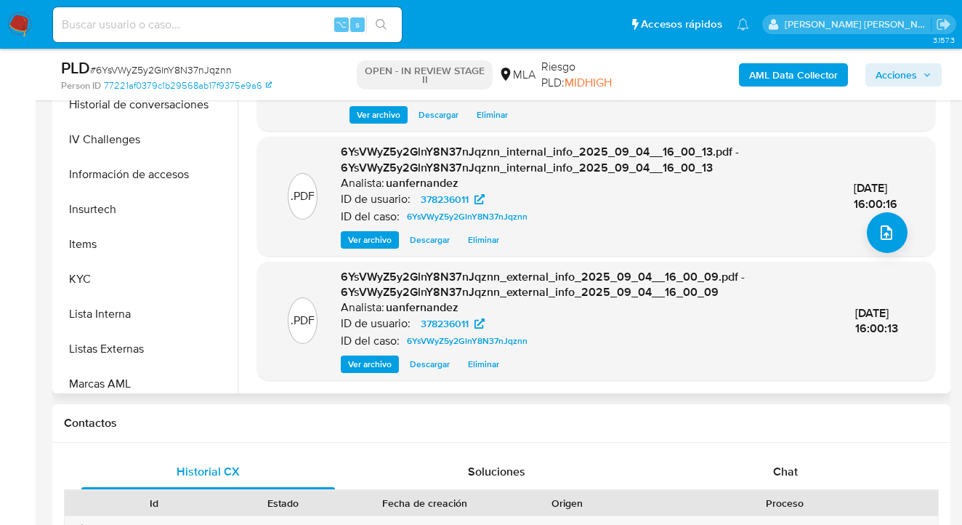
scroll to position [684, 0]
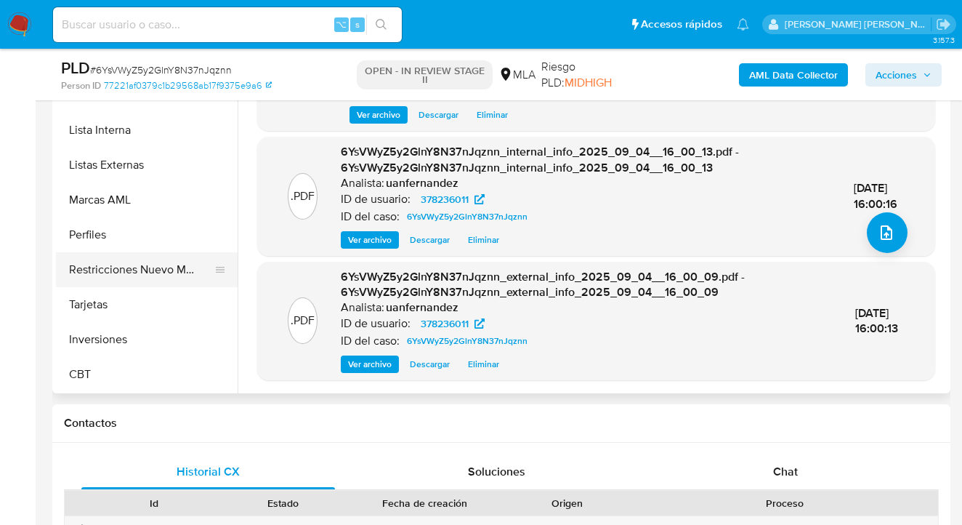
click at [161, 268] on button "Restricciones Nuevo Mundo" at bounding box center [141, 269] width 170 height 35
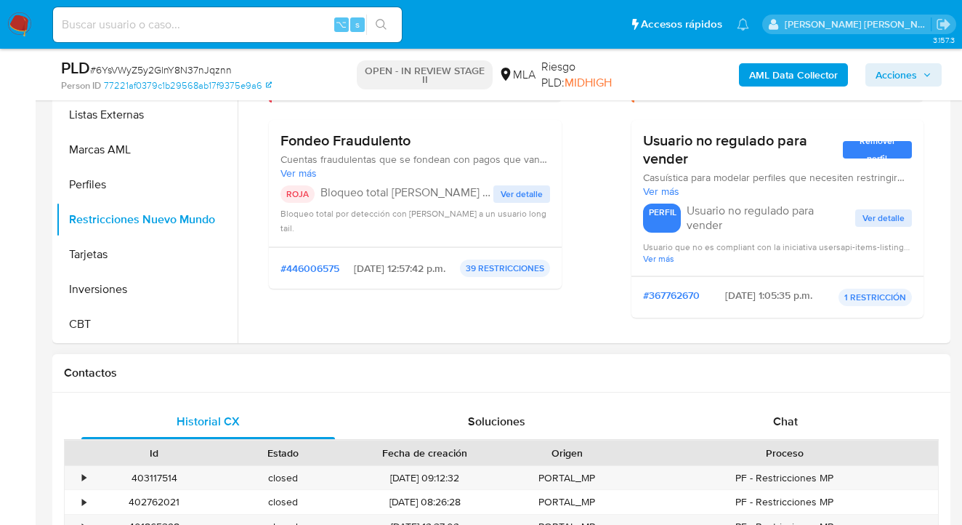
scroll to position [405, 0]
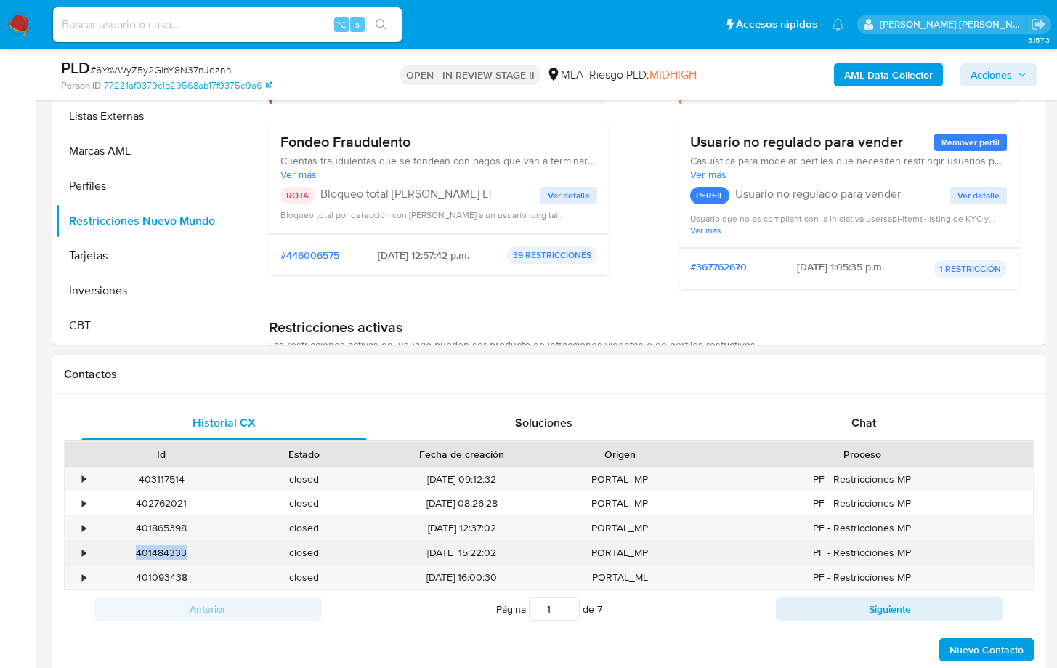
drag, startPoint x: 186, startPoint y: 552, endPoint x: 143, endPoint y: 547, distance: 43.3
click at [136, 524] on div "401484333" at bounding box center [161, 553] width 142 height 24
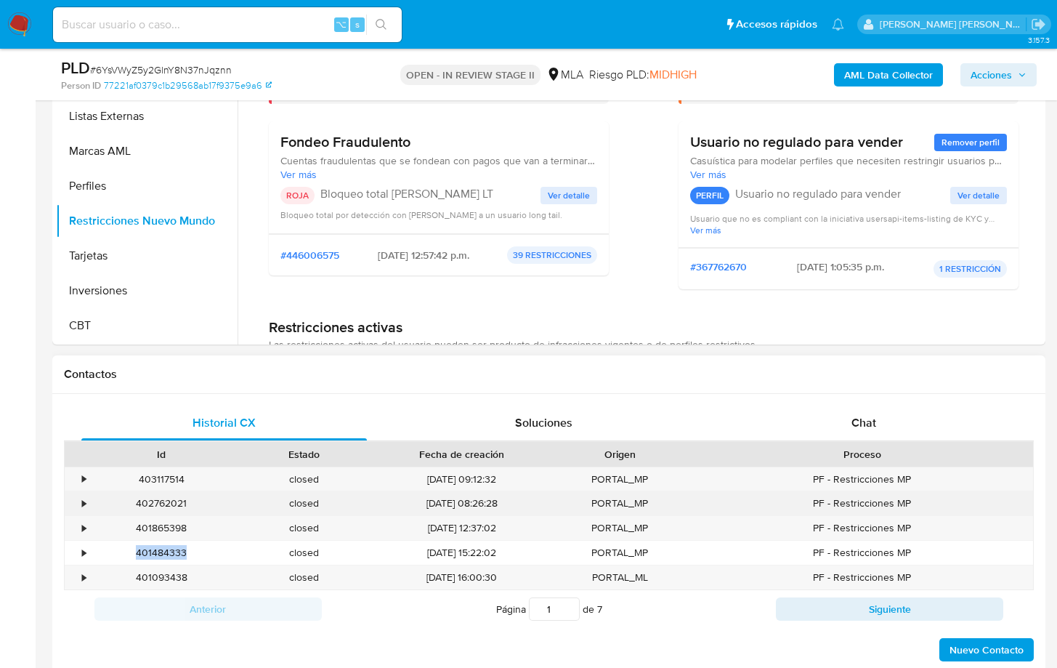
copy div "401484333"
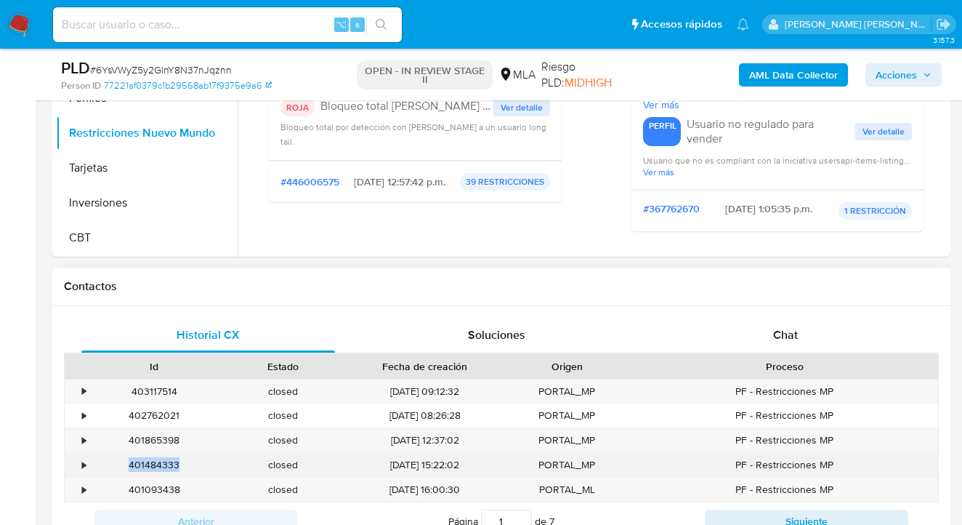
scroll to position [690, 0]
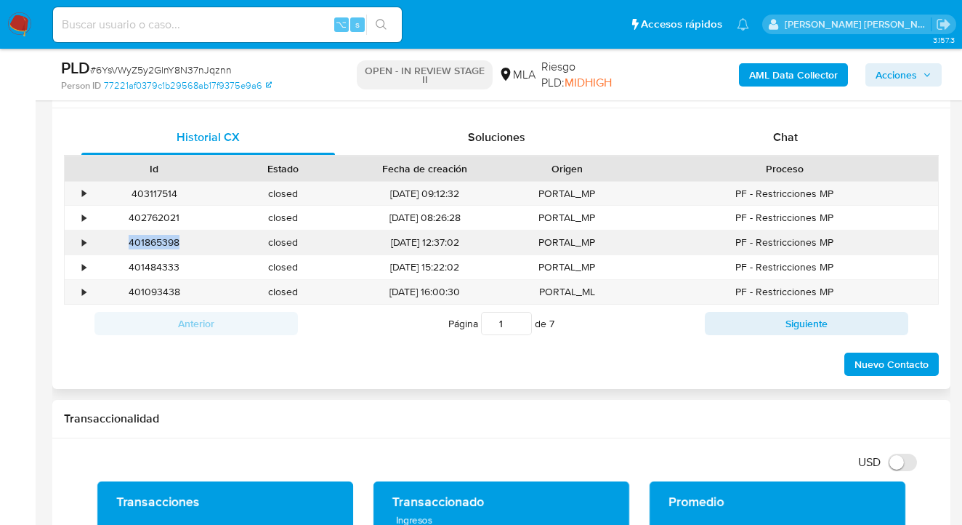
drag, startPoint x: 182, startPoint y: 240, endPoint x: 147, endPoint y: 254, distance: 38.2
click at [129, 244] on div "401865398" at bounding box center [154, 242] width 129 height 24
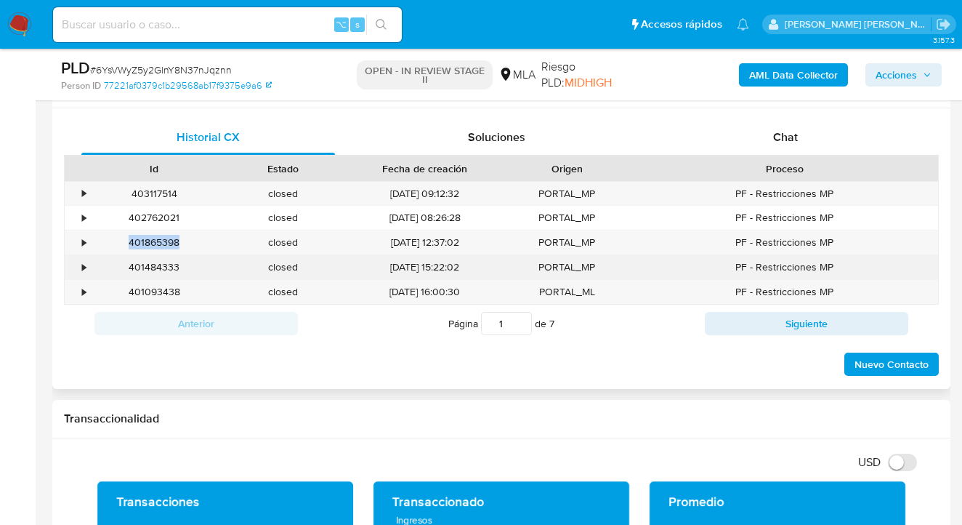
copy div "401865398"
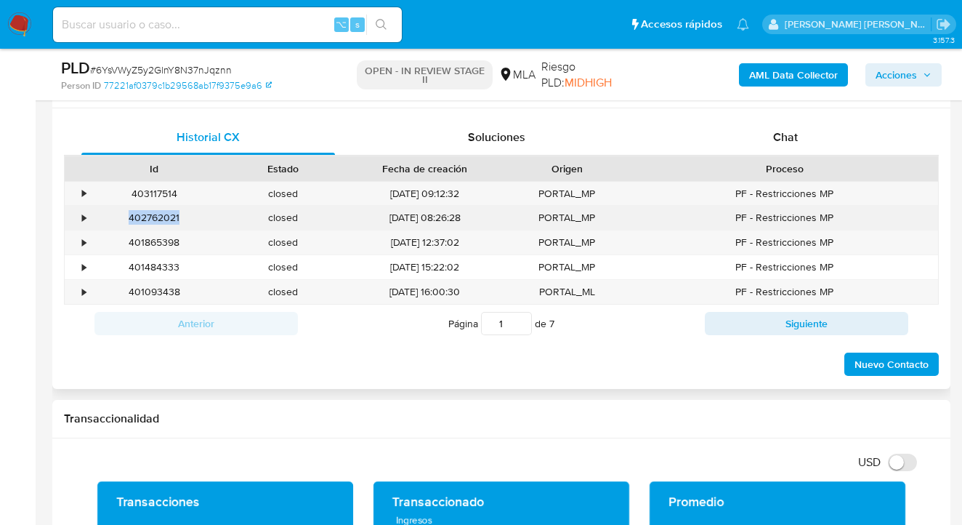
drag, startPoint x: 180, startPoint y: 217, endPoint x: 130, endPoint y: 215, distance: 50.2
click at [130, 215] on div "402762021" at bounding box center [154, 218] width 129 height 24
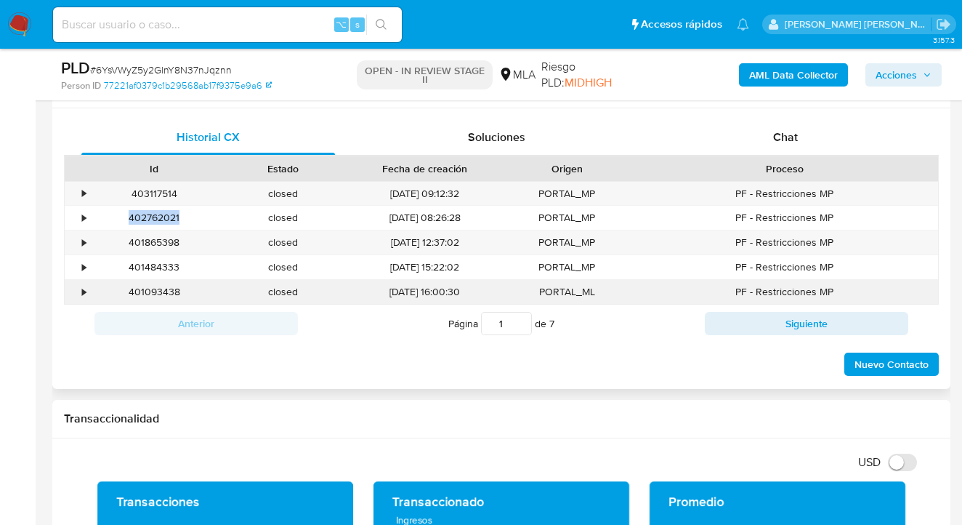
copy div "402762021"
drag, startPoint x: 177, startPoint y: 191, endPoint x: 129, endPoint y: 193, distance: 48.0
click at [129, 193] on div "403117514" at bounding box center [154, 194] width 129 height 24
copy div "403117514"
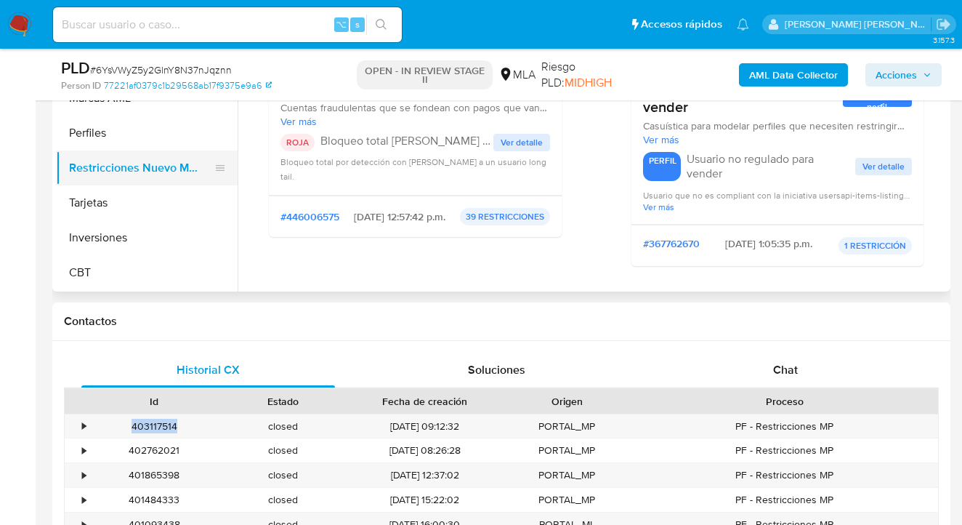
scroll to position [403, 0]
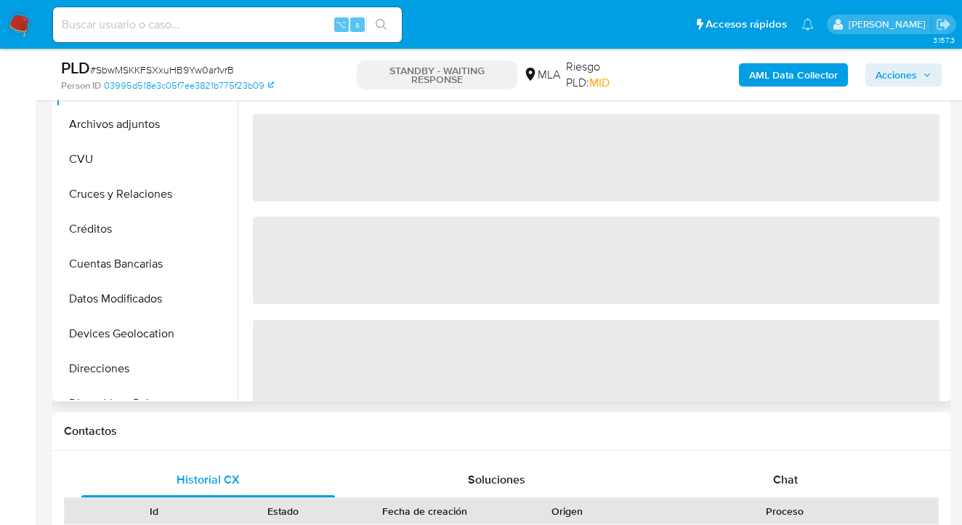
select select "10"
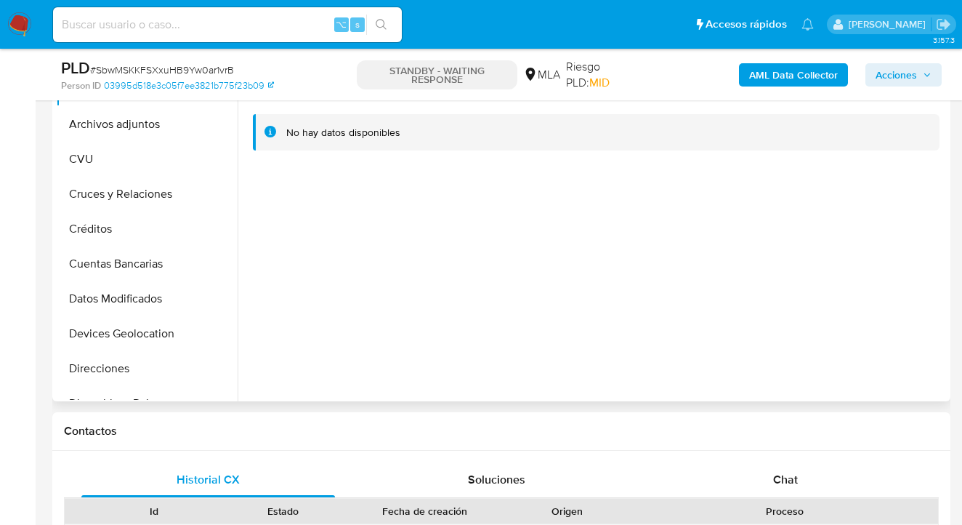
scroll to position [480, 0]
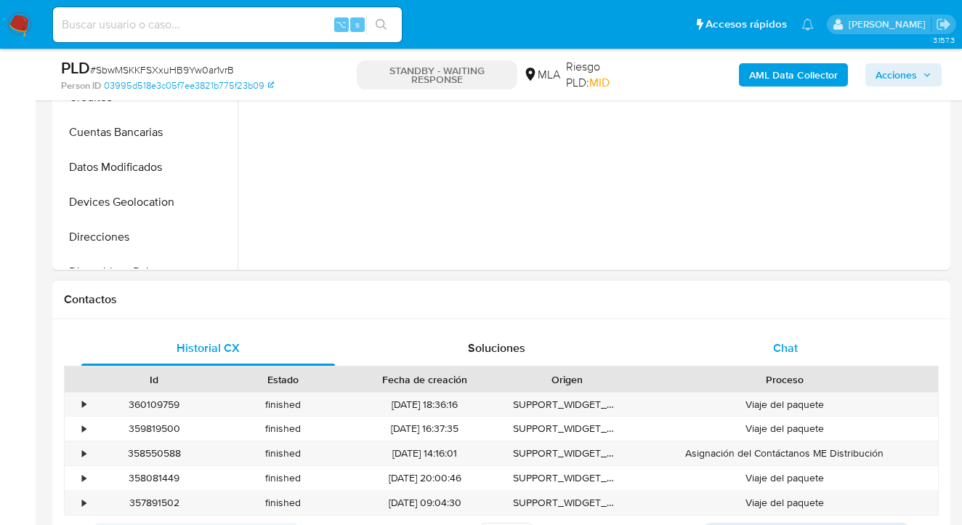
click at [810, 342] on div "Chat" at bounding box center [786, 348] width 254 height 35
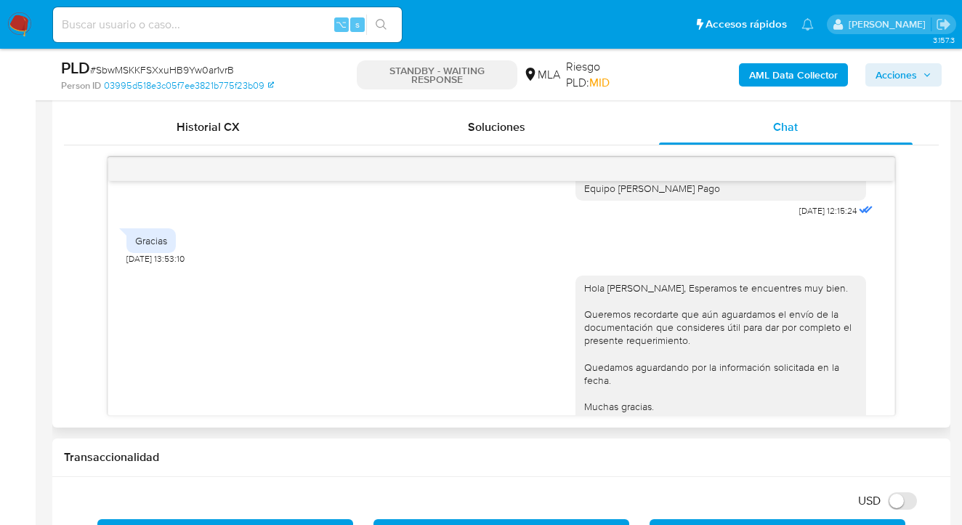
scroll to position [1904, 0]
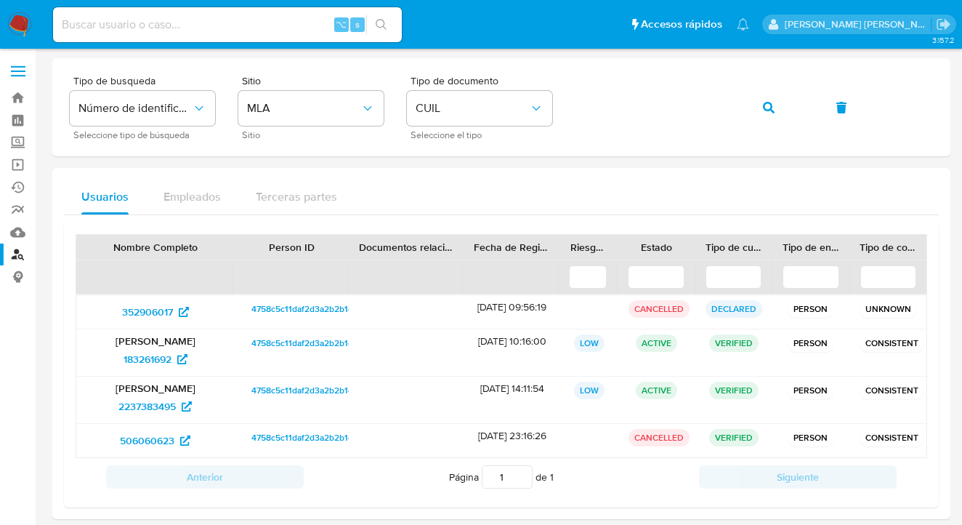
scroll to position [15, 0]
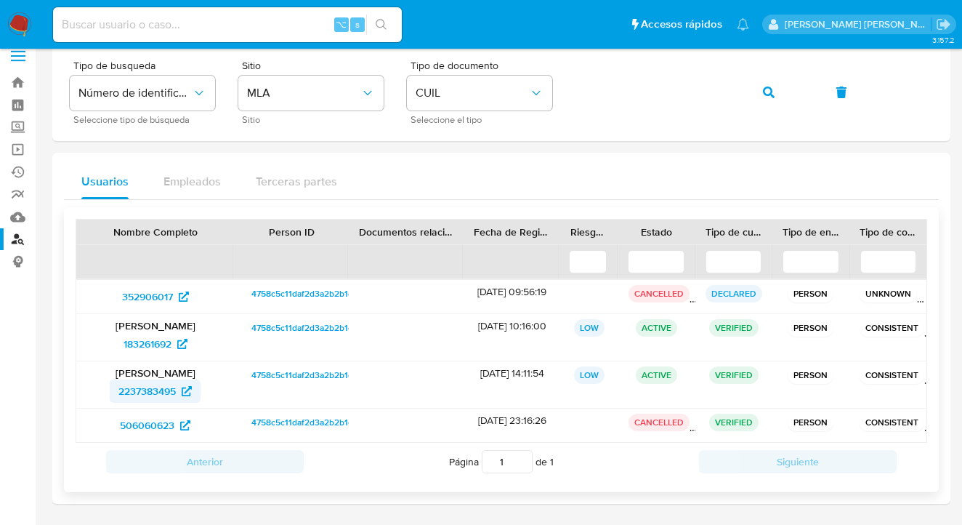
click at [158, 390] on span "2237383495" at bounding box center [146, 390] width 57 height 23
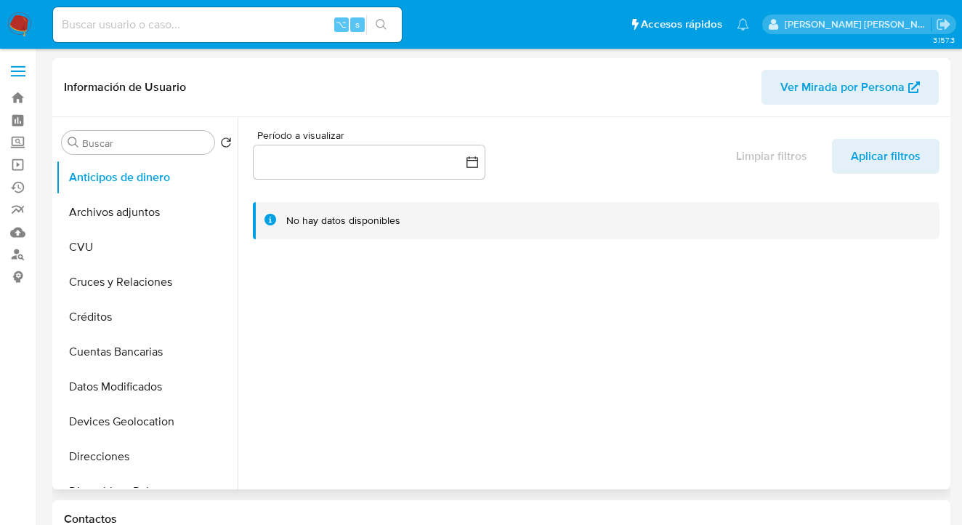
select select "10"
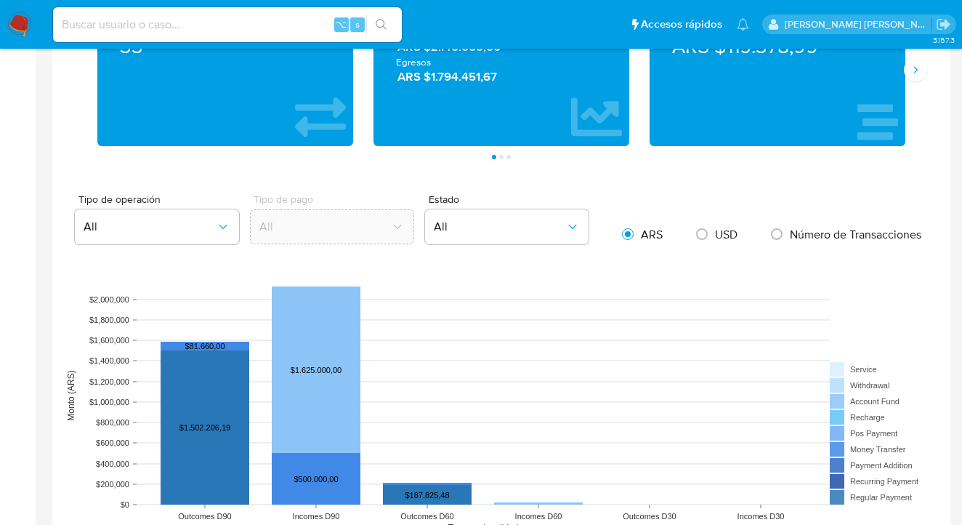
scroll to position [1182, 0]
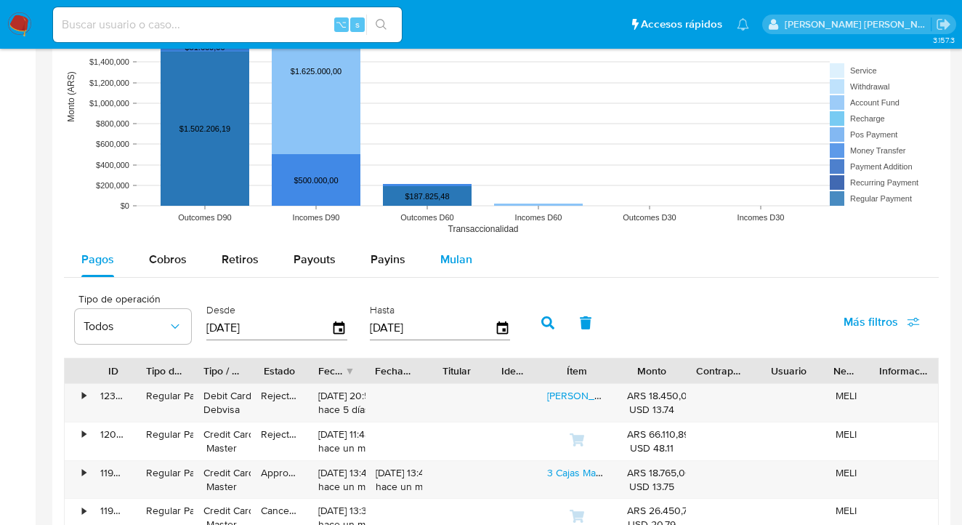
click at [446, 256] on span "Mulan" at bounding box center [456, 259] width 32 height 17
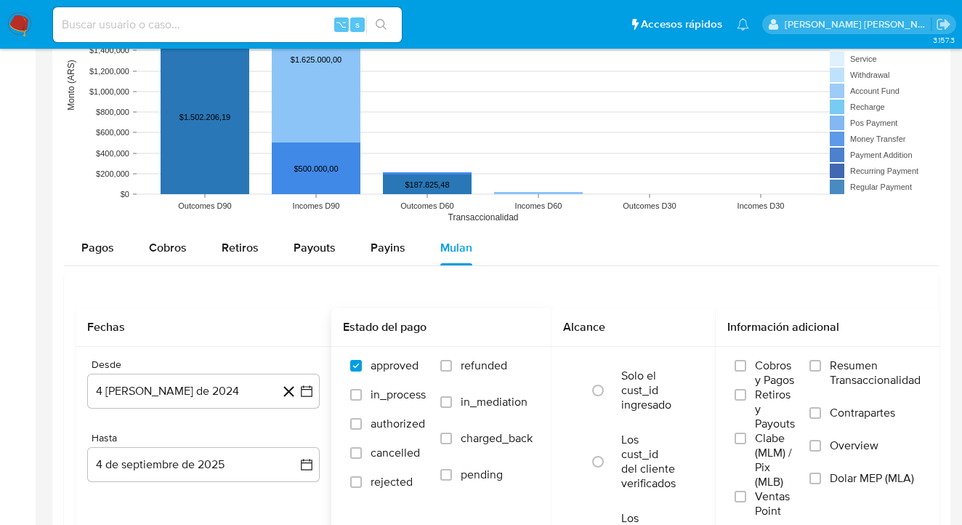
scroll to position [1211, 0]
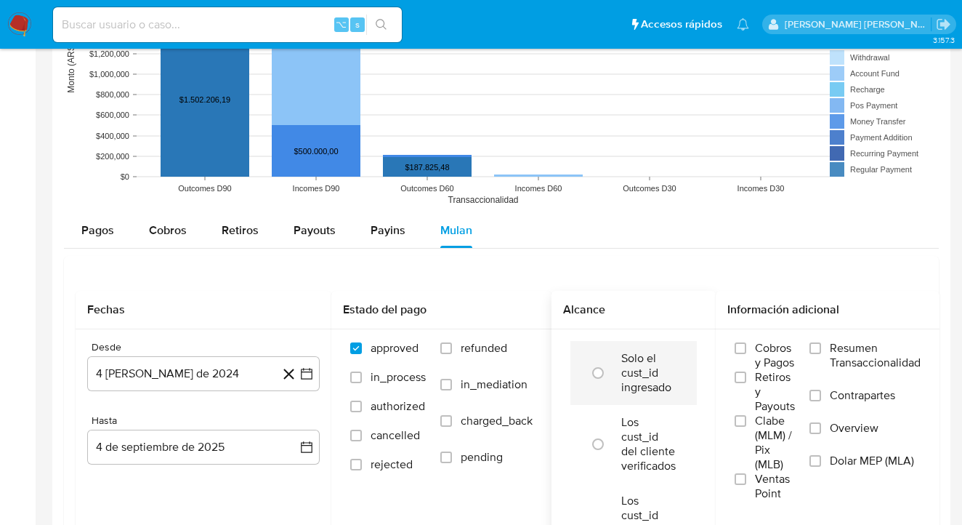
drag, startPoint x: 445, startPoint y: 347, endPoint x: 608, endPoint y: 404, distance: 172.4
click at [445, 348] on input "refunded" at bounding box center [446, 348] width 12 height 12
checkbox input "true"
click at [815, 463] on input "Dolar MEP (MLA)" at bounding box center [816, 461] width 12 height 12
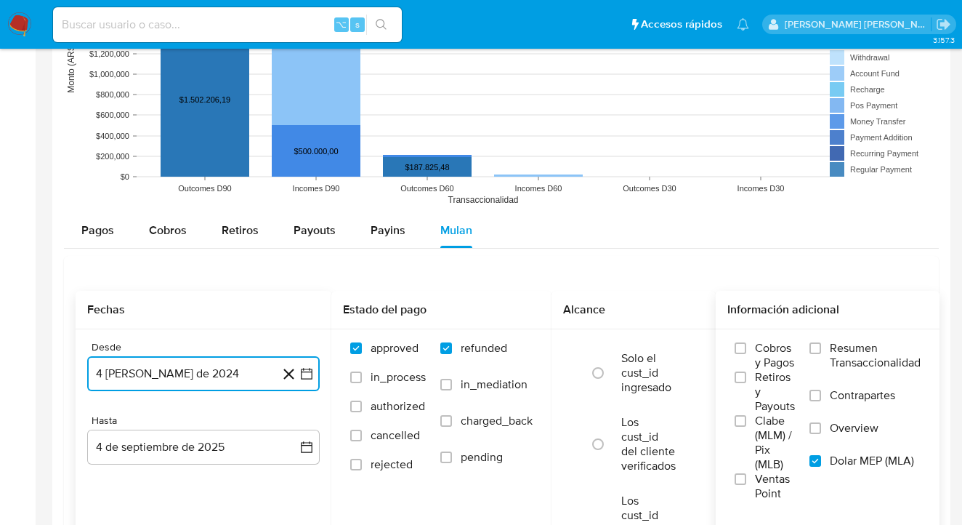
click at [235, 367] on button "4 [PERSON_NAME] de 2024" at bounding box center [203, 373] width 233 height 35
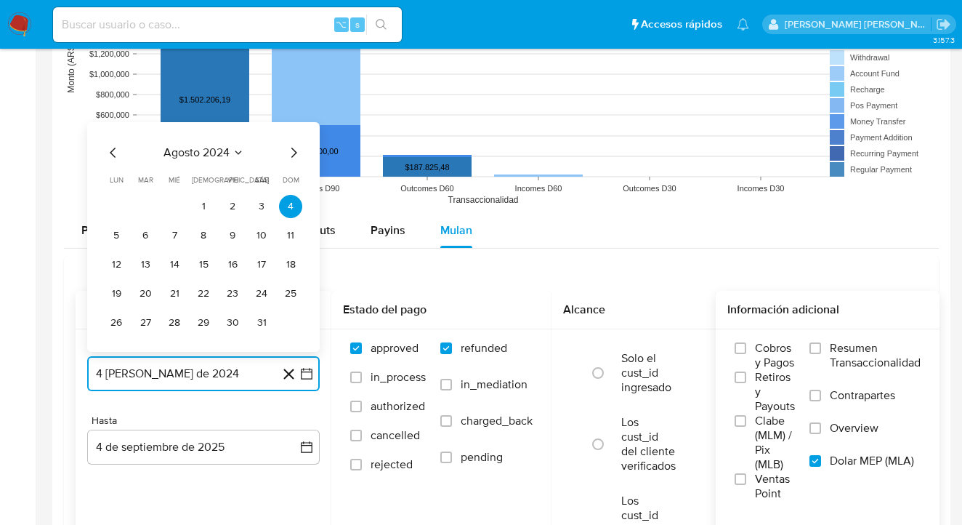
click at [289, 153] on icon "Mes siguiente" at bounding box center [293, 152] width 17 height 17
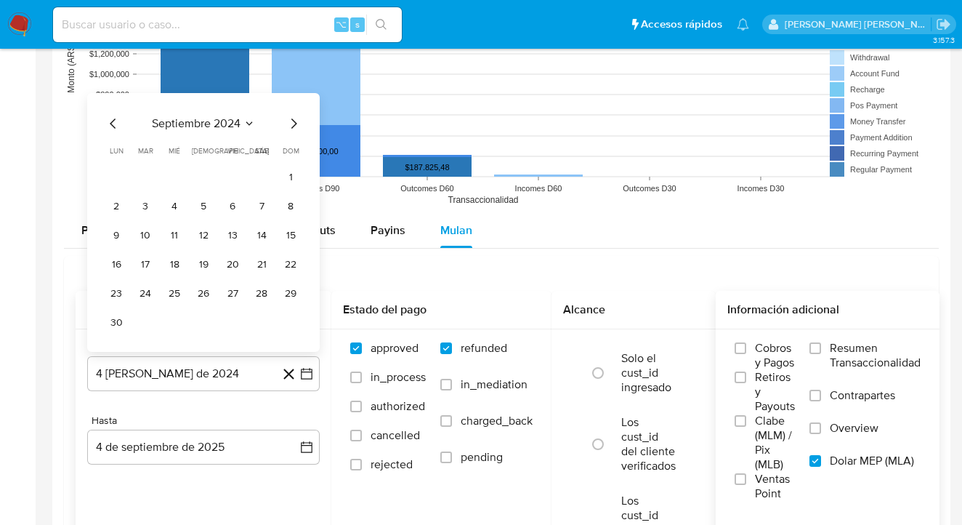
click at [295, 156] on span "dom" at bounding box center [291, 150] width 17 height 11
click at [294, 126] on icon "Mes siguiente" at bounding box center [293, 123] width 17 height 17
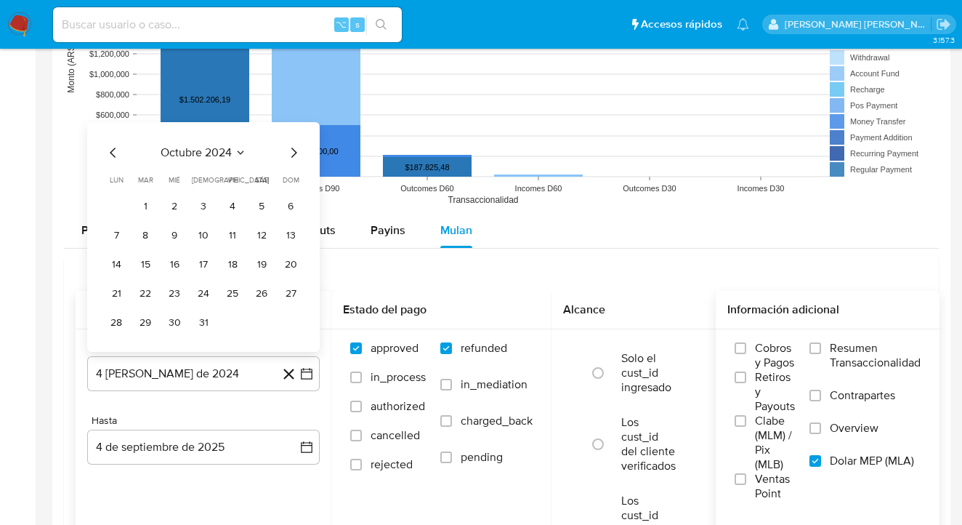
click at [295, 156] on icon "Mes siguiente" at bounding box center [293, 152] width 17 height 17
click at [296, 151] on icon "Mes siguiente" at bounding box center [293, 152] width 17 height 17
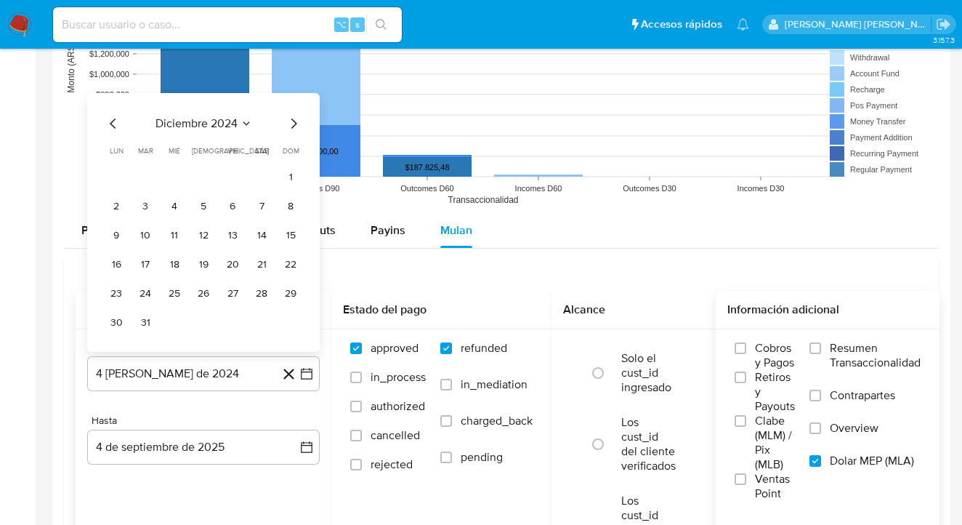
click at [297, 128] on icon "Mes siguiente" at bounding box center [293, 123] width 17 height 17
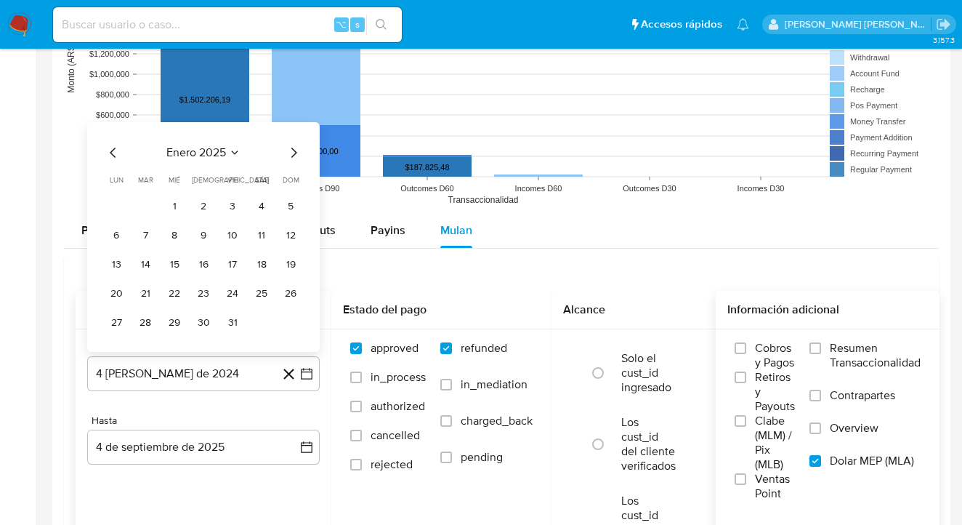
click at [291, 150] on icon "Mes siguiente" at bounding box center [293, 152] width 17 height 17
click at [291, 154] on icon "Mes siguiente" at bounding box center [293, 152] width 17 height 17
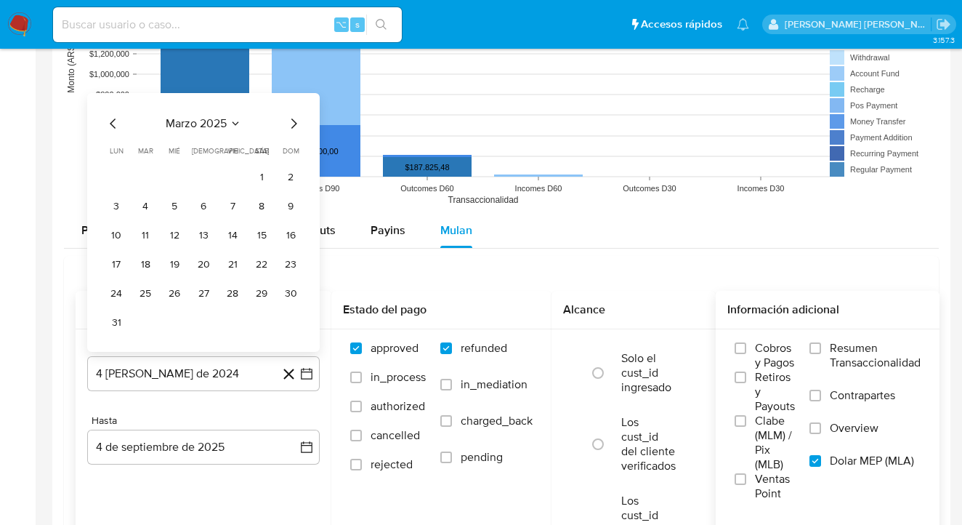
click at [292, 126] on icon "Mes siguiente" at bounding box center [293, 123] width 17 height 17
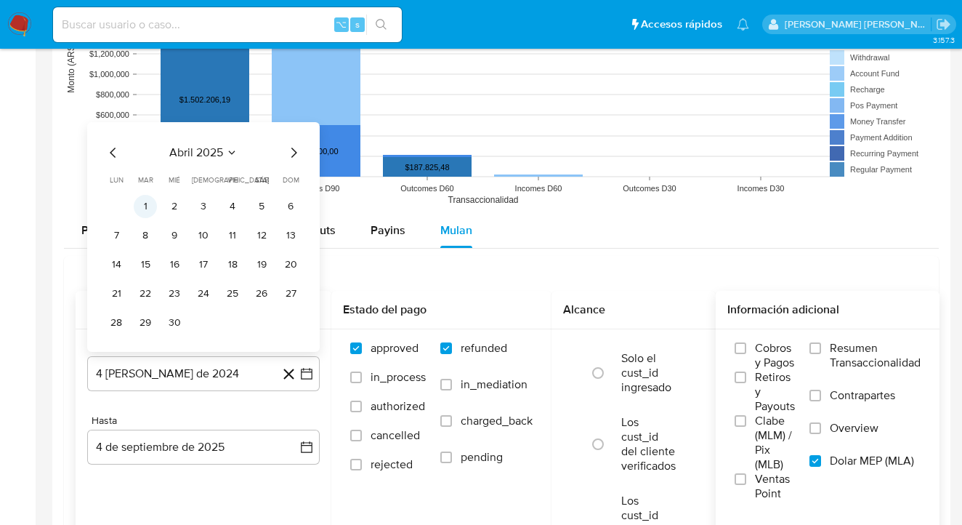
click at [146, 205] on button "1" at bounding box center [145, 206] width 23 height 23
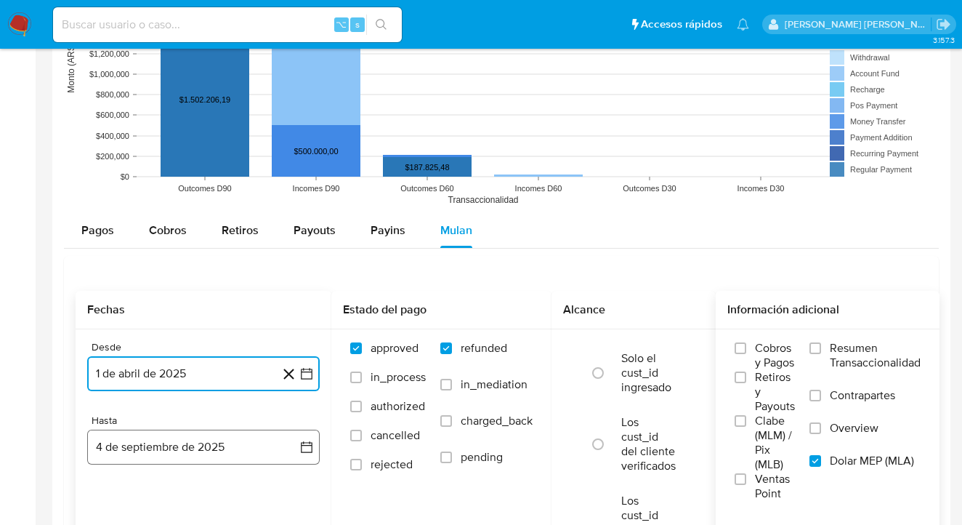
click at [239, 452] on button "4 de septiembre de 2025" at bounding box center [203, 447] width 233 height 35
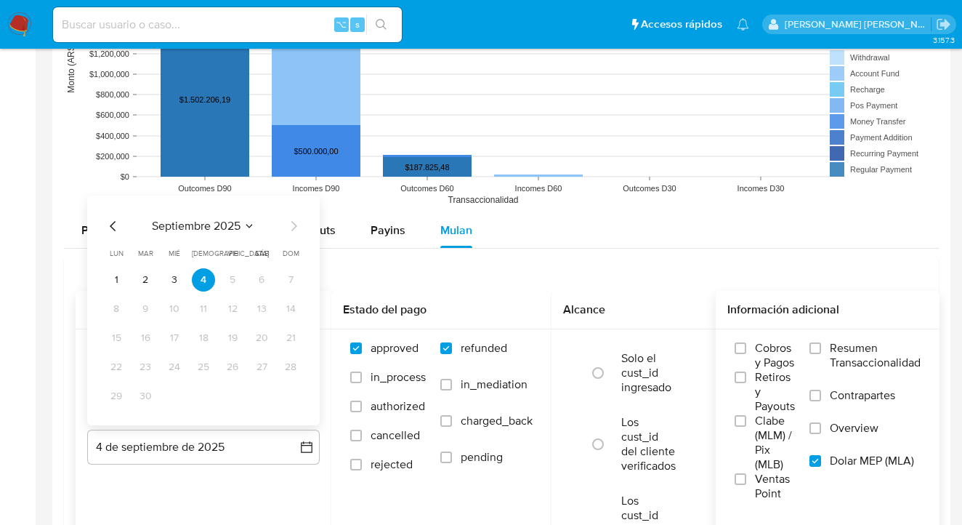
click at [110, 227] on icon "Mes anterior" at bounding box center [113, 226] width 6 height 10
click at [287, 397] on button "31" at bounding box center [290, 395] width 23 height 23
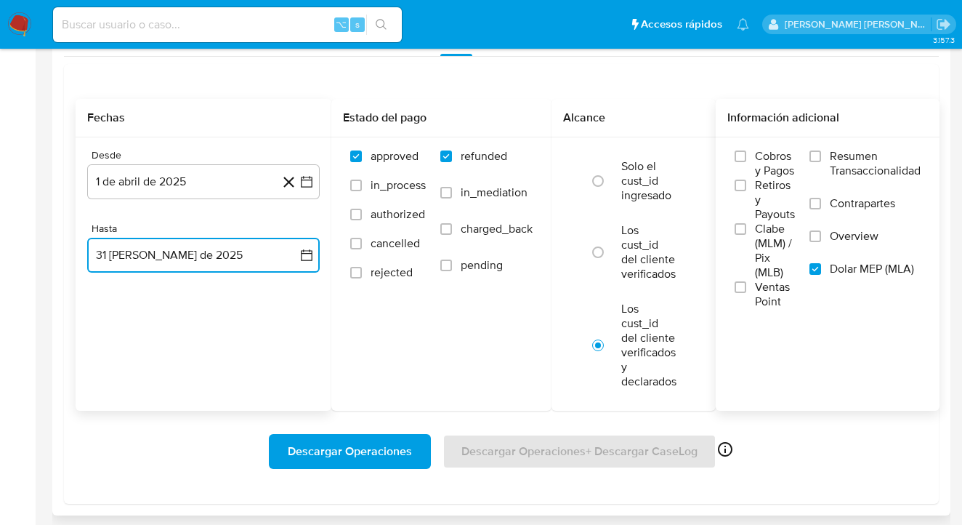
scroll to position [1451, 0]
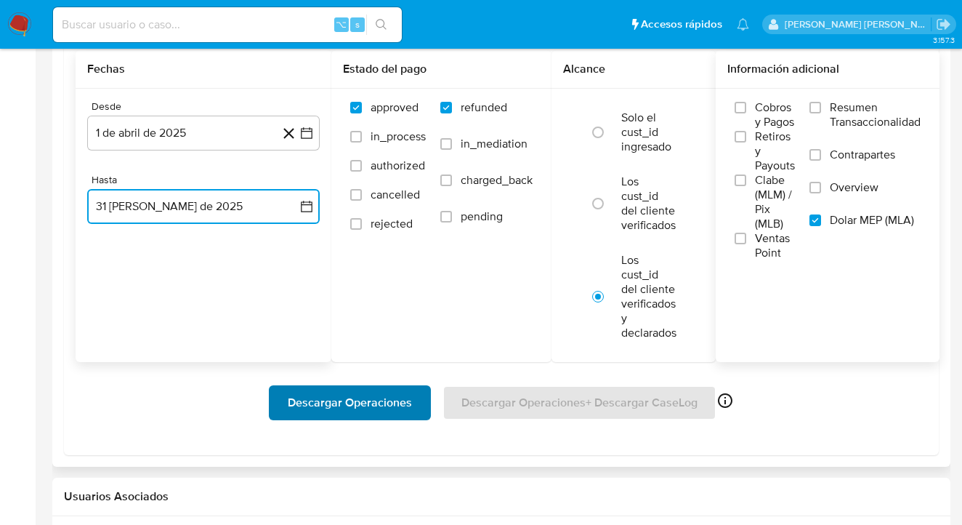
click at [331, 409] on span "Descargar Operaciones" at bounding box center [350, 403] width 124 height 32
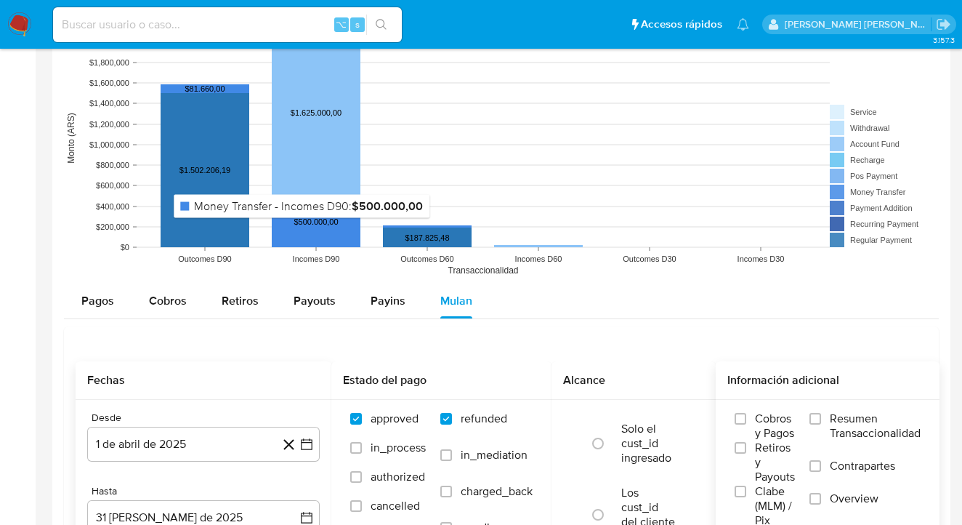
scroll to position [1421, 0]
